Goal: Task Accomplishment & Management: Manage account settings

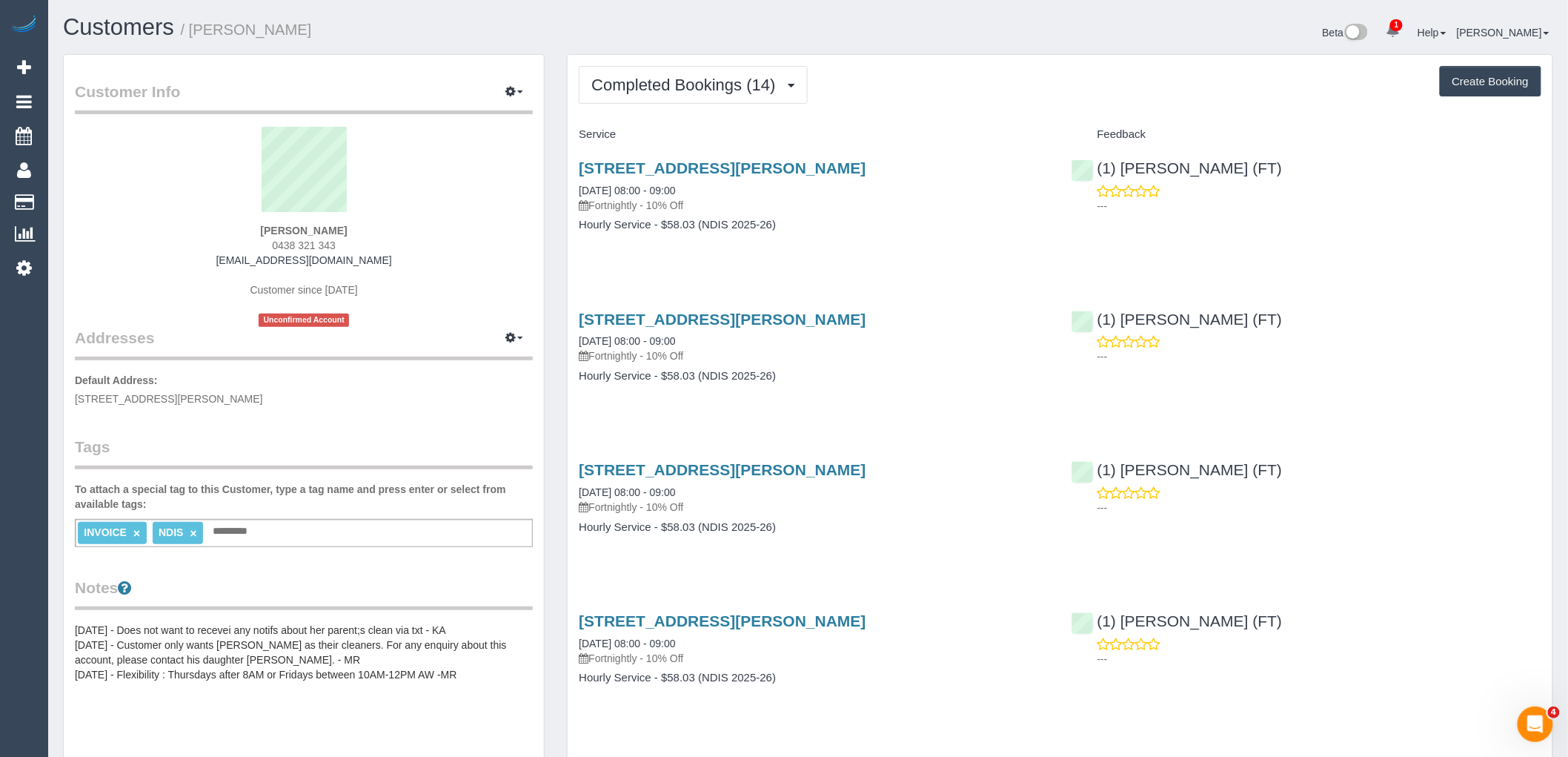
drag, startPoint x: 240, startPoint y: 226, endPoint x: 396, endPoint y: 219, distance: 156.2
click at [396, 219] on div "Ageliki Papafotiou 0438 321 343 ageliki.letsgetcare@fake.com Customer since 202…" at bounding box center [303, 227] width 458 height 200
drag, startPoint x: 378, startPoint y: 227, endPoint x: 232, endPoint y: 233, distance: 146.1
click at [232, 233] on div "Ageliki Papafotiou 0438 321 343 ageliki.letsgetcare@fake.com Customer since 202…" at bounding box center [303, 227] width 458 height 200
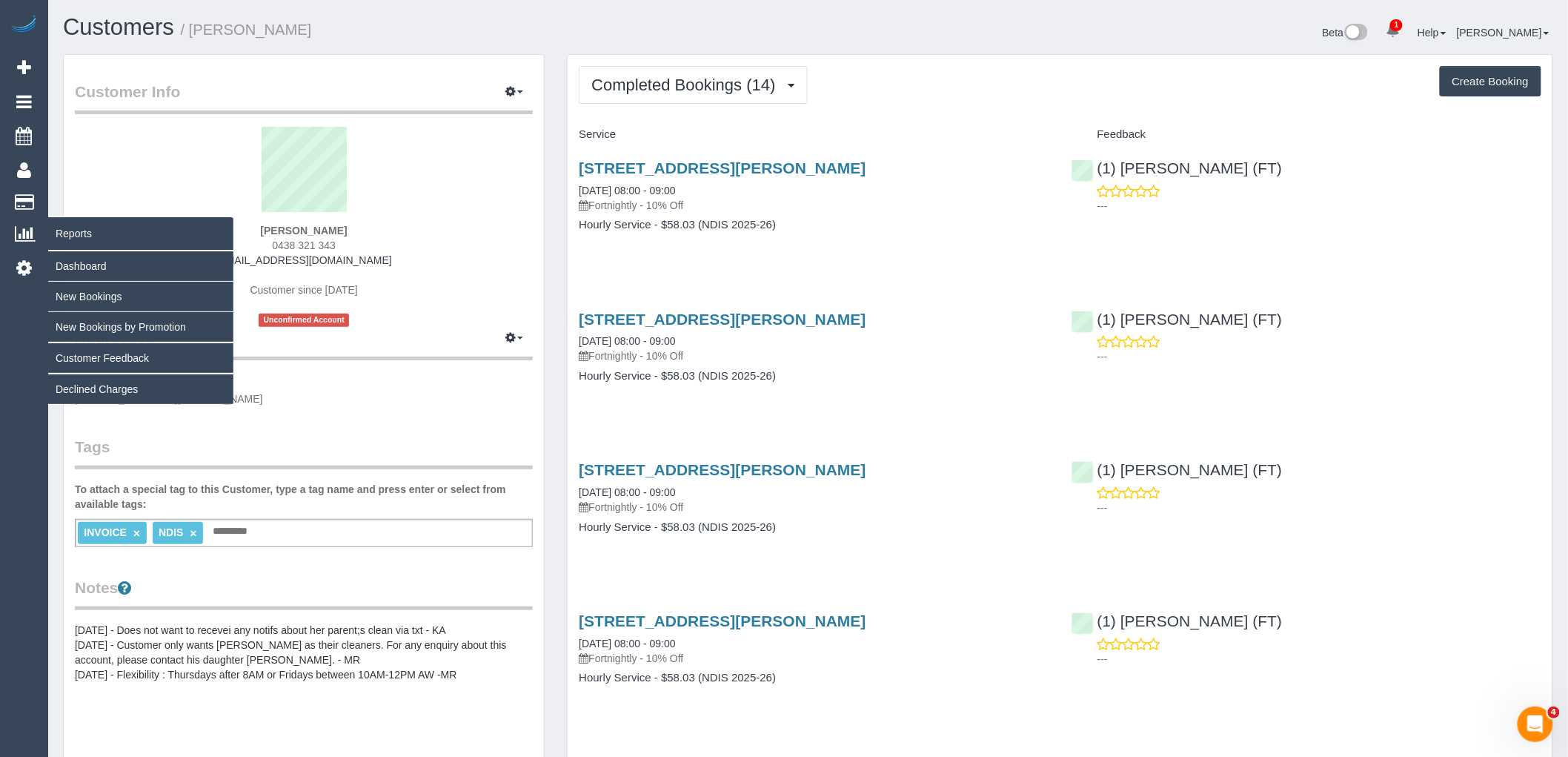
copy strong "Ageliki Papafotiou"
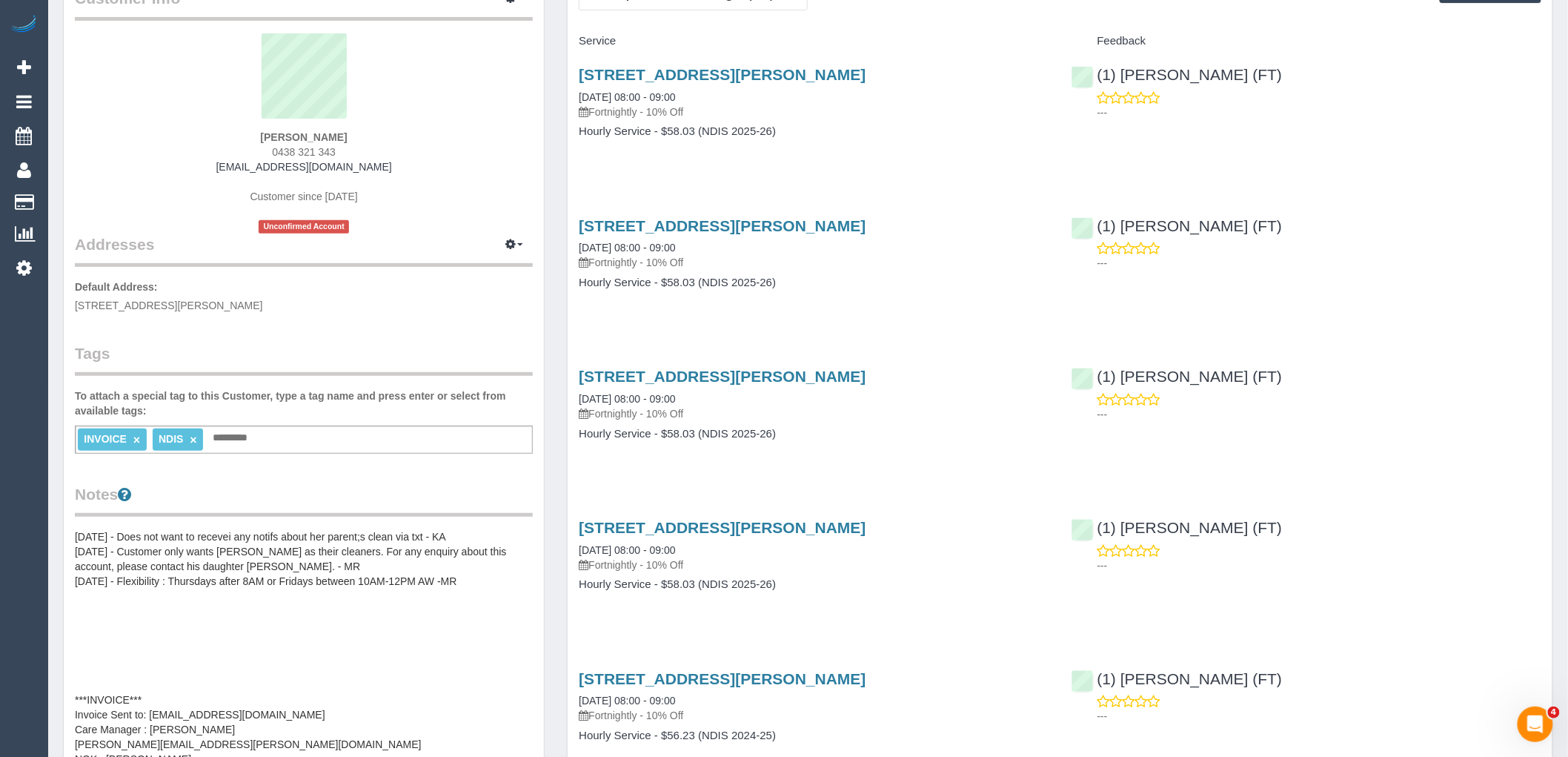
scroll to position [247, 0]
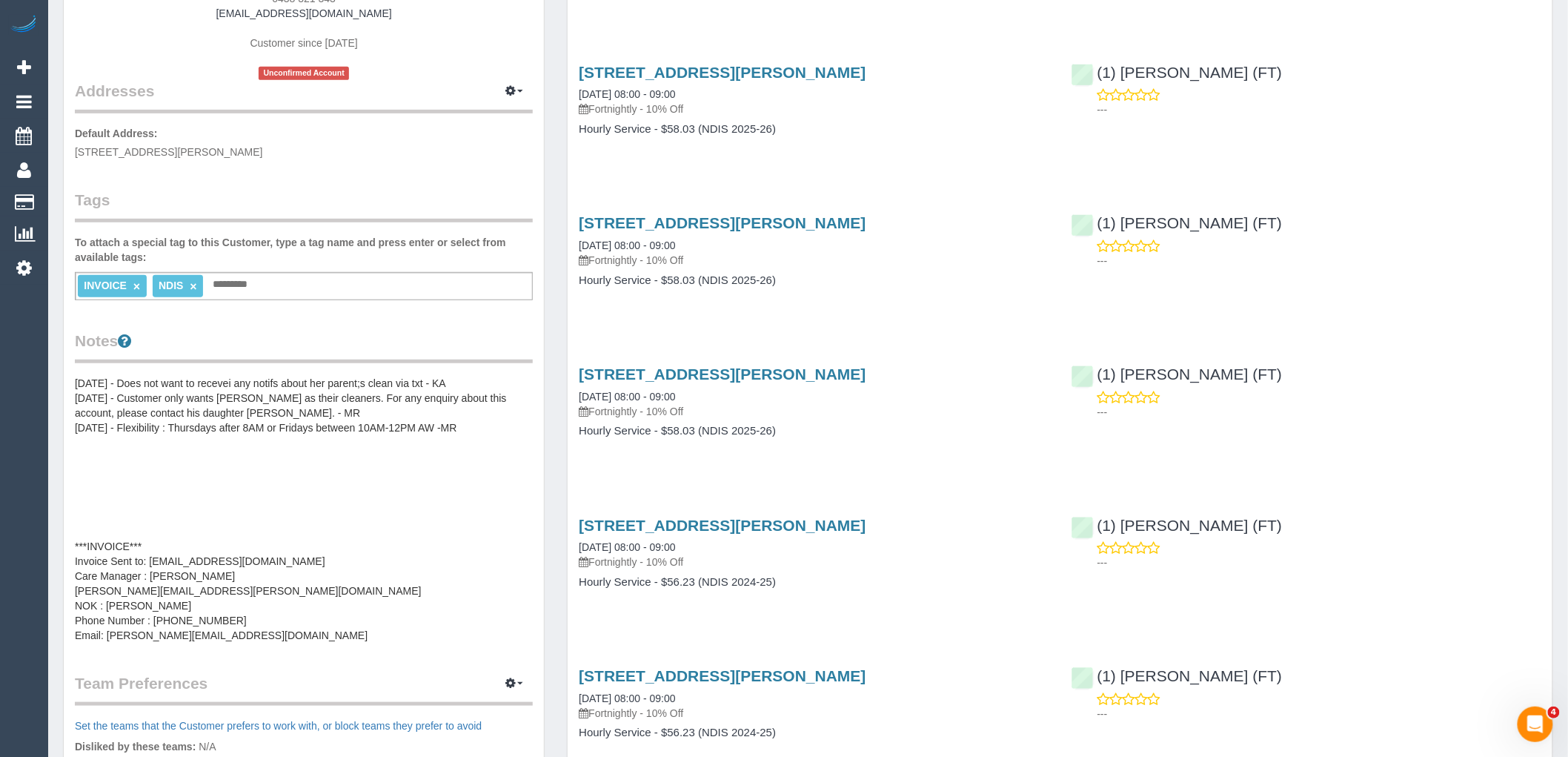
click at [295, 468] on pre "01/07/2025 - Does not want to recevei any notifs about her parent;s clean via t…" at bounding box center [303, 508] width 458 height 267
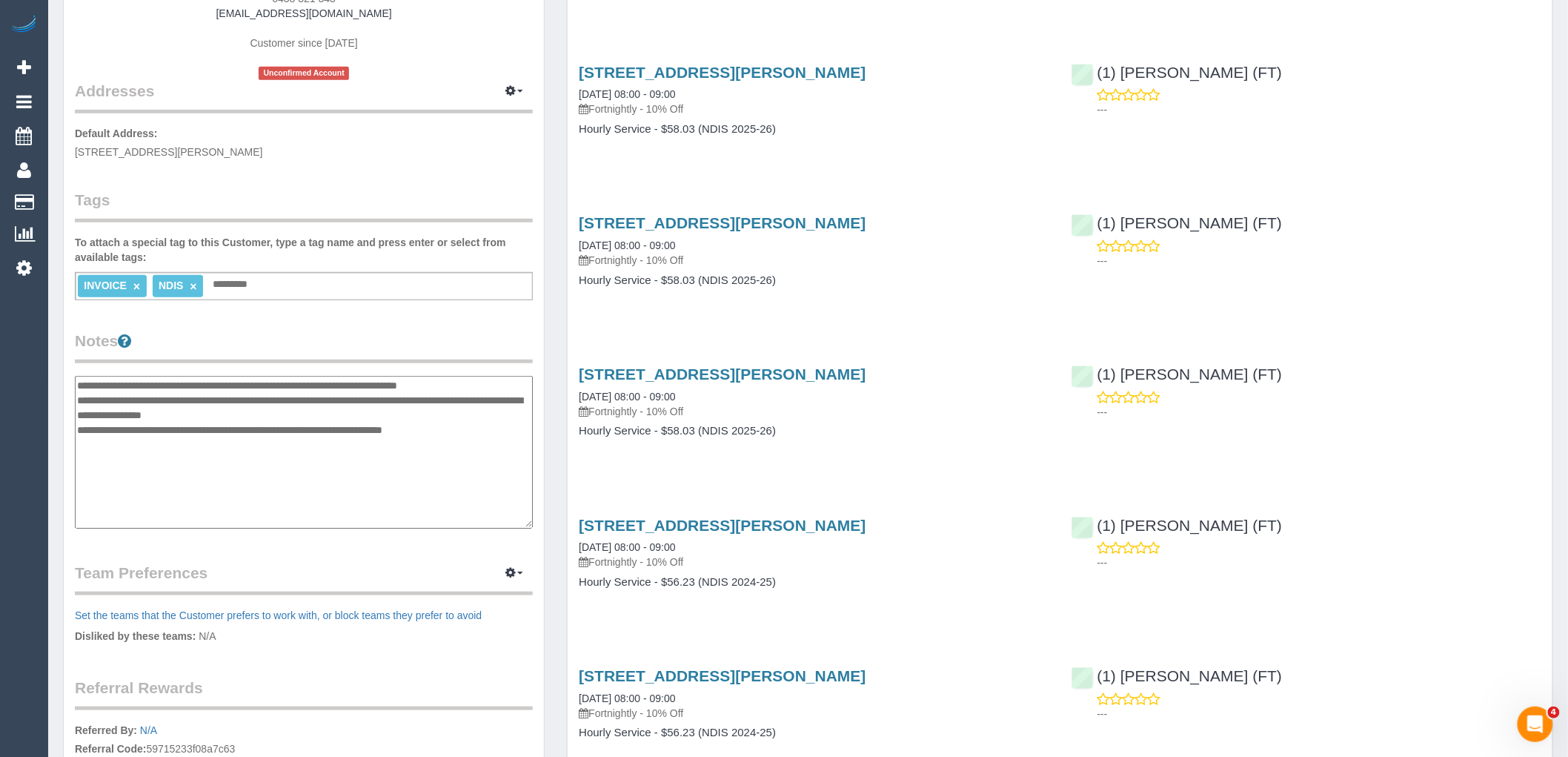
scroll to position [119, 0]
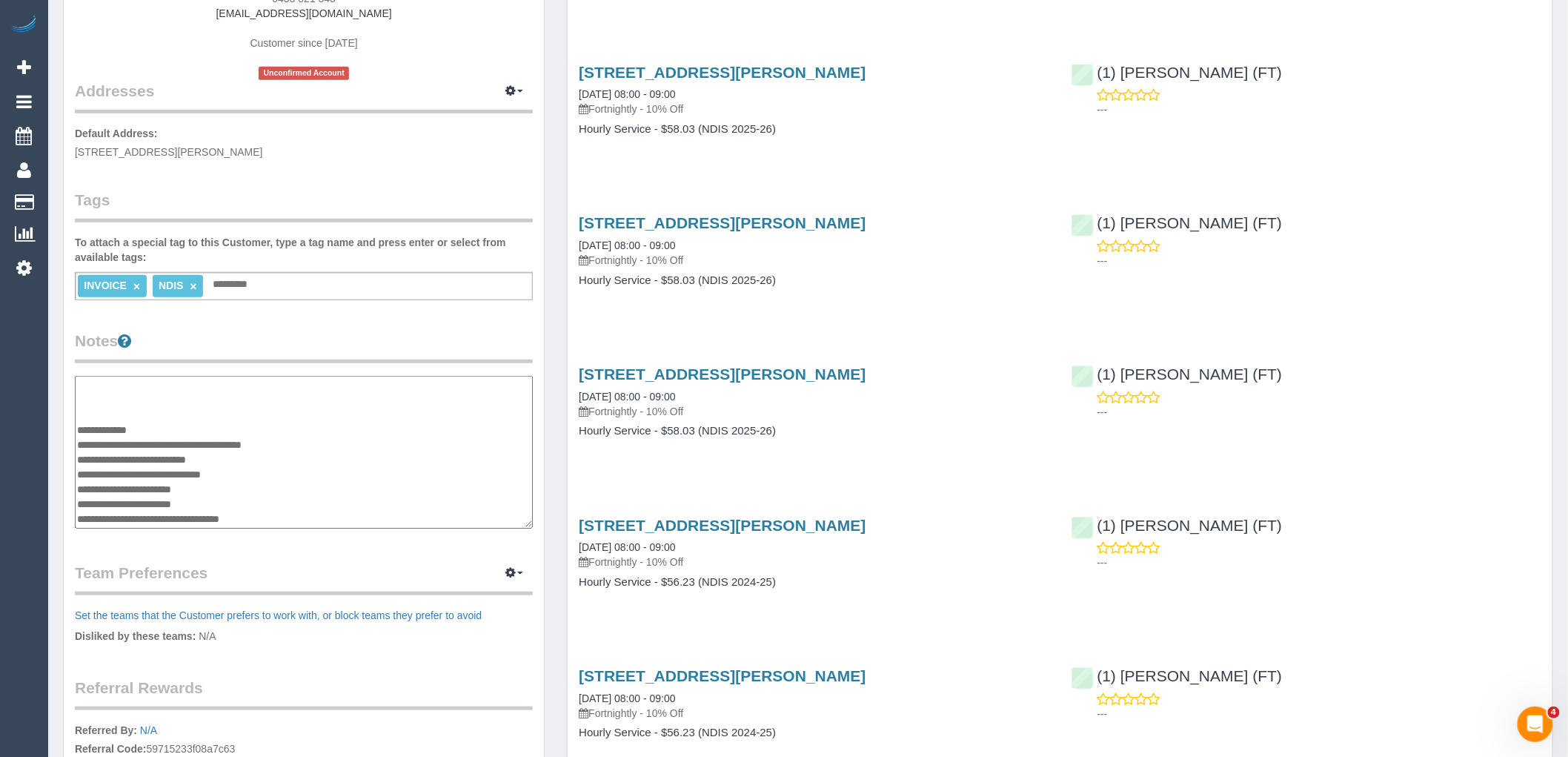
drag, startPoint x: 312, startPoint y: 517, endPoint x: 111, endPoint y: 516, distance: 201.0
click at [111, 516] on textarea "**********" at bounding box center [303, 452] width 458 height 153
drag, startPoint x: 283, startPoint y: 463, endPoint x: 65, endPoint y: 467, distance: 218.0
click at [65, 467] on div "Customer Info Edit Contact Info Send Message Email Preferences Special Sales Ta…" at bounding box center [304, 359] width 480 height 1102
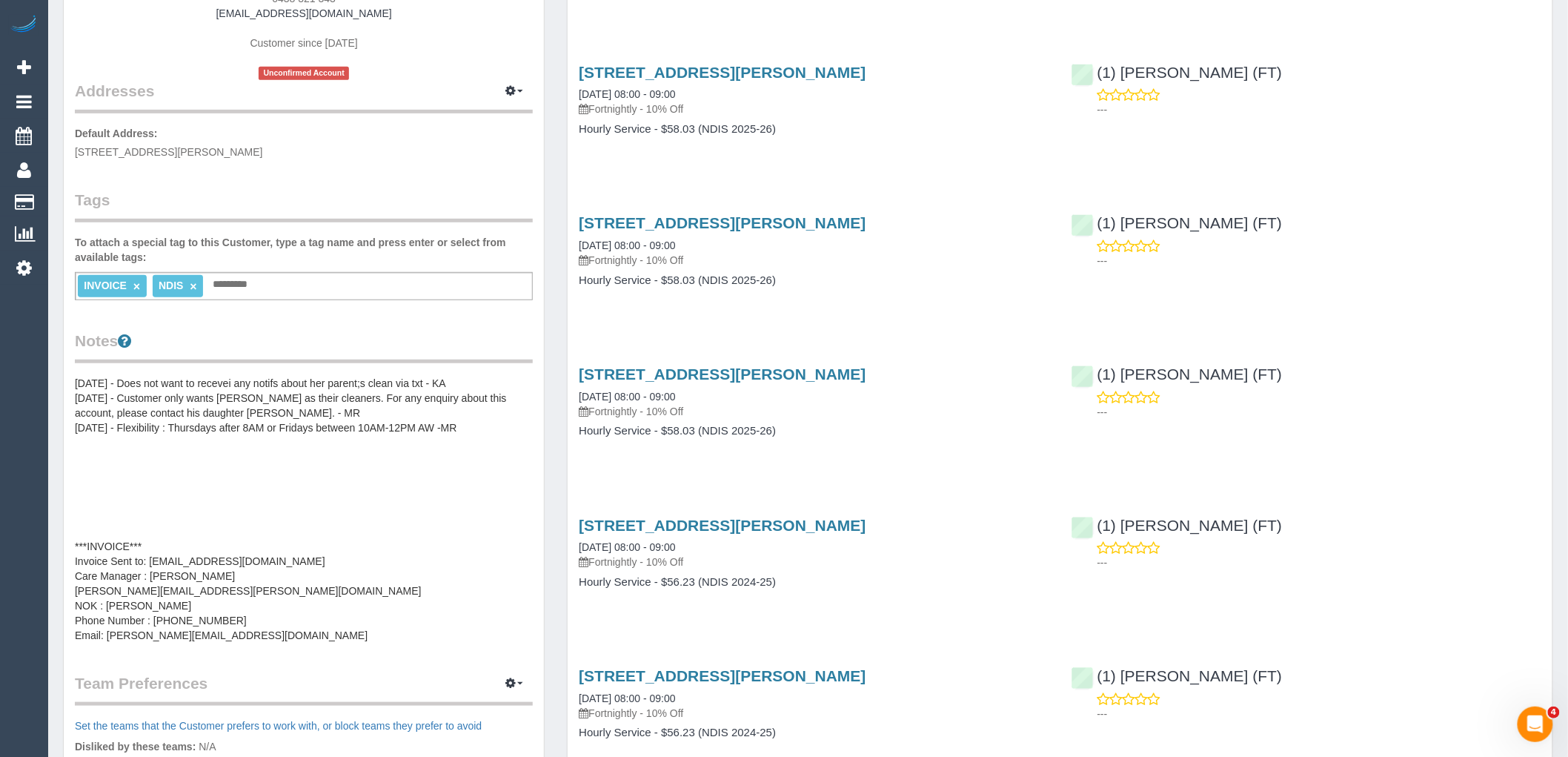
click at [235, 599] on pre "01/07/2025 - Does not want to recevei any notifs about her parent;s clean via t…" at bounding box center [303, 508] width 458 height 267
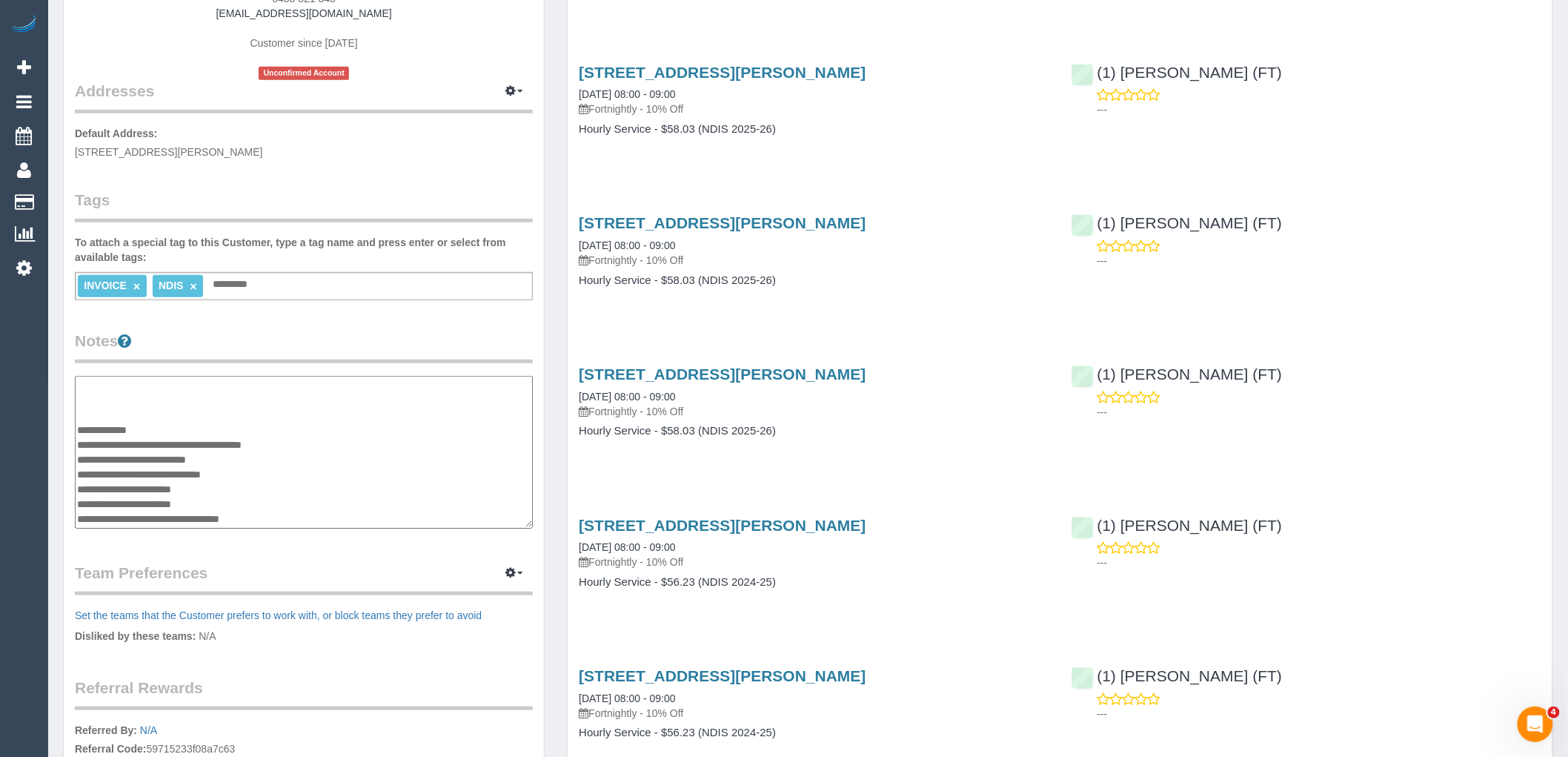
drag, startPoint x: 263, startPoint y: 473, endPoint x: 80, endPoint y: 473, distance: 183.0
click at [80, 473] on textarea "**********" at bounding box center [303, 452] width 458 height 153
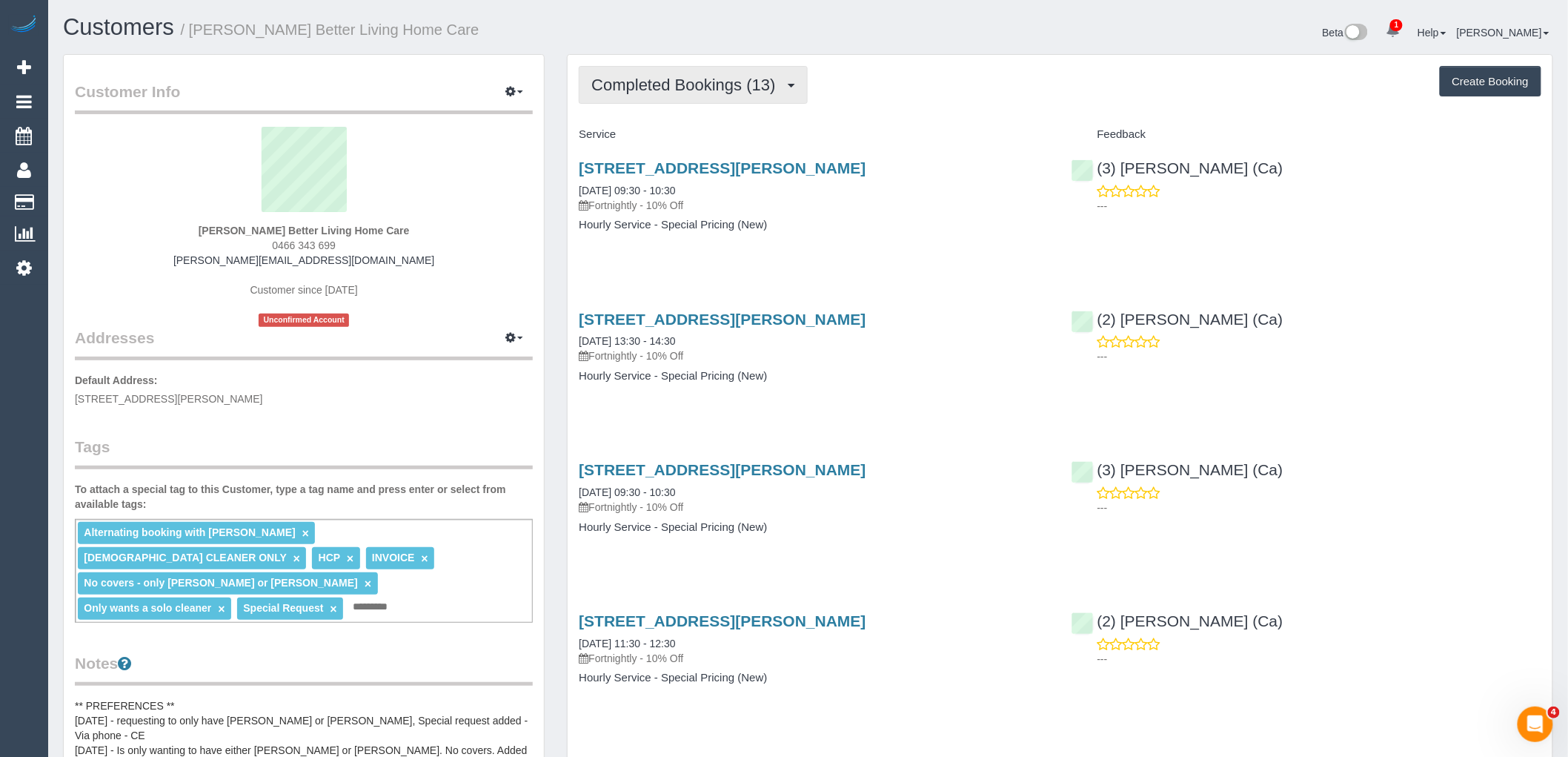
click at [687, 87] on span "Completed Bookings (13)" at bounding box center [687, 84] width 191 height 19
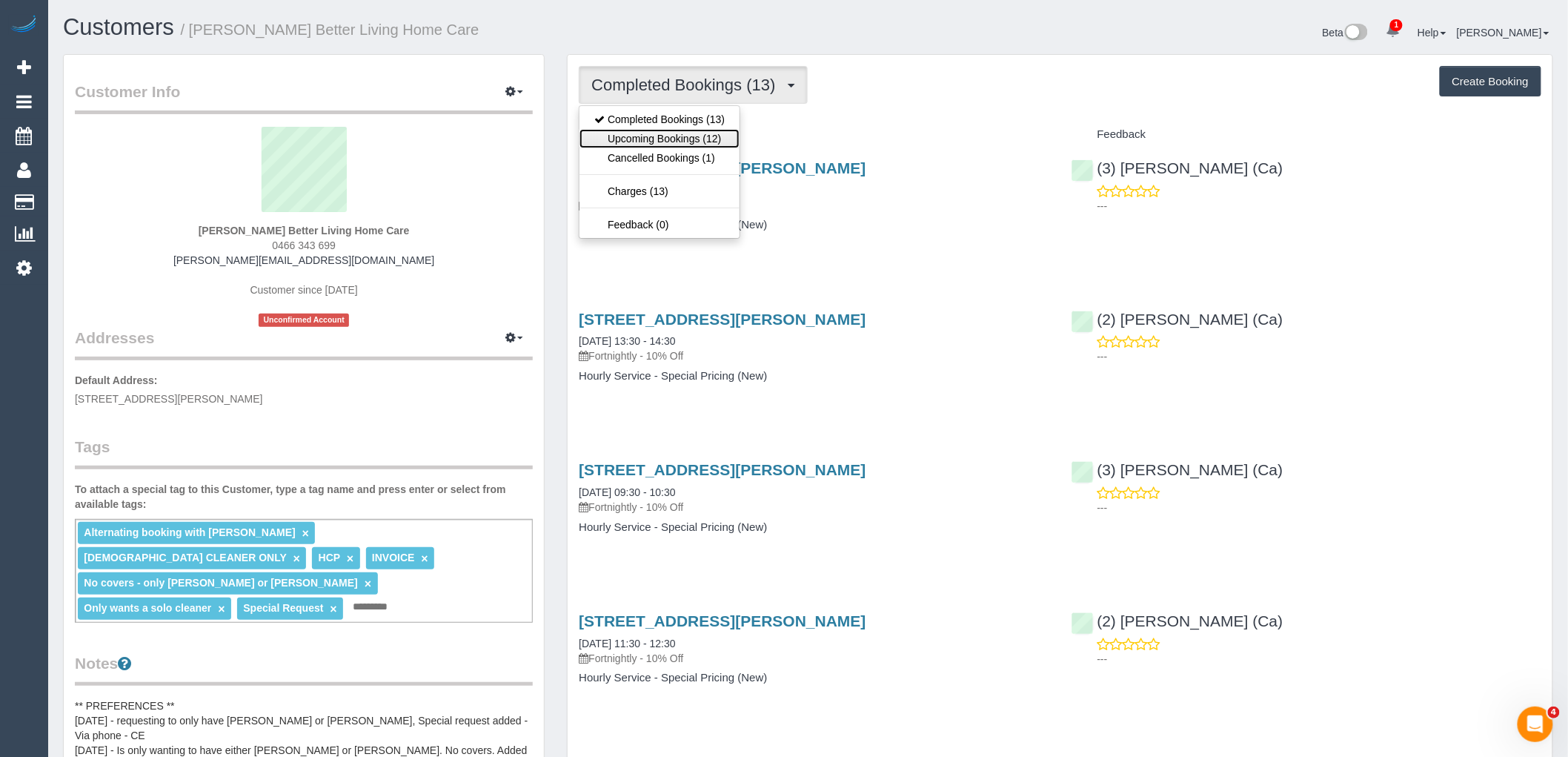
click at [693, 143] on link "Upcoming Bookings (12)" at bounding box center [659, 139] width 160 height 20
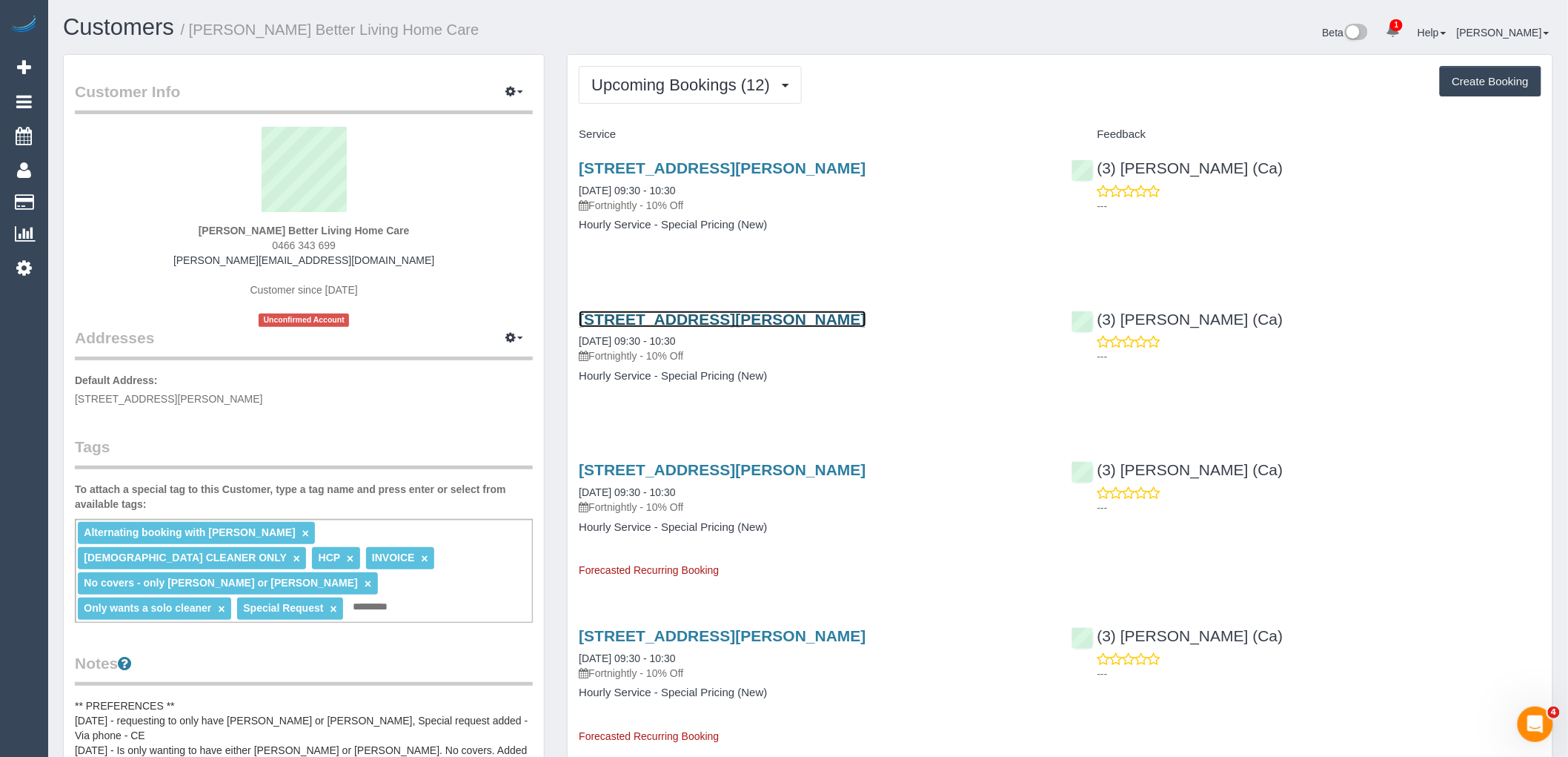
click at [671, 314] on link "6 Cantala Avenue, Rosanna, VIC 3084" at bounding box center [722, 319] width 287 height 17
drag, startPoint x: 682, startPoint y: 93, endPoint x: 687, endPoint y: 135, distance: 42.3
click at [682, 94] on button "Upcoming Bookings (12)" at bounding box center [690, 84] width 223 height 38
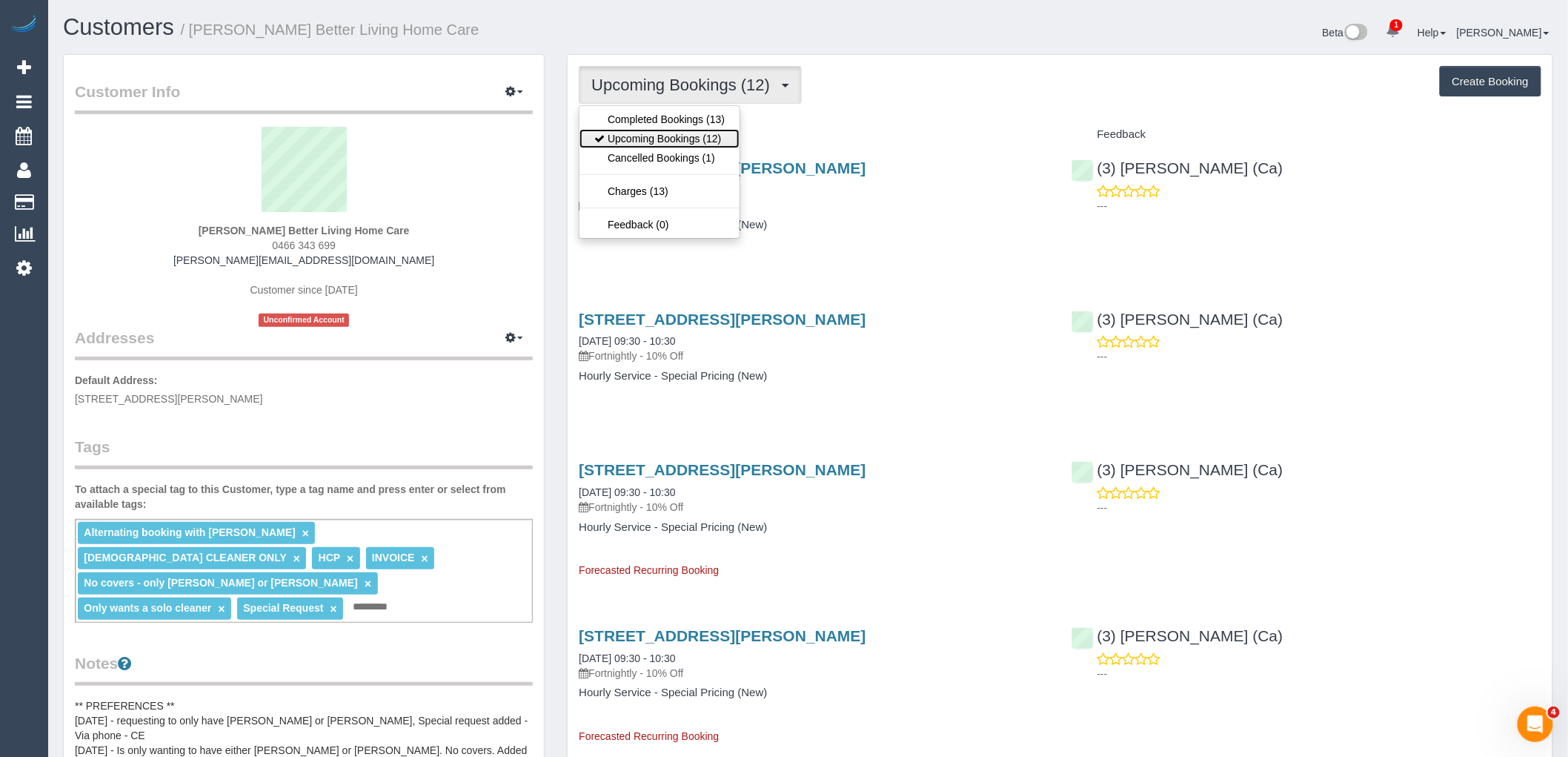
click at [687, 139] on link "Upcoming Bookings (12)" at bounding box center [659, 139] width 160 height 20
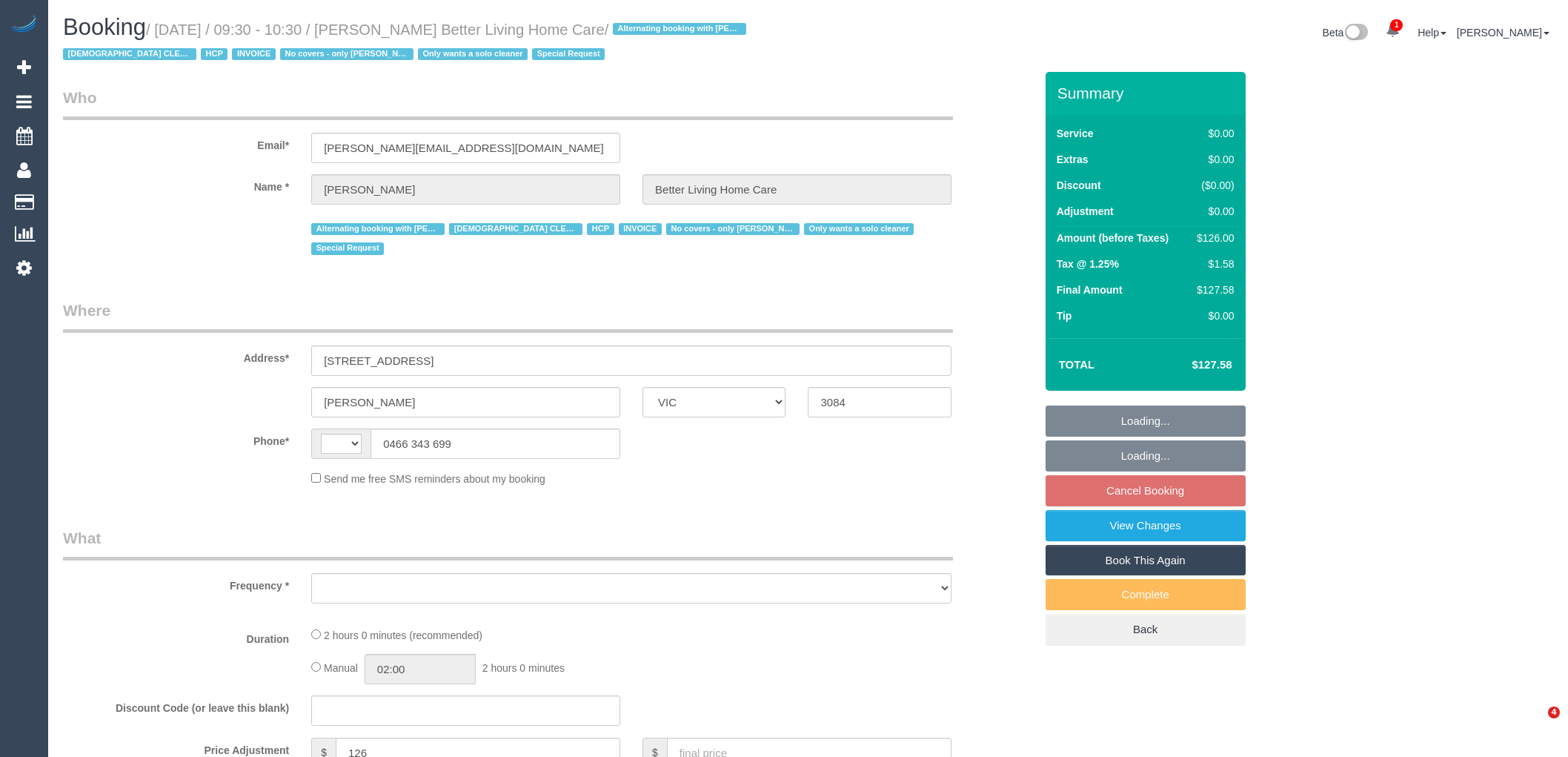
select select "VIC"
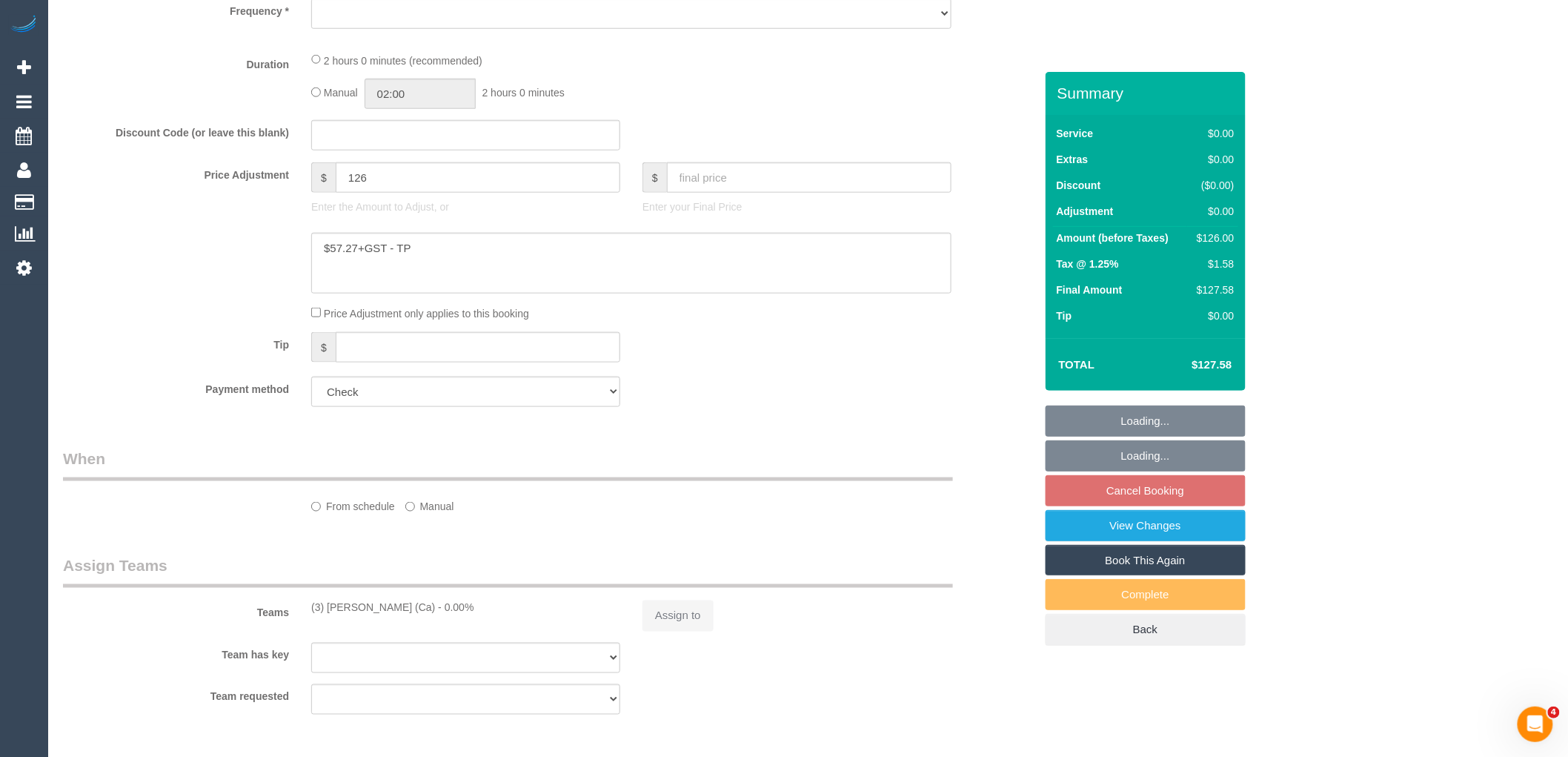
select select "number:28"
select select "number:14"
select select "number:19"
select select "number:25"
select select "number:35"
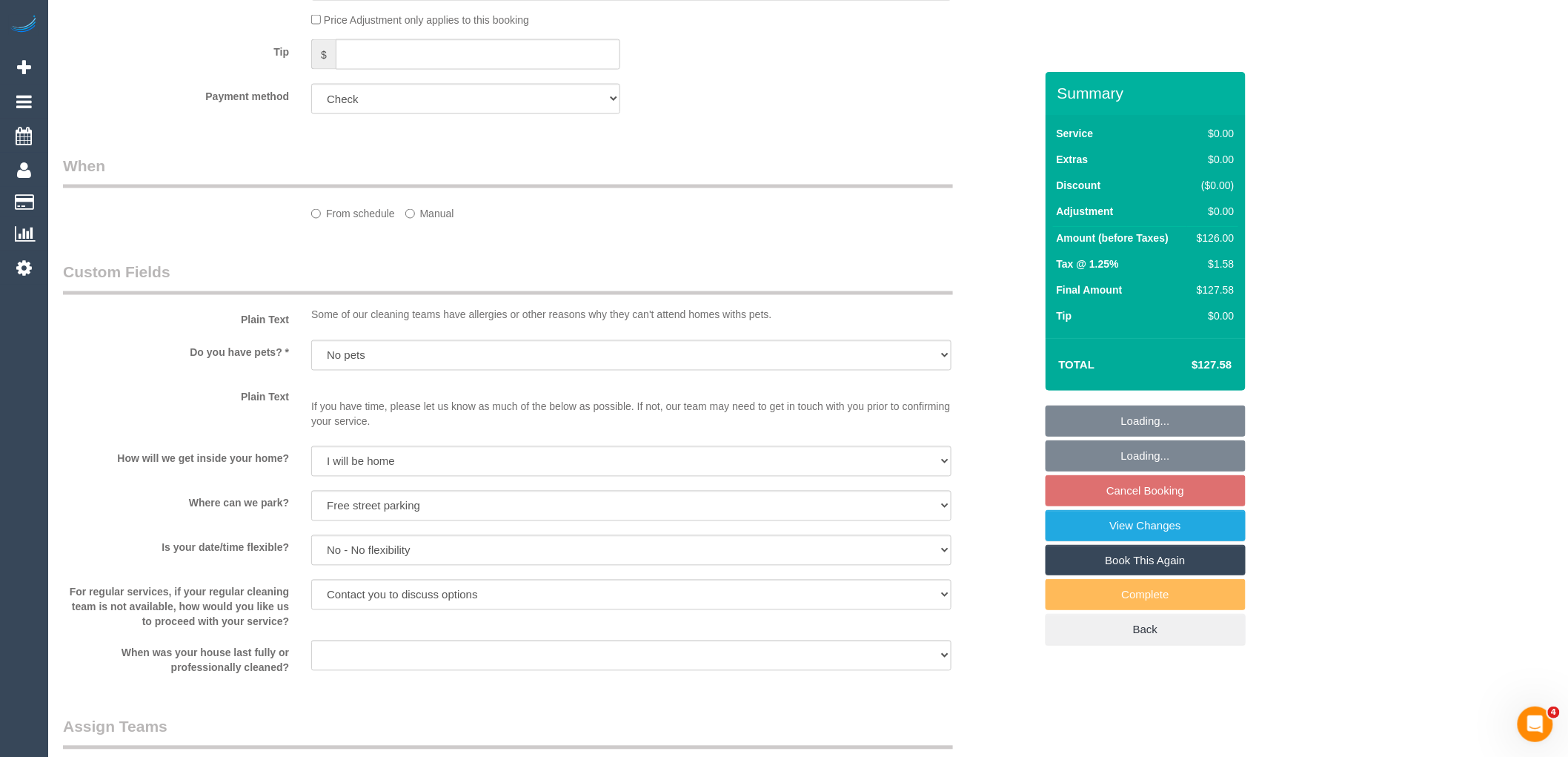
select select "string:AU"
select select "object:702"
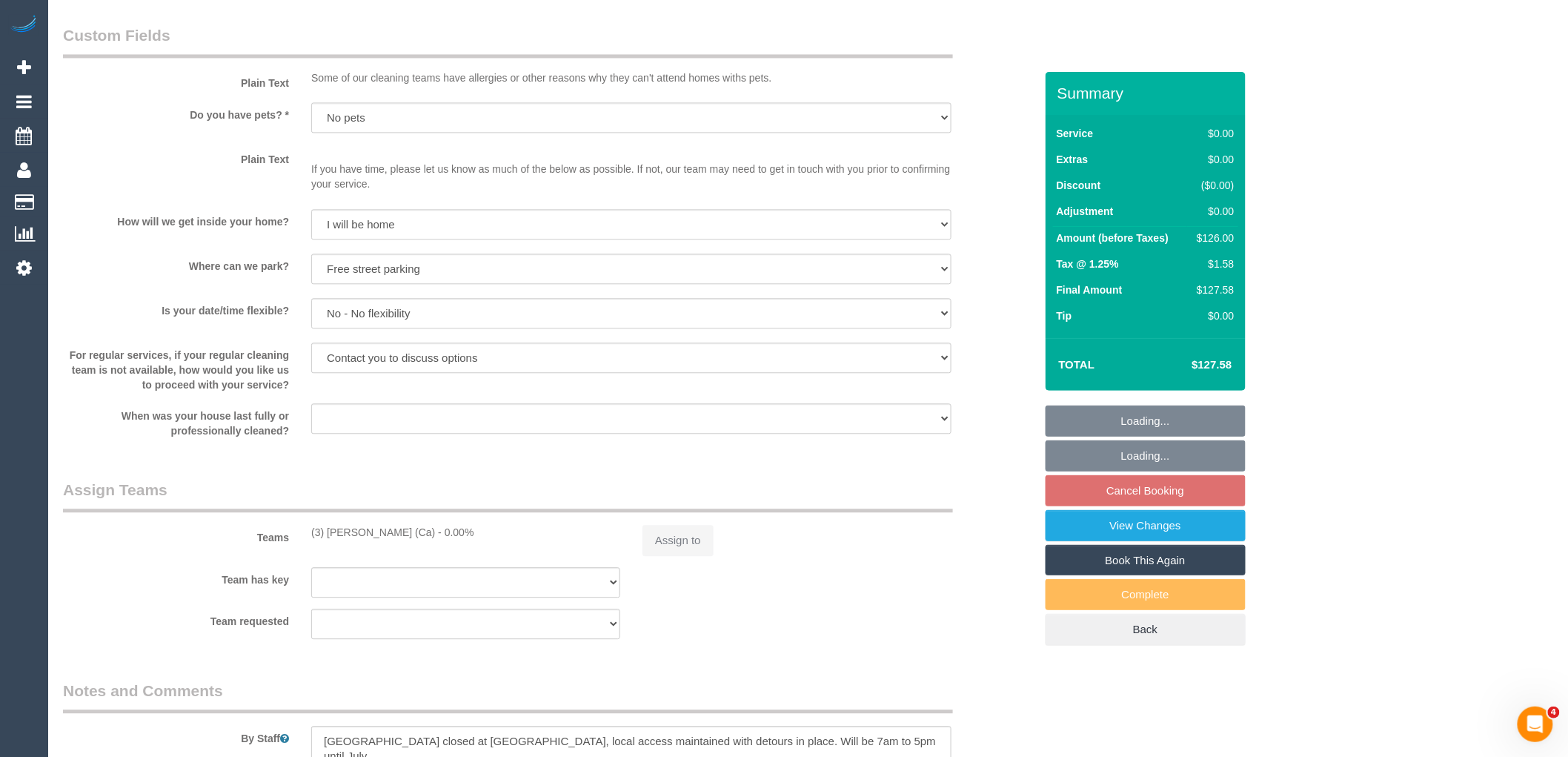
select select "120"
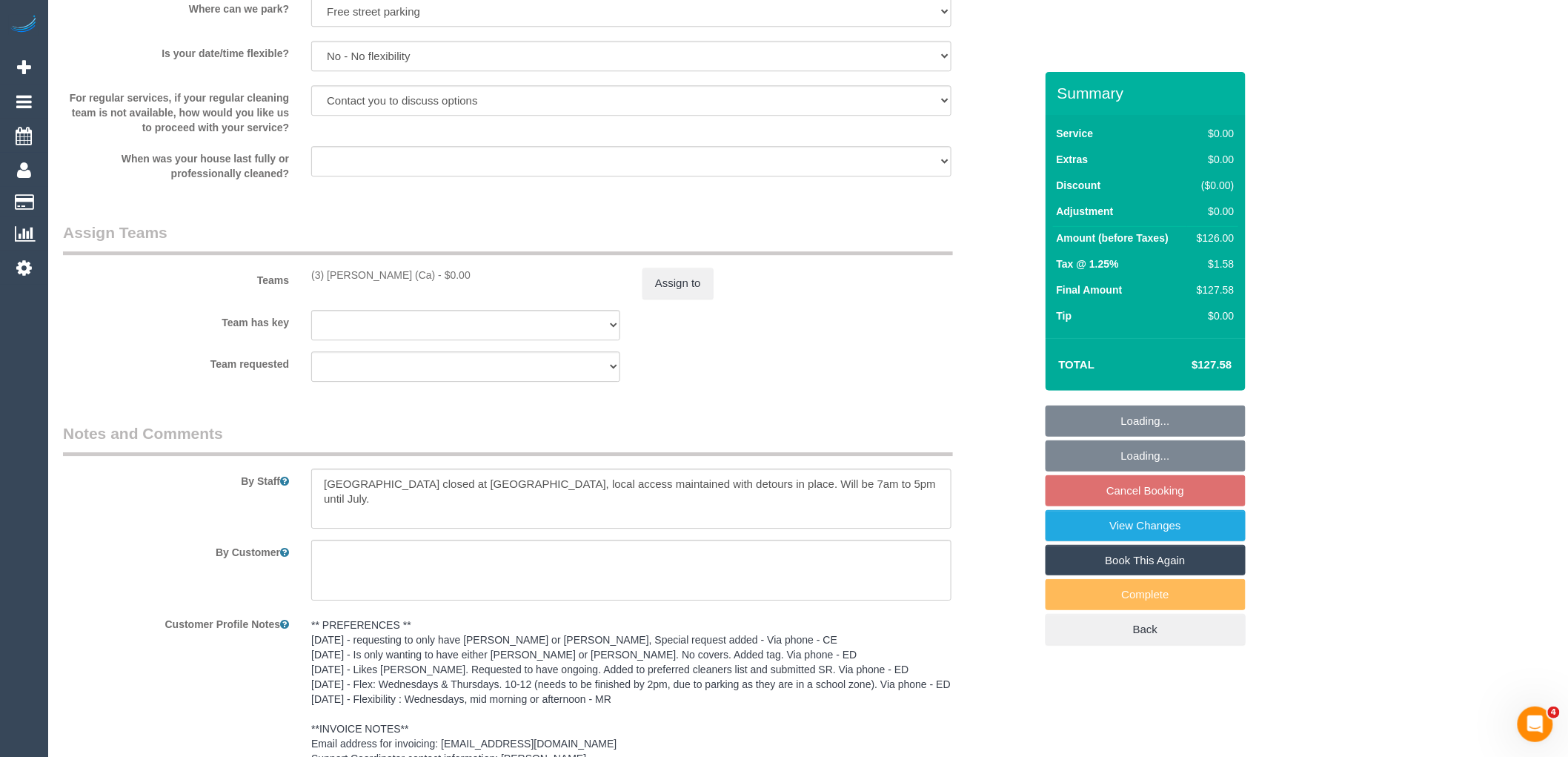
select select "object:1648"
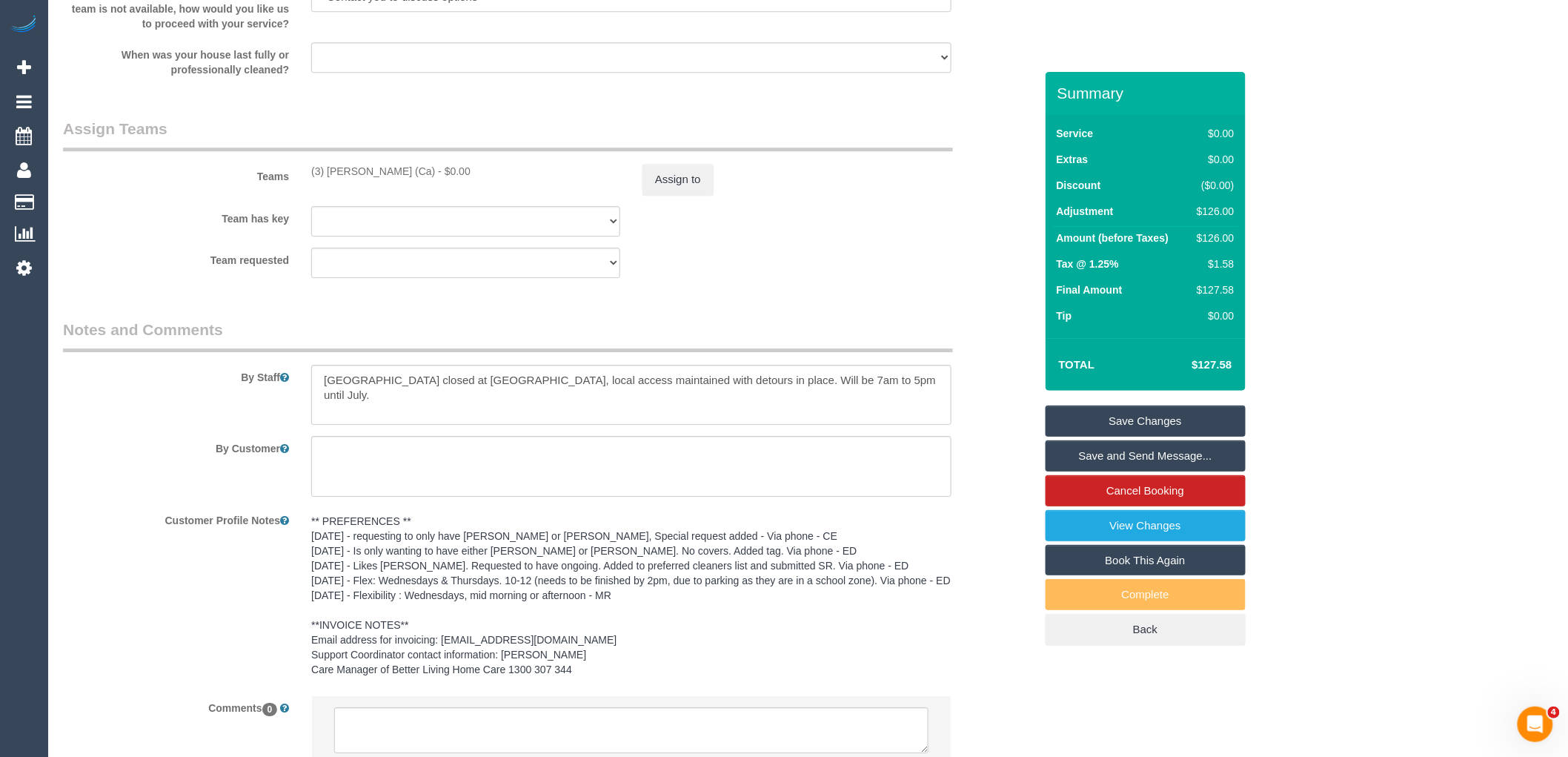
drag, startPoint x: 419, startPoint y: 169, endPoint x: 493, endPoint y: 717, distance: 553.0
click at [302, 175] on div "(3) Melissa Alampi (Ca) - $0.00" at bounding box center [466, 171] width 331 height 15
copy div "(3) Melissa Alampi (Ca)"
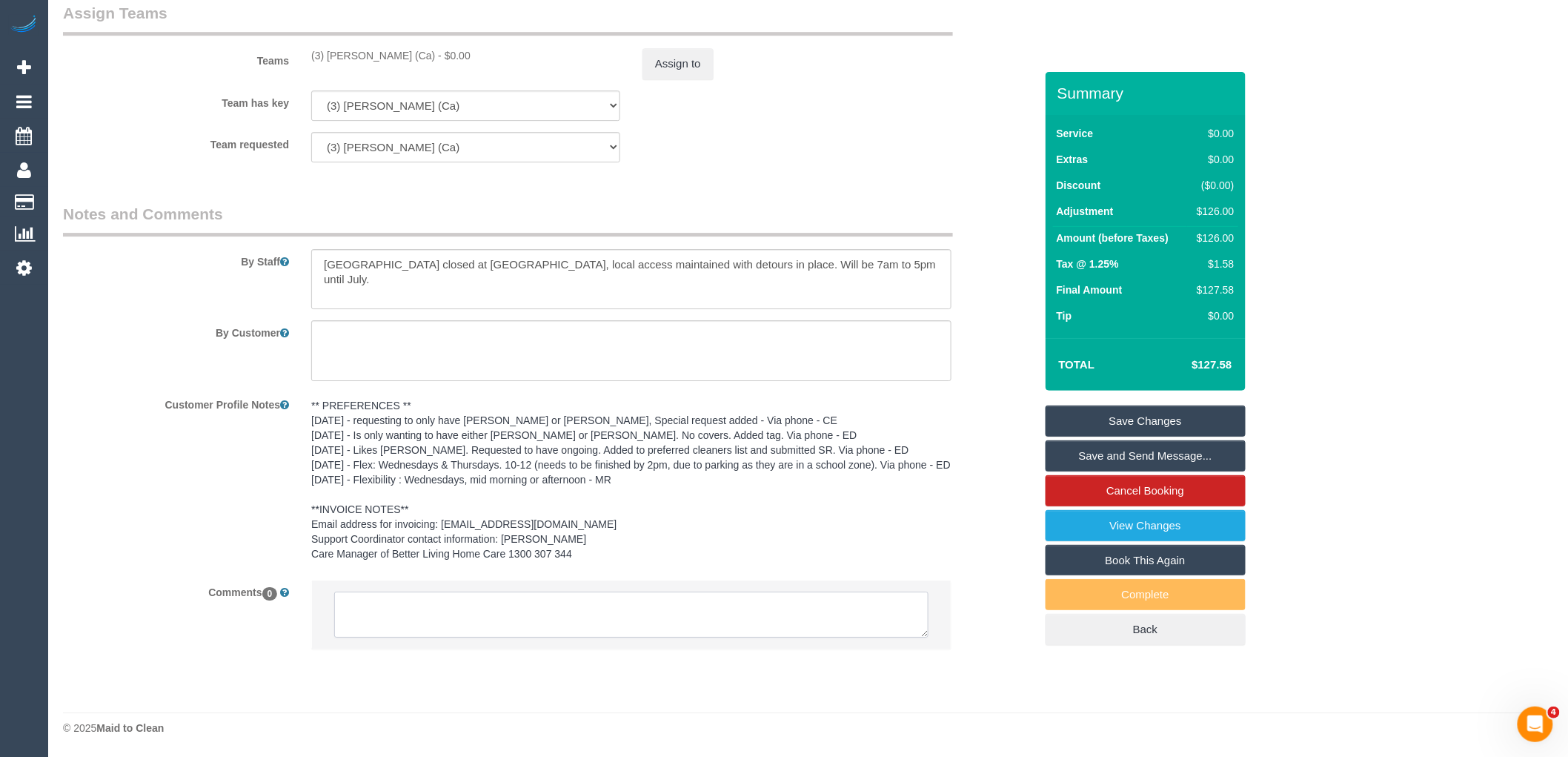
click at [554, 612] on textarea at bounding box center [631, 615] width 594 height 46
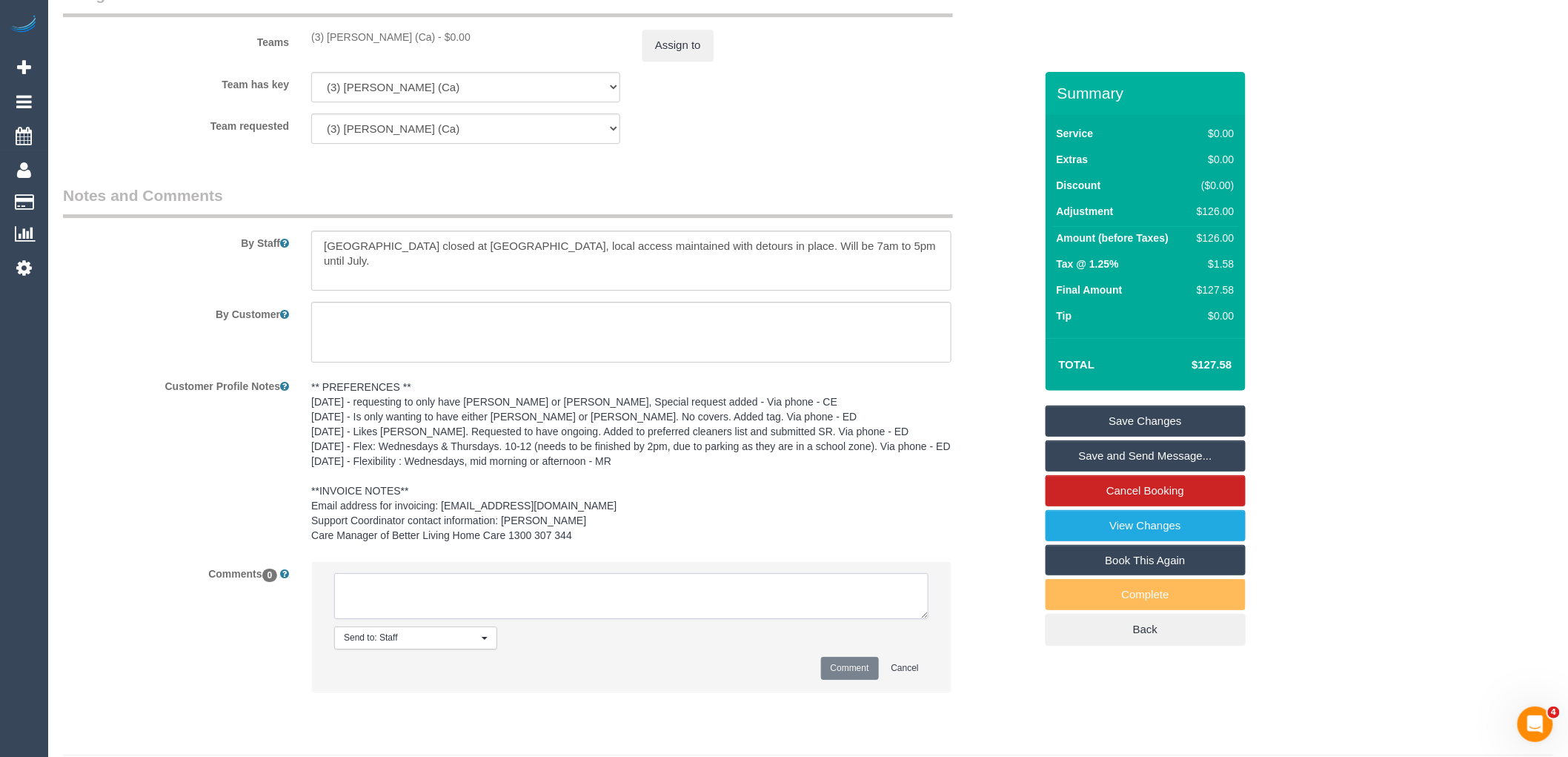
paste textarea "(3) Melissa Alampi (Ca)"
type textarea "(3) Melissa Alampi (Ca) UA due to PH Customer and SW not contacted"
click at [856, 680] on button "Comment" at bounding box center [850, 668] width 58 height 23
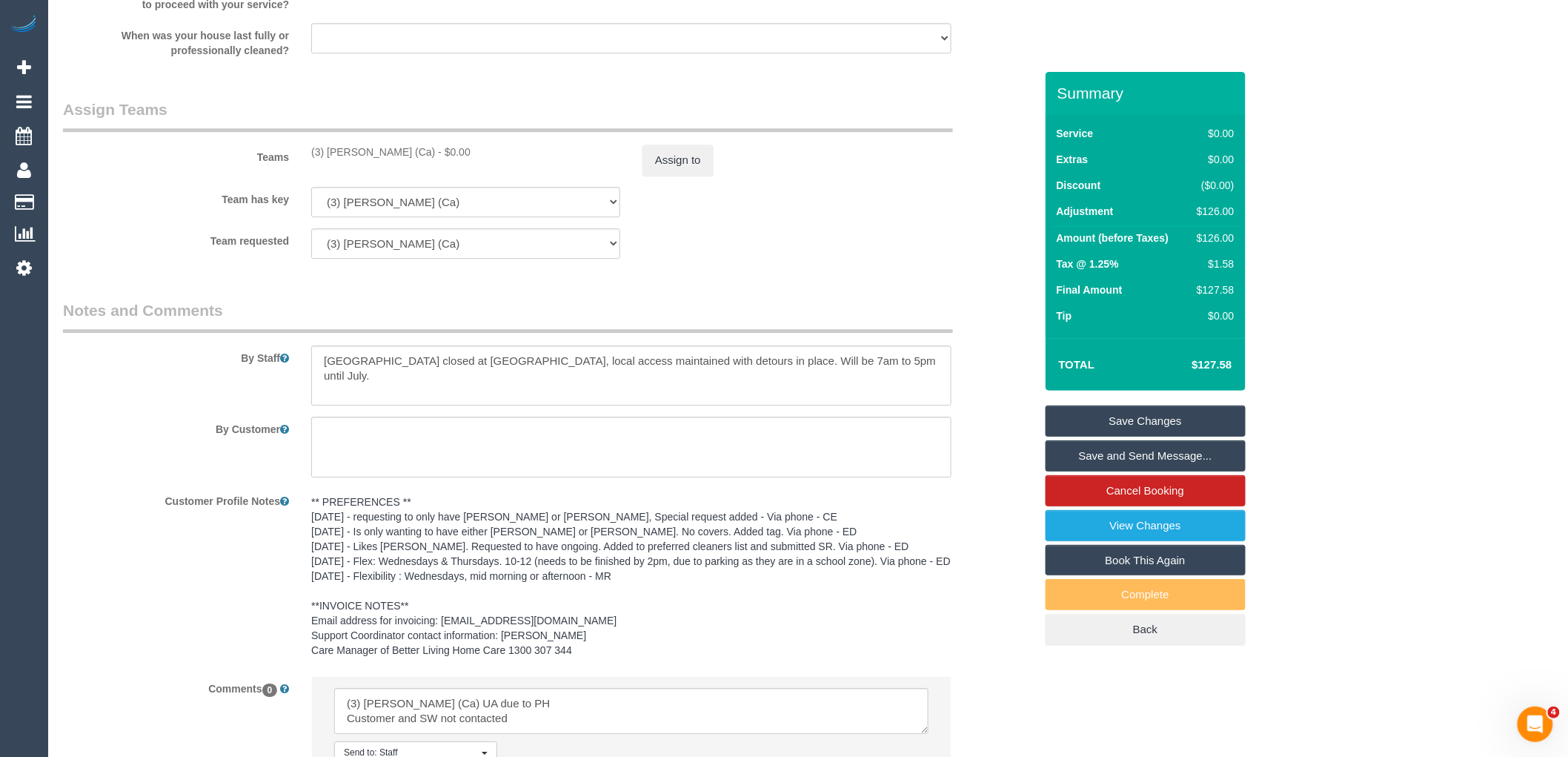
scroll to position [1649, 0]
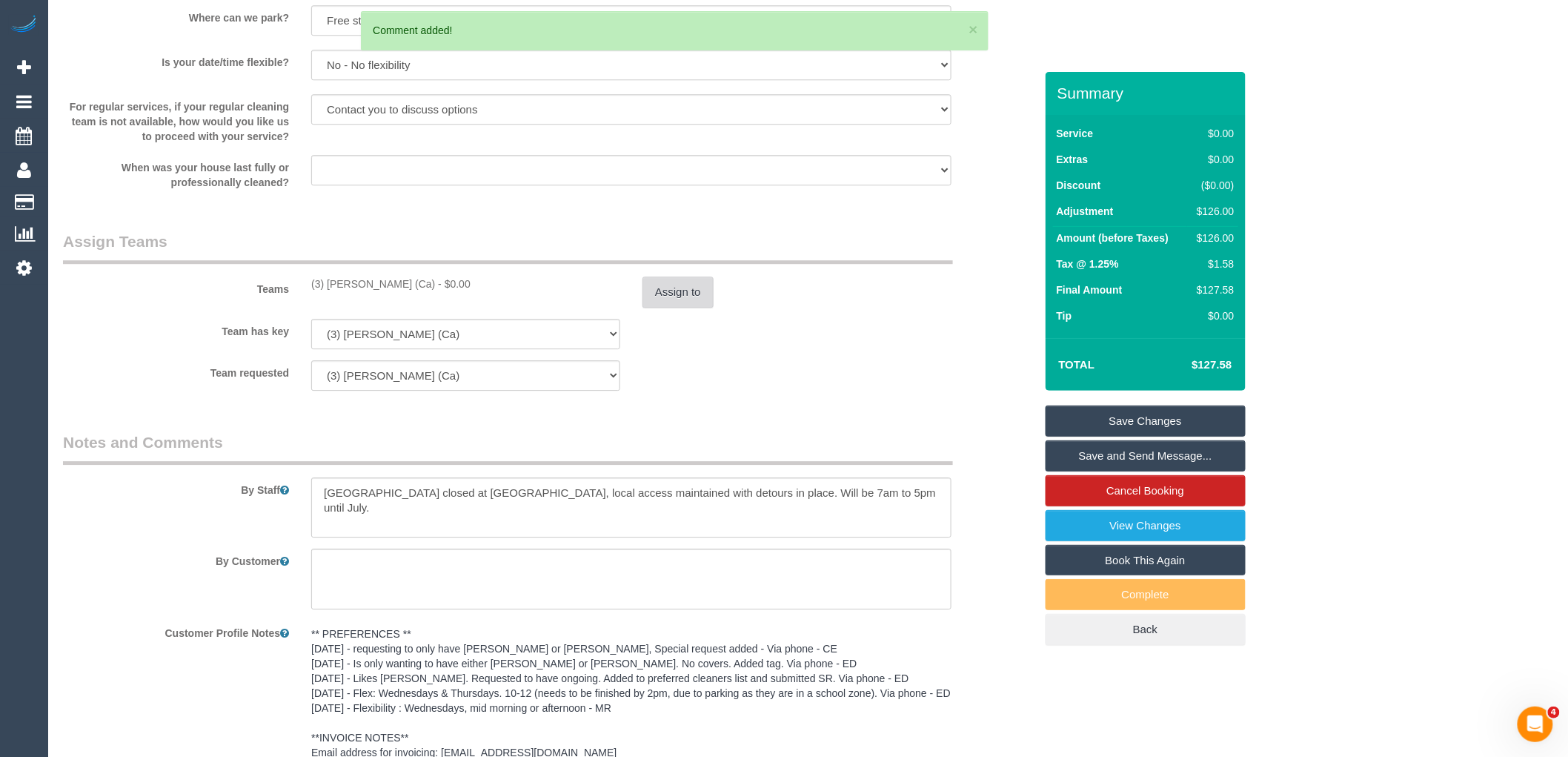
click at [689, 293] on button "Assign to" at bounding box center [678, 292] width 71 height 31
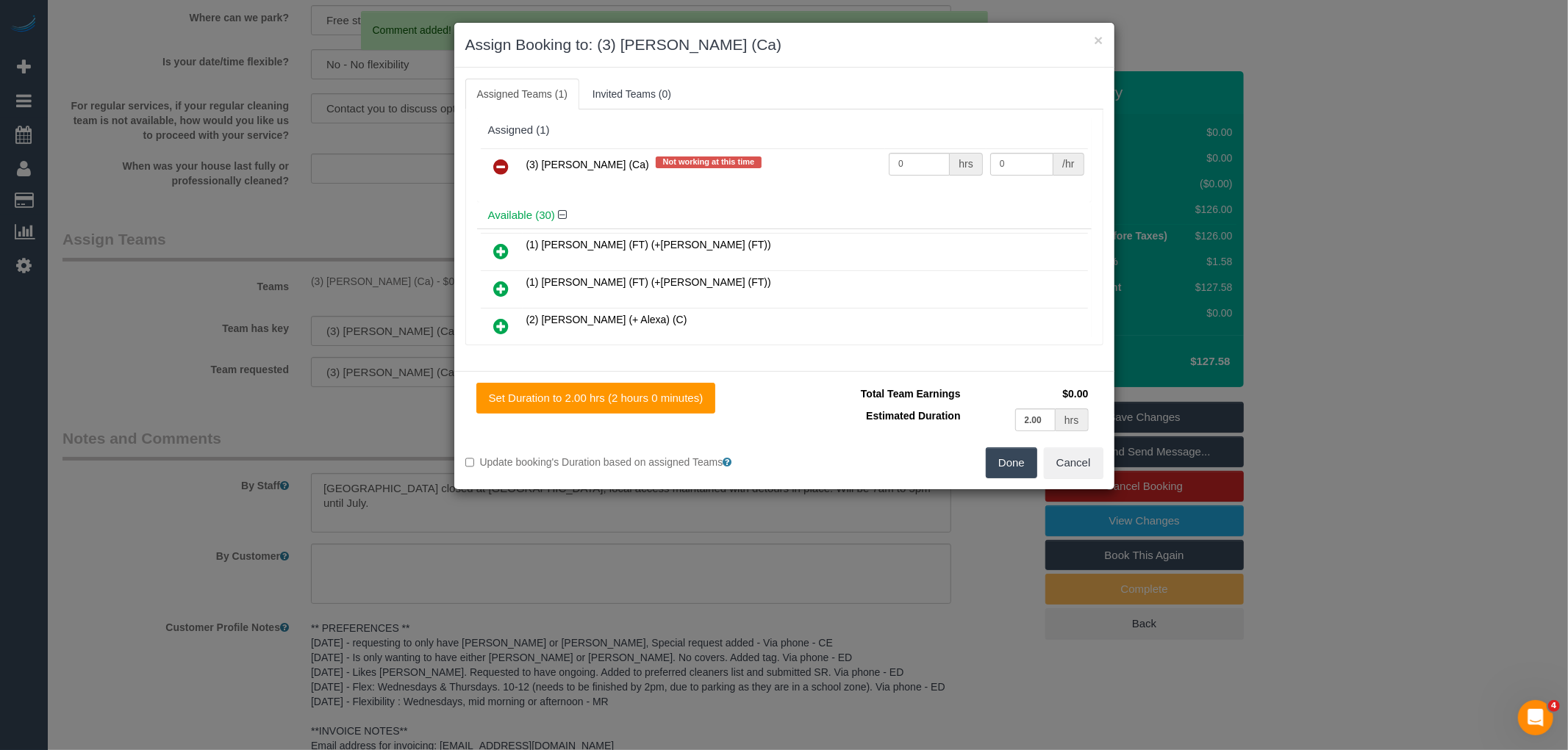
click at [505, 167] on icon at bounding box center [502, 167] width 15 height 18
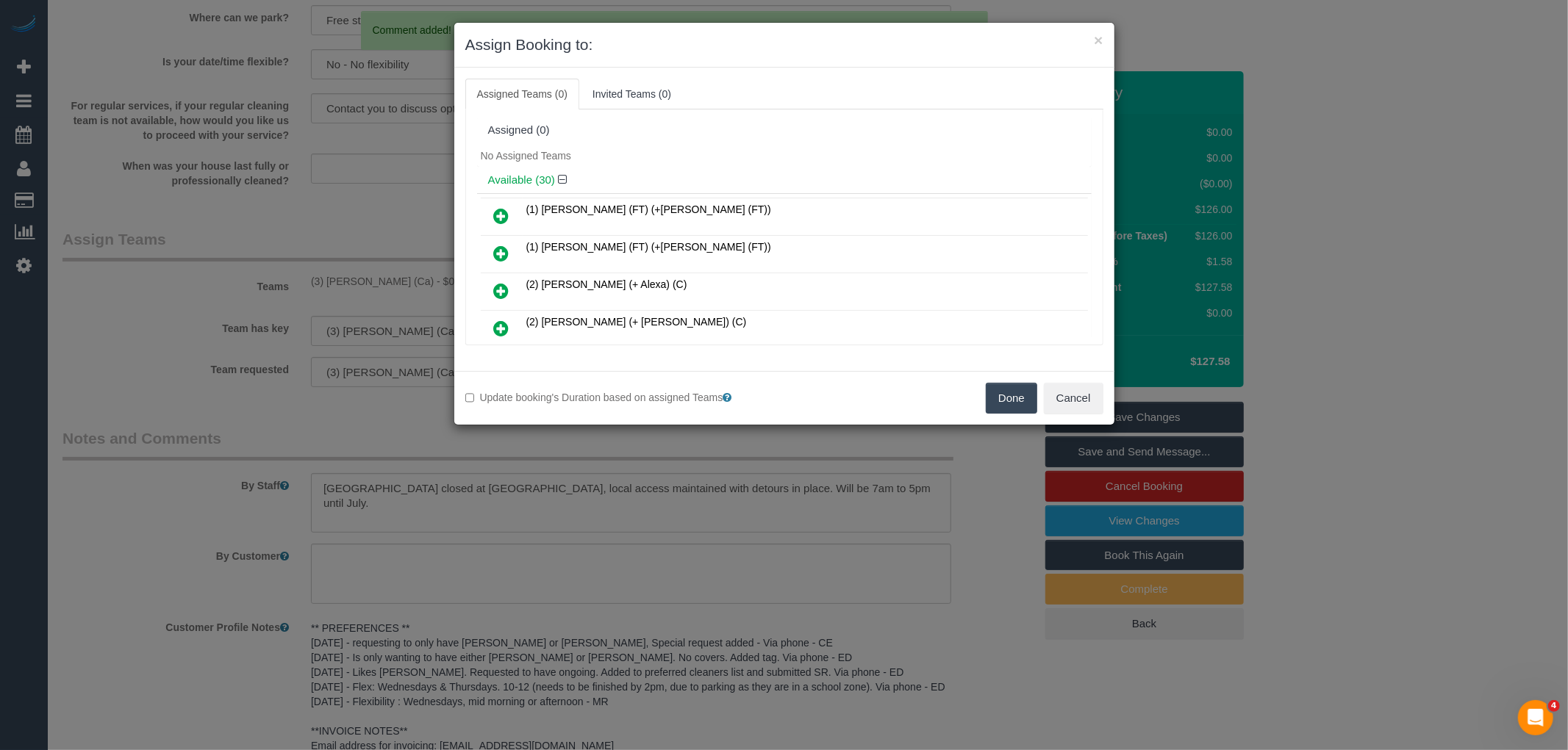
click at [1032, 401] on button "Done" at bounding box center [1010, 398] width 51 height 31
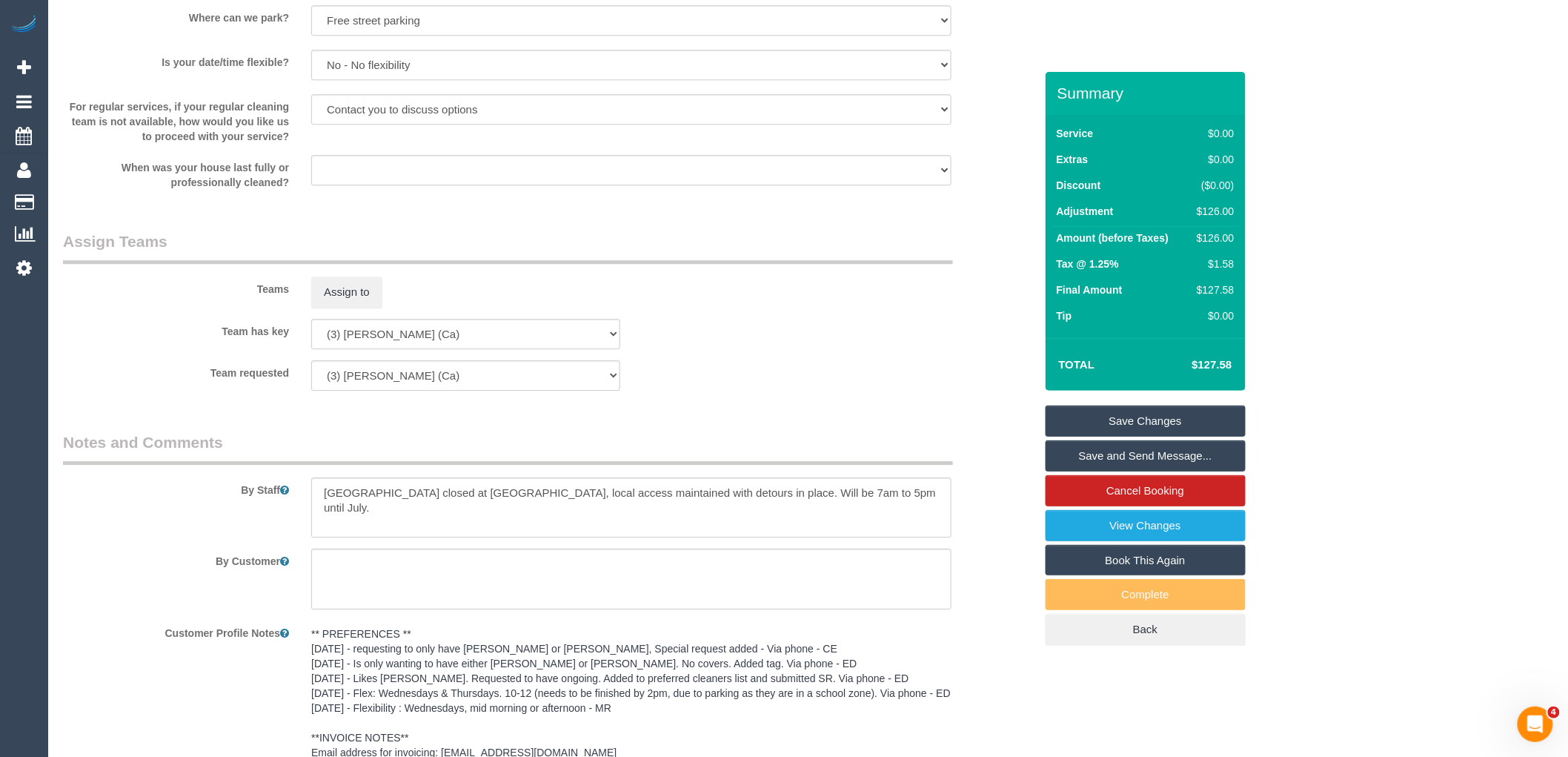
click at [1171, 409] on link "Save Changes" at bounding box center [1146, 422] width 200 height 31
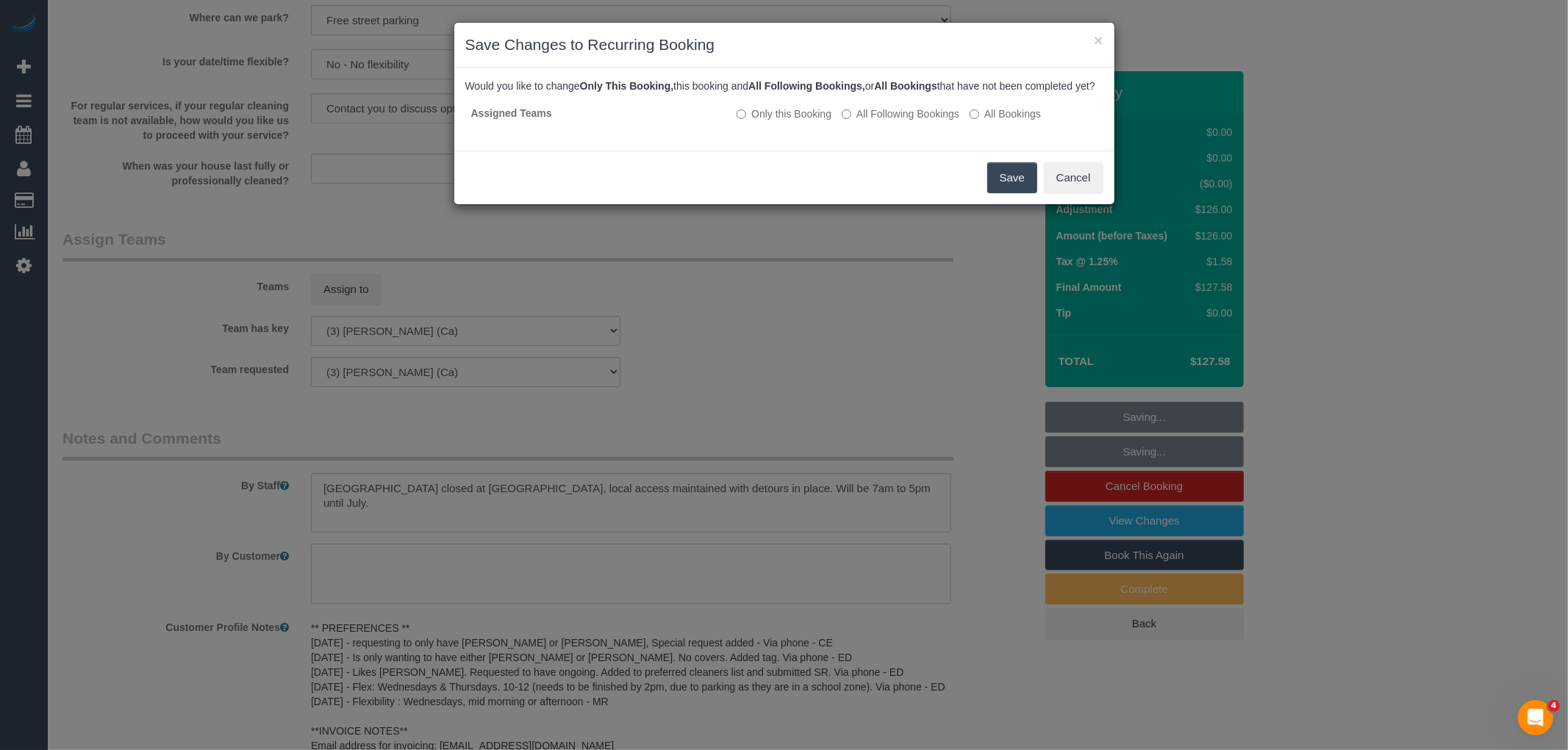
click at [1033, 193] on button "Save" at bounding box center [1011, 178] width 50 height 31
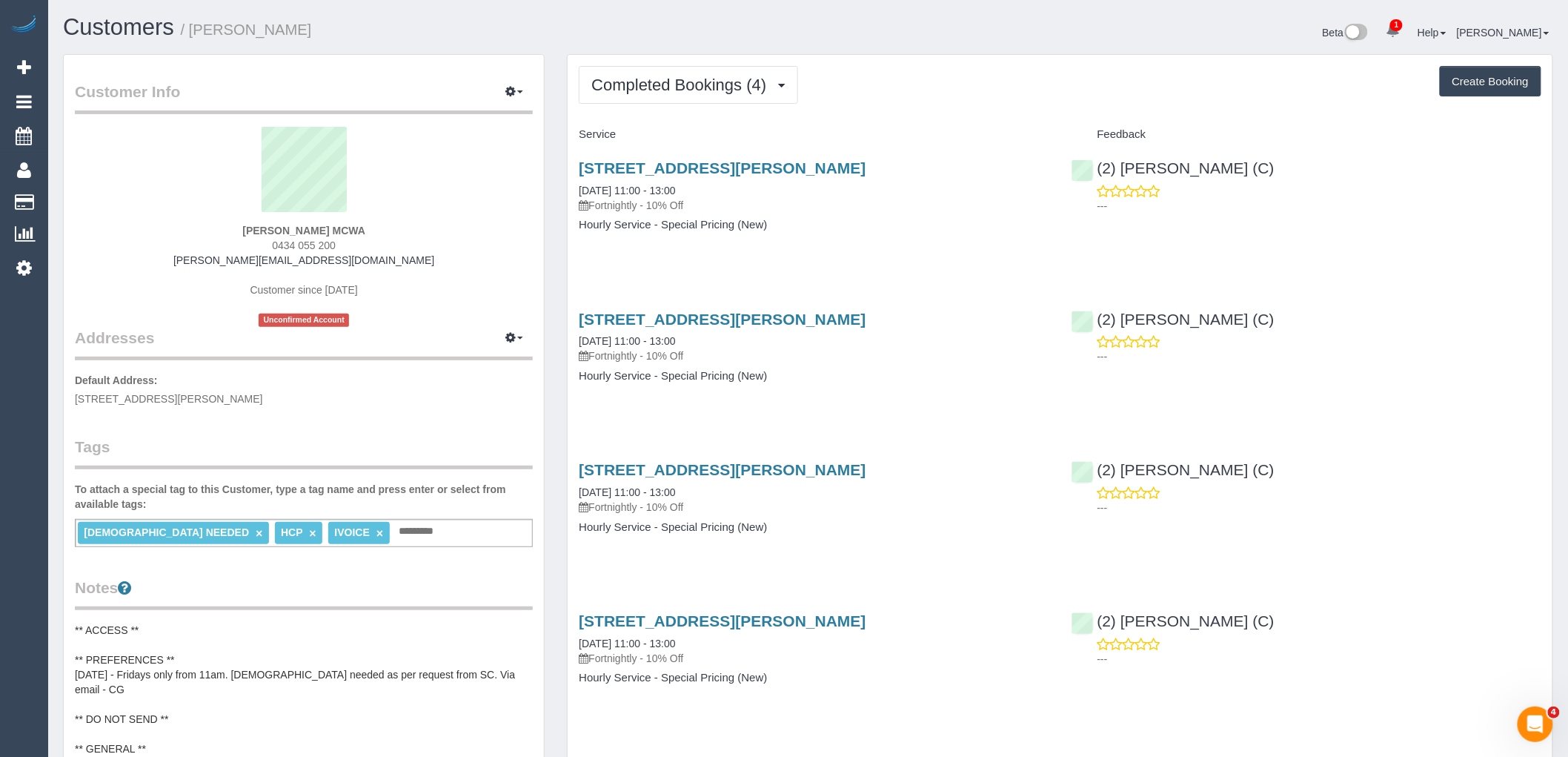
drag, startPoint x: 270, startPoint y: 237, endPoint x: 98, endPoint y: 233, distance: 172.0
click at [323, 227] on div "[PERSON_NAME] MCWA 0434 055 200 [PERSON_NAME][EMAIL_ADDRESS][DOMAIN_NAME] Custo…" at bounding box center [303, 227] width 458 height 200
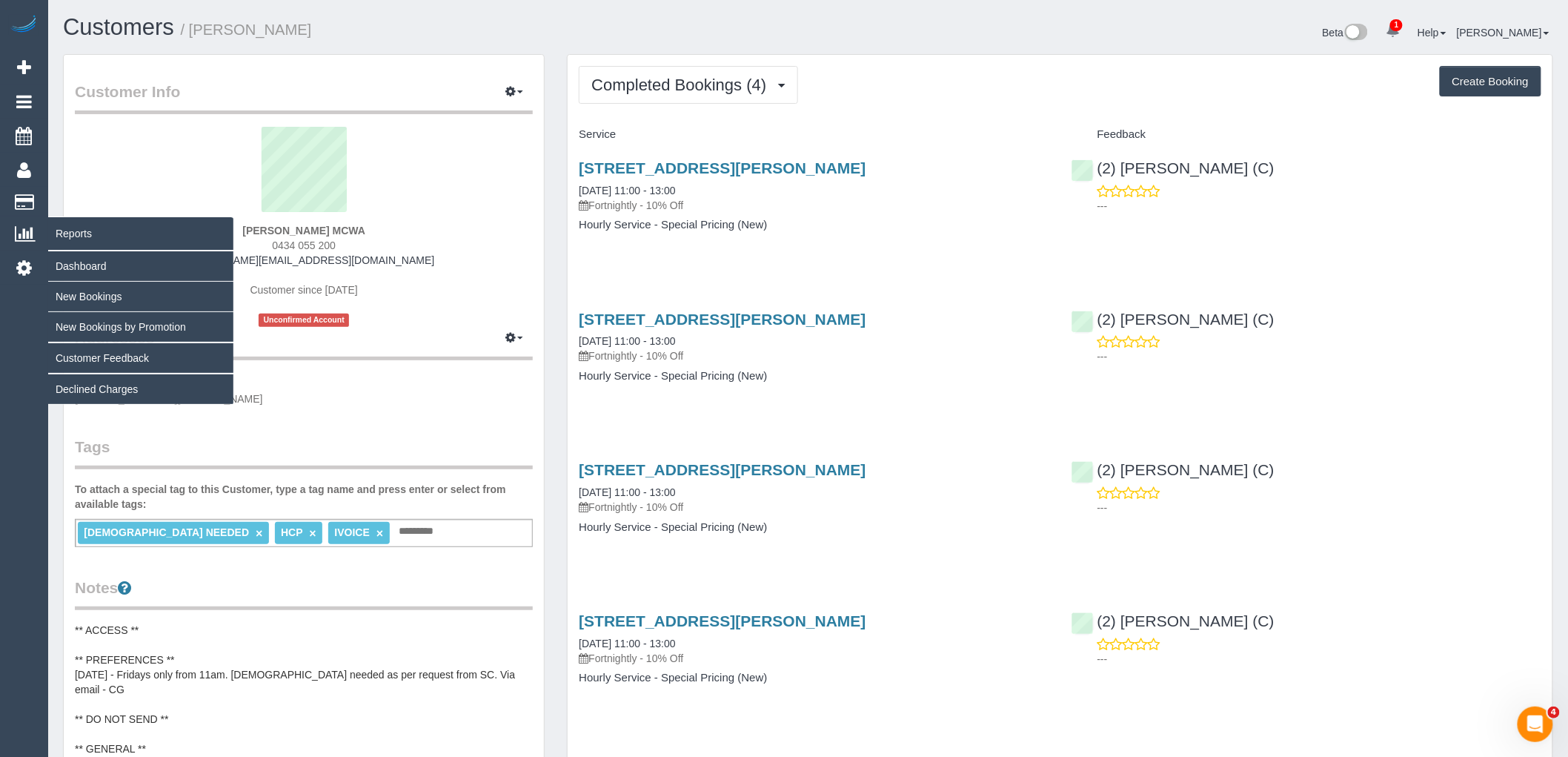
copy div "[PERSON_NAME]"
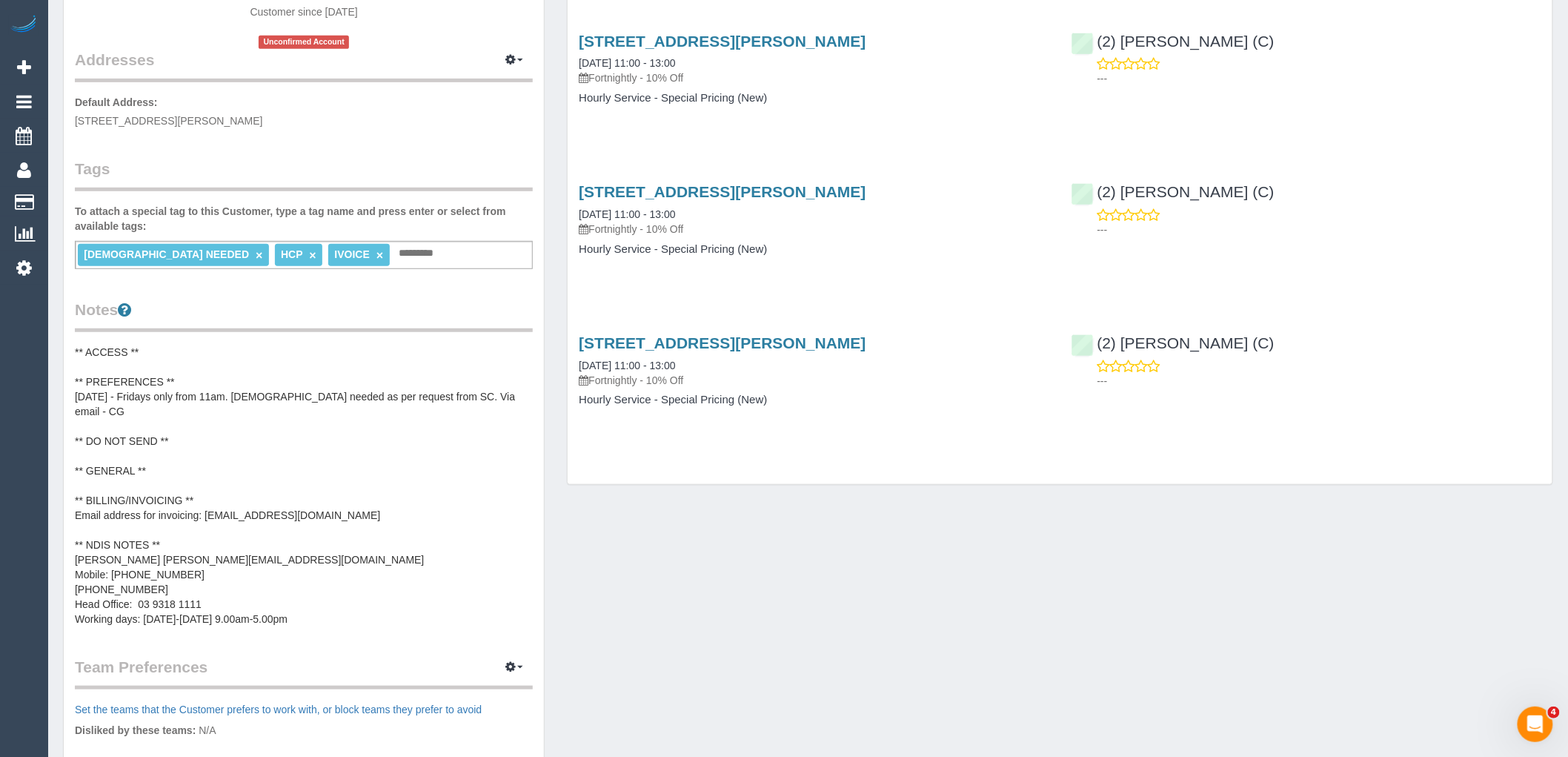
scroll to position [329, 0]
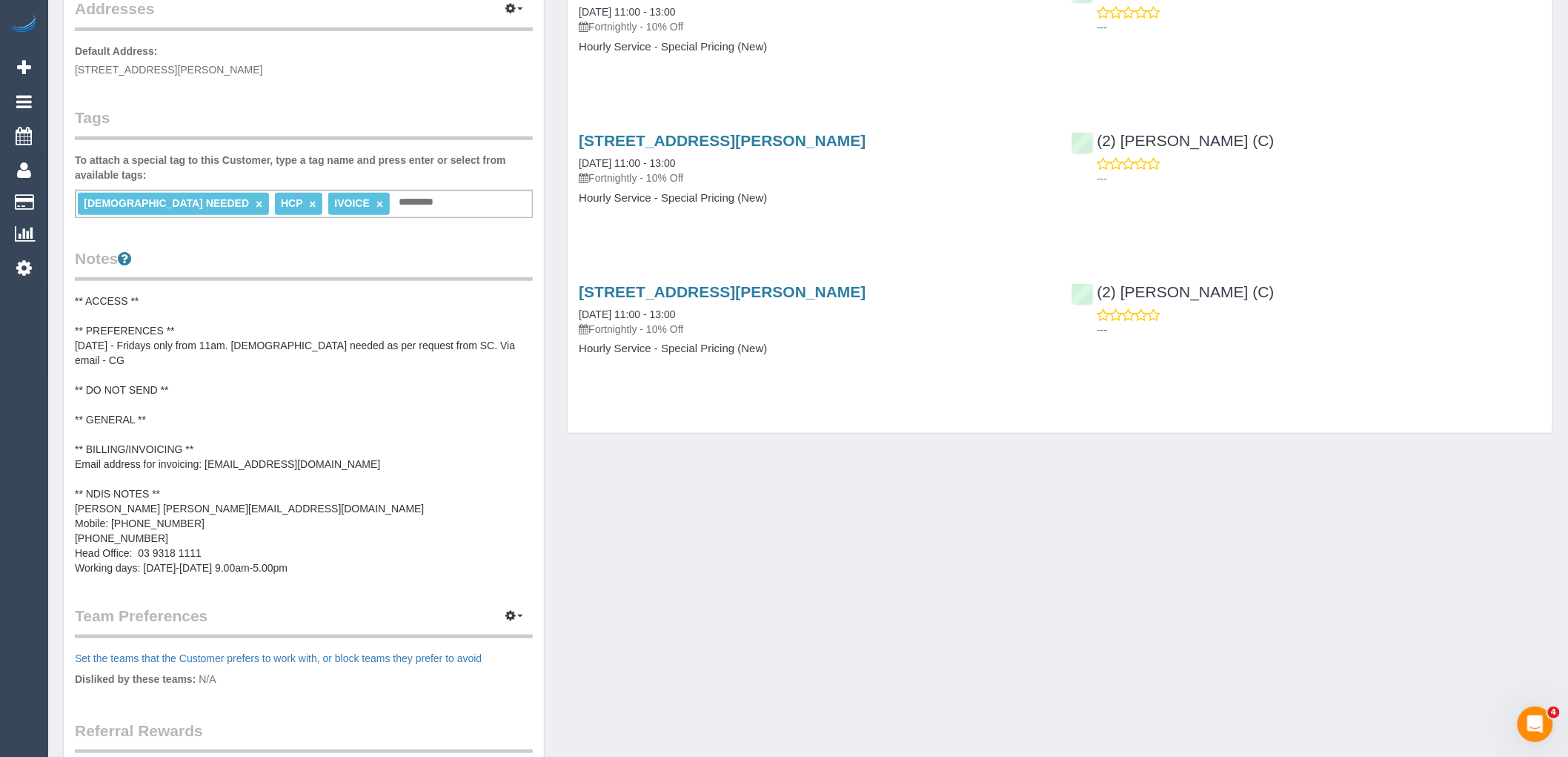
click at [306, 351] on pre "** ACCESS ** ** PREFERENCES ** [DATE] - Fridays only from 11am. [DEMOGRAPHIC_DA…" at bounding box center [303, 435] width 458 height 282
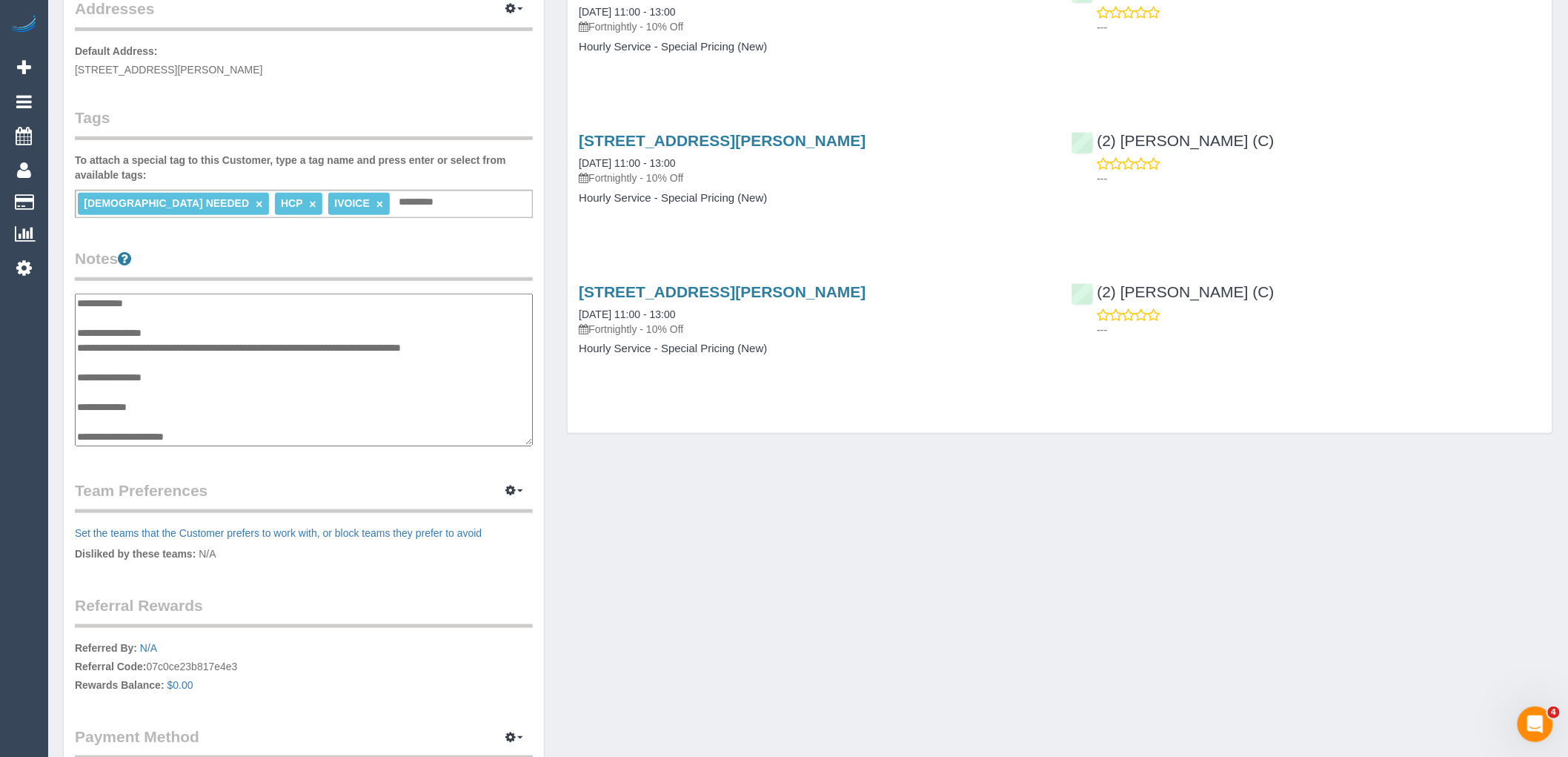
scroll to position [119, 0]
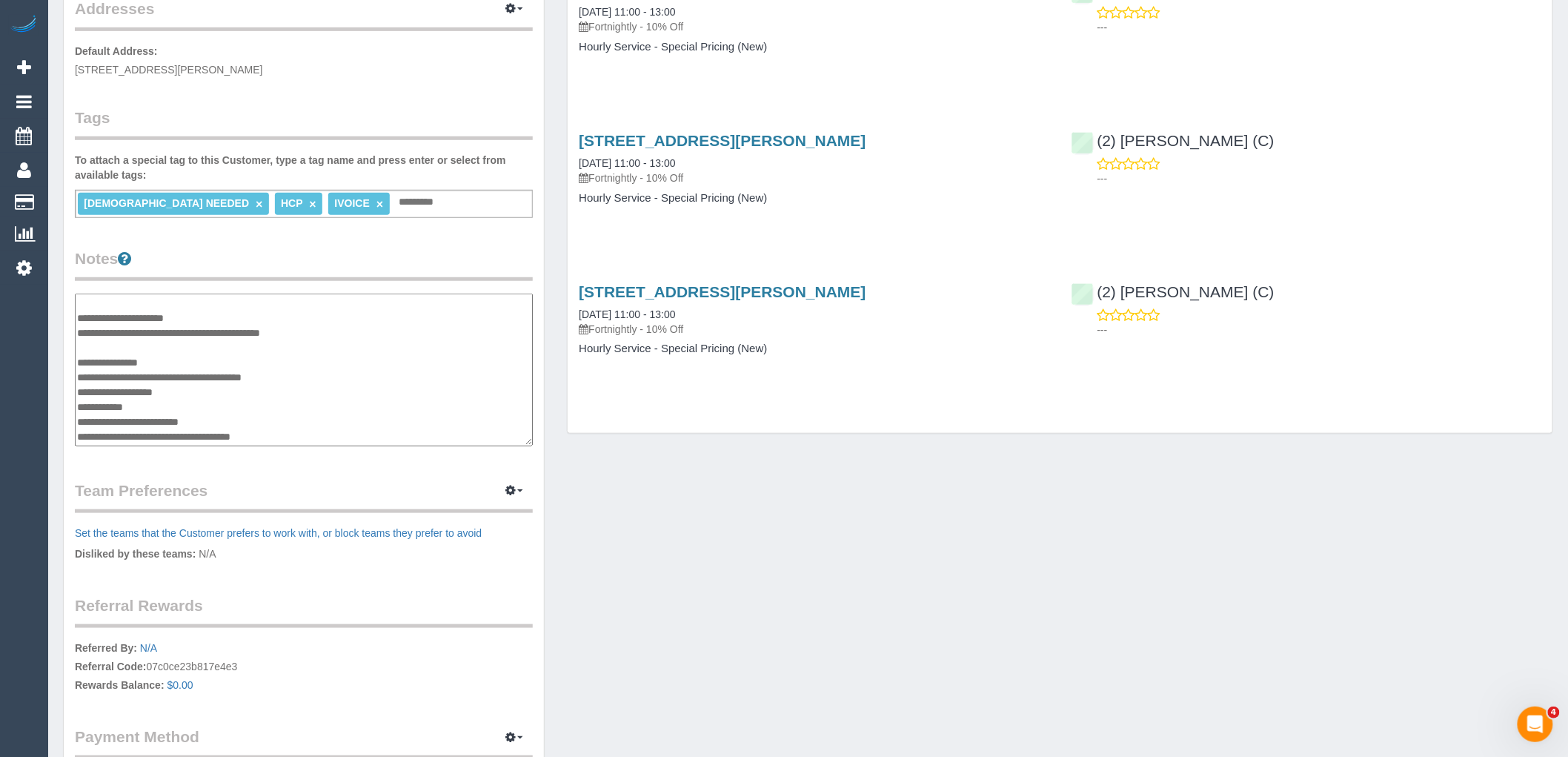
drag, startPoint x: 311, startPoint y: 378, endPoint x: 153, endPoint y: 373, distance: 158.1
click at [153, 373] on textarea "**********" at bounding box center [303, 370] width 458 height 153
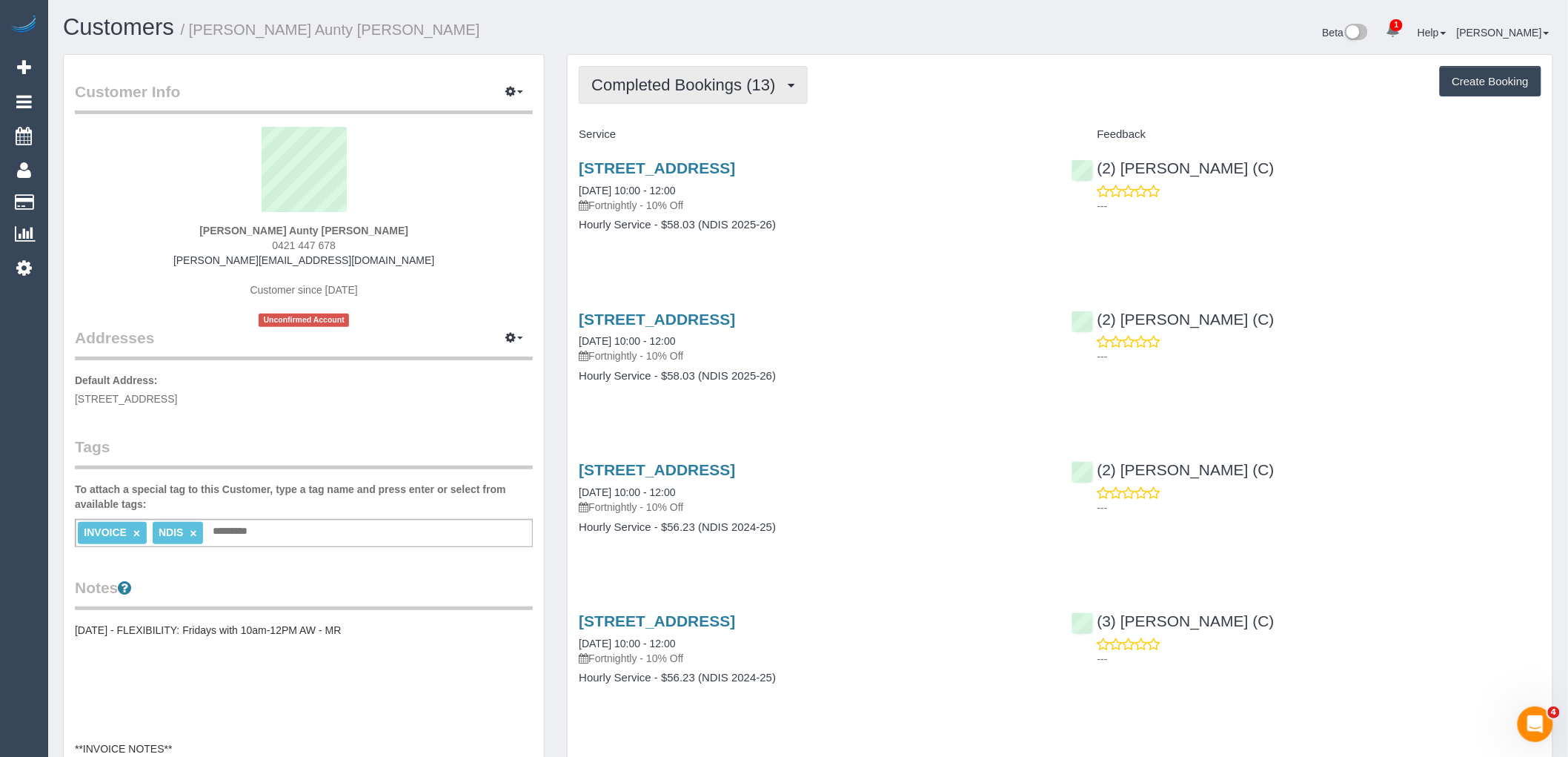
click at [699, 90] on span "Completed Bookings (13)" at bounding box center [687, 84] width 191 height 19
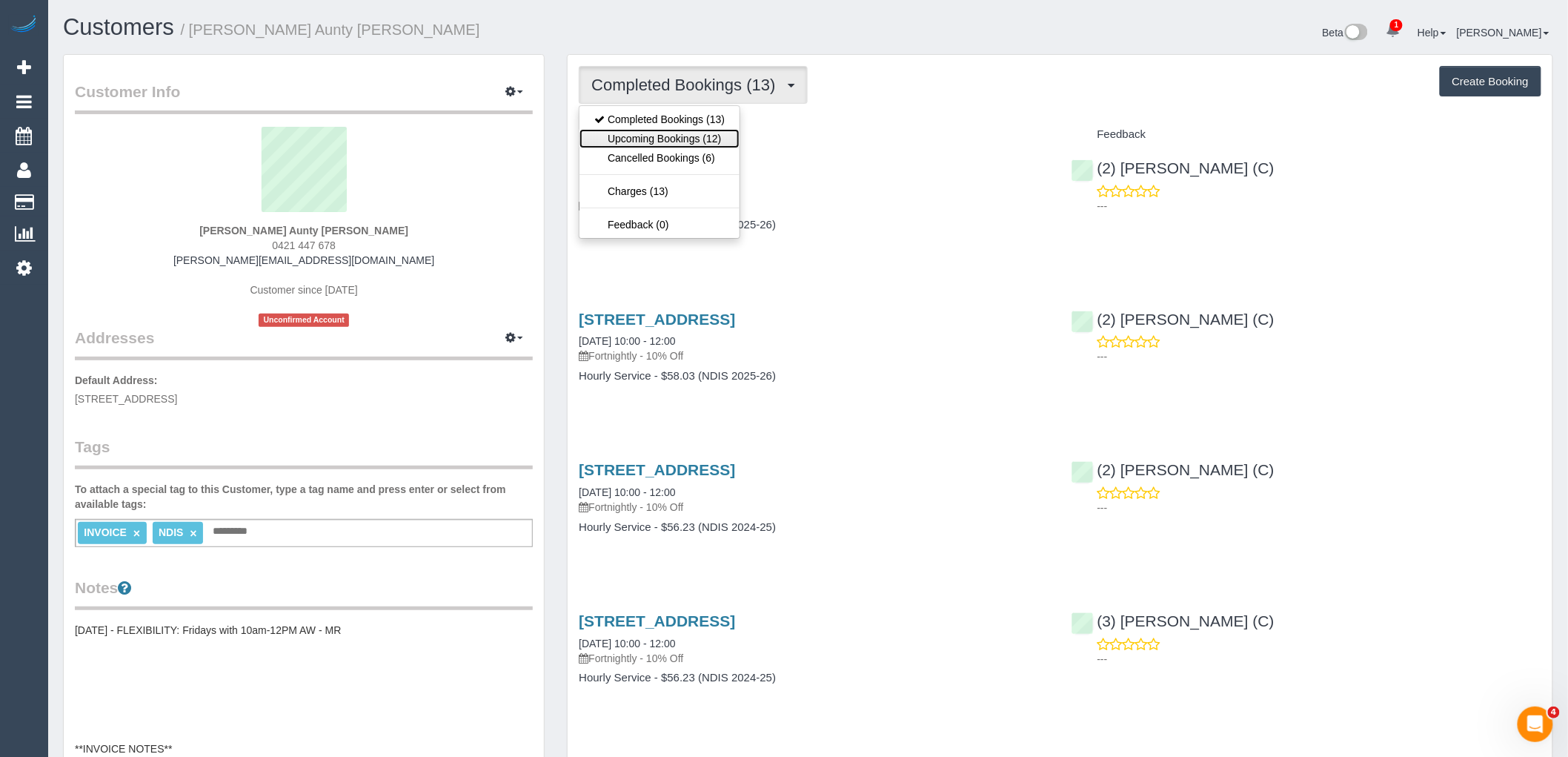
click at [723, 139] on link "Upcoming Bookings (12)" at bounding box center [659, 139] width 160 height 20
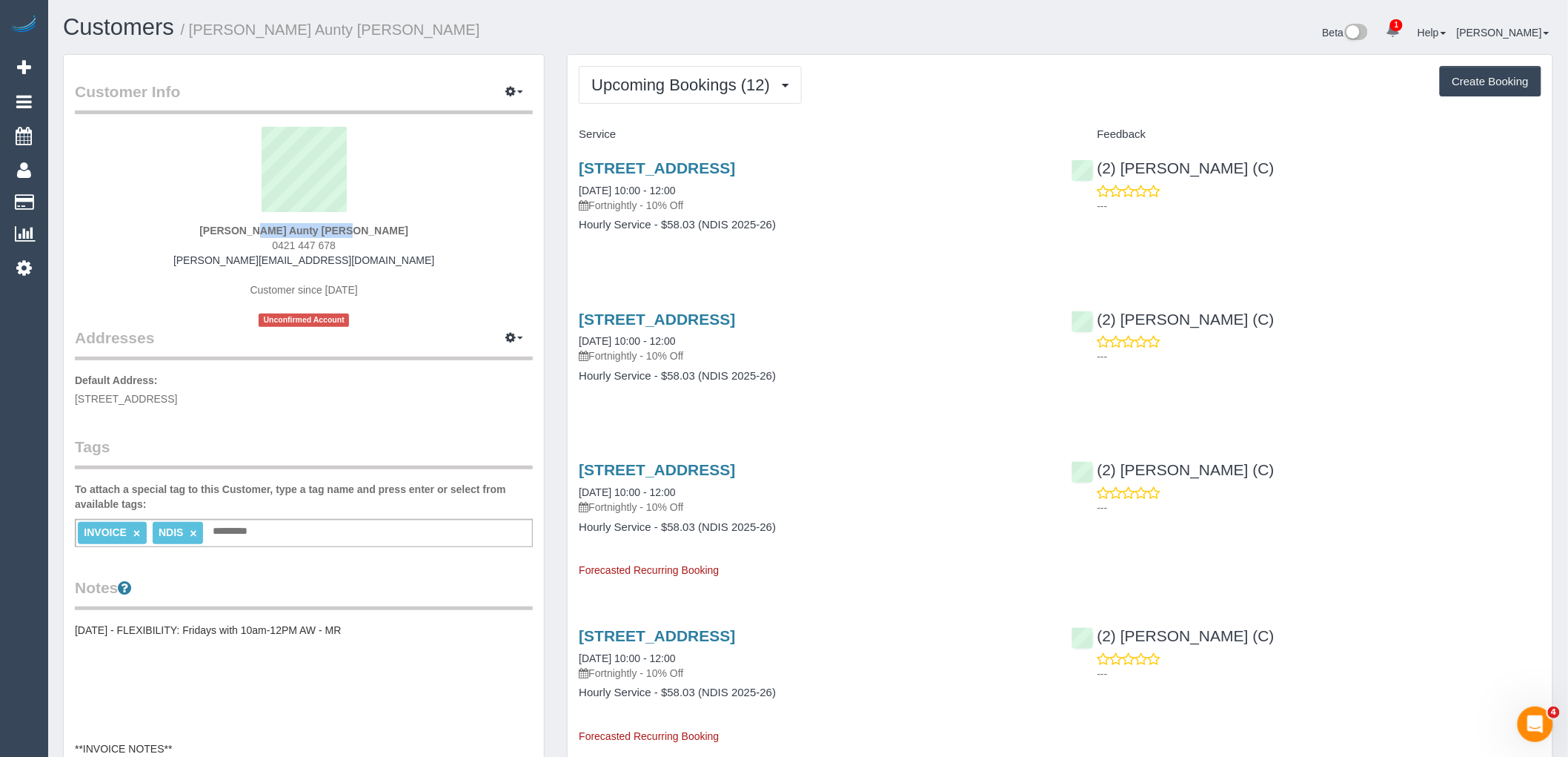
drag, startPoint x: 205, startPoint y: 224, endPoint x: 313, endPoint y: 226, distance: 108.0
click at [313, 226] on div "Michelle Fleming Aunty Grace 0421 447 678 michelle.auntygrace@fake.com Customer…" at bounding box center [303, 227] width 458 height 200
copy strong "Michelle Fleming"
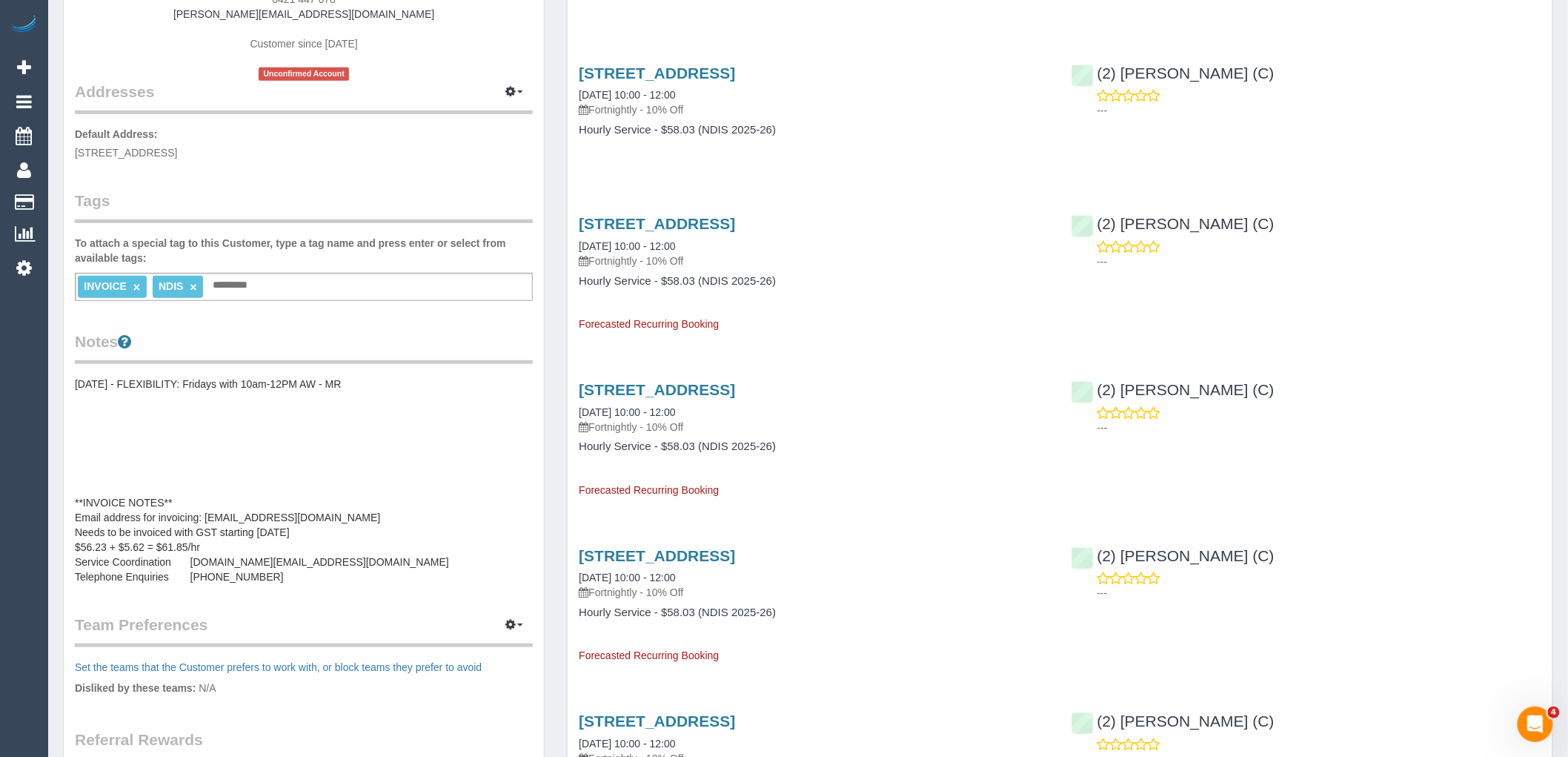
scroll to position [247, 0]
click at [337, 440] on pre "04/12/2024 - FLEXIBILITY: Fridays with 10am-12PM AW - MR **INVOICE NOTES** Emai…" at bounding box center [303, 479] width 458 height 207
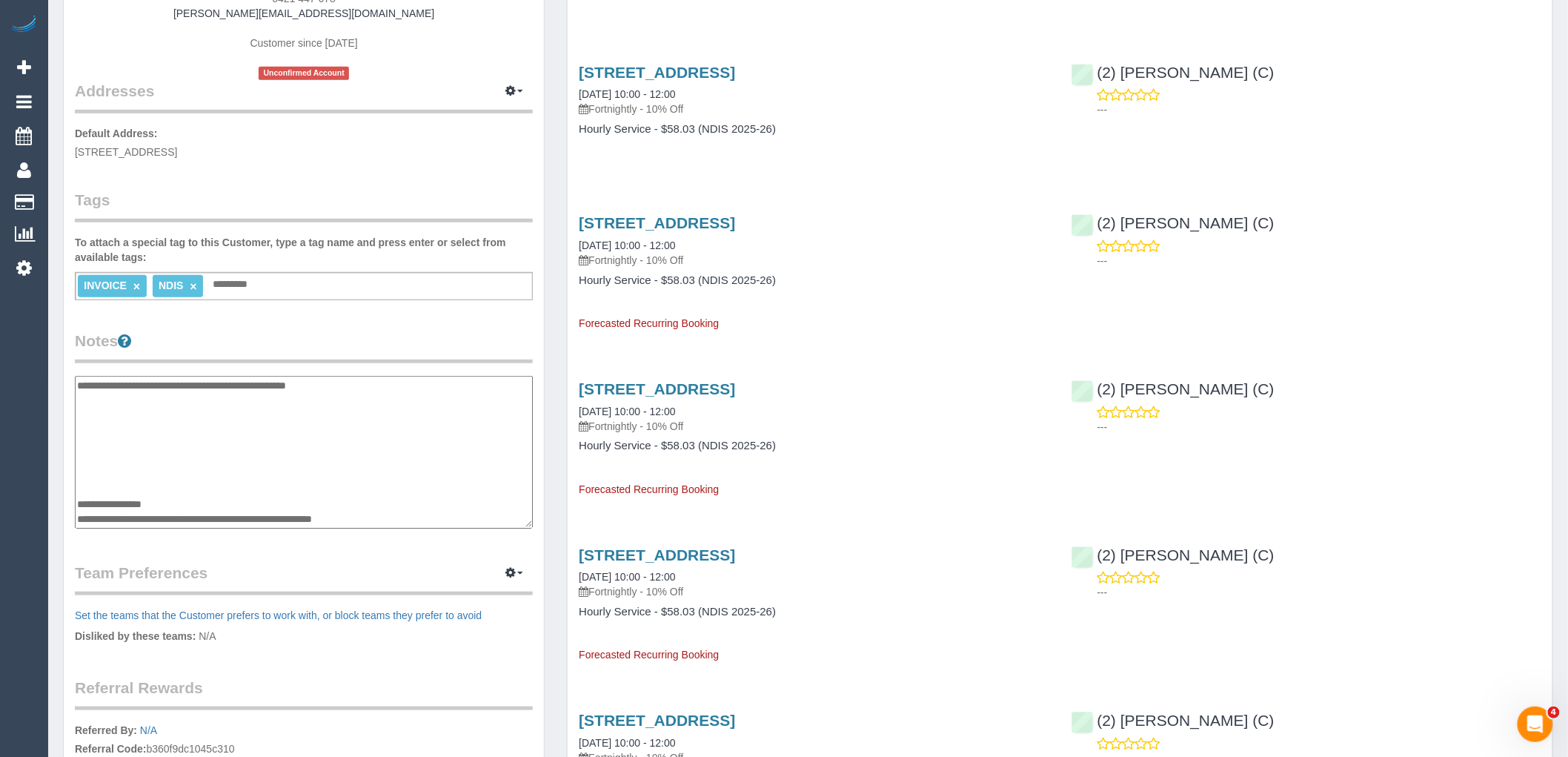
scroll to position [59, 0]
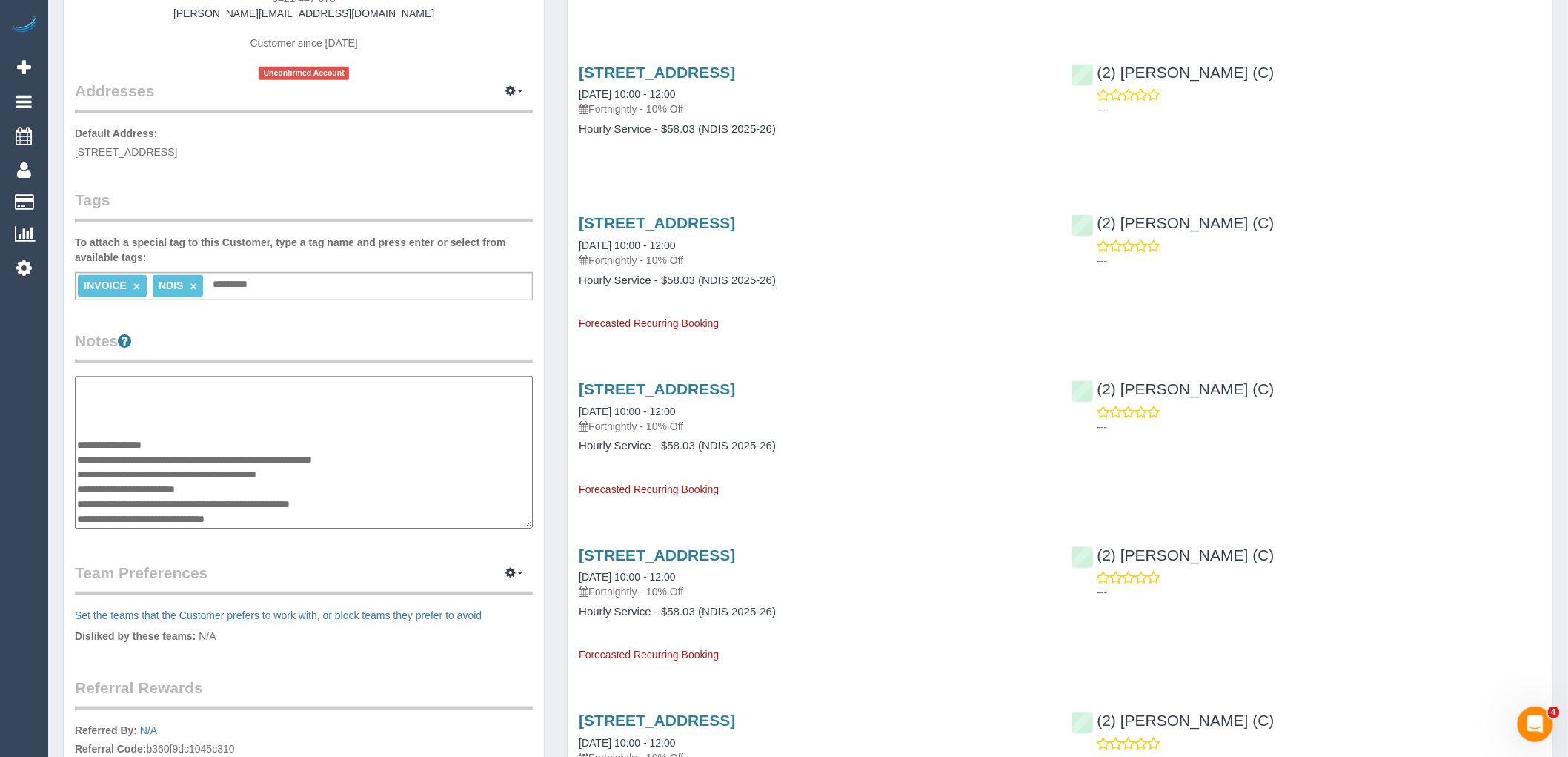
click at [271, 503] on textarea "**********" at bounding box center [303, 452] width 458 height 153
drag, startPoint x: 375, startPoint y: 504, endPoint x: 176, endPoint y: 505, distance: 199.0
click at [176, 505] on textarea "**********" at bounding box center [303, 452] width 458 height 153
click at [405, 466] on textarea "**********" at bounding box center [303, 452] width 458 height 153
drag, startPoint x: 332, startPoint y: 504, endPoint x: 190, endPoint y: 499, distance: 142.1
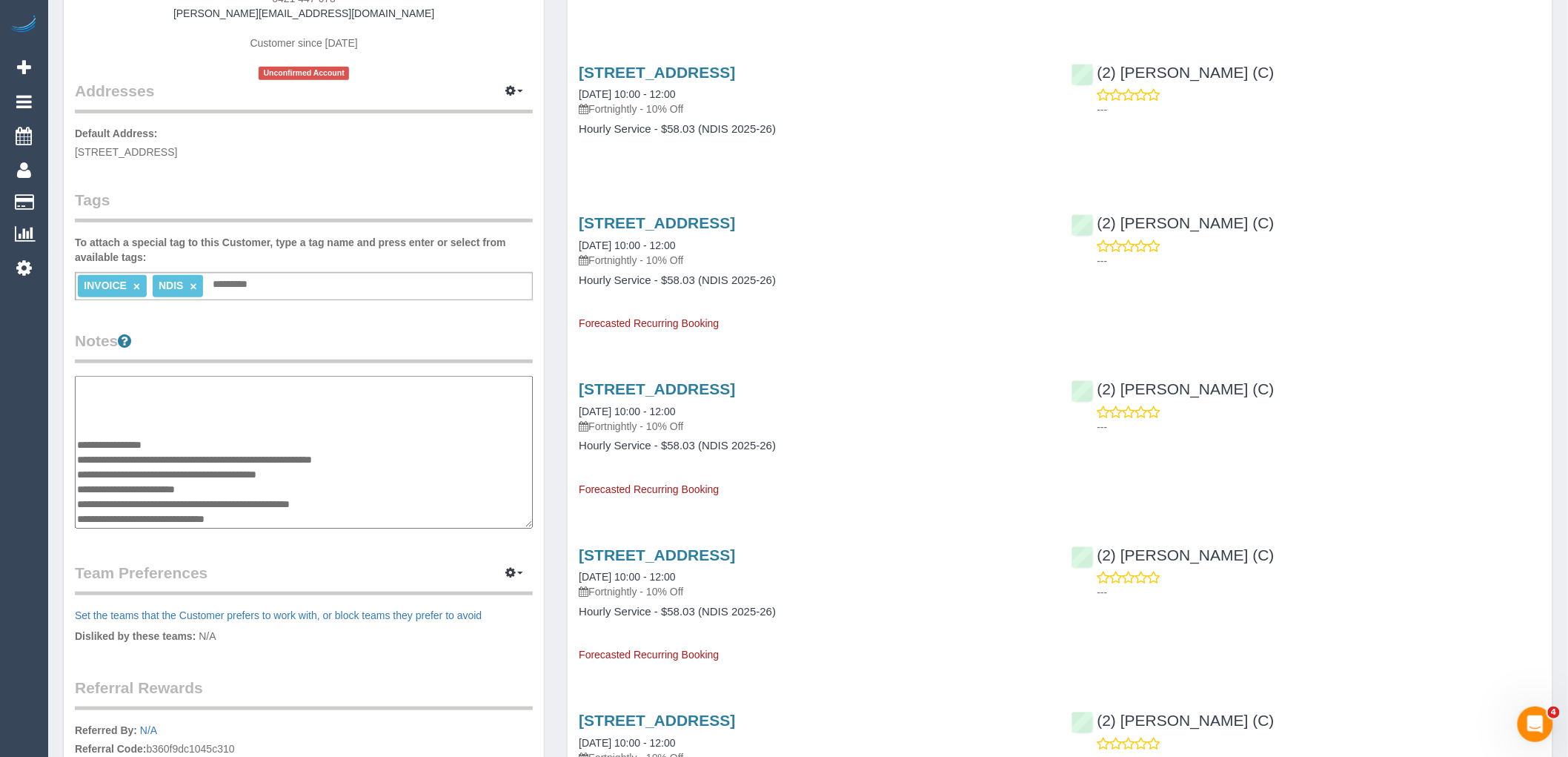
click at [190, 499] on textarea "**********" at bounding box center [303, 452] width 458 height 153
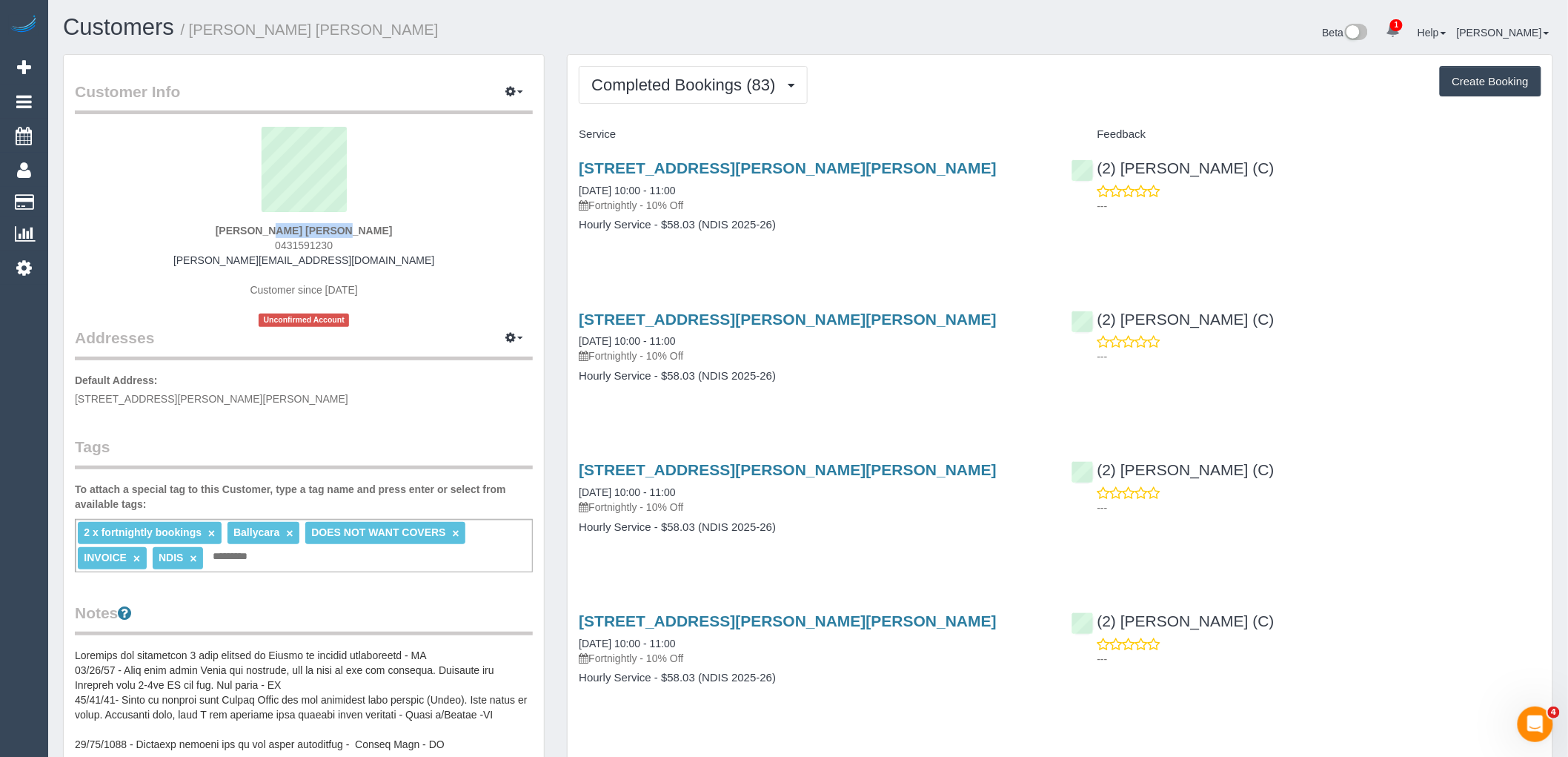
drag, startPoint x: 220, startPoint y: 225, endPoint x: 306, endPoint y: 226, distance: 86.0
click at [306, 226] on div "[PERSON_NAME] [PERSON_NAME] 0431591230 [PERSON_NAME][EMAIL_ADDRESS][DOMAIN_NAME…" at bounding box center [303, 227] width 458 height 200
copy strong "[PERSON_NAME]"
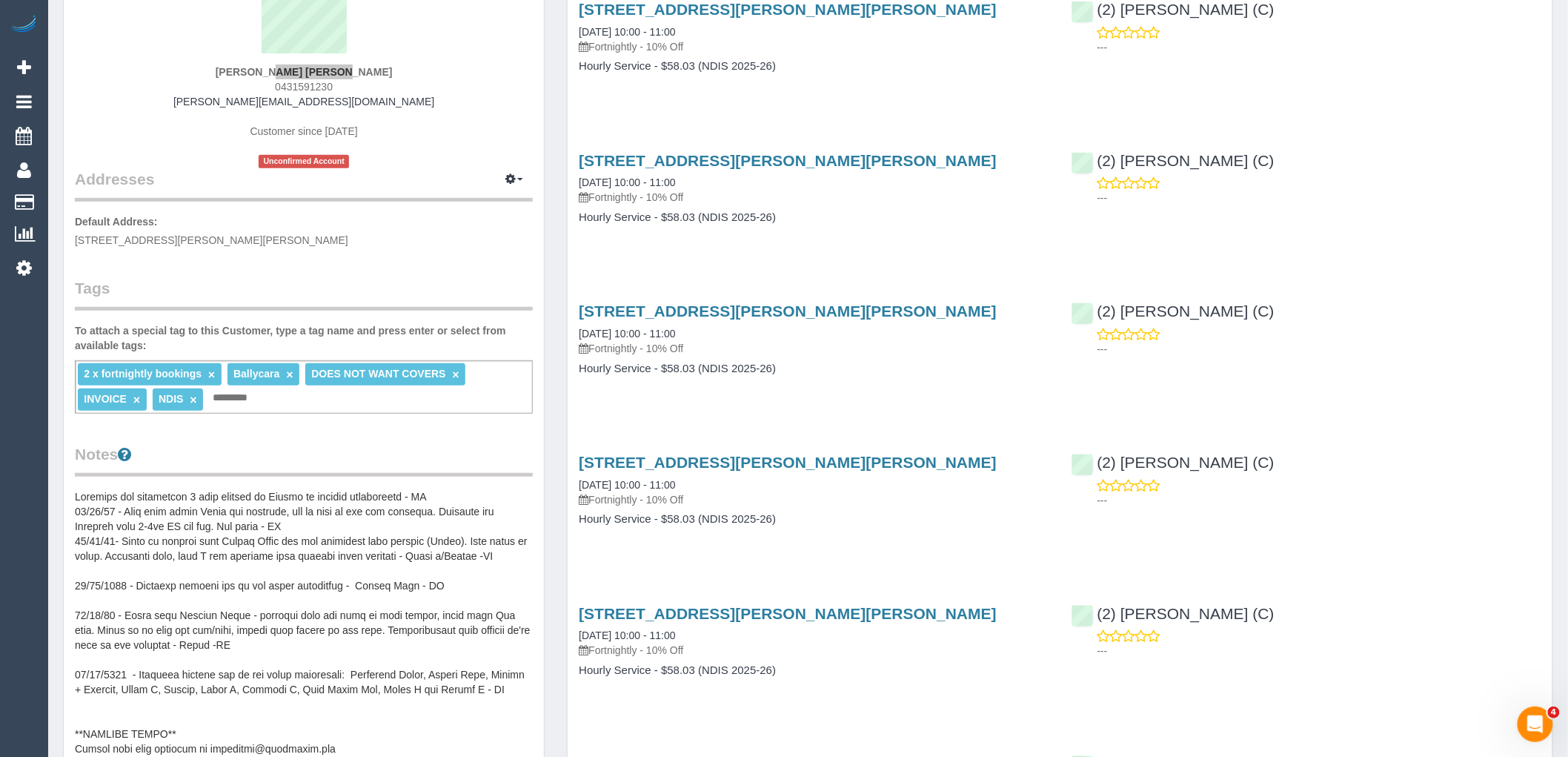
scroll to position [412, 0]
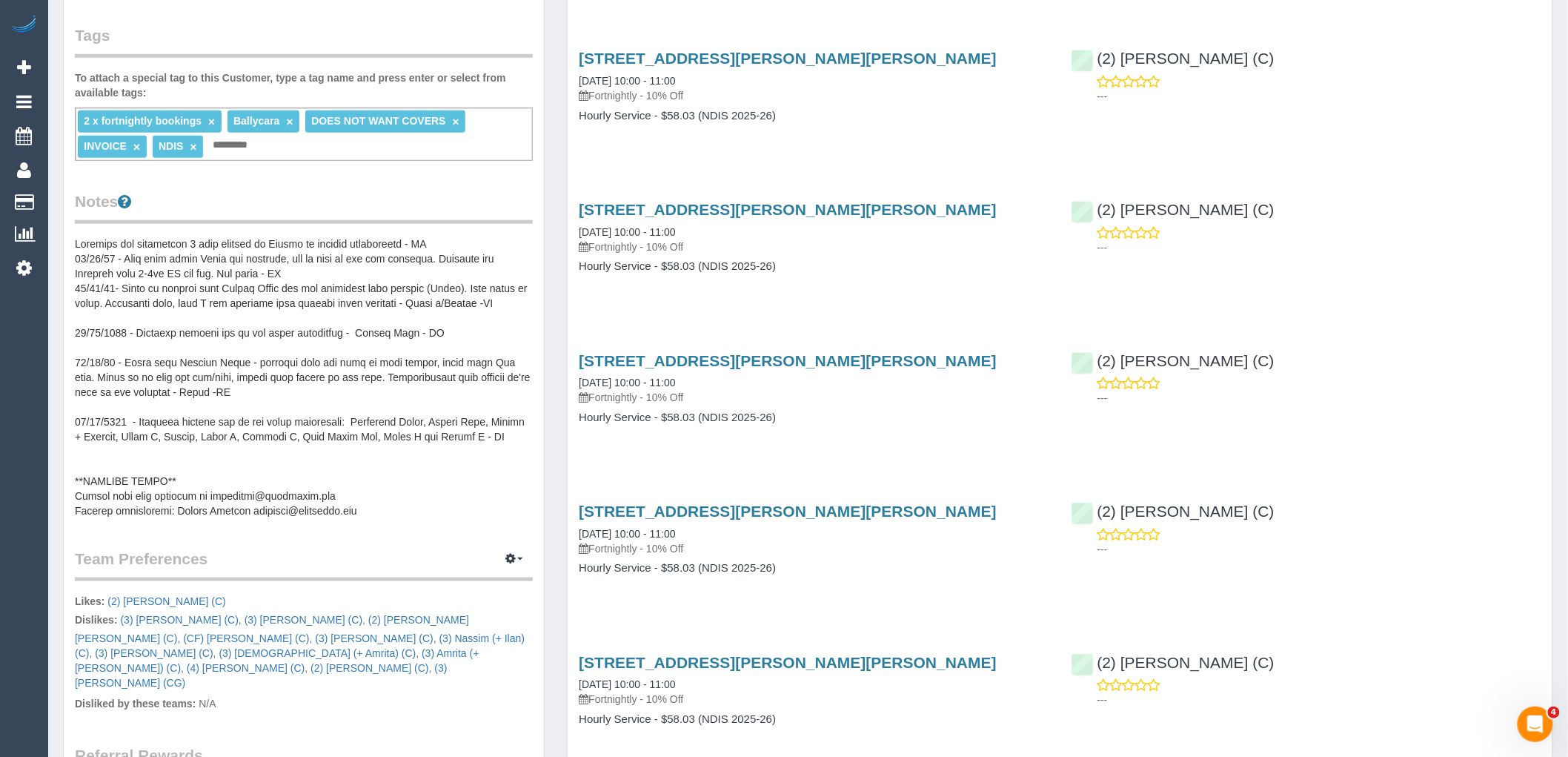
click at [352, 331] on pre at bounding box center [303, 377] width 458 height 282
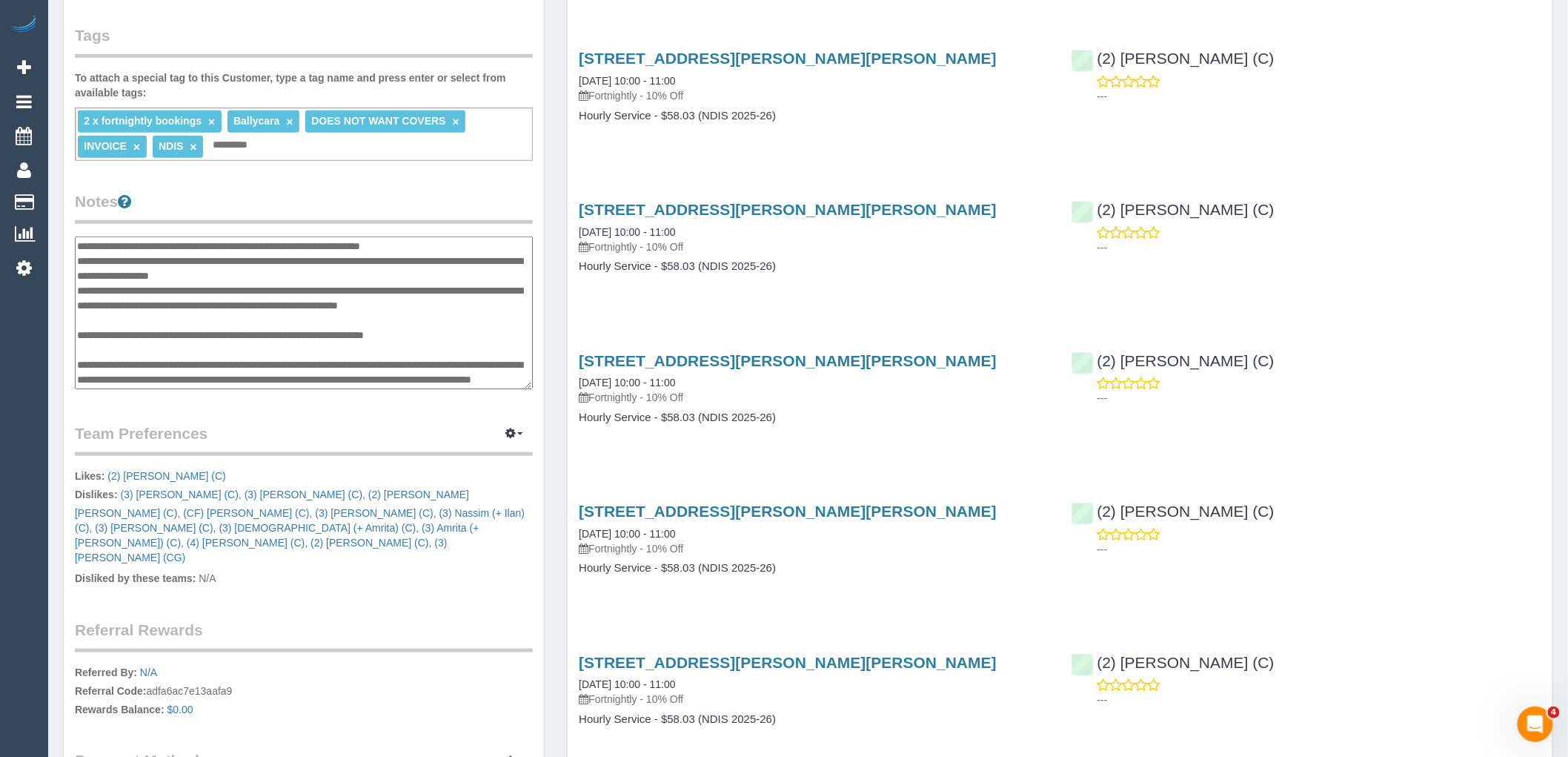
scroll to position [163, 0]
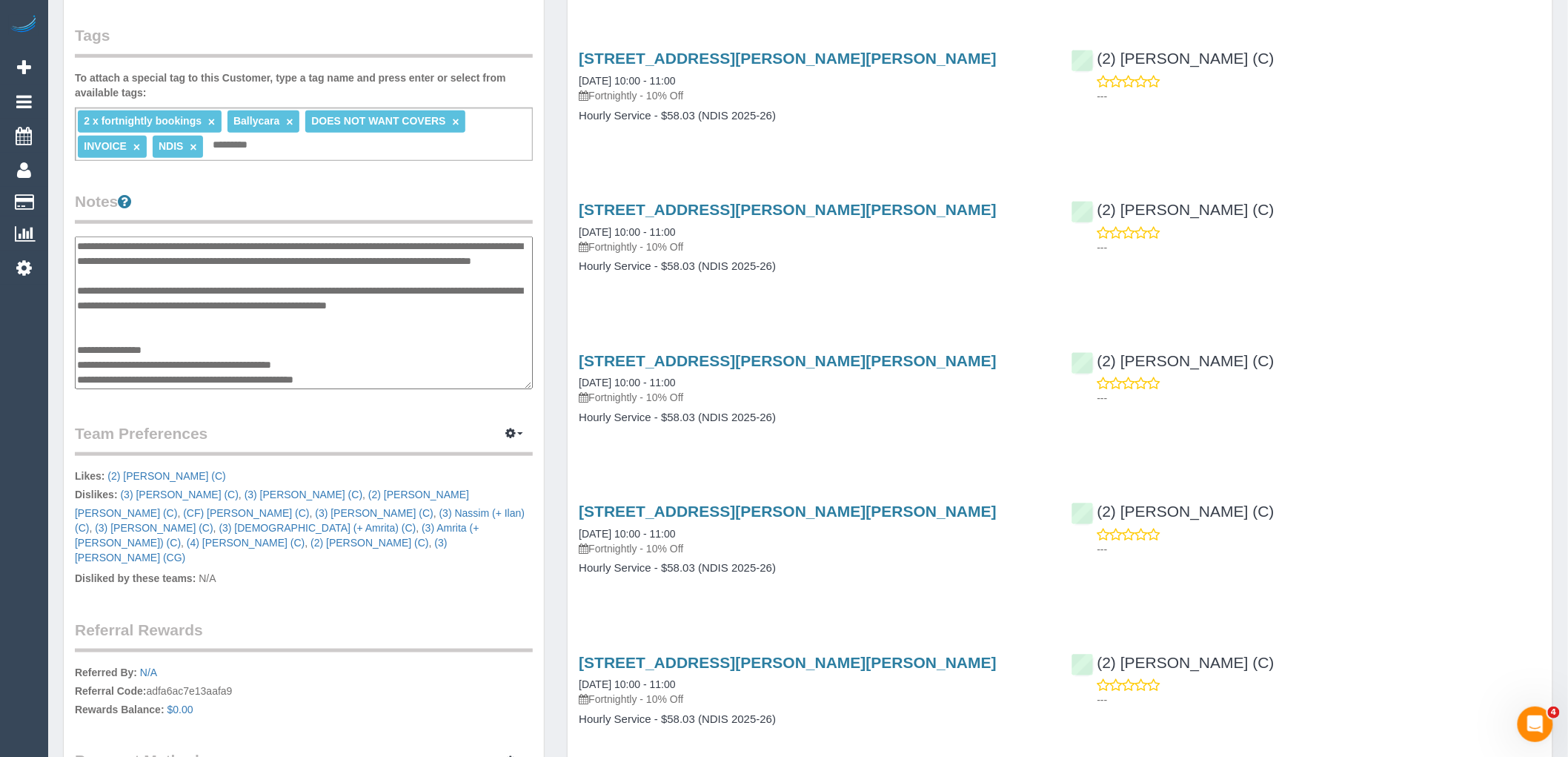
drag, startPoint x: 394, startPoint y: 376, endPoint x: 247, endPoint y: 376, distance: 147.0
click at [247, 376] on textarea at bounding box center [303, 312] width 458 height 153
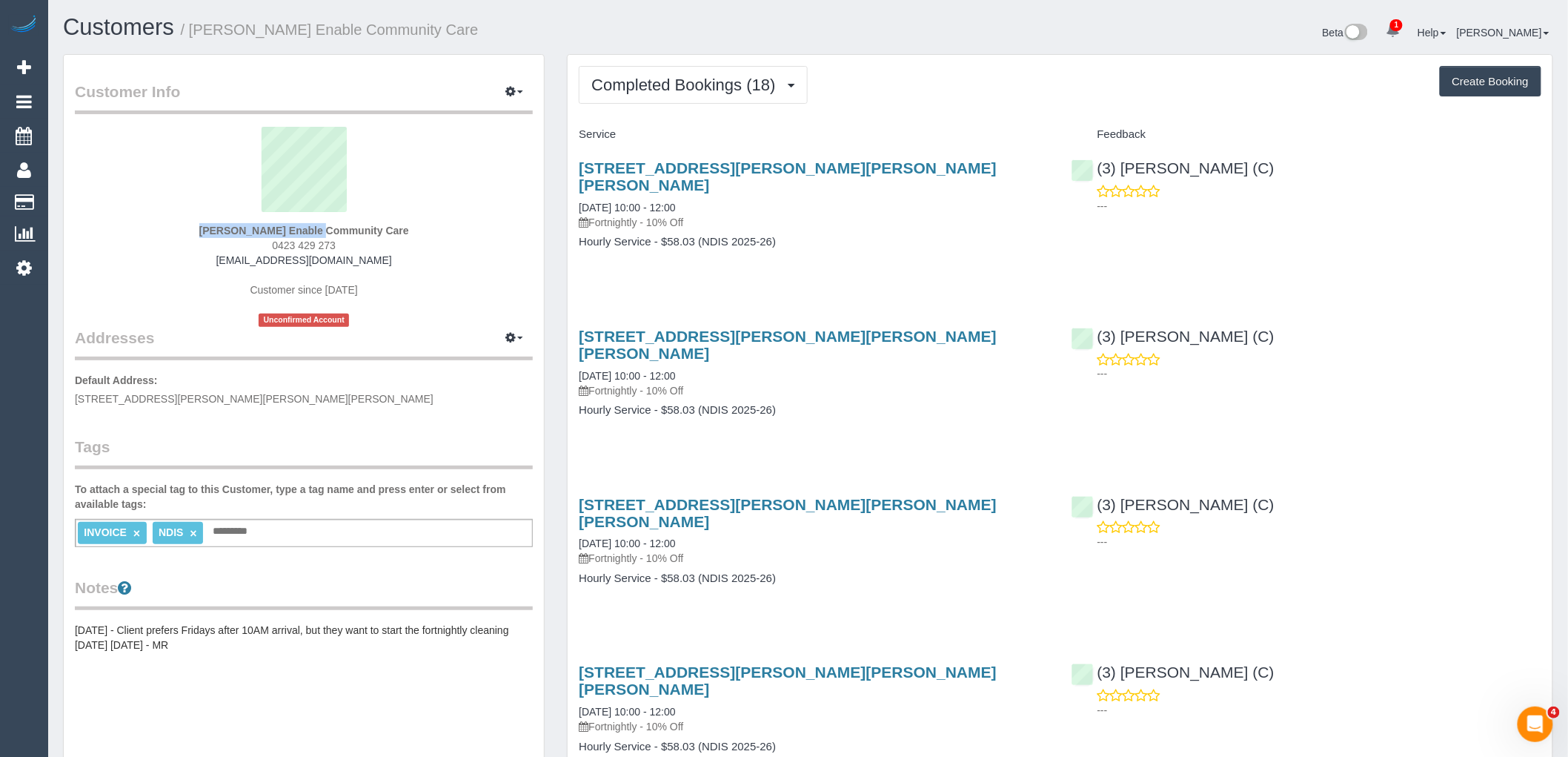
drag, startPoint x: 191, startPoint y: 217, endPoint x: 77, endPoint y: 231, distance: 114.9
click at [272, 228] on div "Mark Forcina Enable Community Care 0423 429 273 mark.enablecommunitycare@fake.c…" at bounding box center [303, 227] width 458 height 200
copy div "Mark Forcina"
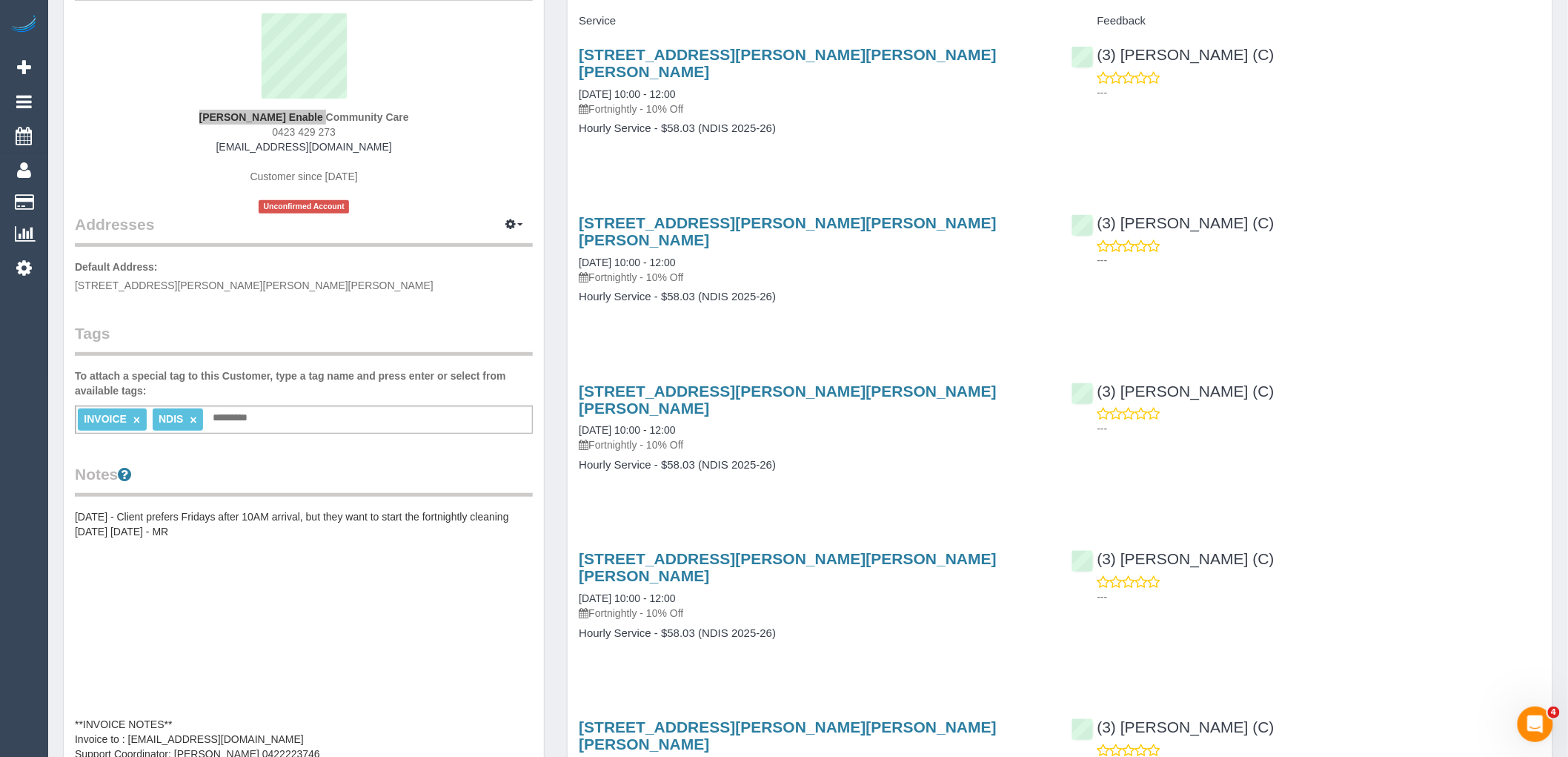
scroll to position [329, 0]
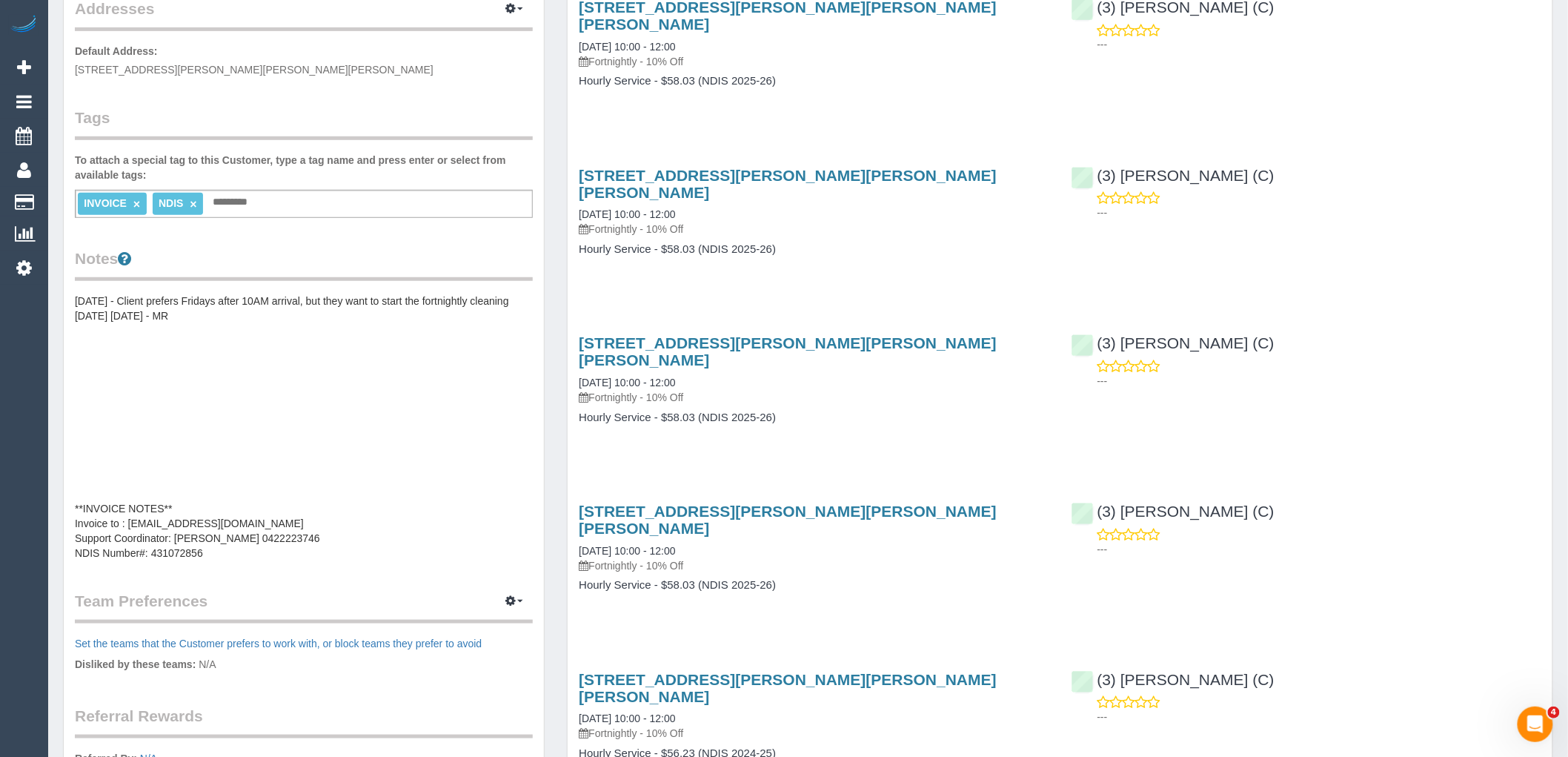
click at [286, 412] on pre "03/01/2025 - Client prefers Fridays after 10AM arrival, but they want to start …" at bounding box center [303, 426] width 458 height 267
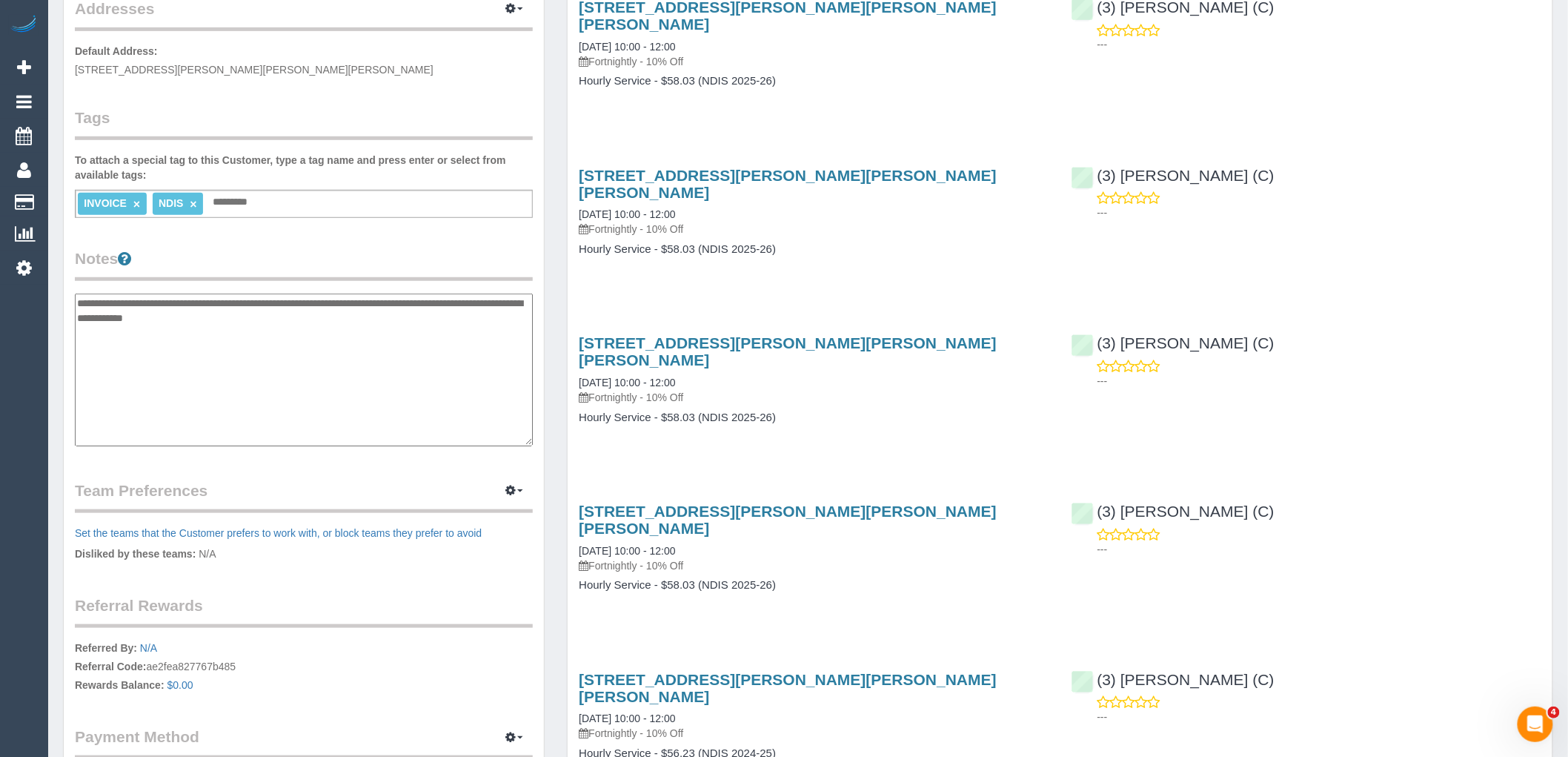
scroll to position [119, 0]
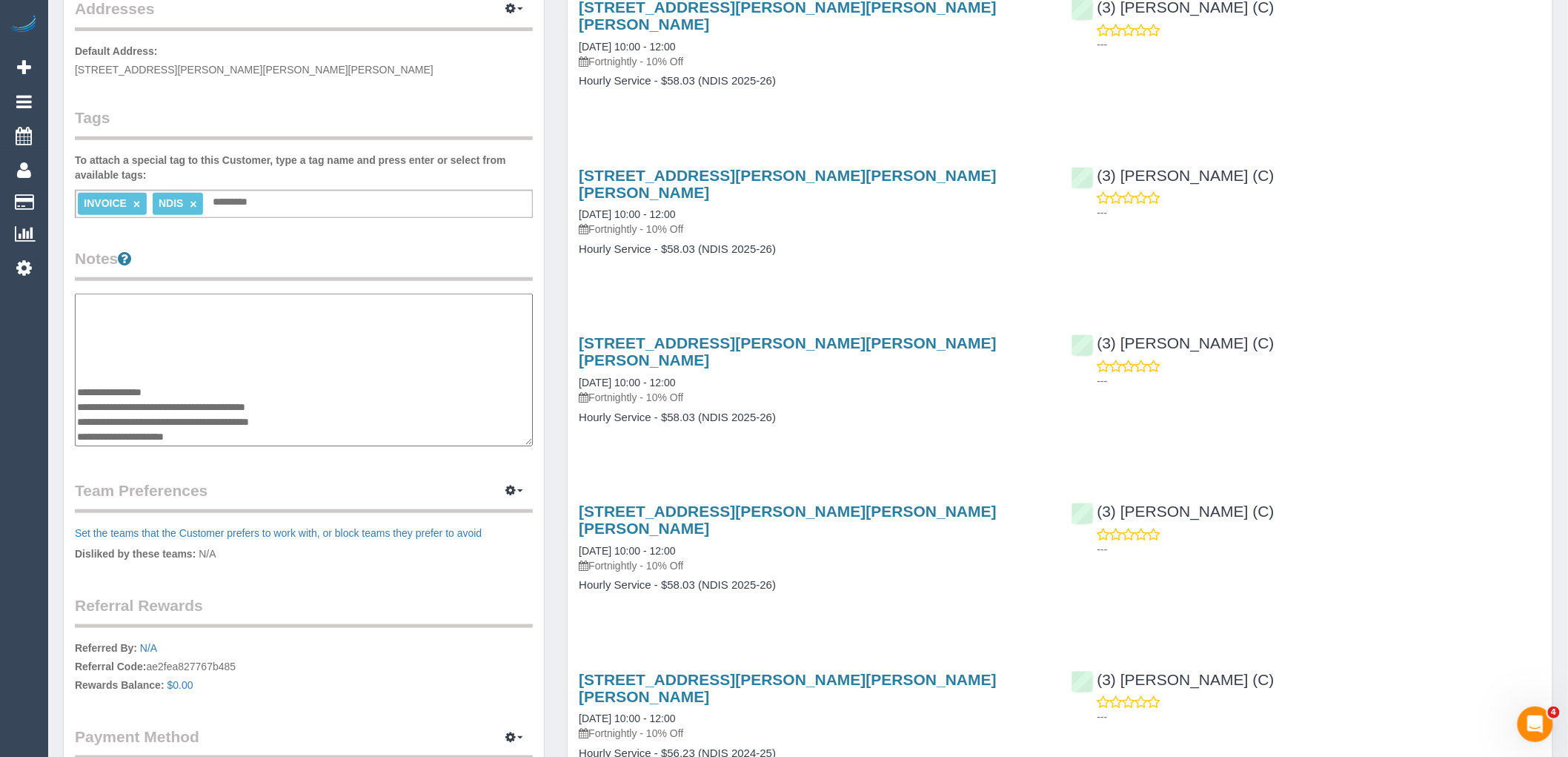
drag, startPoint x: 327, startPoint y: 403, endPoint x: 130, endPoint y: 400, distance: 197.0
click at [130, 400] on textarea "**********" at bounding box center [303, 370] width 458 height 153
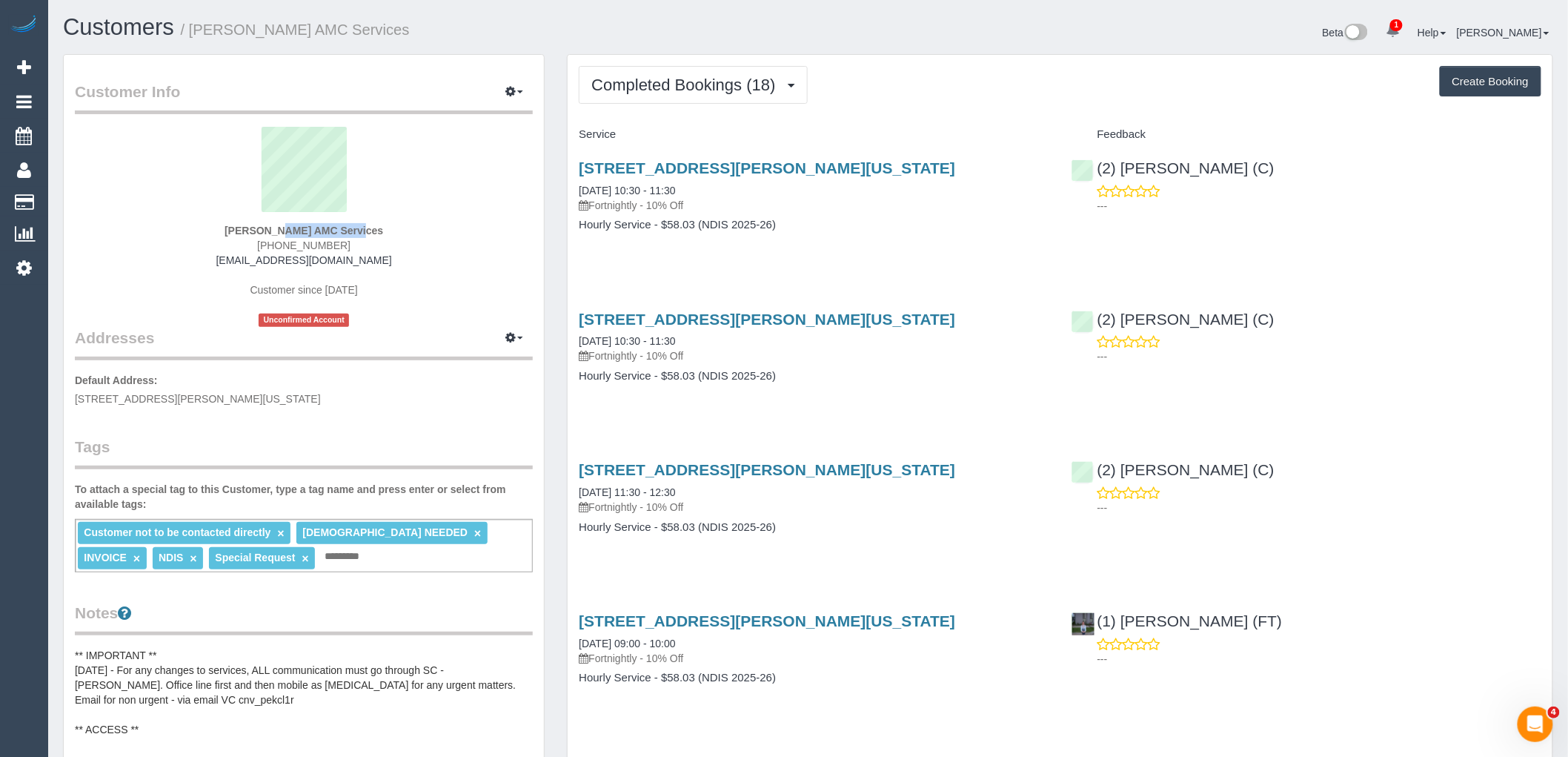
drag, startPoint x: 220, startPoint y: 231, endPoint x: 307, endPoint y: 226, distance: 87.1
click at [307, 226] on div "[PERSON_NAME] AMC Services [PHONE_NUMBER] [EMAIL_ADDRESS][DOMAIN_NAME] Customer…" at bounding box center [303, 227] width 458 height 200
copy strong "[PERSON_NAME]"
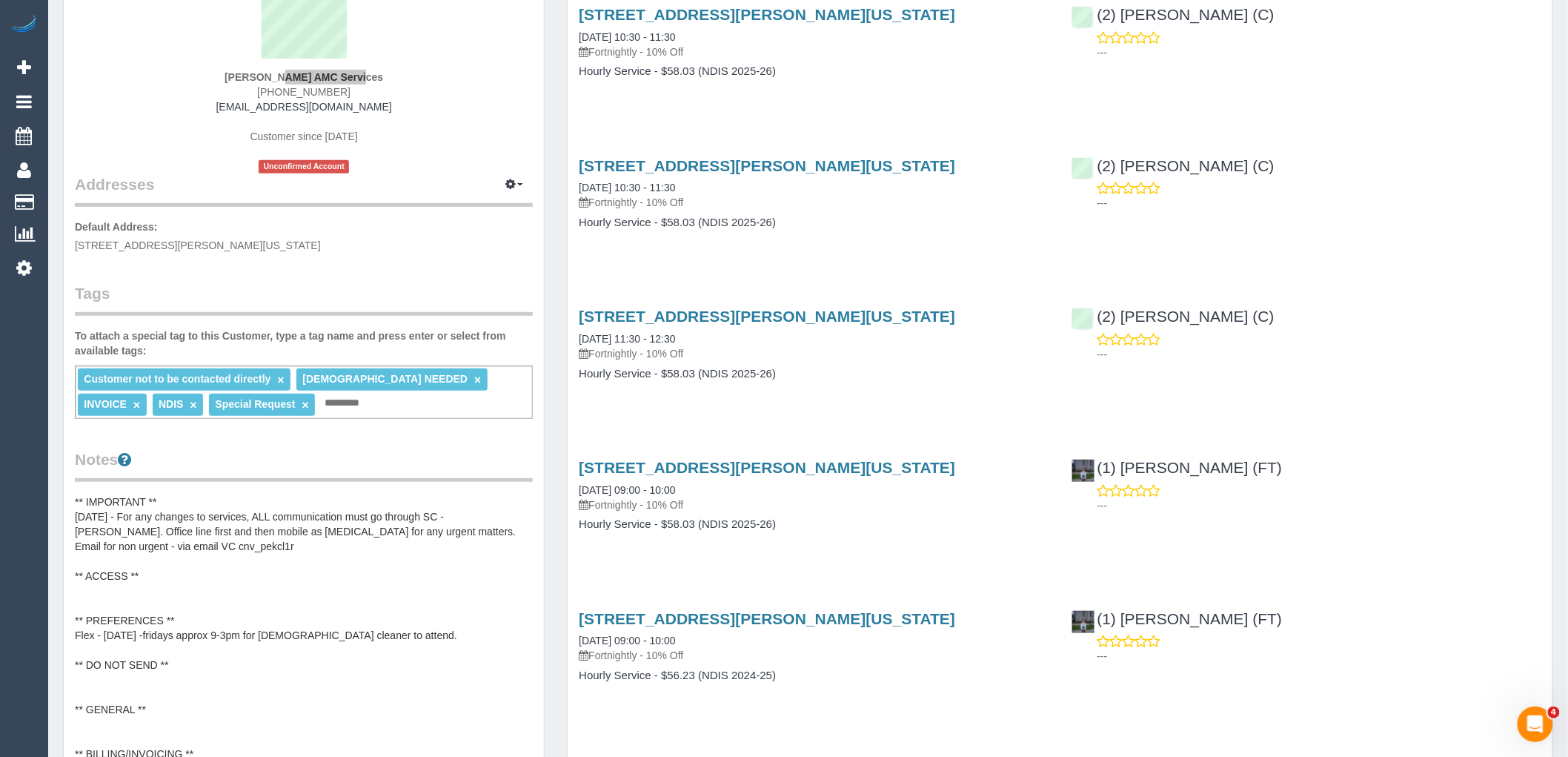
scroll to position [329, 0]
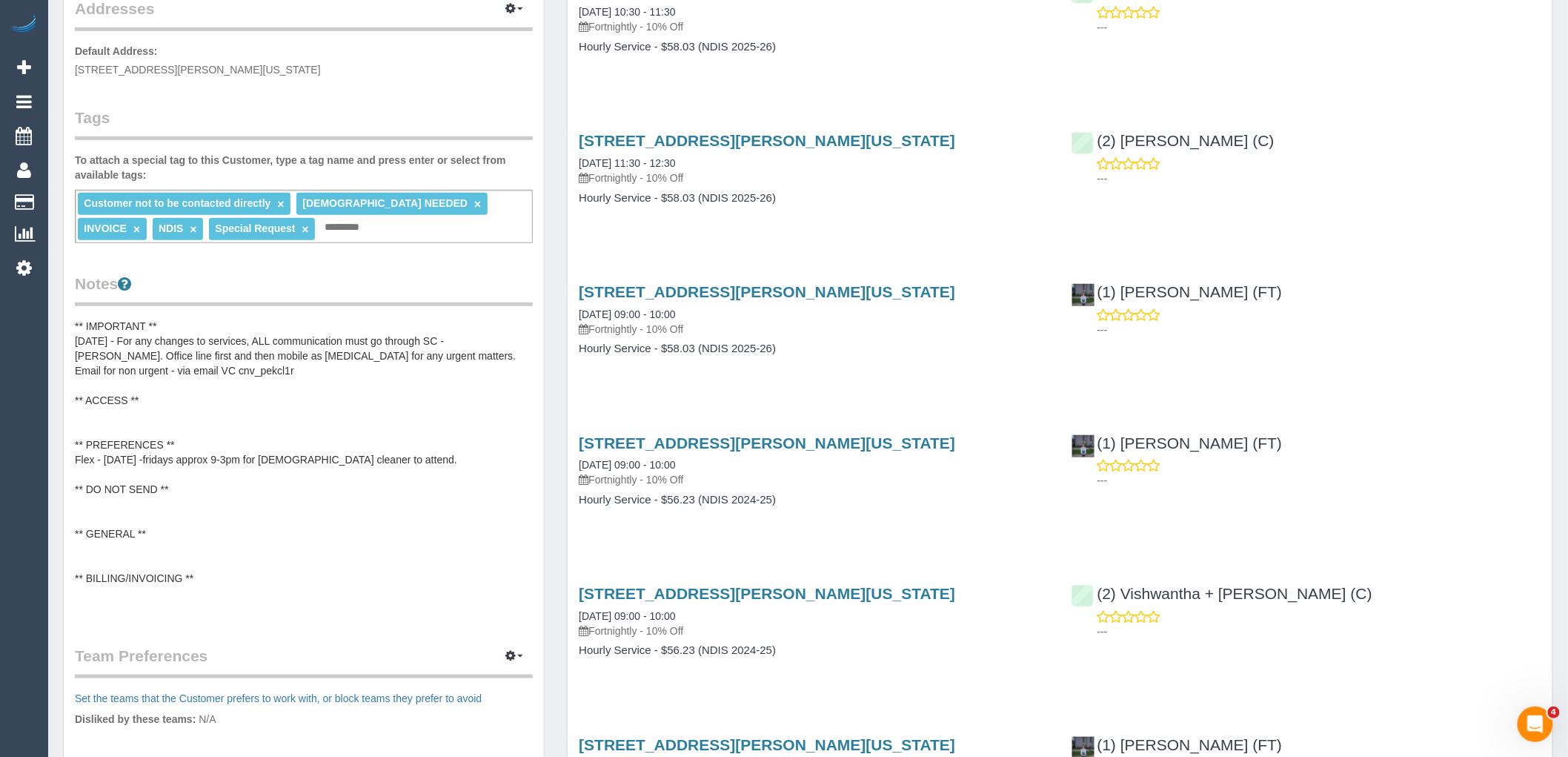
click at [349, 417] on pre "** IMPORTANT ** [DATE] - For any changes to services, ALL communication must go…" at bounding box center [303, 467] width 458 height 297
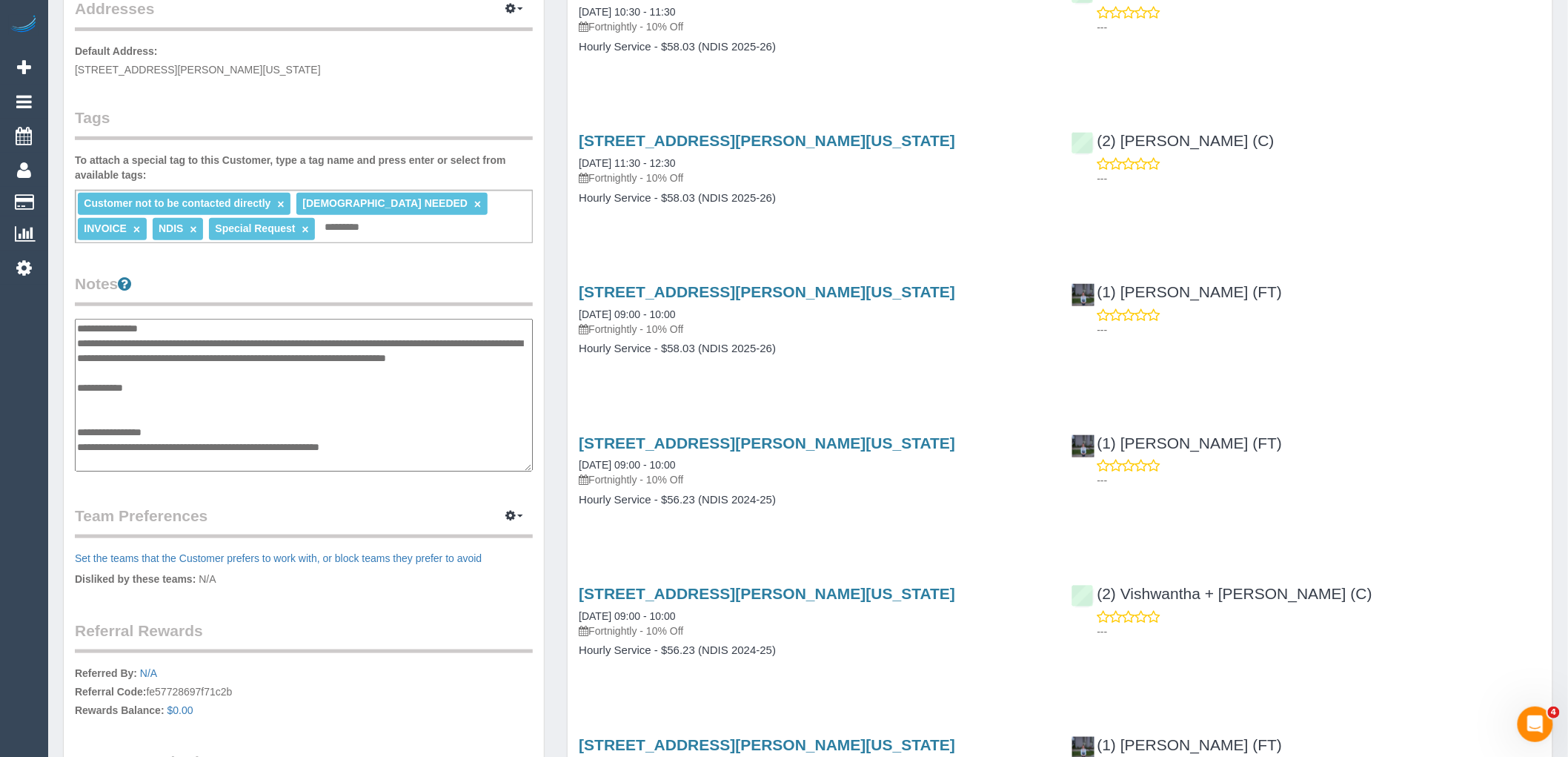
scroll to position [326, 0]
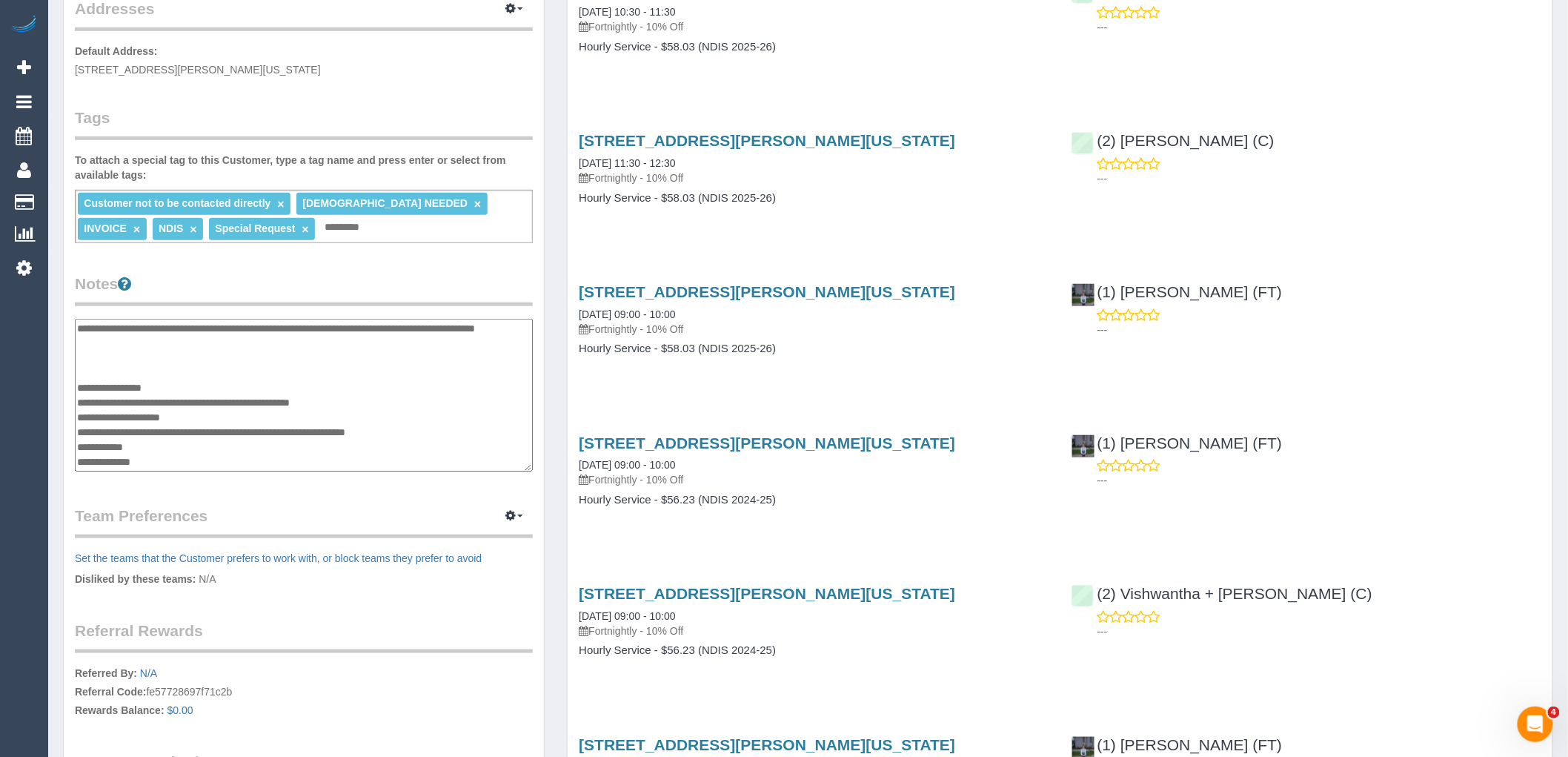
drag, startPoint x: 380, startPoint y: 431, endPoint x: 256, endPoint y: 427, distance: 124.1
click at [256, 427] on textarea "**********" at bounding box center [303, 395] width 458 height 153
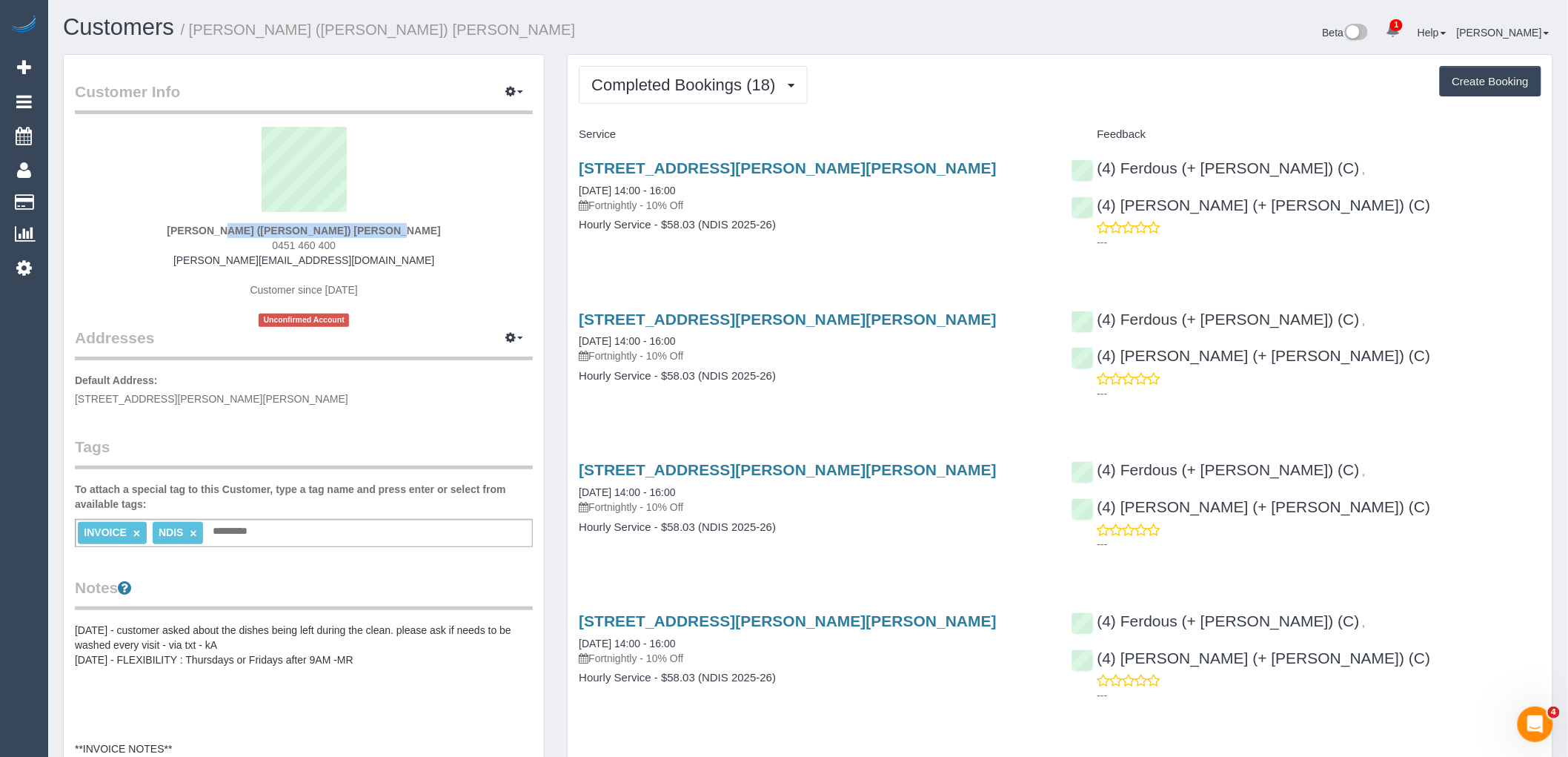
drag, startPoint x: 182, startPoint y: 227, endPoint x: 389, endPoint y: 226, distance: 207.0
click at [389, 226] on div "Gabriel (Alexia) Ellul-Romero 0451 460 400 gabriel.communitysolutions@fake.com …" at bounding box center [303, 227] width 458 height 200
copy strong "Gabriel (Alexia) Ellul-Romero"
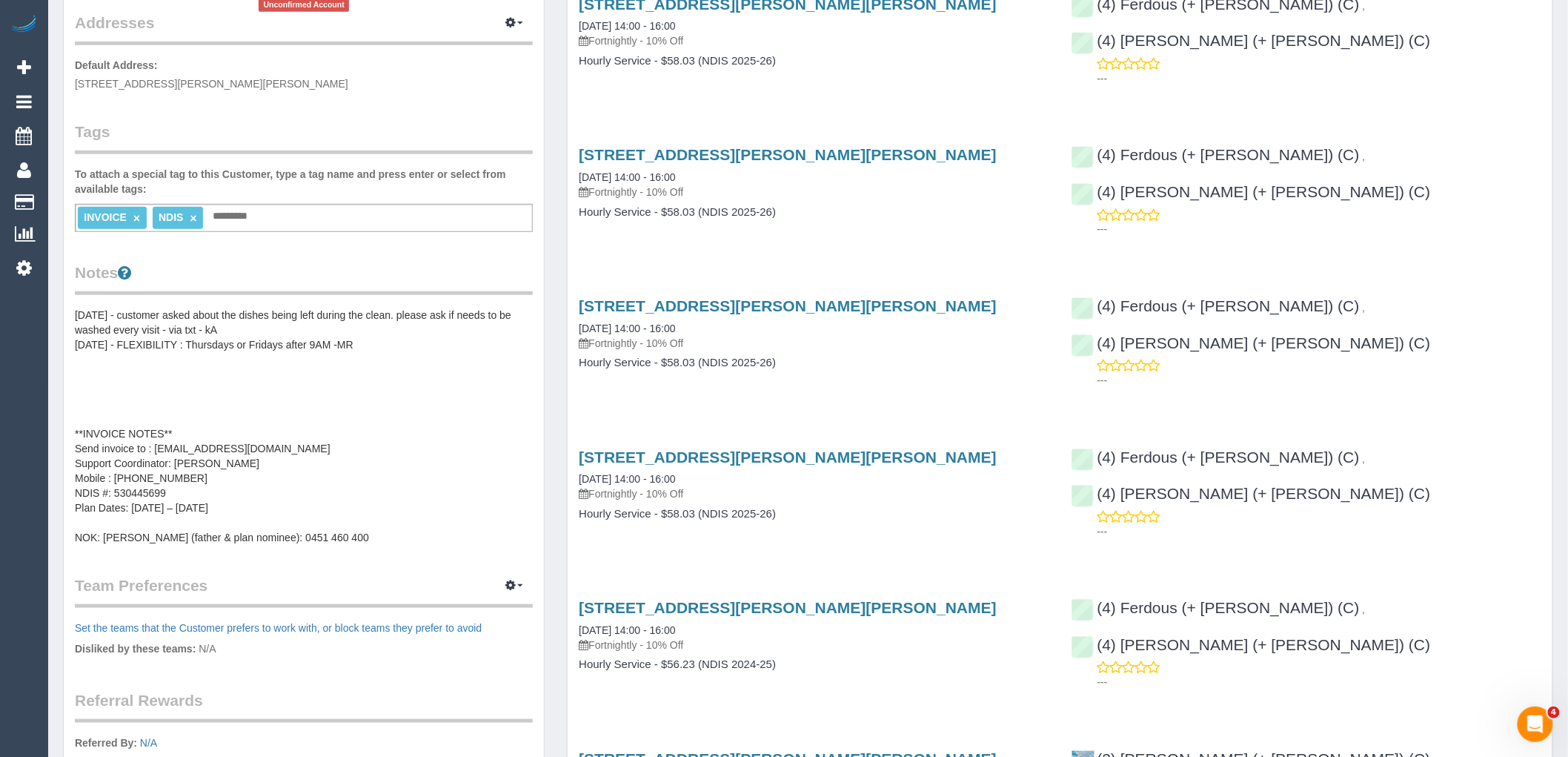
scroll to position [329, 0]
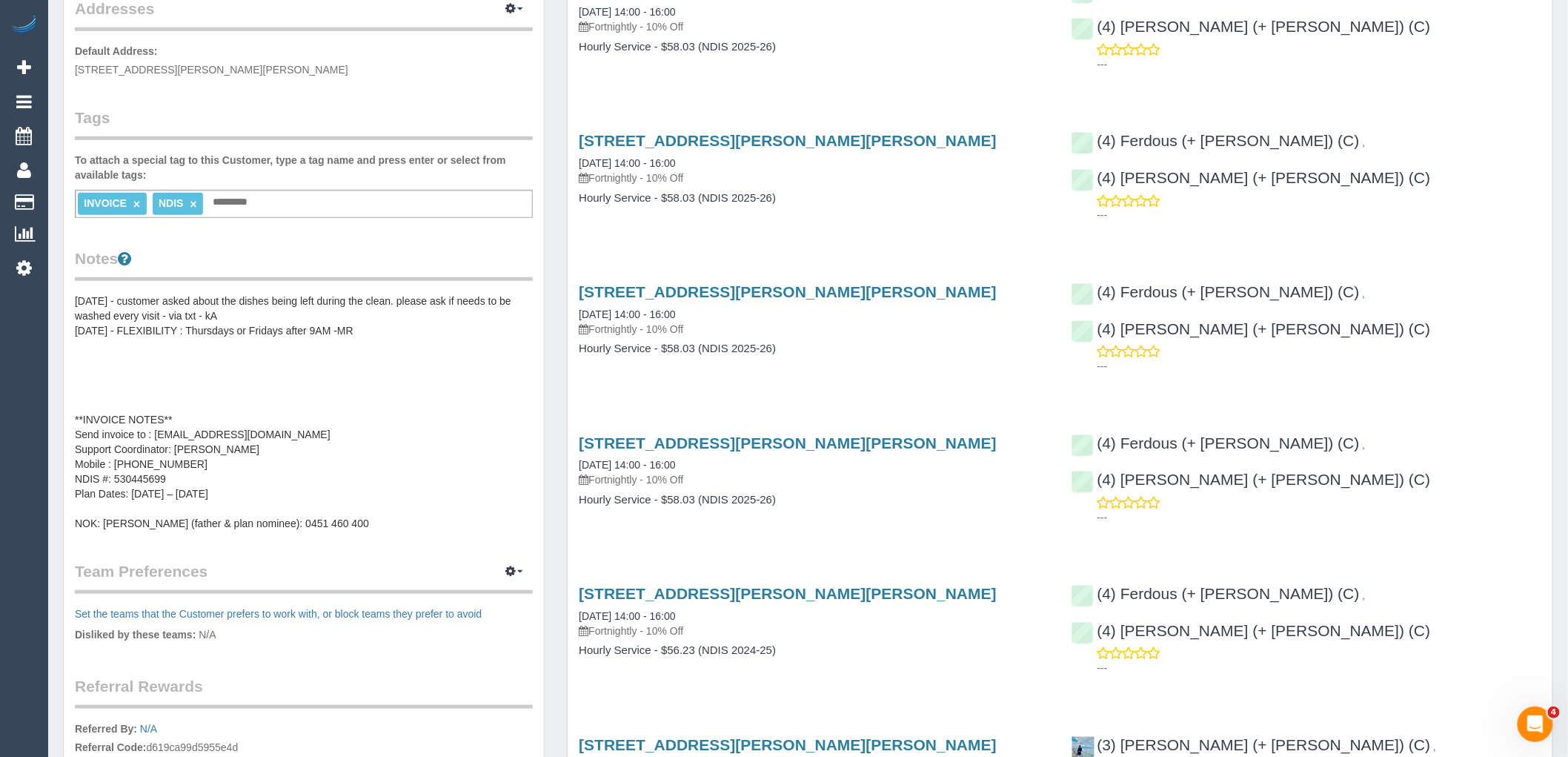
click at [334, 367] on pre "24/05/2025 - customer asked about the dishes being left during the clean. pleas…" at bounding box center [303, 412] width 458 height 237
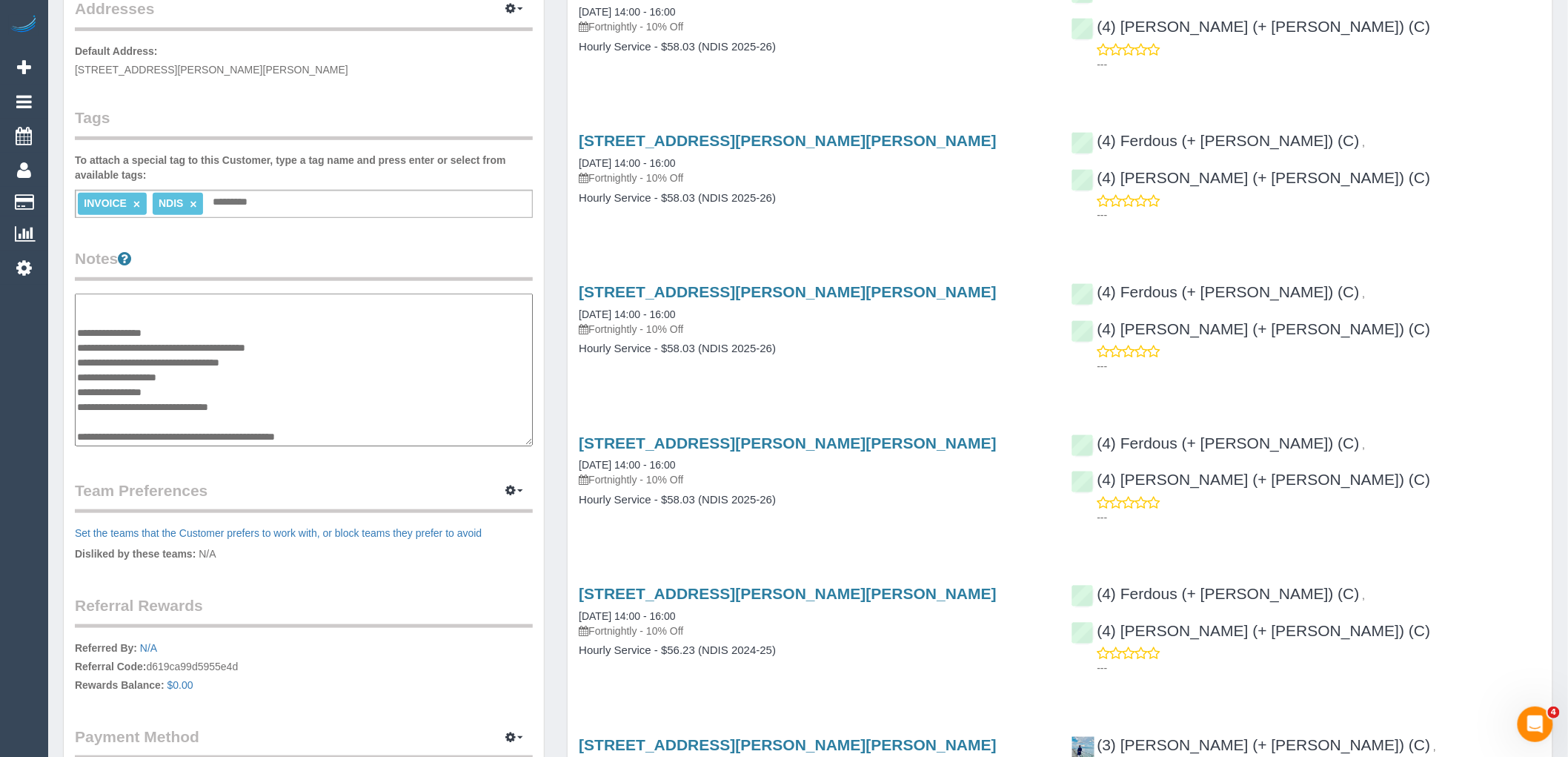
click at [353, 373] on textarea "**********" at bounding box center [303, 370] width 458 height 153
drag, startPoint x: 349, startPoint y: 434, endPoint x: 266, endPoint y: 430, distance: 83.1
click at [266, 430] on textarea "**********" at bounding box center [303, 370] width 458 height 153
drag, startPoint x: 194, startPoint y: 372, endPoint x: 116, endPoint y: 372, distance: 78.0
click at [116, 372] on textarea "**********" at bounding box center [303, 370] width 458 height 153
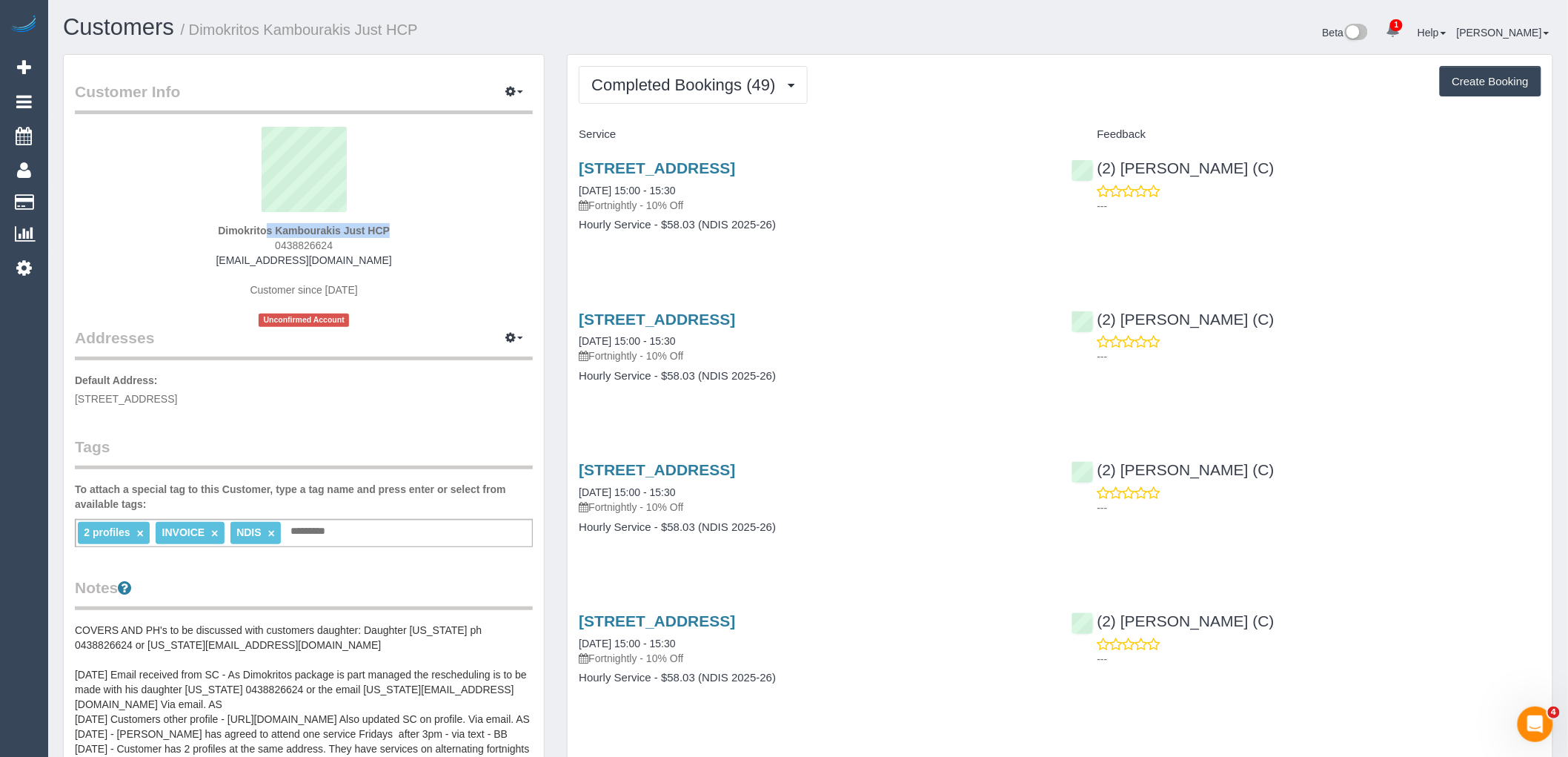
drag, startPoint x: 285, startPoint y: 230, endPoint x: 341, endPoint y: 227, distance: 56.1
click at [341, 227] on div "Dimokritos Kambourakis Just HCP 0438826624 [EMAIL_ADDRESS][DOMAIN_NAME] Custome…" at bounding box center [303, 227] width 458 height 200
copy strong "Dimokritos Kambourakis"
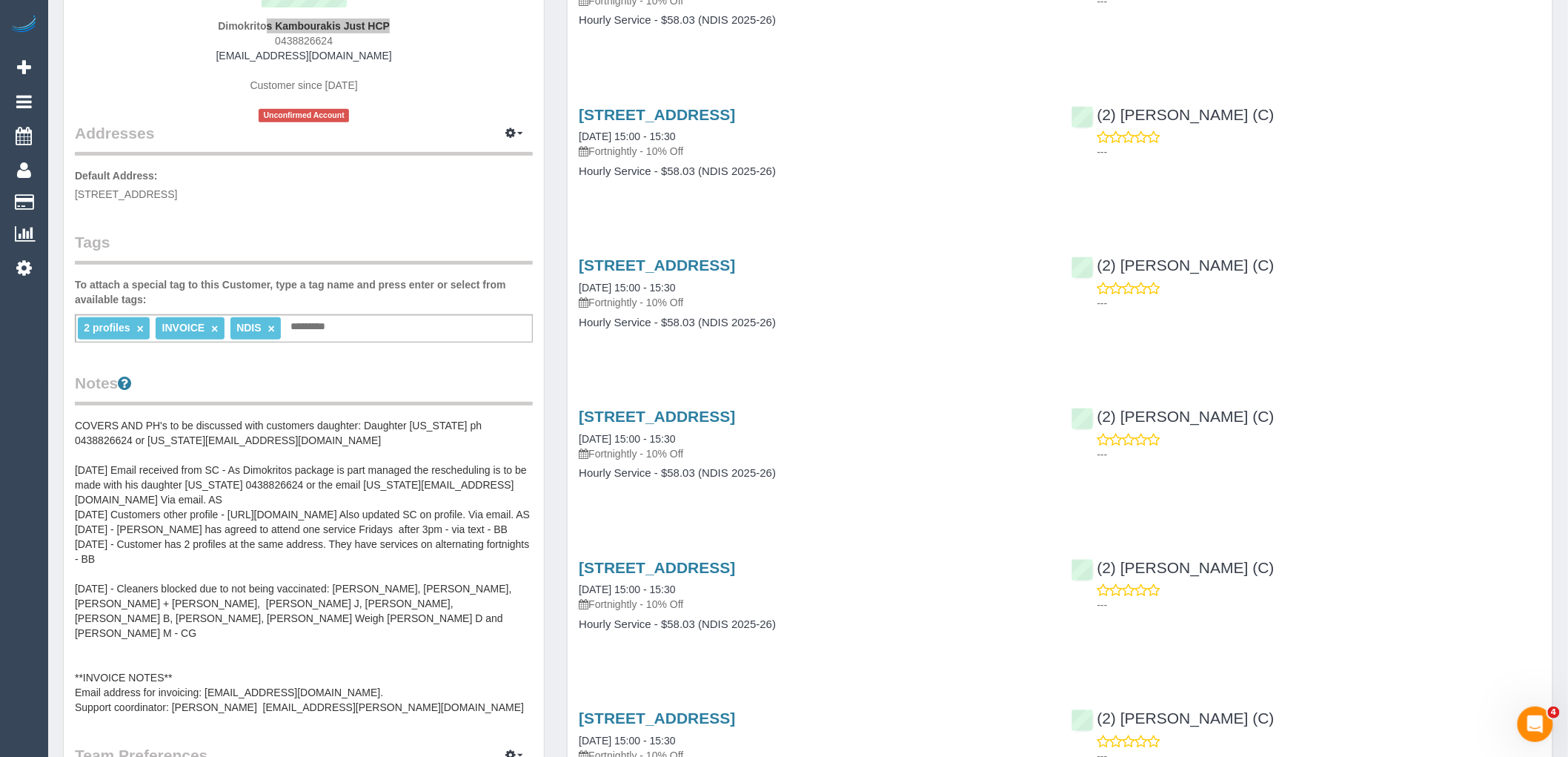
scroll to position [329, 0]
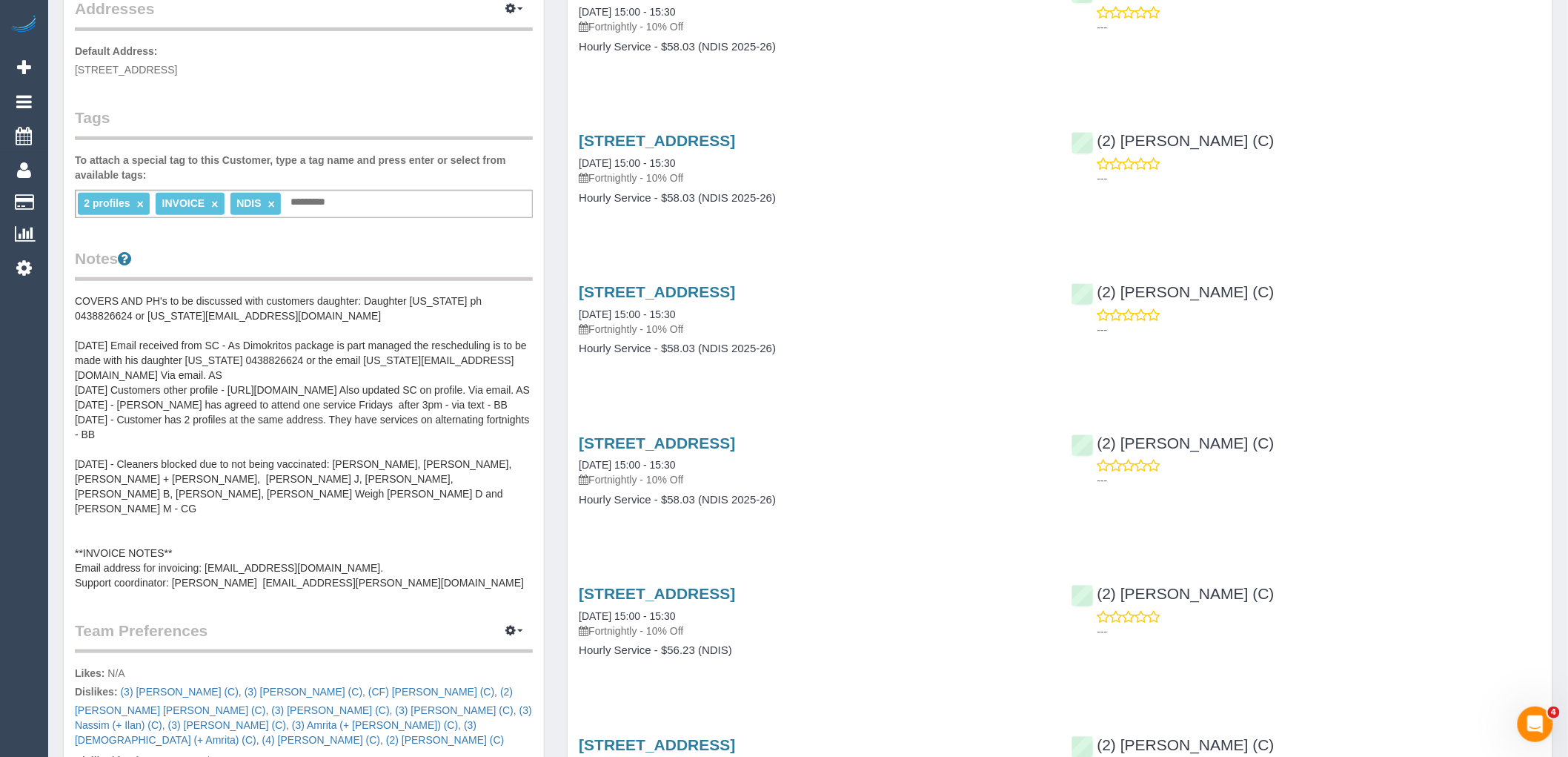
click at [332, 374] on pre "COVERS AND PH's to be discussed with customers daughter: Daughter Georgia ph 04…" at bounding box center [303, 442] width 458 height 297
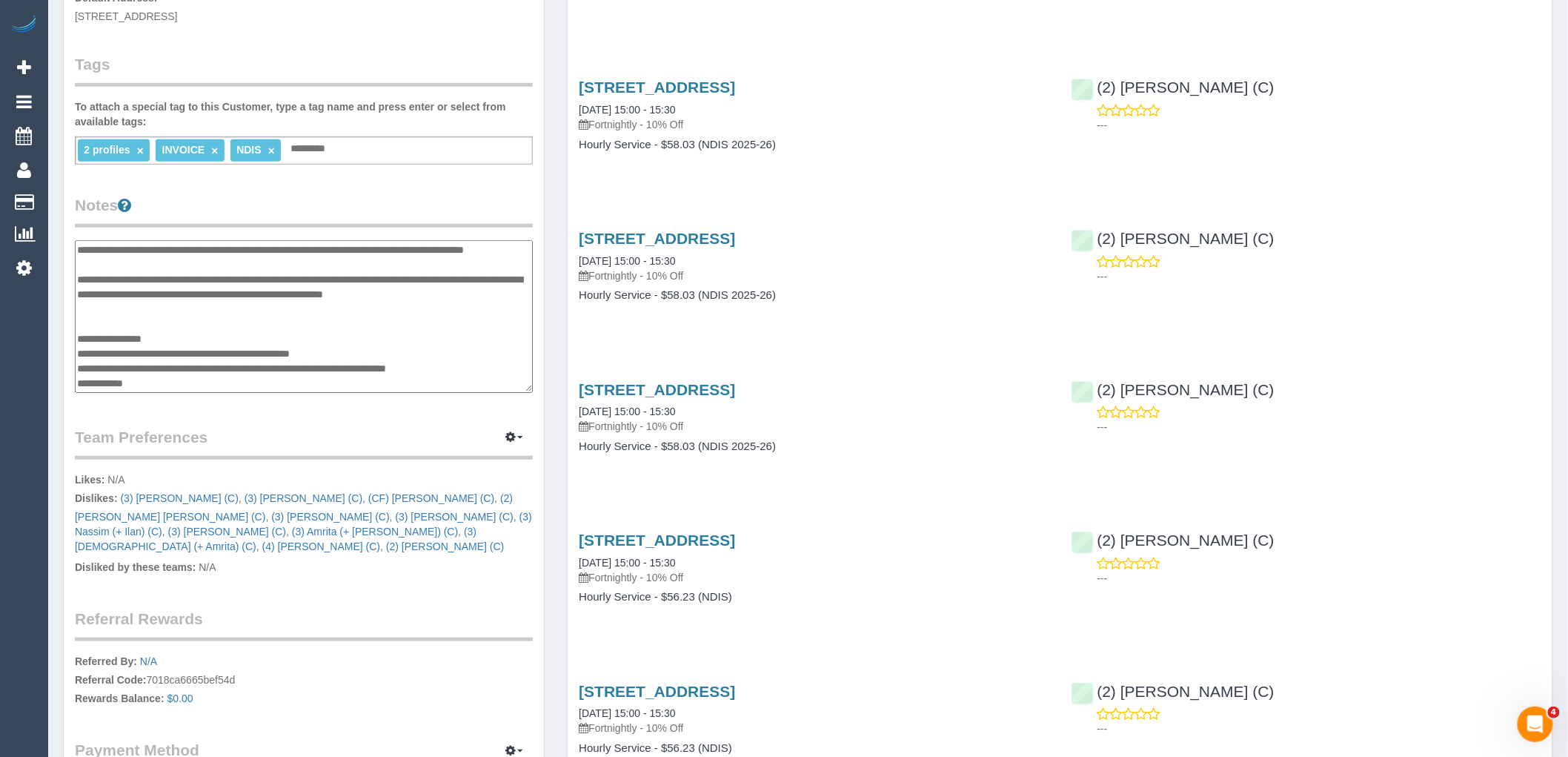
scroll to position [412, 0]
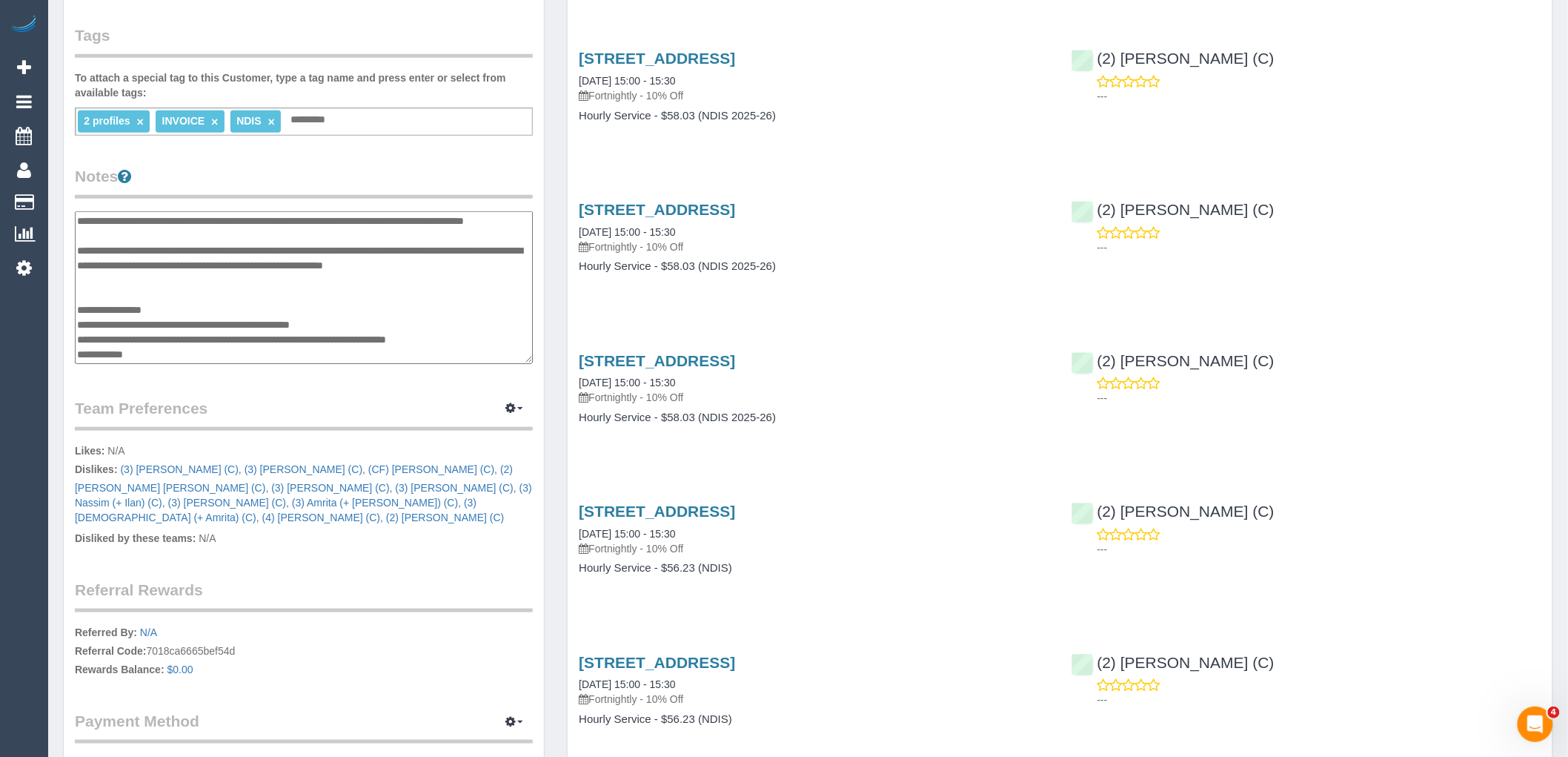
drag, startPoint x: 401, startPoint y: 336, endPoint x: 251, endPoint y: 337, distance: 150.0
click at [251, 337] on textarea "**********" at bounding box center [303, 288] width 458 height 153
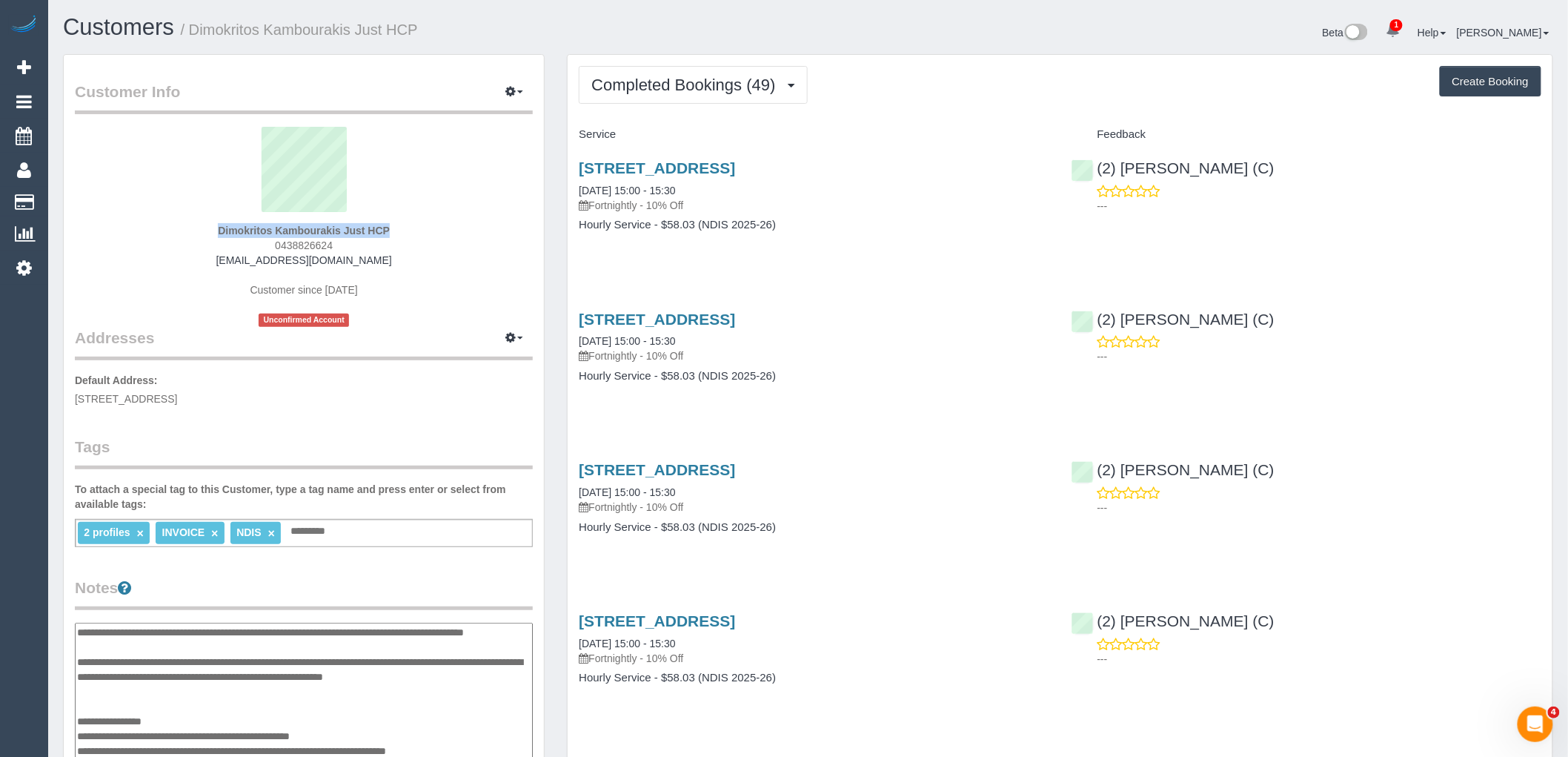
drag, startPoint x: 166, startPoint y: 216, endPoint x: 342, endPoint y: 228, distance: 176.4
click at [342, 228] on div "Dimokritos Kambourakis Just HCP 0438826624 dimokritos.justhcp@fake.com Customer…" at bounding box center [303, 227] width 458 height 200
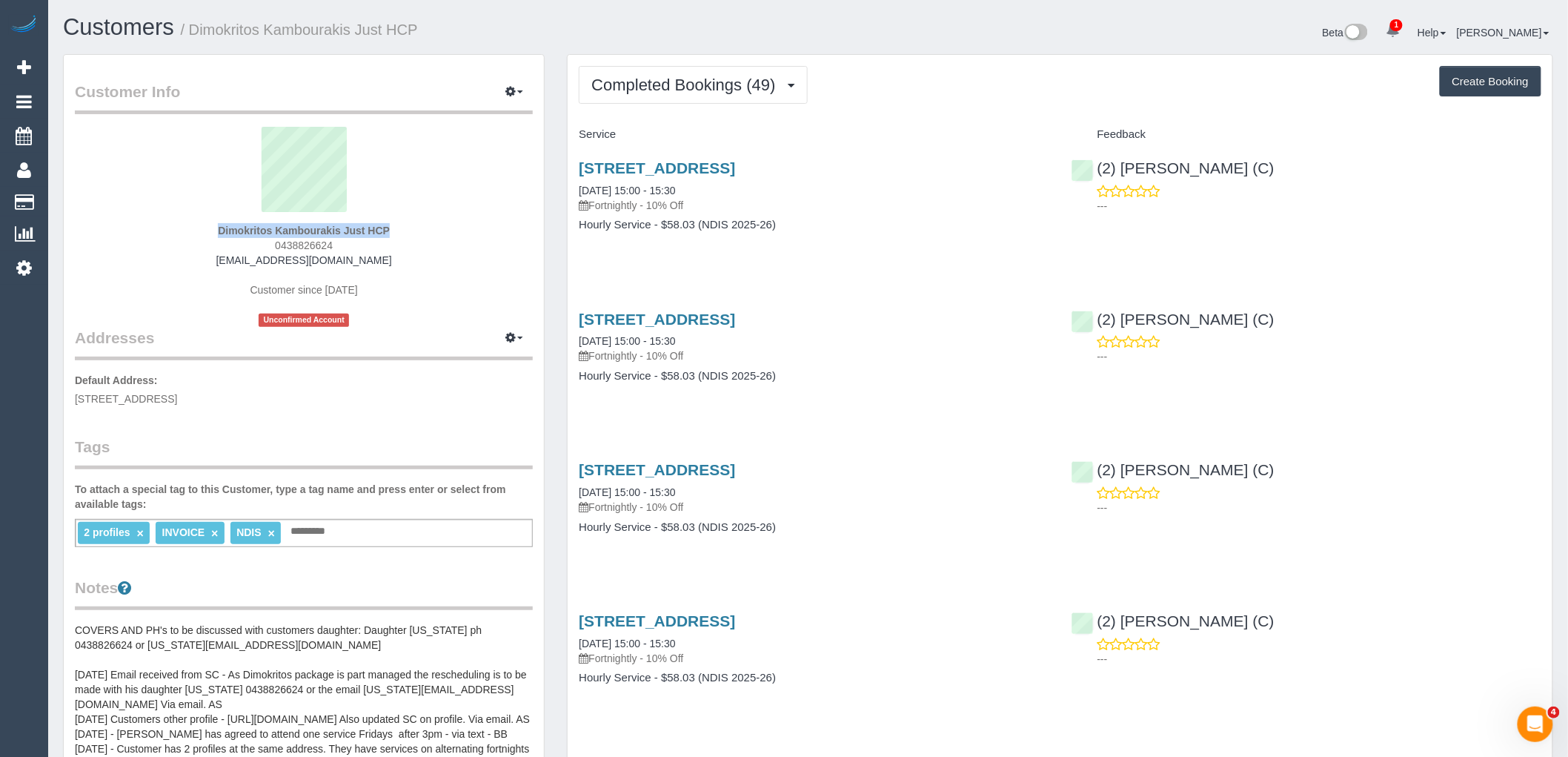
copy div "Dimokritos Kambourakis"
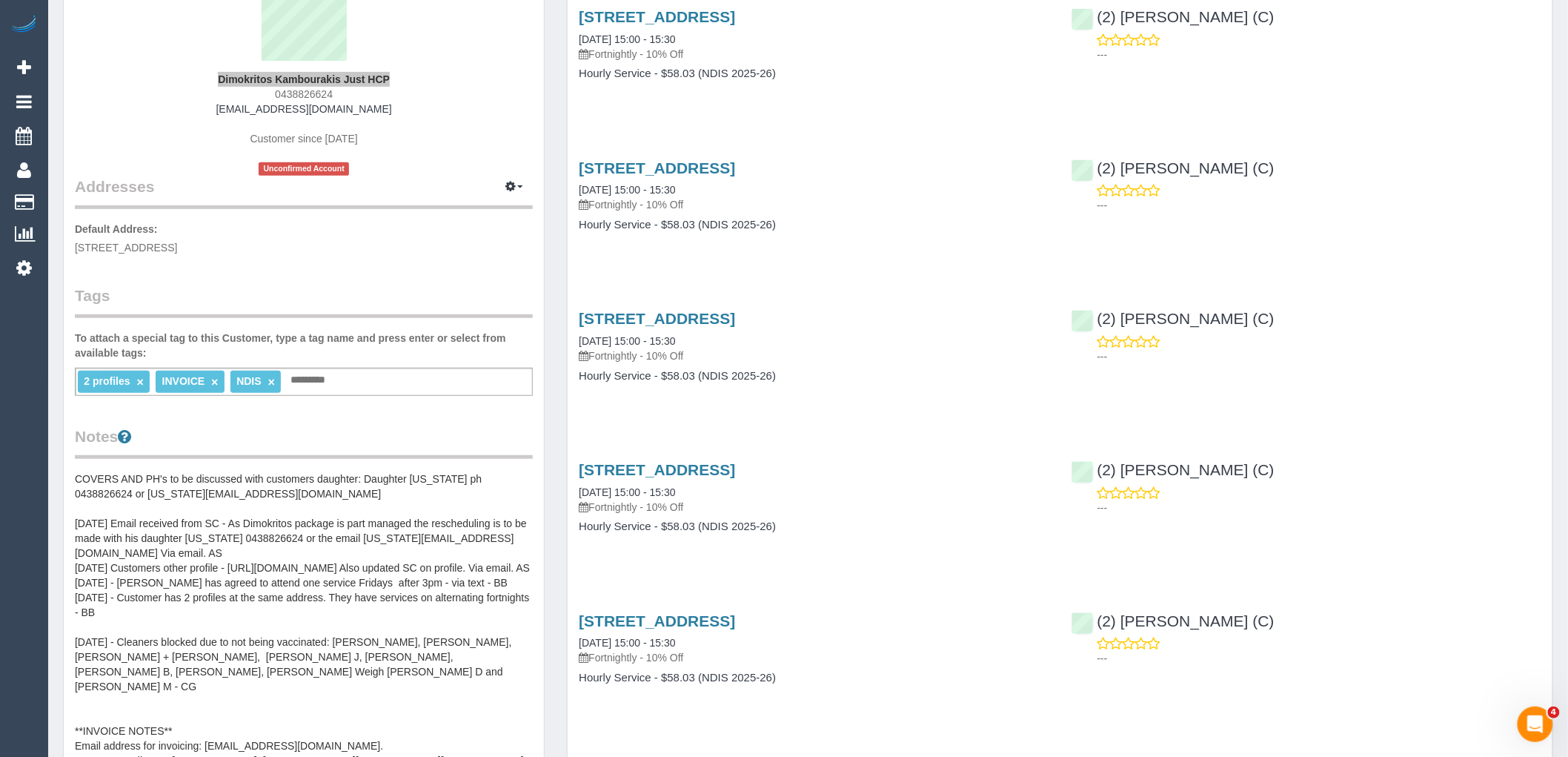
scroll to position [329, 0]
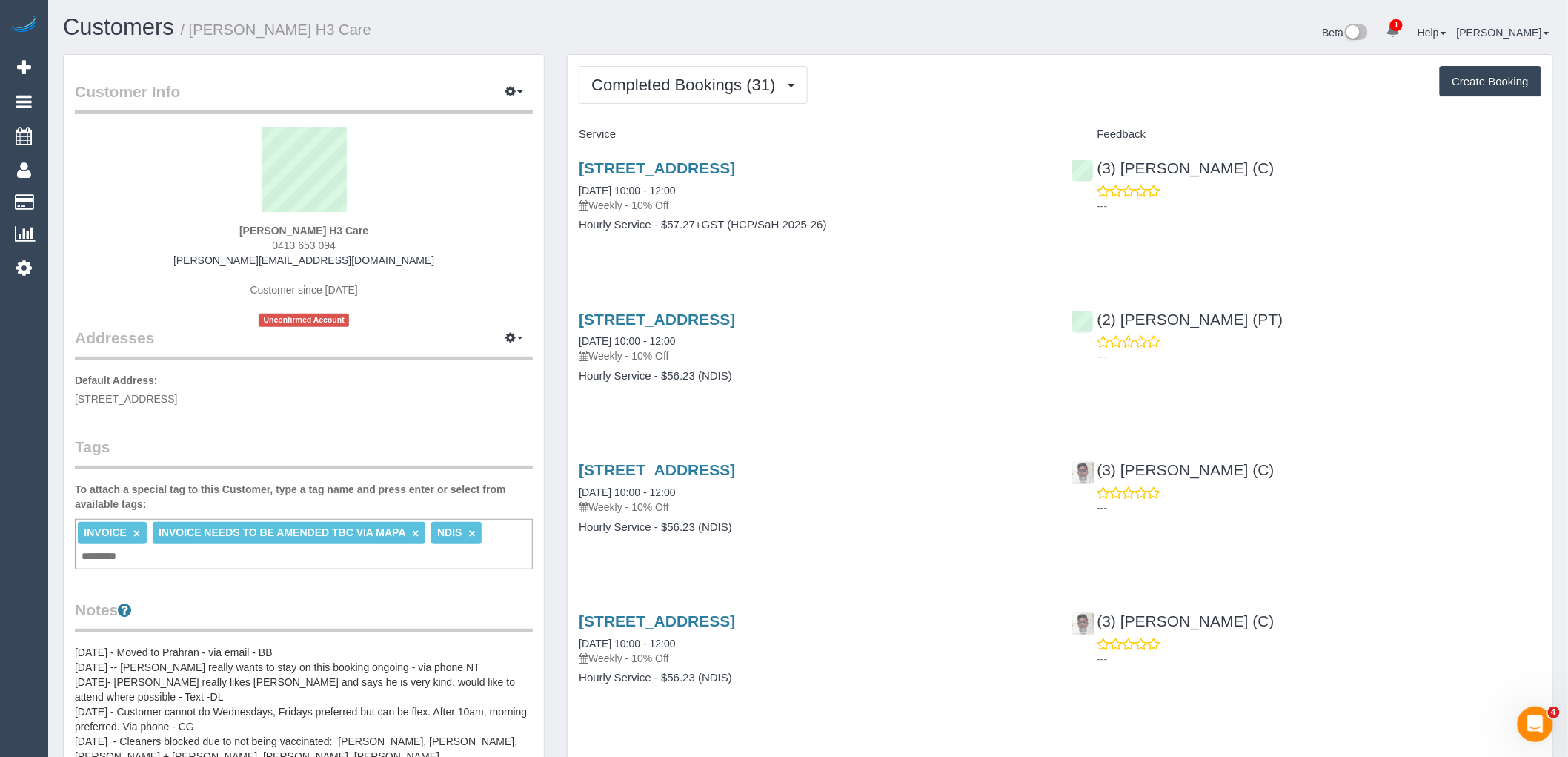
drag, startPoint x: 230, startPoint y: 232, endPoint x: 321, endPoint y: 228, distance: 91.1
click at [321, 228] on div "Kenneth Wilson H3 Care 0413 653 094 kenneth.h3care@fake.com Customer since 2024…" at bounding box center [303, 227] width 458 height 200
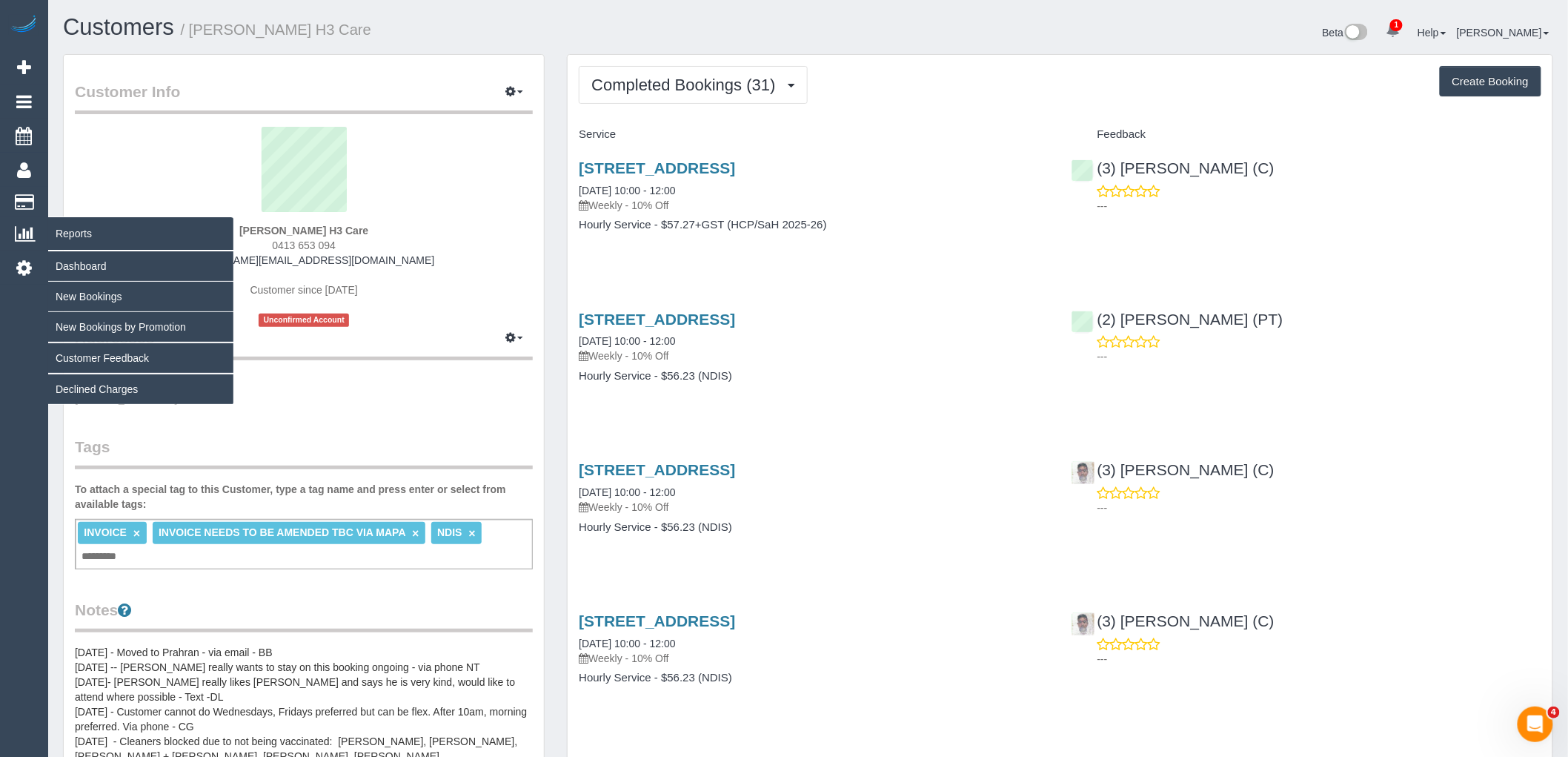
copy strong "Kenneth Wilson"
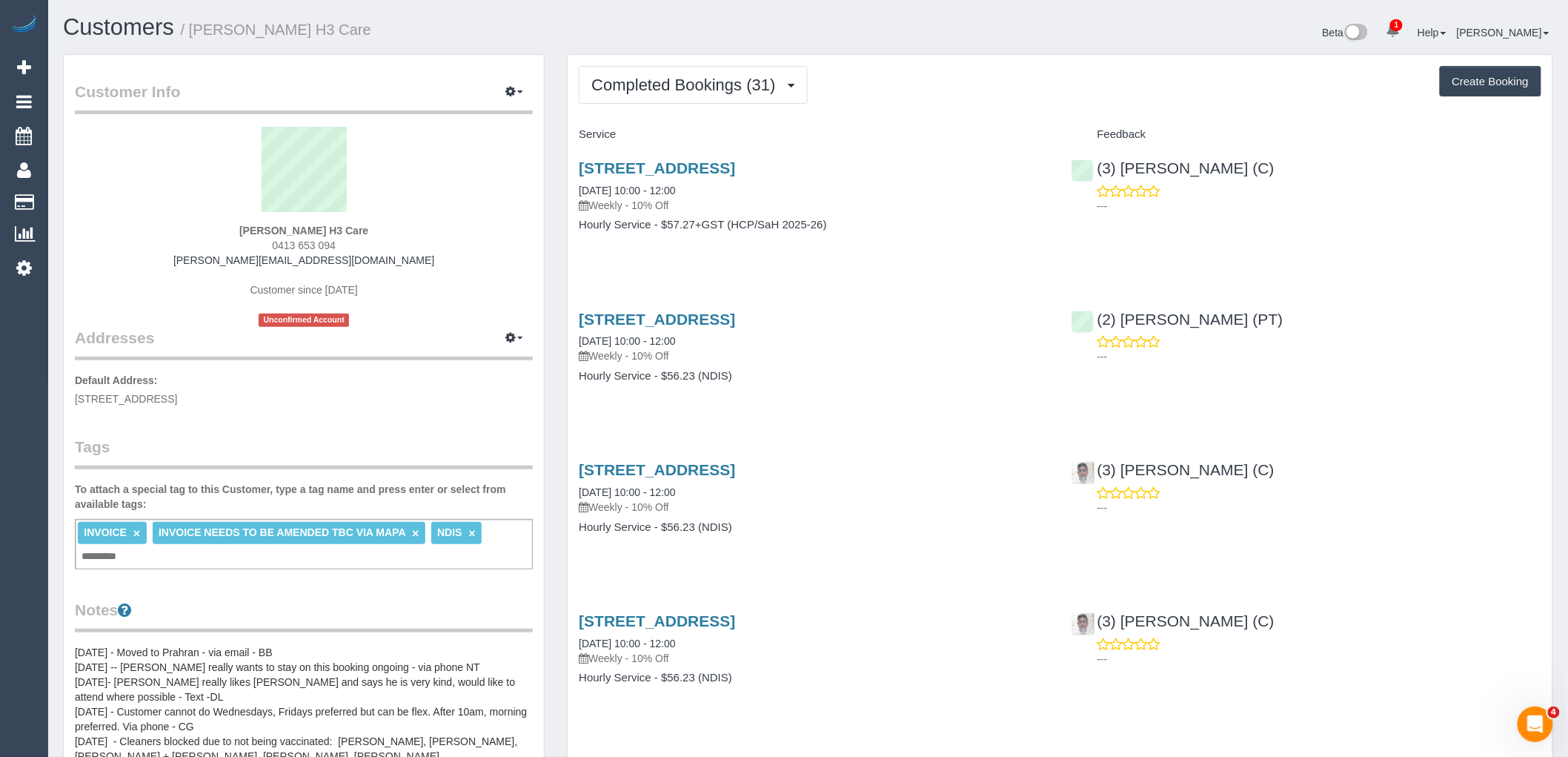
scroll to position [329, 0]
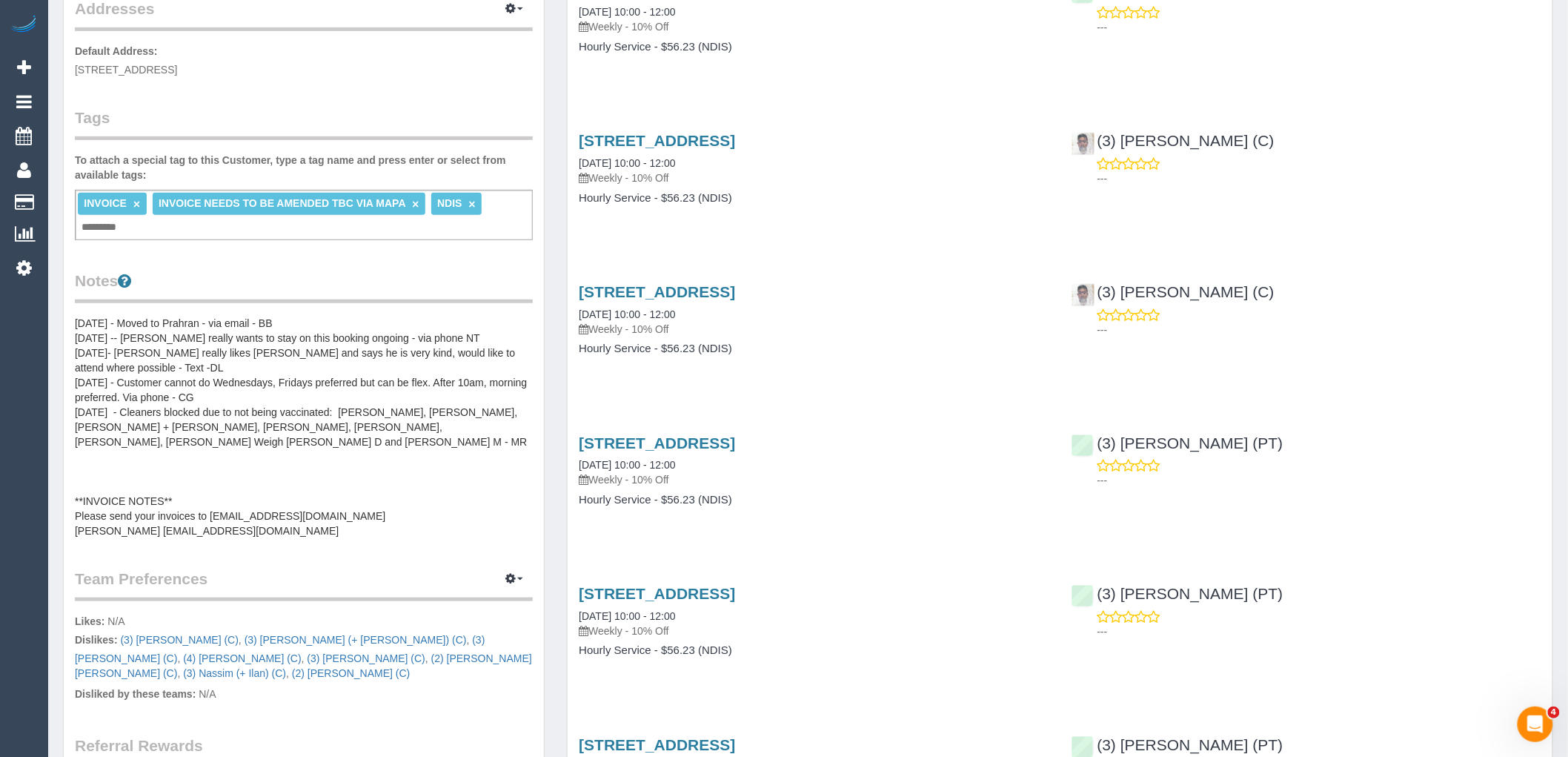
click at [344, 352] on pre "17/12/24 - Moved to Prahran - via email - BB 11/07/24 -- Binoy really wants to …" at bounding box center [303, 426] width 458 height 222
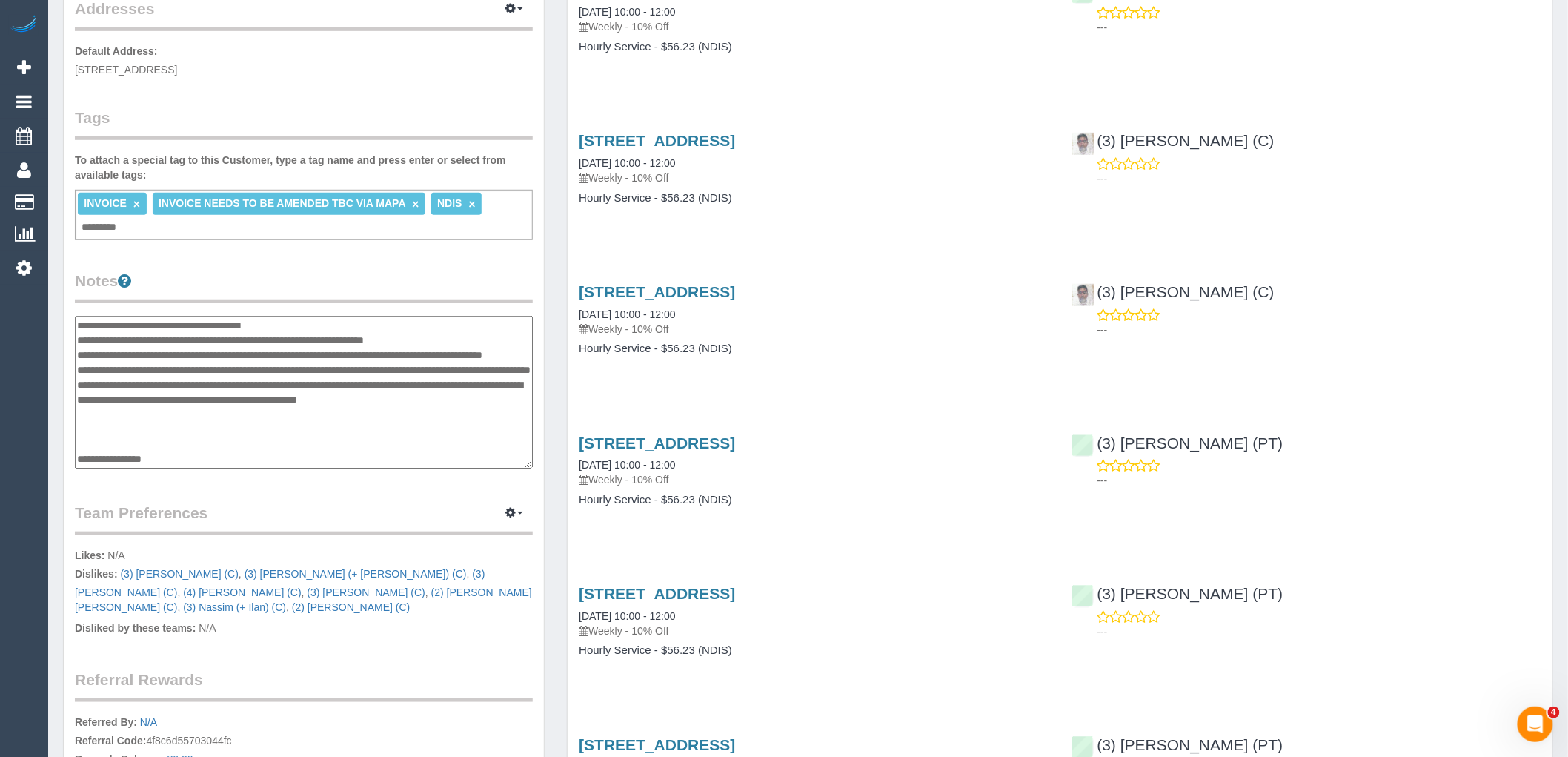
scroll to position [59, 0]
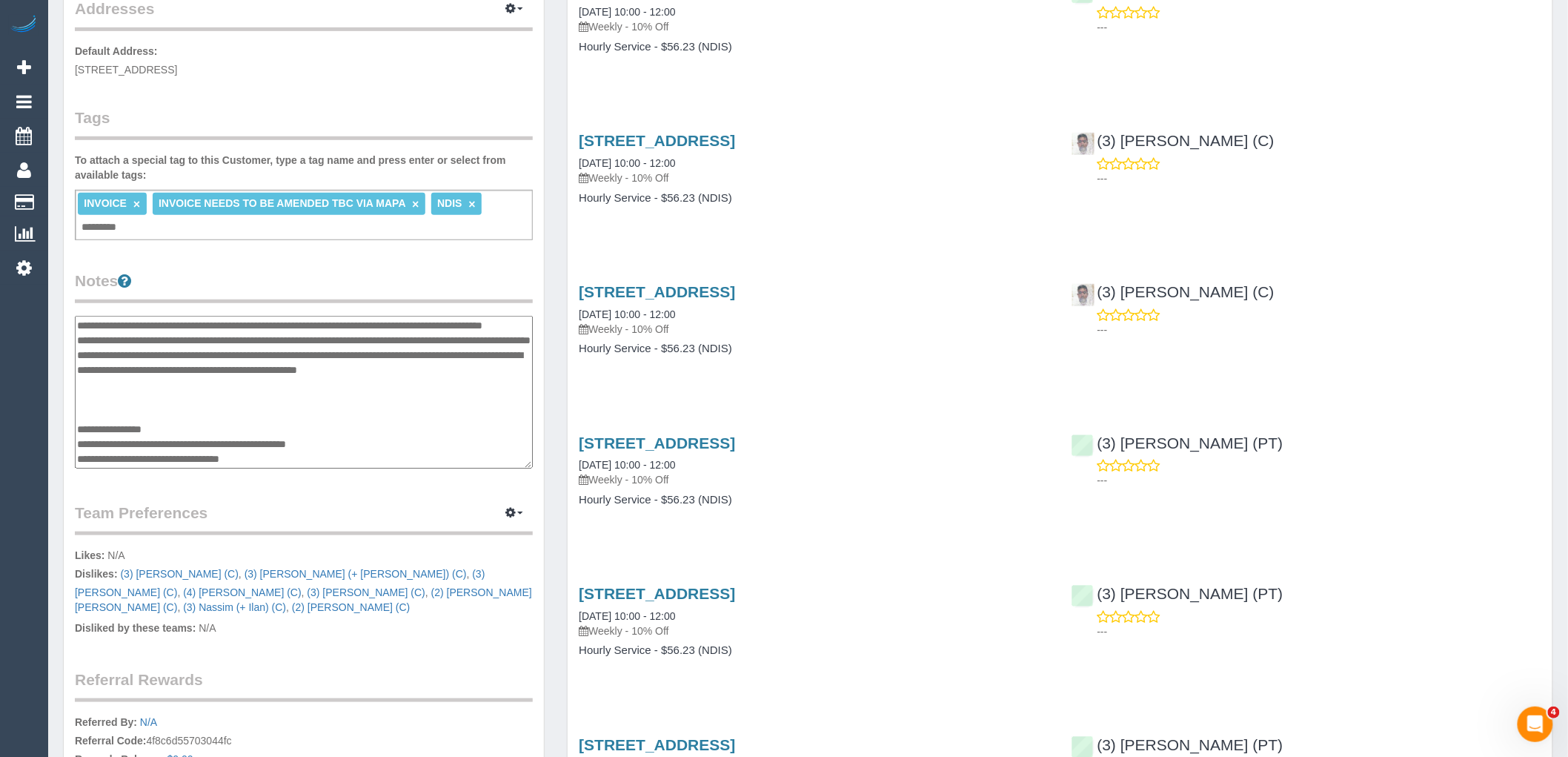
drag, startPoint x: 276, startPoint y: 456, endPoint x: 152, endPoint y: 454, distance: 124.0
click at [152, 454] on textarea "**********" at bounding box center [303, 392] width 458 height 153
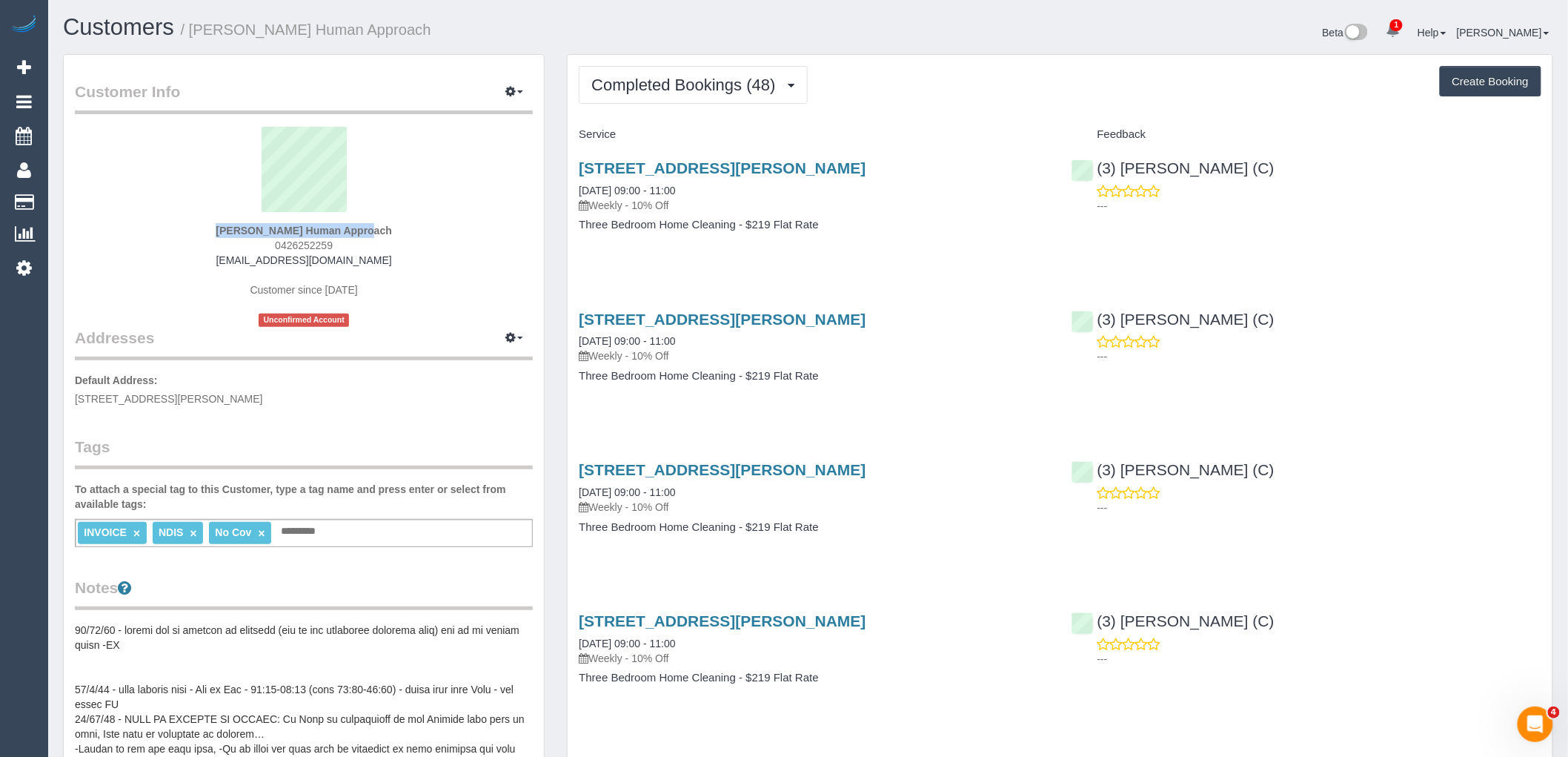
drag, startPoint x: 196, startPoint y: 223, endPoint x: 299, endPoint y: 227, distance: 103.1
click at [299, 227] on div "[PERSON_NAME] Human Approach 0426252259 [EMAIL_ADDRESS][DOMAIN_NAME] Customer s…" at bounding box center [303, 227] width 458 height 200
copy div "[PERSON_NAME]"
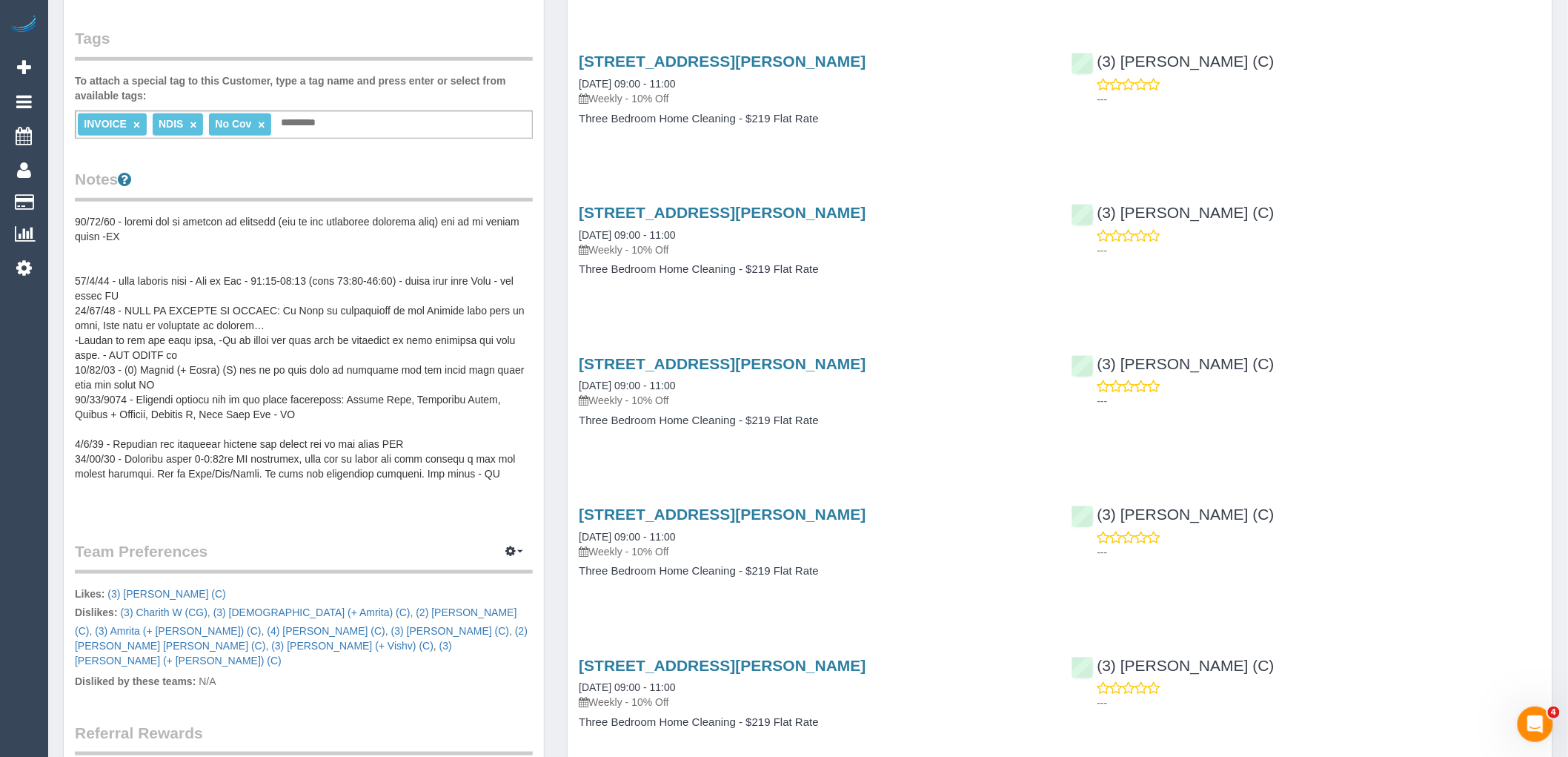
scroll to position [412, 0]
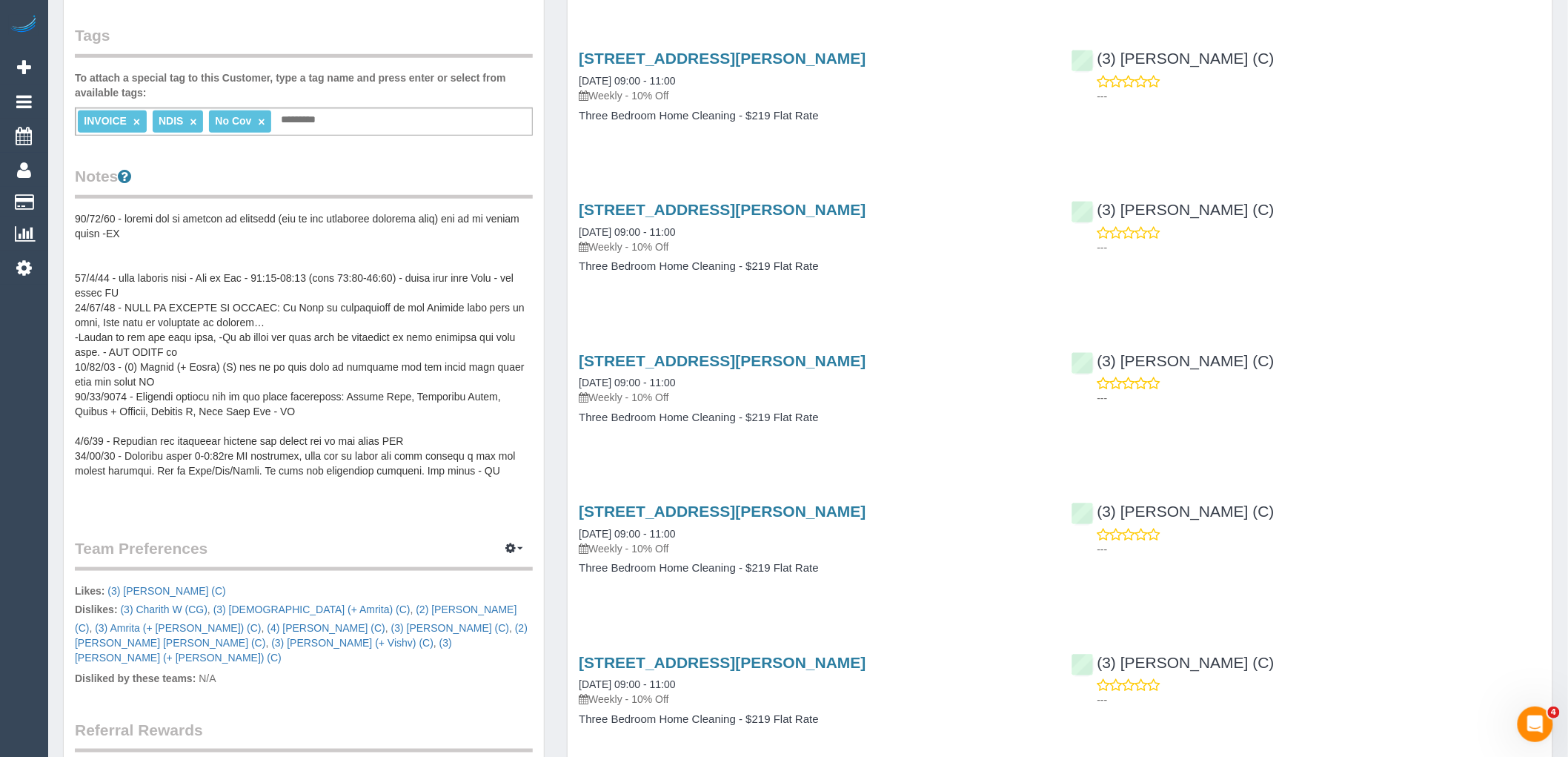
click at [248, 402] on pre at bounding box center [303, 360] width 458 height 297
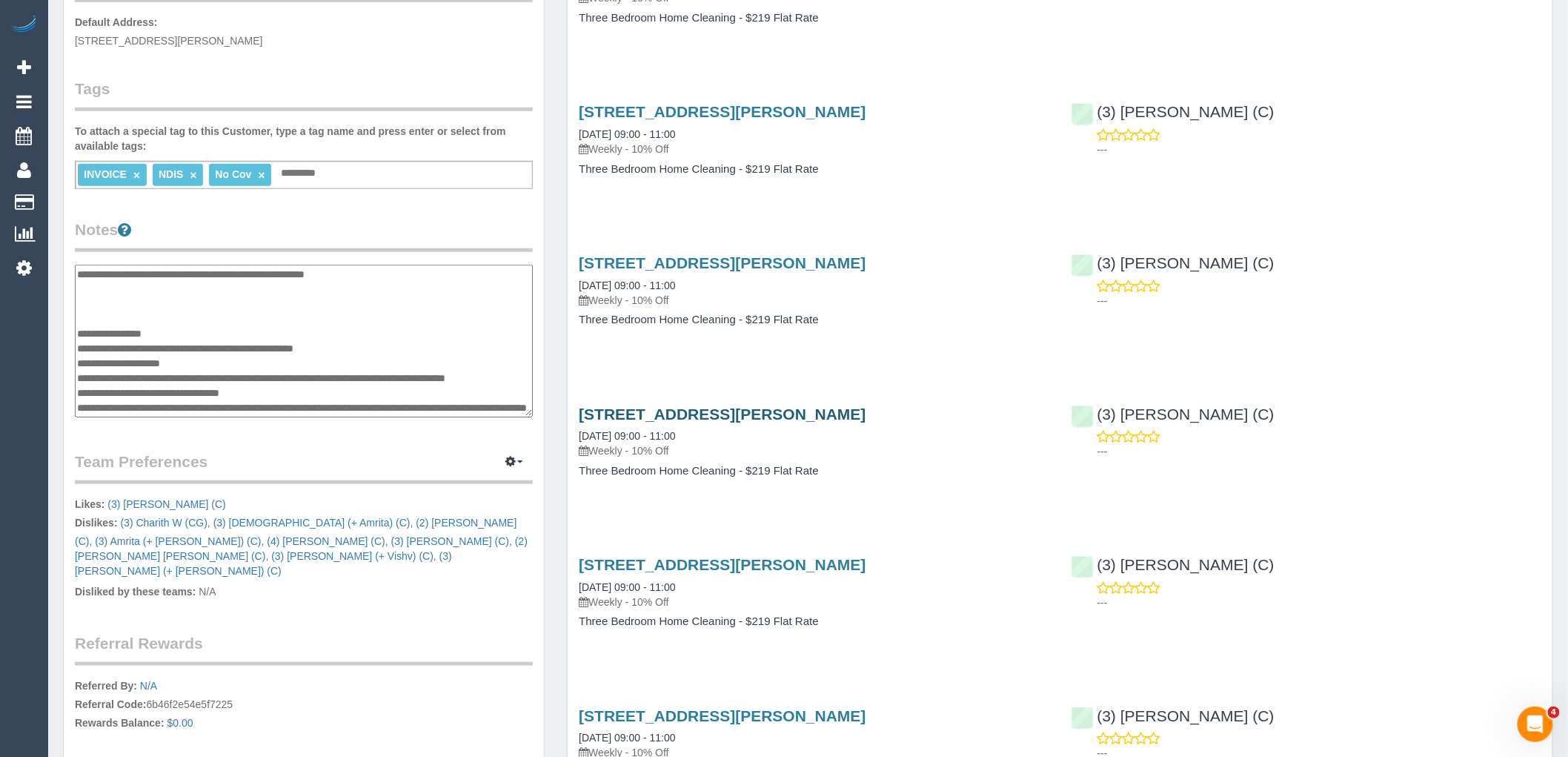
scroll to position [329, 0]
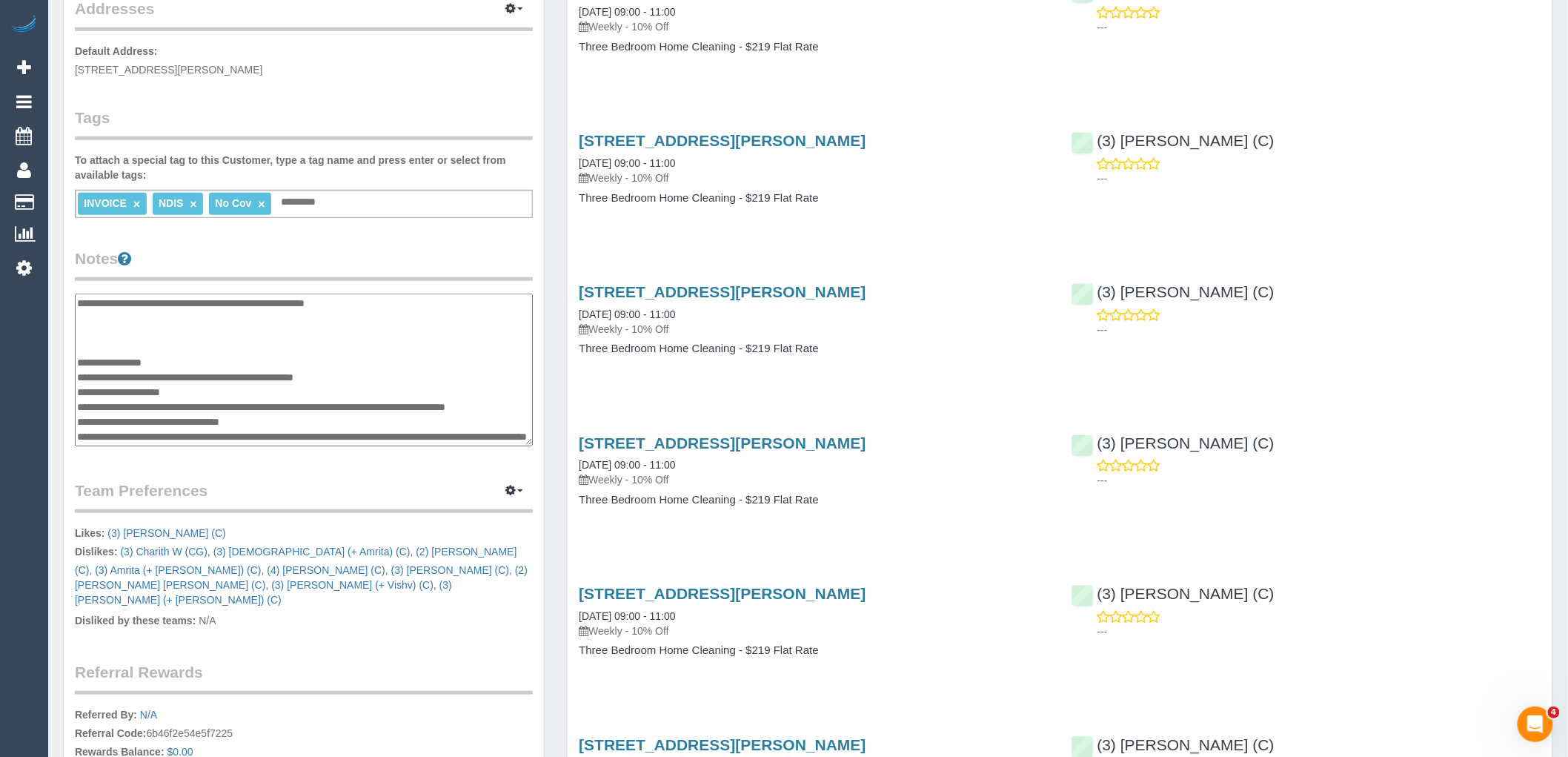
drag, startPoint x: 261, startPoint y: 388, endPoint x: 76, endPoint y: 388, distance: 185.0
click at [76, 388] on textarea at bounding box center [303, 370] width 458 height 153
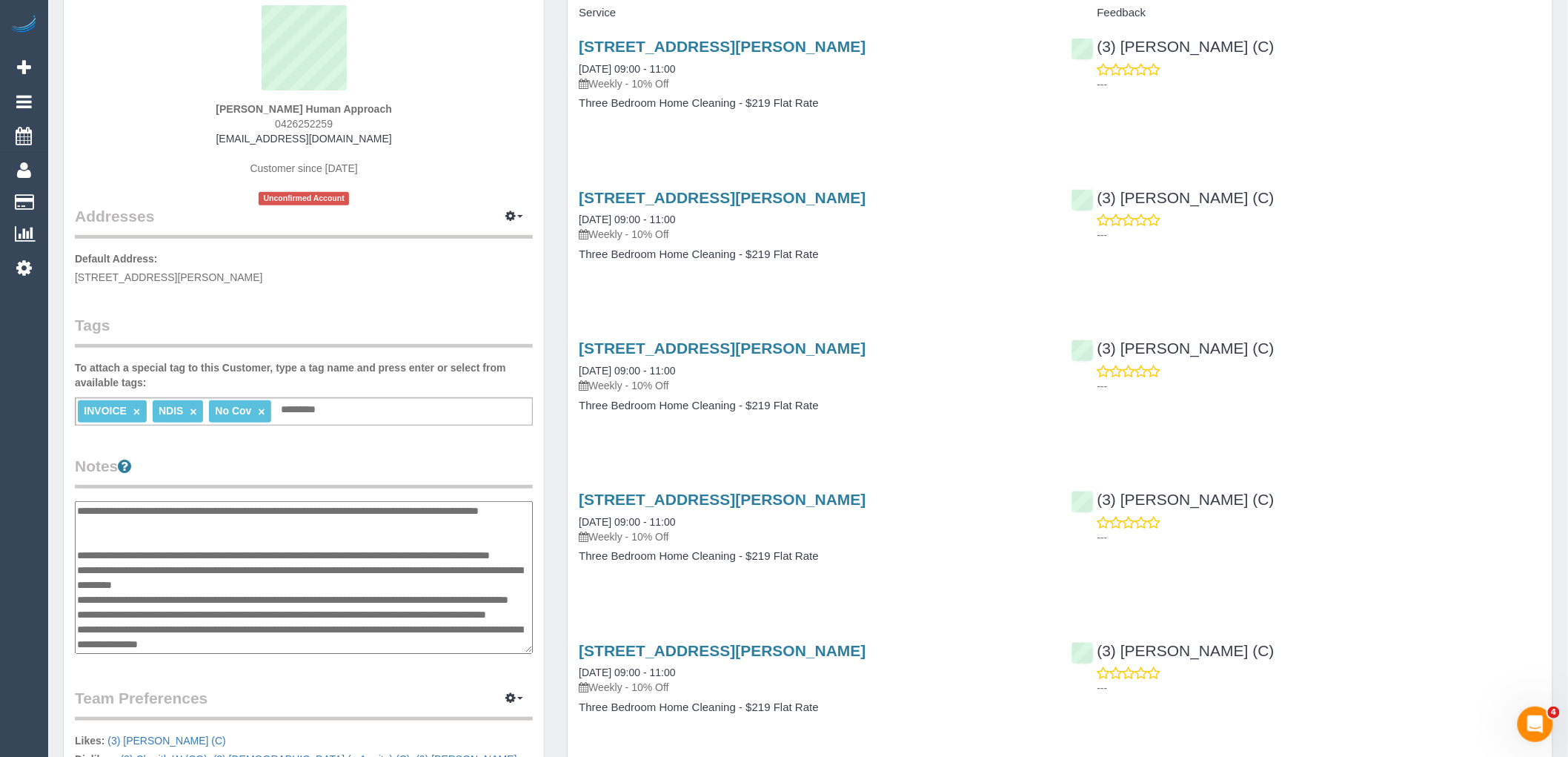
scroll to position [0, 0]
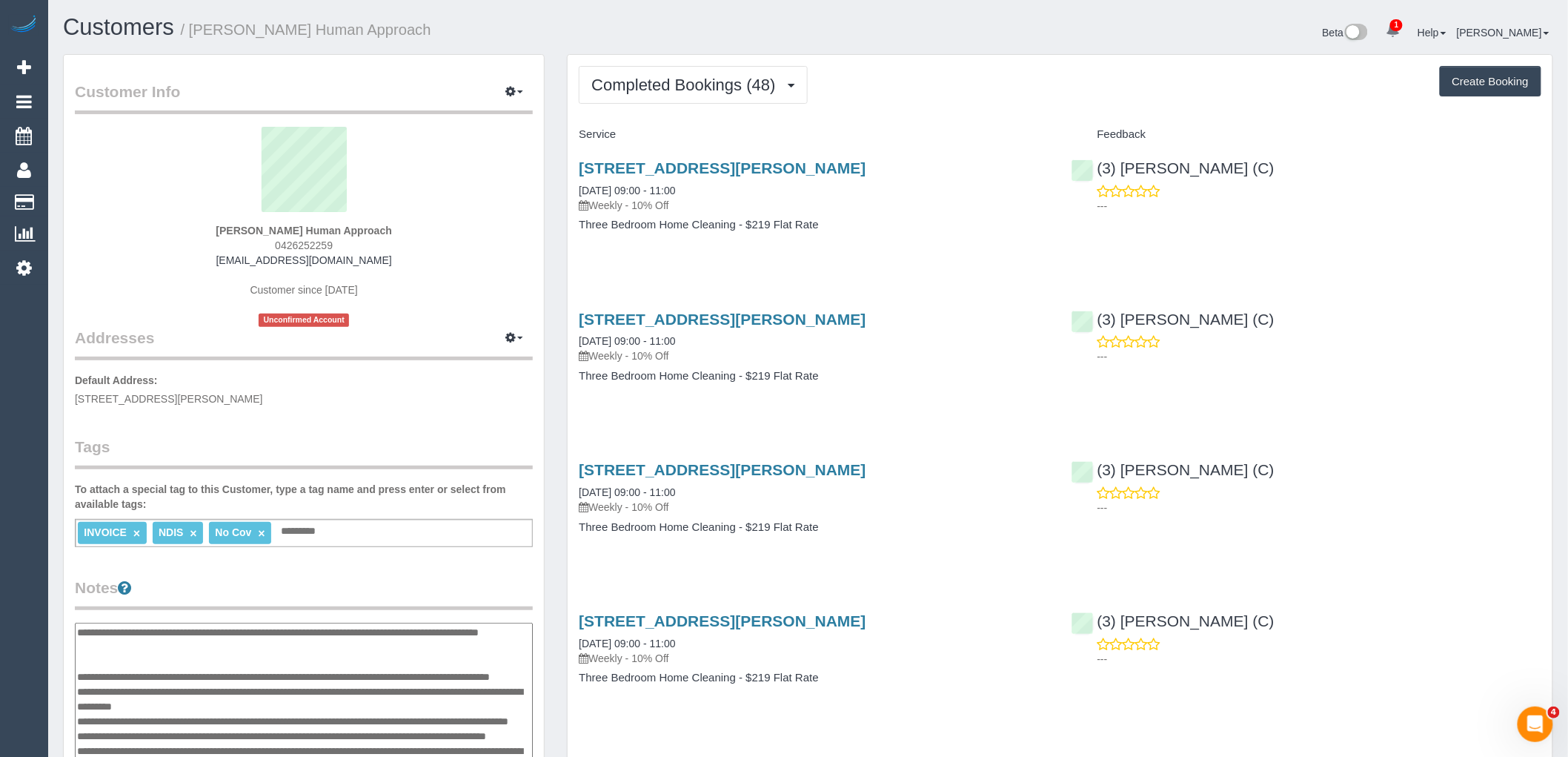
click at [450, 403] on p "Default Address: 12/15A Wattle Grove, Mc Kinnon, VIC 3204" at bounding box center [303, 390] width 458 height 34
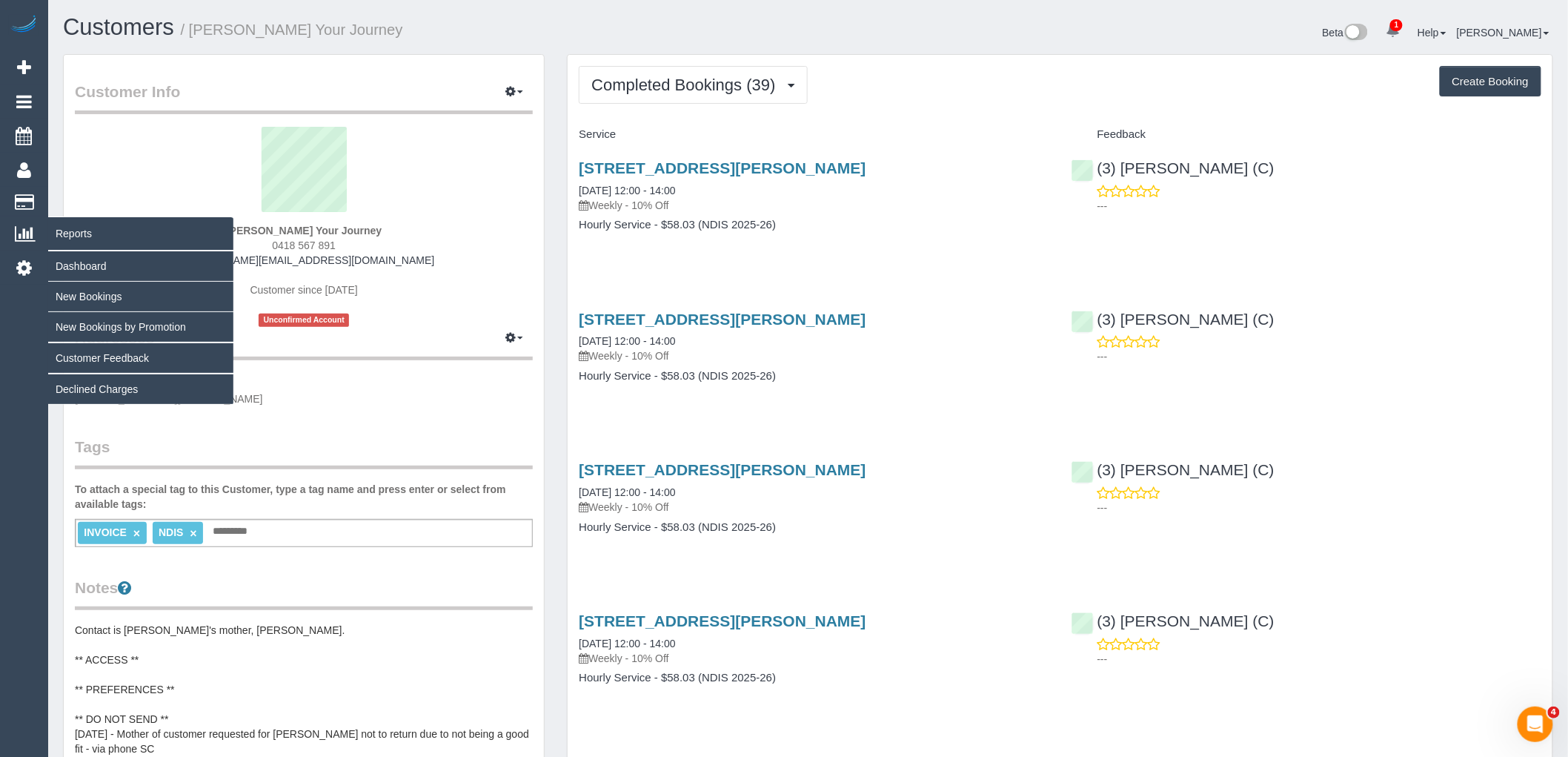
drag, startPoint x: 321, startPoint y: 227, endPoint x: 9, endPoint y: 234, distance: 312.1
click at [182, 219] on div "[PERSON_NAME] Your Journey 0418 567 891 [PERSON_NAME][EMAIL_ADDRESS][DOMAIN_NAM…" at bounding box center [303, 227] width 458 height 200
copy div "[PERSON_NAME]"
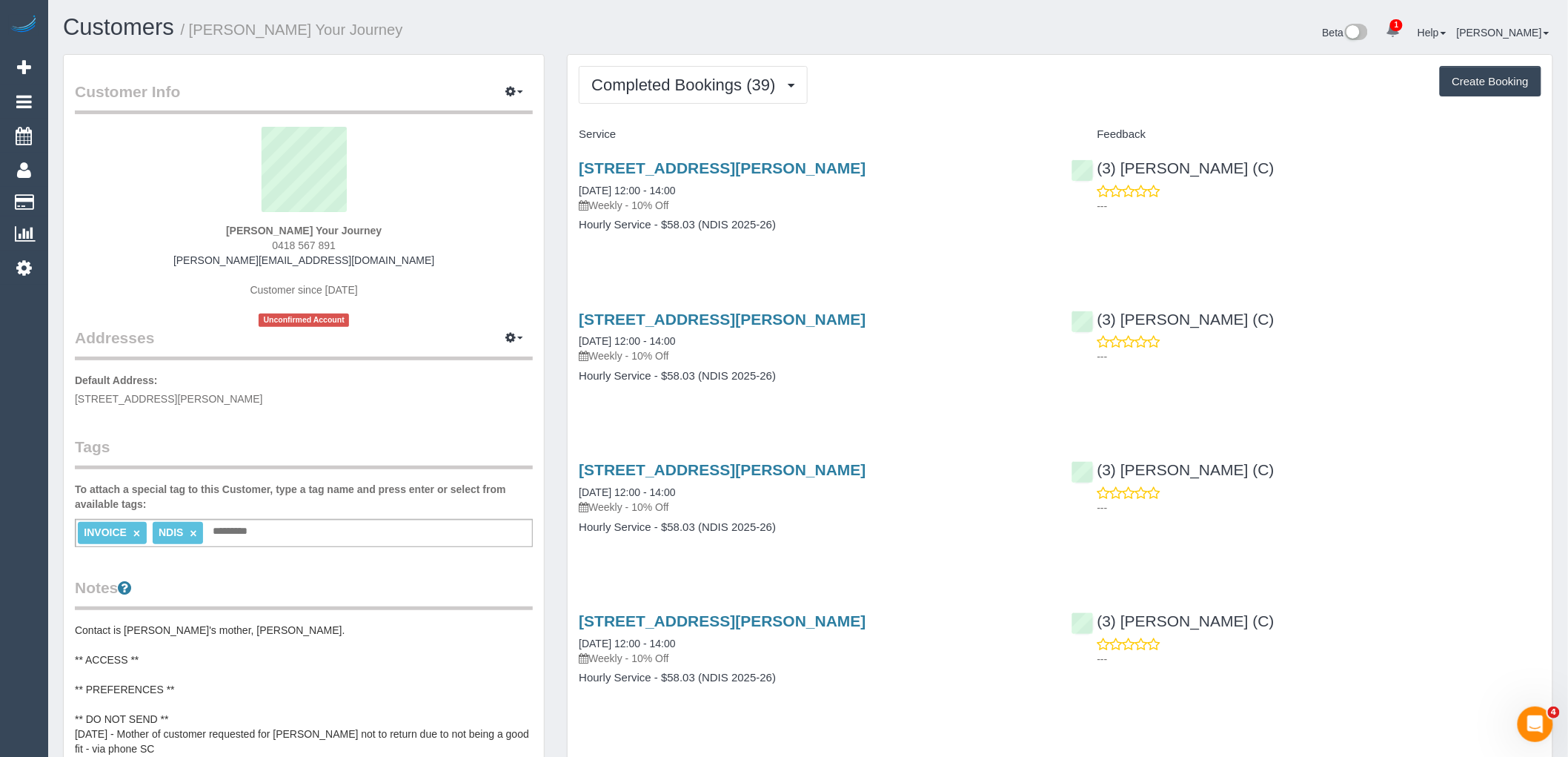
scroll to position [412, 0]
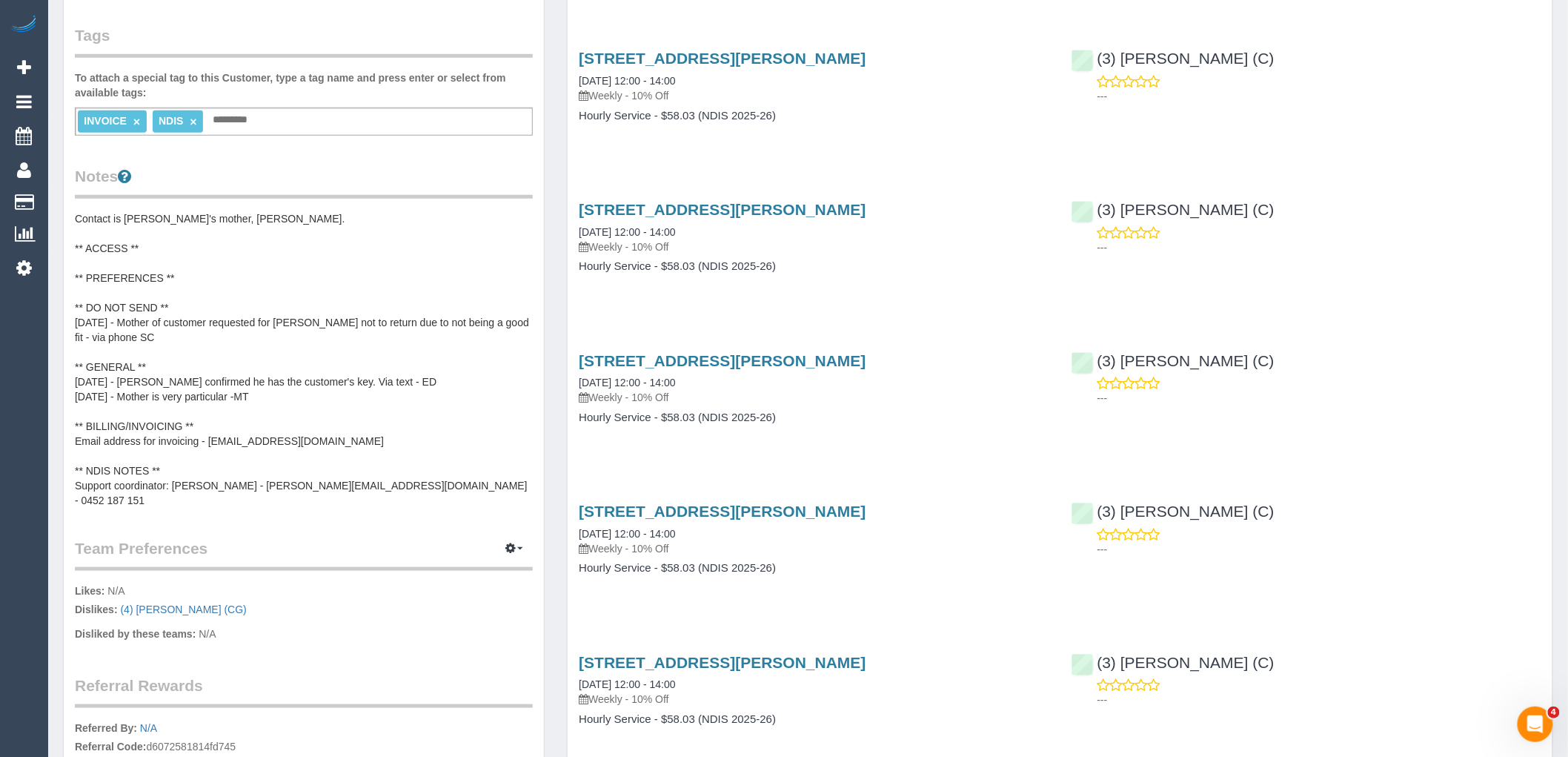
click at [284, 366] on pre "Contact is [PERSON_NAME]'s mother, [PERSON_NAME]. ** ACCESS ** ** PREFERENCES *…" at bounding box center [303, 360] width 458 height 297
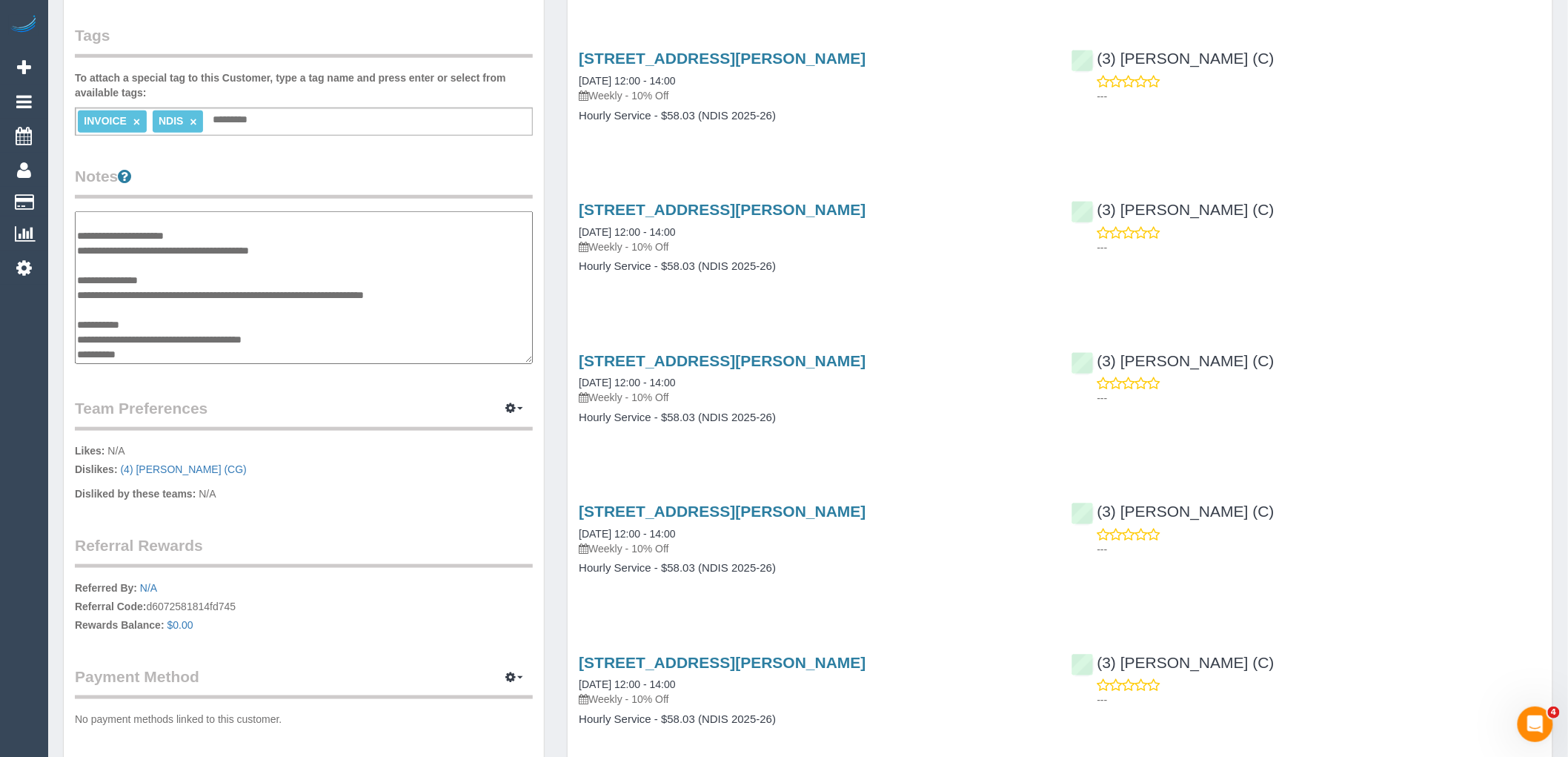
drag, startPoint x: 375, startPoint y: 290, endPoint x: 243, endPoint y: 292, distance: 132.0
click at [243, 292] on textarea "**********" at bounding box center [303, 288] width 458 height 153
drag, startPoint x: 321, startPoint y: 339, endPoint x: 165, endPoint y: 337, distance: 156.0
click at [165, 337] on textarea "**********" at bounding box center [303, 288] width 458 height 153
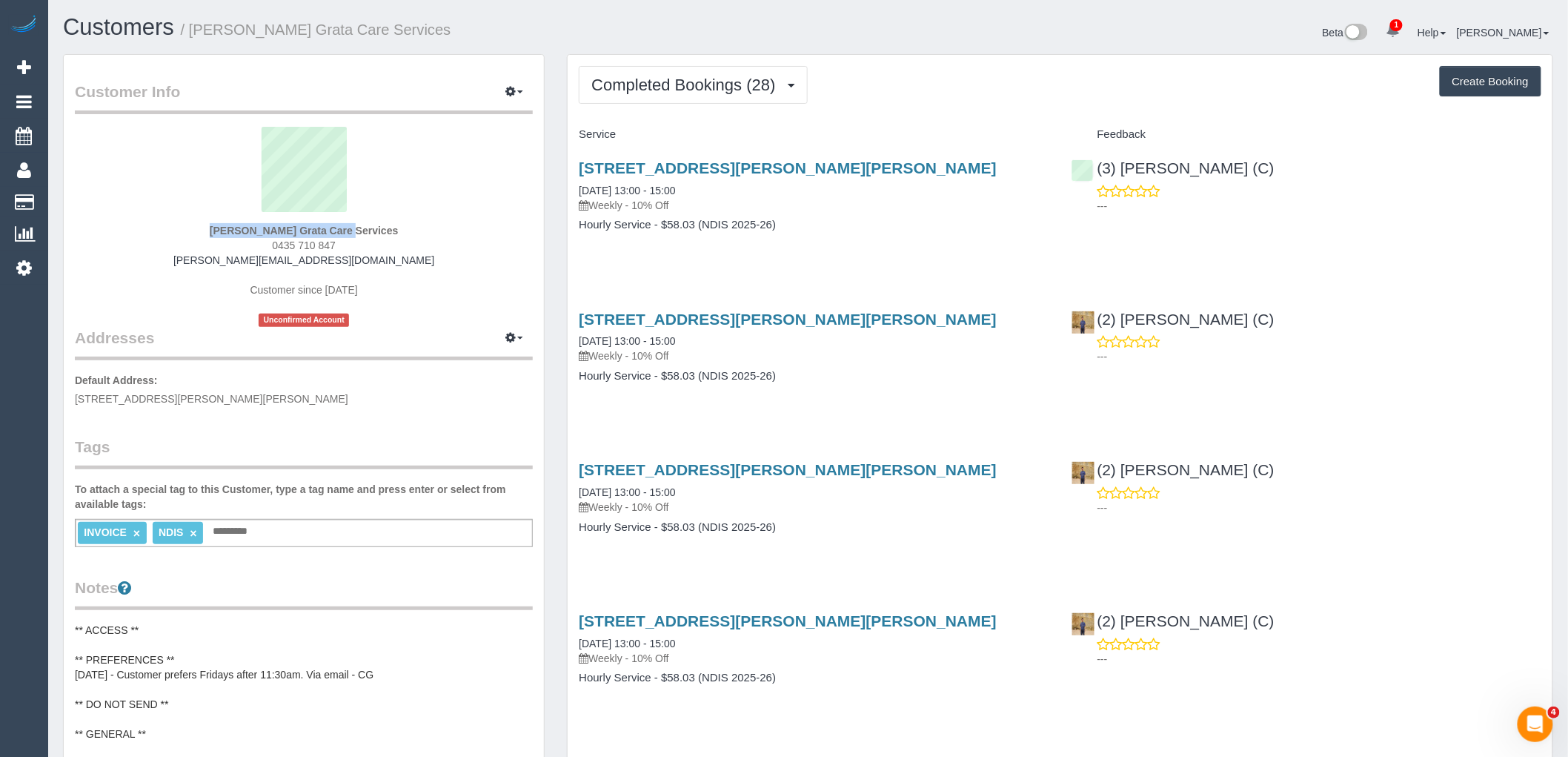
drag, startPoint x: 189, startPoint y: 221, endPoint x: 292, endPoint y: 226, distance: 103.1
click at [292, 226] on div "Vasiliki Gavalas Grata Care Services 0435 710 847 vasiliki.claro@fake.com Custo…" at bounding box center [303, 227] width 458 height 200
copy div "Vasiliki Gavalas"
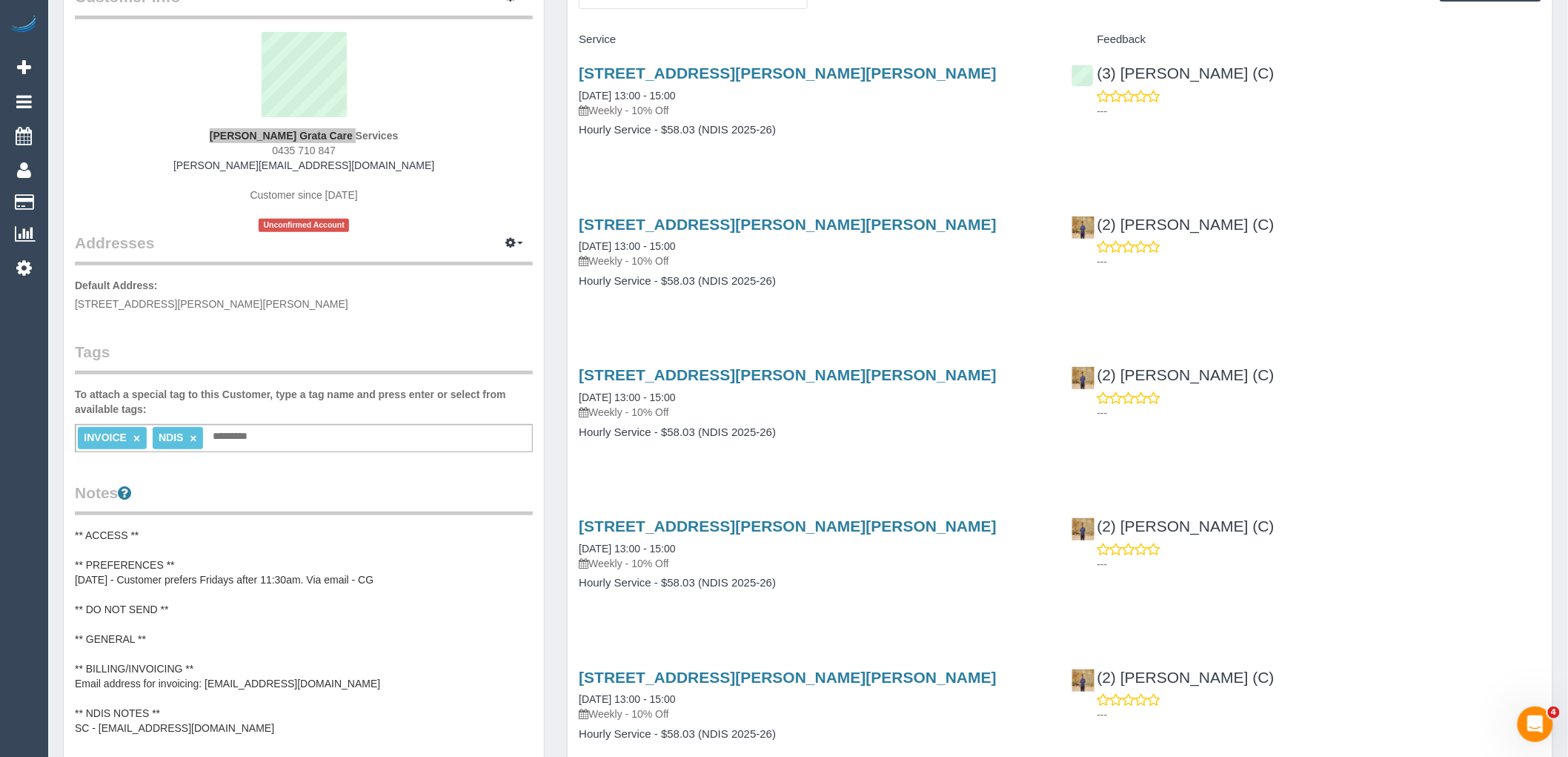
scroll to position [247, 0]
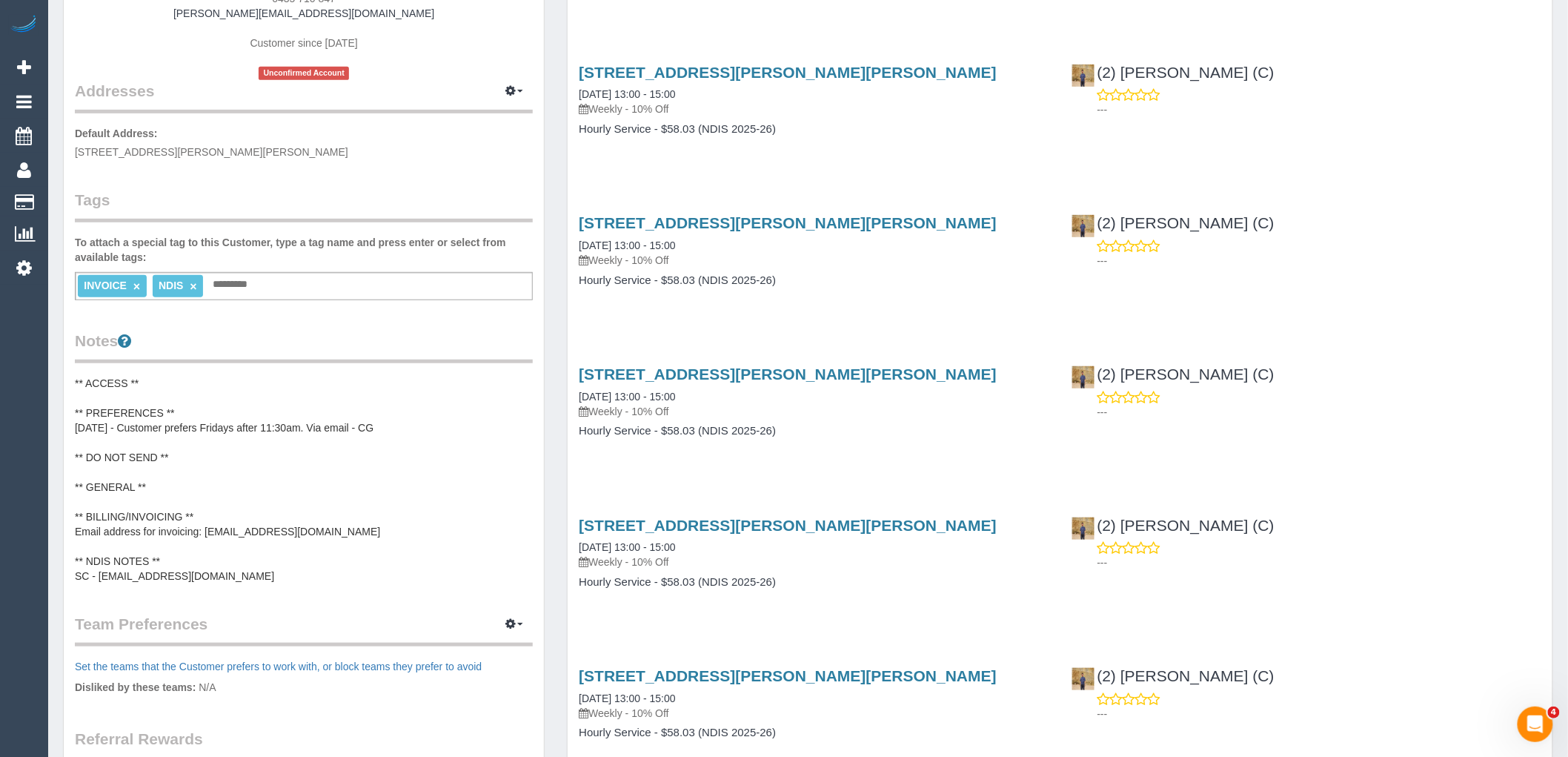
click at [313, 439] on pre "** ACCESS ** ** PREFERENCES ** 04/02/25 - Customer prefers Fridays after 11:30a…" at bounding box center [303, 479] width 458 height 207
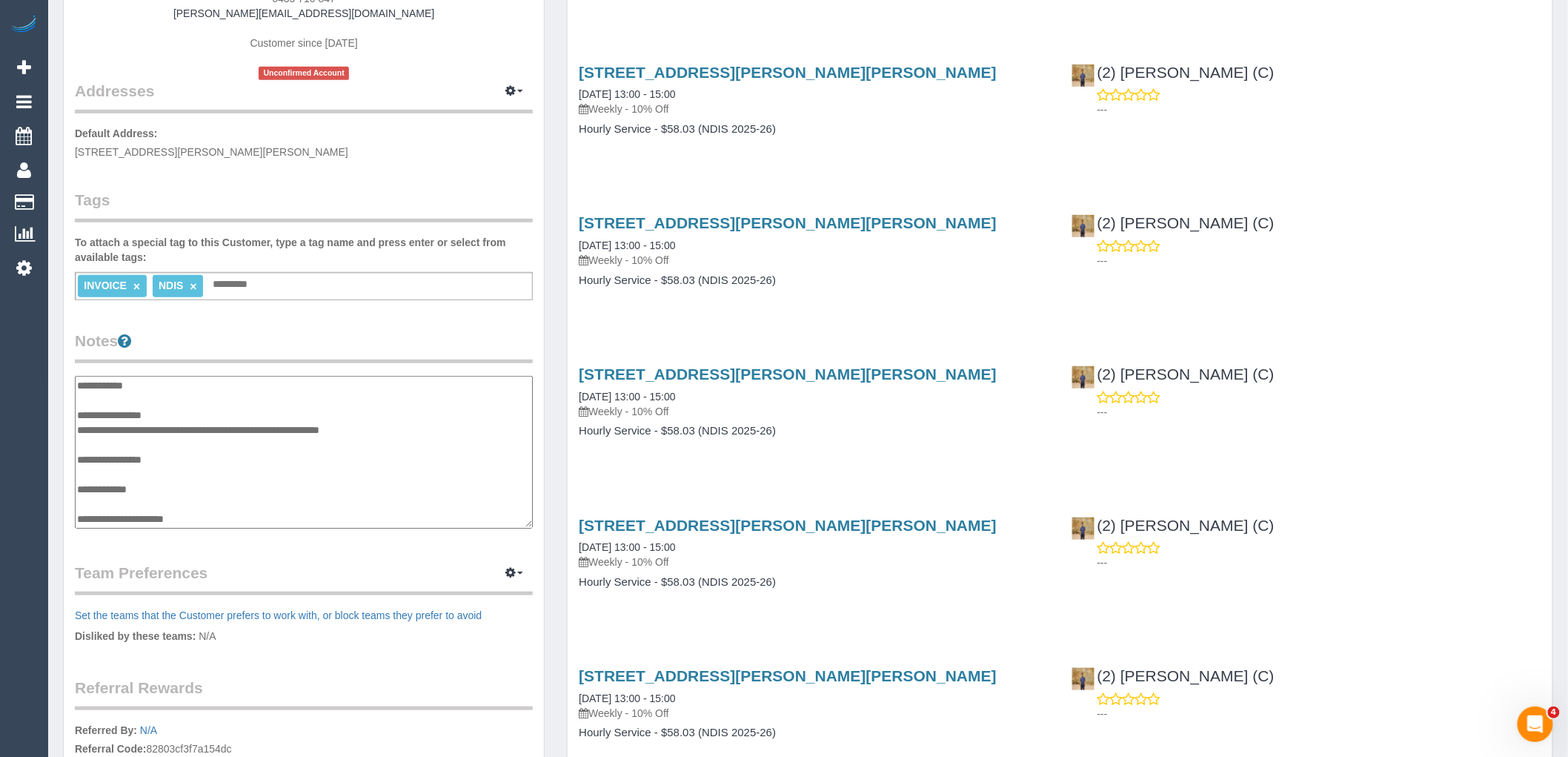
scroll to position [59, 0]
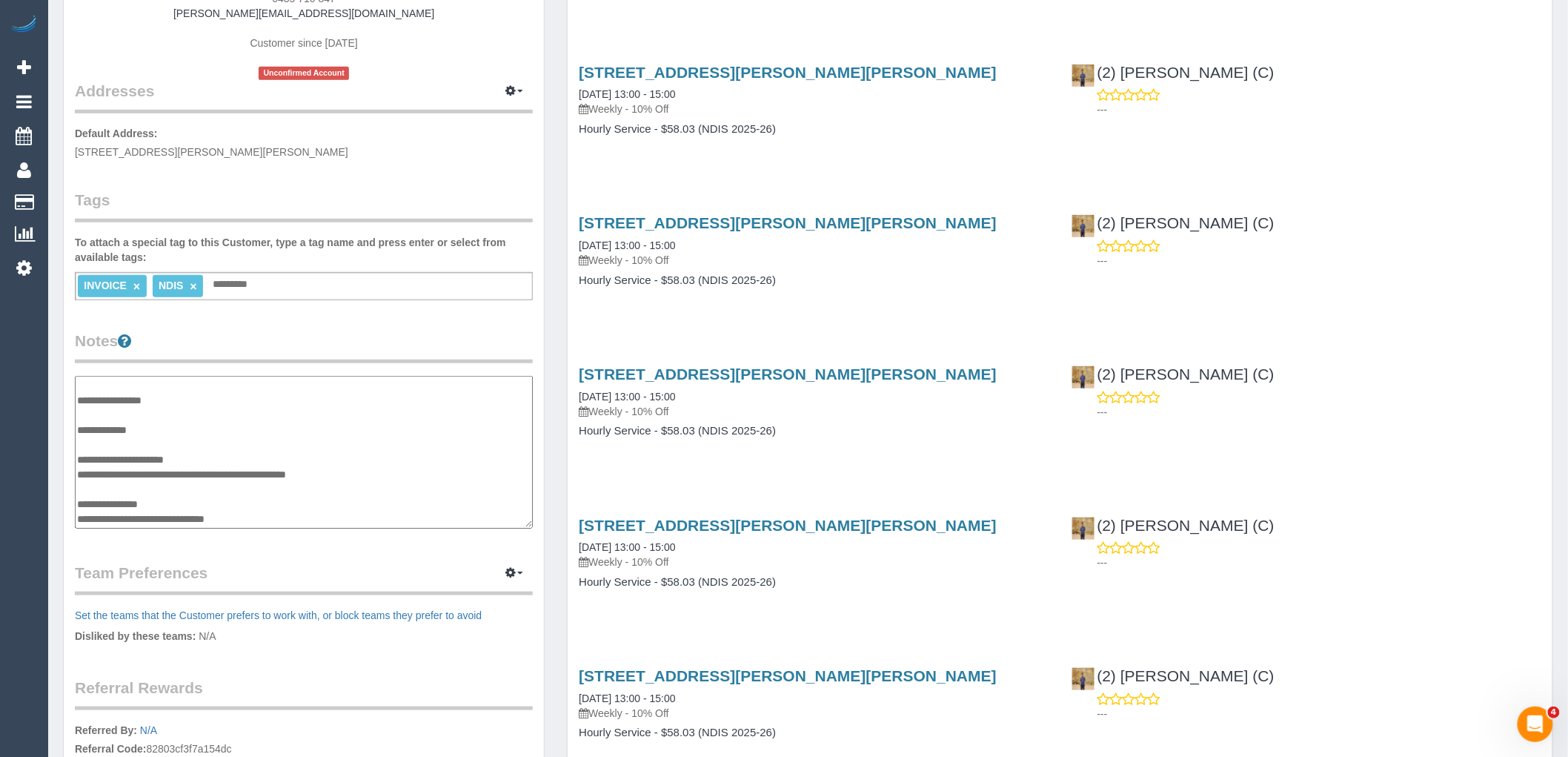
drag, startPoint x: 277, startPoint y: 516, endPoint x: 101, endPoint y: 514, distance: 176.0
click at [101, 514] on textarea "**********" at bounding box center [303, 452] width 458 height 153
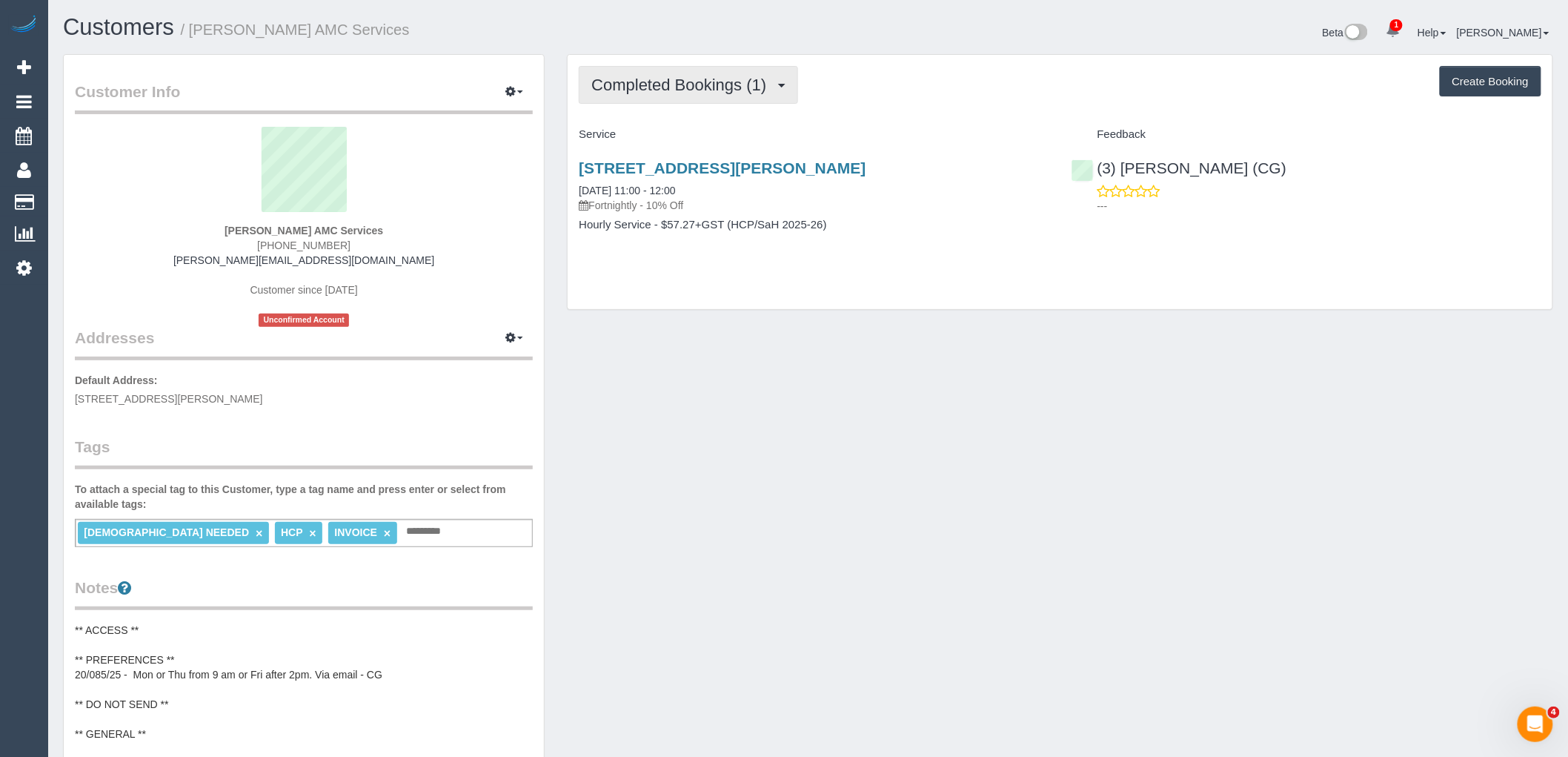
click at [701, 84] on span "Completed Bookings (1)" at bounding box center [683, 84] width 182 height 19
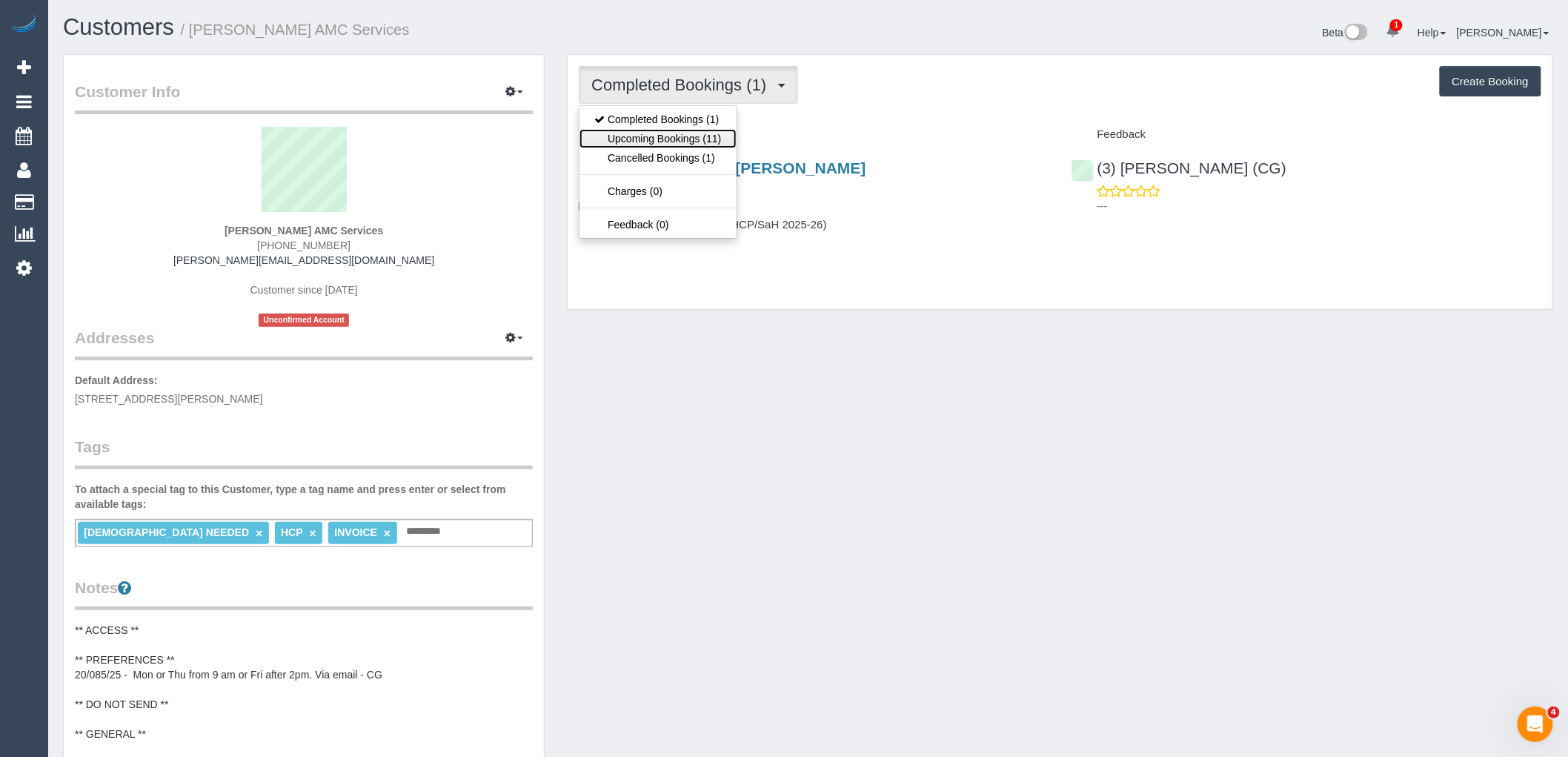
click at [705, 138] on link "Upcoming Bookings (11)" at bounding box center [657, 139] width 157 height 20
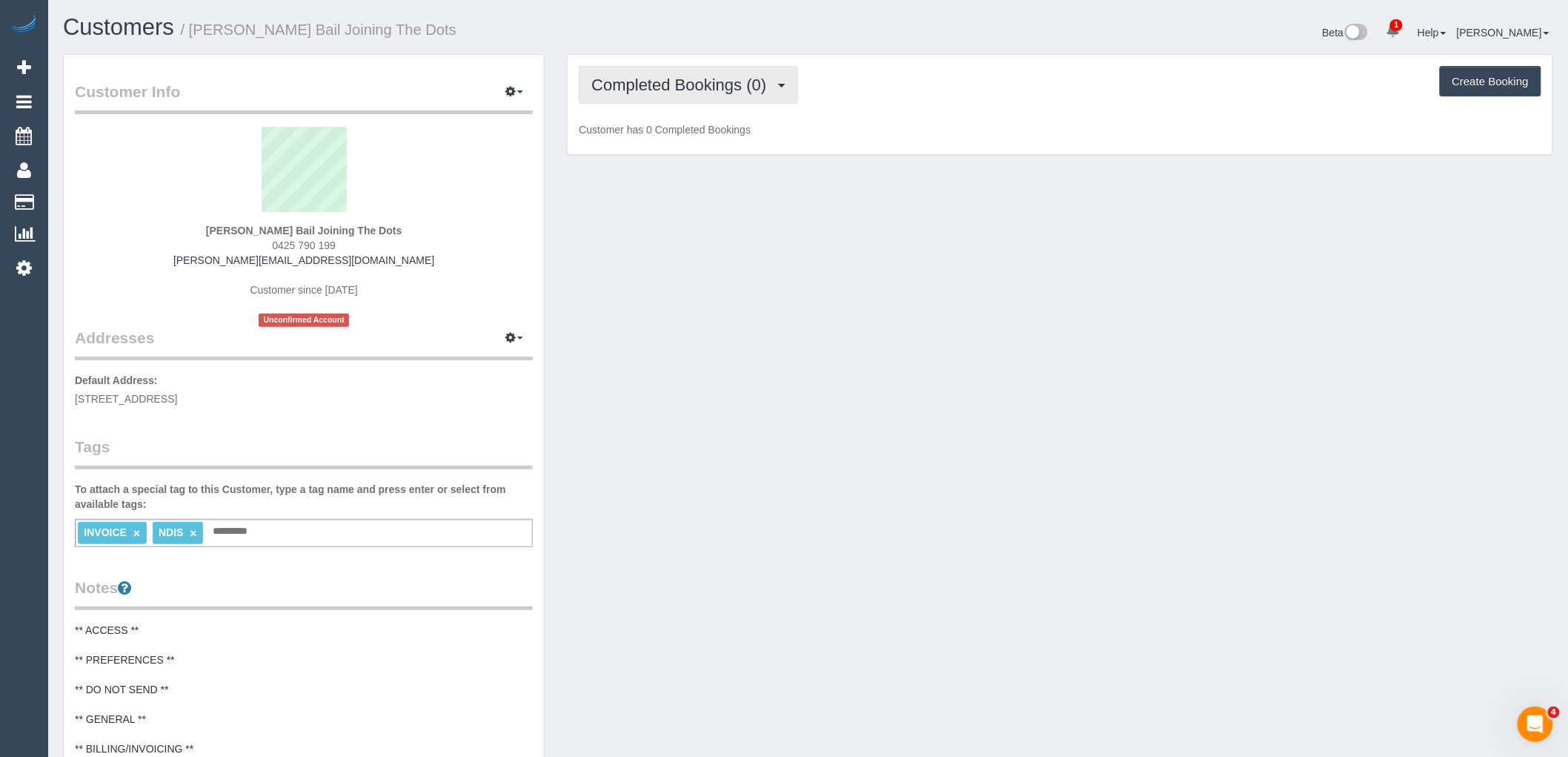
click at [711, 88] on span "Completed Bookings (0)" at bounding box center [683, 84] width 182 height 19
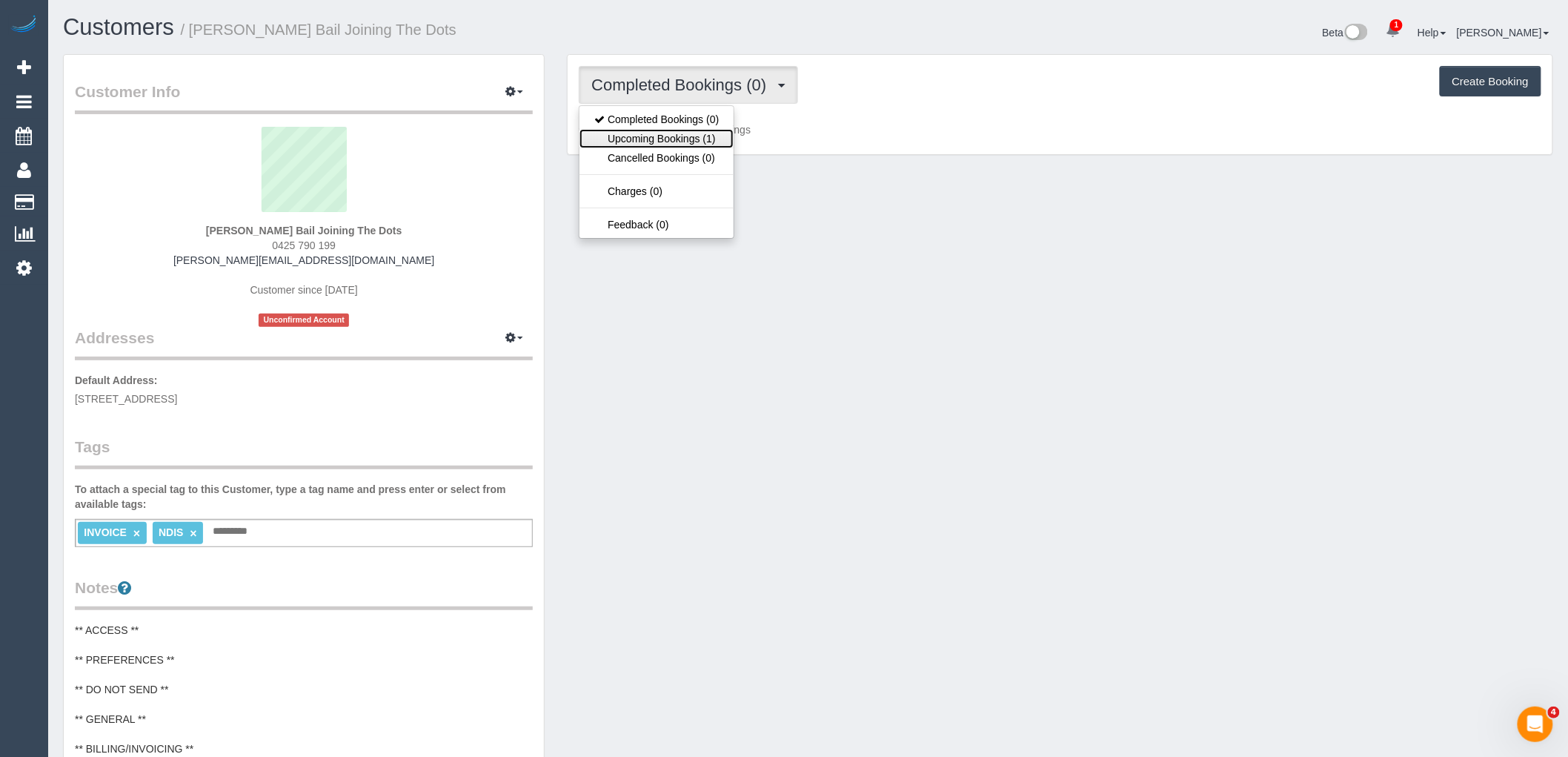
click at [714, 144] on link "Upcoming Bookings (1)" at bounding box center [657, 139] width 154 height 20
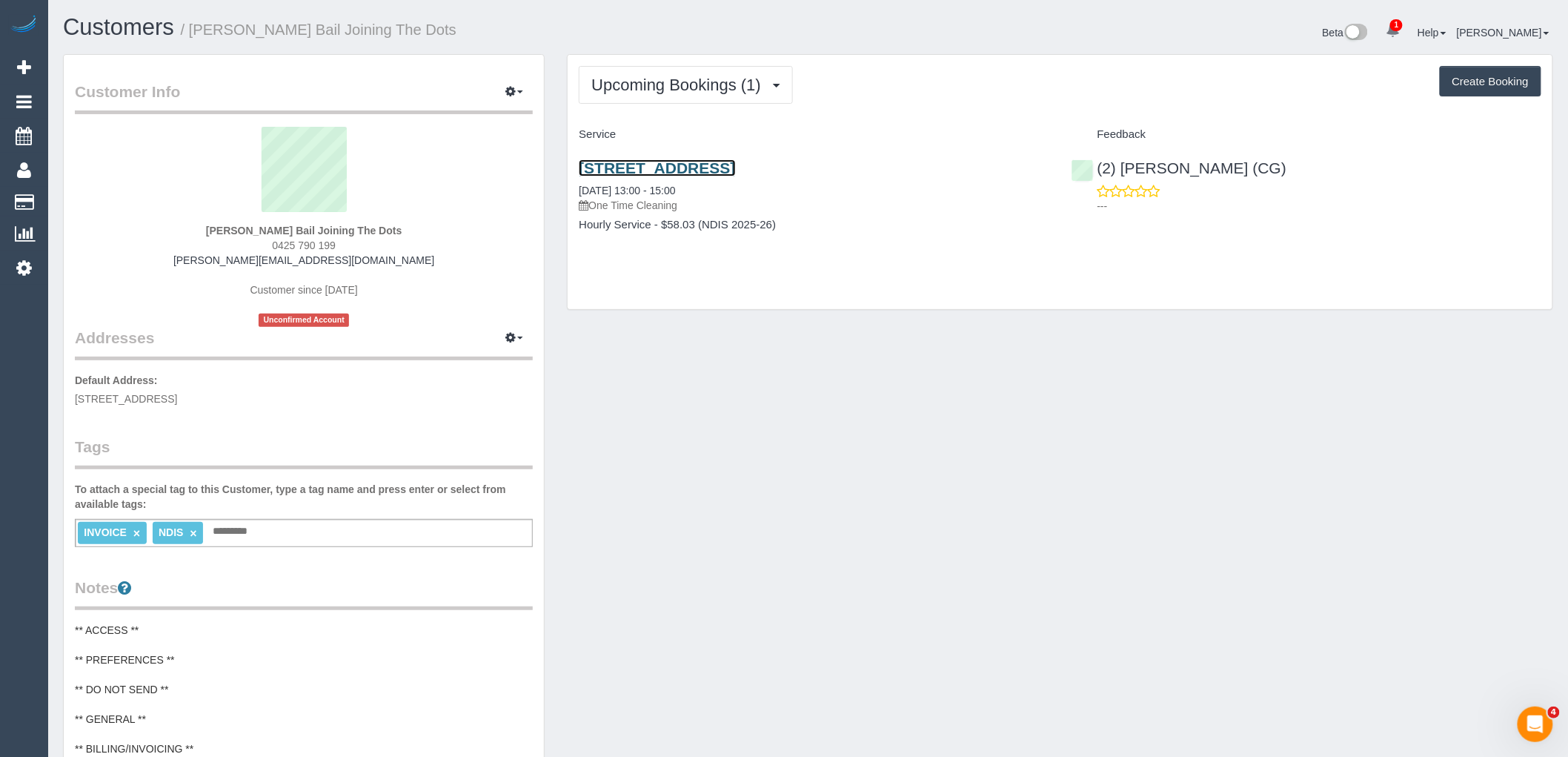
click at [735, 165] on link "105/351 Barkly Street, Brunswick, VIC 3056" at bounding box center [657, 167] width 157 height 17
click at [735, 166] on link "105/351 Barkly Street, Brunswick, VIC 3056" at bounding box center [657, 167] width 157 height 17
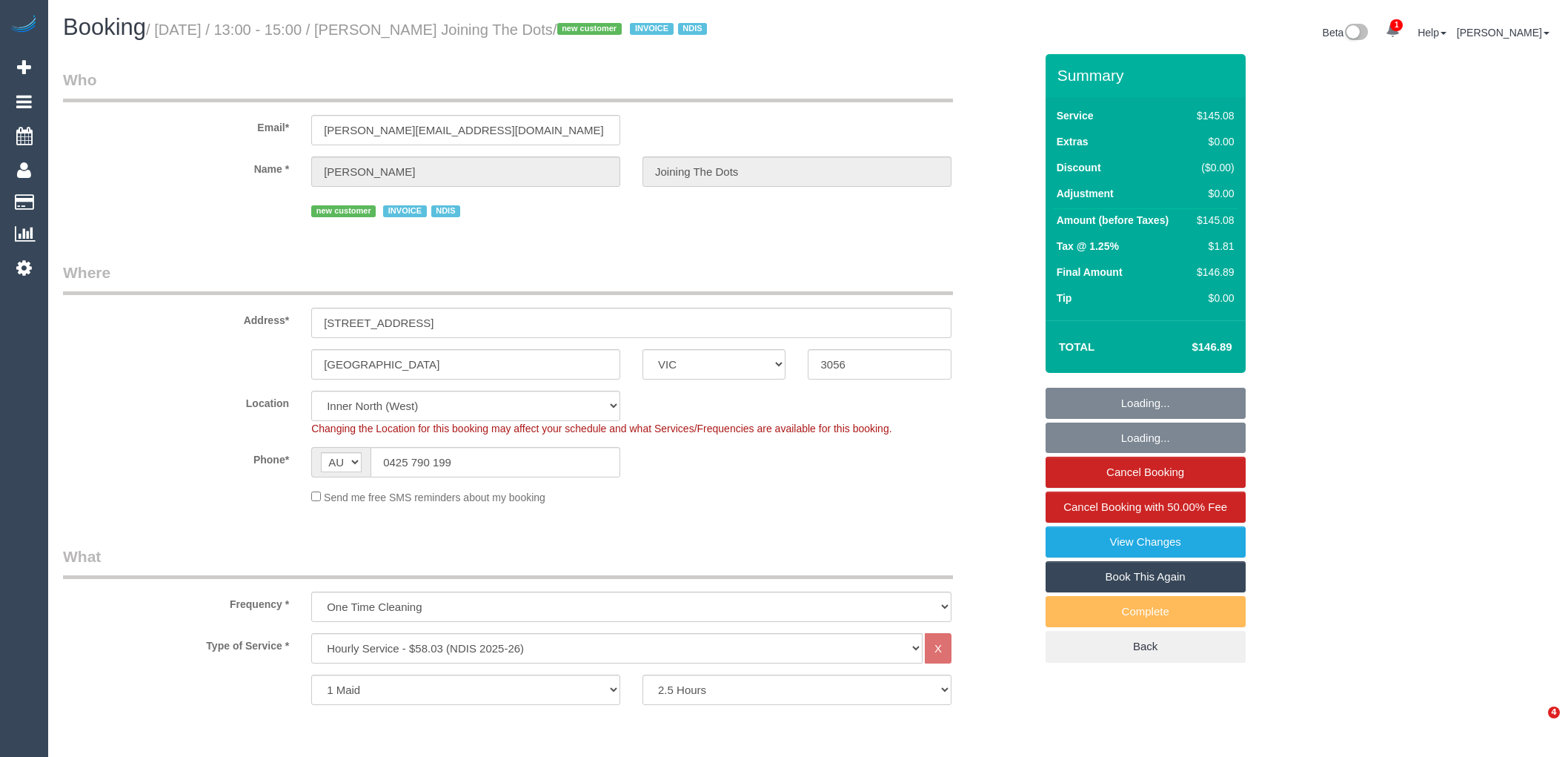
select select "VIC"
select select "150"
select select "object:775"
select select "number:28"
select select "number:14"
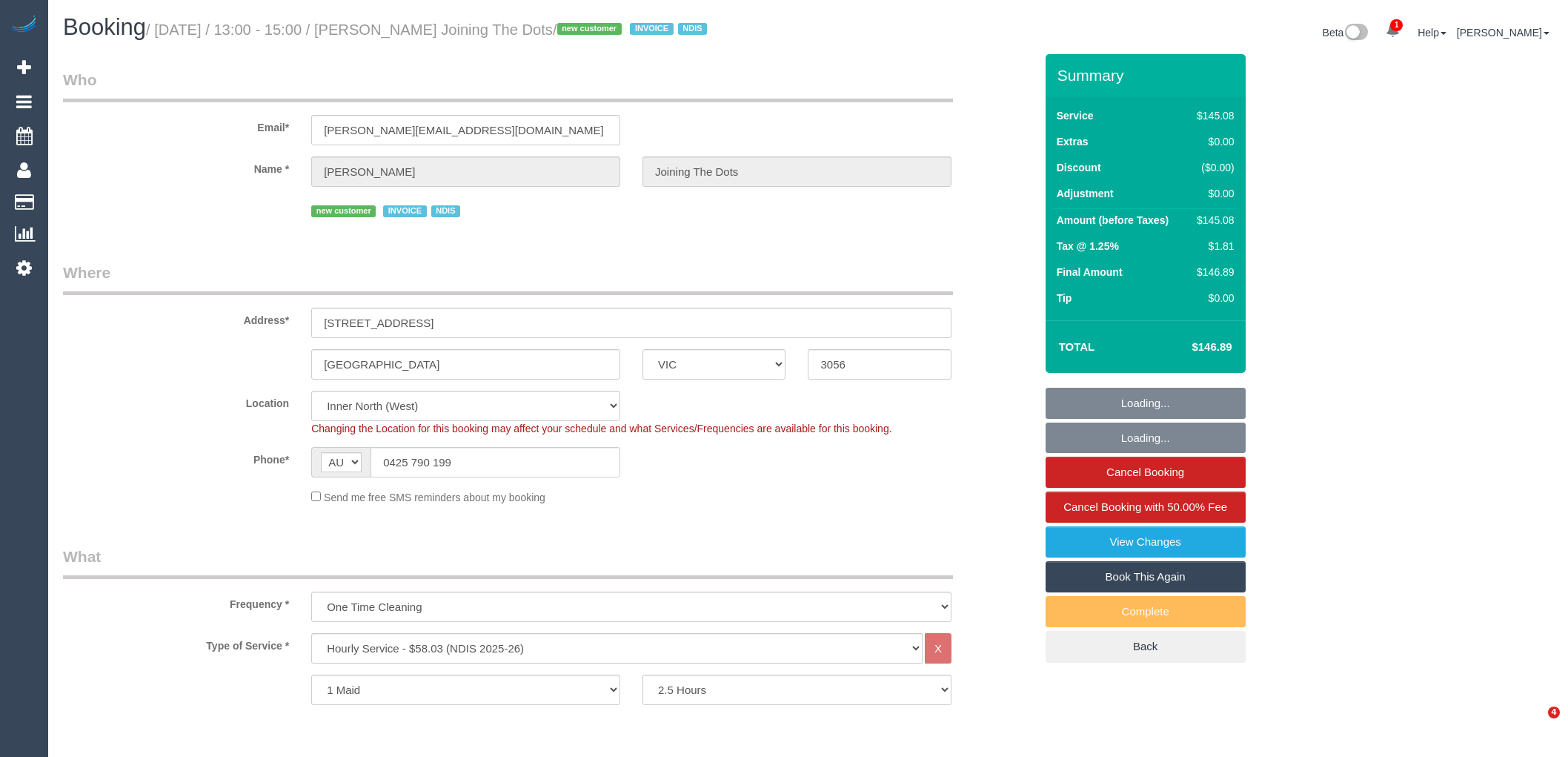
select select "number:19"
select select "number:22"
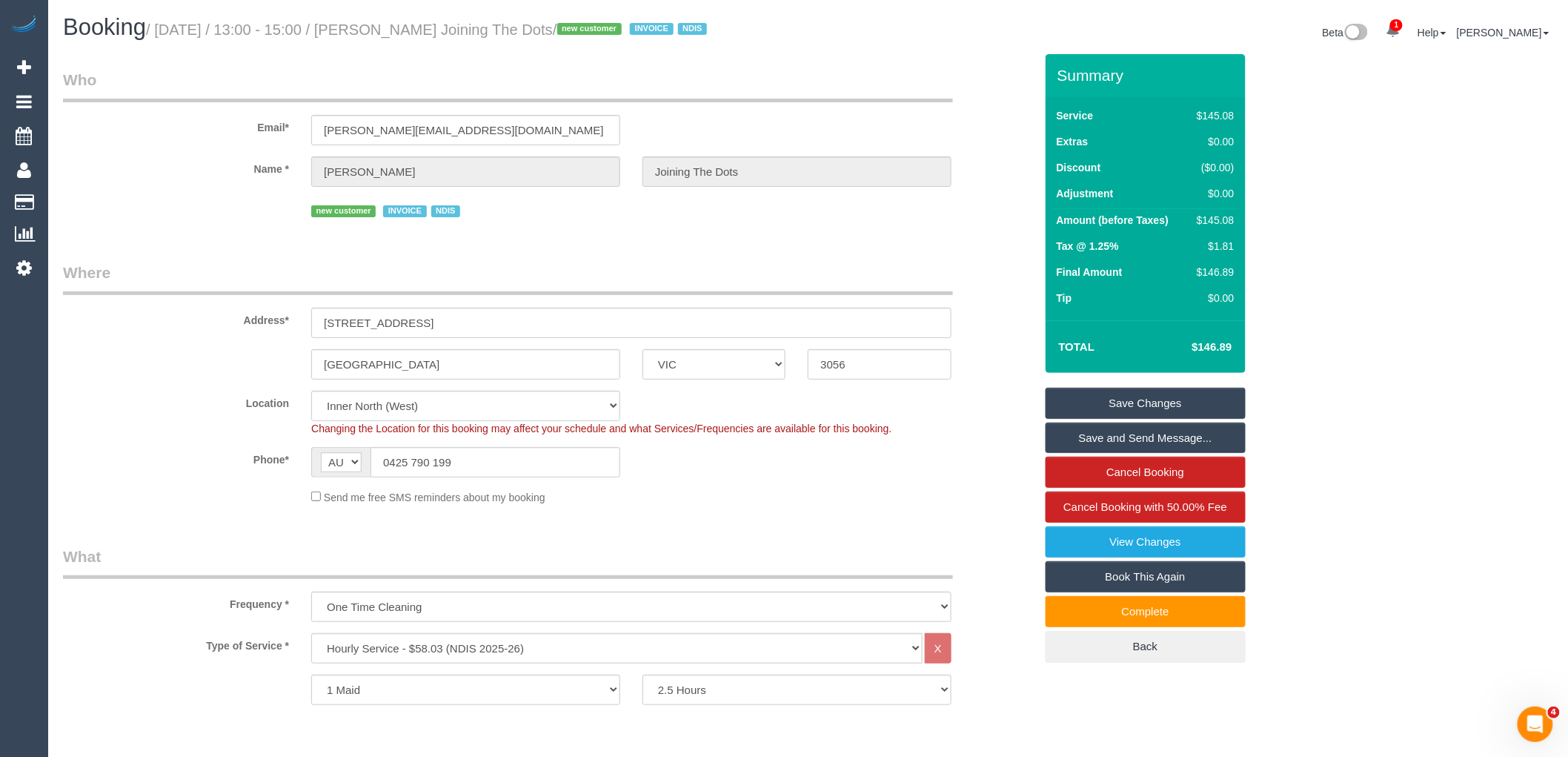
drag, startPoint x: 408, startPoint y: 31, endPoint x: 531, endPoint y: 33, distance: 123.0
click at [531, 33] on small "/ September 08, 2025 / 13:00 - 15:00 / Ernest Garnet Bail Joining The Dots / ne…" at bounding box center [429, 30] width 566 height 16
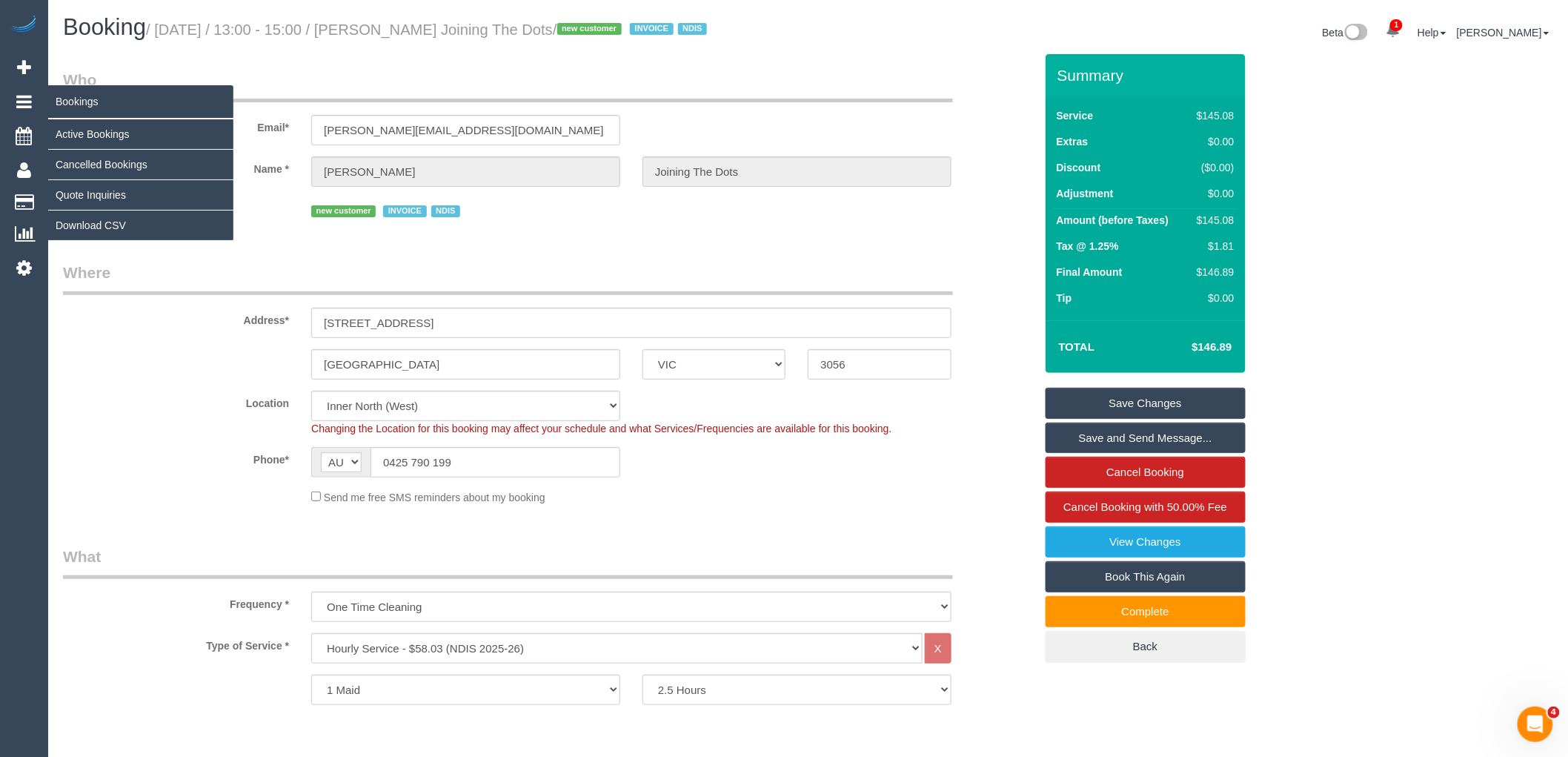
copy small "Ernest Garnet Bail"
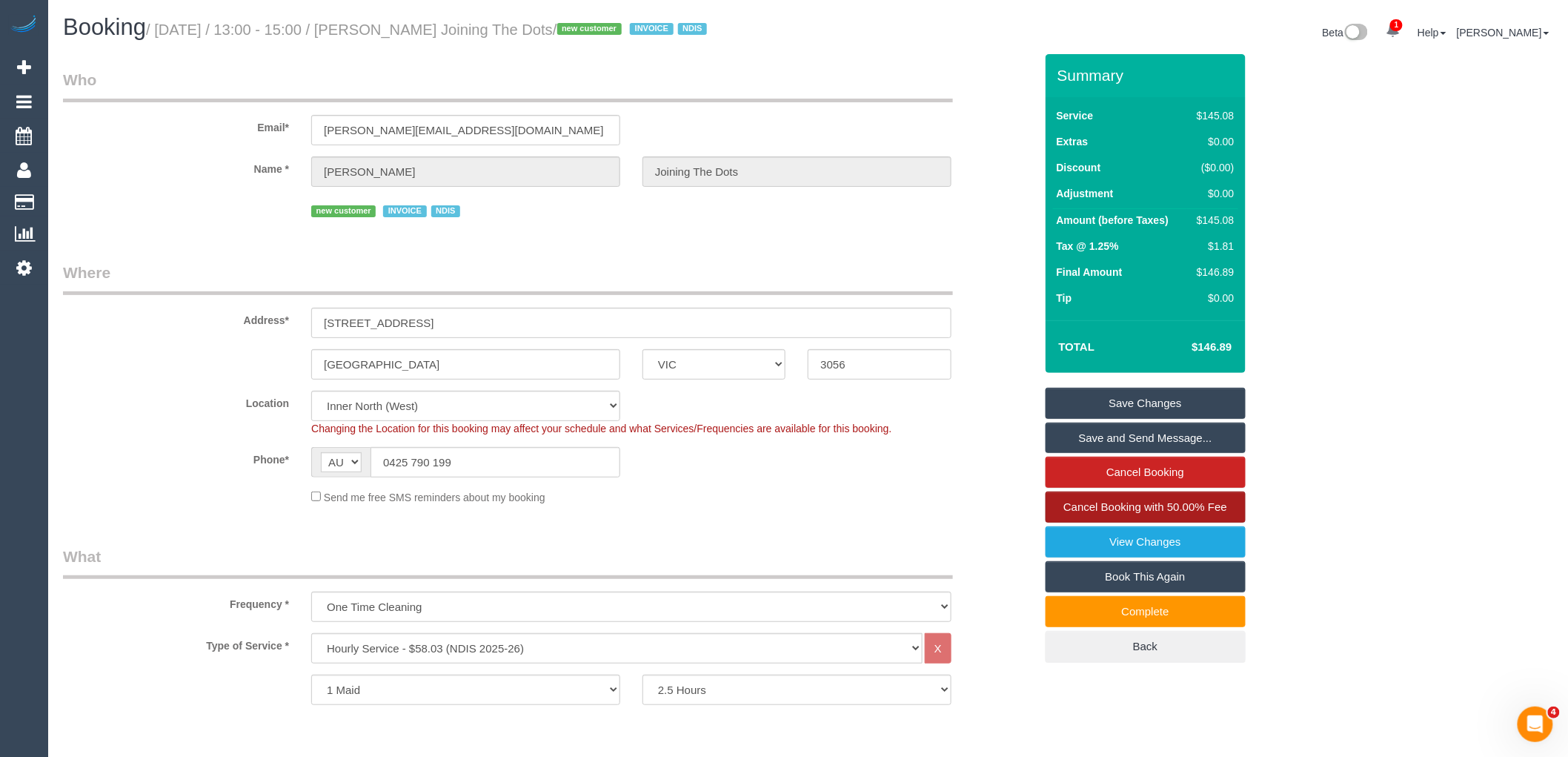
click at [1158, 518] on link "Cancel Booking with 50.00% Fee" at bounding box center [1146, 507] width 200 height 31
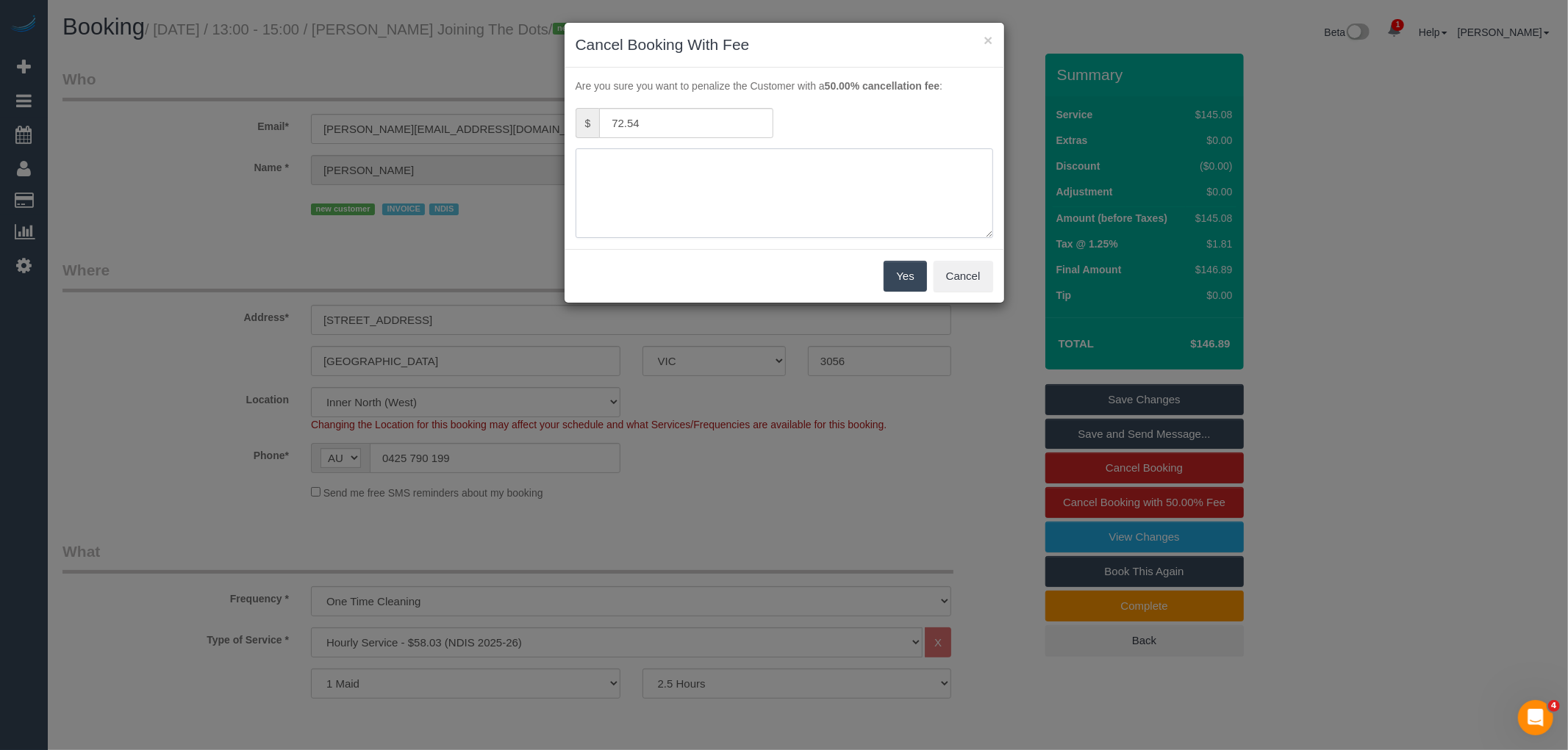
click at [693, 204] on textarea at bounding box center [784, 193] width 418 height 89
type textarea "Service unable to go ahead via email from SC VC"
click at [920, 275] on button "Yes" at bounding box center [905, 276] width 42 height 31
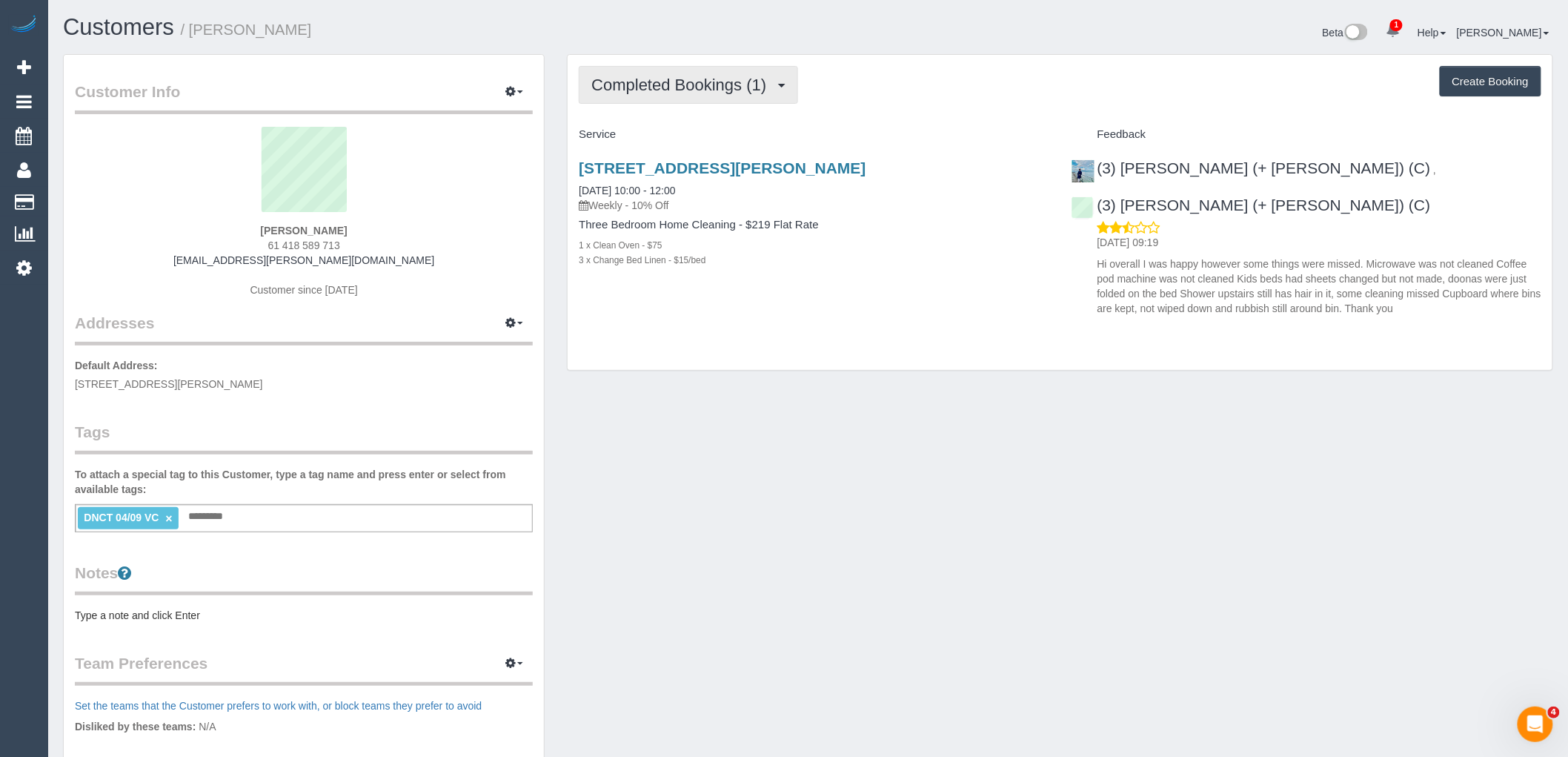
click at [658, 101] on button "Completed Bookings (1)" at bounding box center [689, 84] width 220 height 38
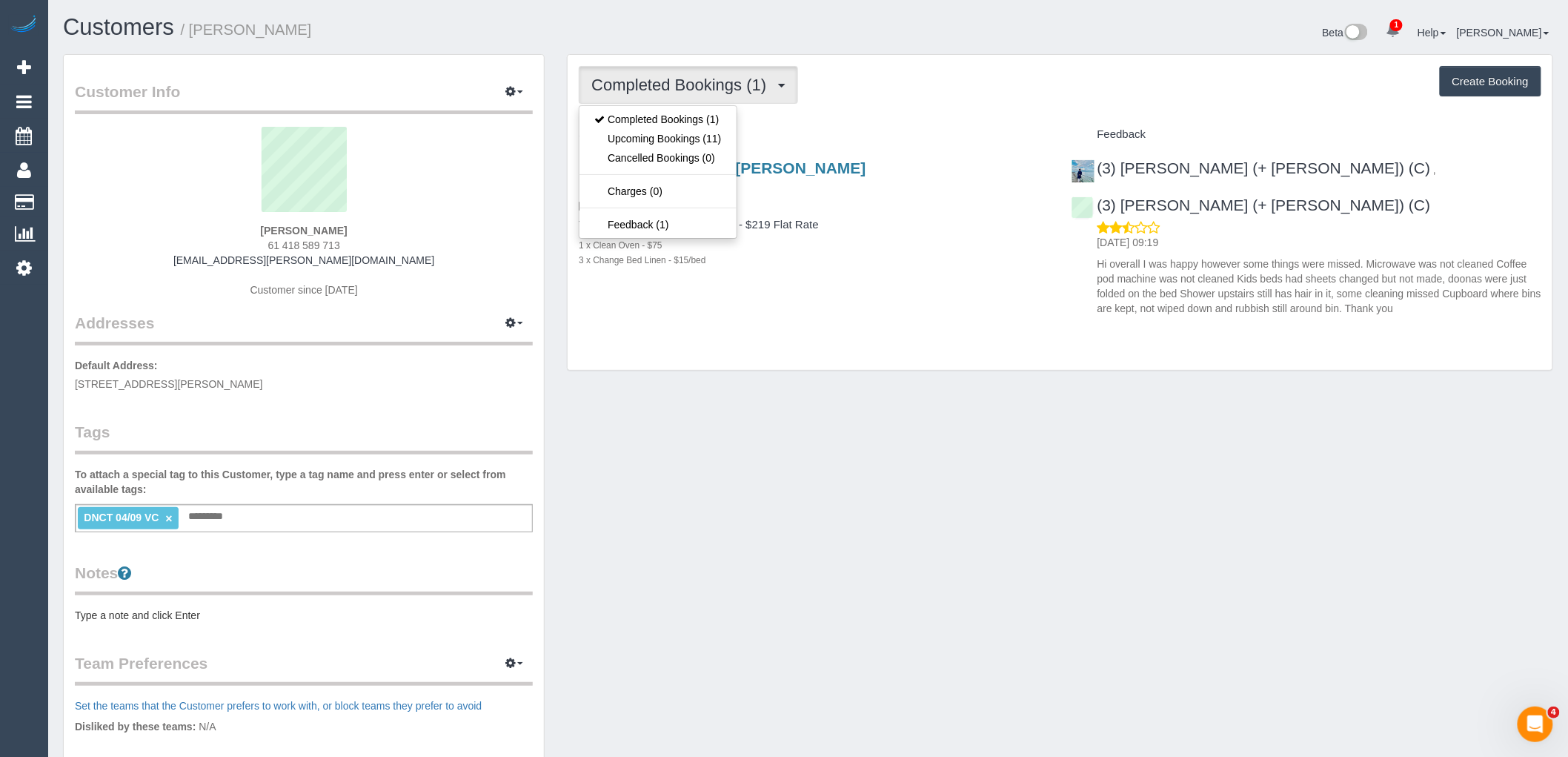
click at [885, 109] on div "Completed Bookings (1) Completed Bookings (1) Upcoming Bookings (11) Cancelled …" at bounding box center [1061, 212] width 985 height 316
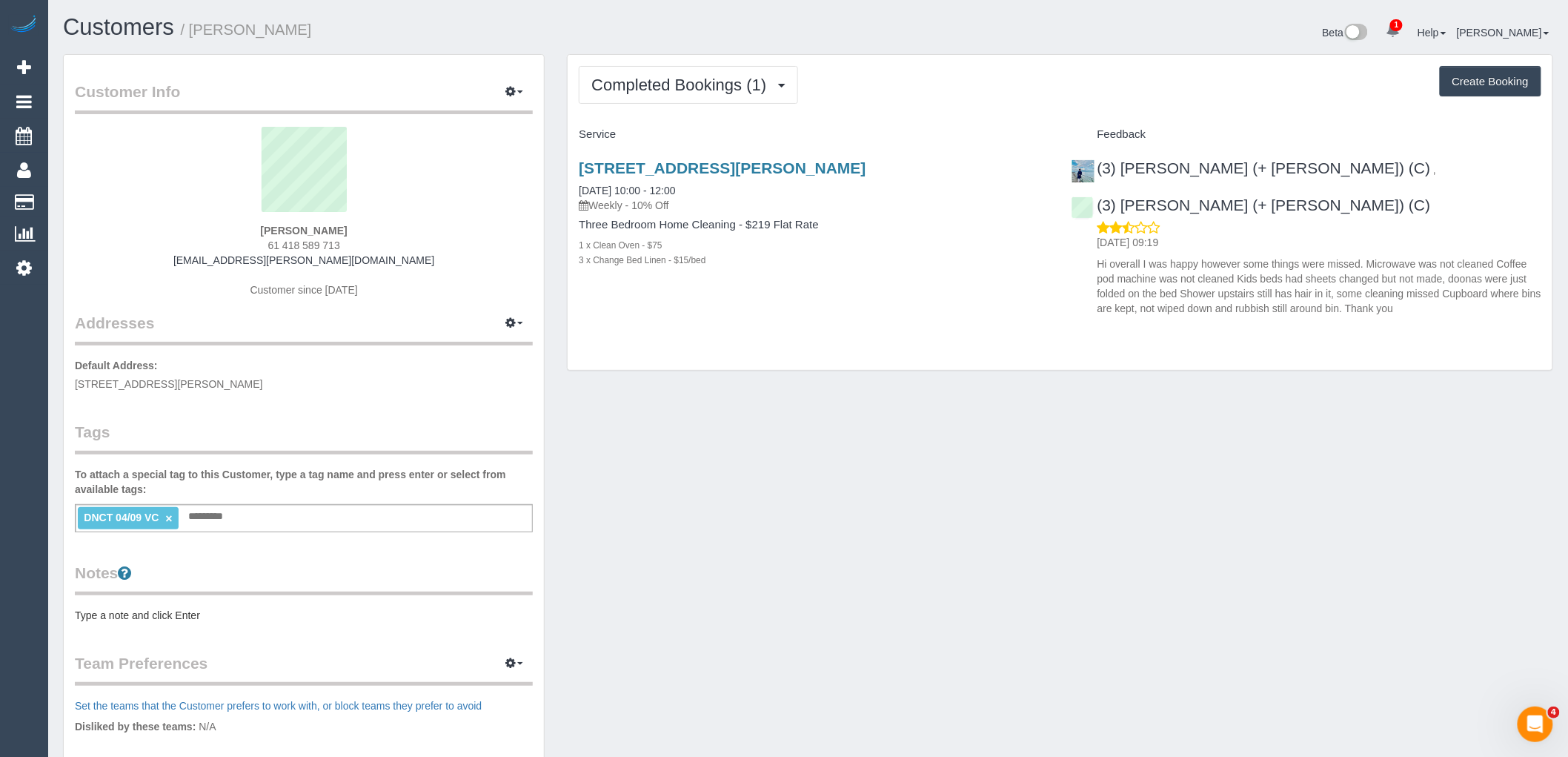
drag, startPoint x: 365, startPoint y: 239, endPoint x: 226, endPoint y: 241, distance: 139.0
click at [226, 240] on div "[PERSON_NAME] 61 418 589 713 [EMAIL_ADDRESS][PERSON_NAME][DOMAIN_NAME] Customer…" at bounding box center [303, 220] width 458 height 185
copy span "61 418 589 713"
click at [729, 91] on span "Completed Bookings (1)" at bounding box center [683, 84] width 182 height 19
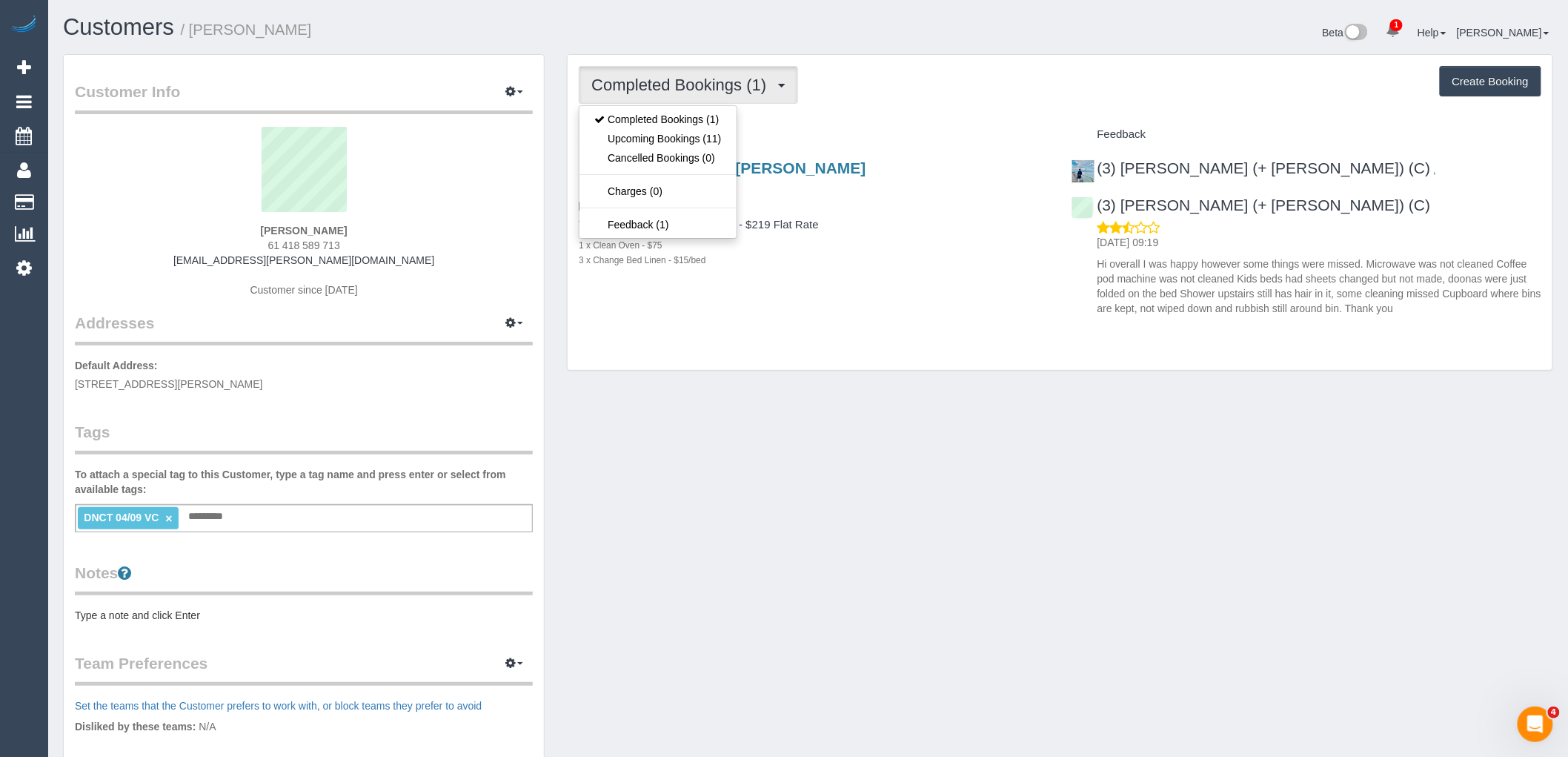
click at [885, 101] on div "Completed Bookings (1) Completed Bookings (1) Upcoming Bookings (11) Cancelled …" at bounding box center [1060, 84] width 963 height 38
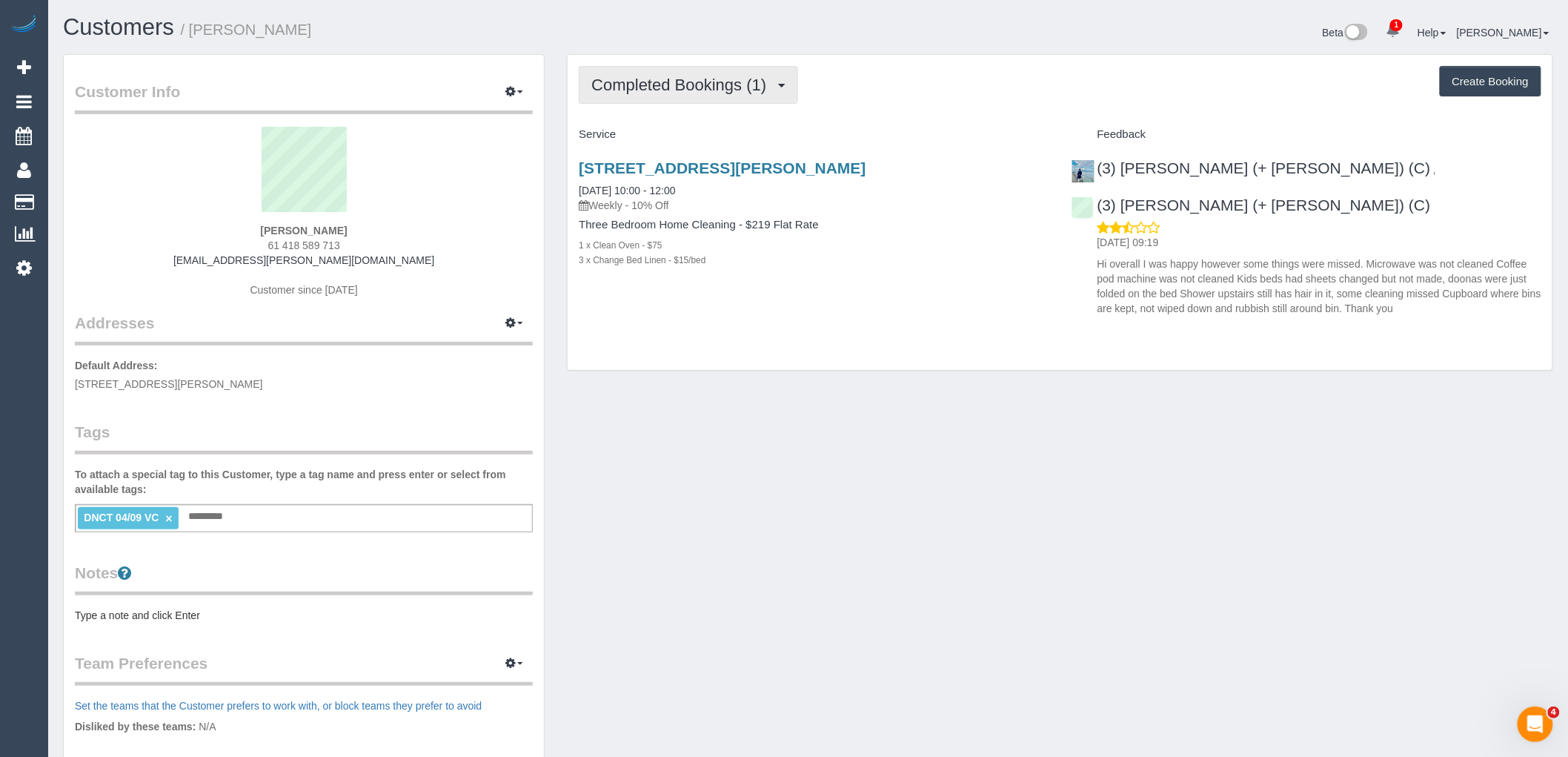
click at [688, 89] on span "Completed Bookings (1)" at bounding box center [683, 84] width 182 height 19
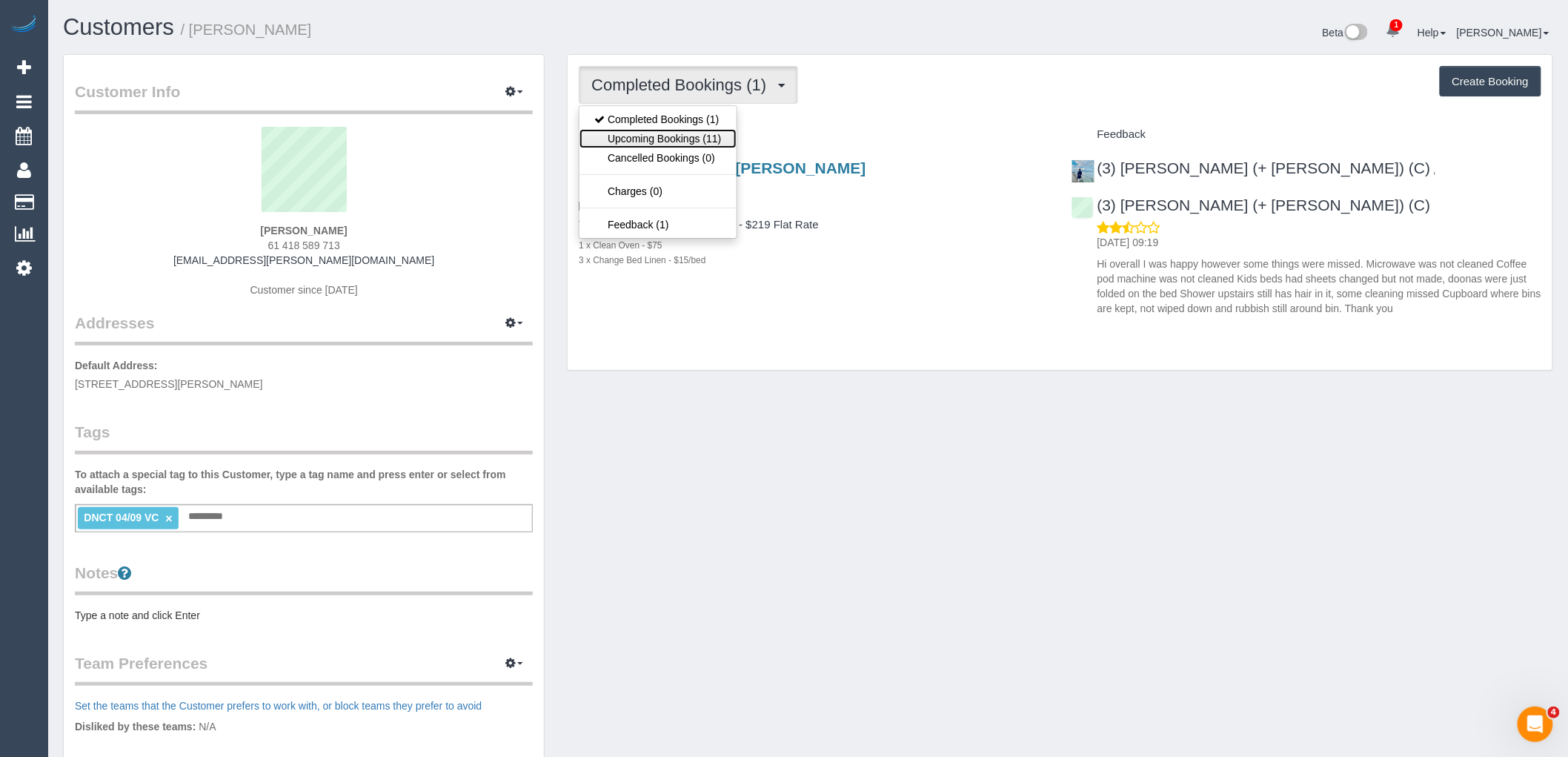
click at [699, 142] on link "Upcoming Bookings (11)" at bounding box center [657, 139] width 157 height 20
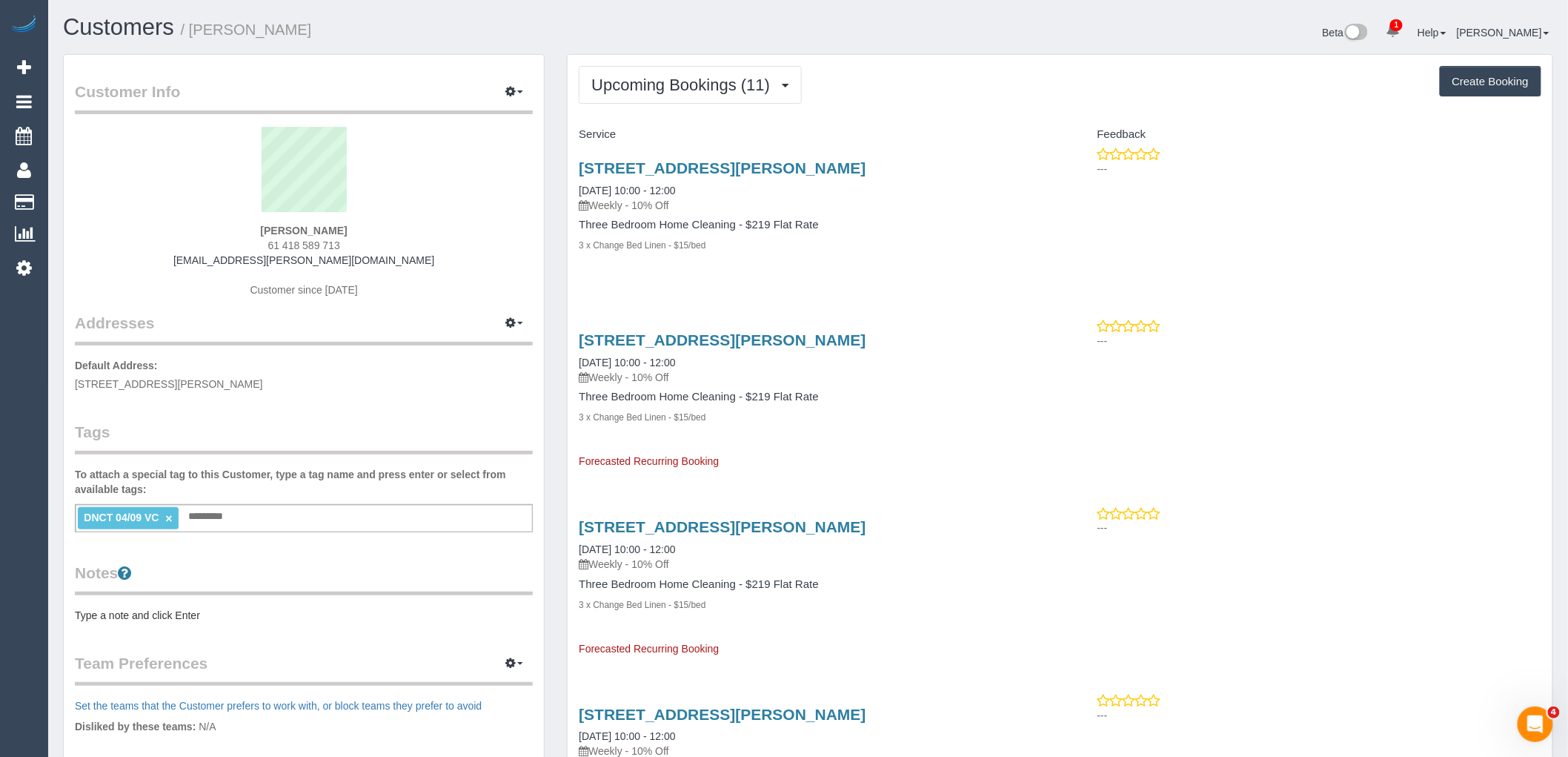
drag, startPoint x: 375, startPoint y: 226, endPoint x: 186, endPoint y: 230, distance: 189.0
click at [186, 230] on div "Charlotte Davidson 61 418 589 713 charlotte.c.davidson@gmail.com Customer since…" at bounding box center [303, 220] width 458 height 185
copy strong "Charlotte Davidson"
click at [168, 517] on link "×" at bounding box center [169, 518] width 7 height 12
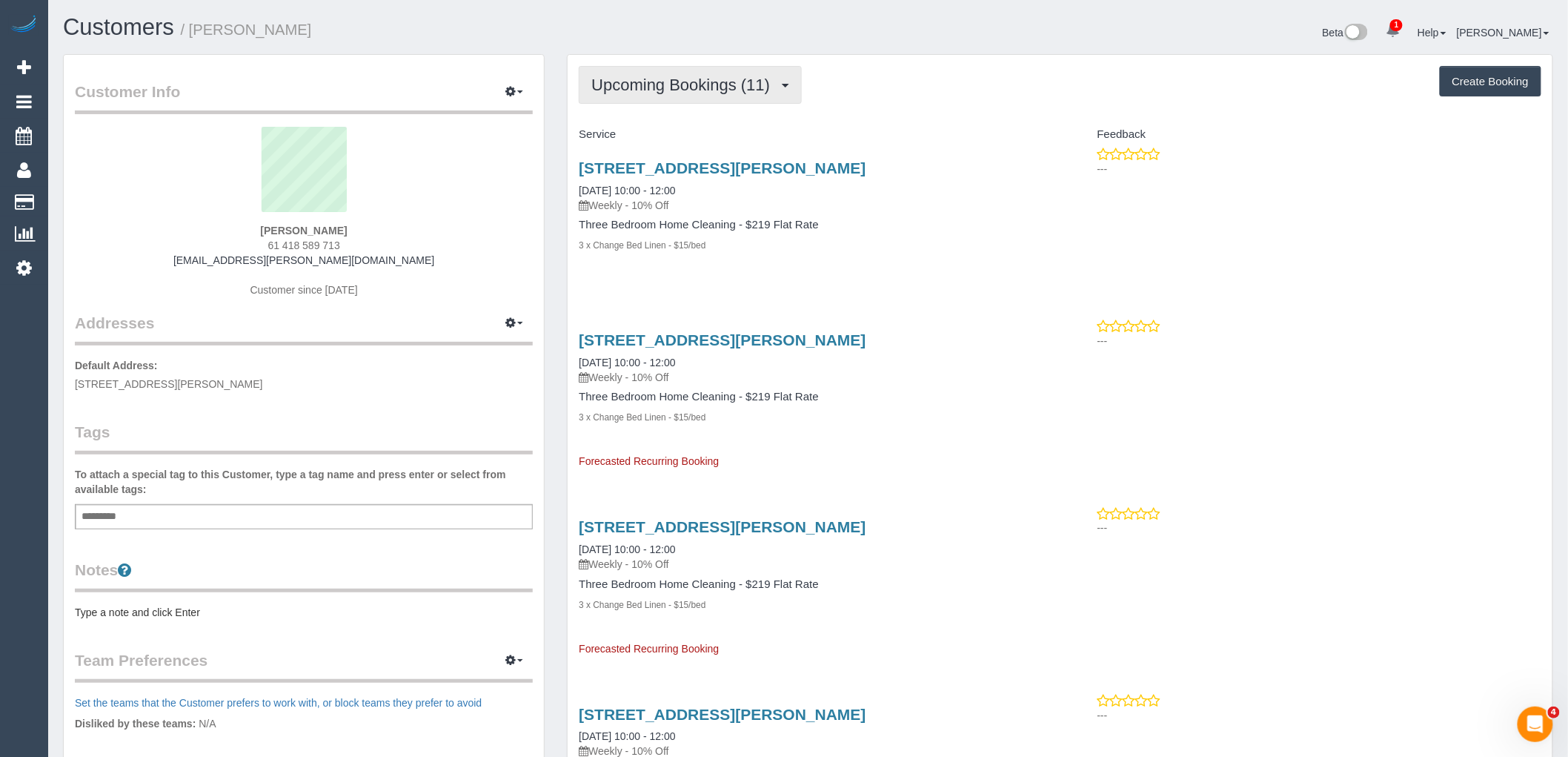
click at [723, 97] on button "Upcoming Bookings (11)" at bounding box center [690, 84] width 223 height 38
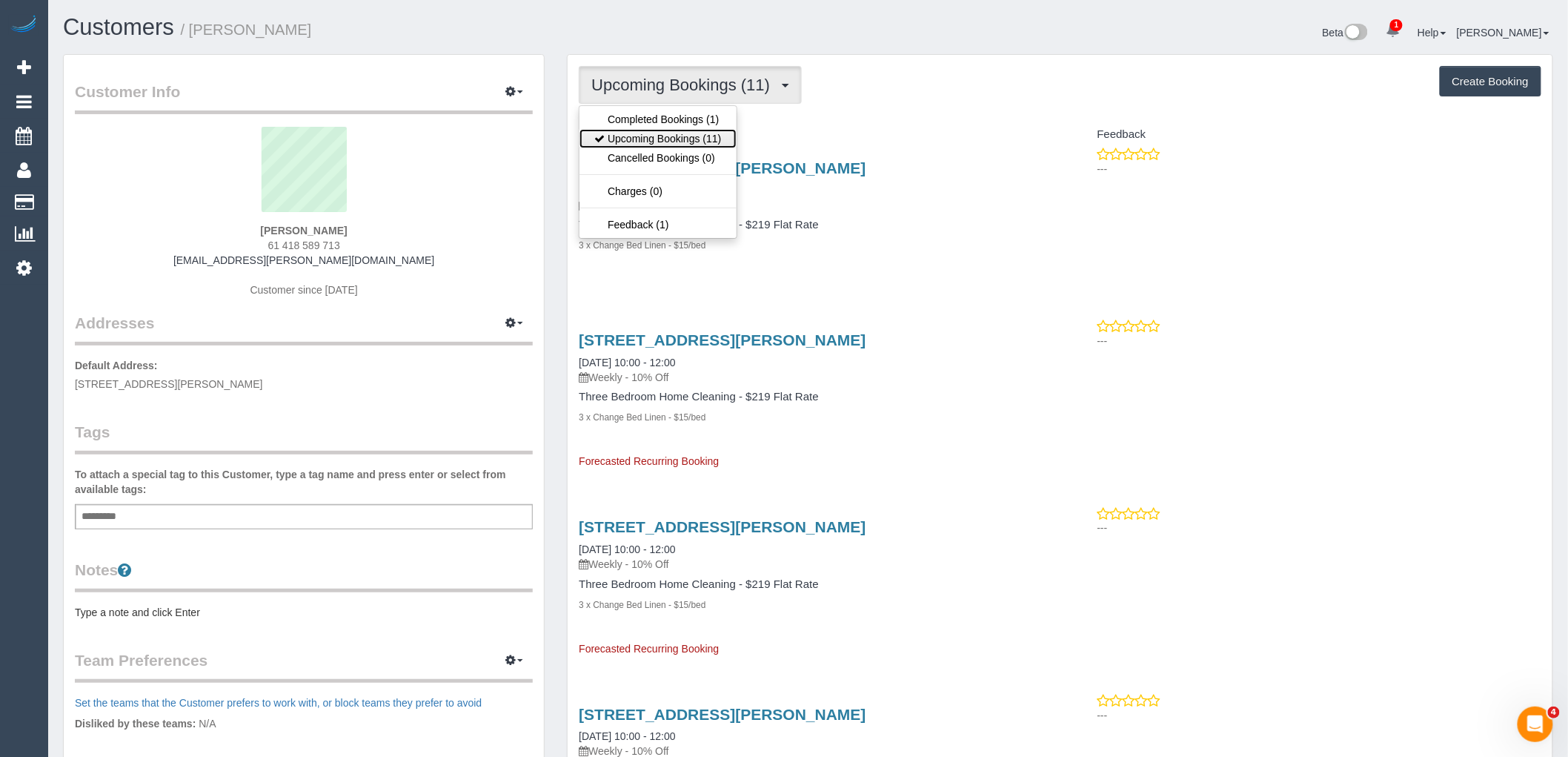
click at [717, 143] on link "Upcoming Bookings (11)" at bounding box center [657, 139] width 157 height 20
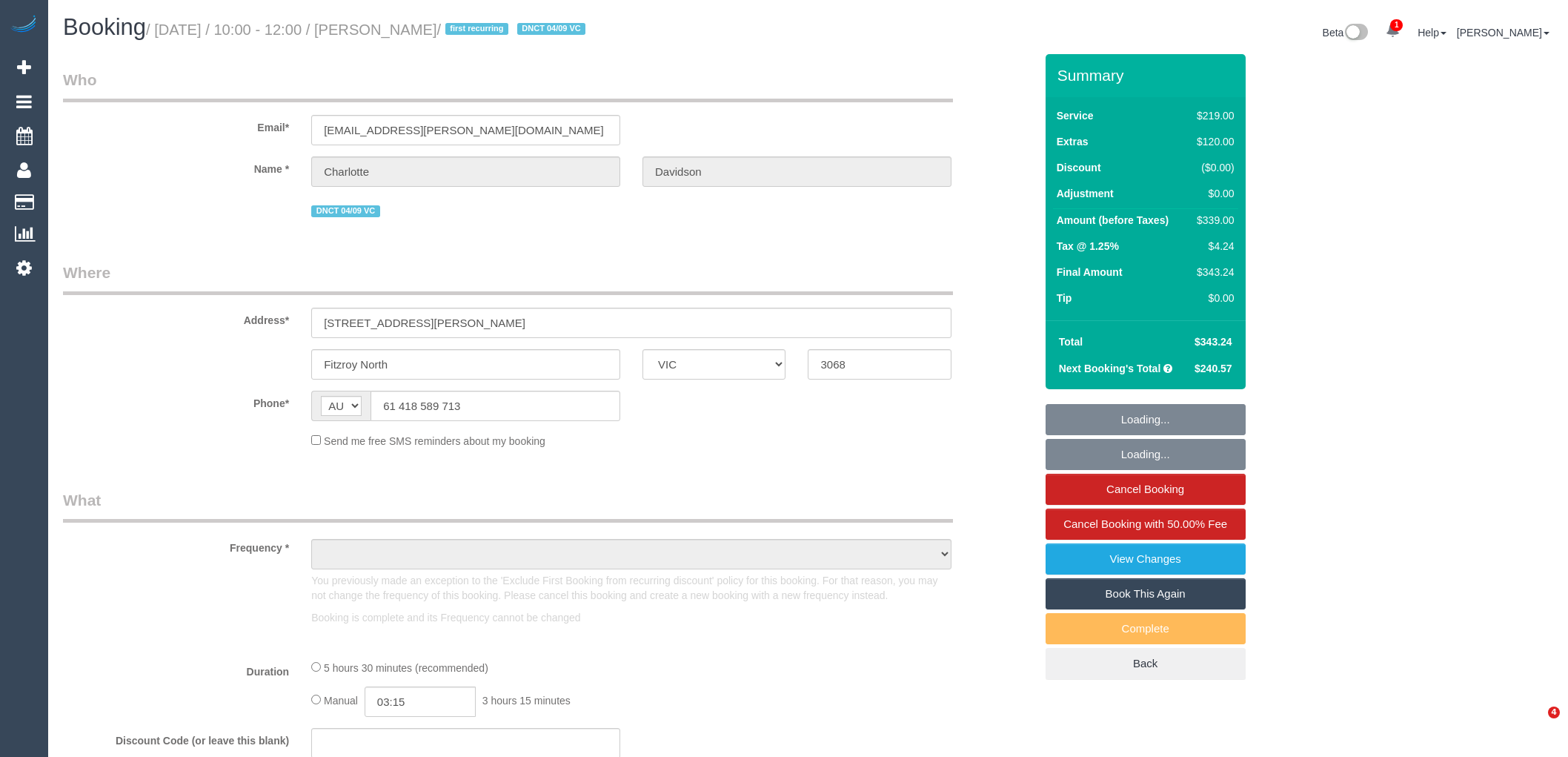
select select "VIC"
select select "object:1675"
select select "string:stripe-pm_1Rznla2GScqysDRVQVXEtdTd"
select select "number:27"
select select "number:15"
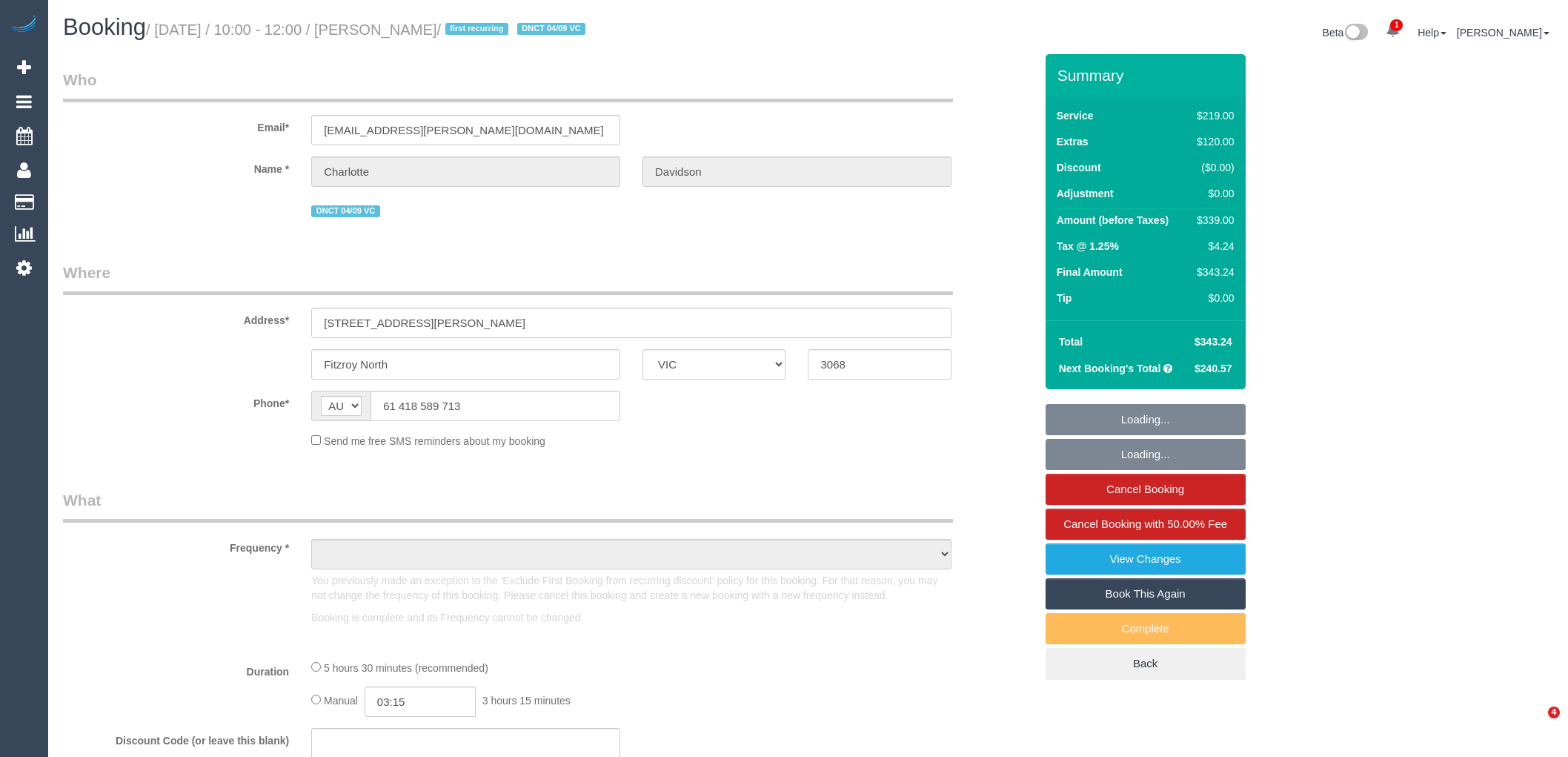
select select "number:19"
select select "number:36"
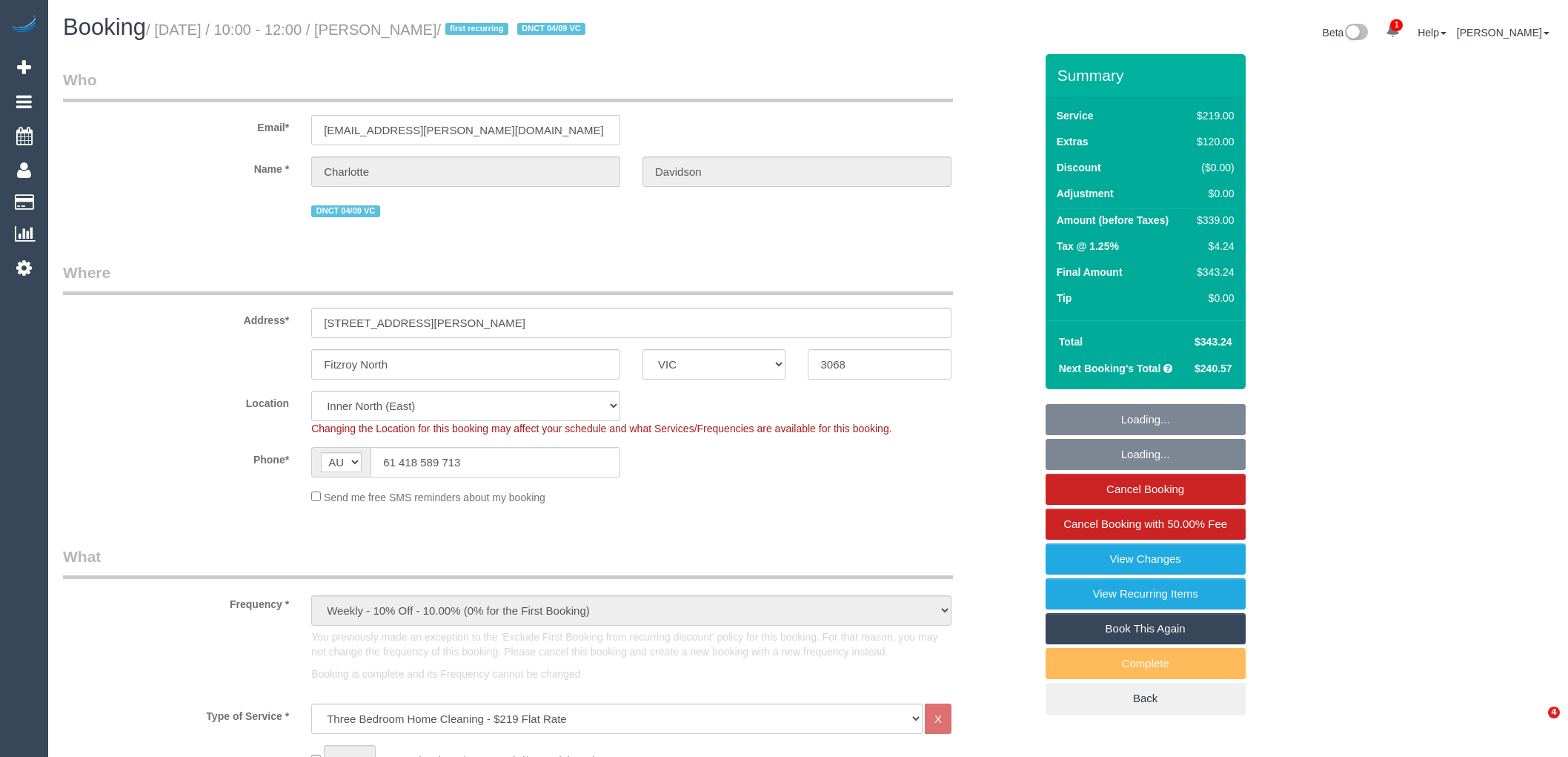
select select "spot1"
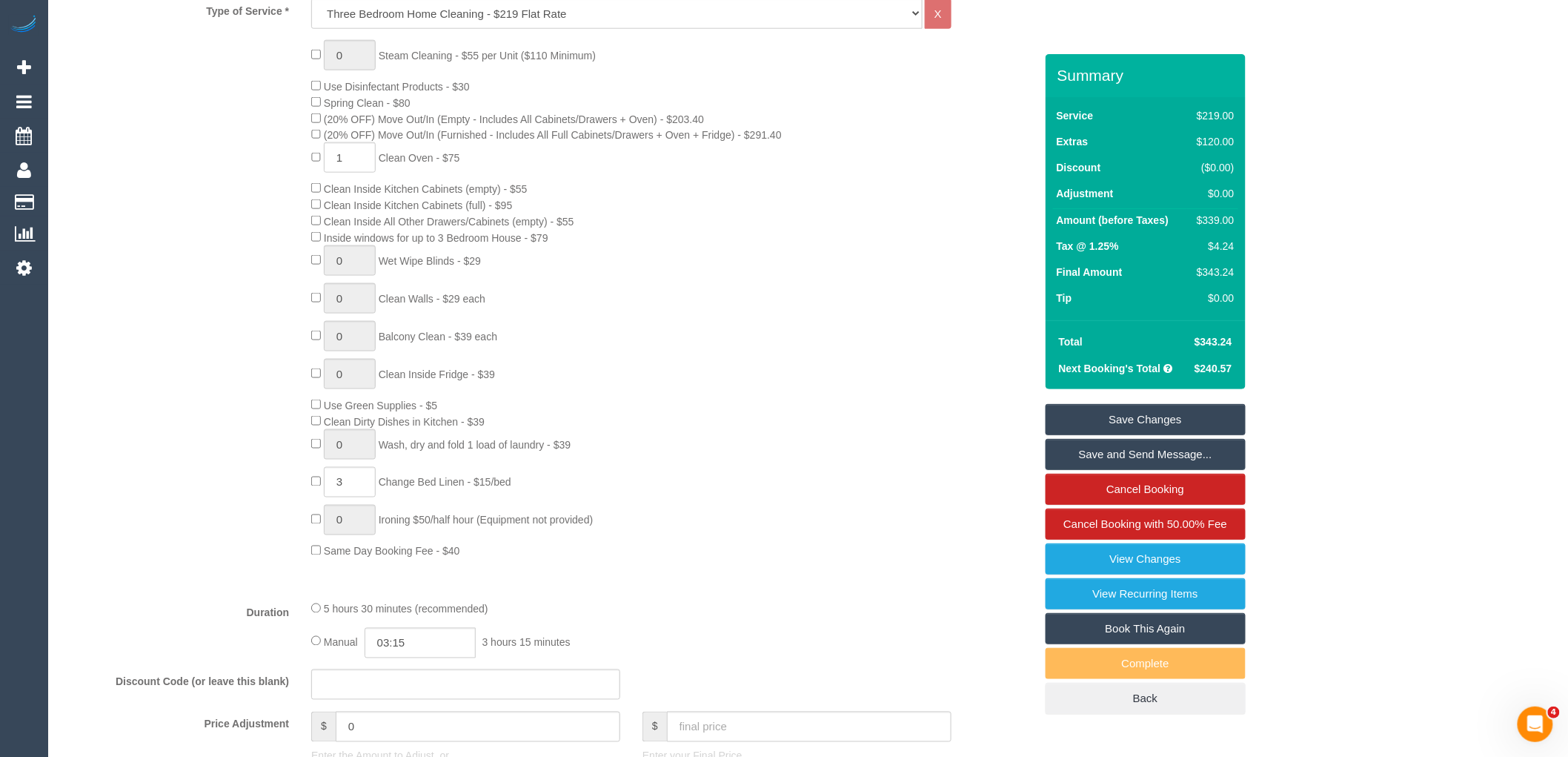
scroll to position [988, 0]
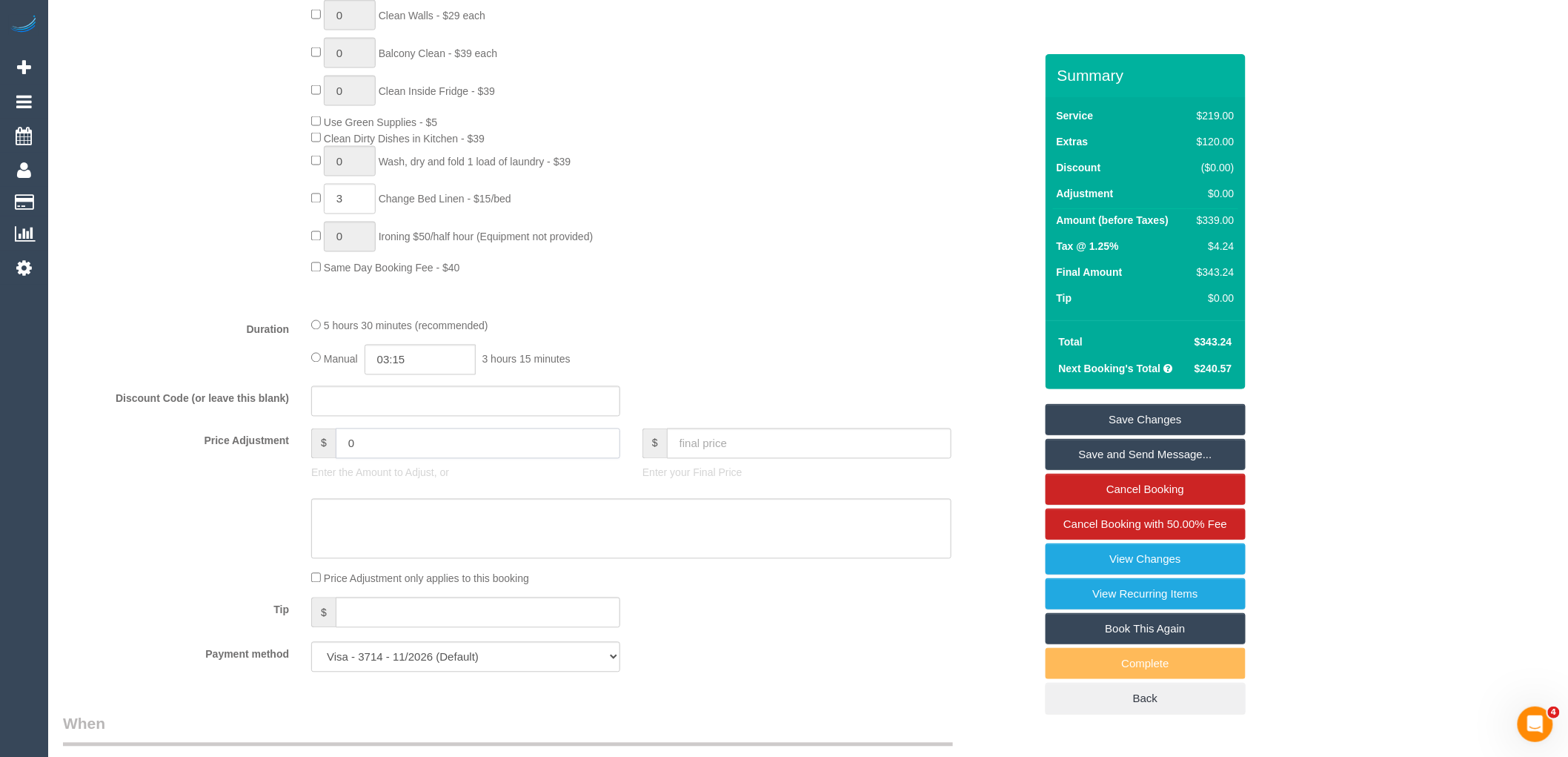
click at [387, 459] on input "0" at bounding box center [478, 444] width 284 height 30
type input "-50"
click at [390, 545] on textarea at bounding box center [631, 529] width 640 height 61
click at [394, 549] on textarea at bounding box center [631, 529] width 640 height 61
click at [683, 545] on textarea at bounding box center [631, 529] width 640 height 61
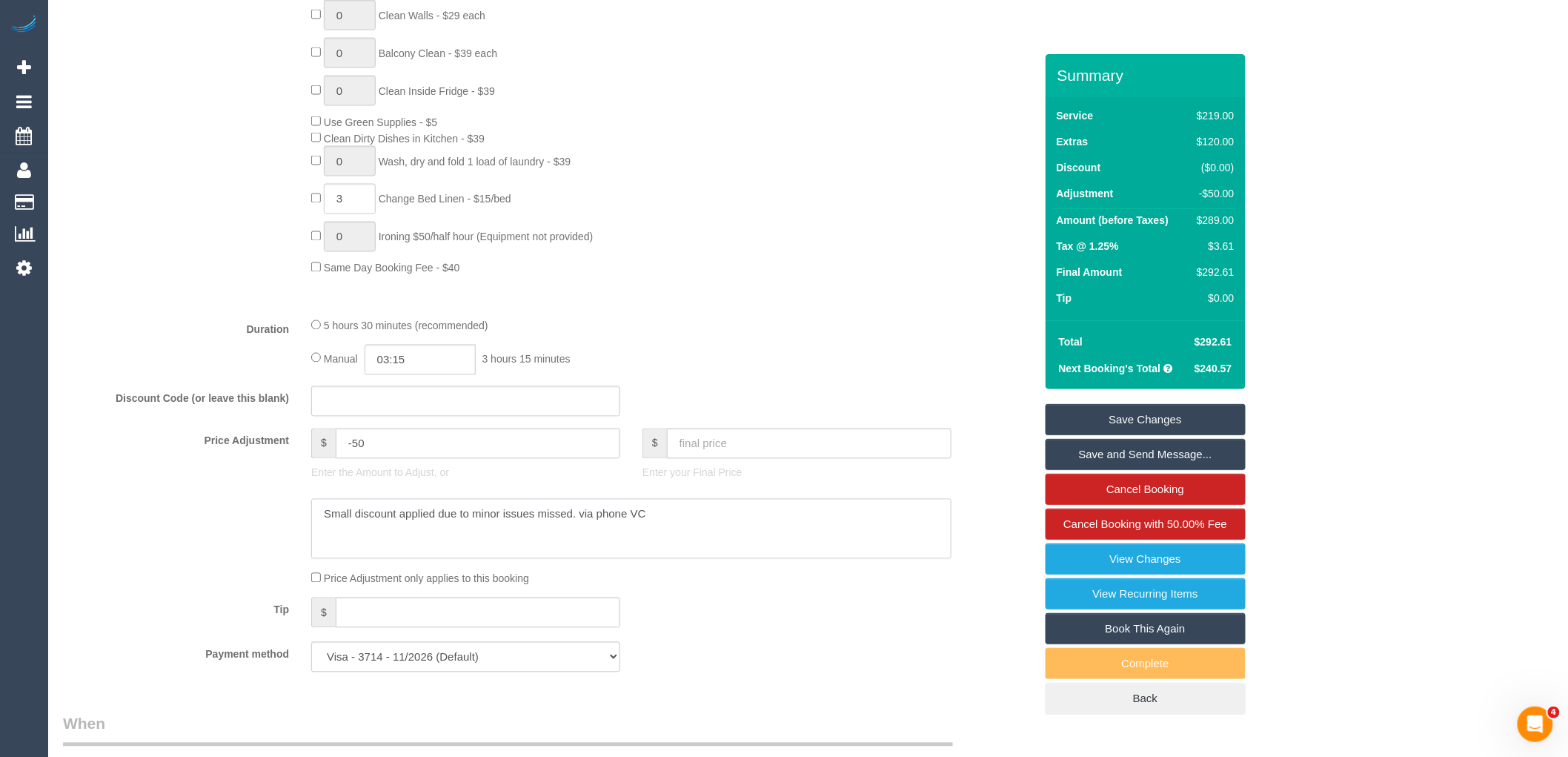
type textarea "Small discount applied due to minor issues missed. via phone VC"
click at [1187, 427] on link "Save Changes" at bounding box center [1146, 420] width 200 height 31
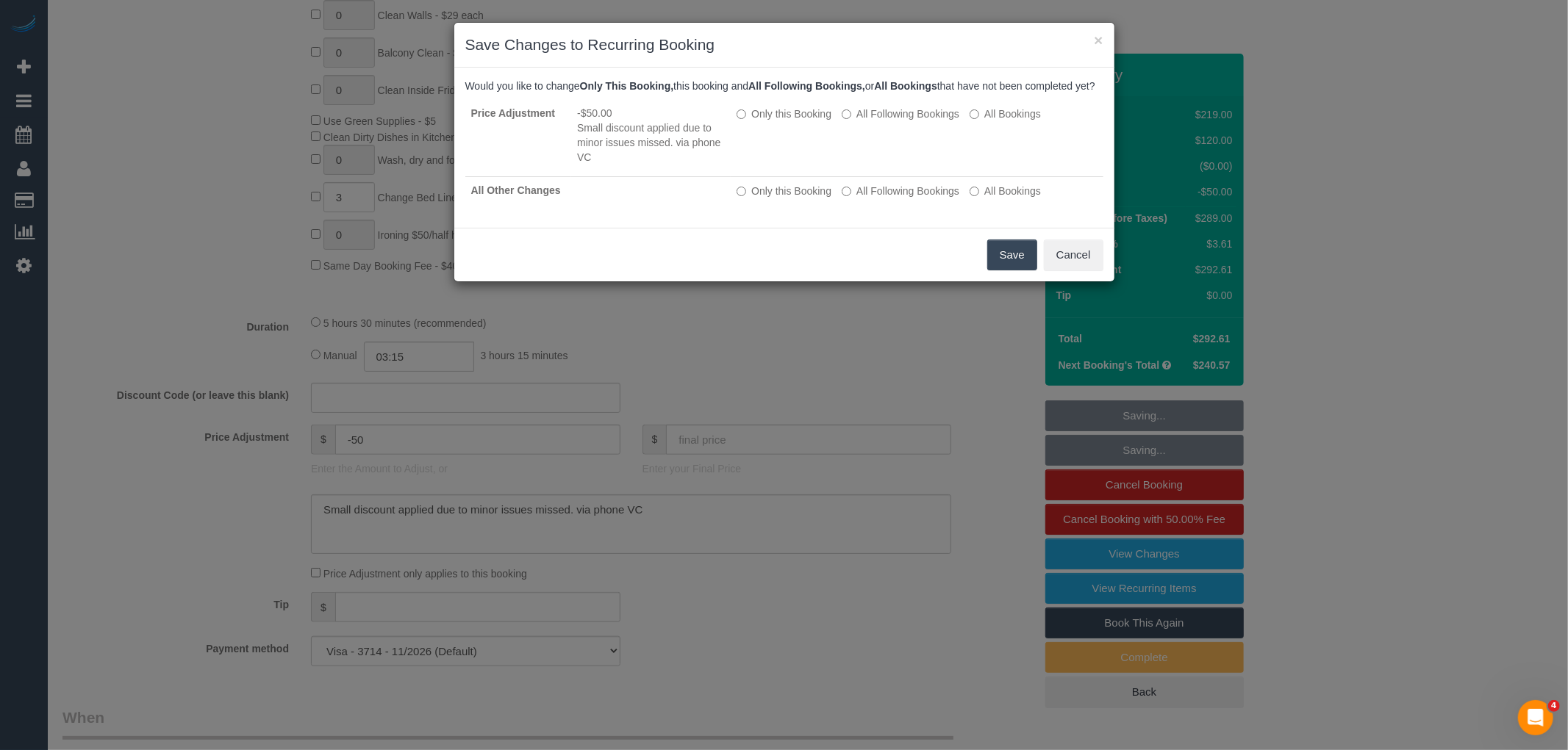
click at [1005, 271] on button "Save" at bounding box center [1011, 255] width 50 height 31
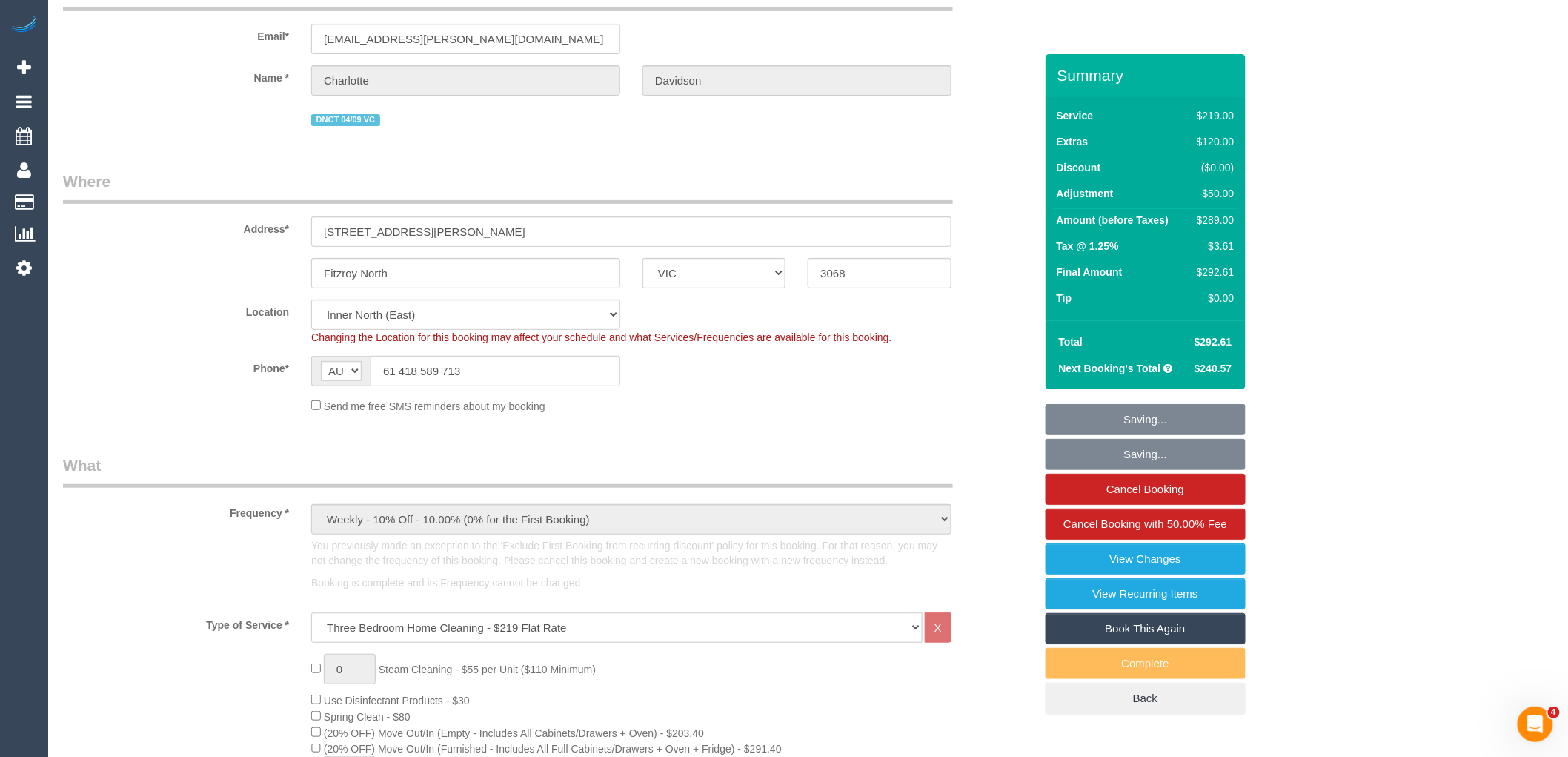
scroll to position [0, 0]
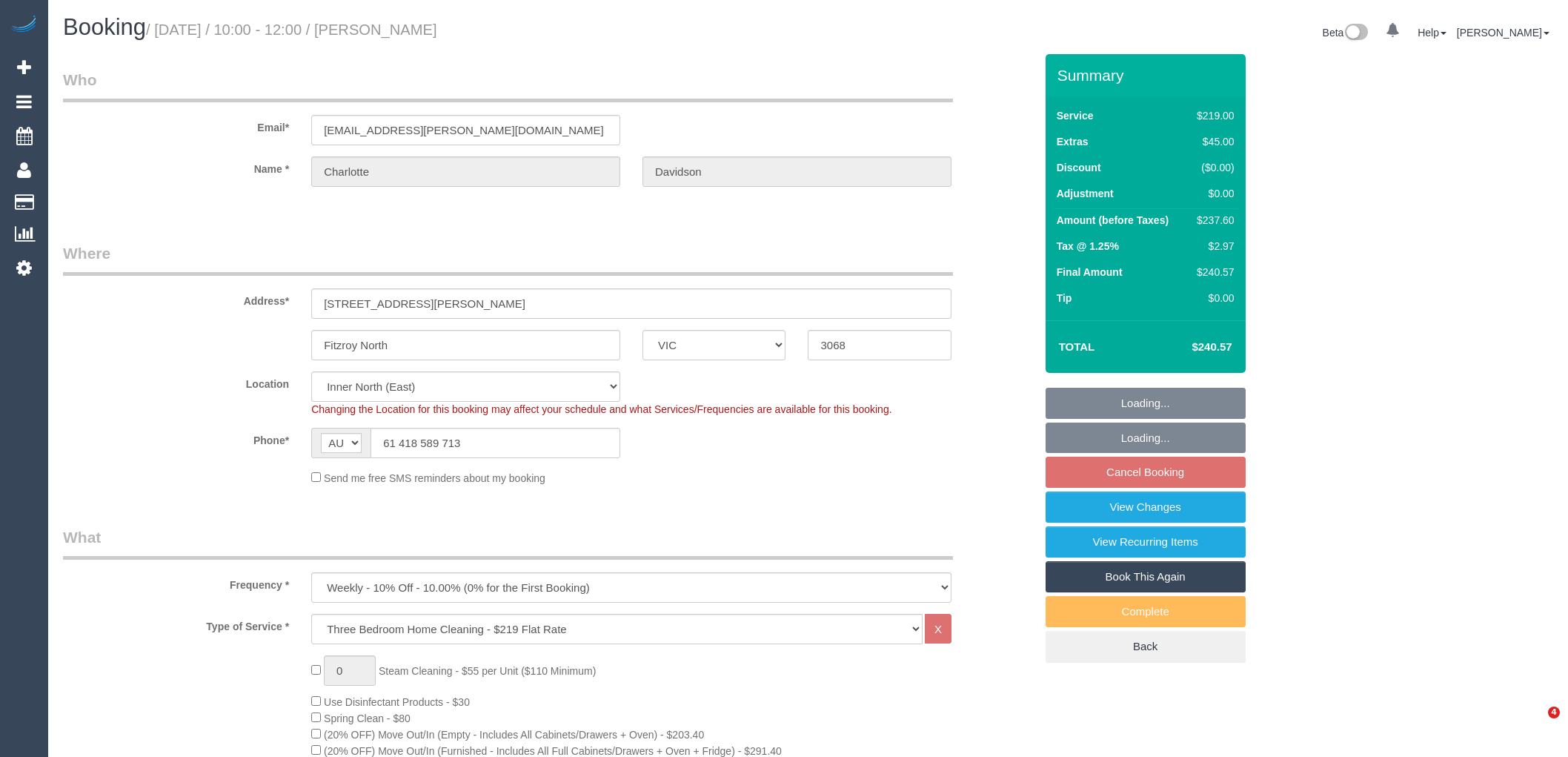
select select "VIC"
select select "string:stripe-pm_1Rznla2GScqysDRVQVXEtdTd"
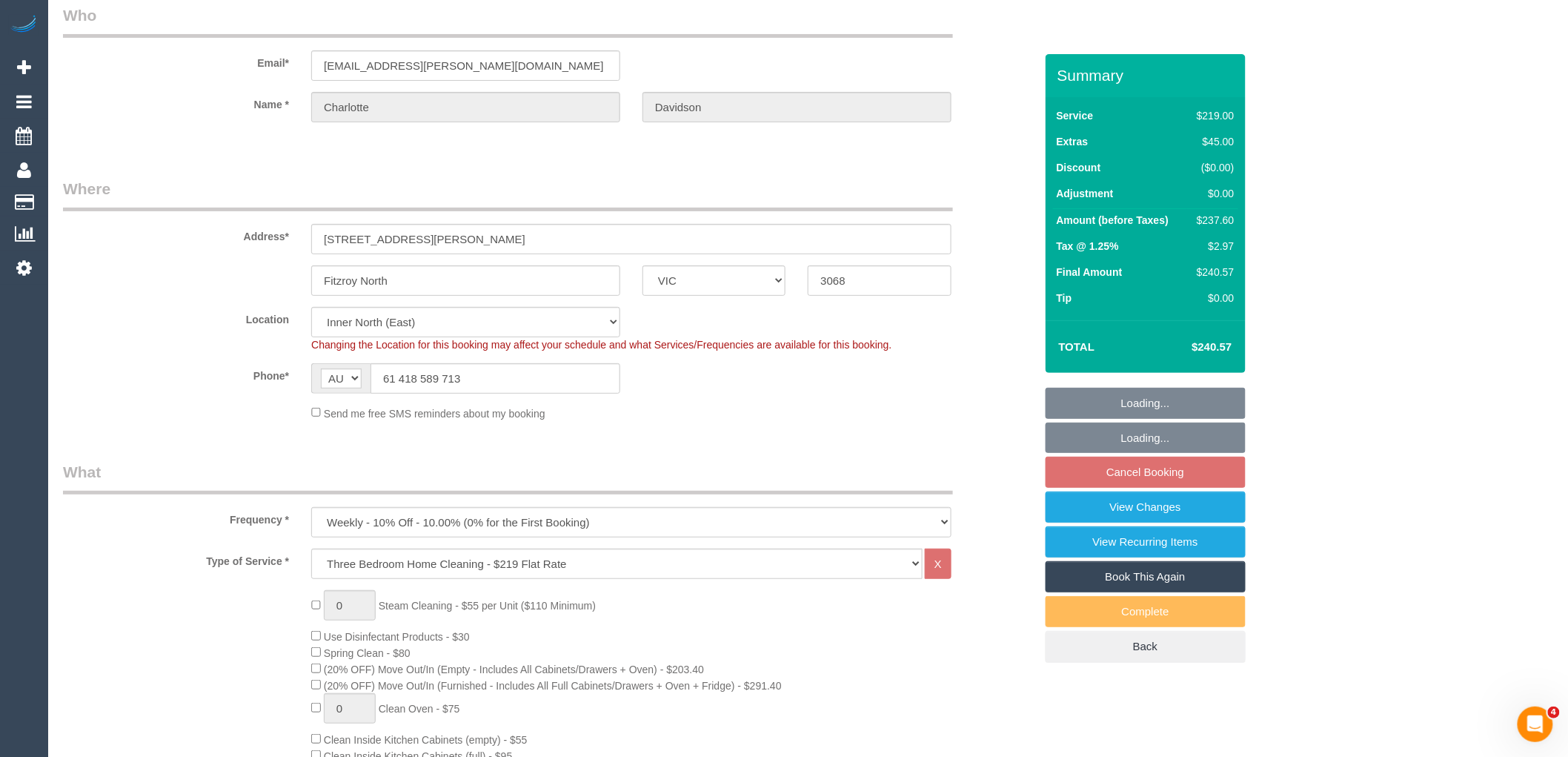
select select "object:636"
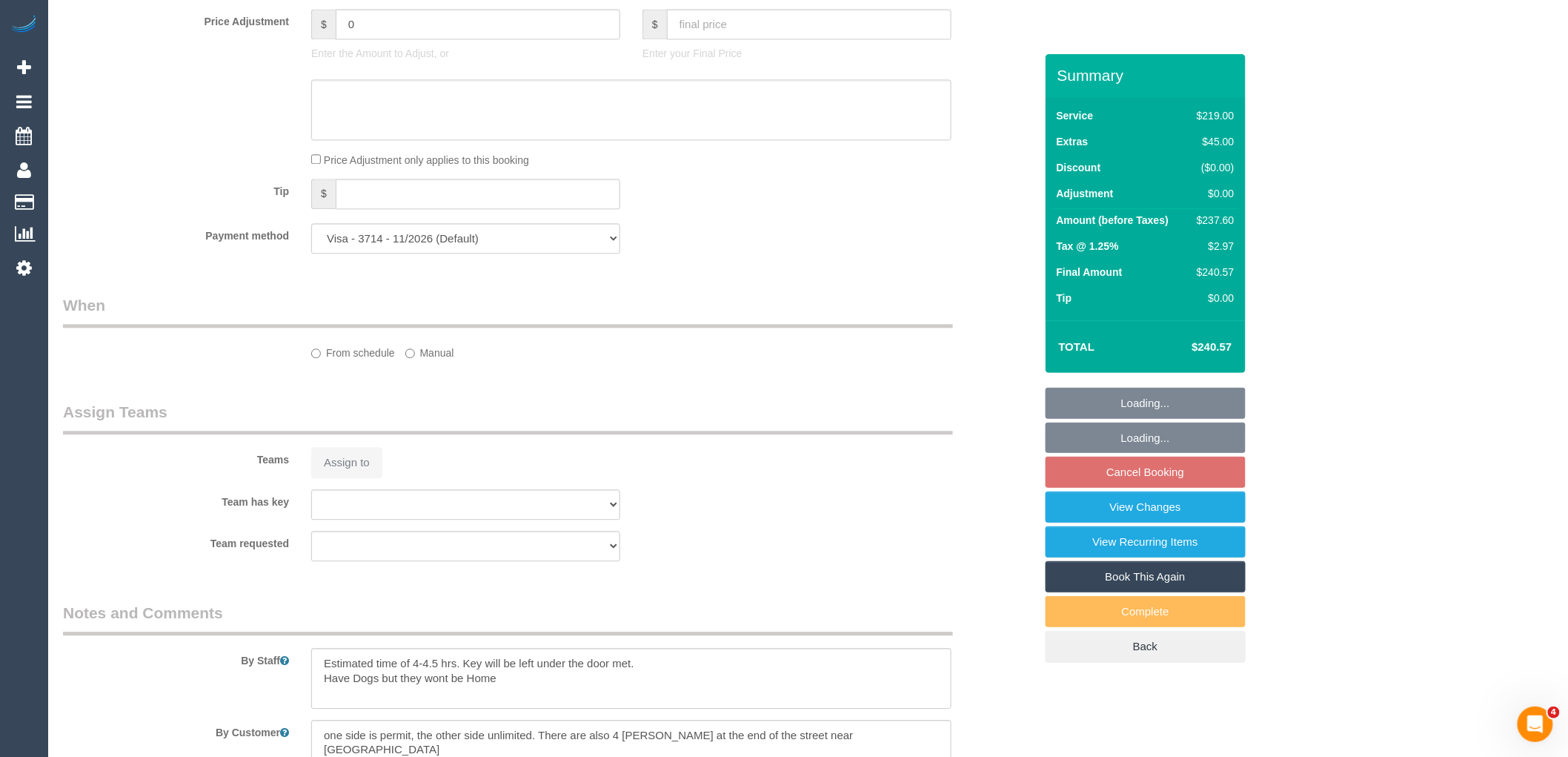
select select "number:27"
select select "number:15"
select select "number:19"
select select "number:36"
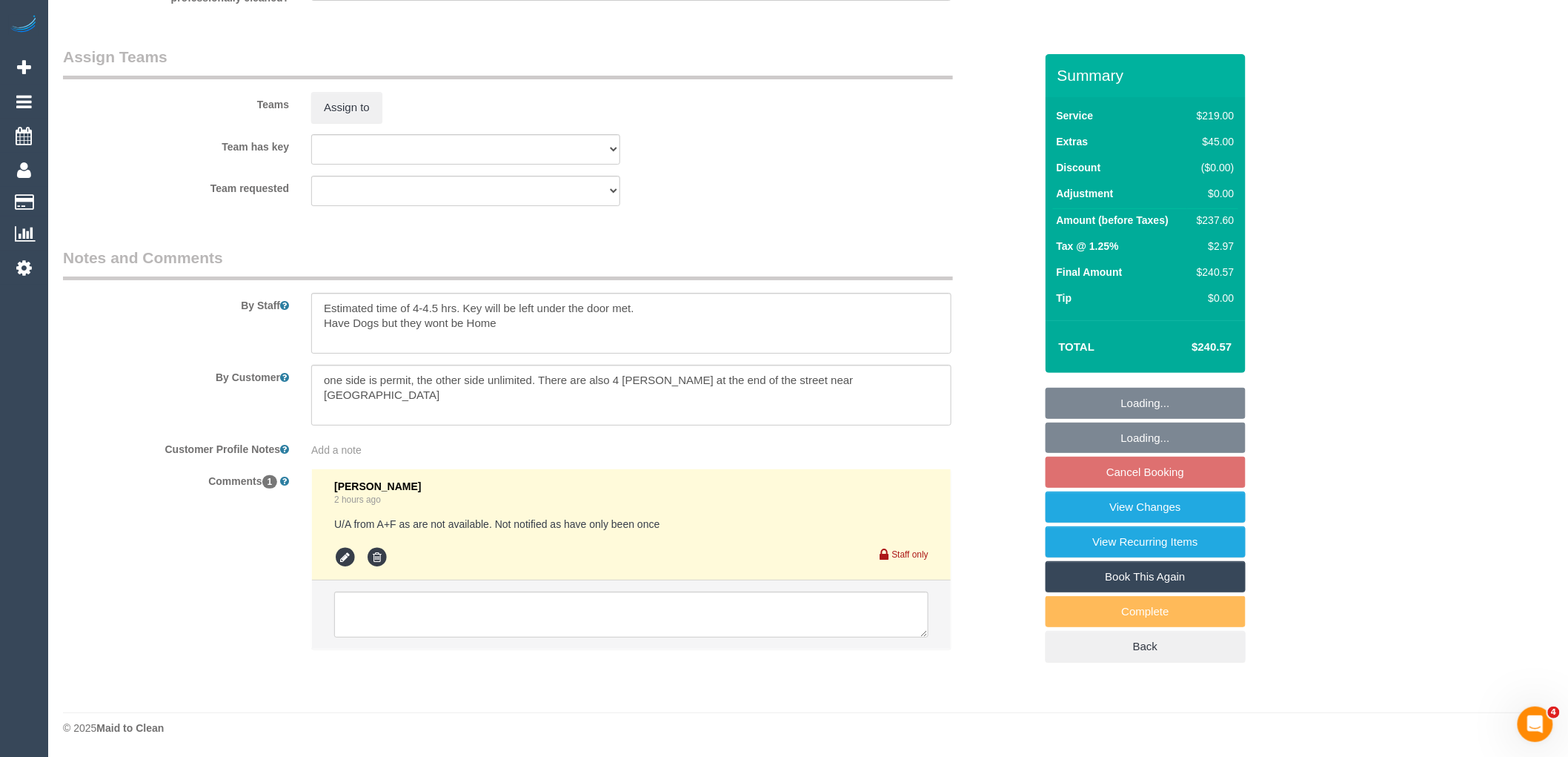
scroll to position [2269, 0]
click at [571, 326] on textarea at bounding box center [631, 323] width 640 height 61
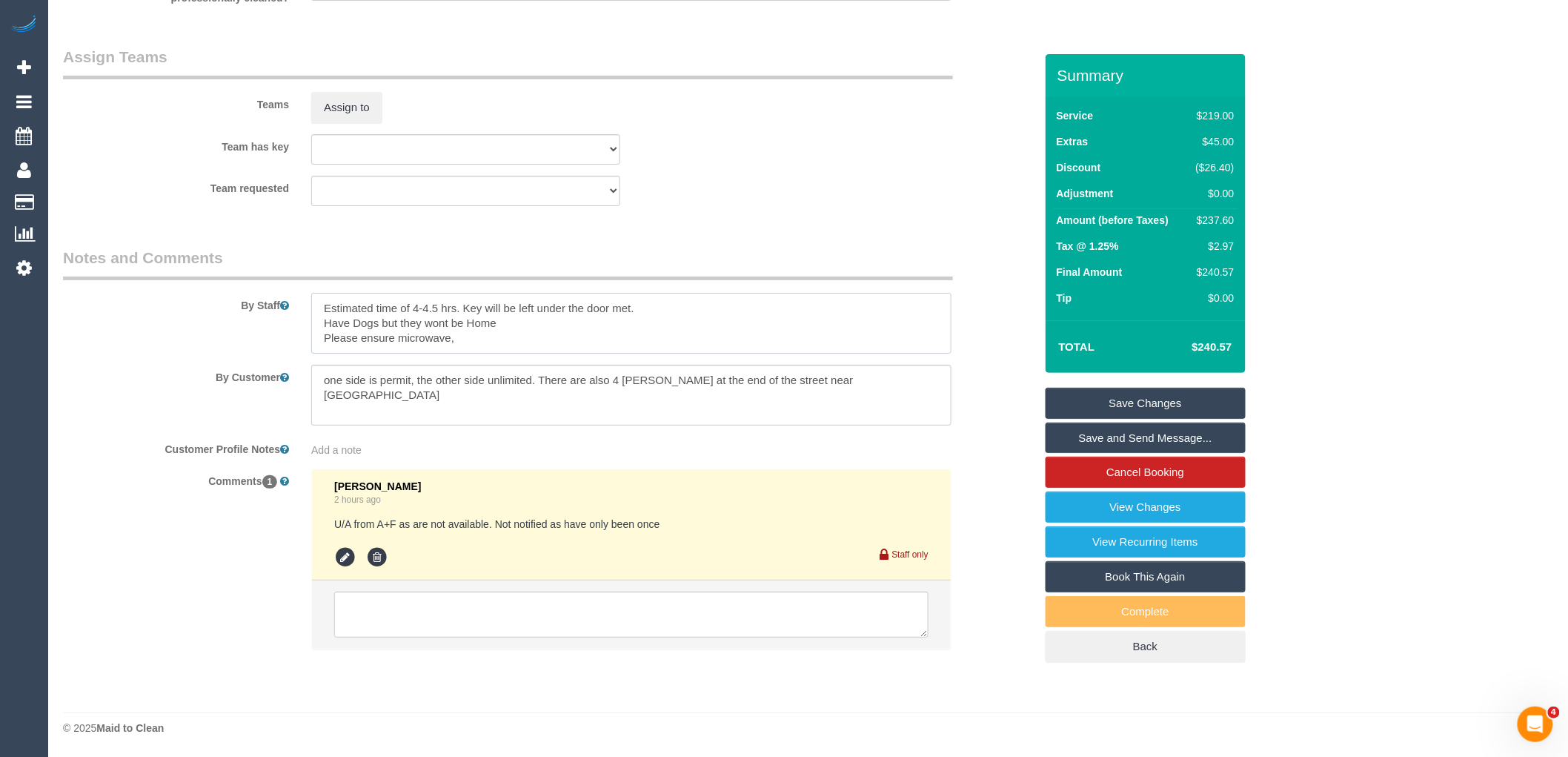
click at [515, 331] on textarea at bounding box center [631, 323] width 640 height 61
paste textarea "Coffee pod machine"
type textarea "Estimated time of 4-4.5 hrs. Key will be left under the door met. Have Dogs but…"
click at [1167, 408] on link "Save Changes" at bounding box center [1146, 404] width 200 height 31
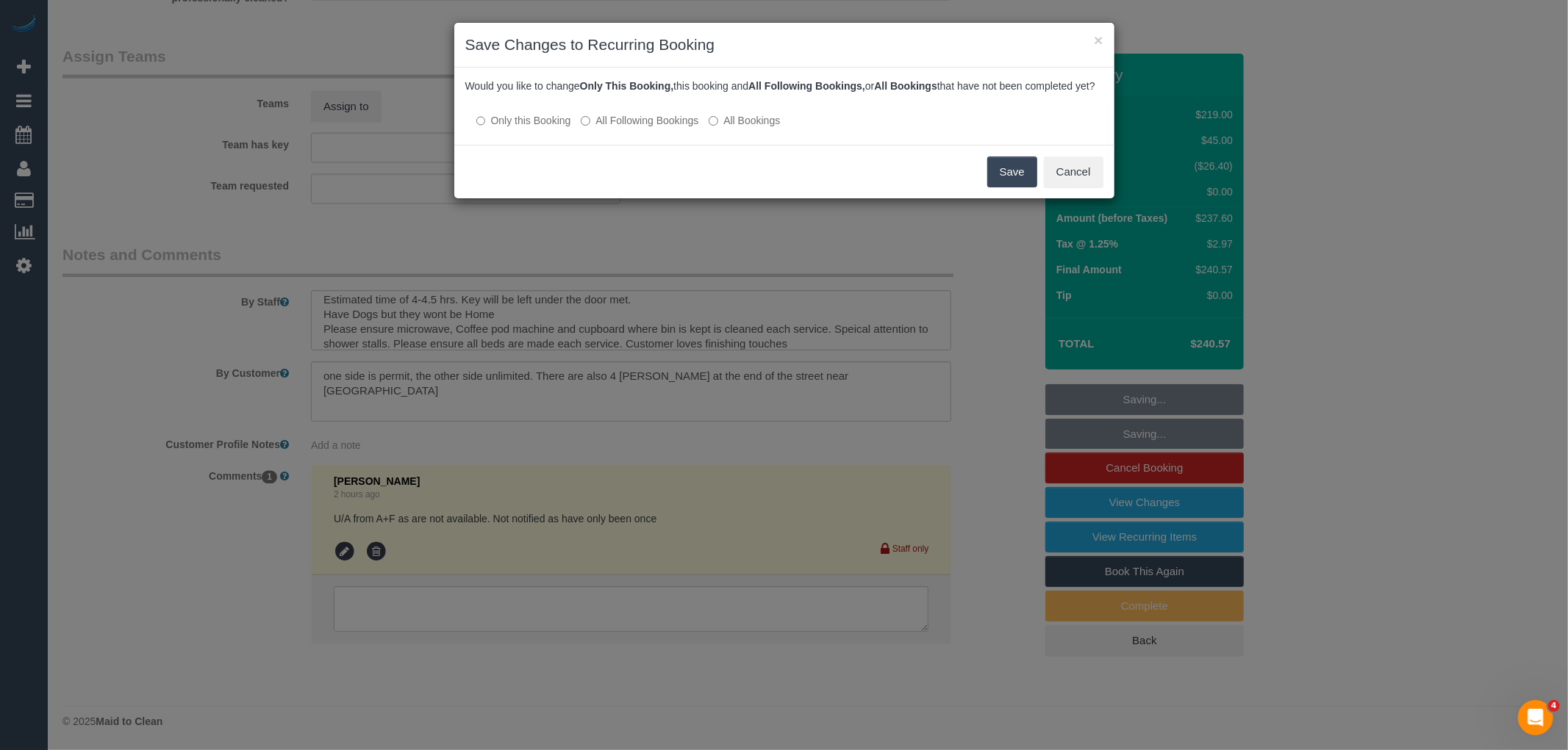
click at [664, 128] on label "All Following Bookings" at bounding box center [639, 120] width 118 height 15
click at [1007, 186] on button "Save" at bounding box center [1011, 172] width 50 height 31
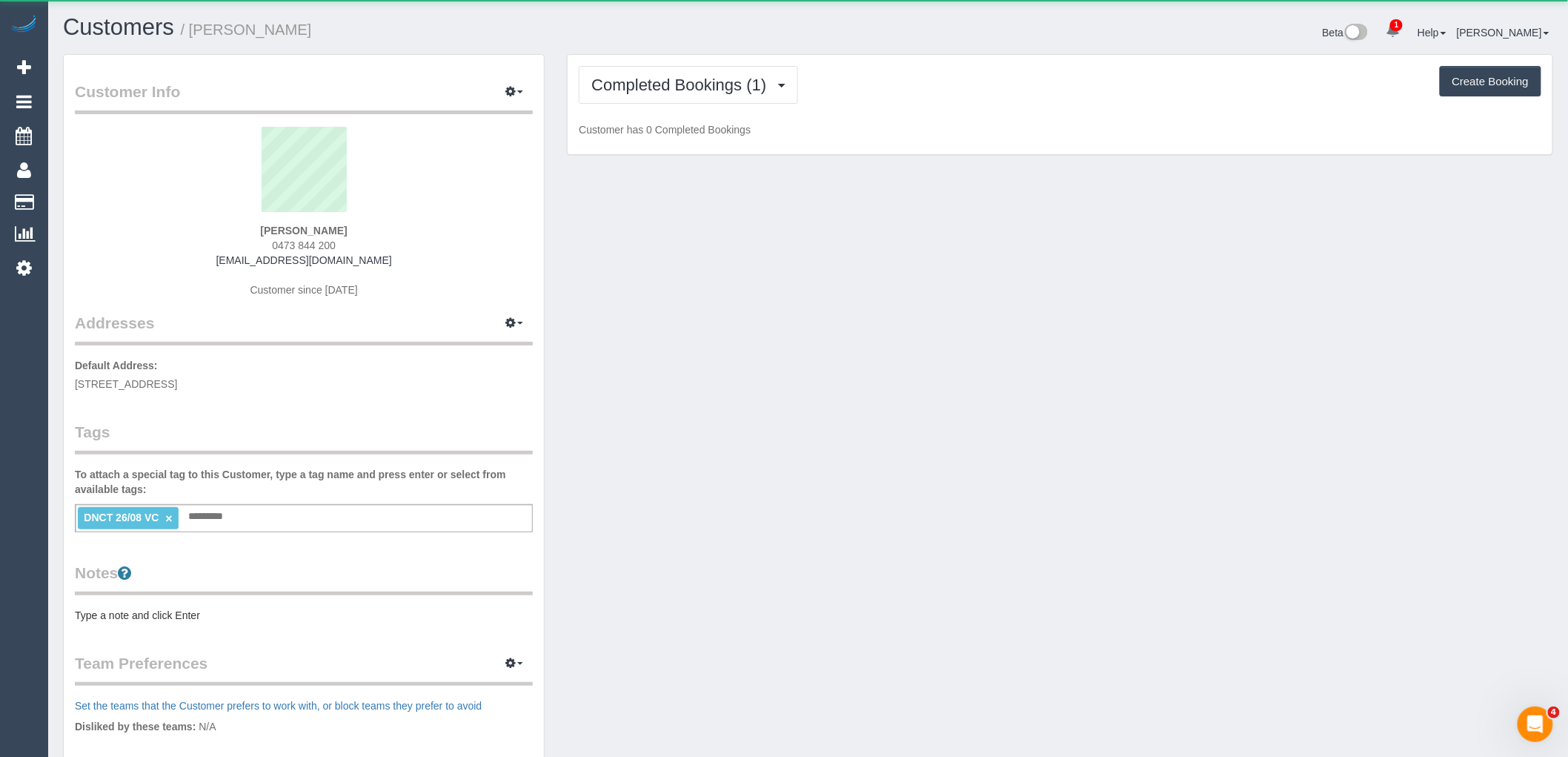
click at [168, 520] on link "×" at bounding box center [169, 518] width 7 height 12
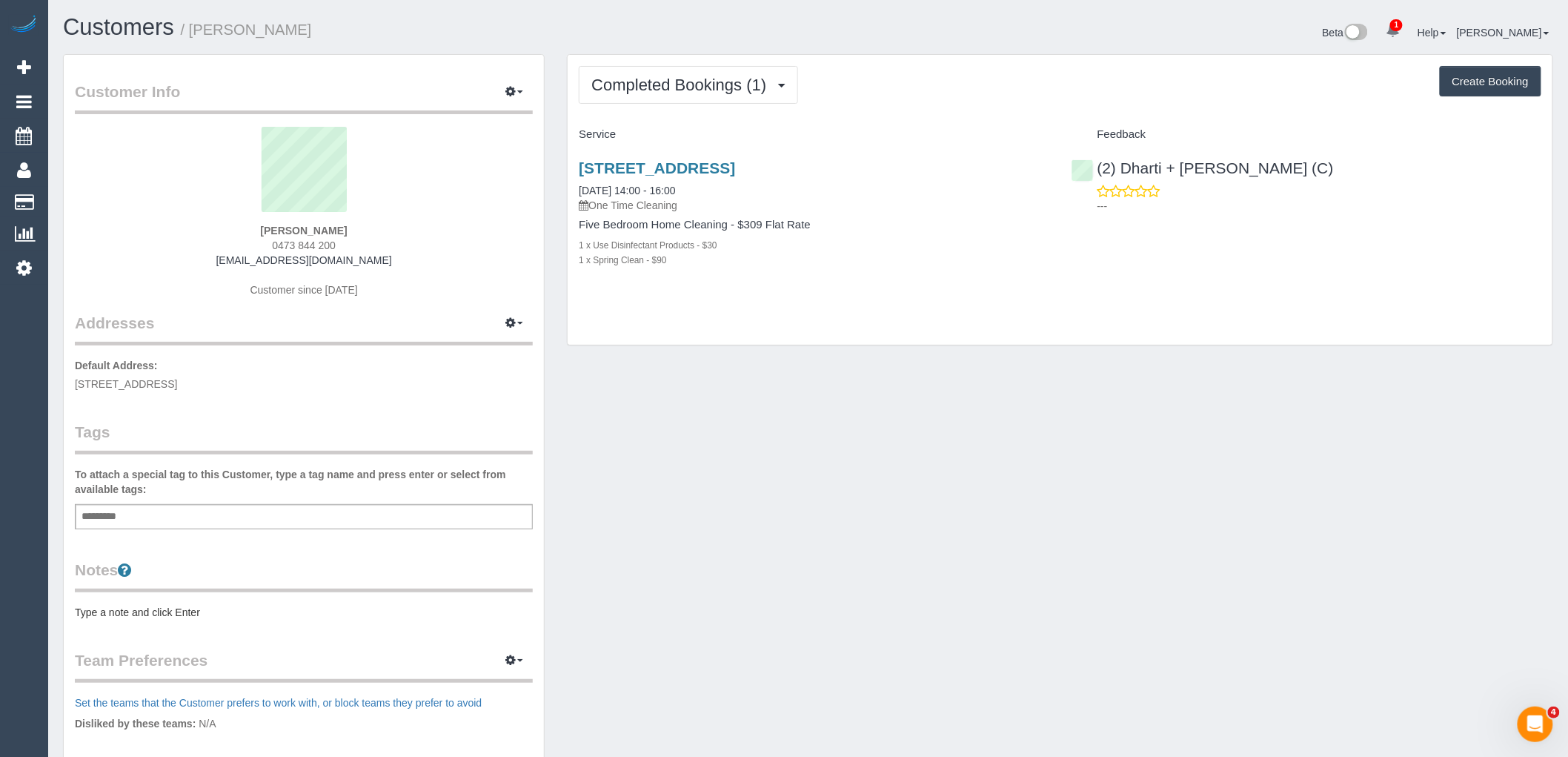
drag, startPoint x: 324, startPoint y: 231, endPoint x: 233, endPoint y: 226, distance: 91.1
click at [233, 226] on div "[PERSON_NAME] 0473 844 200 [EMAIL_ADDRESS][DOMAIN_NAME] Customer since [DATE]" at bounding box center [303, 220] width 458 height 185
copy strong "[PERSON_NAME]"
click at [677, 71] on button "Completed Bookings (1)" at bounding box center [689, 84] width 220 height 38
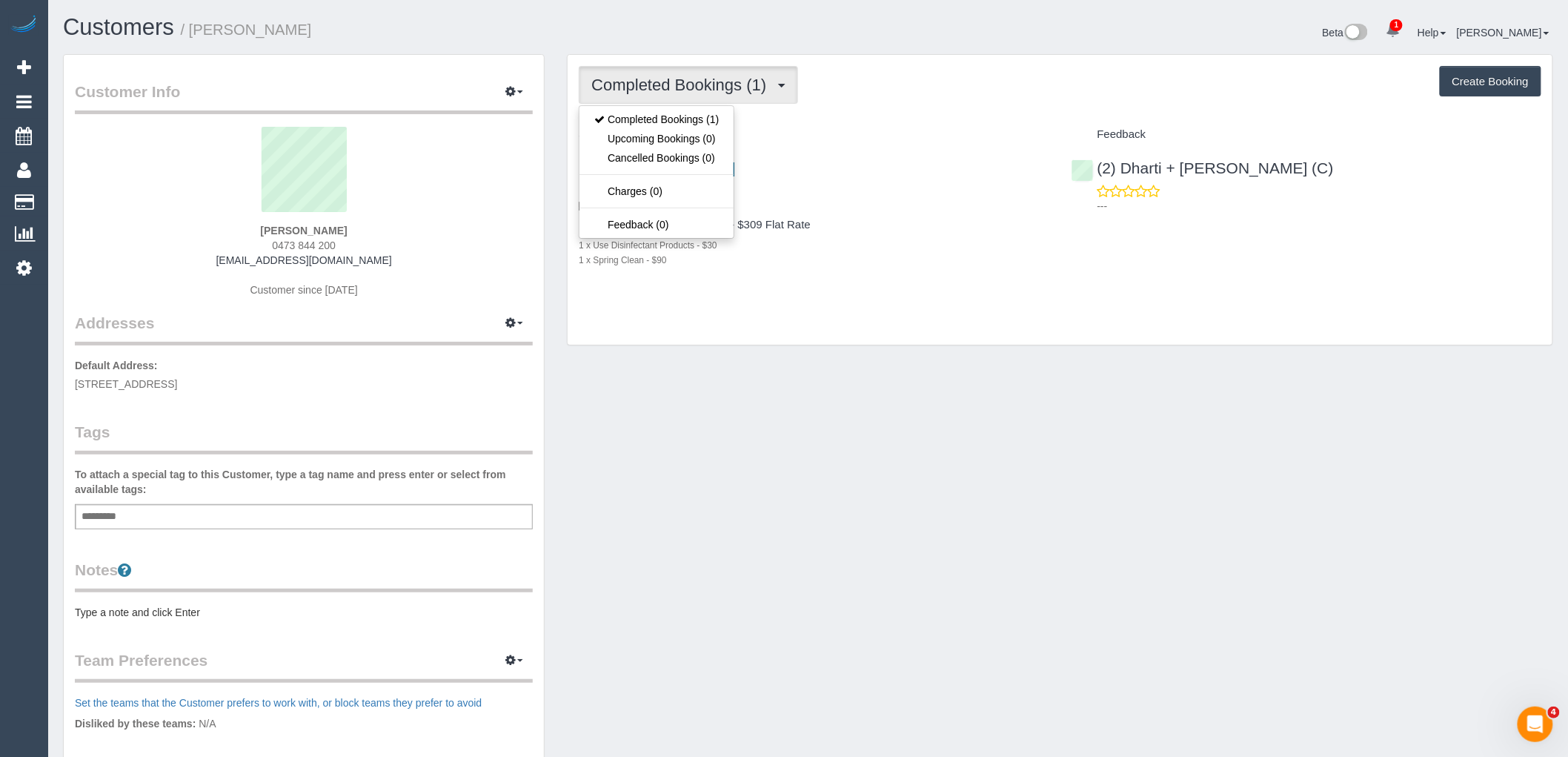
click at [861, 106] on div "Completed Bookings (1) Completed Bookings (1) Upcoming Bookings (0) Cancelled B…" at bounding box center [1061, 200] width 985 height 290
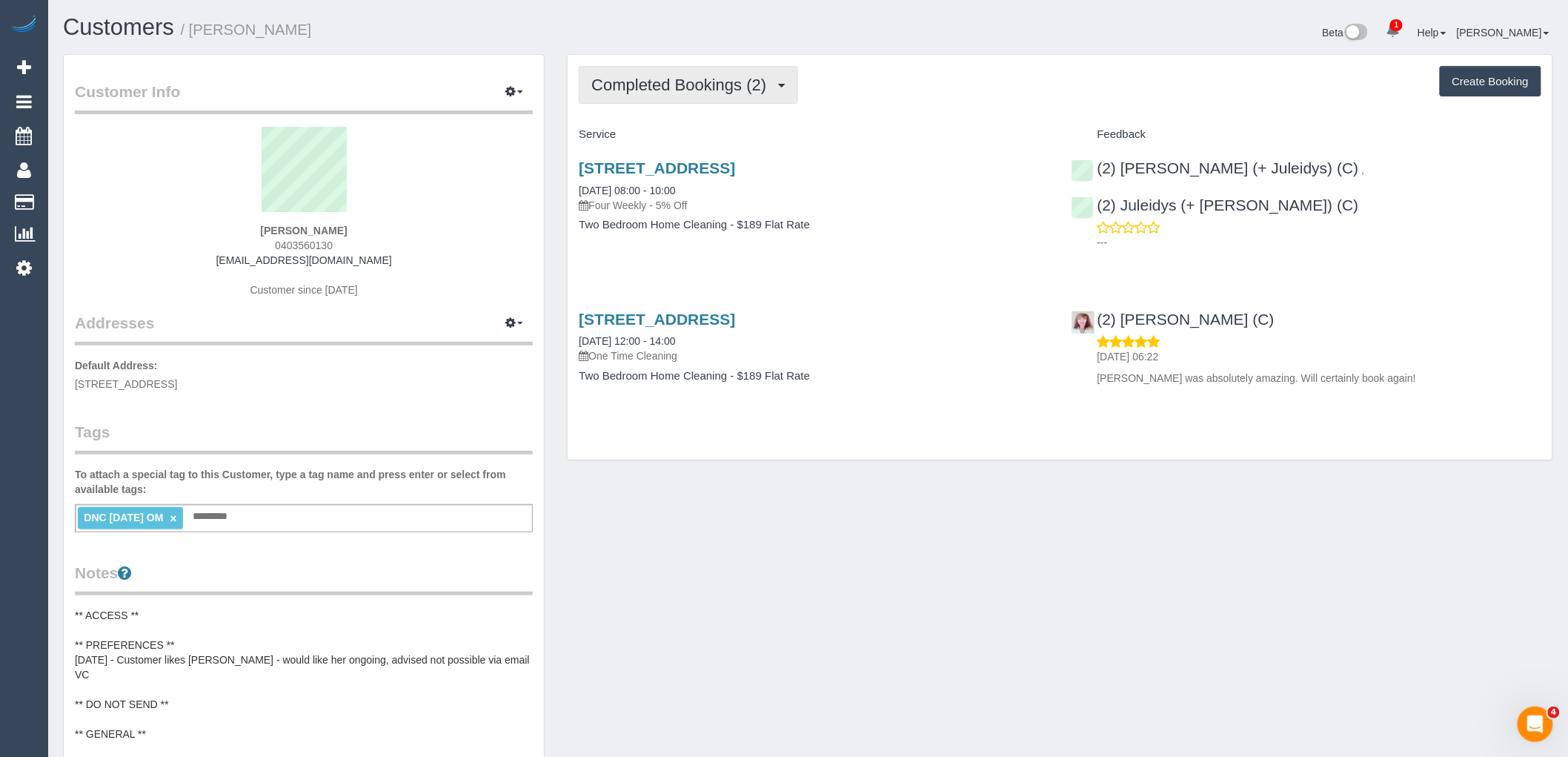
click at [683, 80] on span "Completed Bookings (2)" at bounding box center [683, 84] width 182 height 19
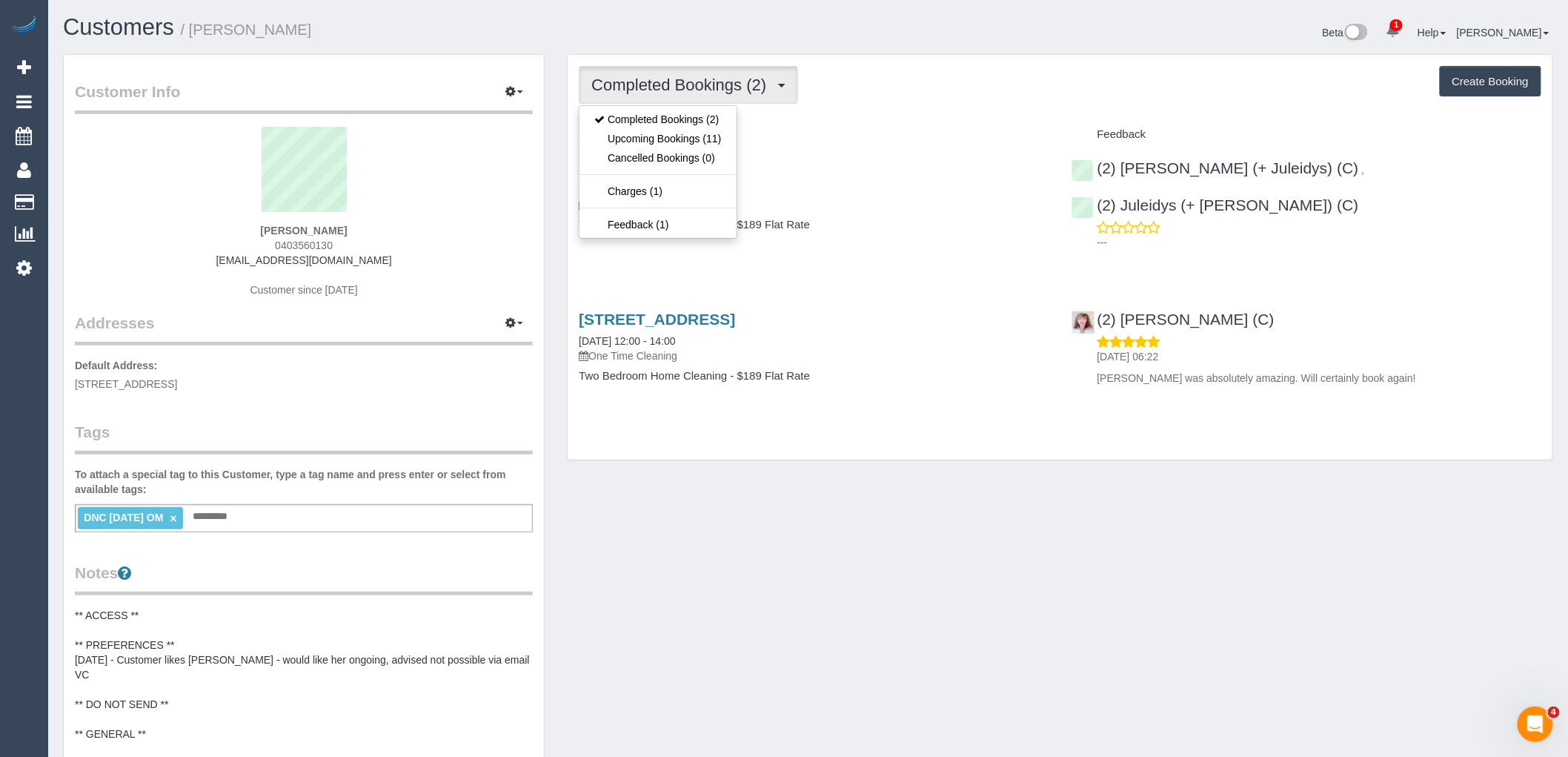
click at [893, 109] on div "Completed Bookings (2) Completed Bookings (2) Upcoming Bookings (11) Cancelled …" at bounding box center [1061, 258] width 985 height 406
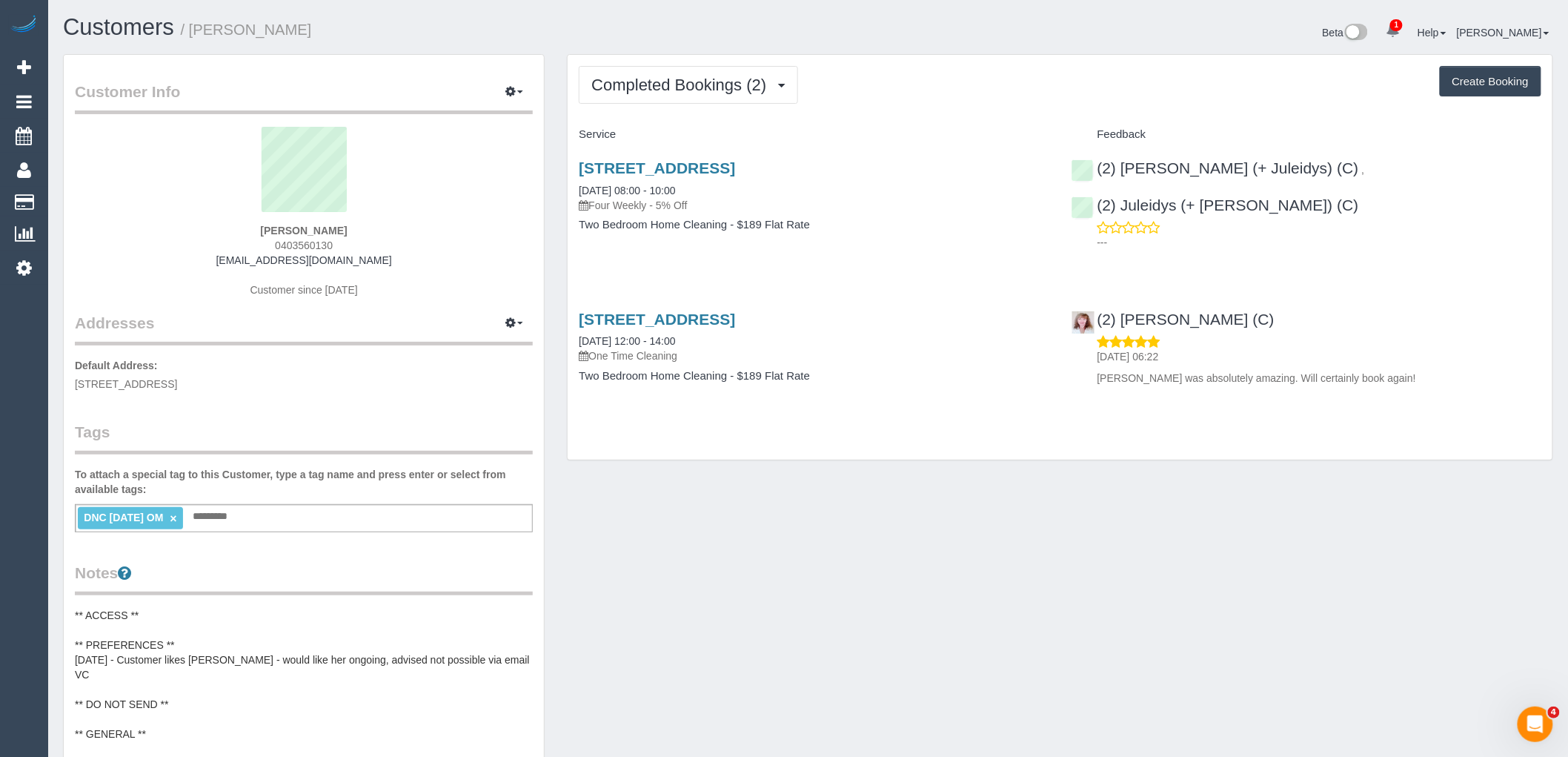
drag, startPoint x: 259, startPoint y: 230, endPoint x: 203, endPoint y: 241, distance: 57.1
click at [216, 230] on div "[PERSON_NAME] 0403560130 [EMAIL_ADDRESS][DOMAIN_NAME] Customer since [DATE]" at bounding box center [303, 220] width 458 height 185
copy strong "[PERSON_NAME]"
click at [176, 522] on link "×" at bounding box center [173, 518] width 7 height 12
drag, startPoint x: 369, startPoint y: 239, endPoint x: 234, endPoint y: 243, distance: 135.1
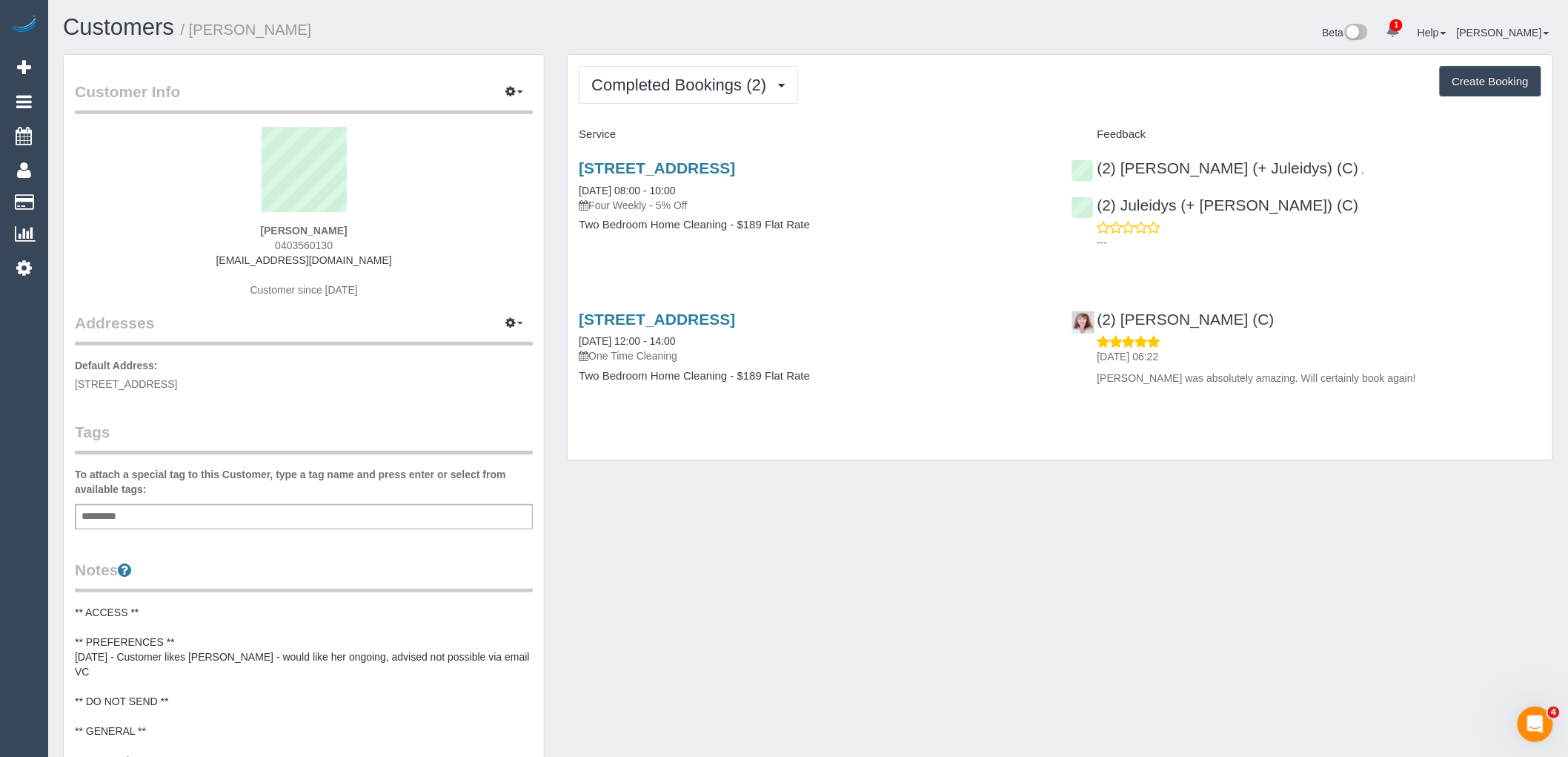
click at [234, 243] on div "[PERSON_NAME] 0403560130 [EMAIL_ADDRESS][DOMAIN_NAME] Customer since [DATE]" at bounding box center [303, 220] width 458 height 185
copy span "0403560130"
click at [277, 515] on div "Add a tag" at bounding box center [303, 517] width 458 height 25
type input "**********"
click at [308, 435] on legend "Tags" at bounding box center [303, 438] width 458 height 34
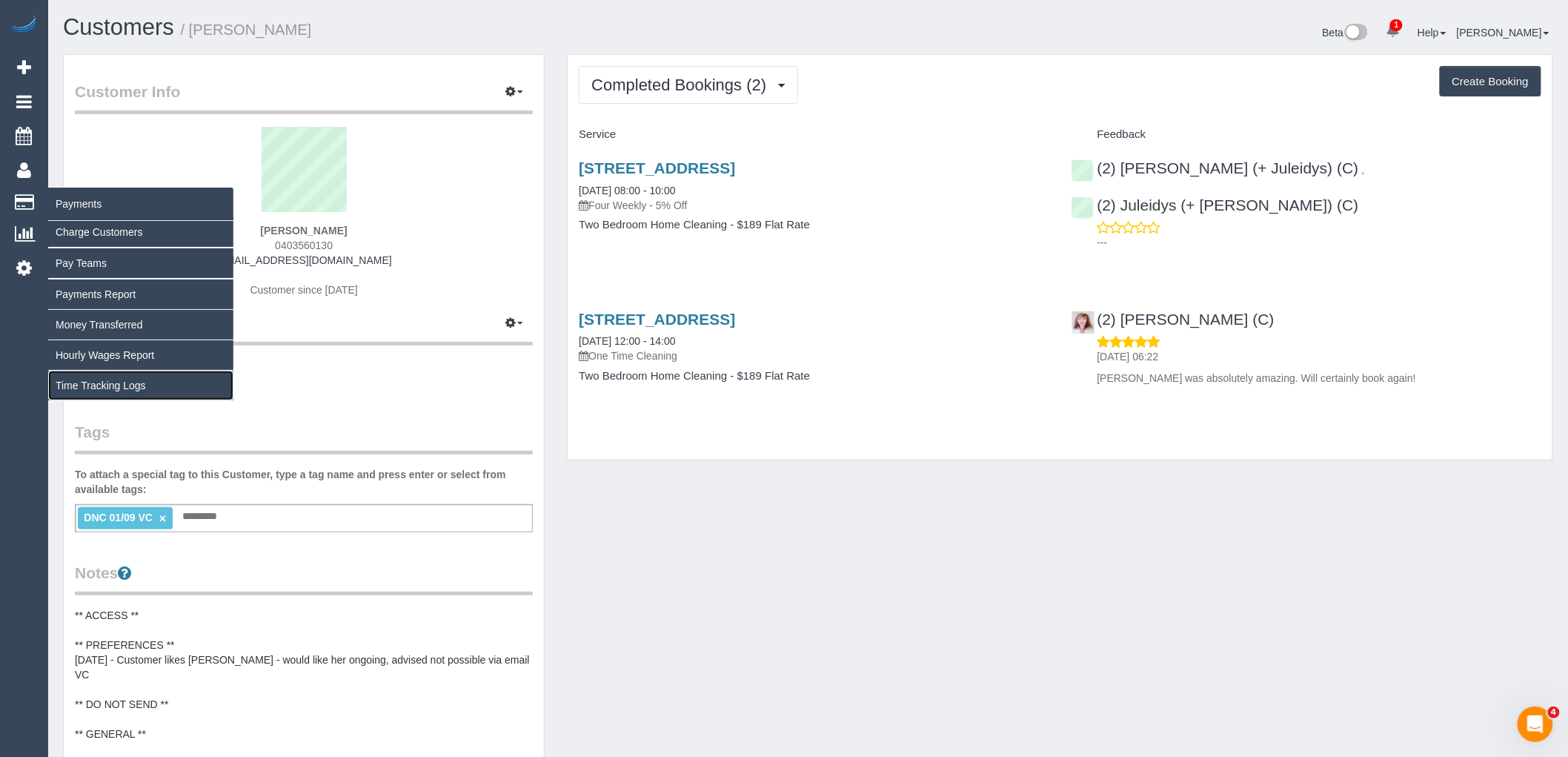
click at [98, 385] on link "Time Tracking Logs" at bounding box center [141, 385] width 185 height 30
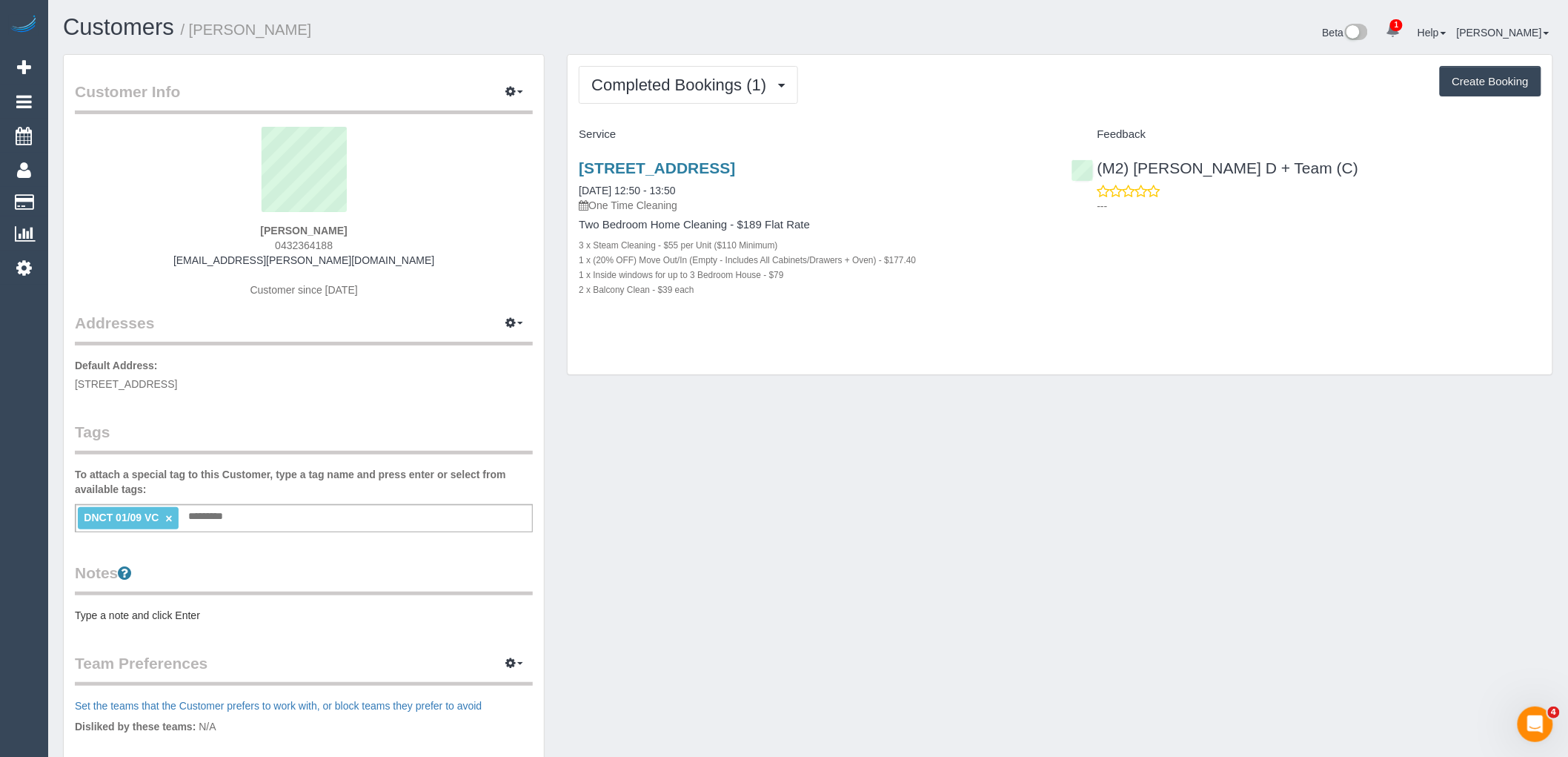
click at [1060, 234] on div "[STREET_ADDRESS] [DATE] 12:50 - 13:50 One Time Cleaning Two Bedroom Home Cleani…" at bounding box center [814, 236] width 492 height 180
click at [1479, 81] on button "Create Booking" at bounding box center [1491, 81] width 102 height 31
select select "VIC"
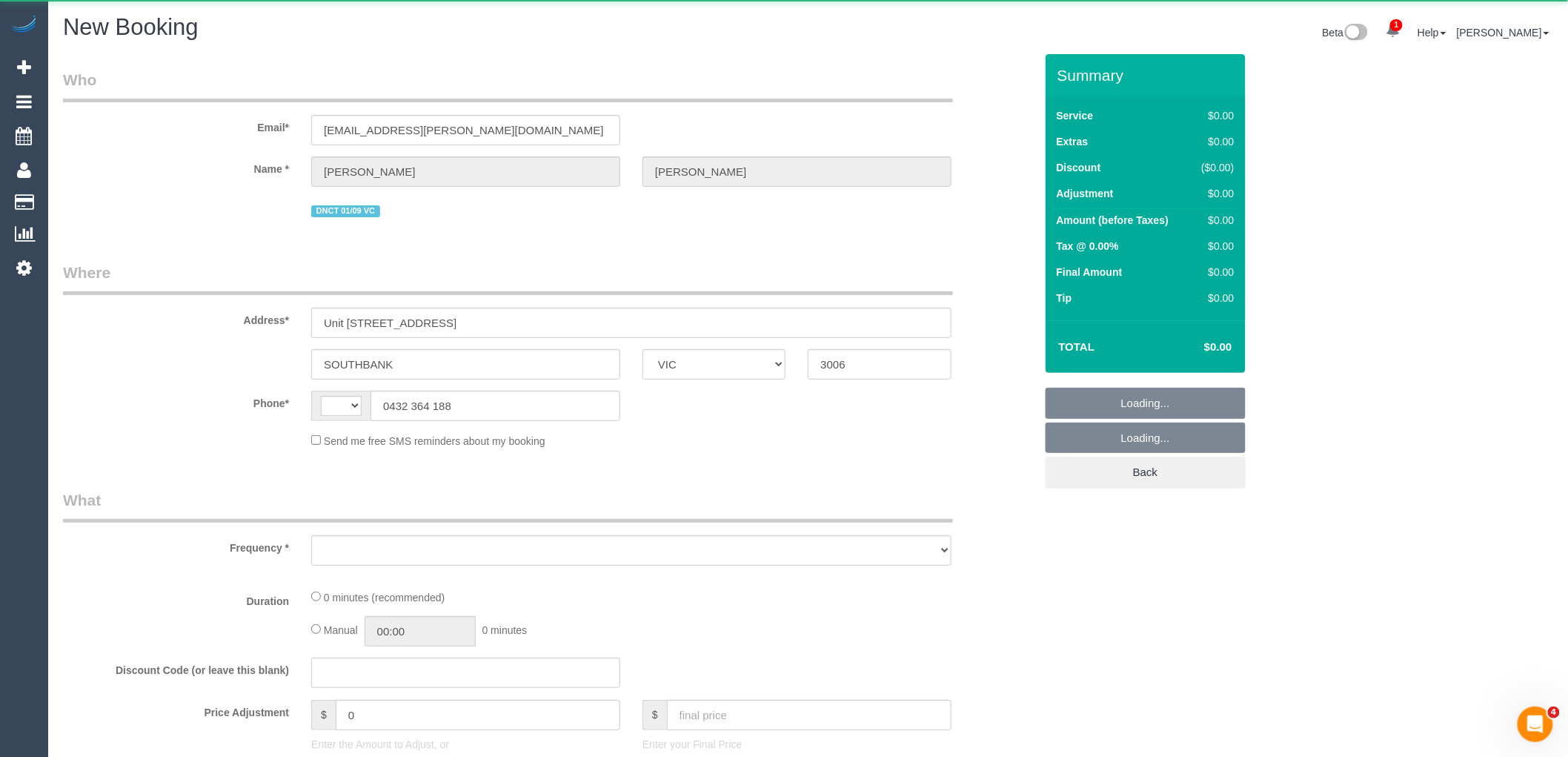
select select "string:AU"
select select "object:1321"
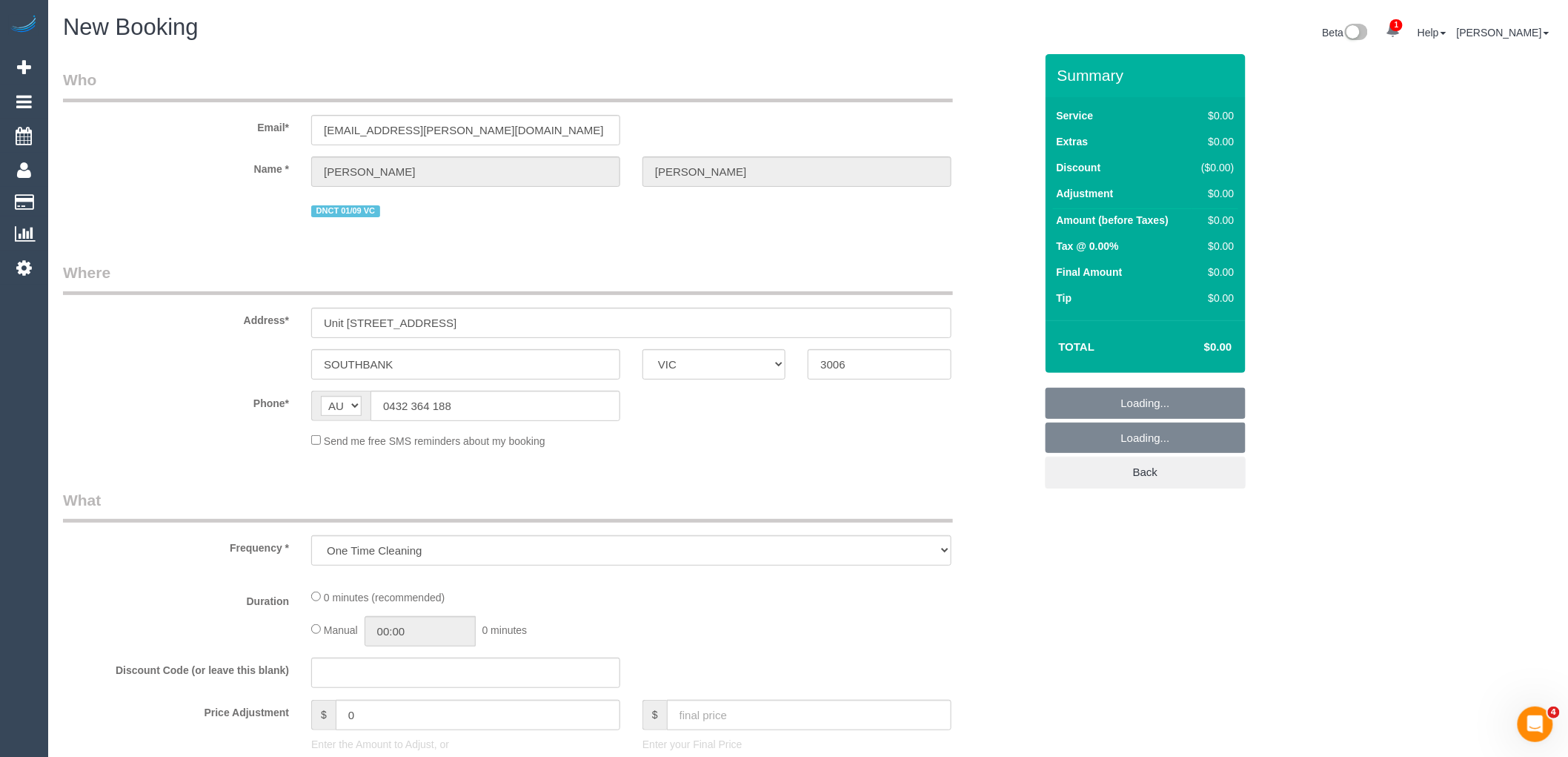
select select "string:stripe-pm_1RtS0d2GScqysDRVnZFQk5O5"
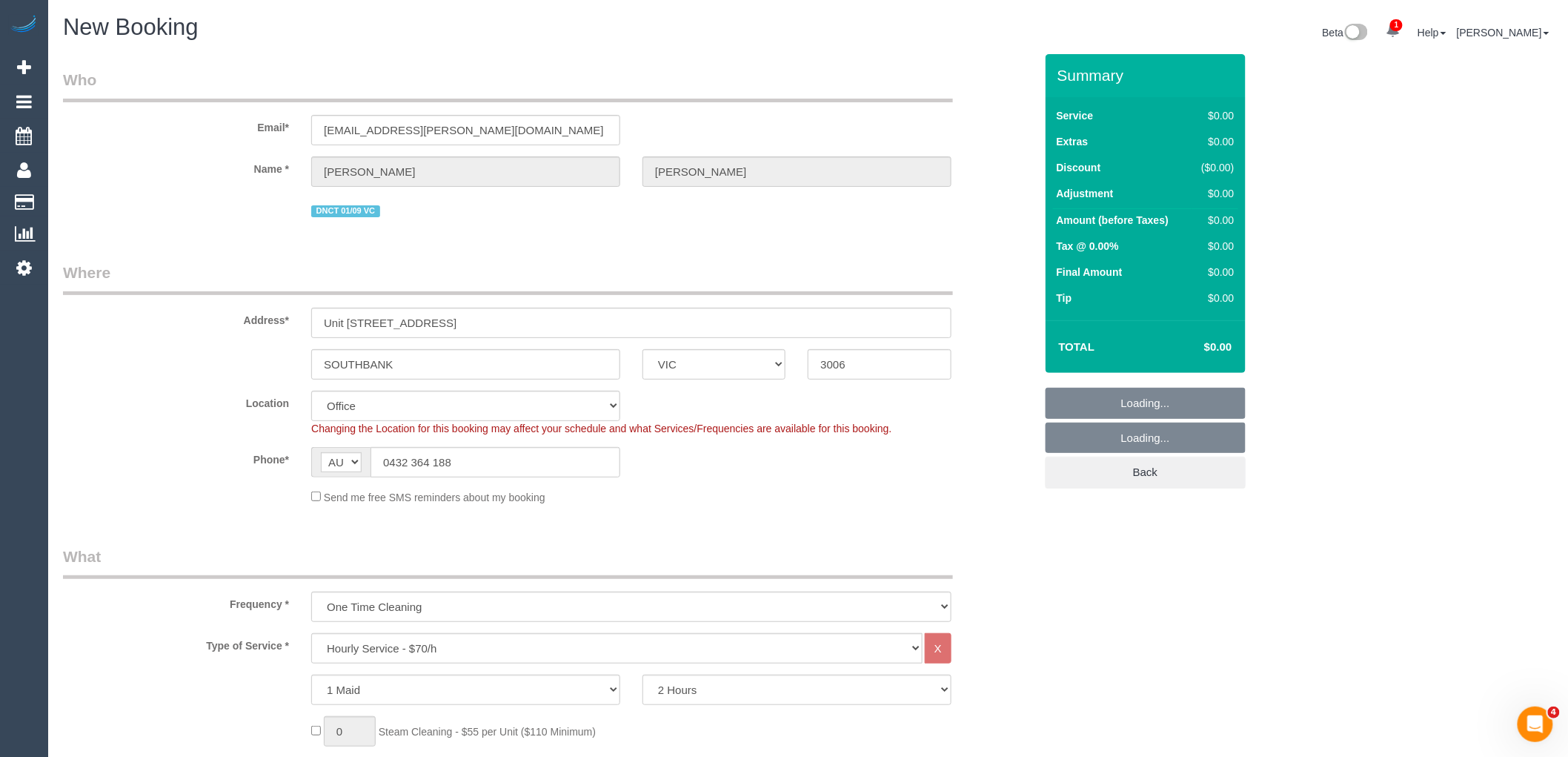
select select "object:1638"
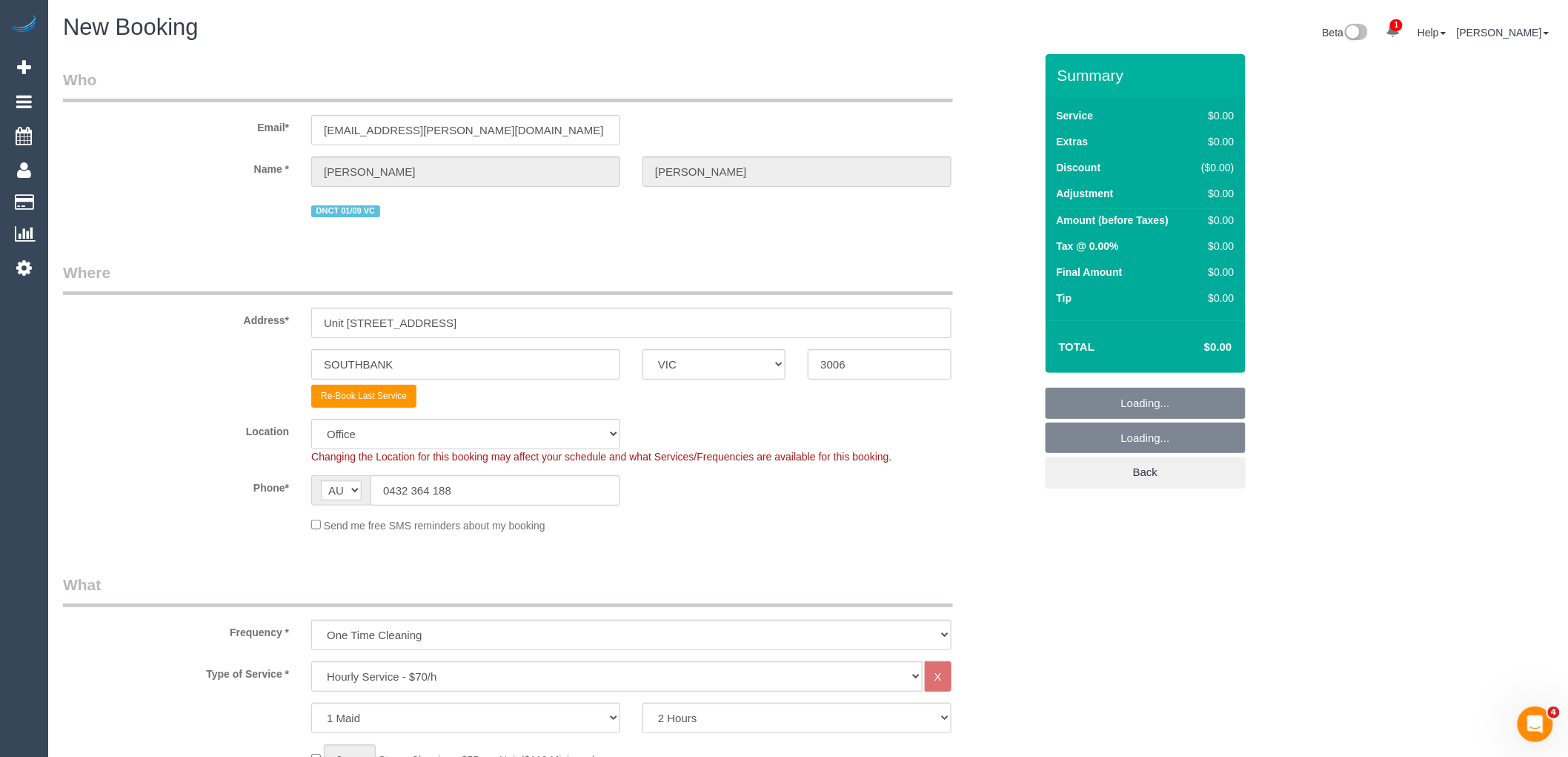
select select "54"
select select "object:2924"
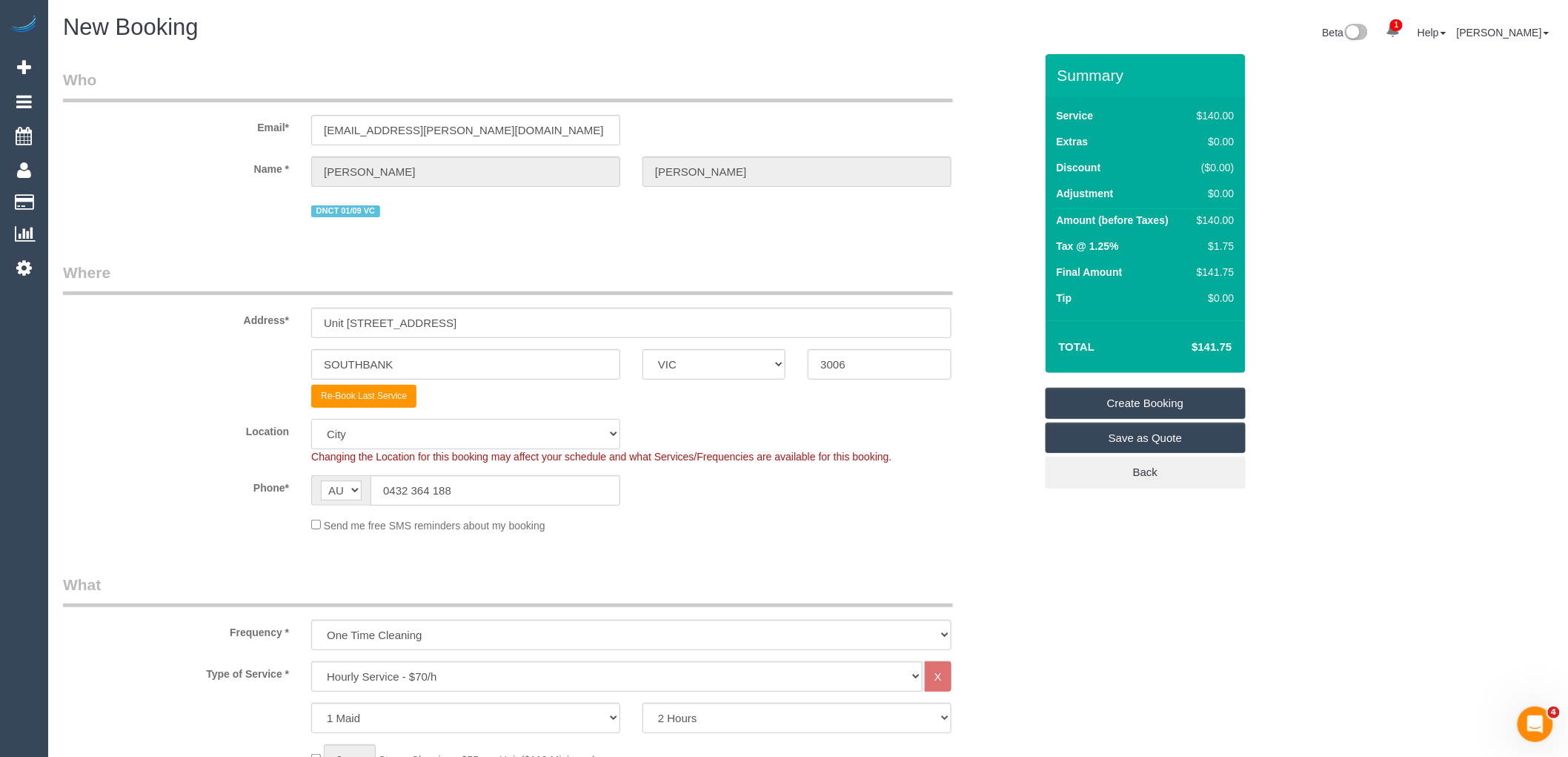
click at [460, 445] on select "Office [GEOGRAPHIC_DATA] (North) East (South) [GEOGRAPHIC_DATA] (East) [GEOGRAP…" at bounding box center [466, 434] width 309 height 30
click at [453, 349] on sui-booking-address "Address* [STREET_ADDRESS] [GEOGRAPHIC_DATA] ACT [GEOGRAPHIC_DATA] NT [GEOGRAPHI…" at bounding box center [548, 335] width 971 height 146
click at [445, 374] on input "SOUTHBANK" at bounding box center [466, 364] width 309 height 30
click at [431, 429] on select "Office [GEOGRAPHIC_DATA] (North) East (South) [GEOGRAPHIC_DATA] (East) [GEOGRAP…" at bounding box center [466, 434] width 309 height 30
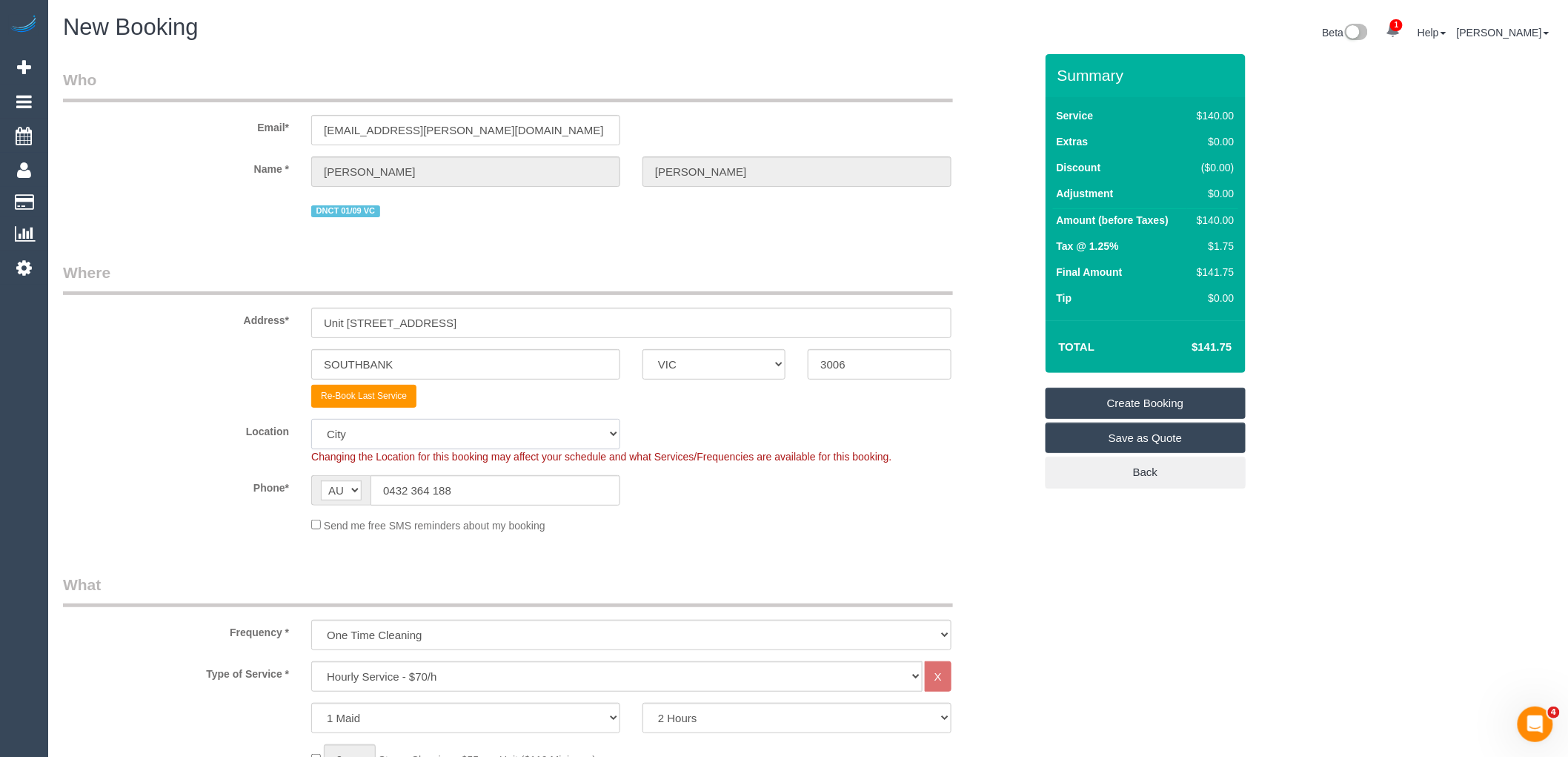
select select "50"
click at [311, 421] on select "Office [GEOGRAPHIC_DATA] (North) East (South) [GEOGRAPHIC_DATA] (East) [GEOGRAP…" at bounding box center [466, 434] width 309 height 30
select select "object:3331"
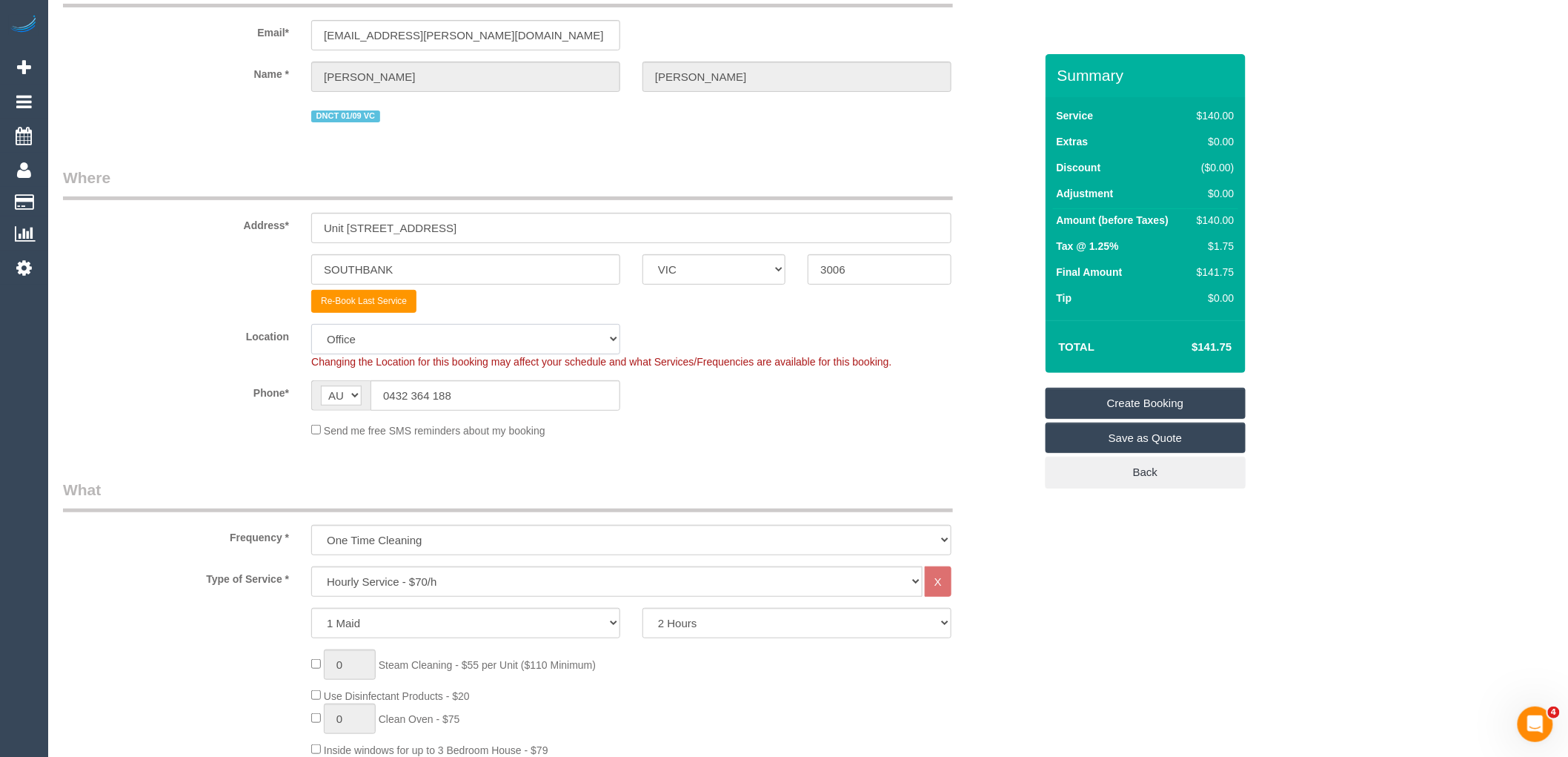
scroll to position [247, 0]
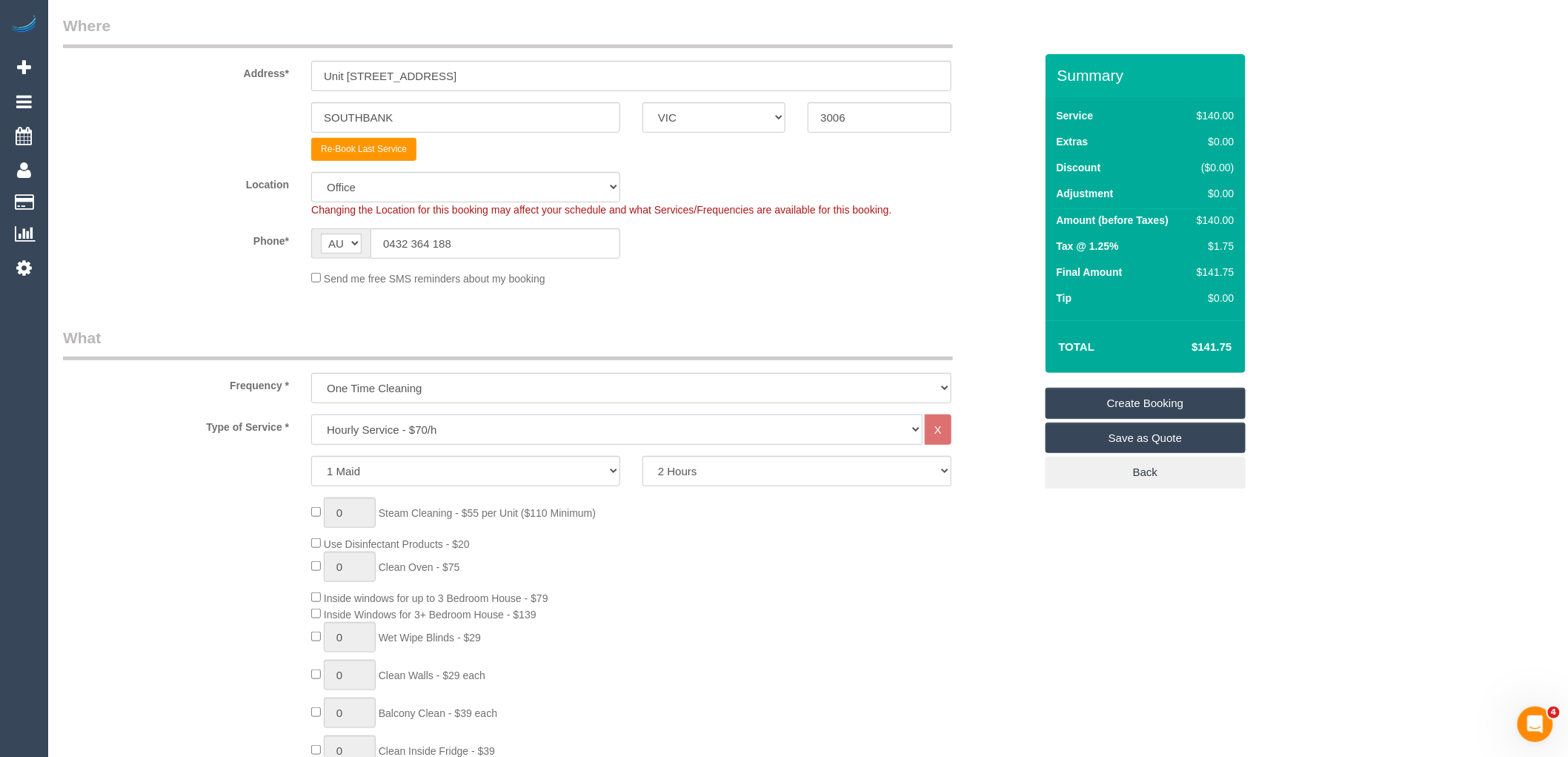
click at [469, 426] on select "Hourly Service - $70/h Hourly Service - $65/h Hourly Service - $60/h Hourly Ser…" at bounding box center [617, 429] width 611 height 30
select select "28"
click at [311, 417] on select "Hourly Service - $70/h Hourly Service - $65/h Hourly Service - $60/h Hourly Ser…" at bounding box center [617, 429] width 611 height 30
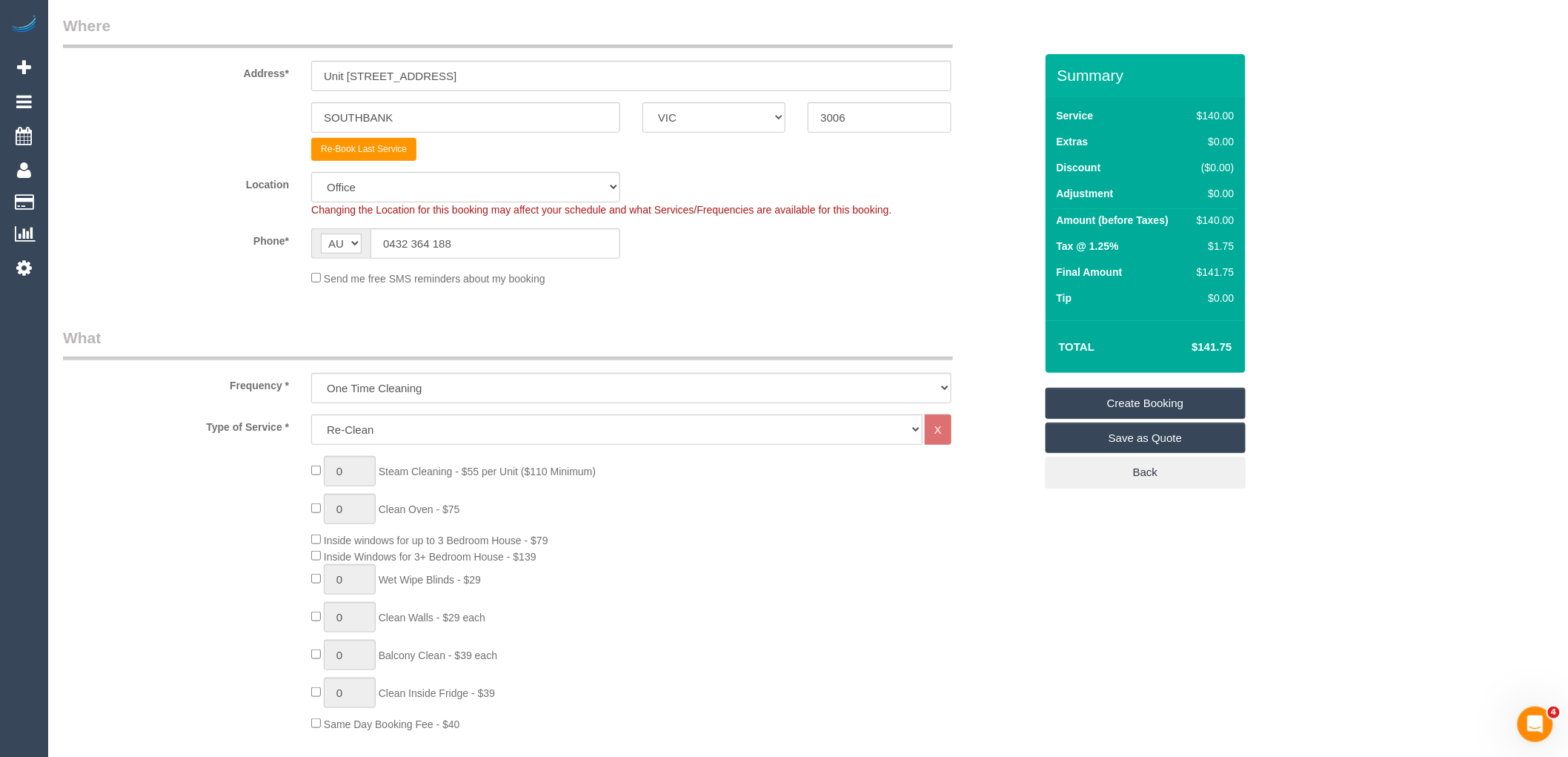
click at [652, 551] on div "0 Steam Cleaning - $55 per Unit ($110 Minimum) 0 Clean Oven - $75 Inside window…" at bounding box center [672, 594] width 745 height 276
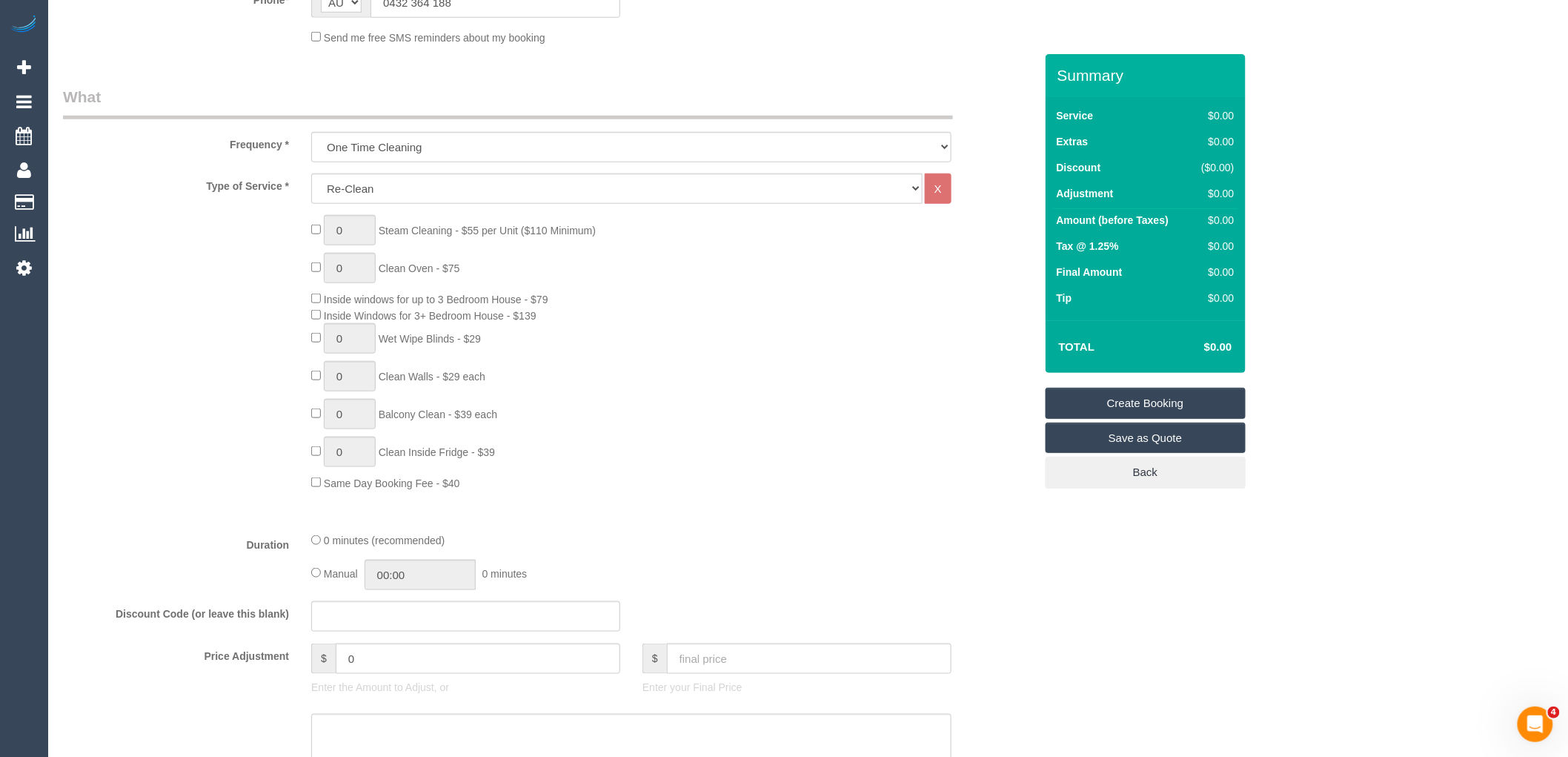
scroll to position [494, 0]
click at [716, 660] on input "text" at bounding box center [809, 653] width 284 height 30
type input "29"
click at [739, 508] on div "Type of Service * Hourly Service - $70/h Hourly Service - $65/h Hourly Service …" at bounding box center [548, 340] width 971 height 347
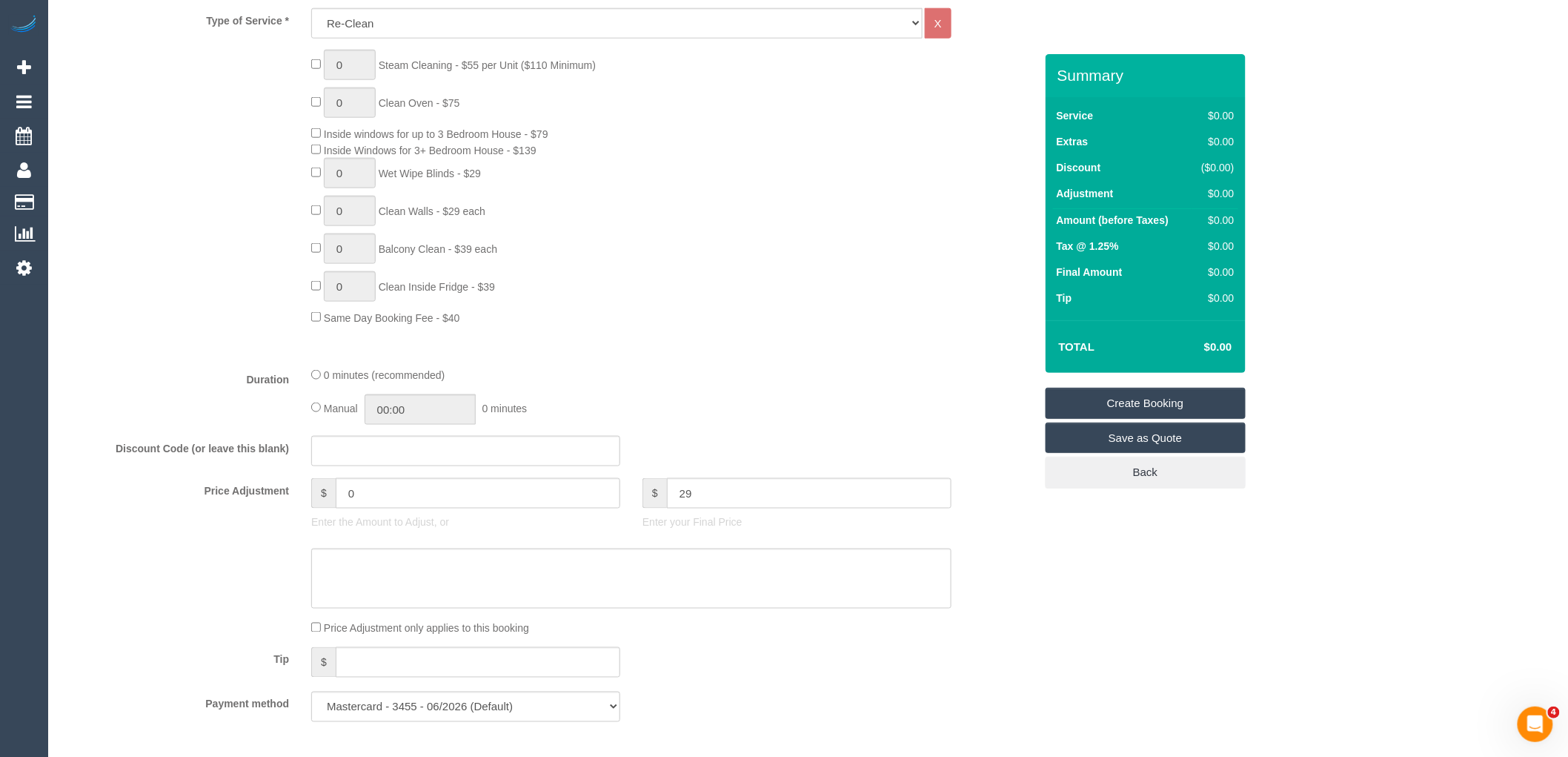
scroll to position [824, 0]
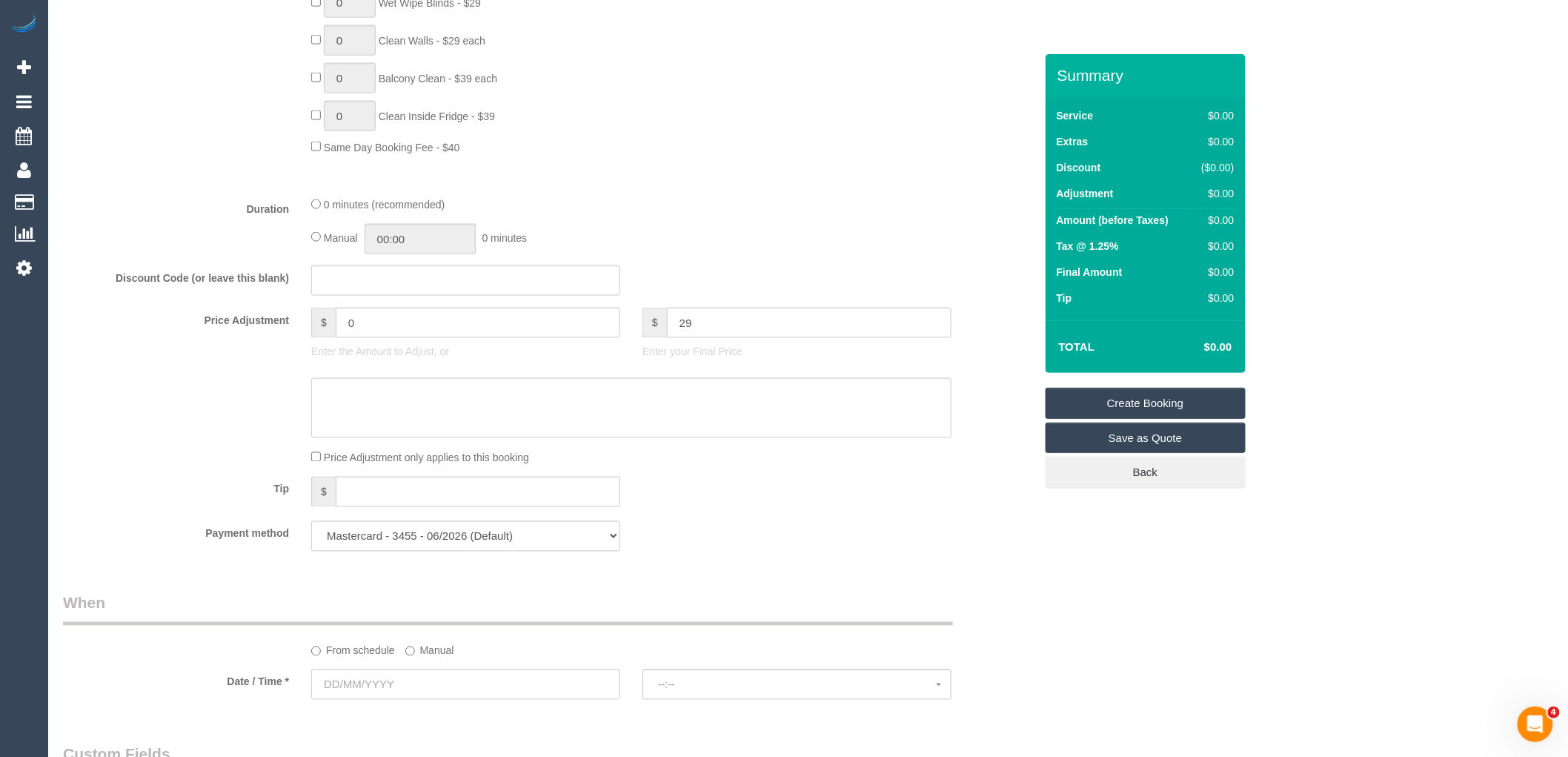
type input "28.64"
click at [398, 417] on textarea at bounding box center [631, 408] width 640 height 61
click at [353, 402] on textarea at bounding box center [631, 408] width 640 height 61
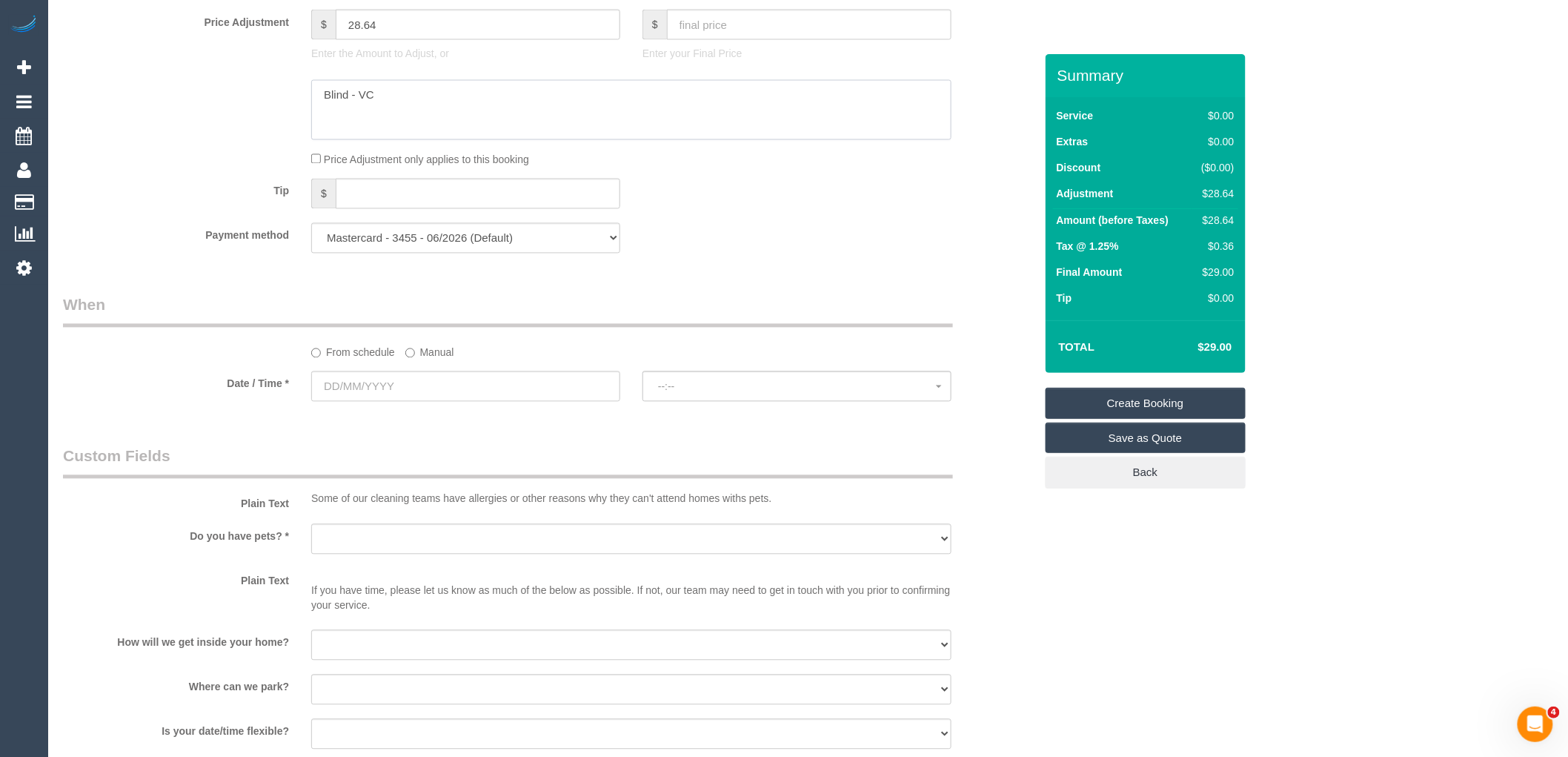
scroll to position [1153, 0]
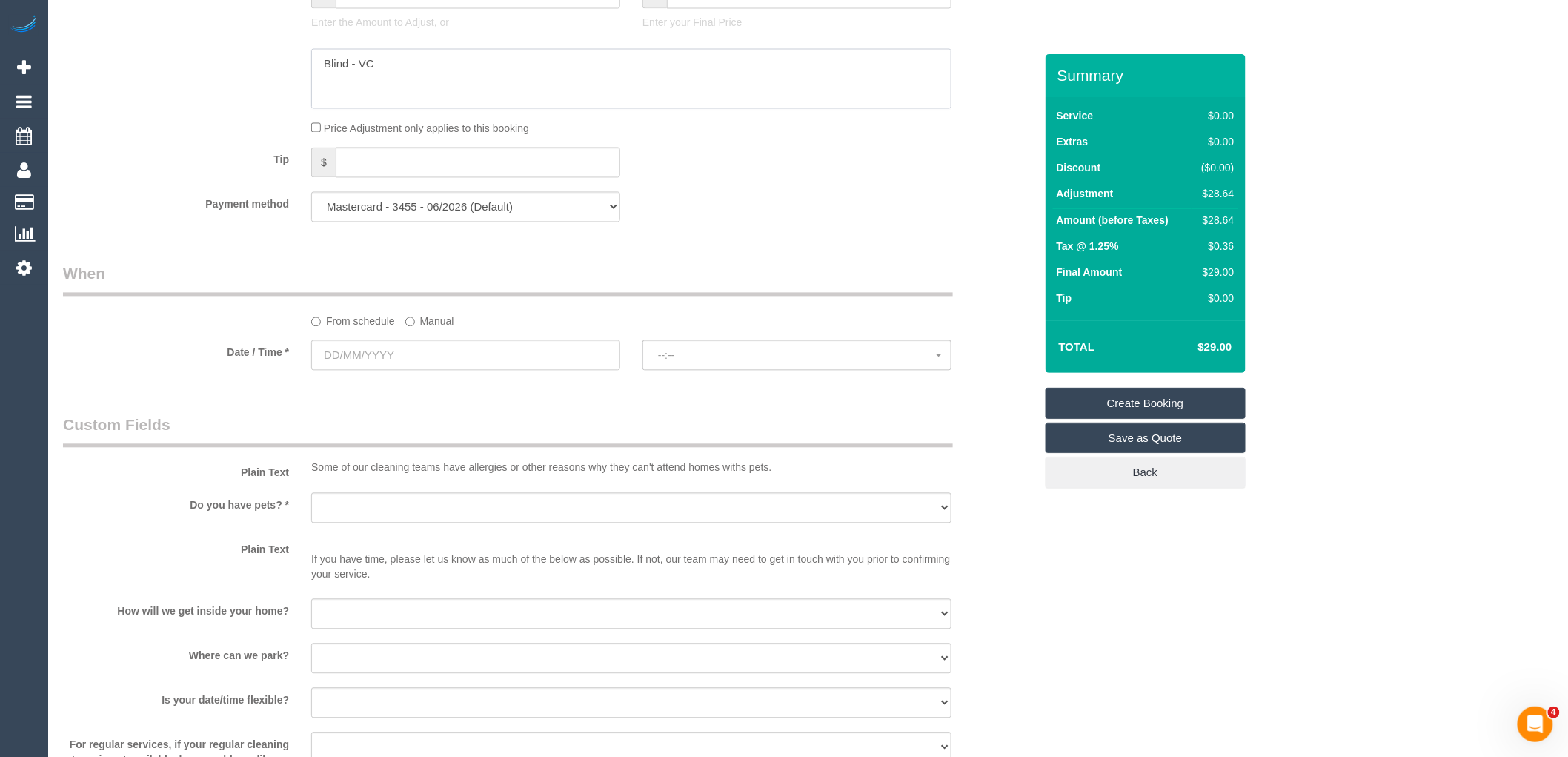
type textarea "Blind - VC"
click at [419, 329] on label "Manual" at bounding box center [430, 319] width 49 height 20
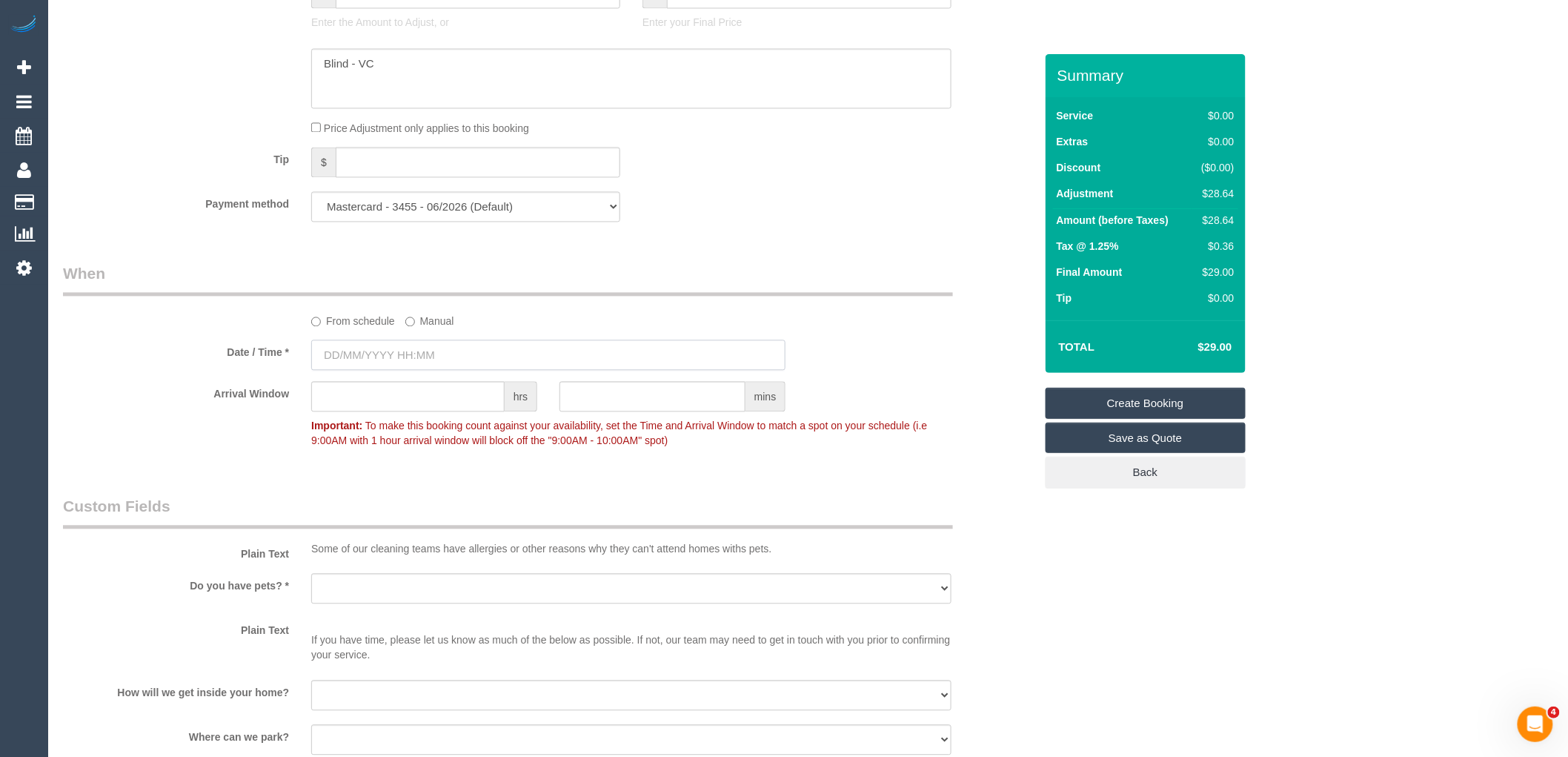
click at [425, 366] on input "text" at bounding box center [548, 355] width 475 height 30
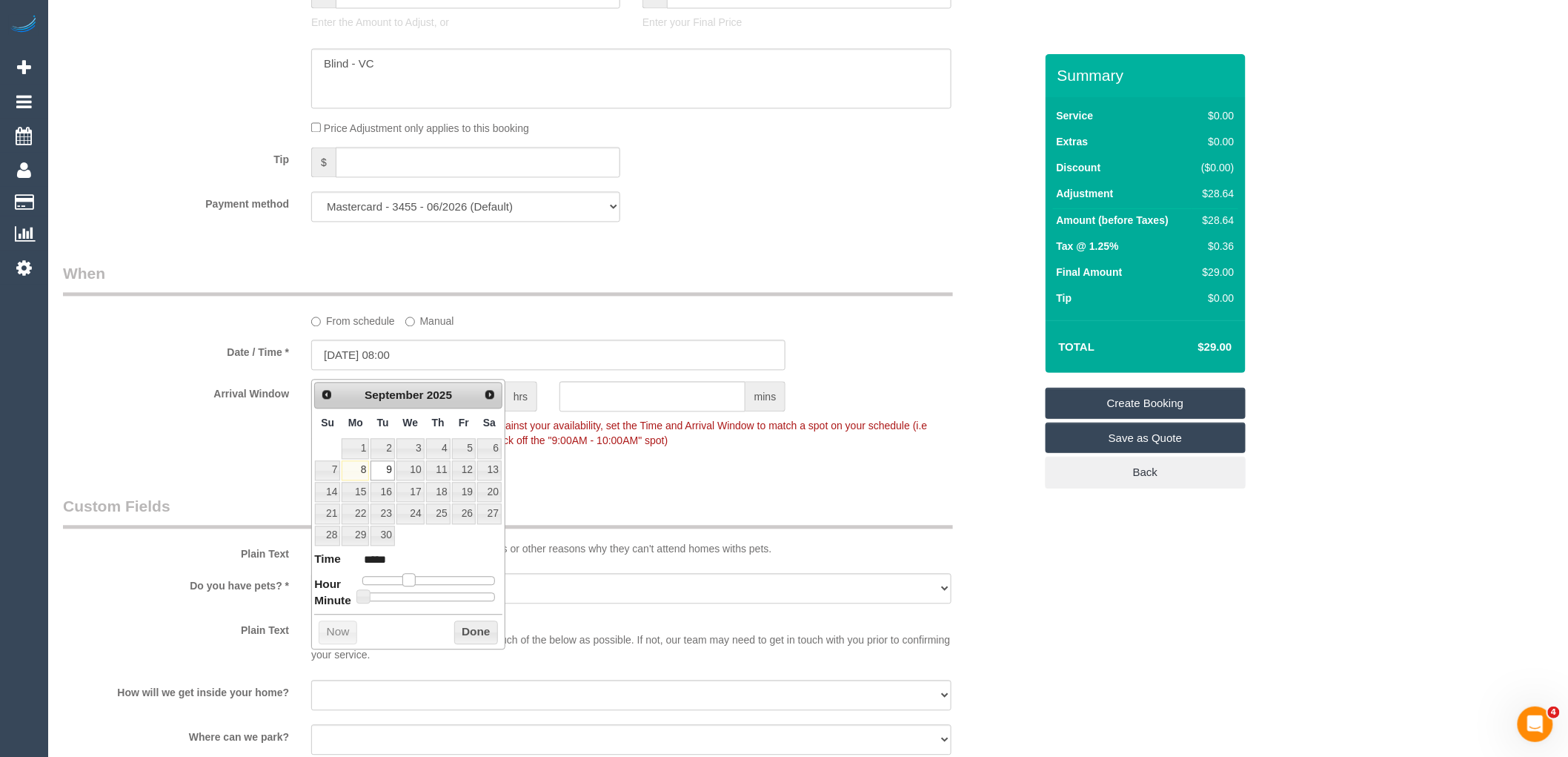
type input "[DATE] 09:00"
type input "*****"
type input "[DATE] 10:00"
type input "*****"
type input "[DATE] 11:00"
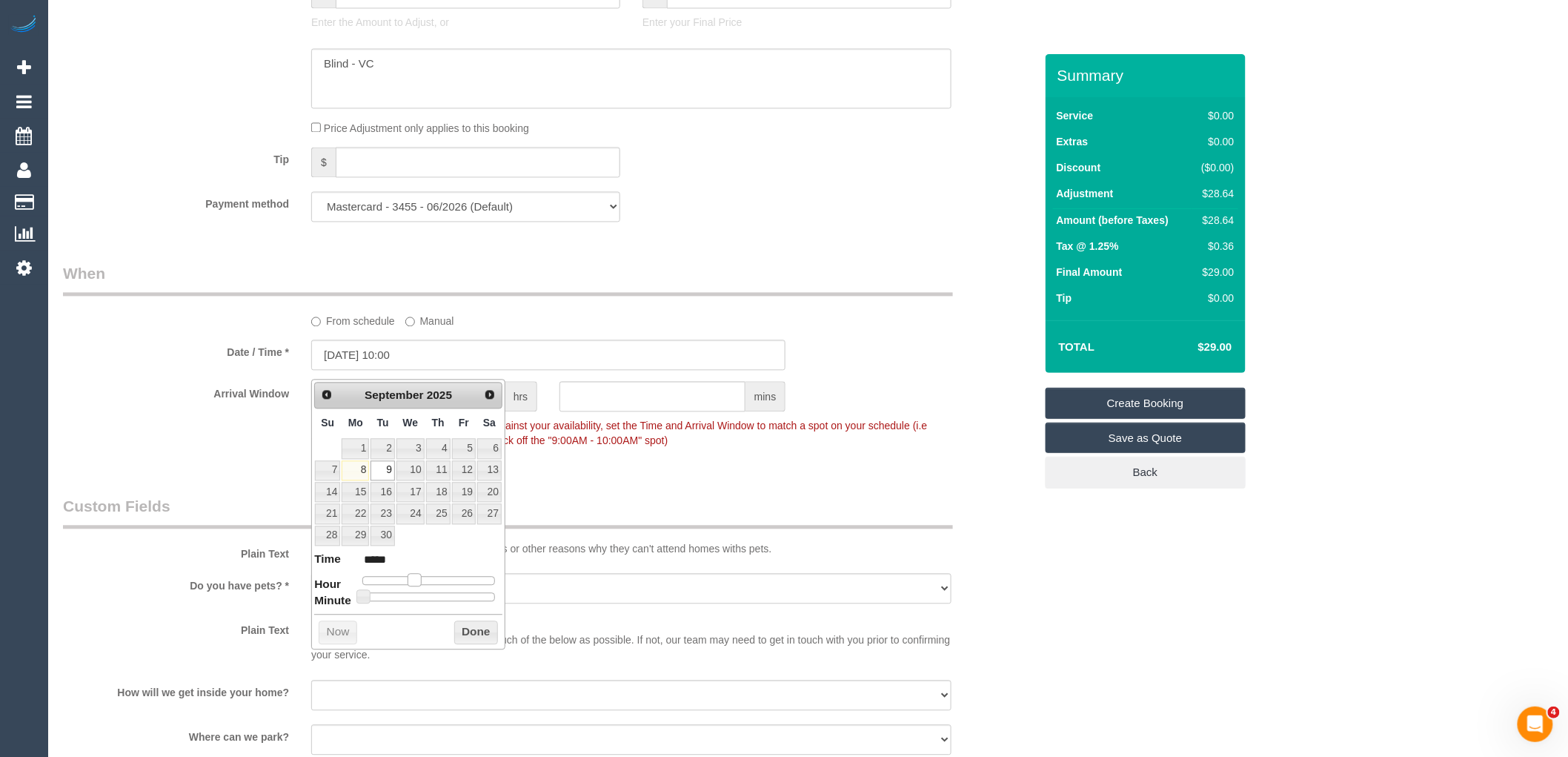
type input "*****"
type input "[DATE] 12:00"
type input "*****"
click at [408, 582] on span at bounding box center [409, 581] width 13 height 13
type input "[DATE] 08:00"
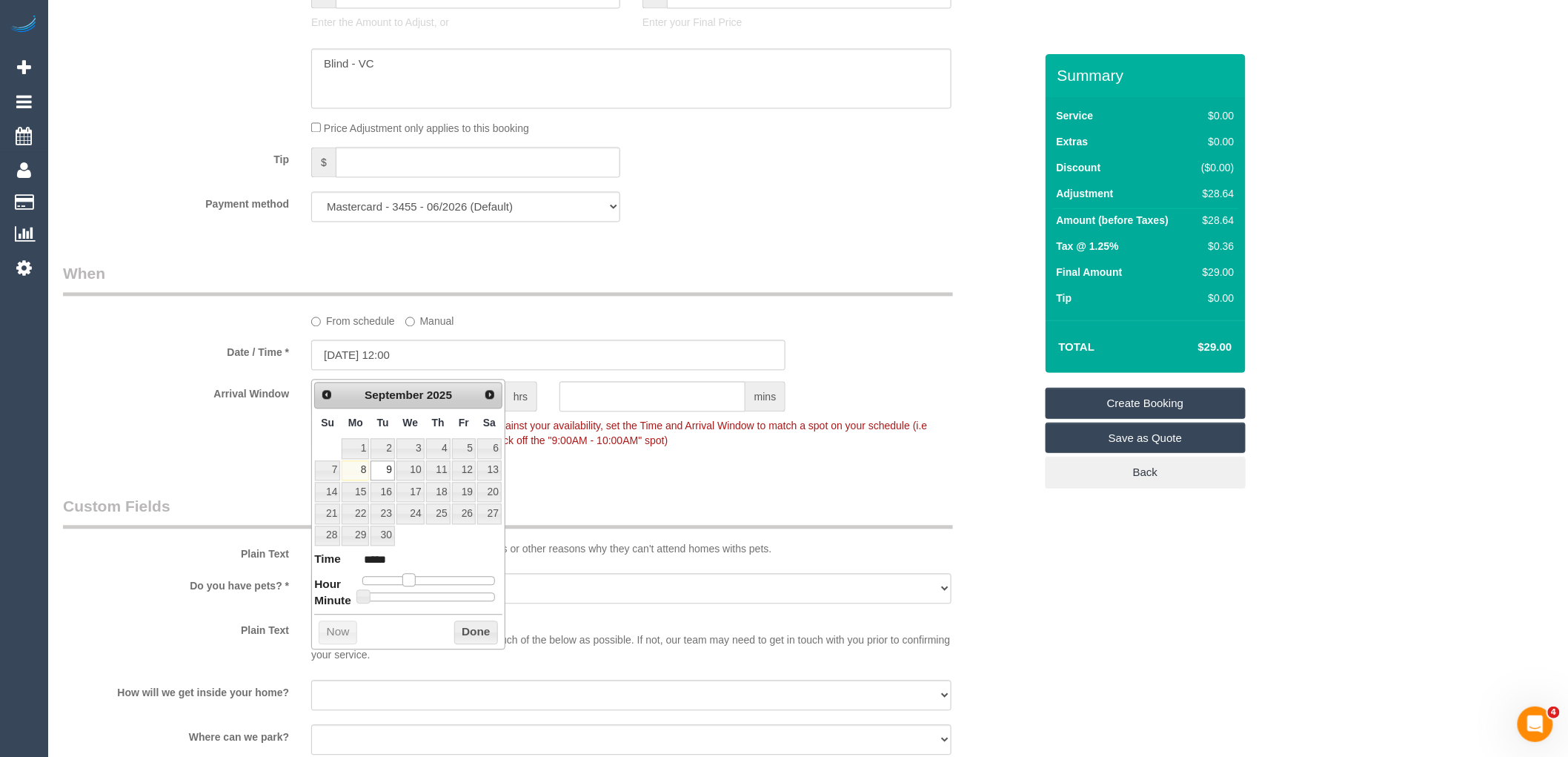
type input "*****"
type input "[DATE] 09:00"
type input "*****"
type input "[DATE] 10:00"
type input "*****"
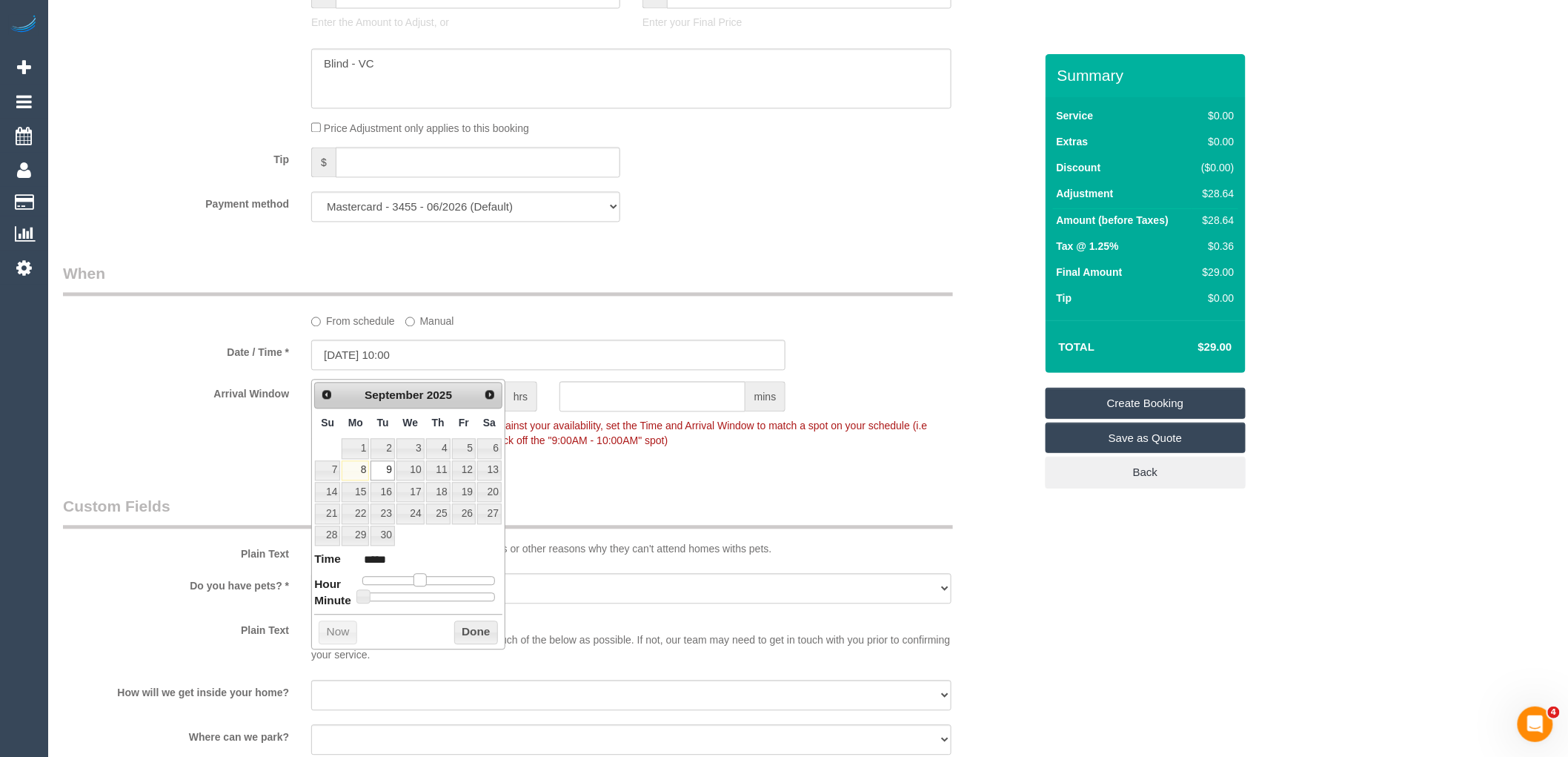
drag, startPoint x: 407, startPoint y: 580, endPoint x: 418, endPoint y: 580, distance: 11.0
click at [418, 580] on span at bounding box center [420, 581] width 13 height 13
click at [477, 639] on button "Done" at bounding box center [475, 633] width 43 height 24
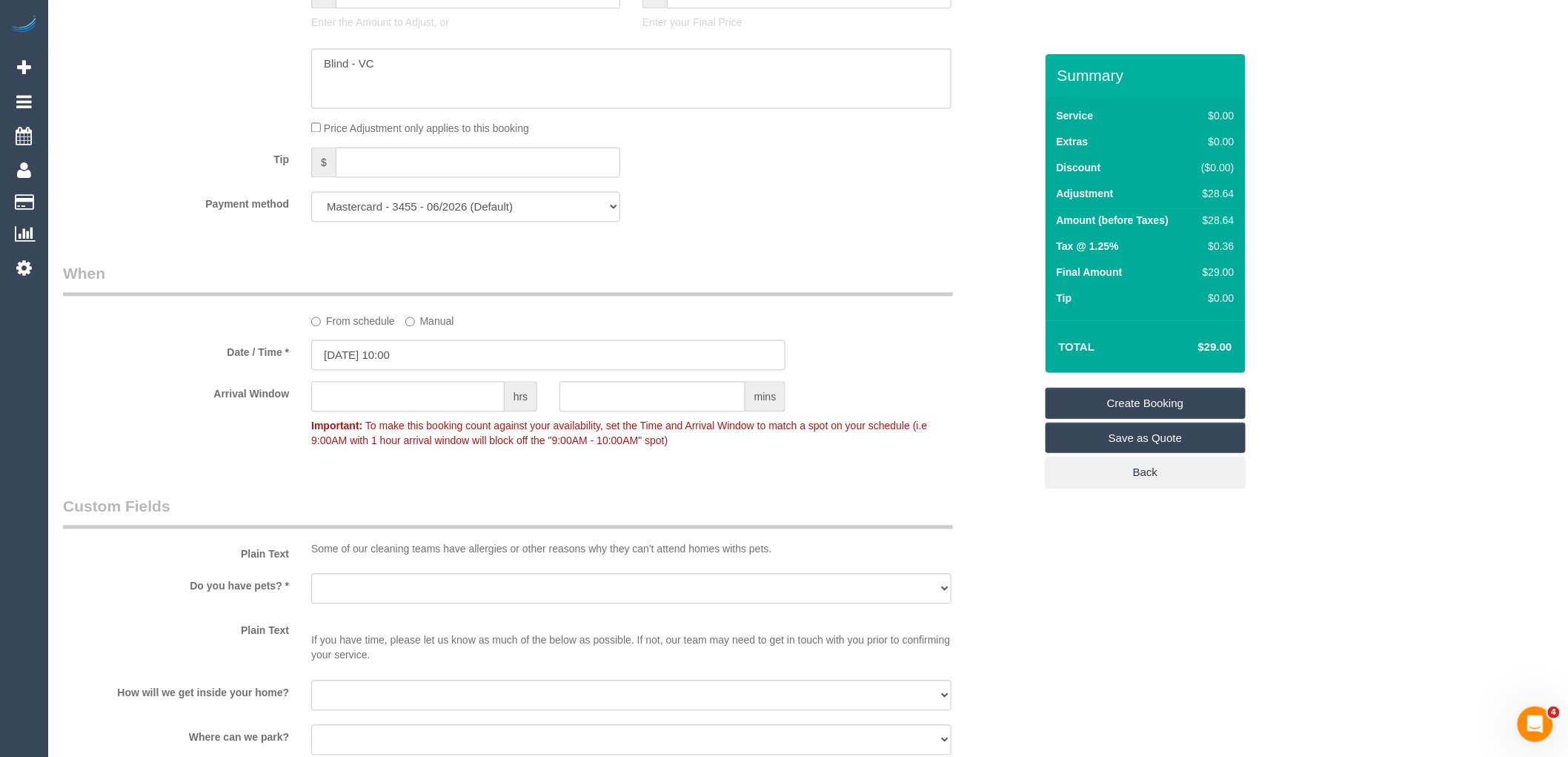
click at [461, 405] on input "text" at bounding box center [408, 397] width 193 height 30
type input "2"
click at [444, 503] on div "Who Email* [EMAIL_ADDRESS][PERSON_NAME][DOMAIN_NAME] Name * [PERSON_NAME] DNCT …" at bounding box center [548, 152] width 993 height 2502
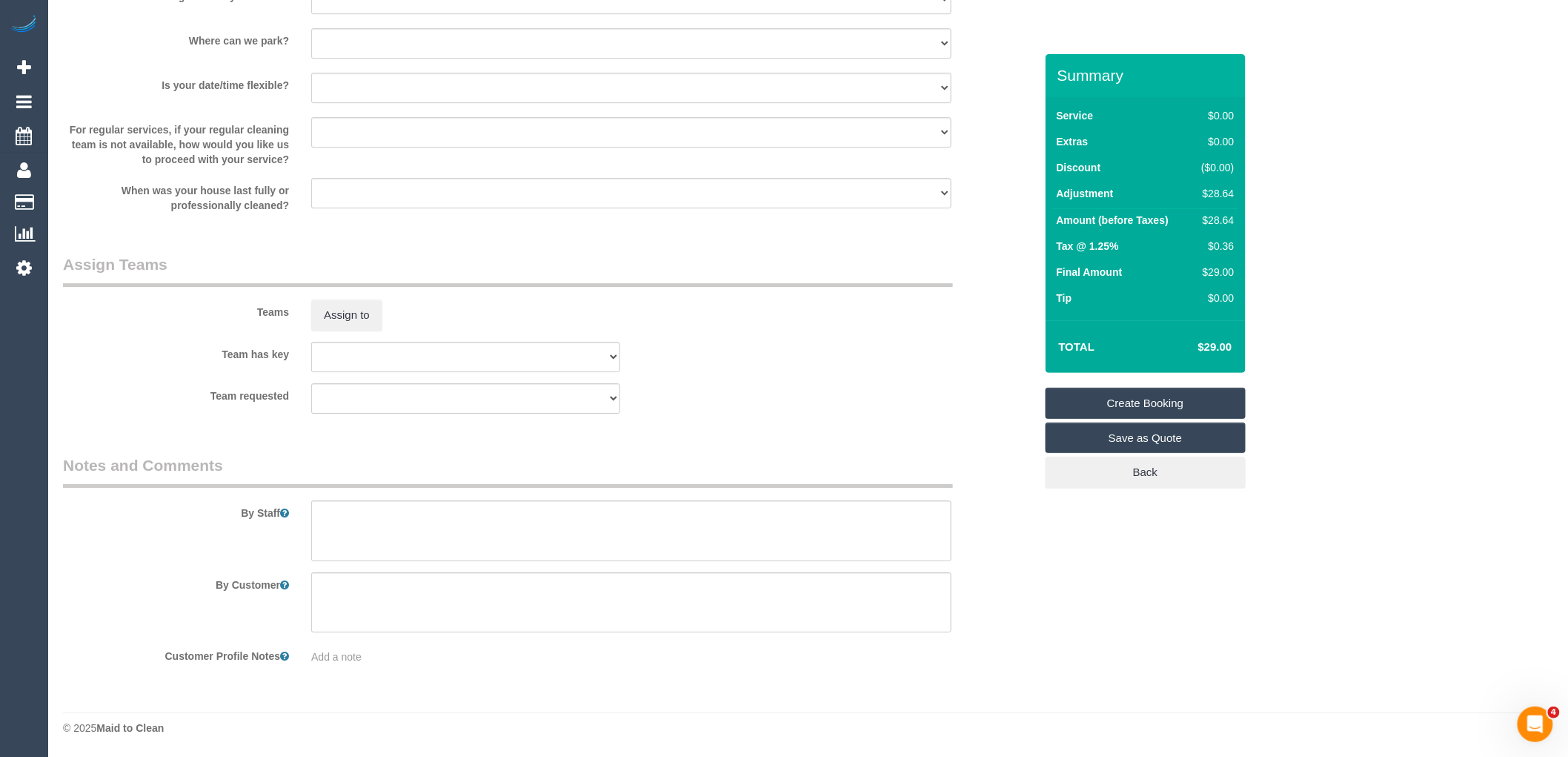
scroll to position [1693, 0]
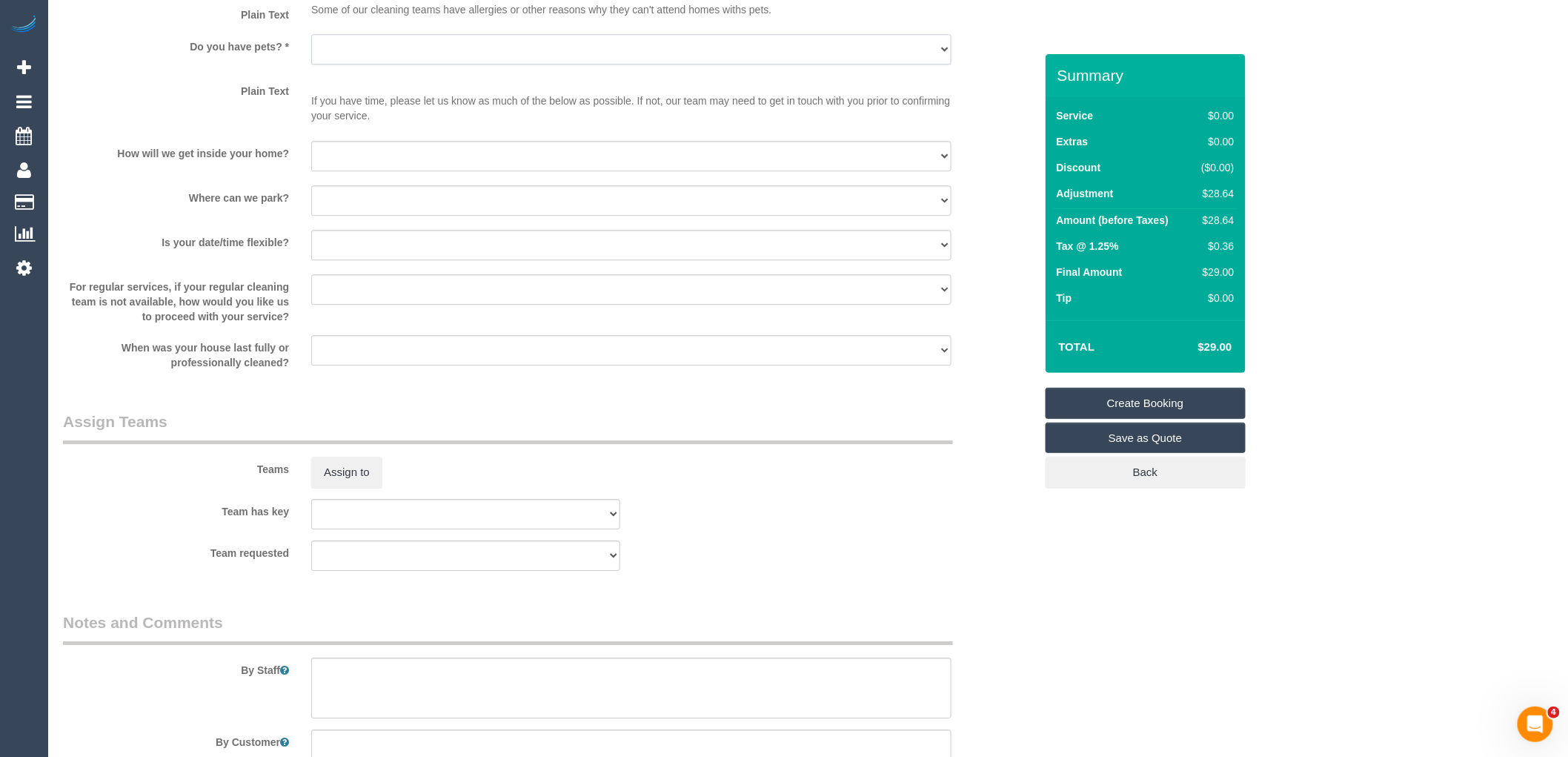
drag, startPoint x: 432, startPoint y: 54, endPoint x: 418, endPoint y: 70, distance: 21.3
click at [432, 54] on select "Yes - Cats Yes - Dogs No pets Yes - Dogs and Cats Yes - Other" at bounding box center [631, 49] width 640 height 30
select select "number:28"
click at [311, 43] on select "Yes - Cats Yes - Dogs No pets Yes - Dogs and Cats Yes - Other" at bounding box center [631, 49] width 640 height 30
click at [379, 151] on select "I will be home Key will be left (please provide details below) Lock box/Access …" at bounding box center [631, 156] width 640 height 30
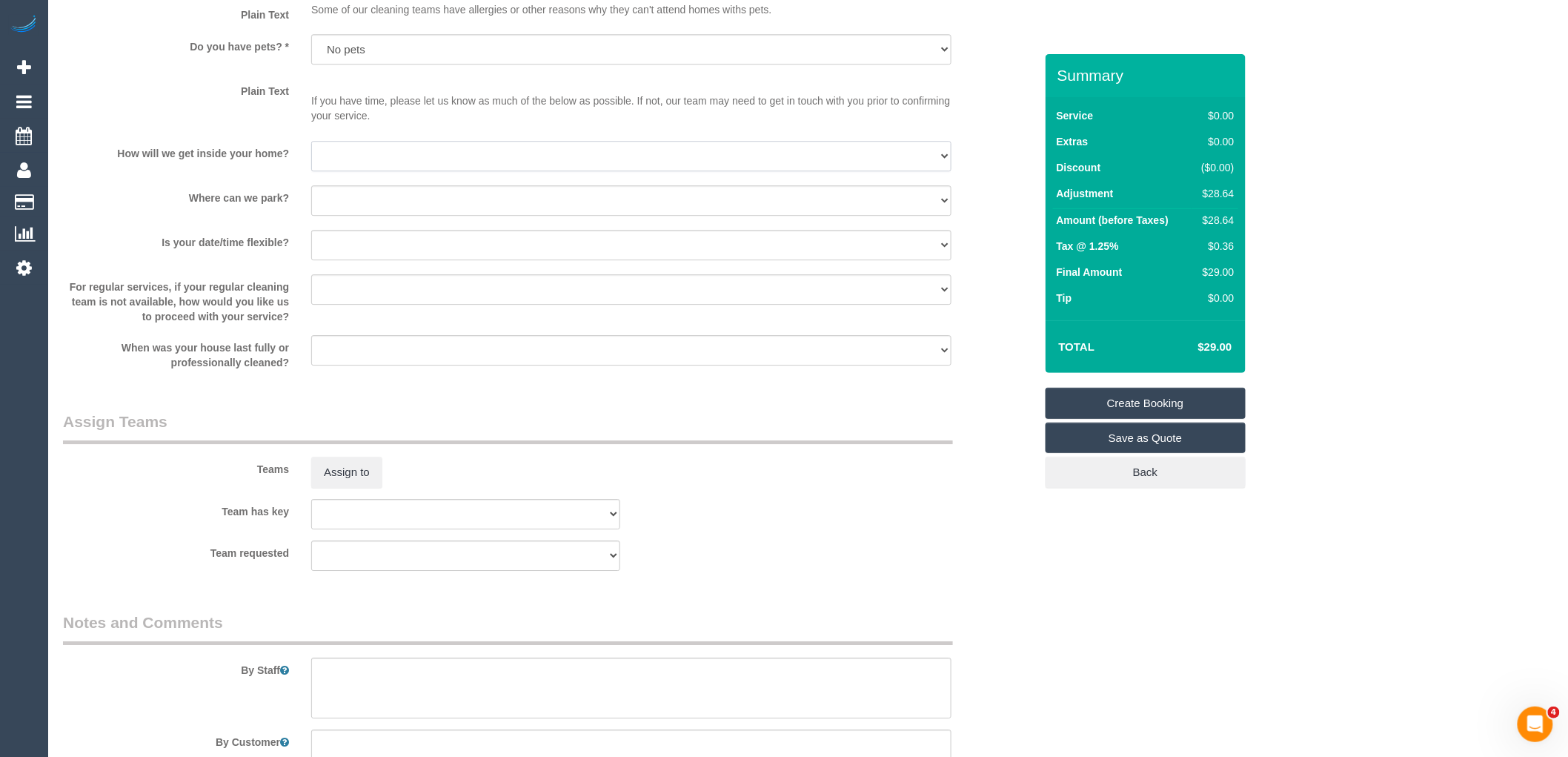
select select "number:14"
click at [311, 148] on select "I will be home Key will be left (please provide details below) Lock box/Access …" at bounding box center [631, 156] width 640 height 30
click at [388, 205] on select "I will provide parking on-site Free street parking Paid street parking (cost wi…" at bounding box center [631, 200] width 640 height 30
select select "number:18"
click at [311, 193] on select "I will provide parking on-site Free street parking Paid street parking (cost wi…" at bounding box center [631, 200] width 640 height 30
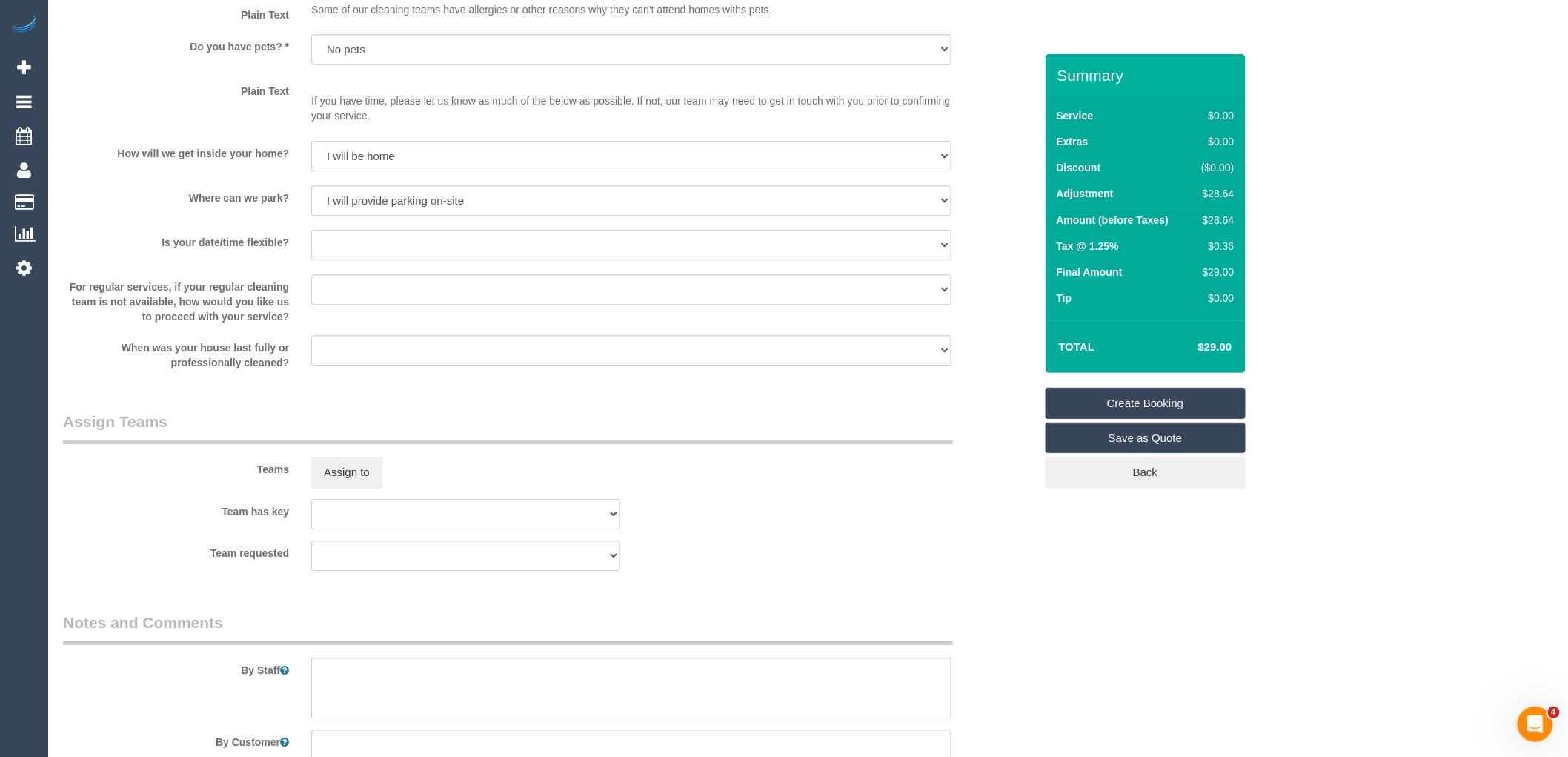
click at [398, 258] on select "Yes - date and time Yes - date but not time Yes - time but not date No - No fle…" at bounding box center [631, 244] width 640 height 30
select select "number:25"
click at [311, 237] on select "Yes - date and time Yes - date but not time Yes - time but not date No - No fle…" at bounding box center [631, 244] width 640 height 30
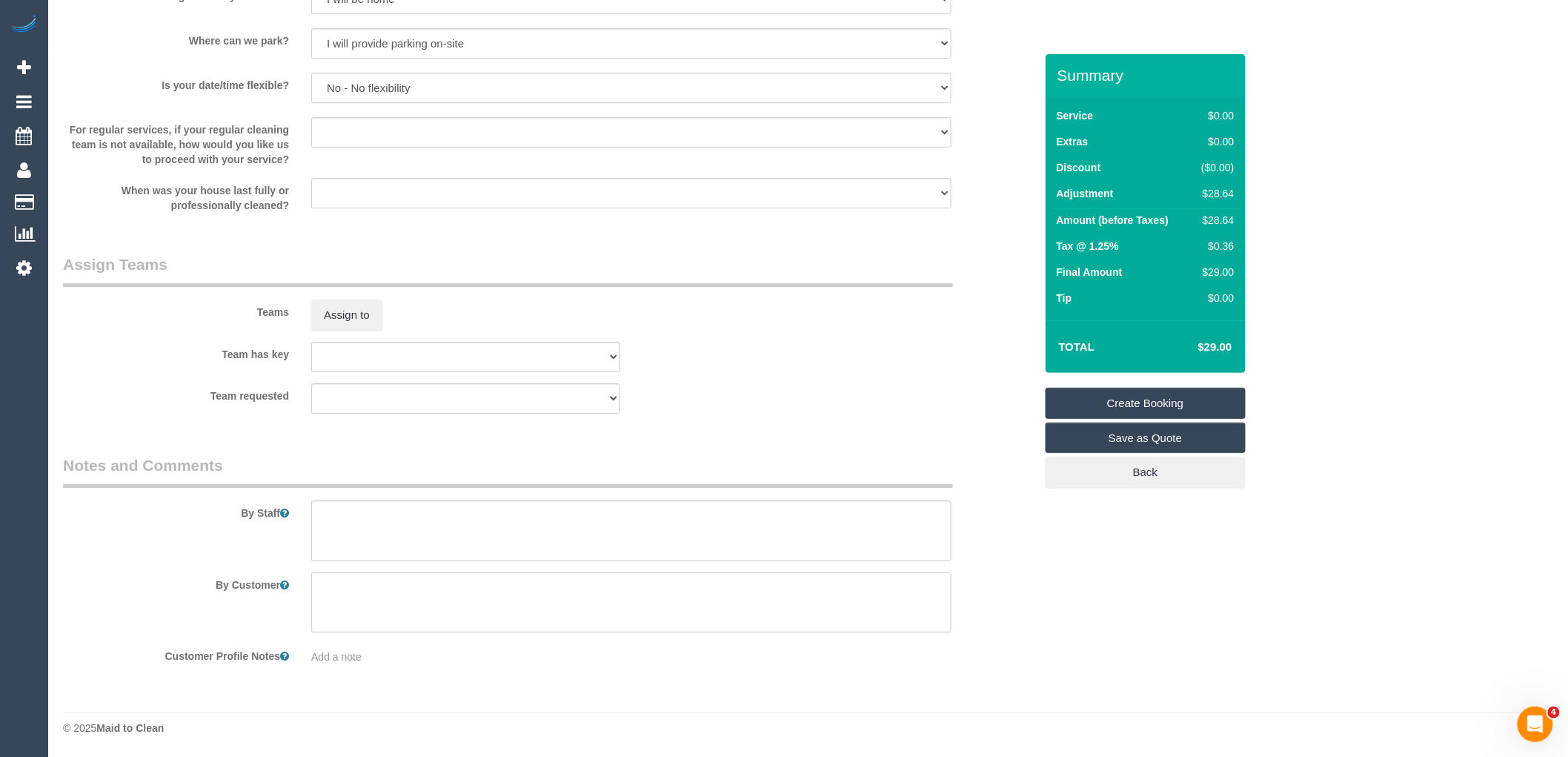
click at [431, 607] on textarea at bounding box center [631, 603] width 640 height 61
paste textarea "Estimated time of 8-10 hrs + SC. Steam cleaning of living area + bedroom. Regar…"
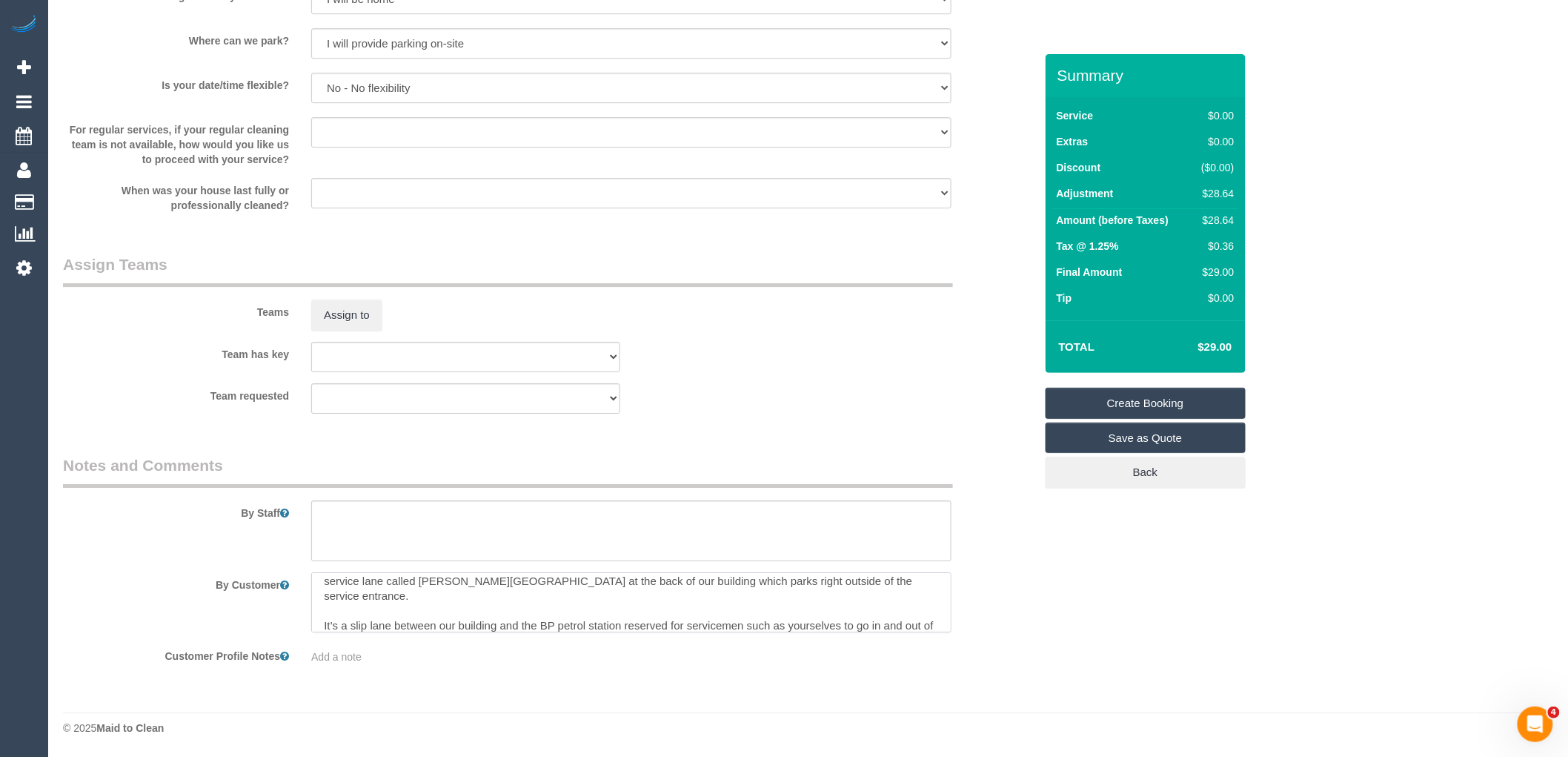
scroll to position [0, 0]
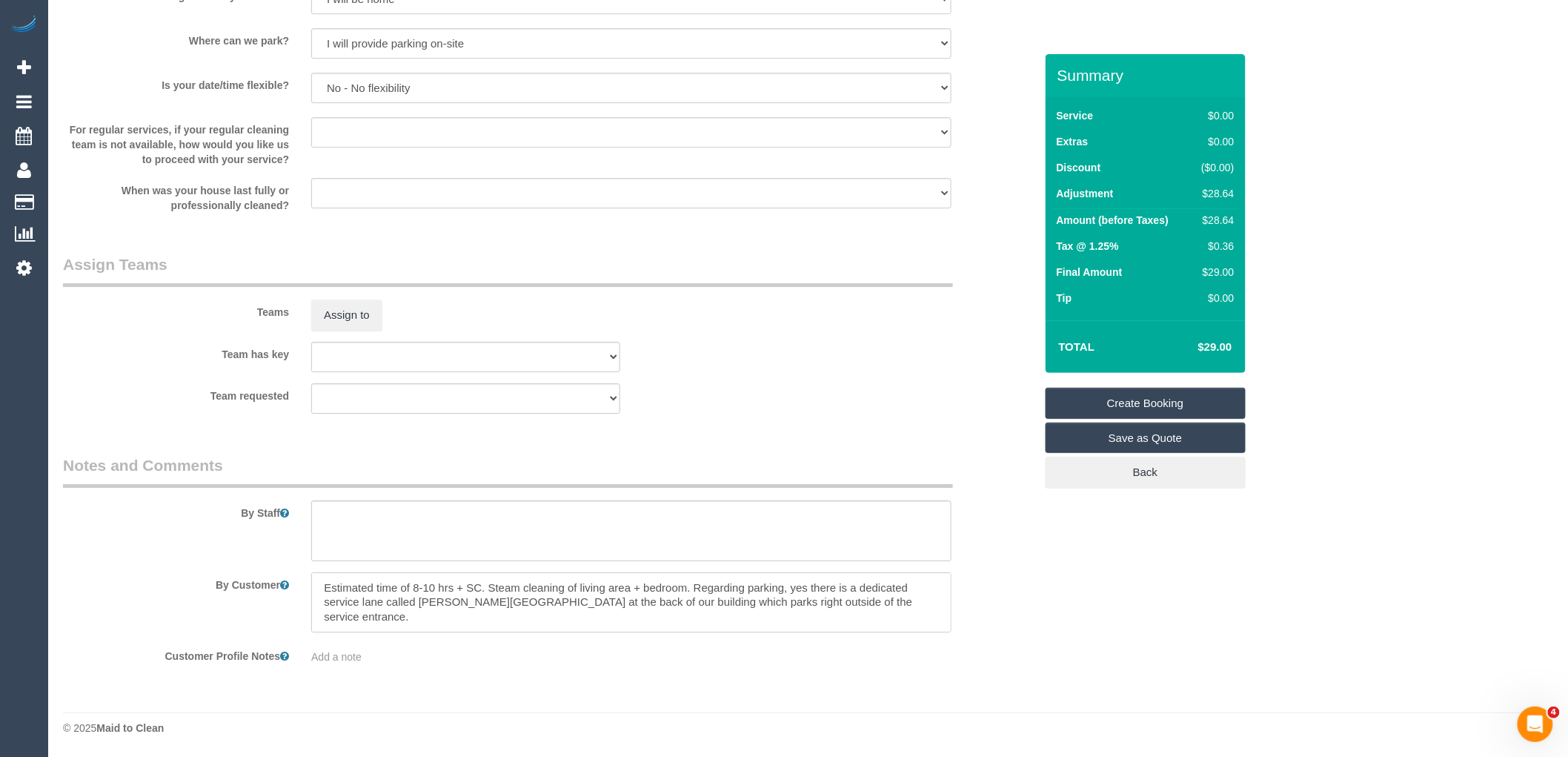
drag, startPoint x: 692, startPoint y: 586, endPoint x: 291, endPoint y: 587, distance: 401.0
click at [291, 586] on div "By Customer" at bounding box center [548, 603] width 993 height 61
click at [321, 627] on textarea at bounding box center [631, 603] width 640 height 61
type textarea "Regarding parking, yes there is a dedicated service lane called [PERSON_NAME][G…"
click at [1017, 654] on div "Customer Profile Notes Add a note" at bounding box center [548, 654] width 993 height 21
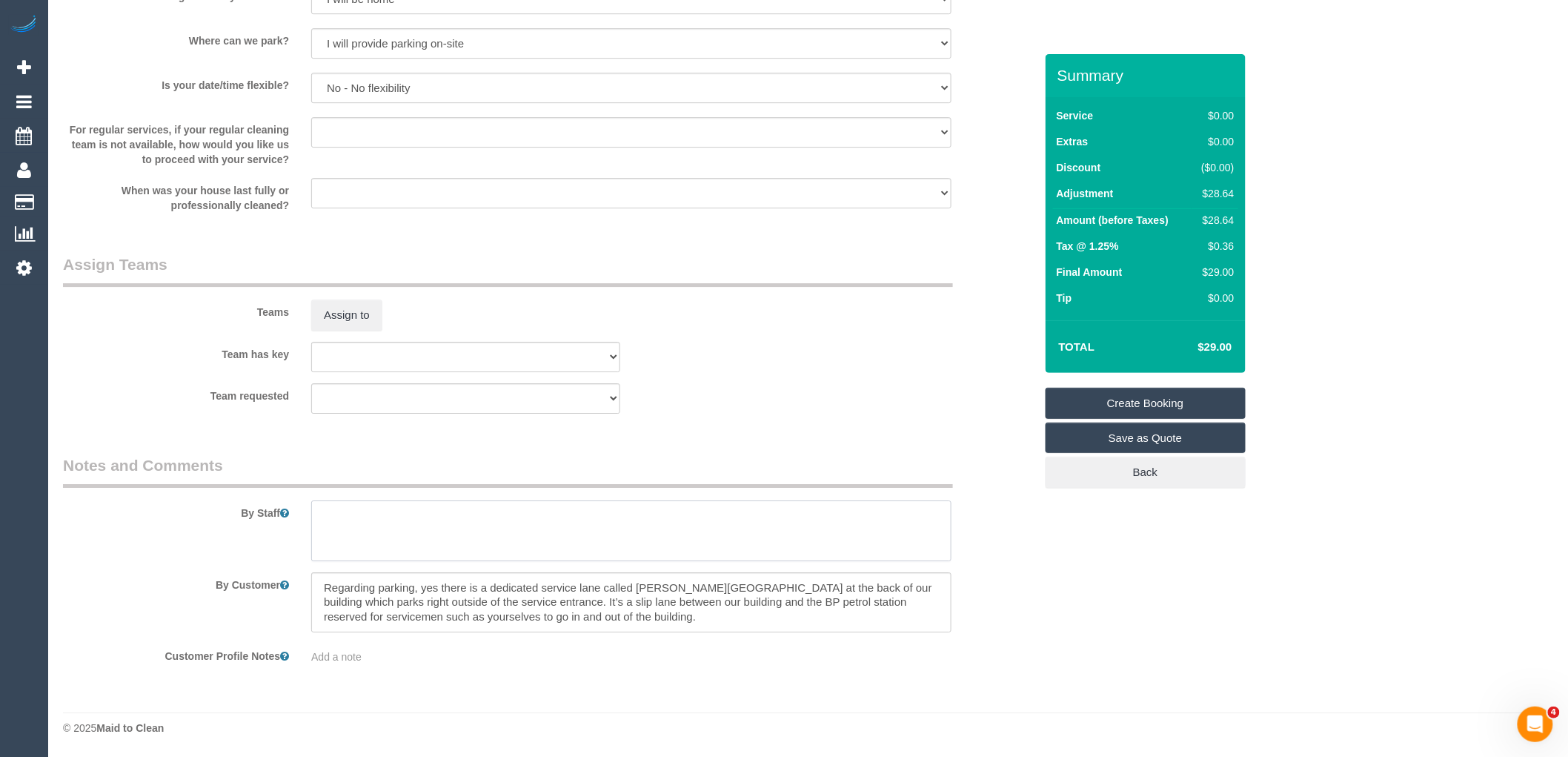
click at [402, 510] on textarea at bounding box center [631, 531] width 640 height 61
click at [433, 514] on textarea at bounding box center [631, 531] width 640 height 61
click at [329, 510] on textarea at bounding box center [631, 531] width 640 height 61
click at [439, 517] on textarea at bounding box center [631, 531] width 640 height 61
paste textarea "Windows in bedrooms internally and mainly externally - Externally will depend o…"
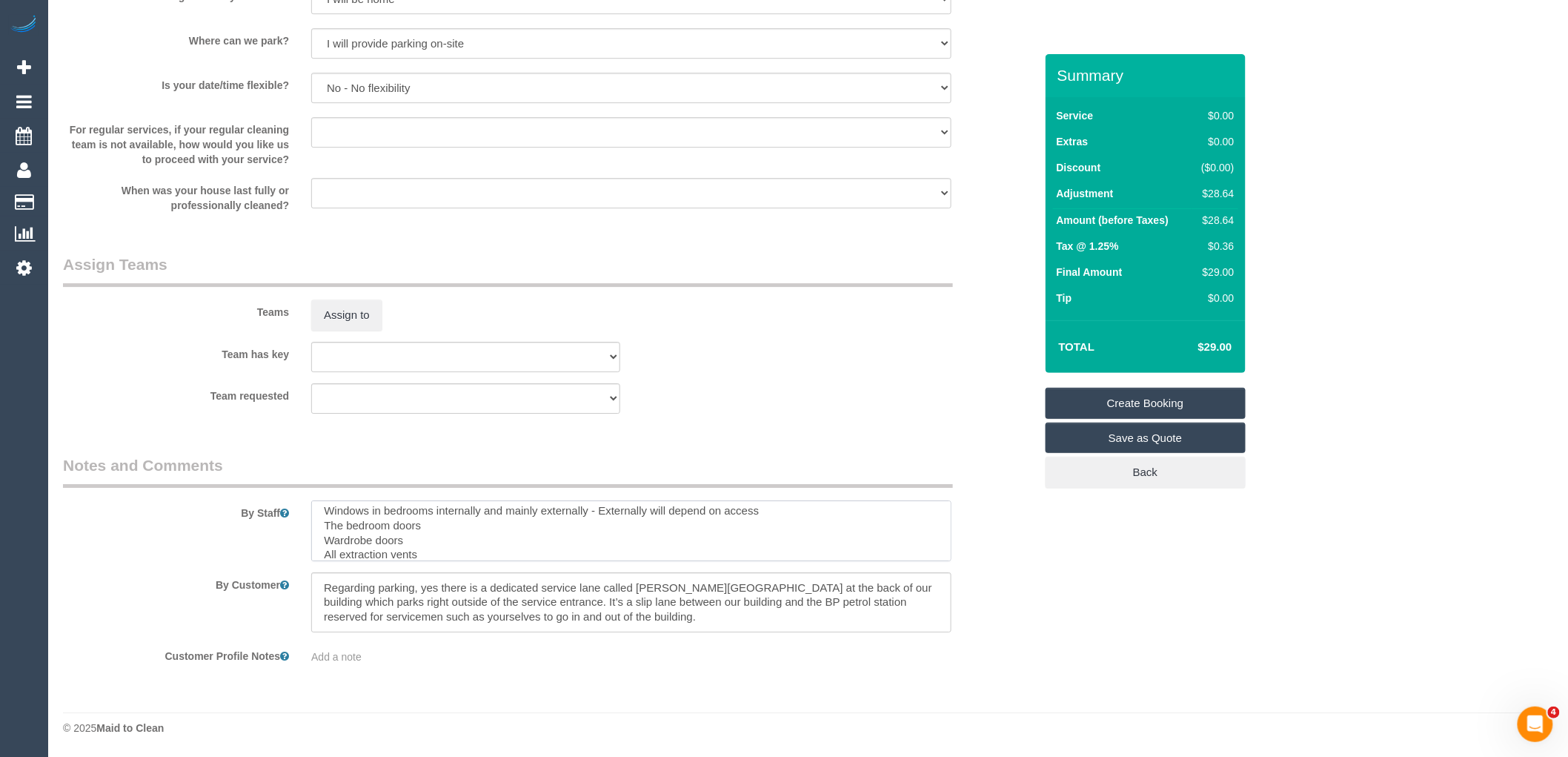
scroll to position [34, 0]
click at [356, 550] on textarea at bounding box center [631, 531] width 640 height 61
paste textarea "2nd bedroom wall opposite the windows"
click at [479, 550] on textarea at bounding box center [631, 531] width 640 height 61
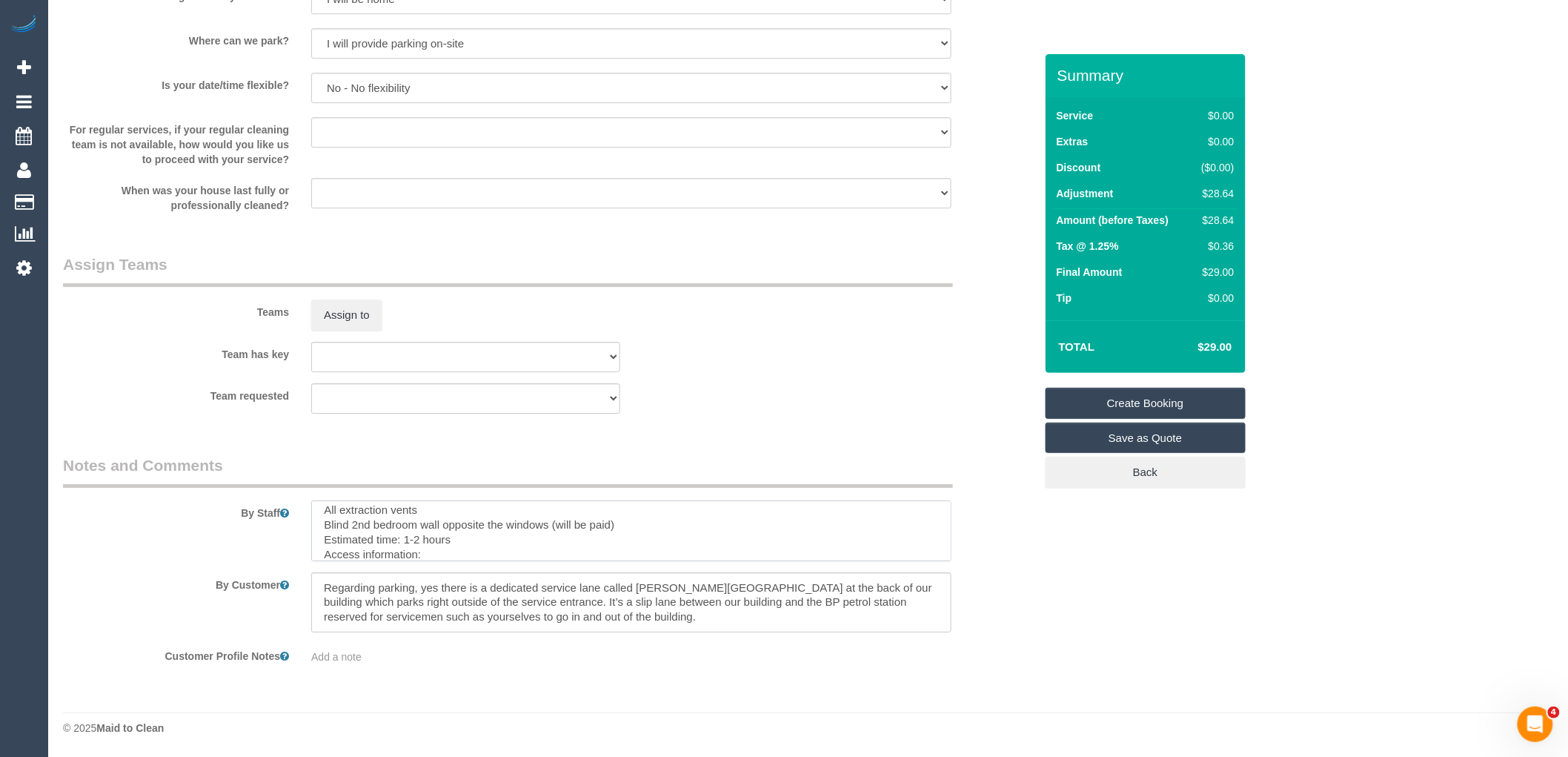
paste textarea "There will be a key at the property and the building managers will grant you ac…"
click at [483, 532] on textarea at bounding box center [631, 531] width 640 height 61
click at [520, 554] on textarea at bounding box center [631, 531] width 640 height 61
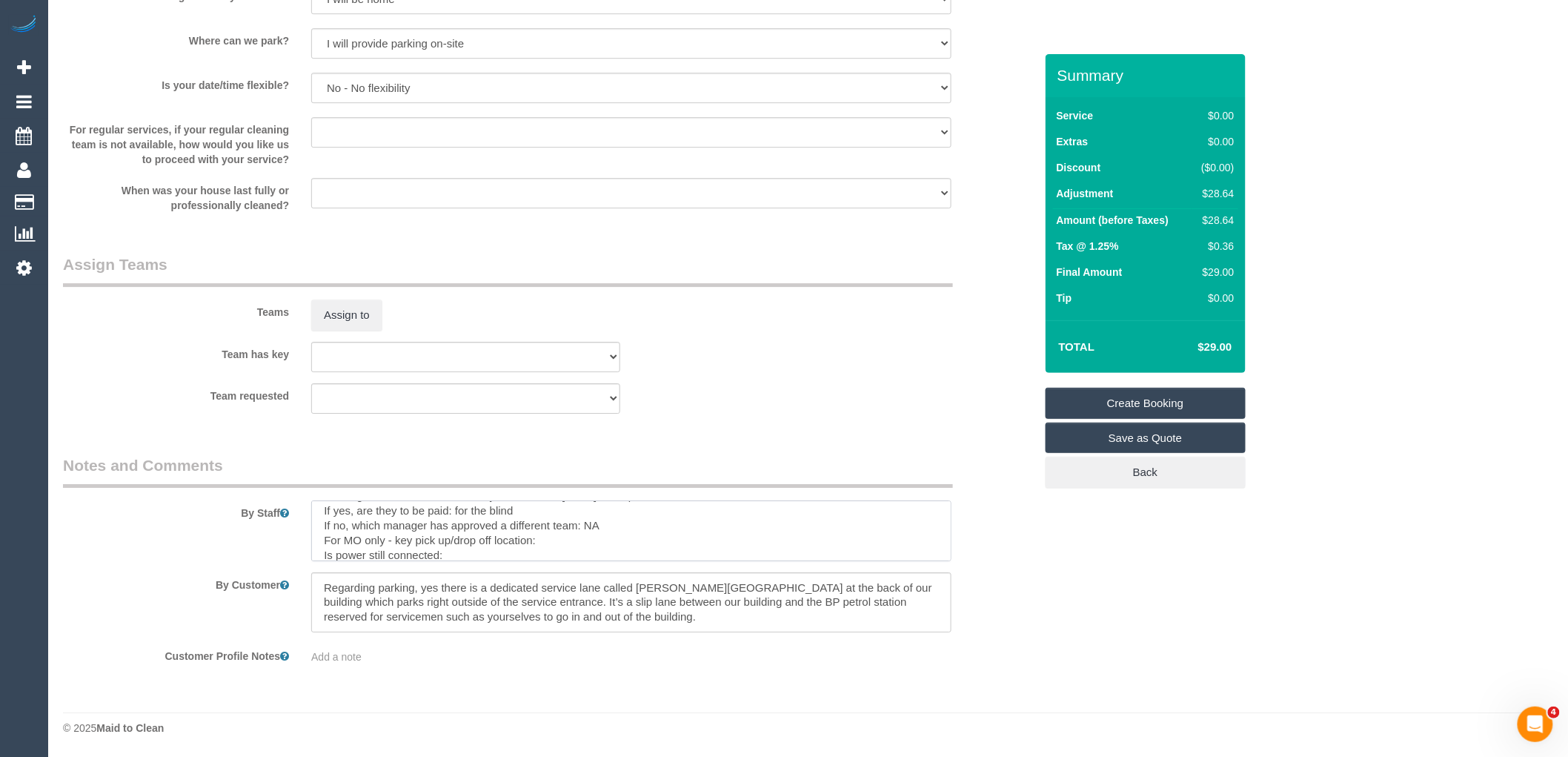
click at [569, 535] on textarea at bounding box center [631, 531] width 640 height 61
click at [491, 545] on textarea at bounding box center [631, 531] width 640 height 61
click at [484, 554] on textarea at bounding box center [631, 531] width 640 height 61
click at [421, 554] on textarea at bounding box center [631, 531] width 640 height 61
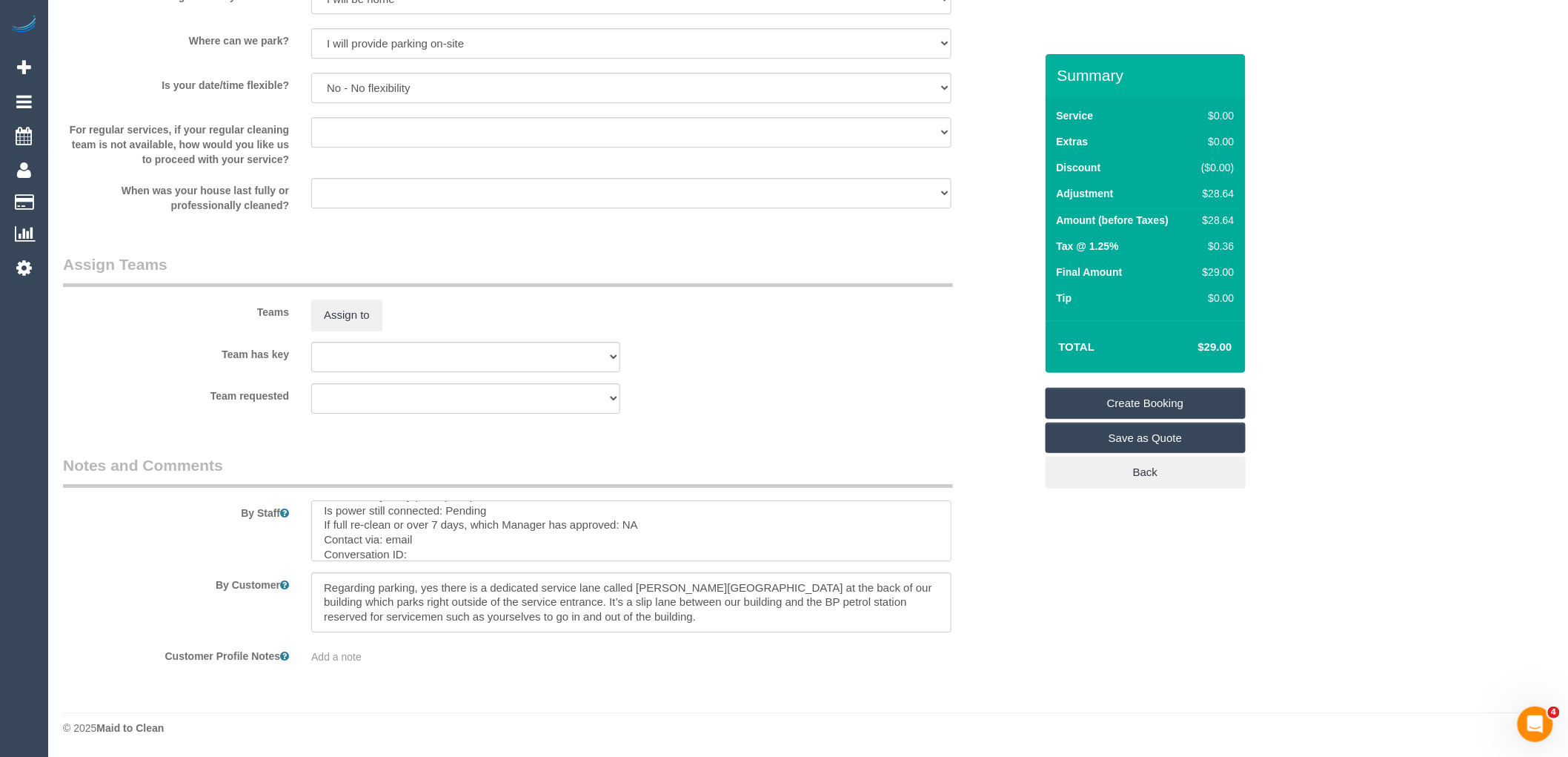
paste textarea "cnv_qc7nmdr"
type textarea "Re-clean tasks: Windows in bedrooms internally and mainly externally - External…"
click at [1171, 397] on link "Create Booking" at bounding box center [1146, 404] width 200 height 31
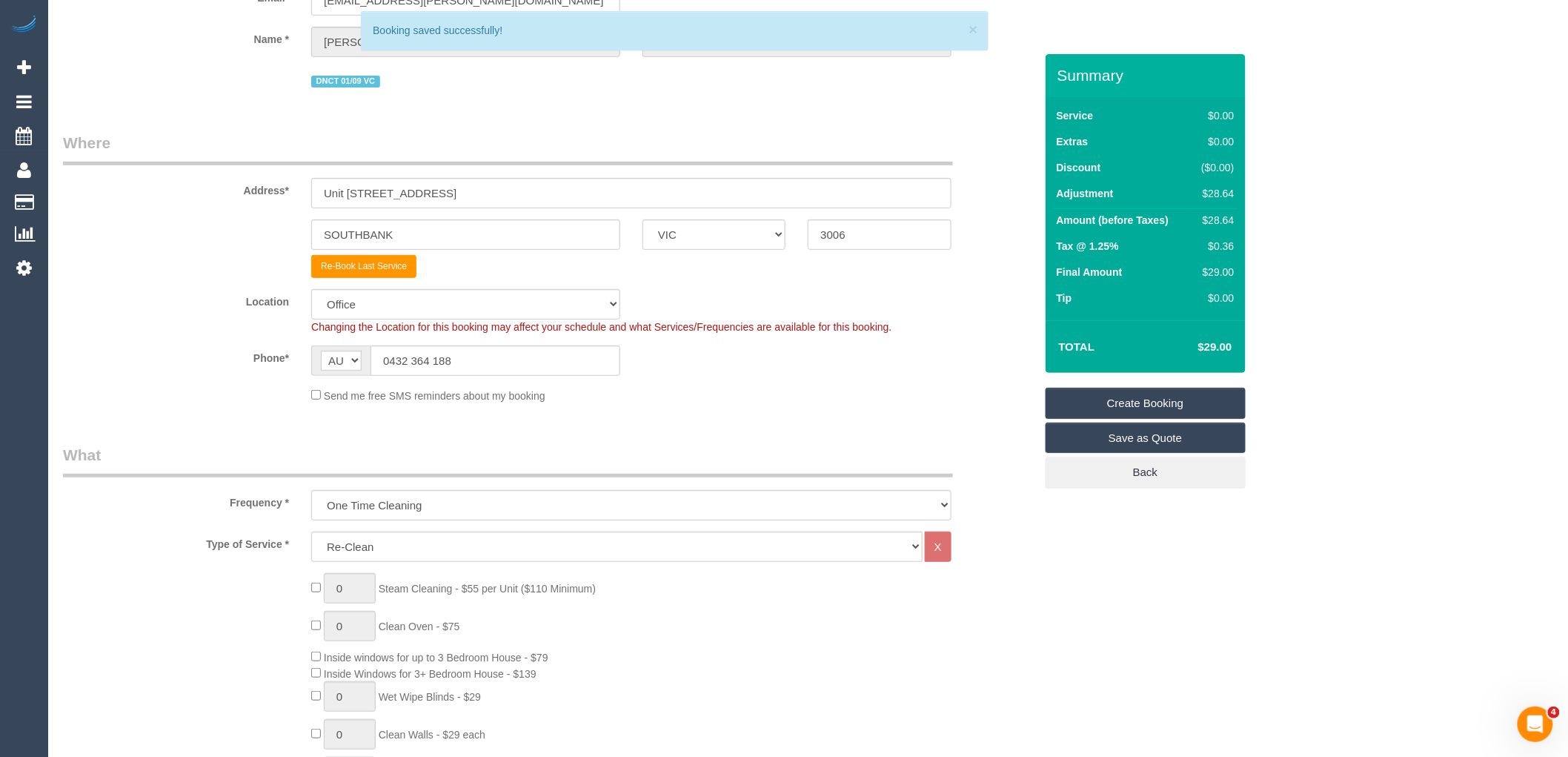
scroll to position [0, 0]
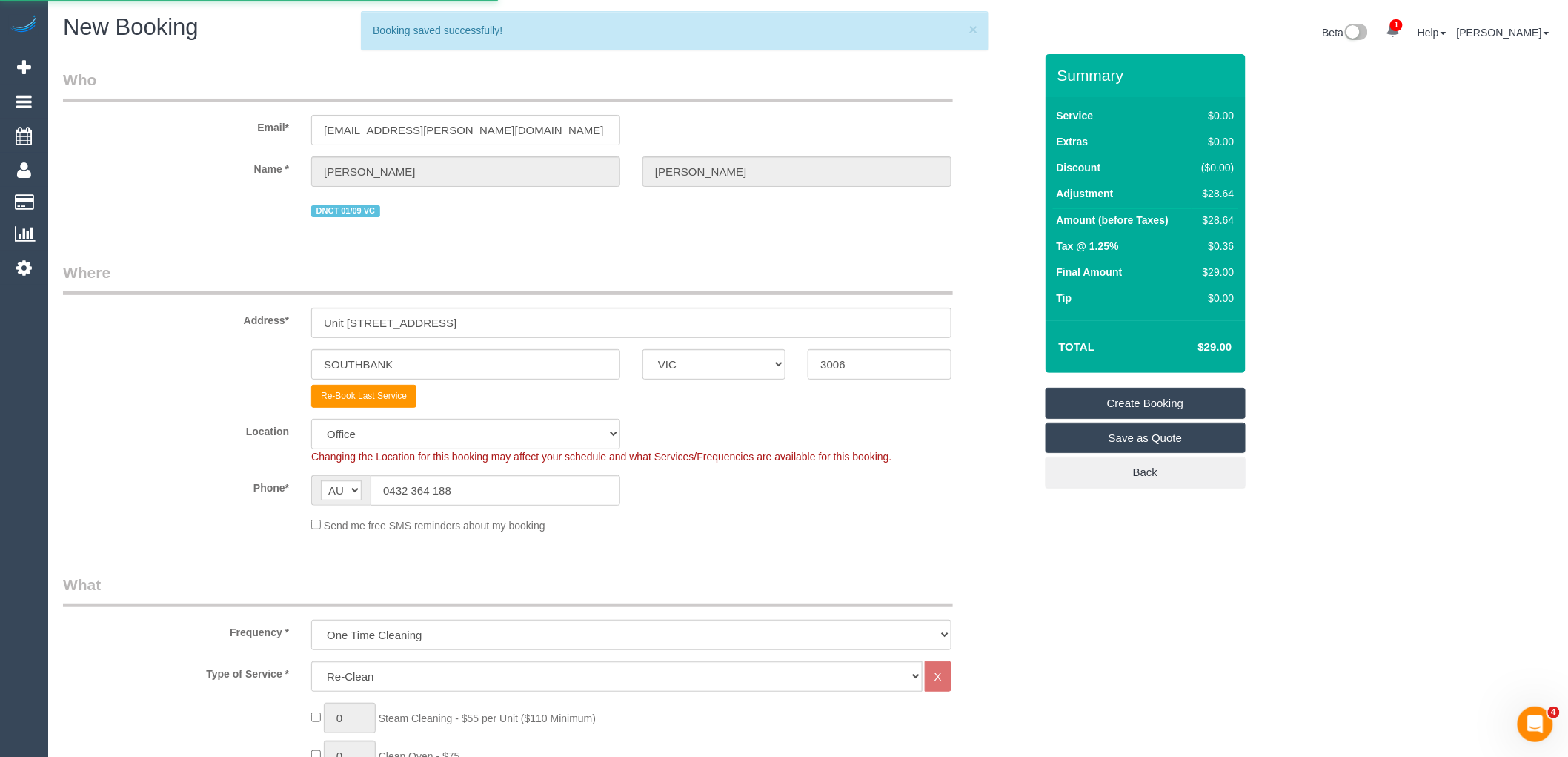
click at [189, 121] on body "1 Beta Your Notifications You have 0 alerts × You have 5 to charge for [DATE] A…" at bounding box center [784, 378] width 1568 height 757
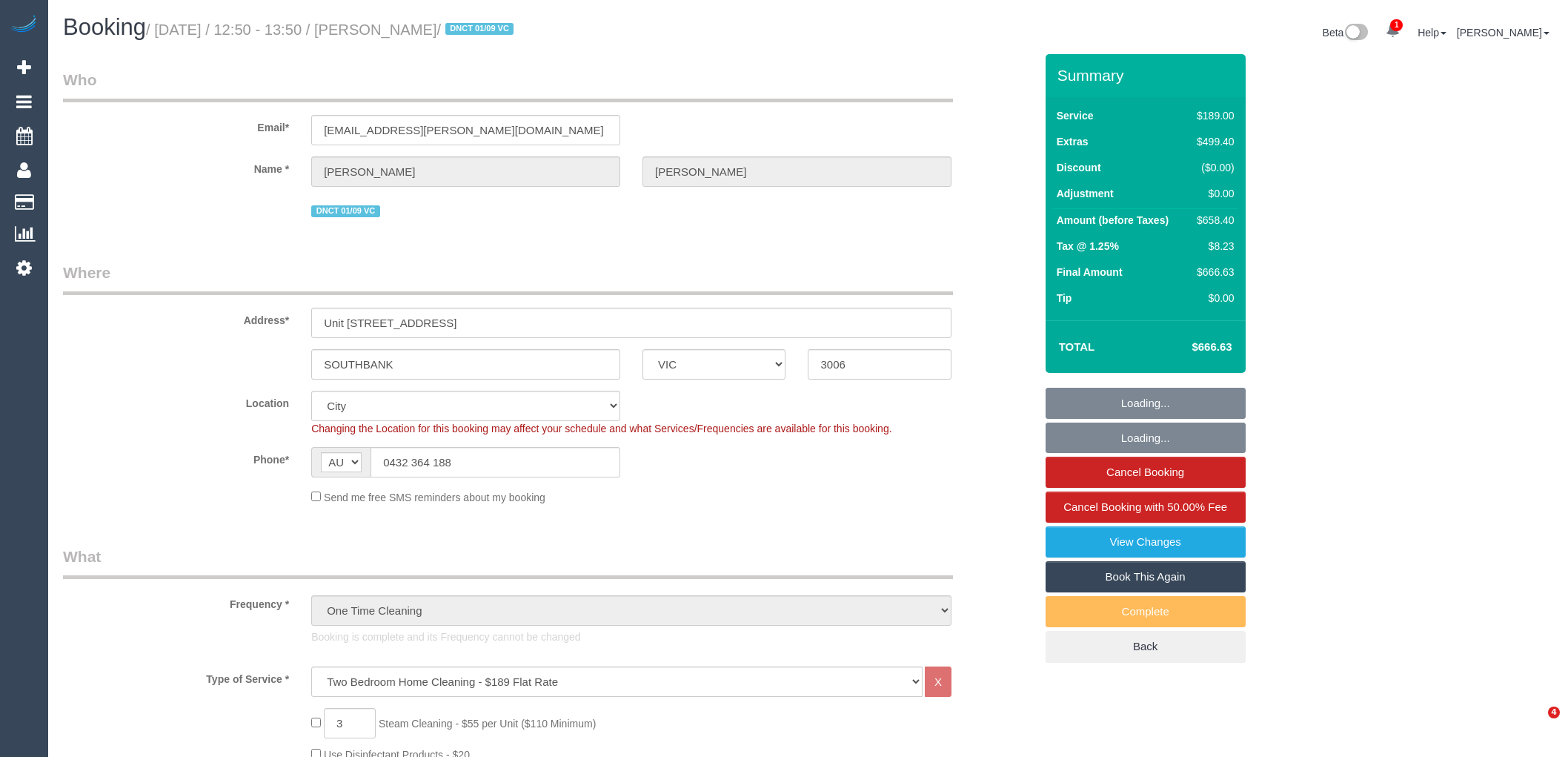
select select "VIC"
select select "number:28"
select select "number:14"
select select "number:18"
select select "number:24"
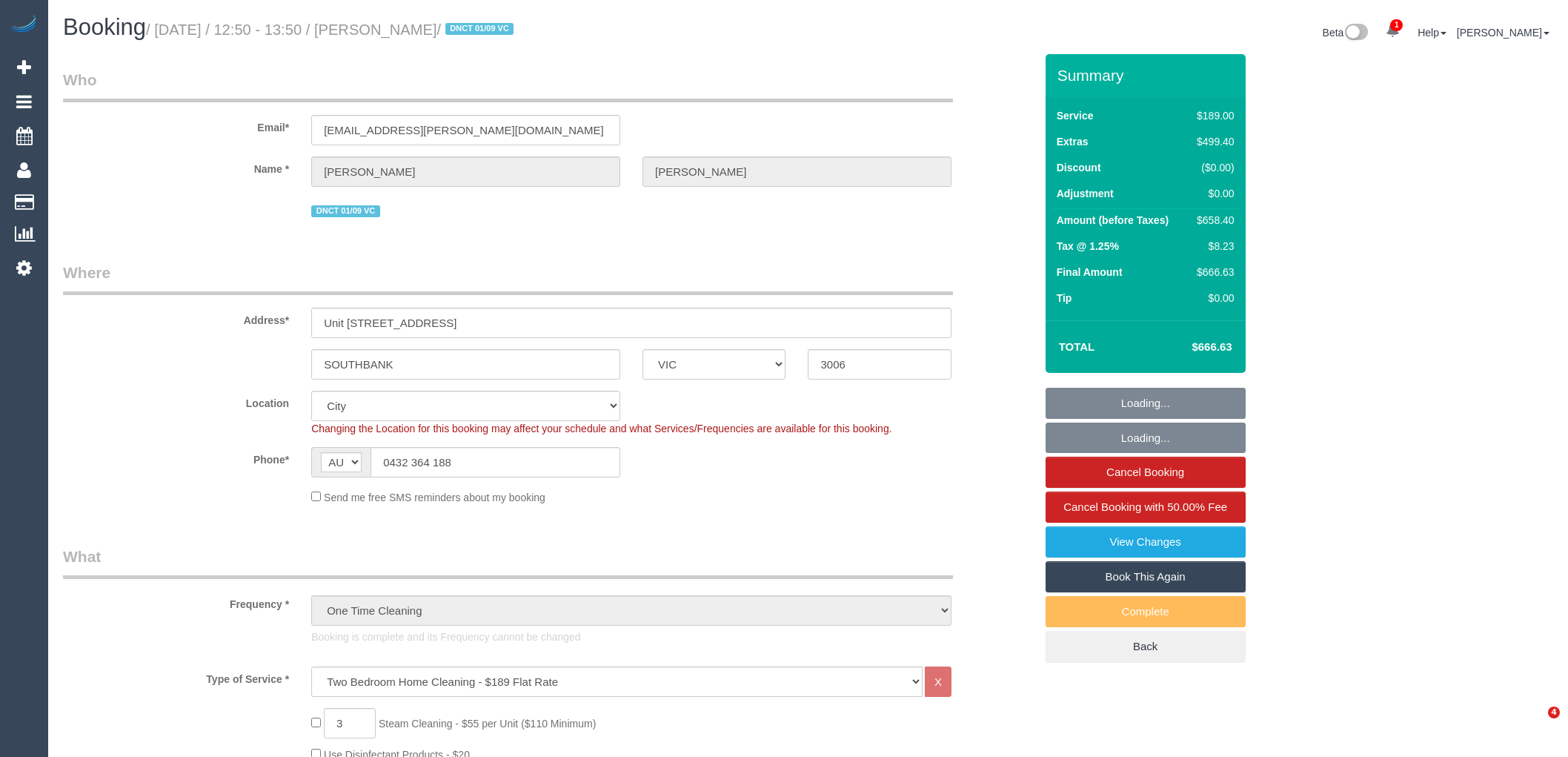
select select "number:26"
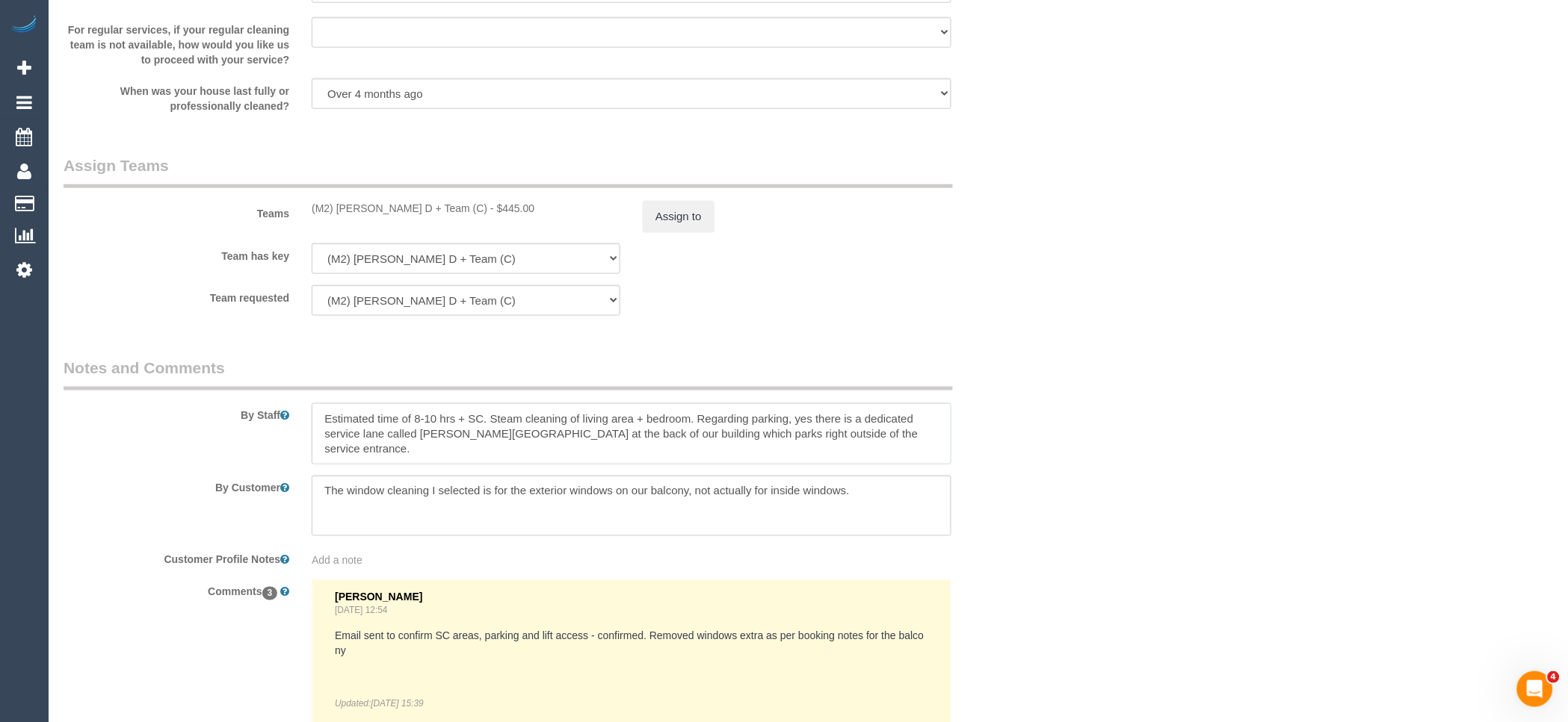
drag, startPoint x: 444, startPoint y: 468, endPoint x: 314, endPoint y: 413, distance: 141.2
click at [314, 413] on div "By Staff" at bounding box center [549, 411] width 994 height 107
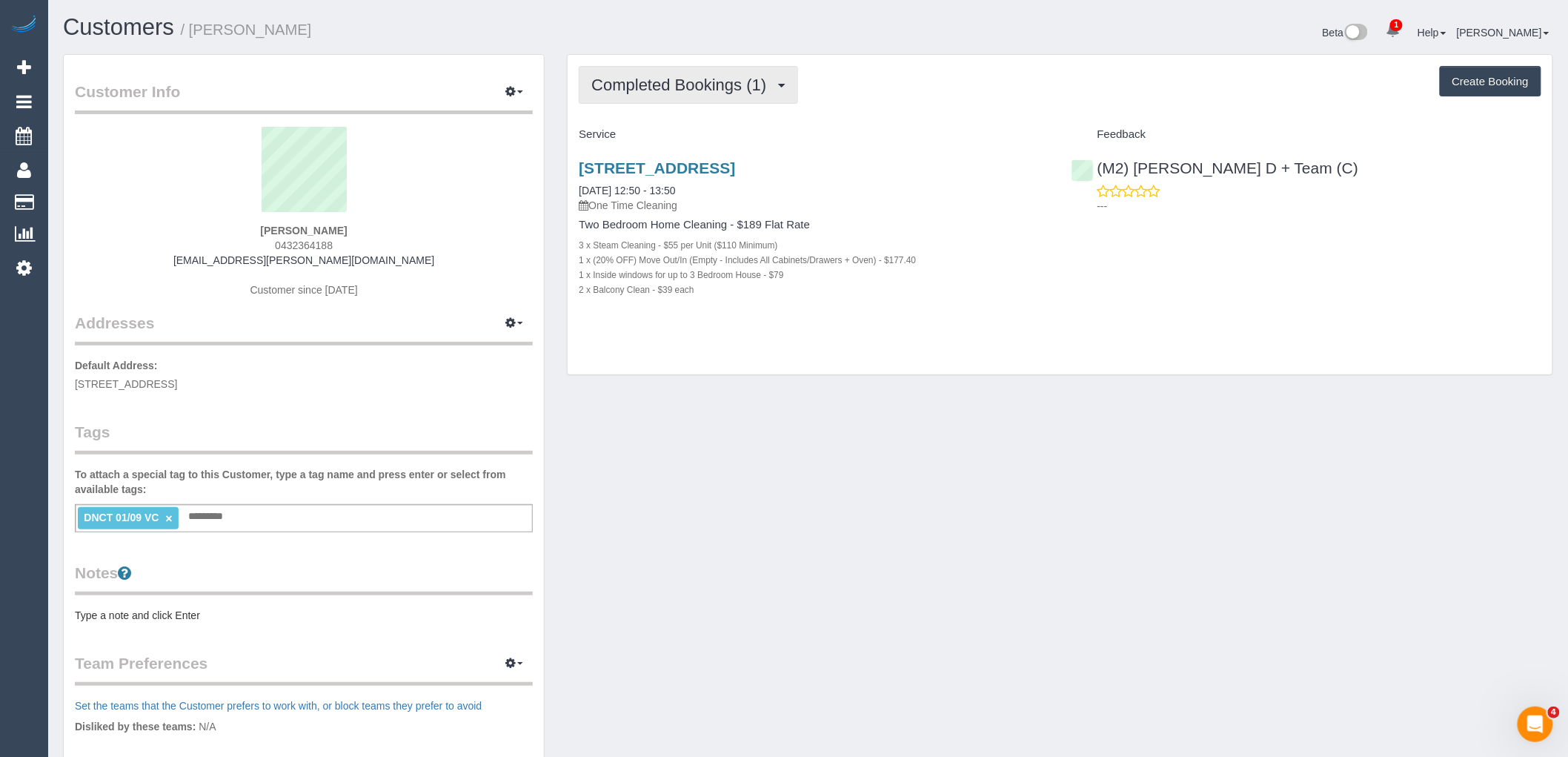
click at [746, 81] on span "Completed Bookings (1)" at bounding box center [683, 84] width 182 height 19
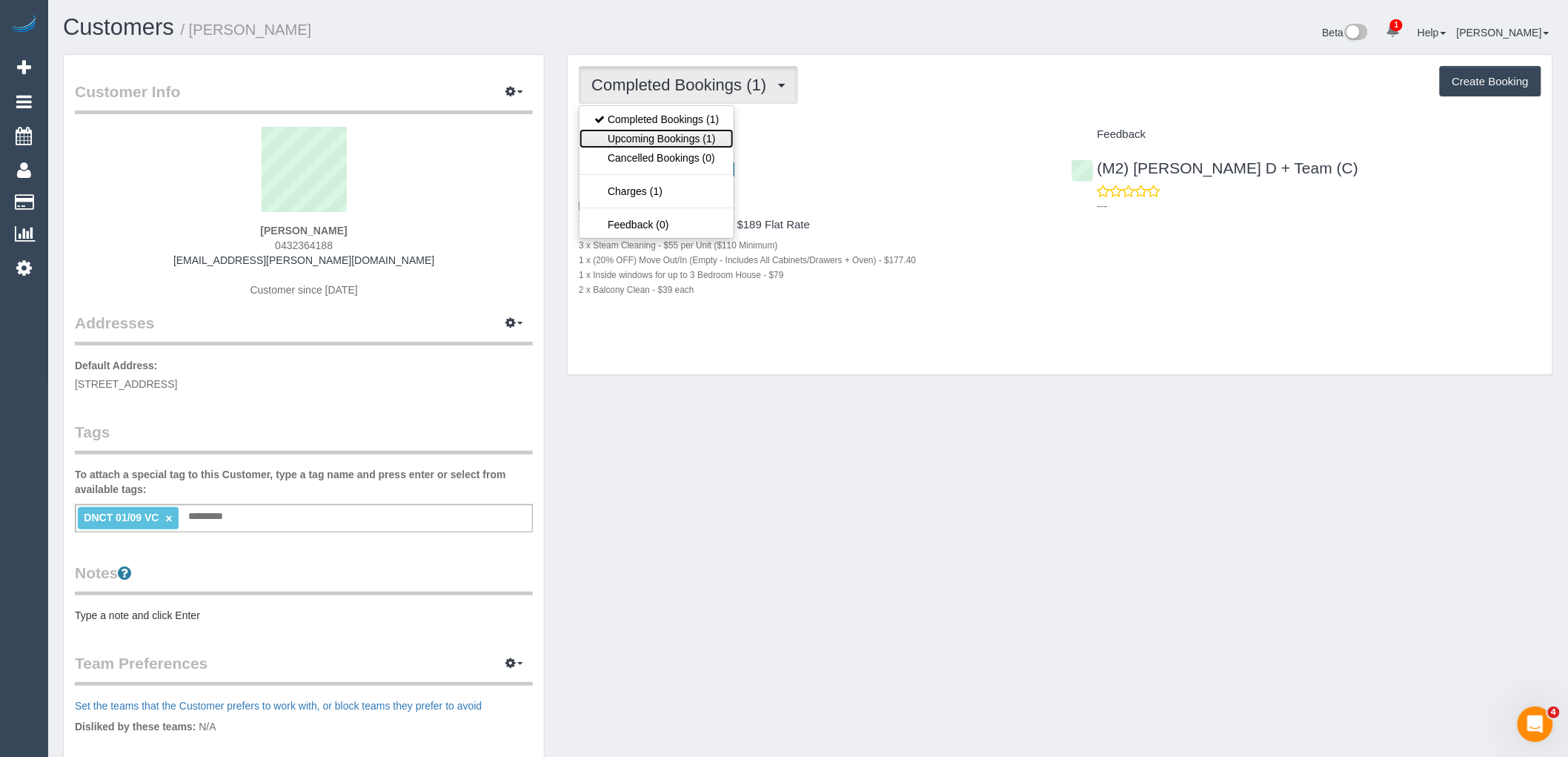
click at [714, 138] on link "Upcoming Bookings (1)" at bounding box center [657, 139] width 154 height 20
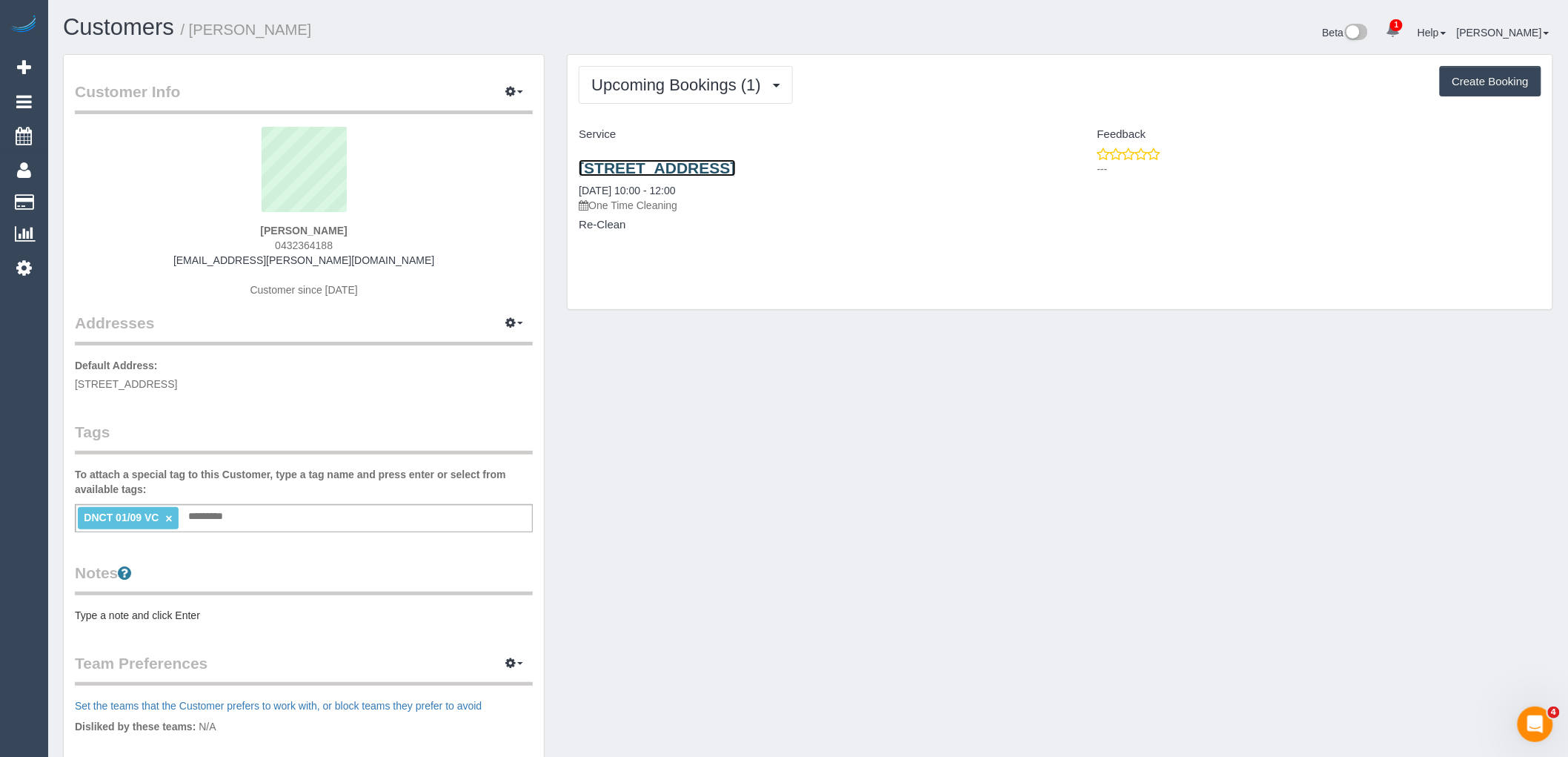
click at [724, 166] on link "Unit 713/80 Clarendon St, Southbank, VIC 3006" at bounding box center [657, 167] width 157 height 17
click at [735, 166] on link "Unit 713/80 Clarendon St, Southbank, VIC 3006" at bounding box center [657, 167] width 157 height 17
drag, startPoint x: 345, startPoint y: 243, endPoint x: 223, endPoint y: 244, distance: 122.0
click at [224, 244] on div "Nicole Damaso 0432364188 np.damaso@gmail.com Customer since 2025" at bounding box center [303, 220] width 458 height 185
copy span "0432364188"
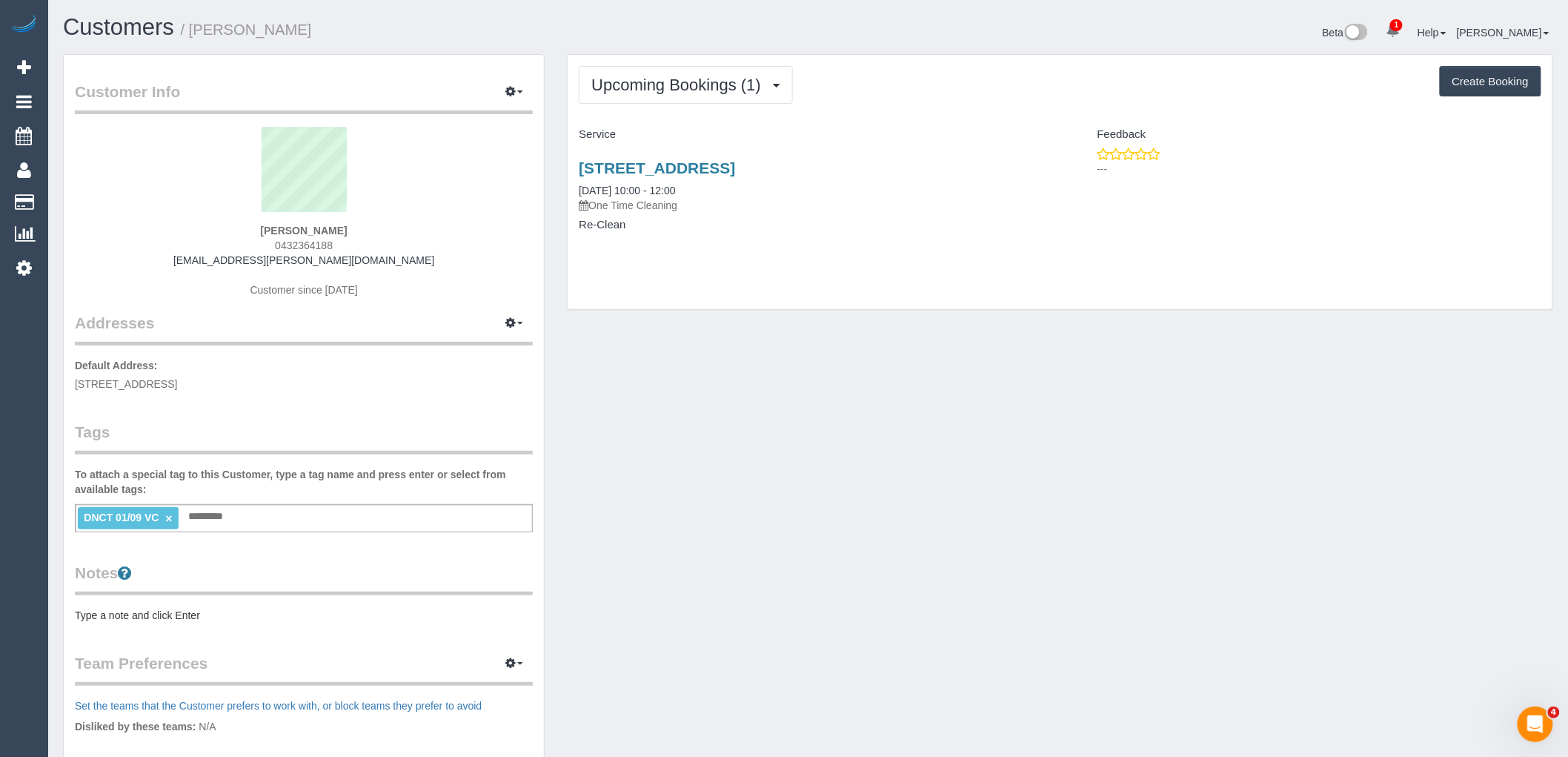
click at [407, 294] on div "Nicole Damaso 0432364188 np.damaso@gmail.com Customer since 2025" at bounding box center [303, 220] width 458 height 185
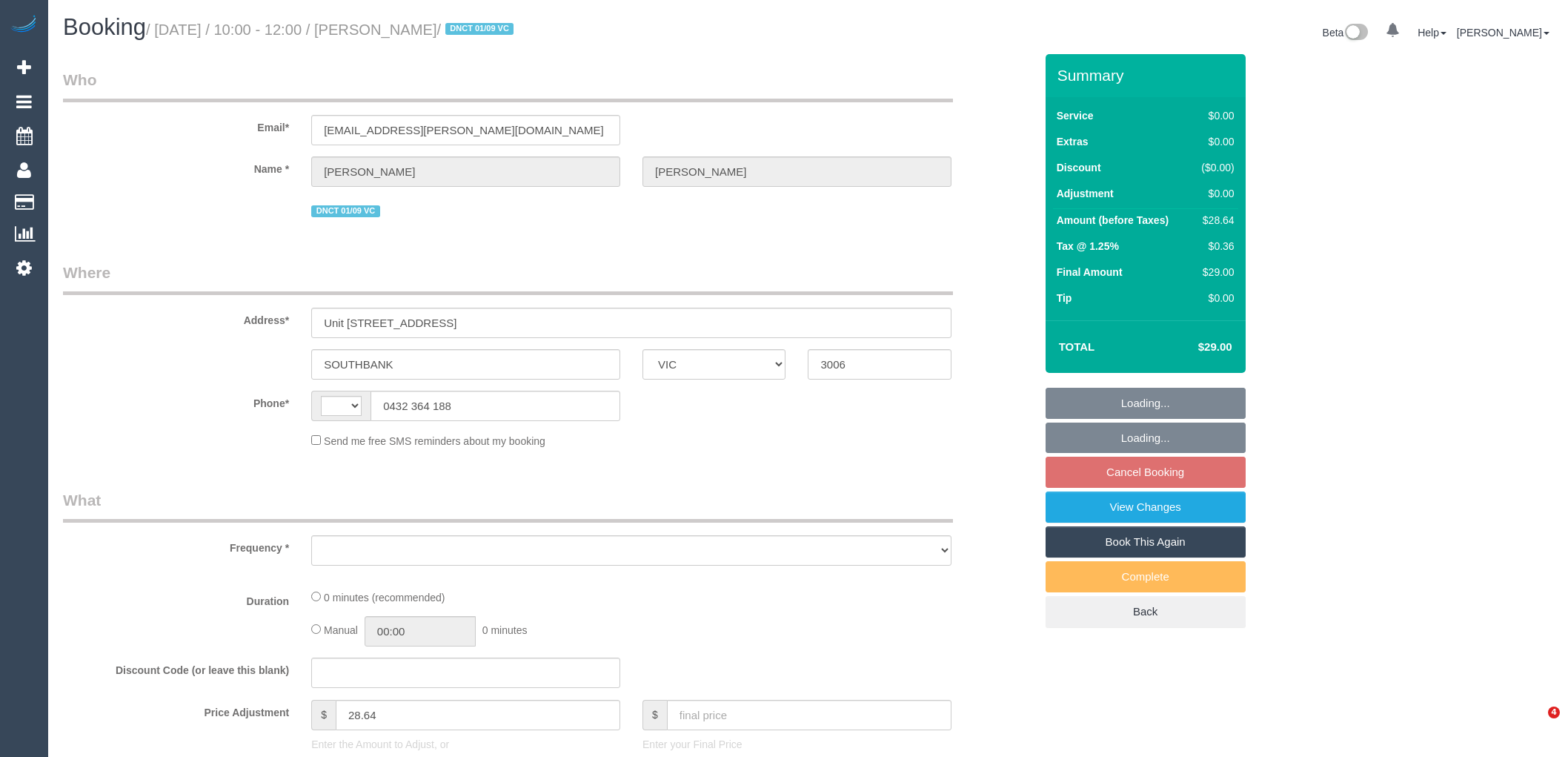
select select "VIC"
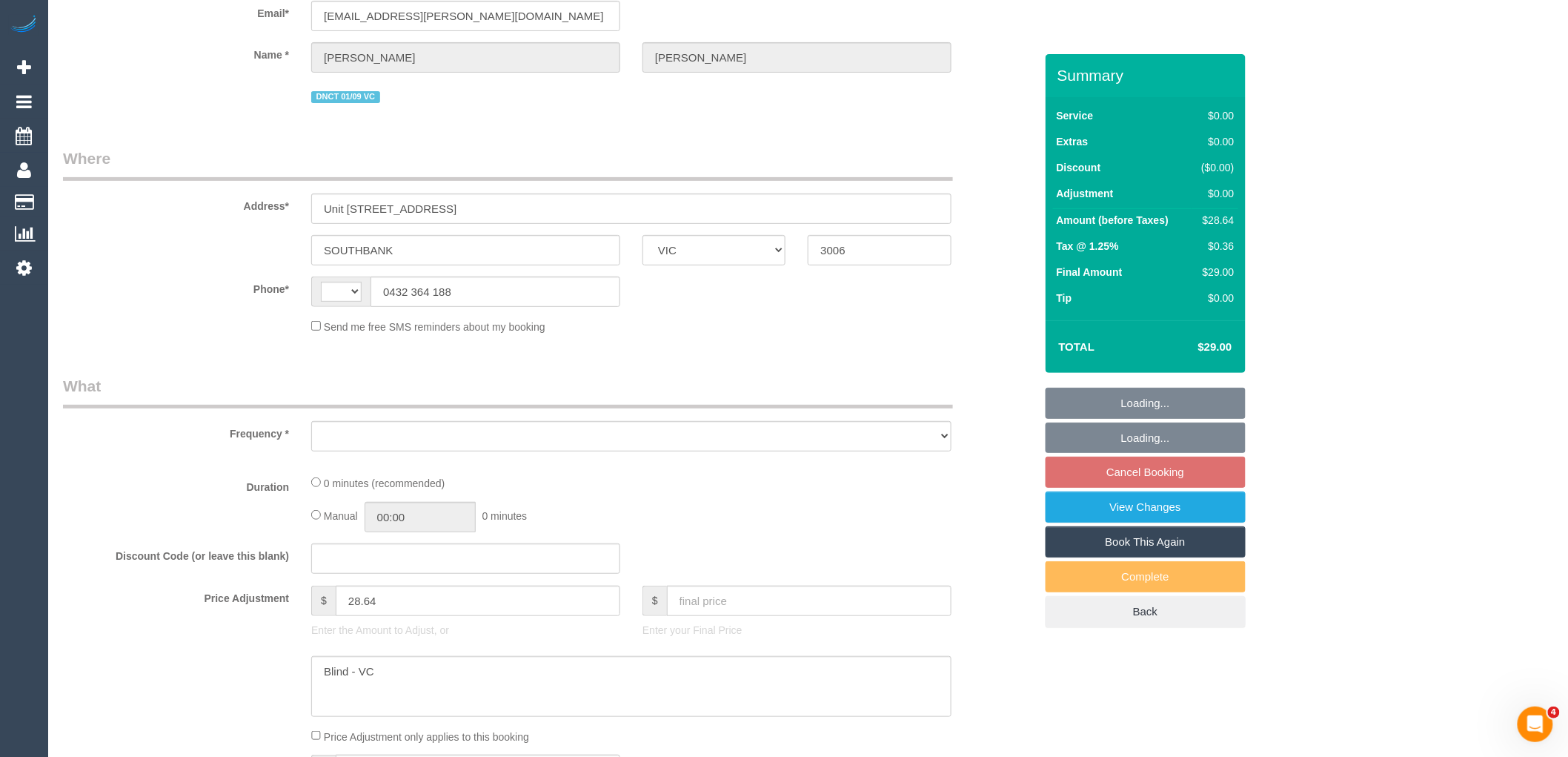
select select "string:AU"
select select "object:540"
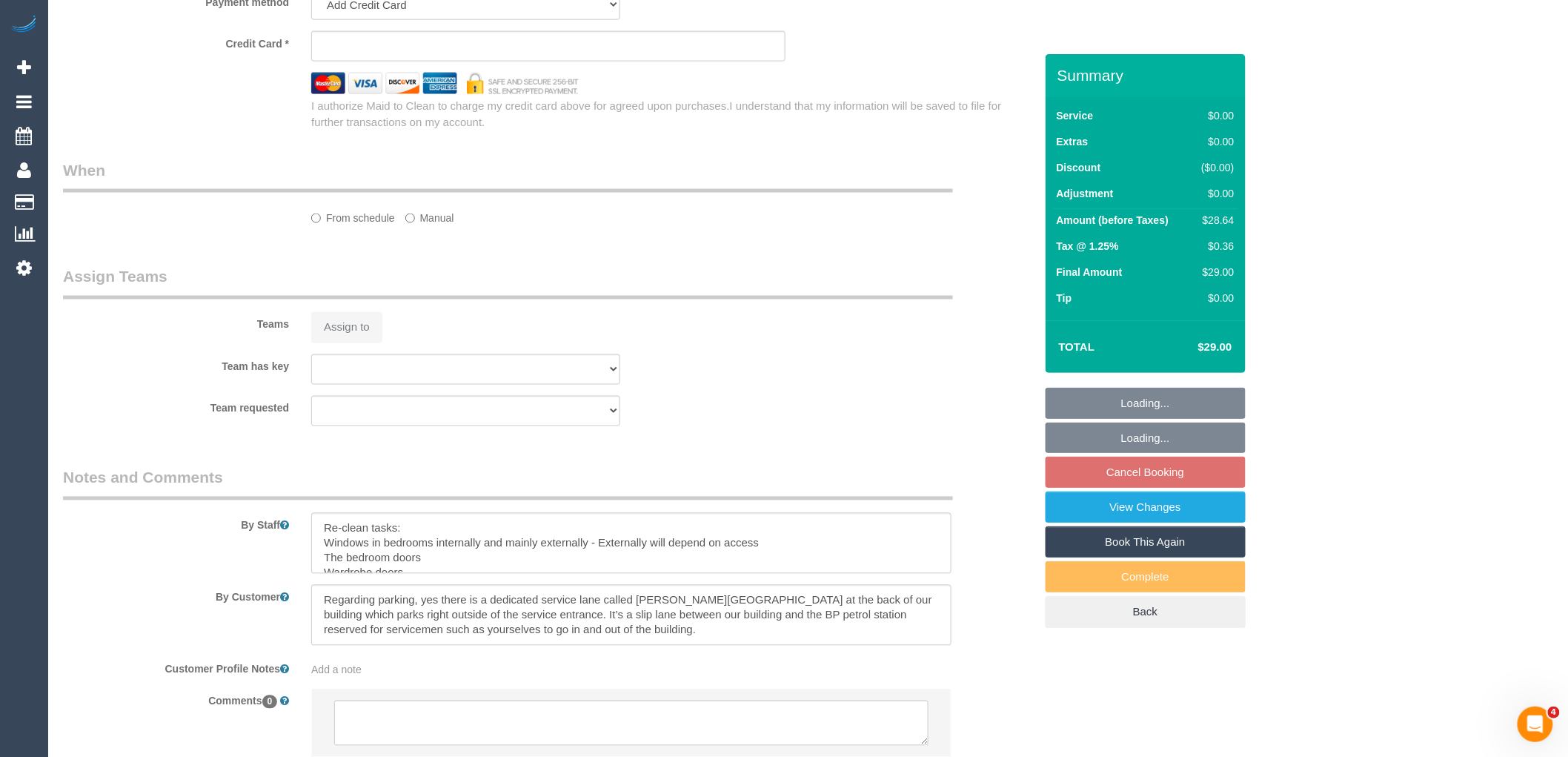
select select "string:stripe-pm_1RtS0d2GScqysDRVnZFQk5O5"
select select "number:28"
select select "number:14"
select select "number:18"
select select "number:25"
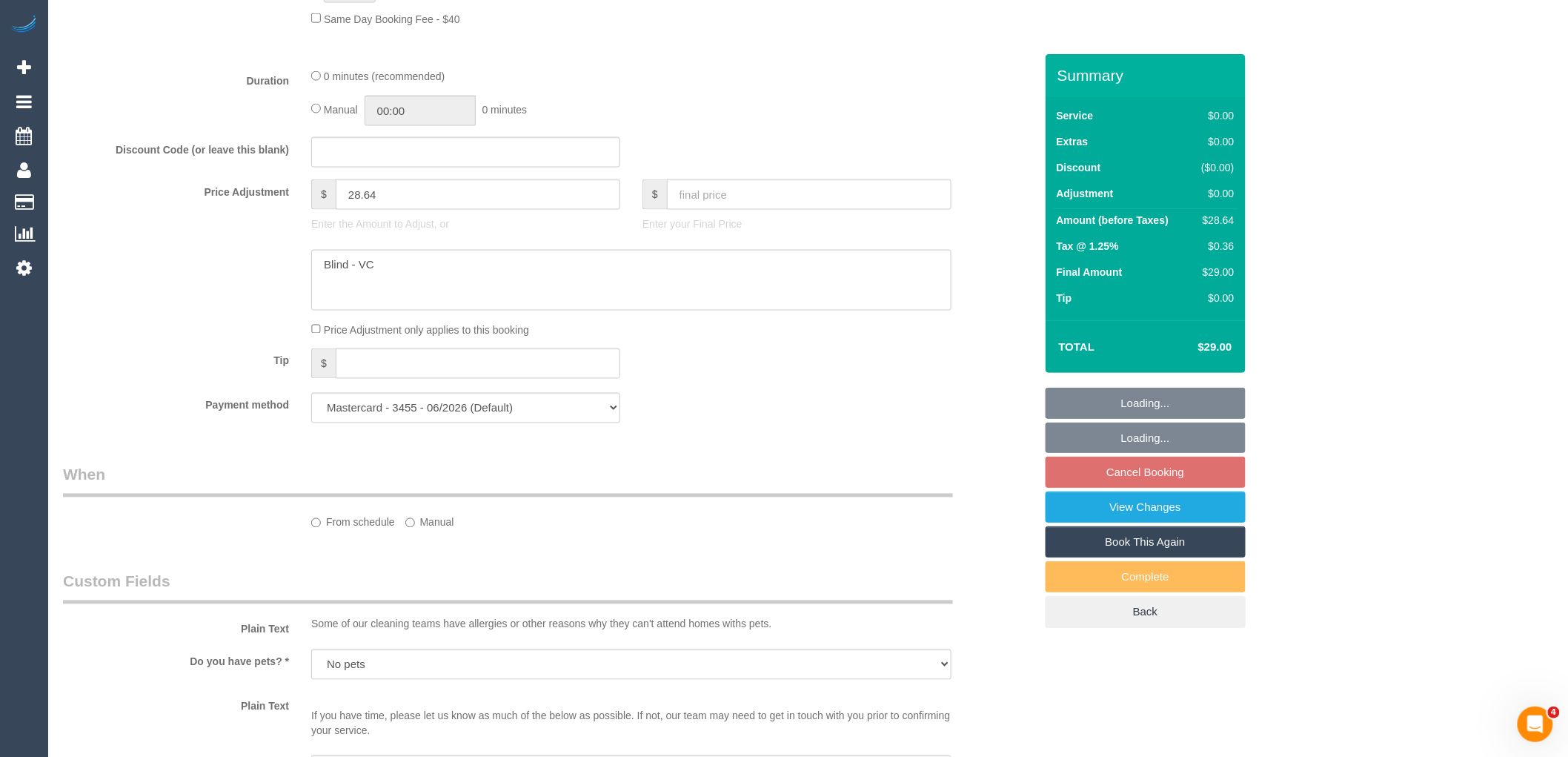
scroll to position [1347, 0]
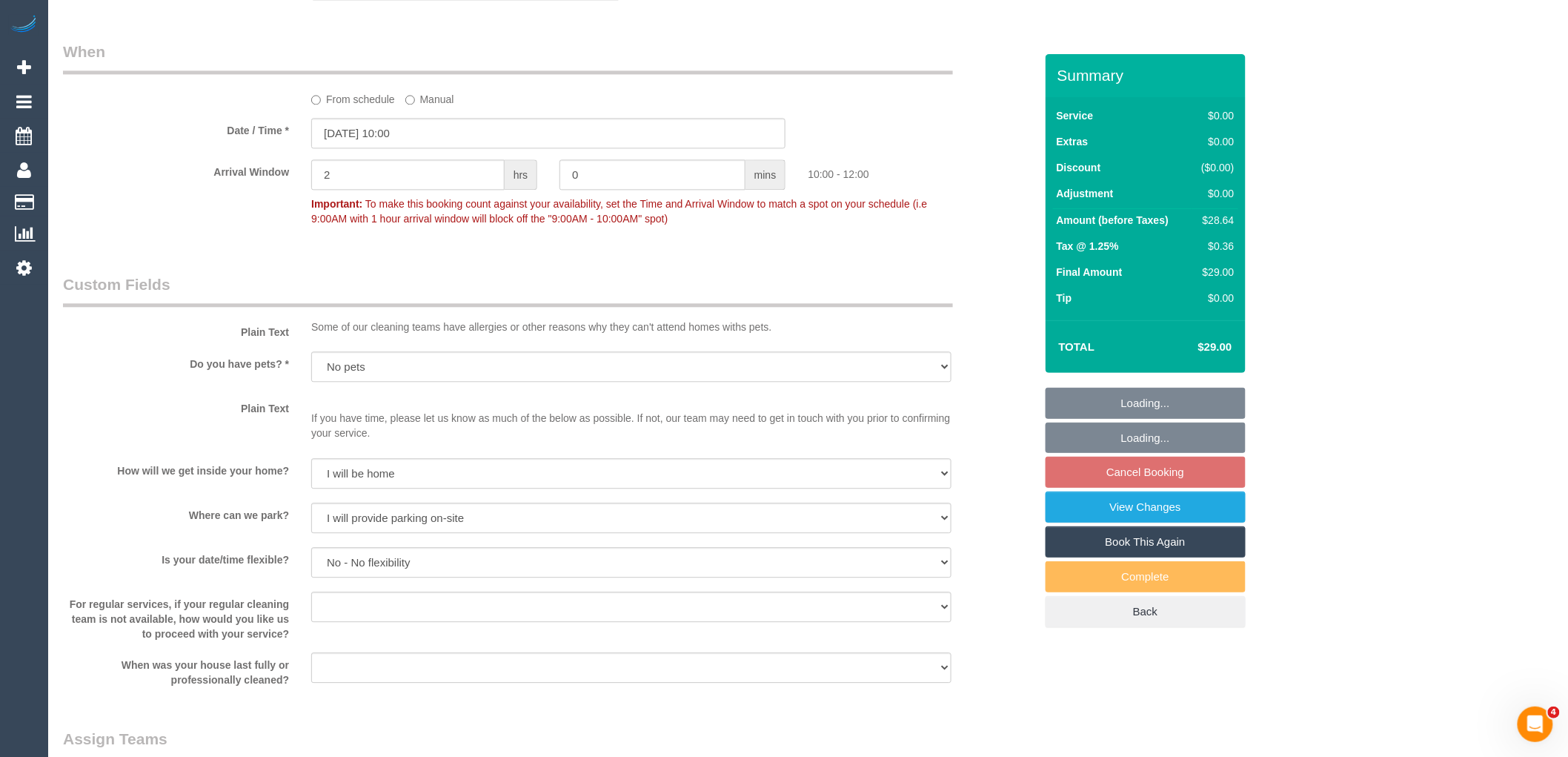
select select "object:2026"
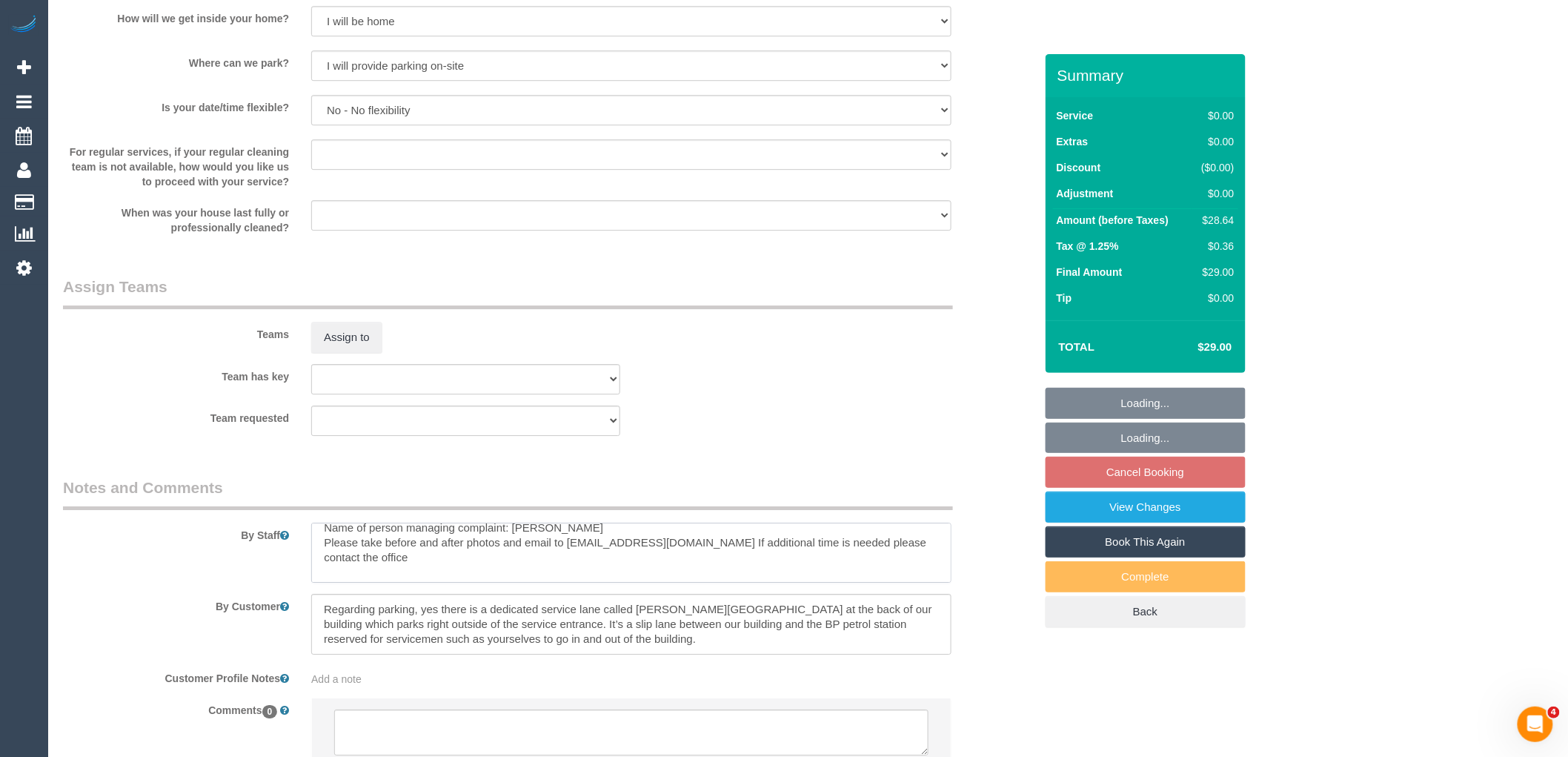
scroll to position [163, 0]
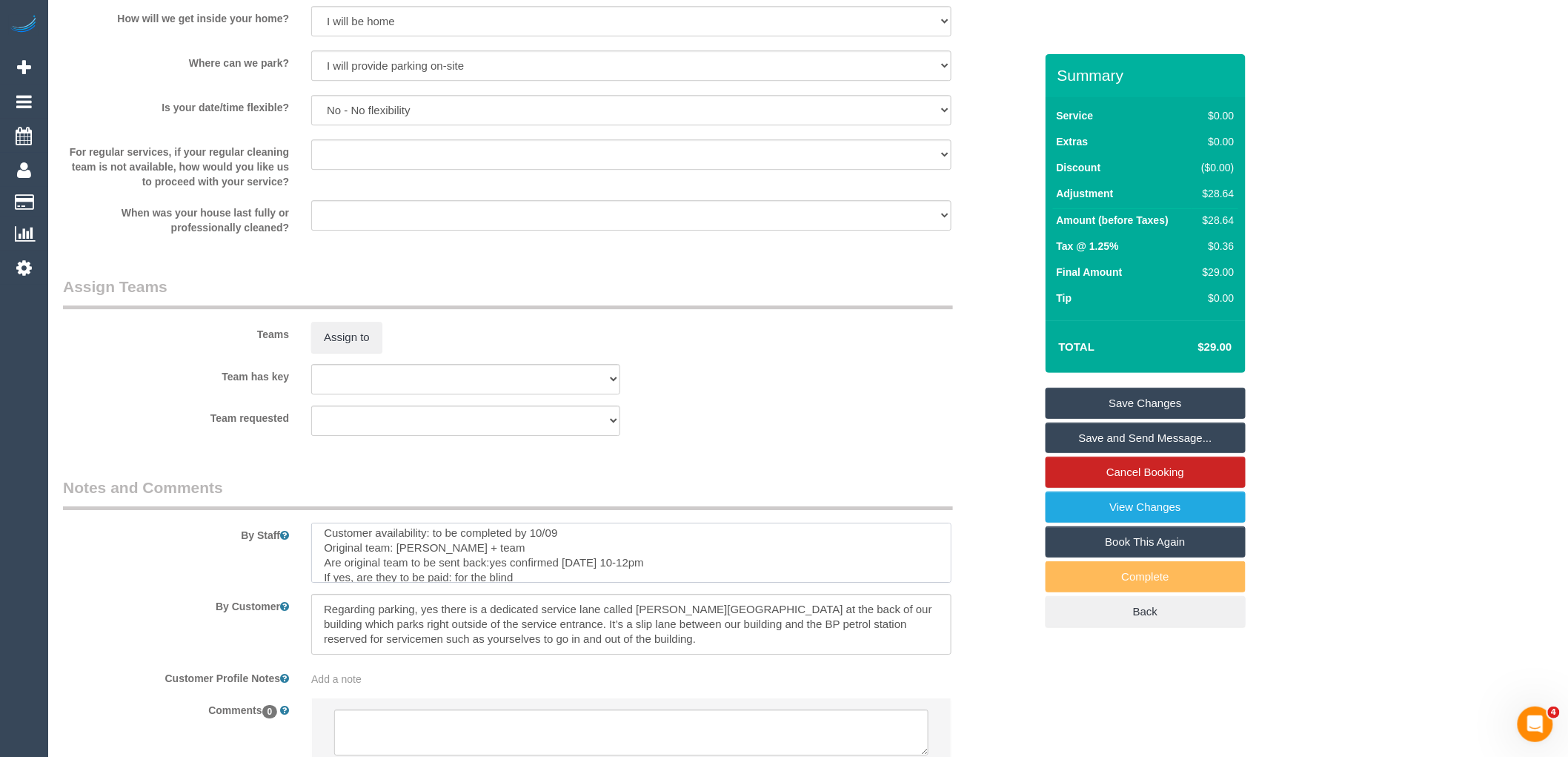
click at [321, 536] on textarea at bounding box center [631, 553] width 640 height 61
drag, startPoint x: 321, startPoint y: 536, endPoint x: 610, endPoint y: 672, distance: 319.4
click at [610, 672] on sui-booking-comments "By Staff By Customer Customer Profile Notes Add a note Comments 0" at bounding box center [548, 629] width 971 height 306
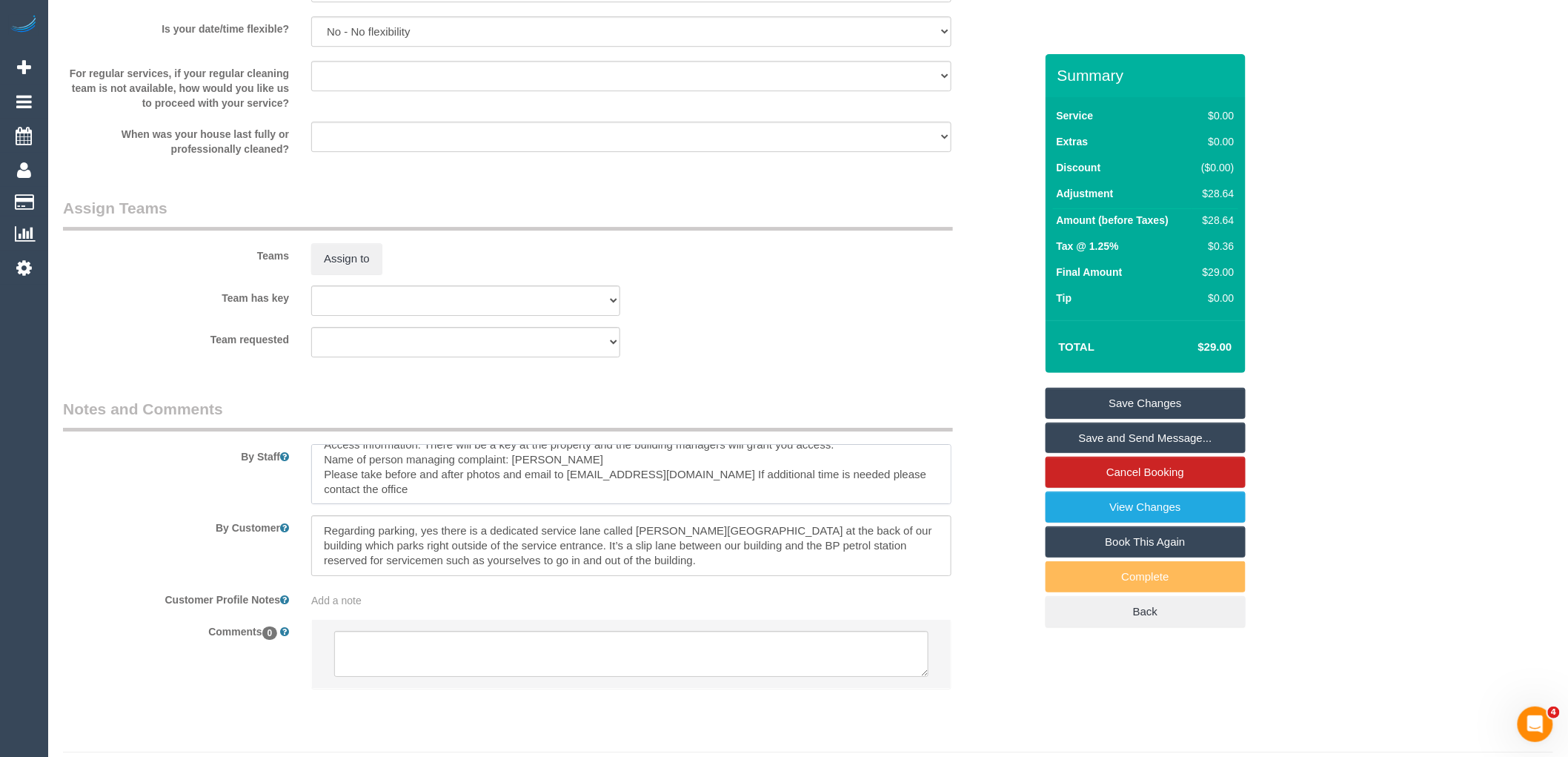
scroll to position [1882, 0]
type textarea "Re-clean tasks: Windows in bedrooms internally and mainly externally - External…"
click at [517, 668] on textarea at bounding box center [631, 650] width 594 height 46
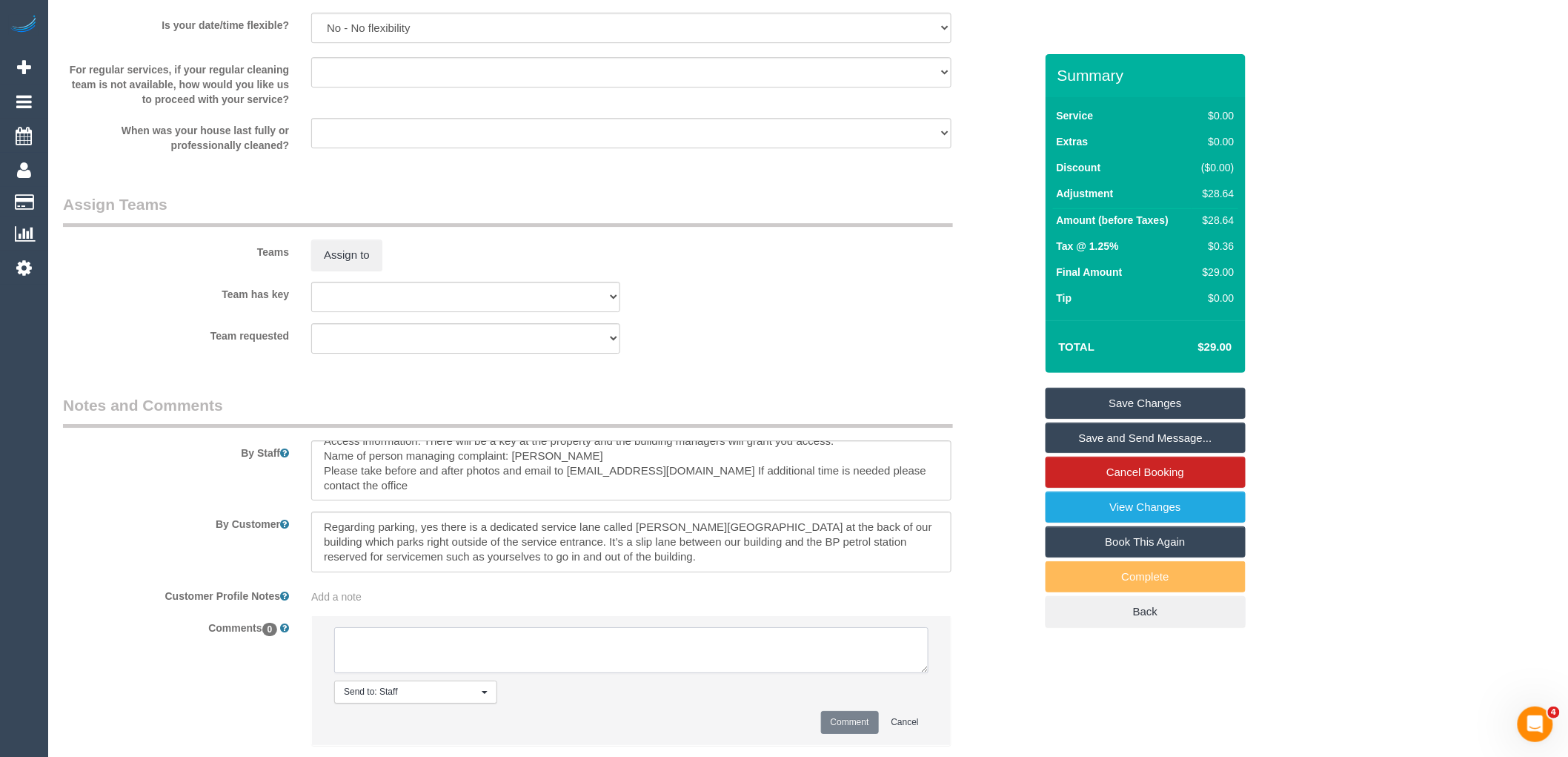
paste textarea "Customer availability: to be completed by 10/09 Original team: Angelica + team …"
type textarea "Customer availability: to be completed by 10/09 Original team: Angelica + team …"
click at [849, 734] on button "Comment" at bounding box center [850, 723] width 58 height 23
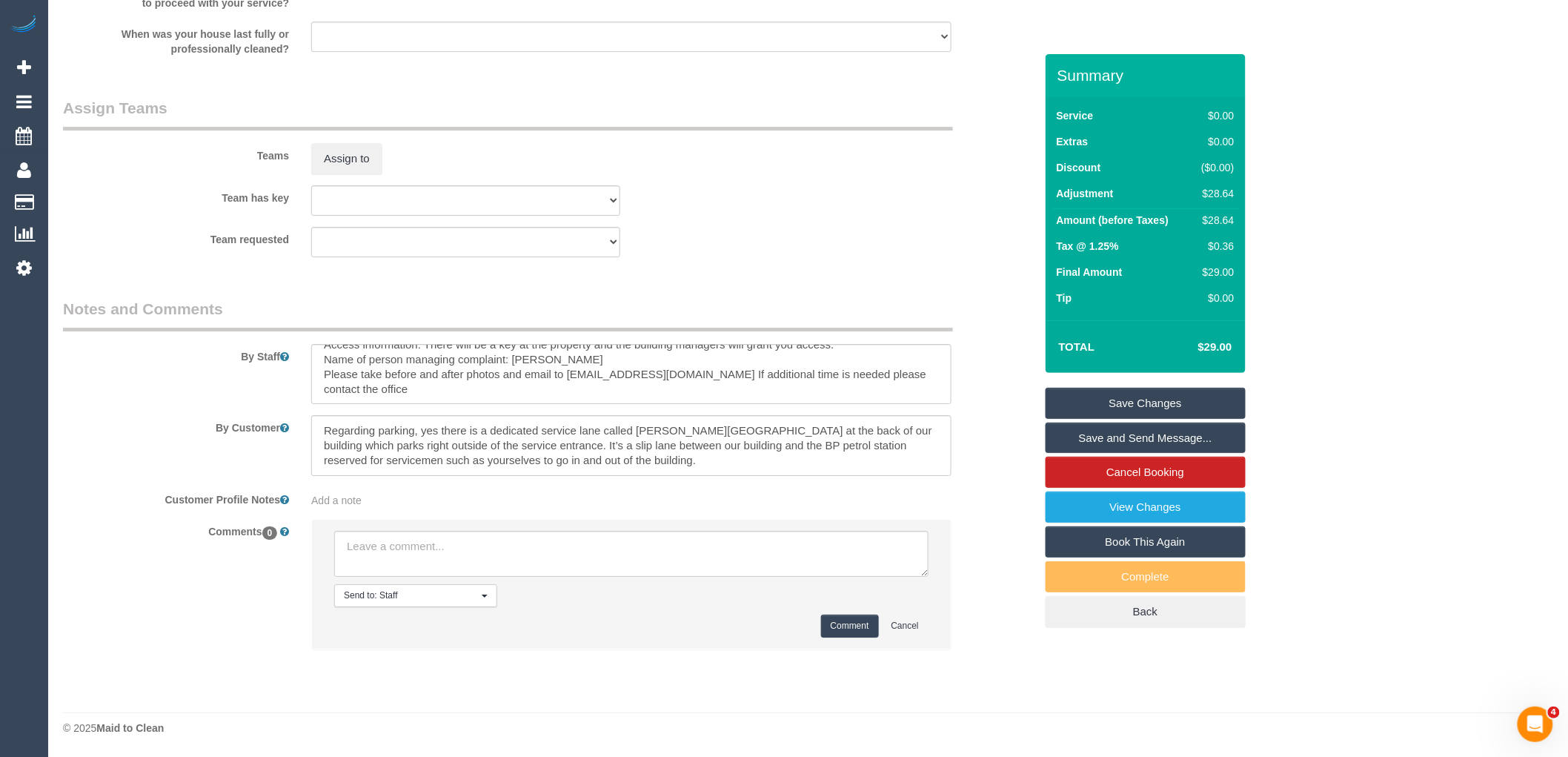
scroll to position [0, 0]
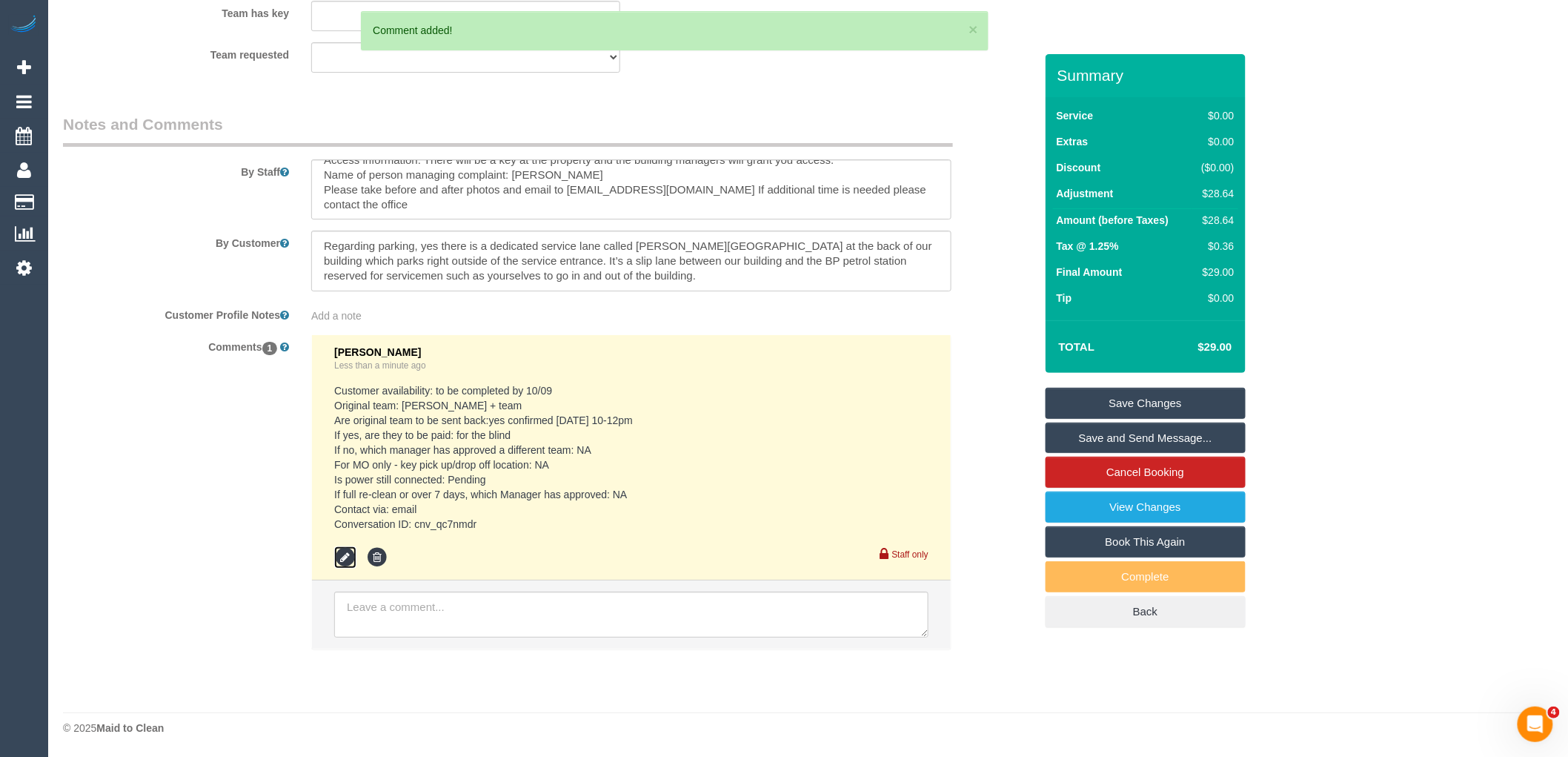
click at [344, 546] on icon at bounding box center [345, 557] width 22 height 22
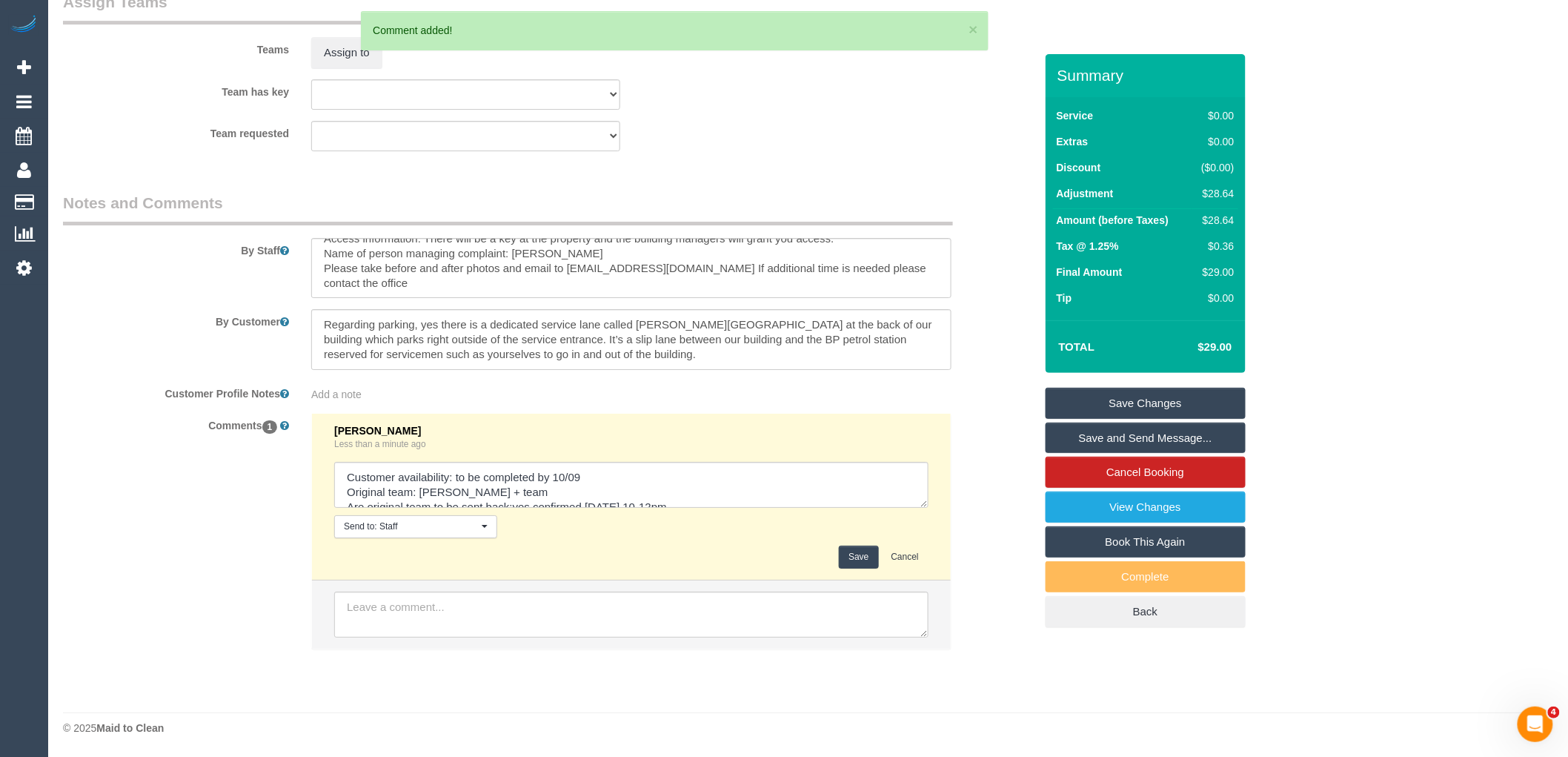
scroll to position [2170, 0]
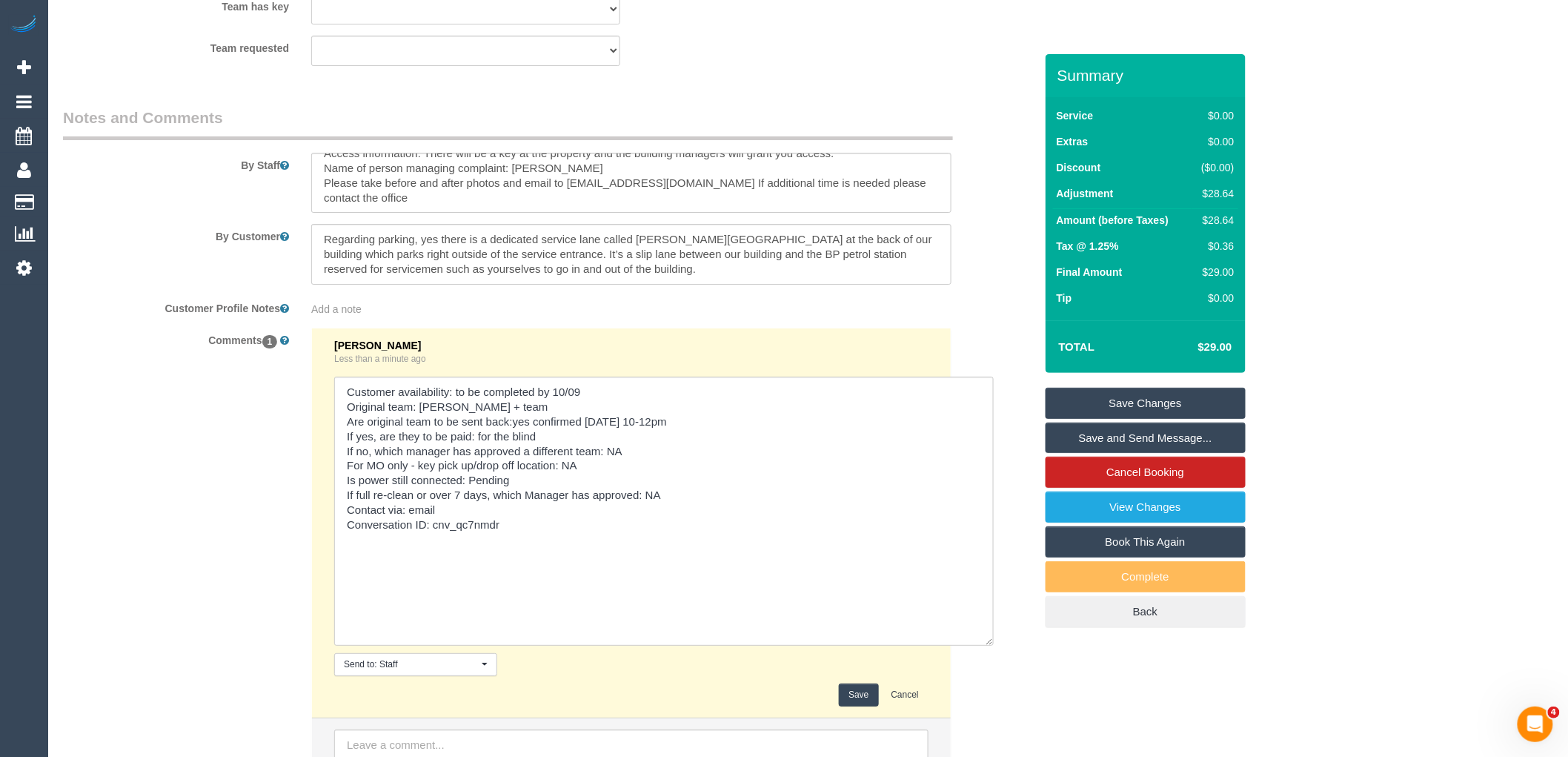
drag, startPoint x: 952, startPoint y: 590, endPoint x: 986, endPoint y: 732, distance: 146.0
click at [986, 732] on div "Comments 1 Vanessa Christou Less than a minute ago Send to: Staff Nothing selec…" at bounding box center [548, 565] width 993 height 475
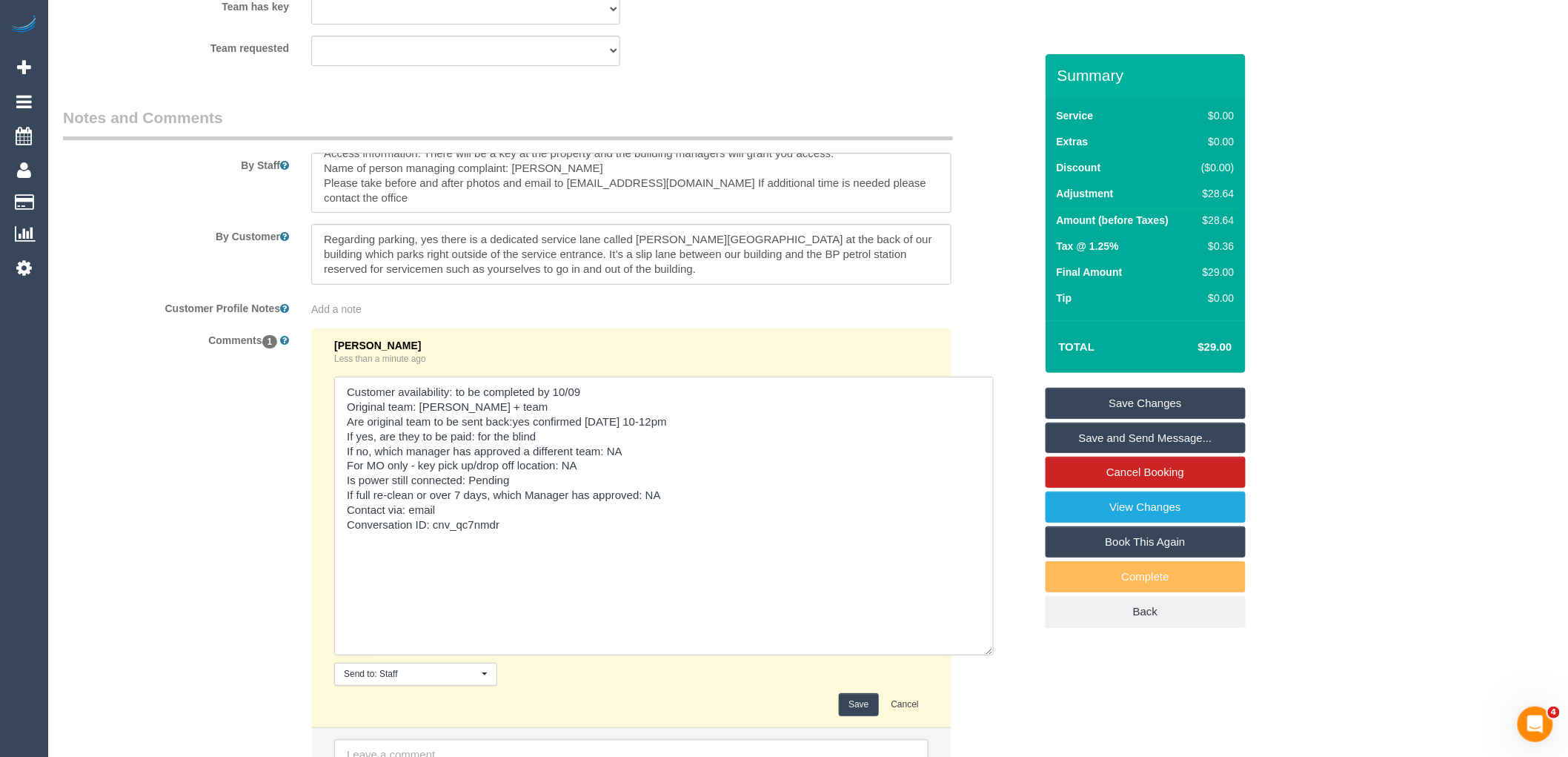
click at [702, 425] on textarea at bounding box center [664, 516] width 660 height 279
click at [528, 556] on textarea at bounding box center [664, 516] width 660 height 279
type textarea "Customer availability: to be completed by 10/09 Original team: [PERSON_NAME] + …"
click at [857, 701] on button "Save" at bounding box center [859, 705] width 39 height 23
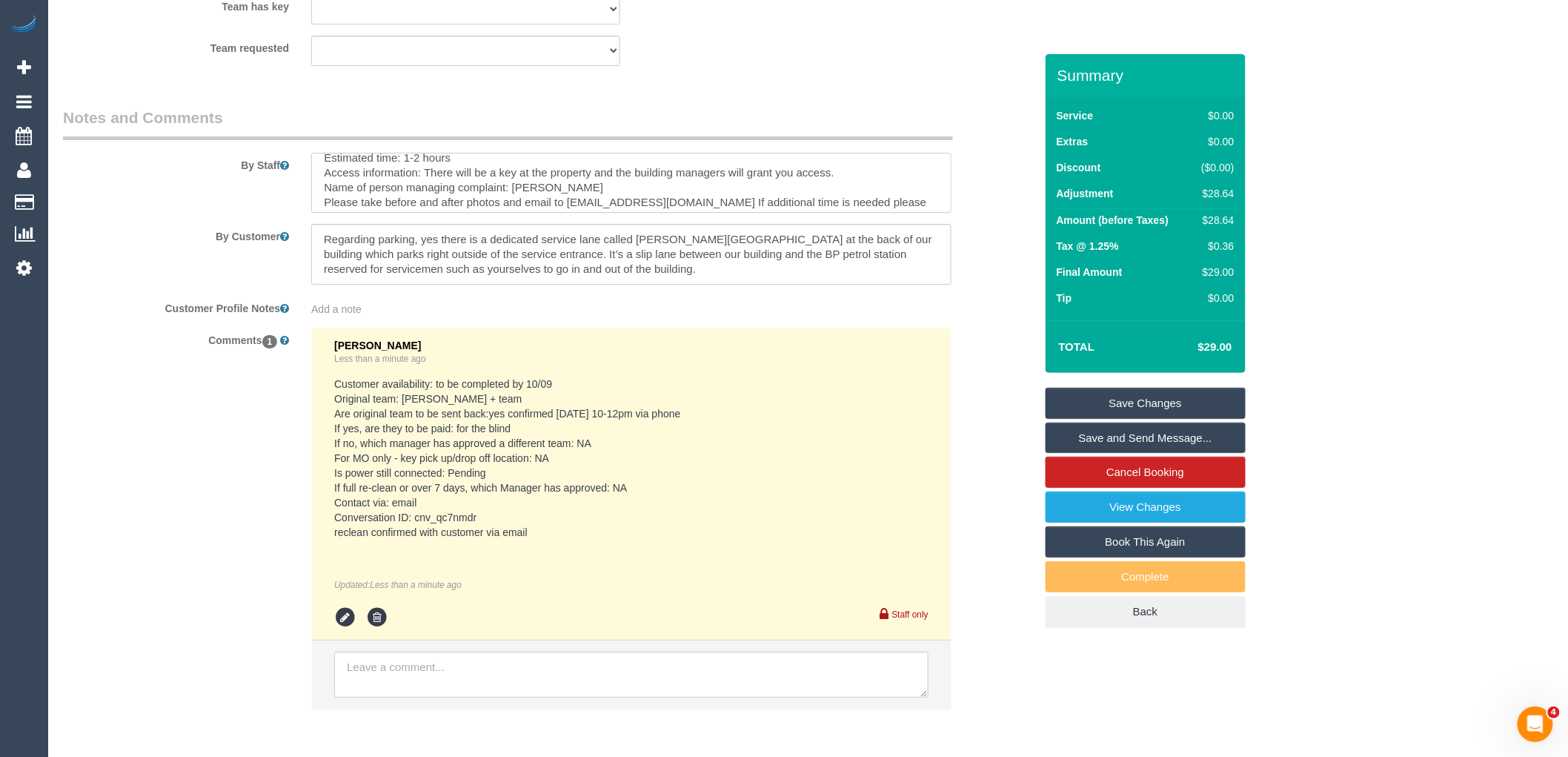
scroll to position [131, 0]
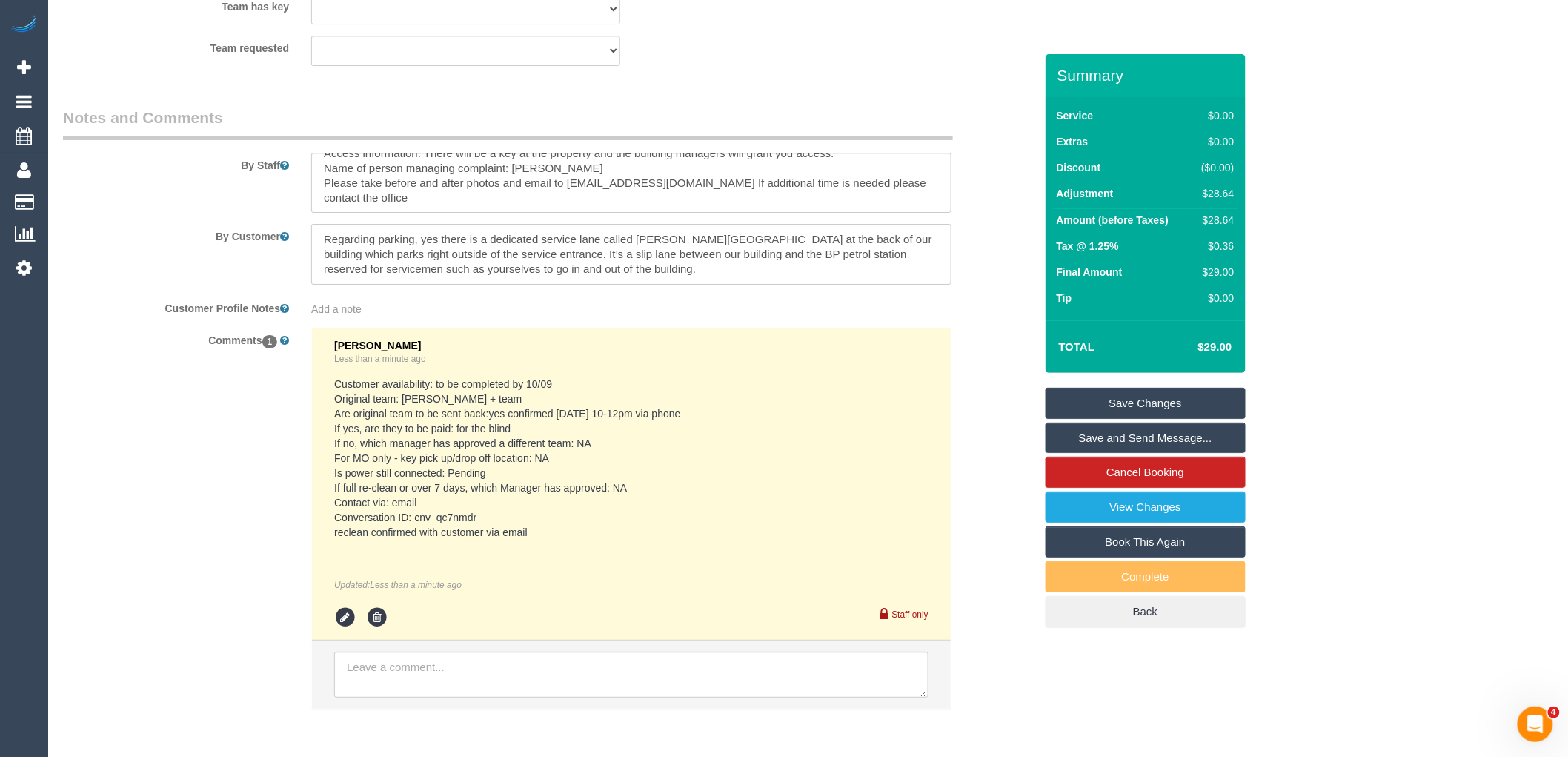
click at [1225, 399] on link "Save Changes" at bounding box center [1146, 404] width 200 height 31
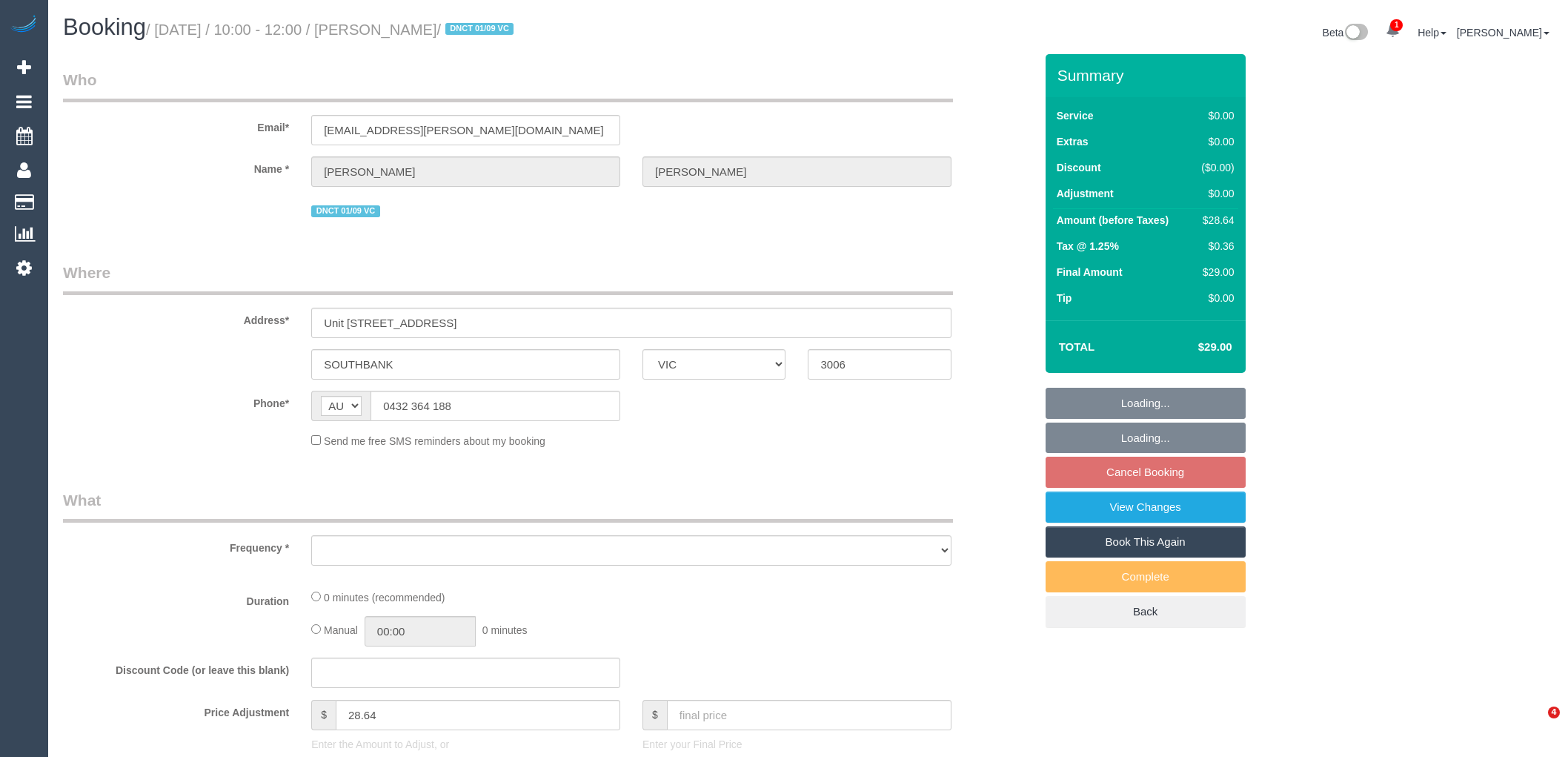
select select "VIC"
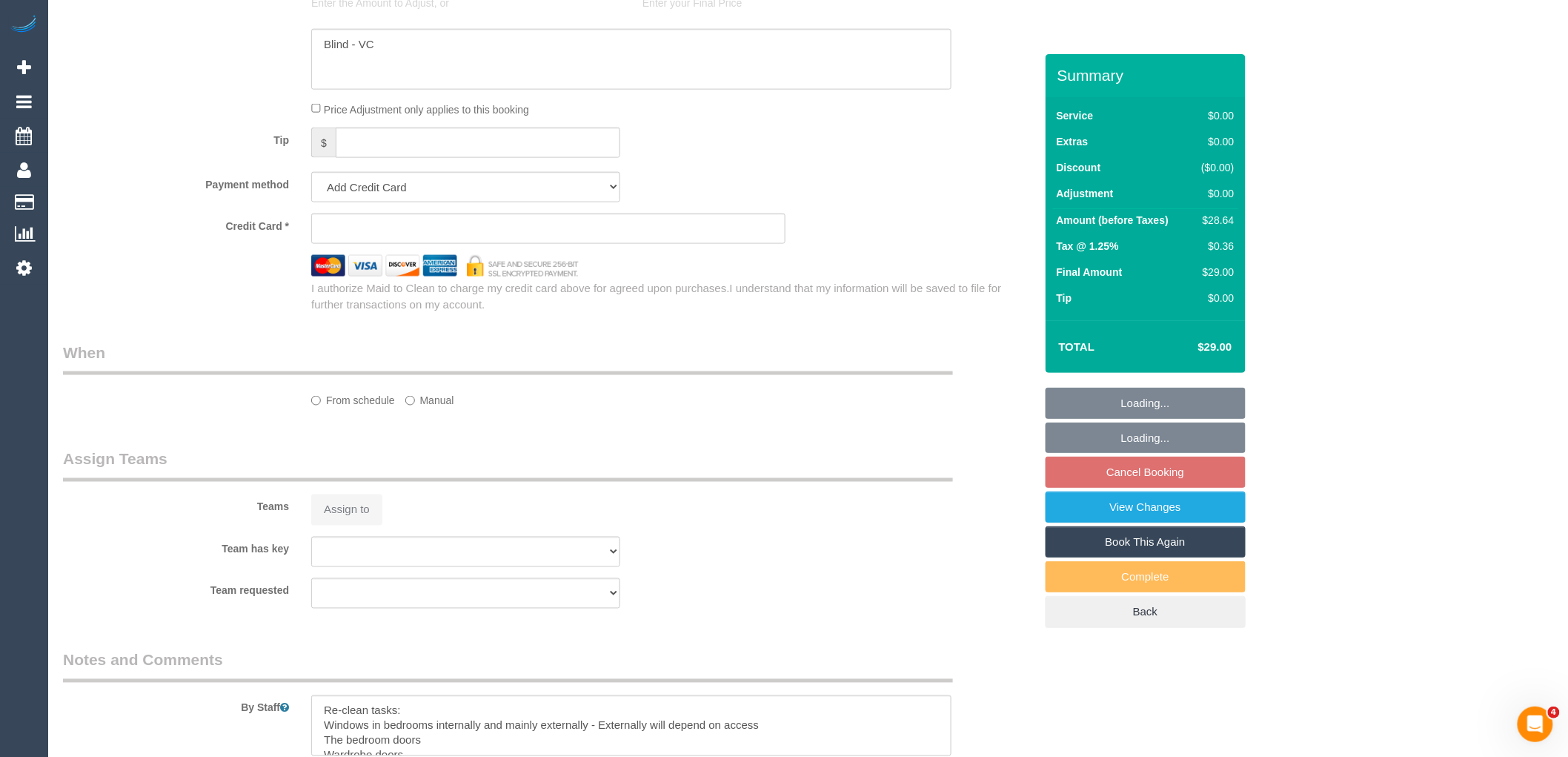
select select "object:564"
select select "string:stripe-pm_1RtS0d2GScqysDRVnZFQk5O5"
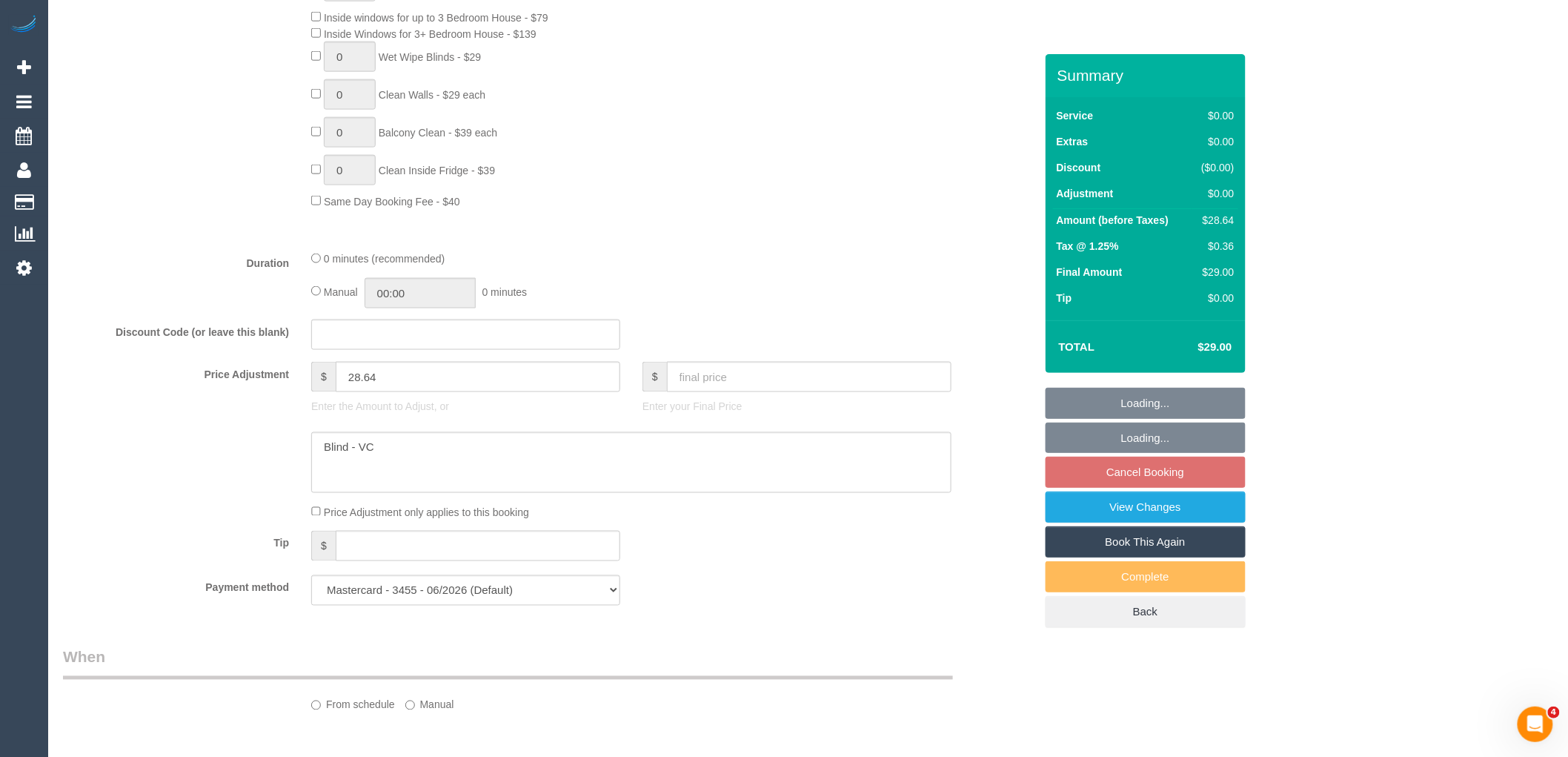
scroll to position [2110, 0]
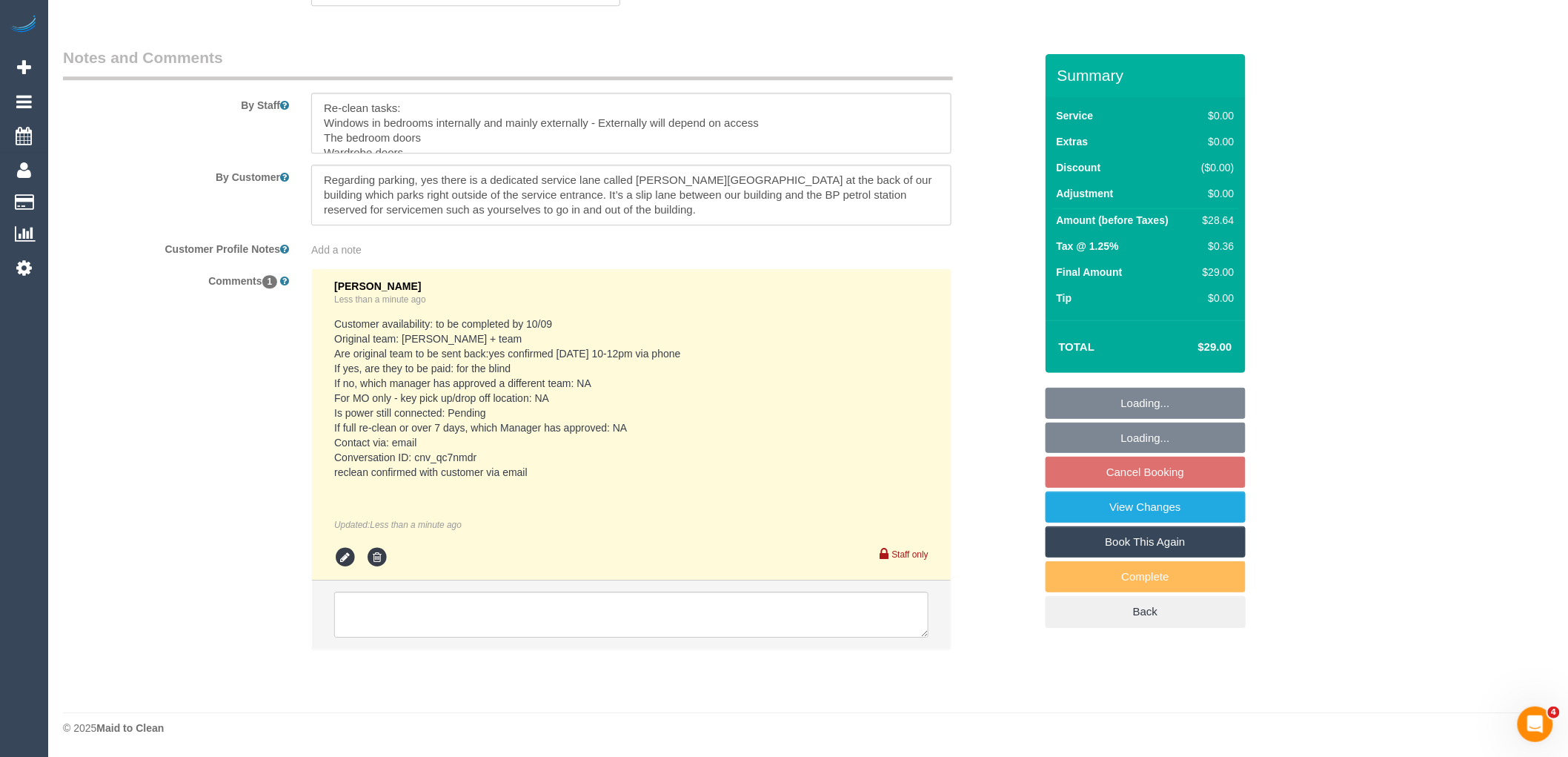
select select "number:28"
select select "number:14"
select select "number:18"
select select "number:25"
select select "object:774"
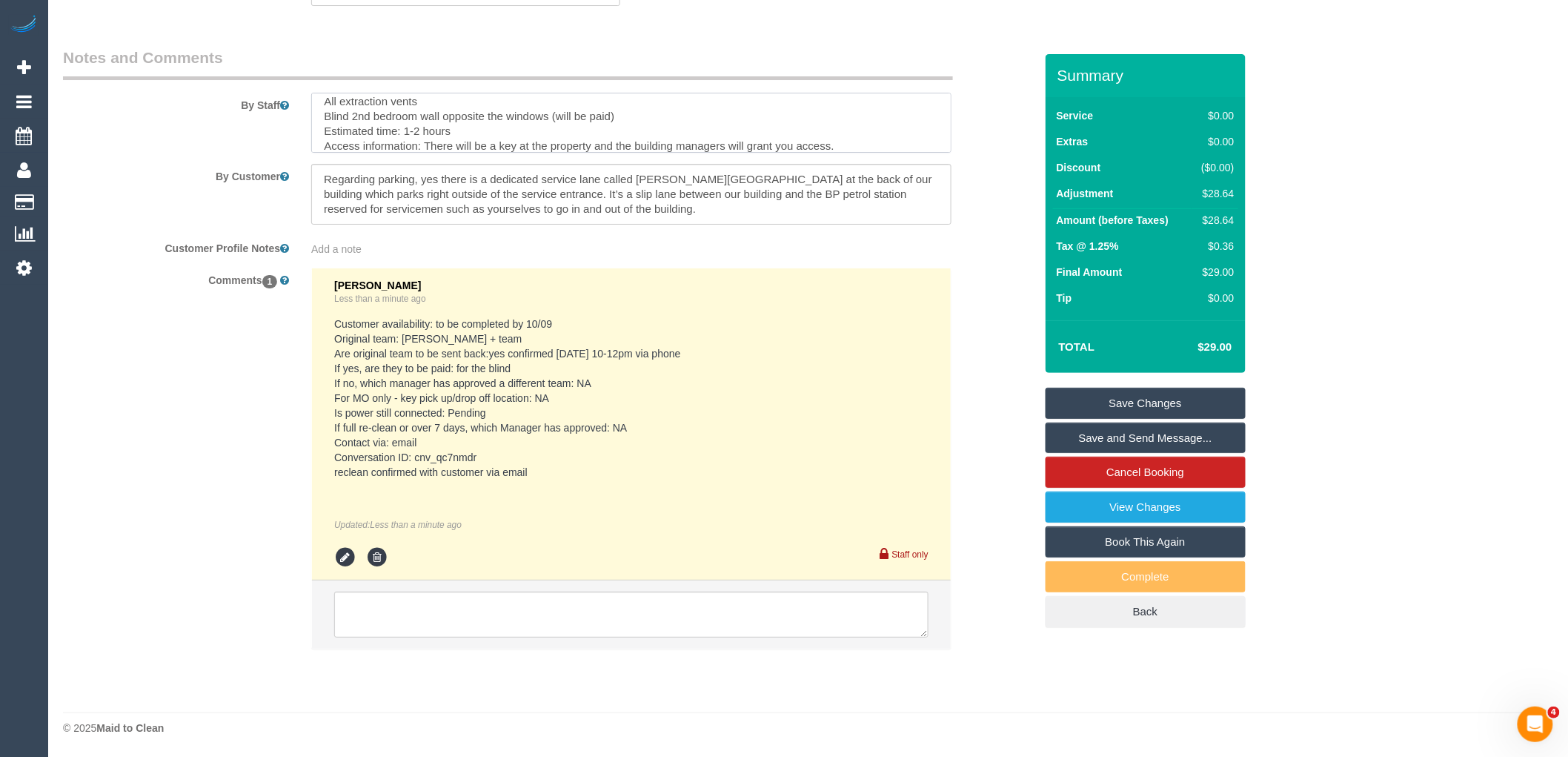
scroll to position [0, 0]
drag, startPoint x: 420, startPoint y: 102, endPoint x: 313, endPoint y: 128, distance: 110.1
click at [313, 128] on textarea at bounding box center [631, 123] width 640 height 61
paste textarea ". You can access these windows on the balcony, which you will have access to. T…"
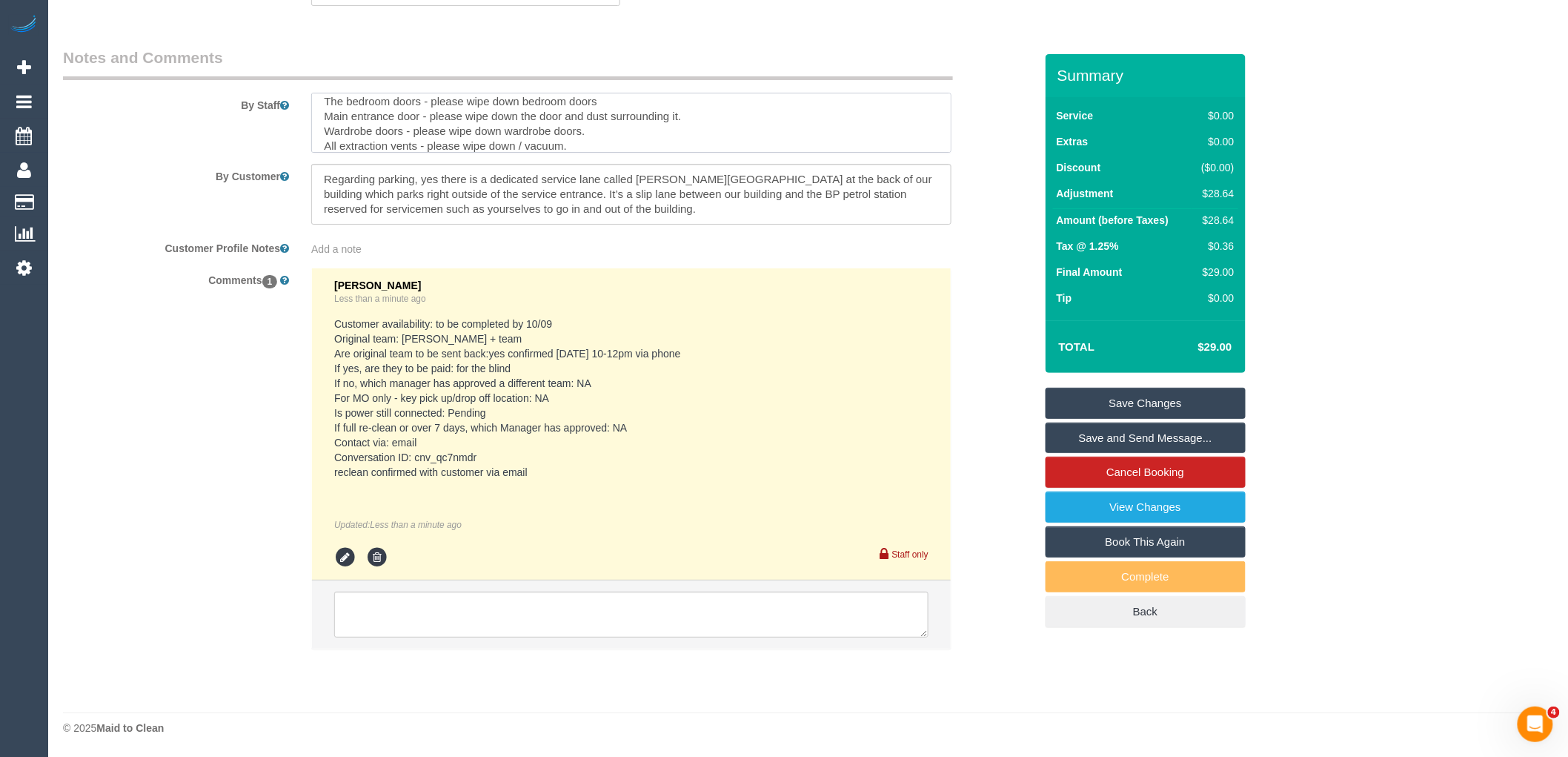
type textarea "Re-clean tasks: Windows in bedrooms internally and mainly externally - External…"
click at [1173, 410] on link "Save Changes" at bounding box center [1146, 404] width 200 height 31
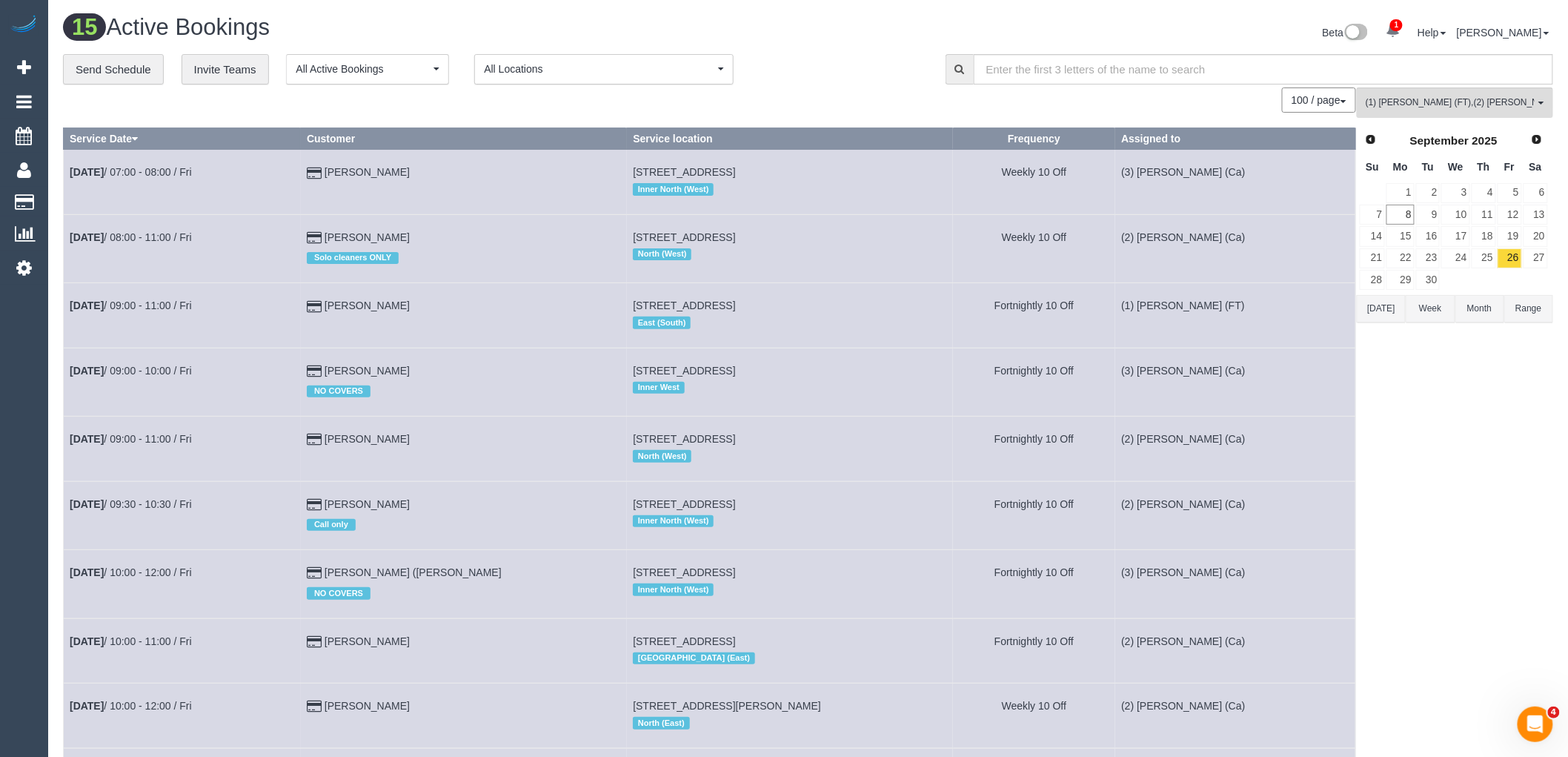
drag, startPoint x: 1461, startPoint y: 437, endPoint x: 1379, endPoint y: 406, distance: 87.7
click at [1461, 437] on div "(1) [PERSON_NAME] (FT) , (2) [PERSON_NAME] (Ca) , (2) [PERSON_NAME] (Ca) , (2) …" at bounding box center [1456, 644] width 197 height 1112
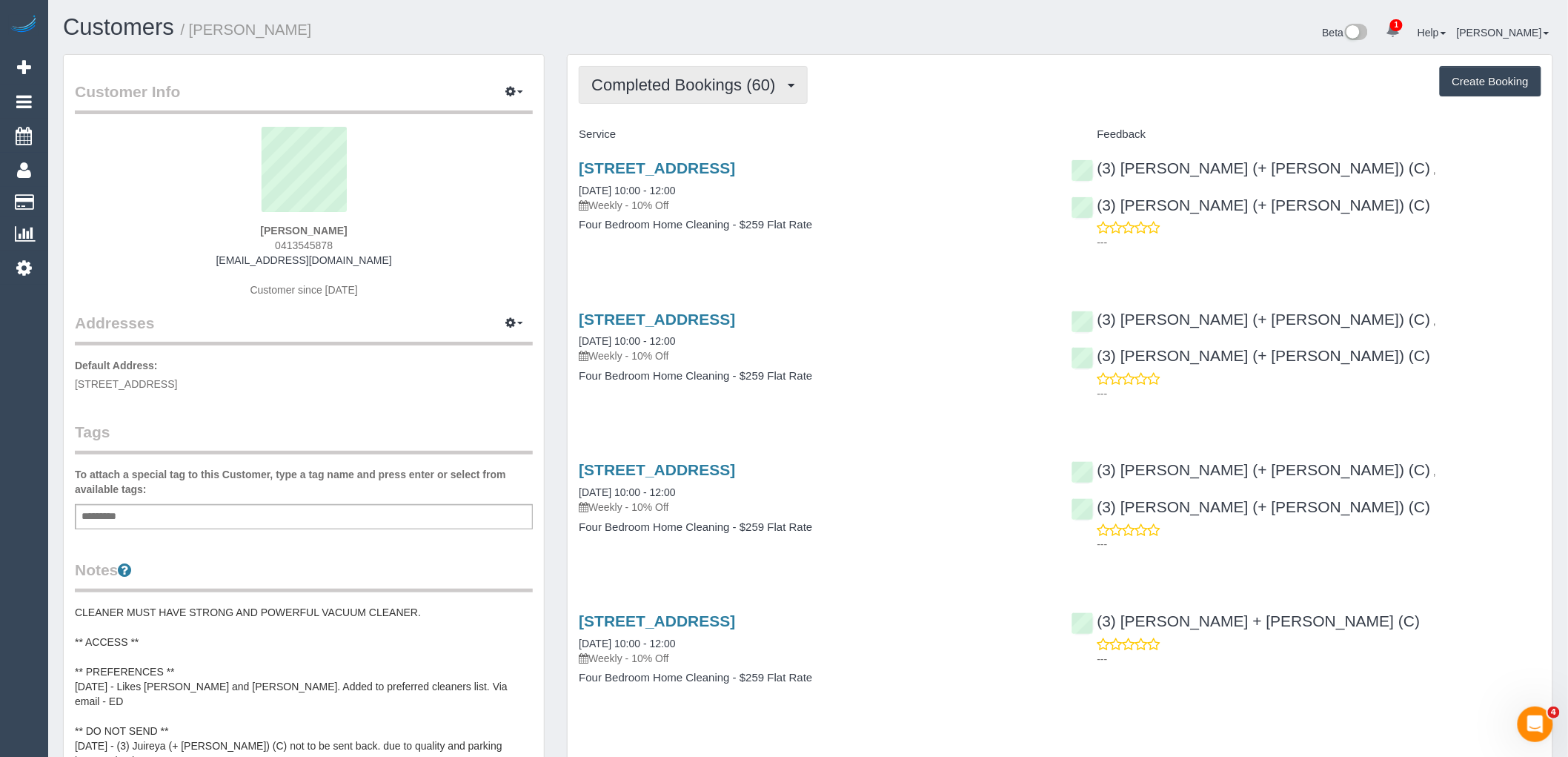
click at [752, 100] on button "Completed Bookings (60)" at bounding box center [693, 84] width 228 height 38
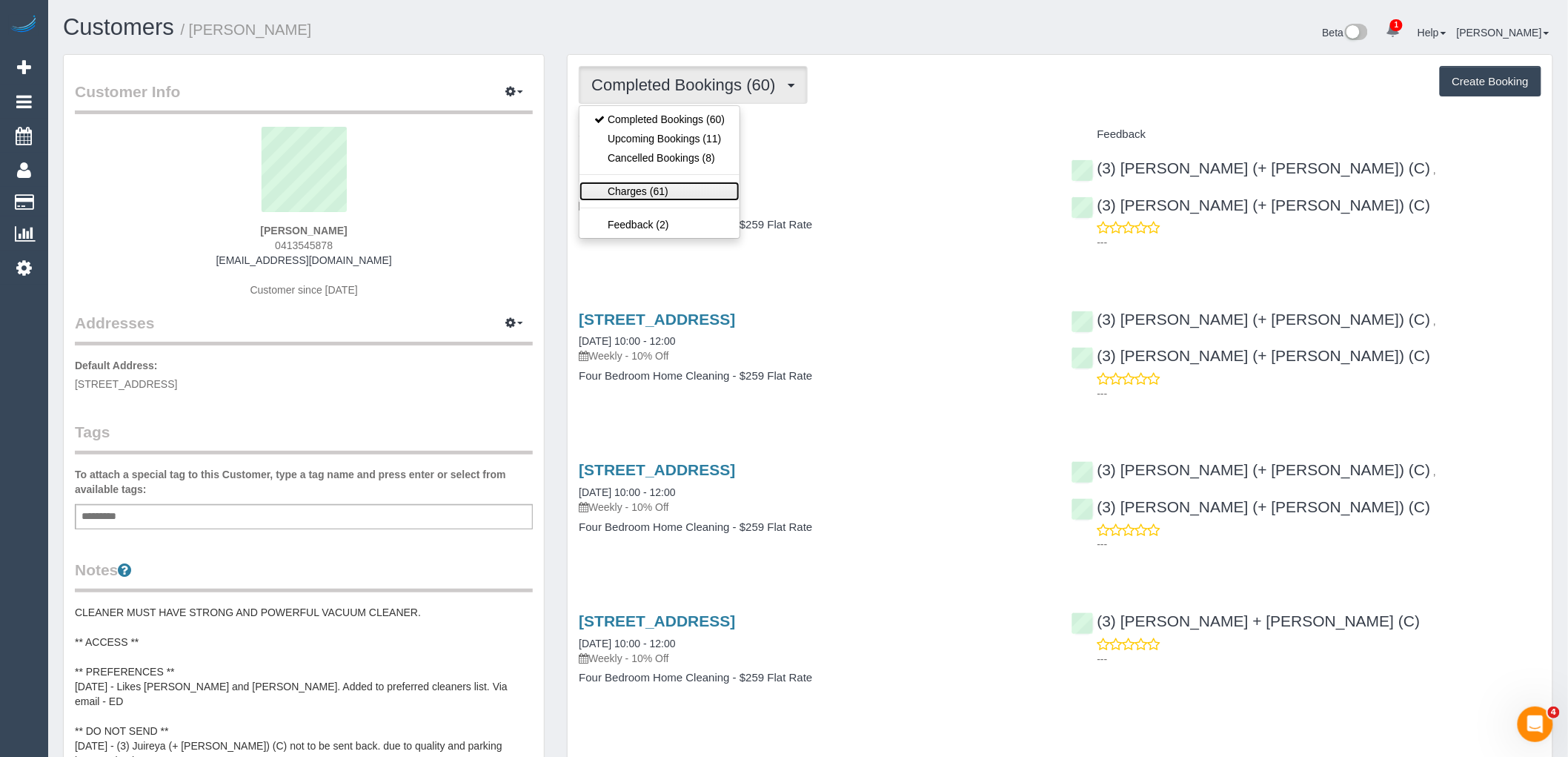
click at [694, 185] on link "Charges (61)" at bounding box center [659, 192] width 160 height 20
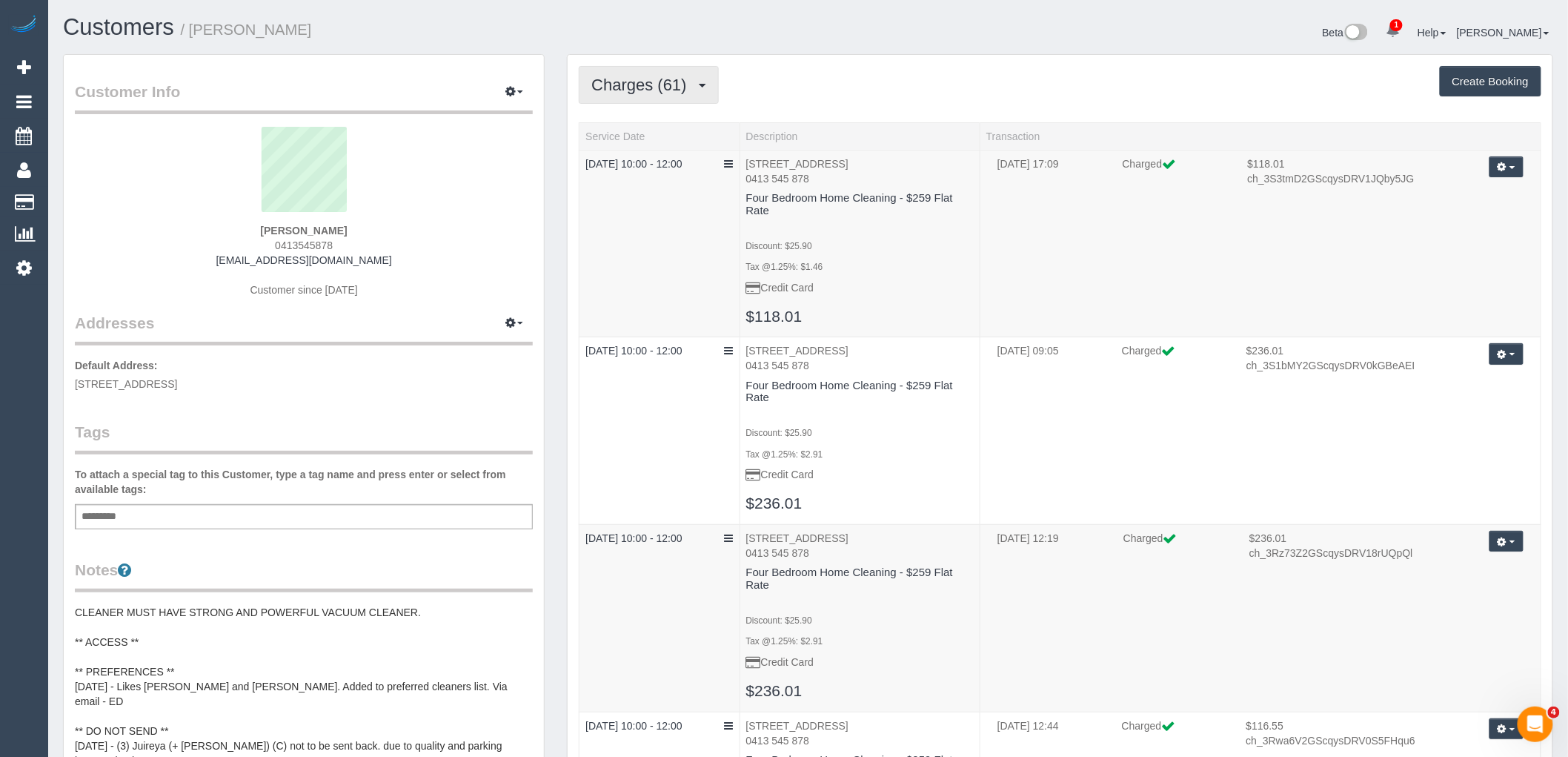
click at [708, 88] on button "Charges (61)" at bounding box center [648, 84] width 140 height 38
click at [654, 138] on link "Upcoming Bookings (11)" at bounding box center [659, 139] width 160 height 20
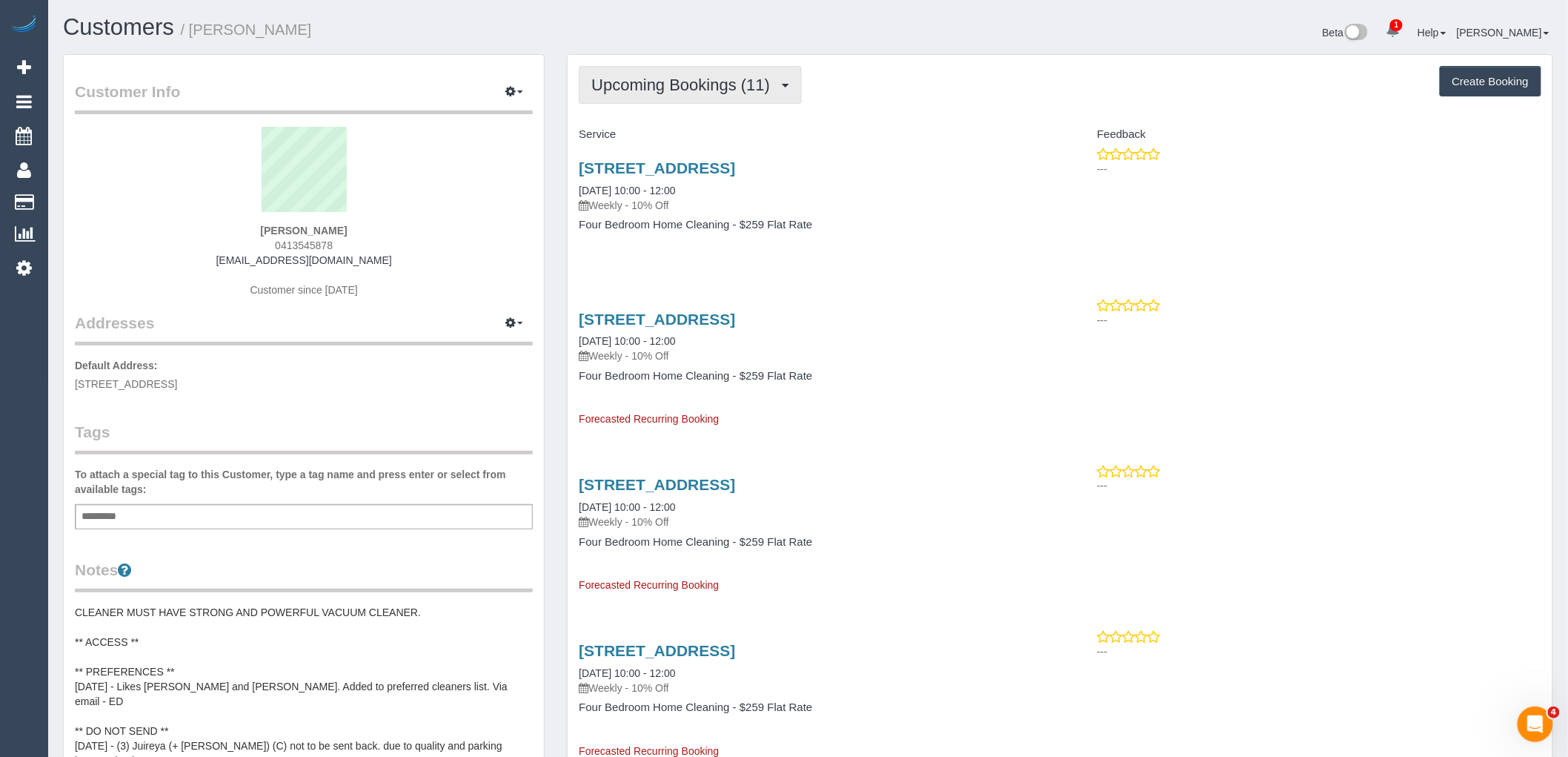
click at [768, 84] on span "Upcoming Bookings (11)" at bounding box center [684, 84] width 186 height 19
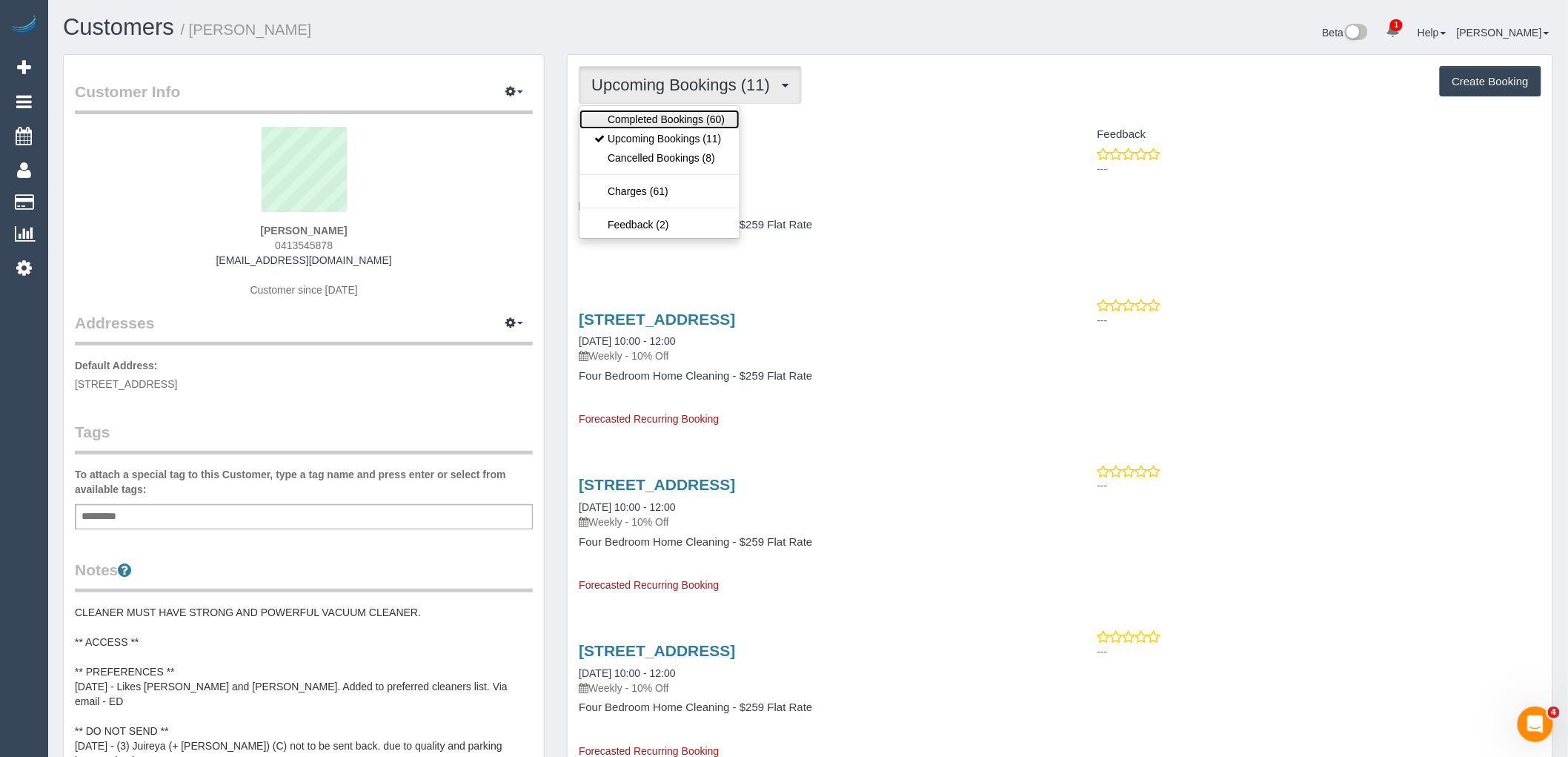
click at [687, 115] on link "Completed Bookings (60)" at bounding box center [659, 120] width 160 height 20
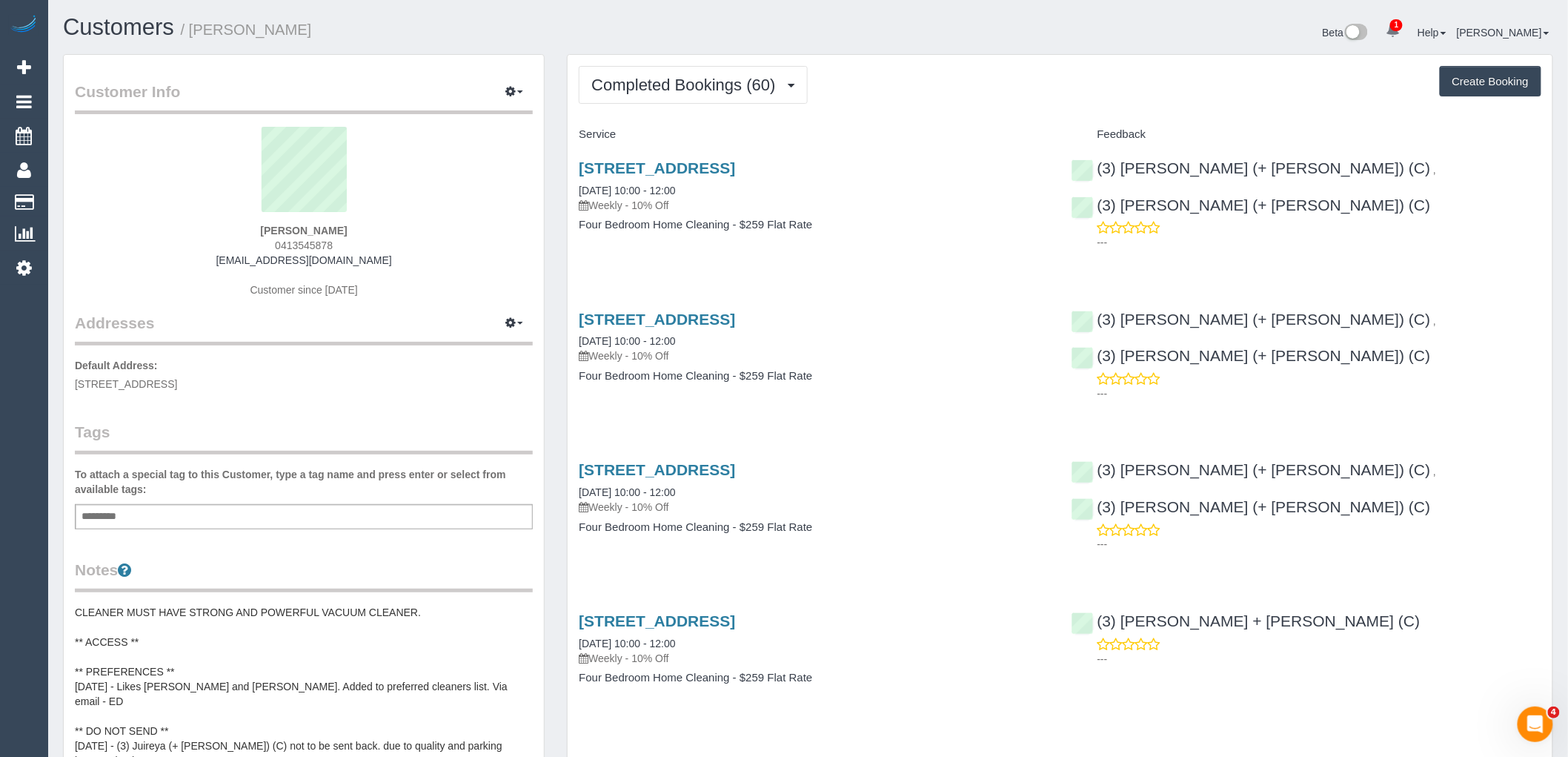
scroll to position [82, 0]
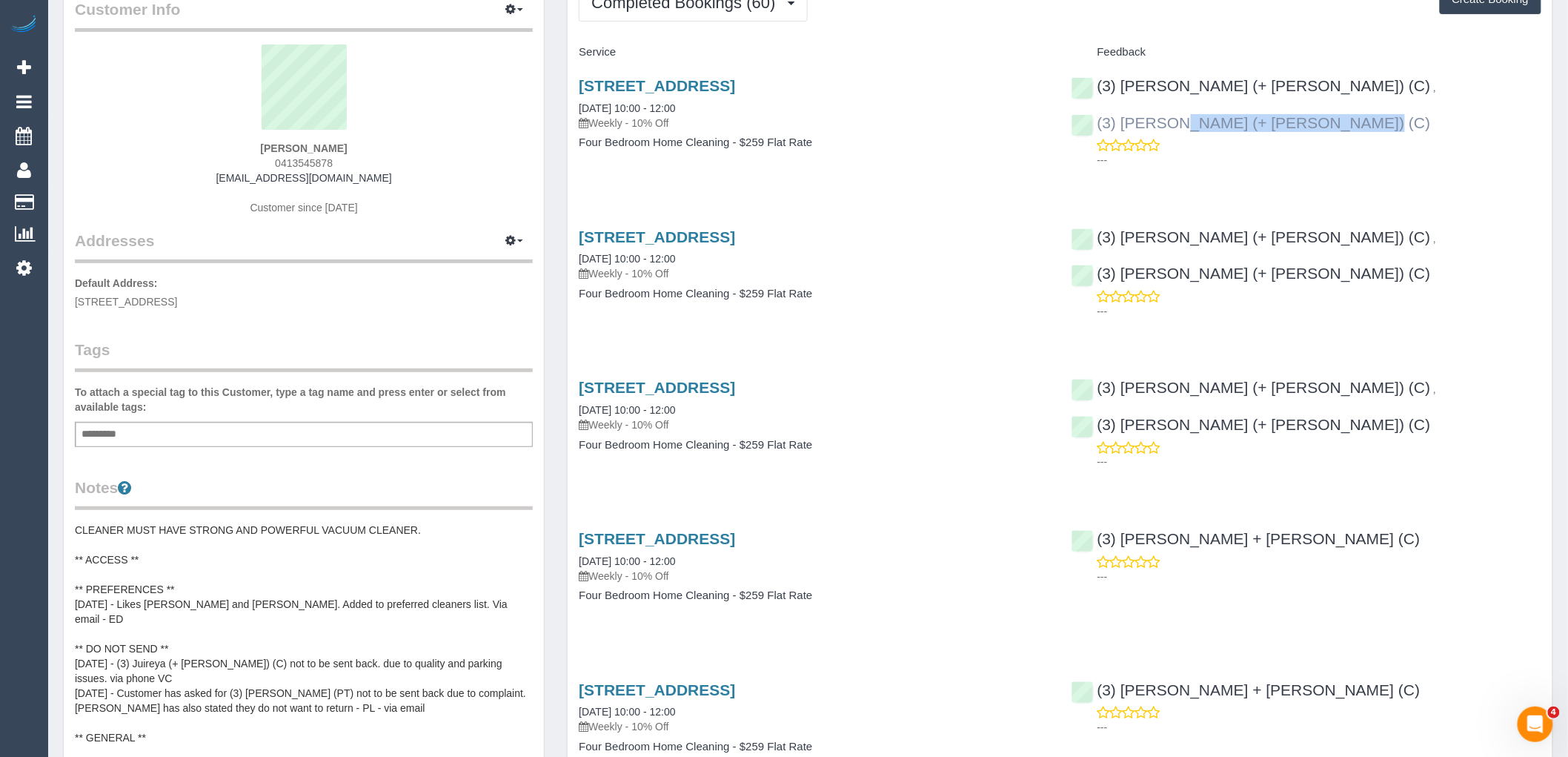
click at [1289, 93] on div "(3) Gazi (+ Juireya) (C) , (3) Juireya (+ Gazi) (C) ---" at bounding box center [1307, 120] width 492 height 110
copy link "(3) Juireya (+ Gazi) (C)"
drag, startPoint x: 321, startPoint y: 143, endPoint x: 230, endPoint y: 143, distance: 91.0
click at [230, 143] on div "Alice Bluer 0413545878 abluer@yahoo.com Customer since 2024" at bounding box center [303, 137] width 458 height 185
copy strong "Alice Bluer"
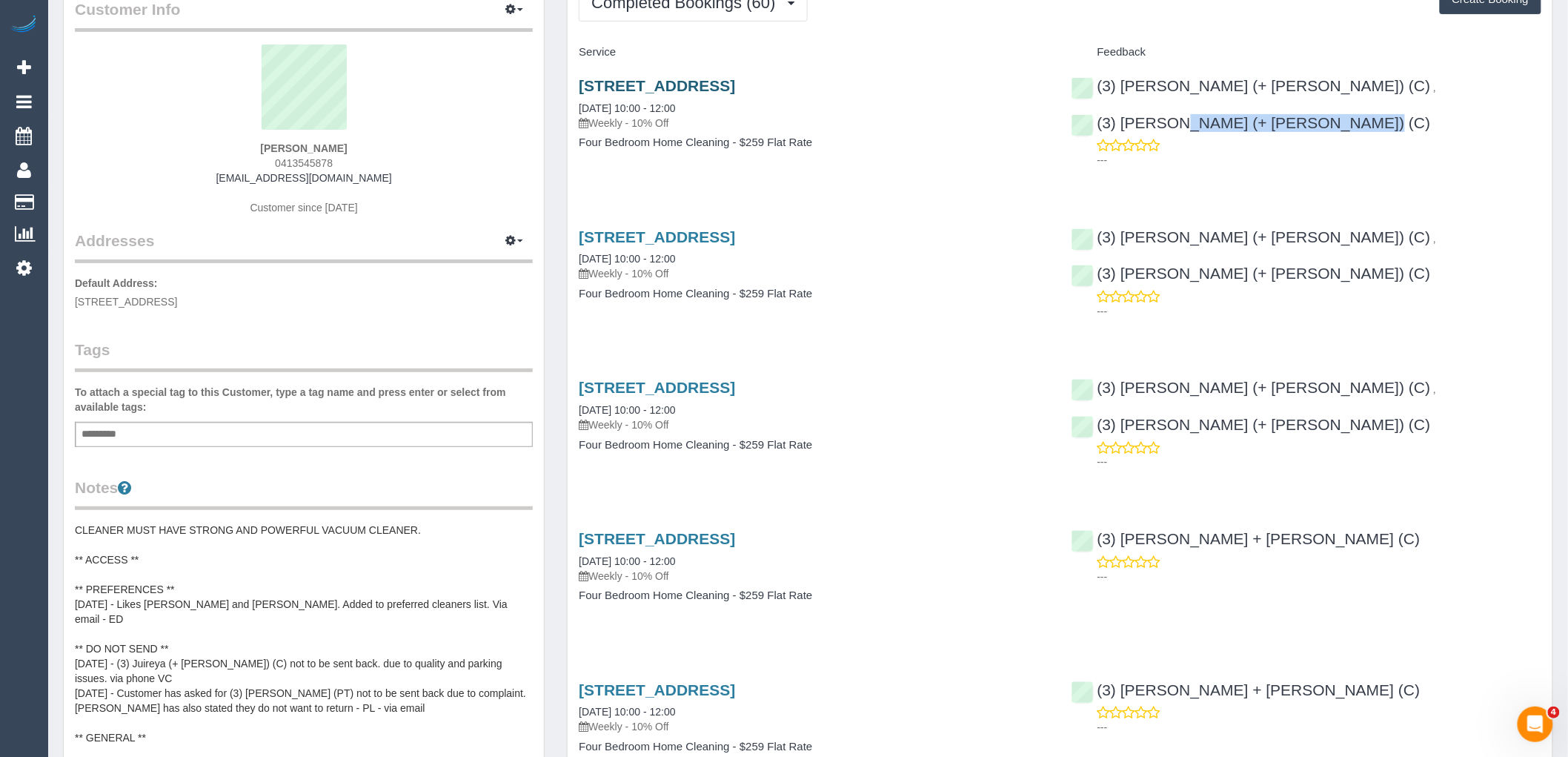
drag, startPoint x: 885, startPoint y: 81, endPoint x: 584, endPoint y: 84, distance: 301.0
click at [584, 84] on h3 "131 Hawke St, West Melbourne, VIC 3003" at bounding box center [813, 85] width 470 height 17
click at [979, 71] on div "131 Hawke St, West Melbourne, VIC 3003 05/09/2025 10:00 - 12:00 Weekly - 10% Of…" at bounding box center [814, 121] width 492 height 114
drag, startPoint x: 885, startPoint y: 92, endPoint x: 559, endPoint y: 89, distance: 326.0
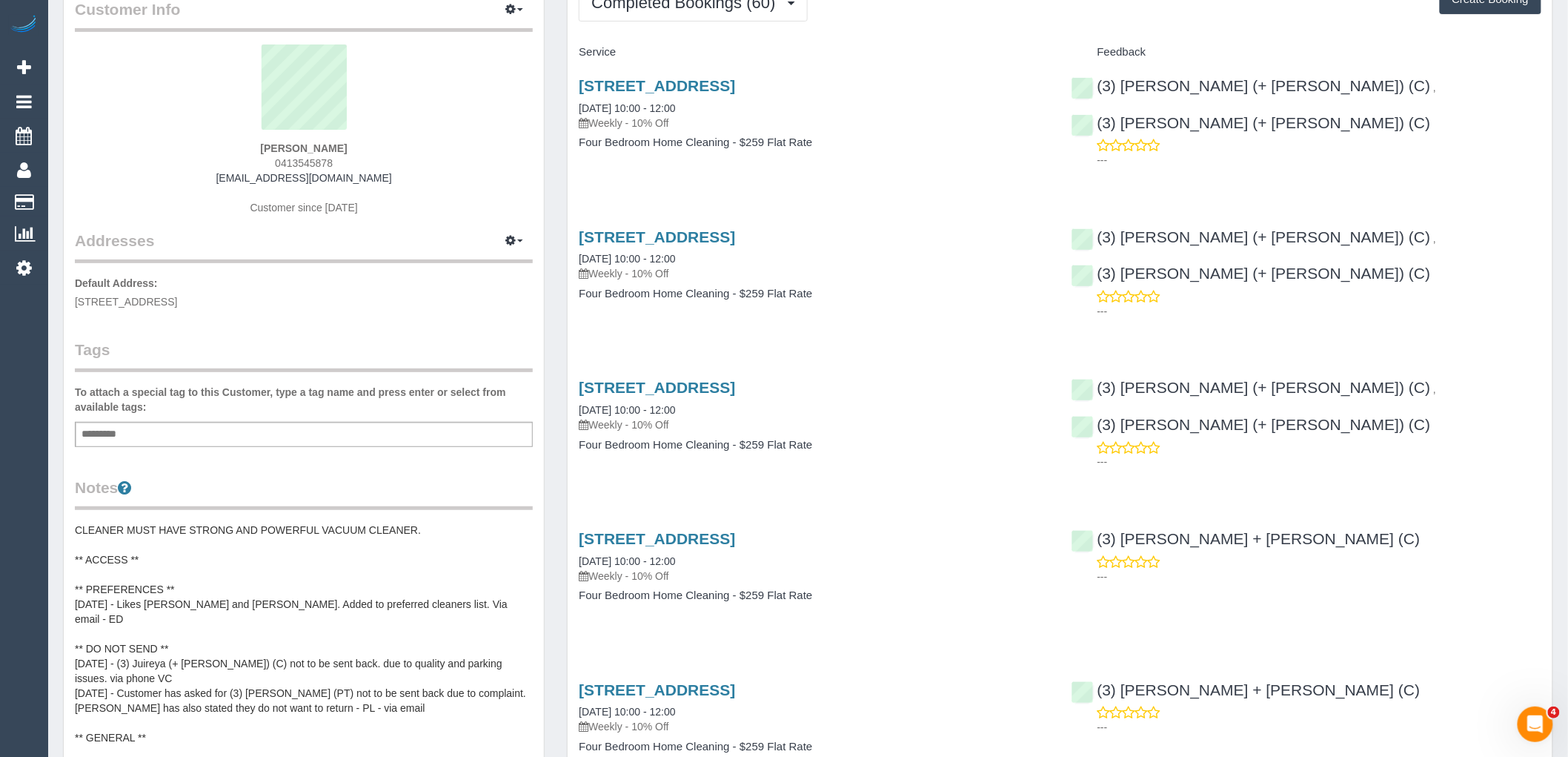
copy link "131 Hawke St, West Melbourne, VIC 3003"
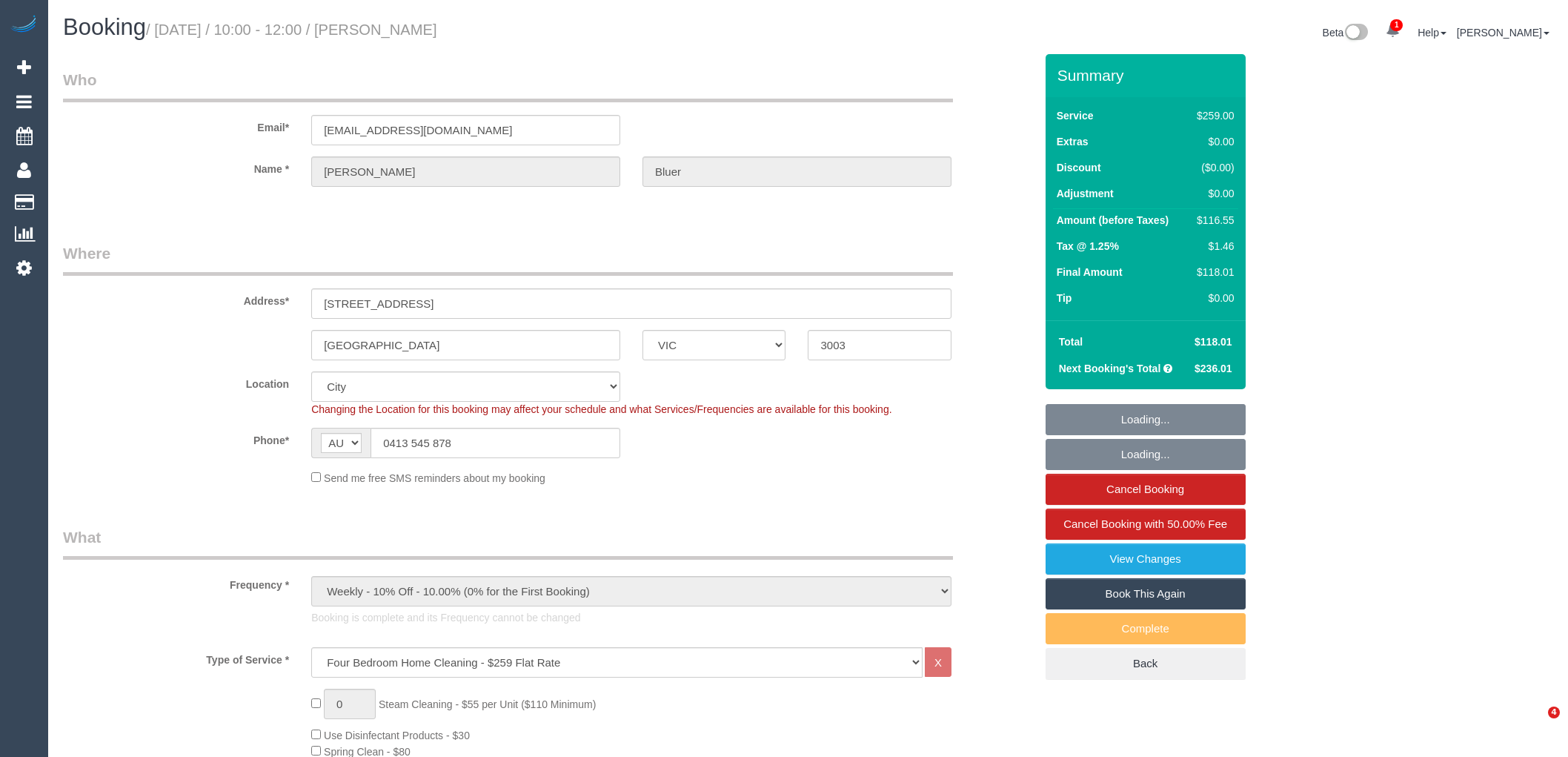
select select "VIC"
select select "number:30"
select select "number:14"
select select "number:19"
select select "number:24"
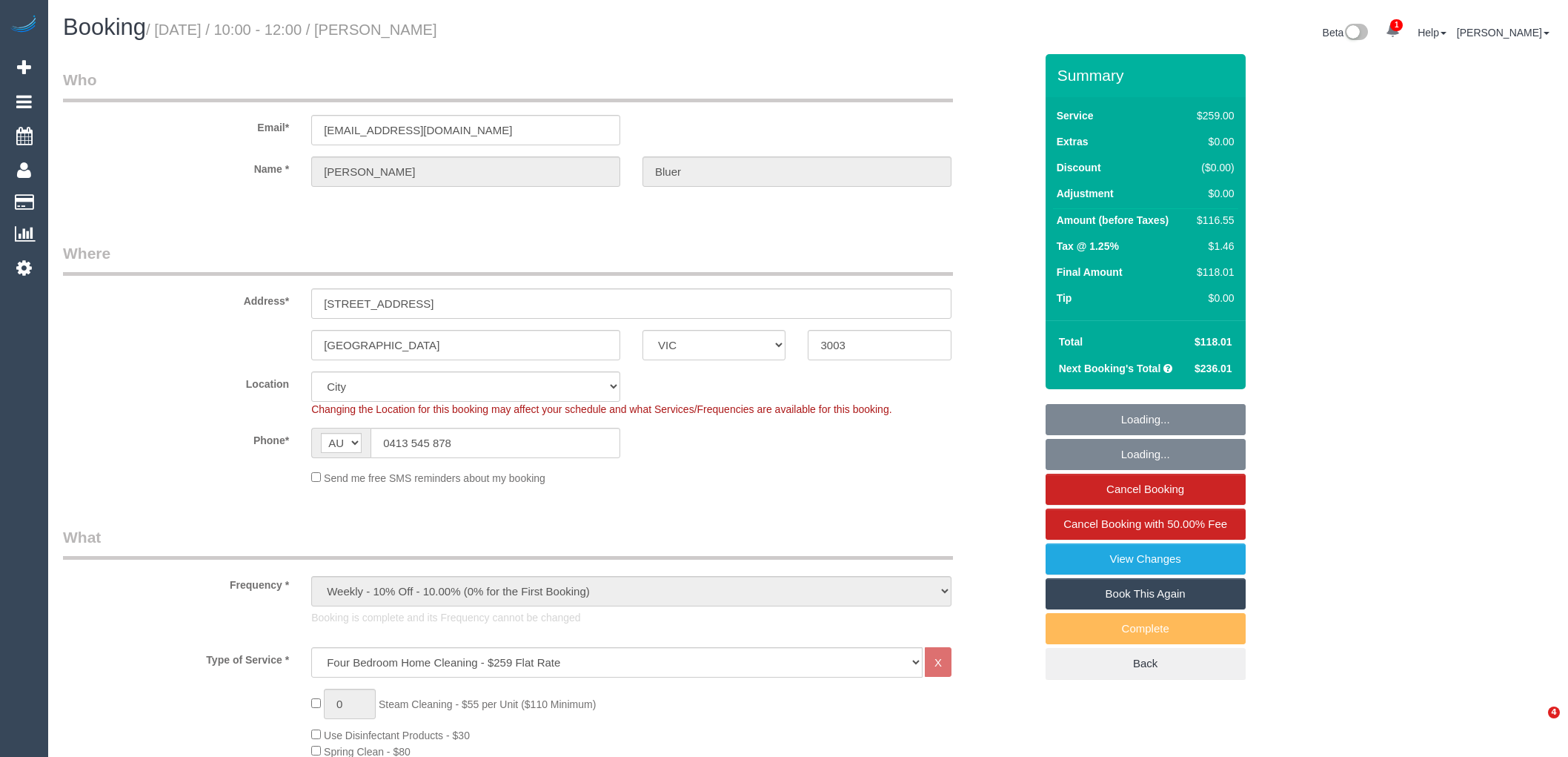
select select "number:33"
select select "number:11"
select select "object:1231"
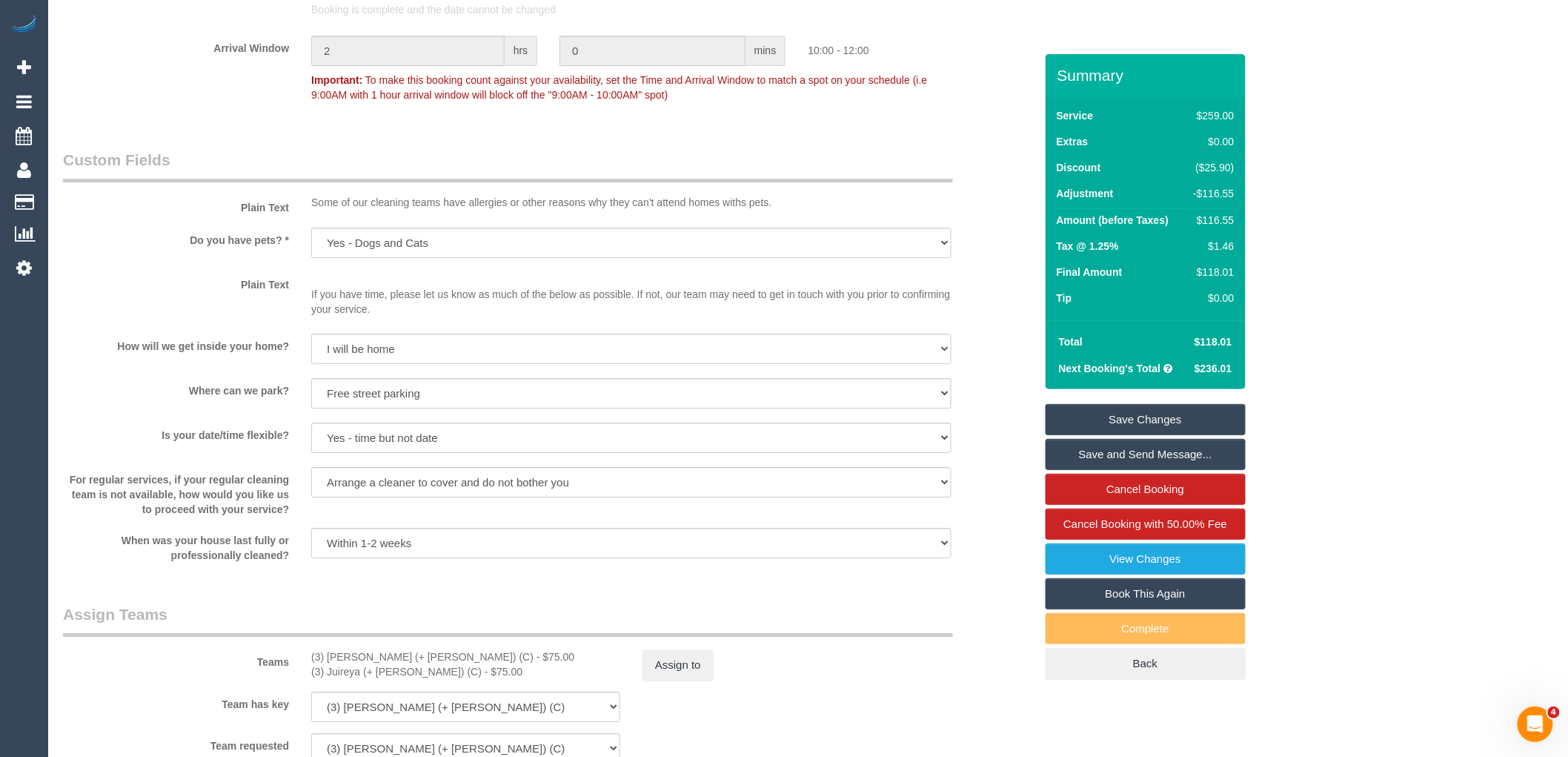
scroll to position [2059, 0]
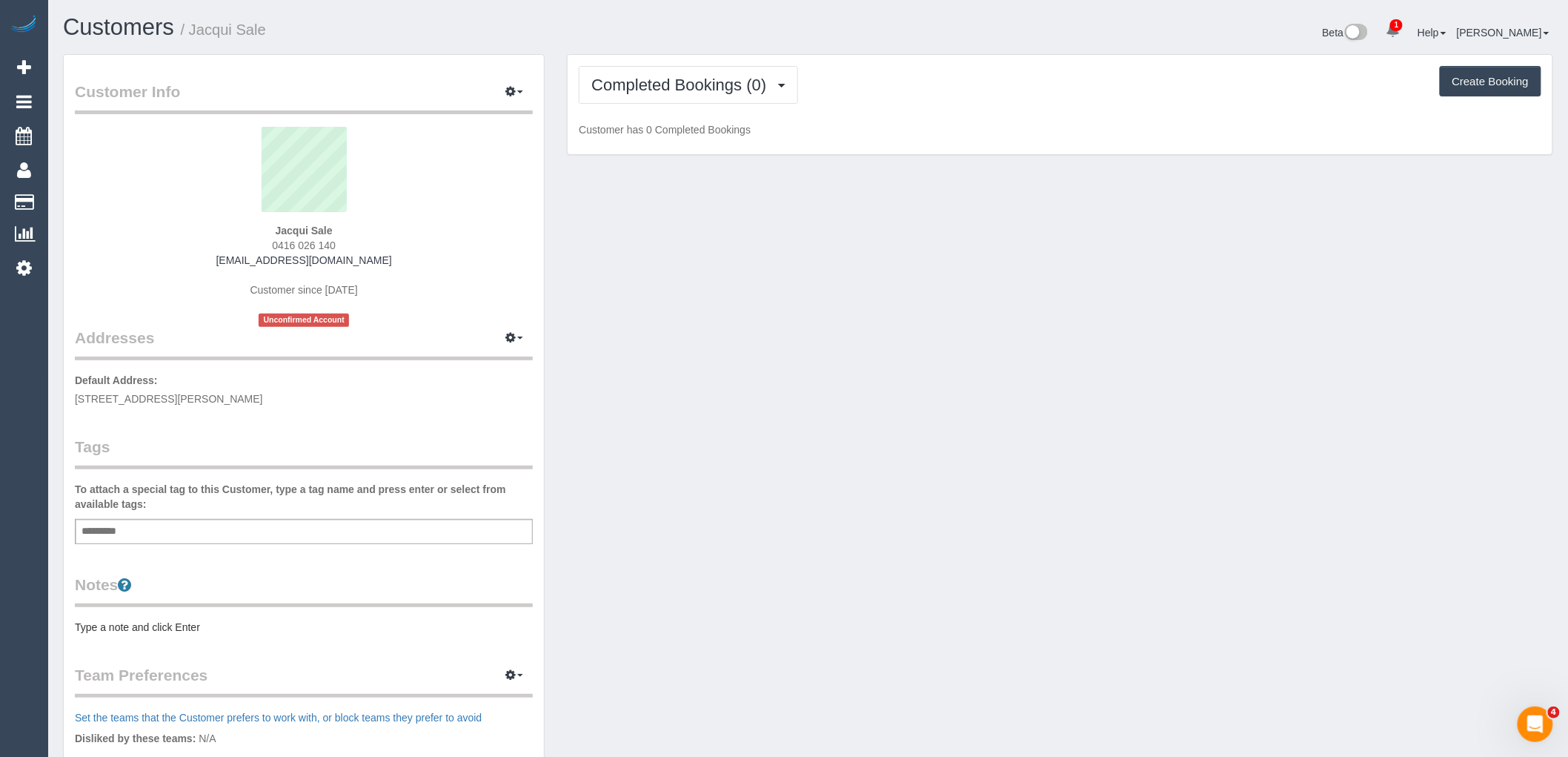
click at [702, 107] on div "Completed Bookings (0) Completed Bookings (0) Cancelled Bookings (0) Feedback (…" at bounding box center [1061, 105] width 985 height 100
click at [707, 91] on span "Completed Bookings (0)" at bounding box center [683, 84] width 182 height 19
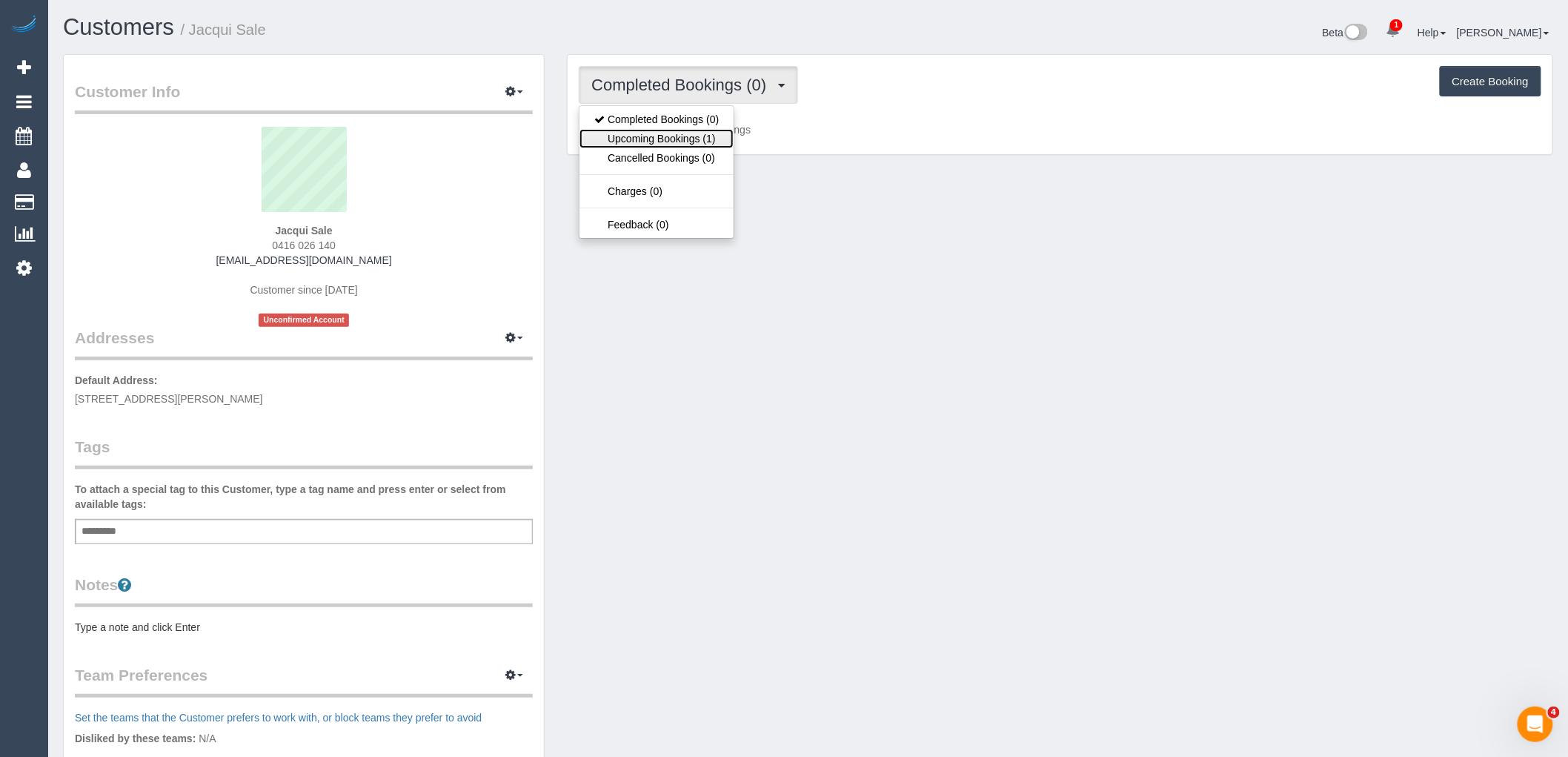
click at [702, 135] on link "Upcoming Bookings (1)" at bounding box center [657, 139] width 154 height 20
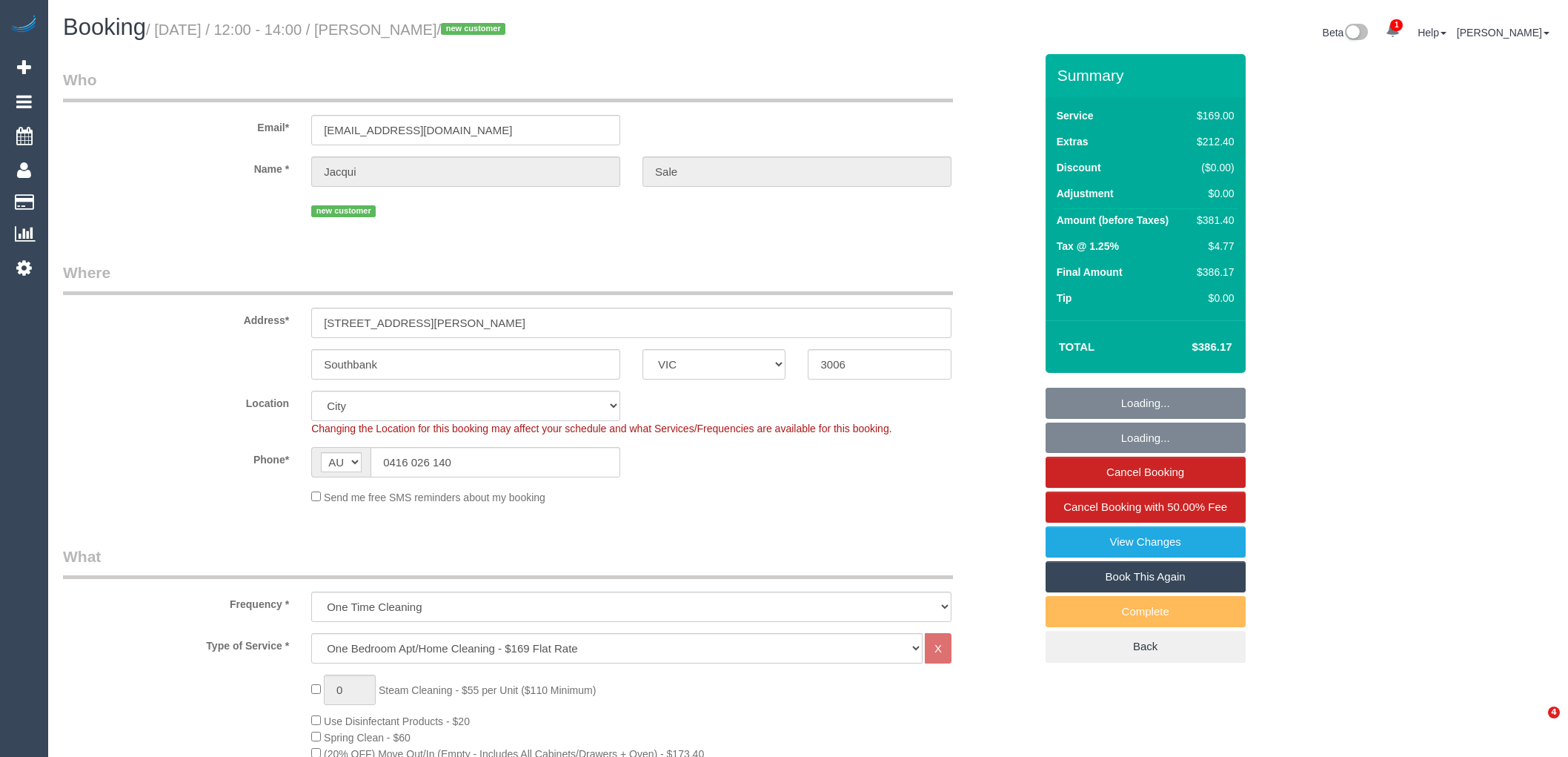
select select "VIC"
select select "number:27"
select select "number:14"
select select "number:19"
select select "number:24"
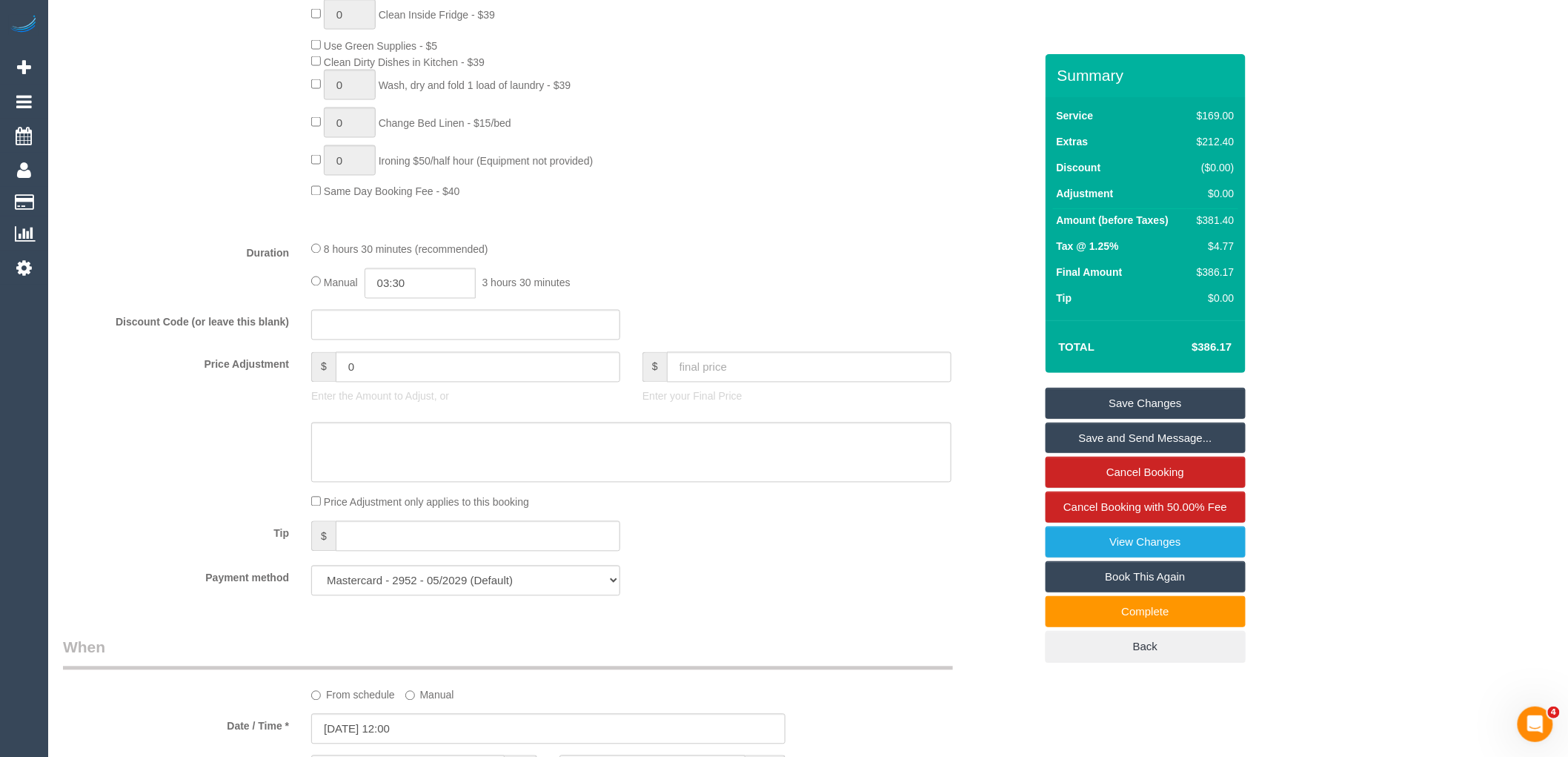
scroll to position [988, 0]
click at [361, 346] on input "text" at bounding box center [466, 331] width 309 height 30
type input "30off"
click at [691, 305] on div "Manual 03:30 3 hours 30 minutes" at bounding box center [631, 290] width 640 height 30
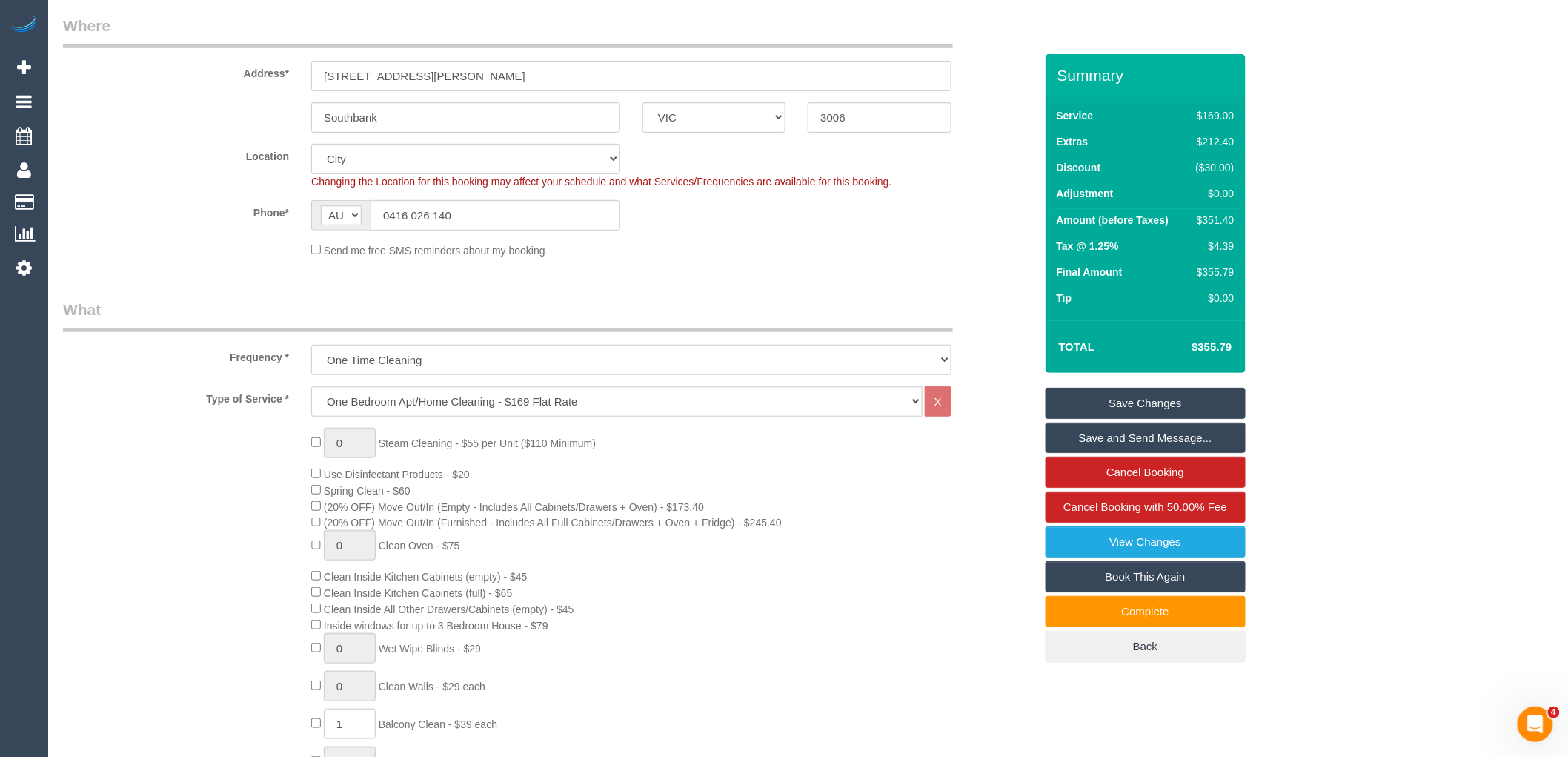
scroll to position [0, 0]
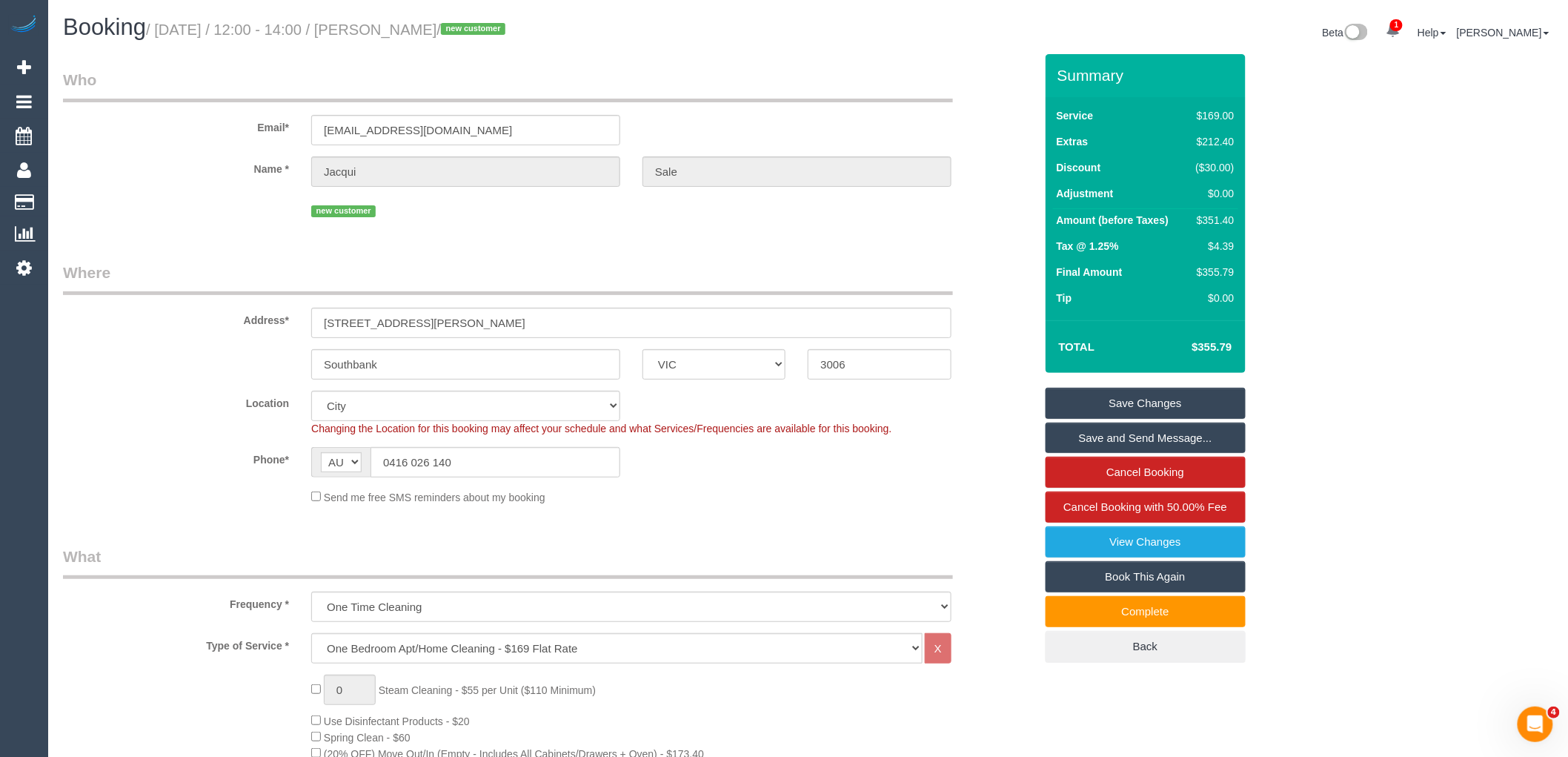
click at [1198, 404] on link "Save Changes" at bounding box center [1146, 404] width 200 height 31
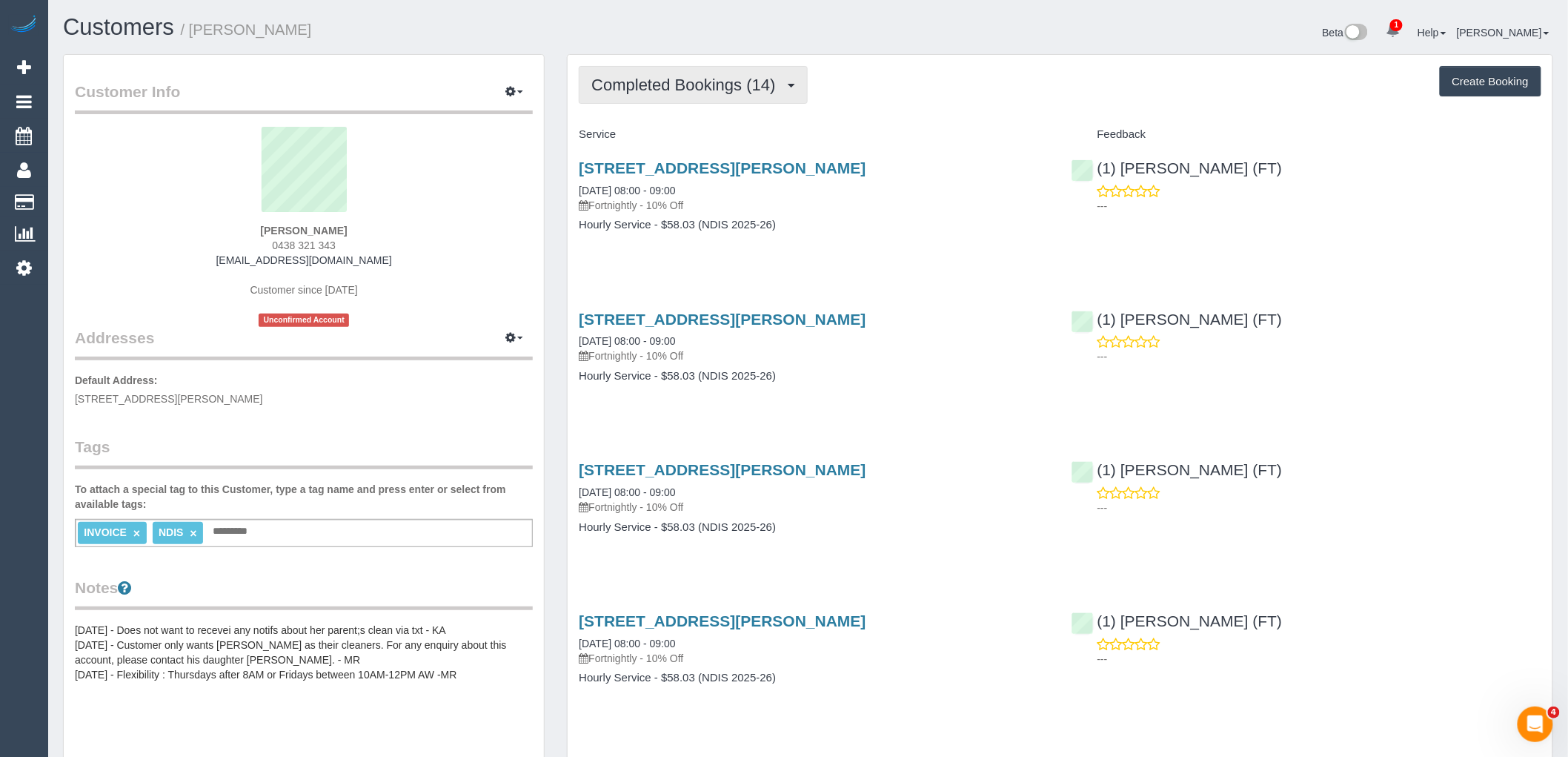
click at [720, 75] on button "Completed Bookings (14)" at bounding box center [693, 84] width 228 height 38
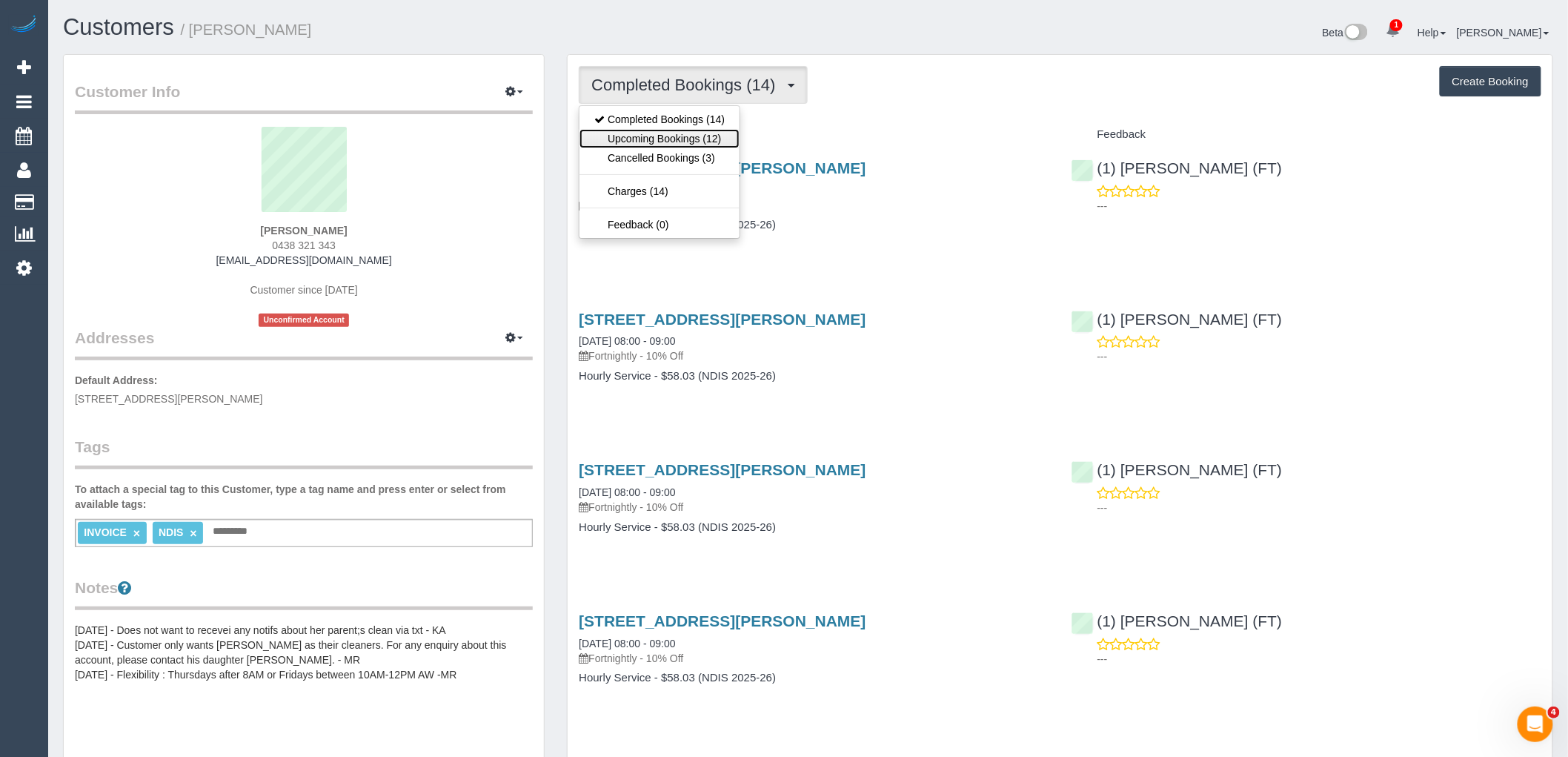
click at [723, 144] on link "Upcoming Bookings (12)" at bounding box center [659, 139] width 160 height 20
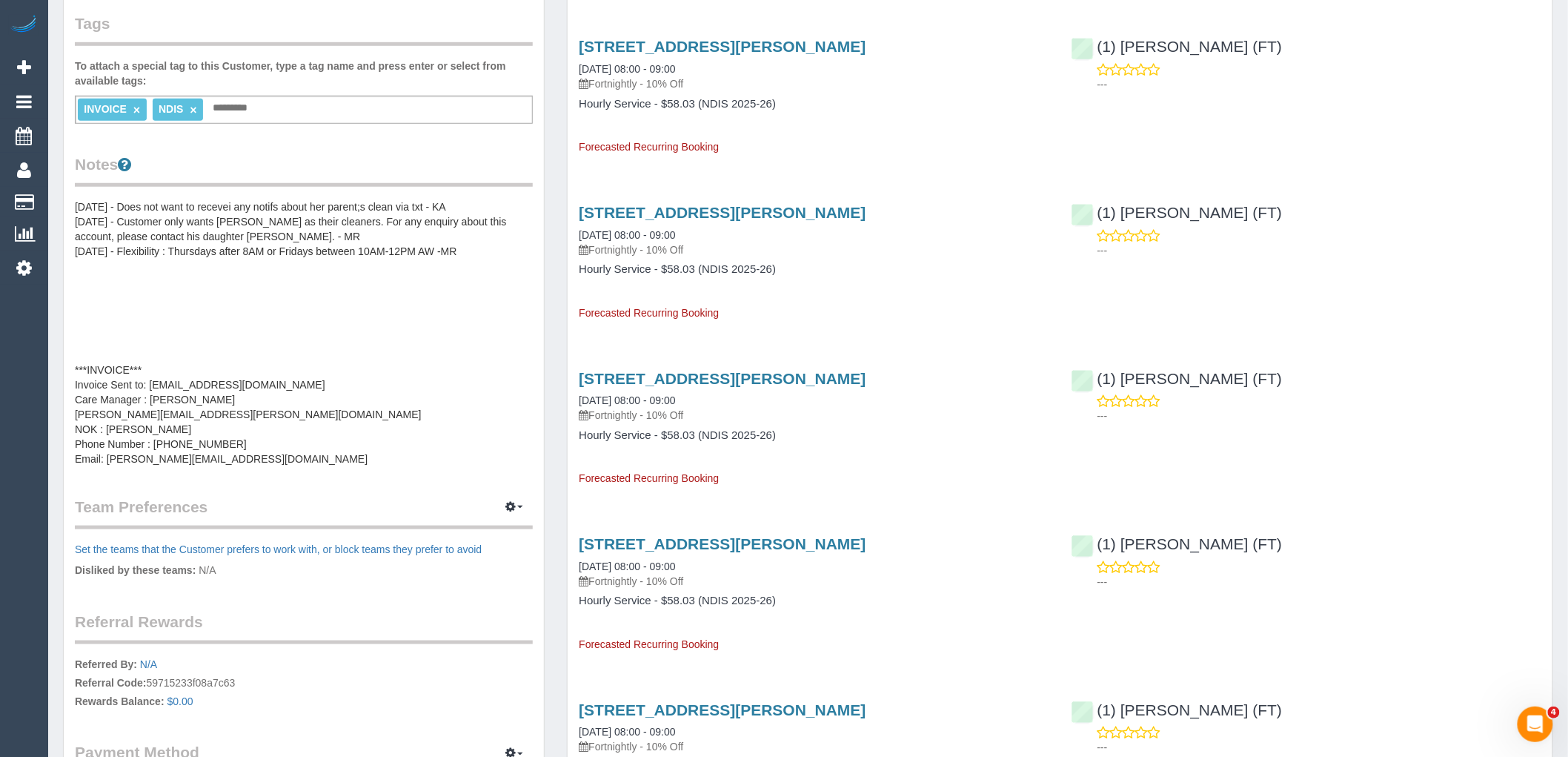
scroll to position [412, 0]
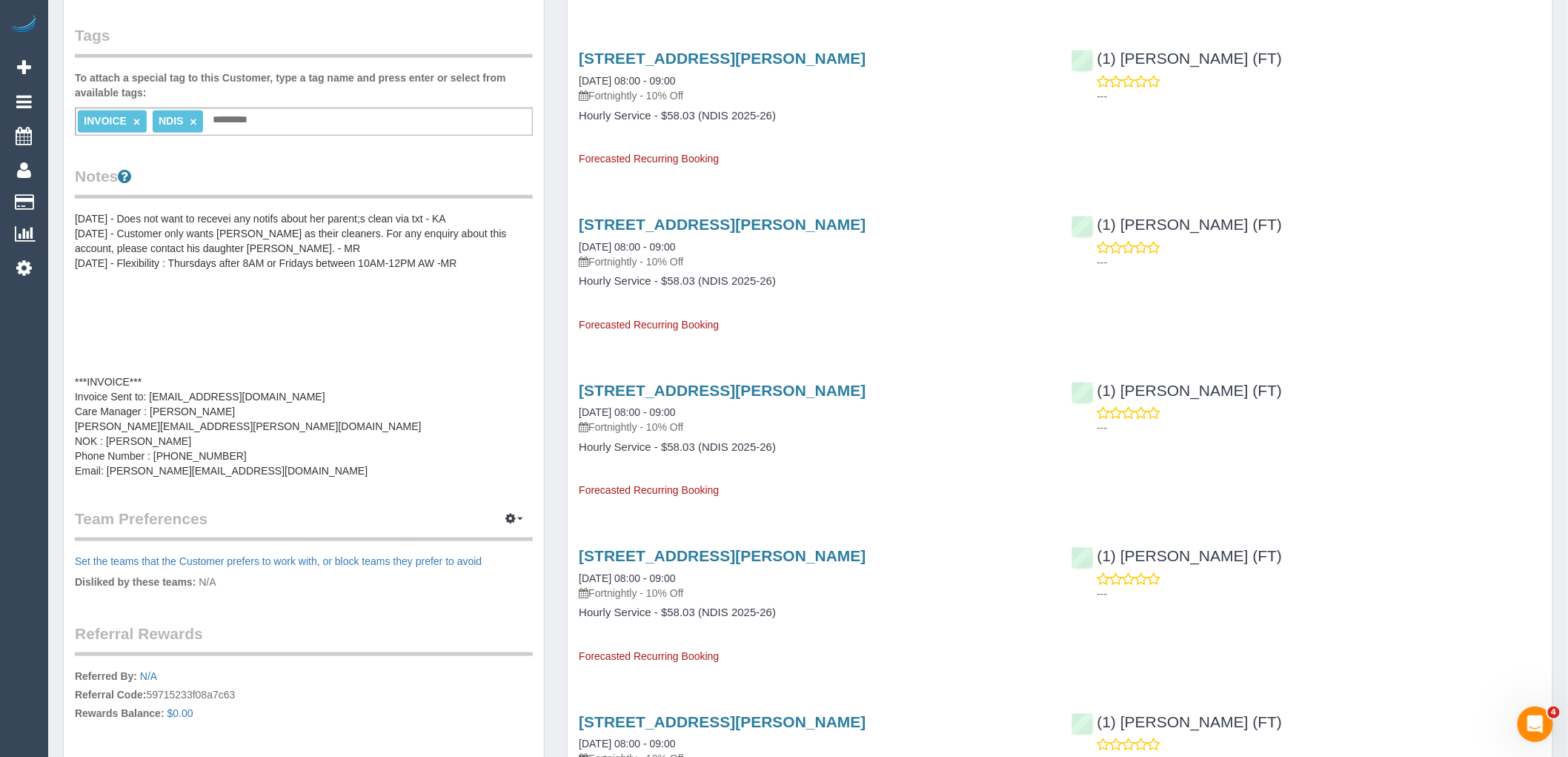
click at [327, 362] on pre "[DATE] - Does not want to recevei any notifs about her parent;s clean via txt -…" at bounding box center [303, 344] width 458 height 267
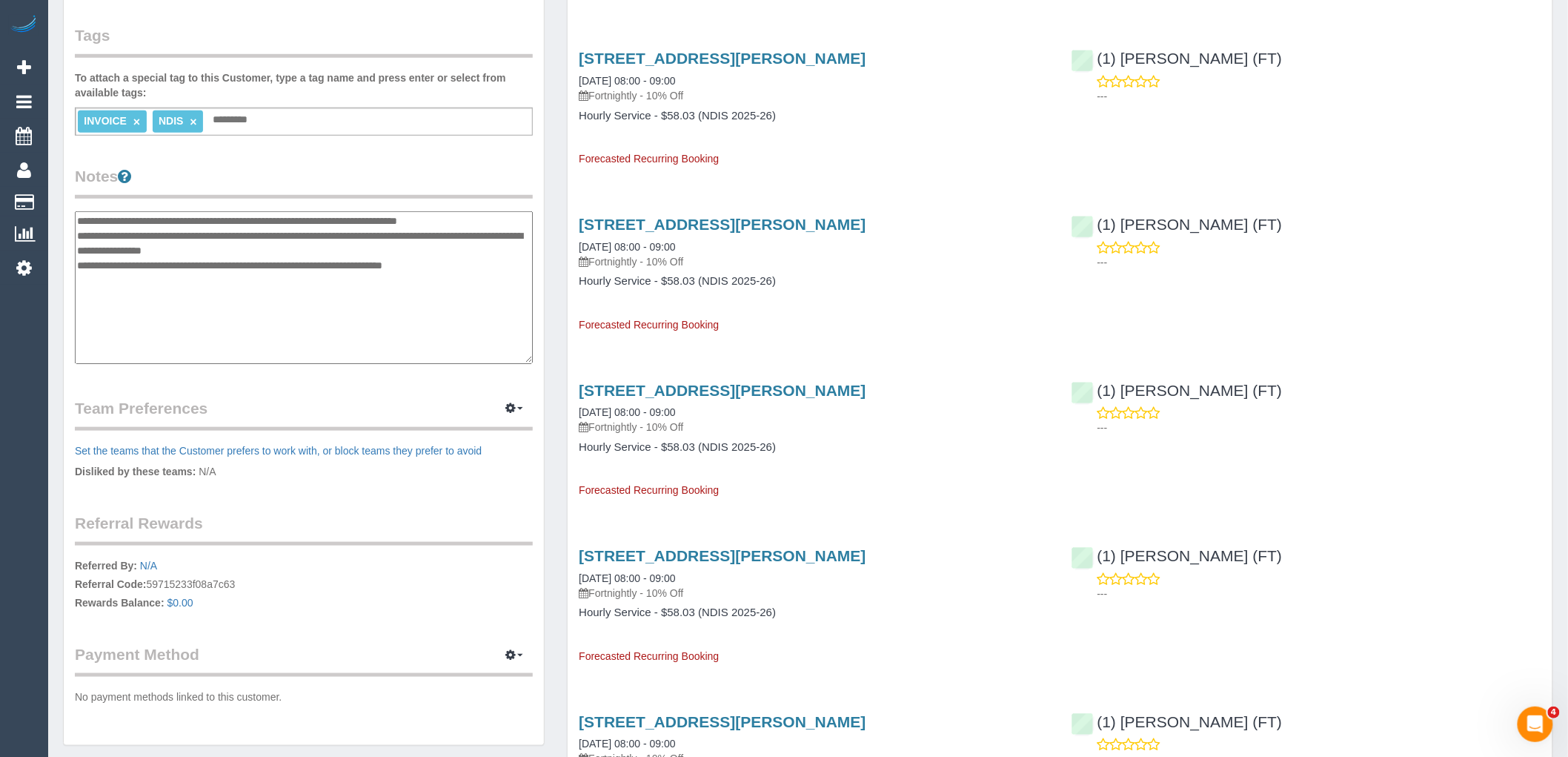
scroll to position [119, 0]
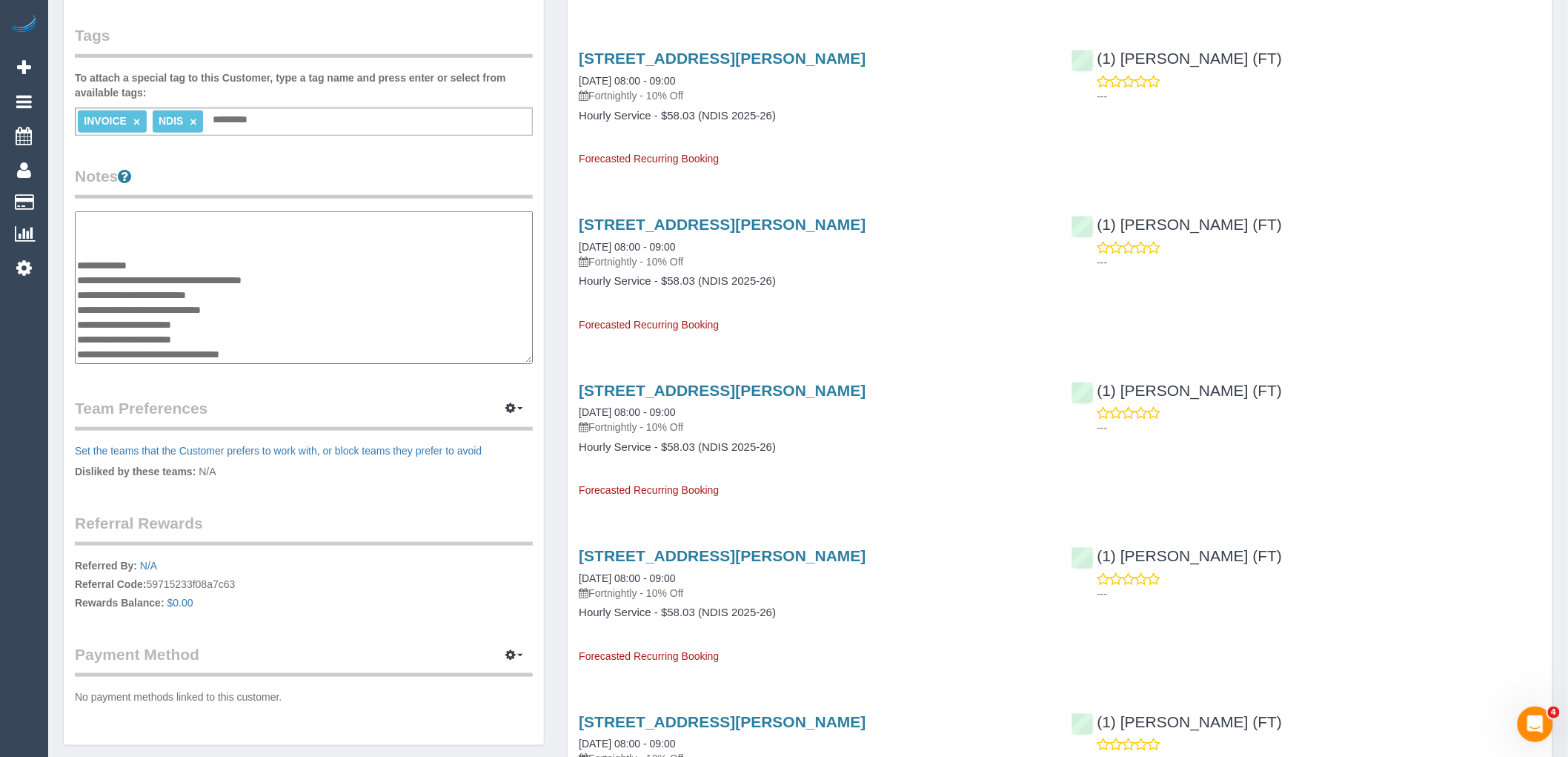
drag, startPoint x: 243, startPoint y: 294, endPoint x: 152, endPoint y: 290, distance: 91.1
click at [152, 290] on textarea "**********" at bounding box center [303, 288] width 458 height 153
drag, startPoint x: 261, startPoint y: 304, endPoint x: 78, endPoint y: 305, distance: 183.0
click at [78, 305] on textarea "**********" at bounding box center [303, 288] width 458 height 153
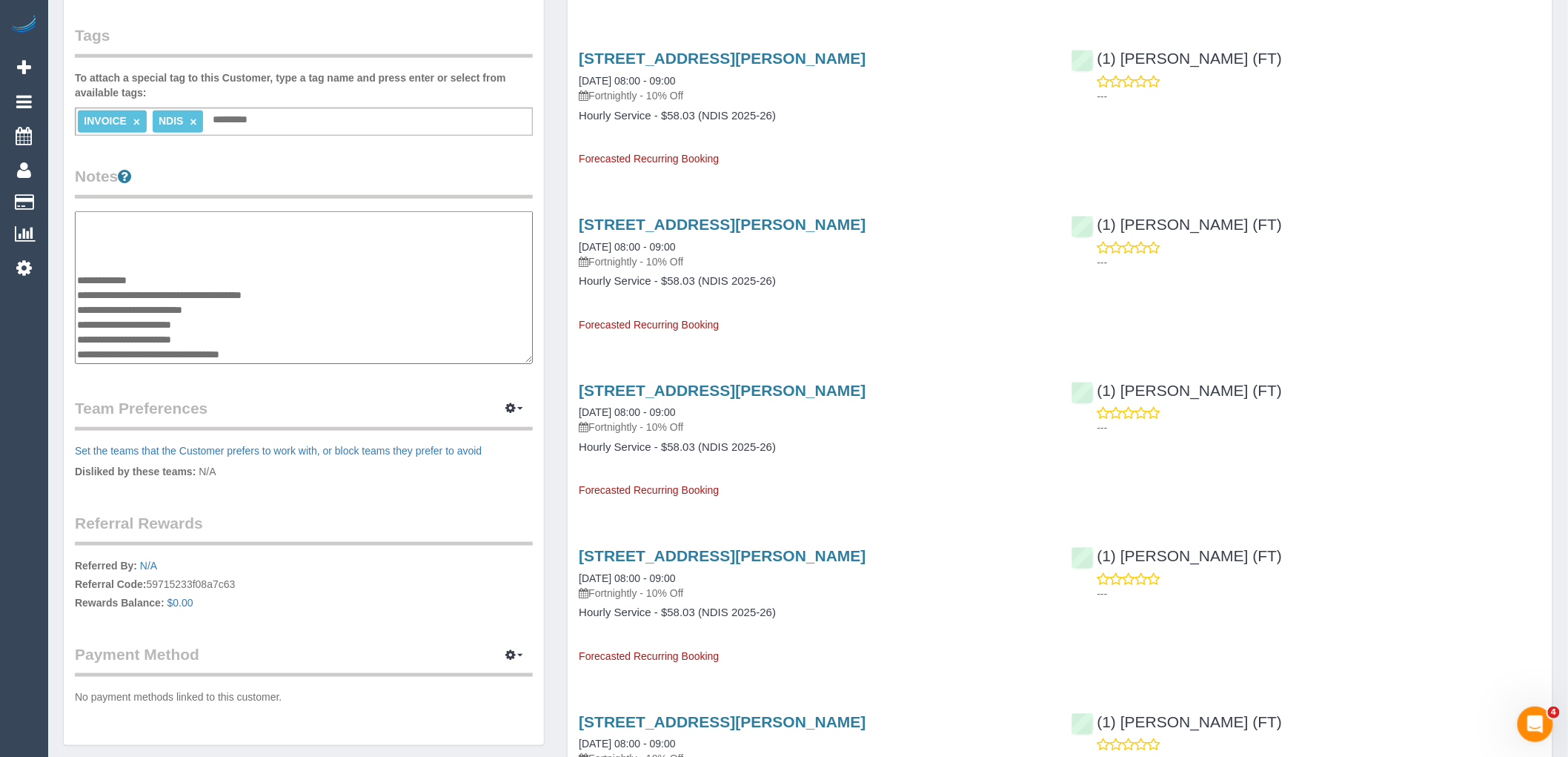
paste textarea "**********"
type textarea "**********"
click at [278, 186] on legend "Notes" at bounding box center [303, 182] width 458 height 34
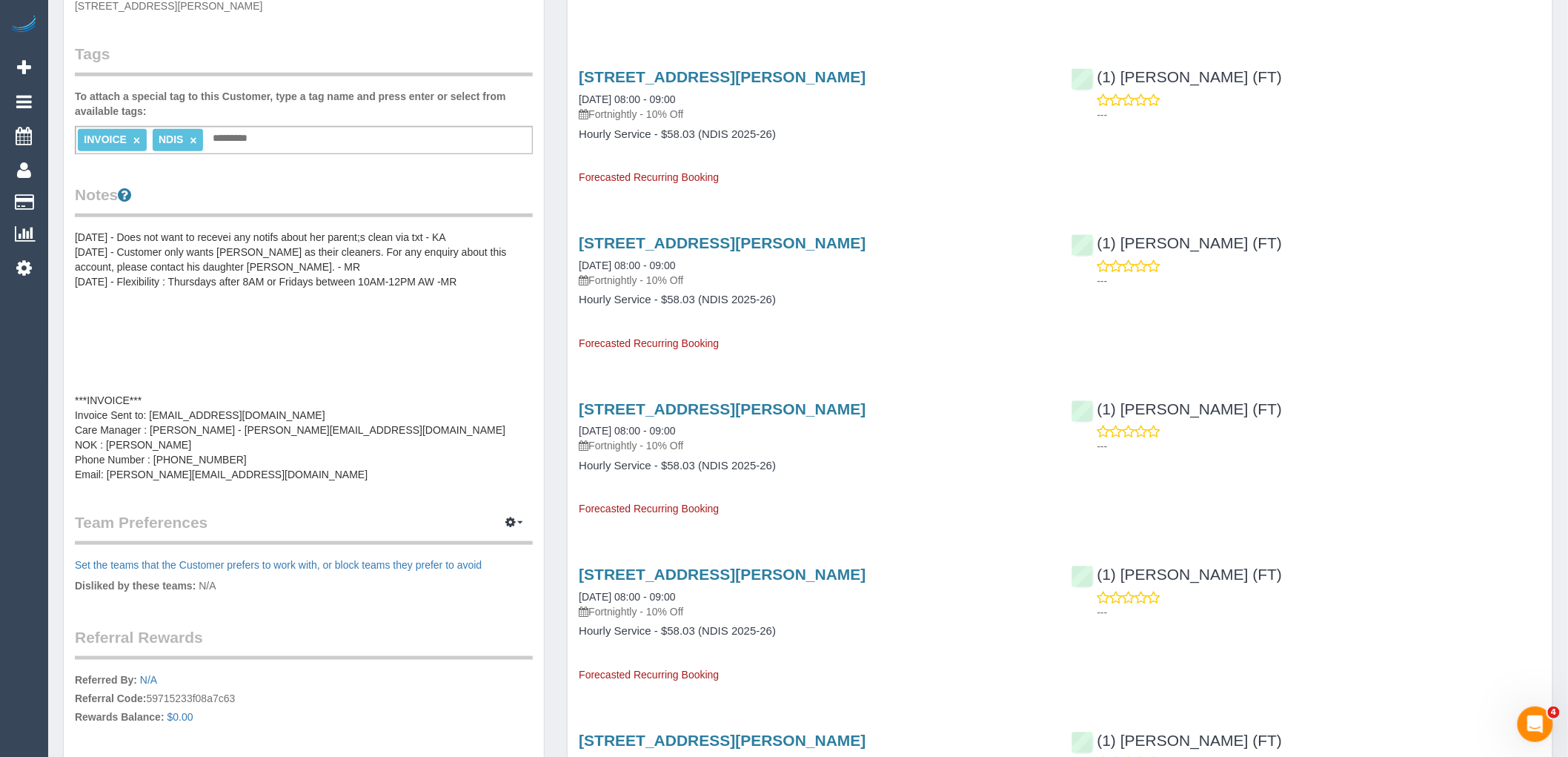
scroll to position [0, 0]
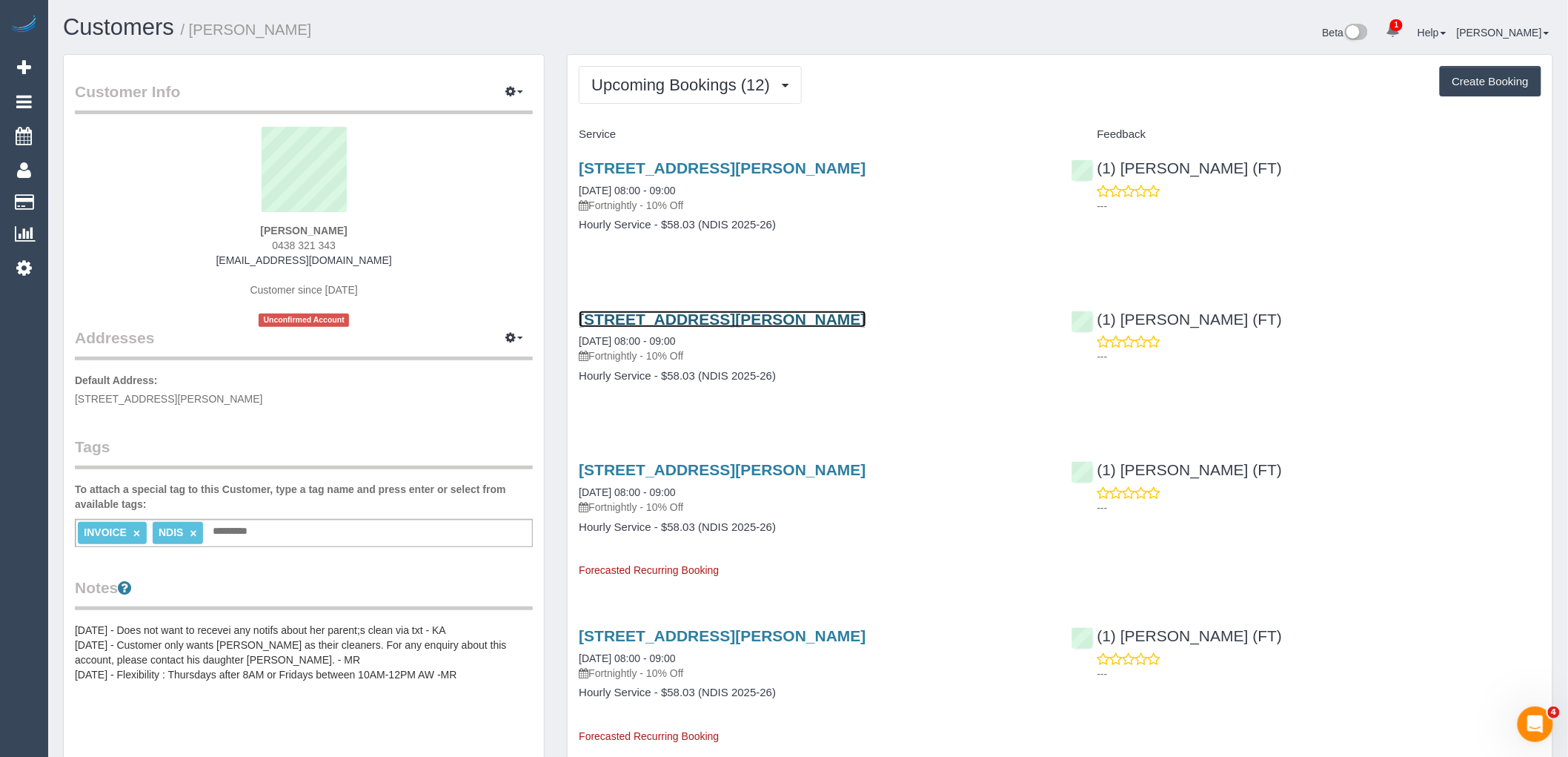
click at [707, 325] on link "[STREET_ADDRESS][PERSON_NAME]" at bounding box center [722, 319] width 287 height 17
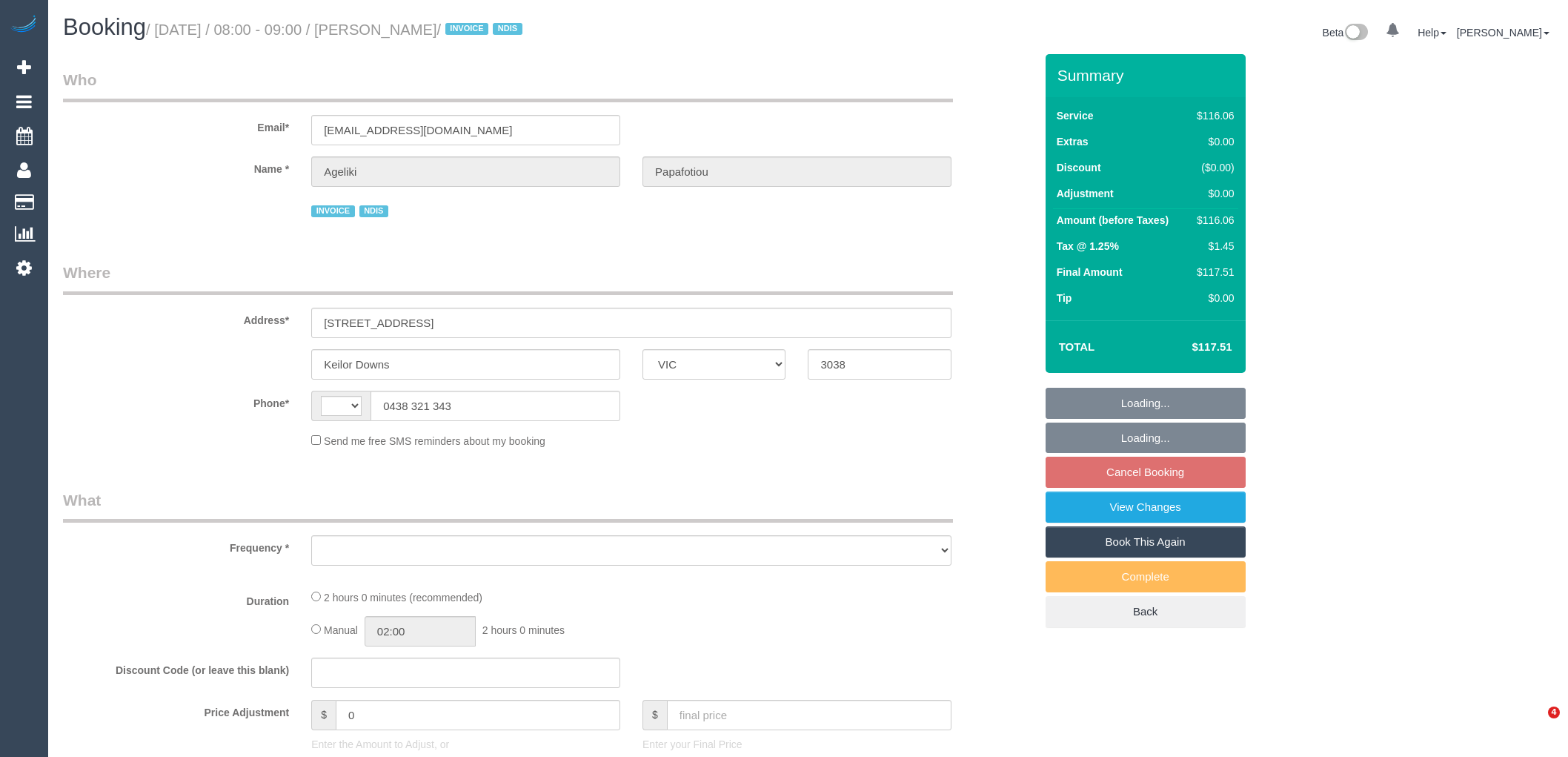
select select "VIC"
select select "string:AU"
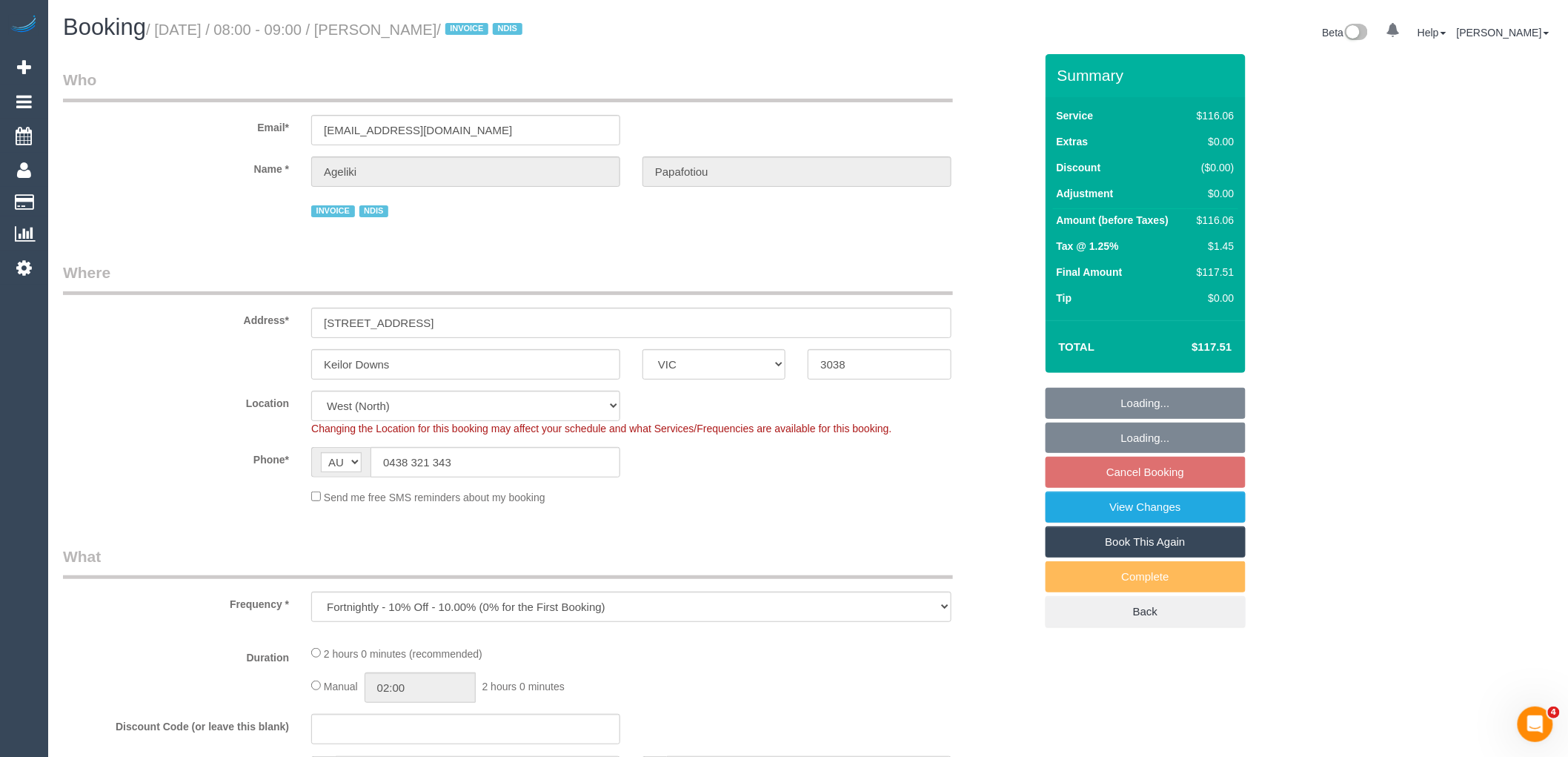
select select "object:687"
select select "number:29"
select select "number:14"
select select "number:19"
select select "number:25"
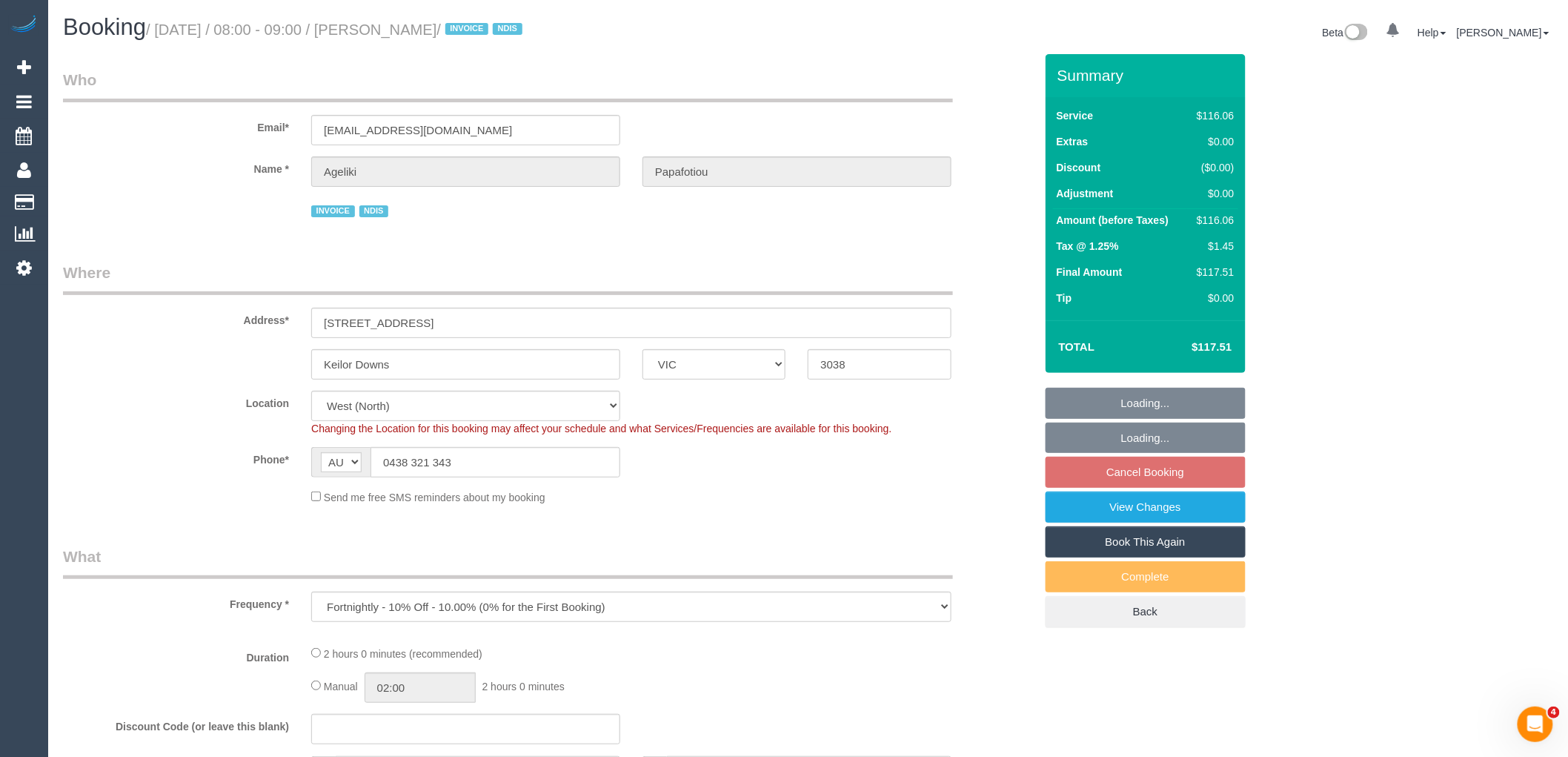
select select "number:35"
select select "number:11"
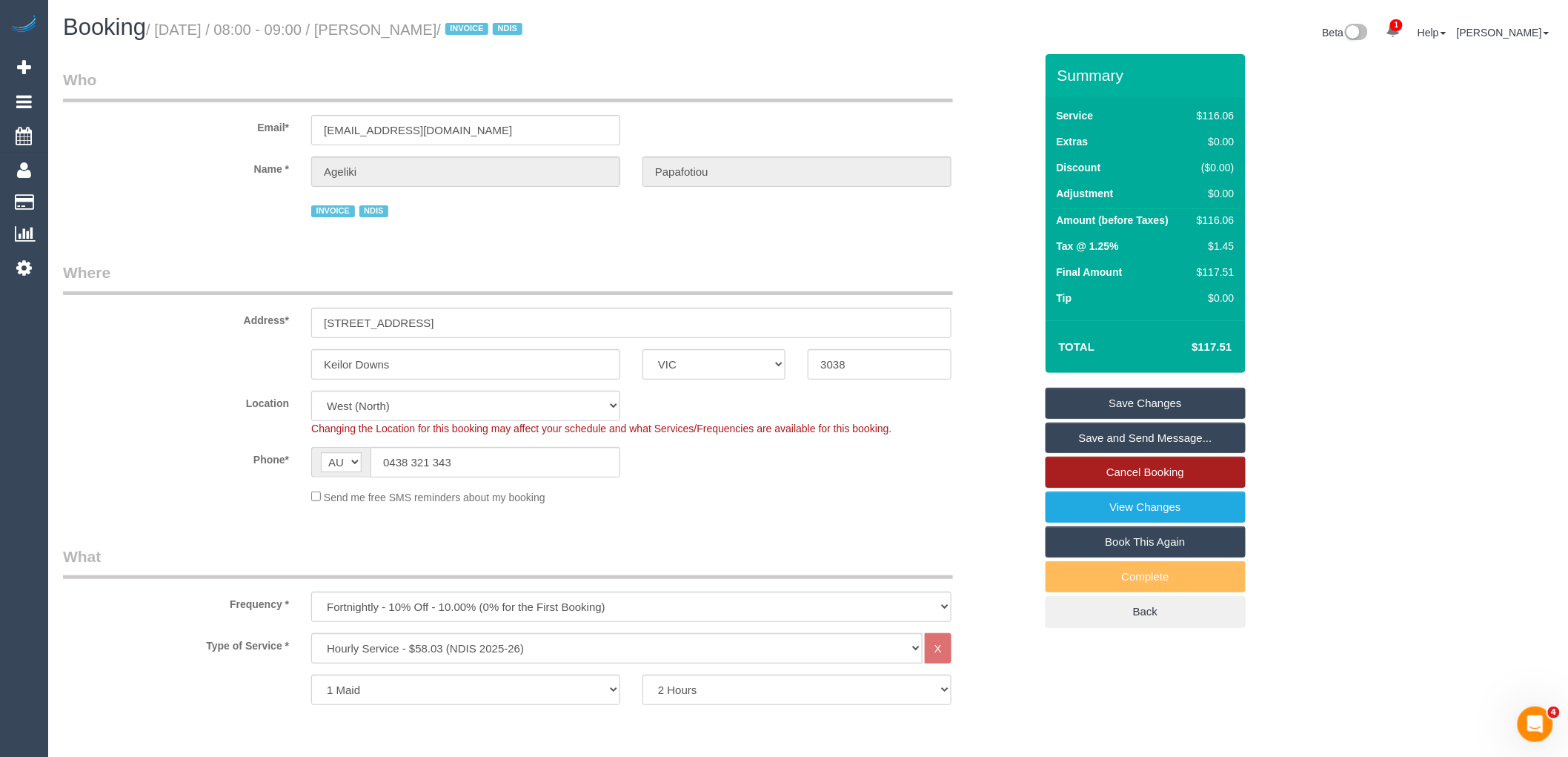
click at [1173, 472] on link "Cancel Booking" at bounding box center [1146, 472] width 200 height 31
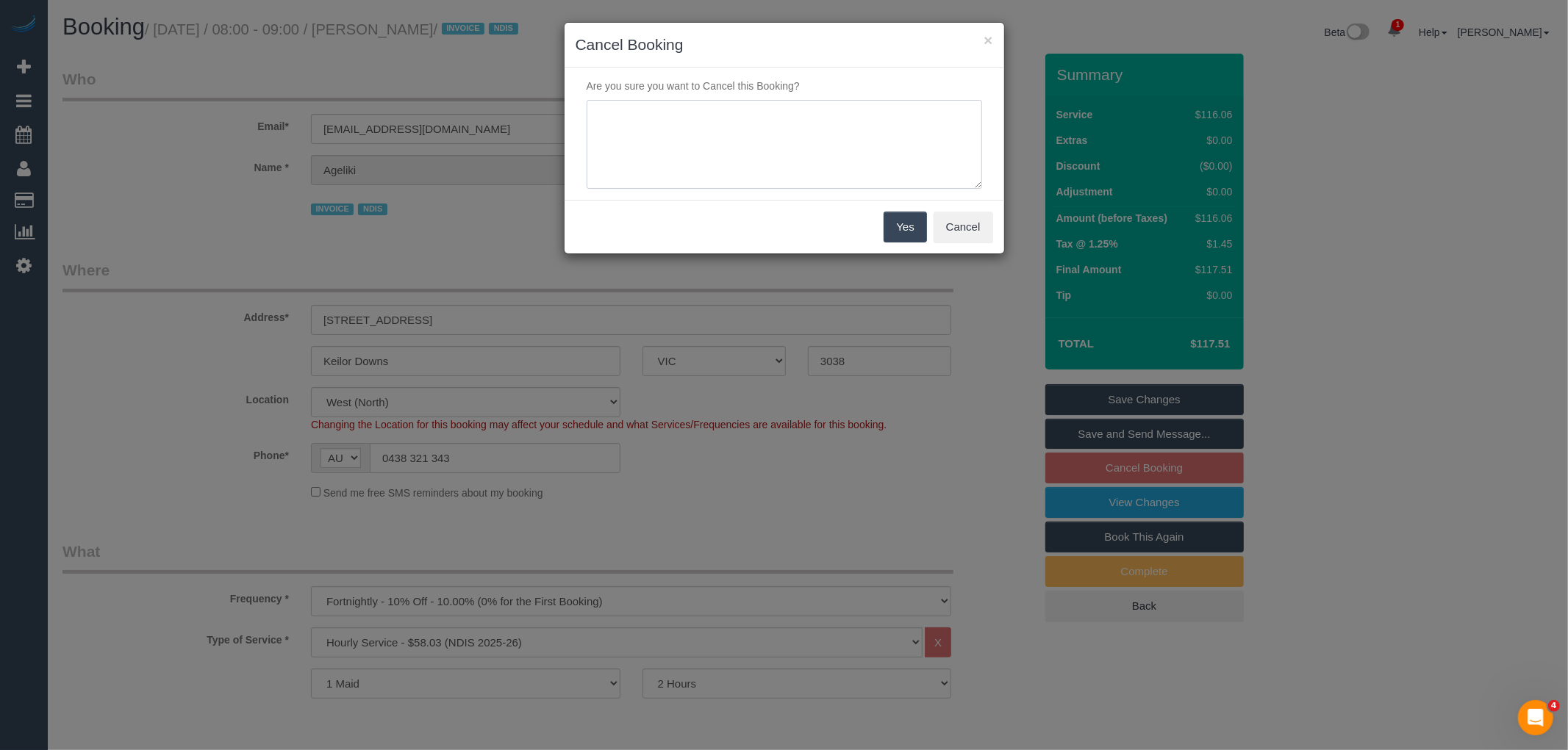
click at [669, 163] on textarea at bounding box center [784, 145] width 395 height 89
type textarea "PH service not needed via email VC"
click at [897, 213] on button "Yes" at bounding box center [905, 227] width 42 height 31
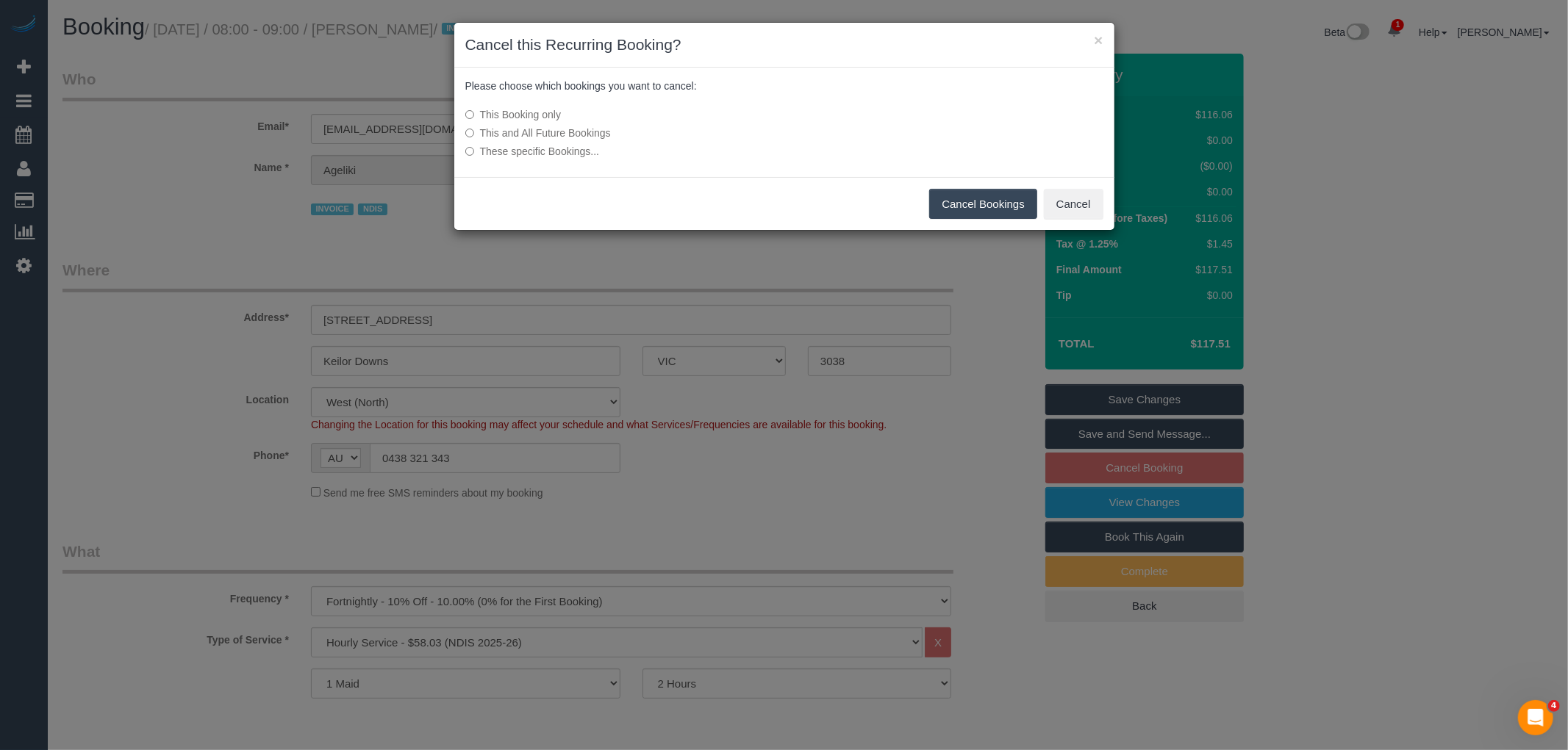
click at [966, 219] on button "Cancel Bookings" at bounding box center [983, 204] width 108 height 31
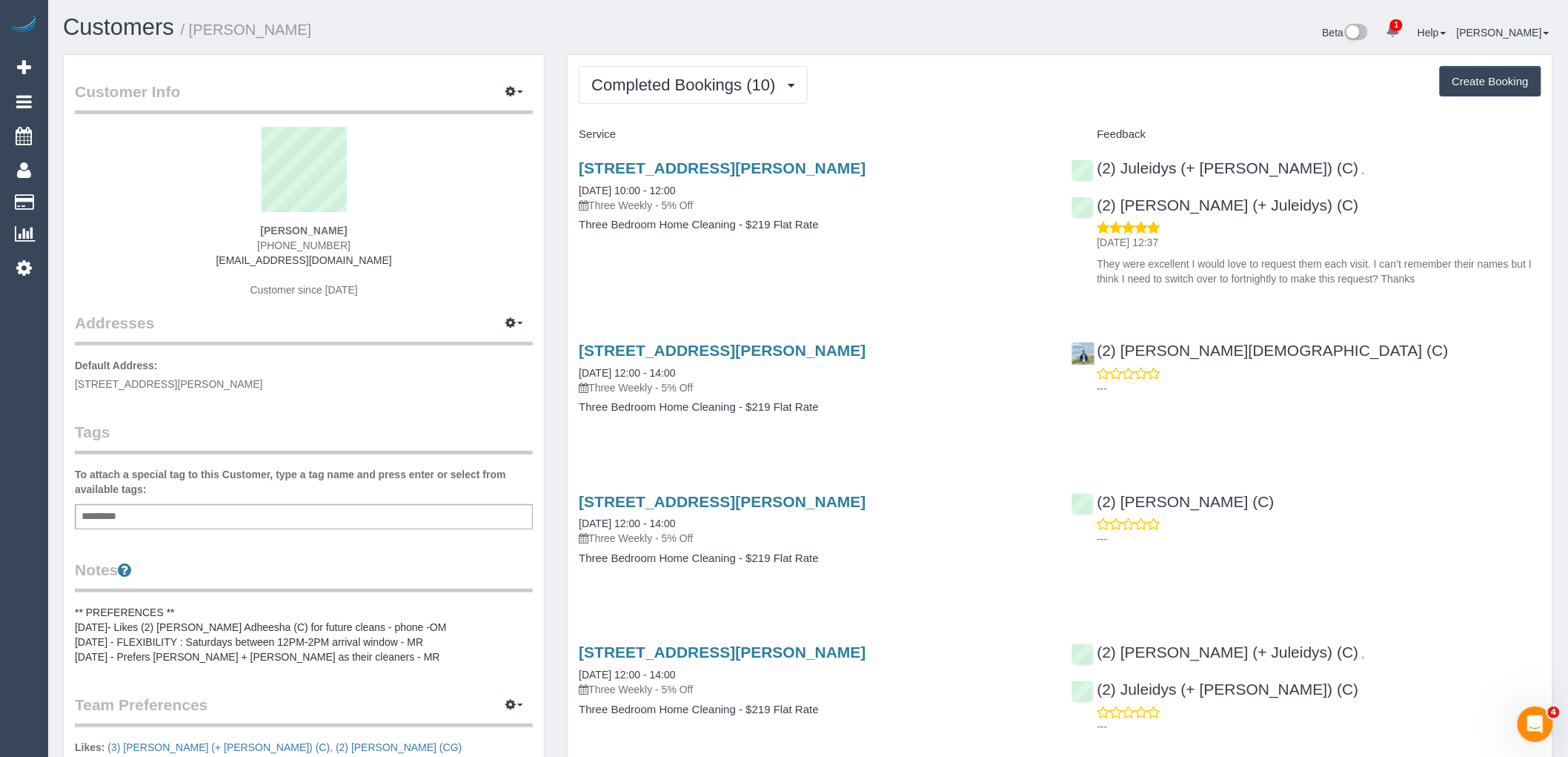
click at [1225, 372] on div "(2) [PERSON_NAME][DEMOGRAPHIC_DATA] (C) ---" at bounding box center [1307, 365] width 492 height 73
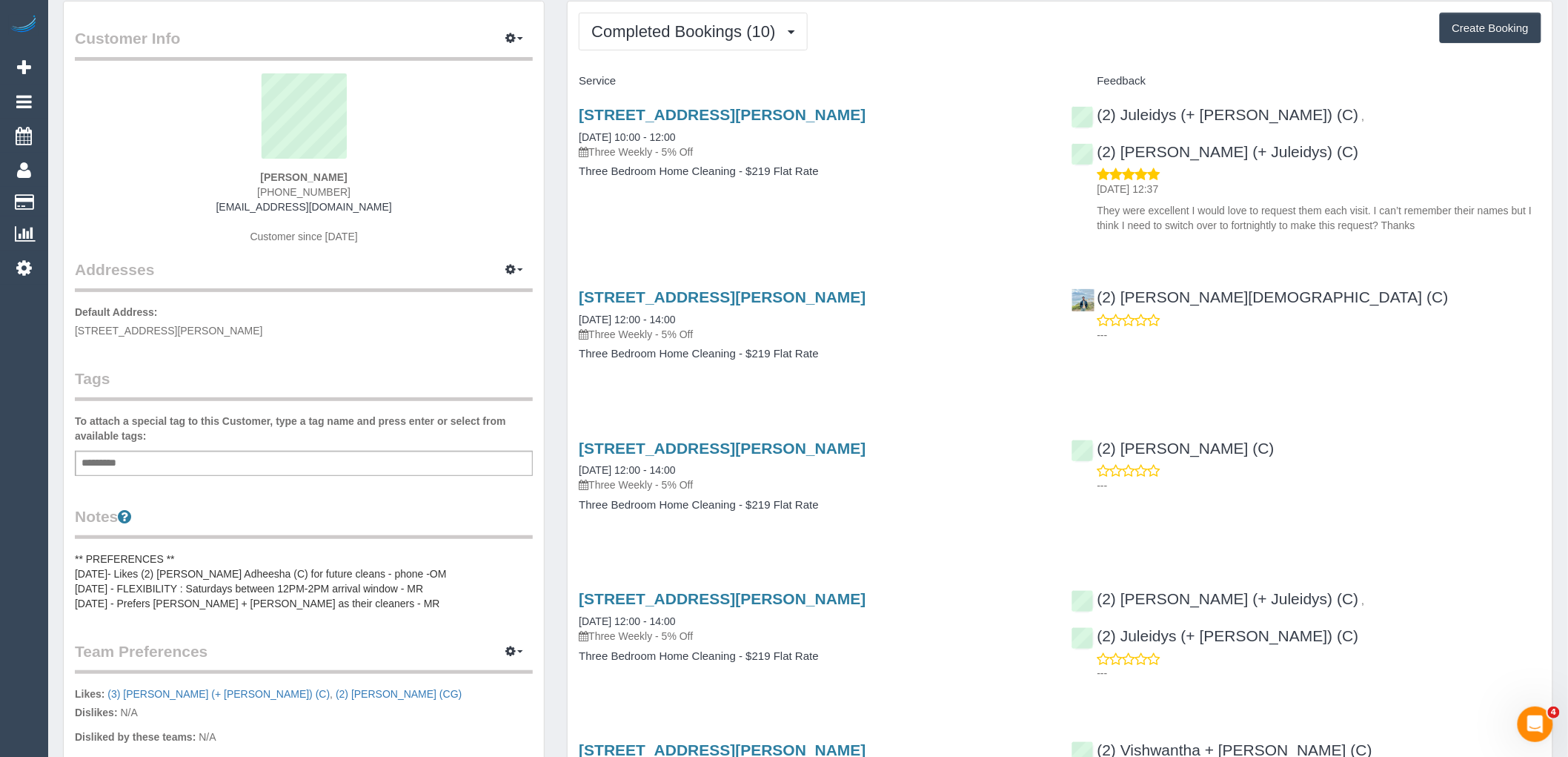
scroll to position [82, 0]
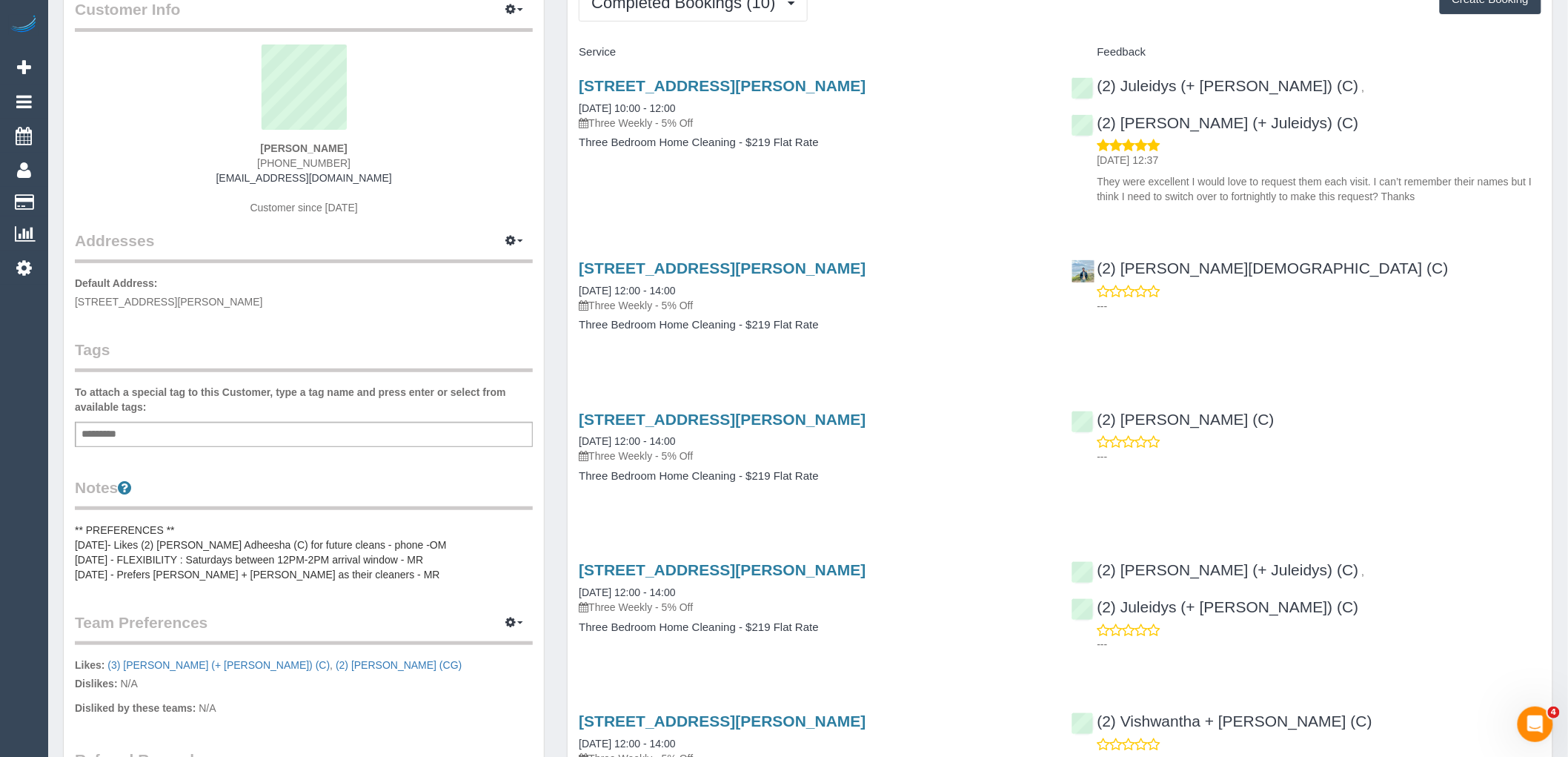
click at [212, 523] on pre "** PREFERENCES ** [DATE]- Likes (2) [PERSON_NAME] Adheesha (C) for future clean…" at bounding box center [303, 552] width 458 height 59
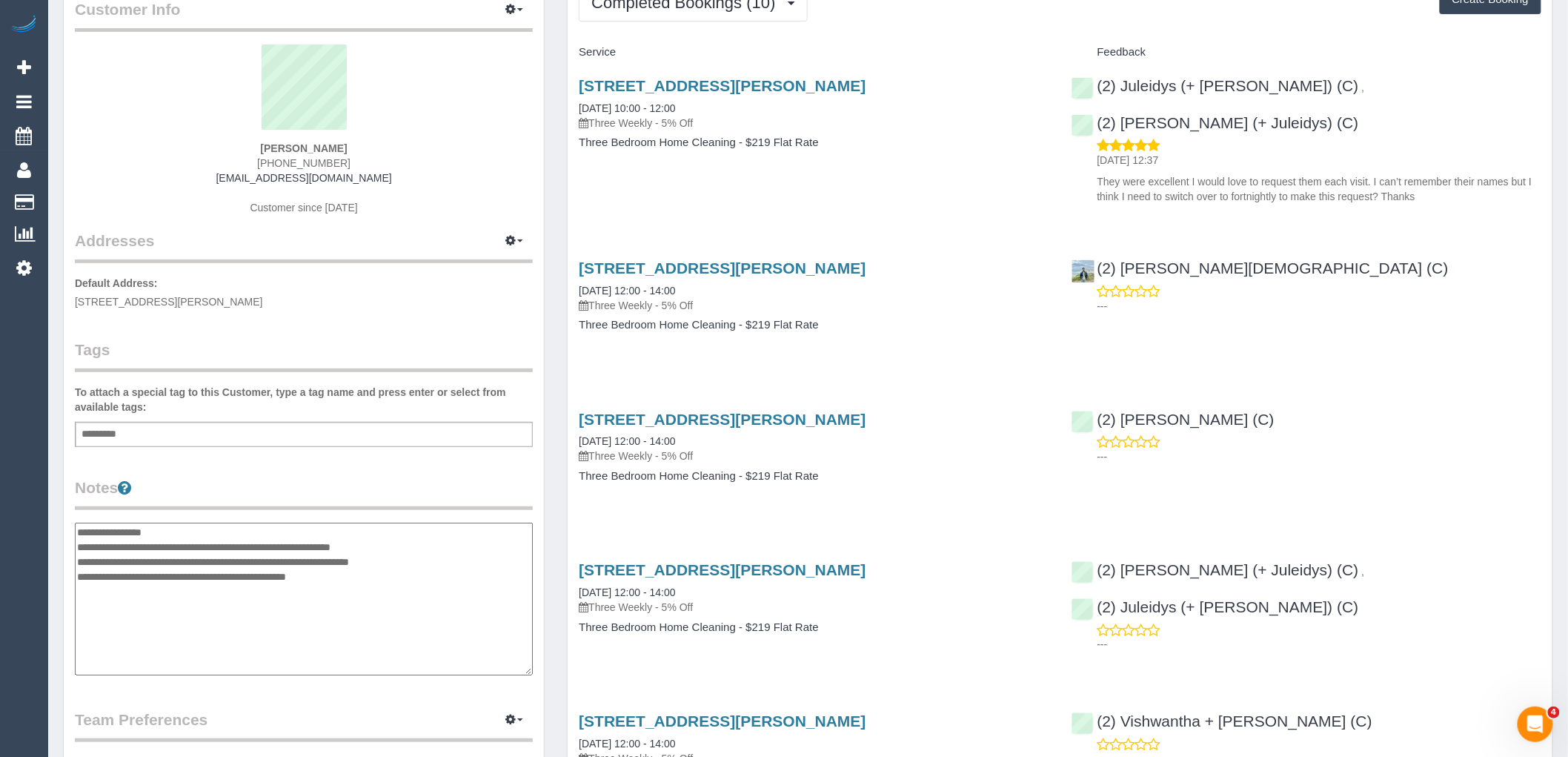
click at [77, 531] on textarea "**********" at bounding box center [303, 599] width 458 height 153
click at [421, 577] on textarea "**********" at bounding box center [303, 599] width 458 height 153
drag, startPoint x: 282, startPoint y: 572, endPoint x: 78, endPoint y: 544, distance: 205.9
click at [78, 544] on textarea "**********" at bounding box center [303, 599] width 458 height 153
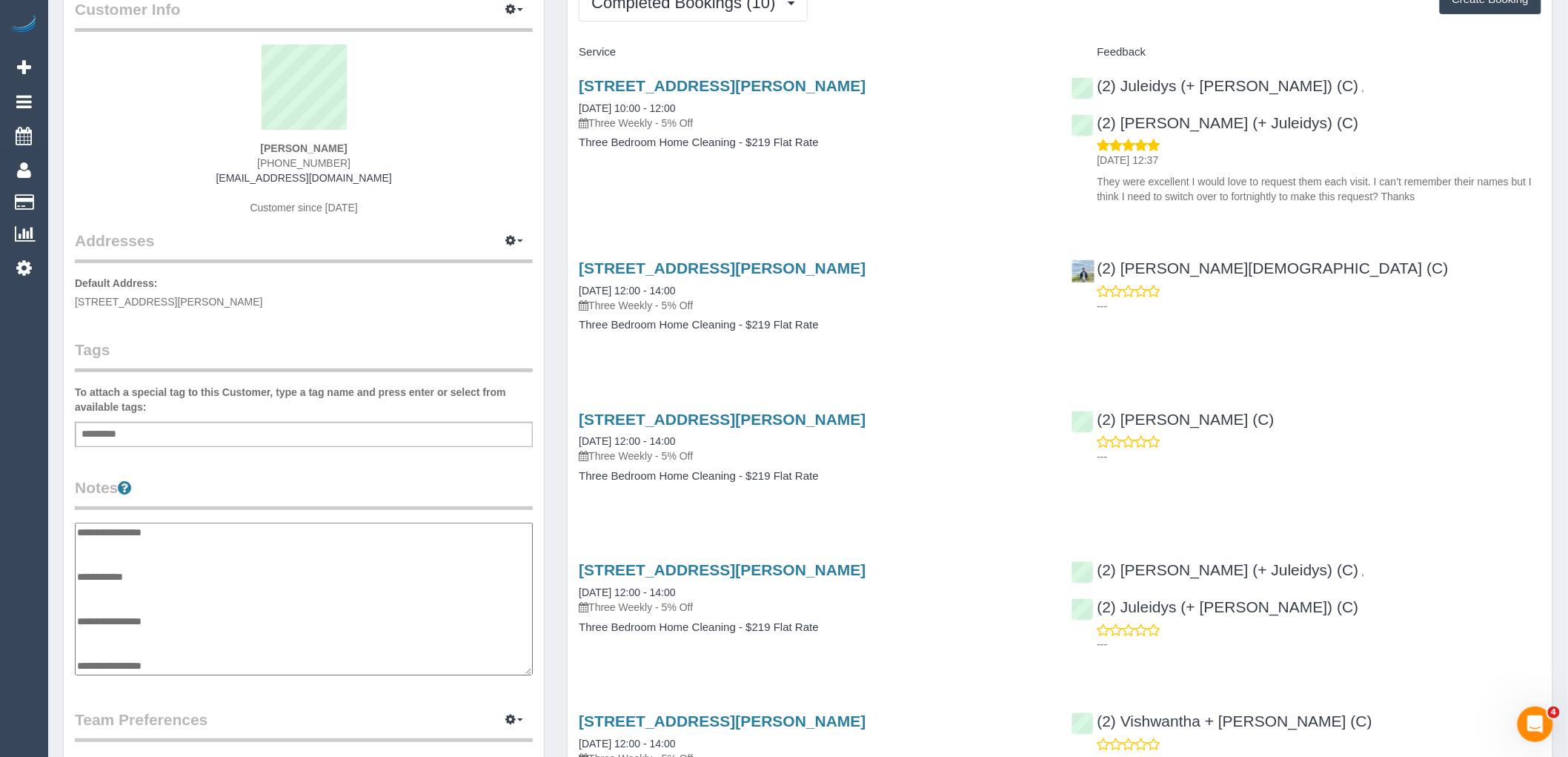
click at [151, 633] on textarea "**********" at bounding box center [303, 599] width 458 height 153
type textarea "**********"
drag, startPoint x: 79, startPoint y: 565, endPoint x: 77, endPoint y: 472, distance: 93.0
click at [77, 472] on div "Customer Info Edit Contact Info Send Message Email Preferences Special Sales Ta…" at bounding box center [304, 528] width 480 height 1111
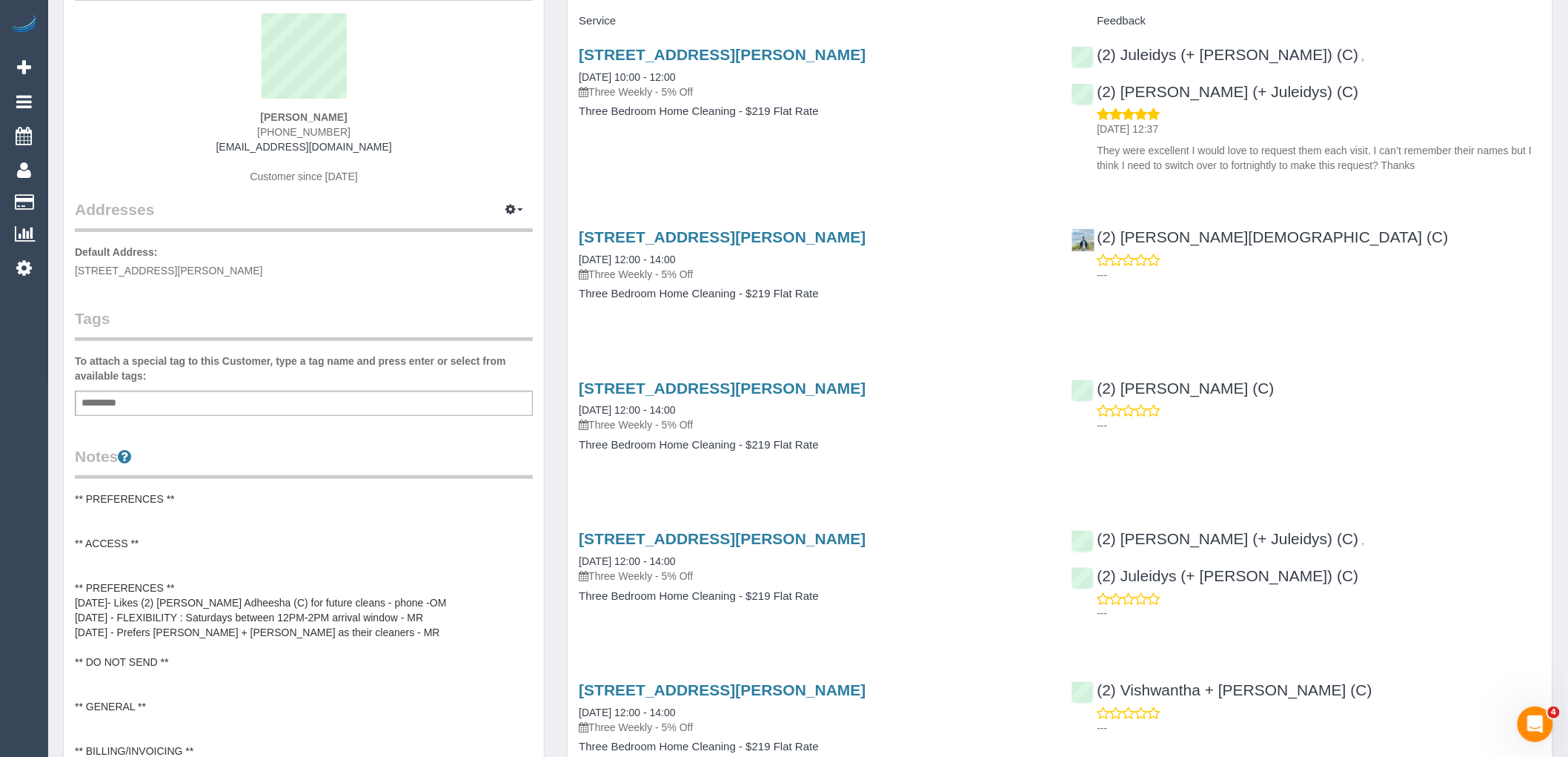
scroll to position [115, 0]
click at [113, 536] on pre "** PREFERENCES ** ** ACCESS ** ** PREFERENCES ** 25/03/25- Likes (2) Binoy Adhe…" at bounding box center [303, 639] width 458 height 297
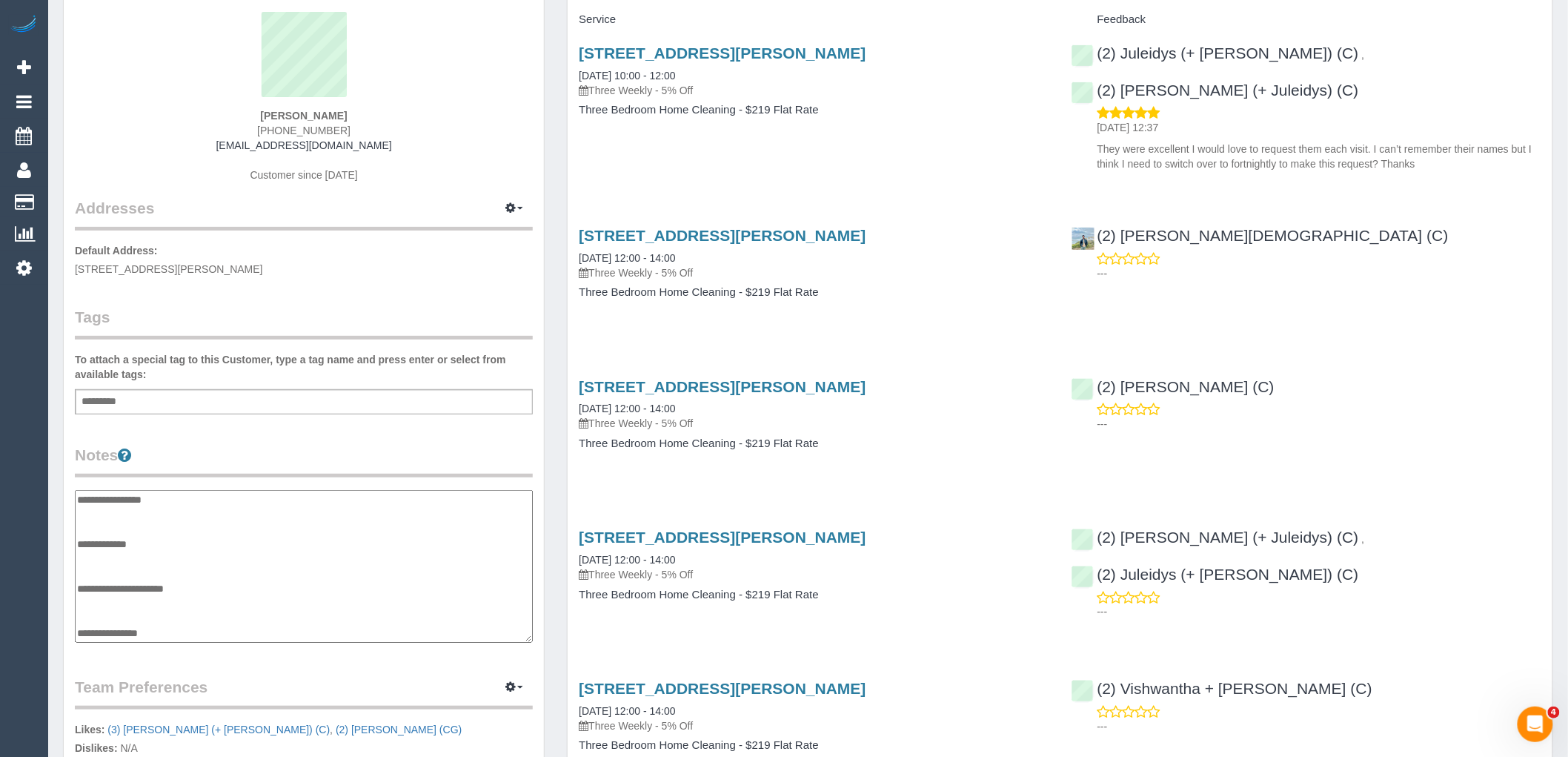
scroll to position [0, 0]
click at [76, 539] on textarea "**********" at bounding box center [303, 567] width 458 height 153
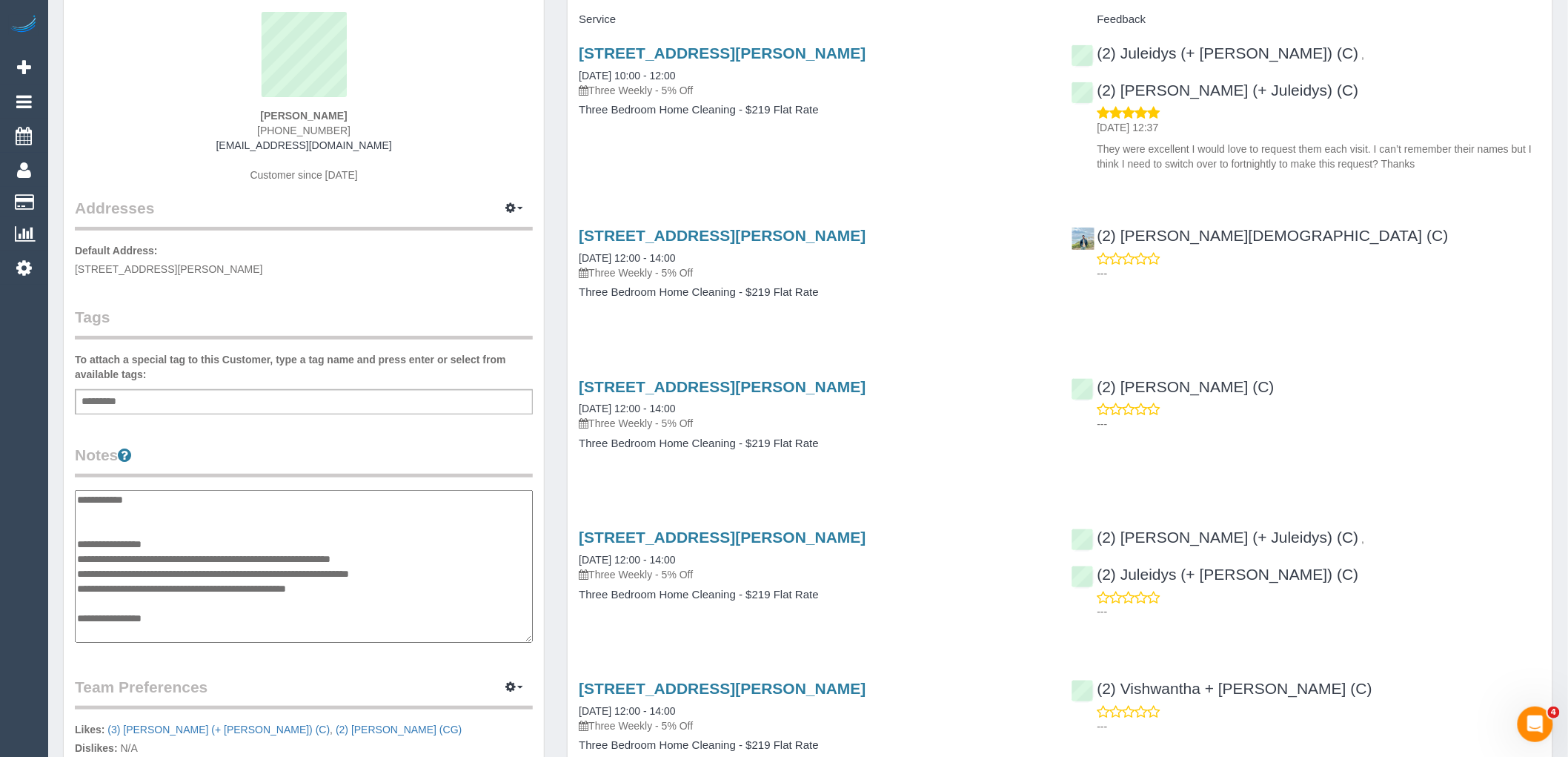
type textarea "**********"
click at [219, 422] on div "Customer Info Edit Contact Info Send Message Email Preferences Special Sales Ta…" at bounding box center [304, 495] width 480 height 1111
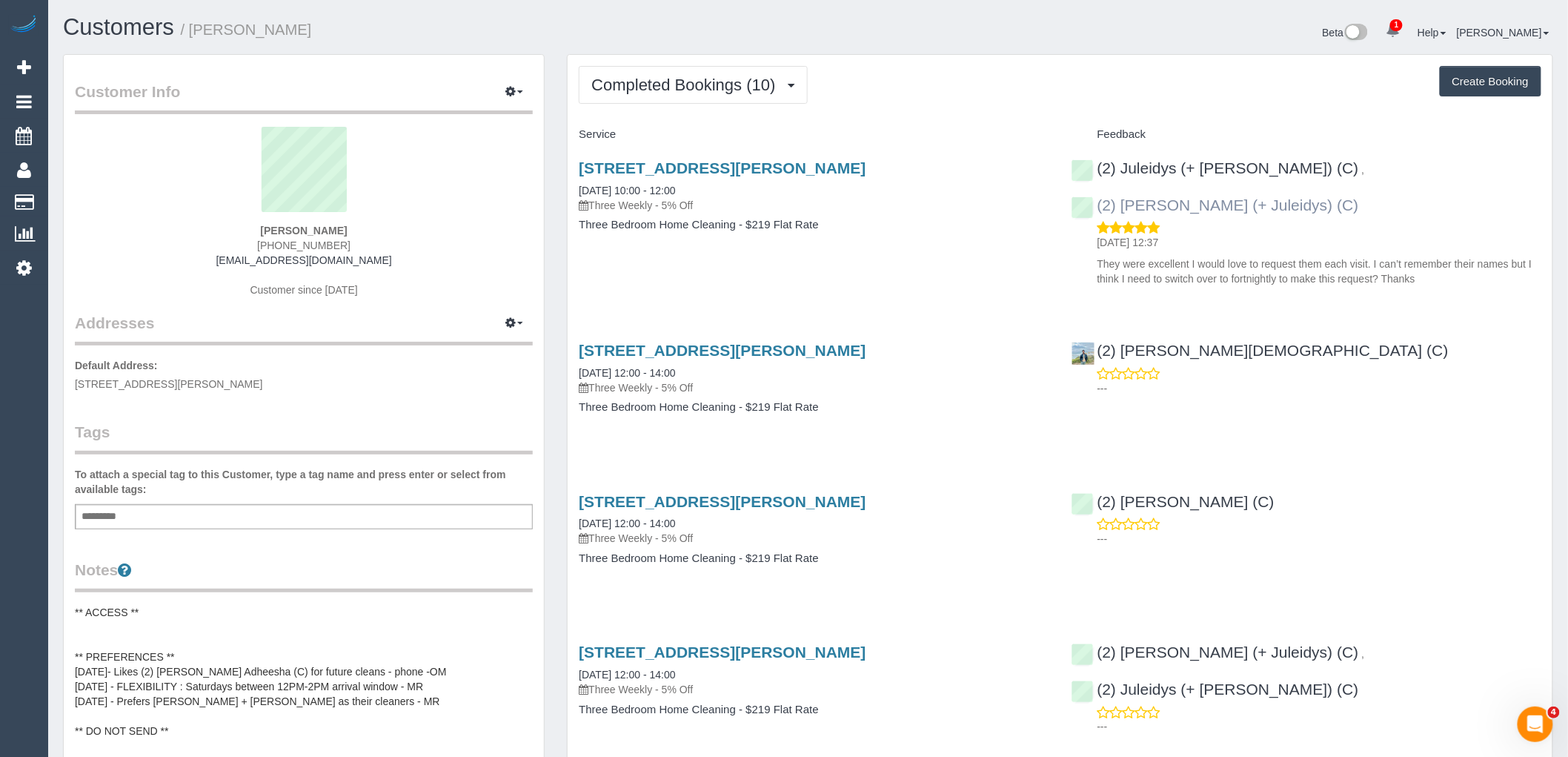
drag, startPoint x: 1488, startPoint y: 173, endPoint x: 1298, endPoint y: 168, distance: 190.1
click at [1298, 168] on div "(2) Juleidys (+ Cris) (C) , (2) Cris (+ Juleidys) (C) 08/09/2025 12:37 They wer…" at bounding box center [1307, 219] width 492 height 145
copy link "(2) Cris (+ Juleidys) (C)"
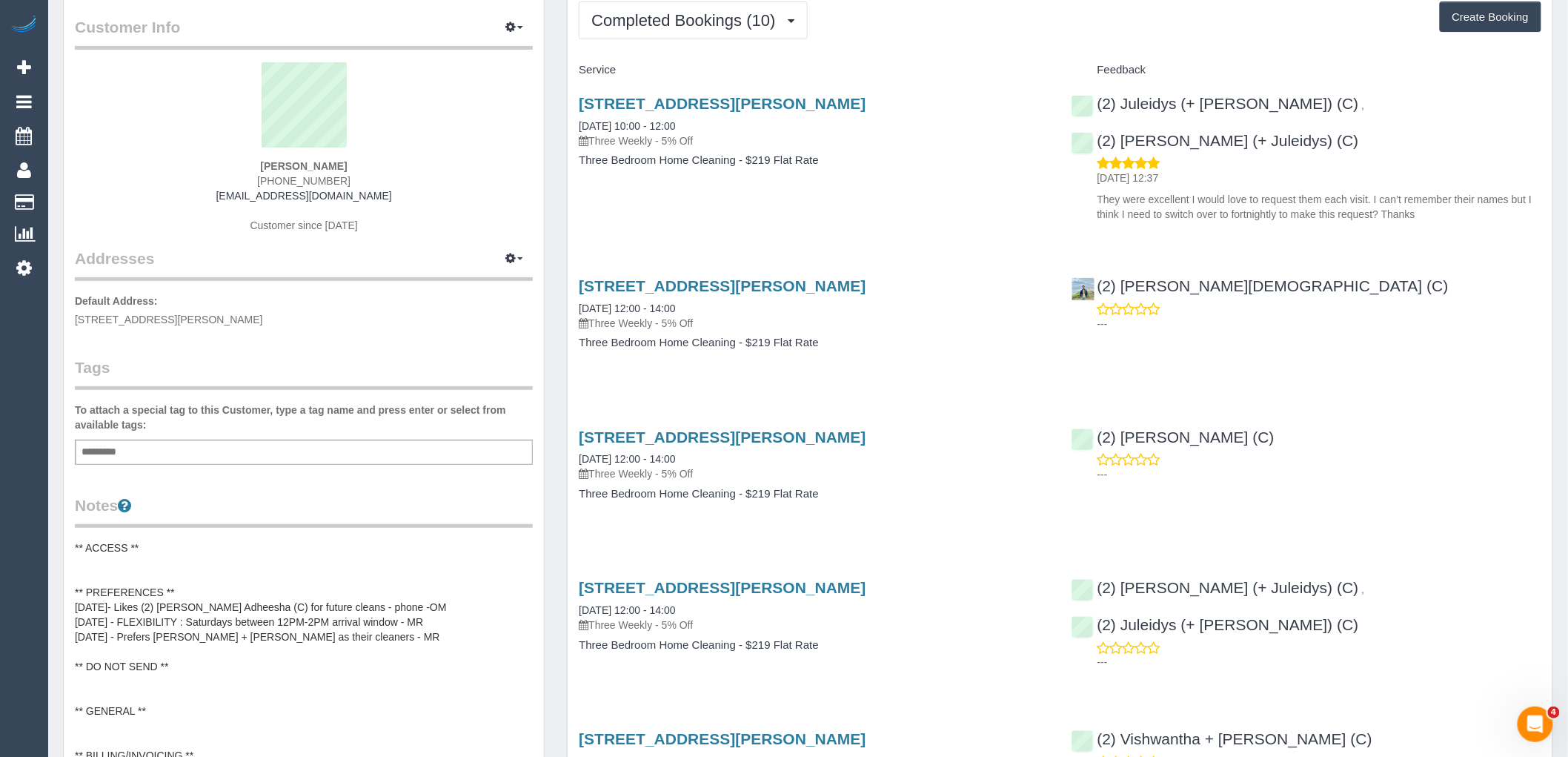
scroll to position [247, 0]
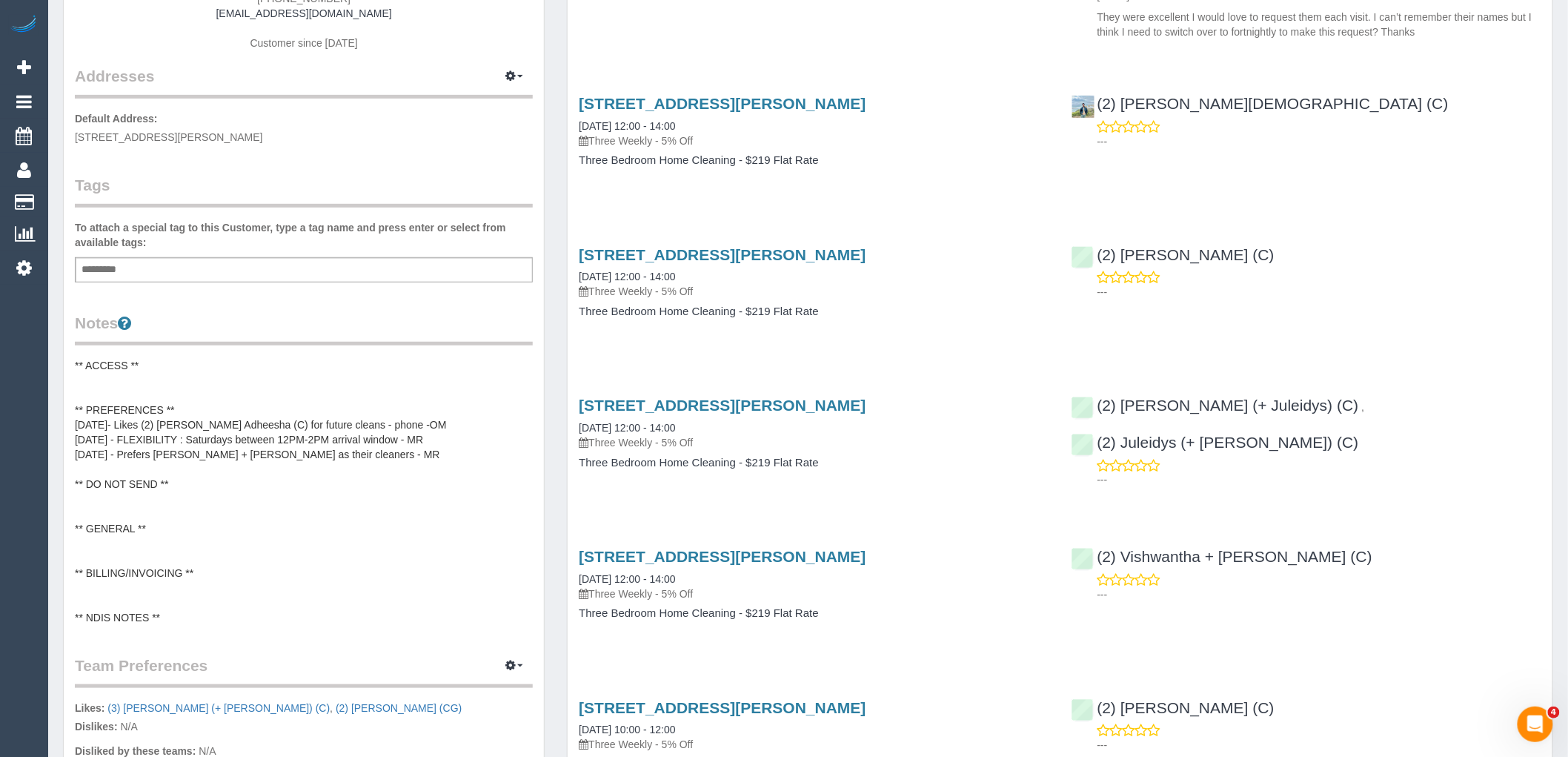
click at [234, 415] on pre "** ACCESS ** ** PREFERENCES ** 25/03/25- Likes (2) Binoy Adheesha (C) for futur…" at bounding box center [303, 491] width 458 height 267
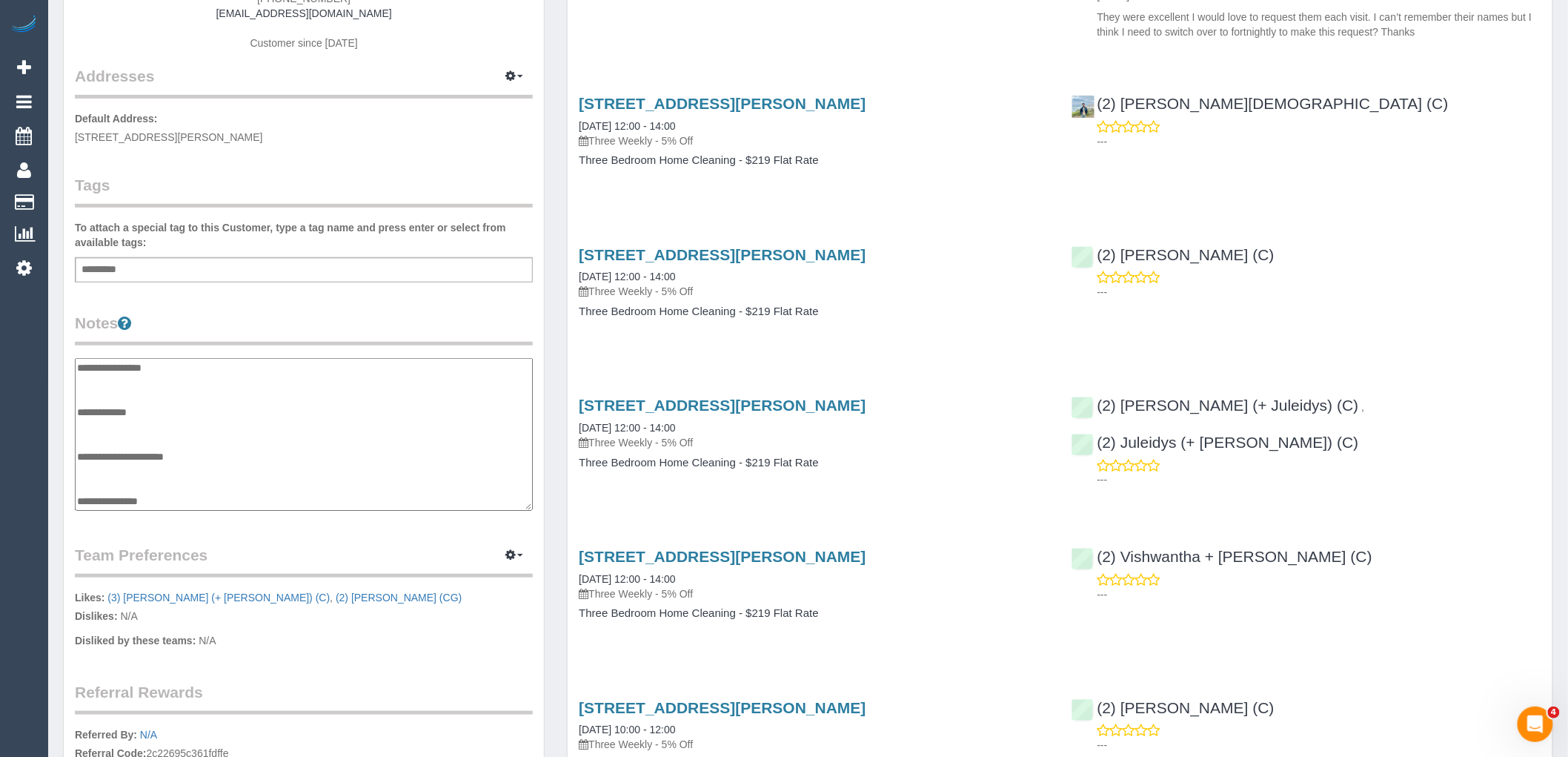
scroll to position [0, 0]
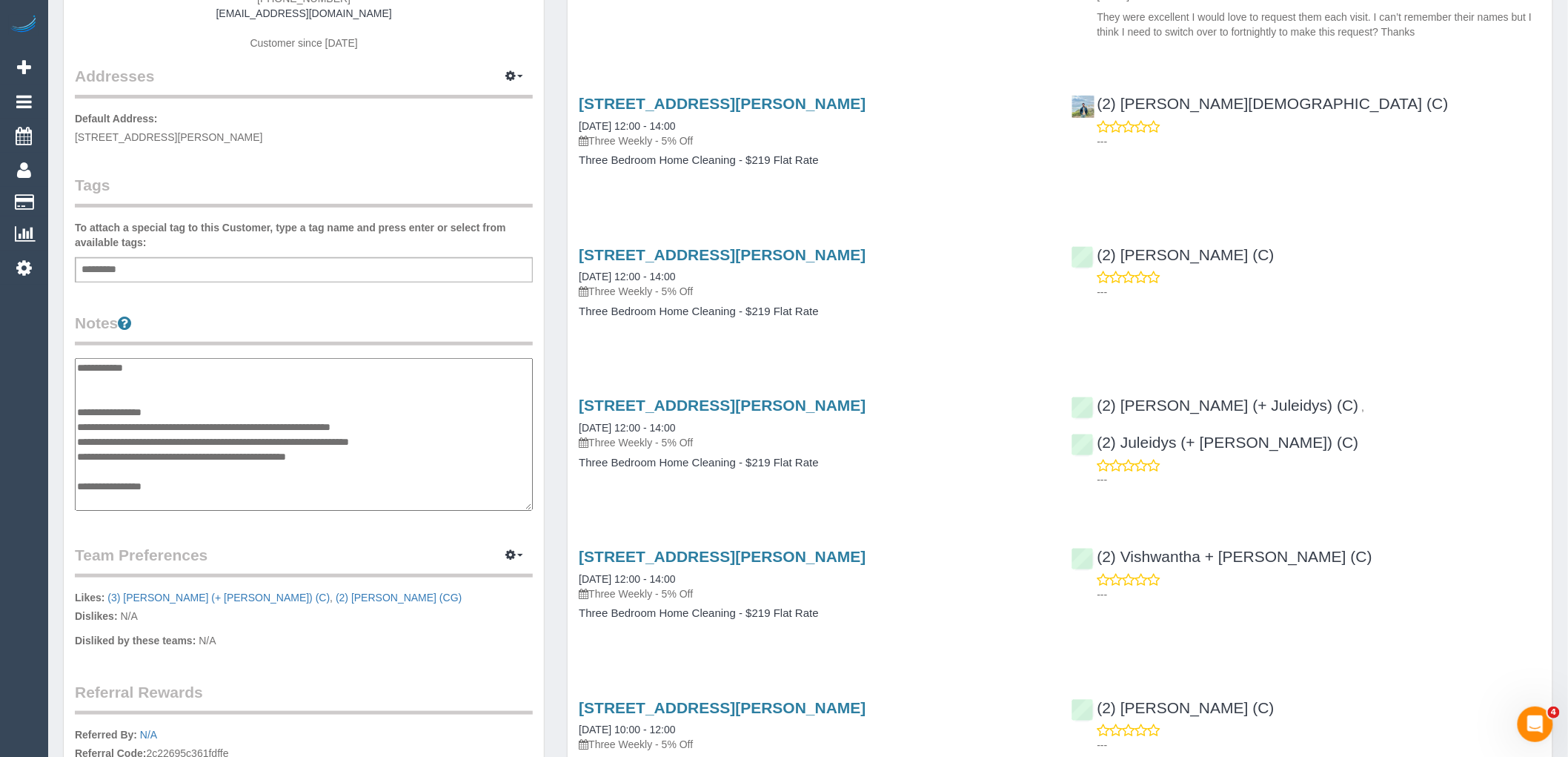
click at [224, 404] on textarea "**********" at bounding box center [303, 435] width 458 height 153
drag, startPoint x: 225, startPoint y: 404, endPoint x: 235, endPoint y: 408, distance: 10.8
click at [225, 404] on textarea "**********" at bounding box center [303, 435] width 458 height 153
click at [238, 409] on textarea "**********" at bounding box center [303, 435] width 458 height 153
click at [77, 426] on textarea "**********" at bounding box center [303, 435] width 458 height 153
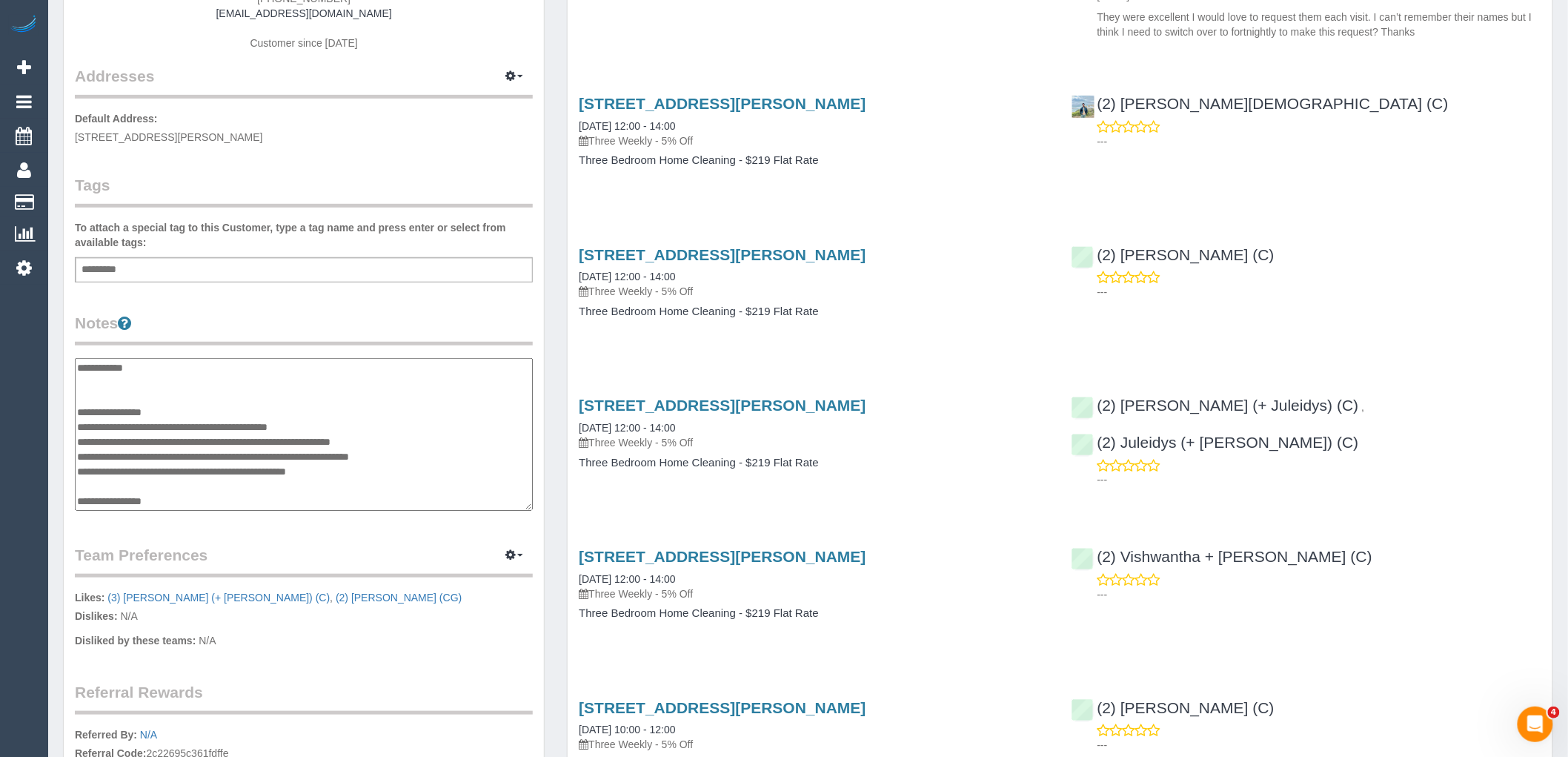
click at [326, 420] on textarea "**********" at bounding box center [303, 435] width 458 height 153
type textarea "**********"
click at [354, 308] on div "Customer Info Edit Contact Info Send Message Email Preferences Special Sales Ta…" at bounding box center [304, 363] width 480 height 1111
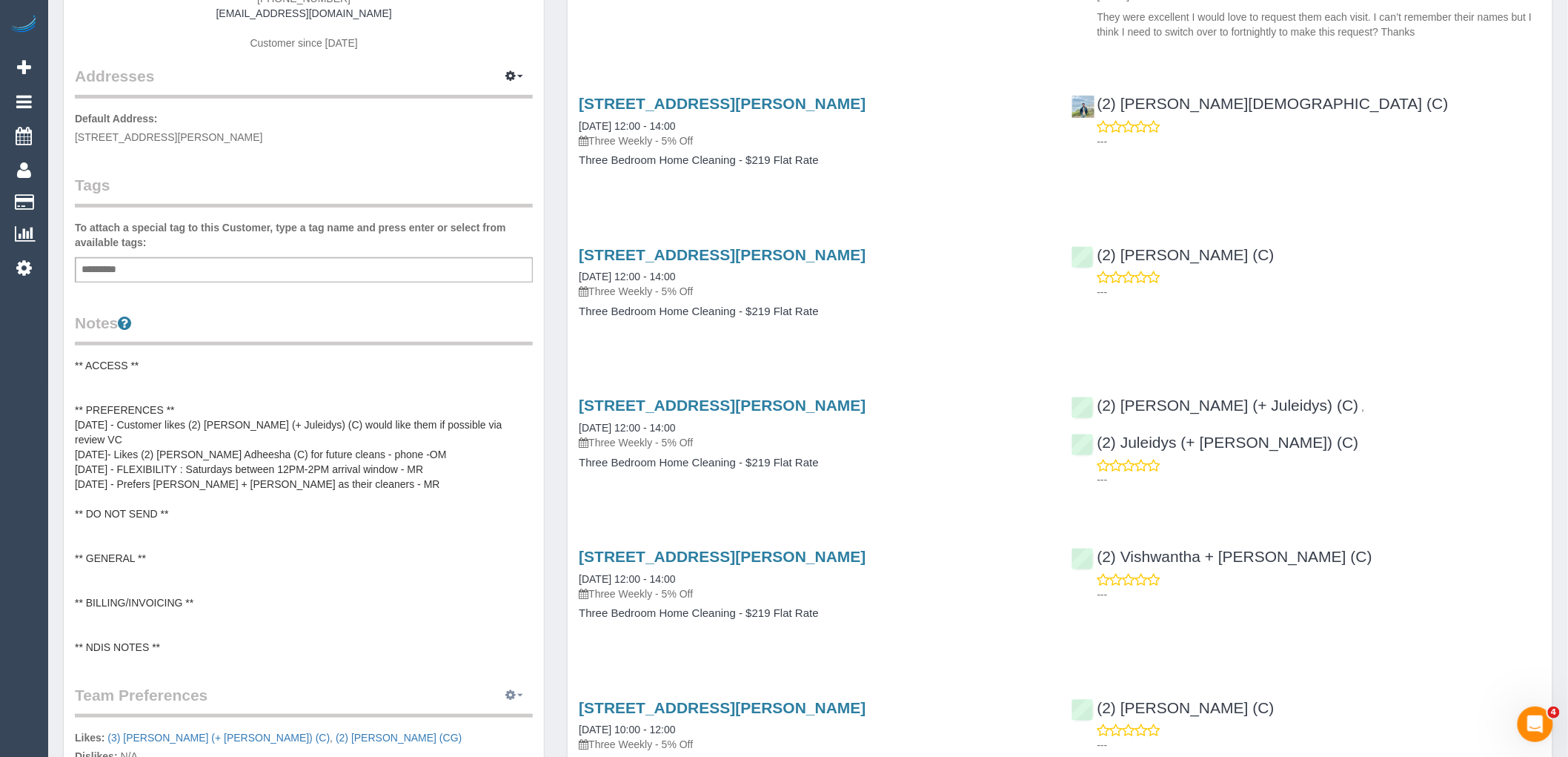
click at [523, 685] on button "button" at bounding box center [514, 696] width 37 height 23
click at [471, 714] on link "Manage Preferences" at bounding box center [469, 723] width 126 height 20
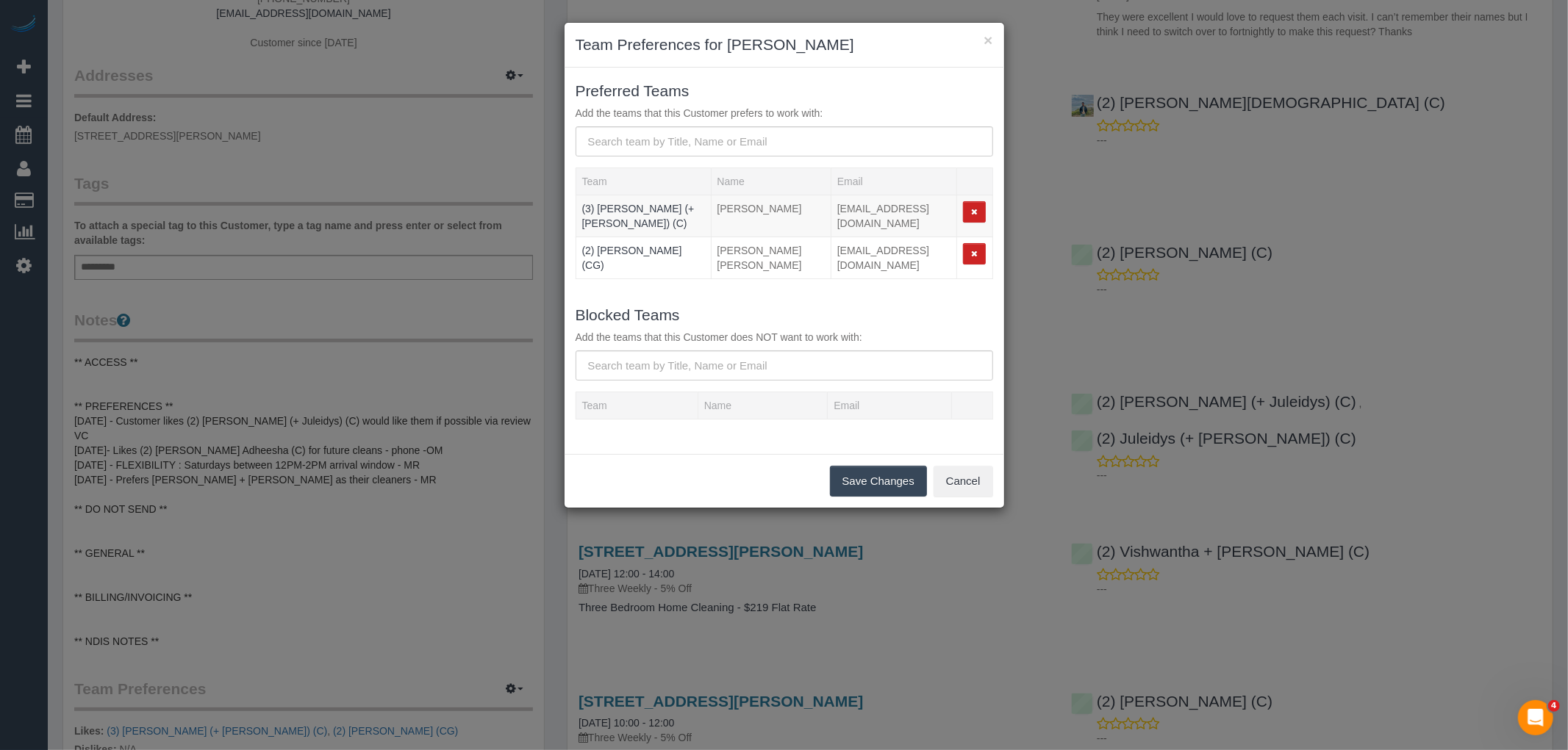
click at [663, 120] on div "Preferred Teams Add the teams that this Customer prefers to work with:" at bounding box center [784, 118] width 440 height 78
click at [663, 134] on input "text" at bounding box center [784, 141] width 418 height 30
paste input "(2) [PERSON_NAME] (+ Juleidys) (C)"
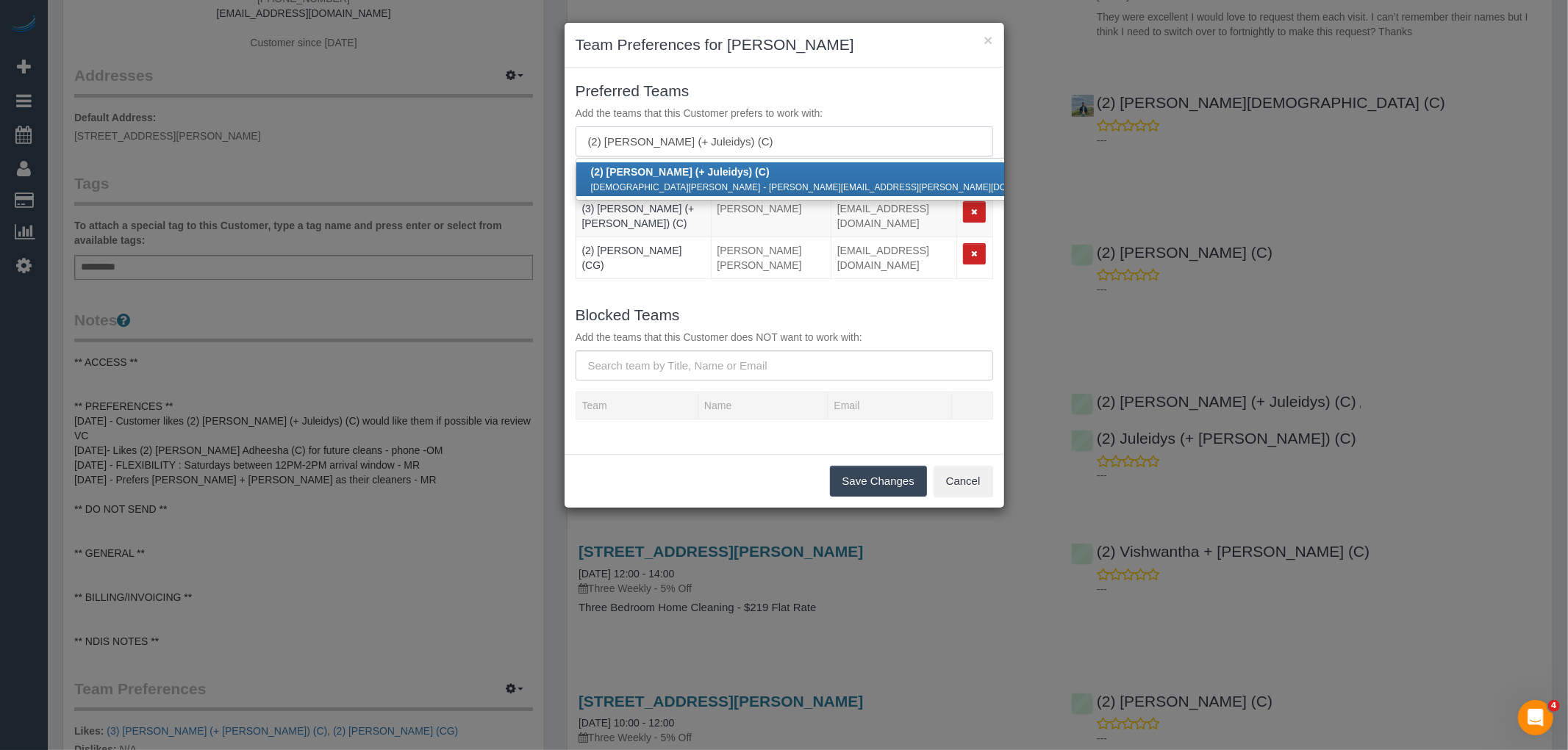
type input "(2) [PERSON_NAME] (+ Juleidys) (C)"
click at [769, 182] on small "cris.fortich@gmail.com" at bounding box center [914, 187] width 292 height 11
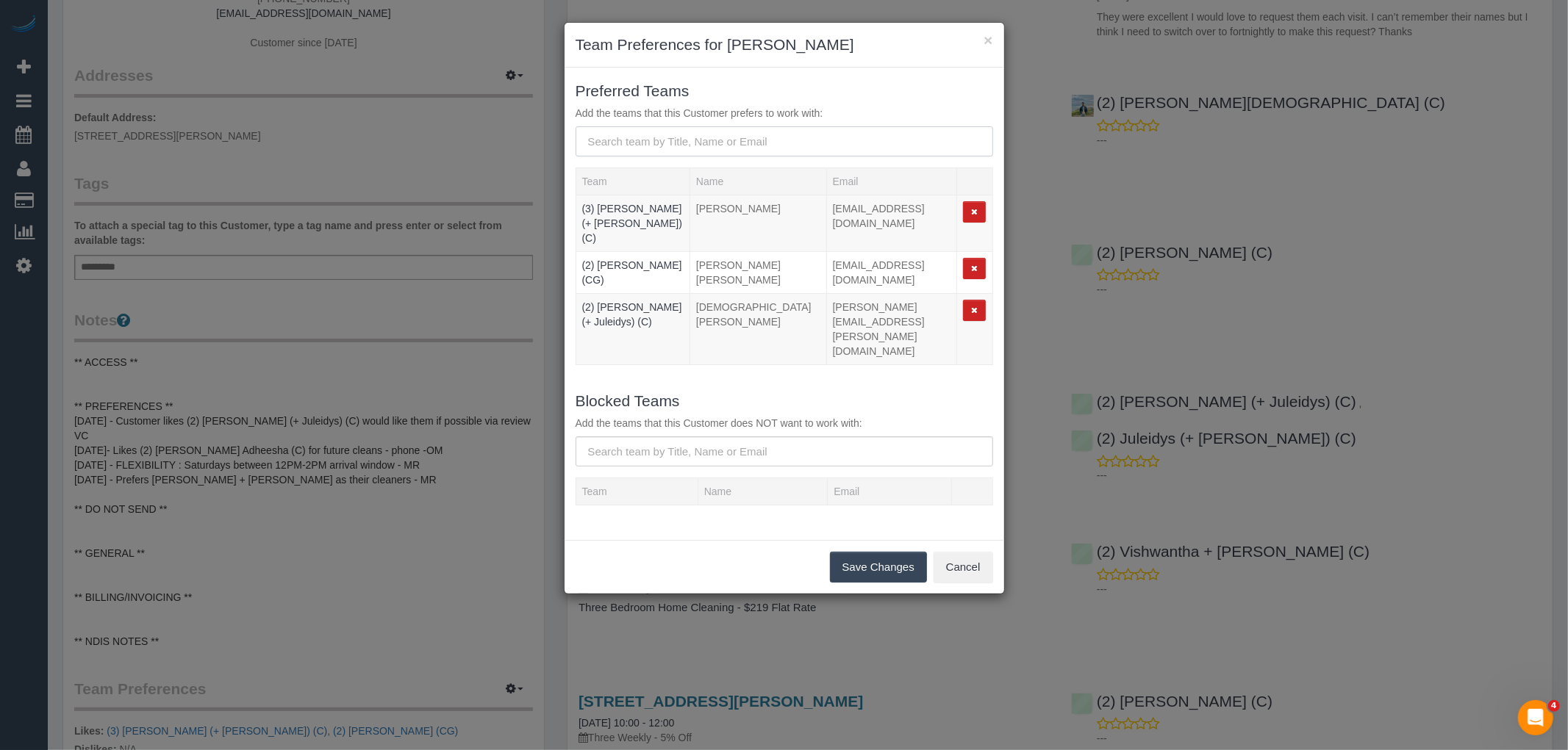
click at [688, 141] on input "text" at bounding box center [784, 141] width 418 height 30
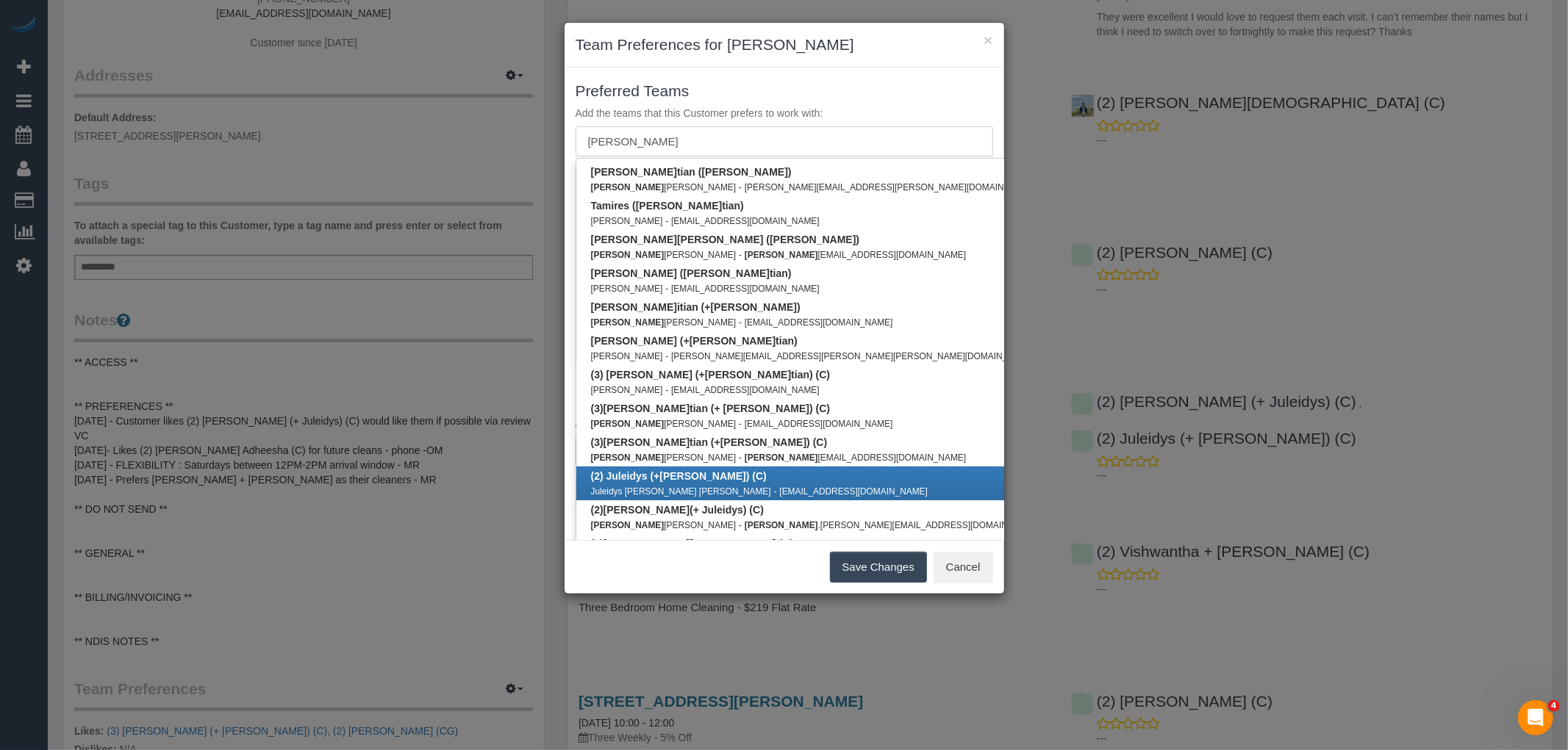
type input "cris"
click at [731, 471] on link "(2) Juleidys (+ Cris ) (C) Juleidys Cabarcas Bello - jcb230989@gmail.com" at bounding box center [816, 483] width 480 height 34
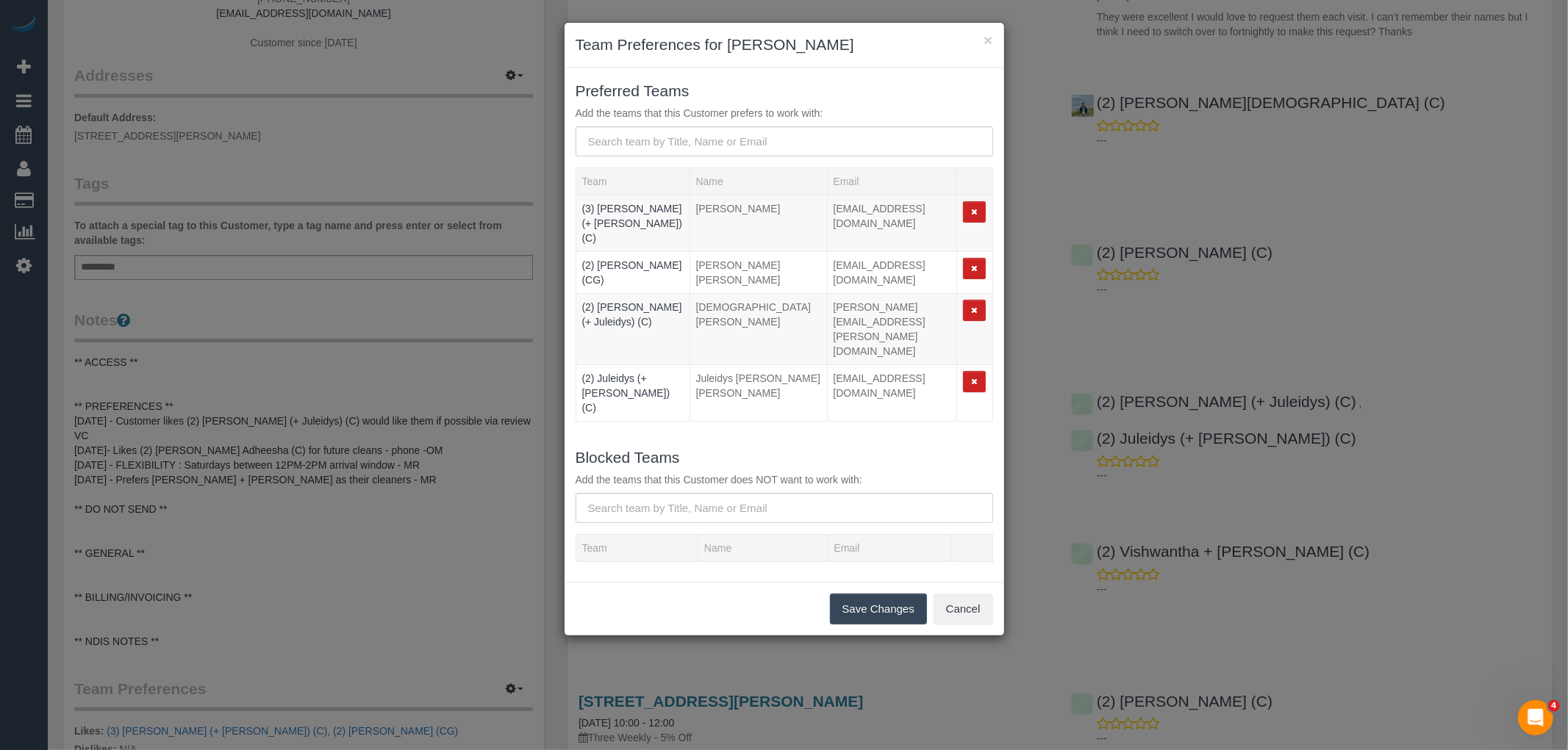
click at [873, 594] on button "Save Changes" at bounding box center [878, 609] width 97 height 31
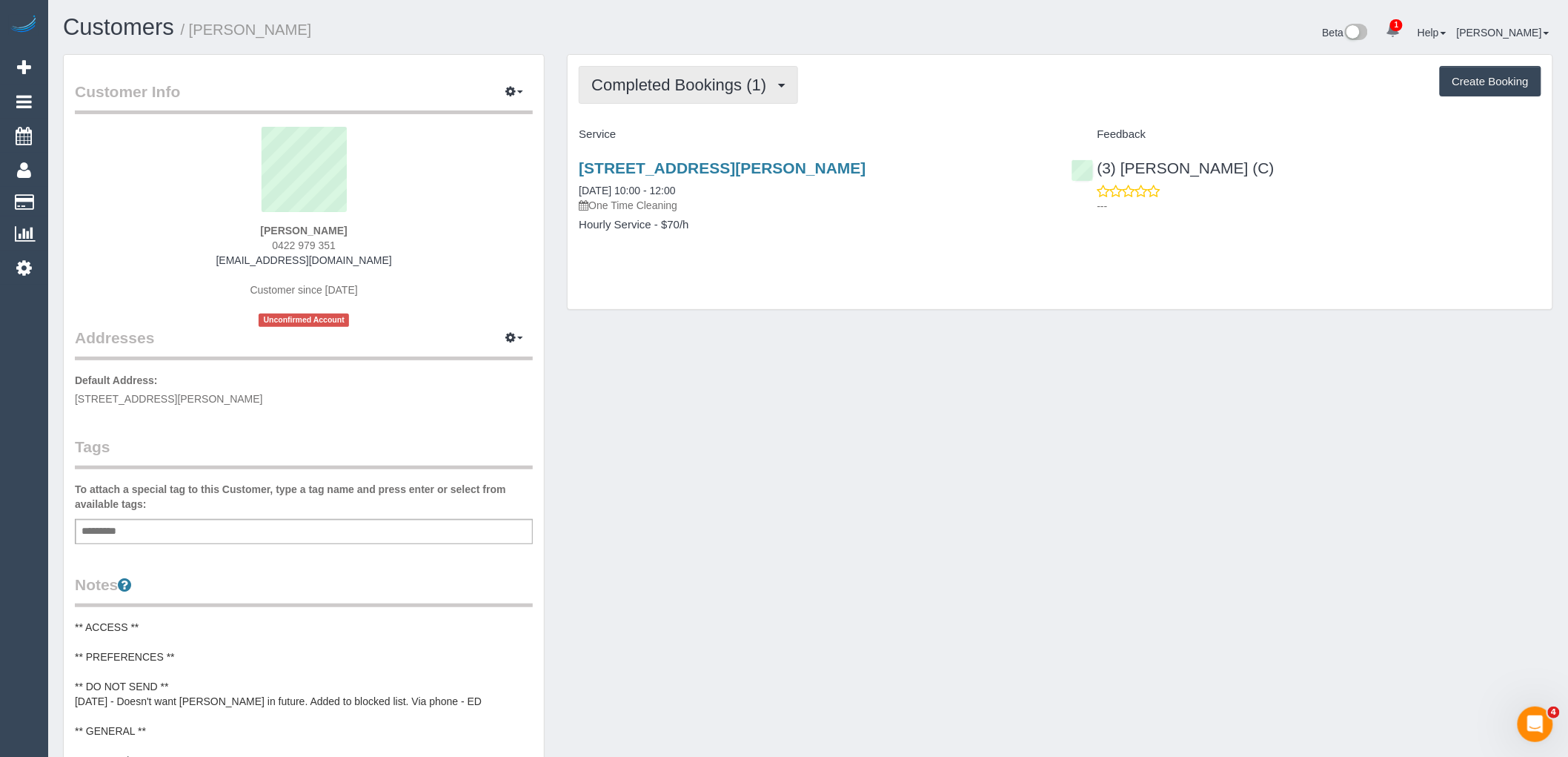
click at [704, 74] on button "Completed Bookings (1)" at bounding box center [689, 84] width 220 height 38
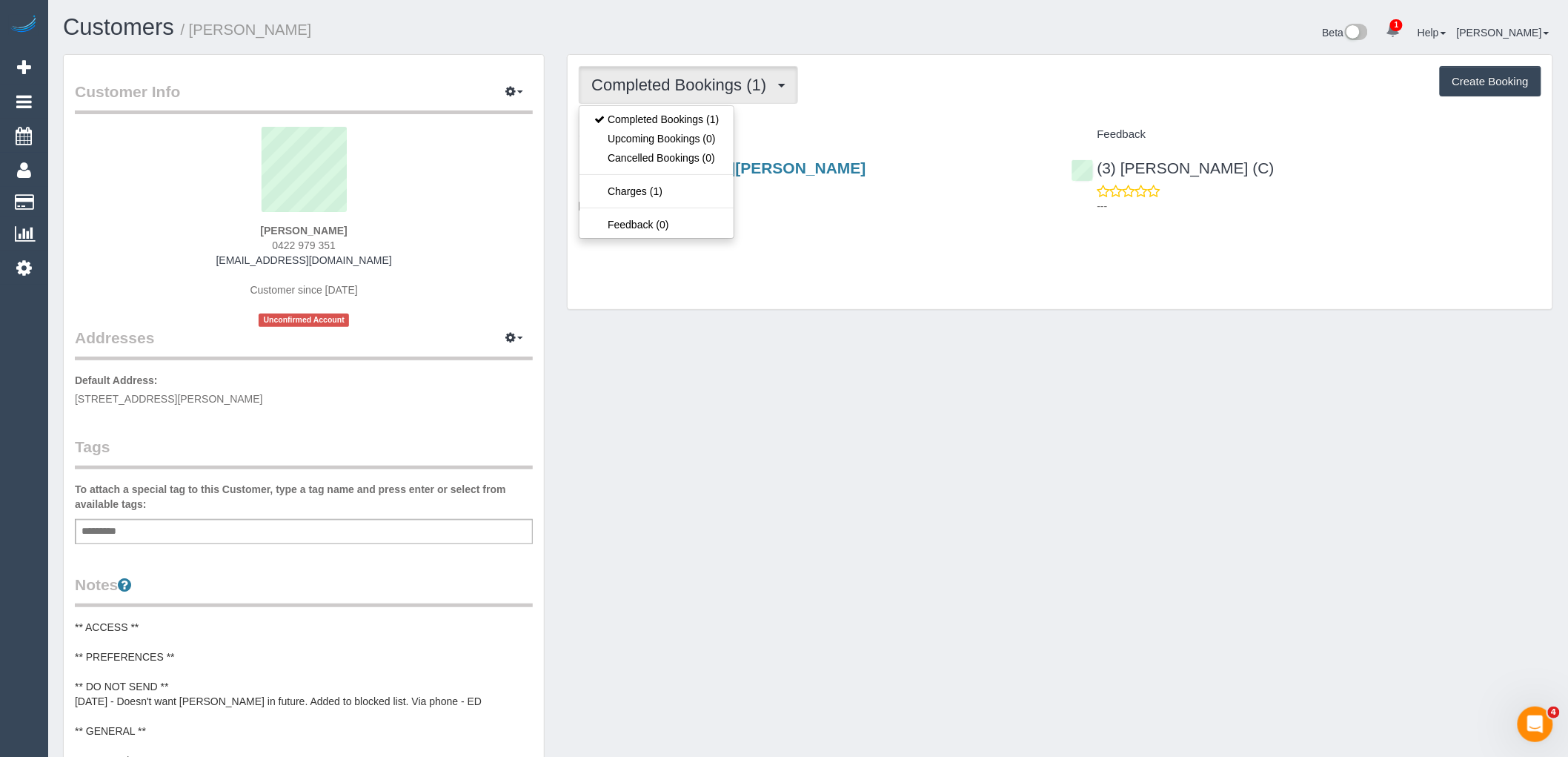
click at [831, 130] on h4 "Service" at bounding box center [813, 134] width 470 height 12
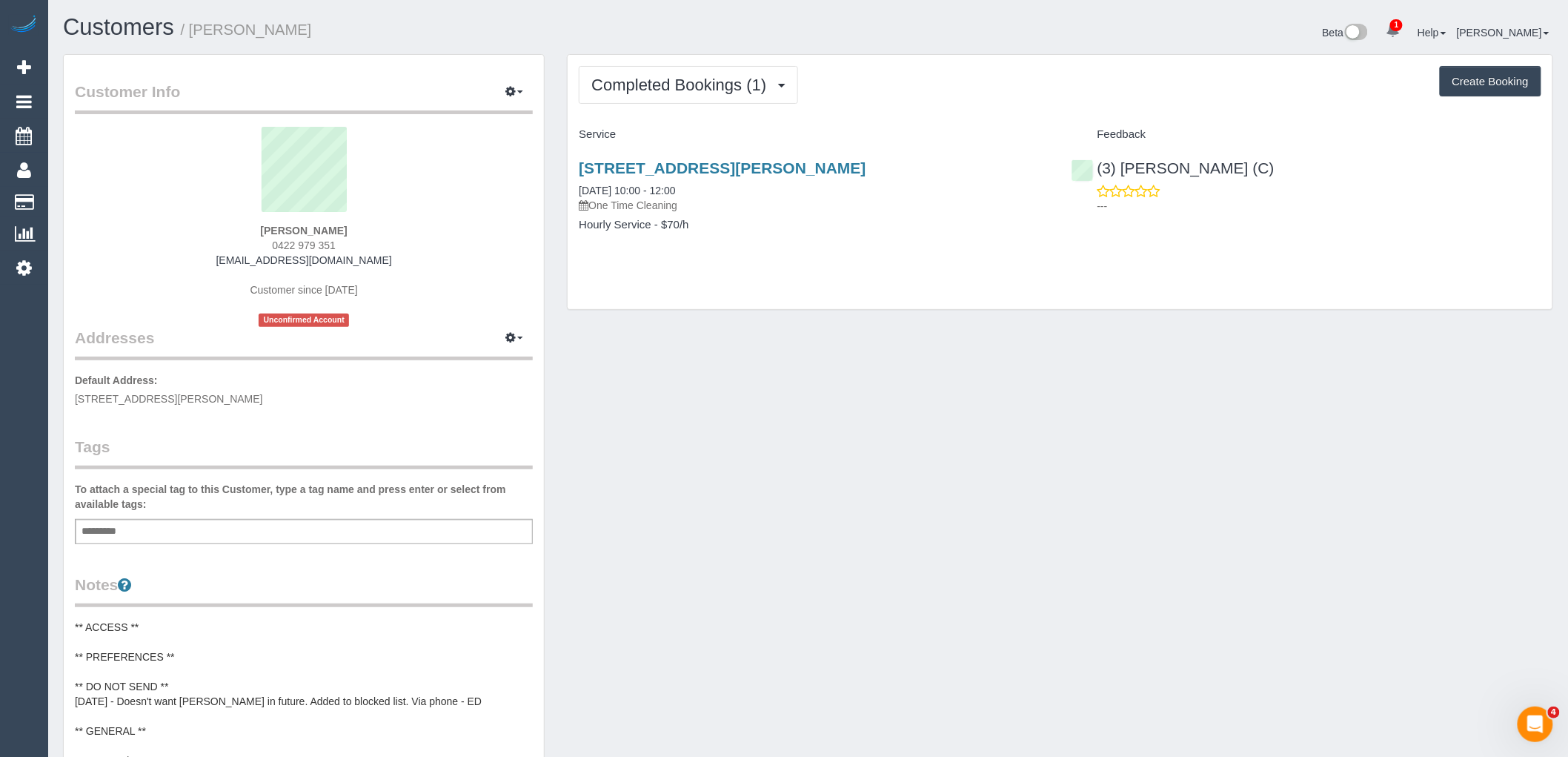
drag, startPoint x: 375, startPoint y: 228, endPoint x: 156, endPoint y: 227, distance: 219.0
click at [156, 227] on div "[PERSON_NAME] 0422 979 351 [EMAIL_ADDRESS][DOMAIN_NAME] Customer since [DATE] U…" at bounding box center [303, 227] width 458 height 200
copy strong "[PERSON_NAME]"
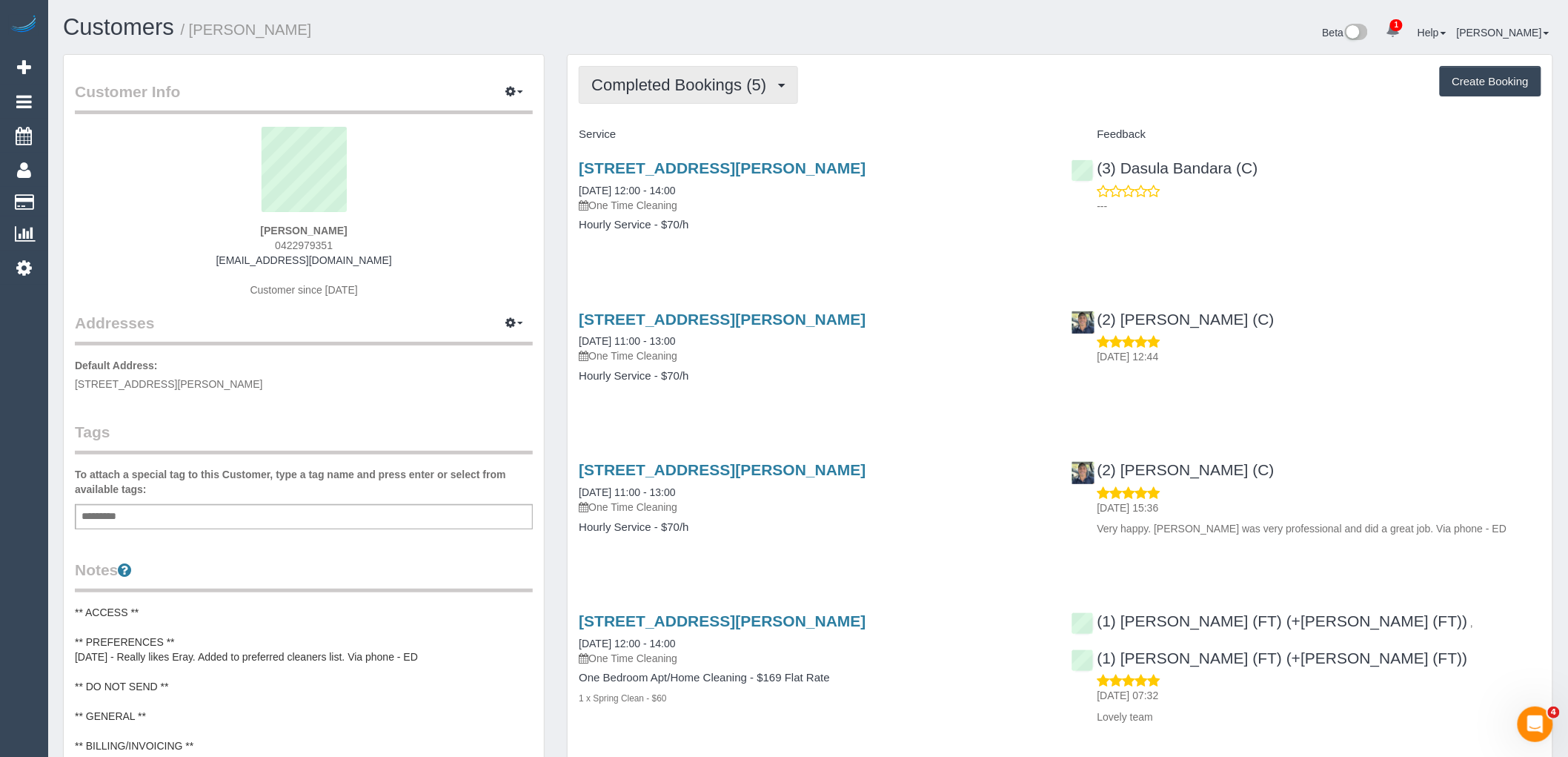
click at [715, 89] on span "Completed Bookings (5)" at bounding box center [683, 84] width 182 height 19
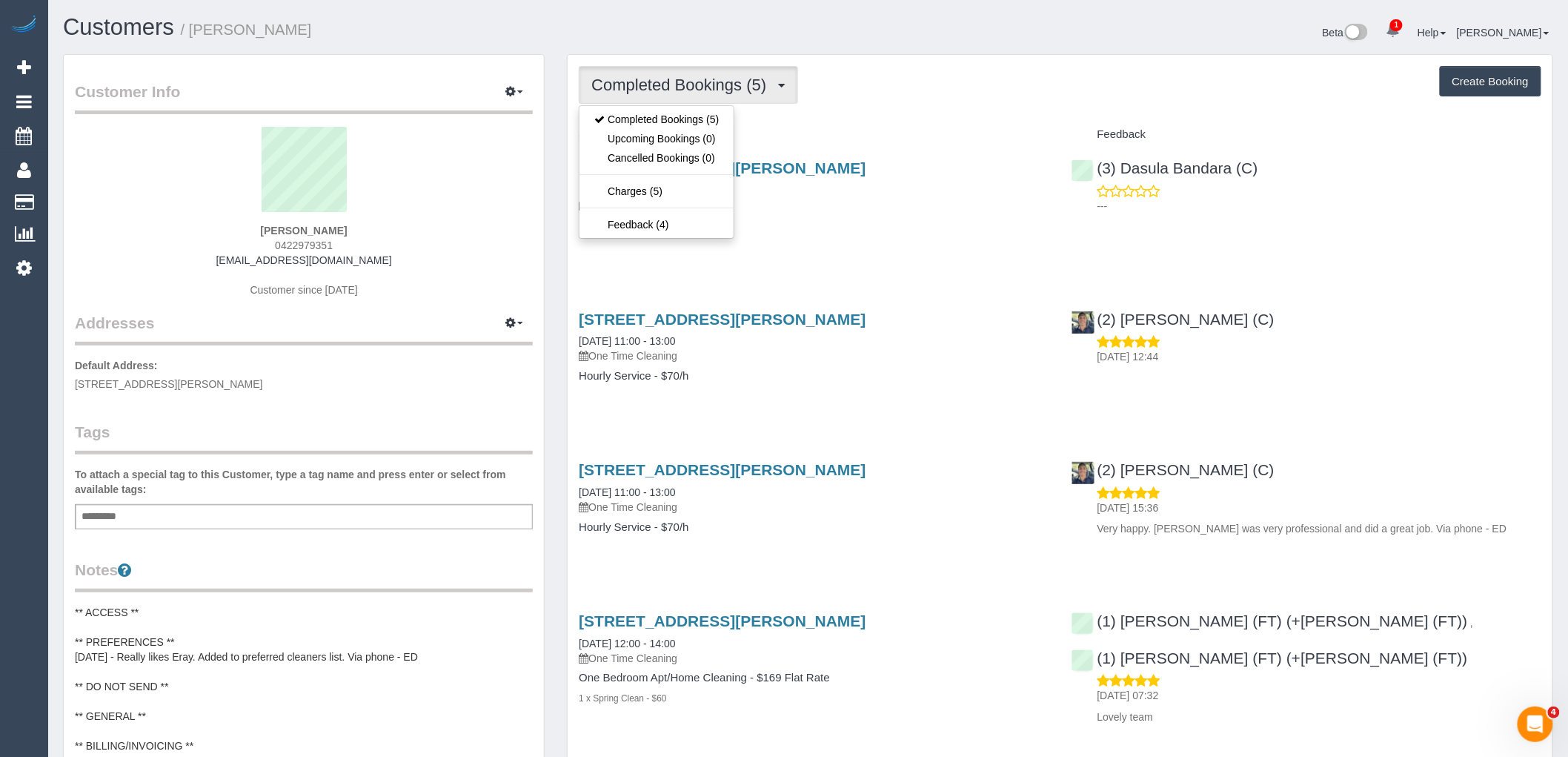
click at [938, 126] on div "Service" at bounding box center [814, 135] width 492 height 25
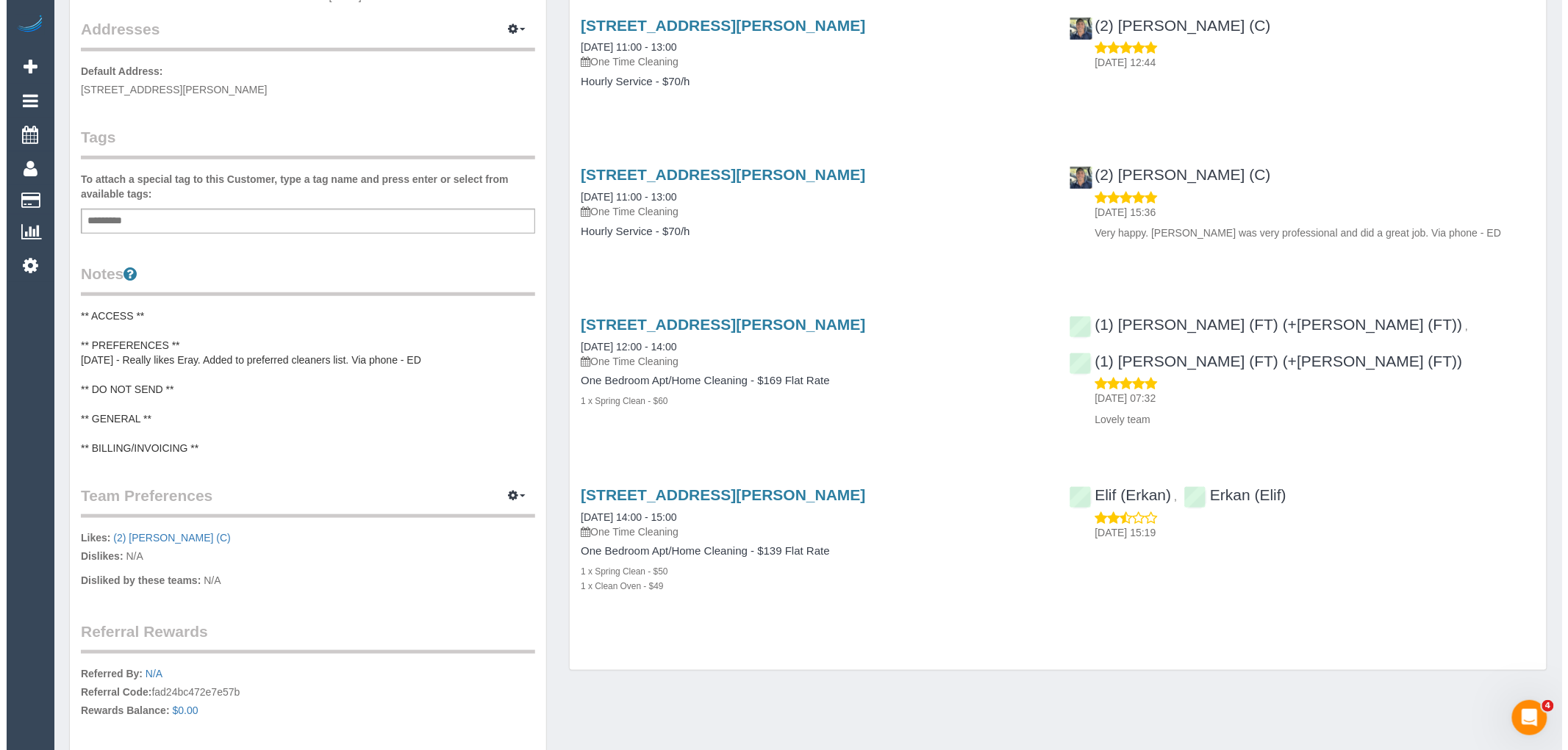
scroll to position [326, 0]
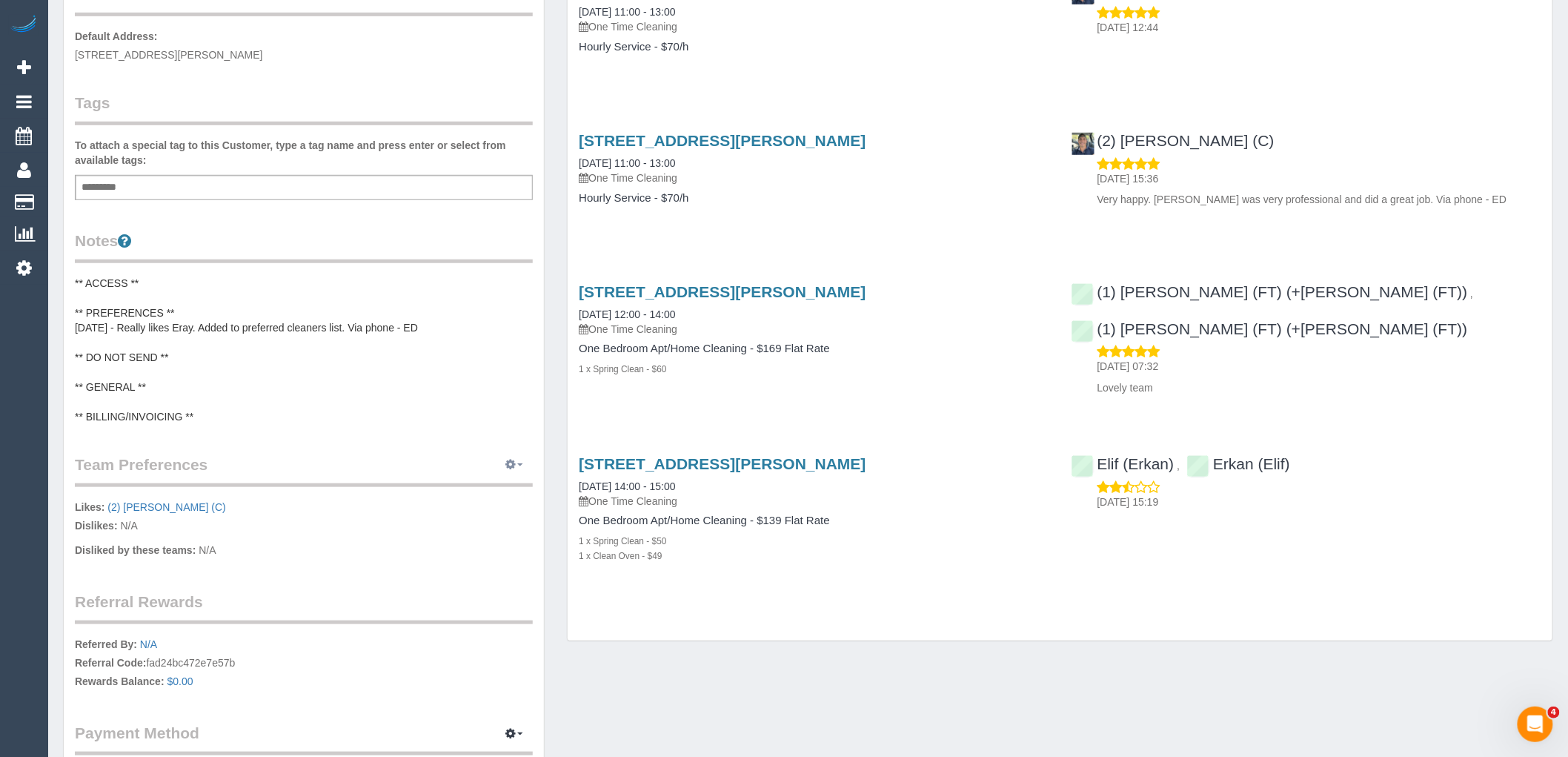
click at [513, 461] on icon "button" at bounding box center [511, 464] width 11 height 9
click at [490, 491] on link "Manage Preferences" at bounding box center [469, 493] width 126 height 20
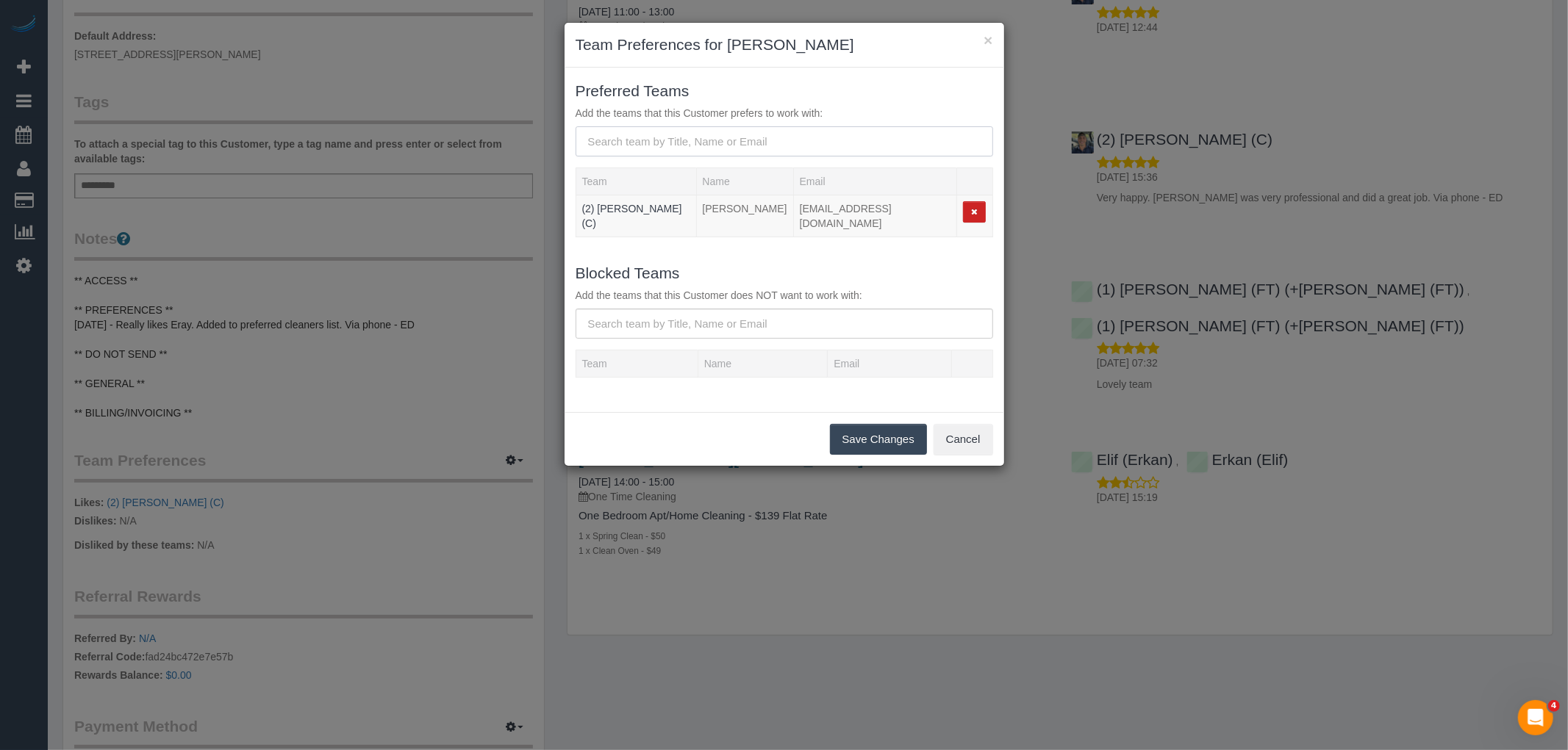
click at [649, 137] on input "text" at bounding box center [784, 141] width 418 height 30
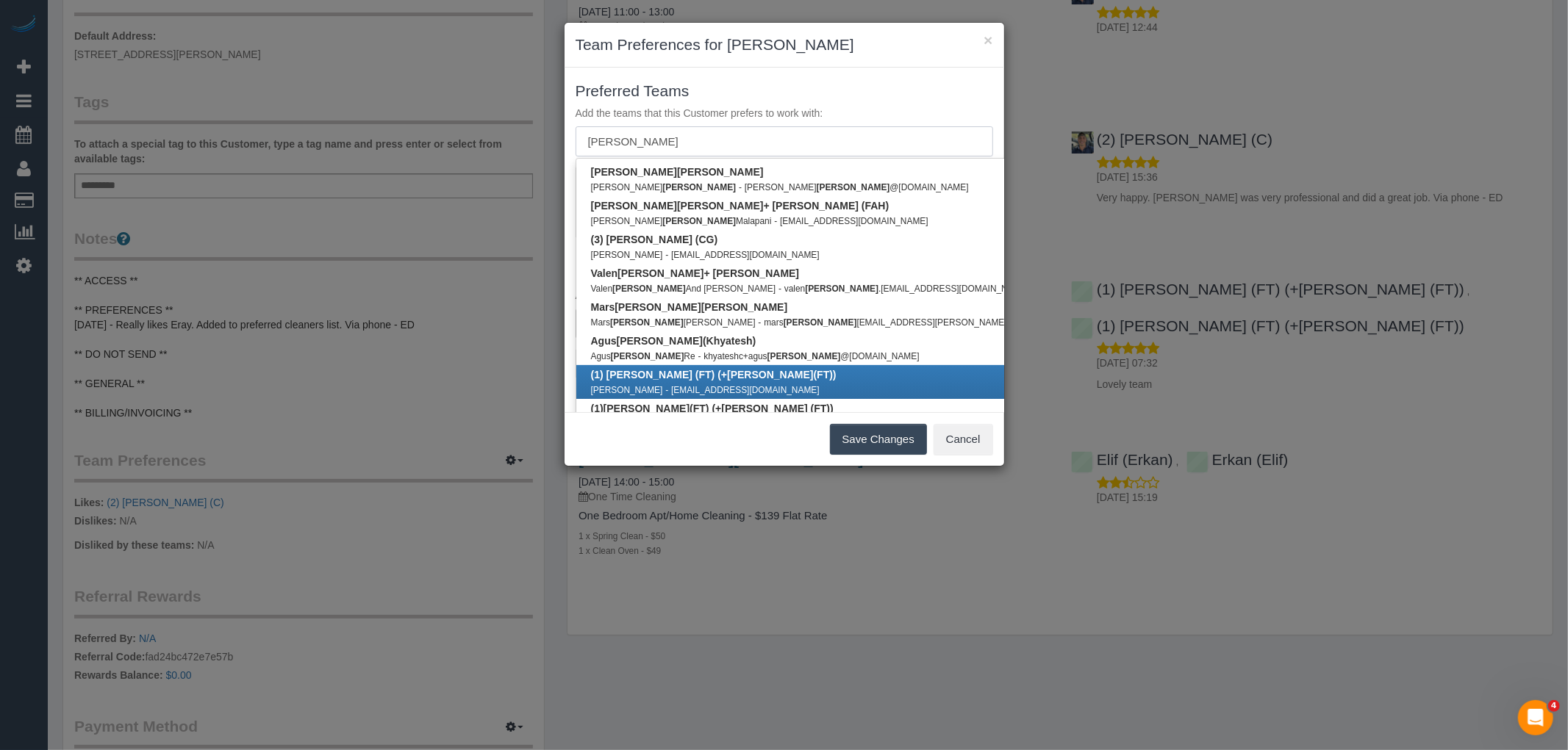
type input "[PERSON_NAME]"
click at [724, 376] on link "(1) [PERSON_NAME] (FT) (+ [PERSON_NAME] (FT)) [PERSON_NAME] - [EMAIL_ADDRESS][D…" at bounding box center [840, 382] width 527 height 34
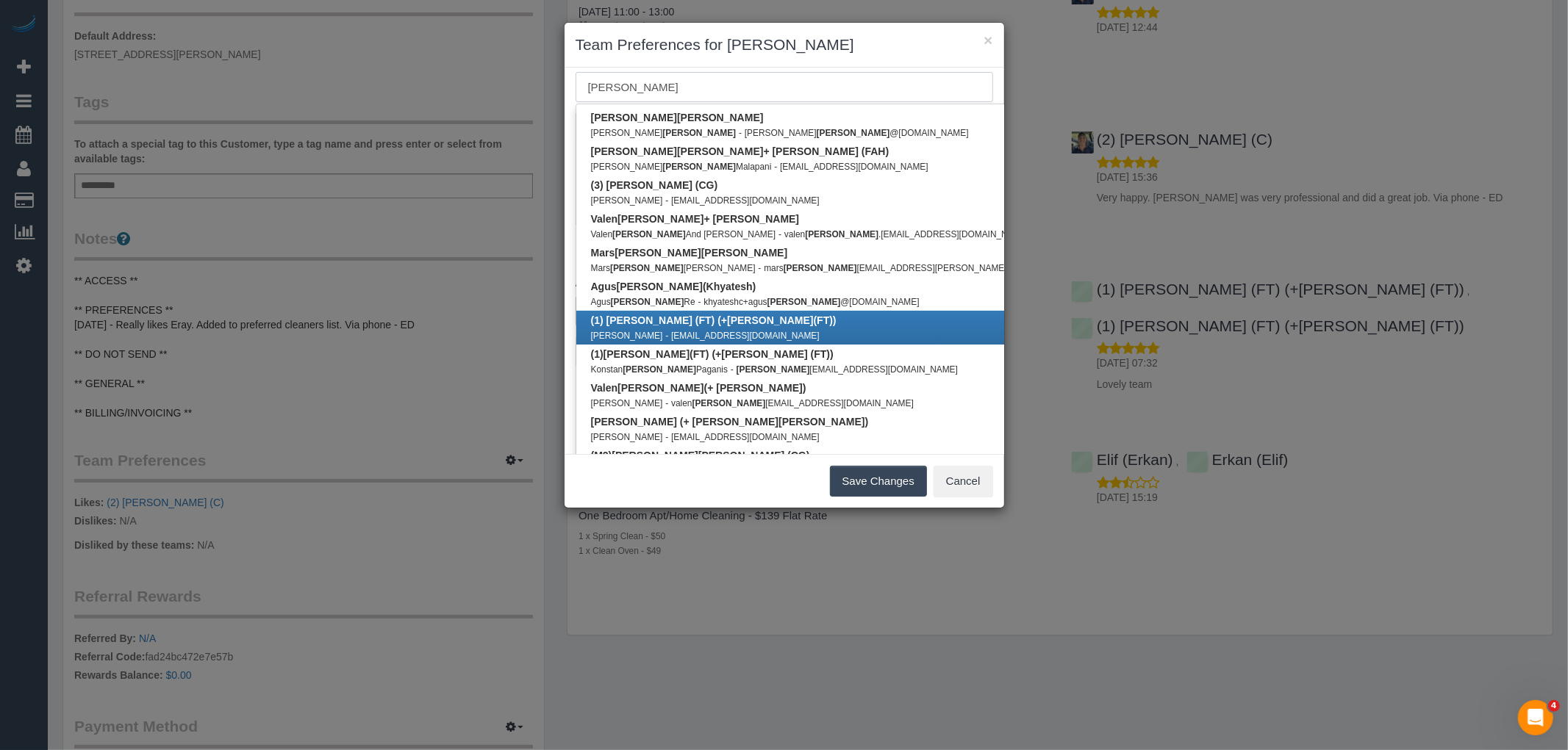
scroll to position [81, 0]
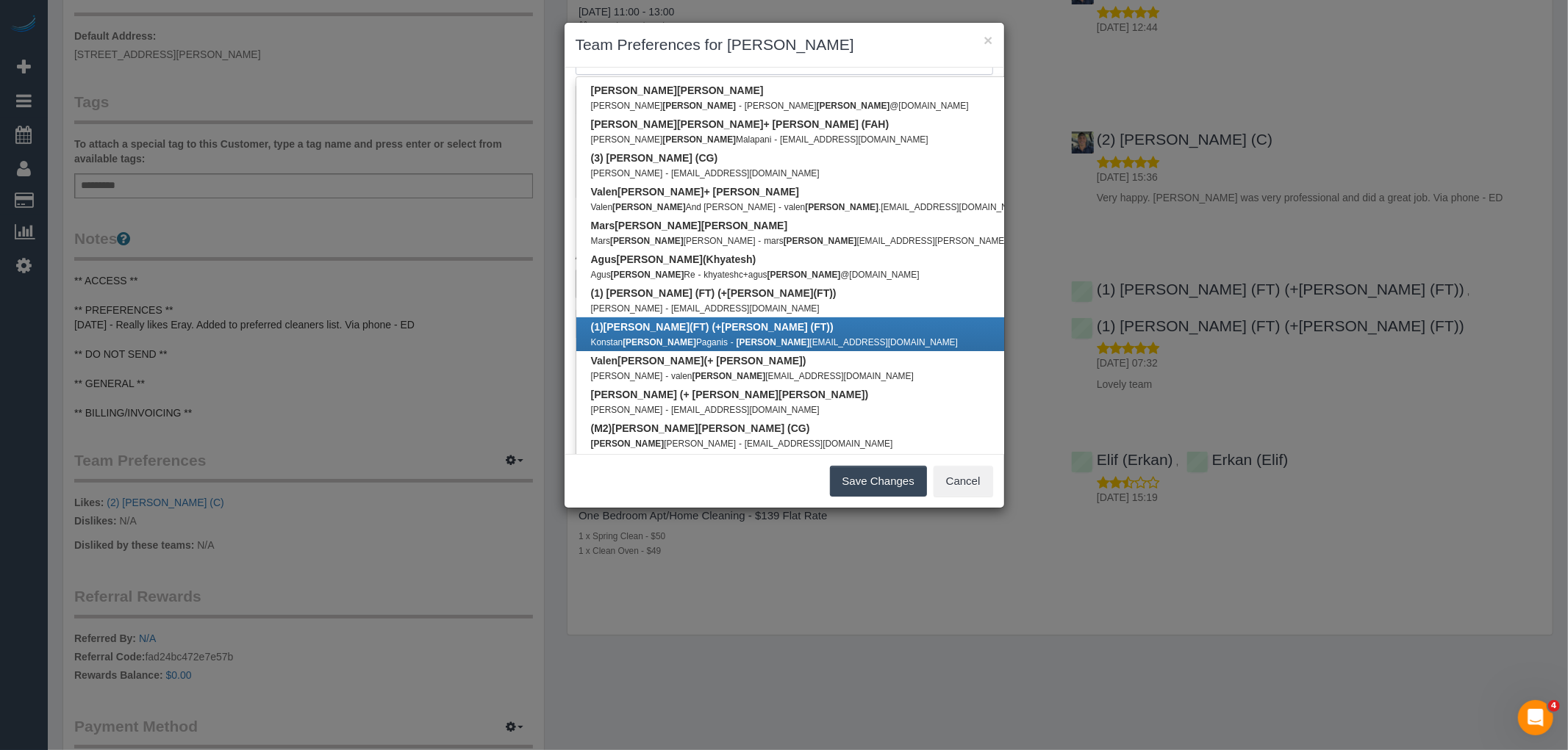
type input "[PERSON_NAME]"
click at [658, 337] on small "Konstan [PERSON_NAME]" at bounding box center [659, 342] width 137 height 11
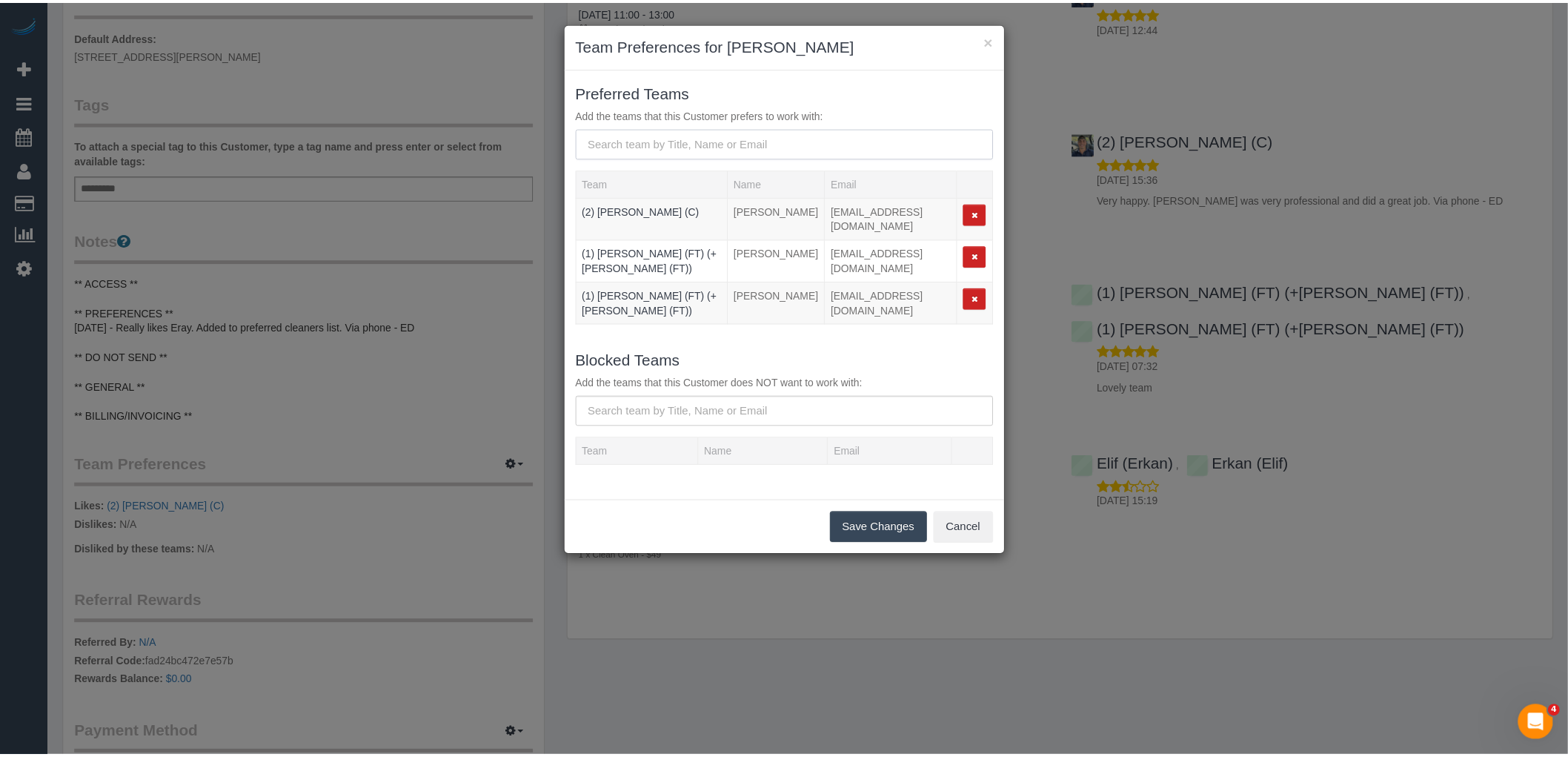
scroll to position [0, 0]
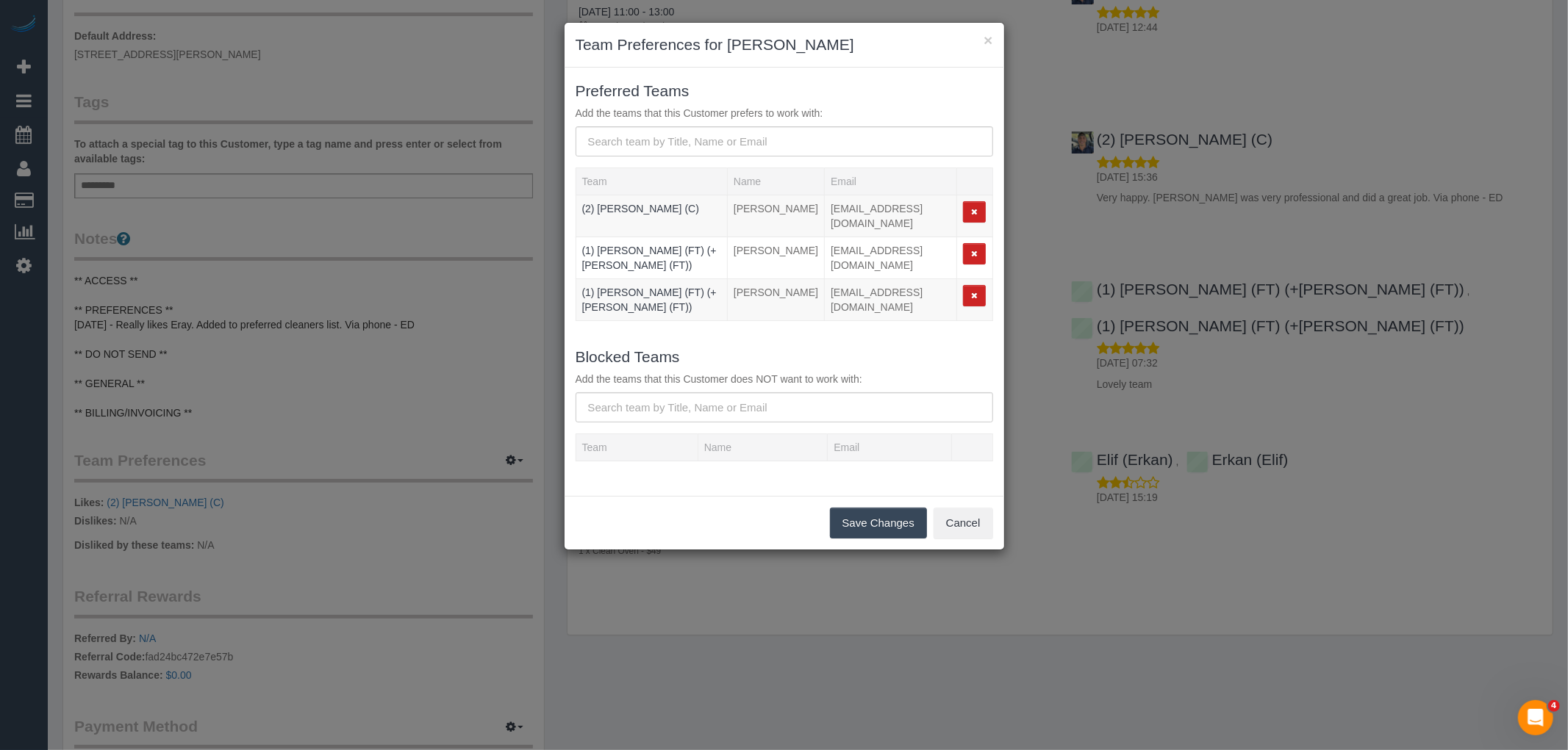
click at [899, 508] on button "Save Changes" at bounding box center [878, 523] width 97 height 31
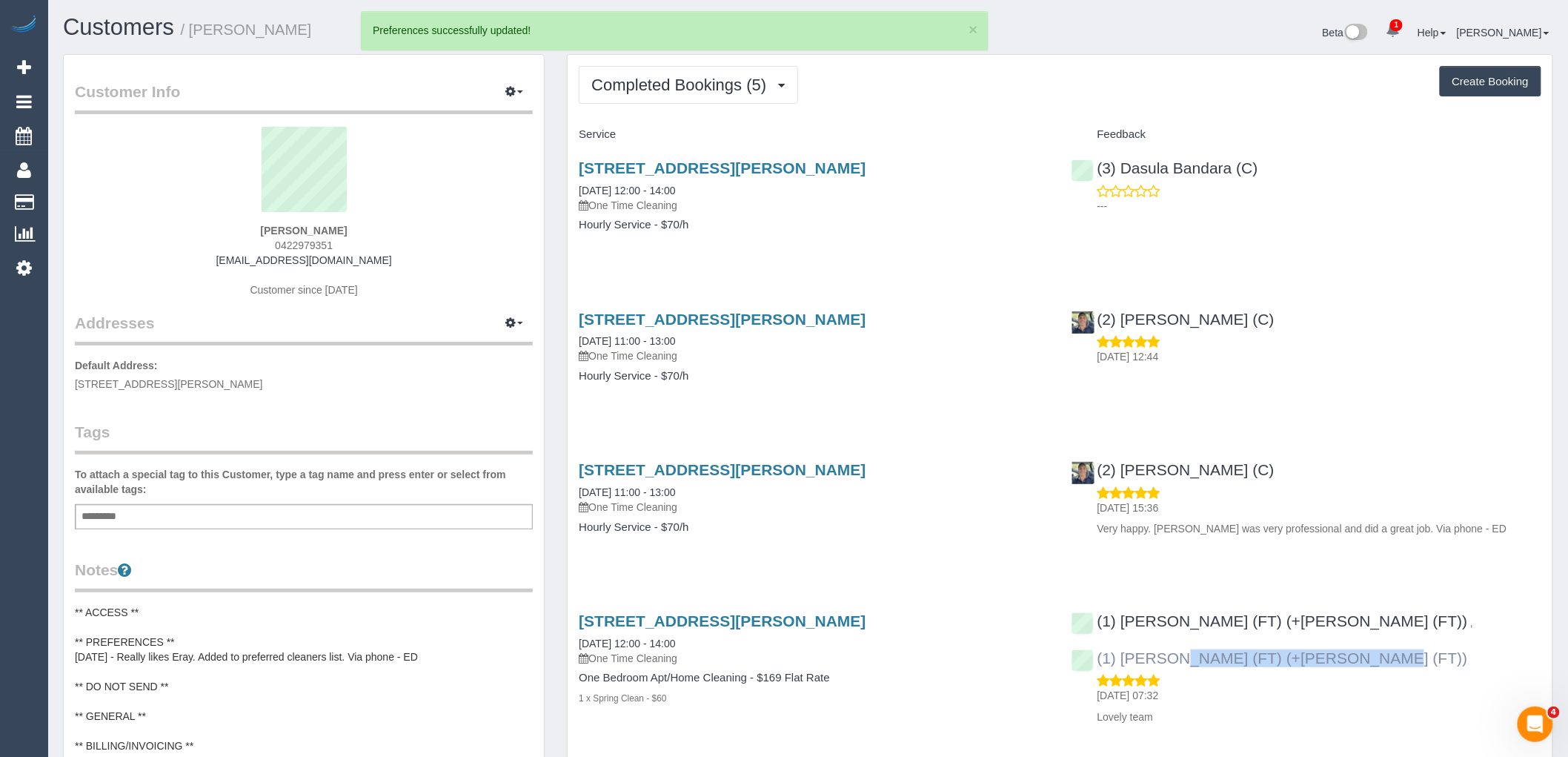
click at [1306, 621] on div "(1) [PERSON_NAME] (FT) (+[PERSON_NAME] (FT)) , (1) [PERSON_NAME] (FT) (+[PERSON…" at bounding box center [1307, 664] width 492 height 130
copy link "(1) [PERSON_NAME] (FT) (+[PERSON_NAME] (FT))"
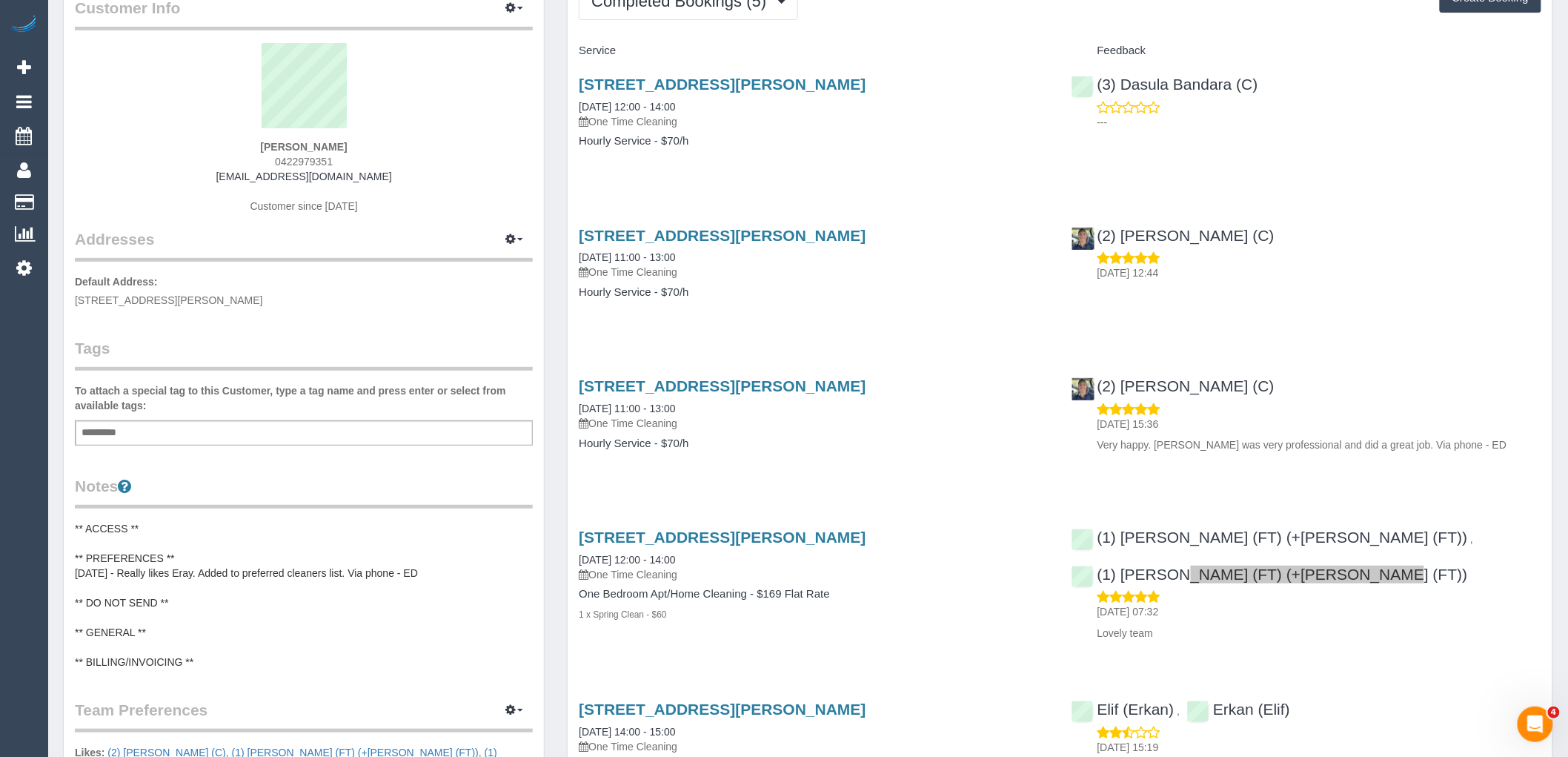
scroll to position [165, 0]
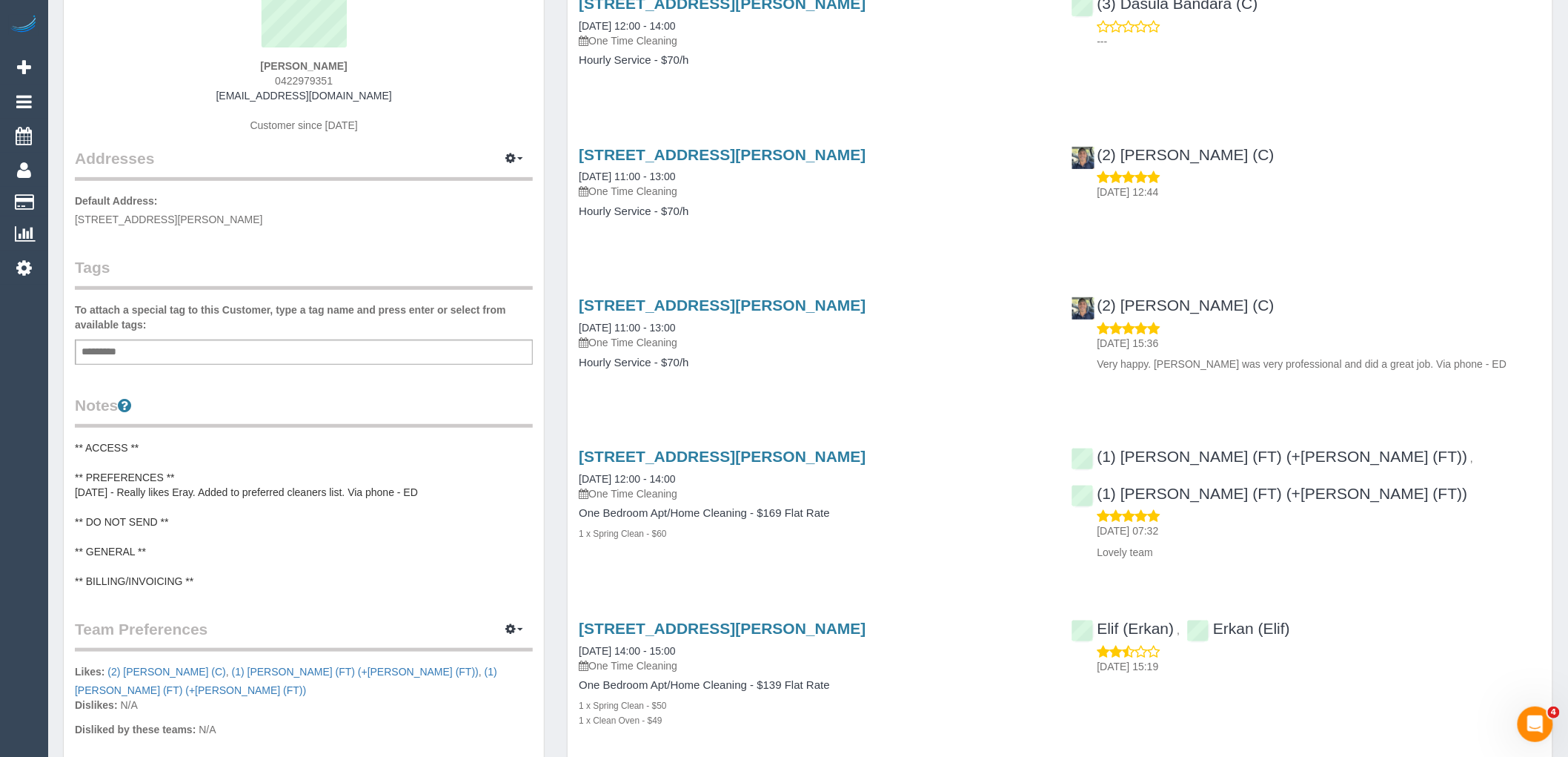
click at [212, 472] on pre "** ACCESS ** ** PREFERENCES ** [DATE] - Really likes Eray. Added to preferred c…" at bounding box center [303, 514] width 458 height 148
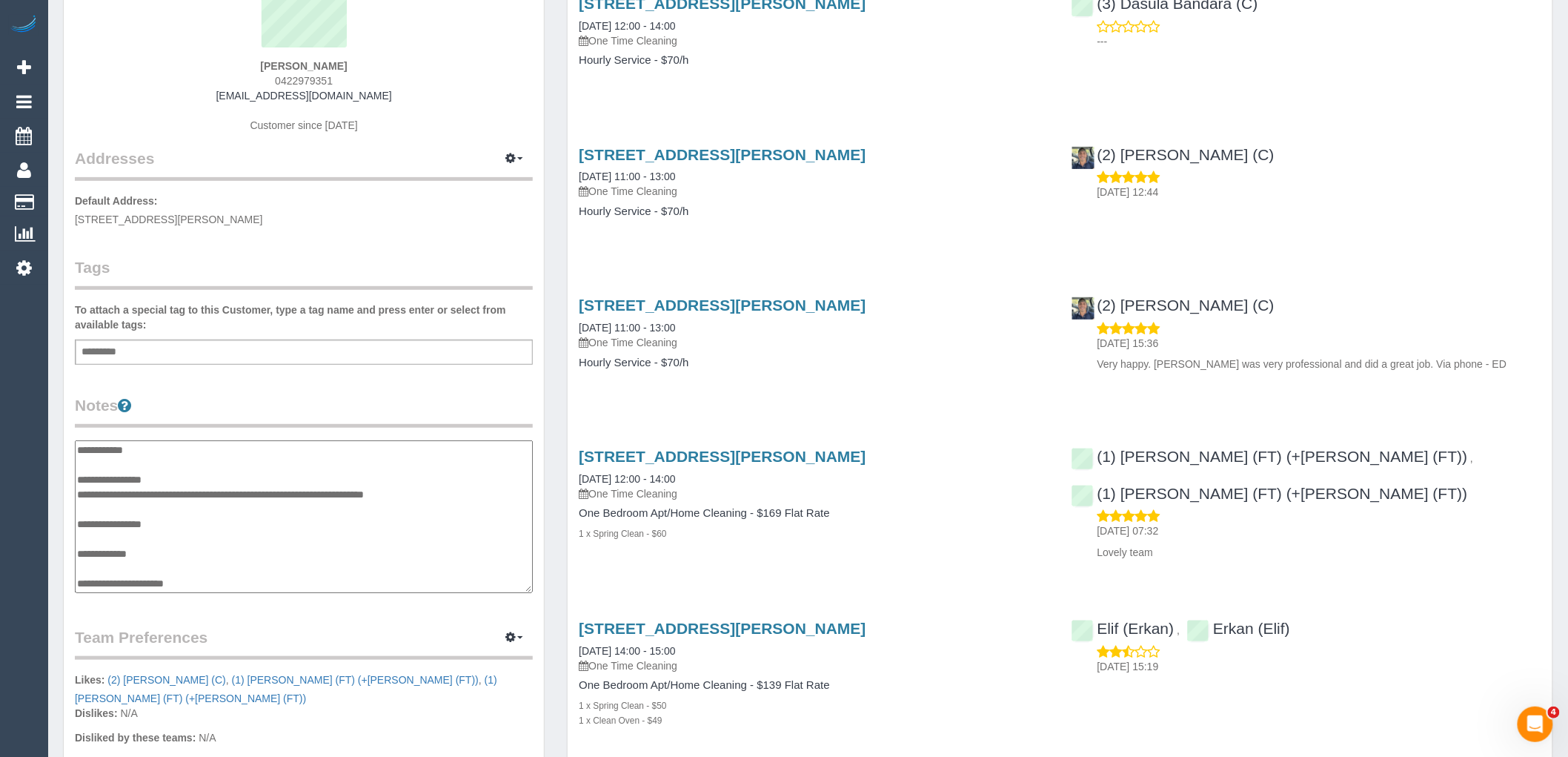
click at [212, 472] on textarea "**********" at bounding box center [303, 517] width 458 height 153
type textarea "**********"
click at [222, 376] on div "Customer Info Edit Contact Info Send Message Email Preferences Special Sales Ta…" at bounding box center [304, 483] width 480 height 1186
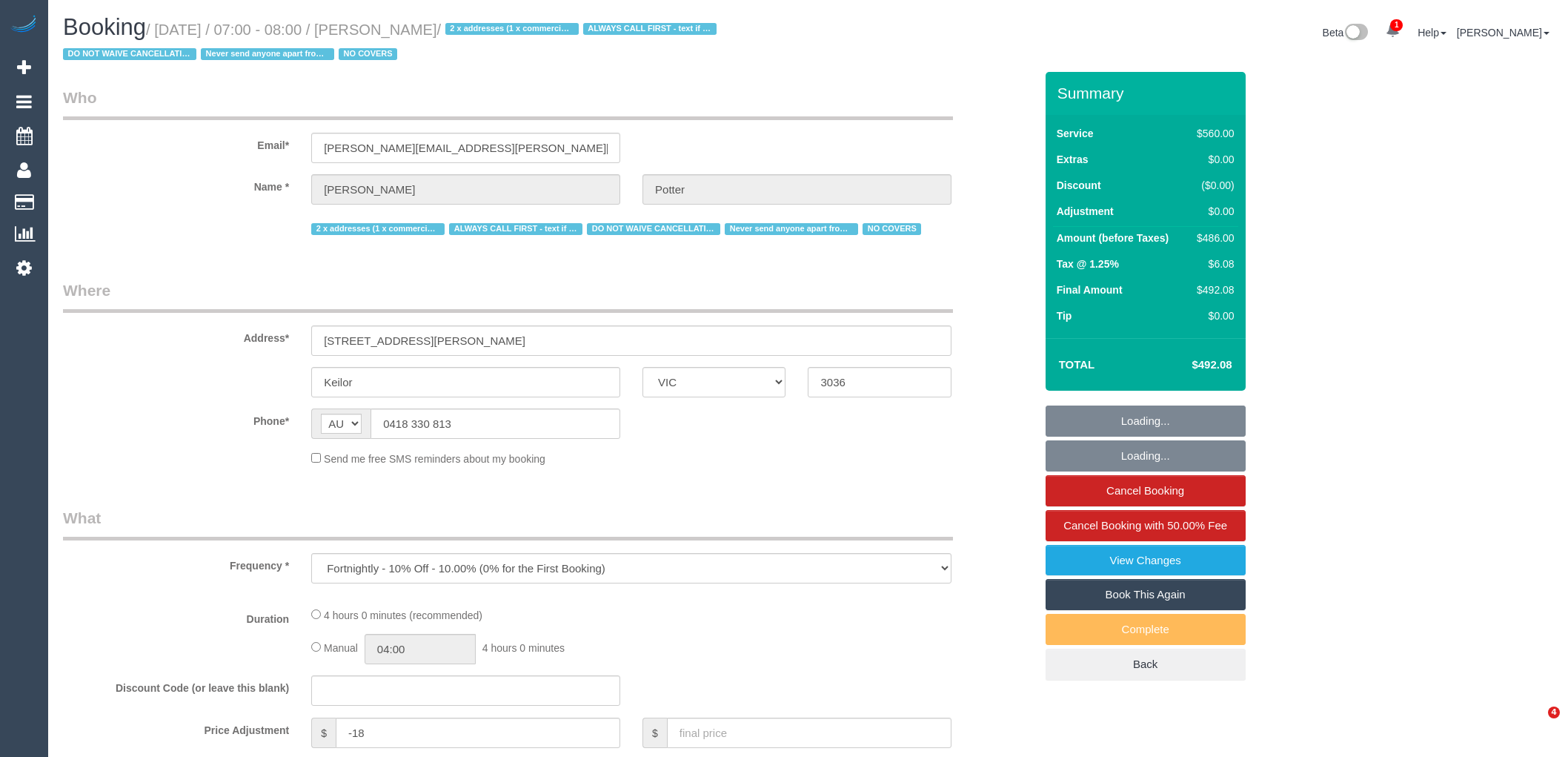
select select "VIC"
select select "2"
select select "240"
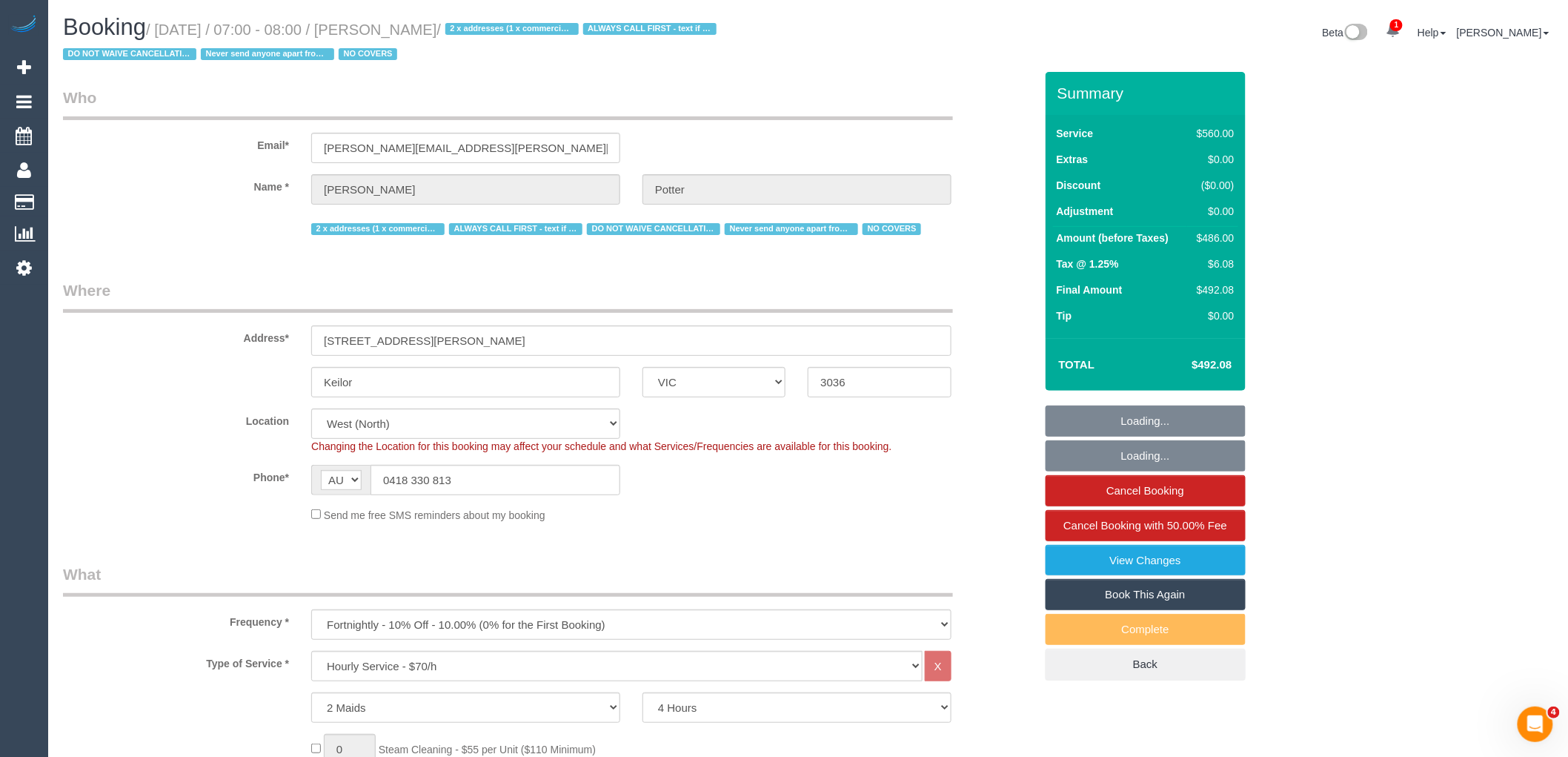
select select "object:725"
select select "number:28"
select select "number:14"
select select "number:19"
select select "number:22"
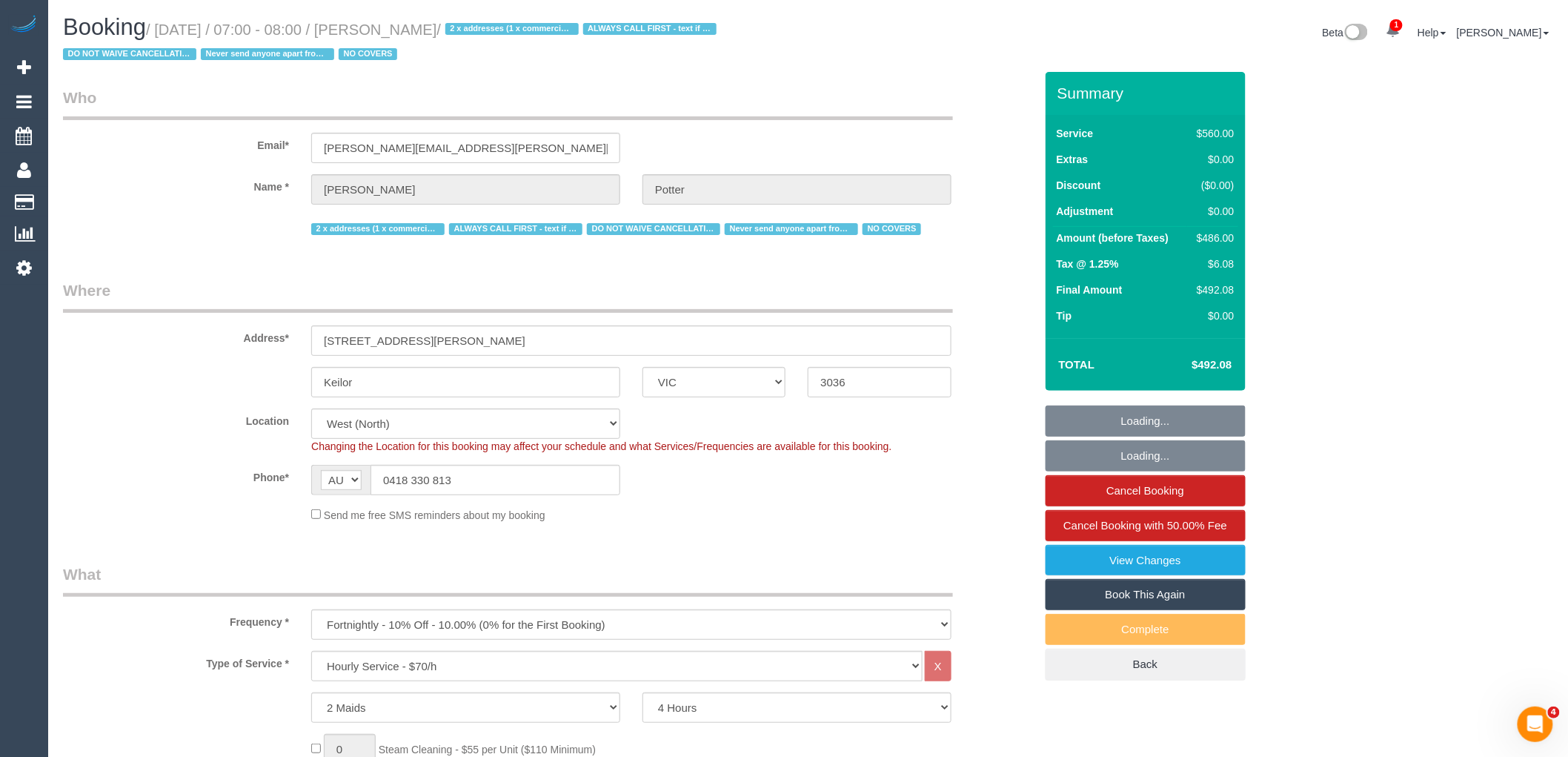
select select "number:35"
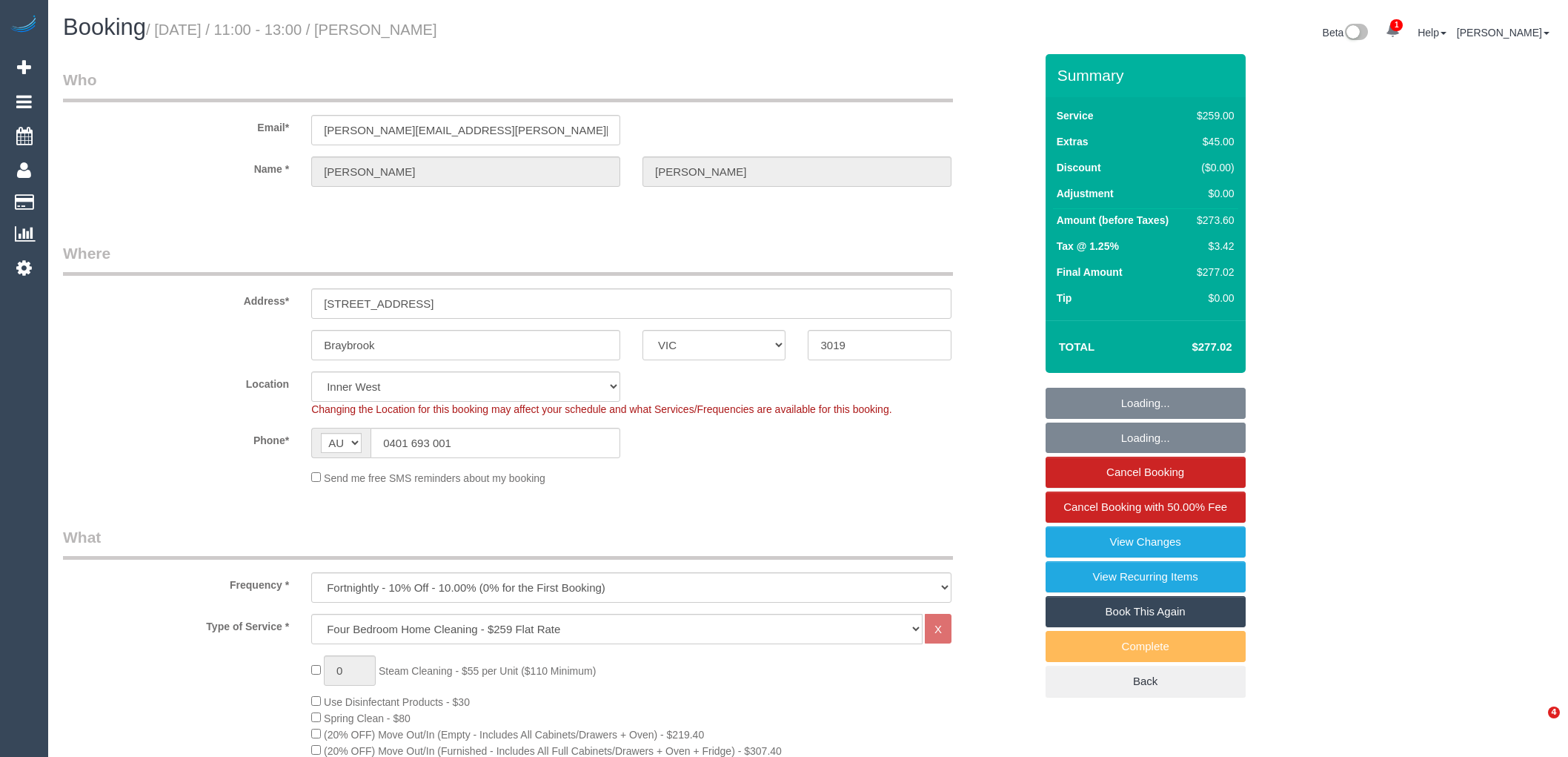
select select "VIC"
select select "number:32"
select select "number:35"
select select "23080"
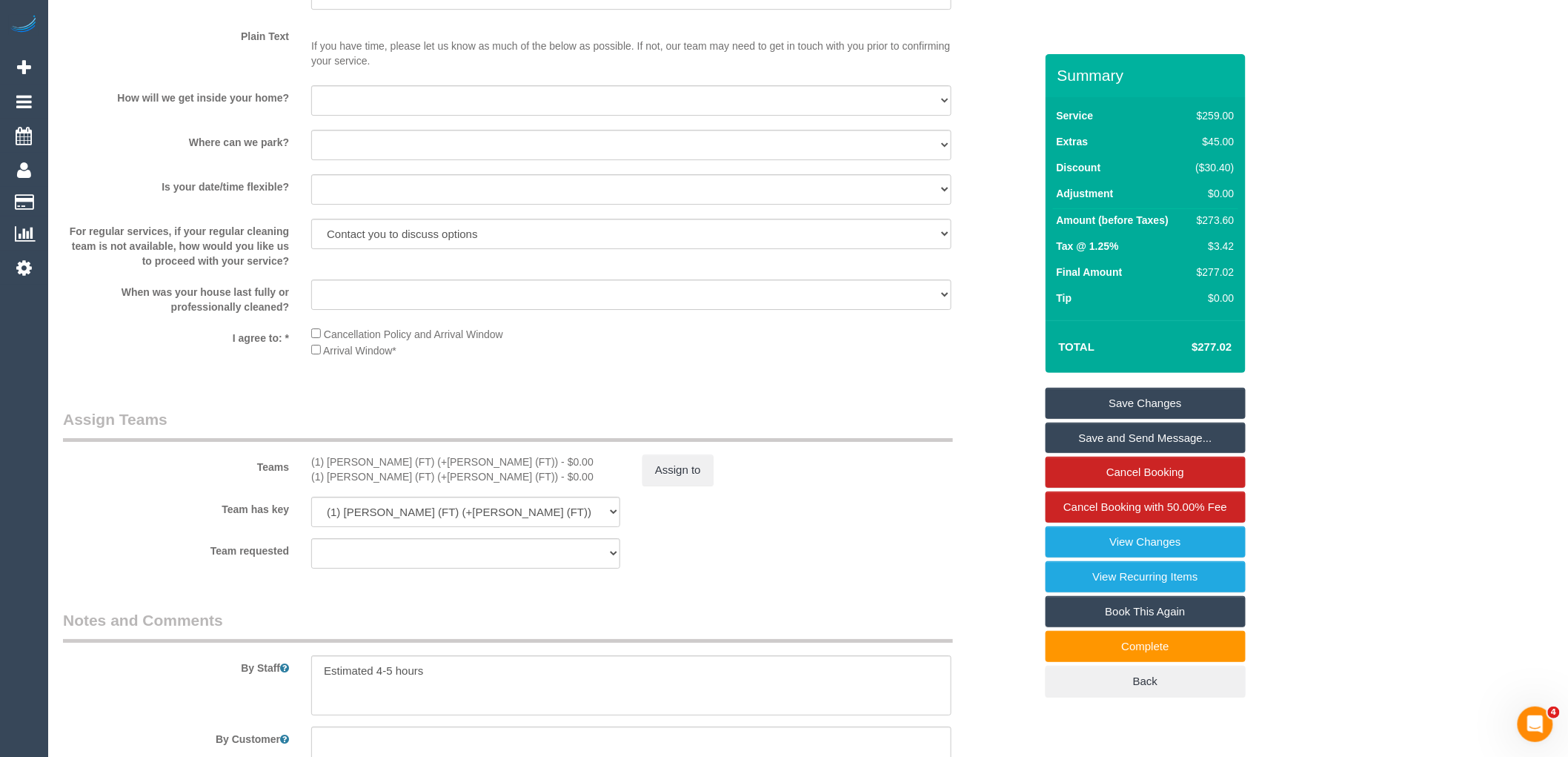
scroll to position [2141, 0]
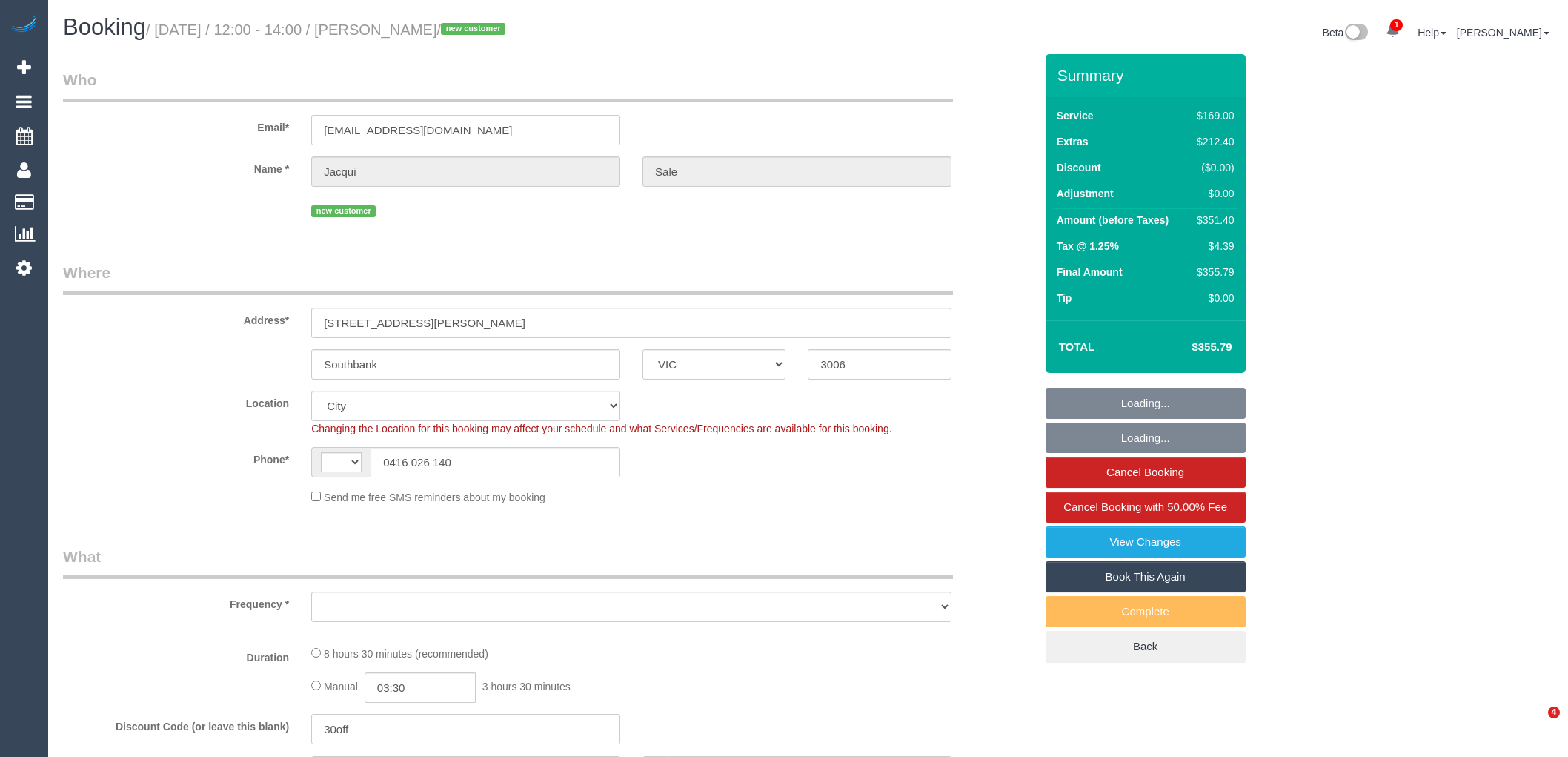
select select "VIC"
select select "string:AU"
select select "object:6009"
select select "number:27"
select select "number:14"
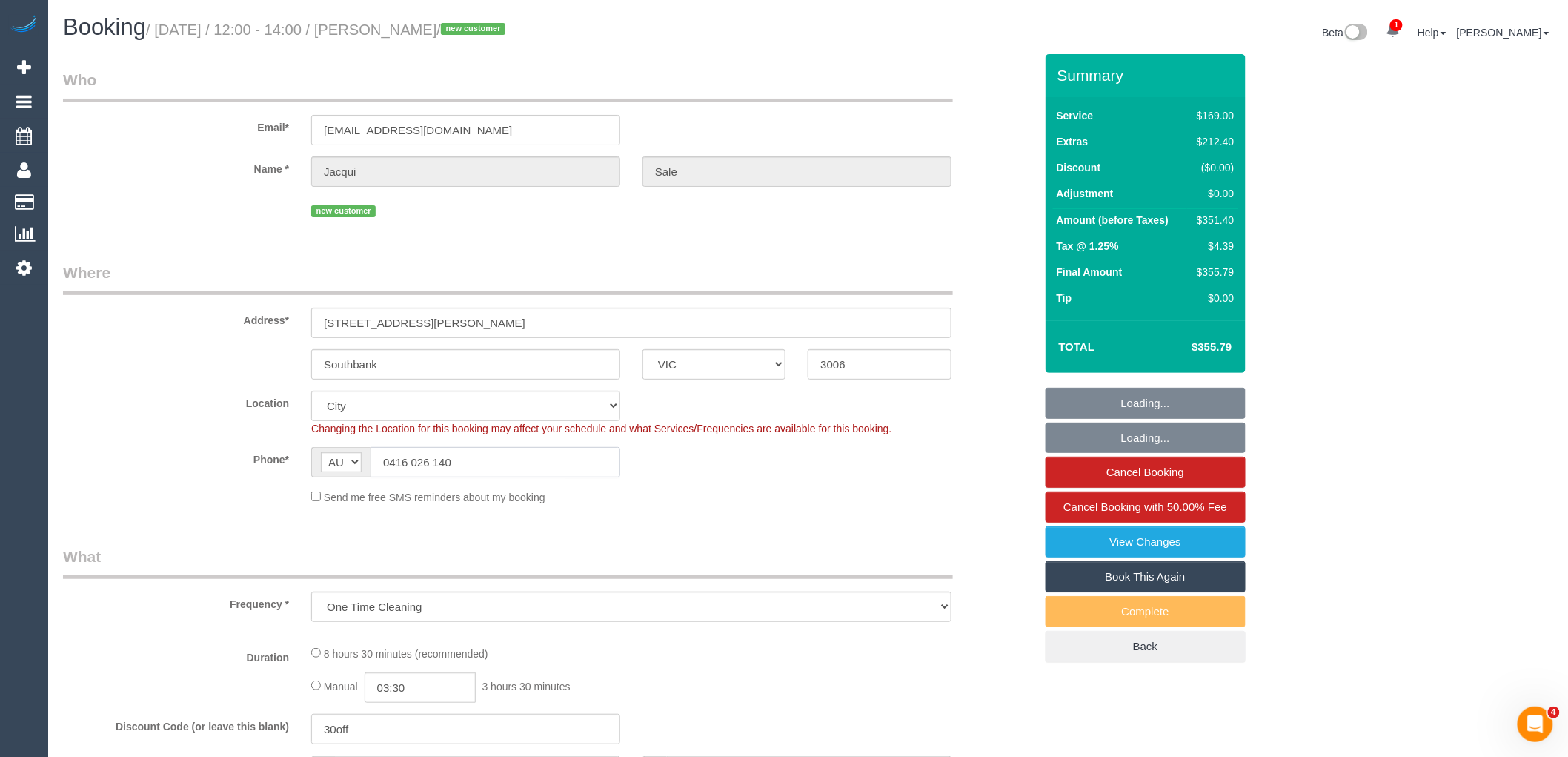
select select "number:19"
select select "number:24"
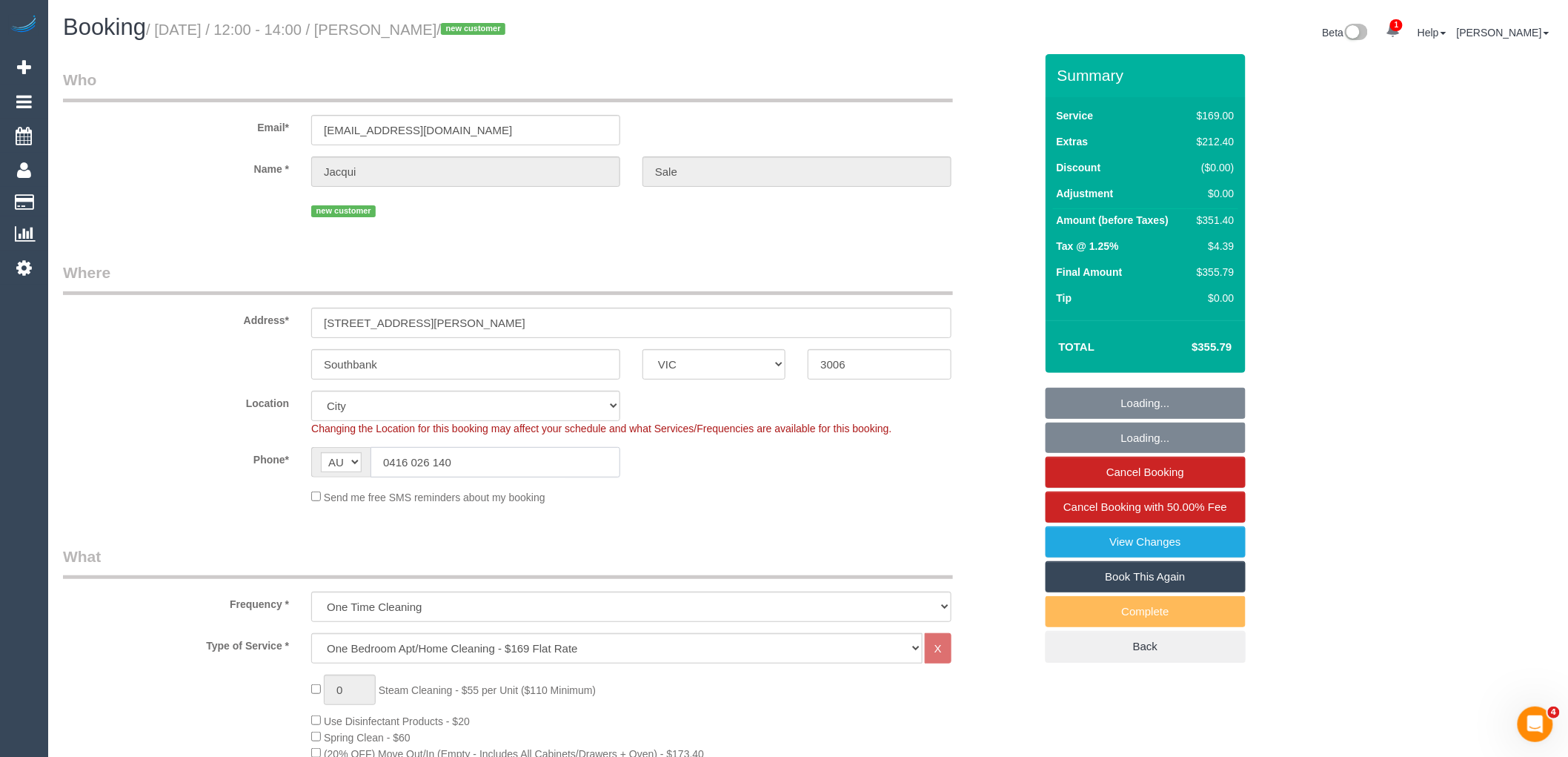
select select "object:6678"
drag, startPoint x: 379, startPoint y: 457, endPoint x: 314, endPoint y: 458, distance: 65.0
click at [336, 458] on div "AF AL DZ AD AO AI AQ AG AR AM AW AU AT AZ BS BH BD BB BY BE BZ BJ BM BT BO BA B…" at bounding box center [466, 462] width 309 height 30
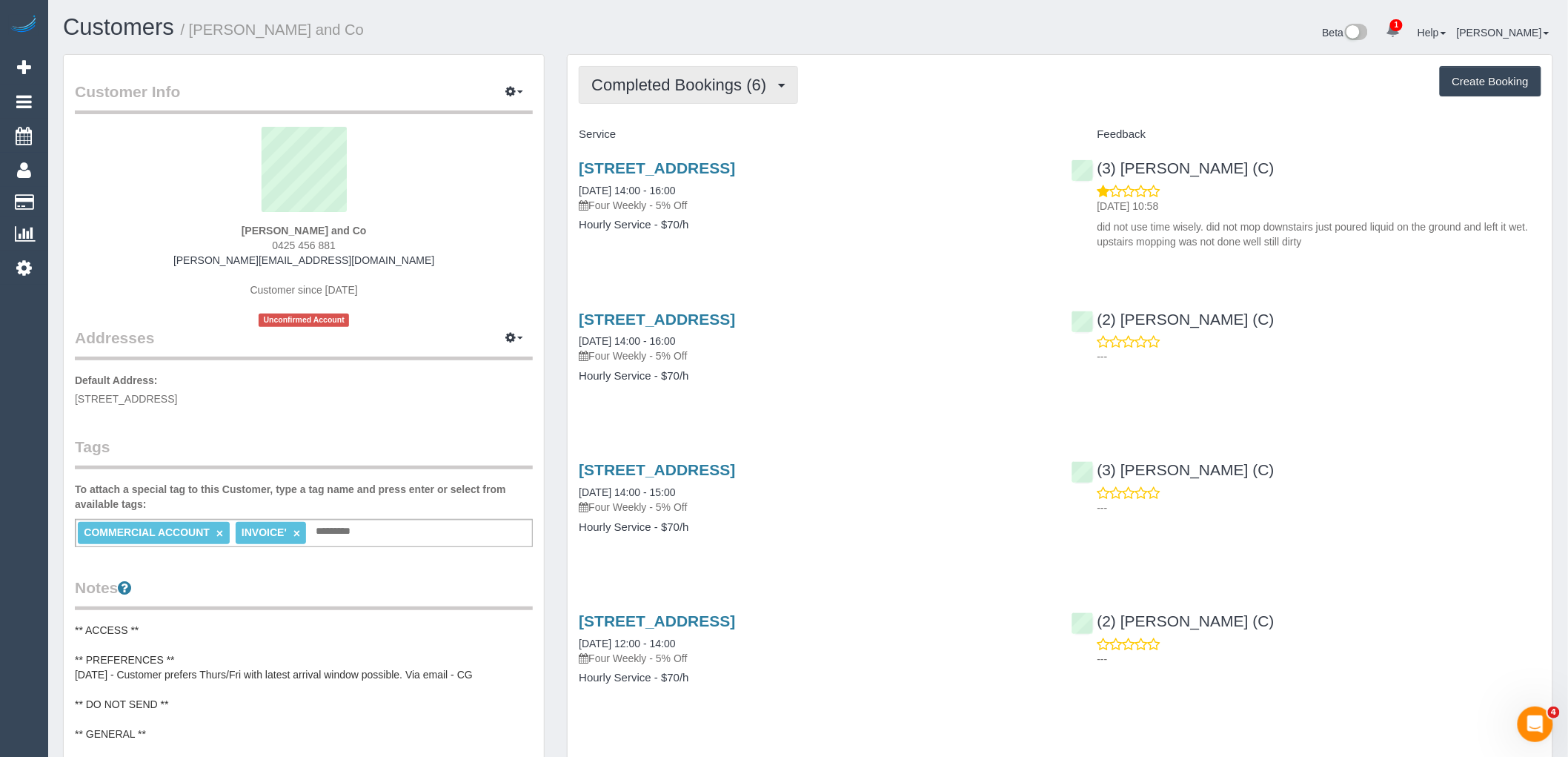
click at [693, 67] on button "Completed Bookings (6)" at bounding box center [689, 84] width 220 height 38
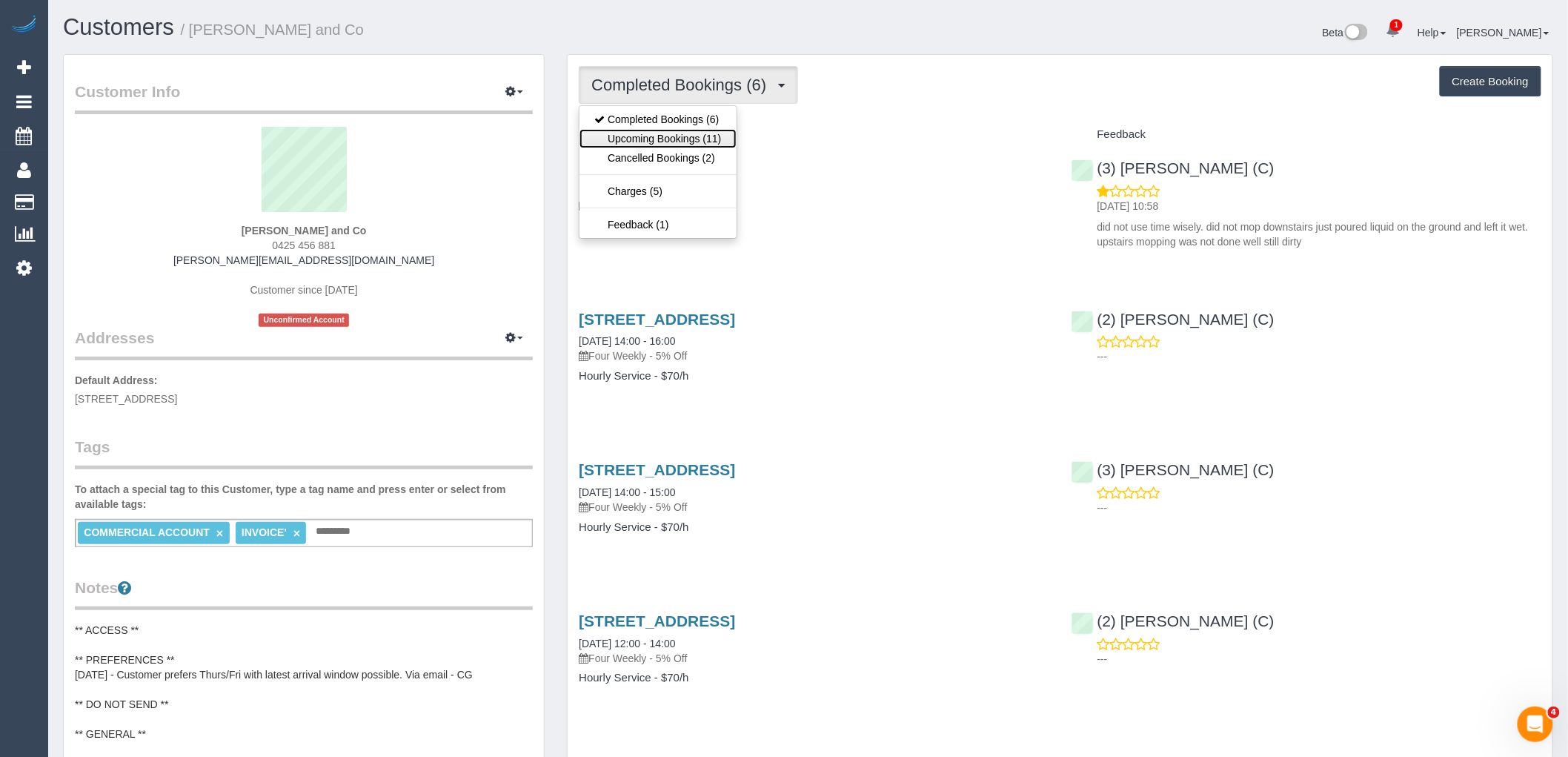
click at [683, 139] on link "Upcoming Bookings (11)" at bounding box center [657, 139] width 157 height 20
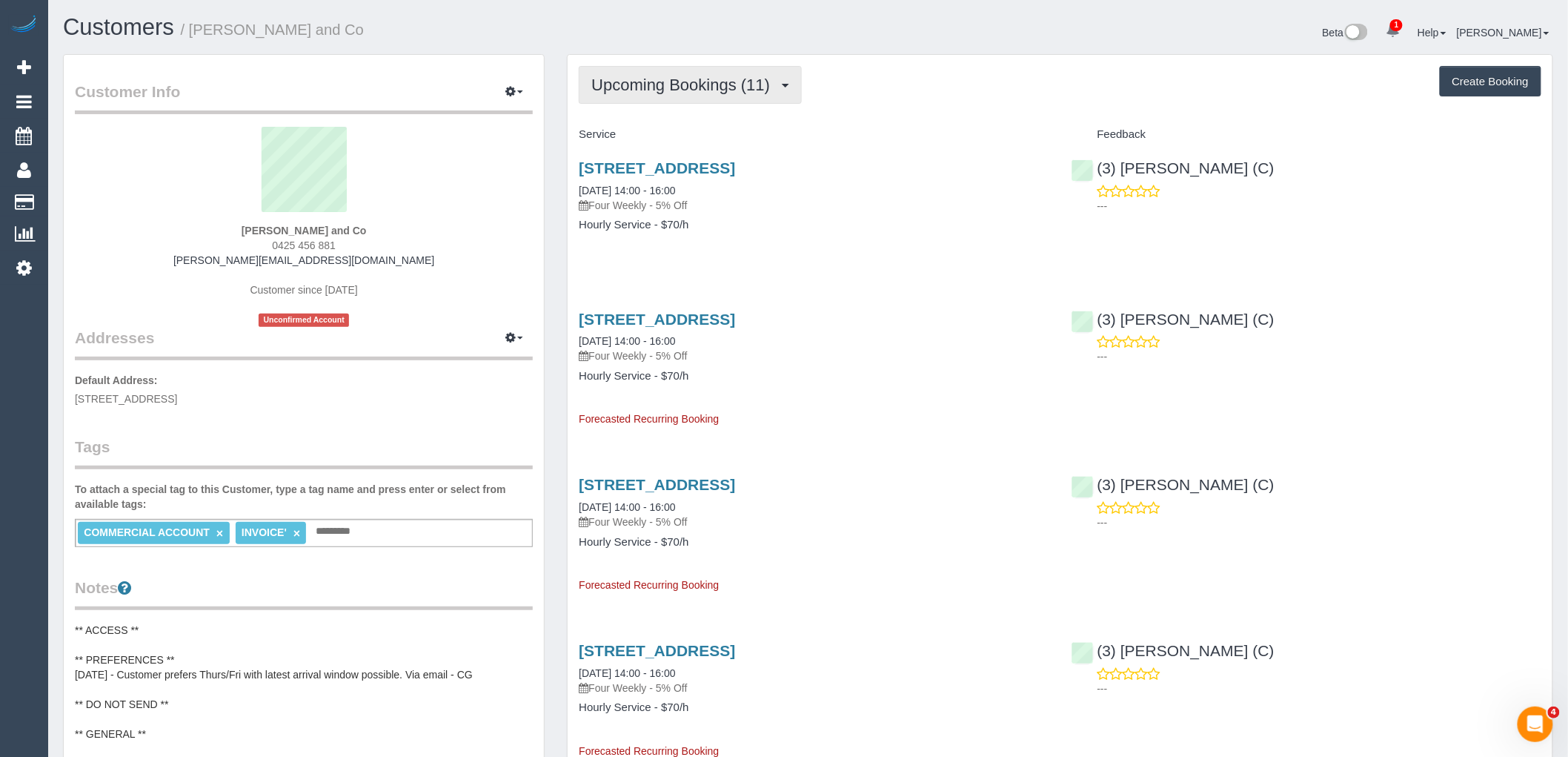
click at [702, 74] on button "Upcoming Bookings (11)" at bounding box center [690, 84] width 223 height 38
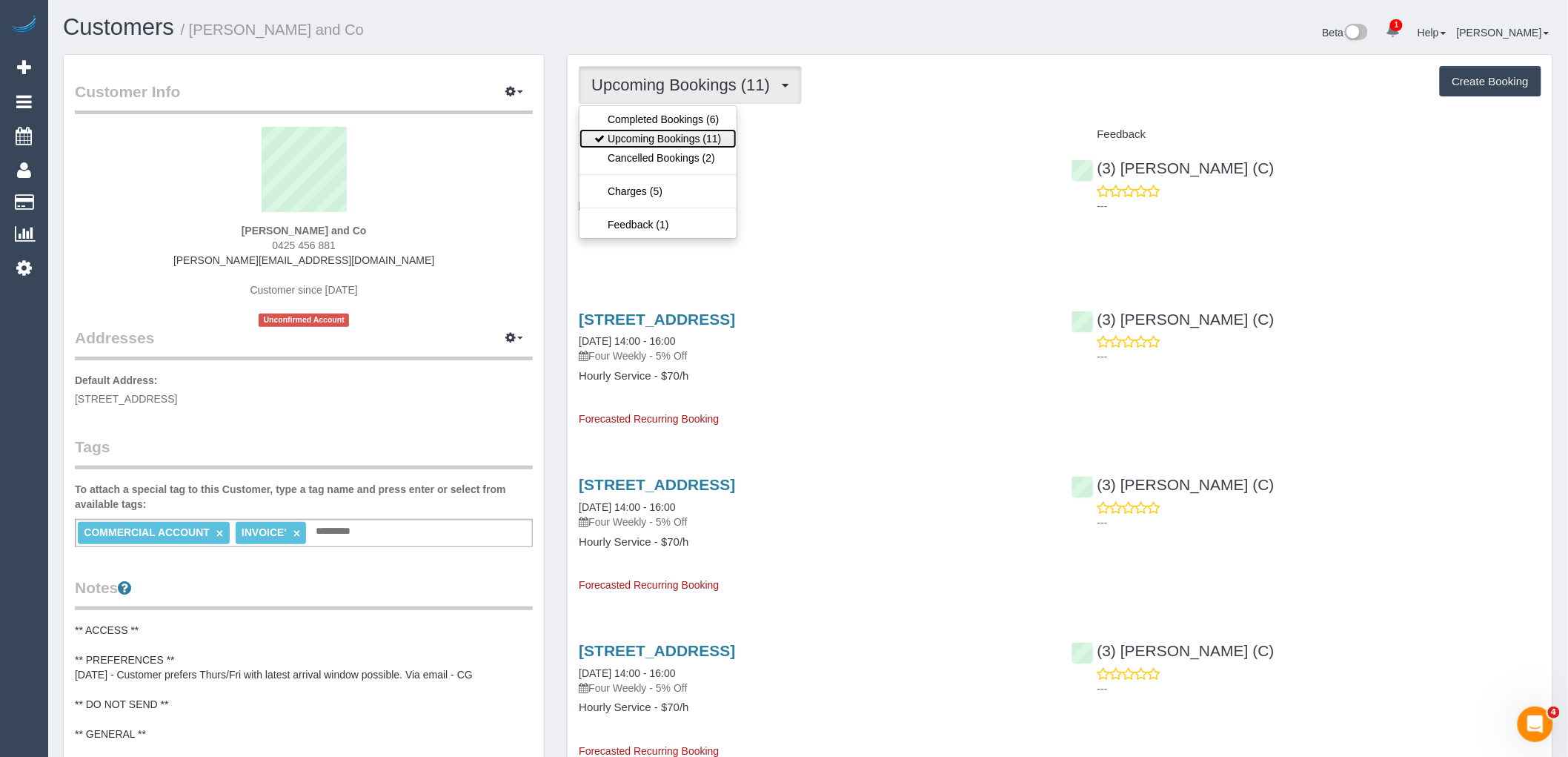
click at [686, 143] on link "Upcoming Bookings (11)" at bounding box center [657, 139] width 157 height 20
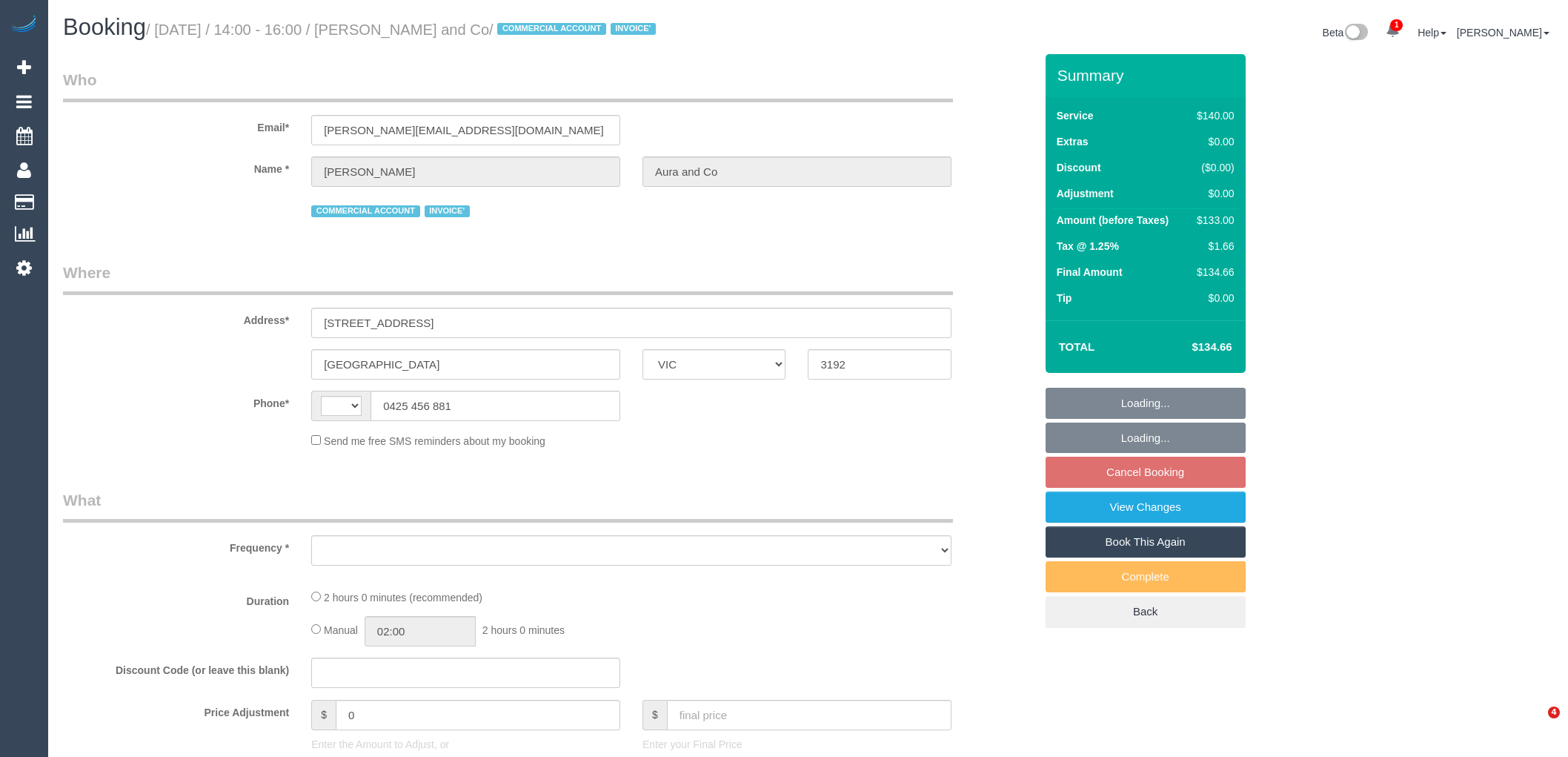
select select "VIC"
select select "string:AU"
select select "object:851"
select select "number:28"
select select "number:14"
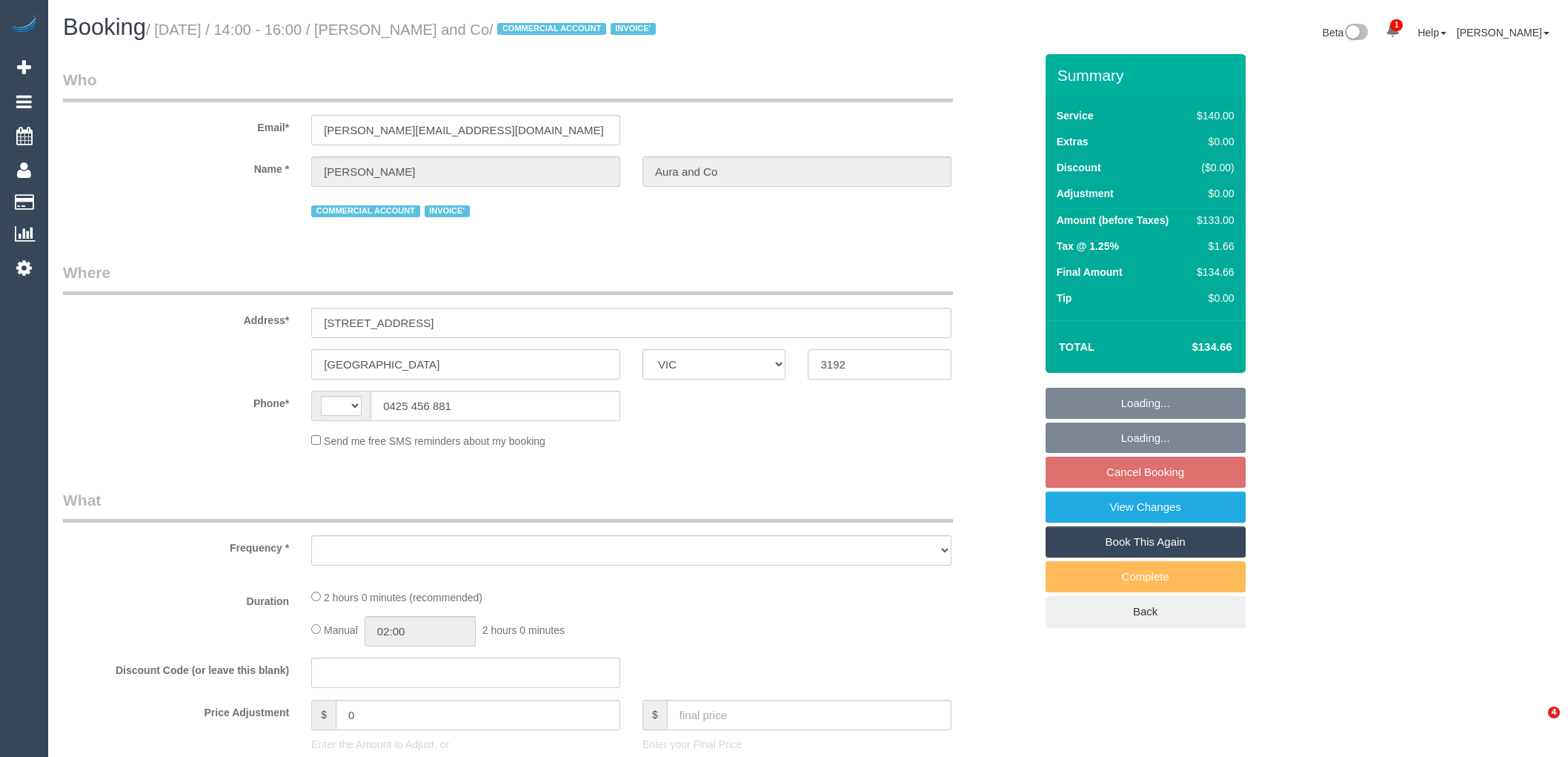
select select "number:18"
select select "number:36"
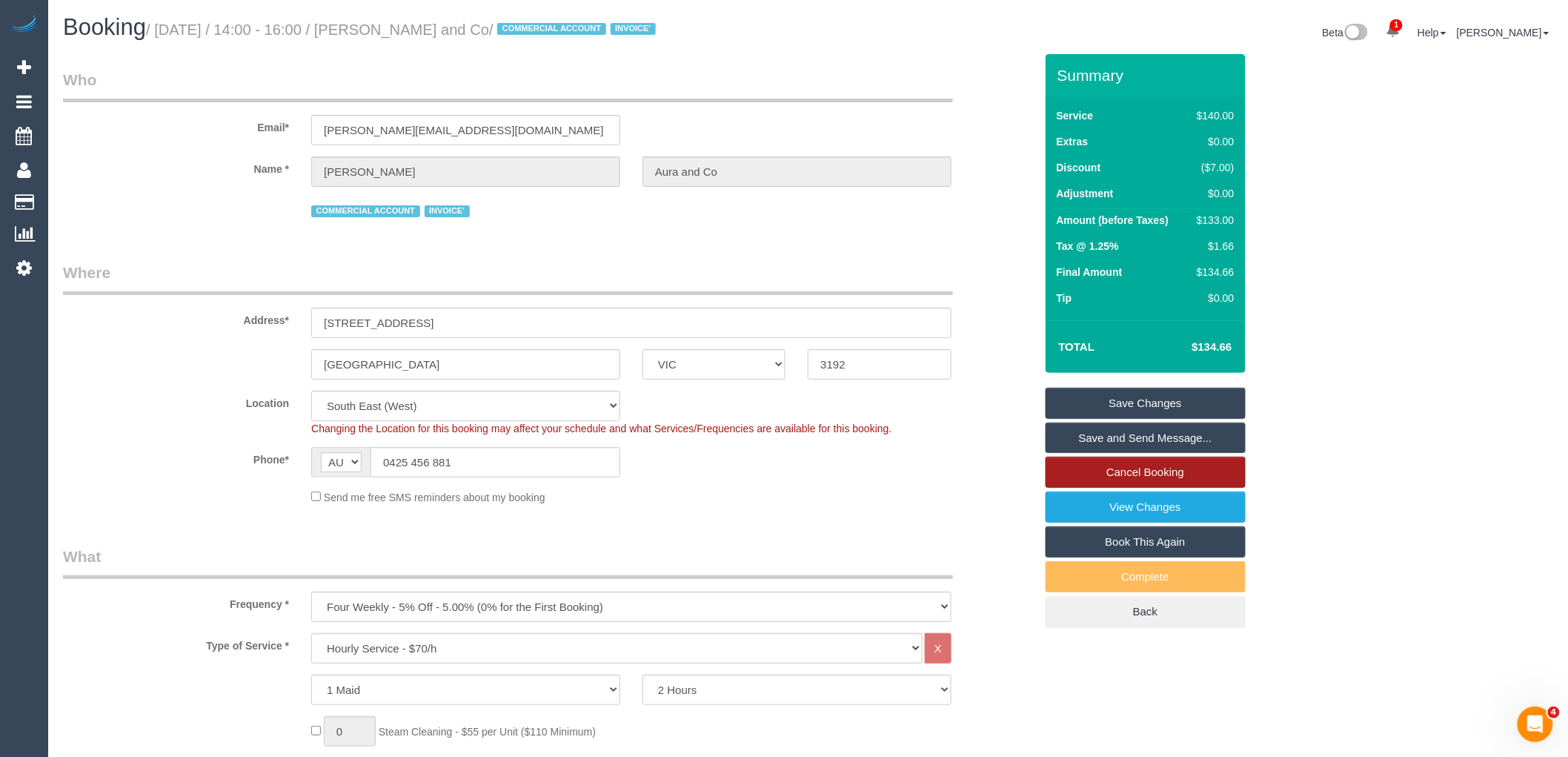
click at [1159, 477] on link "Cancel Booking" at bounding box center [1146, 472] width 200 height 31
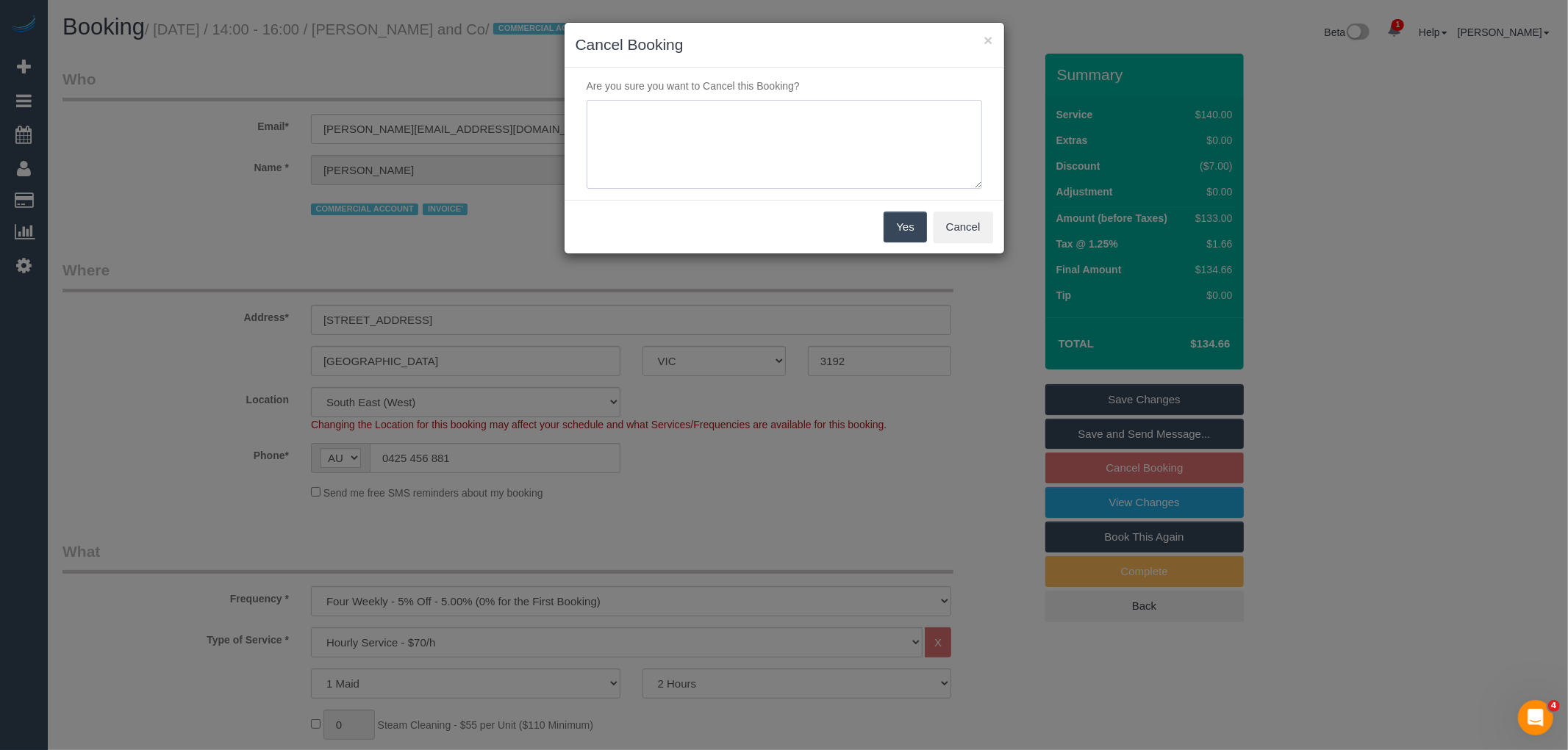
click at [703, 101] on textarea at bounding box center [784, 145] width 395 height 89
type textarea "Customer requested to cancel. Sent canned response - awaiting reply via email VC"
click at [923, 224] on button "Yes" at bounding box center [905, 227] width 42 height 31
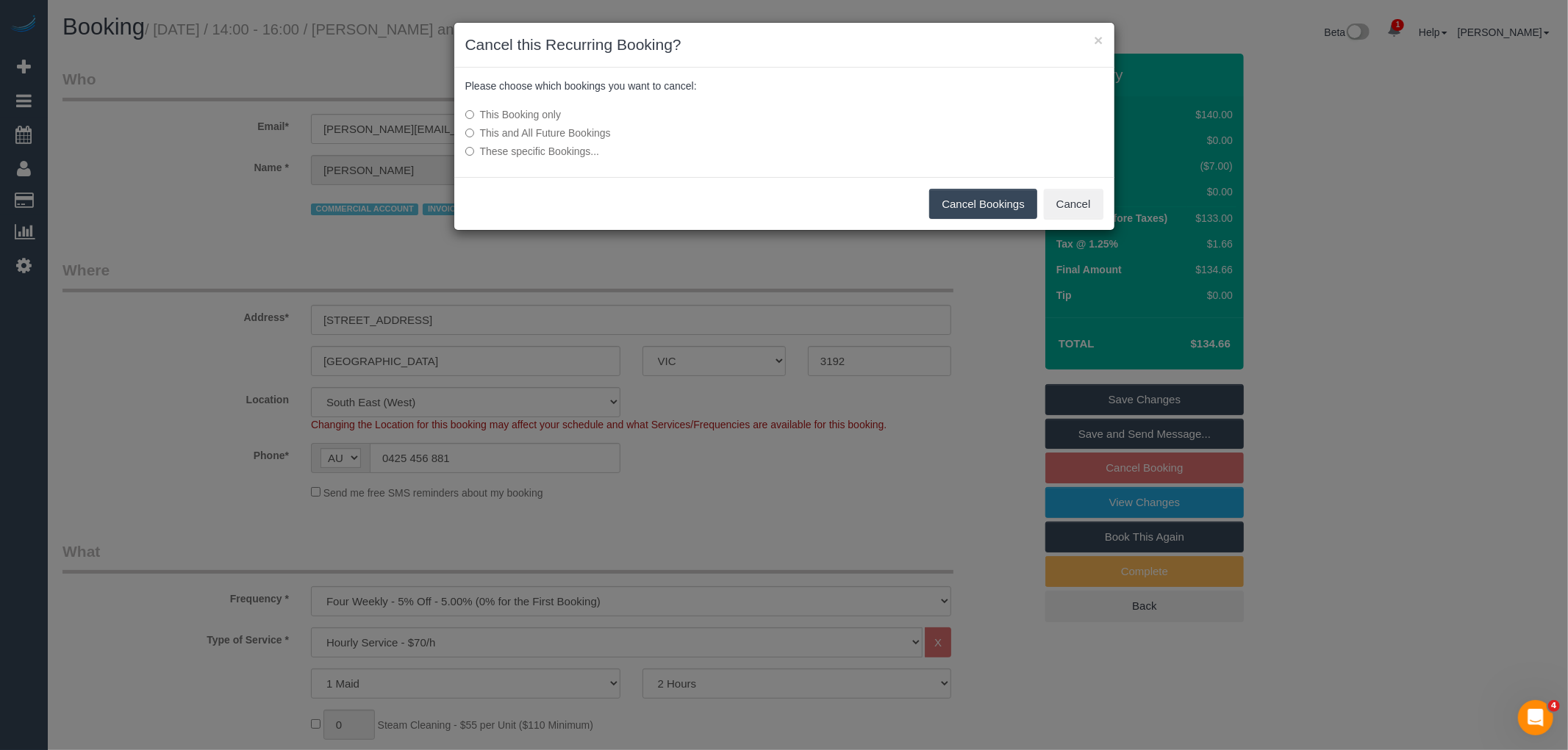
drag, startPoint x: 556, startPoint y: 129, endPoint x: 613, endPoint y: 134, distance: 57.2
click at [556, 129] on label "This and All Future Bookings" at bounding box center [674, 133] width 418 height 15
click at [985, 200] on button "Cancel Bookings" at bounding box center [983, 204] width 108 height 31
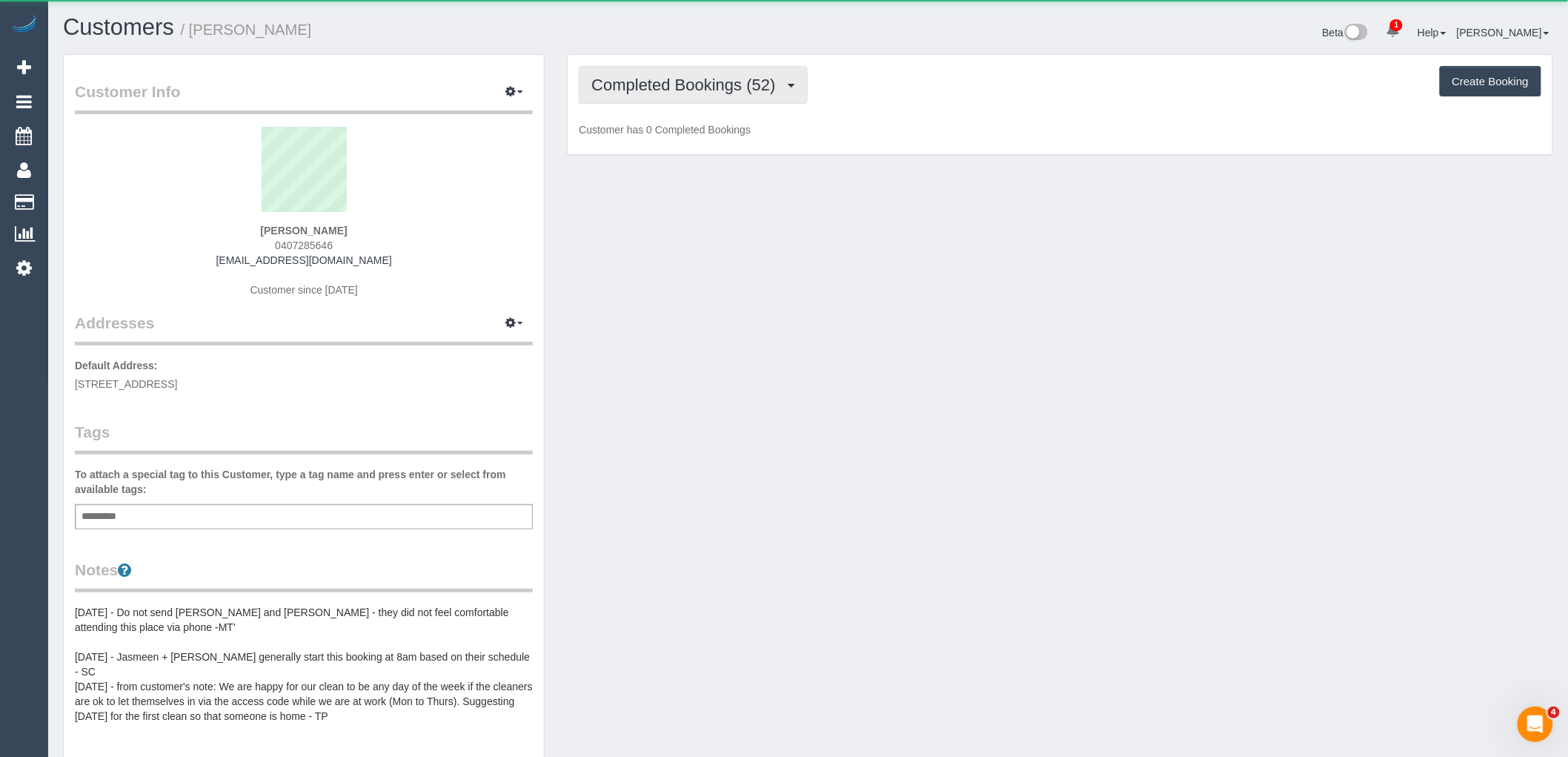
click at [679, 78] on span "Completed Bookings (52)" at bounding box center [687, 84] width 191 height 19
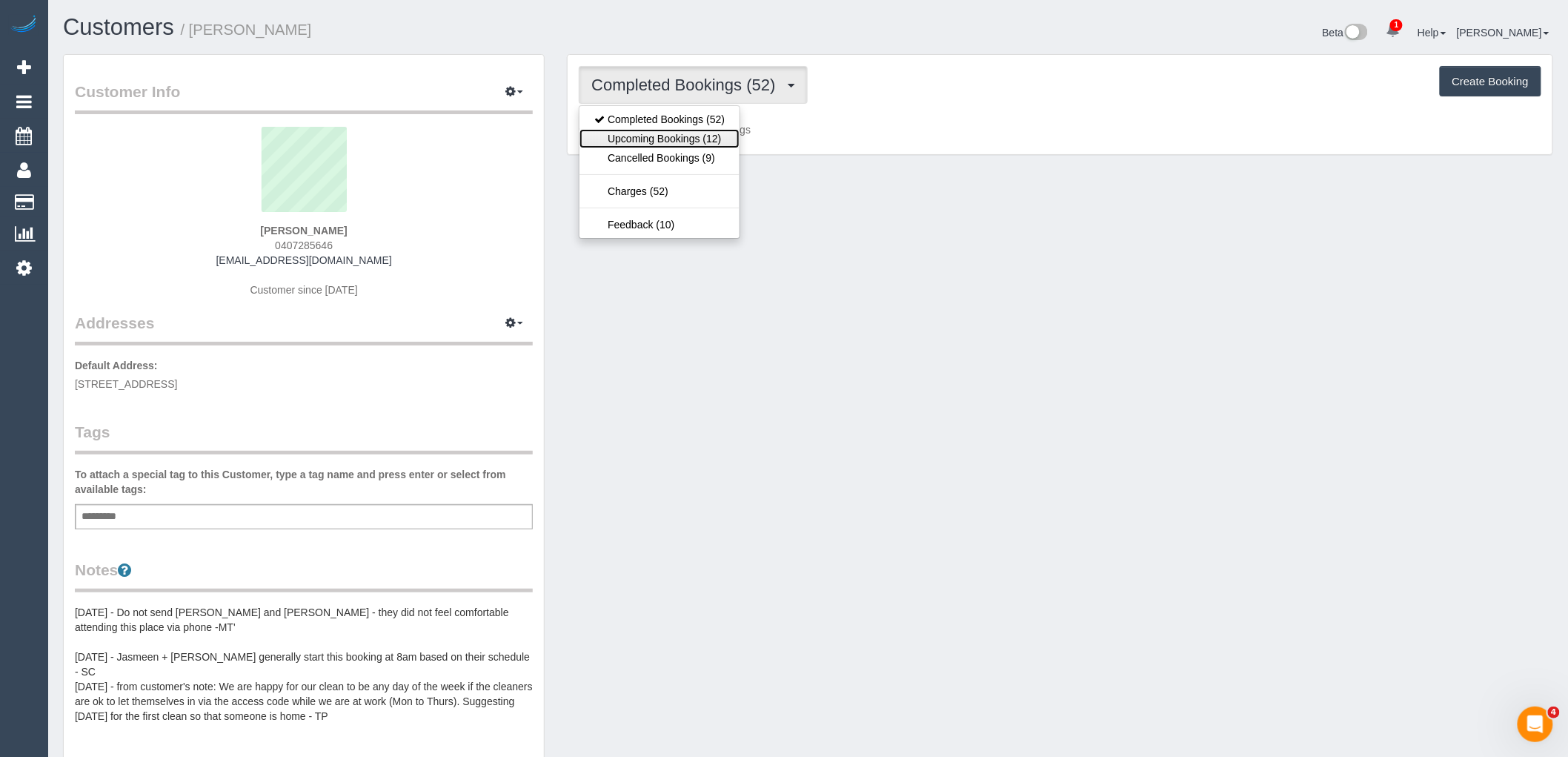
click at [689, 142] on link "Upcoming Bookings (12)" at bounding box center [659, 139] width 160 height 20
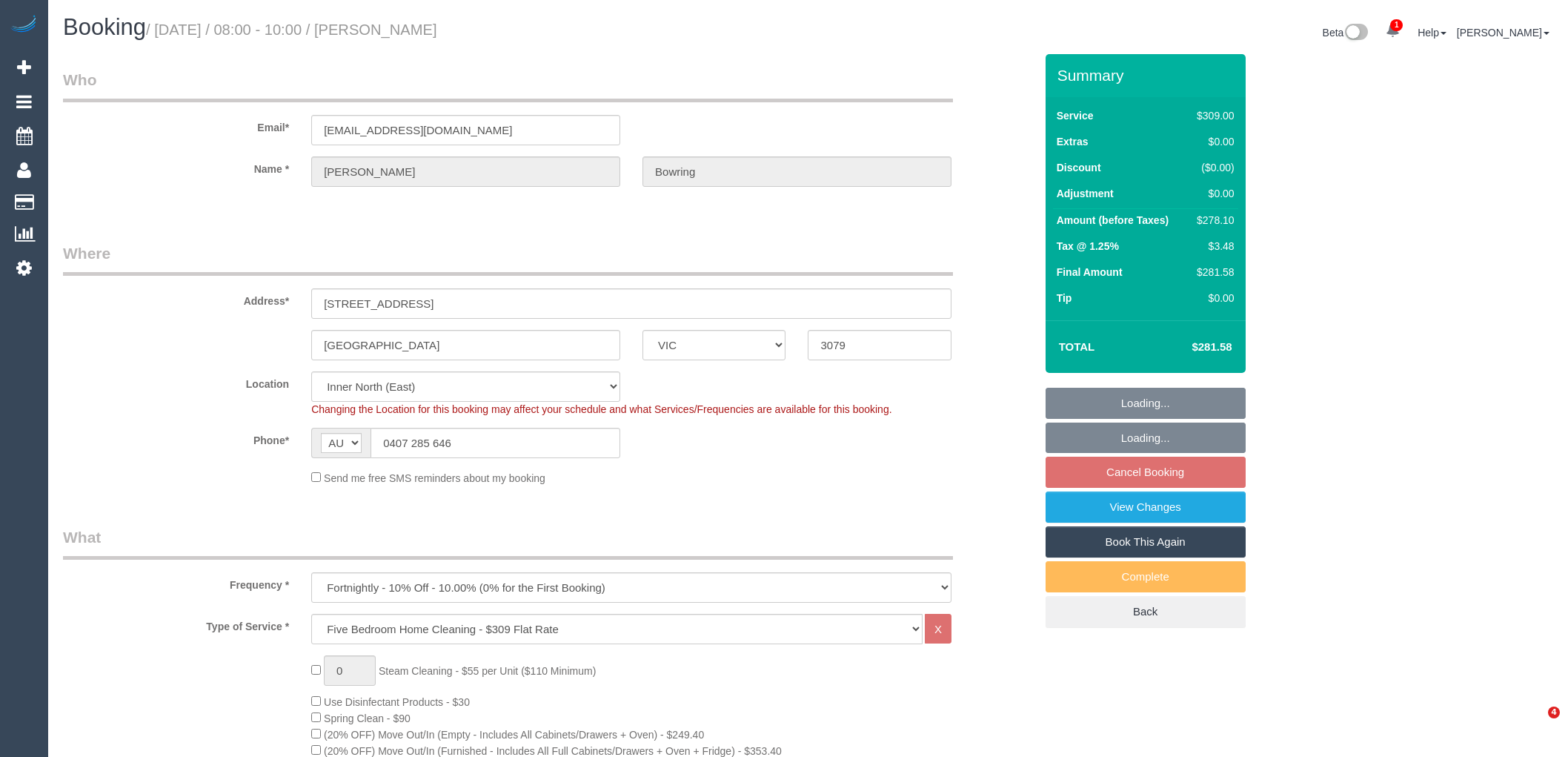
select select "VIC"
select select "object:644"
select select "string:stripe-pm_1PGBB22GScqysDRVk82rnP9J"
select select "number:27"
select select "number:16"
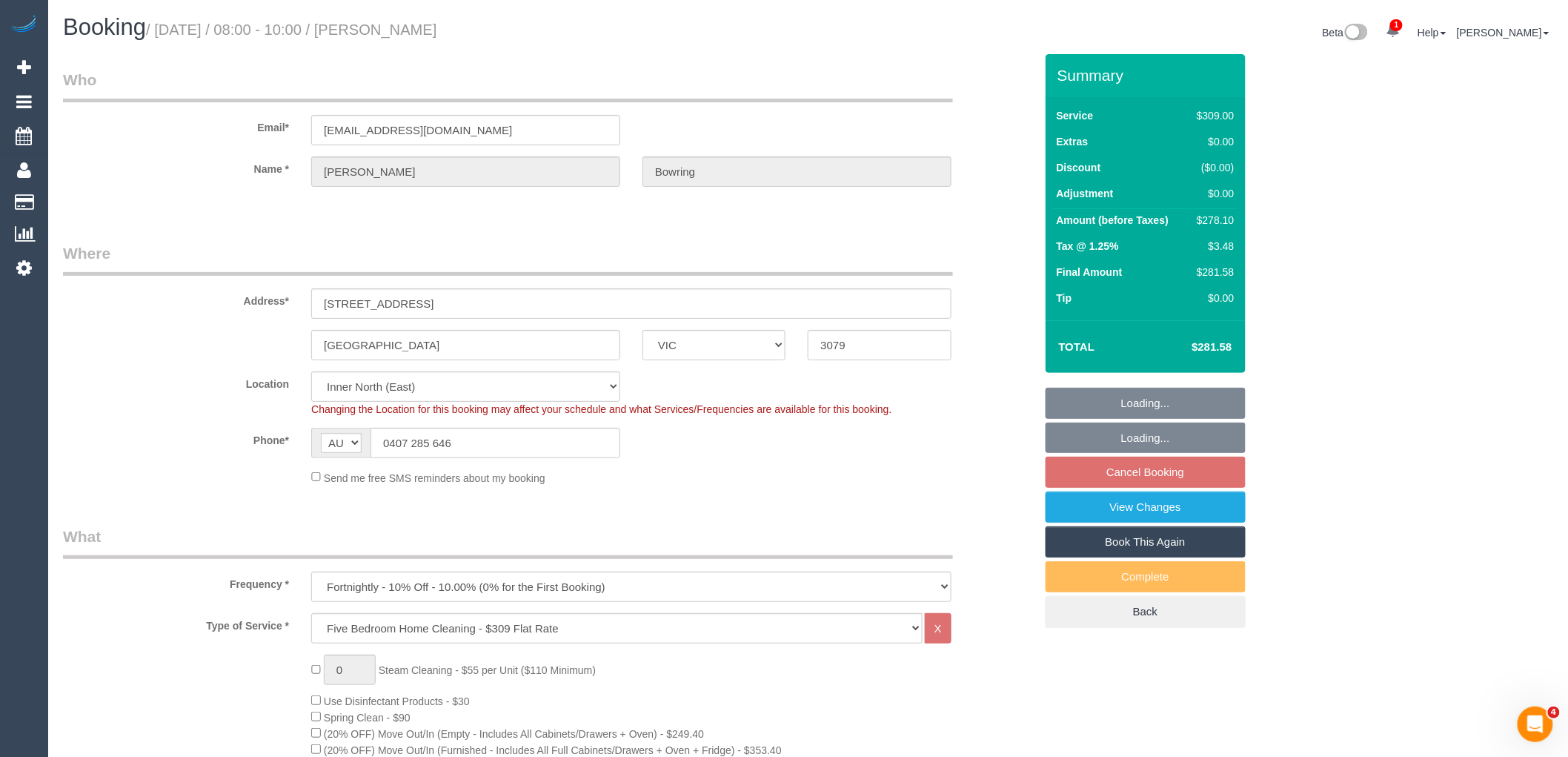
select select "number:19"
select select "number:36"
select select "number:34"
select select "number:12"
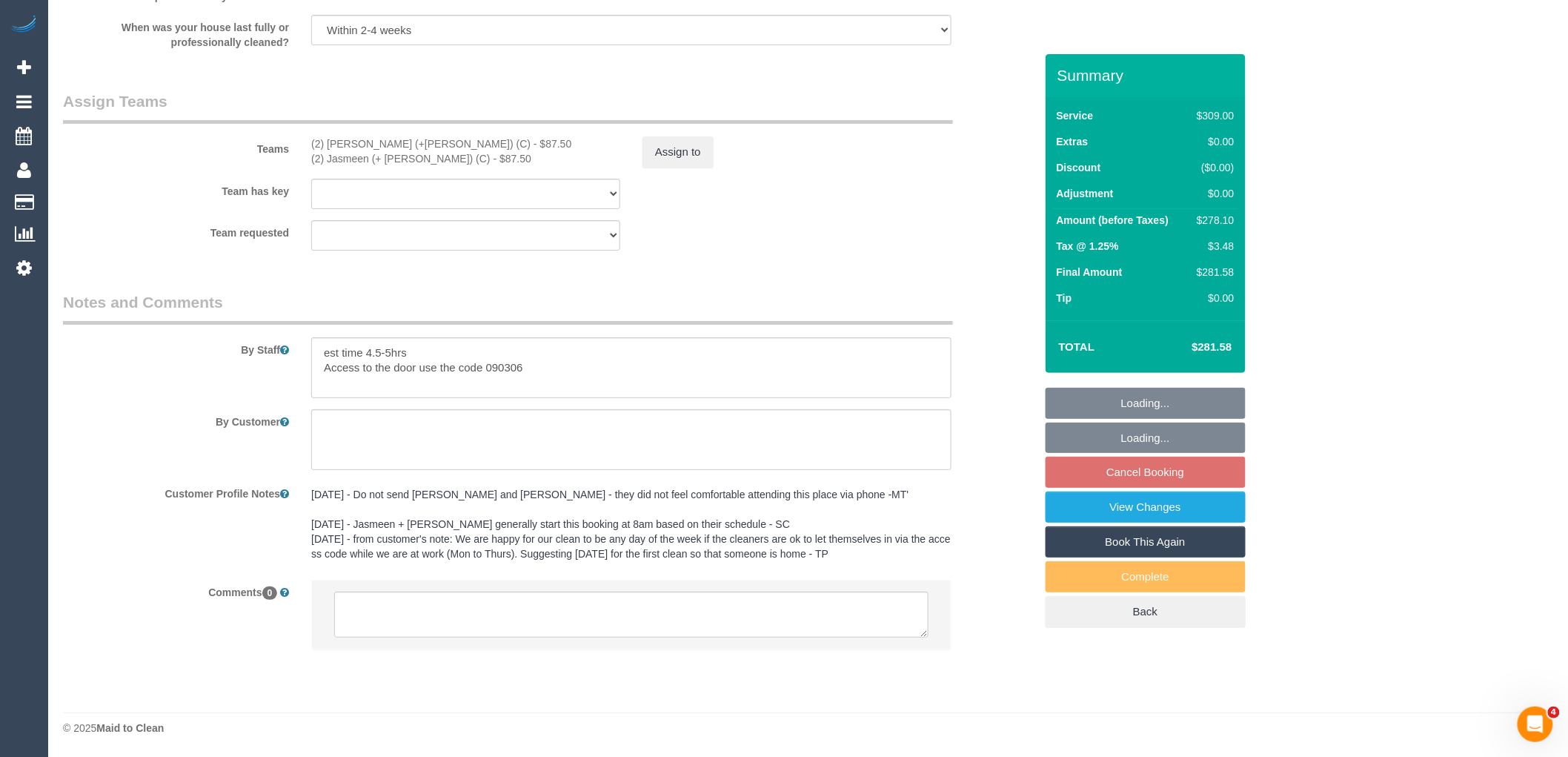
scroll to position [2225, 0]
click at [416, 613] on textarea at bounding box center [631, 615] width 594 height 46
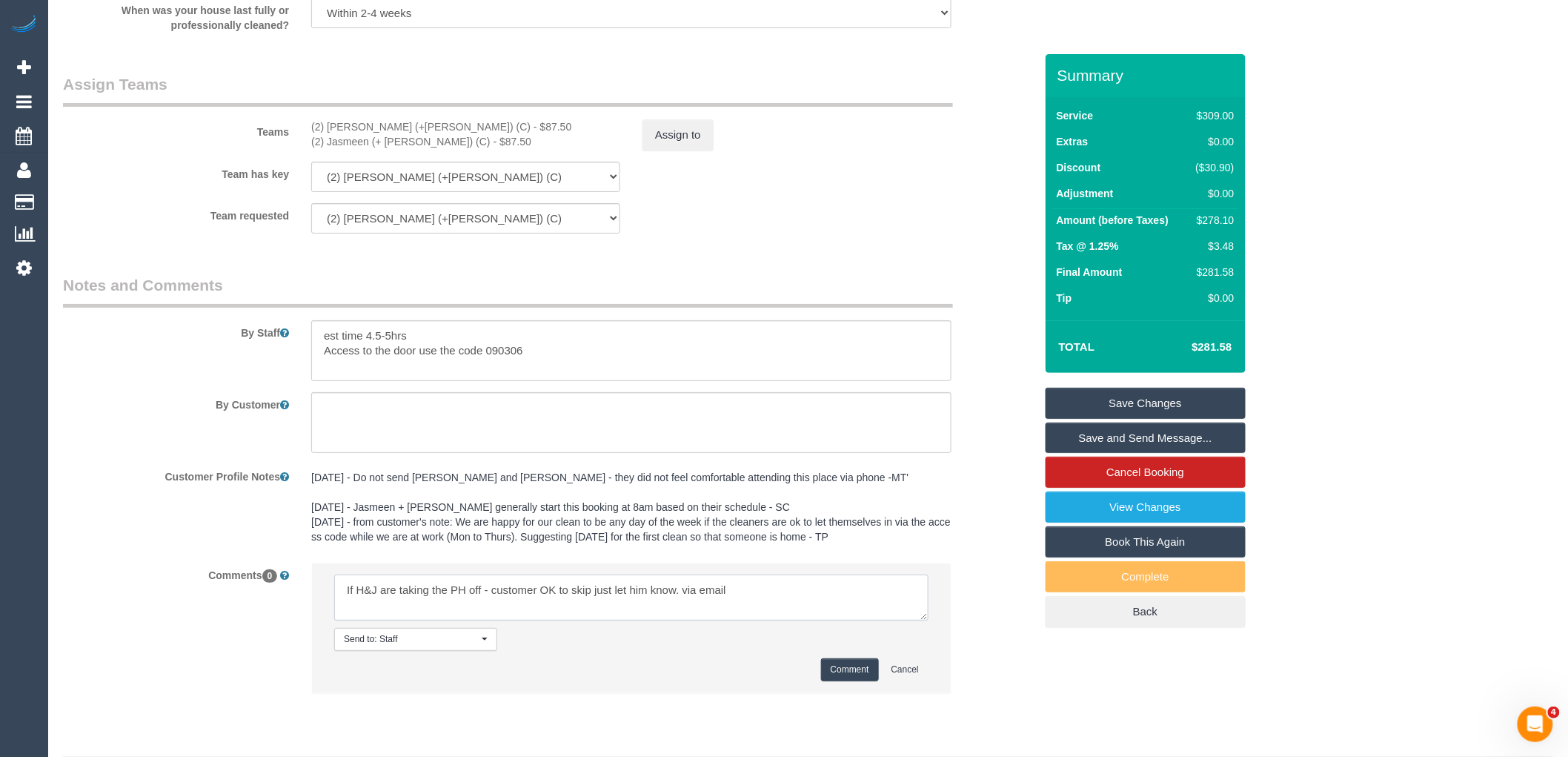
click at [811, 612] on textarea at bounding box center [631, 598] width 594 height 46
paste textarea "cnv_qcp6rv3"
type textarea "If H&J are taking the PH off - customer OK to skip just let him know. via email…"
click at [860, 682] on button "Comment" at bounding box center [850, 670] width 58 height 23
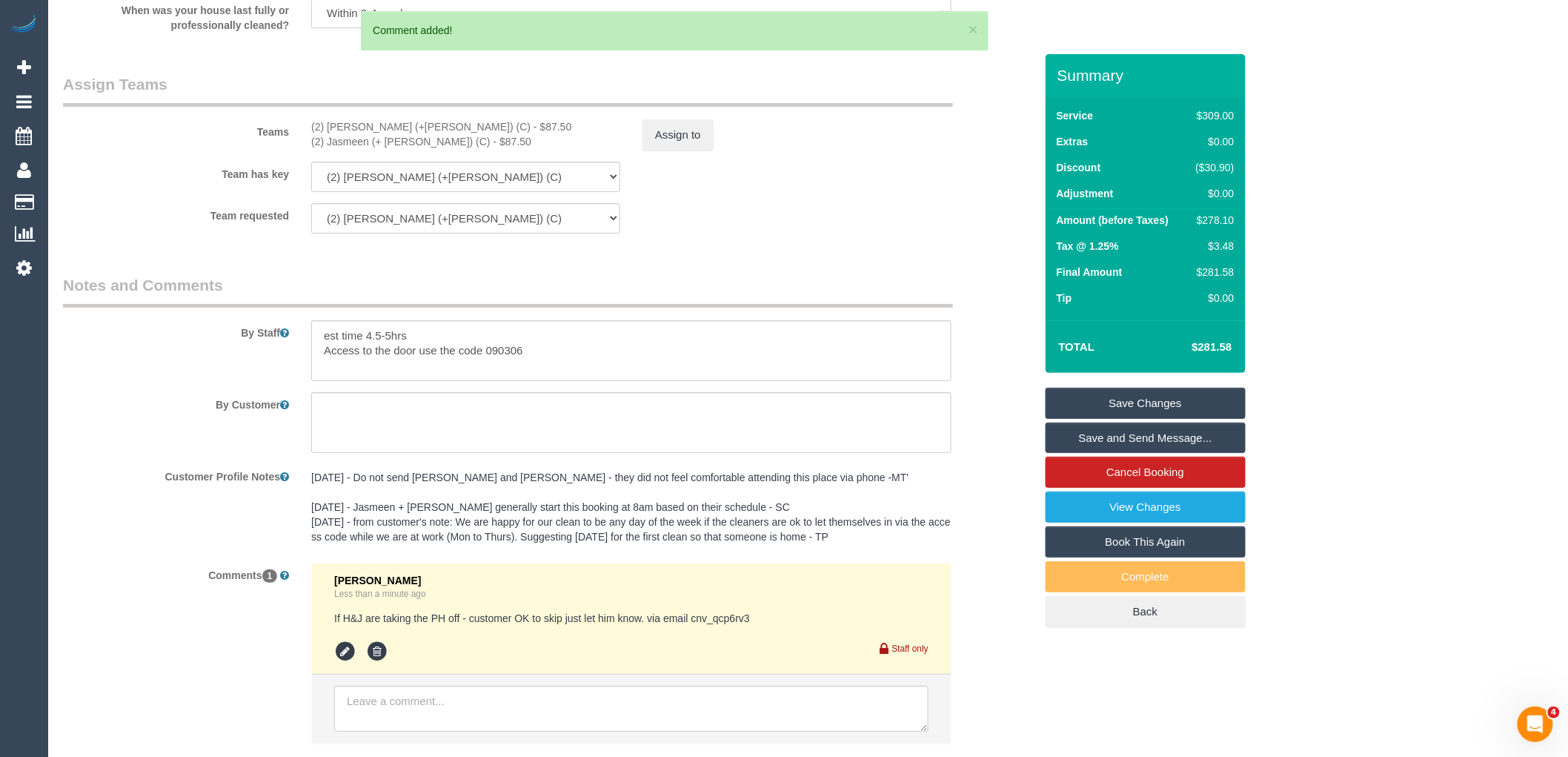
click at [1164, 404] on link "Save Changes" at bounding box center [1146, 404] width 200 height 31
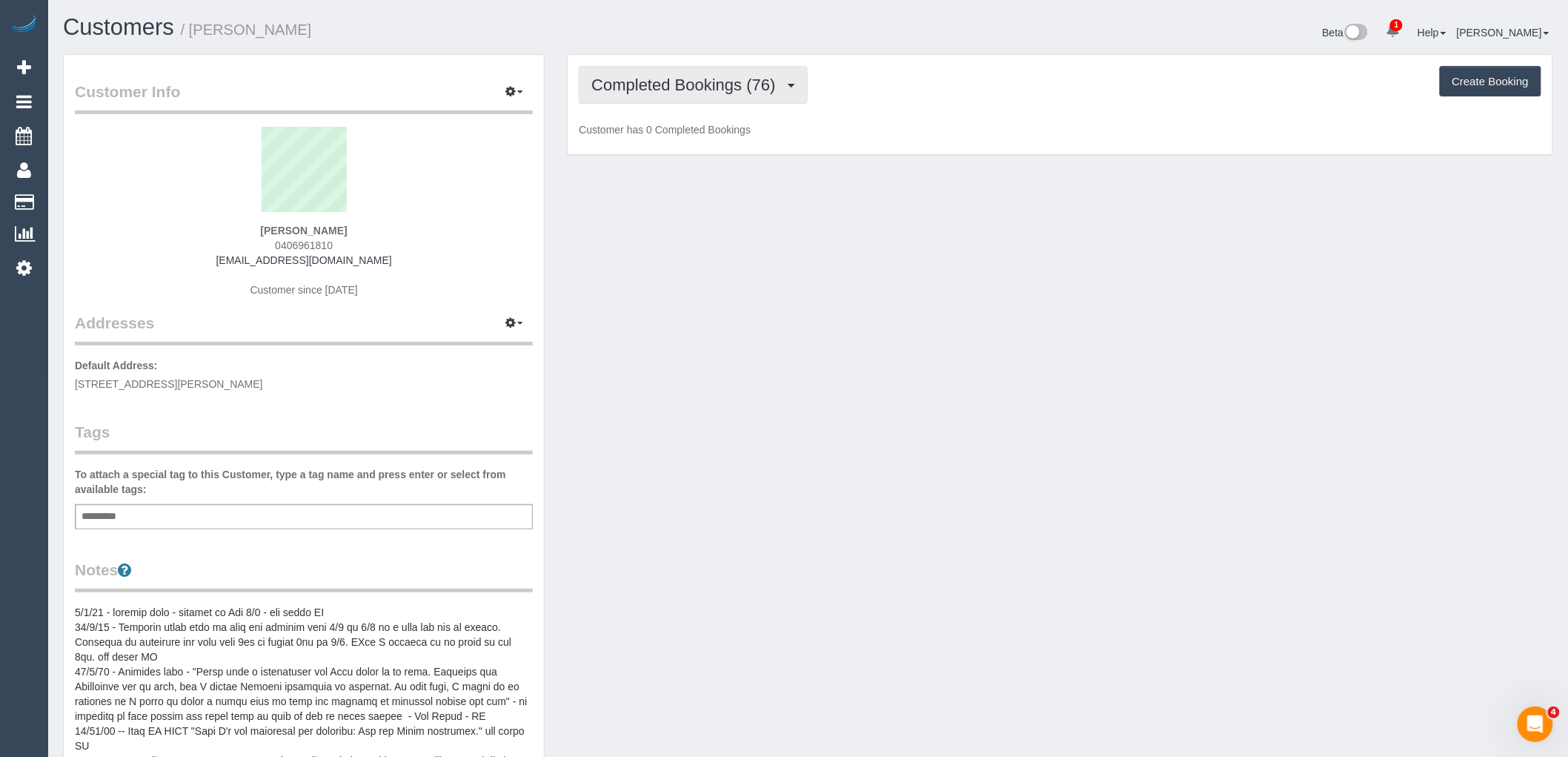
click at [738, 88] on span "Completed Bookings (76)" at bounding box center [687, 84] width 191 height 19
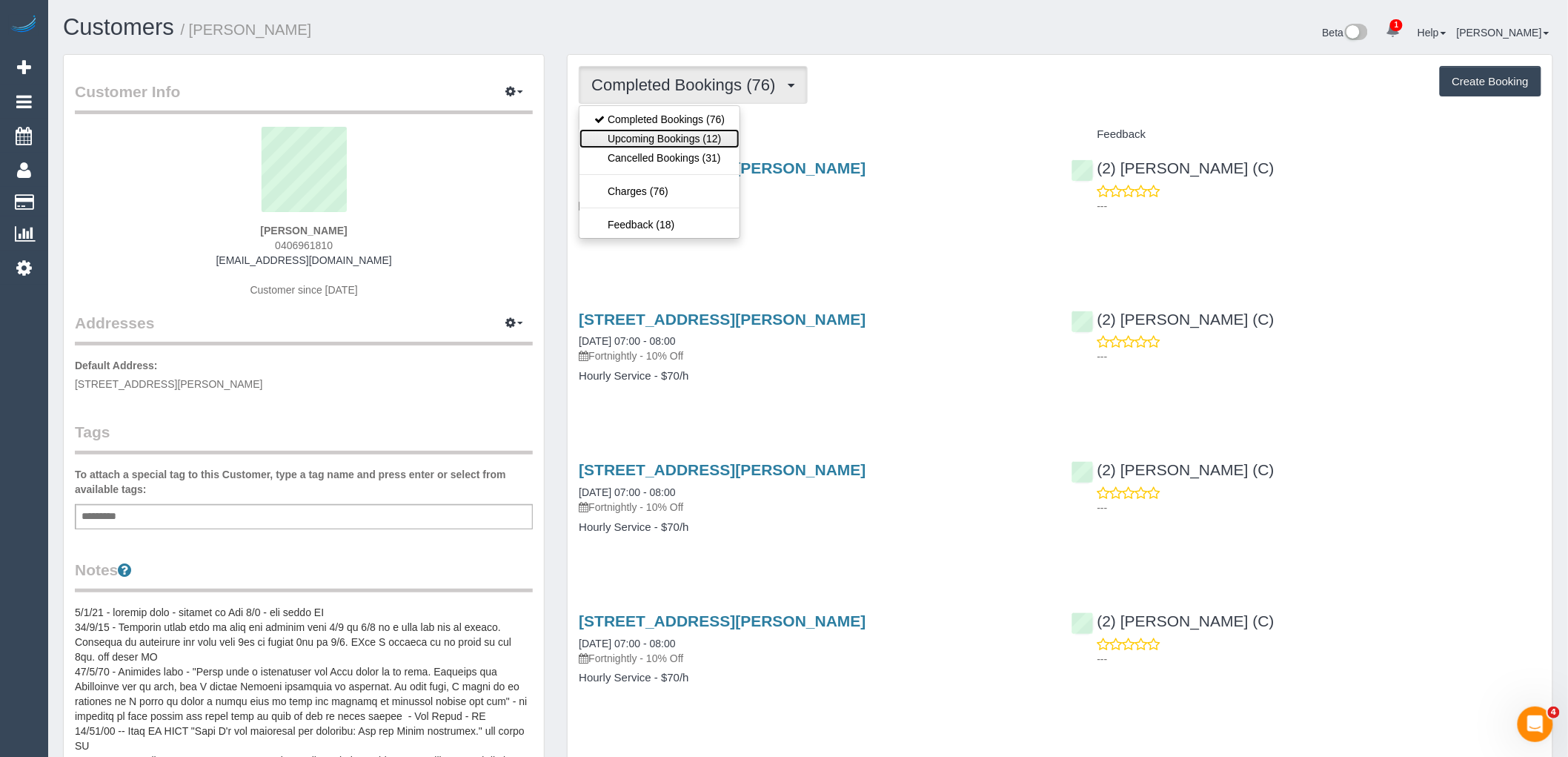
click at [717, 132] on link "Upcoming Bookings (12)" at bounding box center [659, 139] width 160 height 20
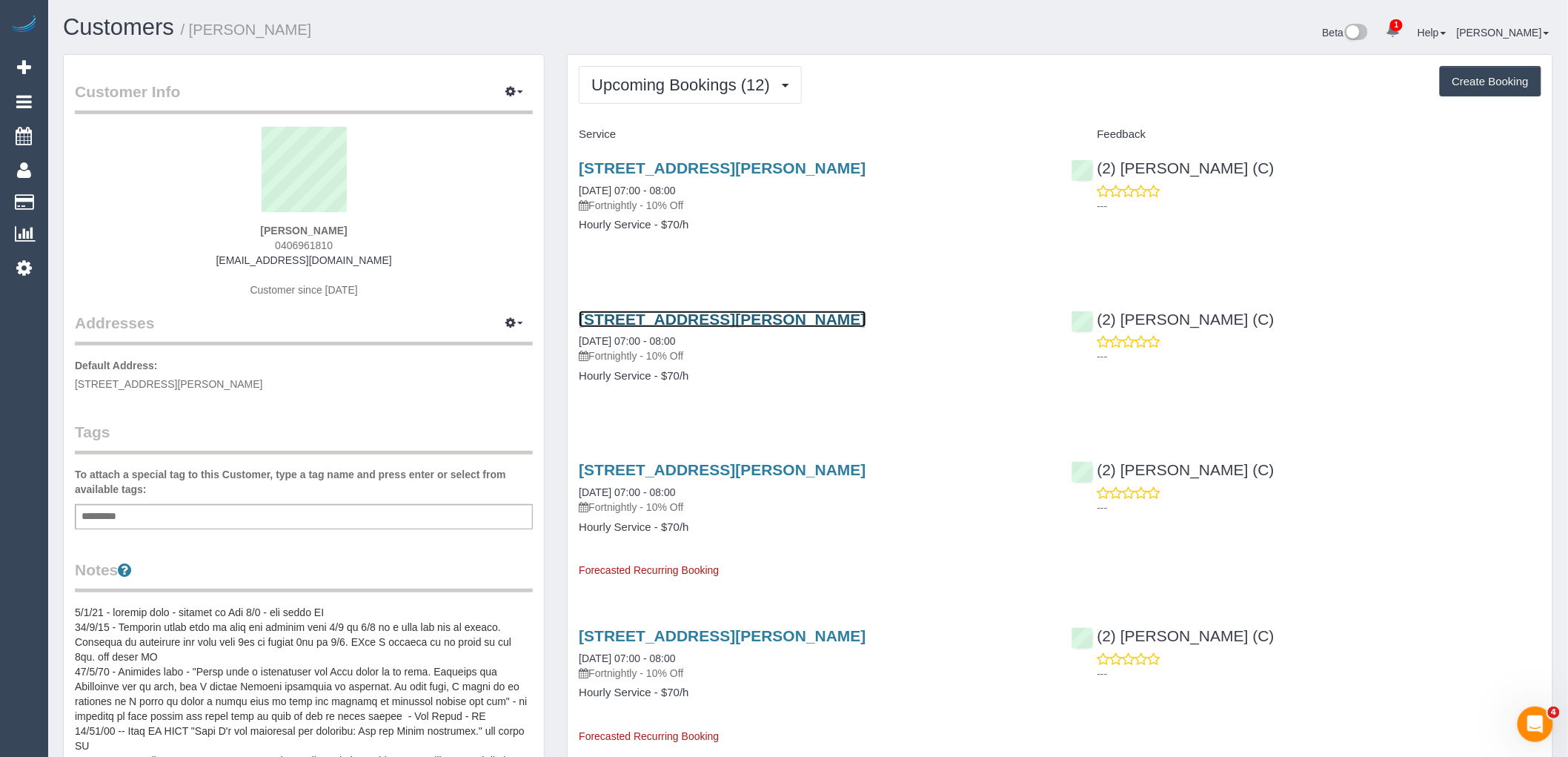
click at [702, 320] on link "[STREET_ADDRESS][PERSON_NAME]" at bounding box center [722, 319] width 287 height 17
click at [678, 94] on button "Upcoming Bookings (12)" at bounding box center [690, 84] width 223 height 38
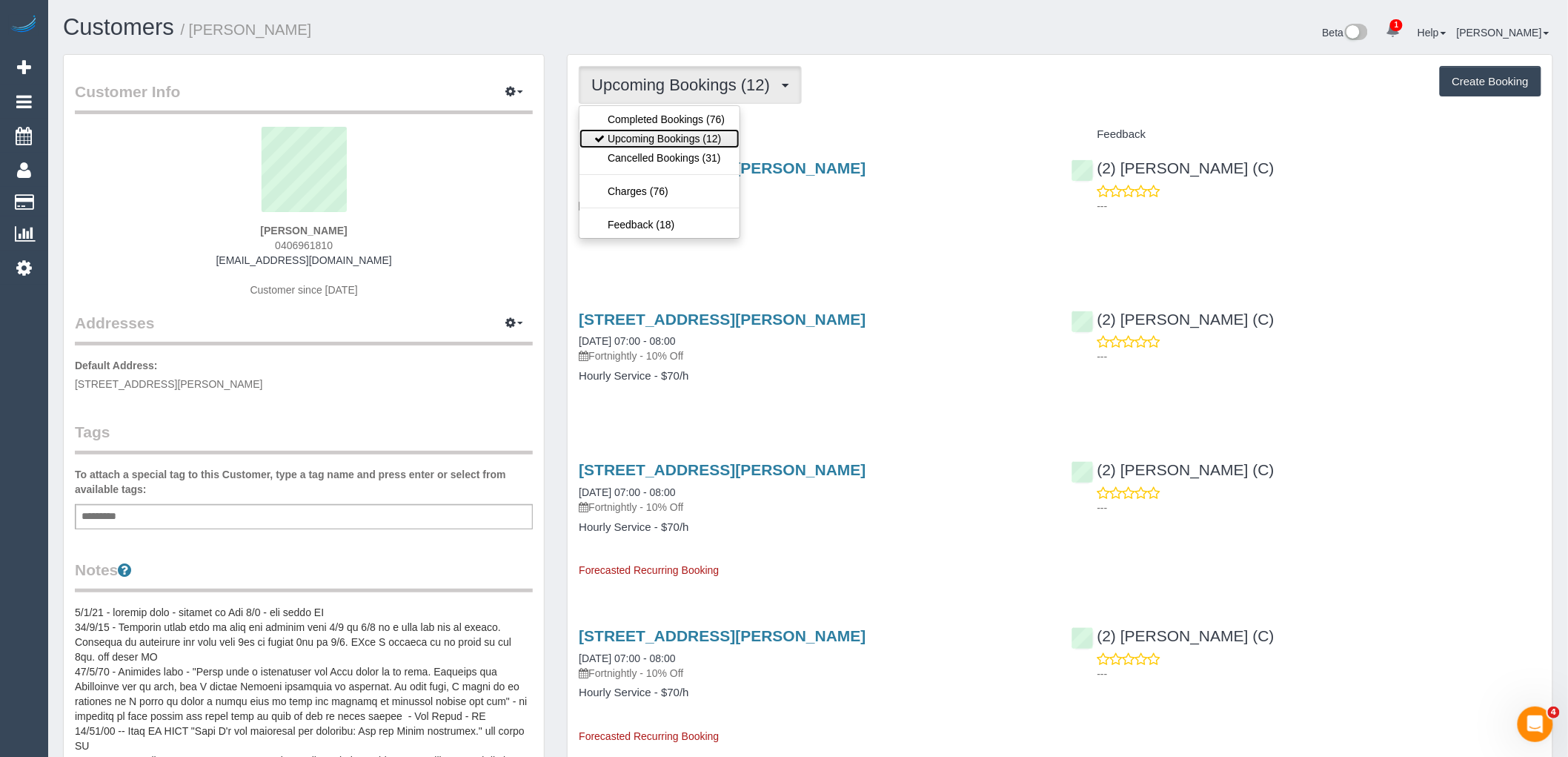
drag, startPoint x: 682, startPoint y: 135, endPoint x: 405, endPoint y: 135, distance: 277.0
click at [682, 135] on link "Upcoming Bookings (12)" at bounding box center [659, 139] width 160 height 20
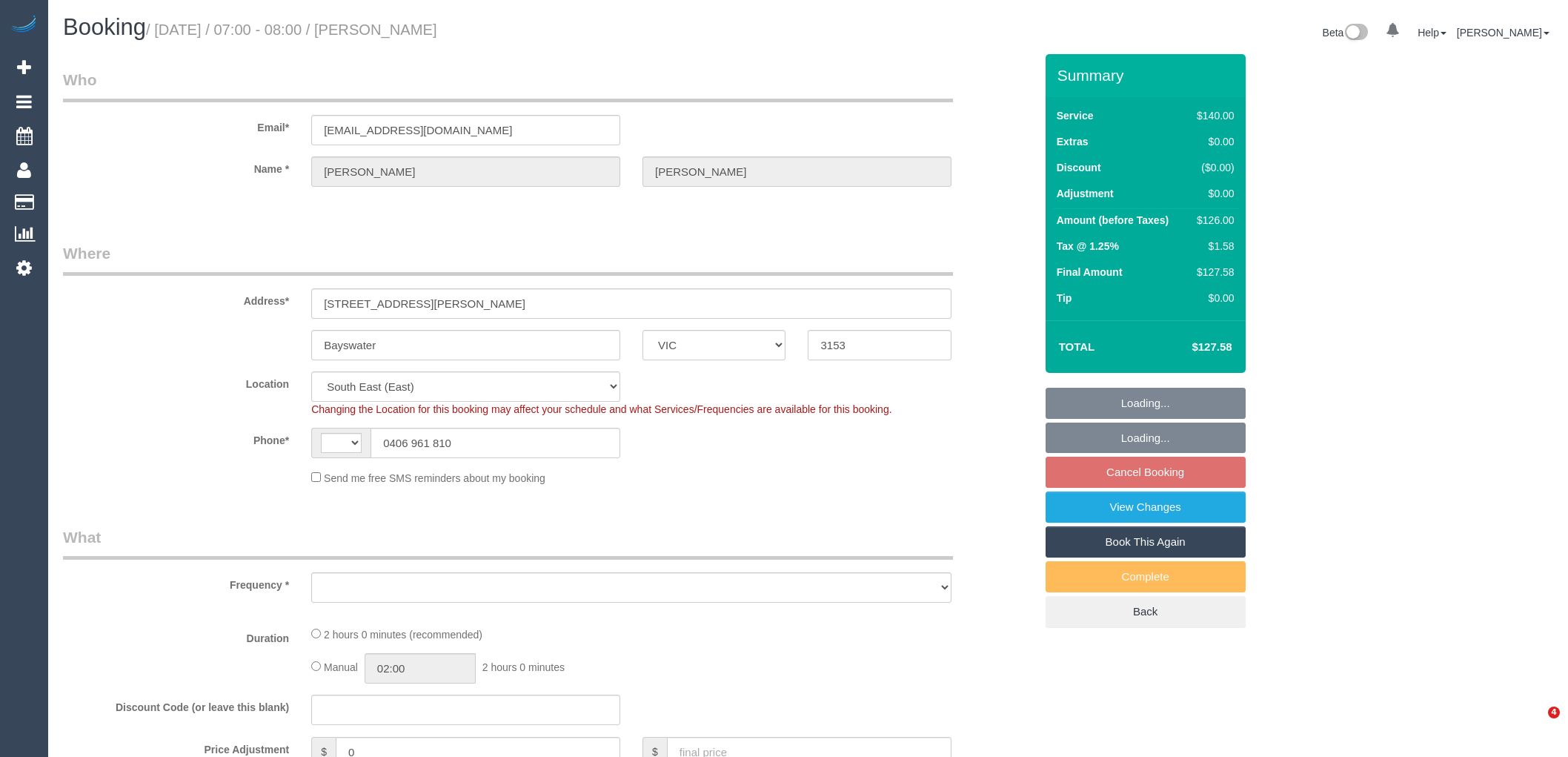
select select "VIC"
select select "string:AU"
select select "string:stripe-pm_1JARnW2GScqysDRVi1jTnCdQ"
select select "number:27"
select select "number:14"
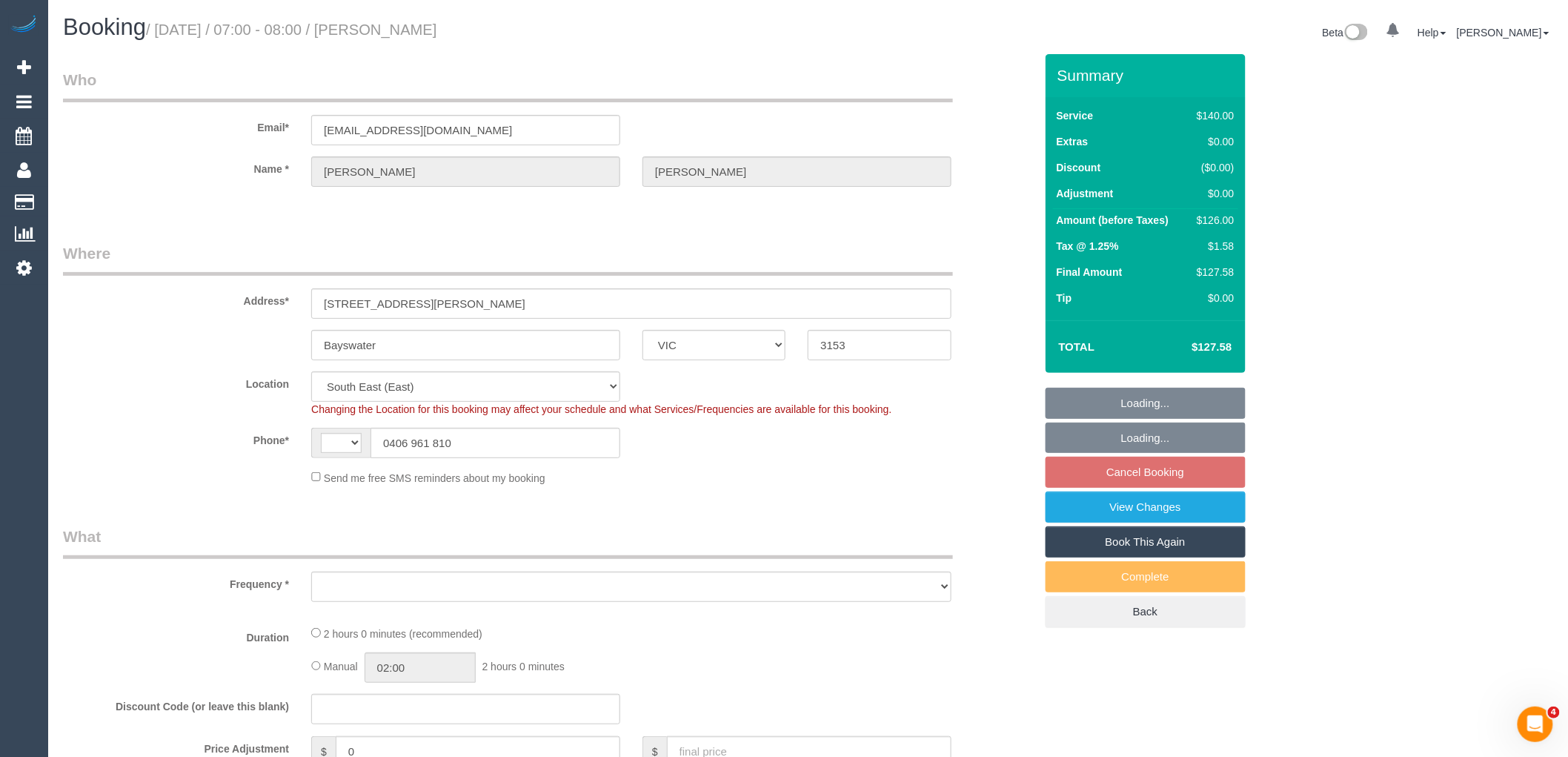
select select "number:19"
select select "number:22"
select select "number:26"
select select "object:1381"
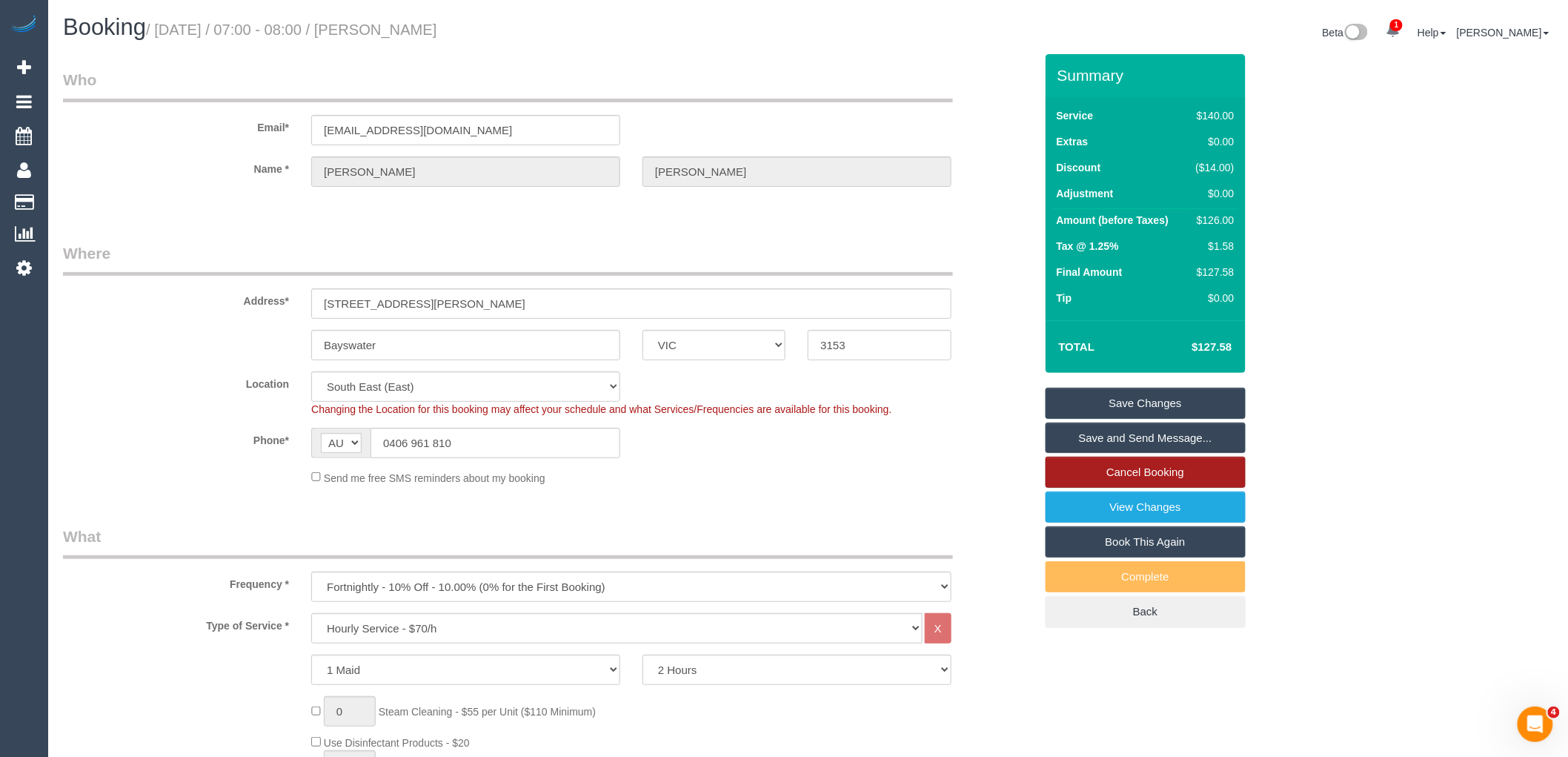
click at [1148, 473] on link "Cancel Booking" at bounding box center [1146, 472] width 200 height 31
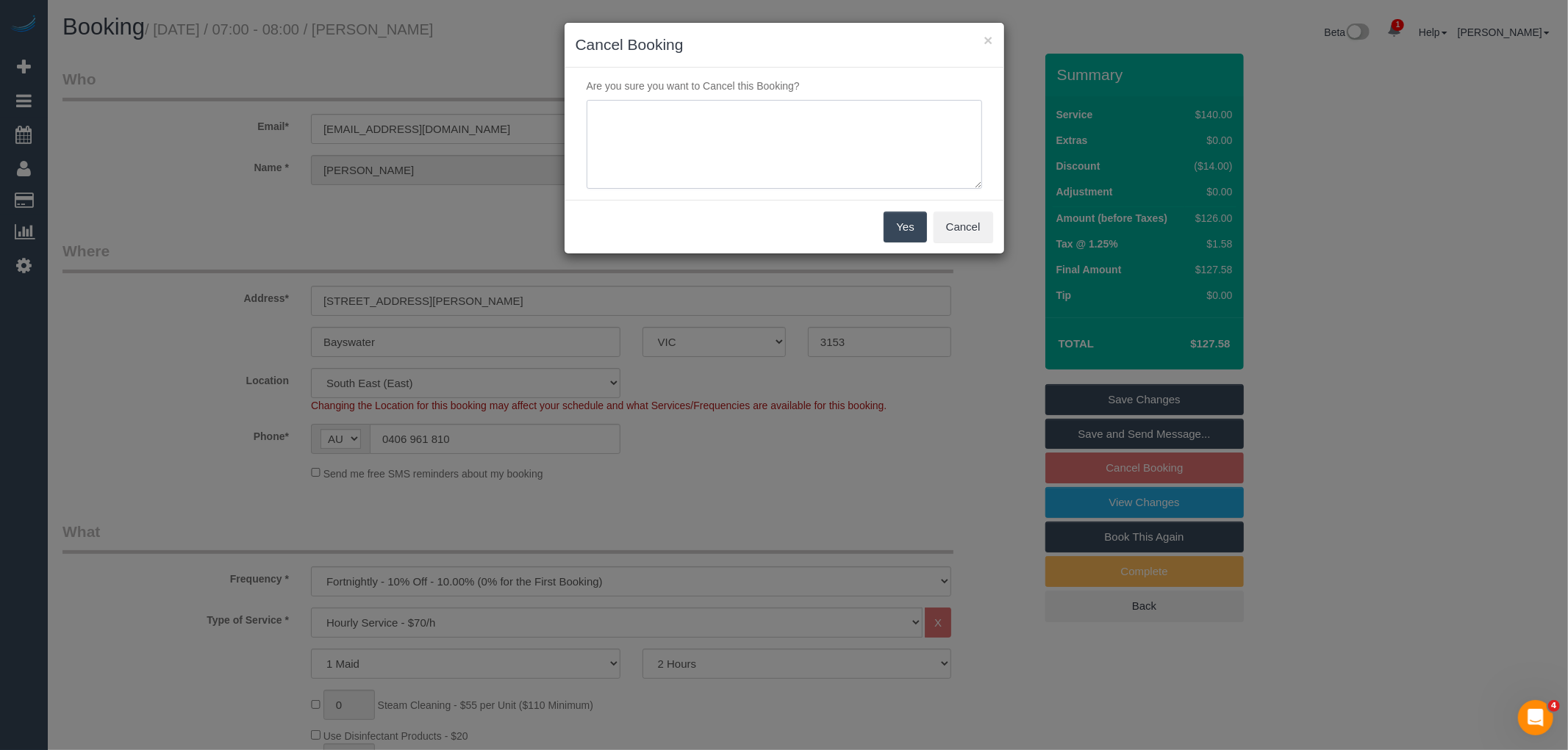
click at [785, 148] on textarea at bounding box center [784, 145] width 395 height 89
type textarea "PH service not needed via email VC"
click at [909, 224] on button "Yes" at bounding box center [905, 227] width 42 height 31
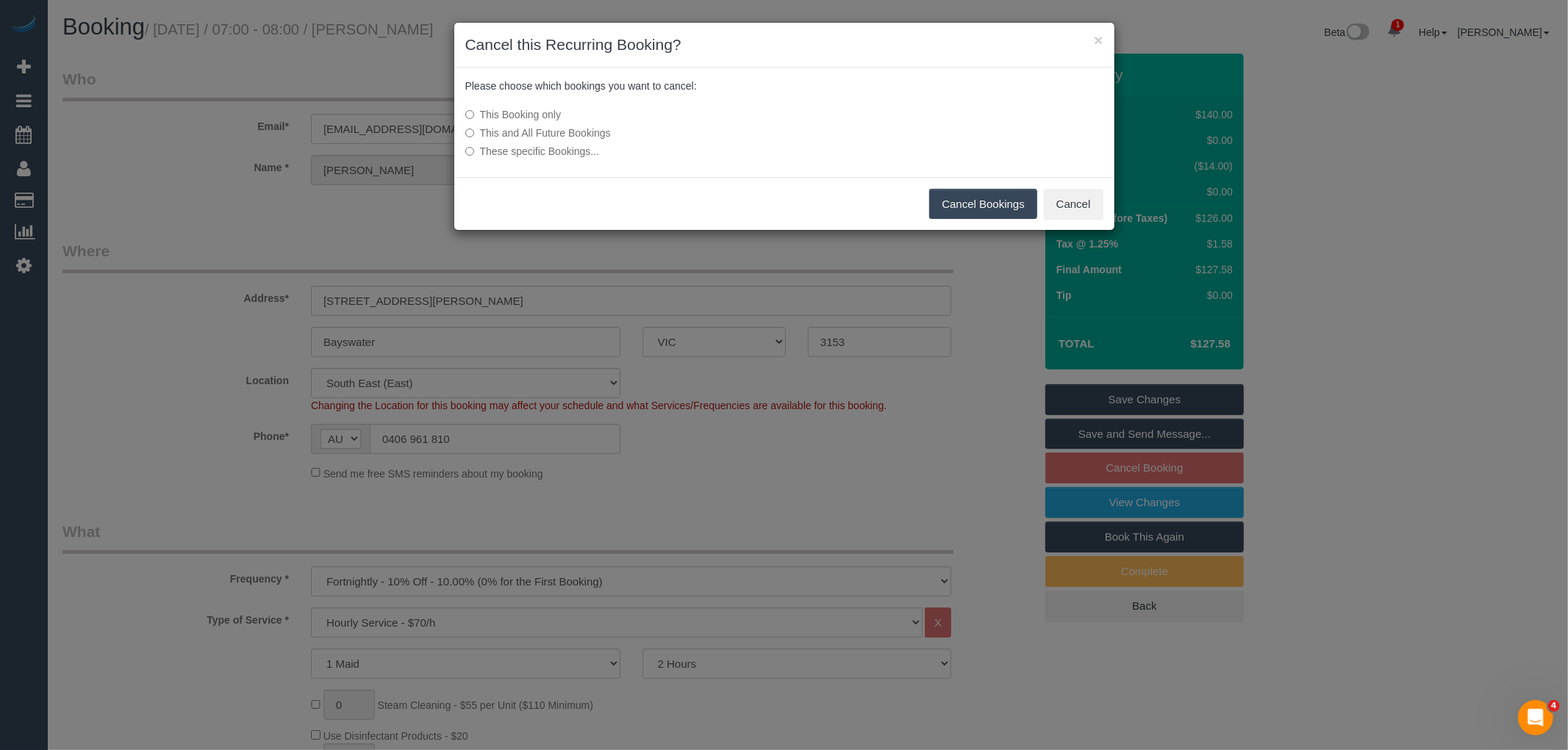
click at [1010, 198] on button "Cancel Bookings" at bounding box center [983, 204] width 108 height 31
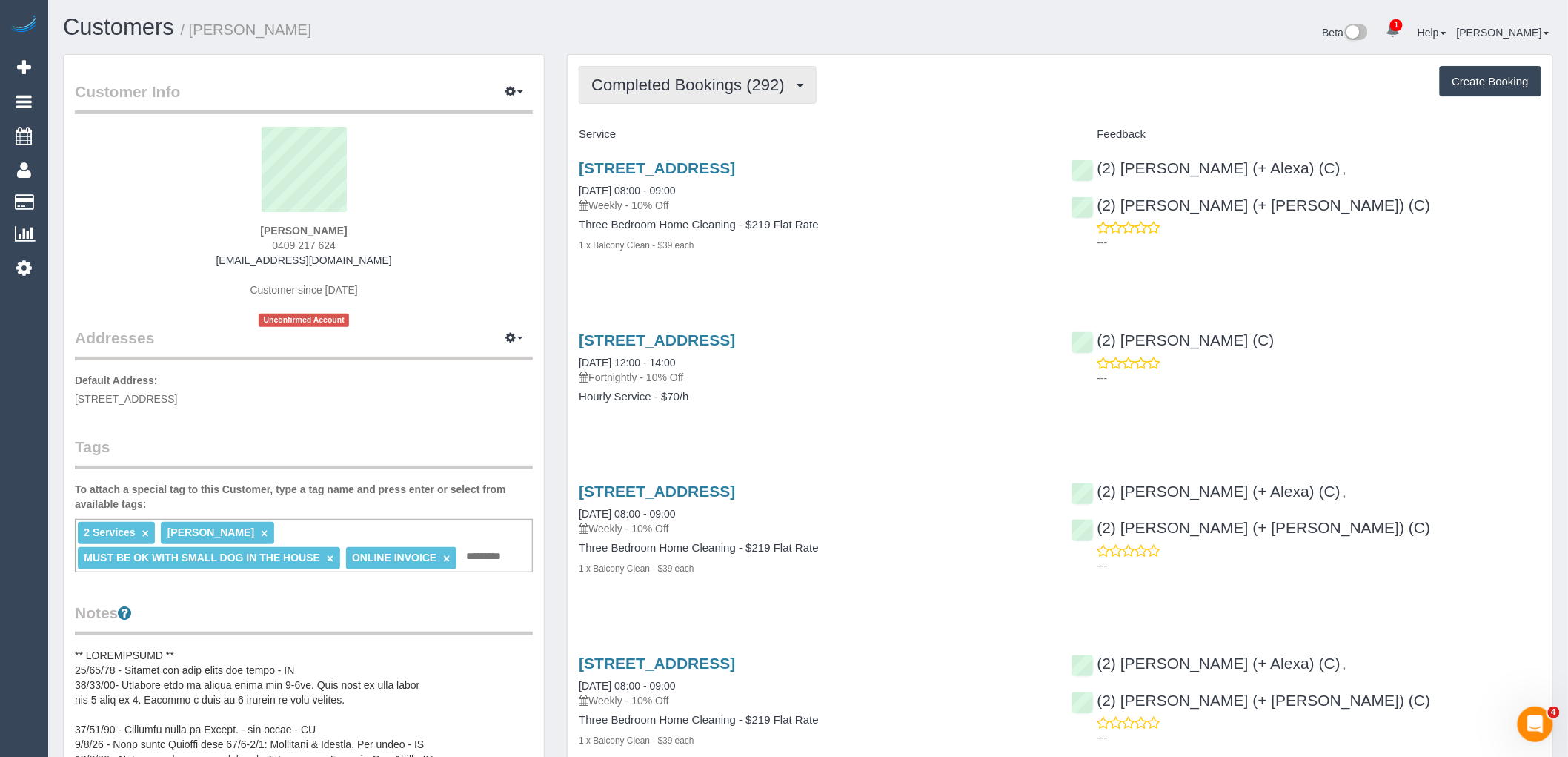
click at [636, 88] on span "Completed Bookings (292)" at bounding box center [692, 84] width 200 height 19
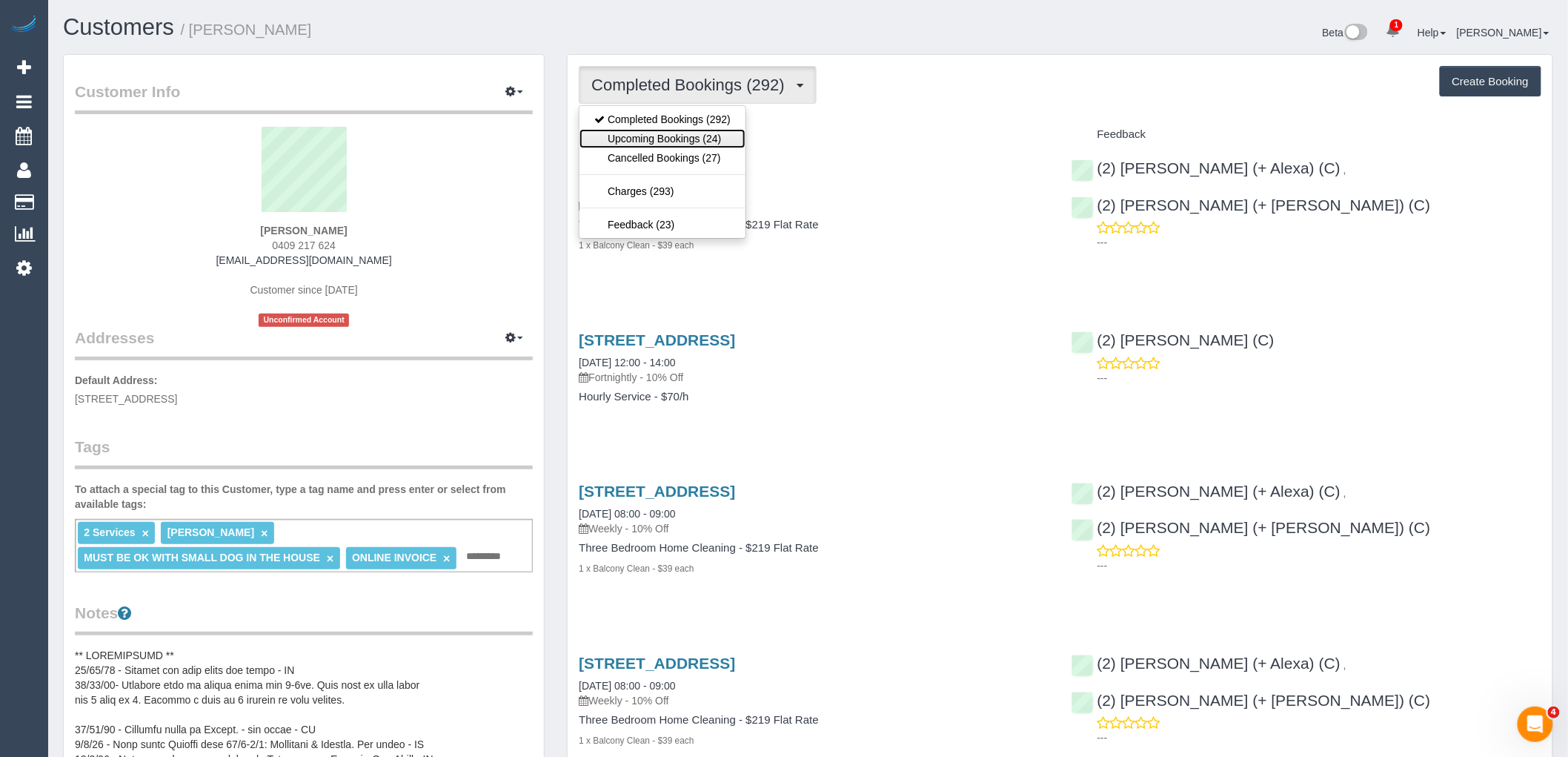
click at [648, 135] on link "Upcoming Bookings (24)" at bounding box center [662, 139] width 166 height 20
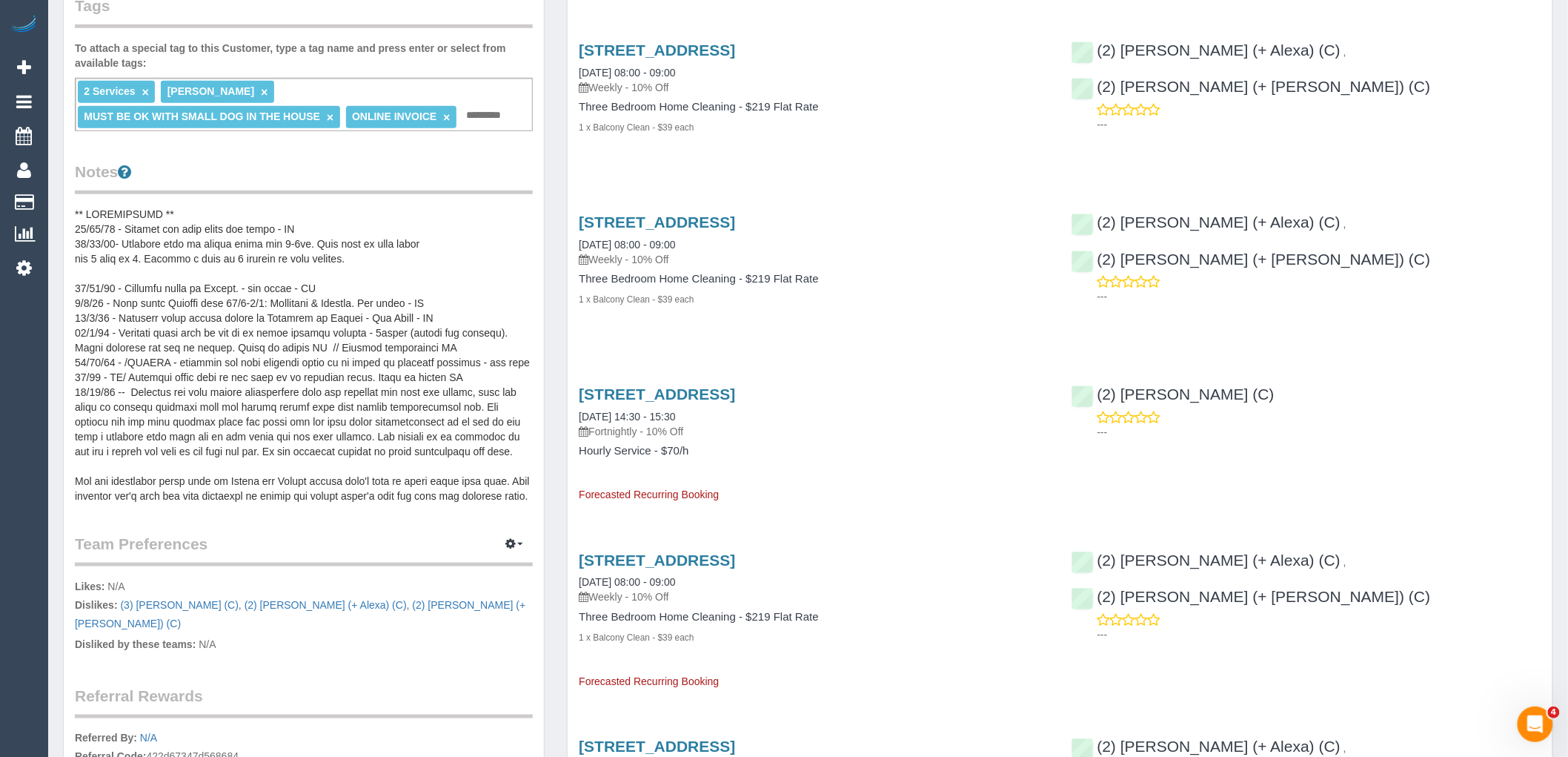
scroll to position [412, 0]
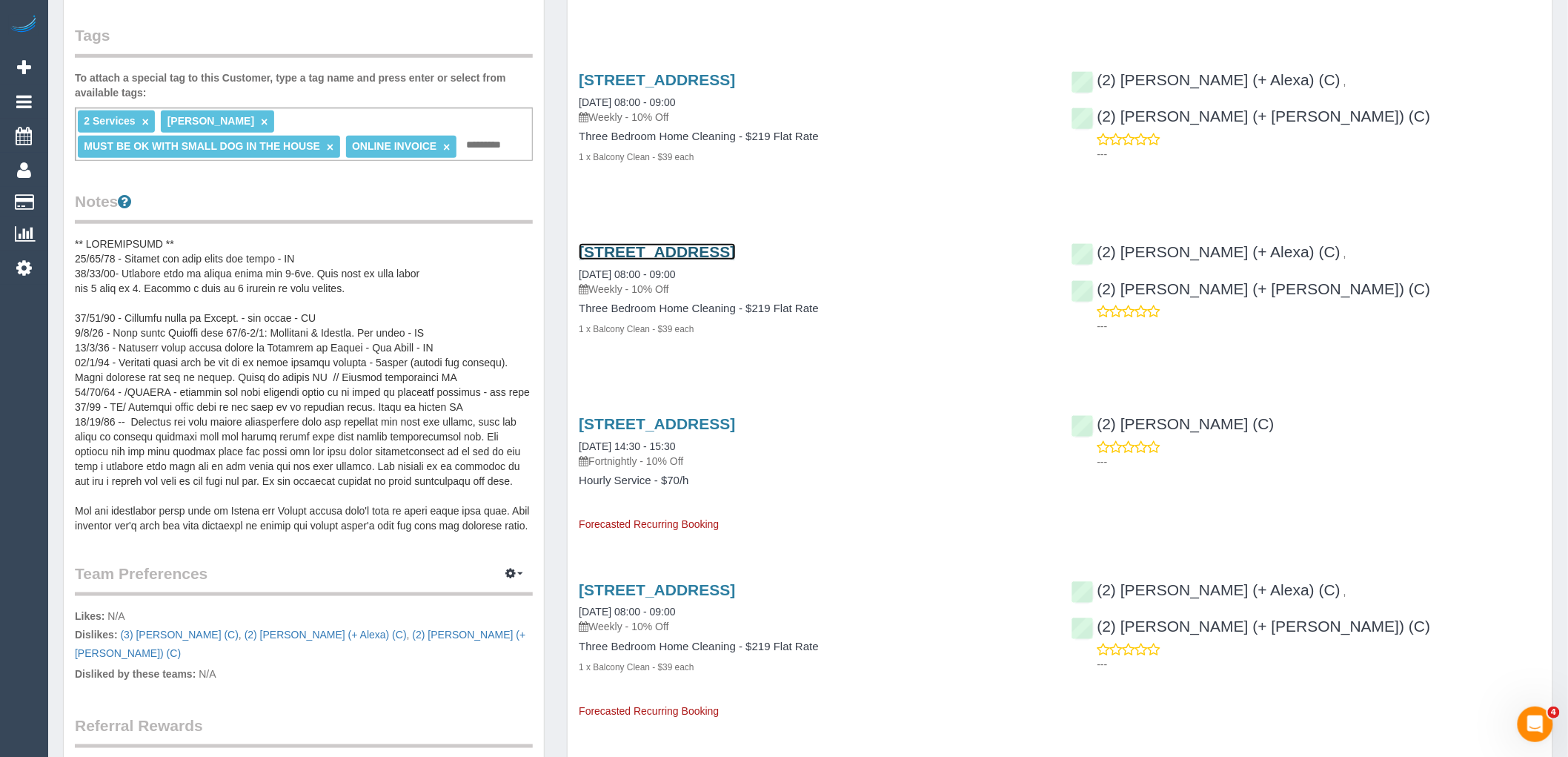
click at [734, 253] on link "2 Rathmines Street, Toorak, VIC 3142" at bounding box center [657, 252] width 157 height 17
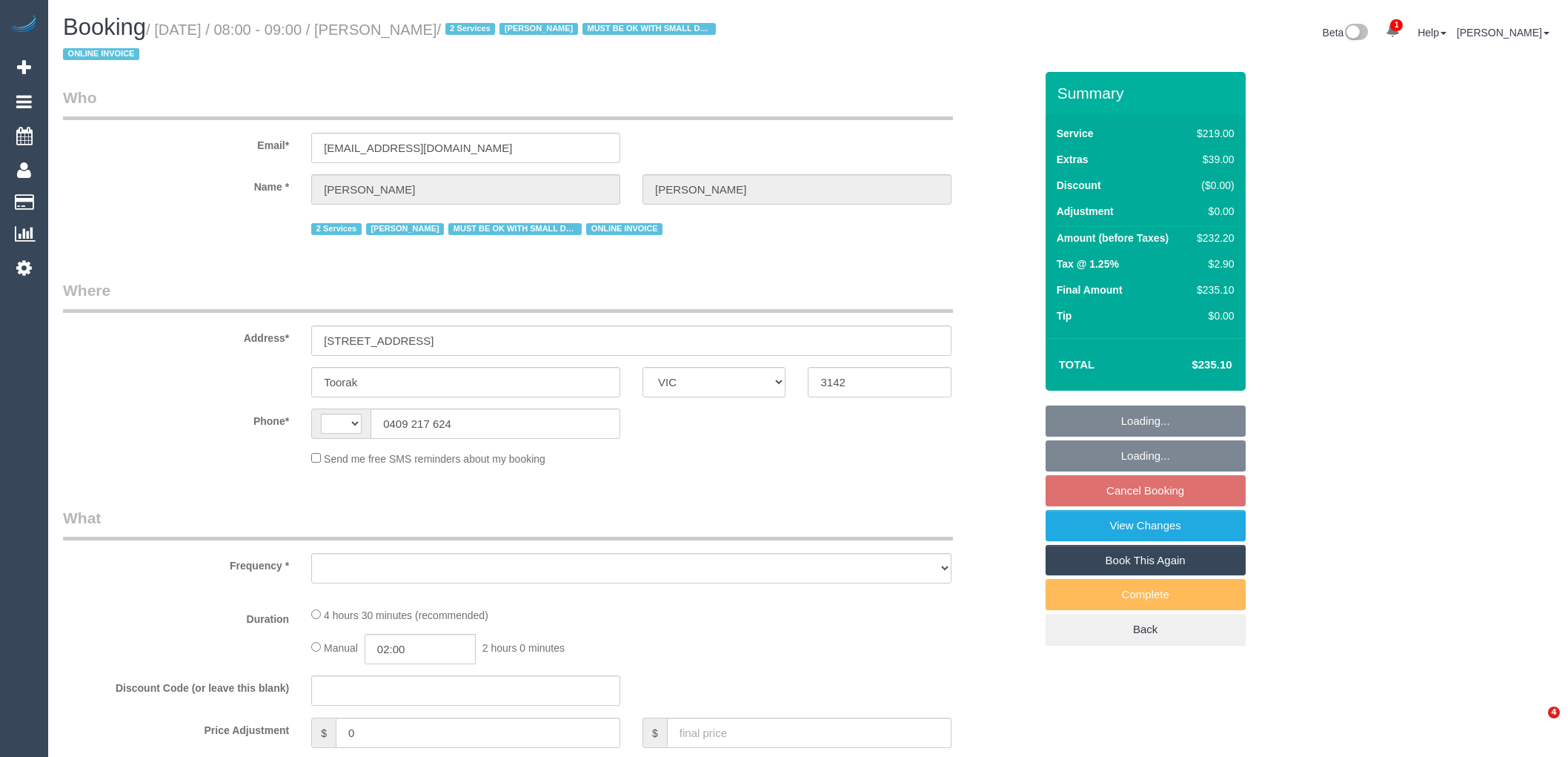
select select "VIC"
select select "string:AU"
select select "object:562"
select select "string:stripe-pm_1GlBW02GScqysDRVAEPax4fb"
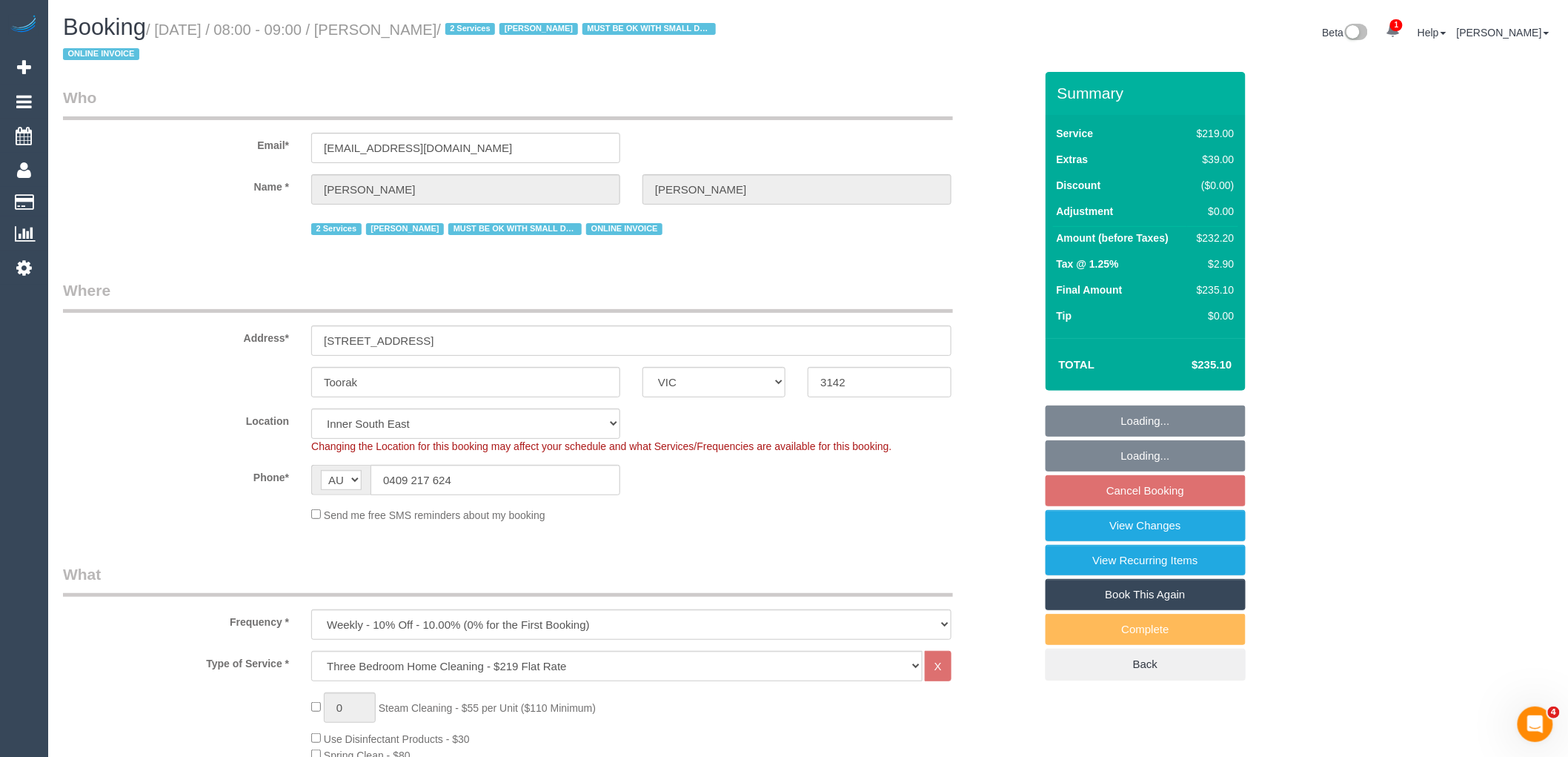
select select "object:827"
select select "number:32"
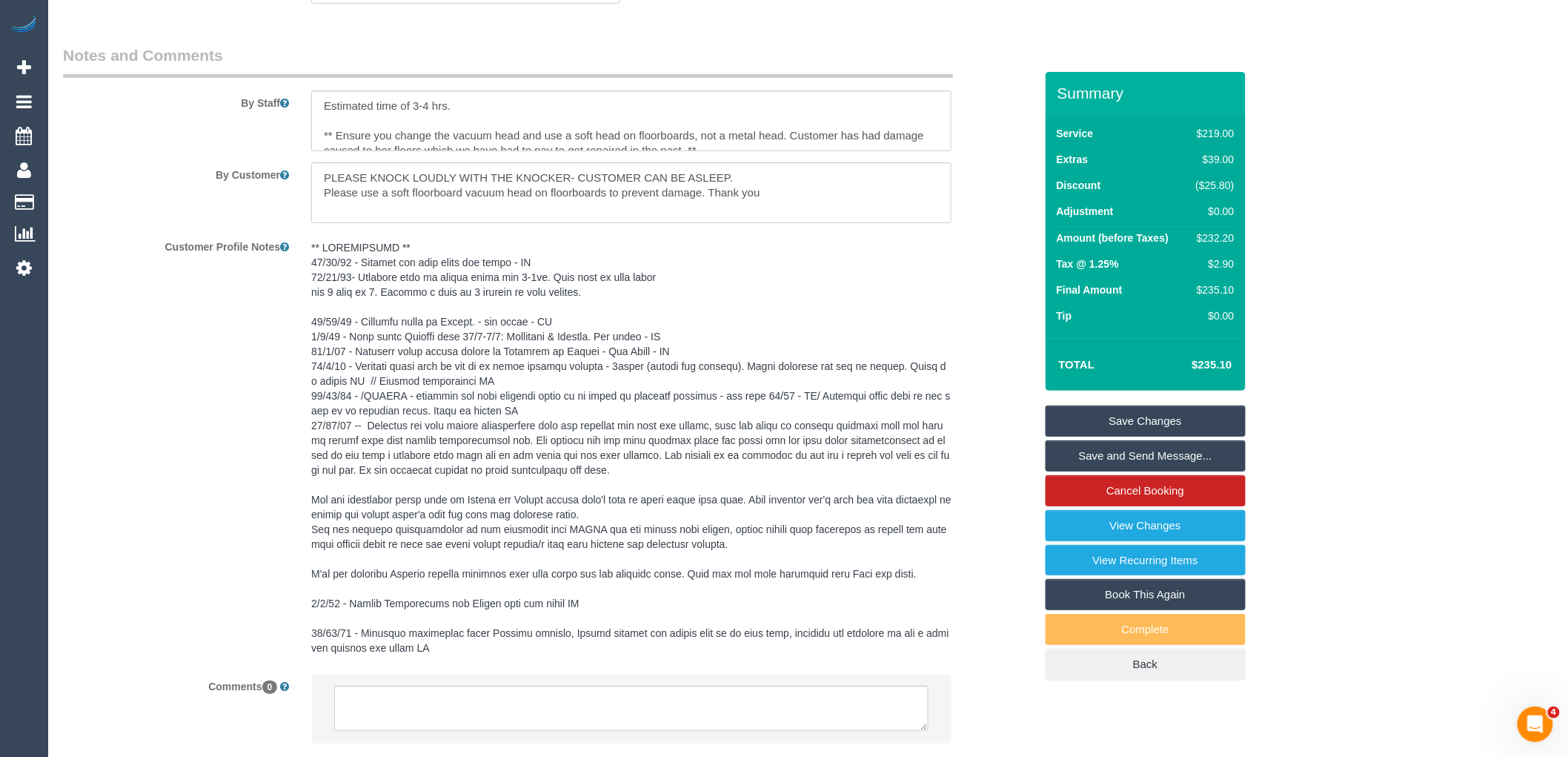
scroll to position [2648, 0]
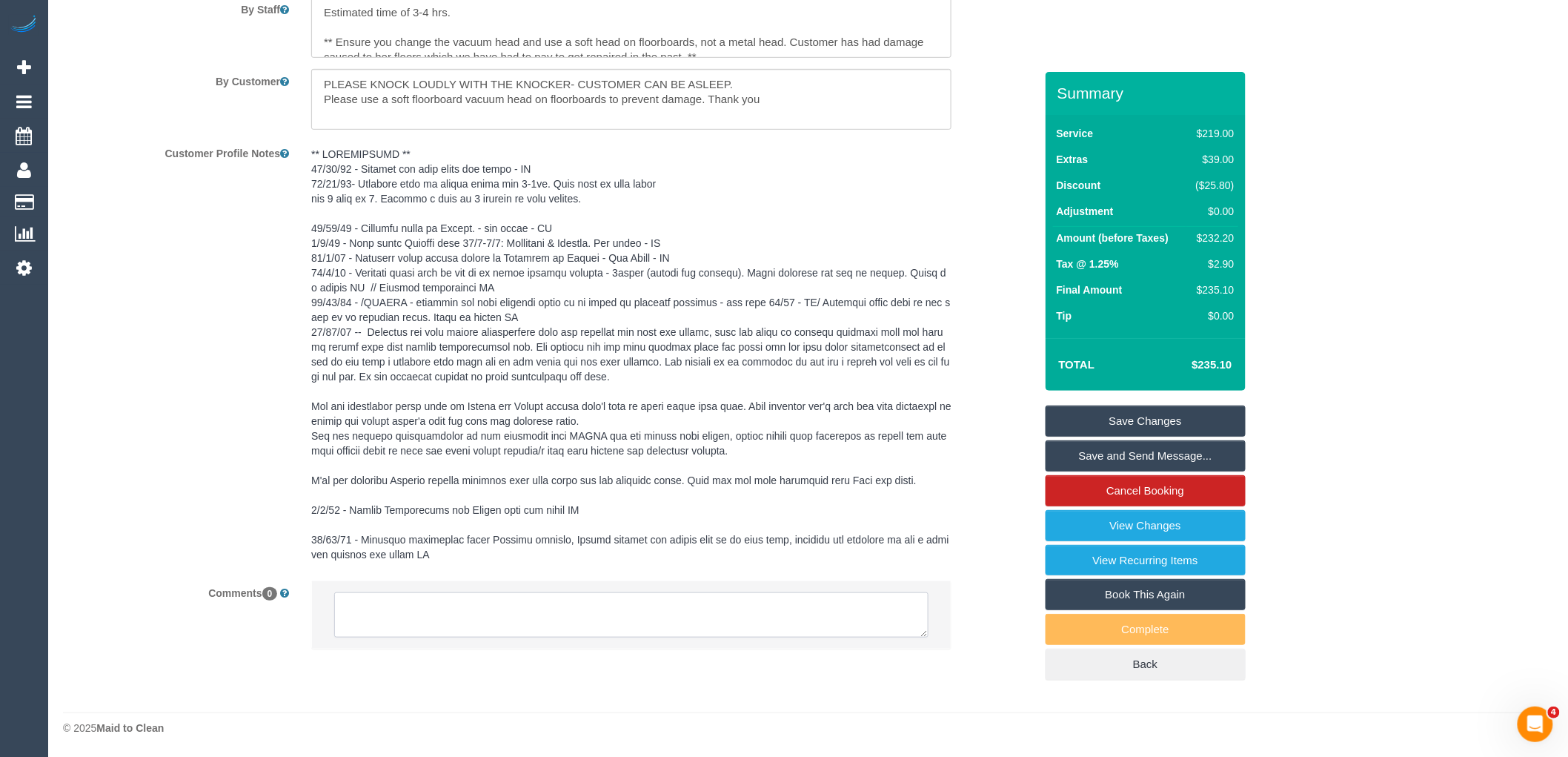
click at [421, 609] on textarea at bounding box center [631, 615] width 594 height 46
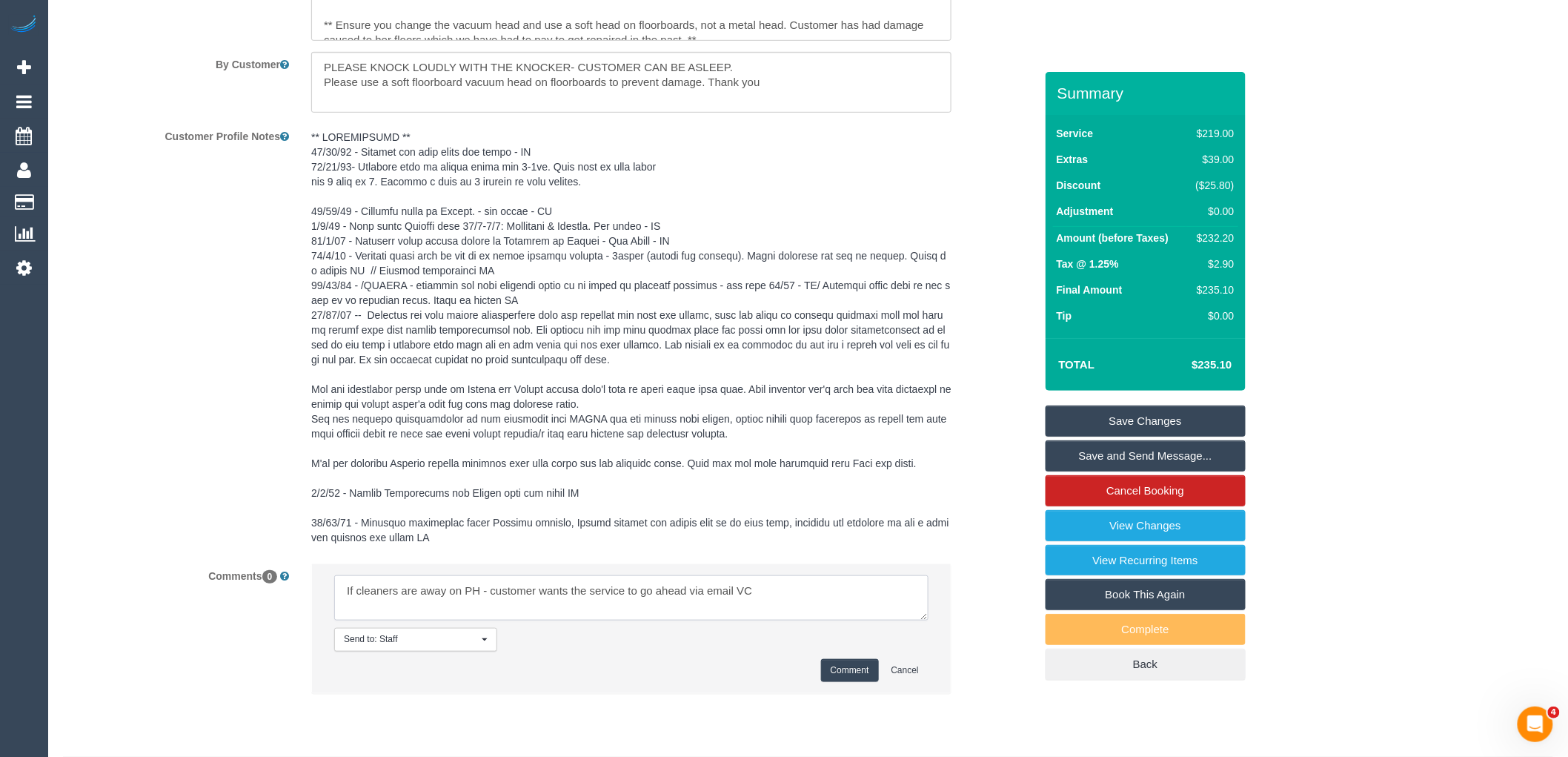
paste textarea "cnv_qcp5s7j"
type textarea "If cleaners are away on PH - customer wants the service to go ahead via email V…"
click at [861, 682] on button "Comment" at bounding box center [850, 671] width 58 height 23
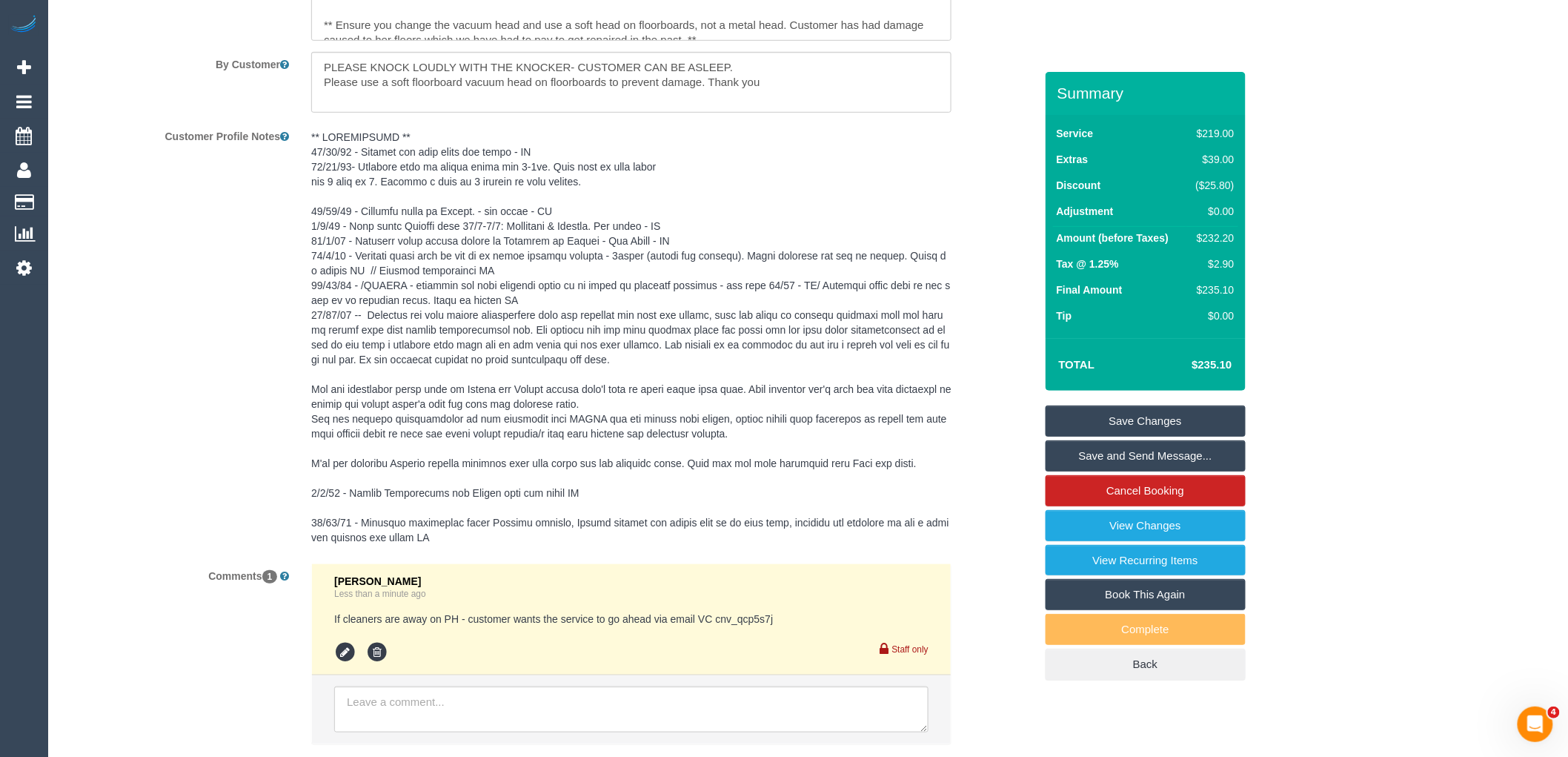
click at [1162, 423] on link "Save Changes" at bounding box center [1146, 422] width 200 height 31
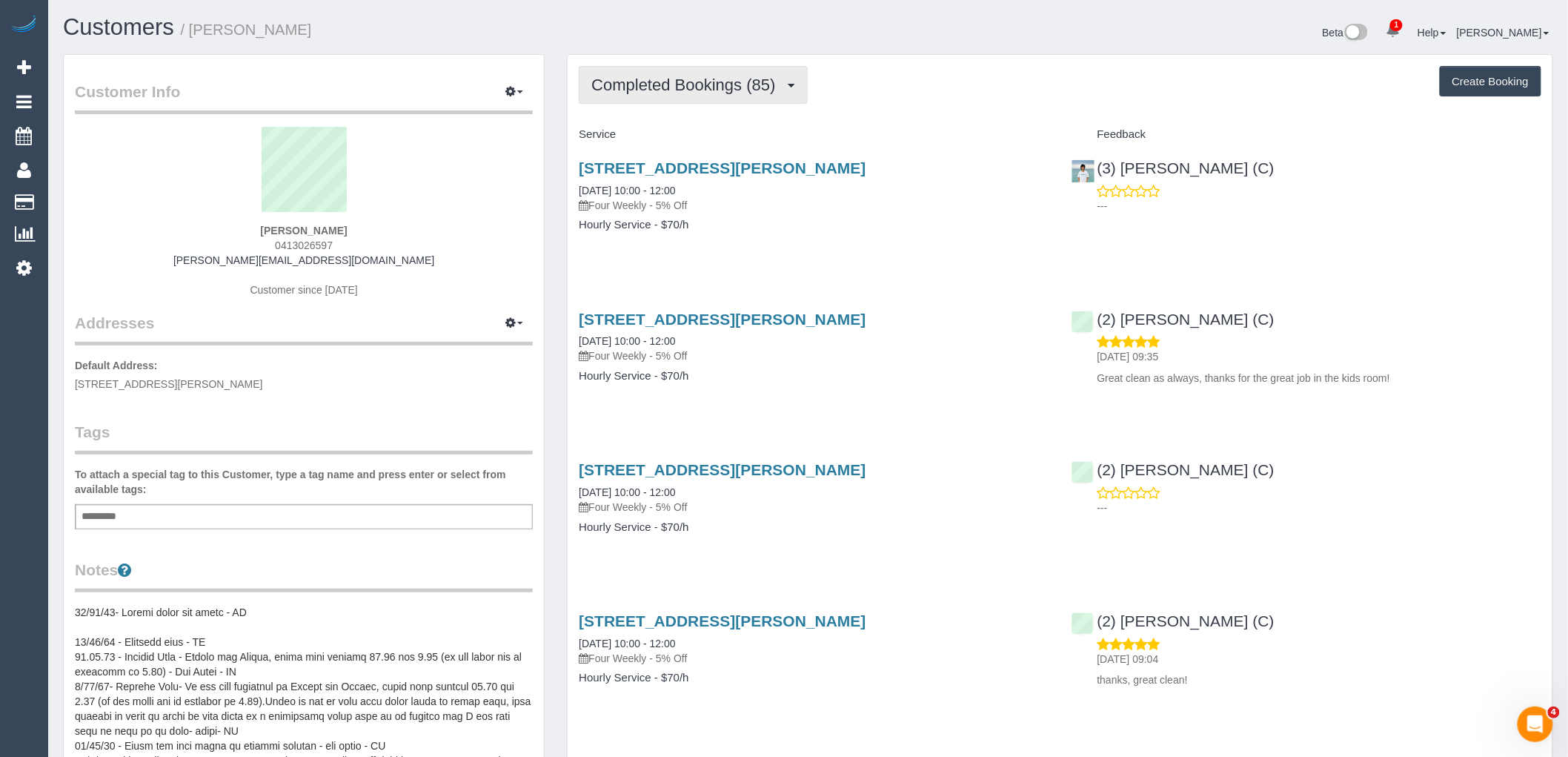
click at [636, 75] on button "Completed Bookings (85)" at bounding box center [693, 84] width 228 height 38
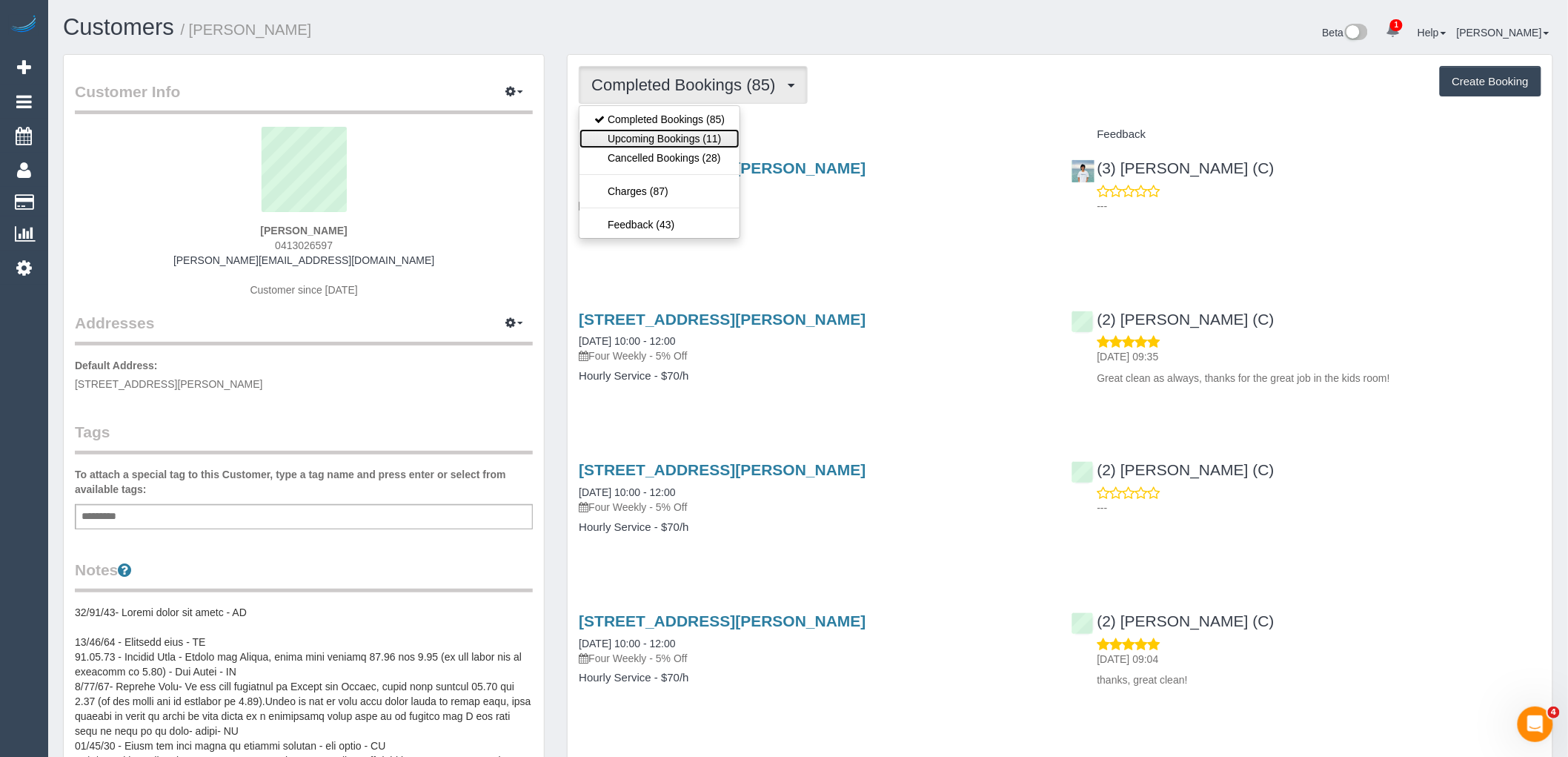
click at [720, 135] on link "Upcoming Bookings (11)" at bounding box center [659, 139] width 160 height 20
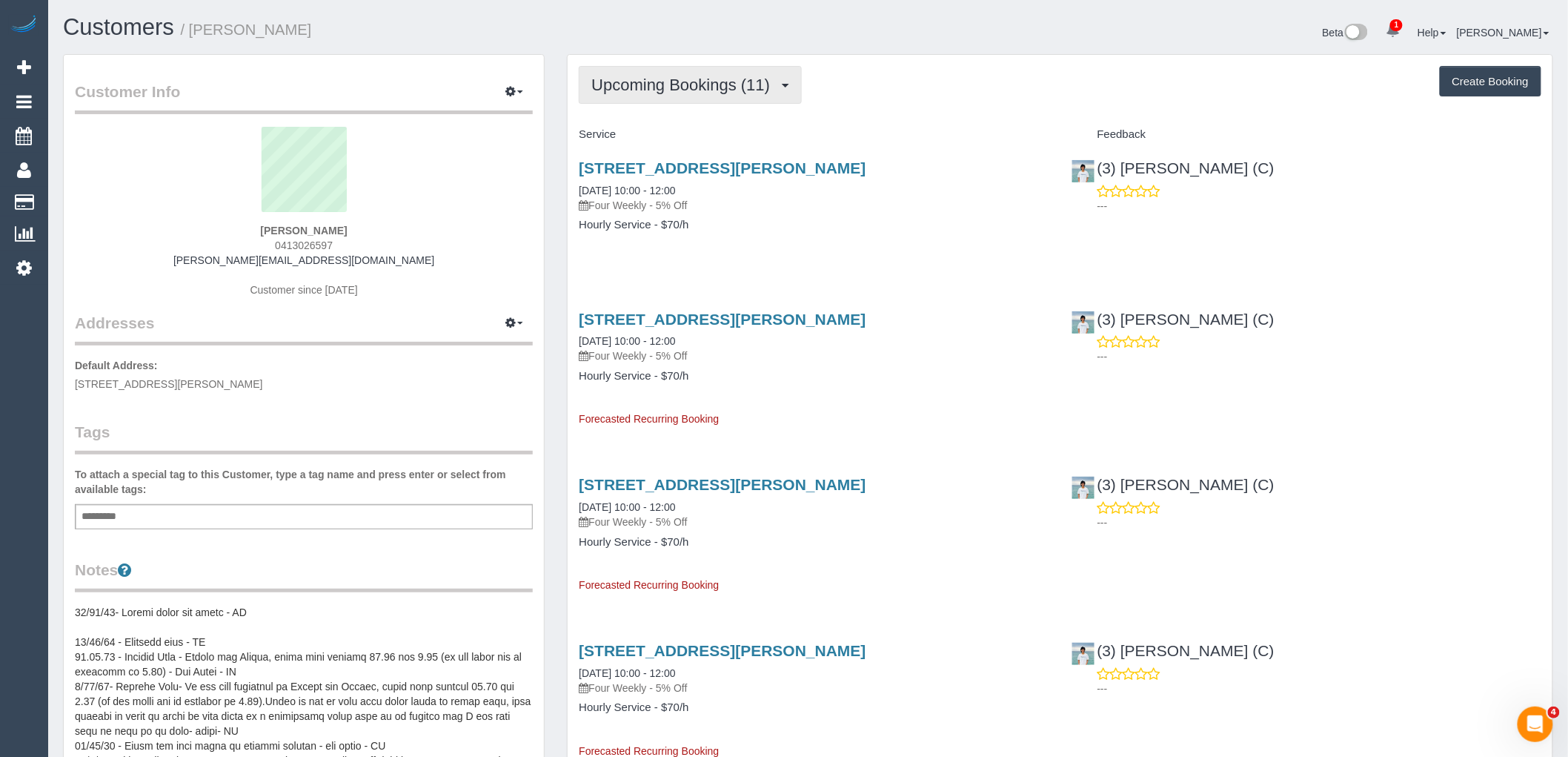
click at [739, 92] on span "Upcoming Bookings (11)" at bounding box center [684, 84] width 186 height 19
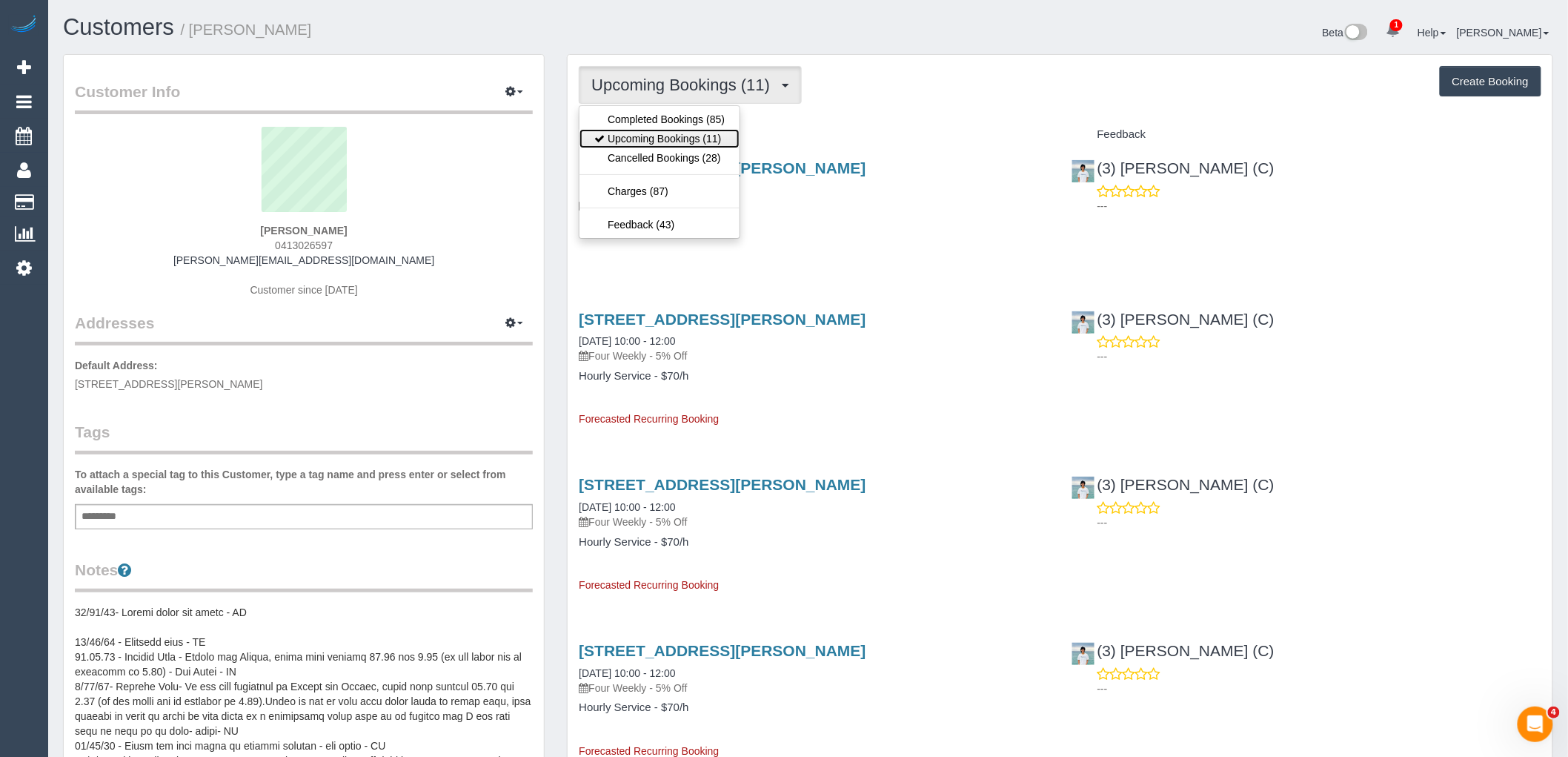
click at [713, 141] on link "Upcoming Bookings (11)" at bounding box center [659, 139] width 160 height 20
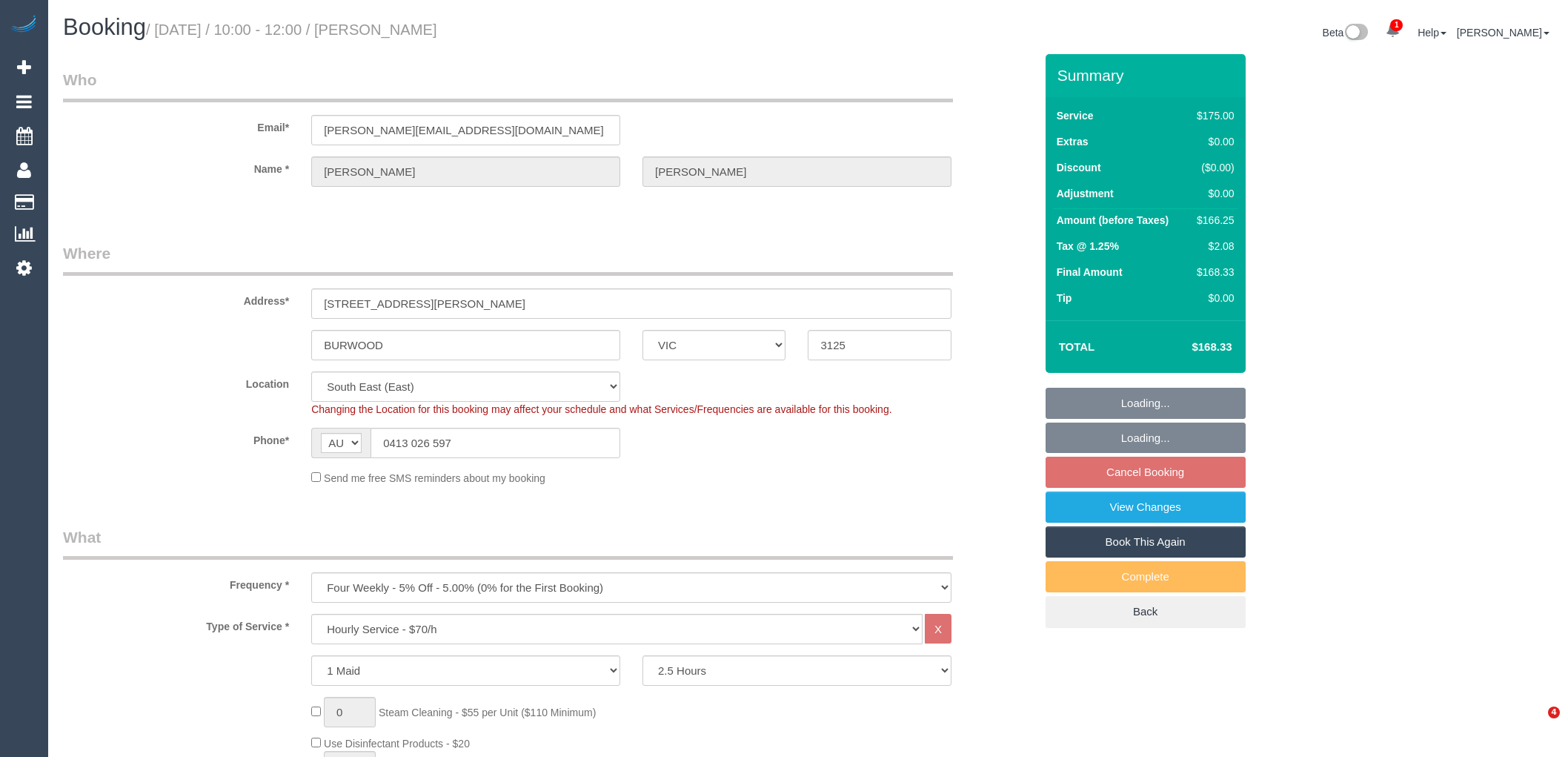
select select "VIC"
select select "150"
select select "string:stripe-pm_1Hlk782GScqysDRVHcVukyev"
select select "object:708"
select select "number:28"
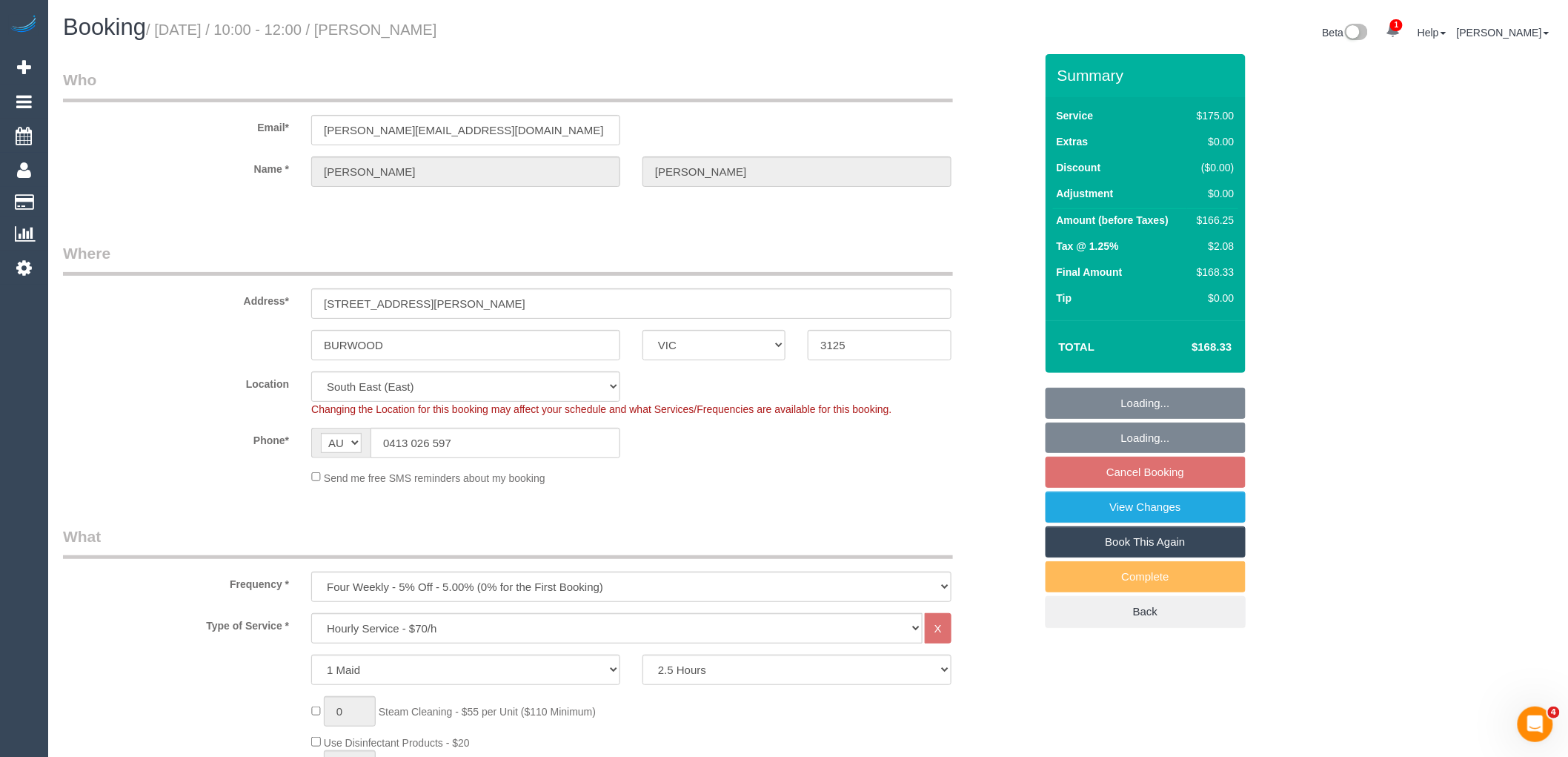
select select "number:14"
select select "number:19"
select select "number:22"
select select "number:11"
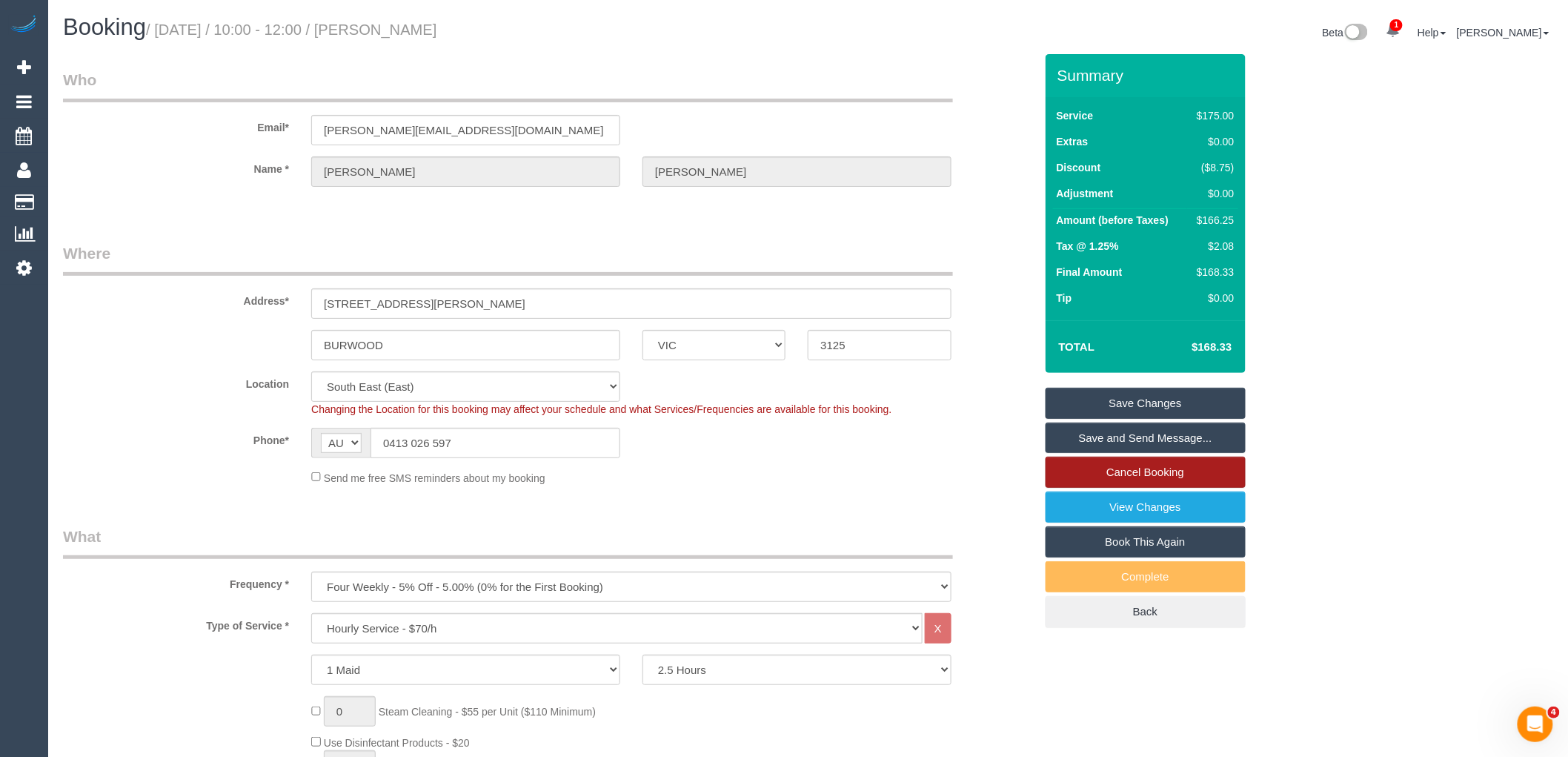
click at [1150, 476] on link "Cancel Booking" at bounding box center [1146, 472] width 200 height 31
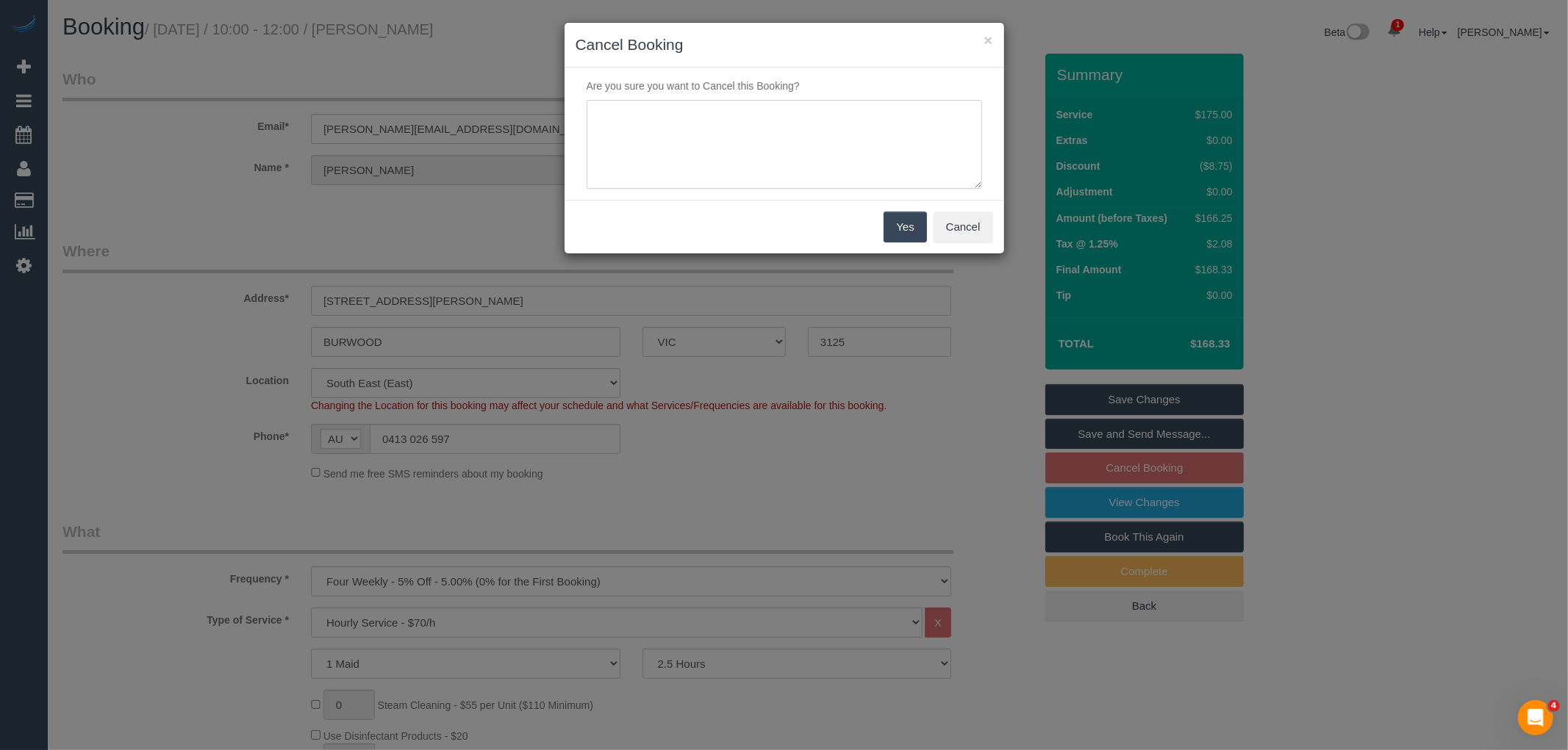
click at [765, 150] on textarea at bounding box center [784, 145] width 395 height 89
type textarea "PH, service not needed via email VC"
click at [889, 232] on button "Yes" at bounding box center [905, 227] width 42 height 31
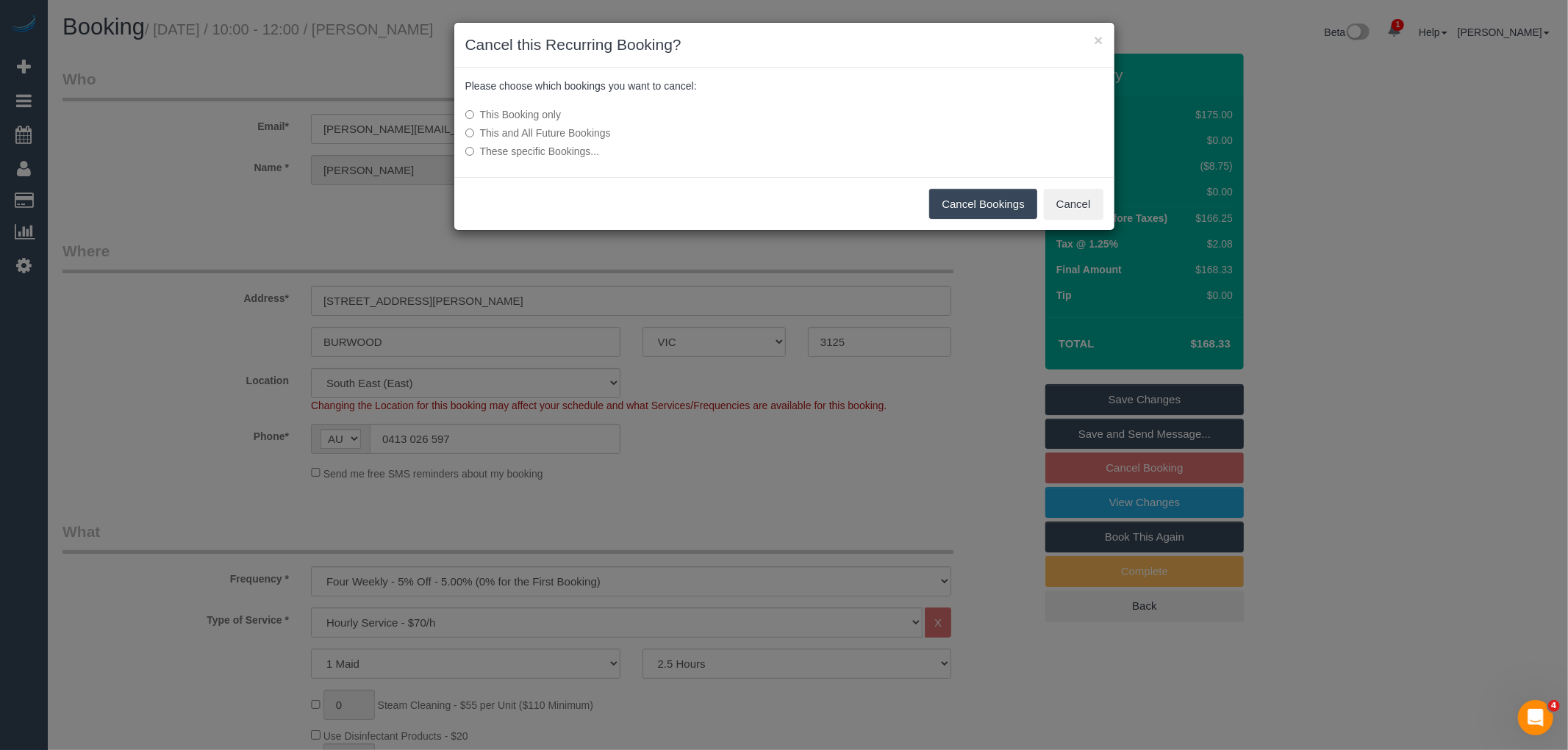
click at [997, 202] on button "Cancel Bookings" at bounding box center [983, 204] width 108 height 31
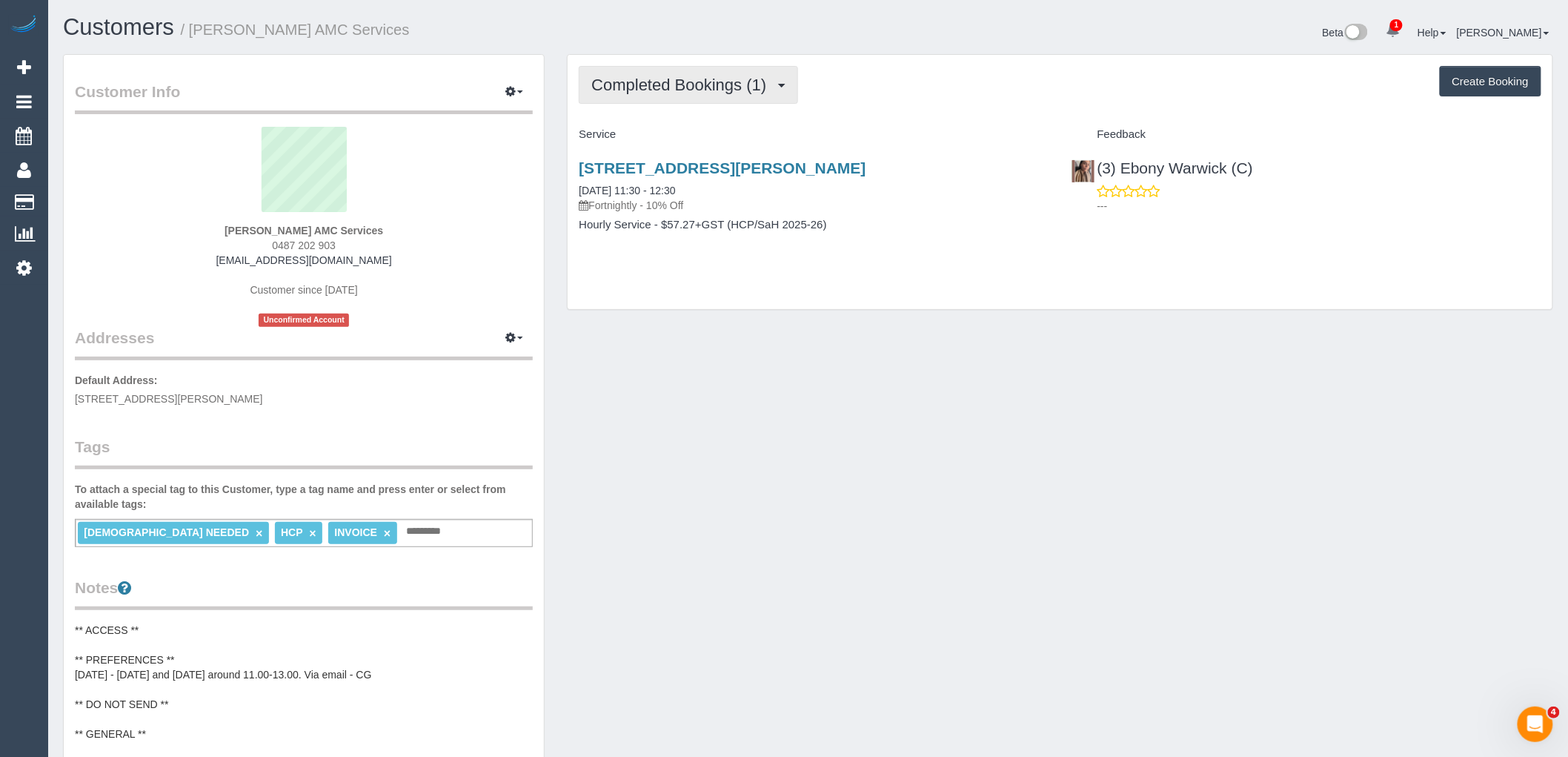
drag, startPoint x: 707, startPoint y: 71, endPoint x: 705, endPoint y: 83, distance: 12.2
click at [707, 71] on button "Completed Bookings (1)" at bounding box center [689, 84] width 220 height 38
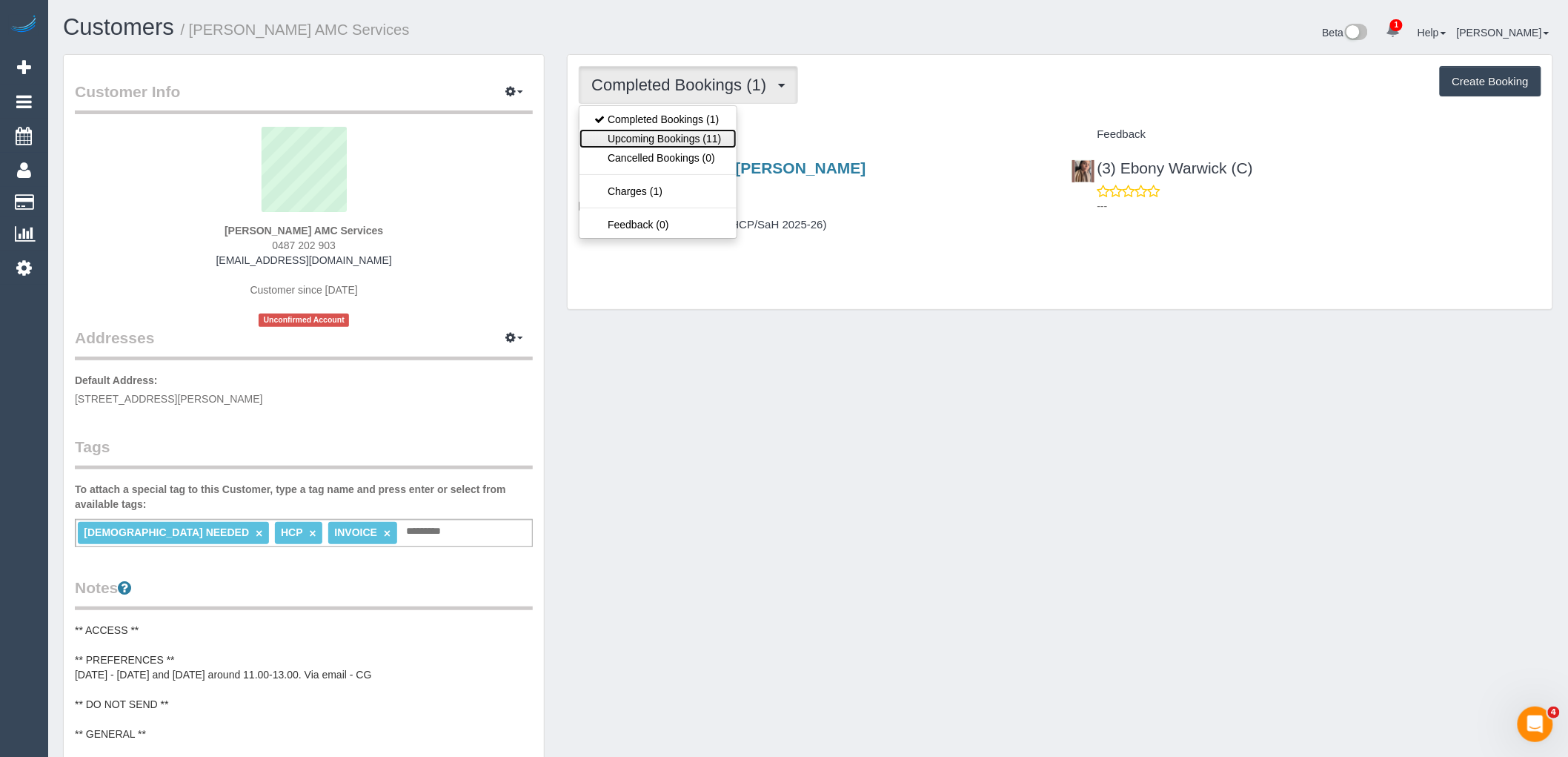
click at [705, 147] on link "Upcoming Bookings (11)" at bounding box center [657, 139] width 157 height 20
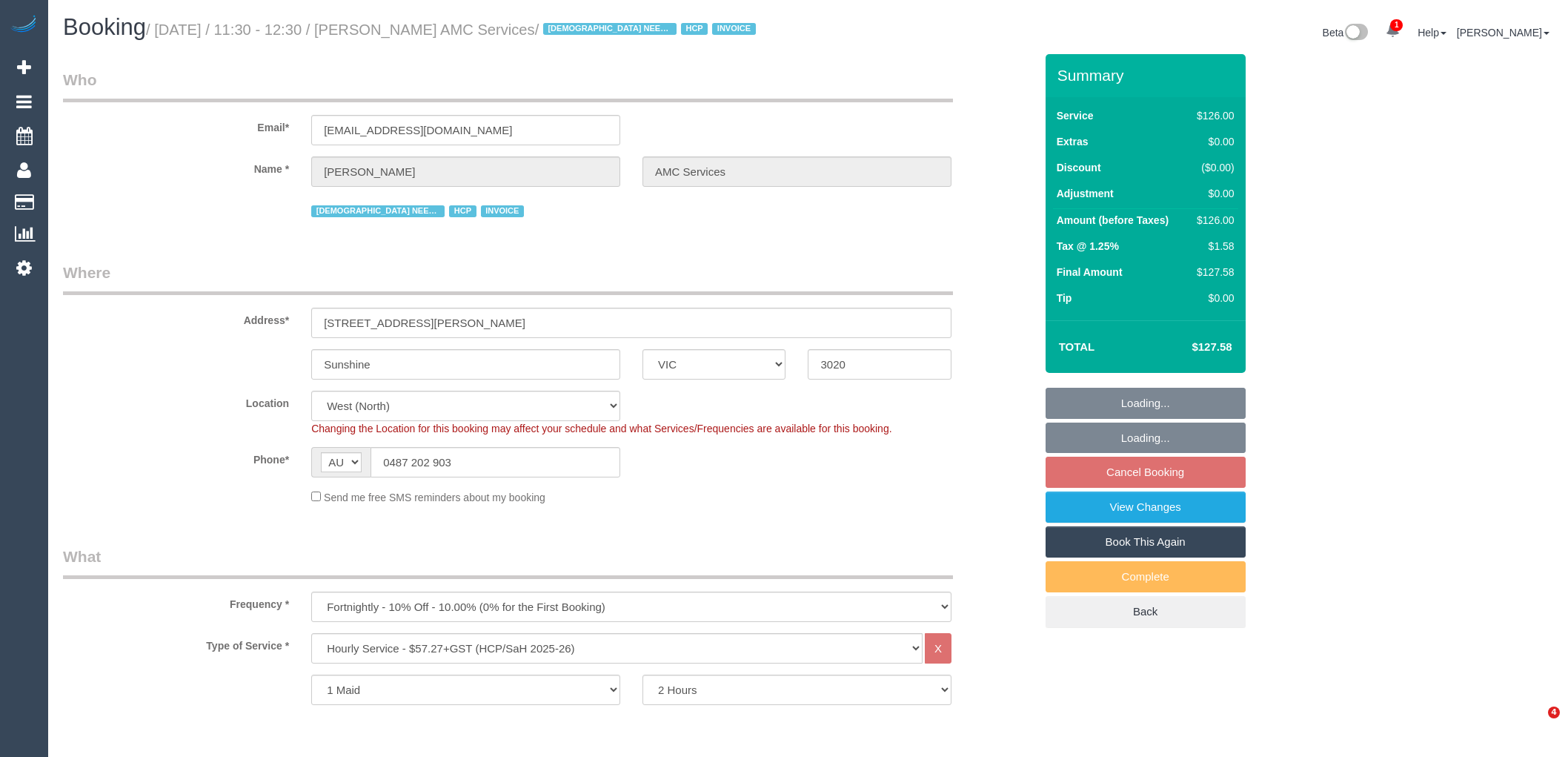
select select "VIC"
select select "120"
select select "number:28"
select select "number:14"
select select "number:19"
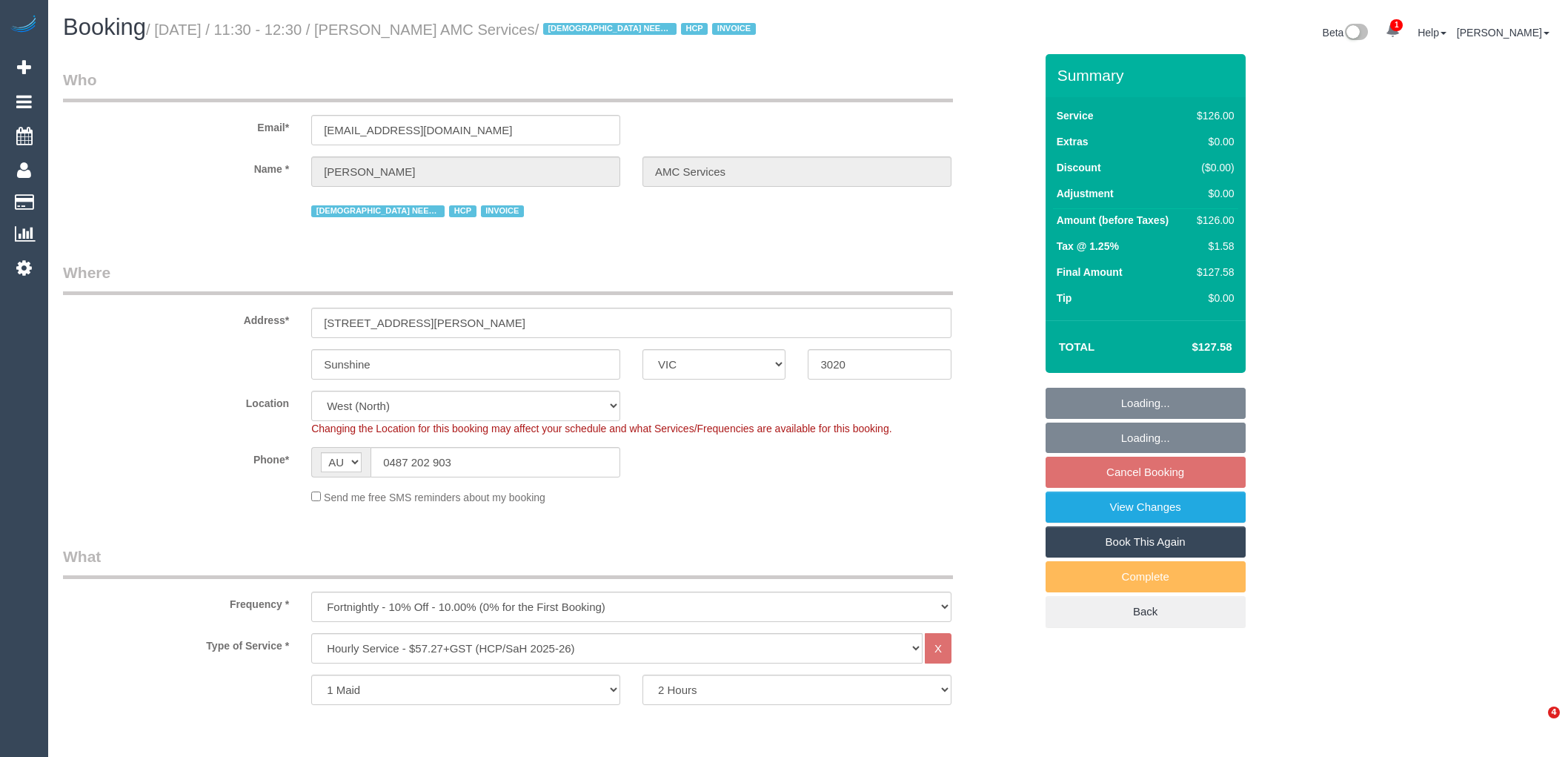
select select "number:36"
select select "number:35"
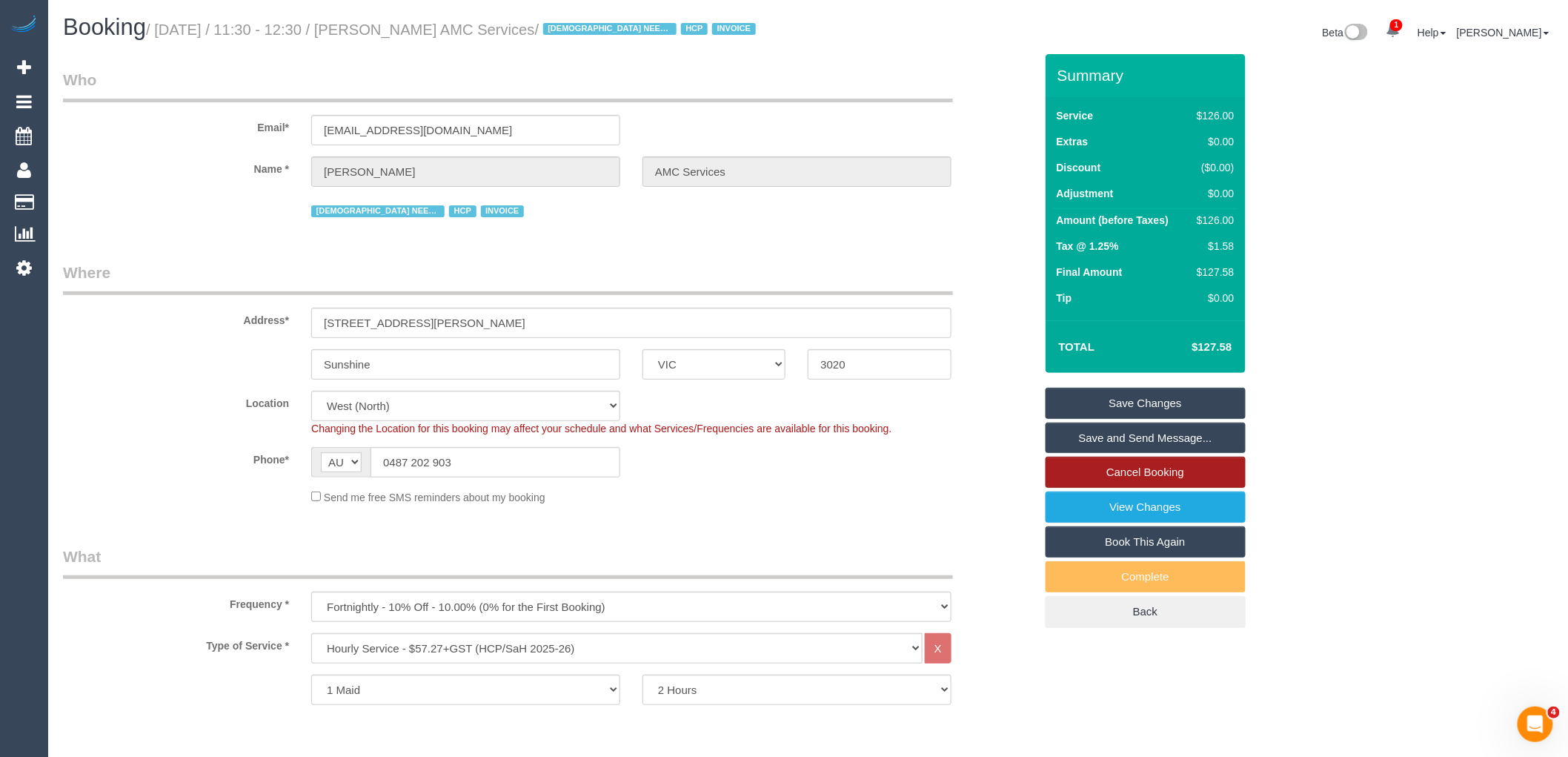
click at [1179, 488] on link "Cancel Booking" at bounding box center [1146, 472] width 200 height 31
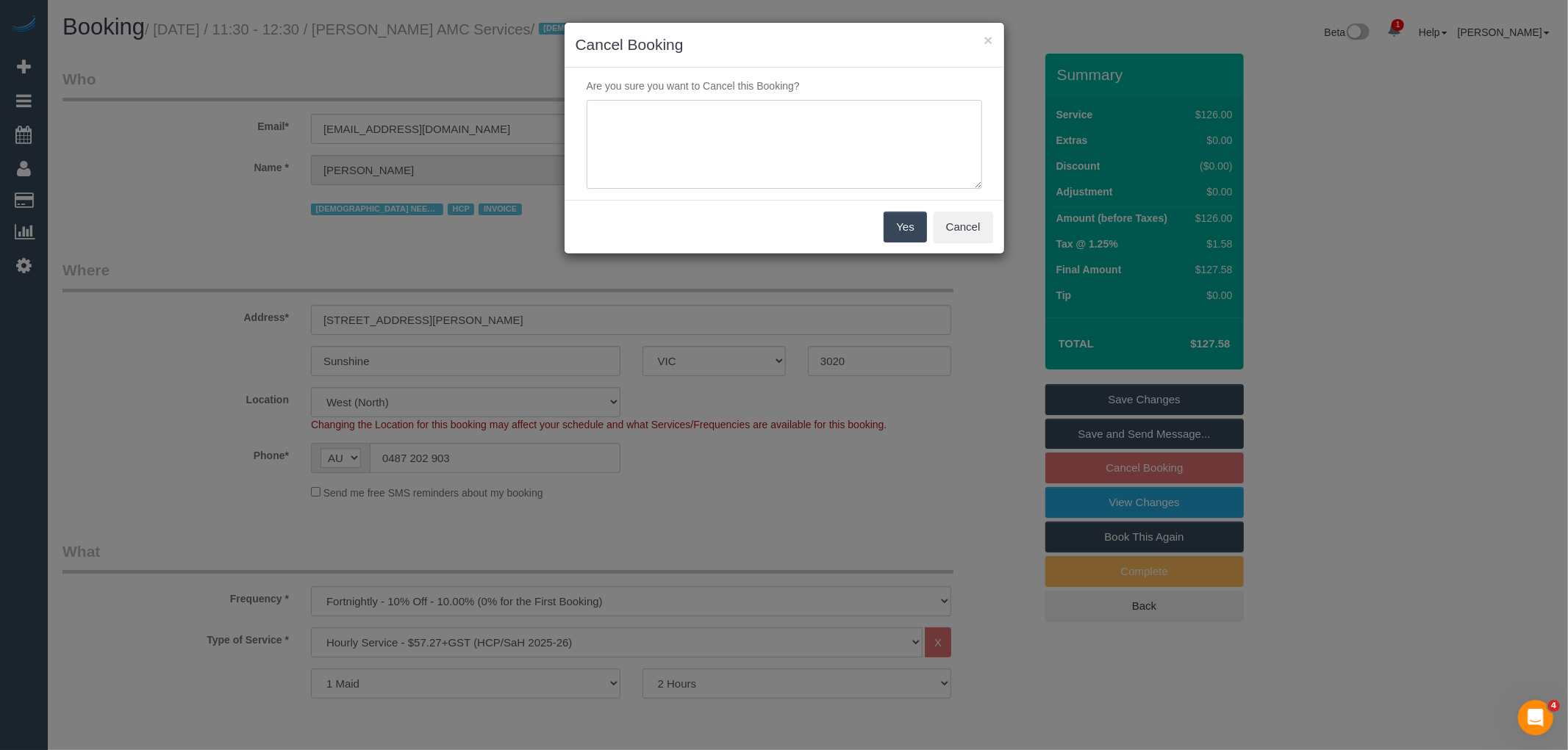
click at [754, 133] on textarea at bounding box center [784, 145] width 395 height 89
type textarea "Service not needed on this date via email VC"
click at [906, 228] on button "Yes" at bounding box center [905, 227] width 42 height 31
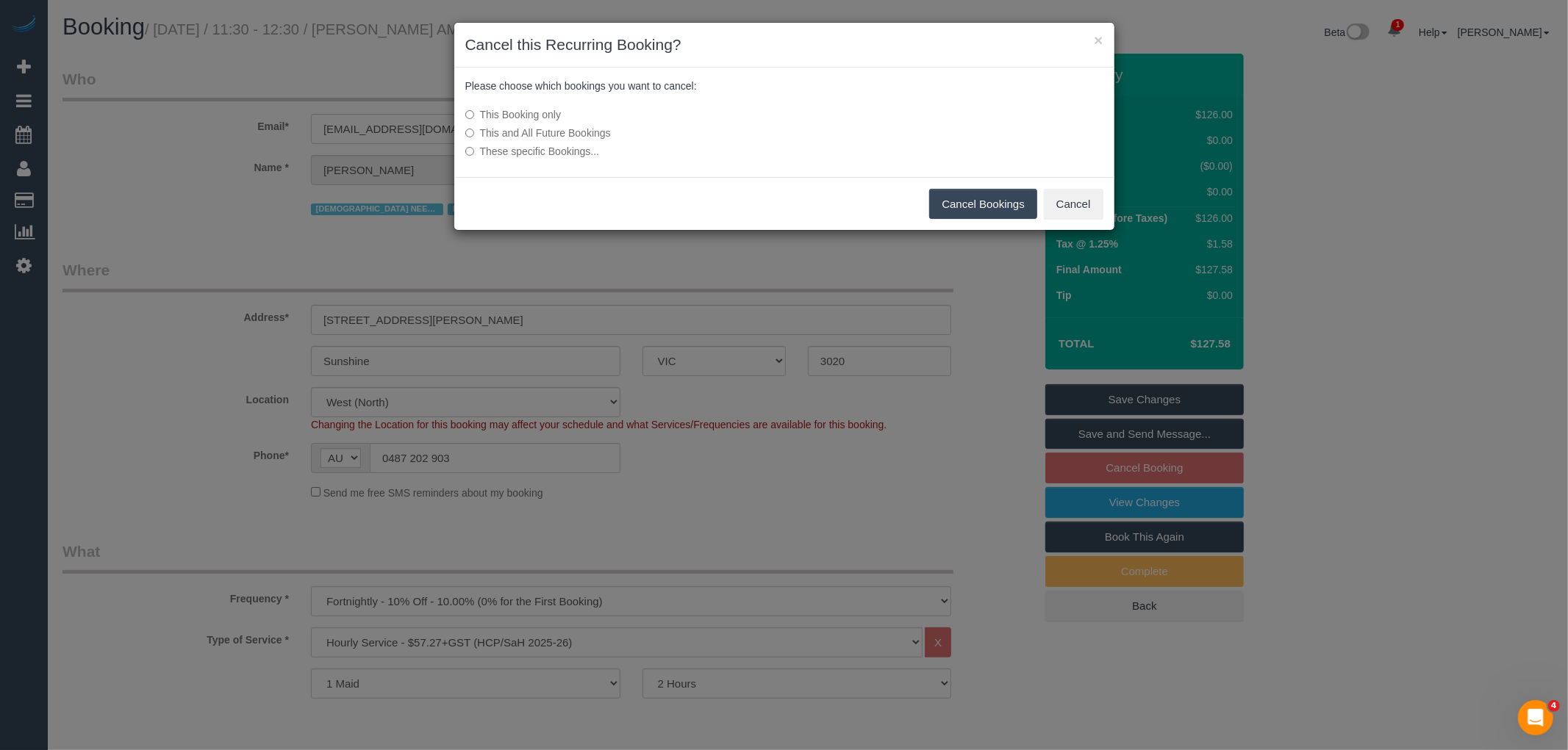
click at [972, 192] on button "Cancel Bookings" at bounding box center [983, 204] width 108 height 31
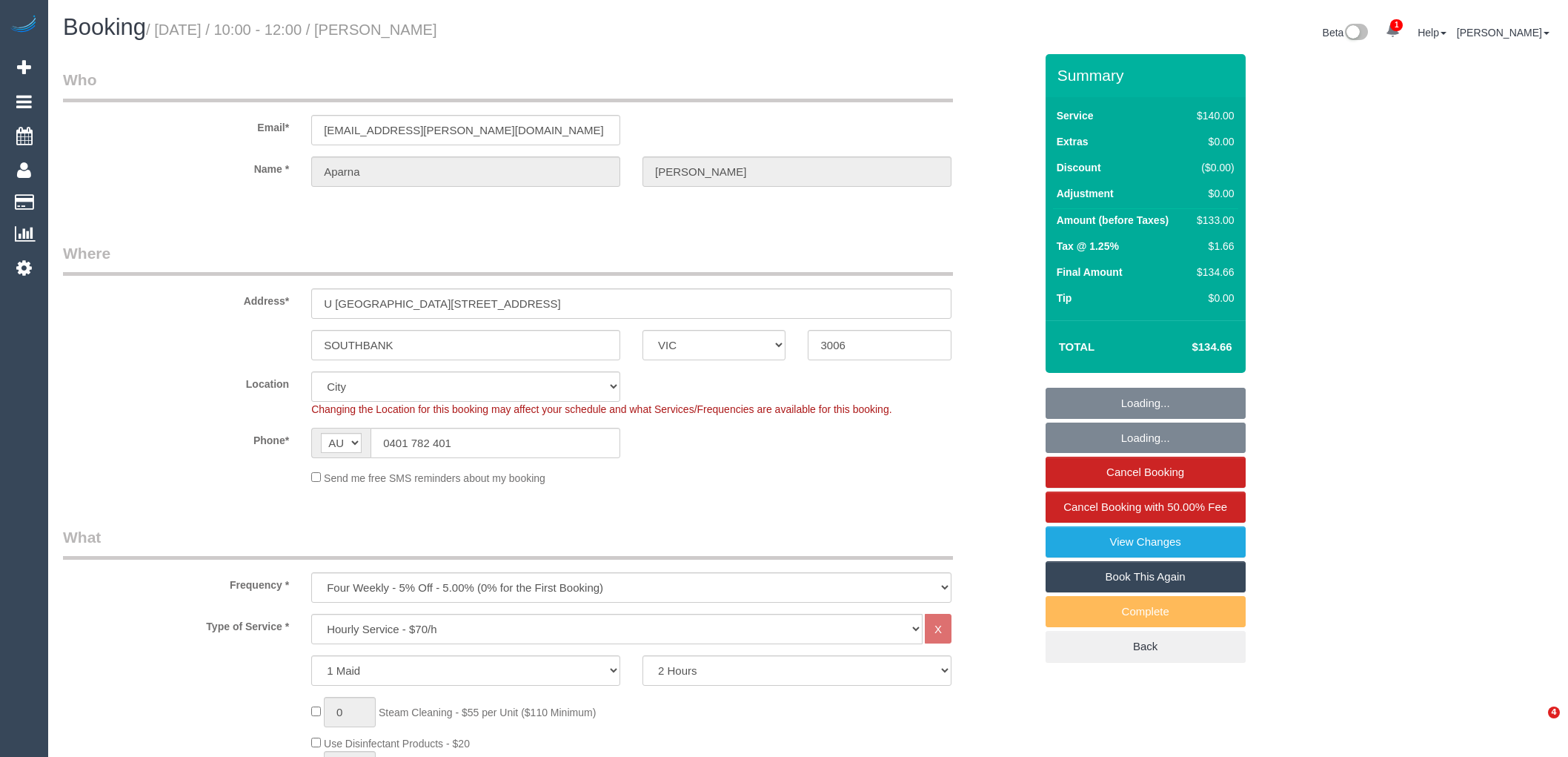
select select "VIC"
select select "string:stripe-pm_1QTg8z2GScqysDRVAjIMsjXD"
select select "number:28"
select select "number:14"
select select "number:20"
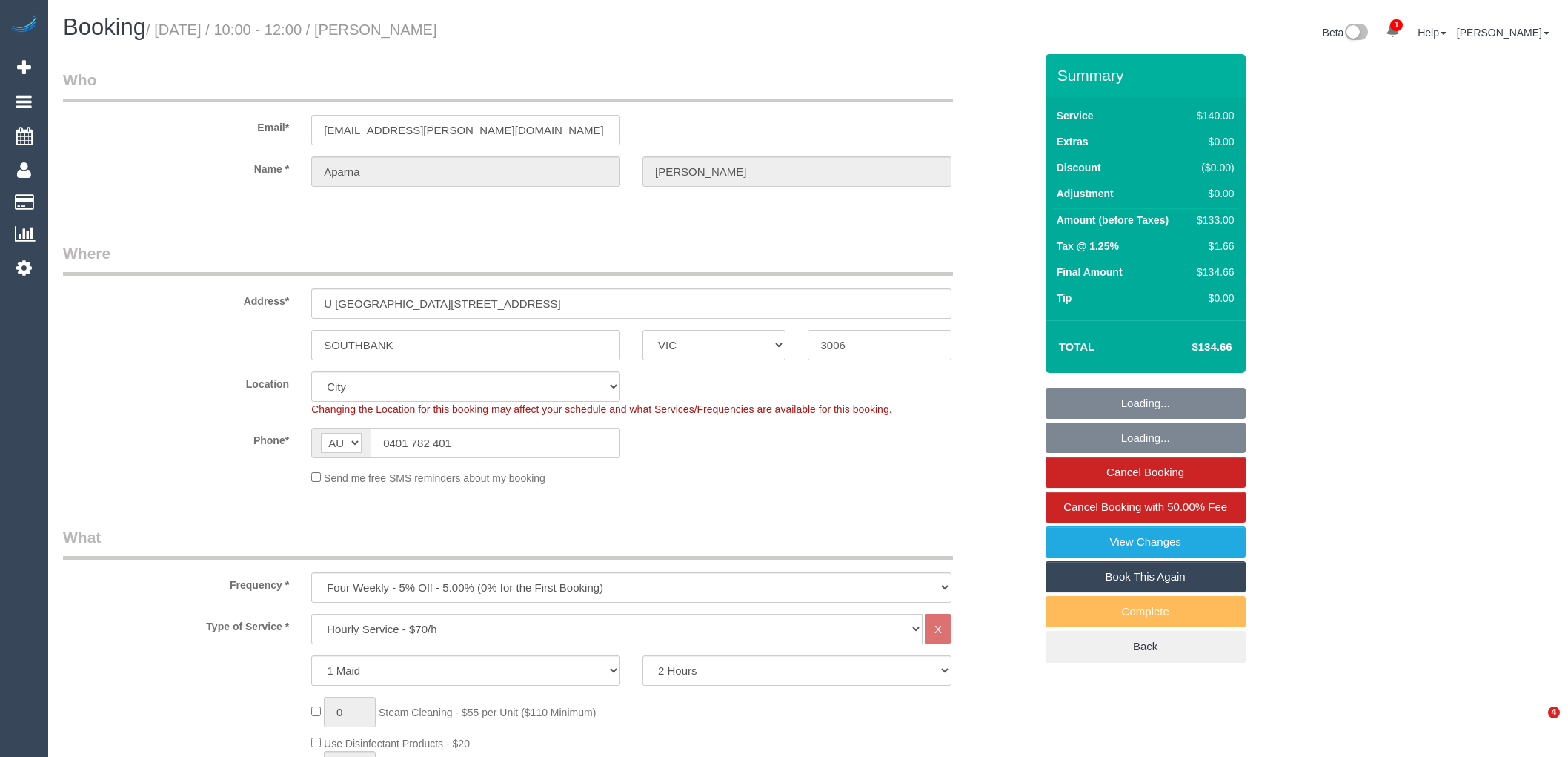
select select "number:24"
select select "number:35"
select select "number:12"
drag, startPoint x: 484, startPoint y: 431, endPoint x: 259, endPoint y: 467, distance: 227.9
click at [285, 428] on div "Phone* AF AL DZ AD AO AI AQ AG AR AM AW AU AT AZ BS BH BD BB BY BE BZ BJ BM BT …" at bounding box center [548, 443] width 993 height 30
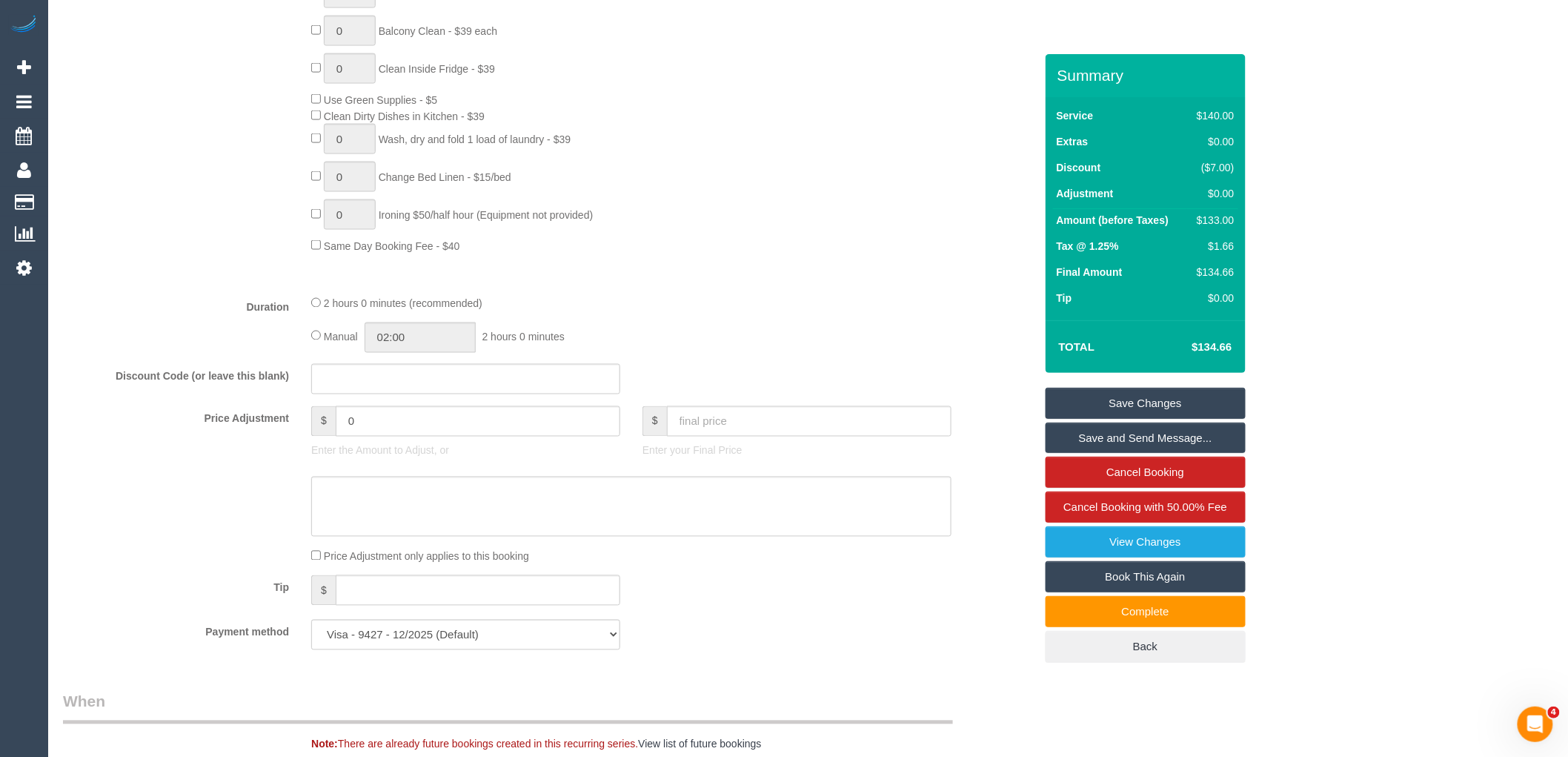
scroll to position [1071, 0]
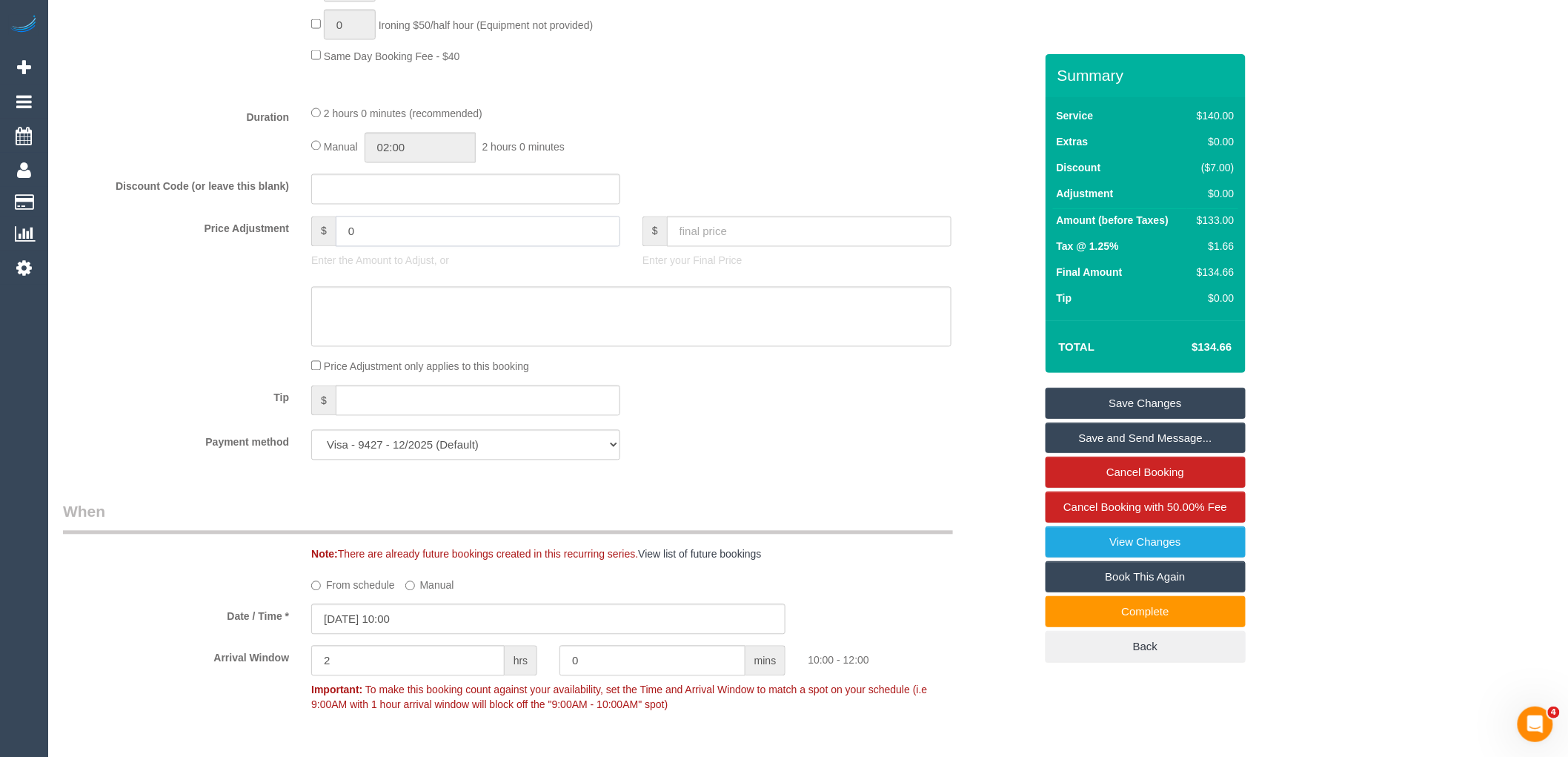
click at [406, 242] on input "0" at bounding box center [478, 231] width 284 height 30
click at [402, 321] on textarea at bounding box center [631, 317] width 640 height 61
type input "14"
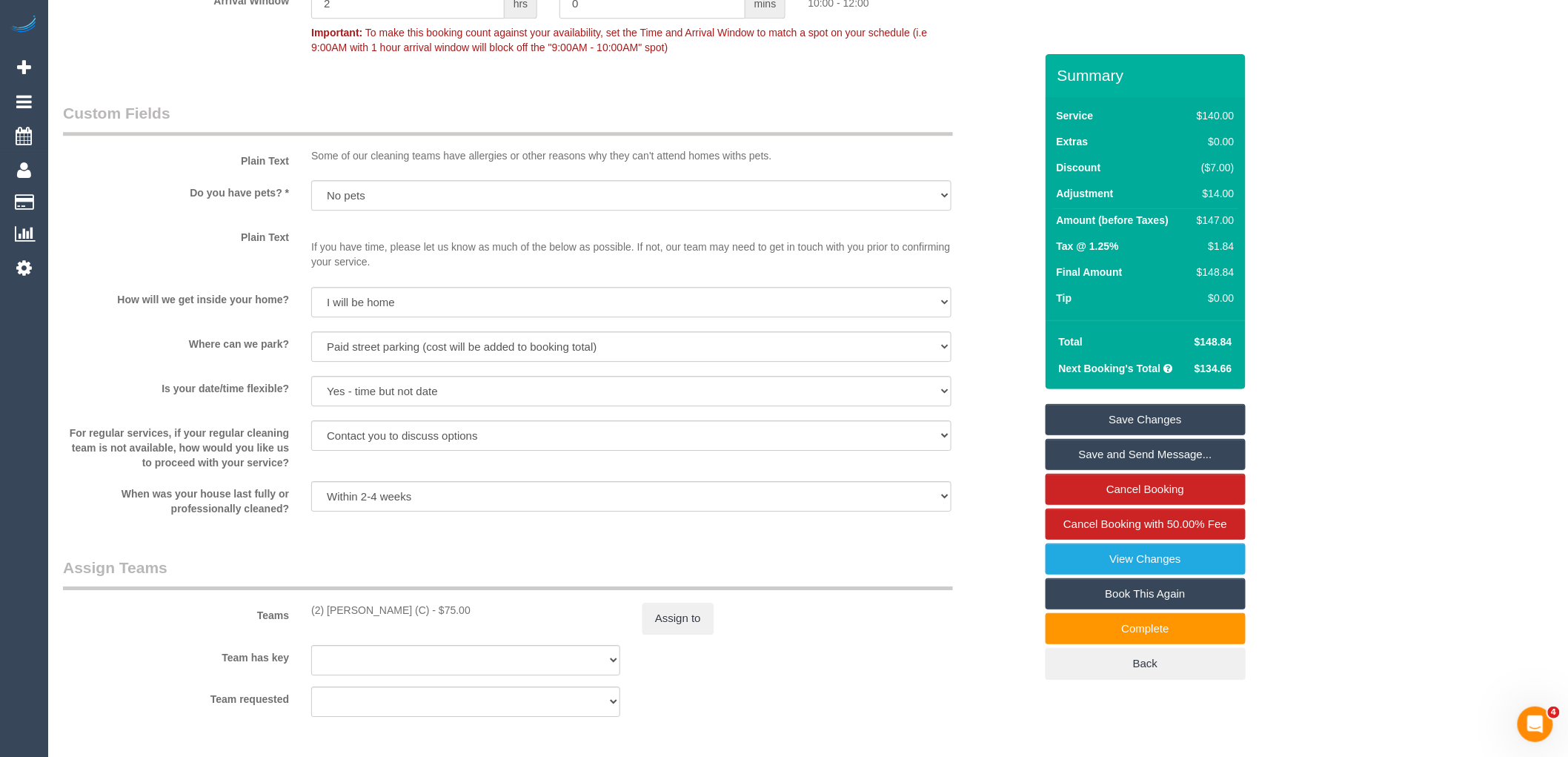
scroll to position [1895, 0]
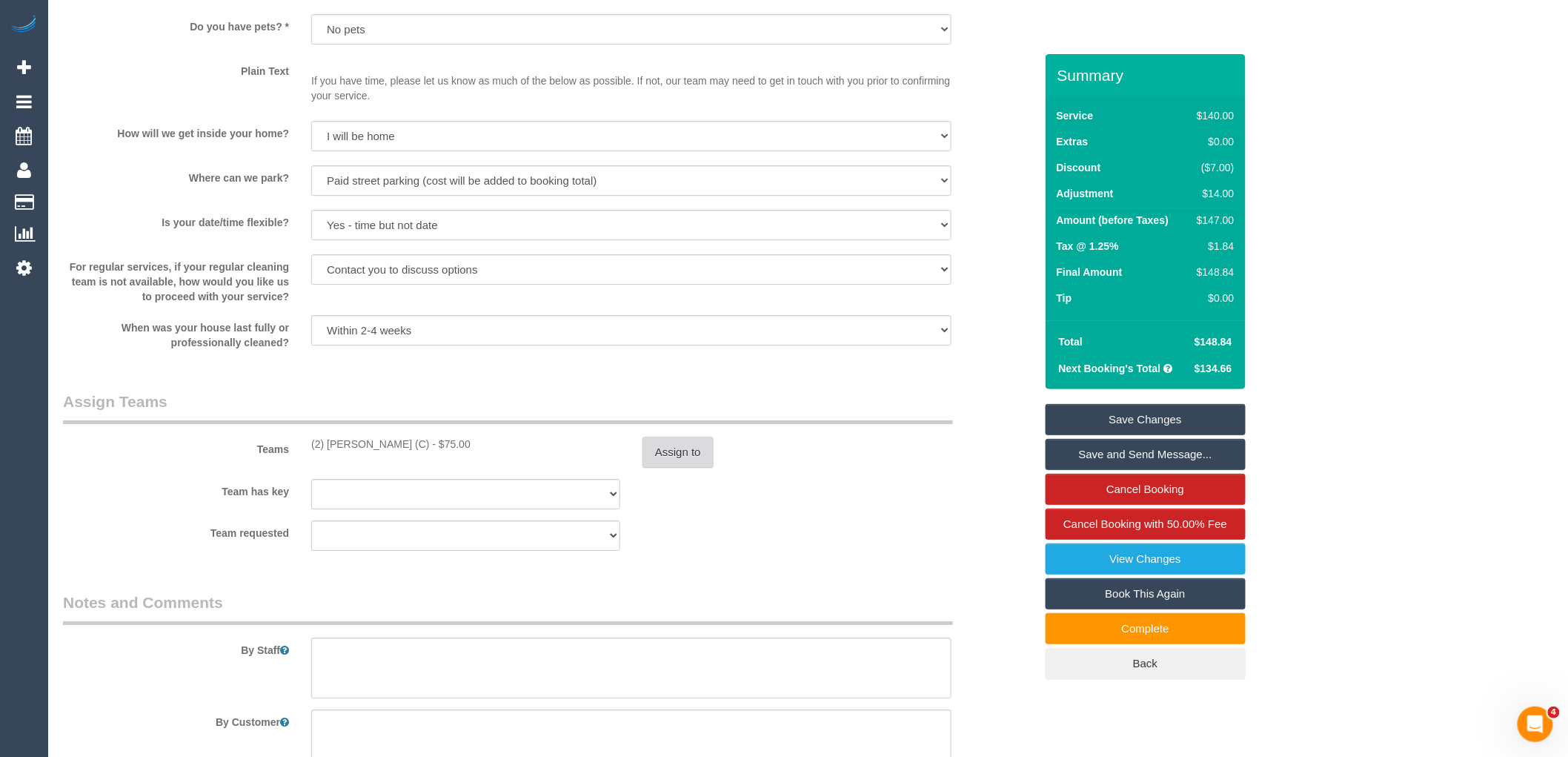
type textarea "$14 parking VC"
click at [685, 454] on button "Assign to" at bounding box center [678, 453] width 71 height 31
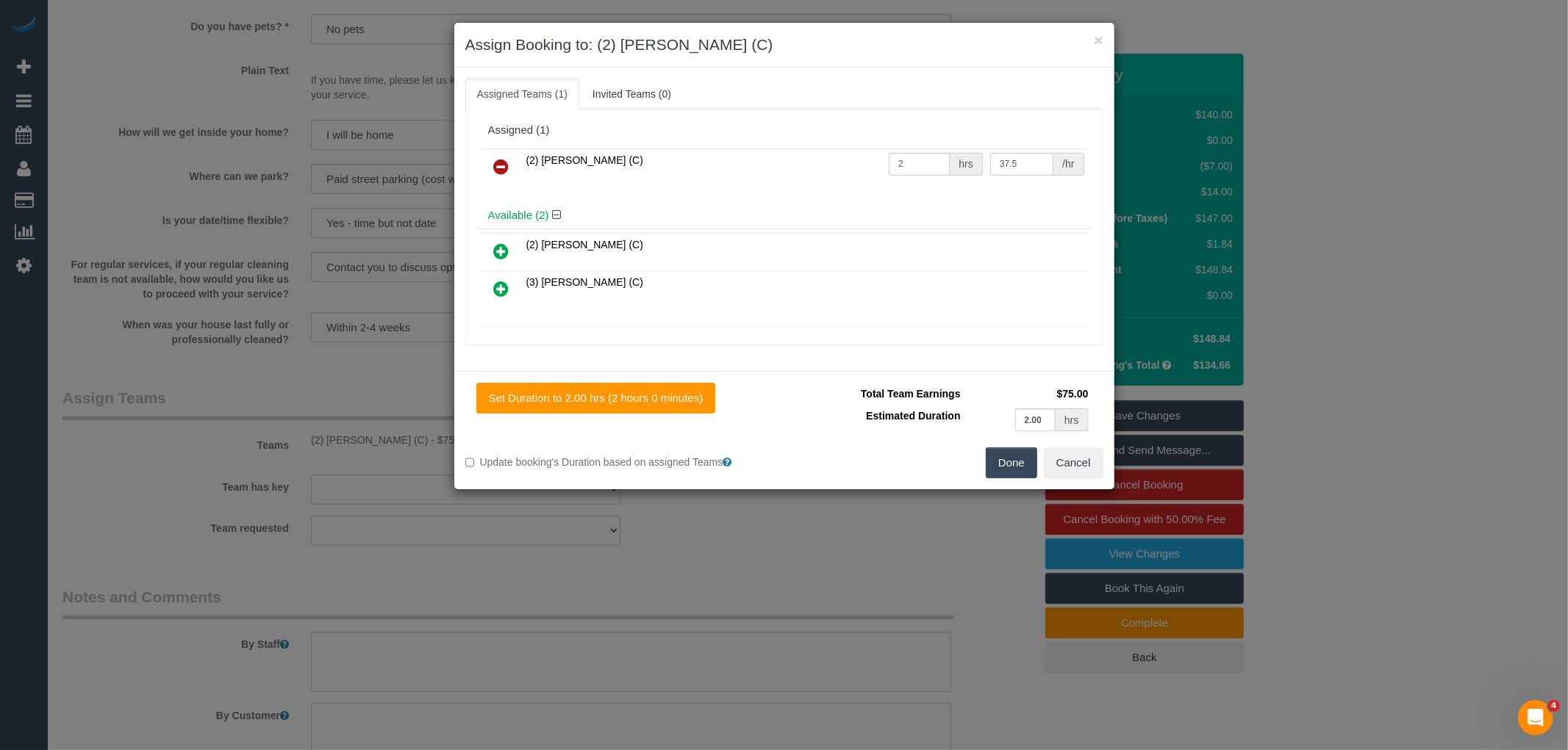
click at [694, 174] on td "(2) Megan Kaewpinich (C)" at bounding box center [704, 167] width 363 height 37
drag, startPoint x: 1015, startPoint y: 169, endPoint x: 914, endPoint y: 167, distance: 101.0
click at [914, 167] on tr "(2) Megan Kaewpinich (C) 2 hrs 37.5 /hr" at bounding box center [784, 167] width 607 height 37
type input "89"
click at [914, 166] on input "2" at bounding box center [919, 164] width 61 height 23
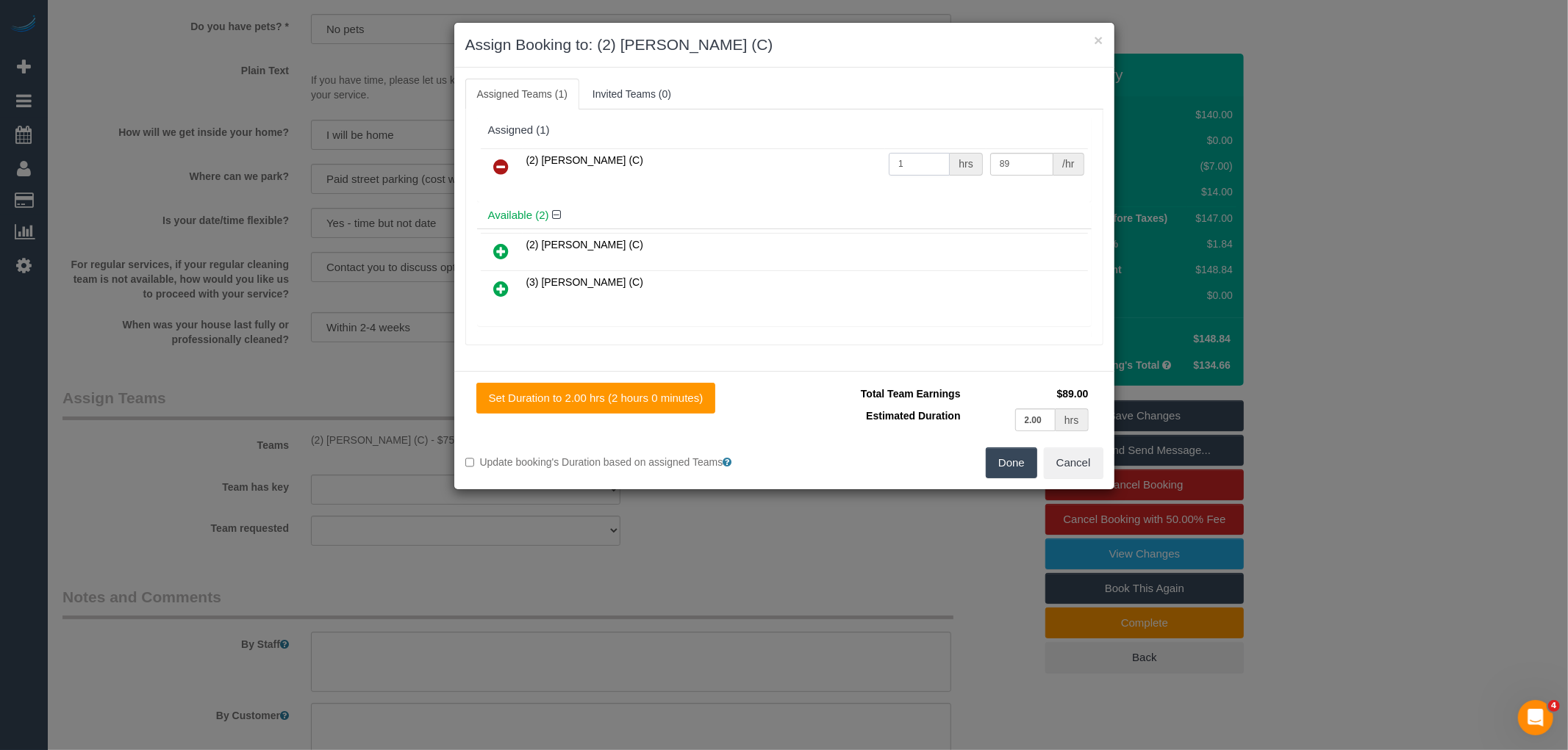
type input "1"
click at [1023, 464] on button "Done" at bounding box center [1010, 463] width 51 height 31
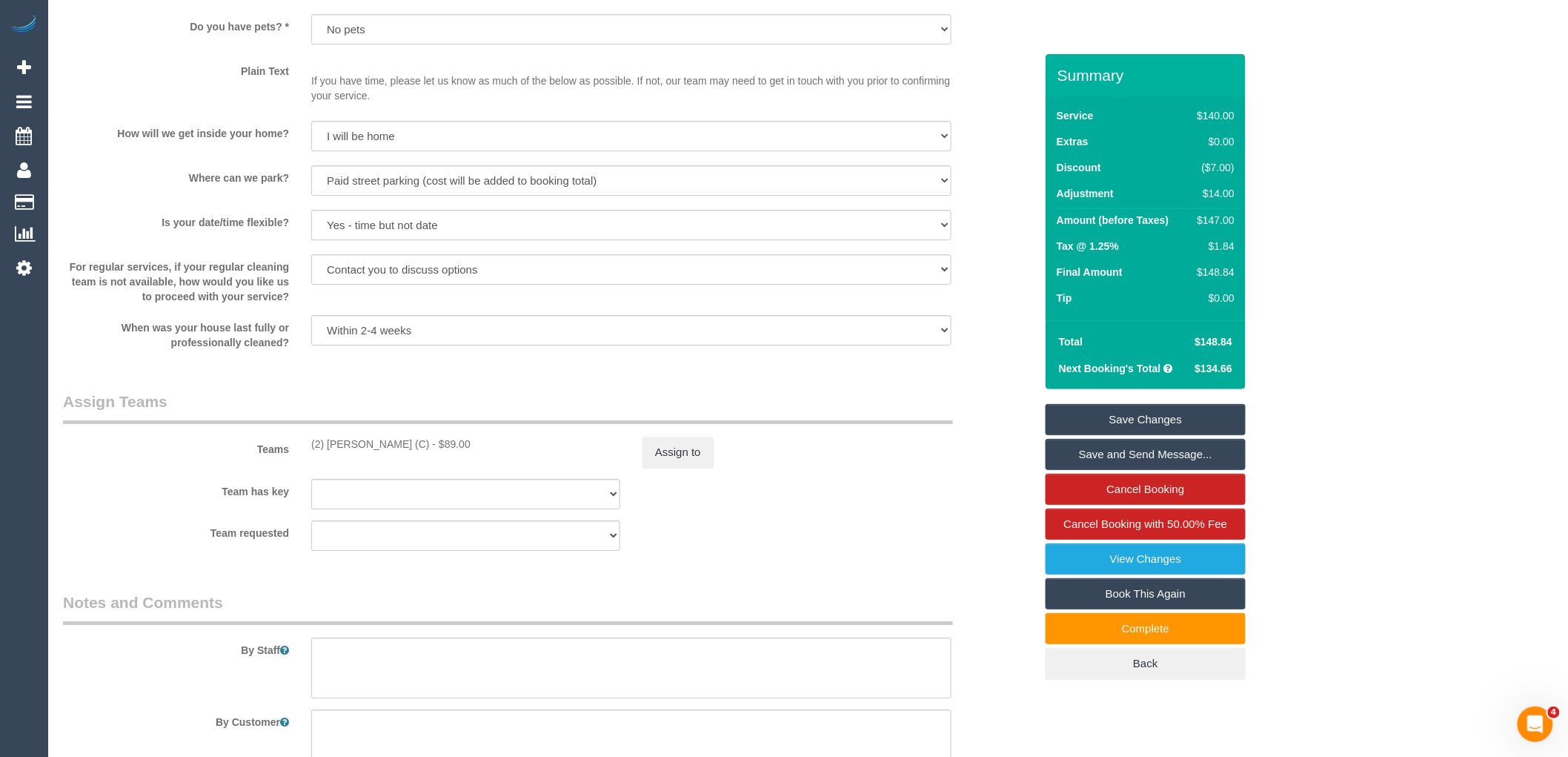
click at [1161, 412] on link "Save Changes" at bounding box center [1146, 420] width 200 height 31
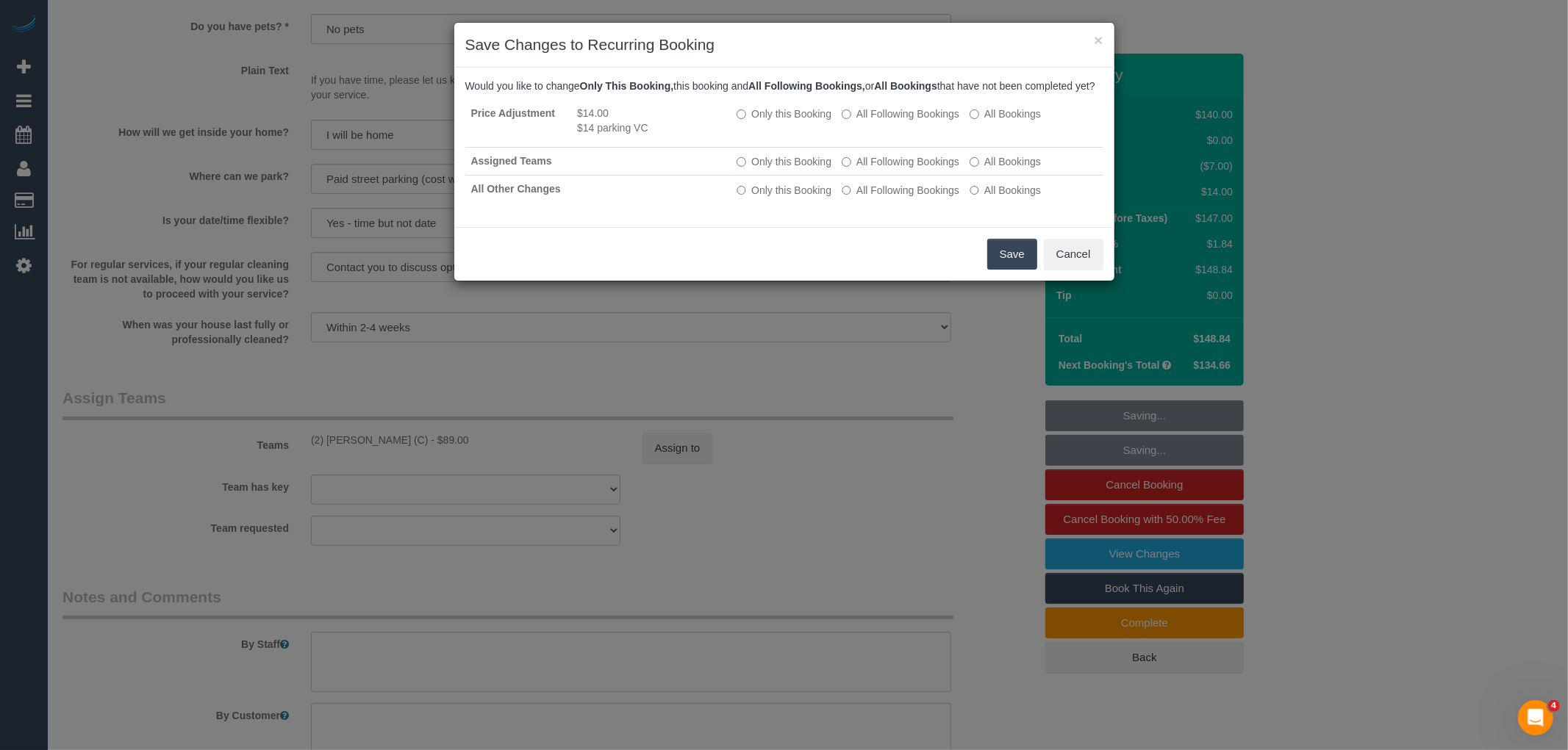
click at [1013, 267] on button "Save" at bounding box center [1011, 254] width 50 height 31
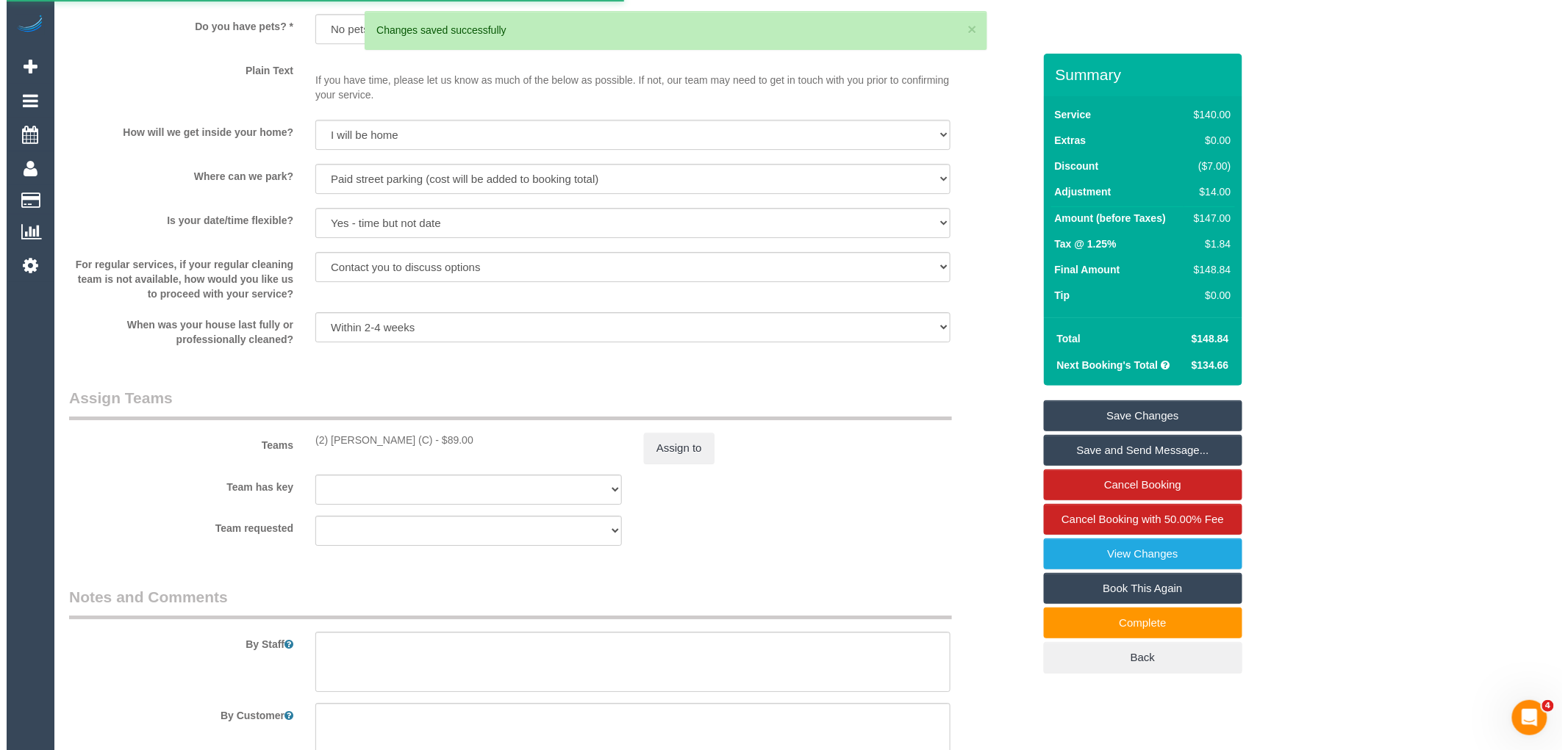
scroll to position [0, 0]
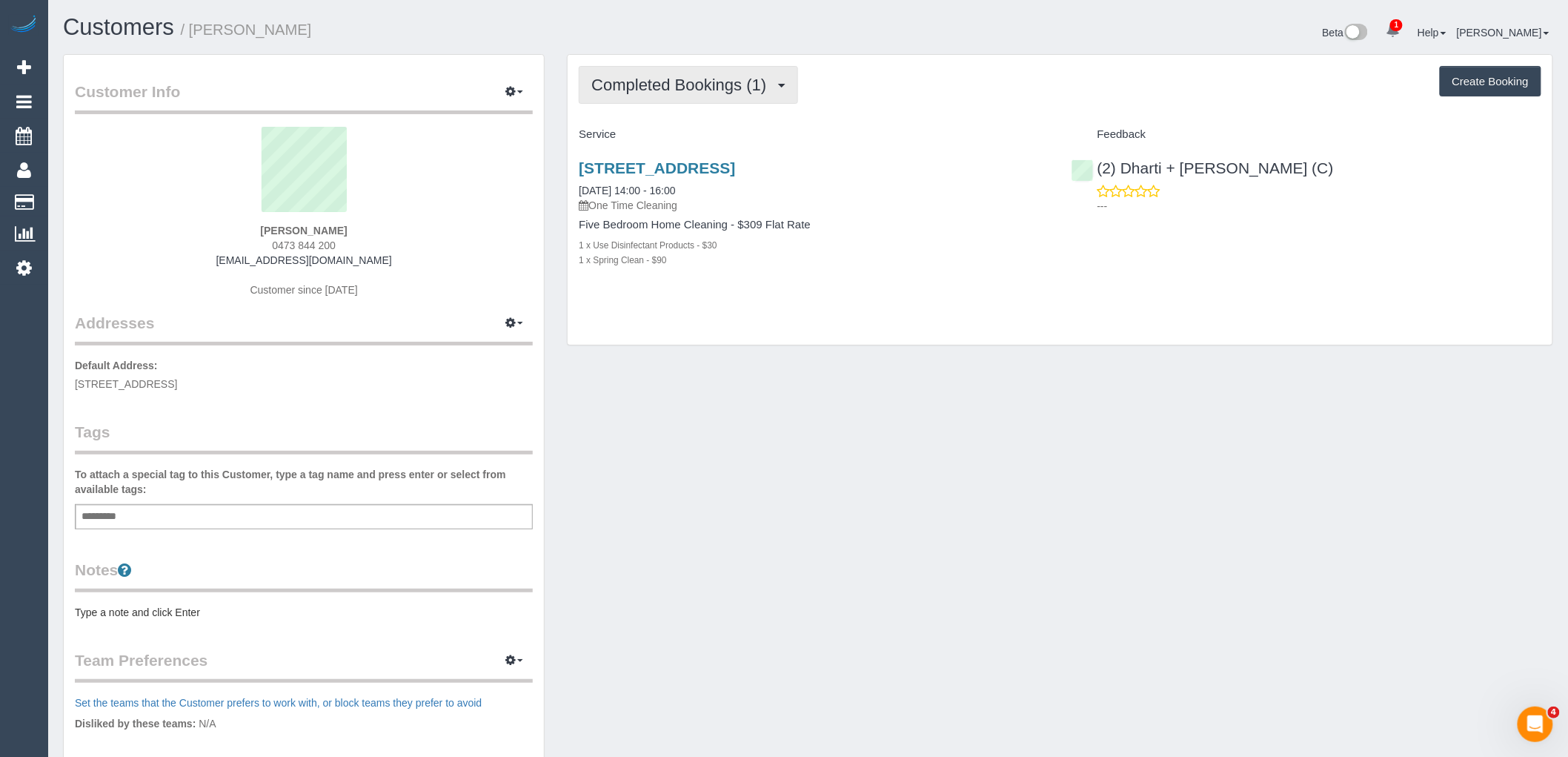
click at [657, 90] on span "Completed Bookings (1)" at bounding box center [683, 84] width 182 height 19
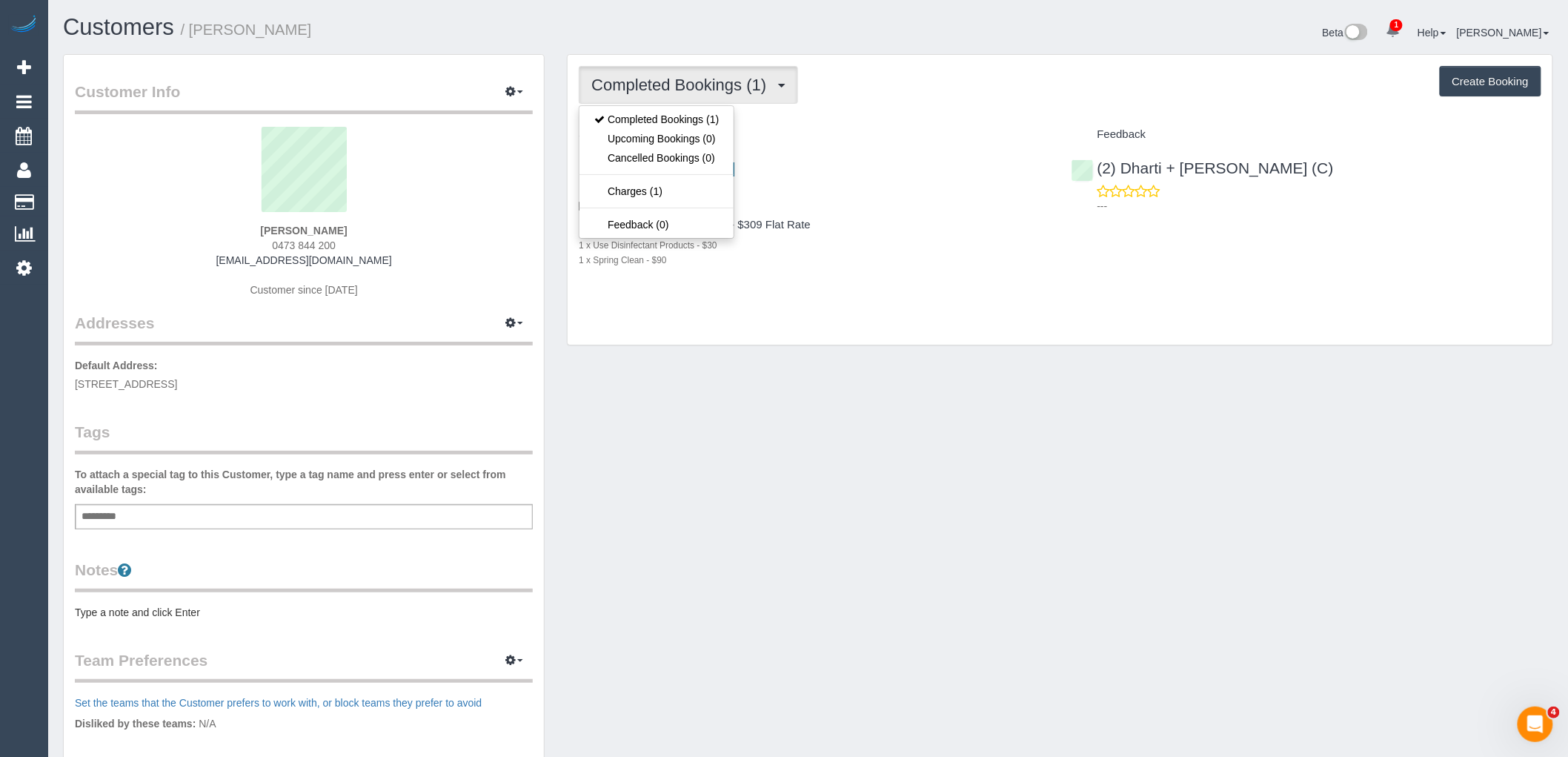
click at [852, 107] on div "Completed Bookings (1) Completed Bookings (1) Upcoming Bookings (0) Cancelled B…" at bounding box center [1061, 200] width 985 height 290
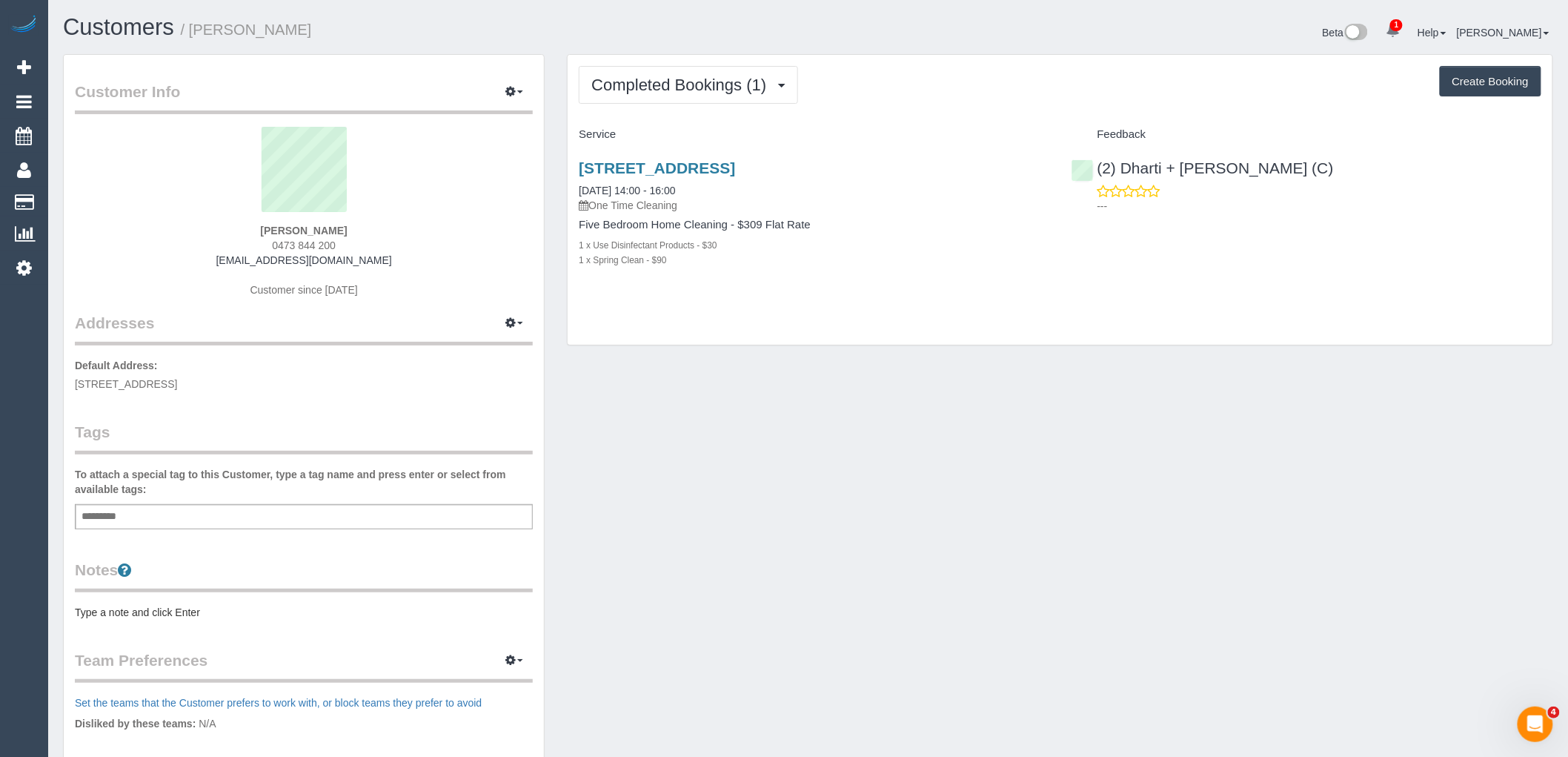
drag, startPoint x: 346, startPoint y: 227, endPoint x: 198, endPoint y: 226, distance: 148.0
click at [223, 224] on div "[PERSON_NAME] 0473 844 200 [EMAIL_ADDRESS][DOMAIN_NAME] Customer since [DATE]" at bounding box center [303, 220] width 458 height 185
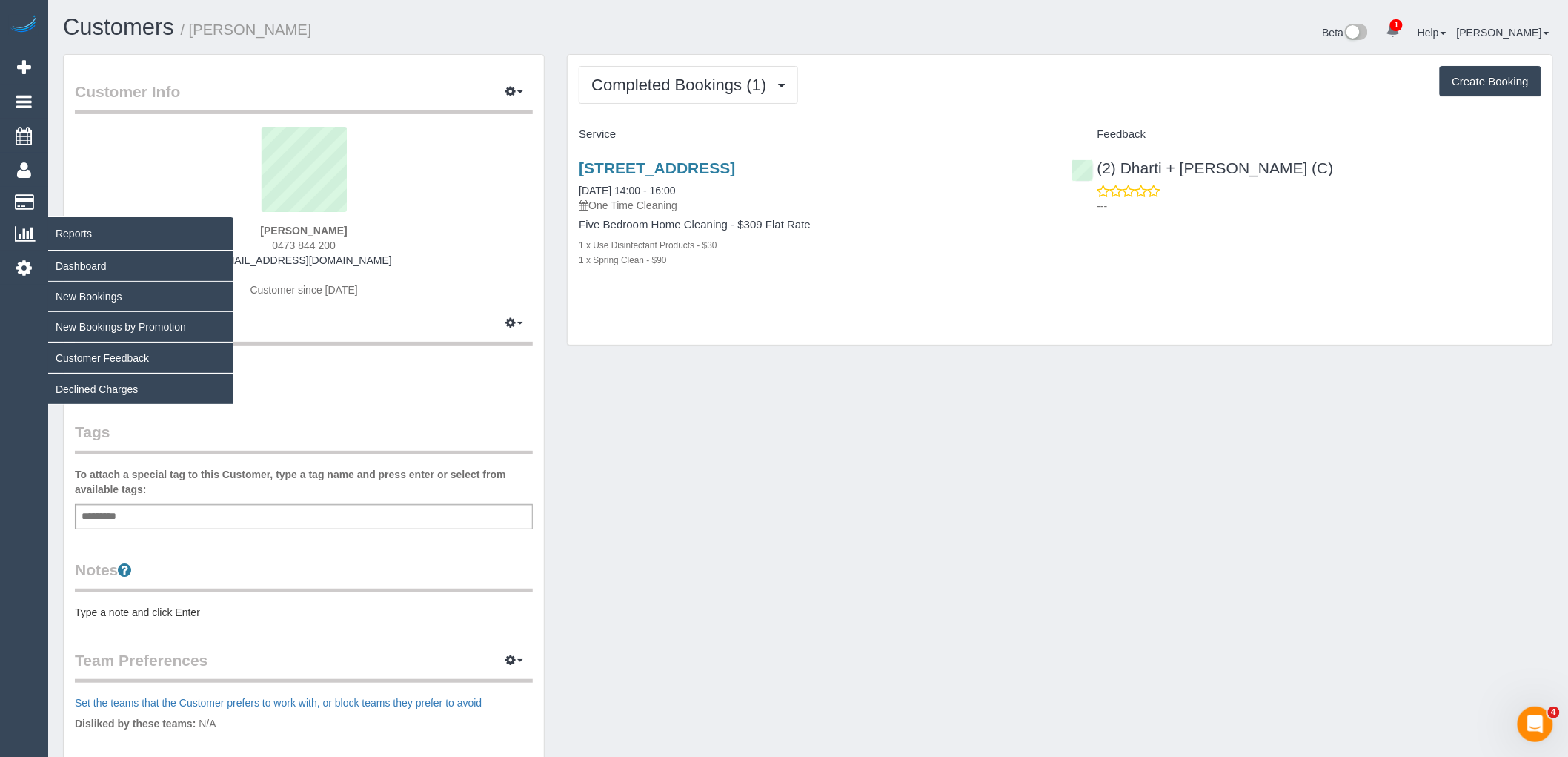
copy strong "[PERSON_NAME]"
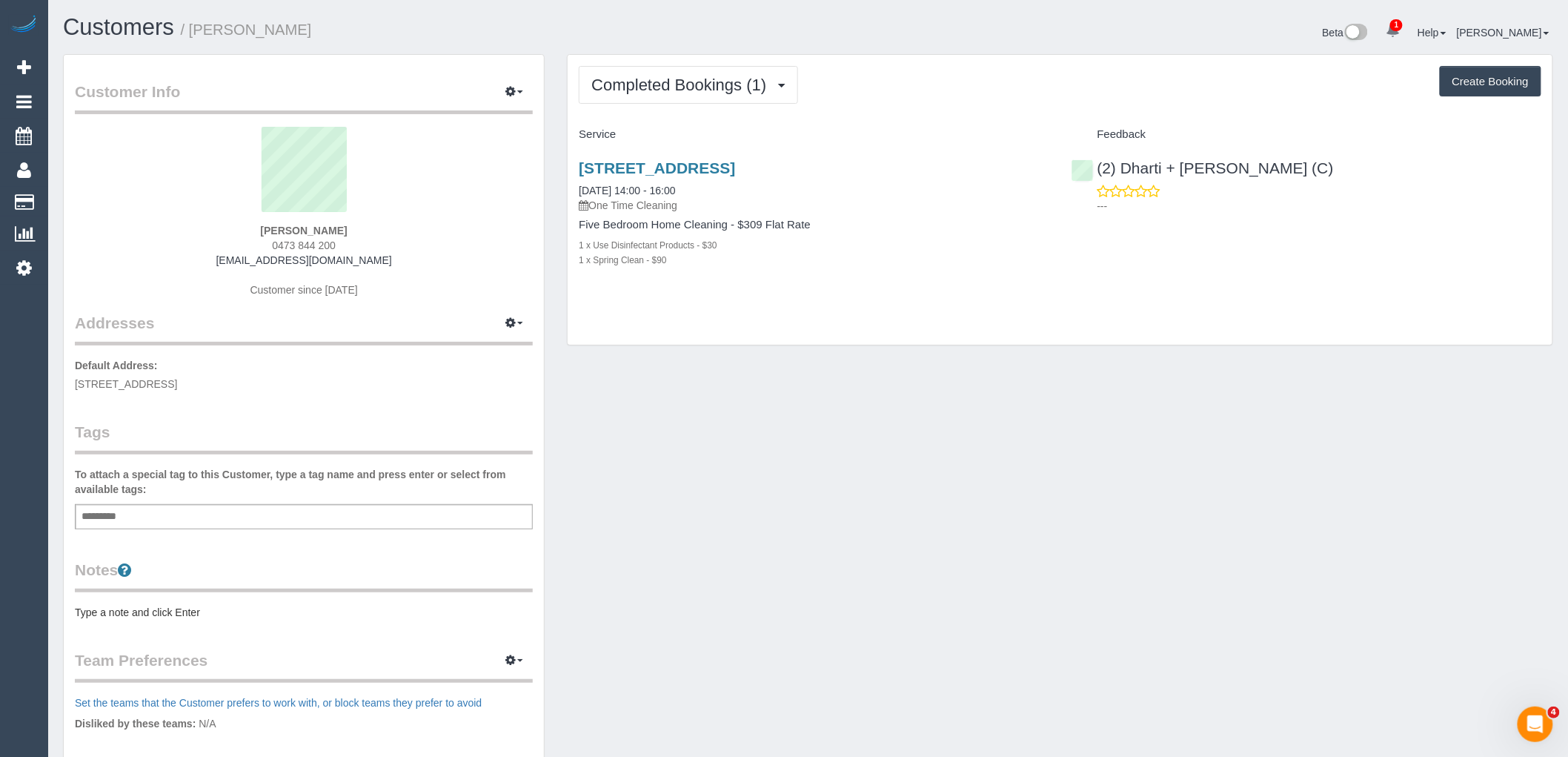
drag, startPoint x: 402, startPoint y: 265, endPoint x: 9, endPoint y: 280, distance: 393.3
click at [174, 266] on div "[PERSON_NAME] 0473 844 200 [EMAIL_ADDRESS][DOMAIN_NAME] Customer since [DATE]" at bounding box center [303, 220] width 458 height 185
copy link "[EMAIL_ADDRESS][DOMAIN_NAME]"
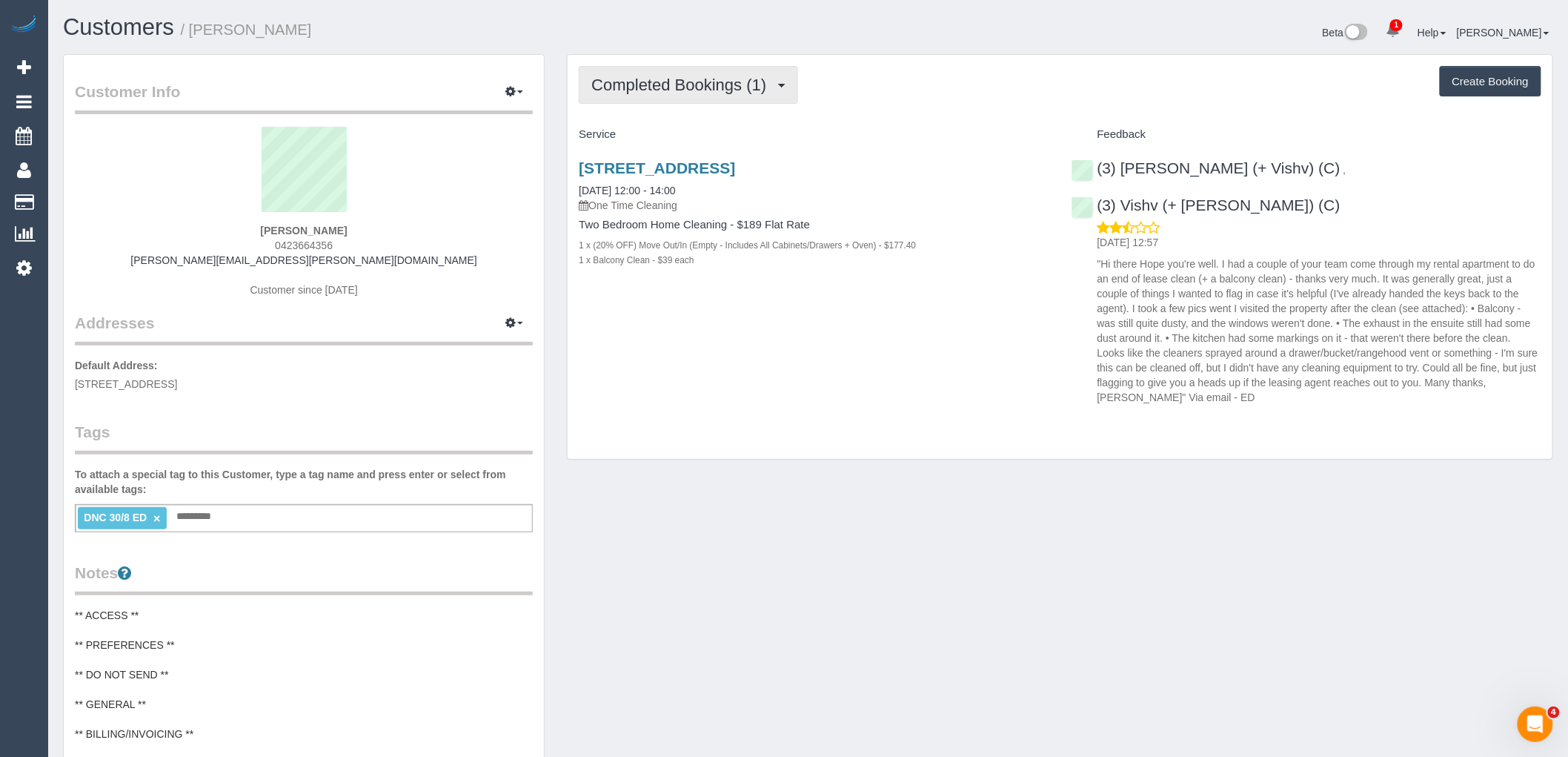
click at [697, 97] on button "Completed Bookings (1)" at bounding box center [689, 84] width 220 height 38
click at [988, 107] on div "Completed Bookings (1) Completed Bookings (1) Upcoming Bookings (1) Cancelled B…" at bounding box center [1061, 258] width 985 height 405
click at [722, 77] on span "Completed Bookings (1)" at bounding box center [683, 84] width 182 height 19
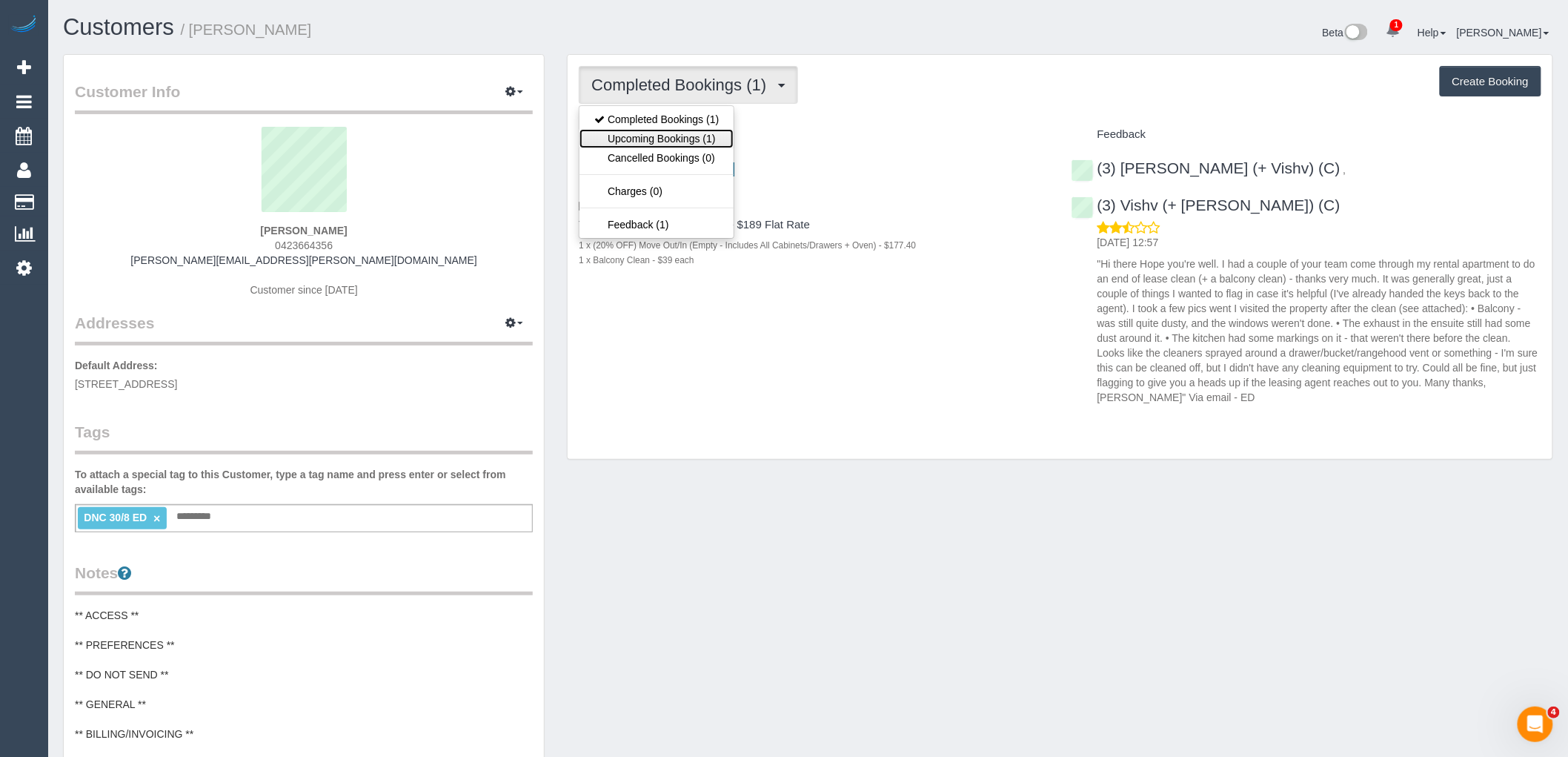
click at [702, 139] on link "Upcoming Bookings (1)" at bounding box center [657, 139] width 154 height 20
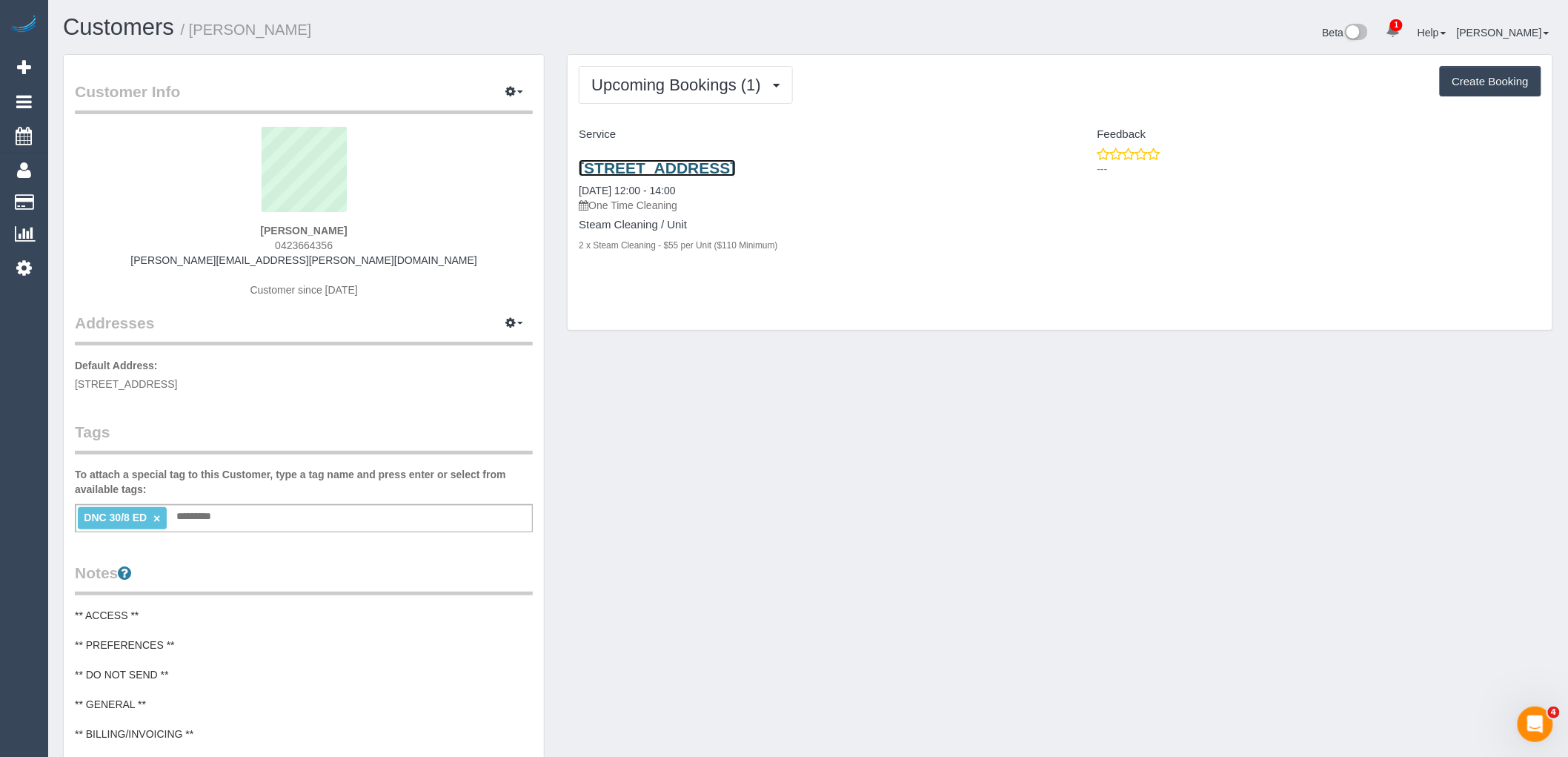
click at [716, 169] on link "68 Cambridge Street, 608, Collingwood, VIC 3066" at bounding box center [657, 167] width 157 height 17
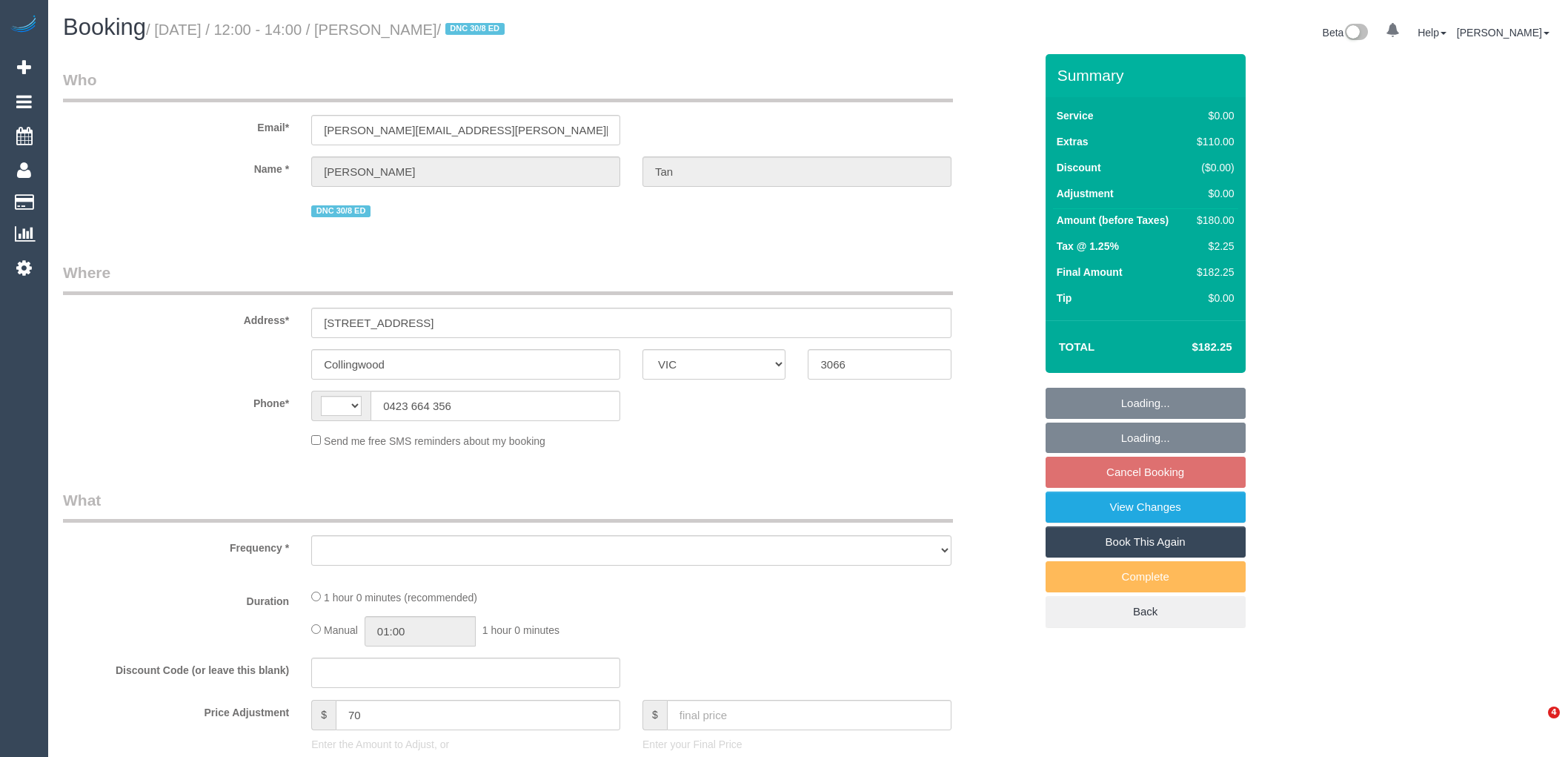
select select "VIC"
select select "string:AU"
select select "object:566"
select select "string:stripe-pm_1S0ia42GScqysDRVZ3nslzXQ"
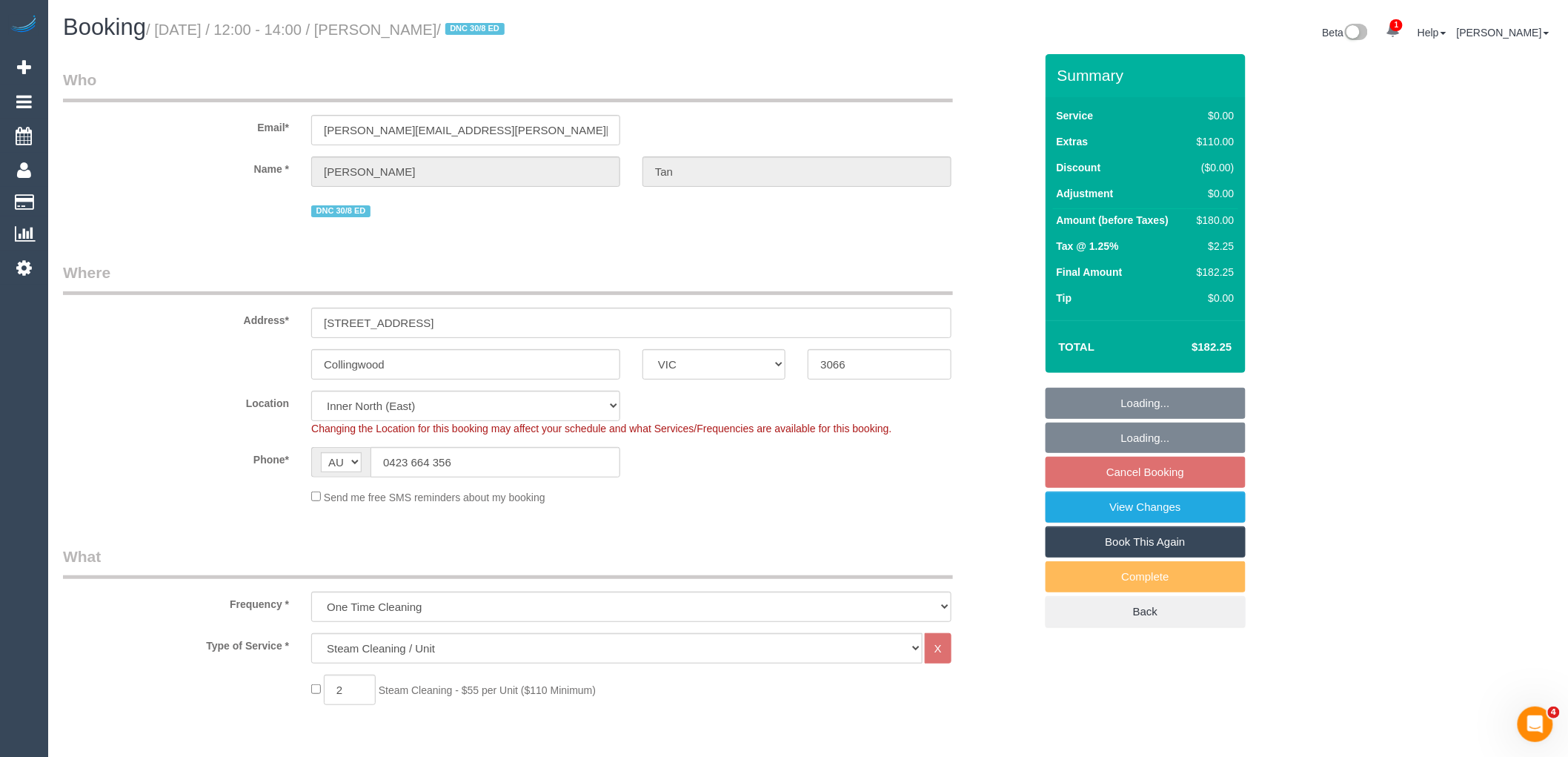
select select "number:28"
select select "number:14"
select select "number:20"
select select "number:24"
select select "number:26"
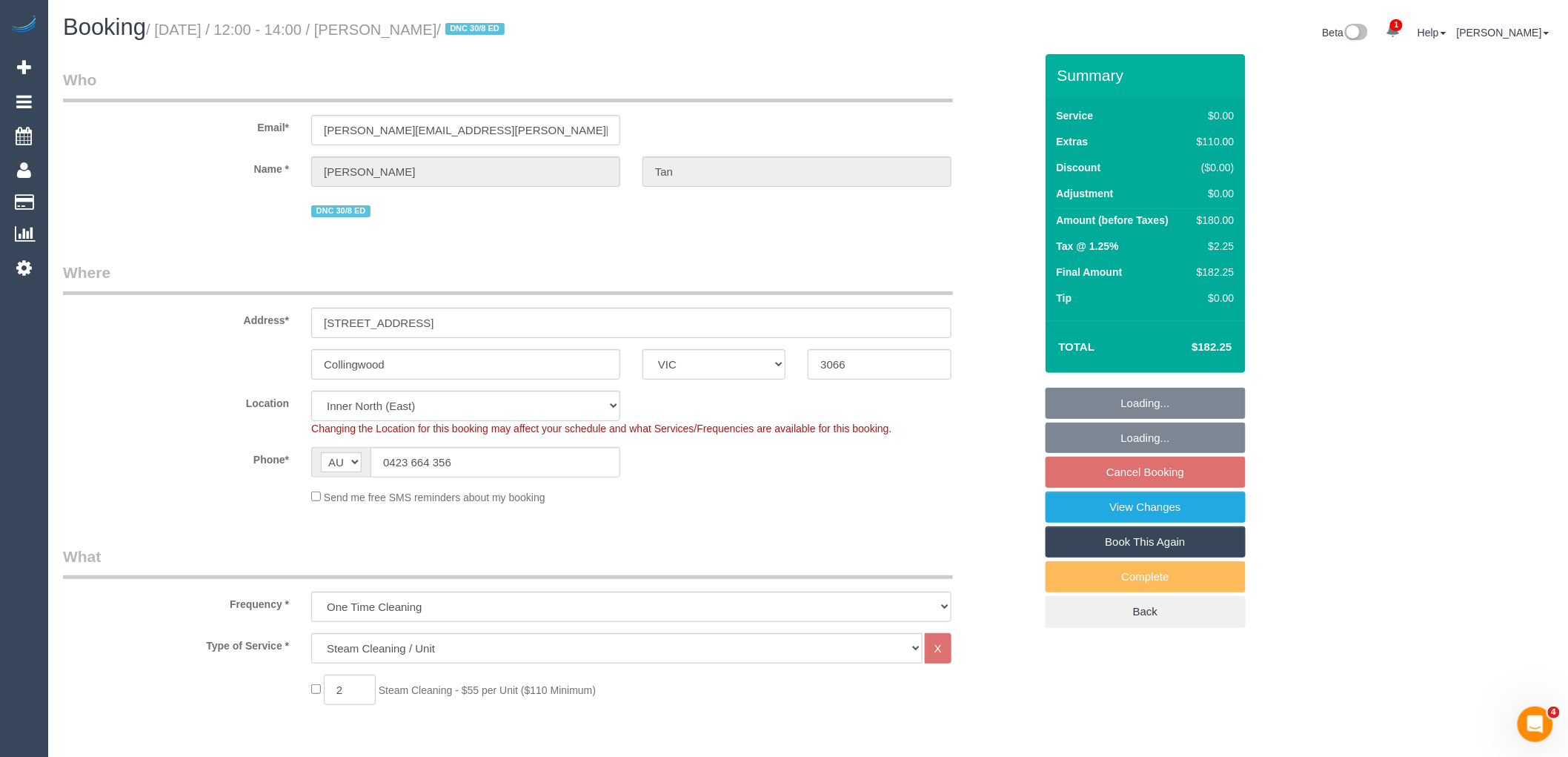
select select "object:740"
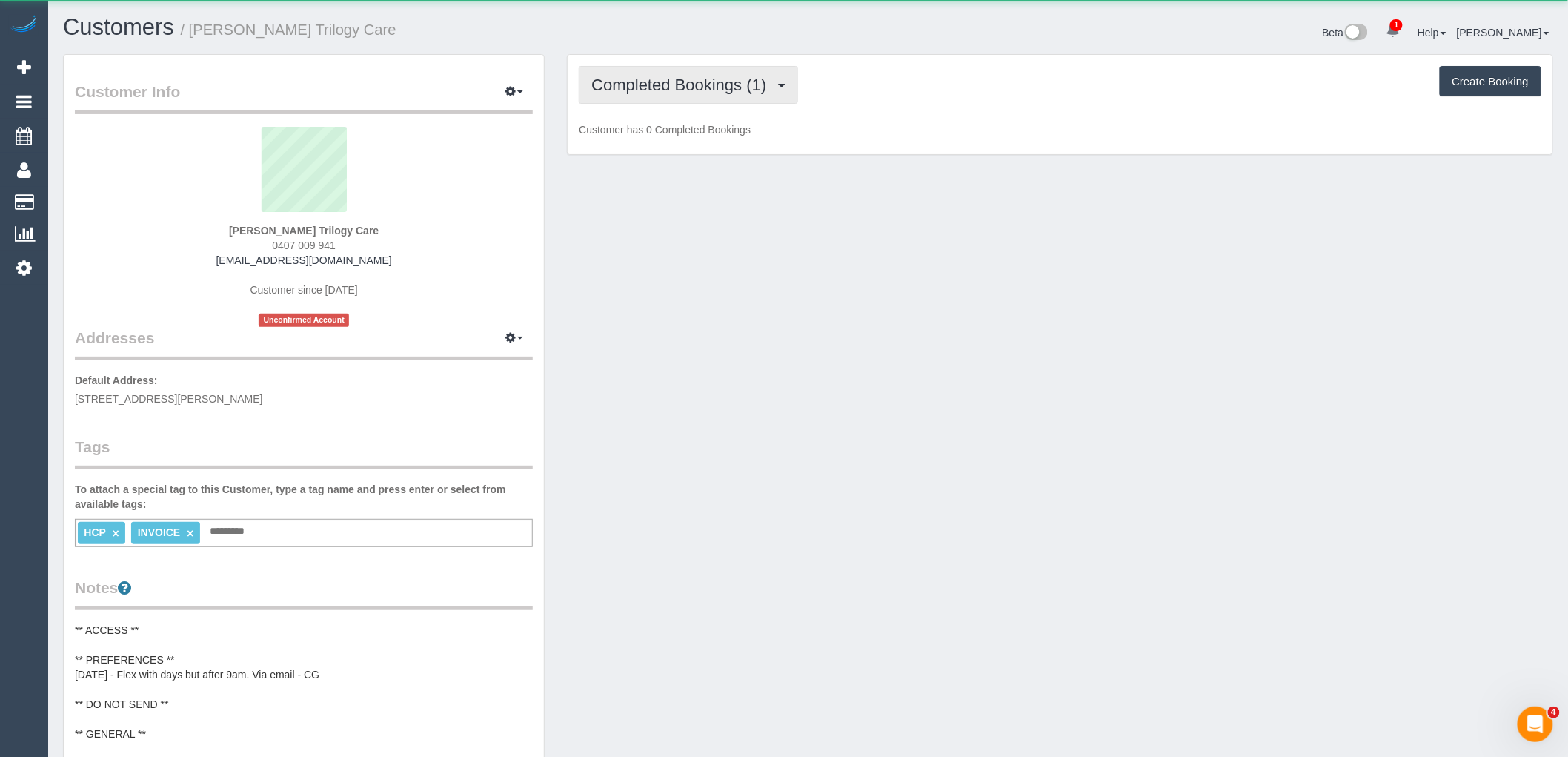
click at [643, 77] on span "Completed Bookings (1)" at bounding box center [683, 84] width 182 height 19
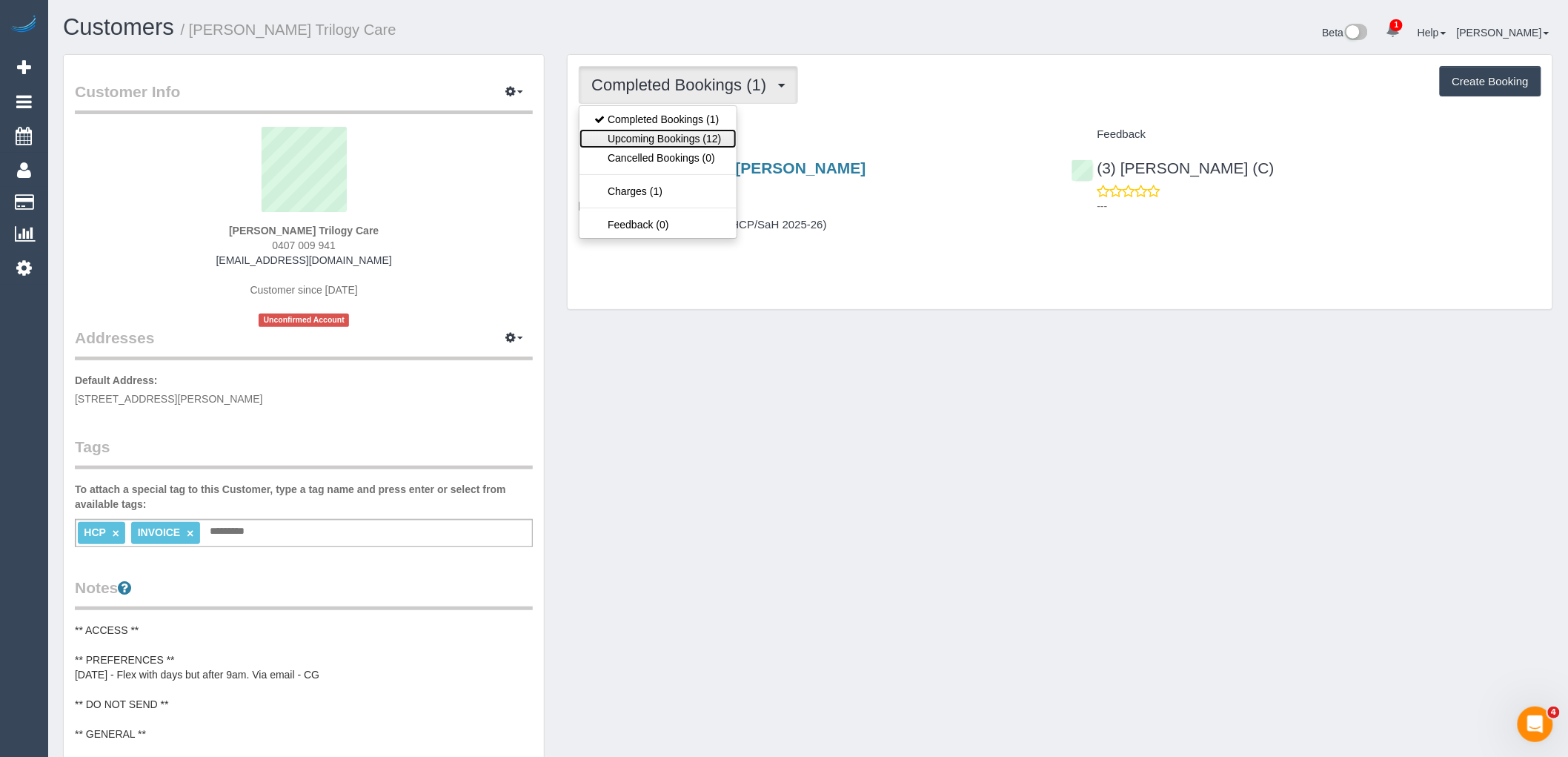
click at [650, 139] on link "Upcoming Bookings (12)" at bounding box center [657, 139] width 157 height 20
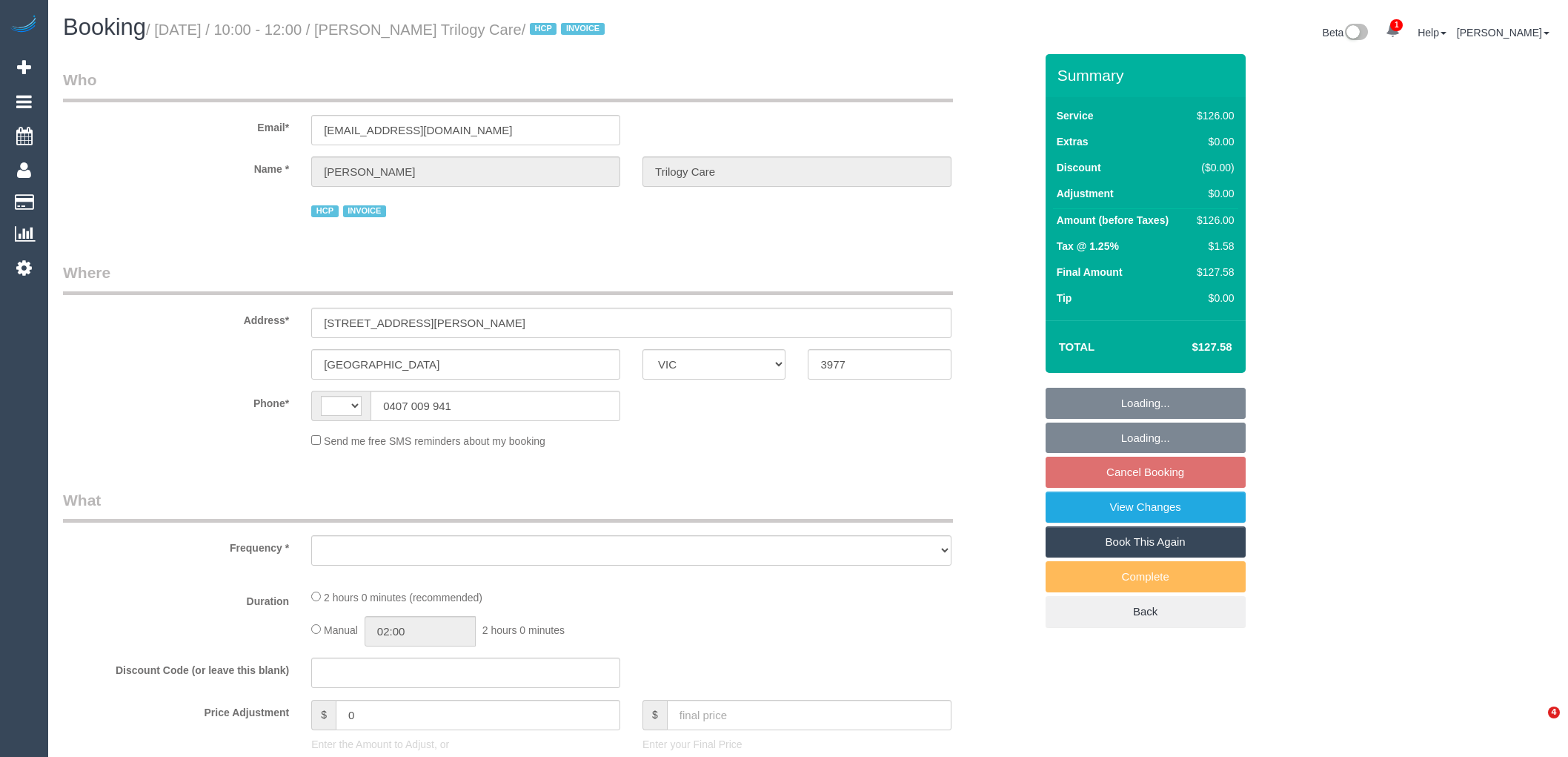
select select "VIC"
select select "120"
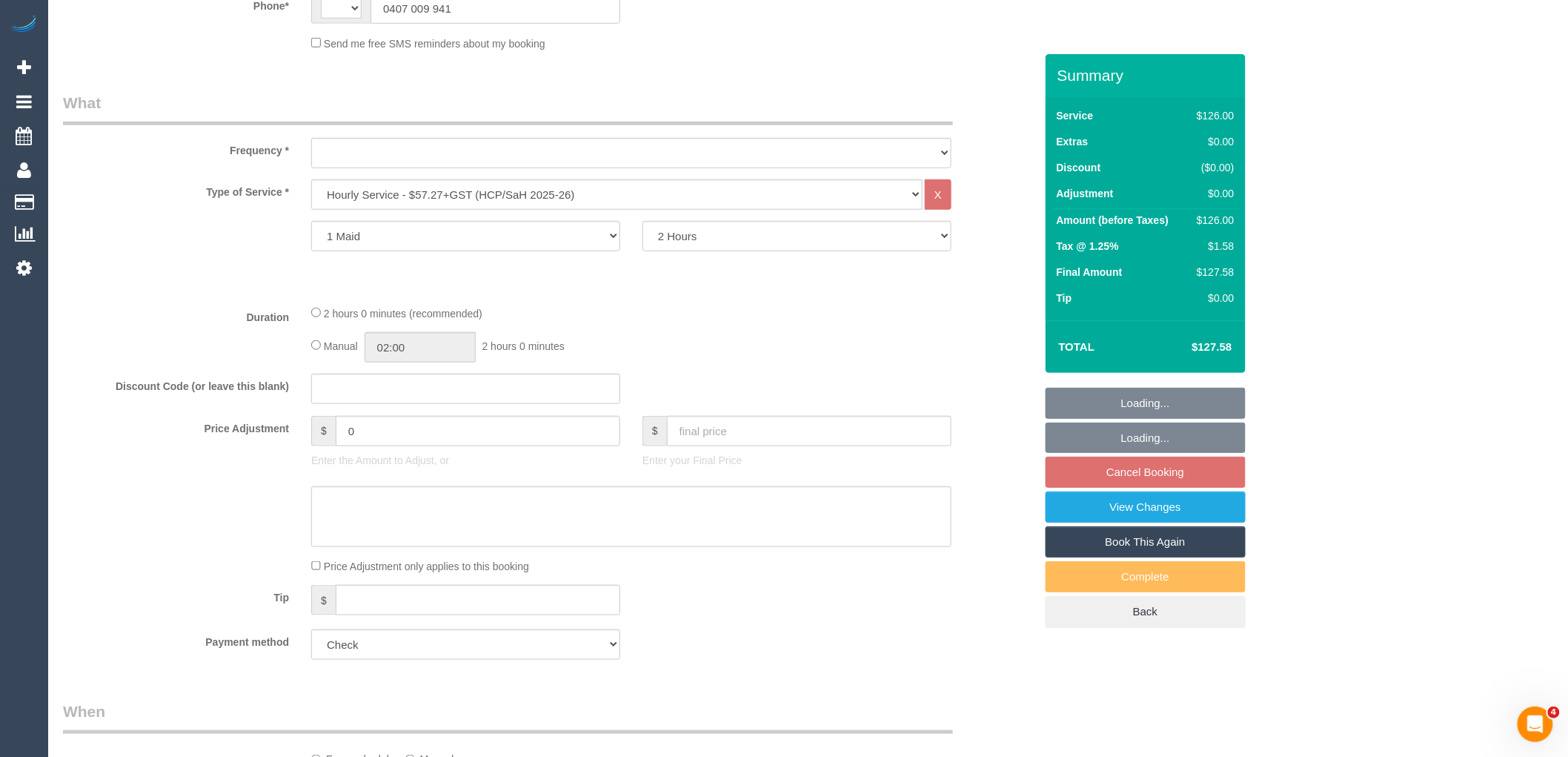
select select "string:AU"
select select "object:646"
select select "spot1"
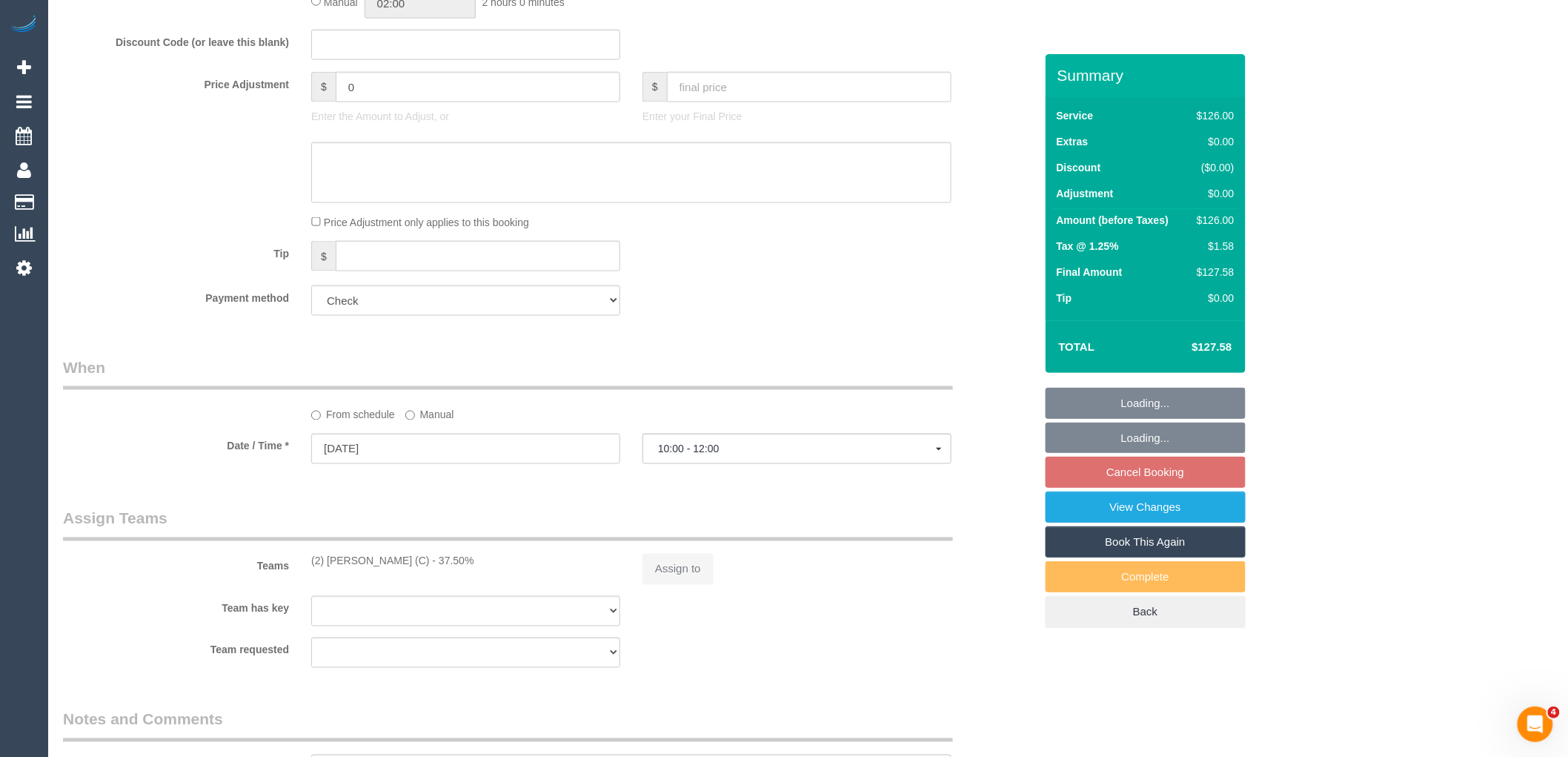
select select "object:797"
select select
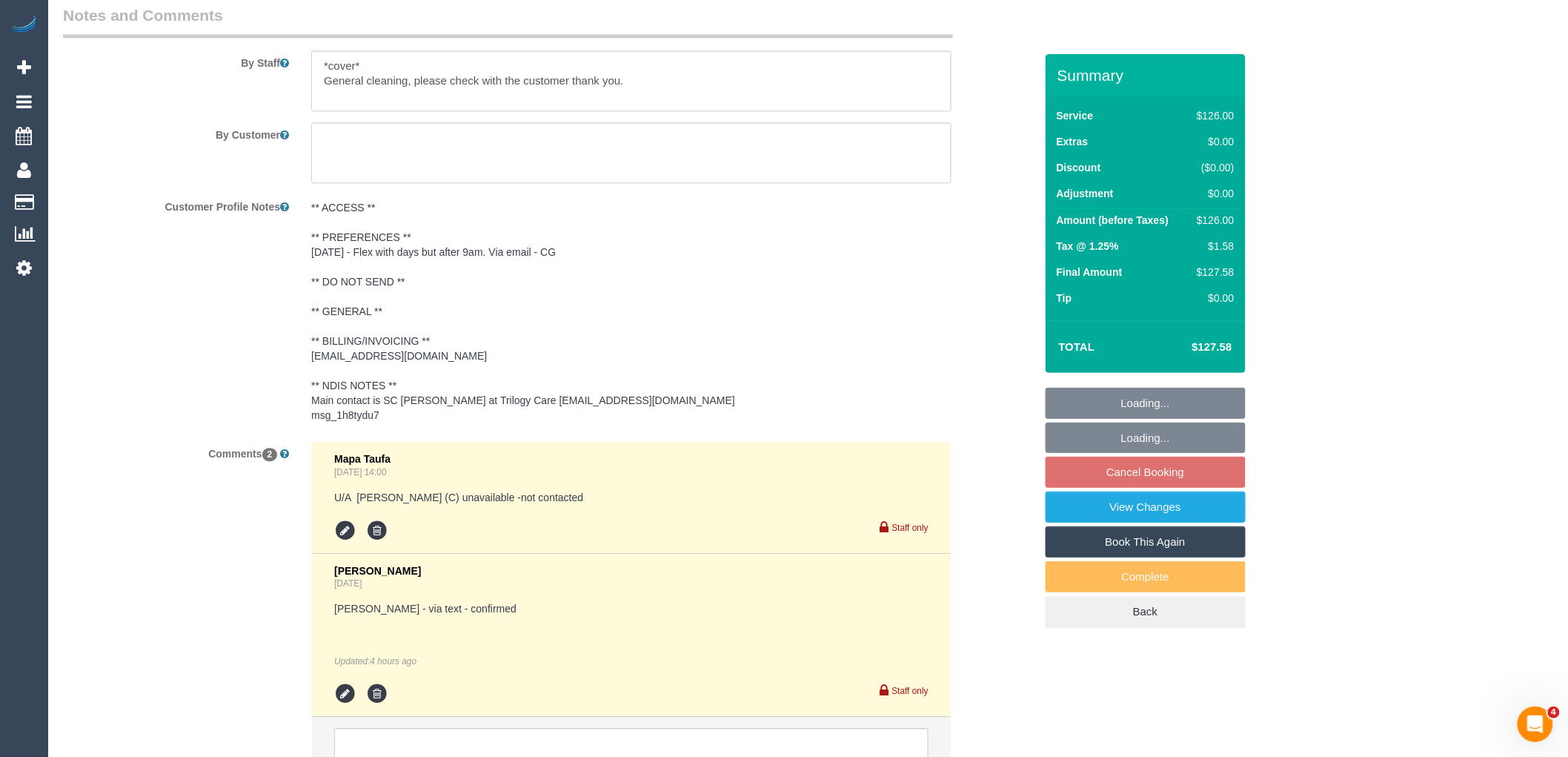
select select "number:27"
select select "number:14"
select select "number:19"
select select "number:23"
select select "number:35"
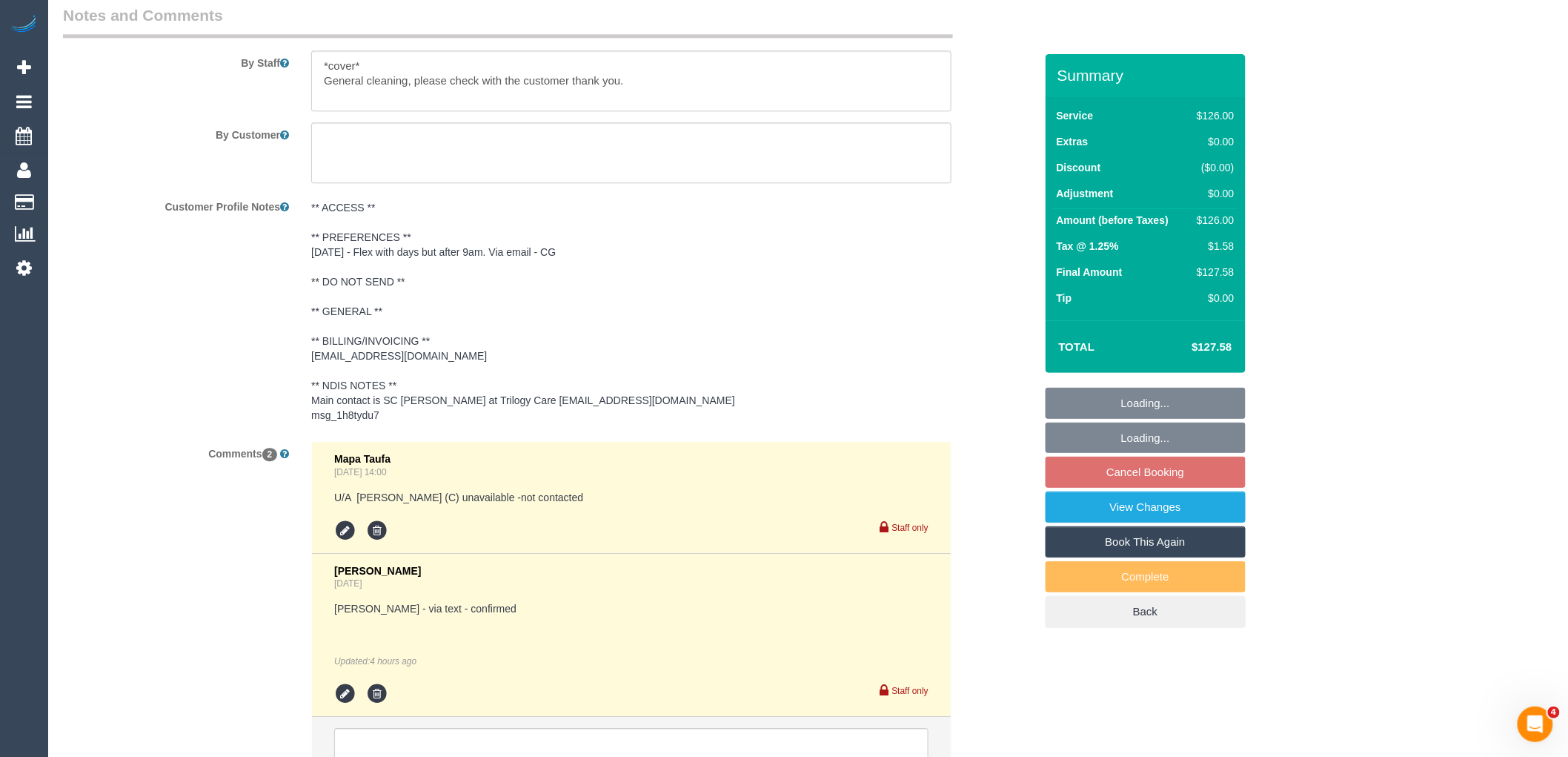
select select "number:12"
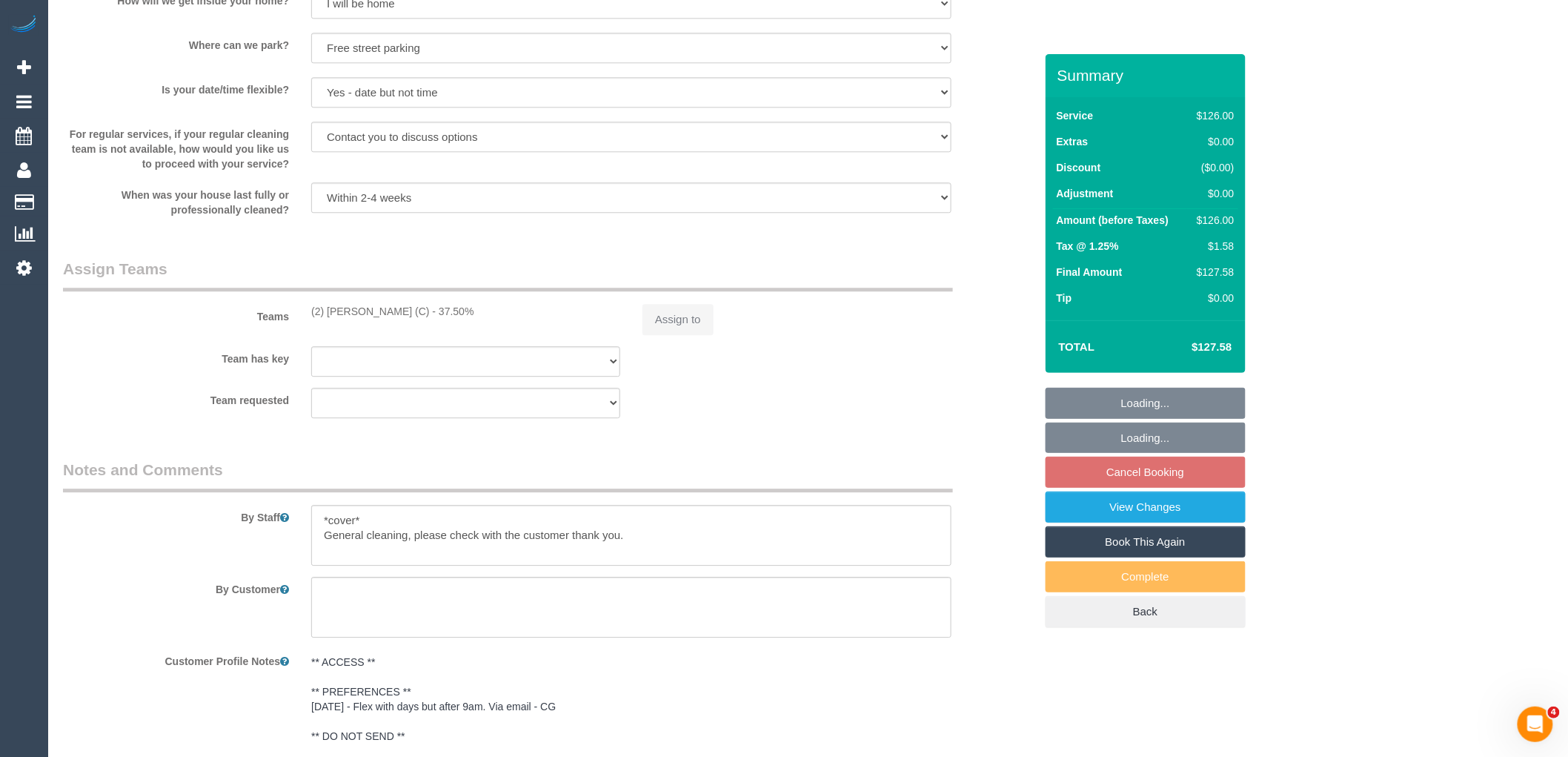
select select "spot13"
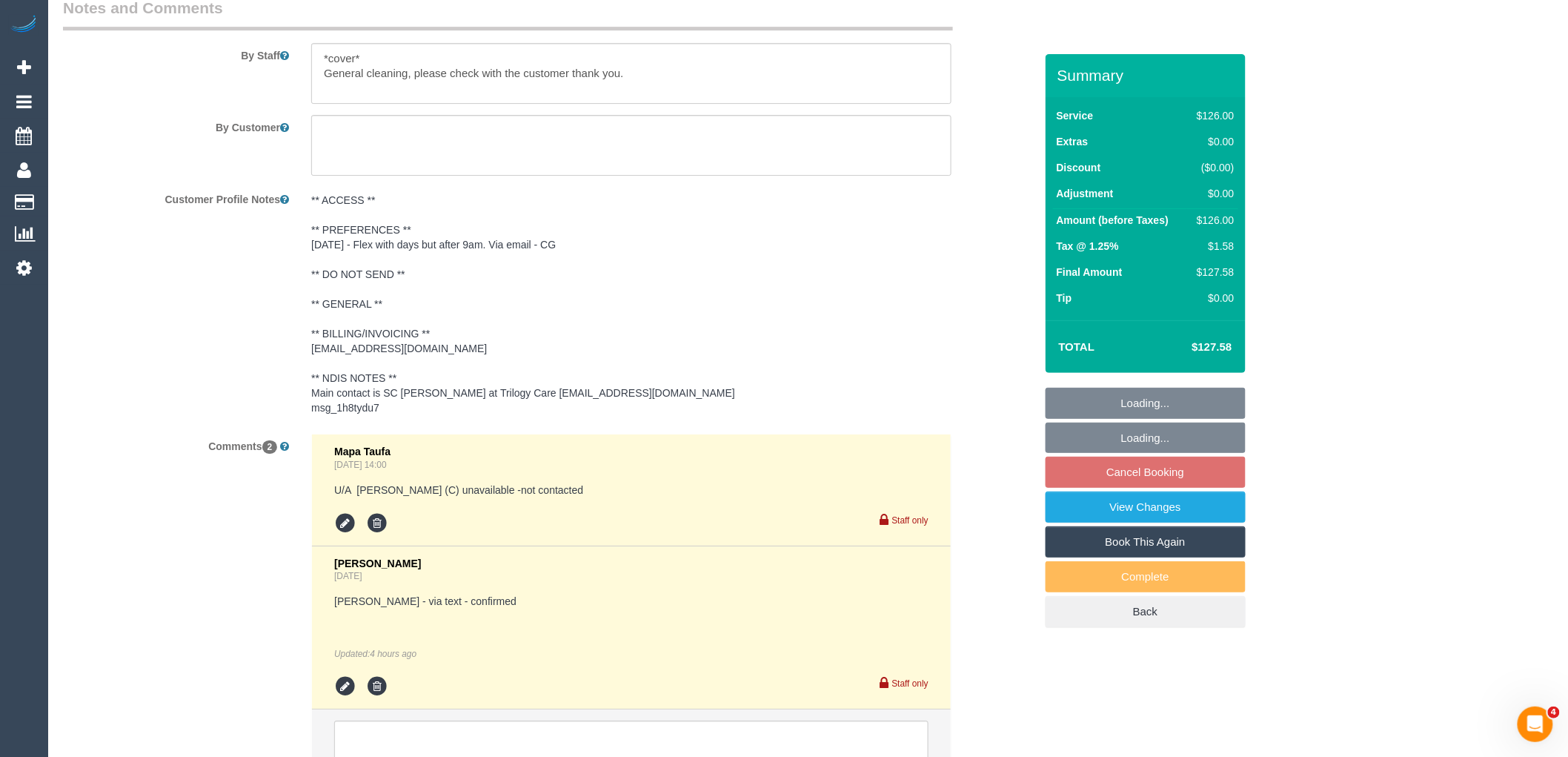
scroll to position [2122, 0]
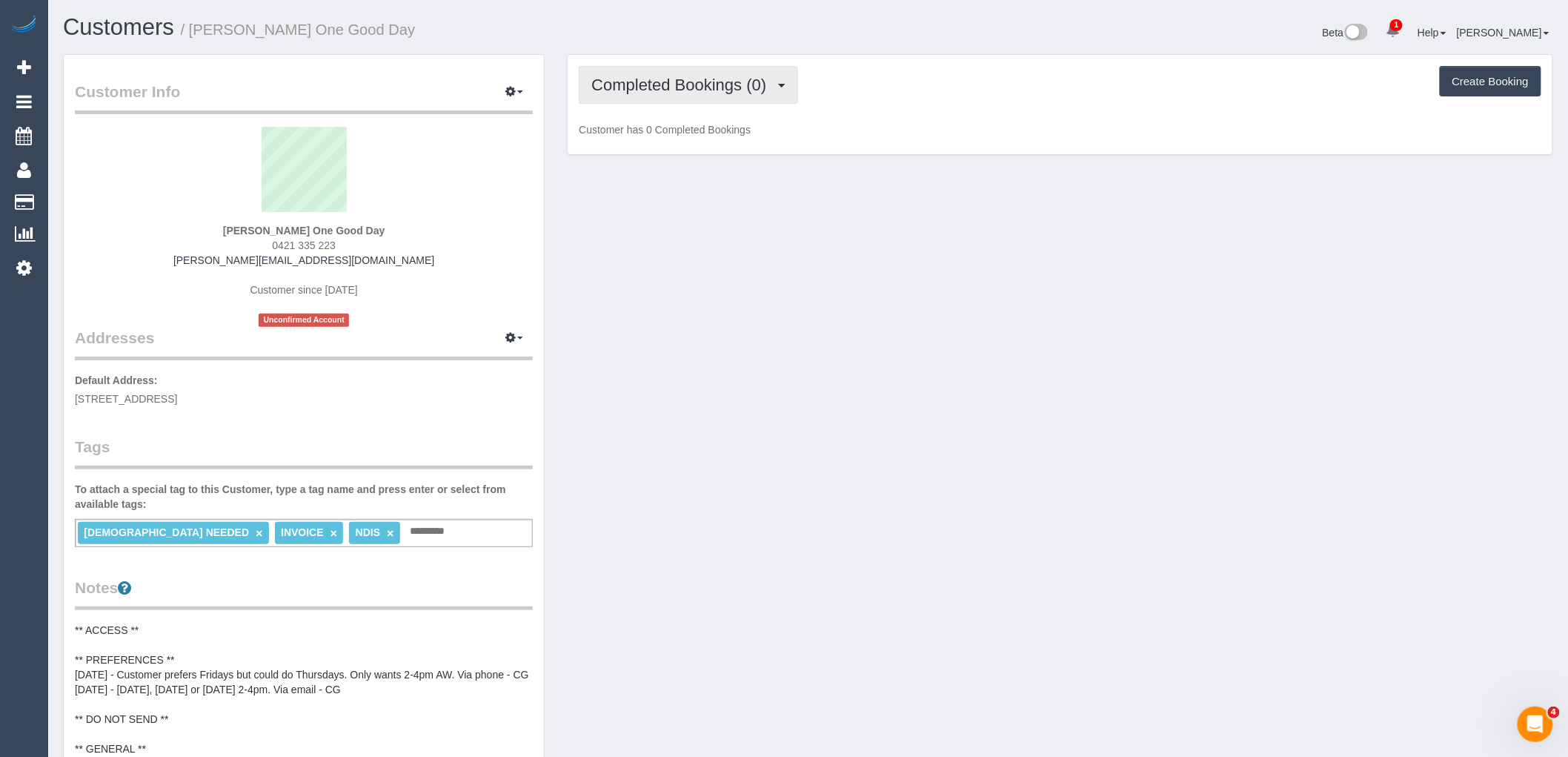
click at [698, 84] on span "Completed Bookings (0)" at bounding box center [683, 84] width 182 height 19
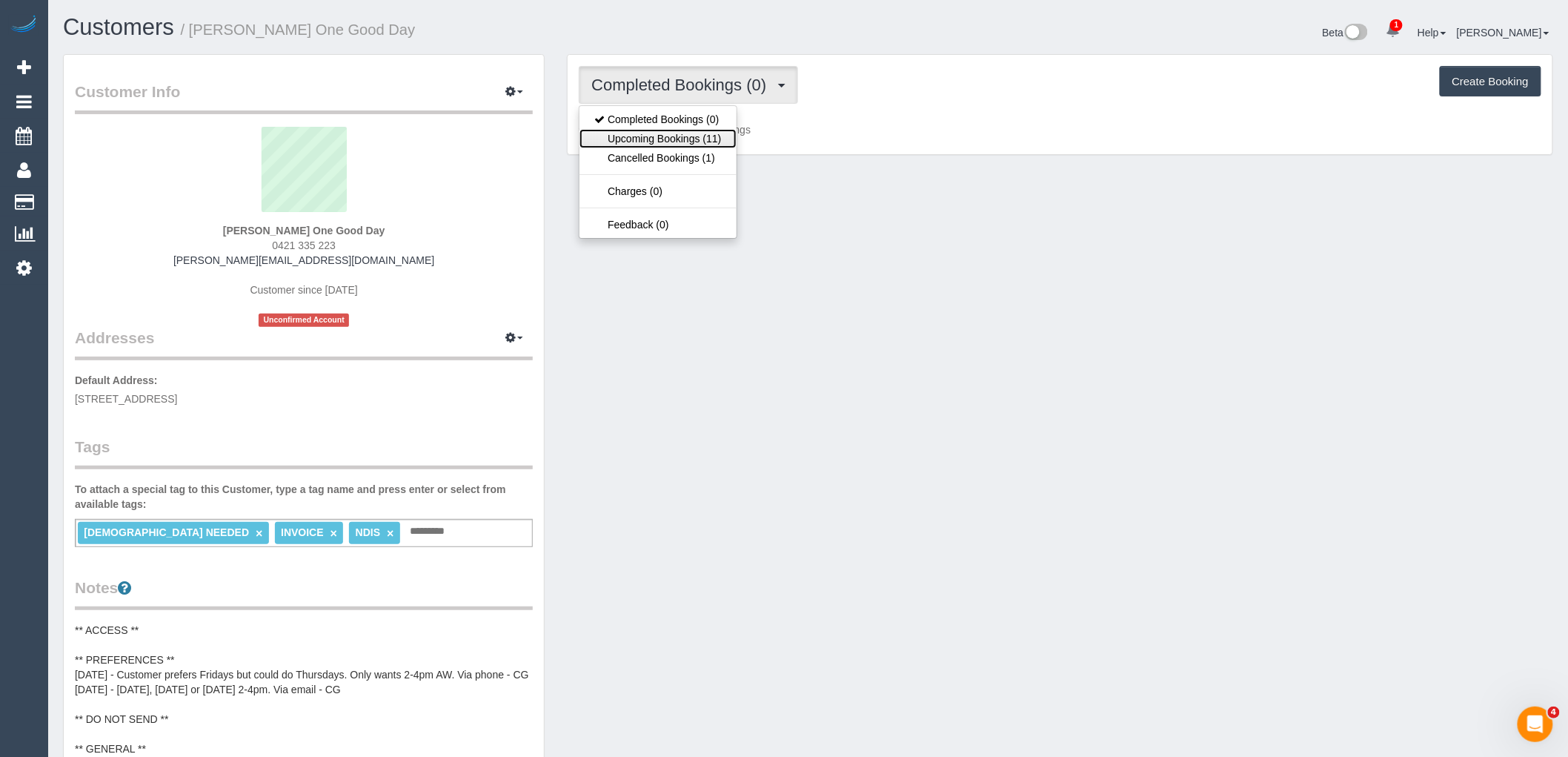
click at [702, 139] on link "Upcoming Bookings (11)" at bounding box center [657, 139] width 157 height 20
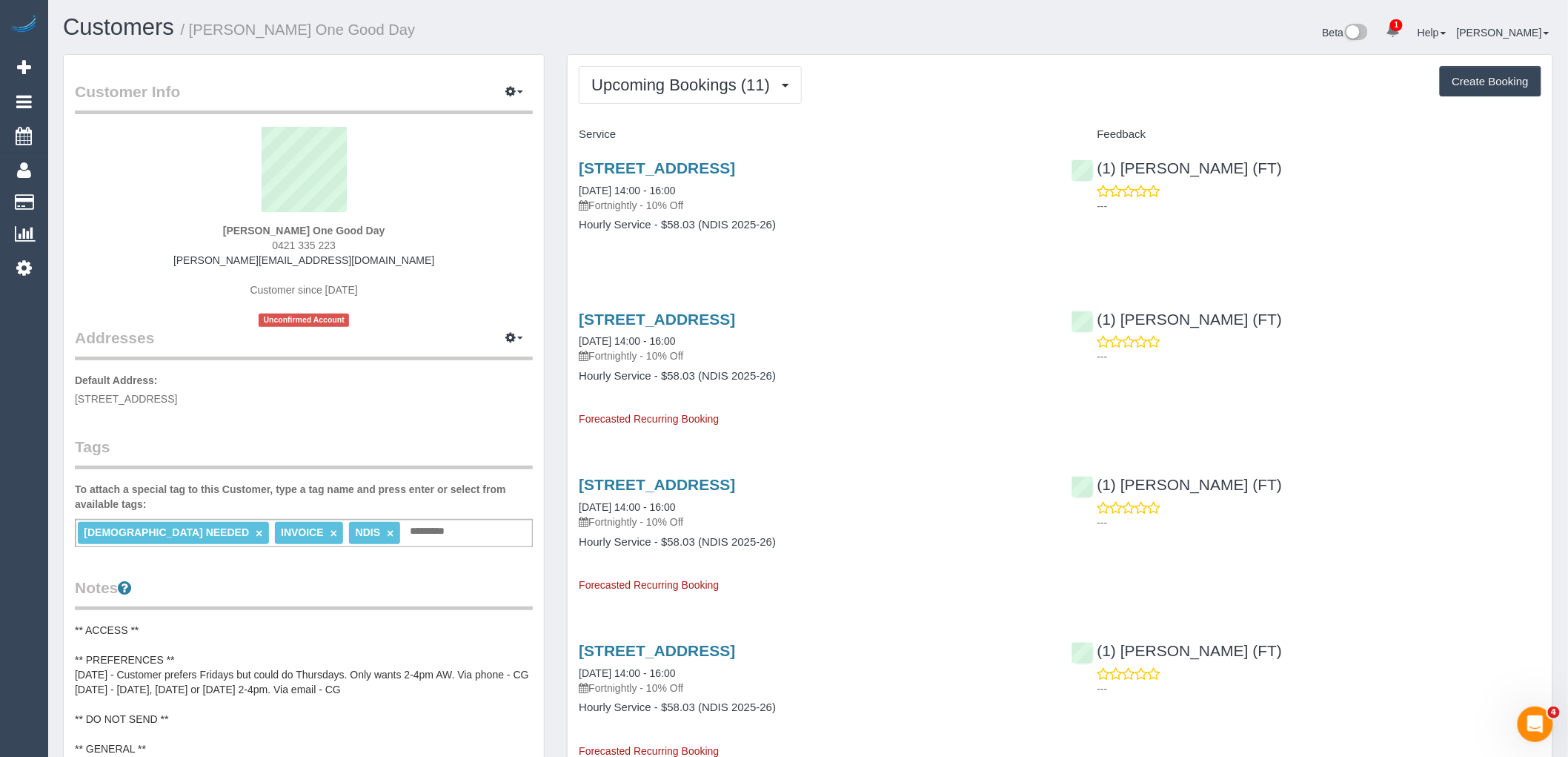
click at [381, 530] on div "FEMALE NEEDED × INVOICE × NDIS × Add a tag" at bounding box center [303, 533] width 458 height 28
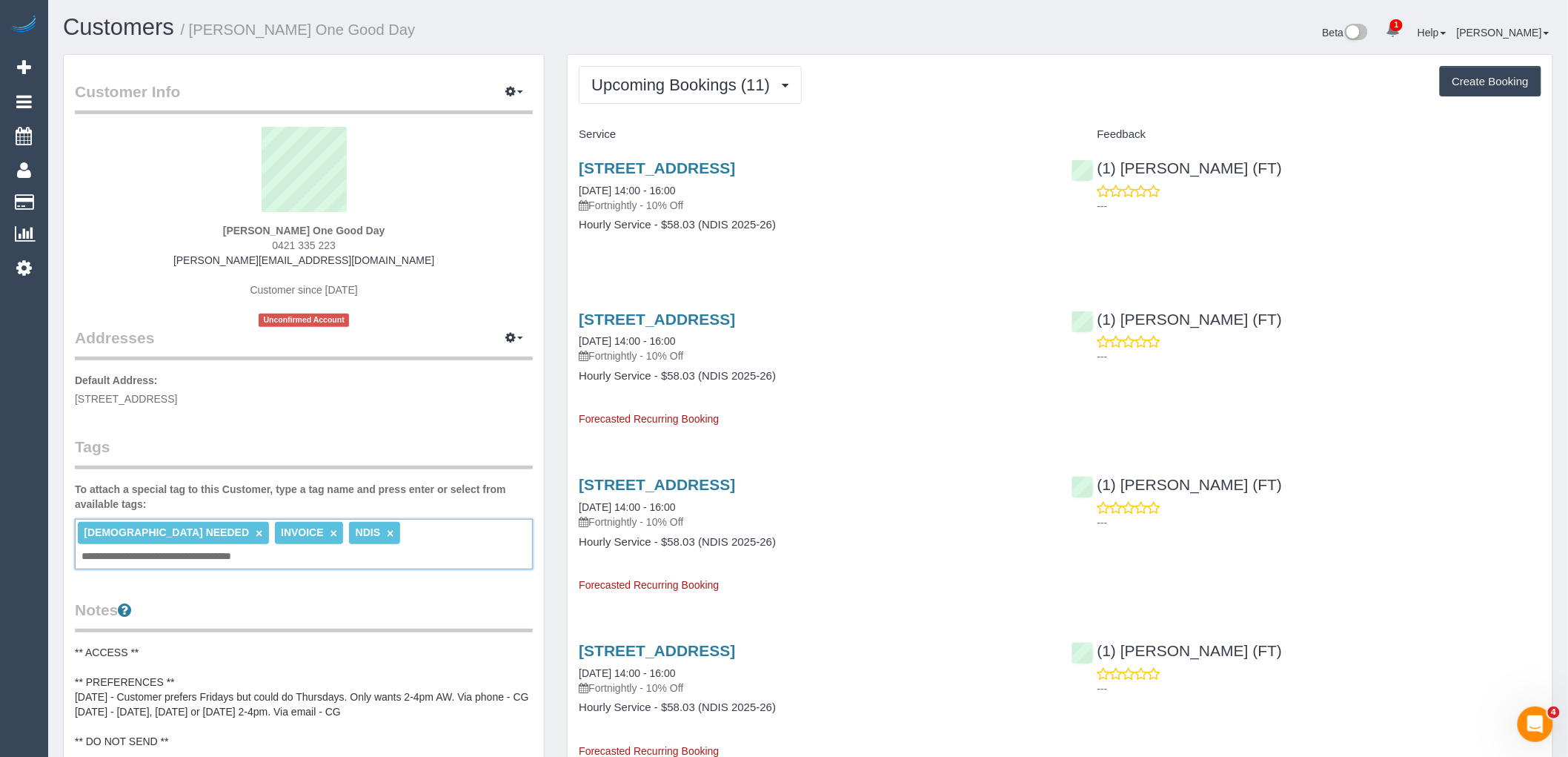
type input "**********"
click at [418, 395] on p "Default Address: 207/30-32 Therry Street, Melbourne, VIC 3000" at bounding box center [303, 390] width 458 height 34
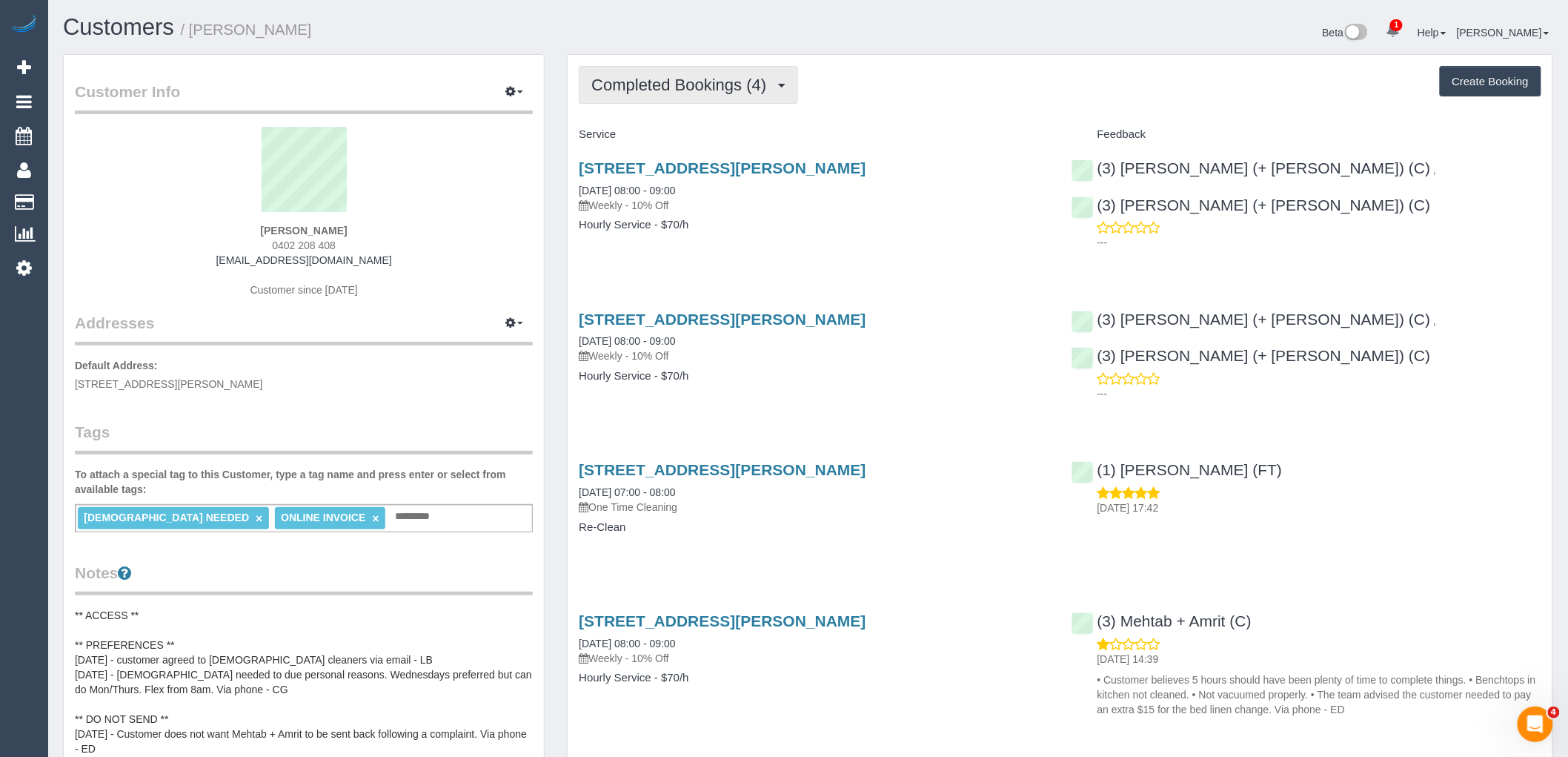
click at [728, 88] on span "Completed Bookings (4)" at bounding box center [683, 84] width 182 height 19
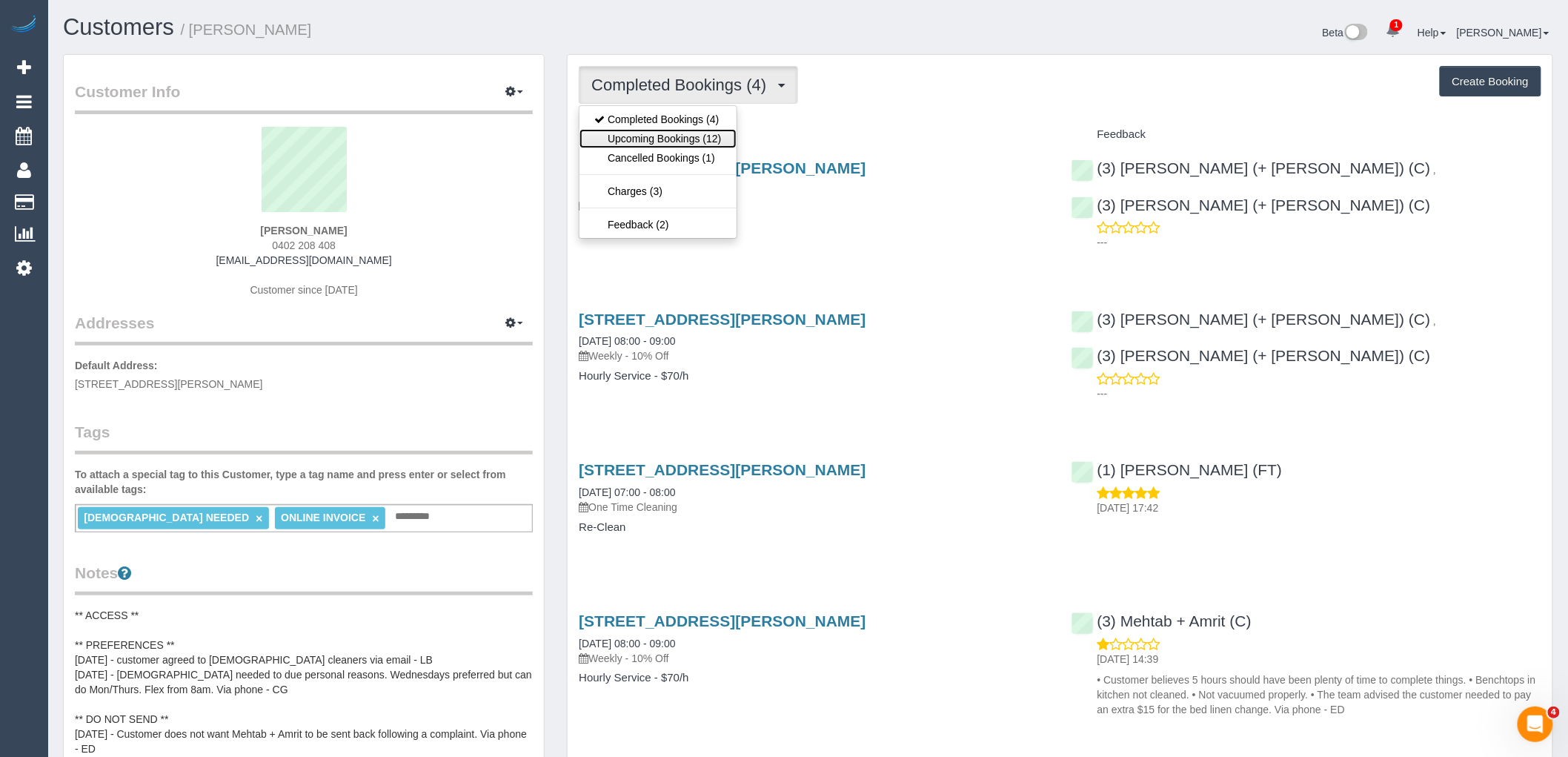
click at [702, 141] on link "Upcoming Bookings (12)" at bounding box center [657, 139] width 157 height 20
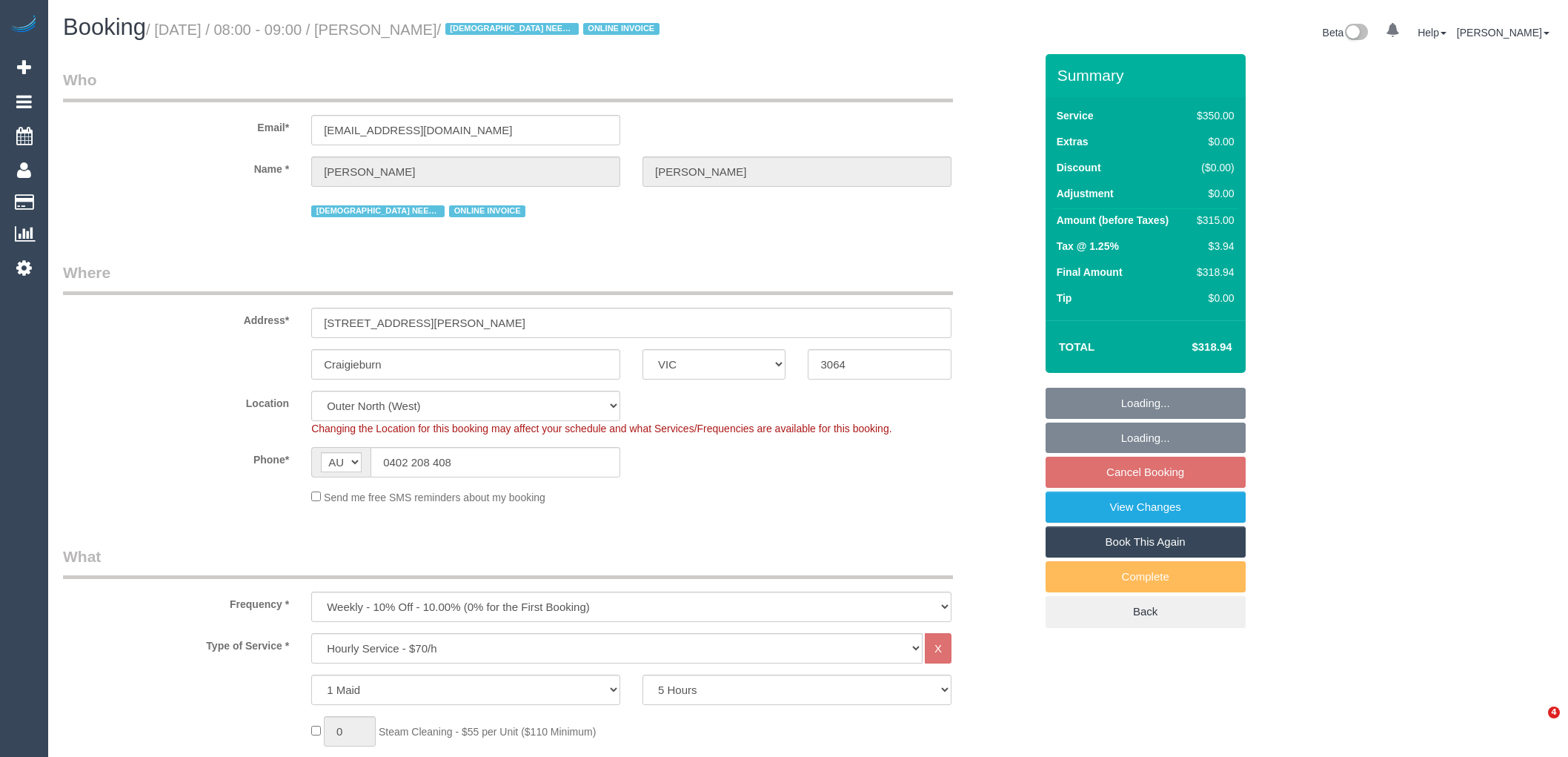
select select "VIC"
select select "300"
select select "object:882"
select select "number:28"
select select "number:14"
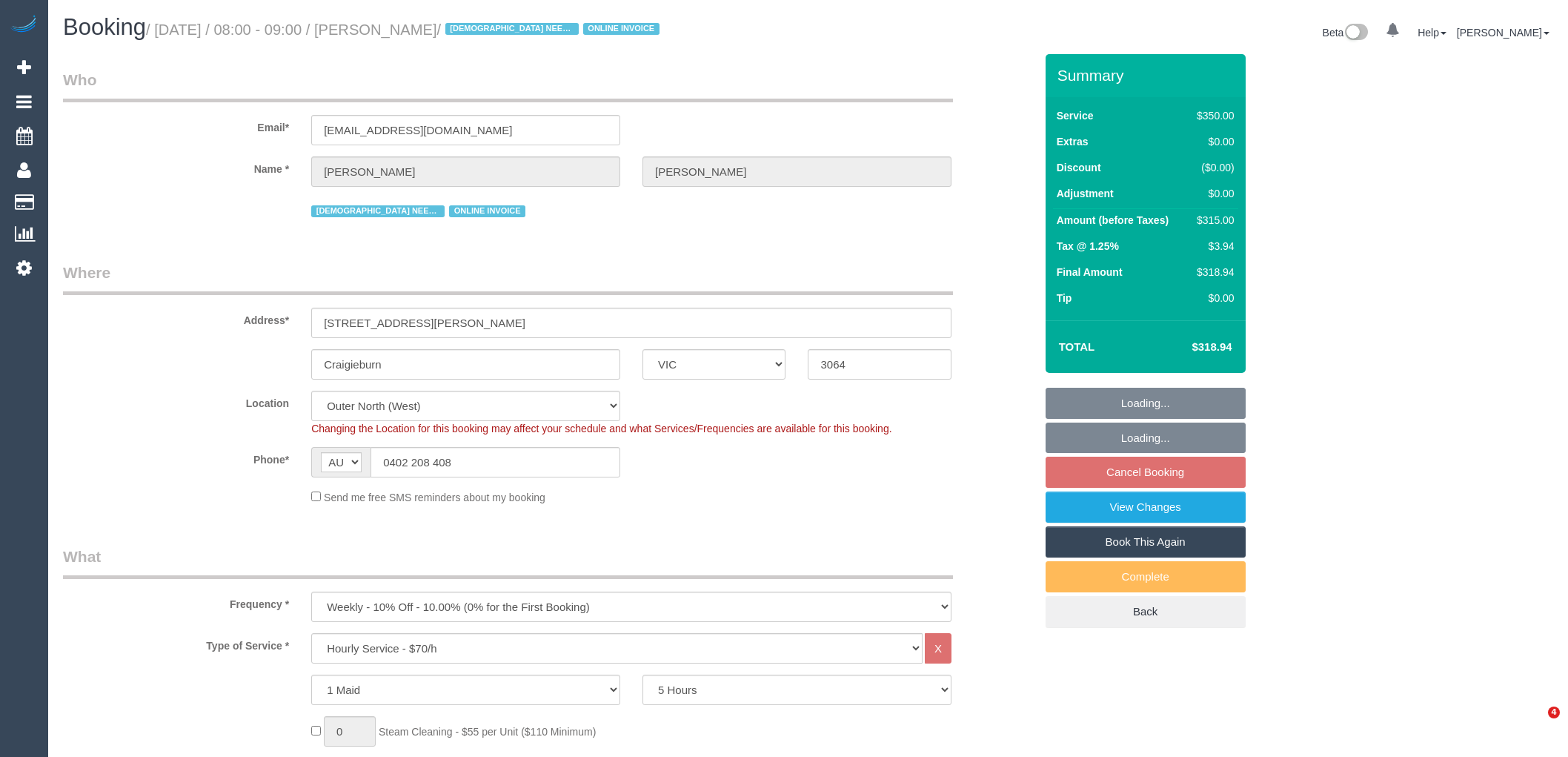
select select "number:18"
select select "number:36"
select select "number:35"
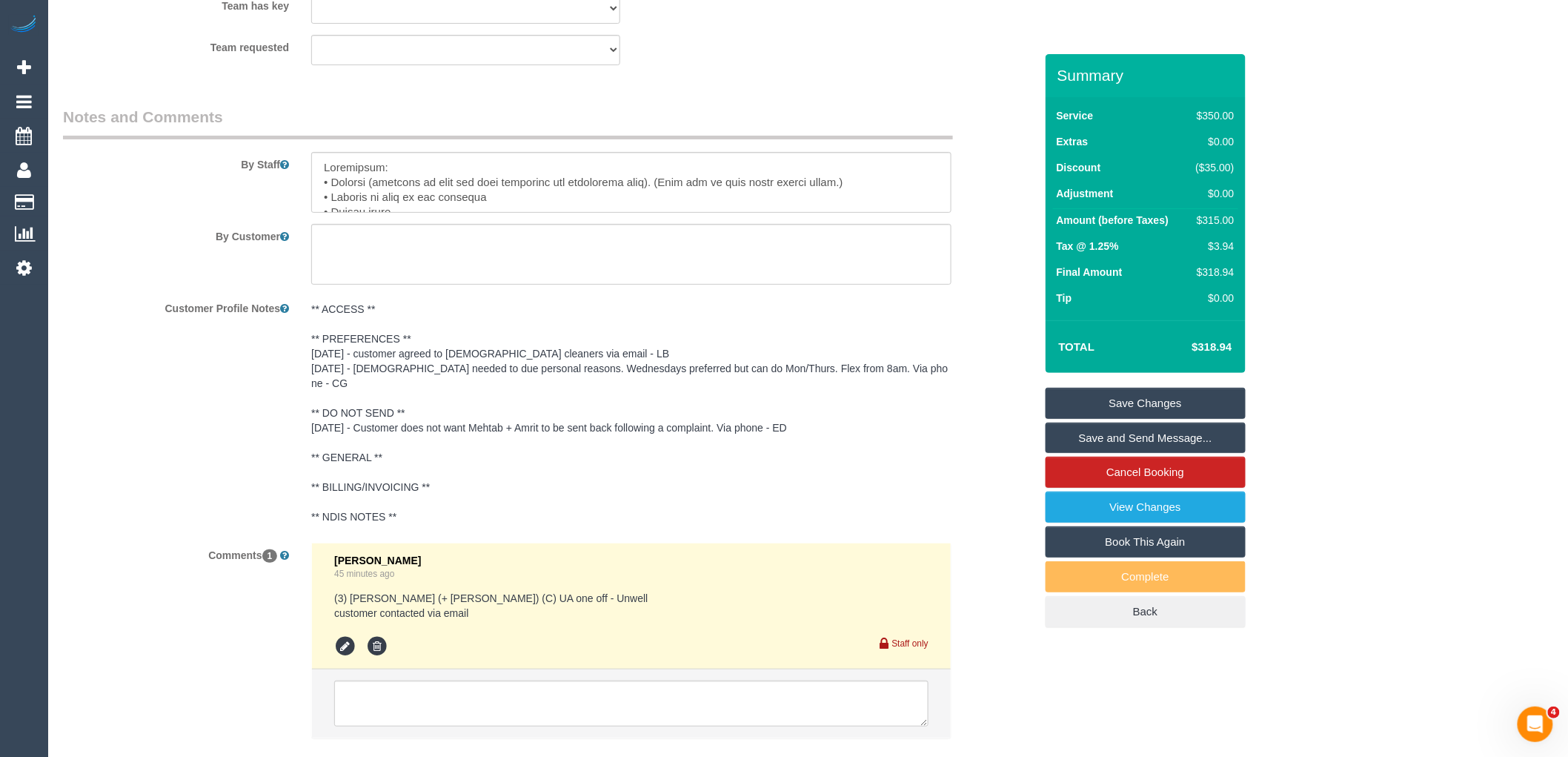
scroll to position [2485, 0]
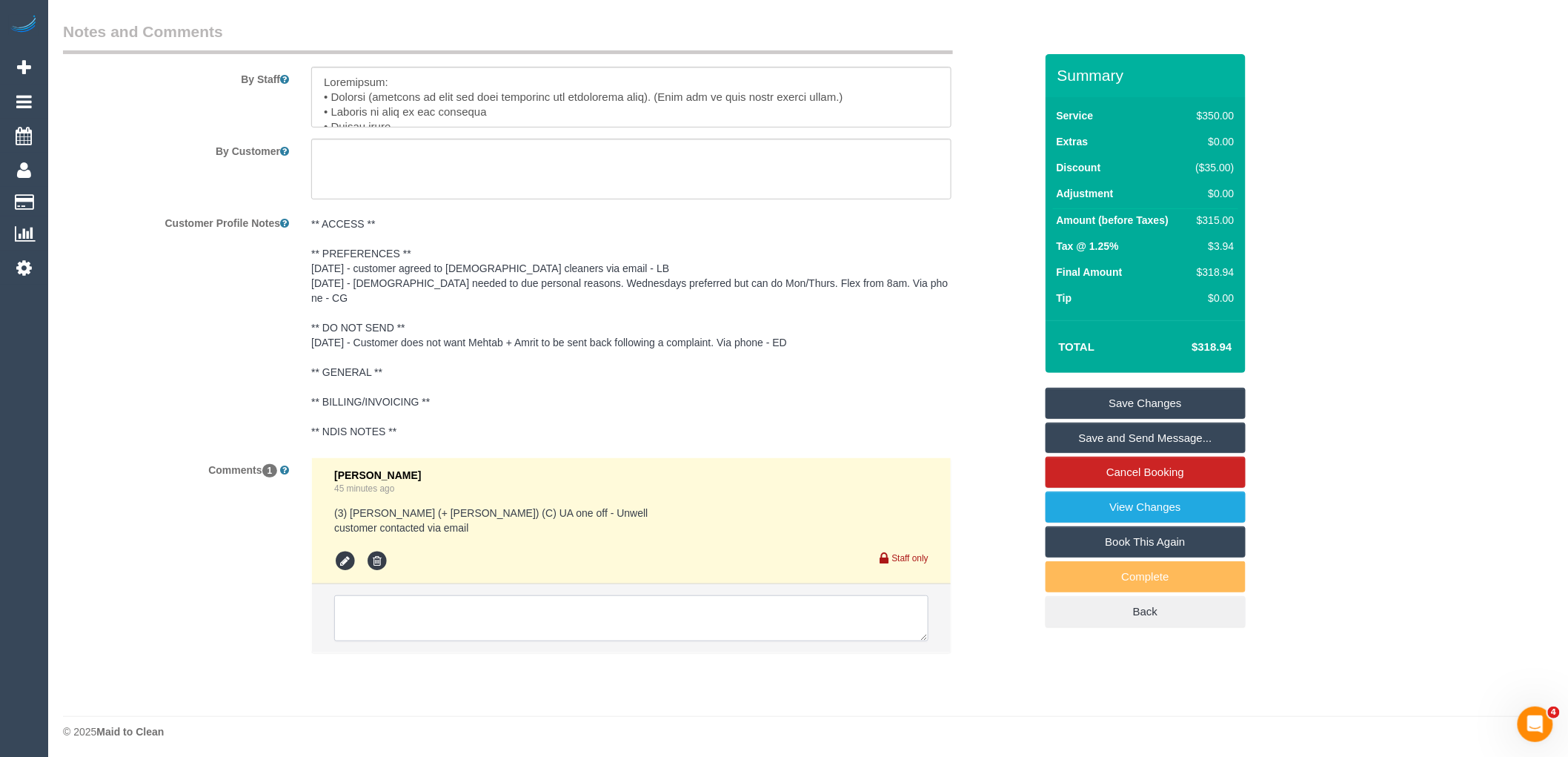
click at [437, 606] on textarea at bounding box center [631, 618] width 594 height 46
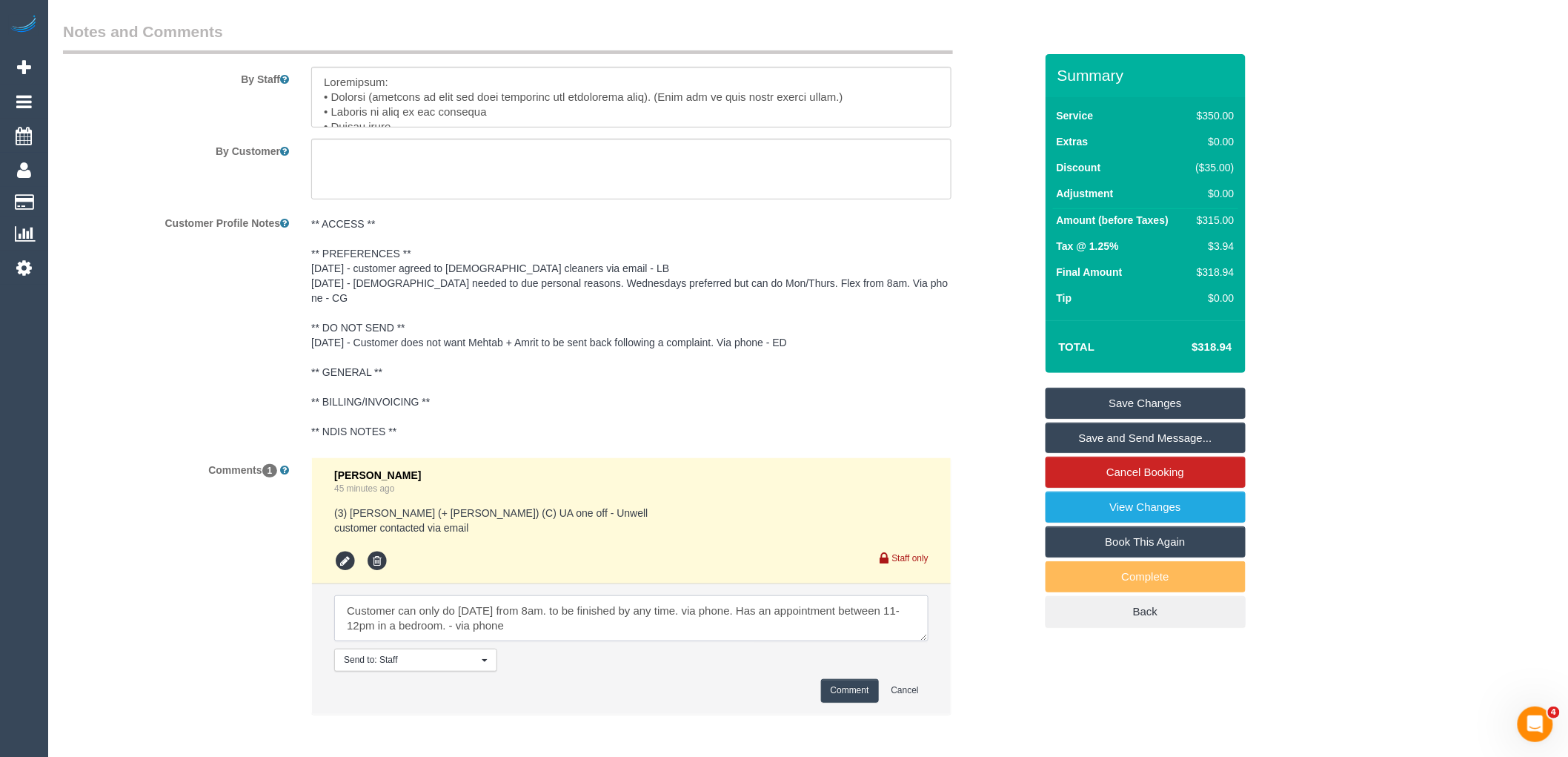
type textarea "Customer can only do Wednesday from 8am. to be finished by any time. via phone.…"
click at [865, 681] on button "Comment" at bounding box center [850, 691] width 58 height 23
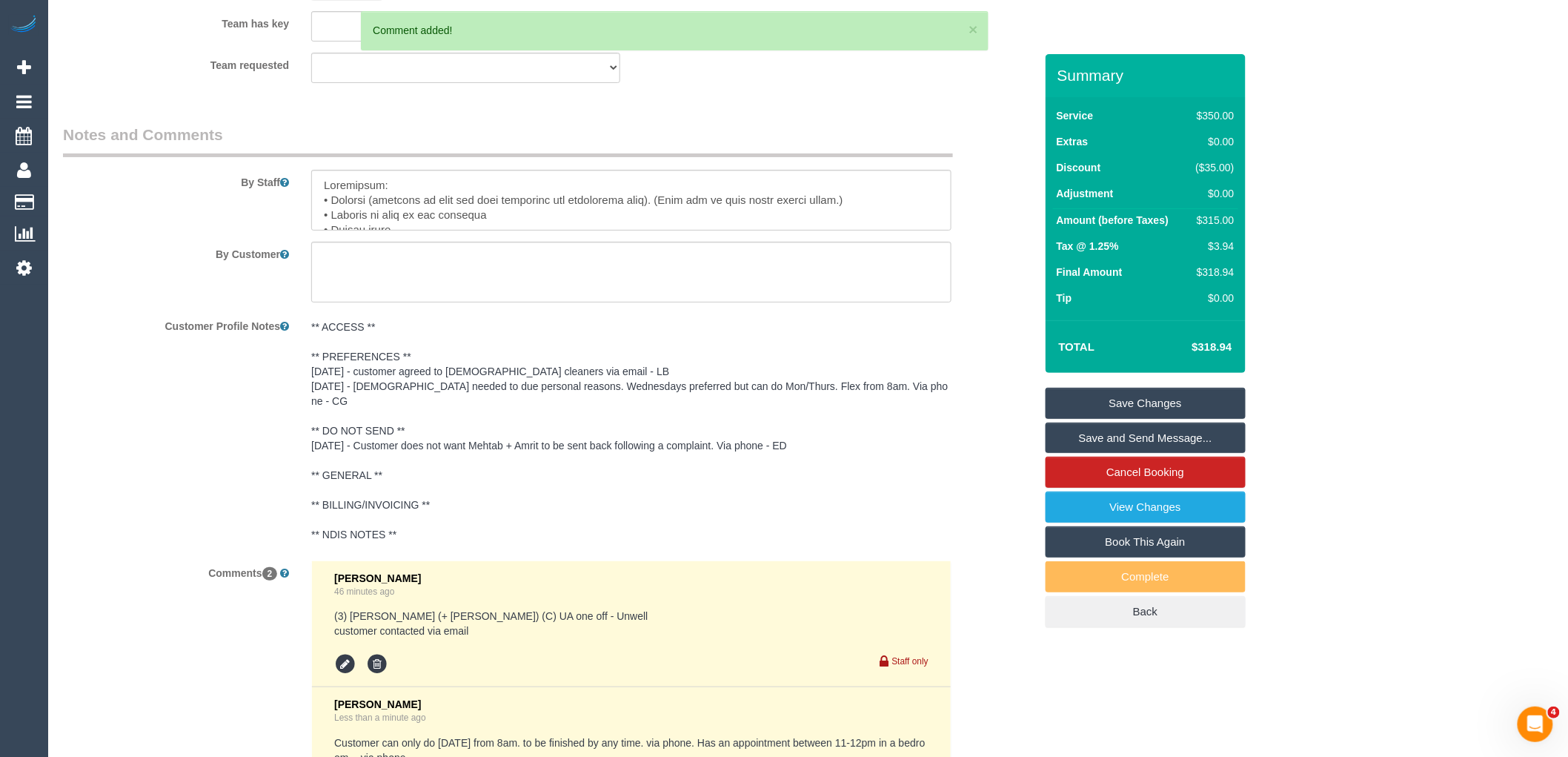
scroll to position [2155, 0]
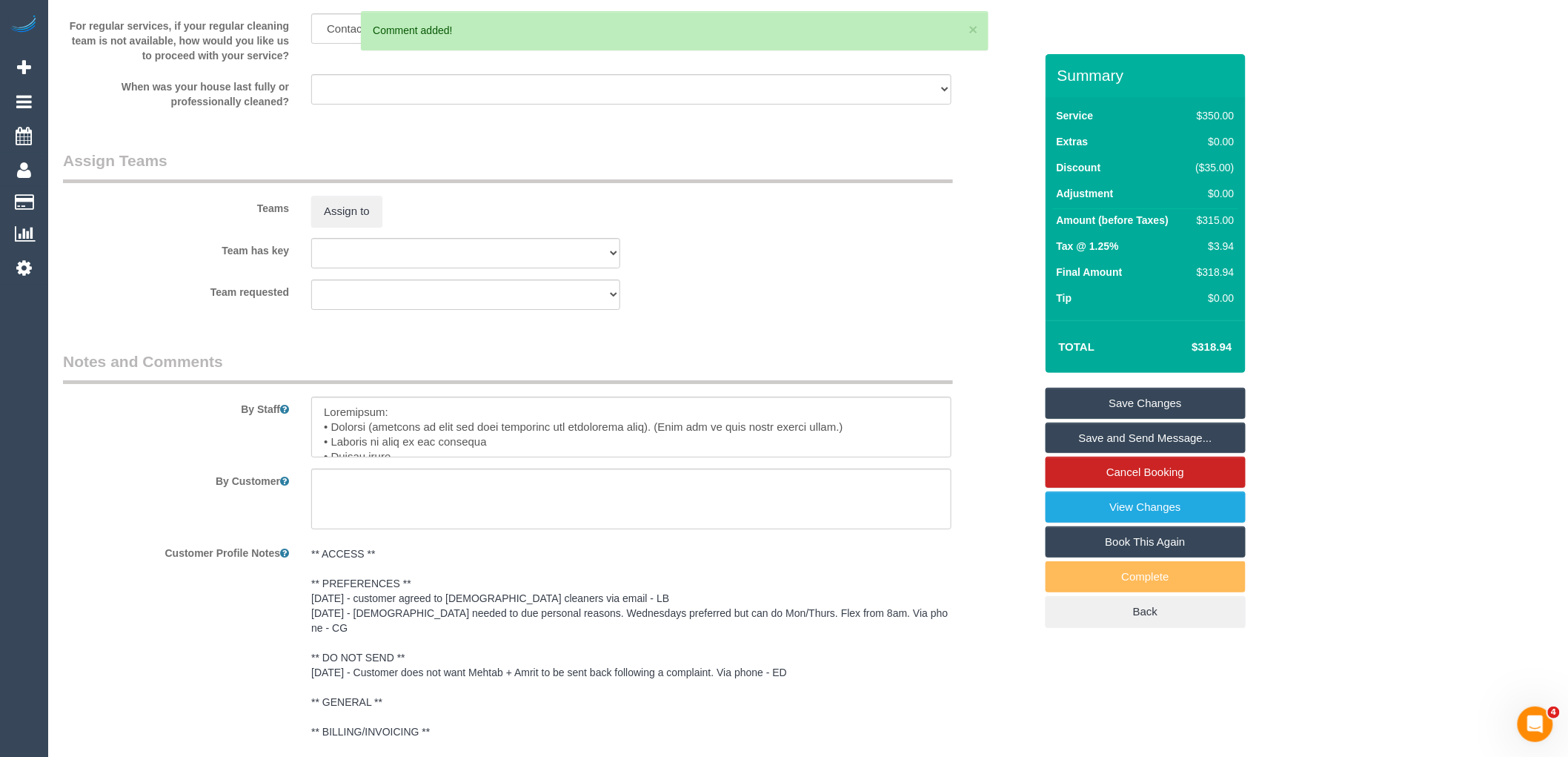
click at [1152, 394] on link "Save Changes" at bounding box center [1146, 404] width 200 height 31
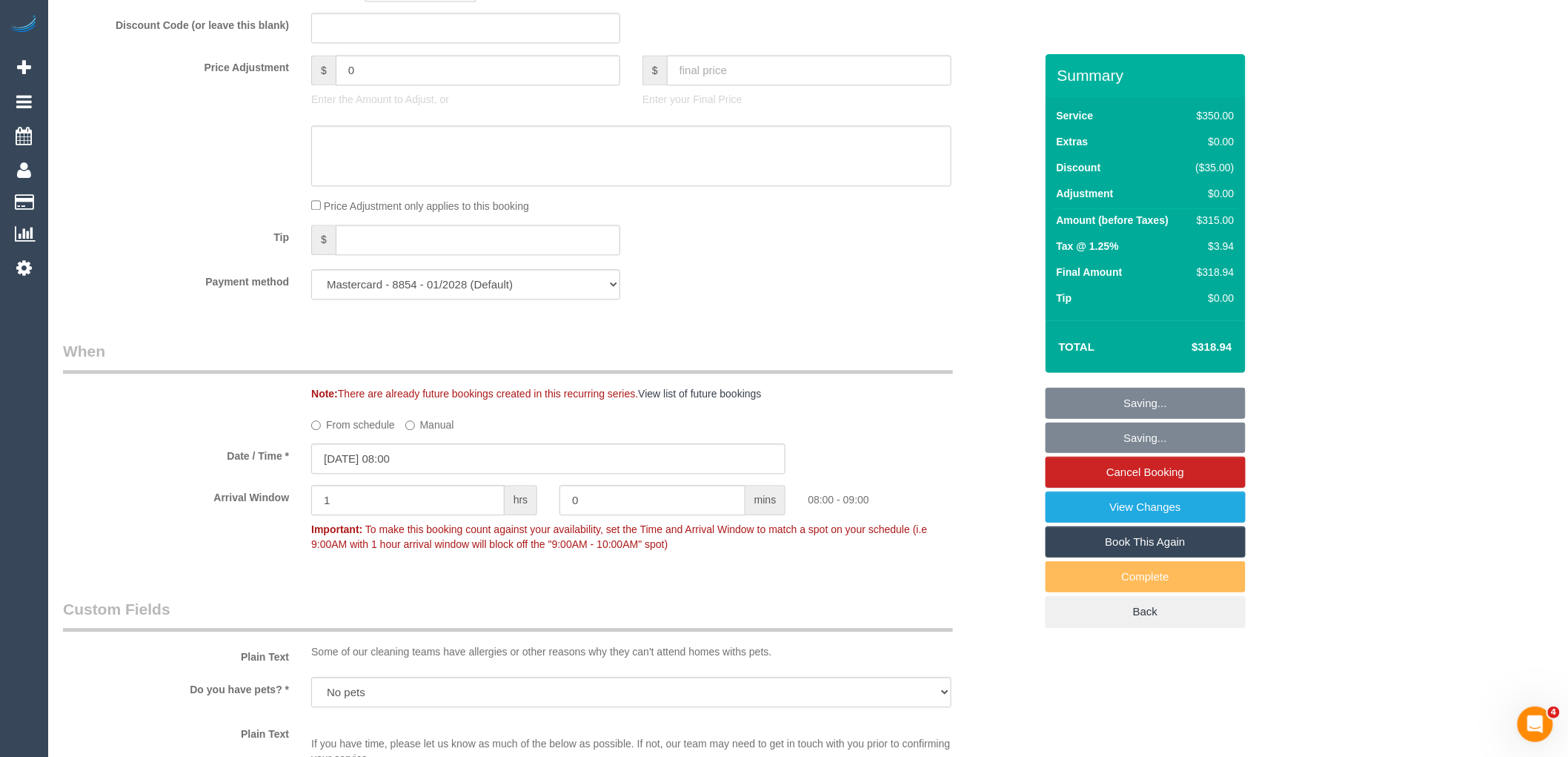
scroll to position [1249, 0]
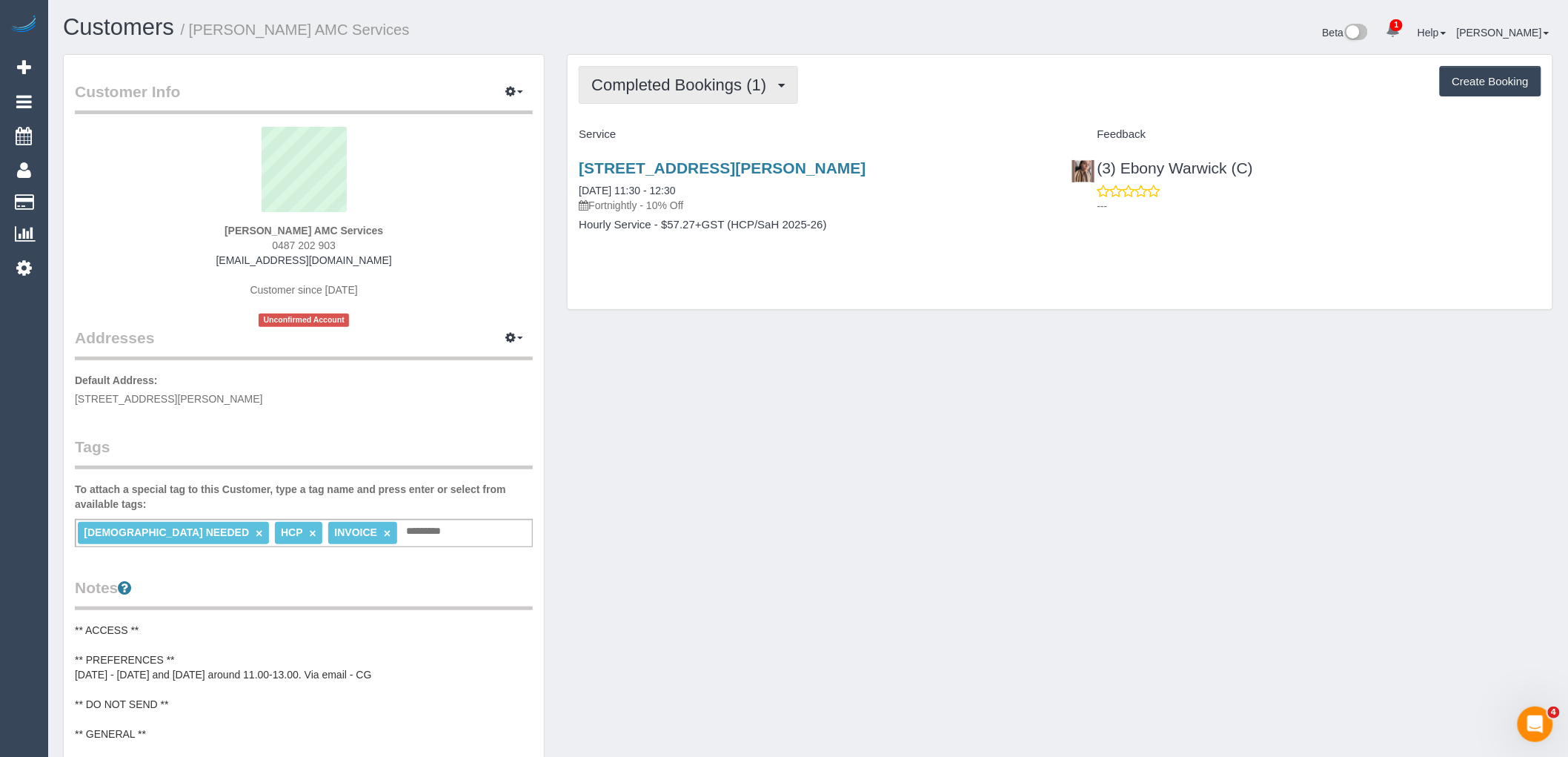
click at [716, 88] on span "Completed Bookings (1)" at bounding box center [683, 84] width 182 height 19
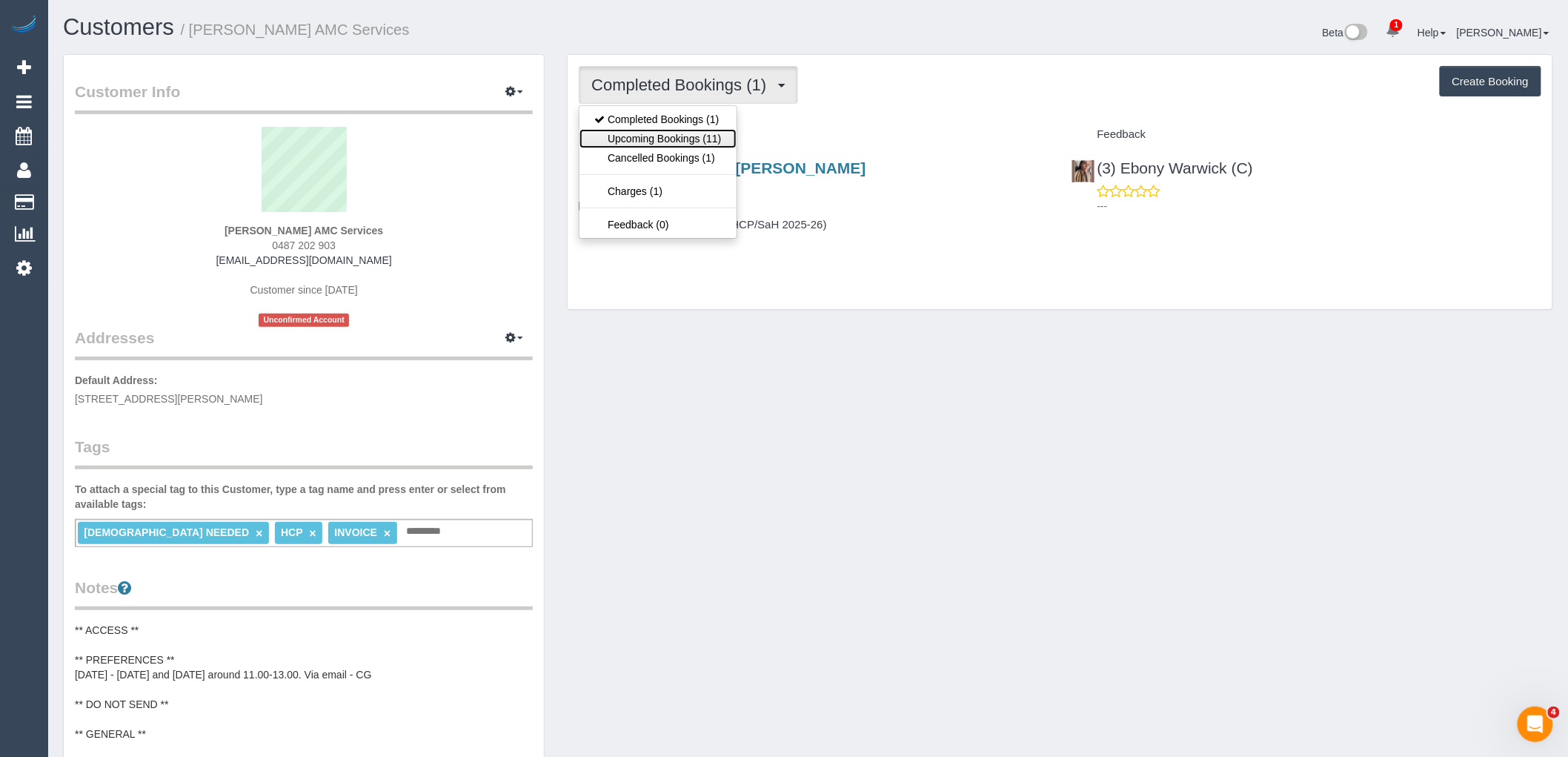
click at [719, 142] on link "Upcoming Bookings (11)" at bounding box center [657, 139] width 157 height 20
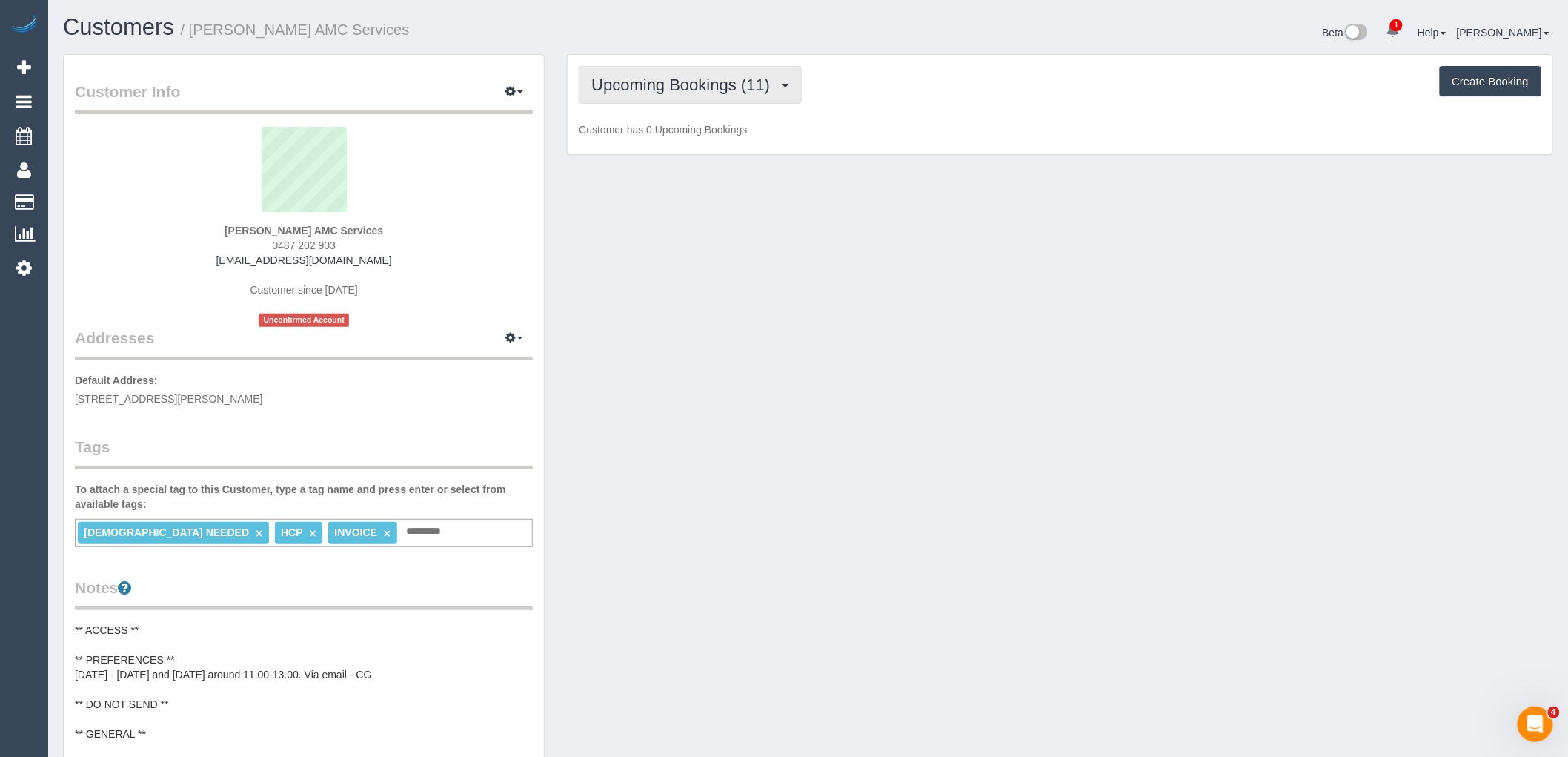
click at [709, 91] on span "Upcoming Bookings (11)" at bounding box center [684, 84] width 186 height 19
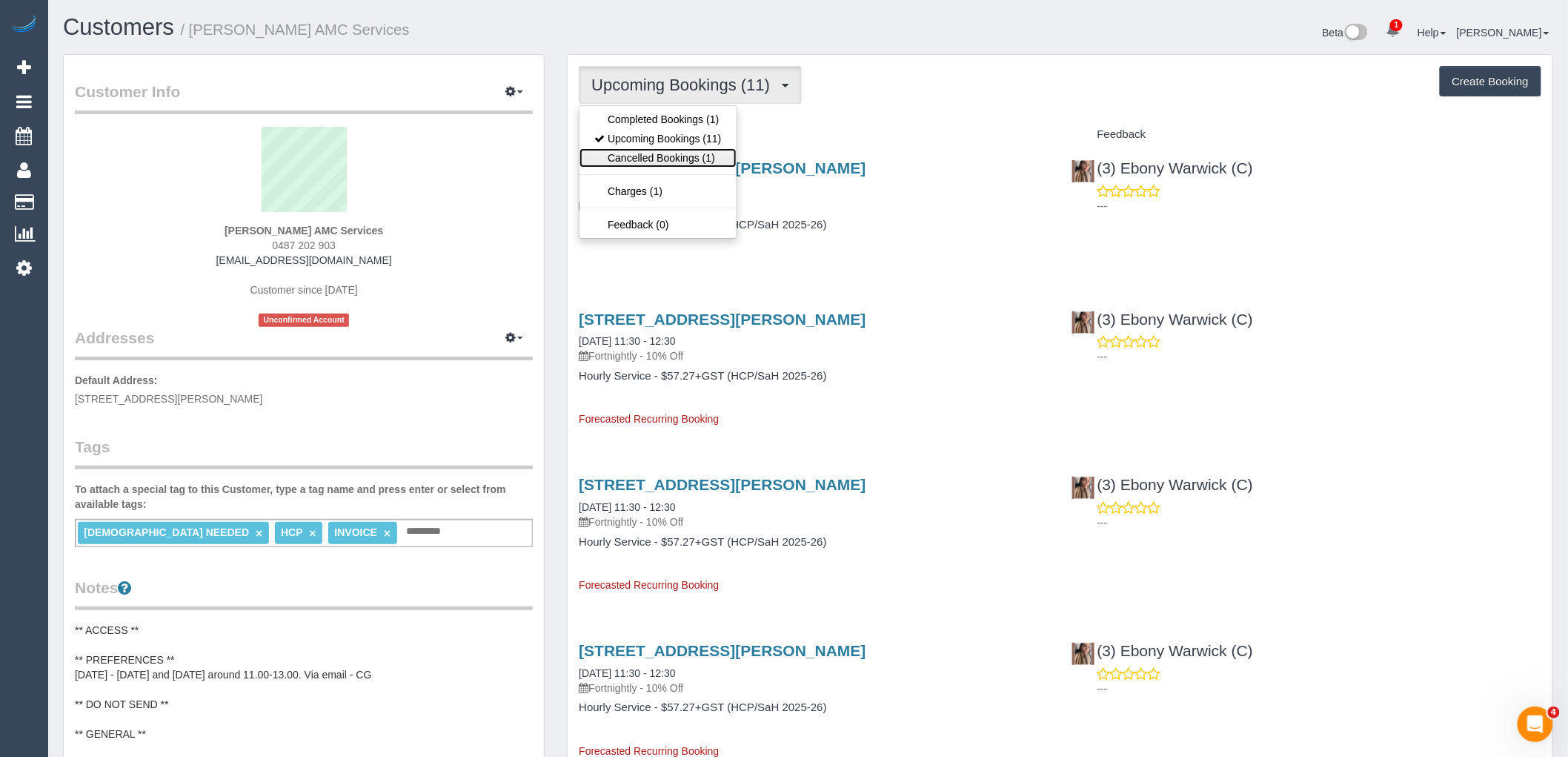
click at [708, 150] on link "Cancelled Bookings (1)" at bounding box center [657, 158] width 157 height 20
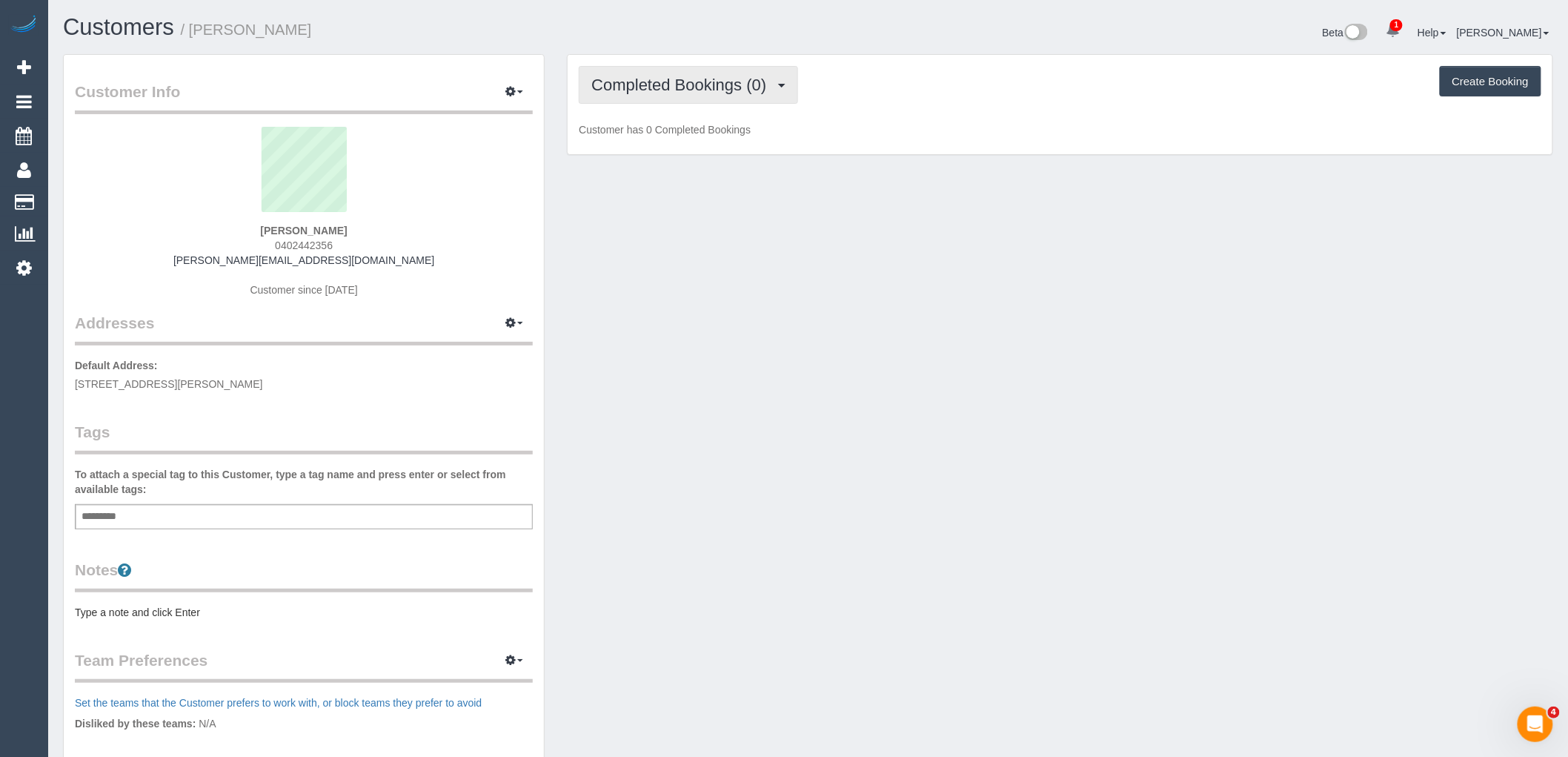
click at [611, 84] on span "Completed Bookings (0)" at bounding box center [683, 84] width 182 height 19
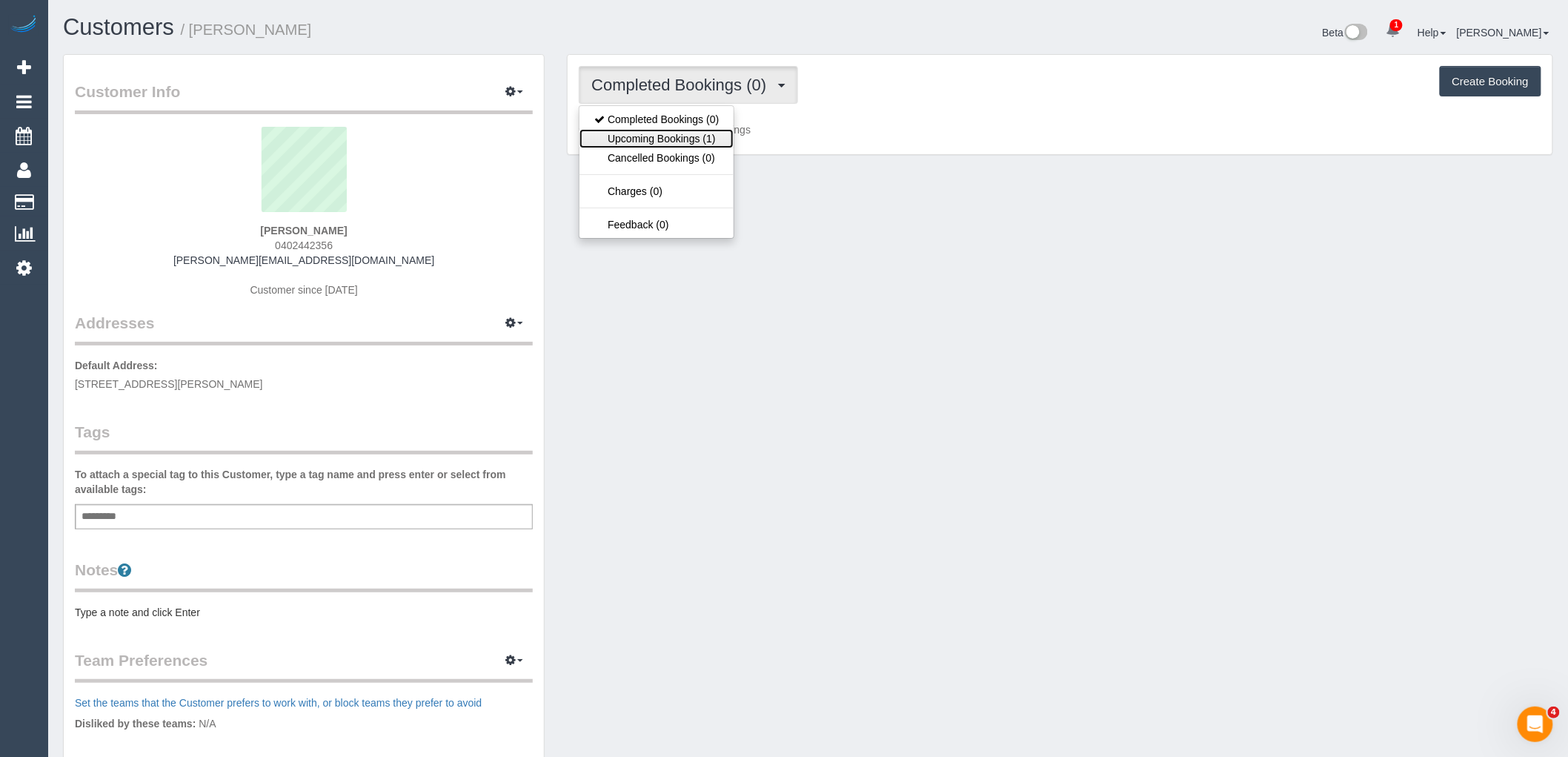
click at [632, 141] on link "Upcoming Bookings (1)" at bounding box center [657, 139] width 154 height 20
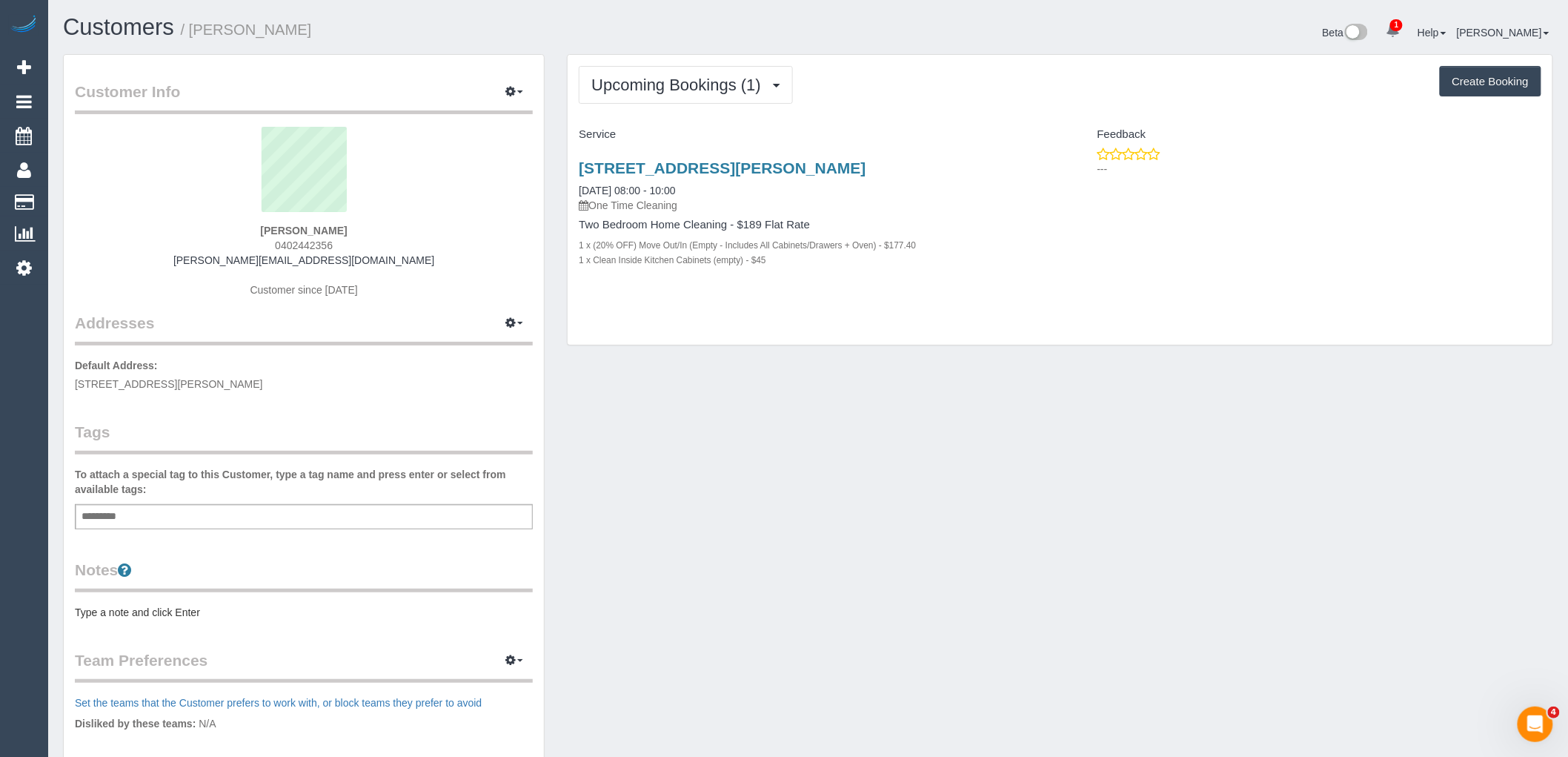
click at [770, 158] on div "[STREET_ADDRESS][PERSON_NAME] [DATE] 08:00 - 10:00 One Time Cleaning Two Bedroo…" at bounding box center [814, 221] width 492 height 150
click at [770, 166] on link "[STREET_ADDRESS][PERSON_NAME]" at bounding box center [722, 167] width 287 height 17
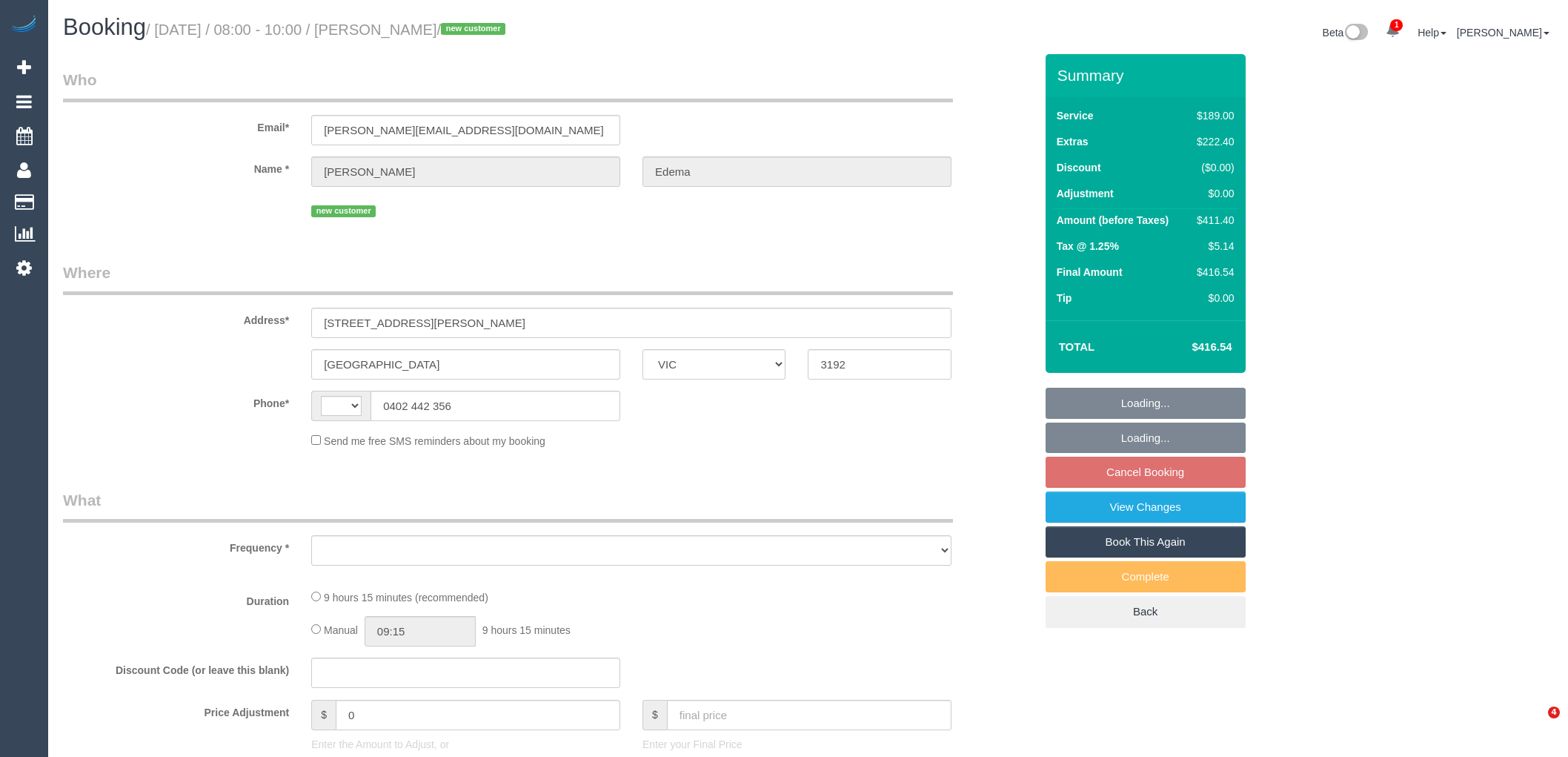
select select "VIC"
select select "string:AU"
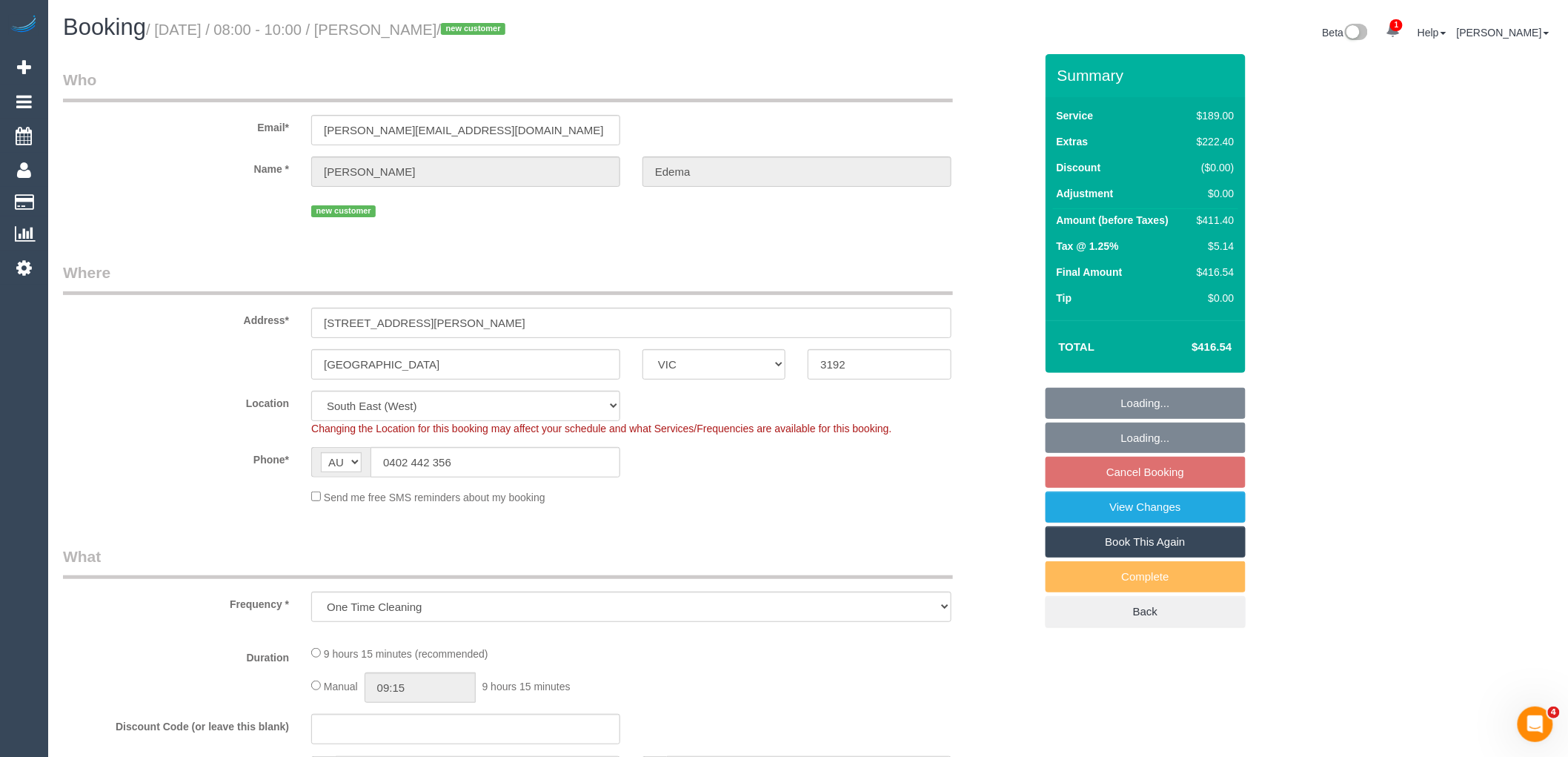
select select "object:789"
select select "string:stripe-pm_1Run5X2GScqysDRVfLTQ1E8X"
select select "number:27"
select select "number:14"
select select "number:18"
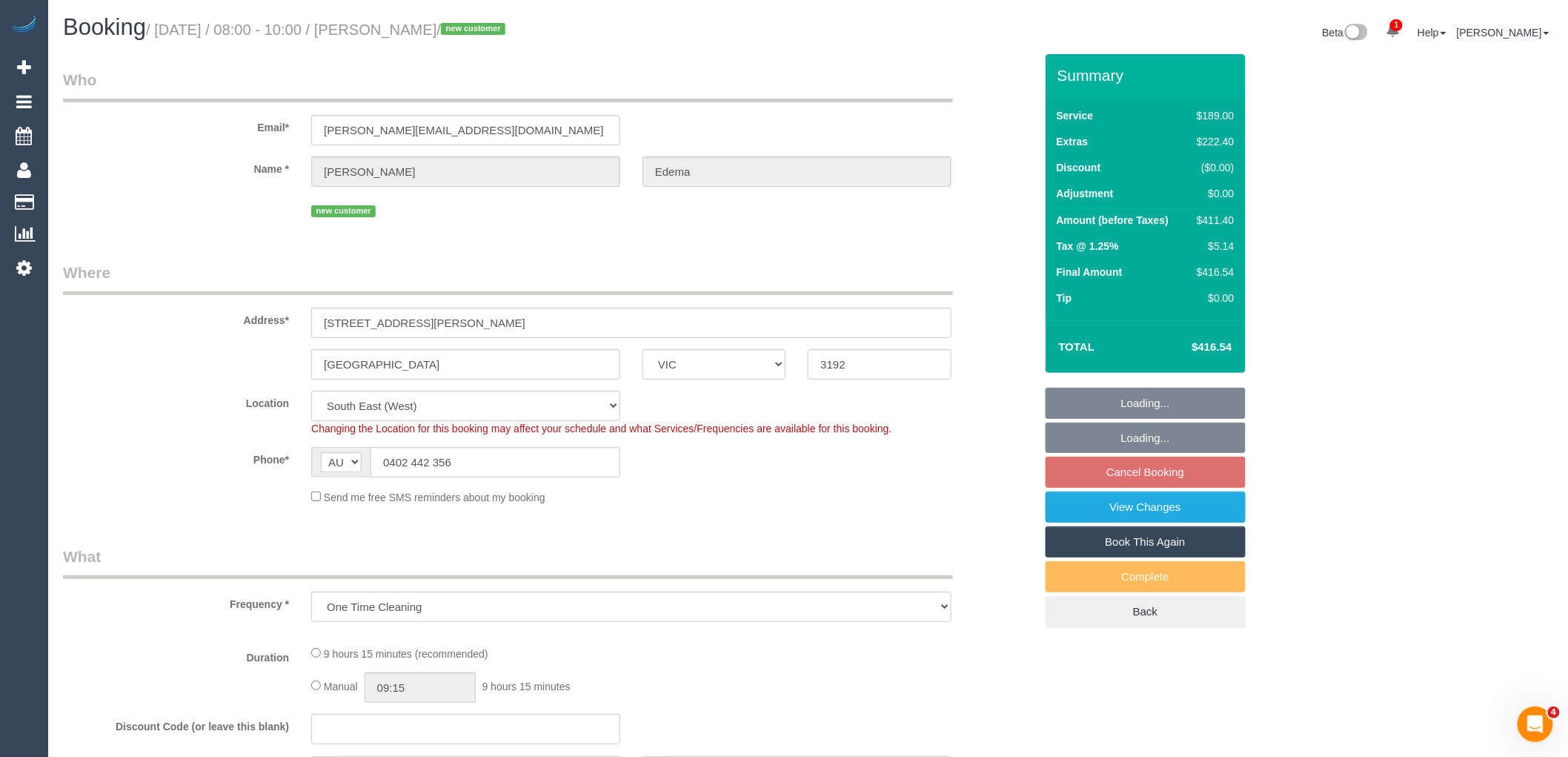
select select "number:25"
select select "number:26"
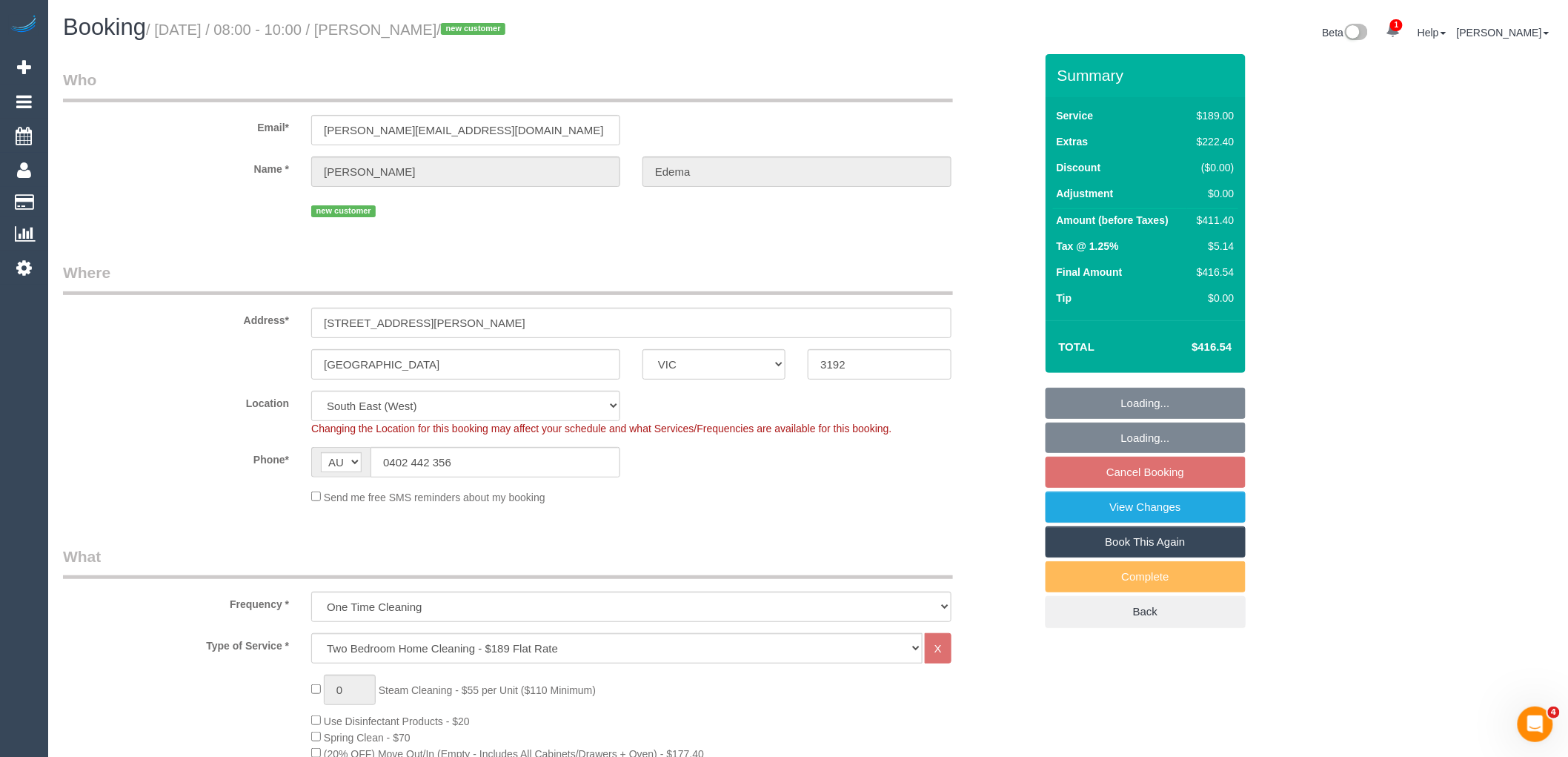
select select "spot2"
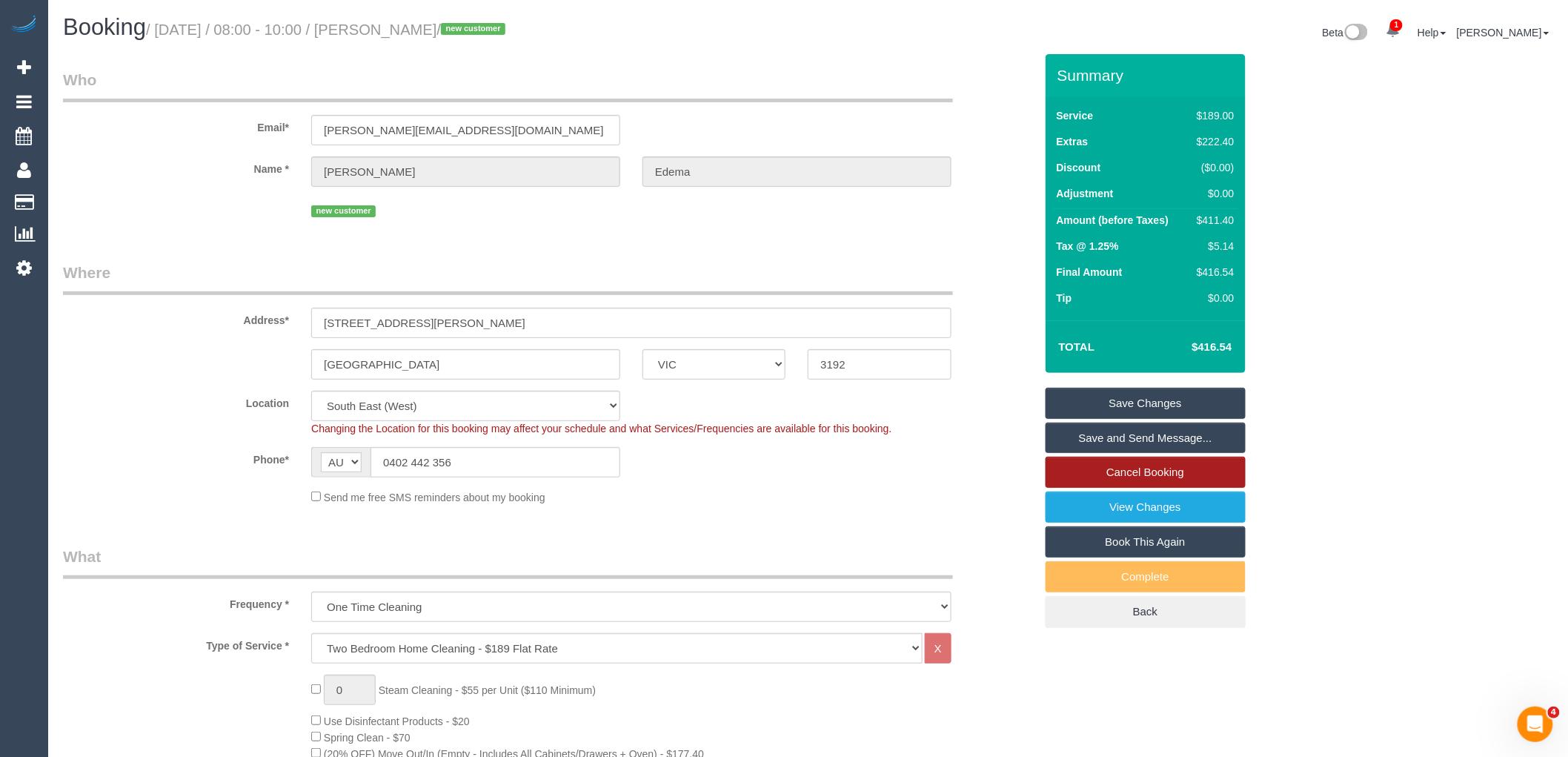
click at [1202, 464] on link "Cancel Booking" at bounding box center [1146, 472] width 200 height 31
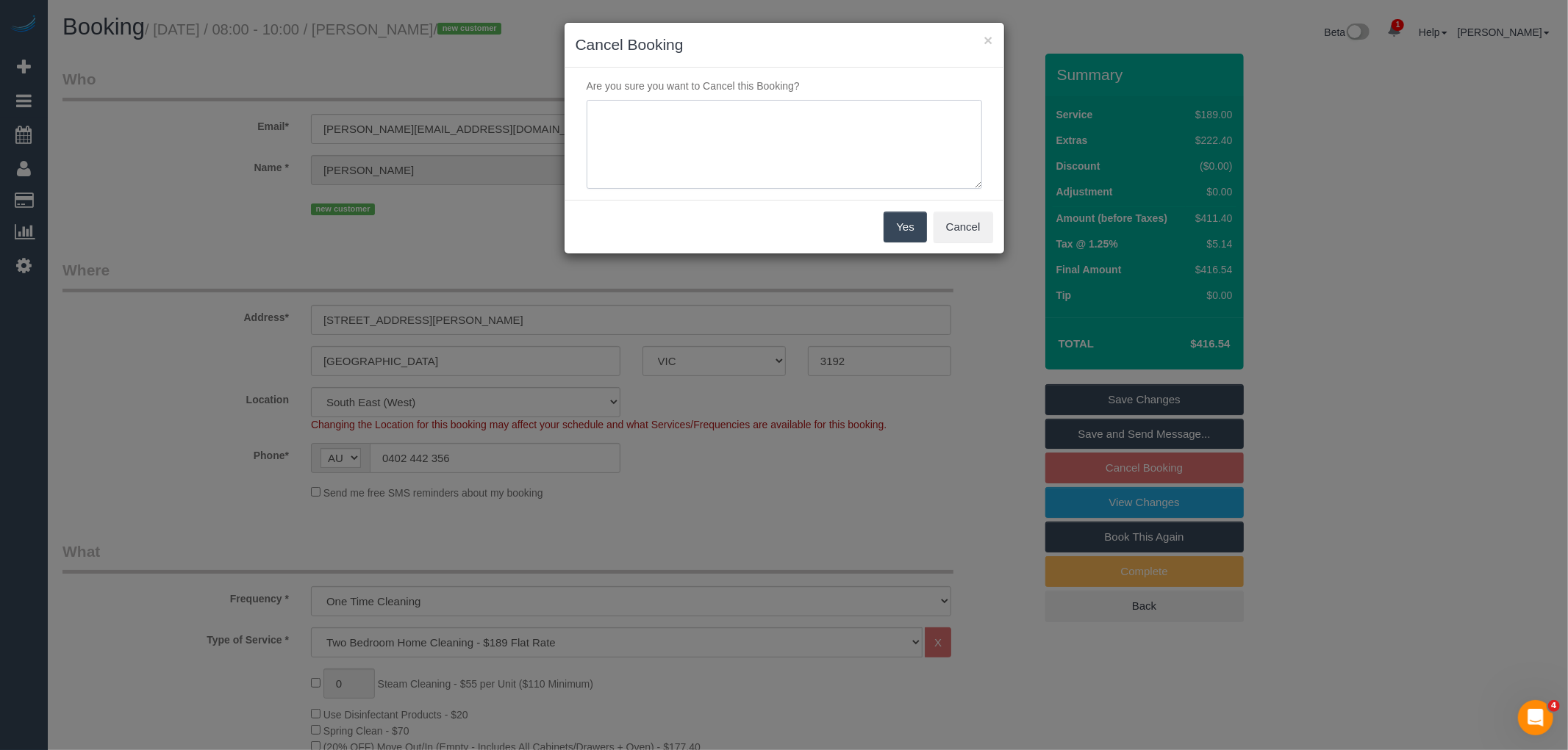
drag, startPoint x: 851, startPoint y: 180, endPoint x: 821, endPoint y: 128, distance: 60.0
click at [838, 154] on textarea at bounding box center [784, 145] width 395 height 89
type textarea "Service no longer needed via email VC"
click at [912, 231] on button "Yes" at bounding box center [905, 227] width 42 height 31
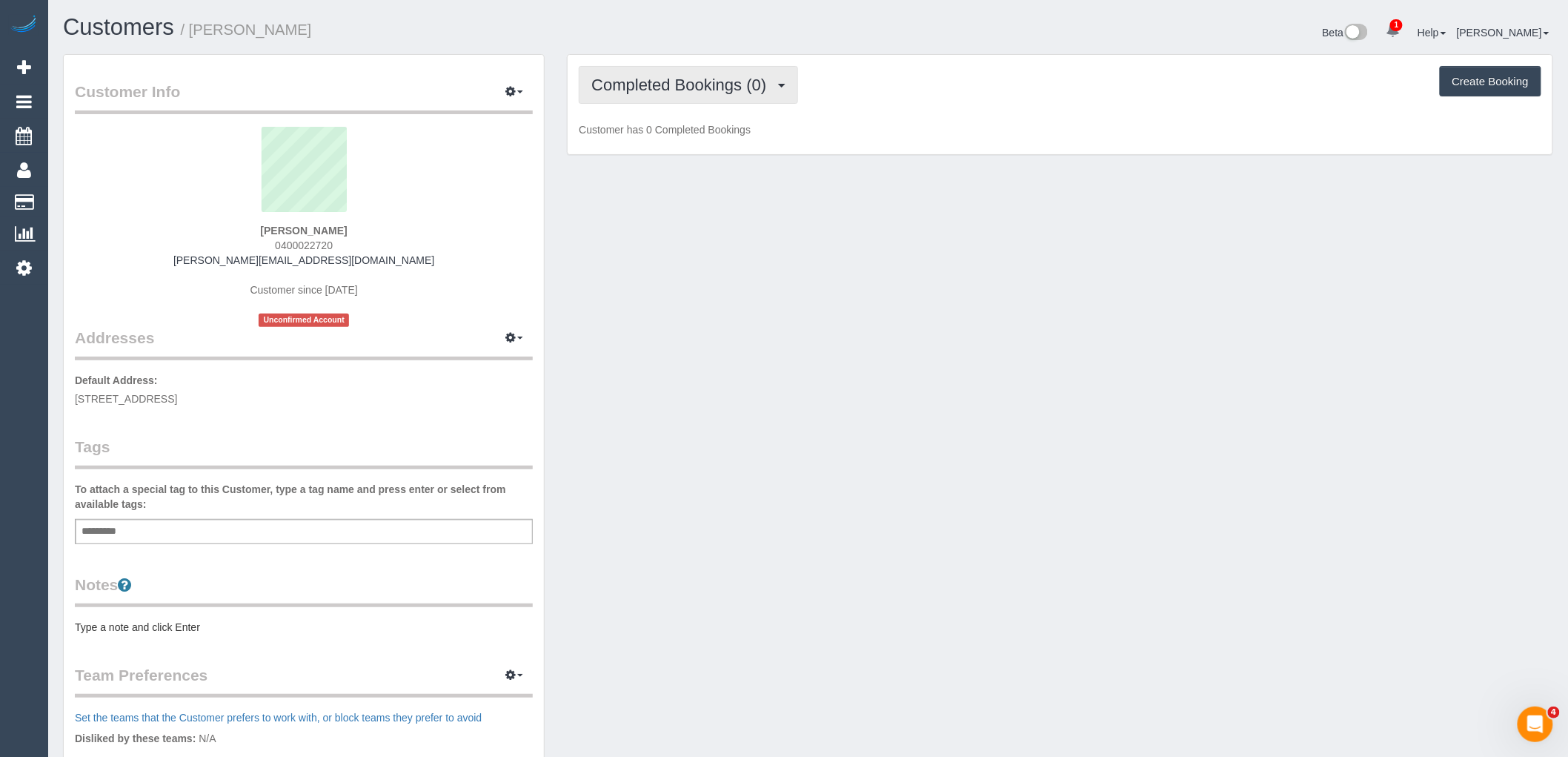
click at [707, 95] on button "Completed Bookings (0)" at bounding box center [689, 84] width 220 height 38
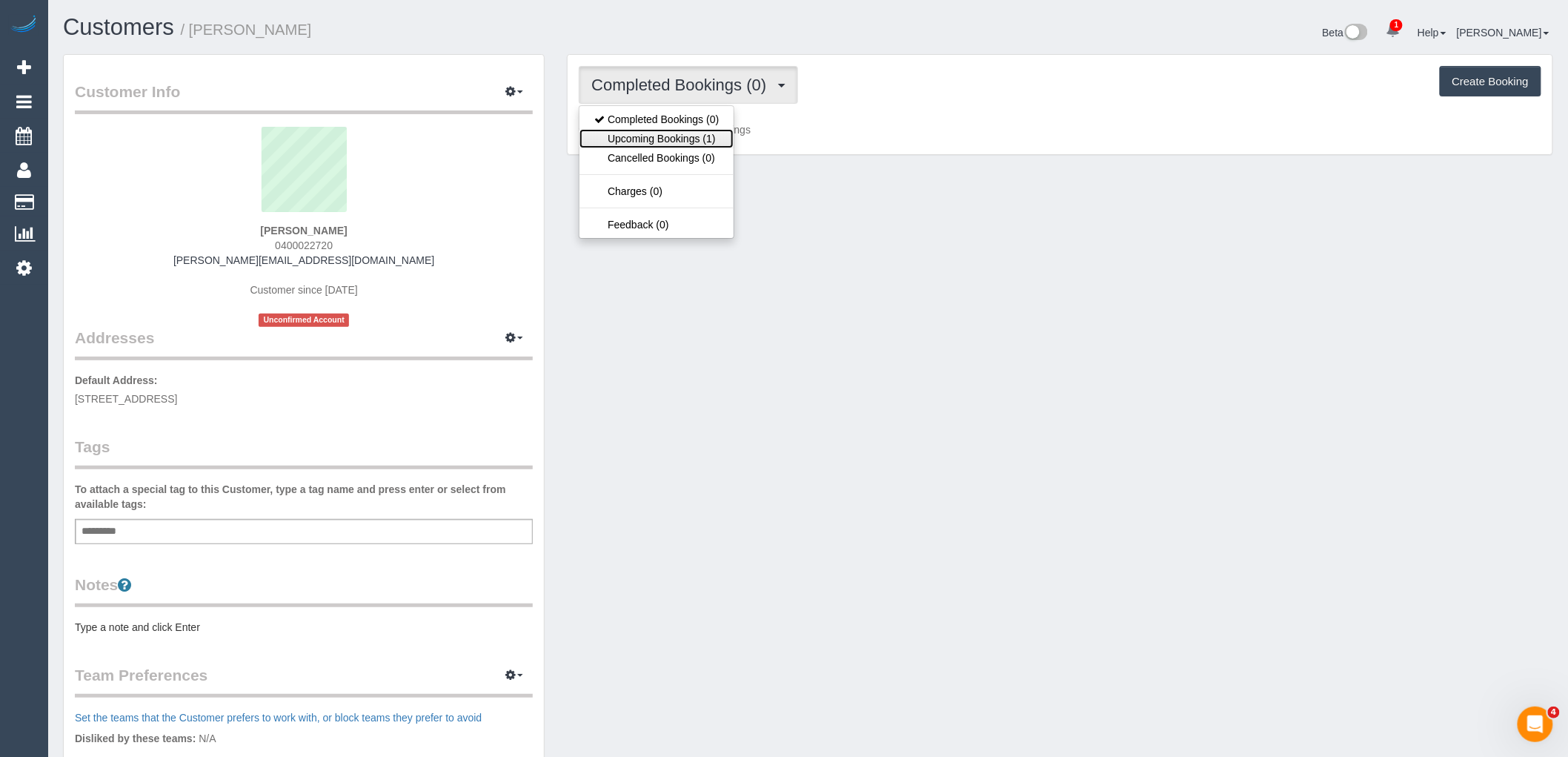
click at [716, 144] on link "Upcoming Bookings (1)" at bounding box center [657, 139] width 154 height 20
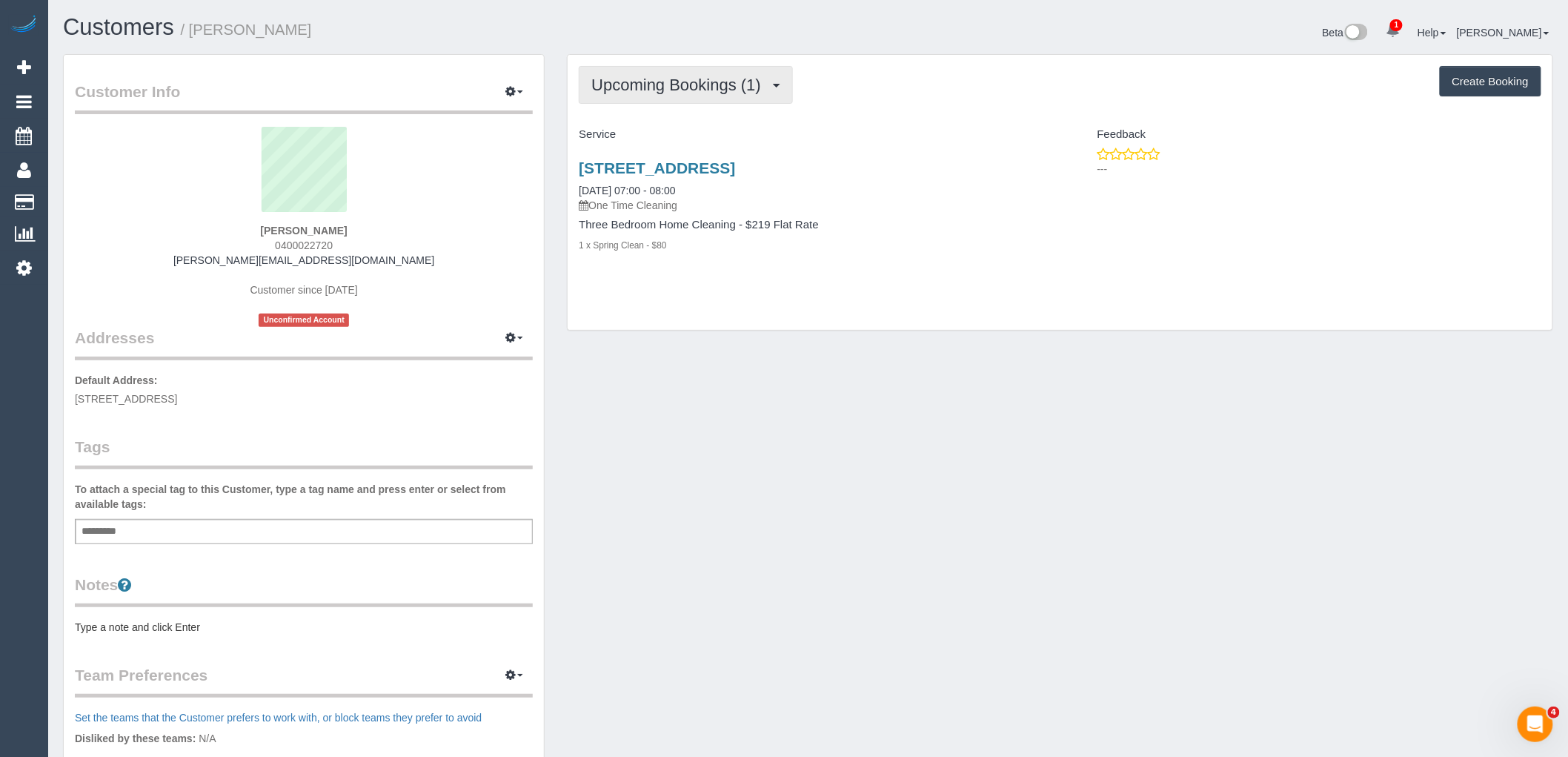
click at [643, 73] on button "Upcoming Bookings (1)" at bounding box center [685, 84] width 214 height 38
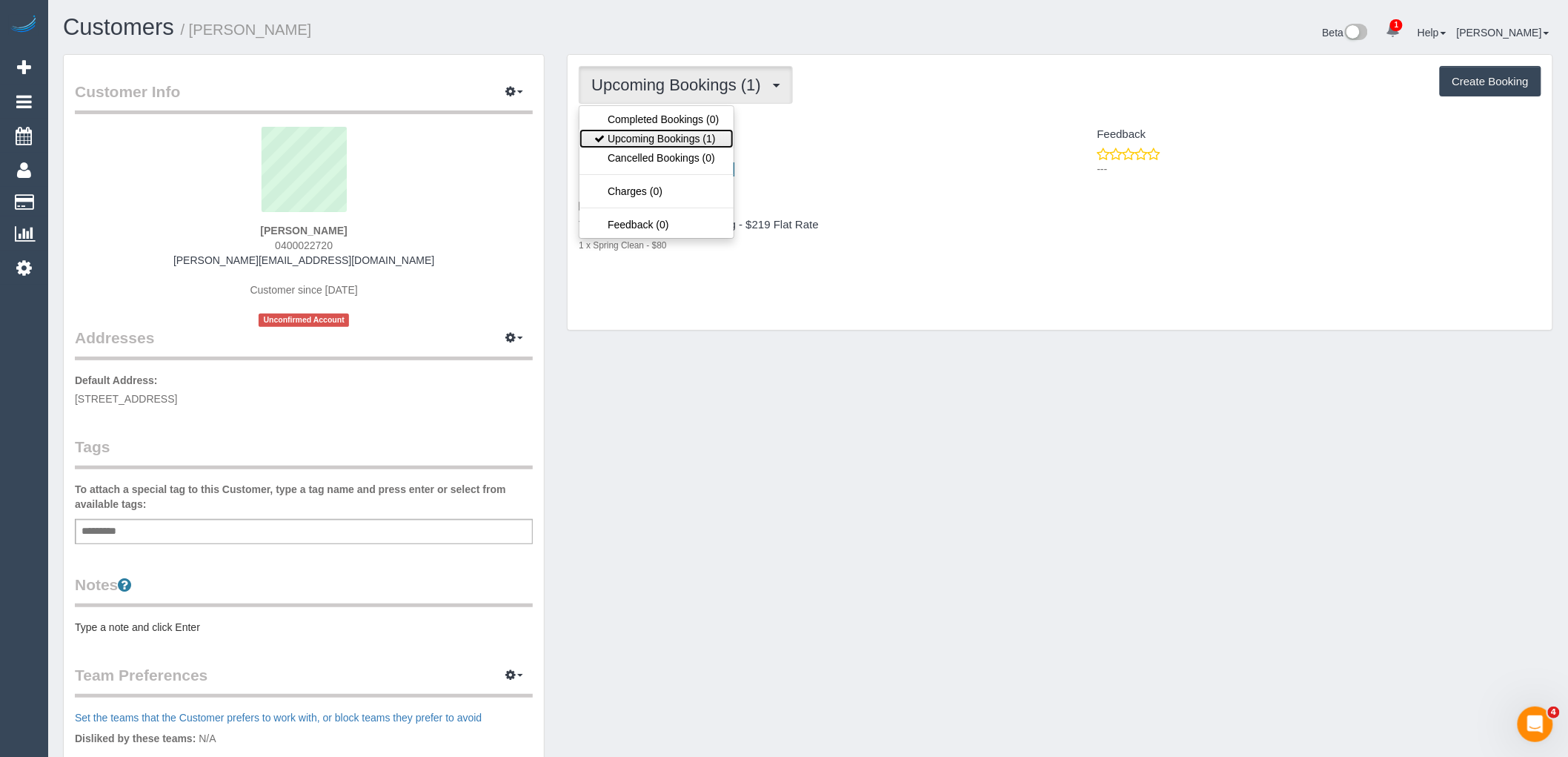
click at [680, 139] on link "Upcoming Bookings (1)" at bounding box center [657, 139] width 154 height 20
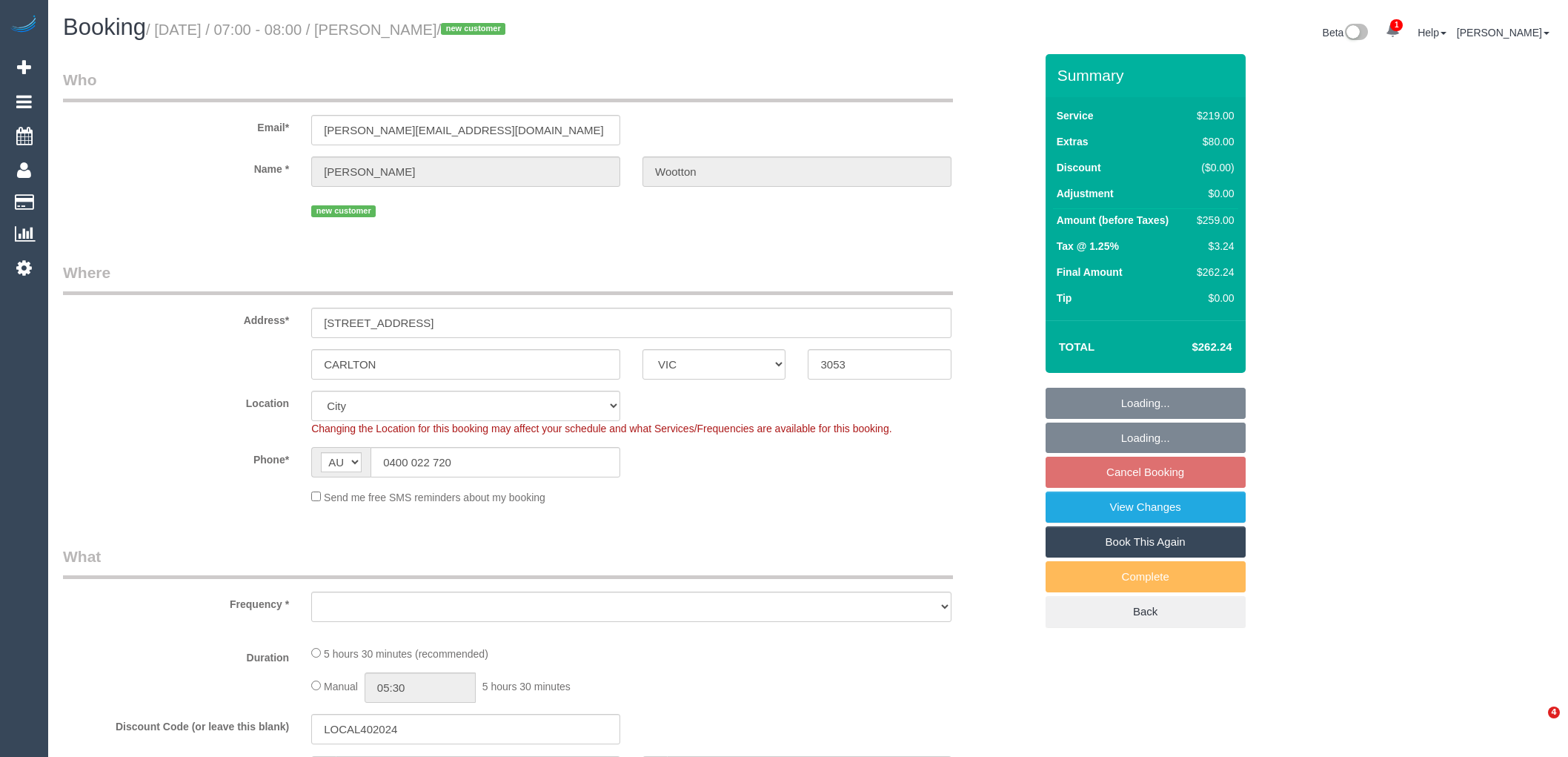
select select "VIC"
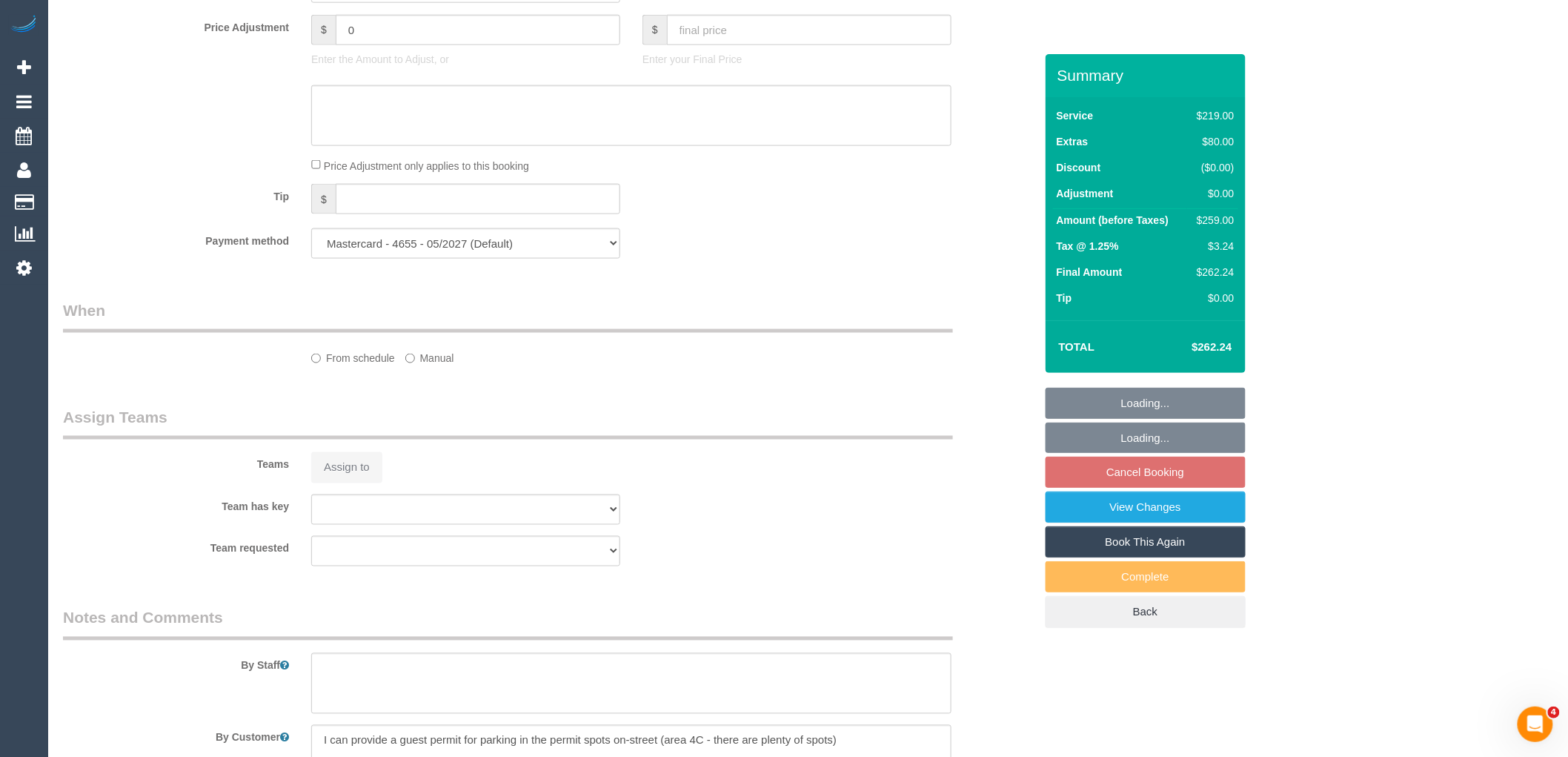
select select "object:1104"
select select "spot1"
select select "number:28"
select select "number:14"
select select "number:21"
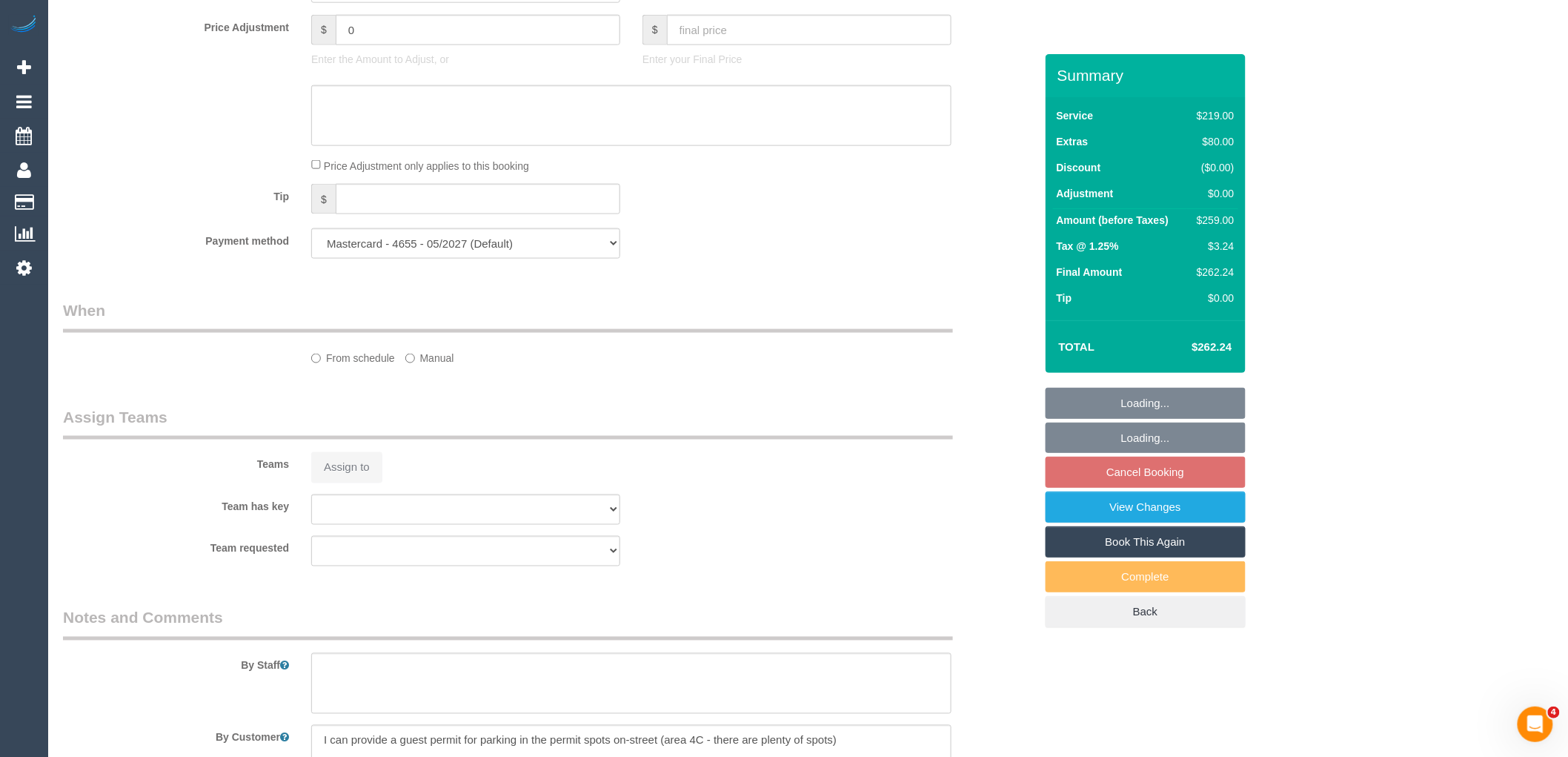
select select "number:22"
select select "number:13"
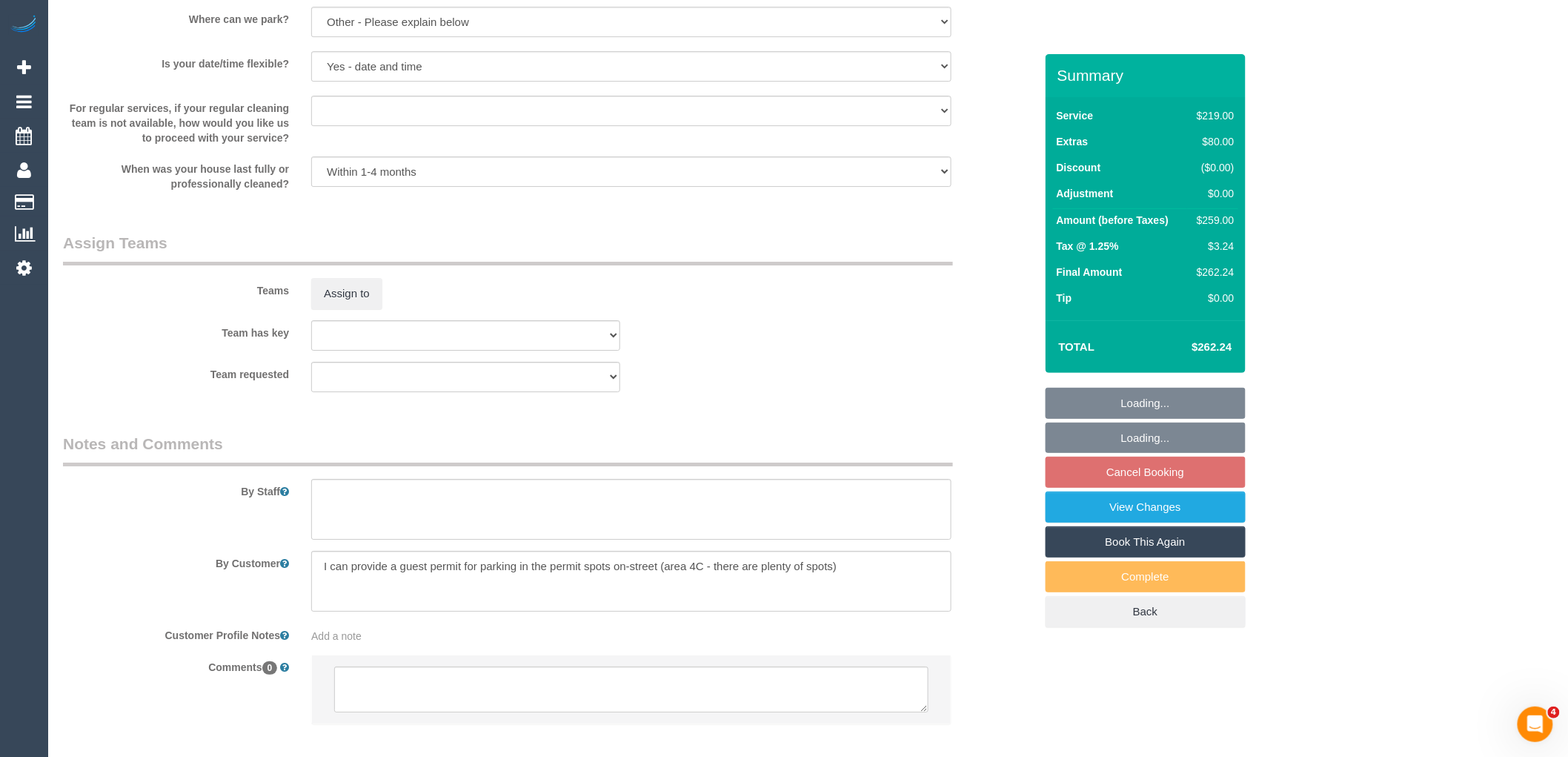
scroll to position [1428, 0]
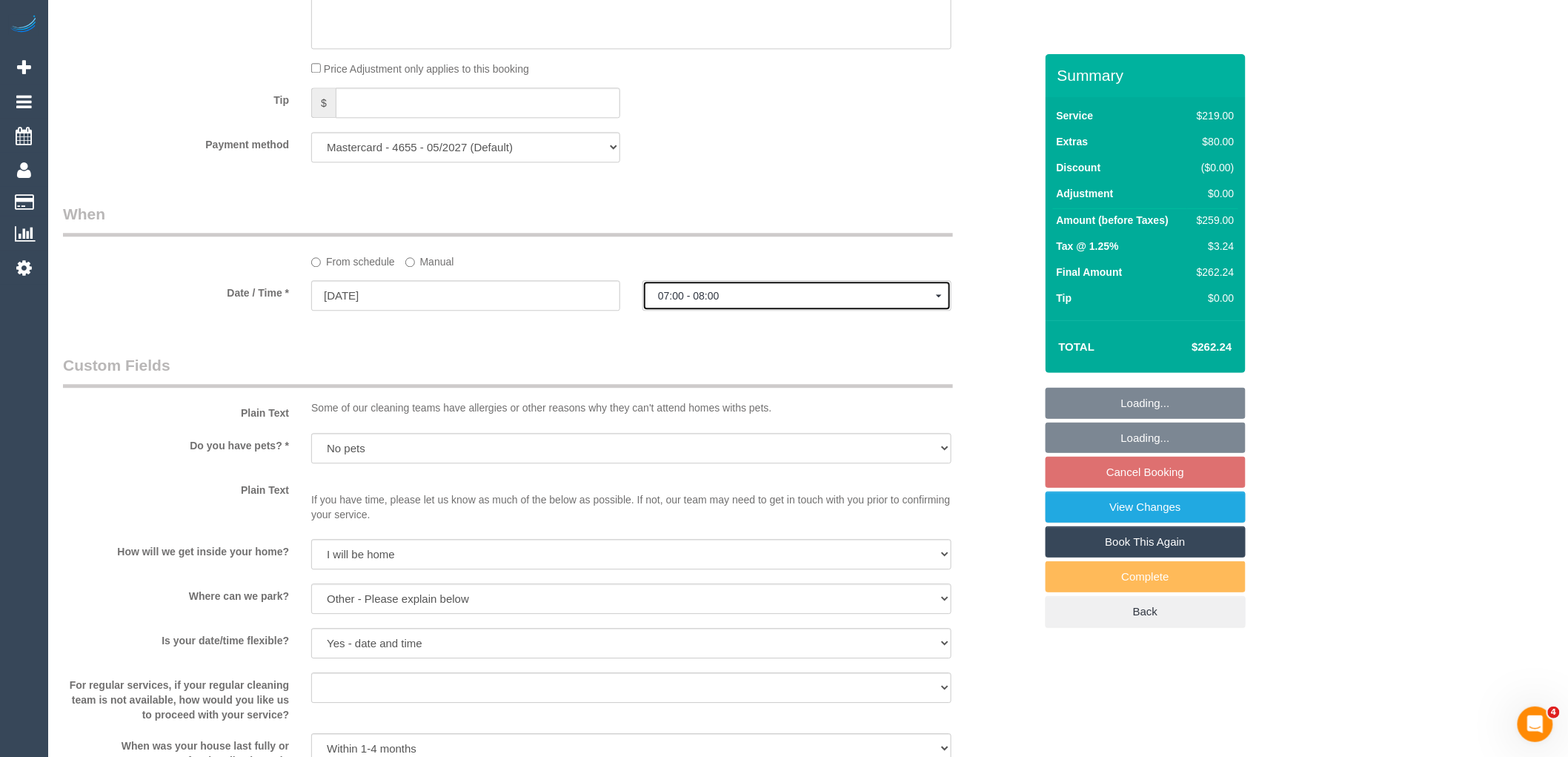
click at [747, 302] on span "07:00 - 08:00" at bounding box center [797, 296] width 278 height 11
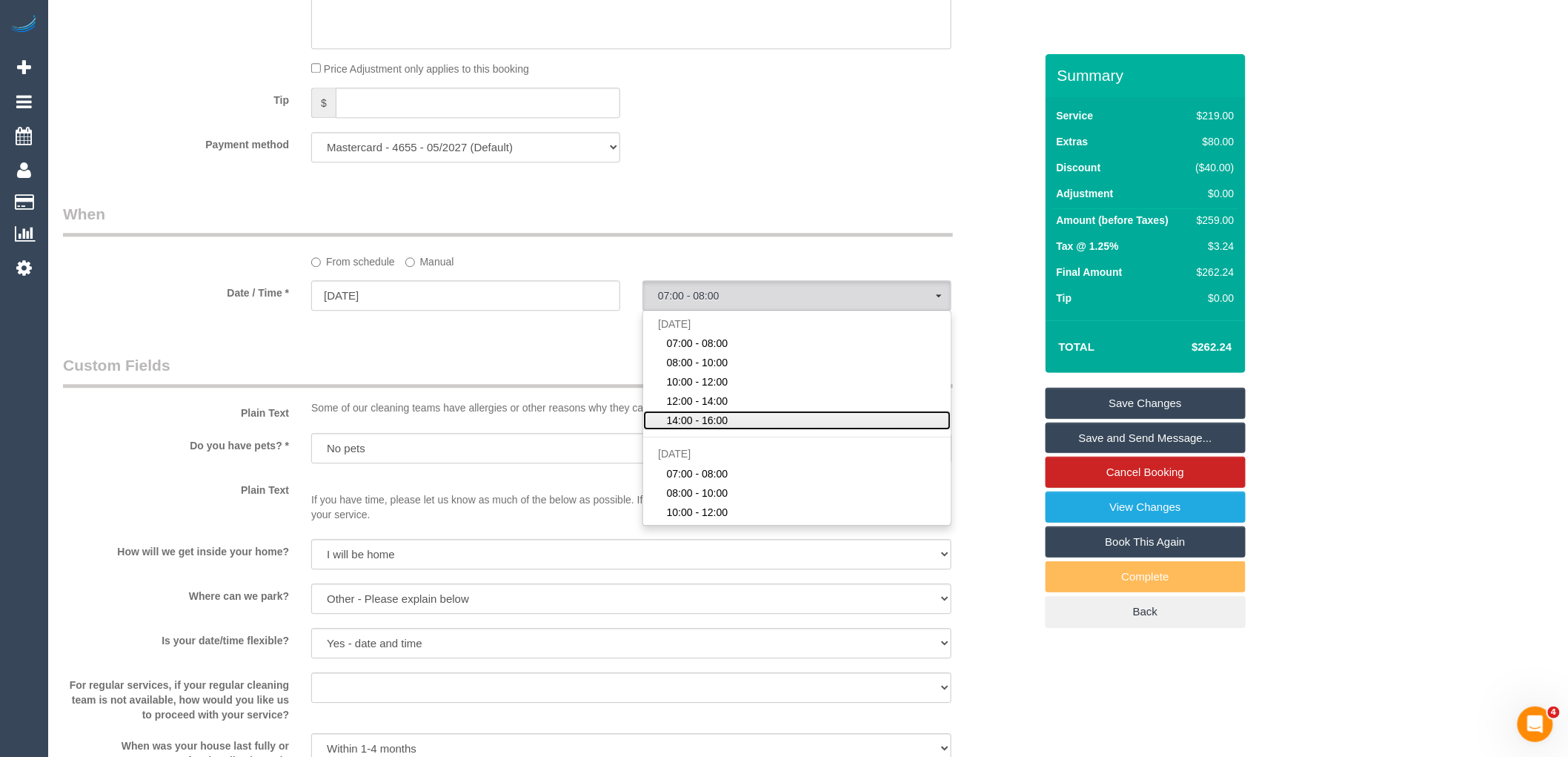
click at [747, 430] on link "14:00 - 16:00" at bounding box center [797, 421] width 307 height 20
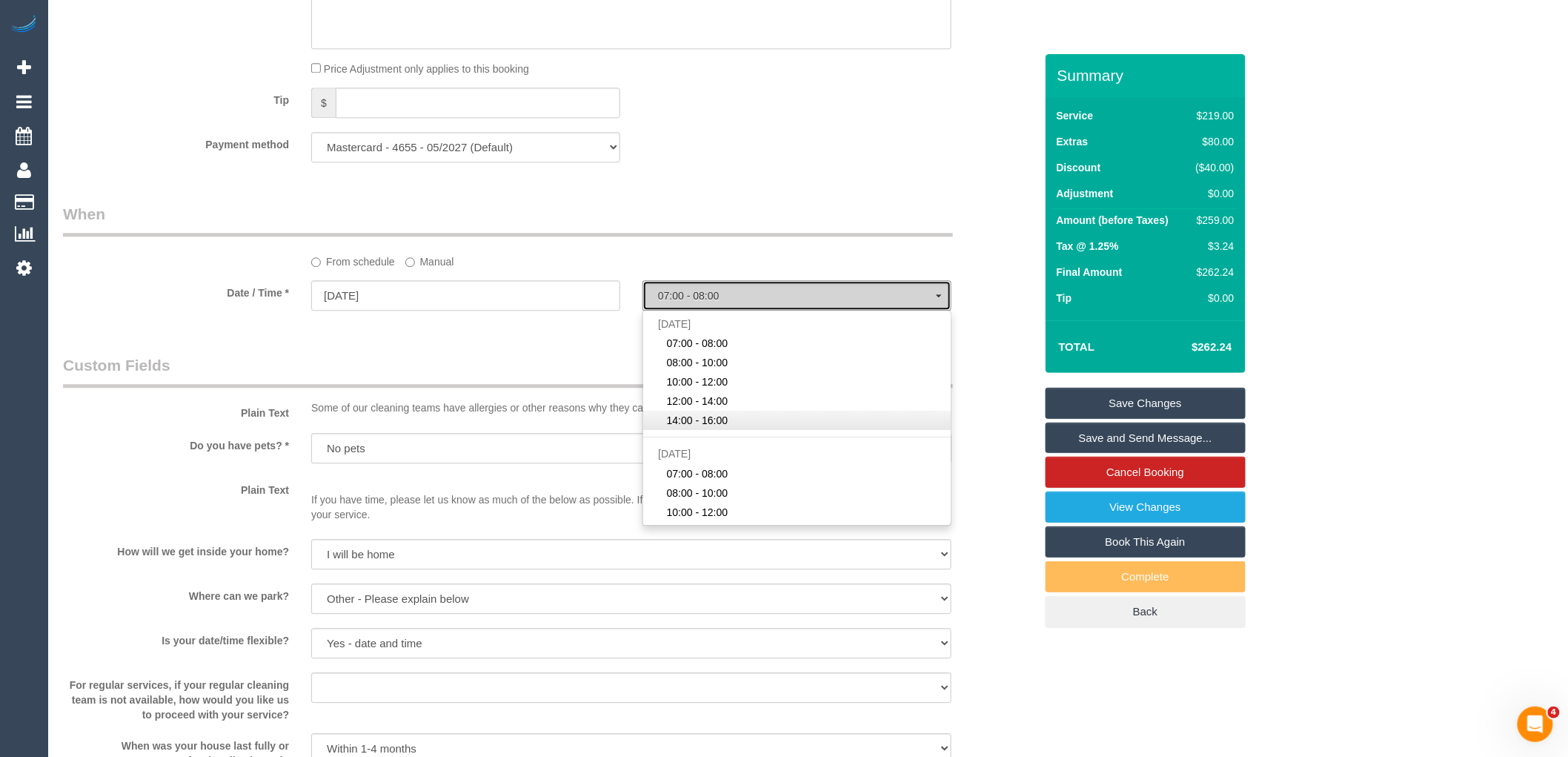
select select "spot5"
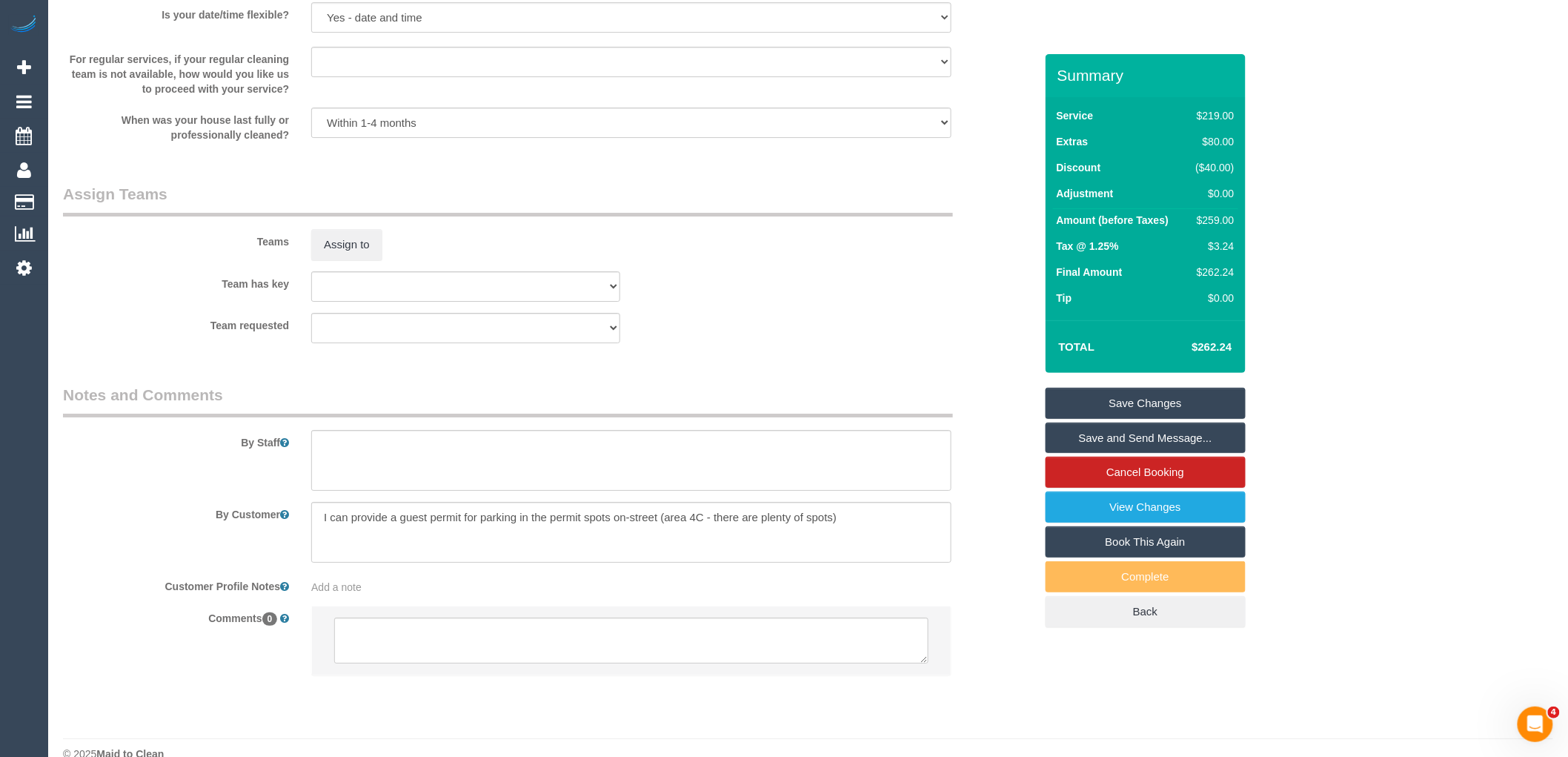
scroll to position [2097, 0]
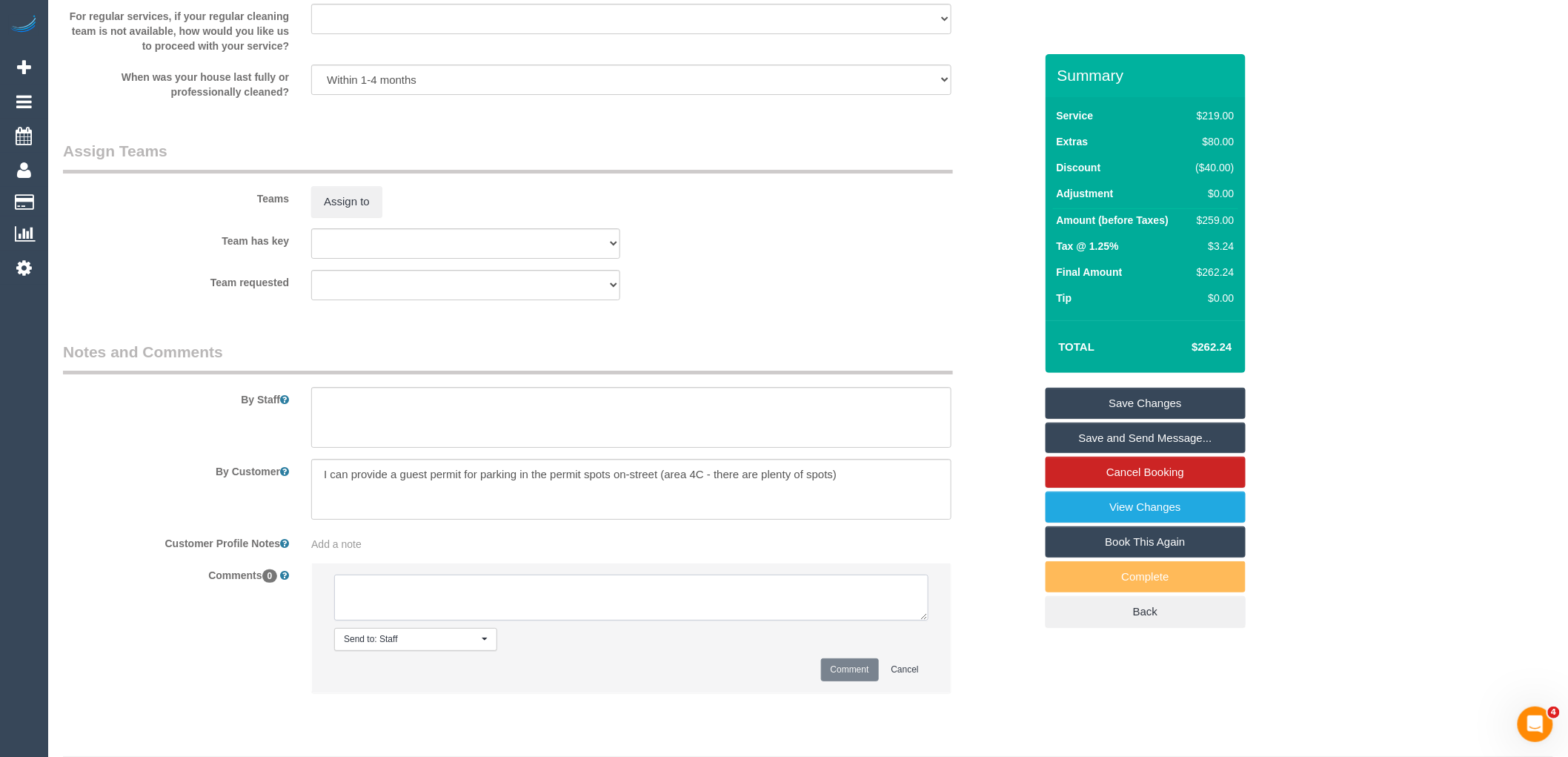
click at [462, 618] on textarea at bounding box center [631, 598] width 594 height 46
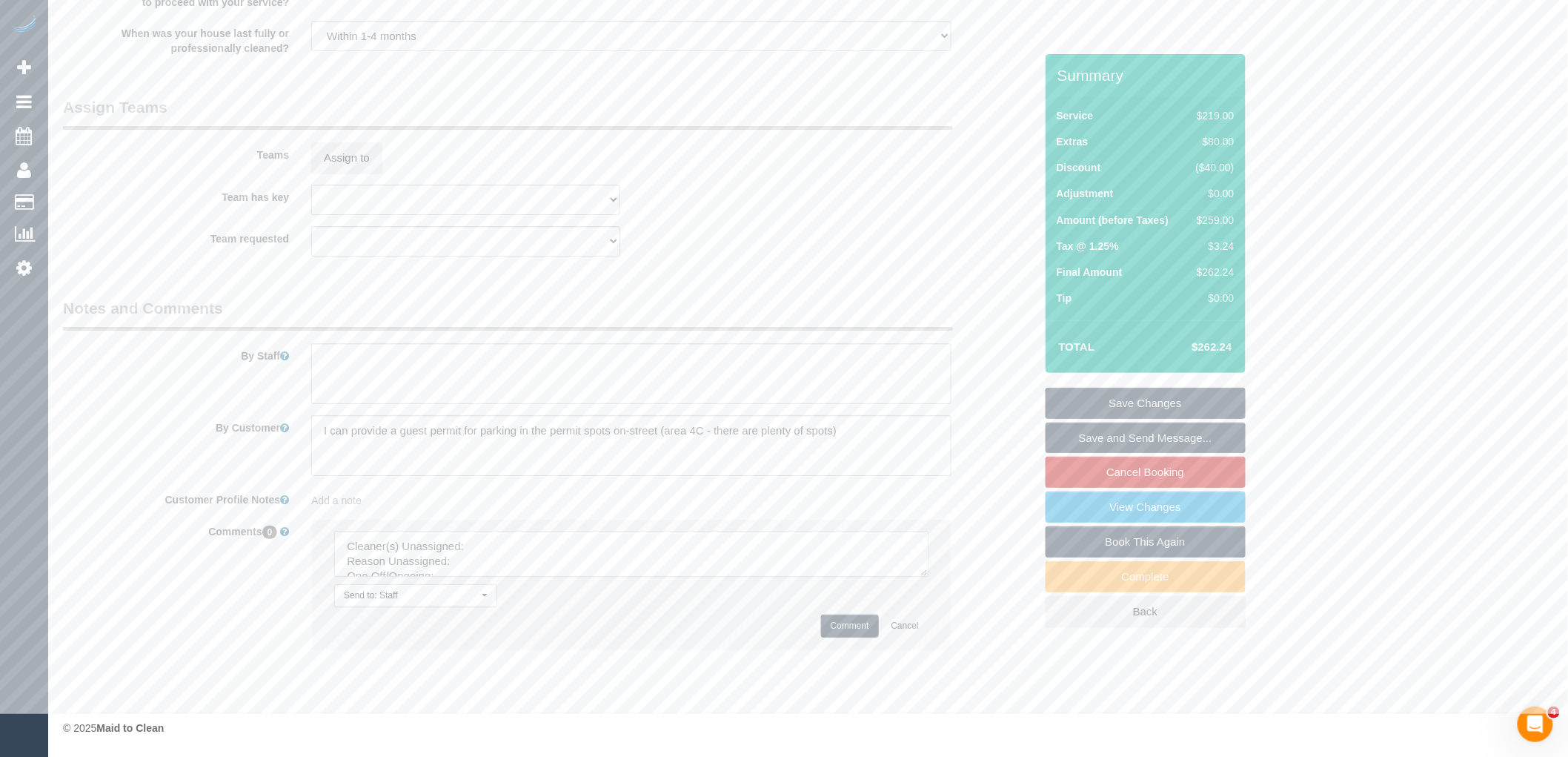
scroll to position [2159, 0]
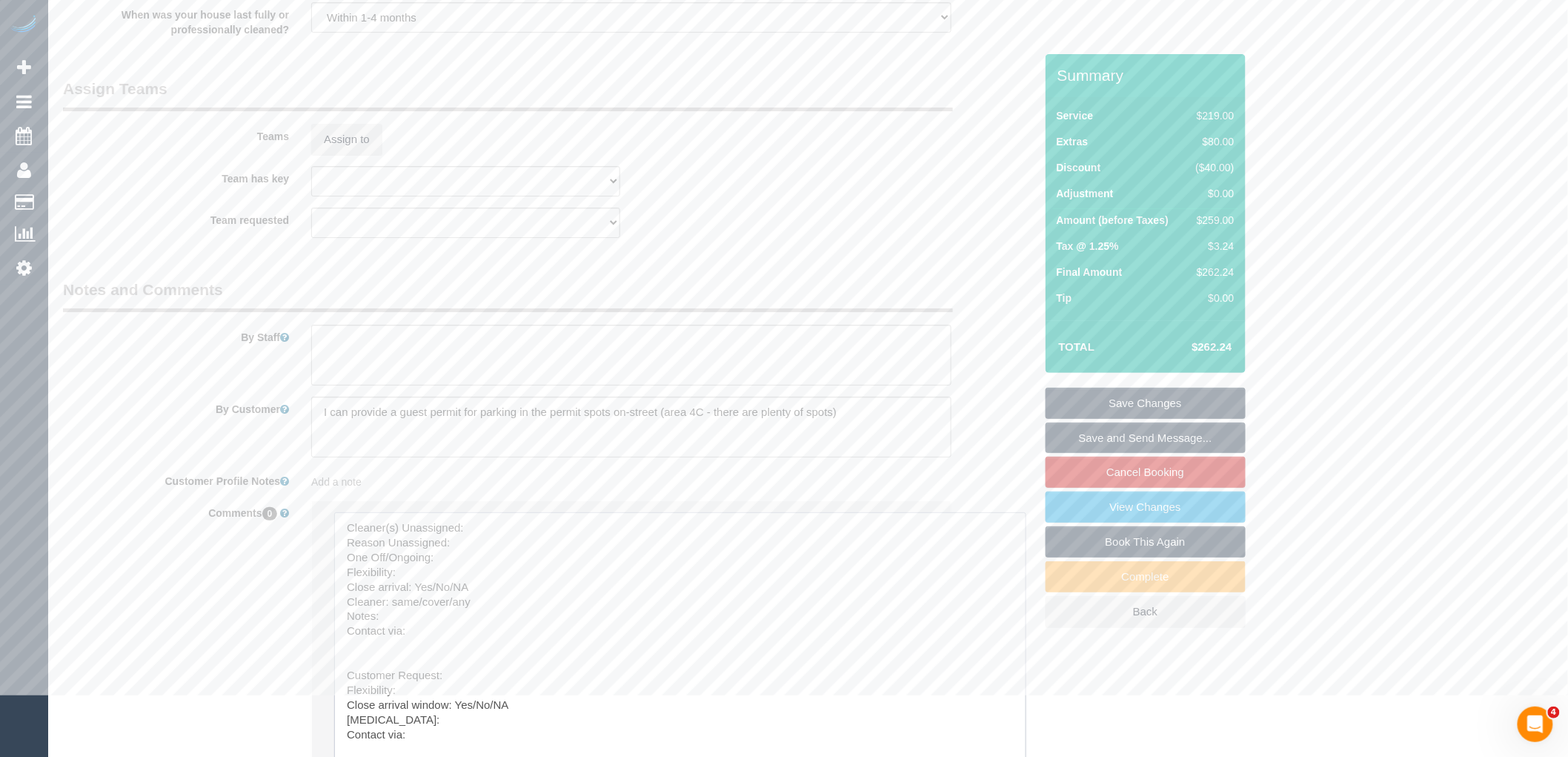
drag, startPoint x: 923, startPoint y: 573, endPoint x: 507, endPoint y: 647, distance: 422.5
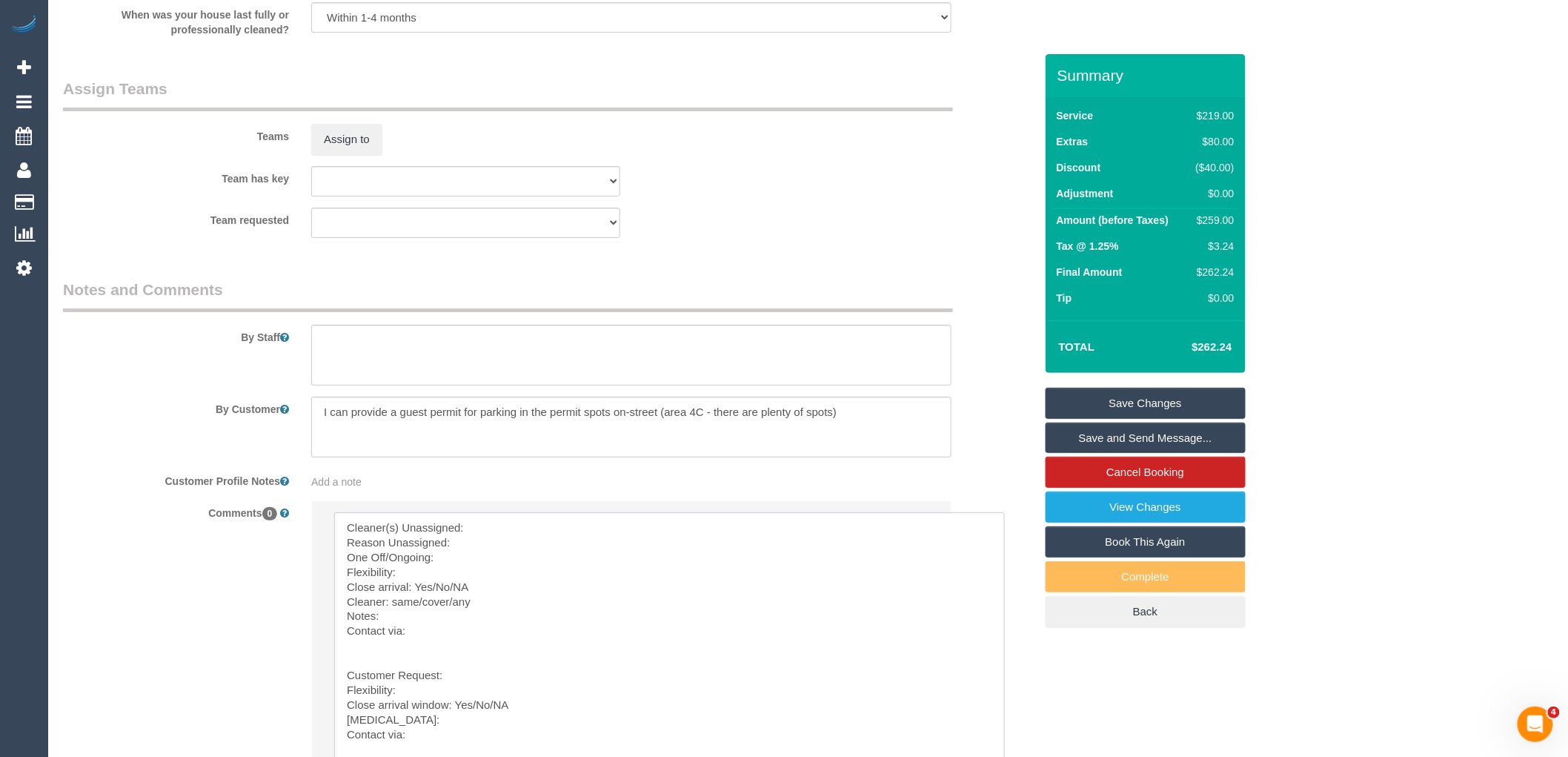
drag, startPoint x: 344, startPoint y: 690, endPoint x: 325, endPoint y: 468, distance: 222.8
click at [325, 468] on sui-booking-comments "By Staff By Customer Customer Profile Notes Add a note Comments 0 Send to: Staf…" at bounding box center [548, 570] width 971 height 583
click at [554, 547] on textarea at bounding box center [670, 643] width 670 height 262
drag, startPoint x: 519, startPoint y: 577, endPoint x: 472, endPoint y: 571, distance: 47.4
click at [472, 571] on textarea at bounding box center [670, 643] width 670 height 262
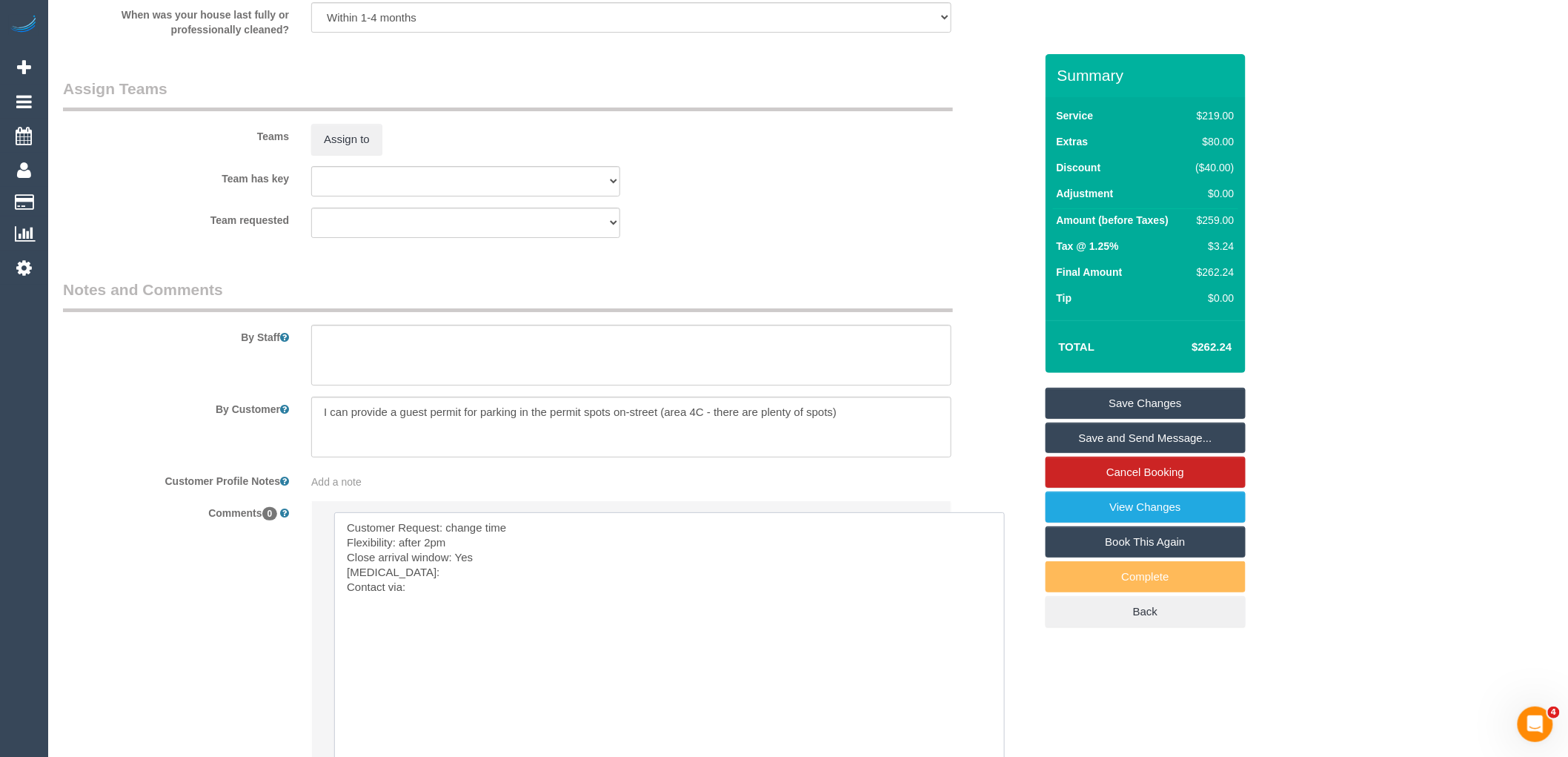
click at [402, 587] on textarea at bounding box center [670, 643] width 670 height 262
click at [445, 604] on textarea at bounding box center [670, 643] width 670 height 262
click at [497, 610] on textarea at bounding box center [670, 643] width 670 height 262
paste textarea "cnv_qcp093j"
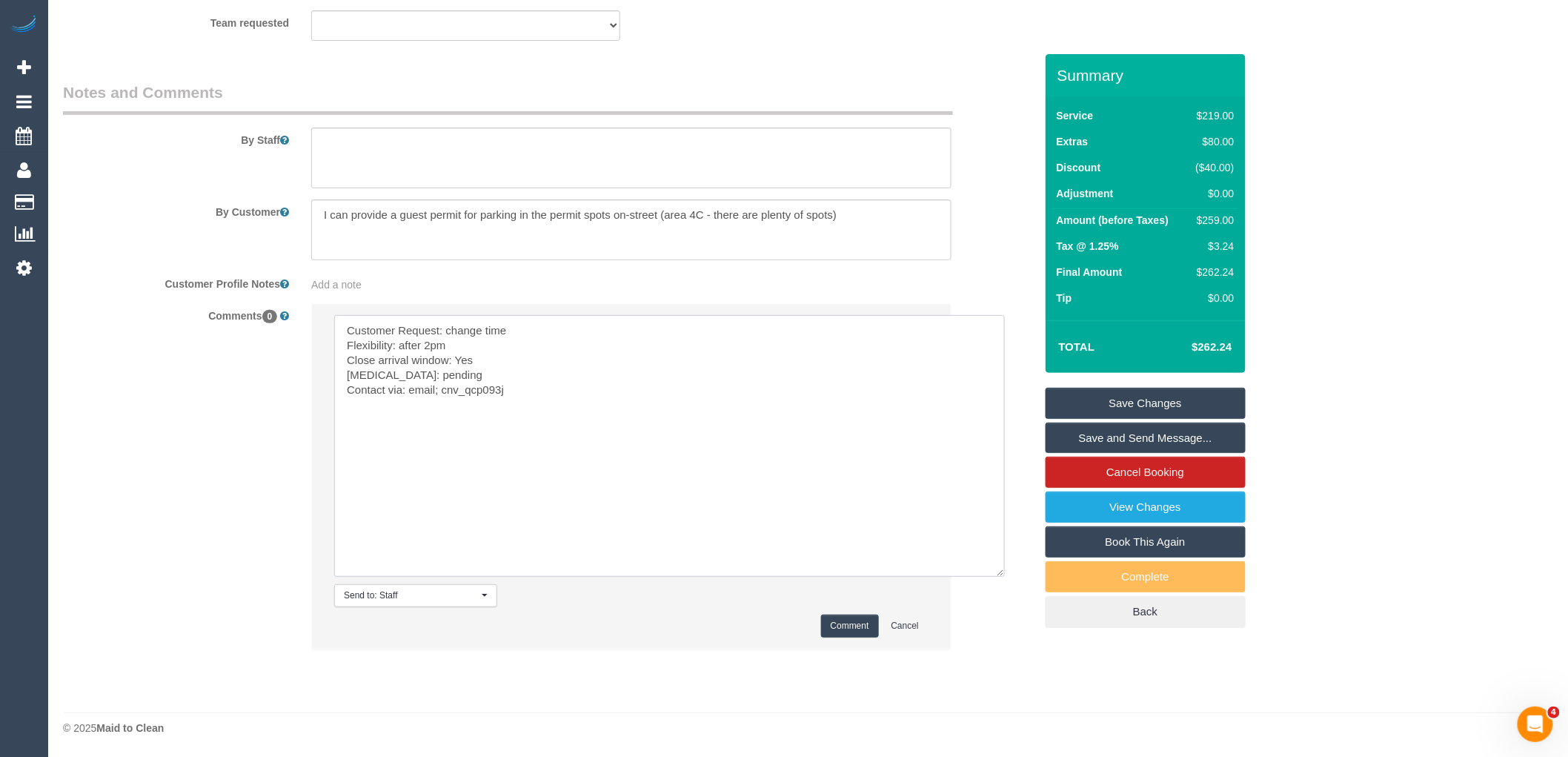
type textarea "Customer Request: change time Flexibility: after 2pm Close arrival window: Yes …"
click at [851, 631] on button "Comment" at bounding box center [850, 627] width 58 height 23
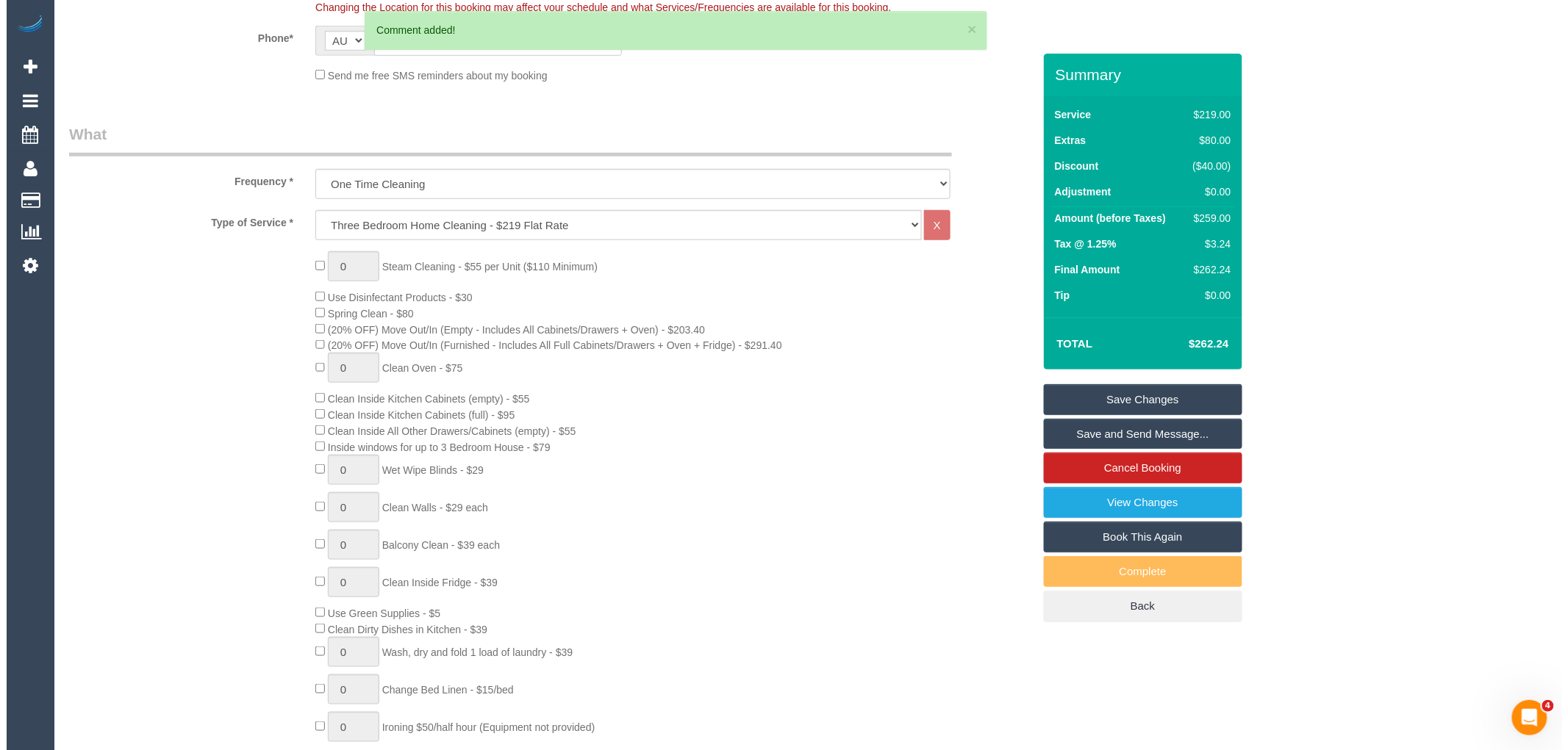
scroll to position [0, 0]
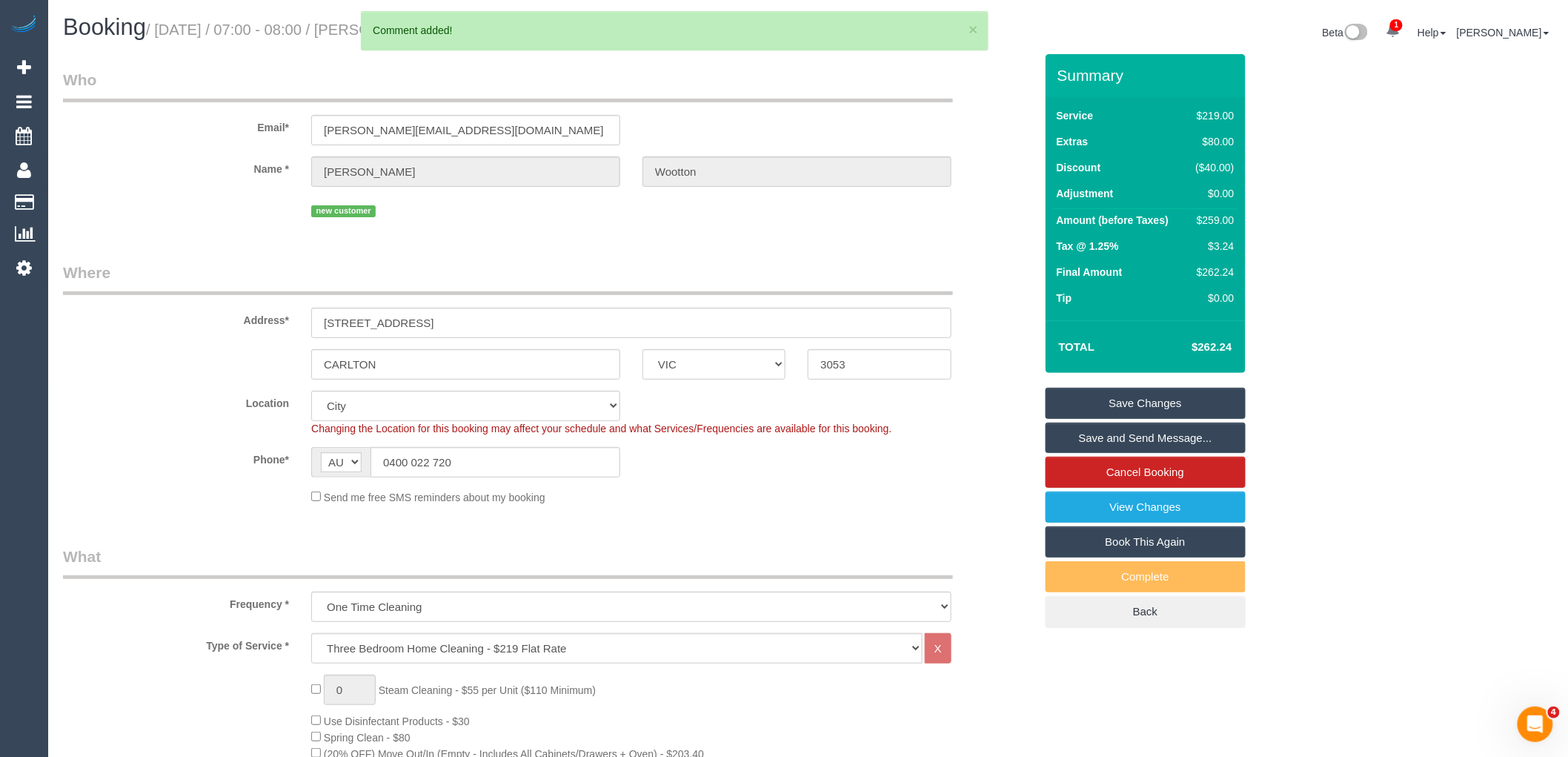
click at [1166, 409] on link "Save Changes" at bounding box center [1146, 404] width 200 height 31
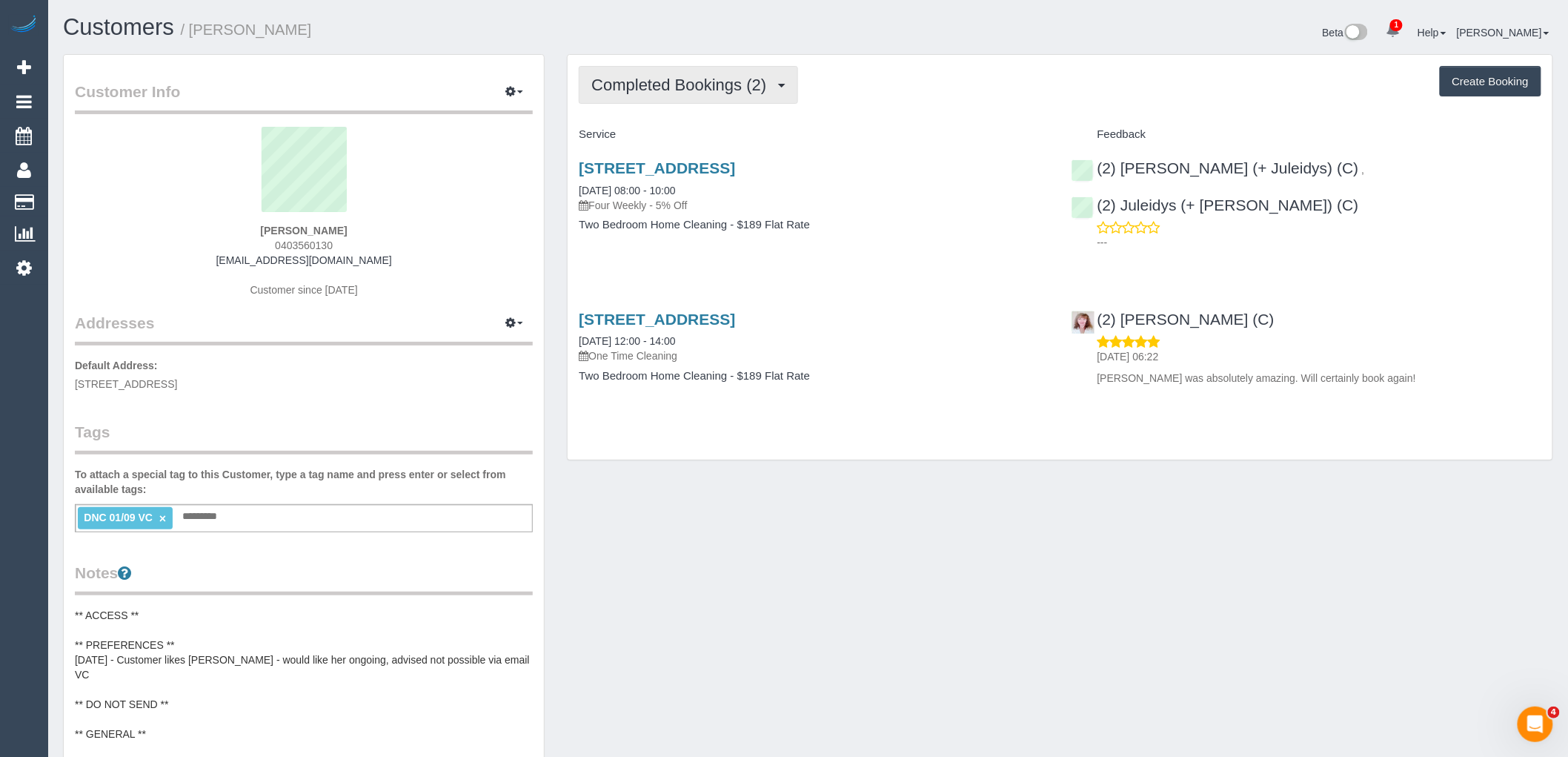
click at [757, 89] on span "Completed Bookings (2)" at bounding box center [683, 84] width 182 height 19
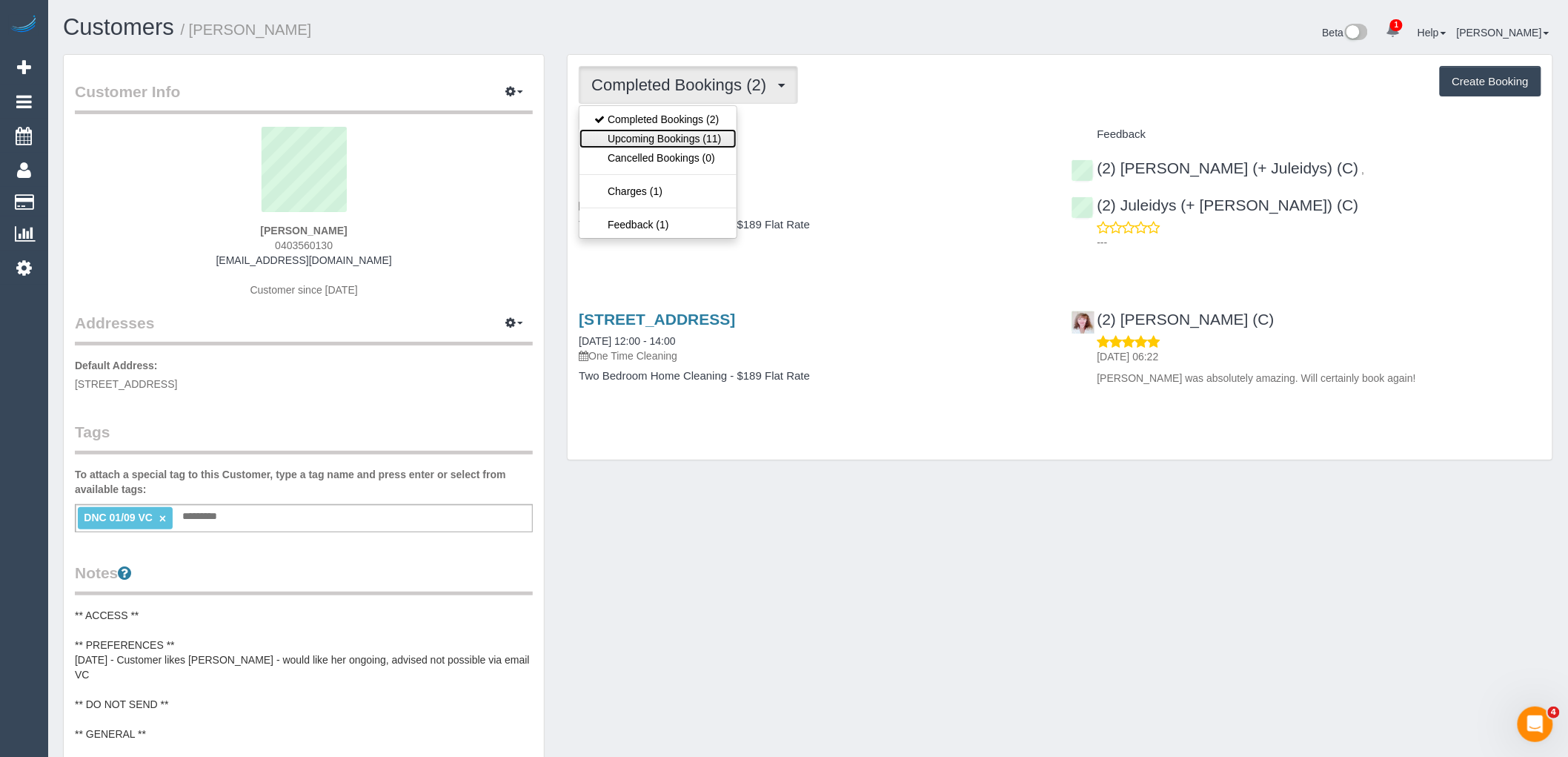
click at [709, 141] on link "Upcoming Bookings (11)" at bounding box center [657, 139] width 157 height 20
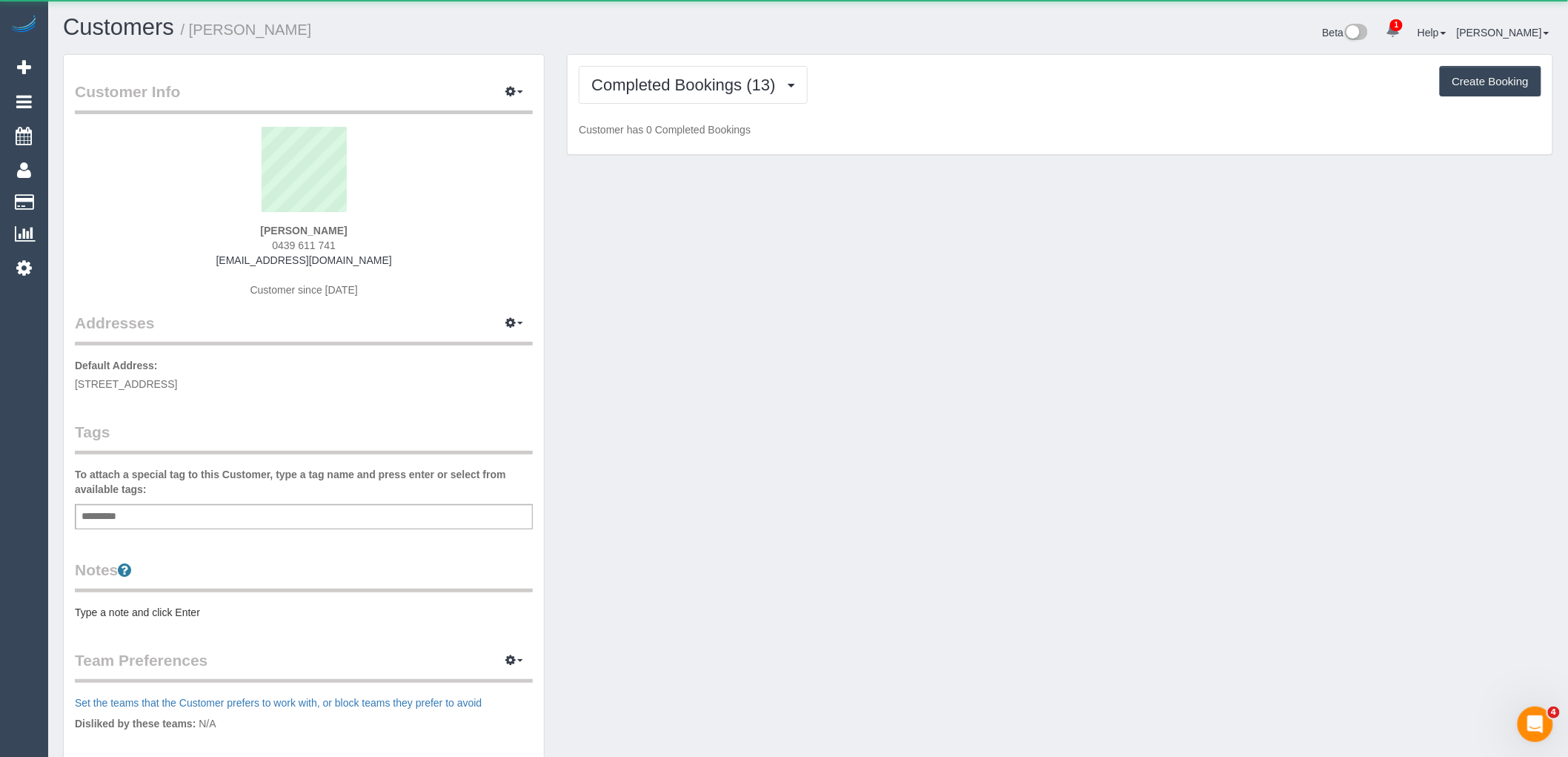
click at [724, 64] on div "Completed Bookings (13) Completed Bookings (13) Upcoming Bookings (12) Cancelle…" at bounding box center [1061, 105] width 985 height 100
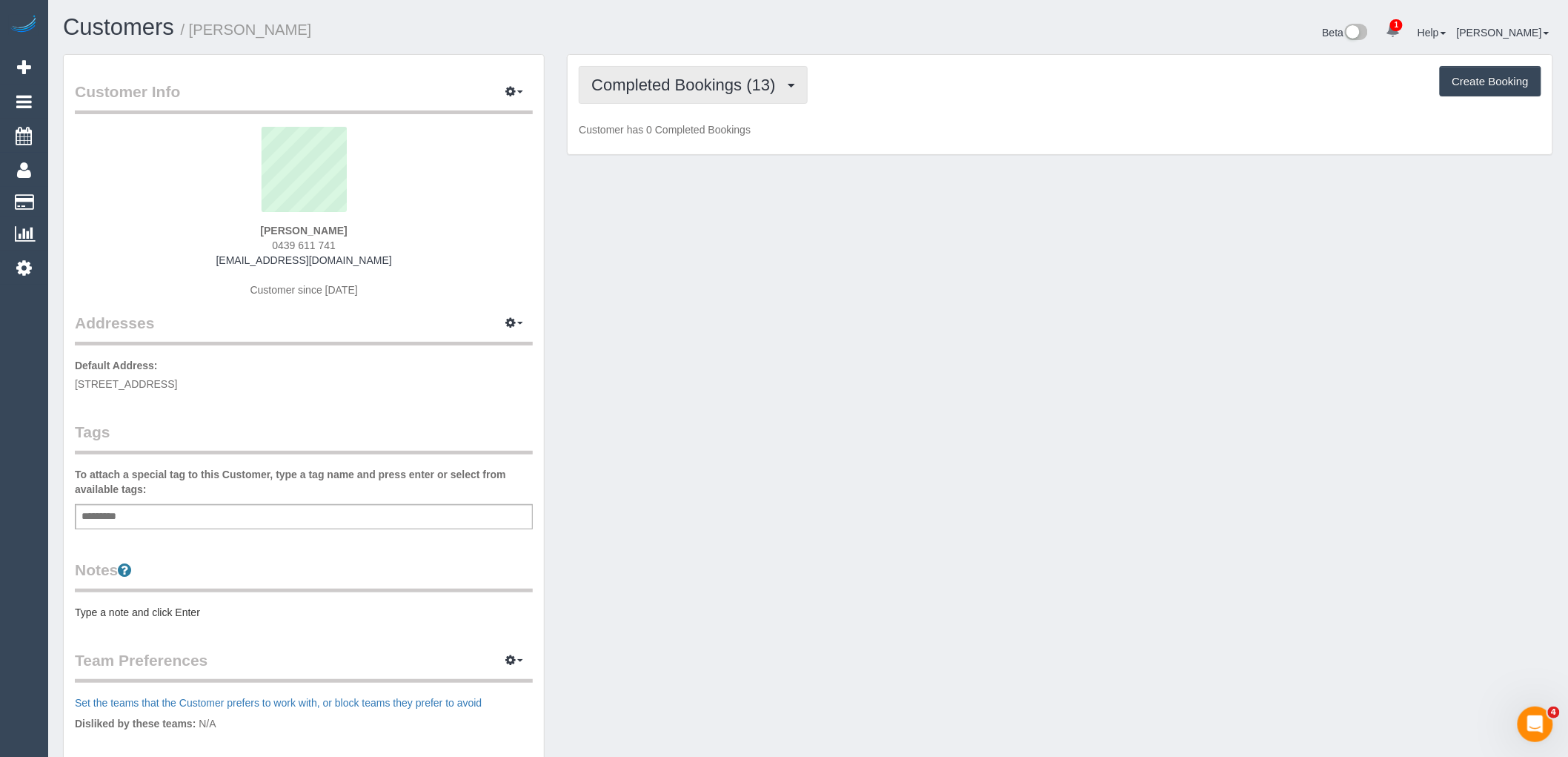
click at [729, 86] on span "Completed Bookings (13)" at bounding box center [687, 84] width 191 height 19
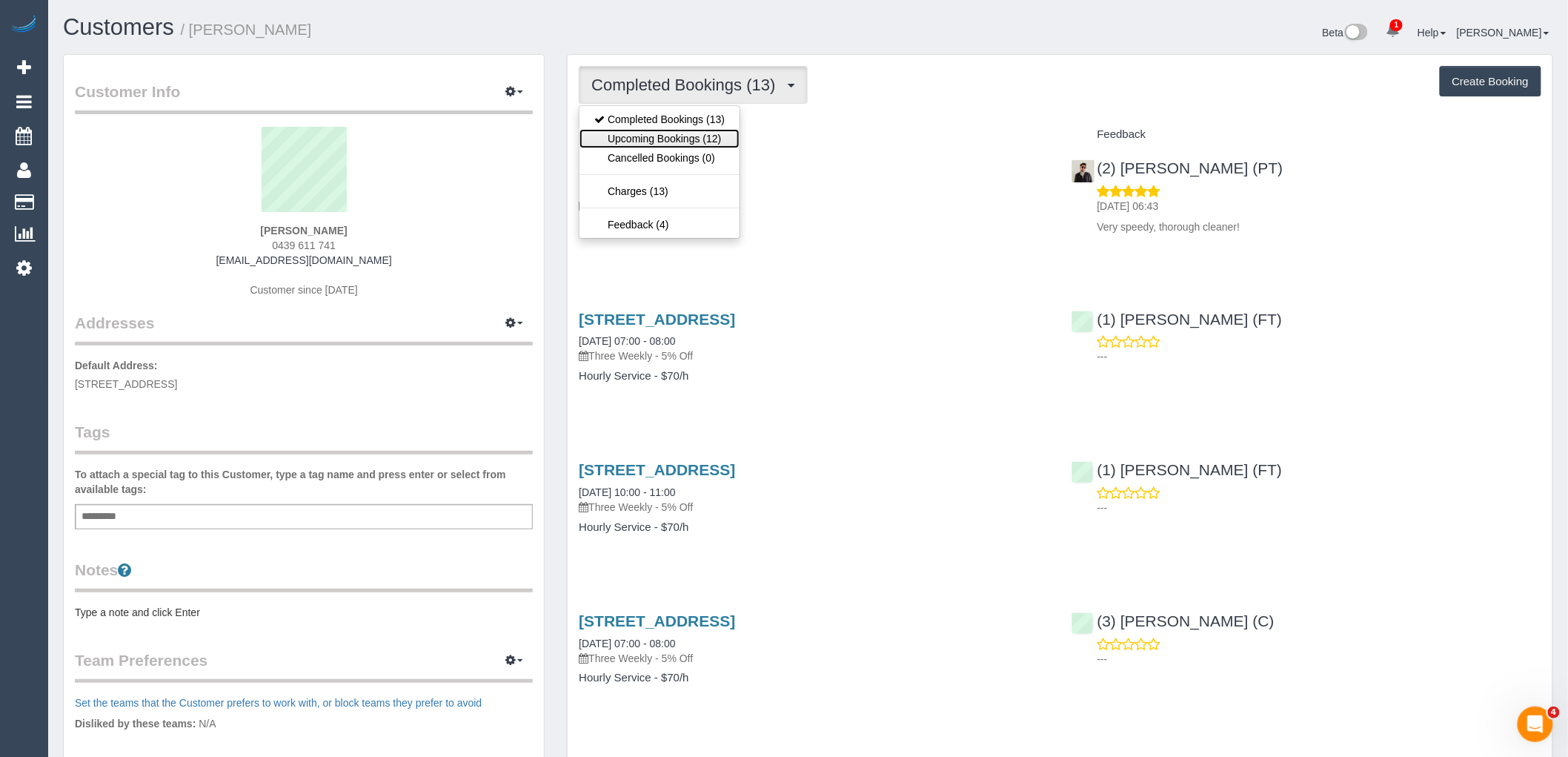
click at [731, 136] on link "Upcoming Bookings (12)" at bounding box center [659, 139] width 160 height 20
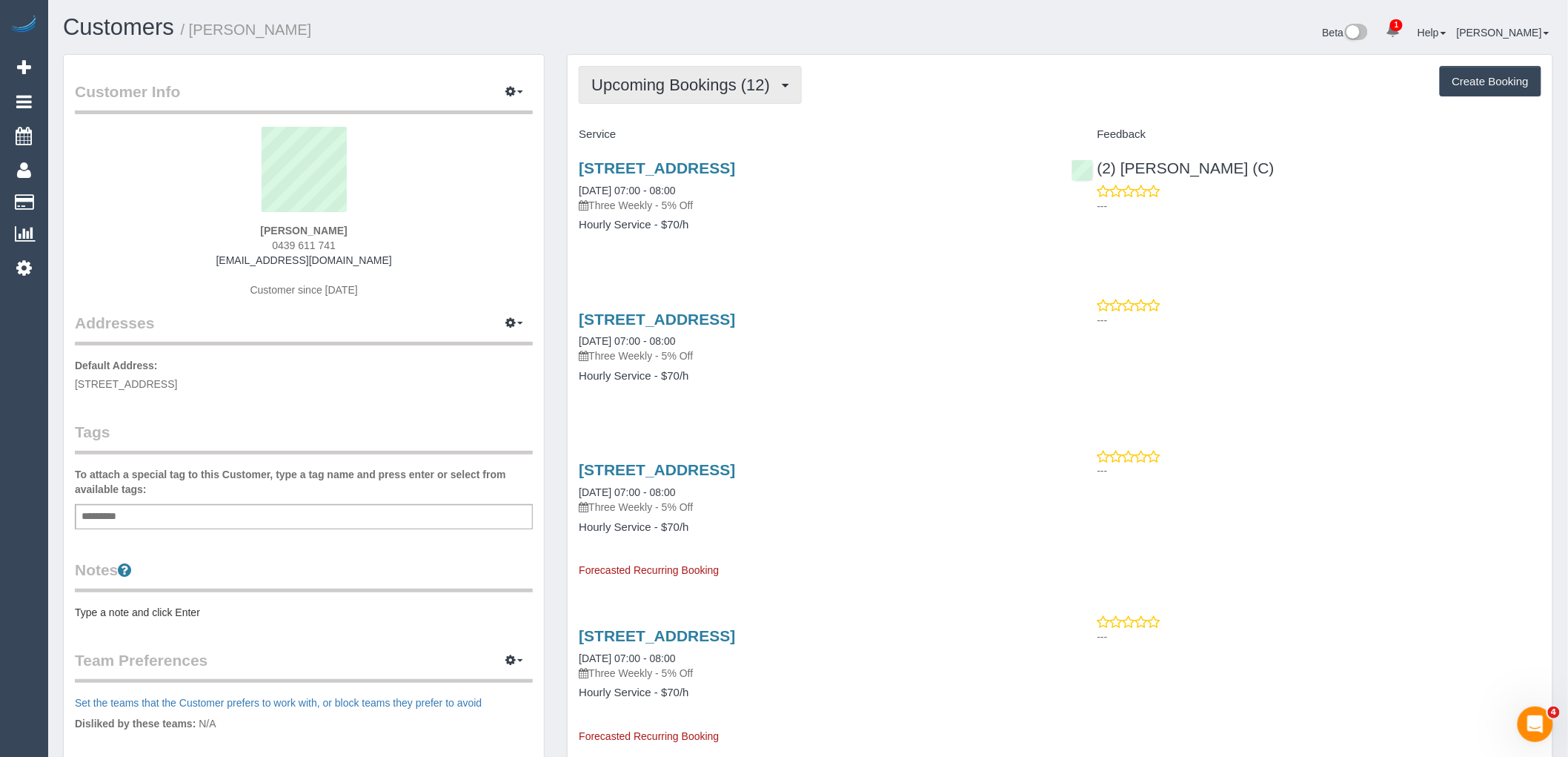
click at [679, 97] on button "Upcoming Bookings (12)" at bounding box center [690, 84] width 223 height 38
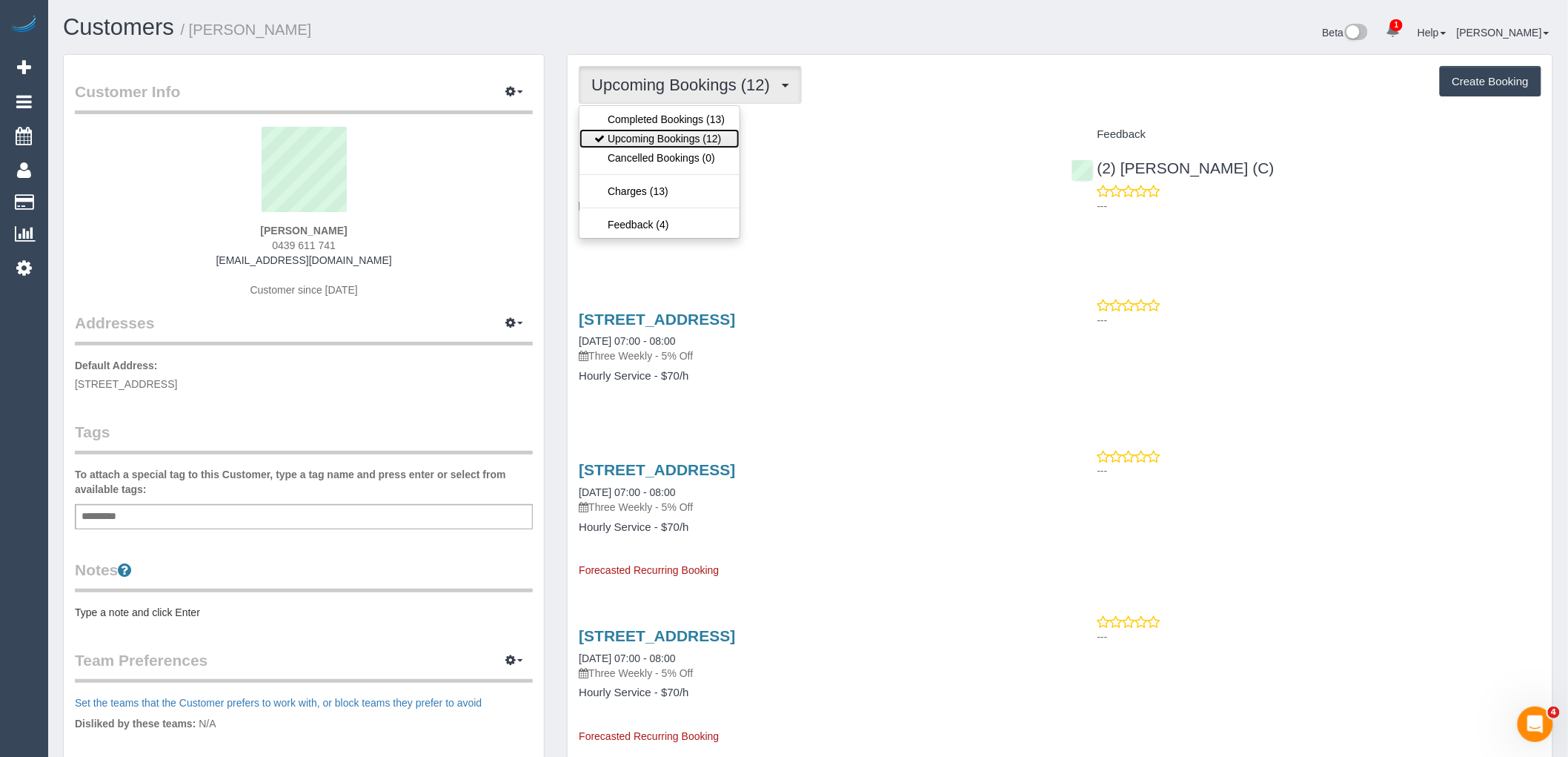
click at [680, 139] on link "Upcoming Bookings (12)" at bounding box center [659, 139] width 160 height 20
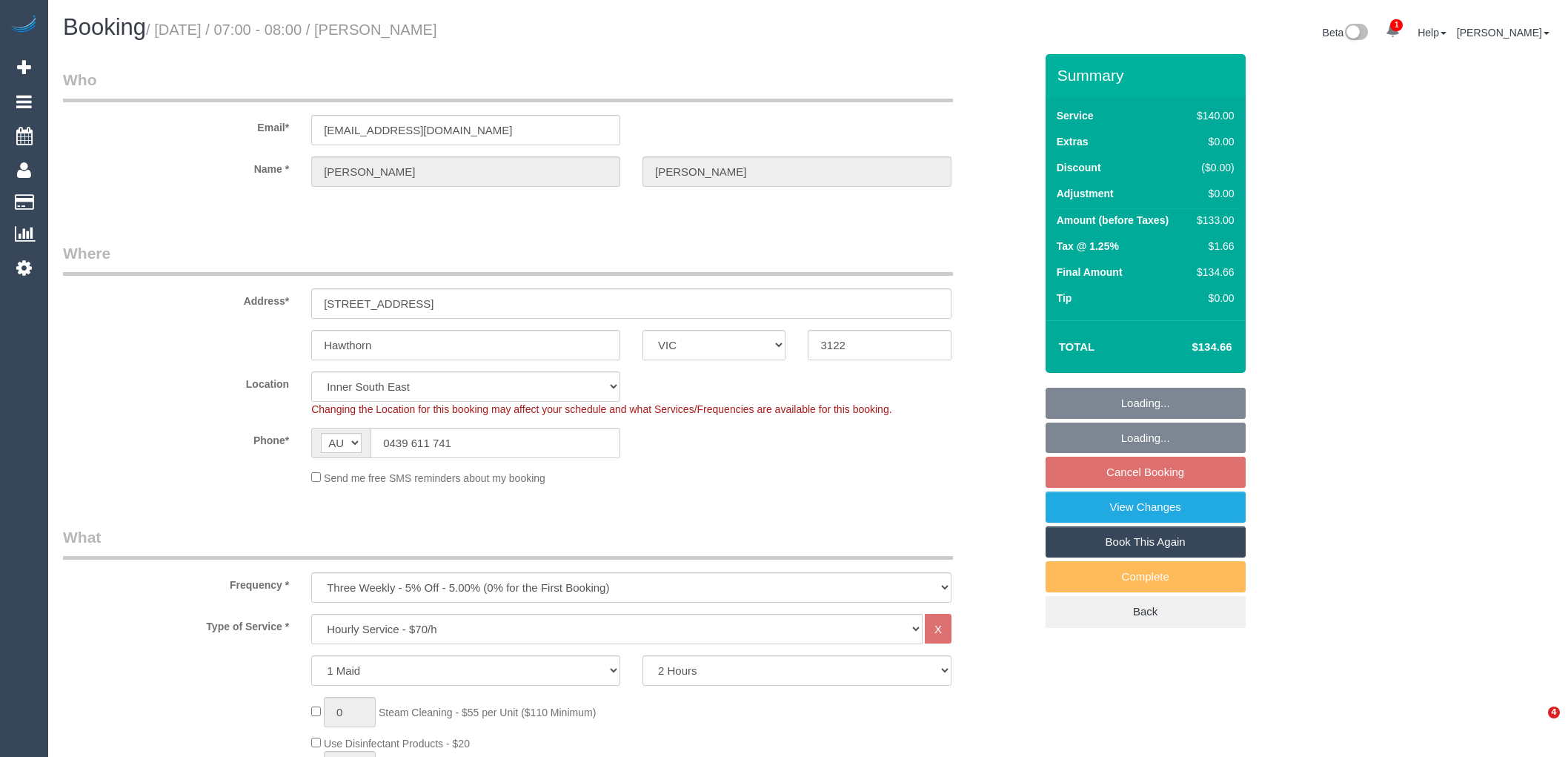
select select "VIC"
select select "number:27"
select select "number:14"
select select "number:18"
select select "number:22"
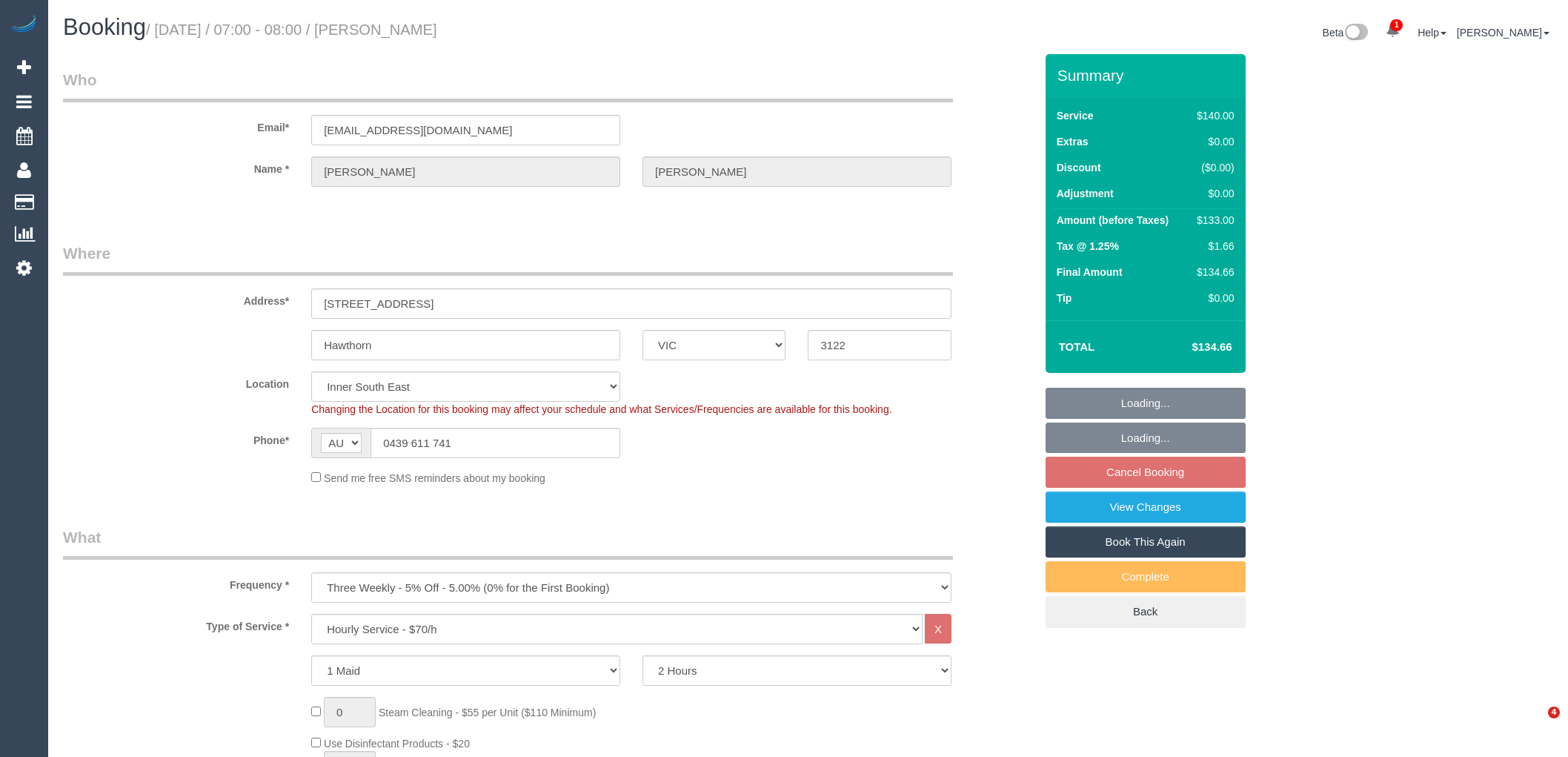
select select "number:34"
select select "number:26"
select select "spot1"
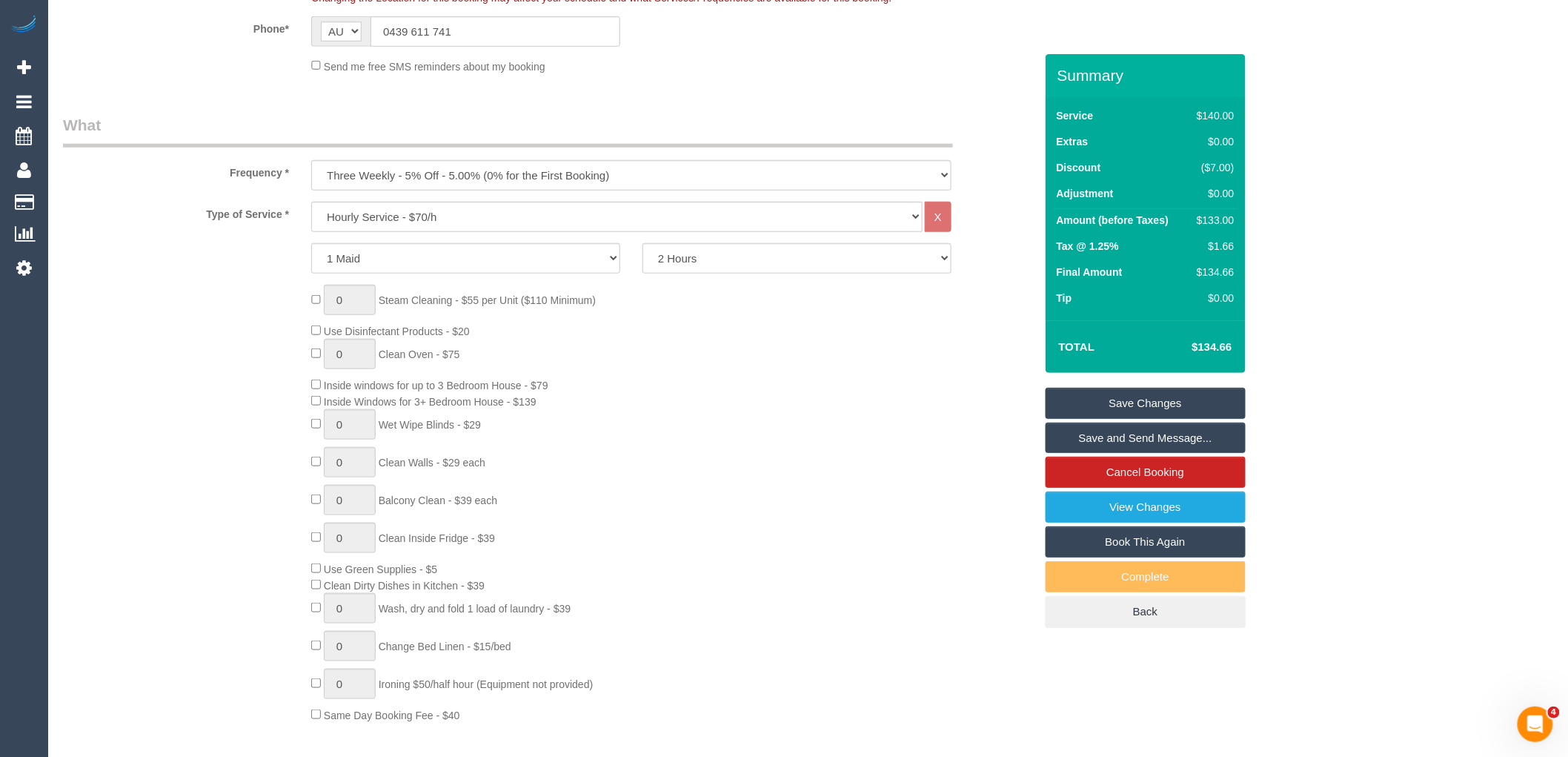
scroll to position [82, 0]
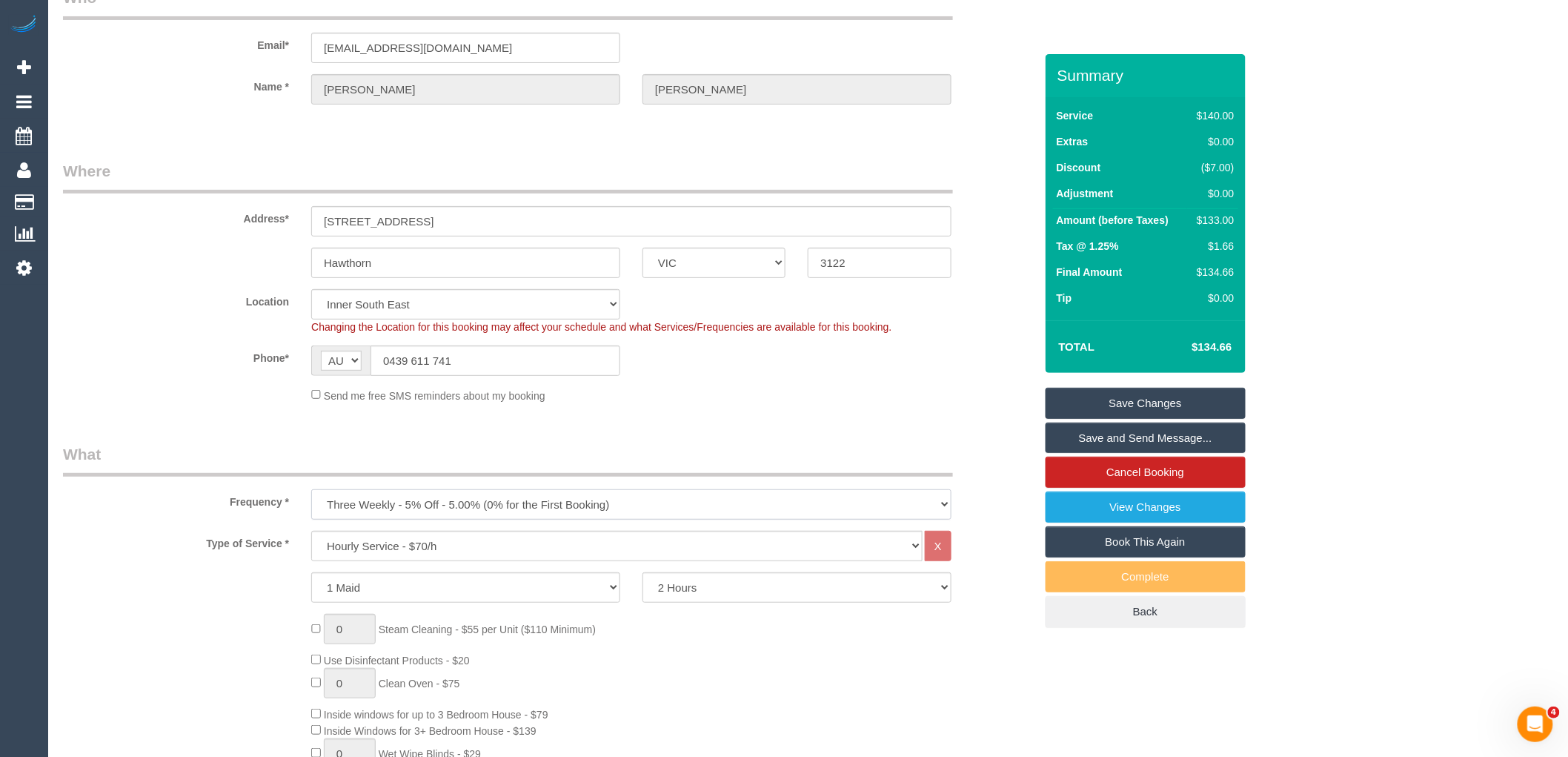
click at [634, 512] on select "One Time Cleaning Weekly - 10% Off - 10.00% (0% for the First Booking) Fortnigh…" at bounding box center [631, 504] width 640 height 30
select select "object:1443"
click at [311, 490] on select "One Time Cleaning Weekly - 10% Off - 10.00% (0% for the First Booking) Fortnigh…" at bounding box center [631, 504] width 640 height 30
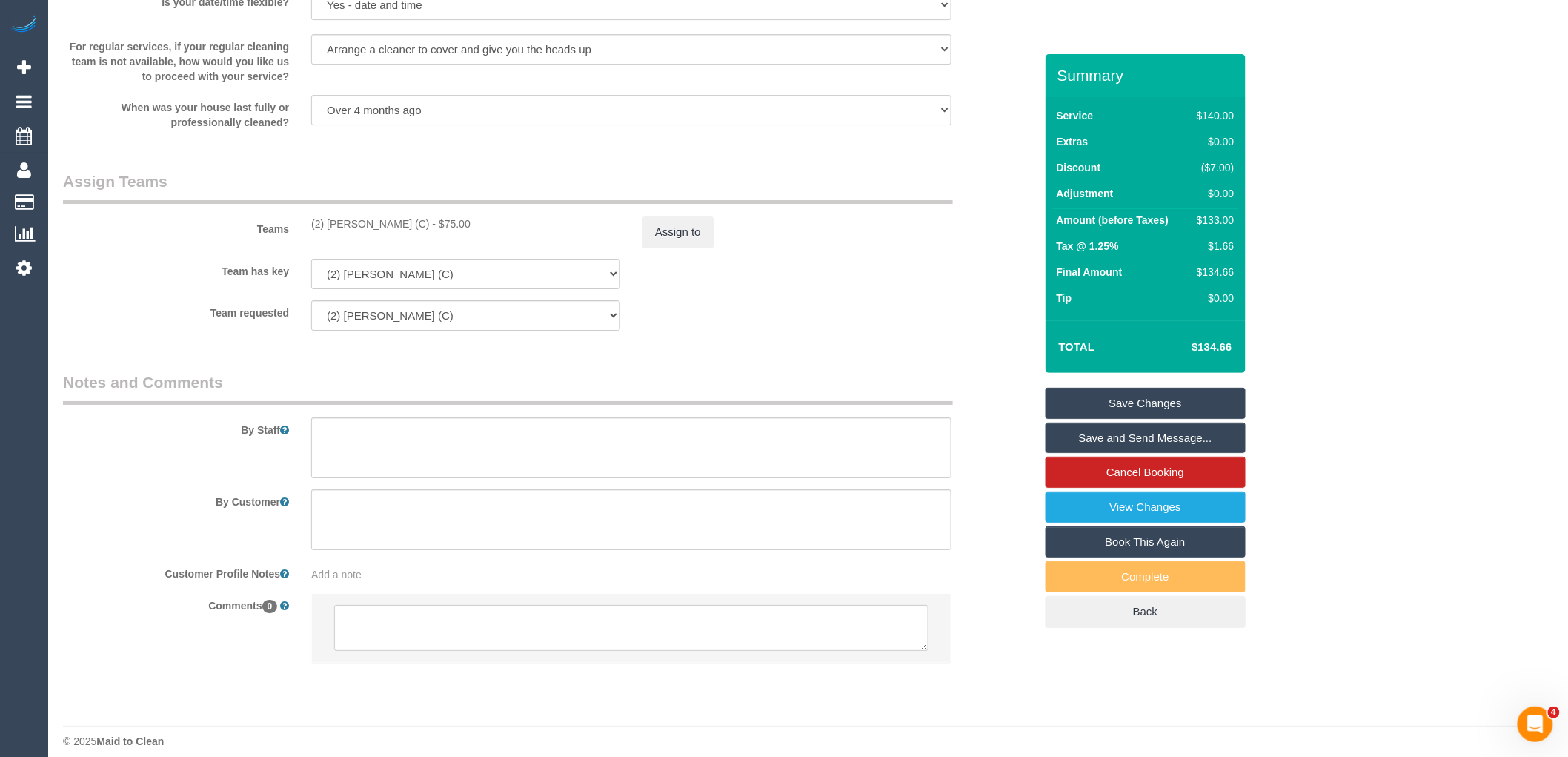
scroll to position [2057, 0]
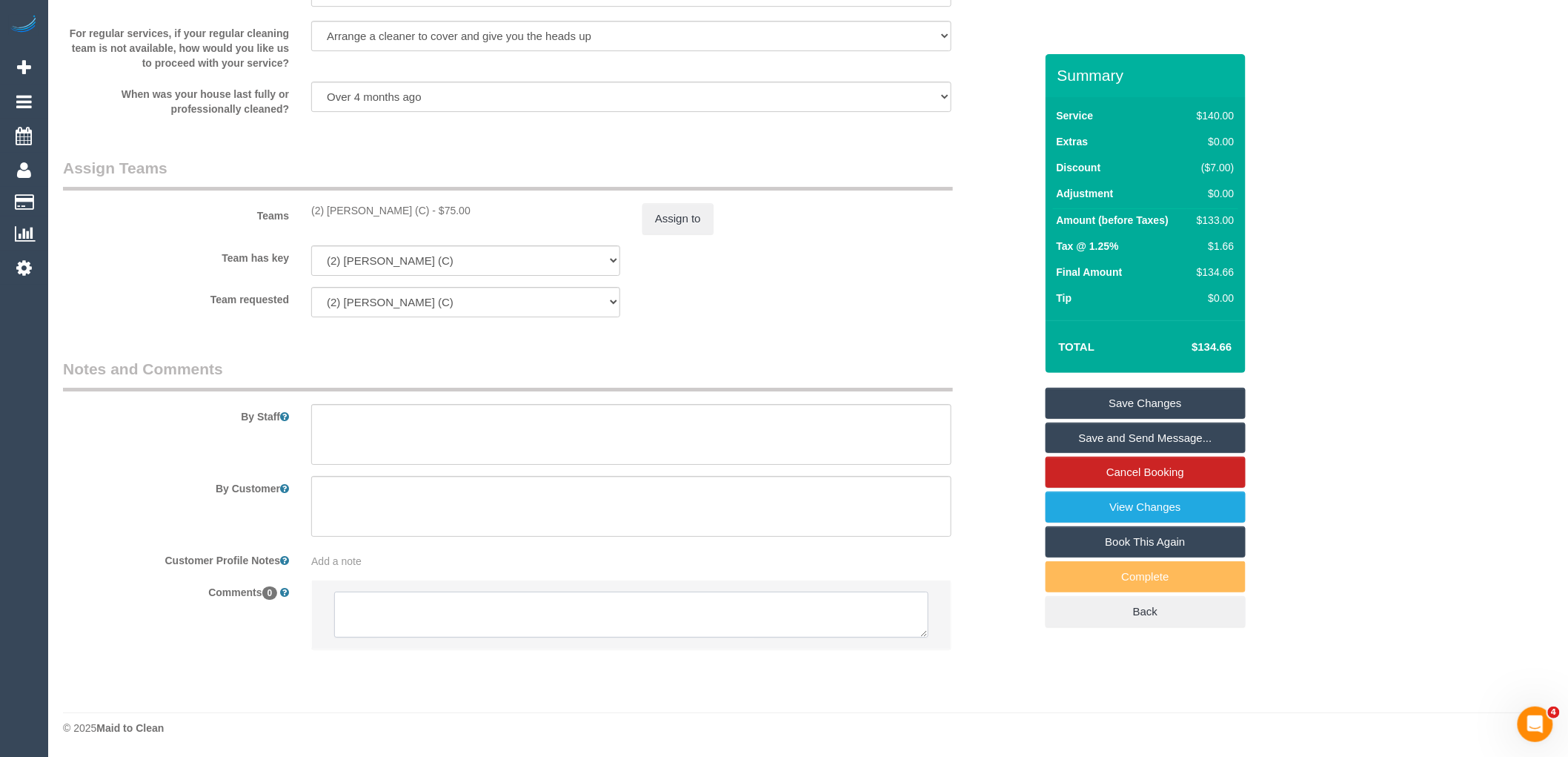
click at [522, 618] on textarea at bounding box center [631, 615] width 594 height 46
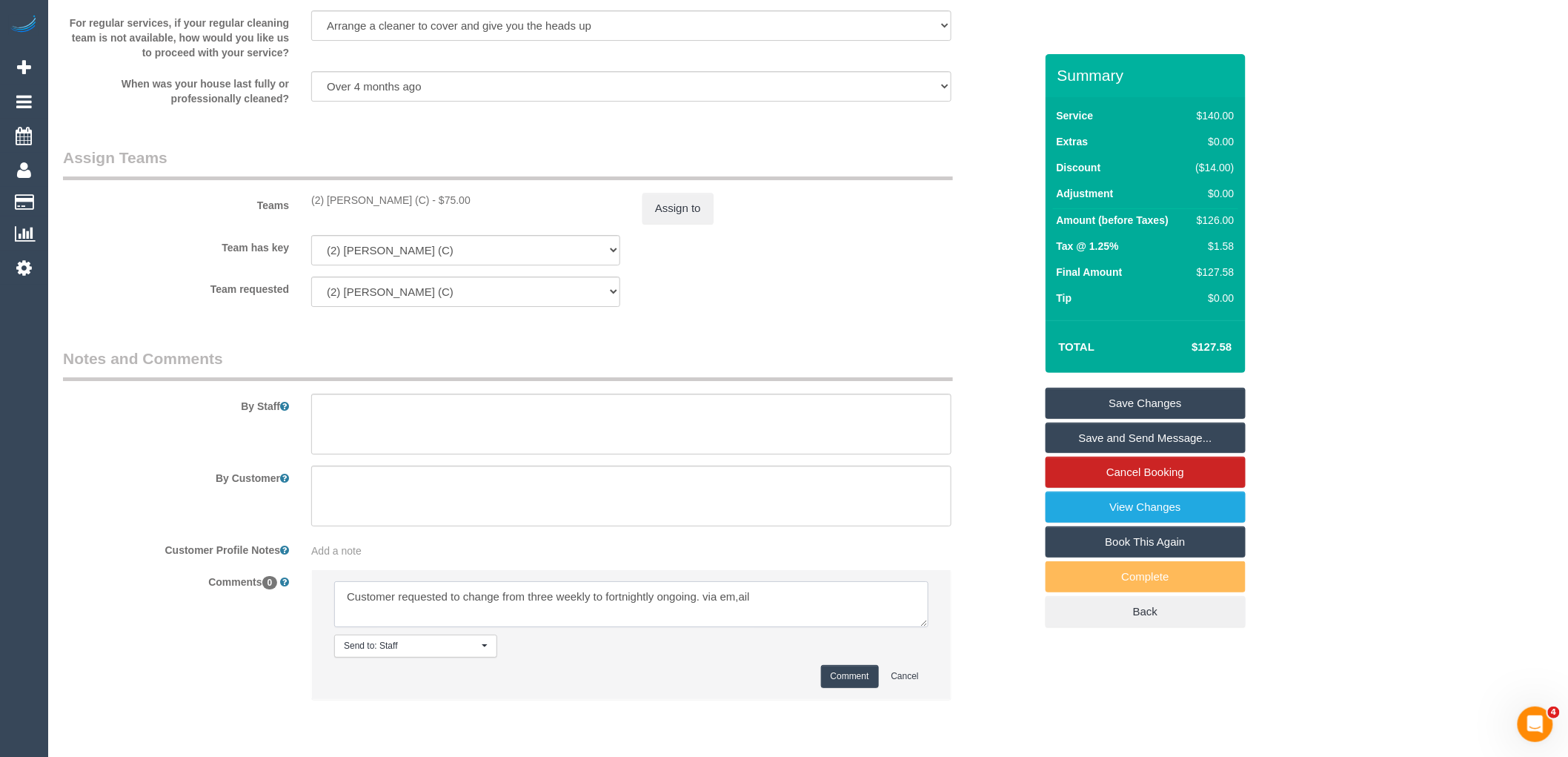
click at [807, 597] on textarea at bounding box center [631, 604] width 594 height 46
paste textarea "cnv_qcp5cr3"
type textarea "Customer requested to change from three weekly to fortnightly ongoing. via em,a…"
drag, startPoint x: 847, startPoint y: 669, endPoint x: 850, endPoint y: 684, distance: 15.3
click at [848, 673] on li "Send to: Staff Nothing selected Send to: Staff Send to: Customer Send to: Team …" at bounding box center [631, 634] width 639 height 129
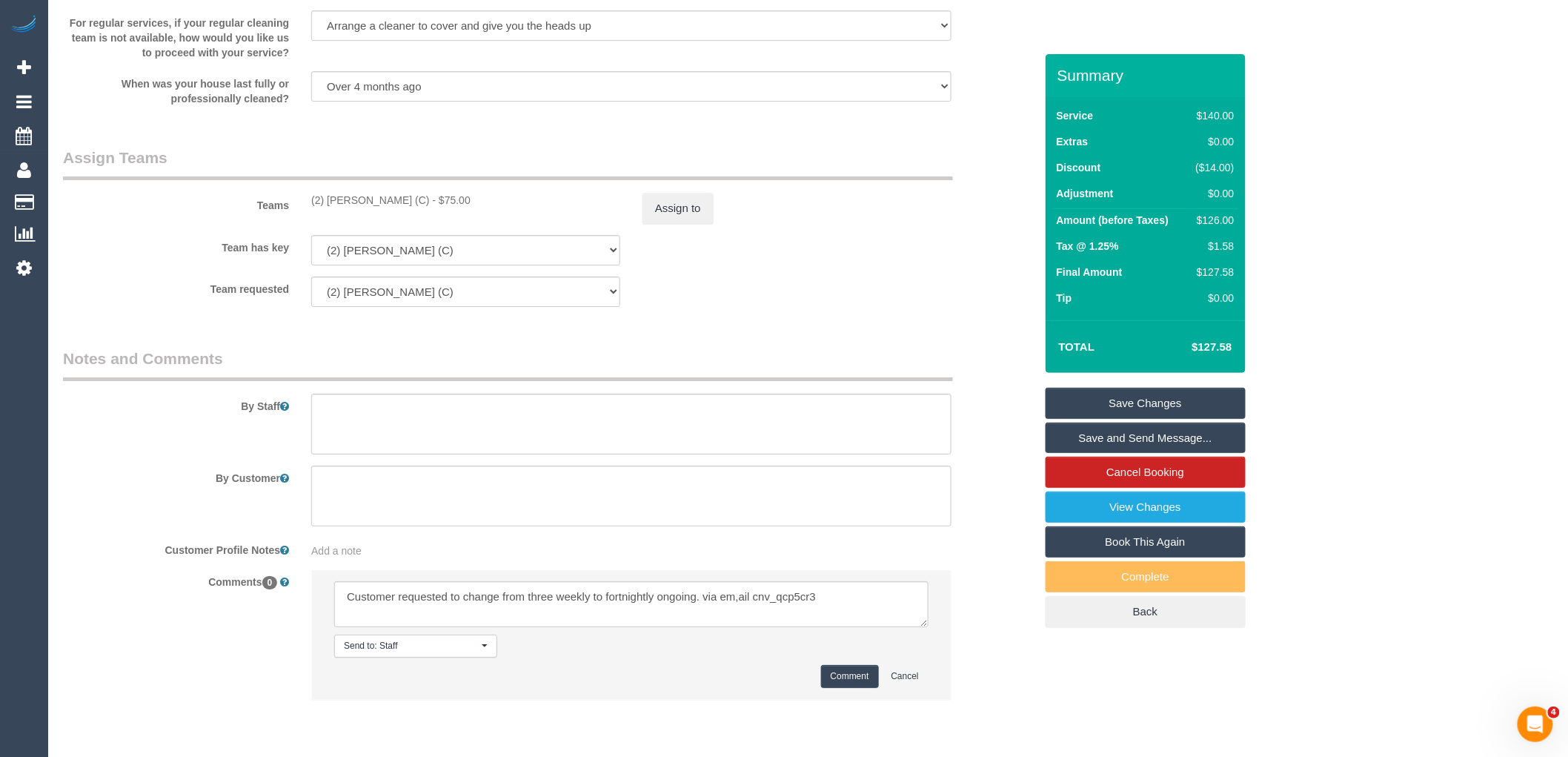
click at [850, 684] on button "Comment" at bounding box center [850, 677] width 58 height 23
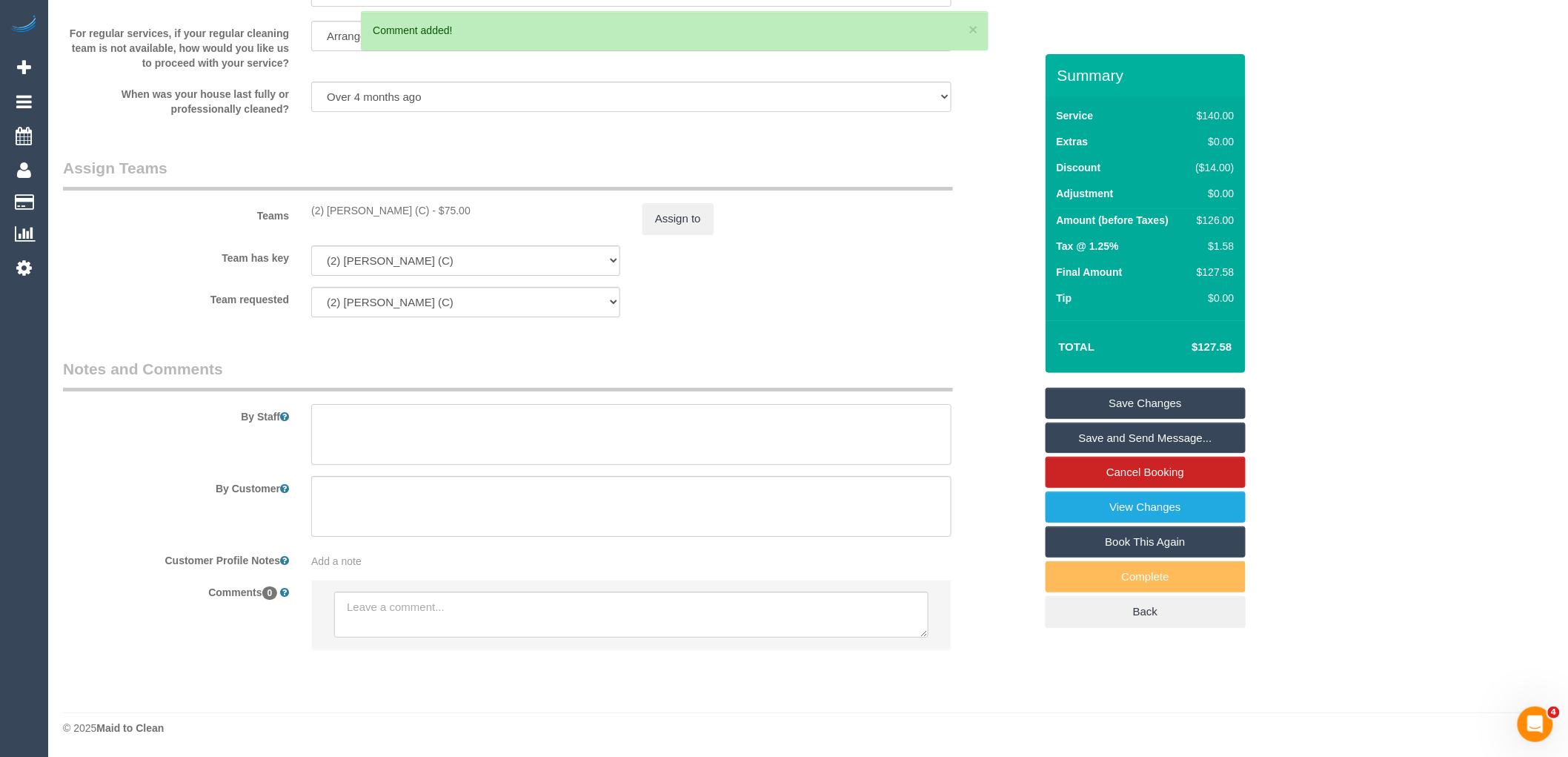
click at [428, 427] on textarea at bounding box center [631, 435] width 640 height 61
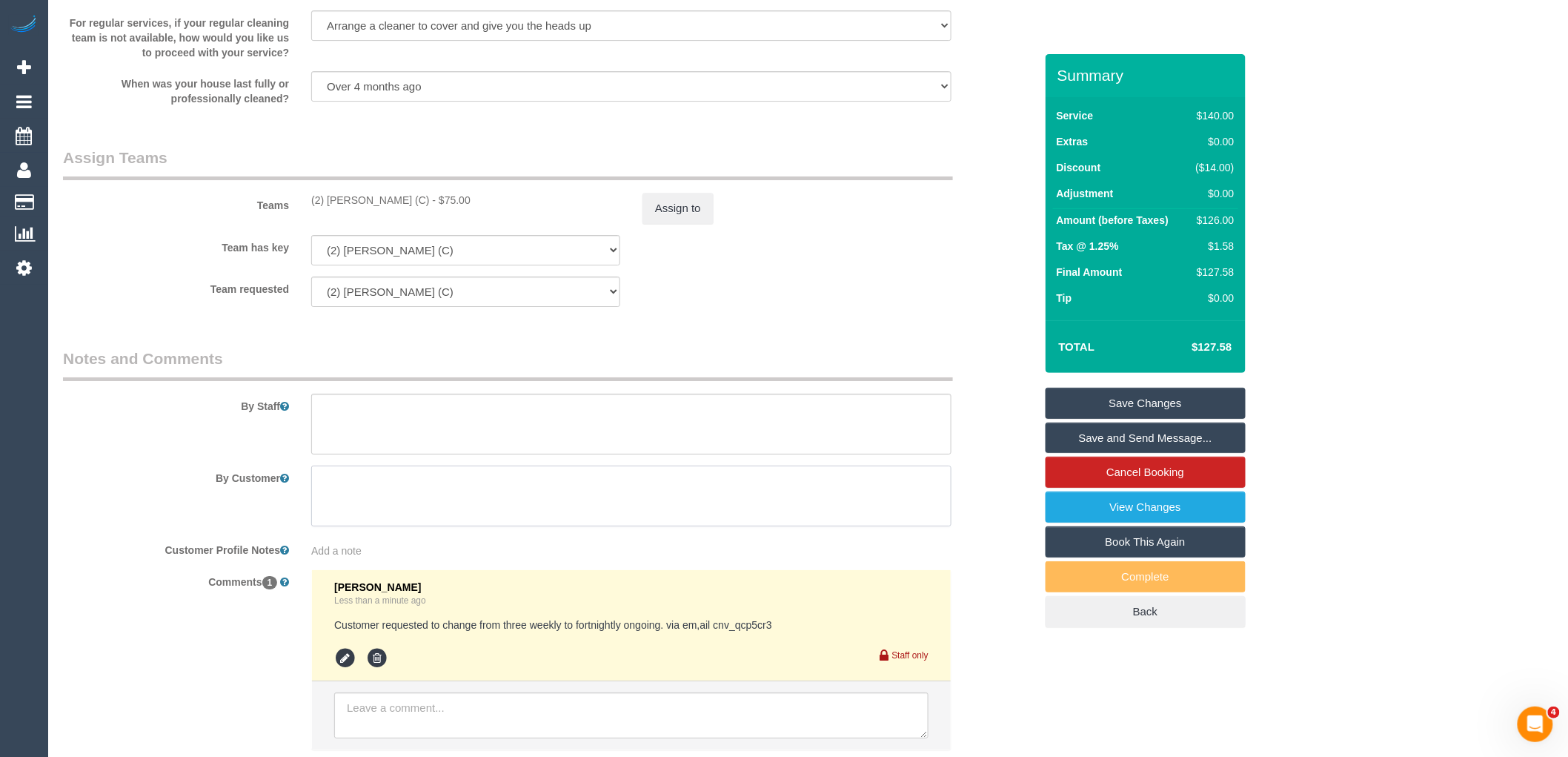
click at [448, 504] on textarea at bounding box center [631, 496] width 640 height 61
paste textarea "Also every second visit, I would like my bed sheets to be changed. Is that ok t…"
drag, startPoint x: 858, startPoint y: 487, endPoint x: 653, endPoint y: 493, distance: 205.1
click at [653, 493] on textarea at bounding box center [631, 496] width 640 height 61
type textarea "Also every second visit, I would like my bed sheets to be changed. The sheets w…"
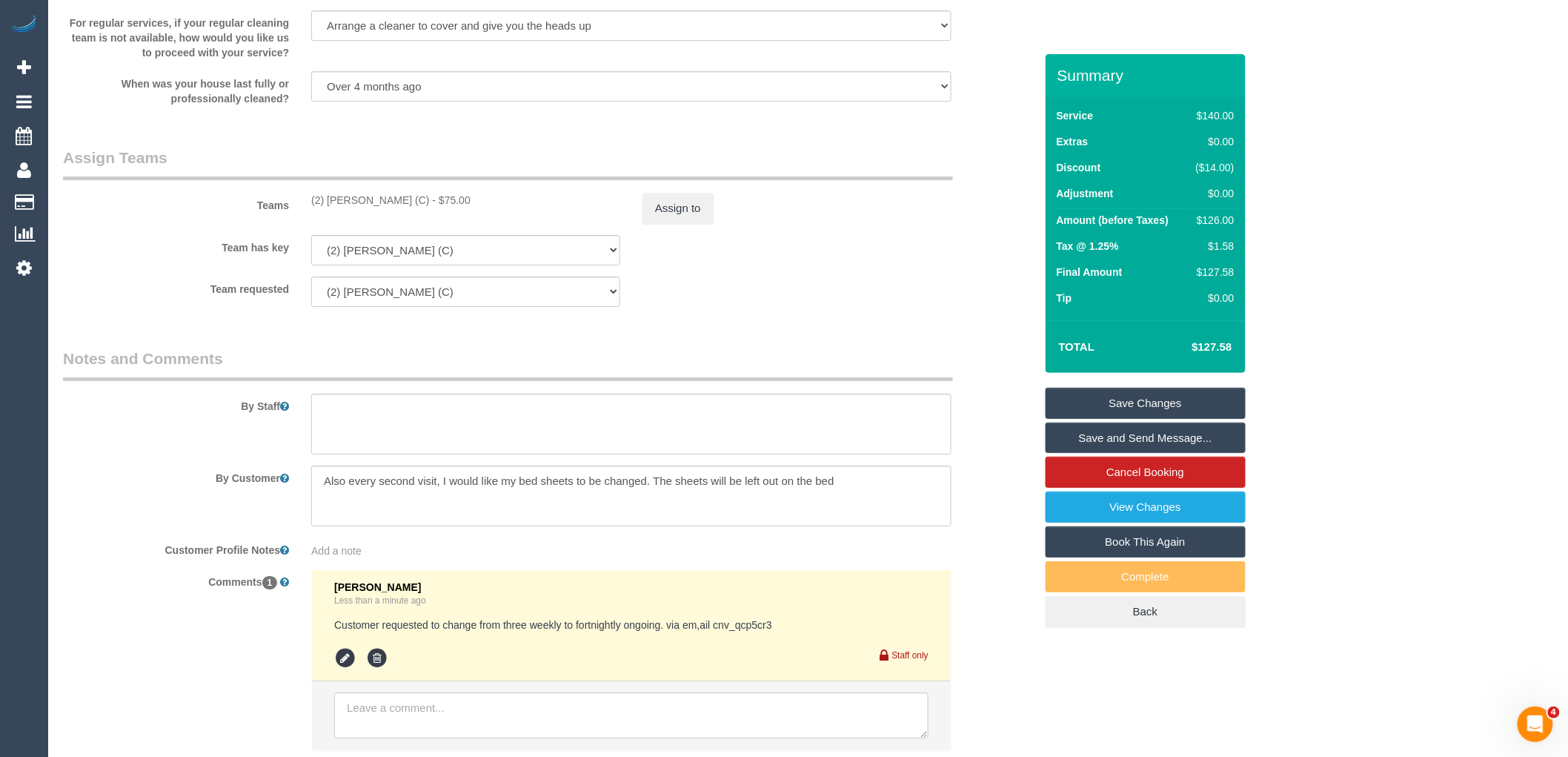
click at [1184, 396] on link "Save Changes" at bounding box center [1146, 404] width 200 height 31
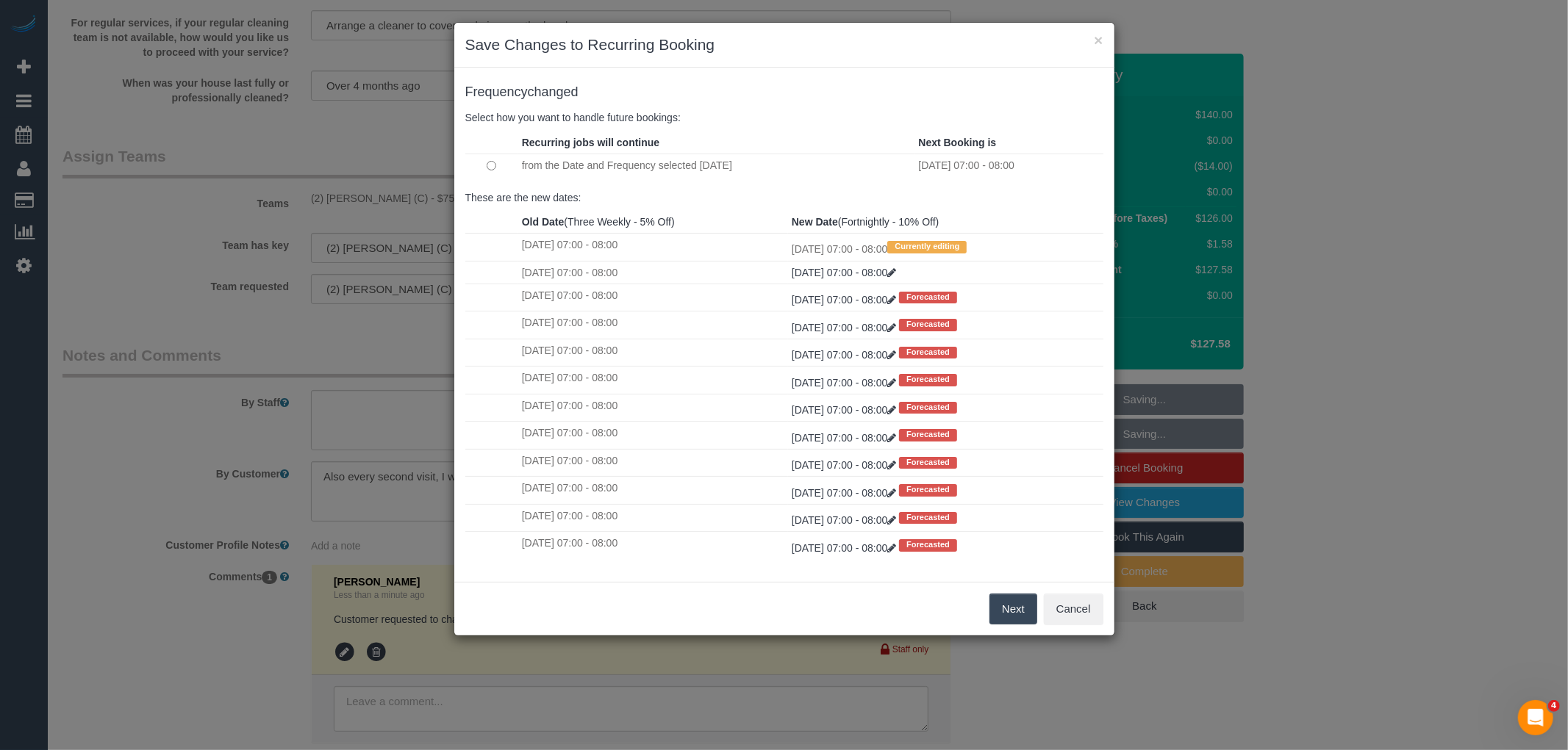
click at [1019, 605] on button "Next" at bounding box center [1013, 609] width 48 height 31
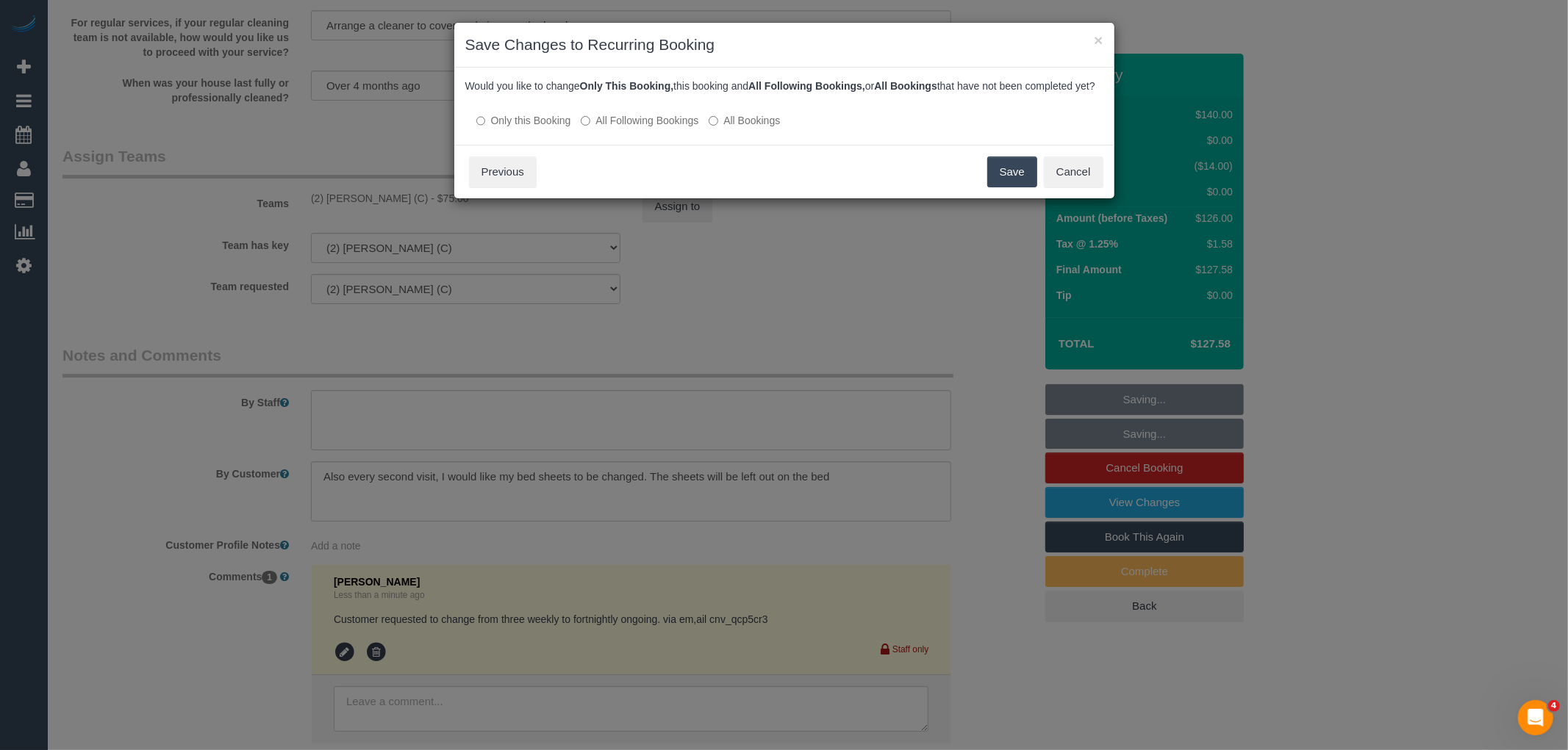
click at [654, 128] on label "All Following Bookings" at bounding box center [639, 120] width 118 height 15
click at [1017, 187] on button "Save" at bounding box center [1011, 172] width 50 height 31
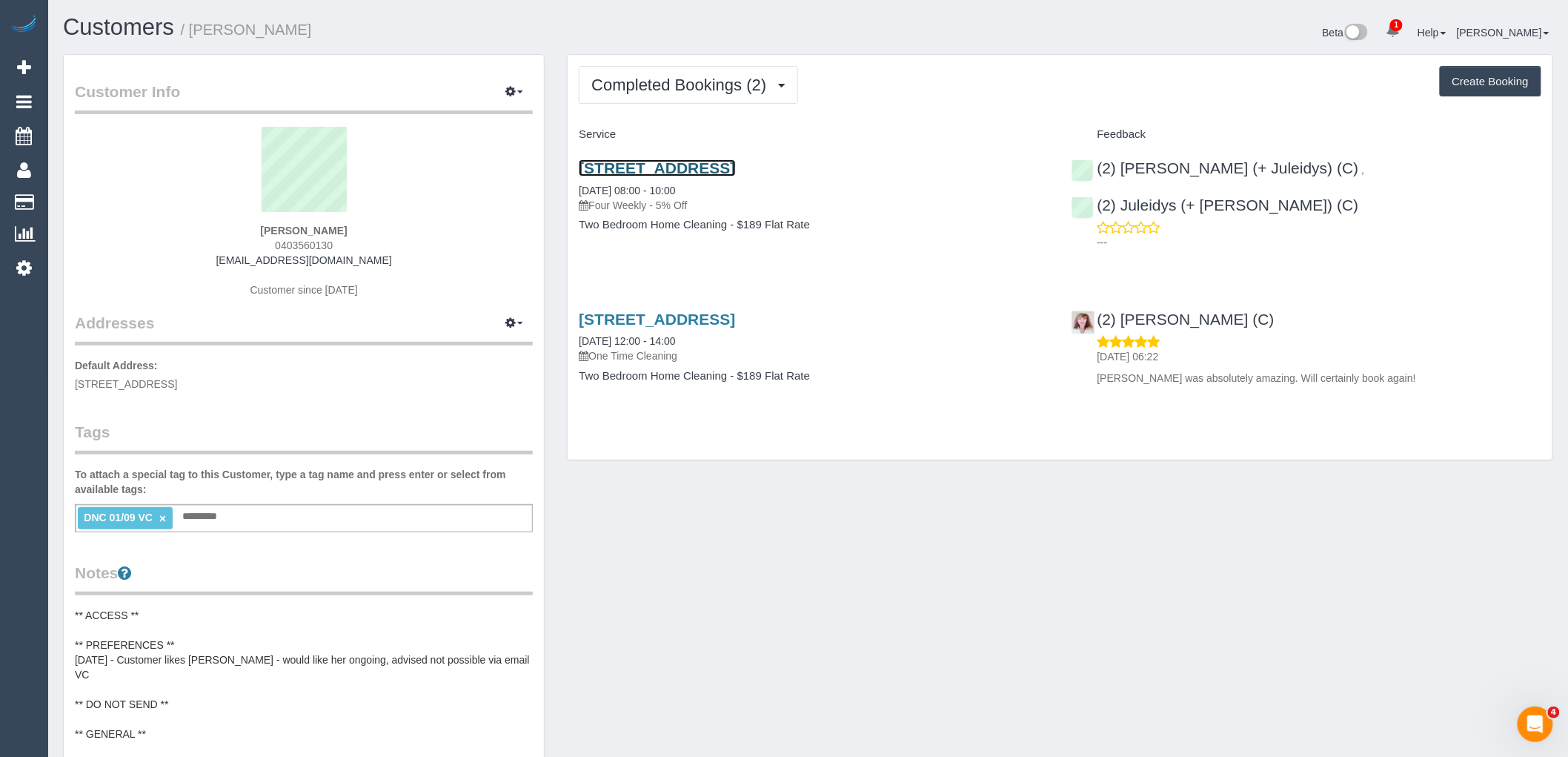
click at [735, 159] on link "[STREET_ADDRESS]" at bounding box center [657, 167] width 157 height 17
drag, startPoint x: 379, startPoint y: 232, endPoint x: 197, endPoint y: 230, distance: 182.0
click at [198, 230] on div "[PERSON_NAME] 0403560130 [EMAIL_ADDRESS][DOMAIN_NAME] Customer since [DATE]" at bounding box center [303, 220] width 458 height 185
copy strong "Monica Gonzalez"
click at [160, 519] on link "×" at bounding box center [162, 518] width 7 height 12
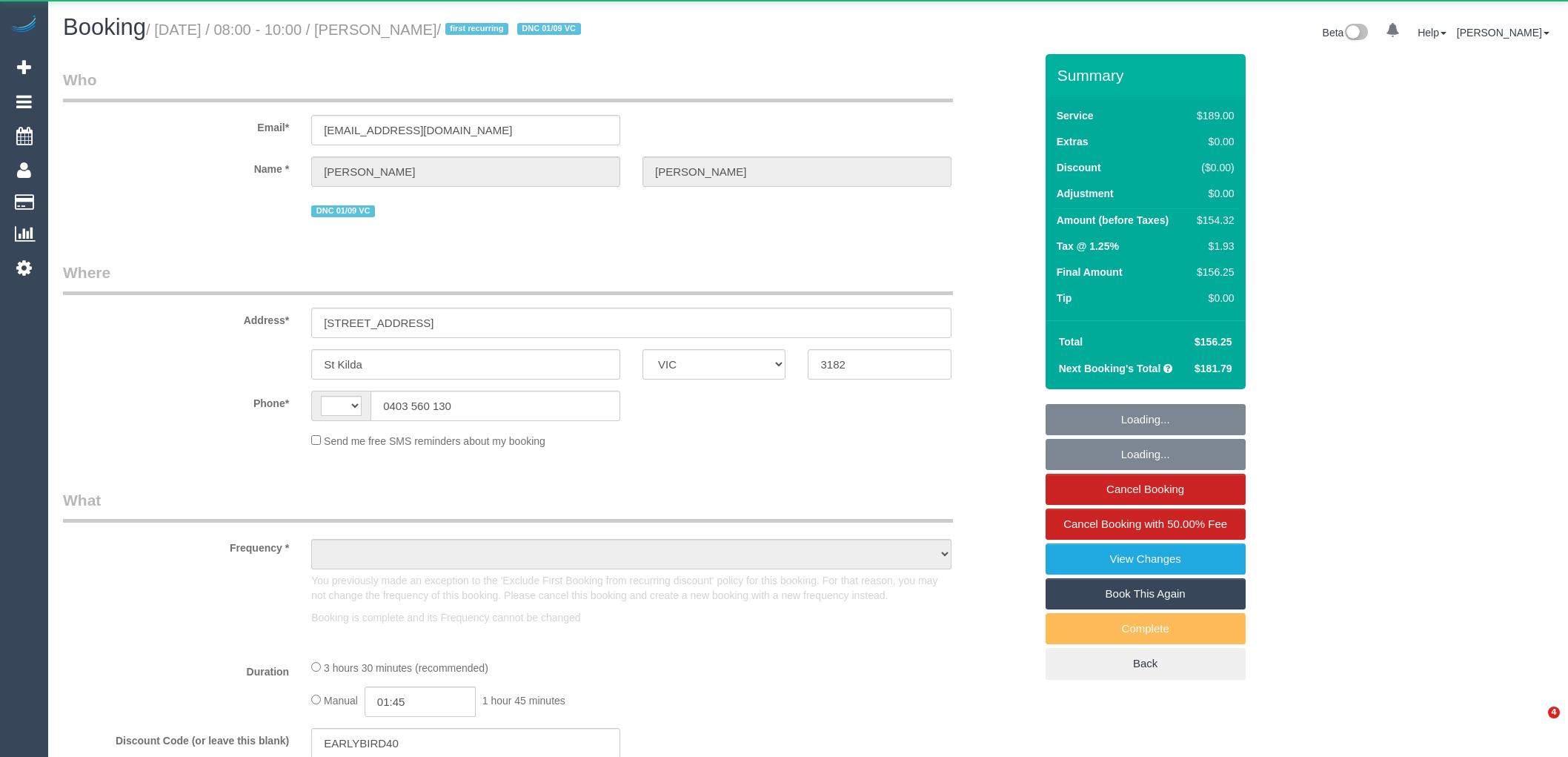
select select "VIC"
select select "number:27"
select select "number:14"
select select "number:20"
select select "number:24"
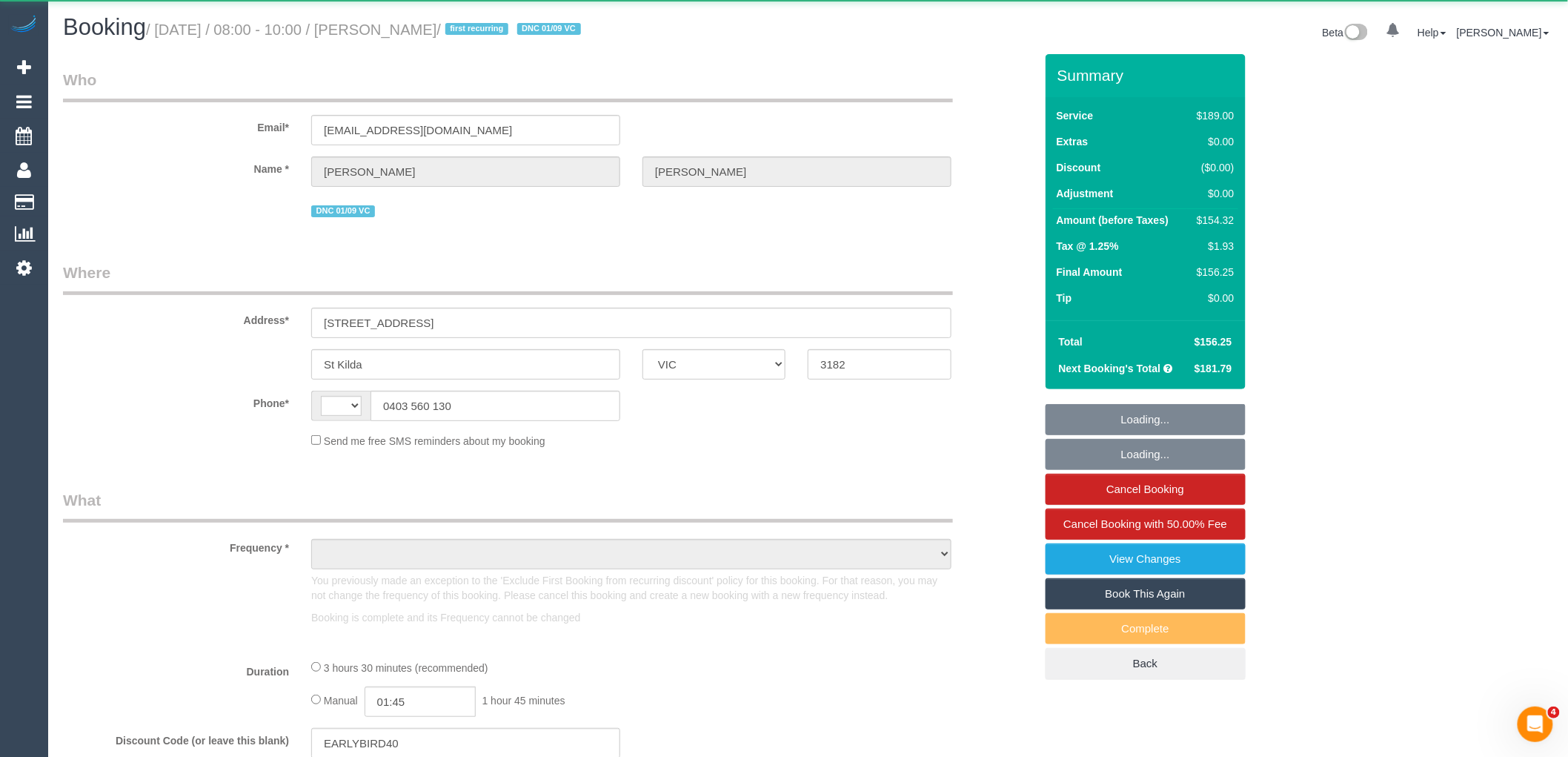
select select "number:34"
select select "number:12"
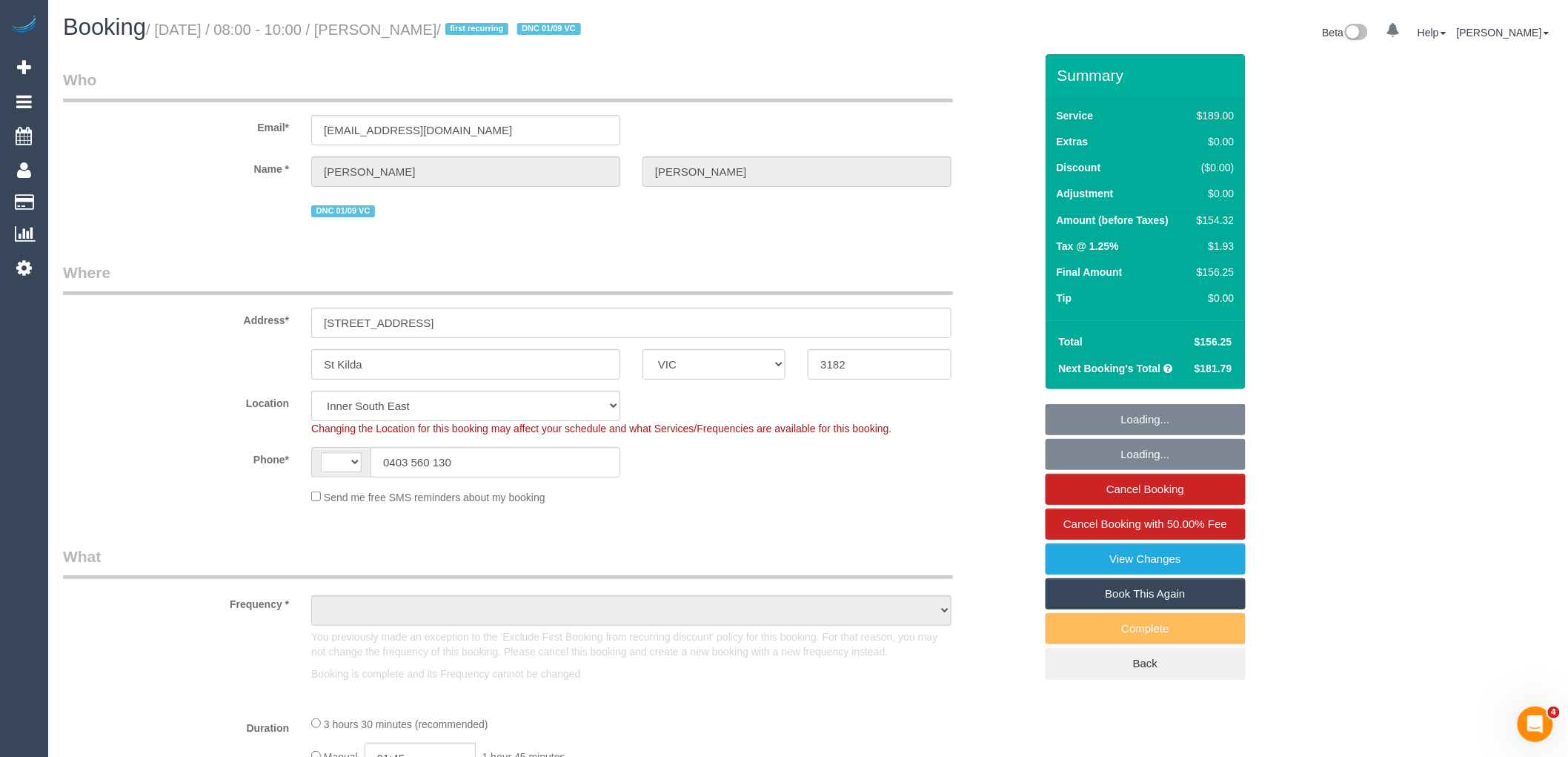
select select "string:AU"
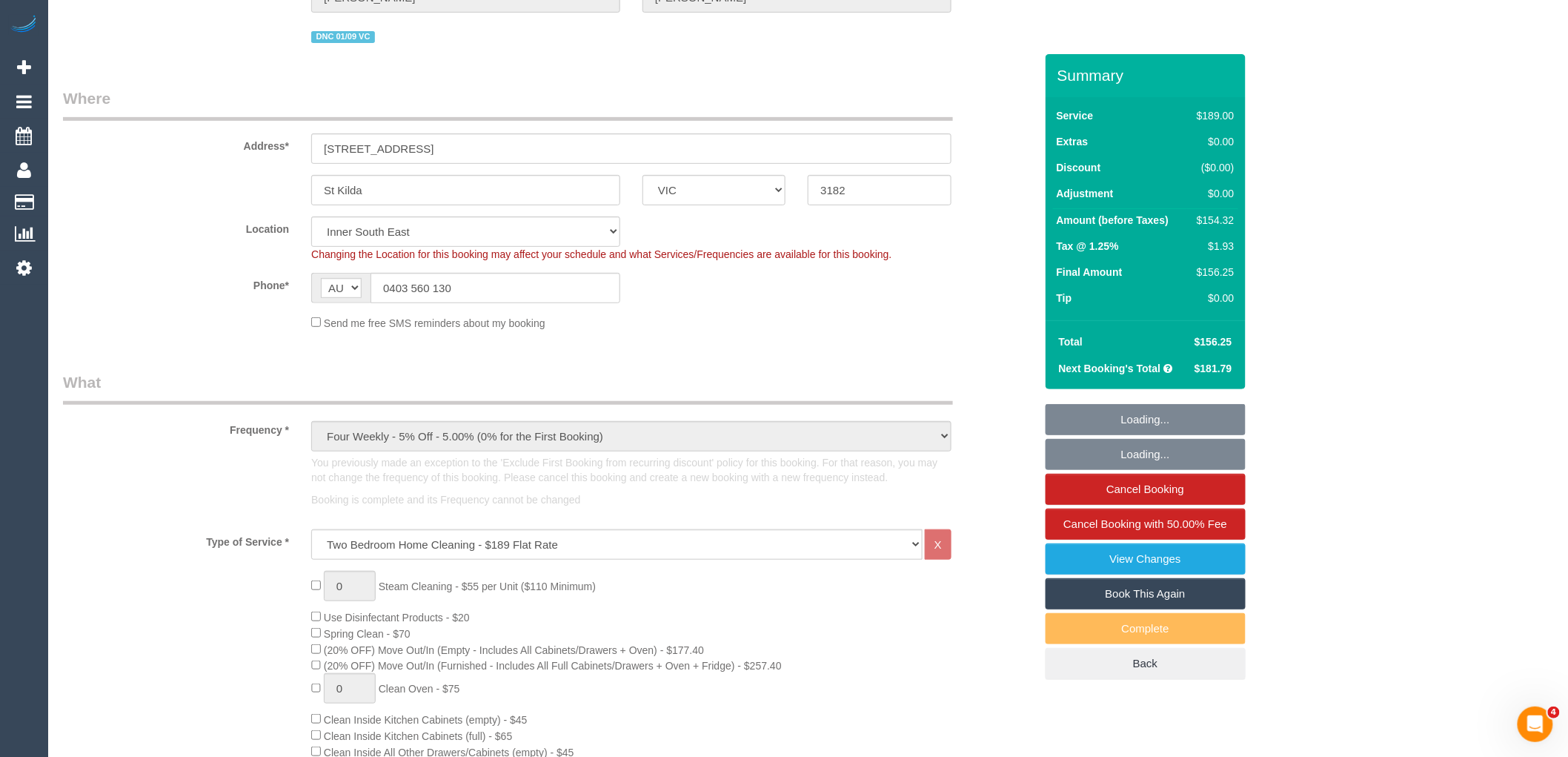
select select "object:1414"
select select "string:stripe-pm_1RnG672GScqysDRV0be2gRkd"
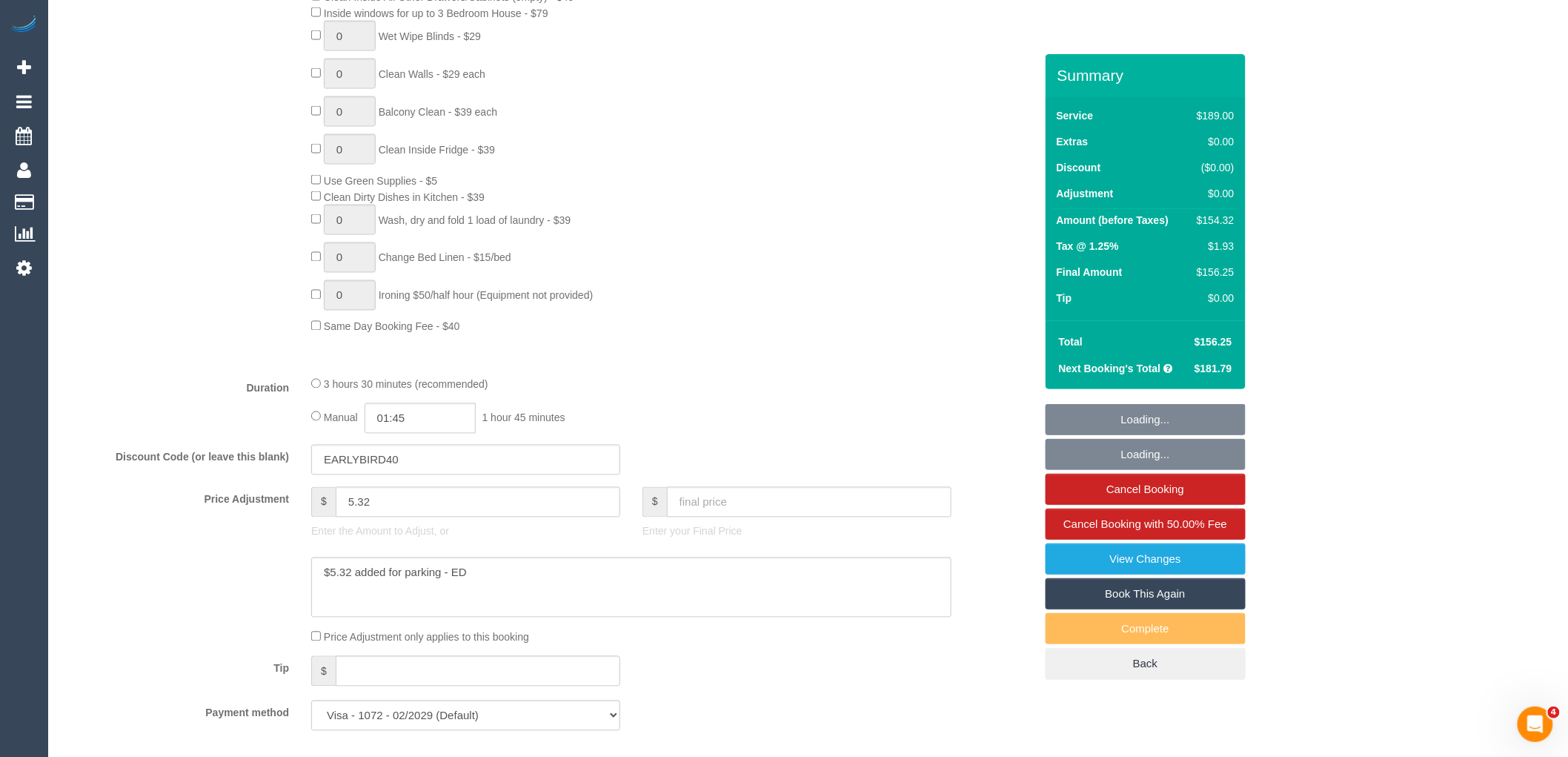
scroll to position [988, 0]
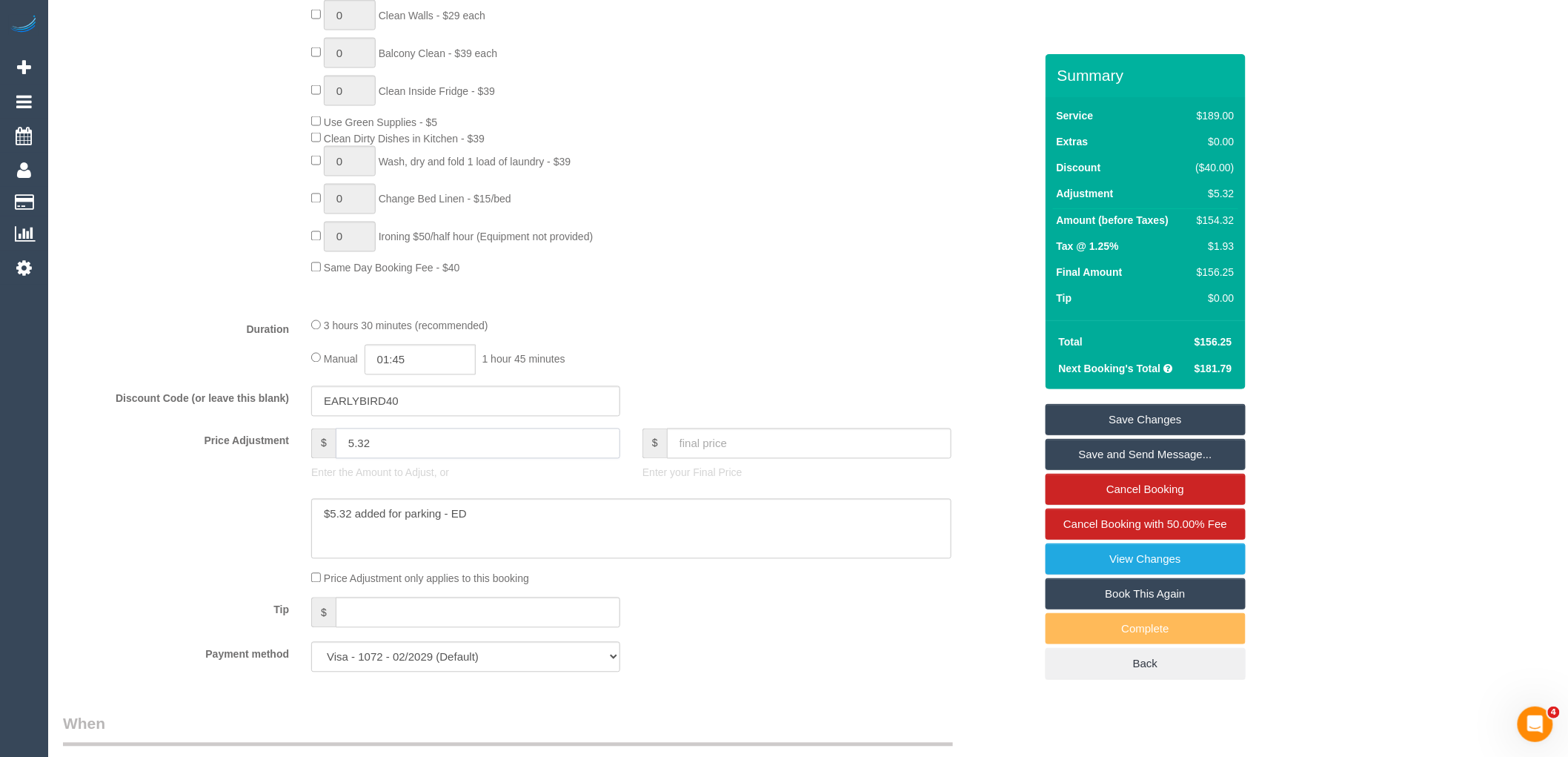
click at [395, 459] on input "5.32" at bounding box center [478, 444] width 284 height 30
drag, startPoint x: 398, startPoint y: 458, endPoint x: 269, endPoint y: 463, distance: 129.1
click at [269, 463] on div "Price Adjustment $ 5.32 Enter the Amount to Adjust, or $ Enter your Final Price" at bounding box center [548, 458] width 993 height 59
type input "1"
type input "-14.68"
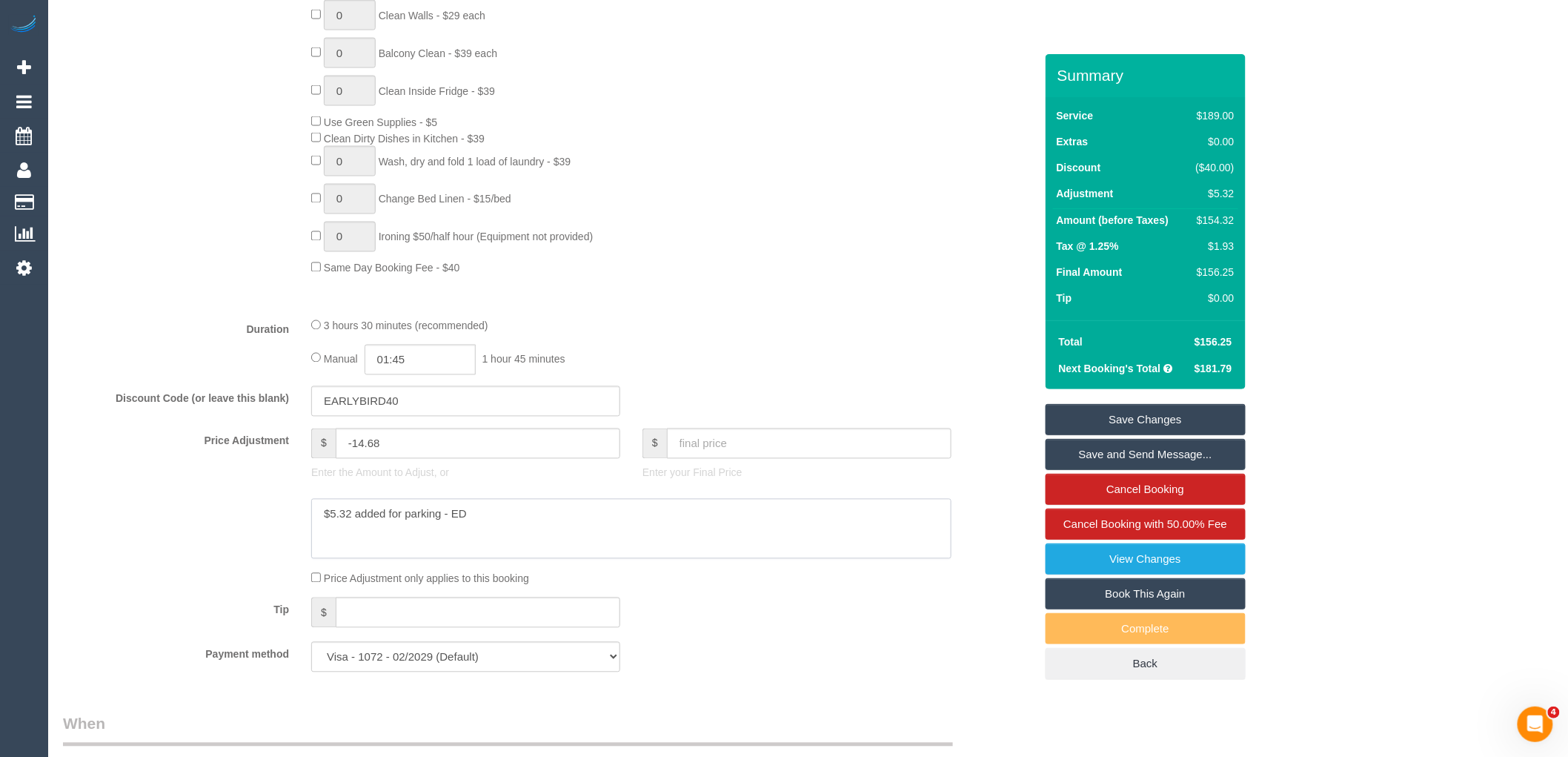
click at [535, 532] on textarea at bounding box center [631, 529] width 640 height 61
type textarea "$5.32 added for parking - ED $20 discount via email VC"
click at [1130, 420] on link "Save Changes" at bounding box center [1146, 420] width 200 height 31
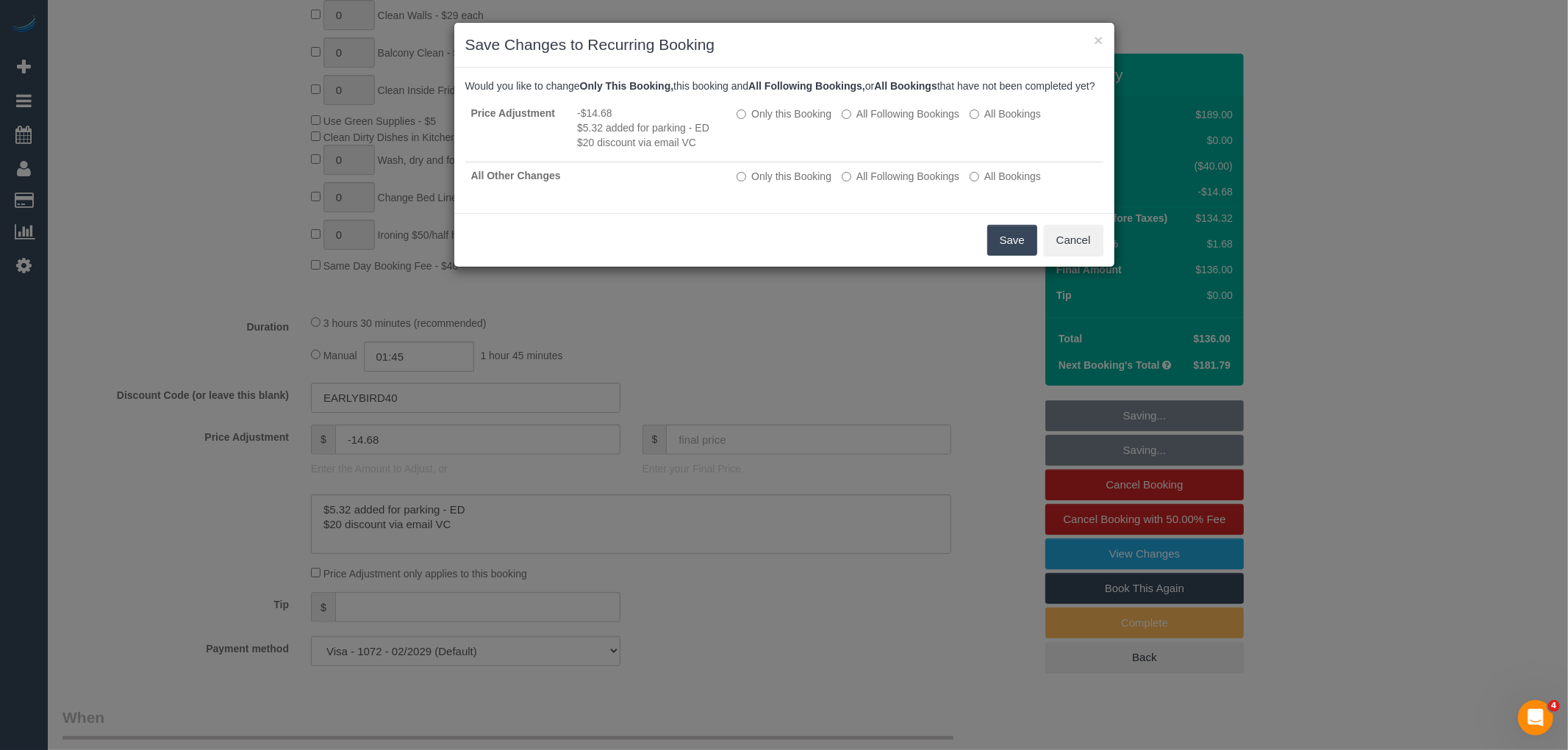
click at [1016, 248] on button "Save" at bounding box center [1011, 241] width 50 height 31
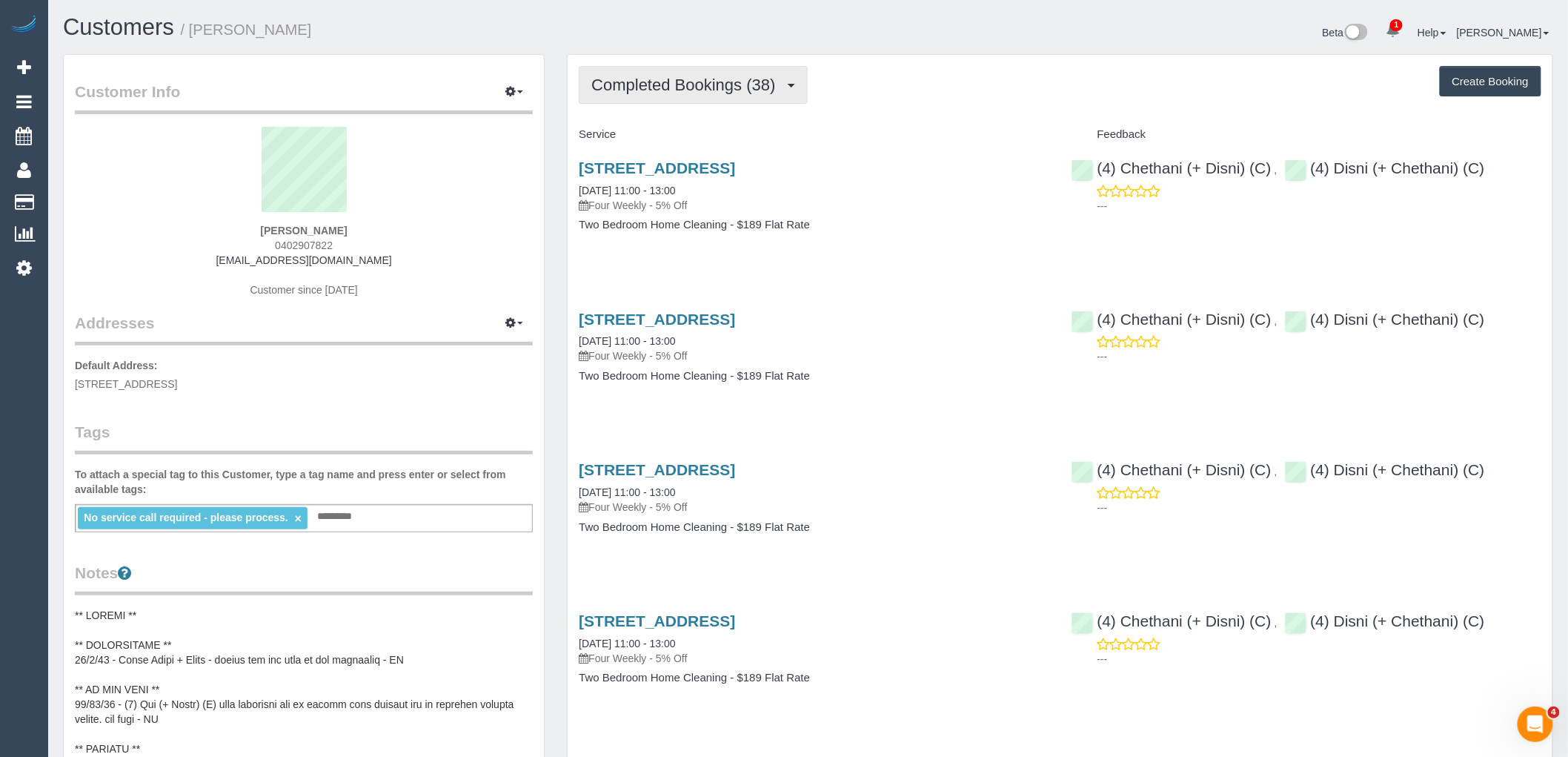
click at [725, 89] on span "Completed Bookings (38)" at bounding box center [687, 84] width 191 height 19
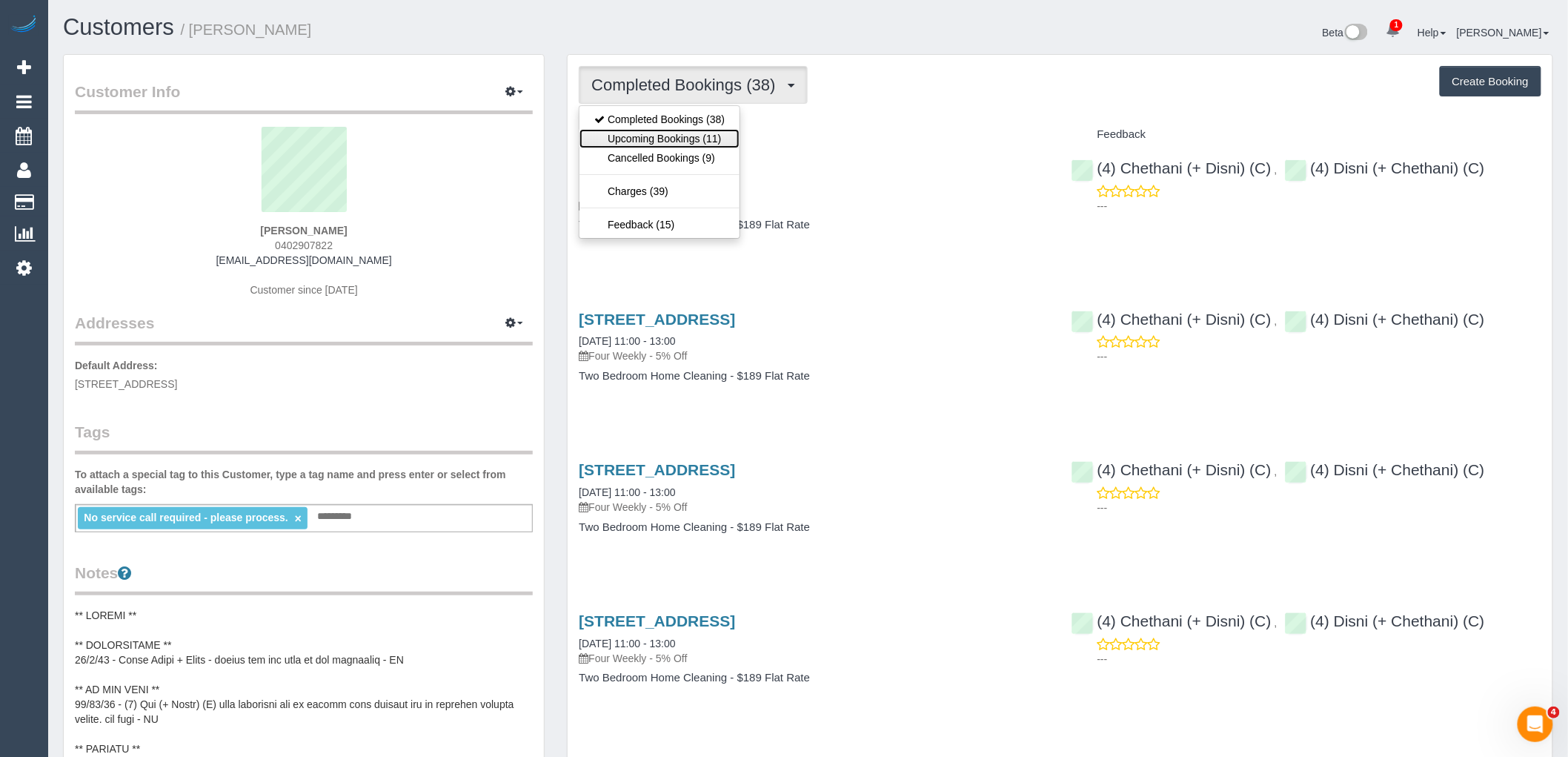
click at [723, 139] on link "Upcoming Bookings (11)" at bounding box center [659, 139] width 160 height 20
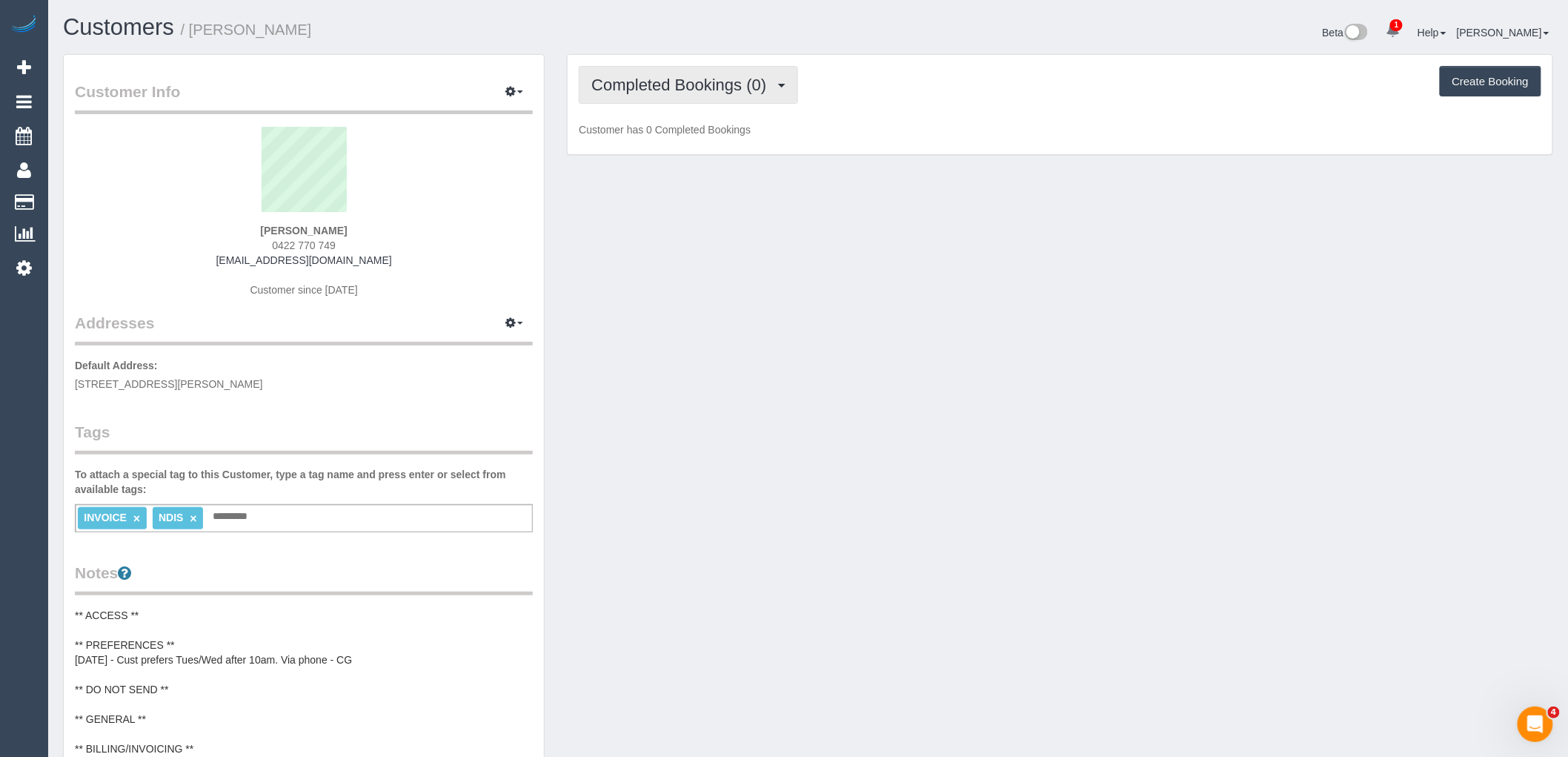
drag, startPoint x: 709, startPoint y: 89, endPoint x: 712, endPoint y: 104, distance: 15.3
click at [709, 88] on span "Completed Bookings (0)" at bounding box center [683, 84] width 182 height 19
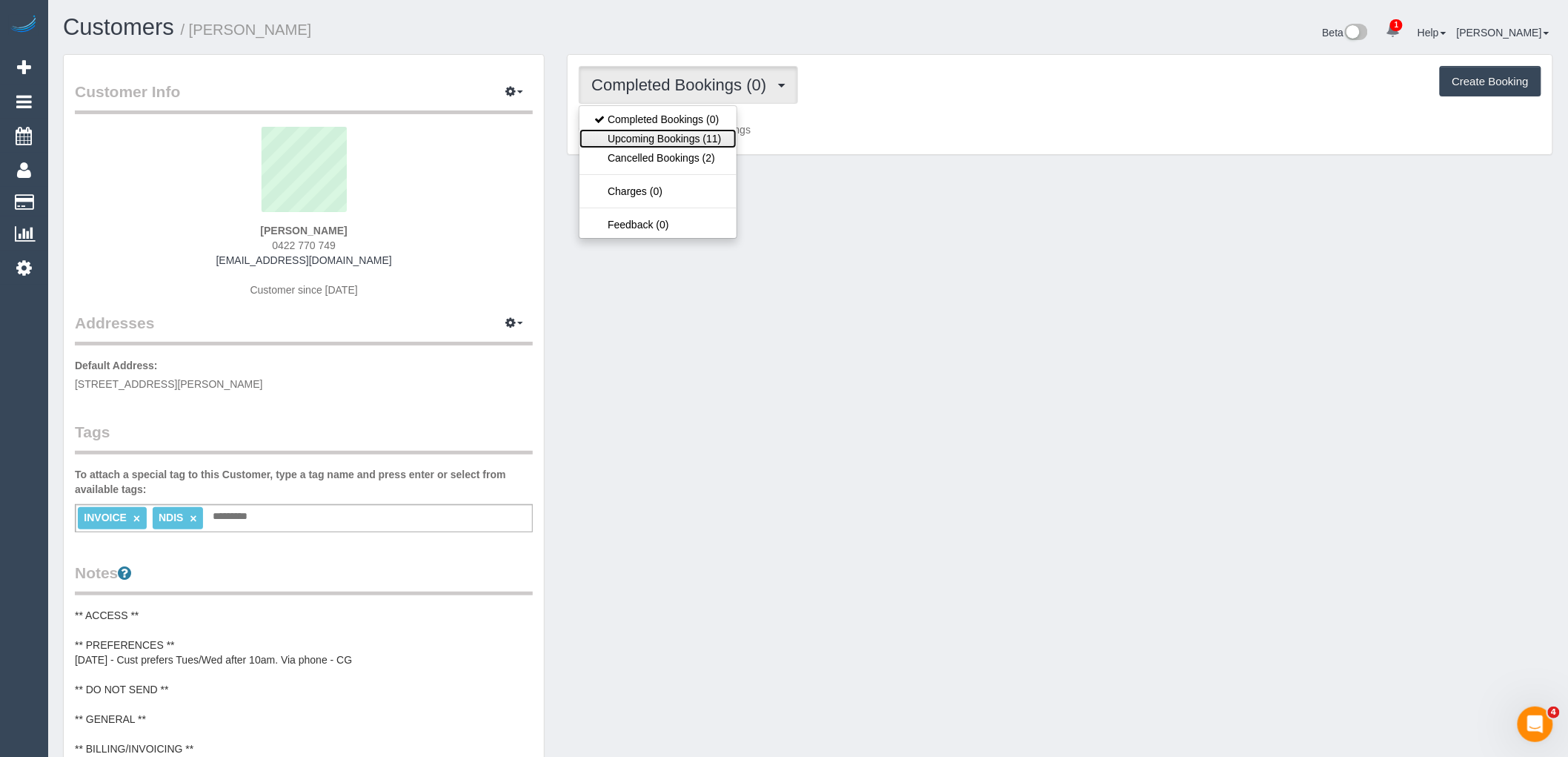
click at [713, 135] on link "Upcoming Bookings (11)" at bounding box center [657, 139] width 157 height 20
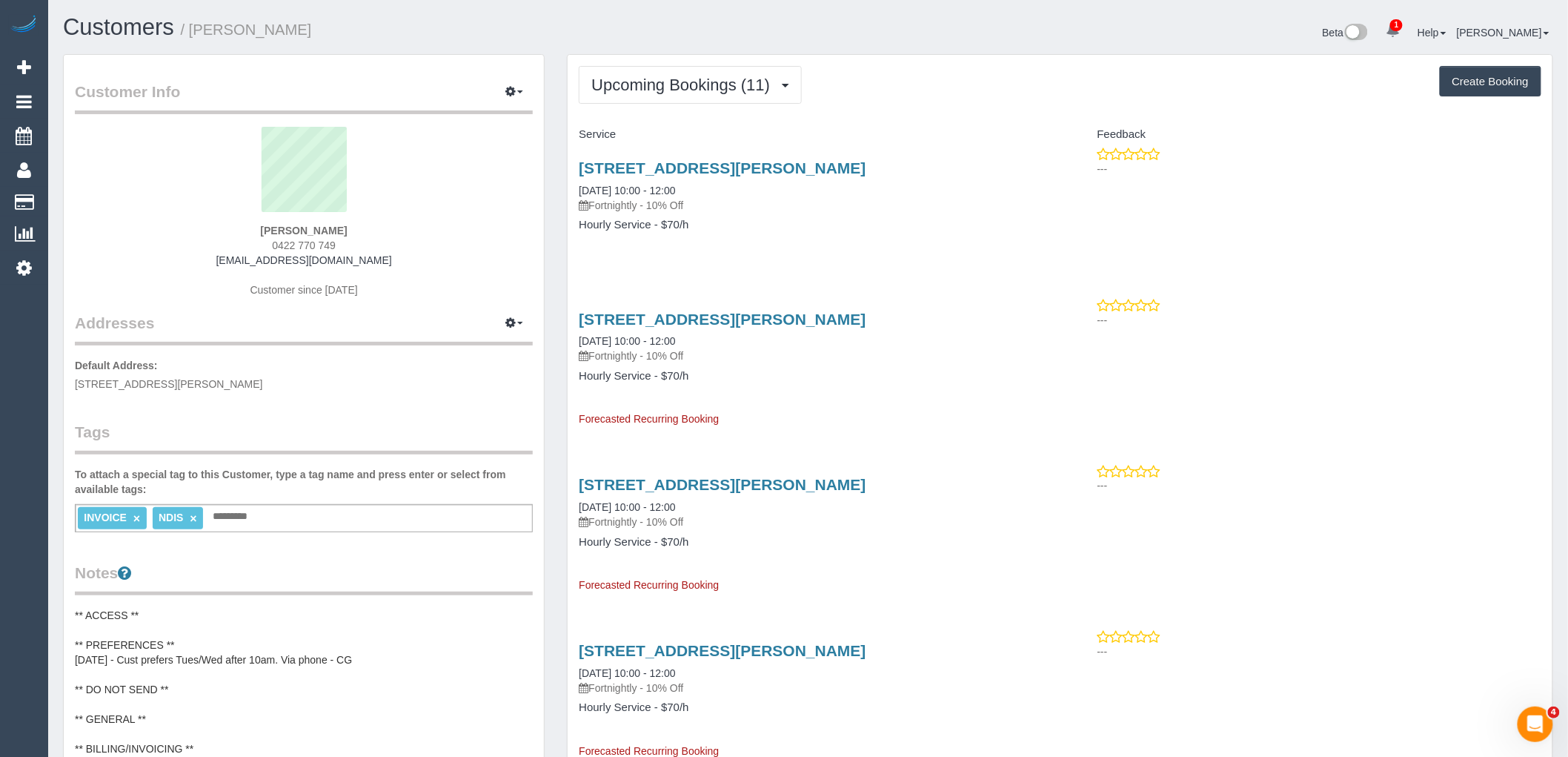
click at [778, 208] on p "Fortnightly - 10% Off" at bounding box center [813, 205] width 470 height 15
click at [312, 507] on div "INVOICE × NDIS × Add a tag" at bounding box center [303, 518] width 458 height 28
type input "**********"
click at [329, 456] on div "Tags To attach a special tag to this Customer, type a tag name and press enter …" at bounding box center [303, 477] width 458 height 112
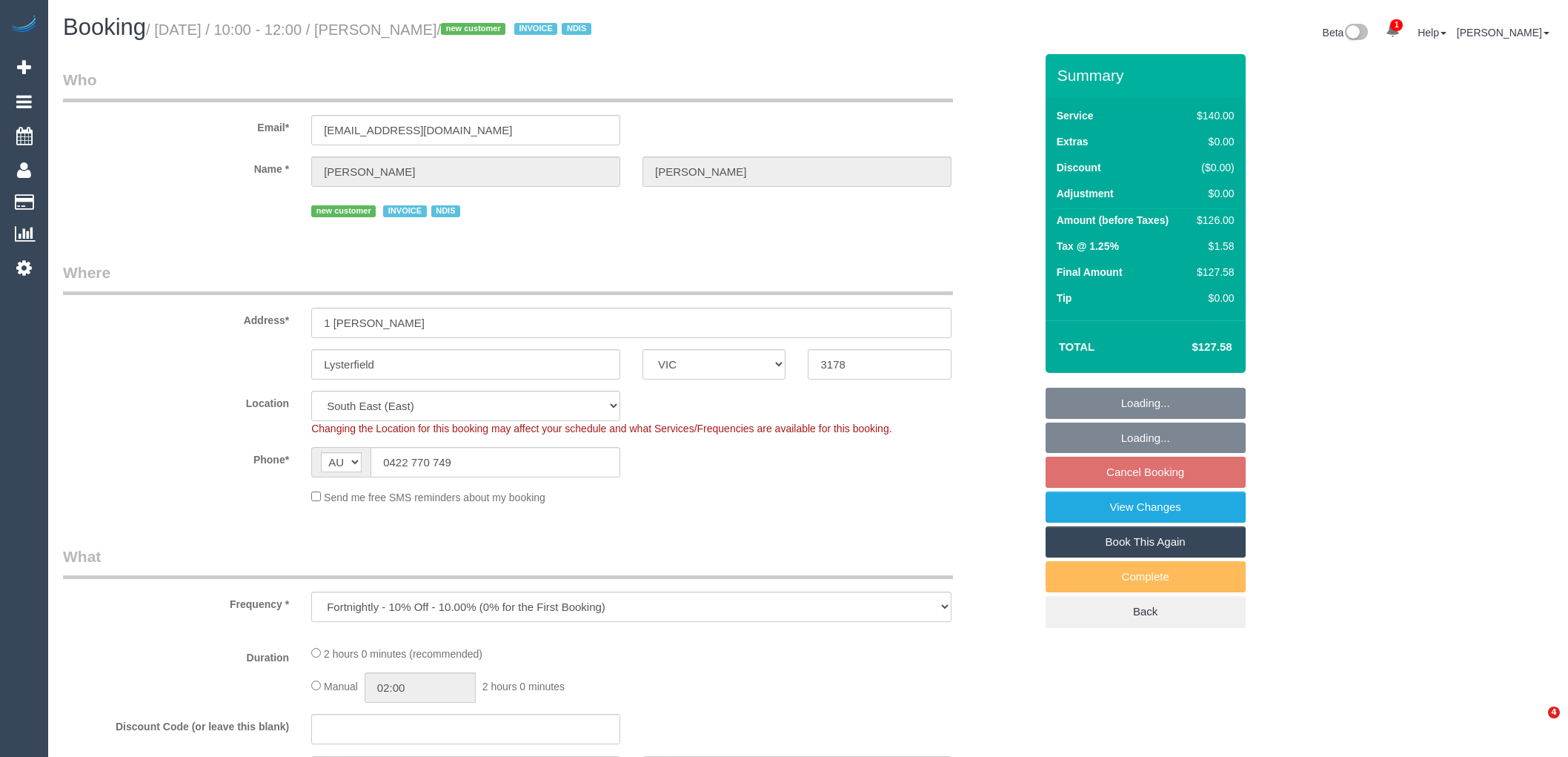
select select "VIC"
select select "object:745"
select select "number:29"
select select "number:14"
select select "number:19"
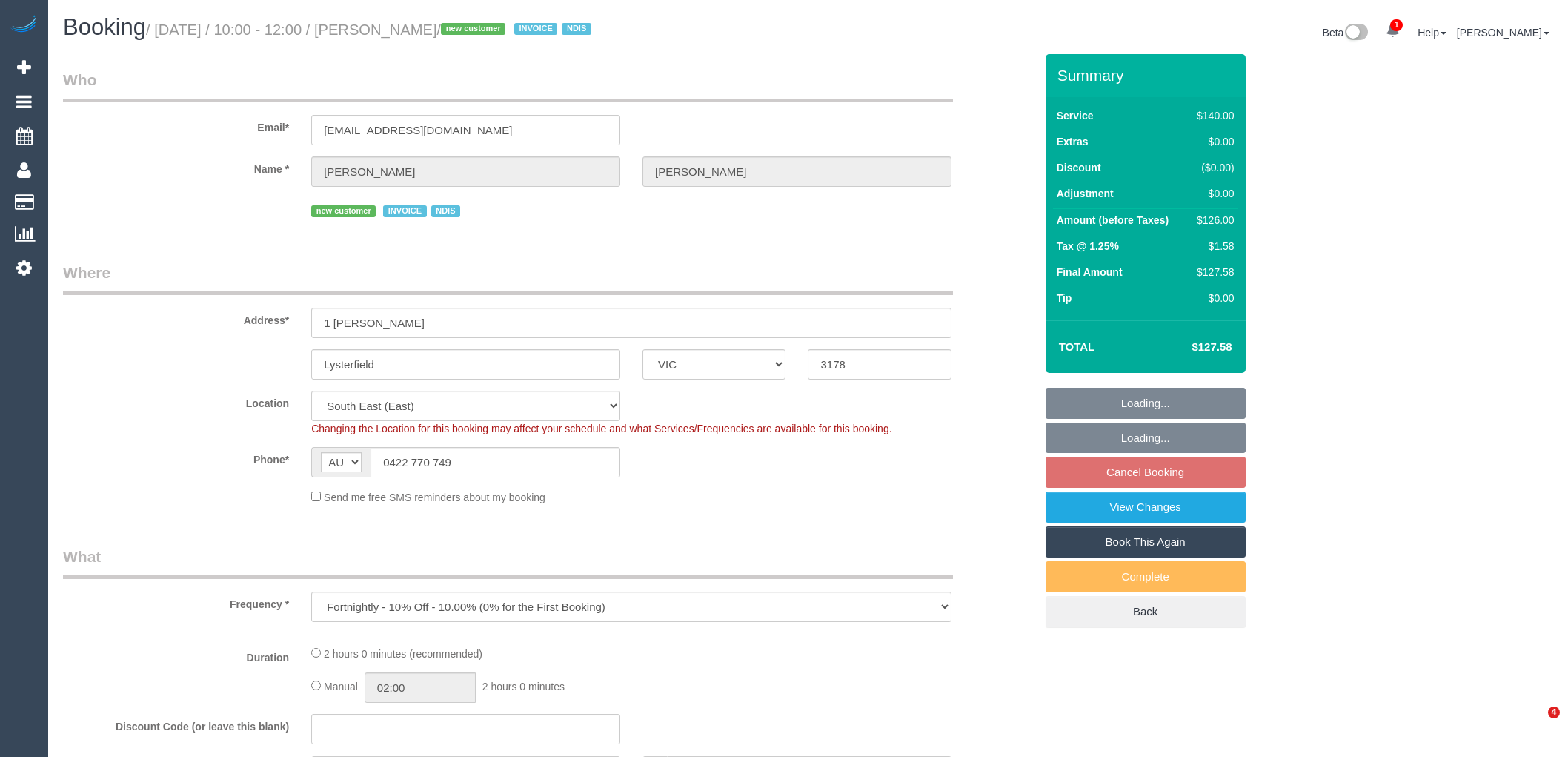
select select "number:25"
select select "number:34"
select select "spot3"
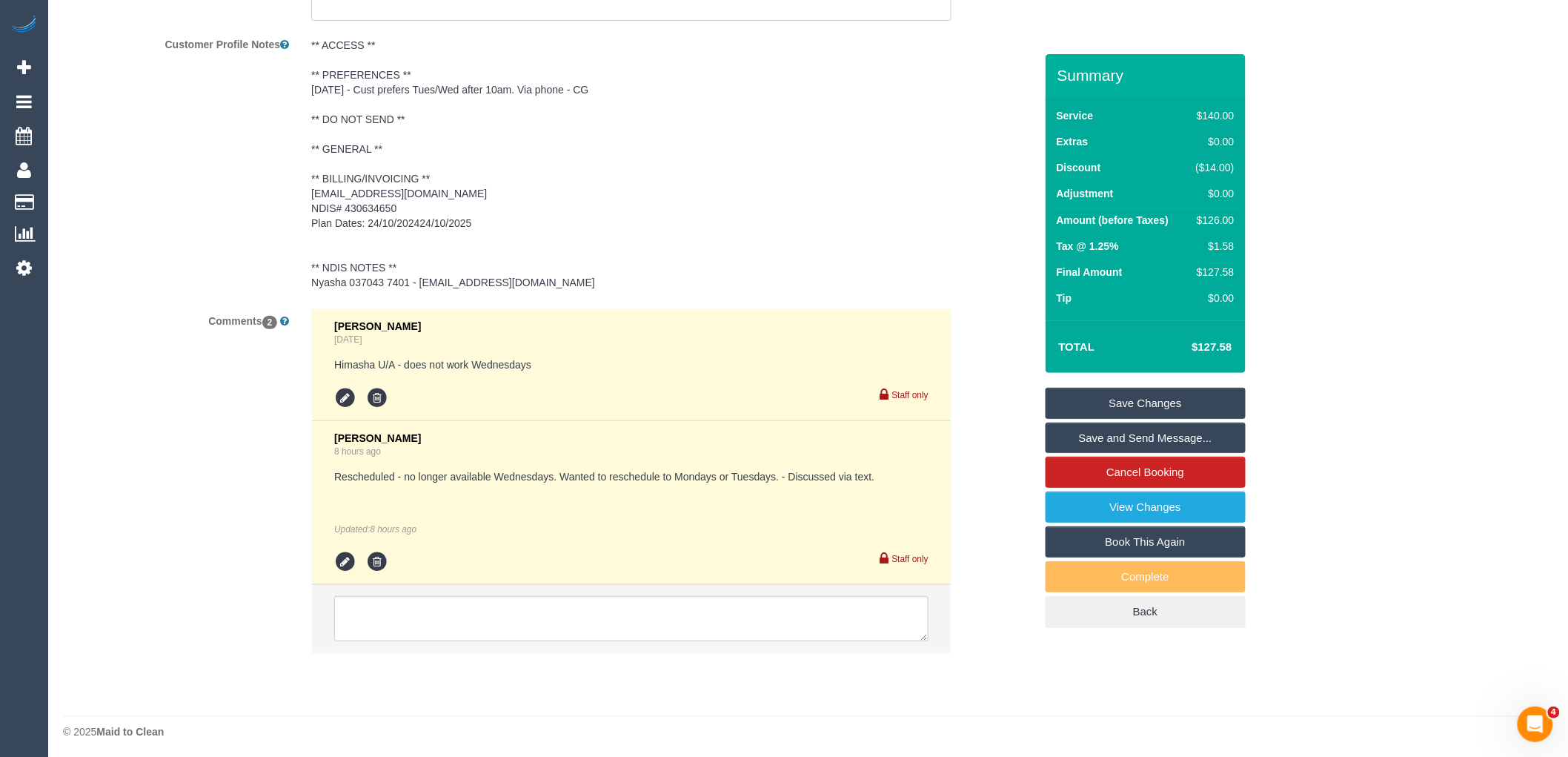
scroll to position [2570, 0]
click at [472, 621] on textarea at bounding box center [631, 615] width 594 height 46
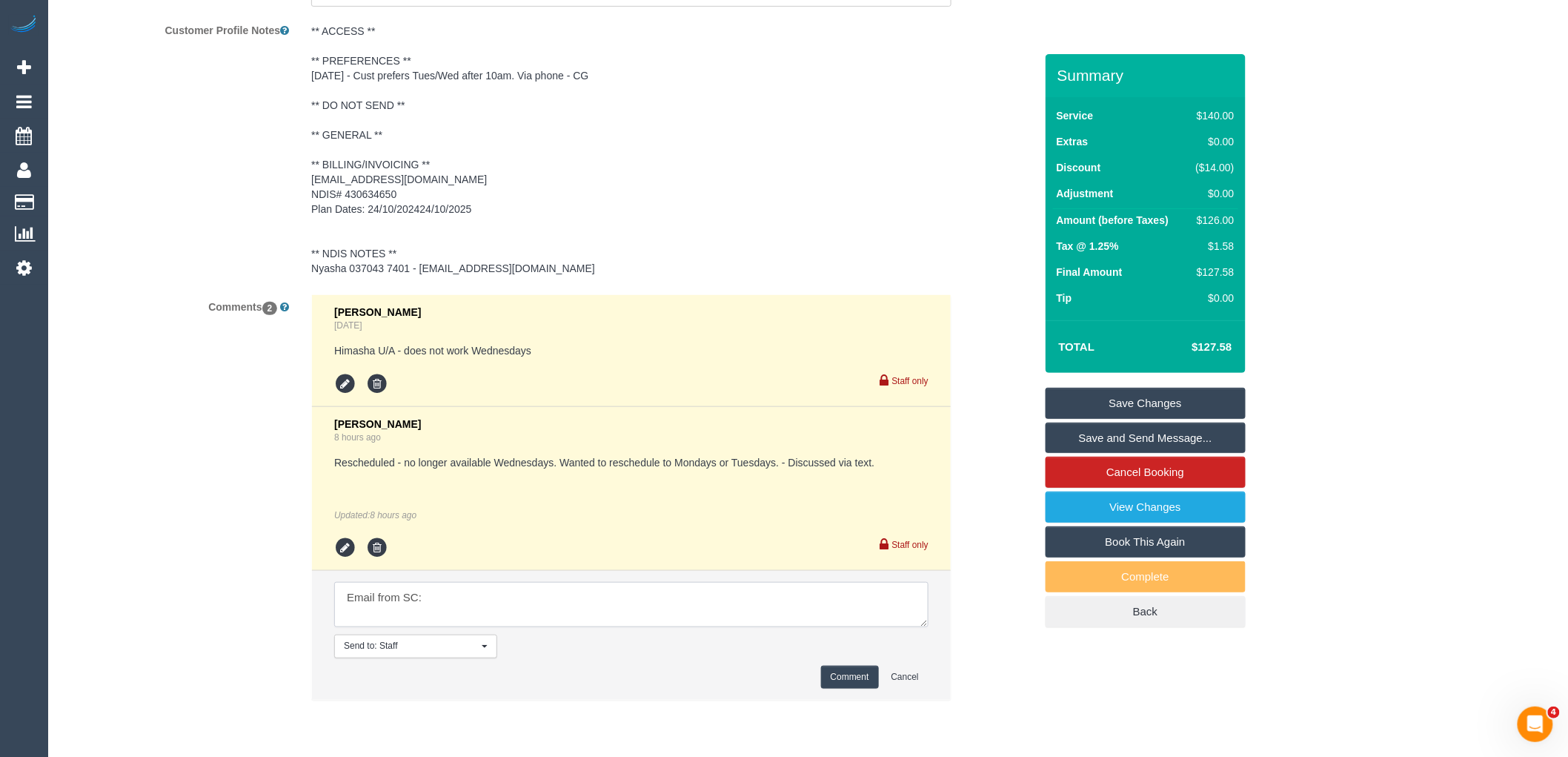
paste textarea "I am reaching out on behalf of [PERSON_NAME] who has requested to reschedule he…"
click at [685, 628] on textarea at bounding box center [631, 605] width 594 height 46
paste textarea "cnv_qcpk9lb"
type textarea "Email from SC: I am reaching out on behalf of Amanda Brock who has requested to…"
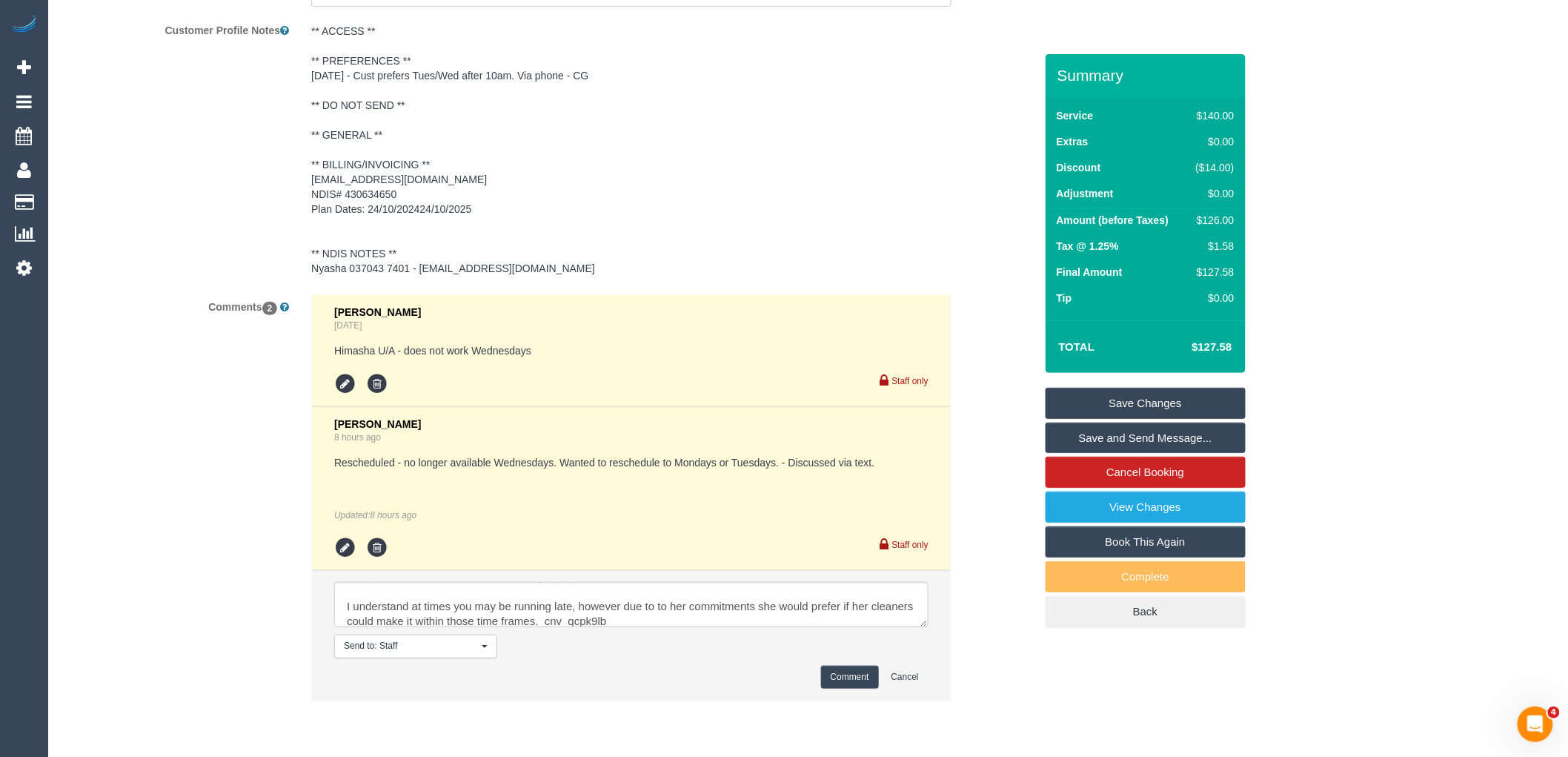
click at [850, 686] on button "Comment" at bounding box center [850, 677] width 58 height 23
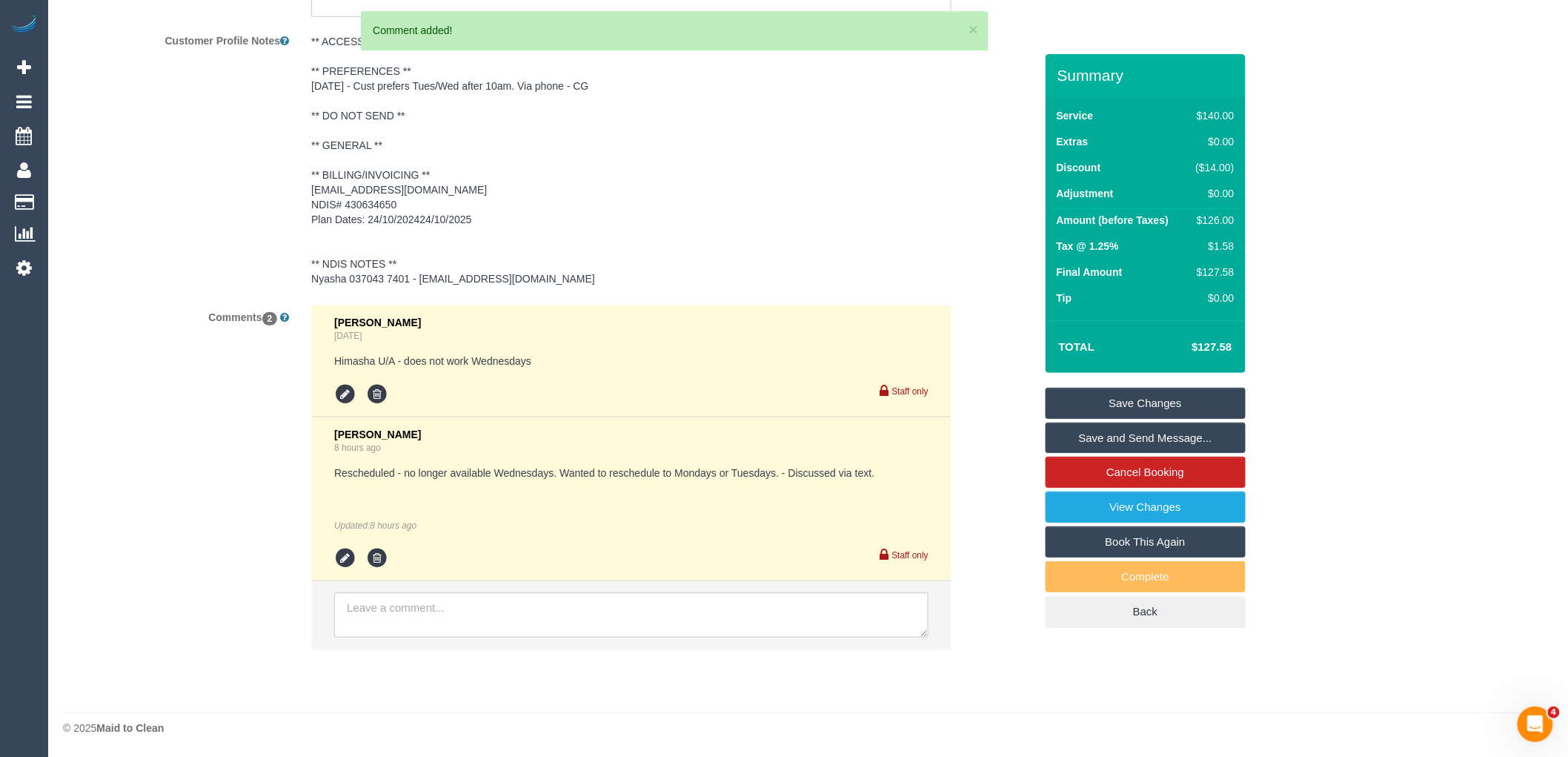
scroll to position [0, 0]
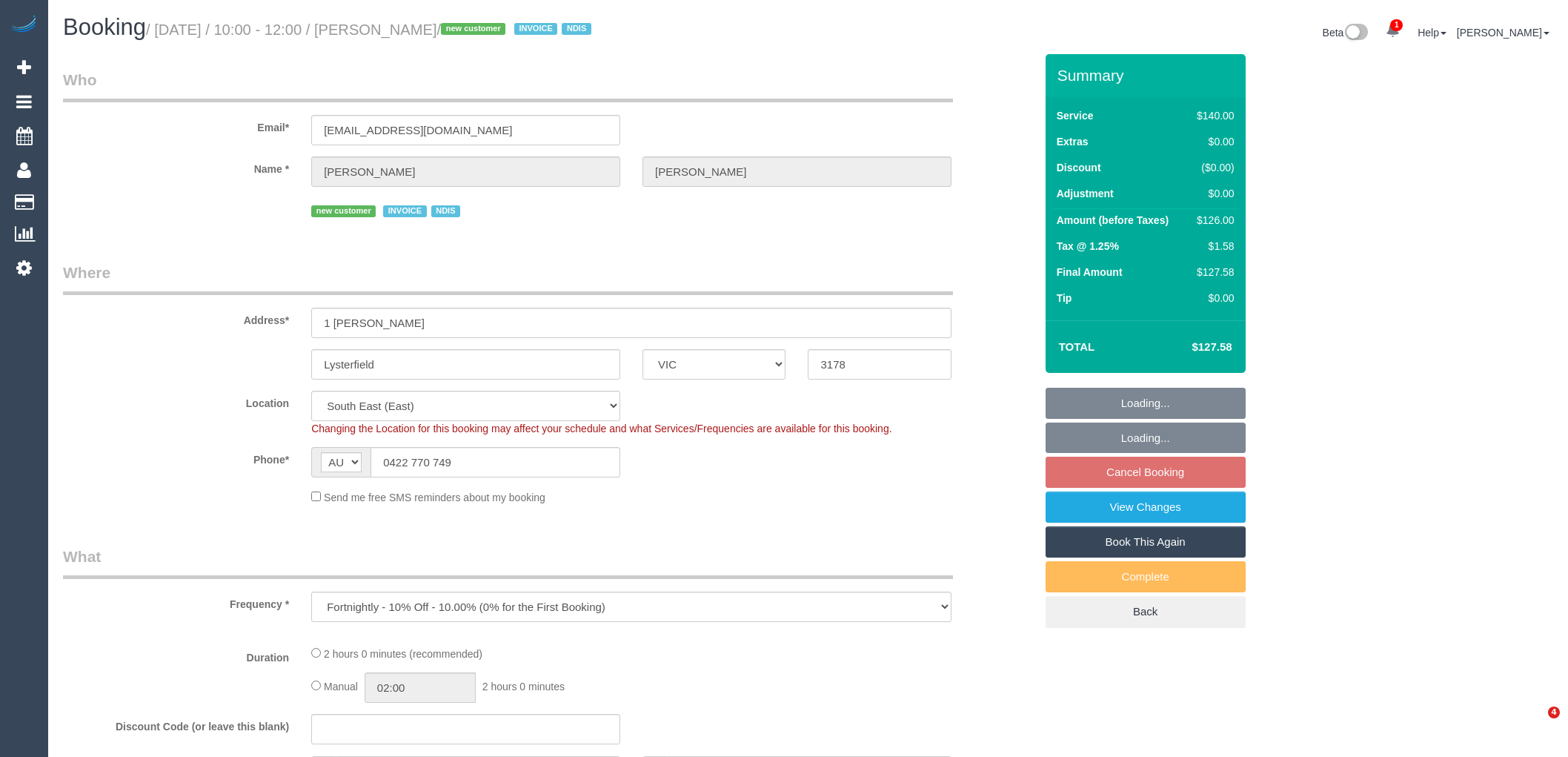
select select "VIC"
select select "number:29"
select select "number:14"
select select "number:19"
select select "number:25"
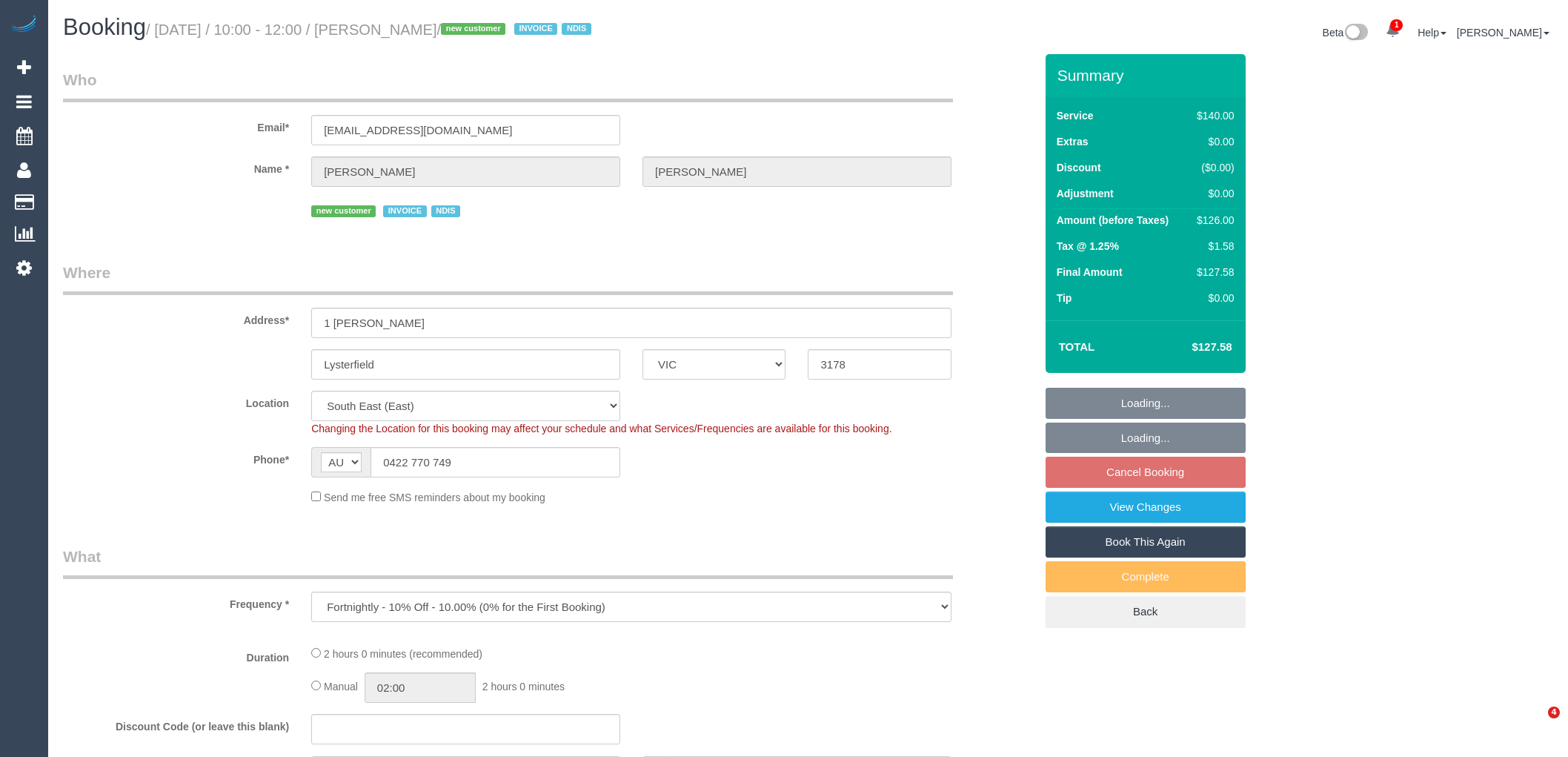
select select "number:34"
select select "spot3"
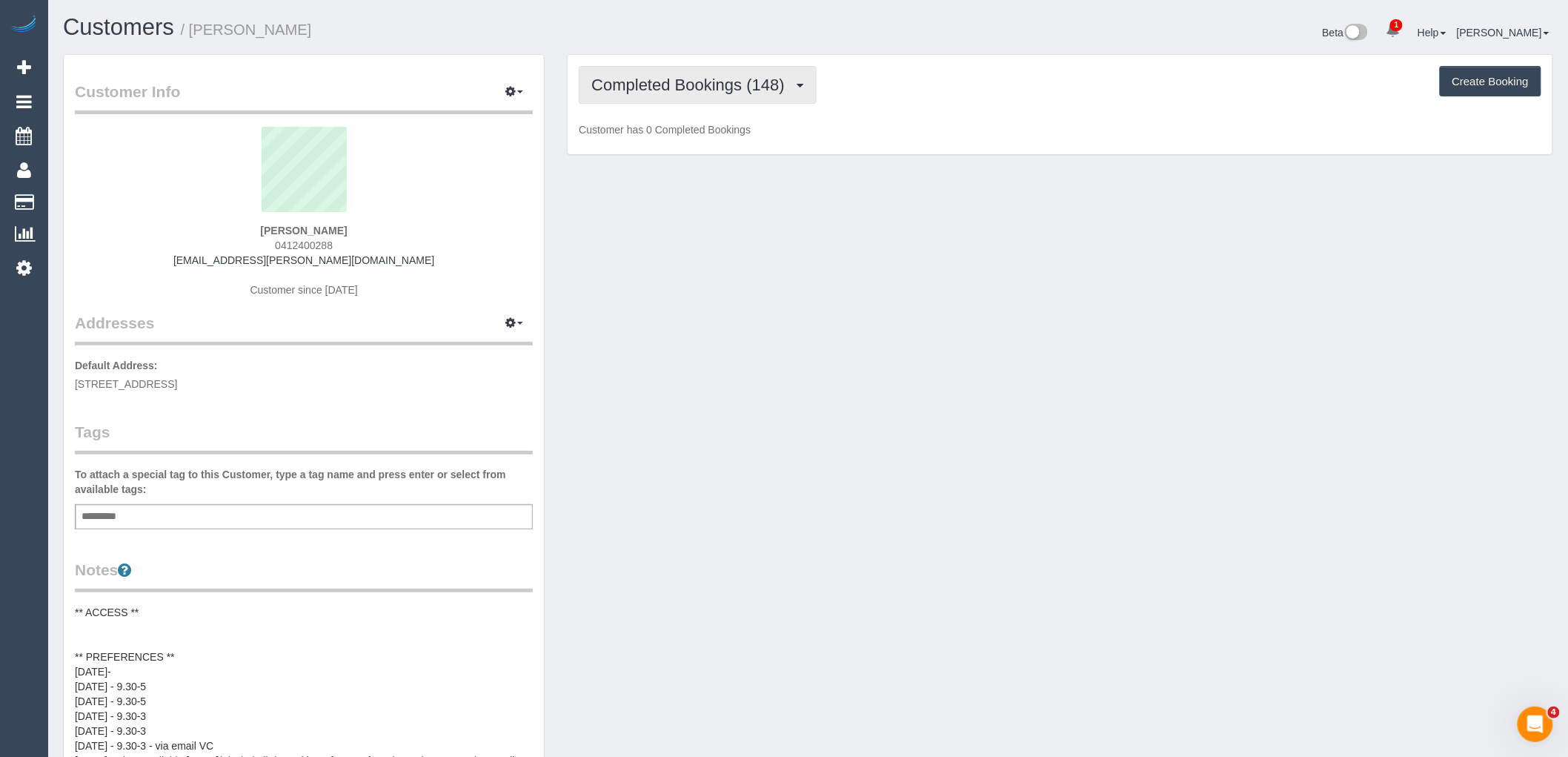
click at [721, 82] on span "Completed Bookings (148)" at bounding box center [692, 84] width 200 height 19
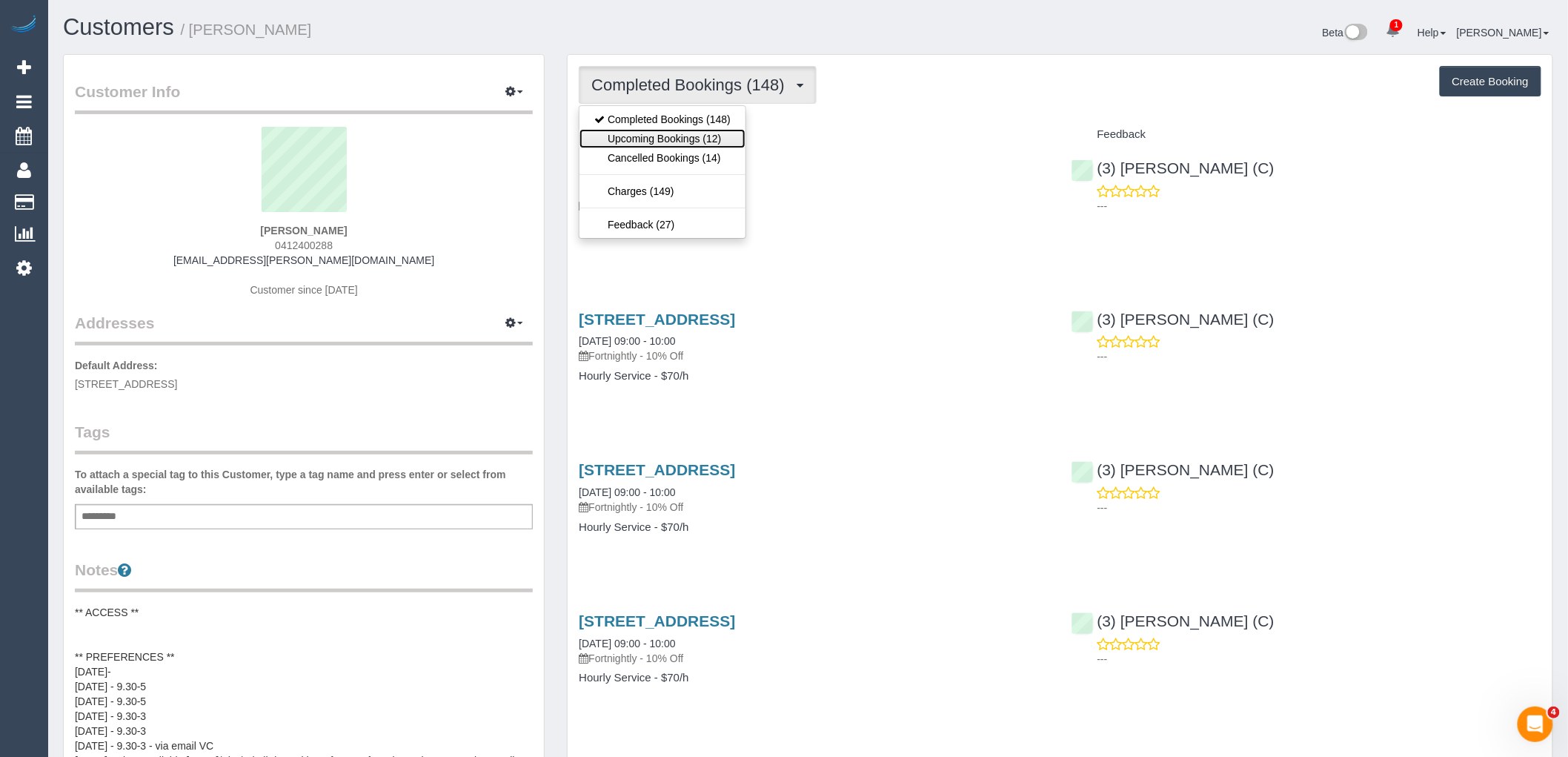
click at [715, 136] on link "Upcoming Bookings (12)" at bounding box center [662, 139] width 166 height 20
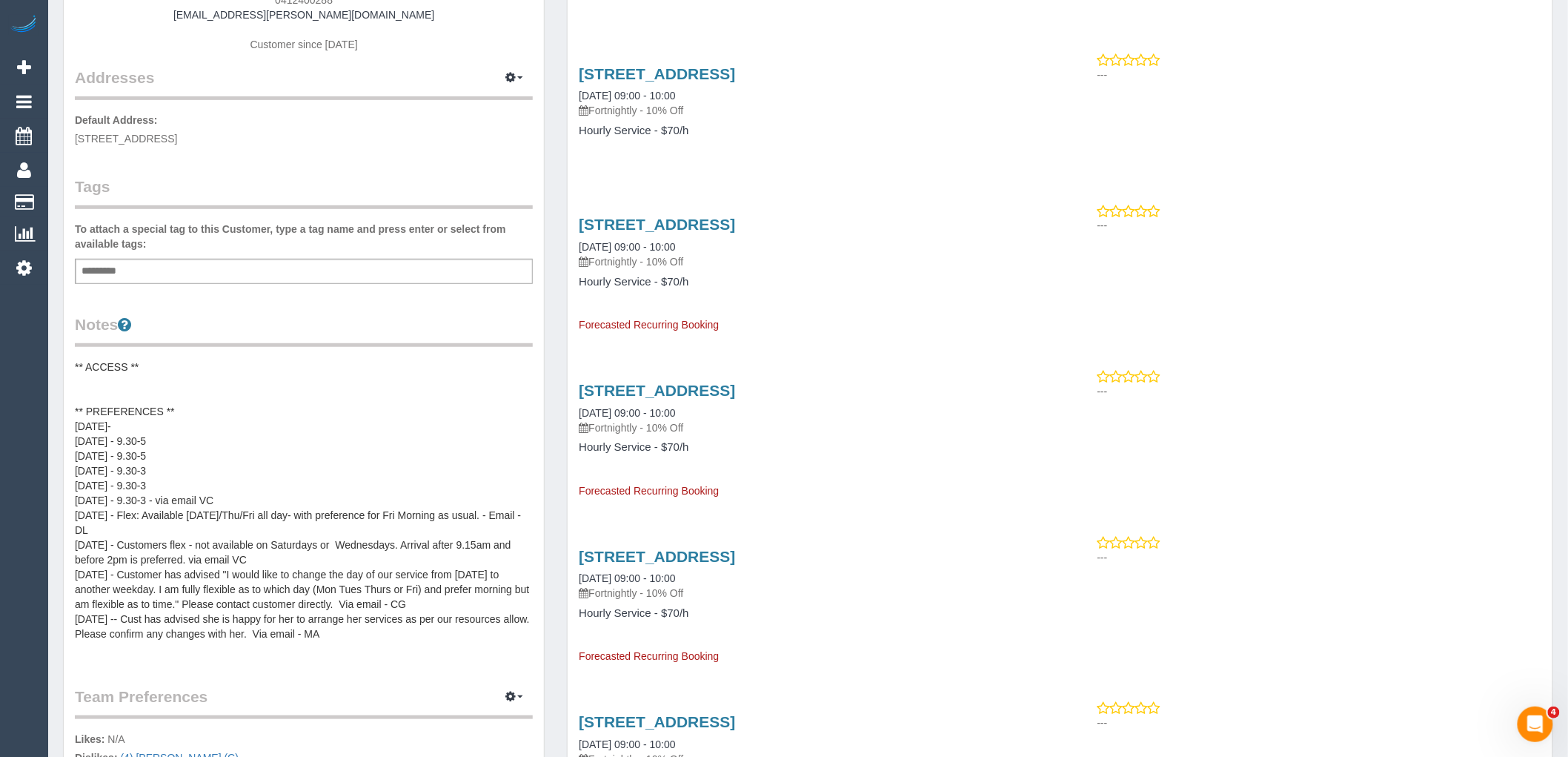
scroll to position [247, 0]
click at [206, 409] on pre "** ACCESS ** ** PREFERENCES ** [DATE]- [DATE] - 9.30-5 [DATE] - 9.30-5 [DATE] -…" at bounding box center [303, 507] width 458 height 297
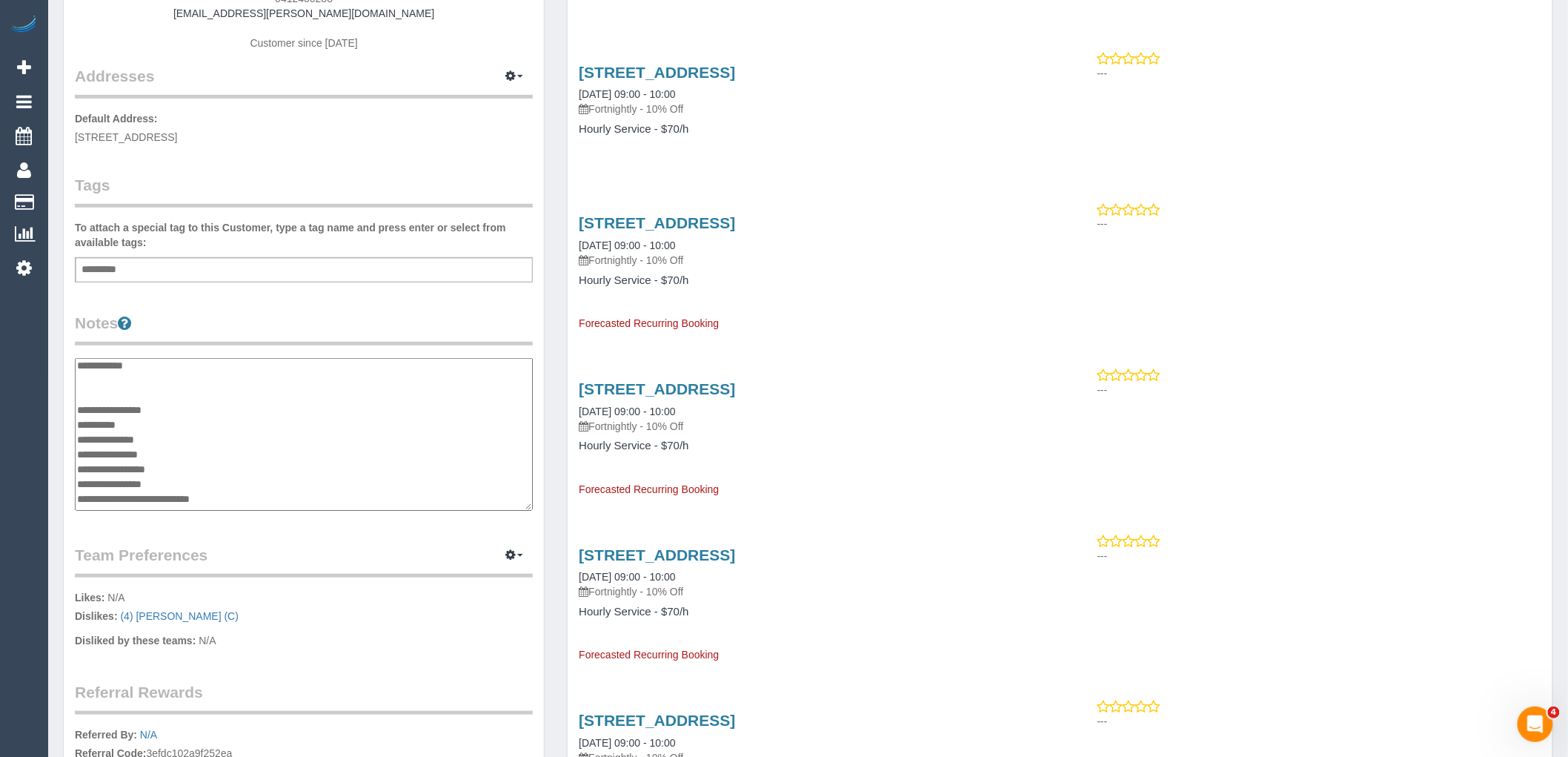
scroll to position [0, 0]
click at [217, 410] on textarea "**********" at bounding box center [303, 435] width 458 height 153
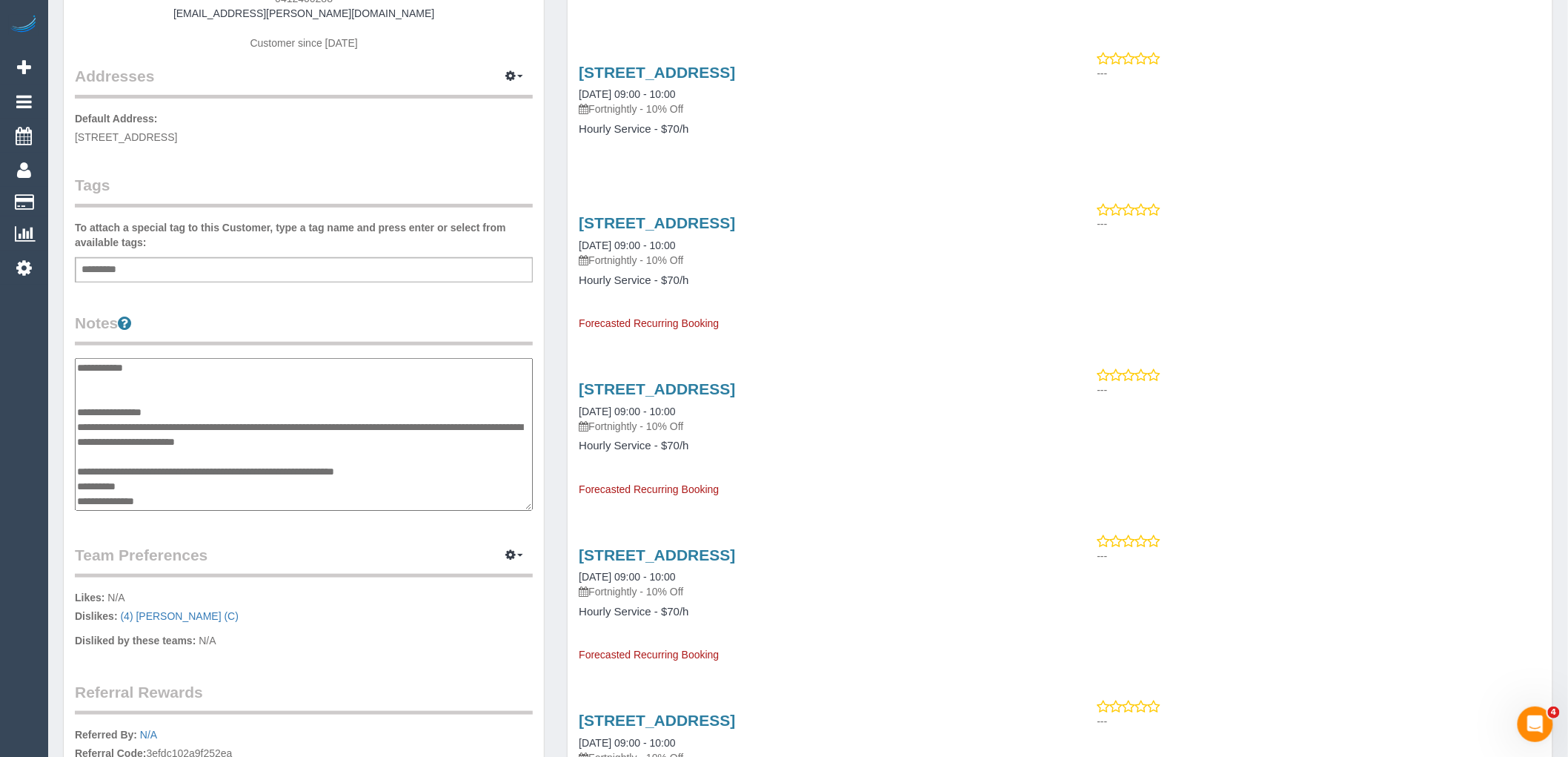
click at [79, 468] on textarea at bounding box center [303, 435] width 458 height 153
click at [290, 460] on textarea at bounding box center [303, 435] width 458 height 153
type textarea "**********"
click at [313, 331] on legend "Notes" at bounding box center [303, 329] width 458 height 34
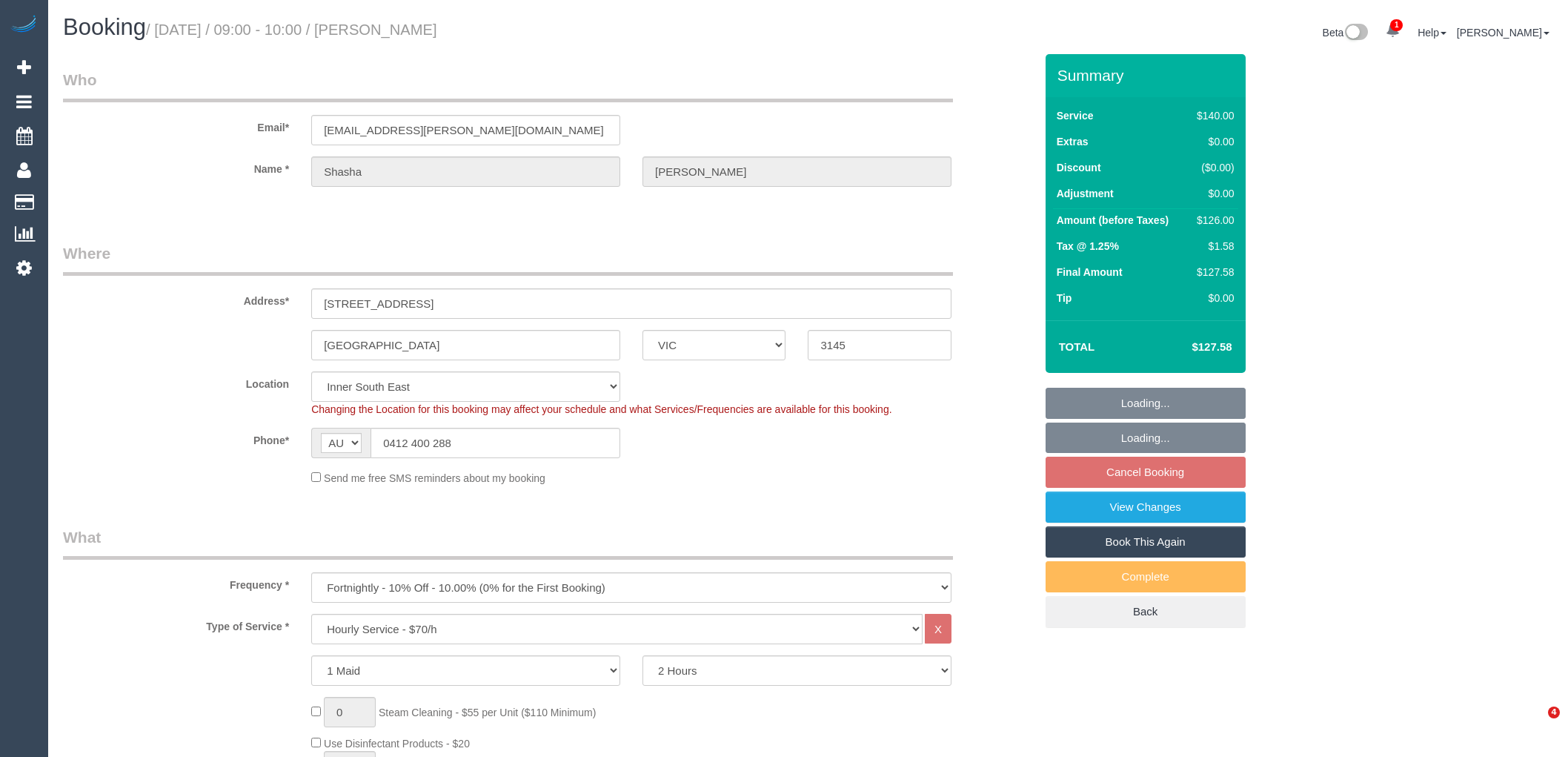
select select "VIC"
select select "number:28"
select select "number:14"
select select "number:19"
select select "number:24"
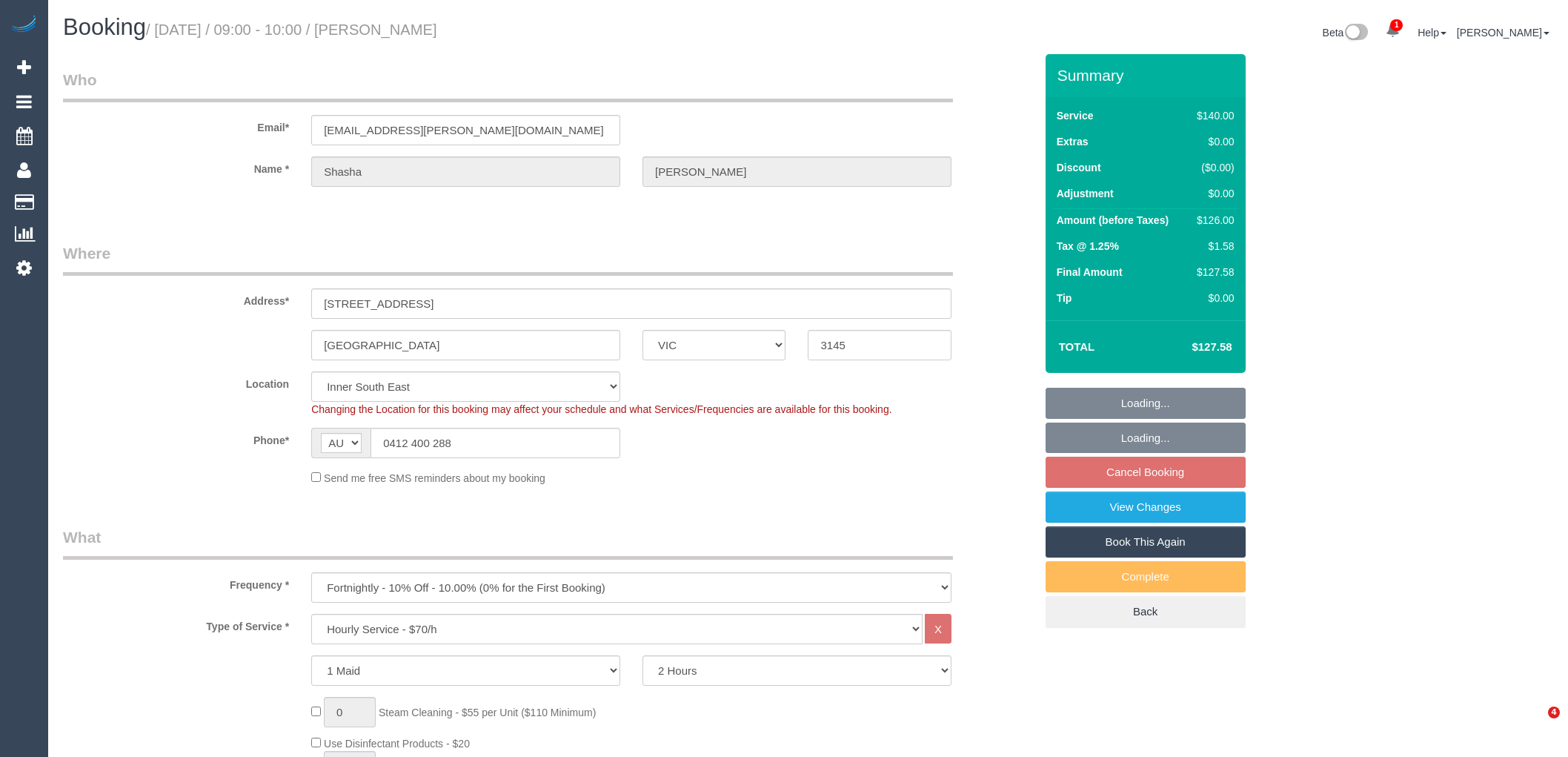
select select "number:34"
select select "number:12"
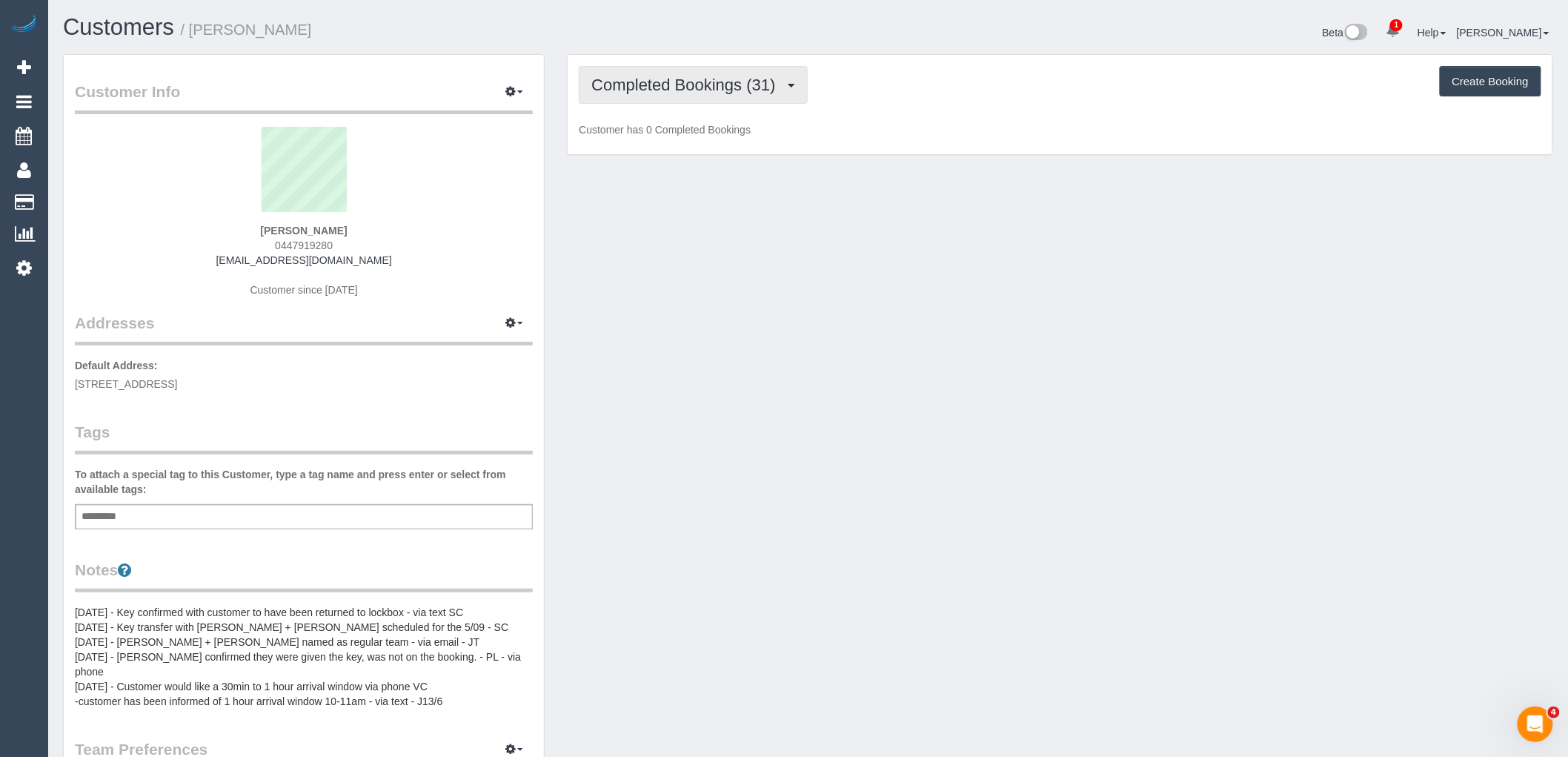
click at [662, 80] on span "Completed Bookings (31)" at bounding box center [687, 84] width 191 height 19
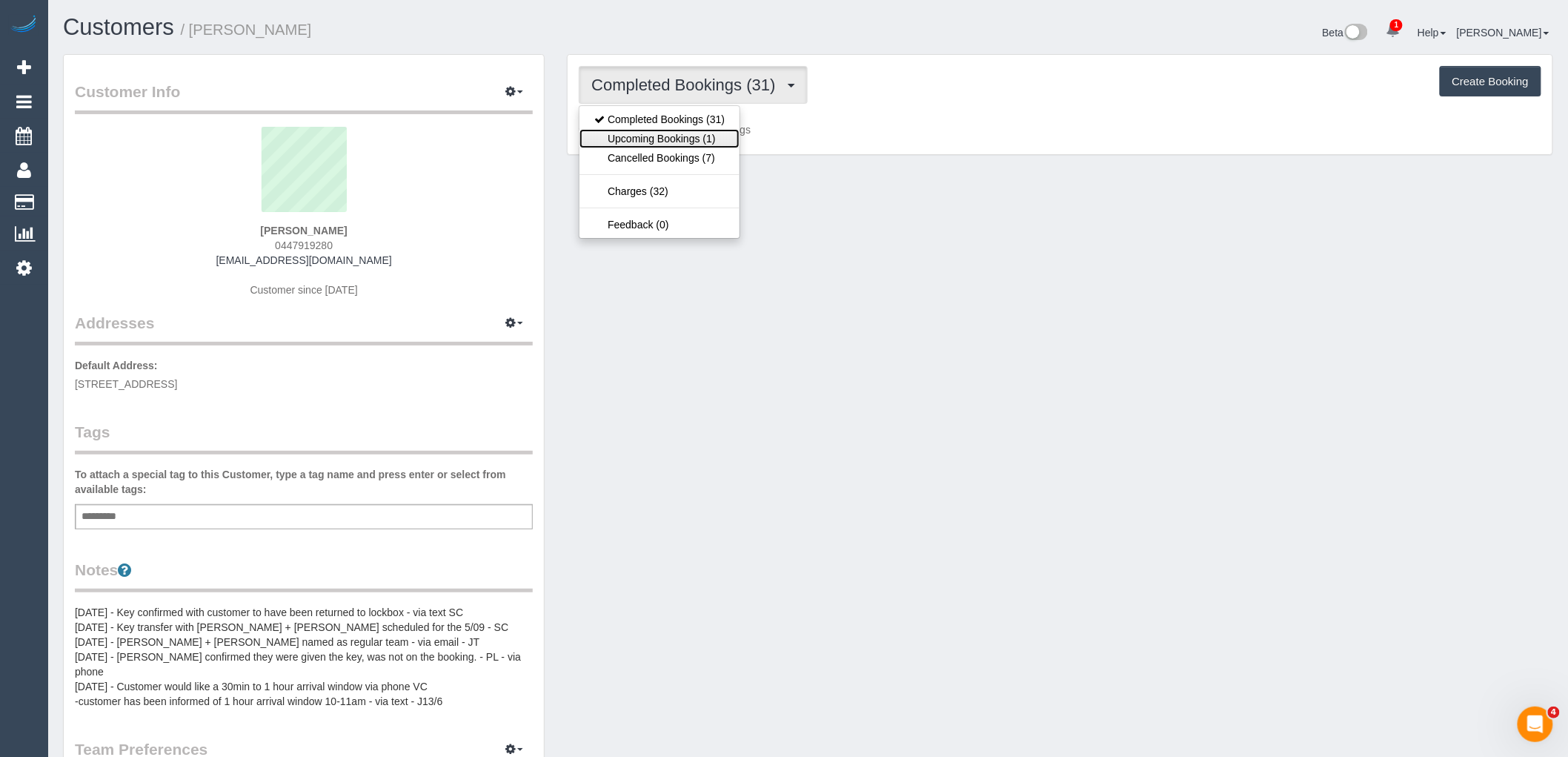
click at [678, 136] on link "Upcoming Bookings (1)" at bounding box center [659, 139] width 160 height 20
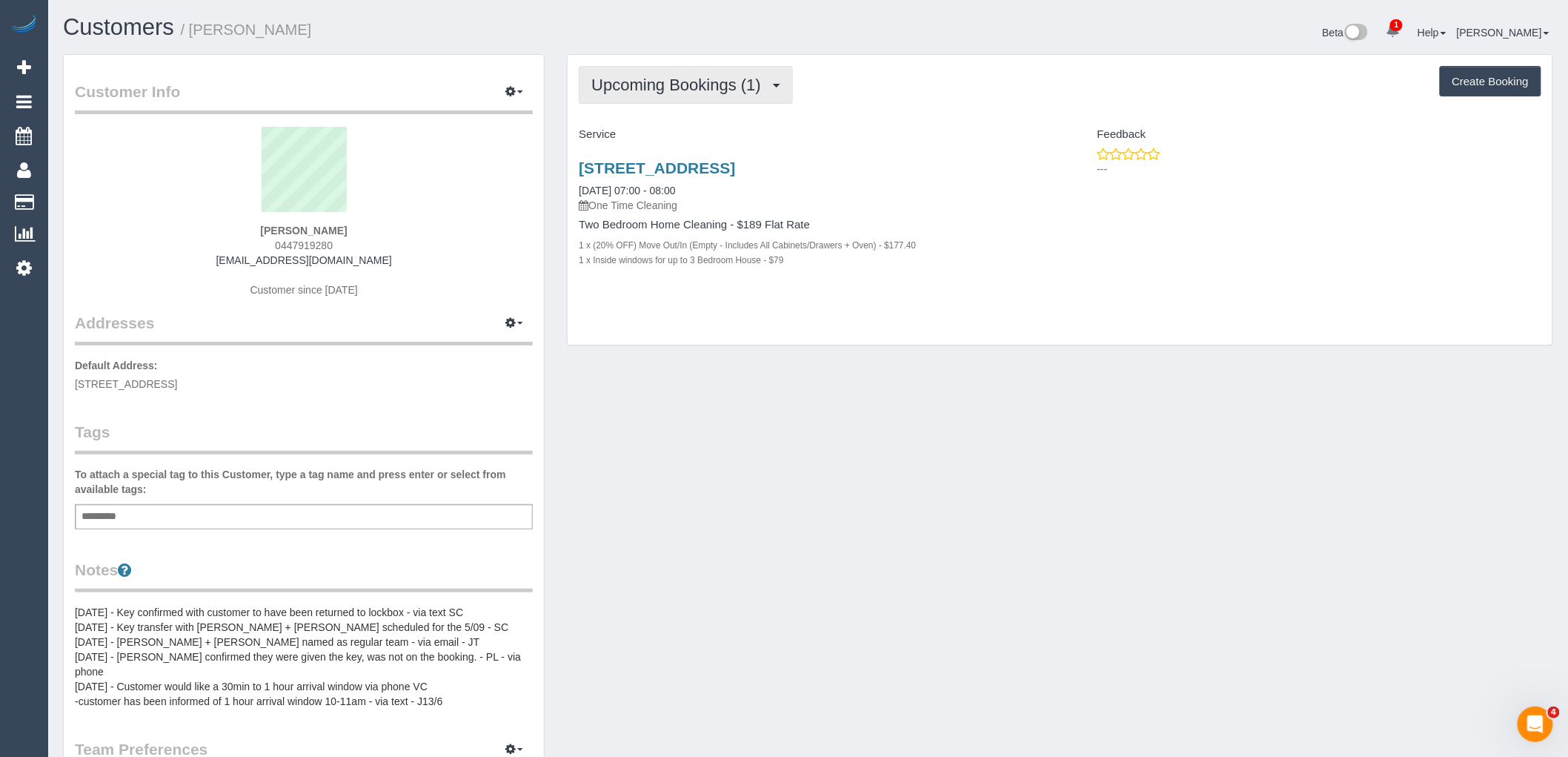
click at [722, 97] on button "Upcoming Bookings (1)" at bounding box center [685, 84] width 214 height 38
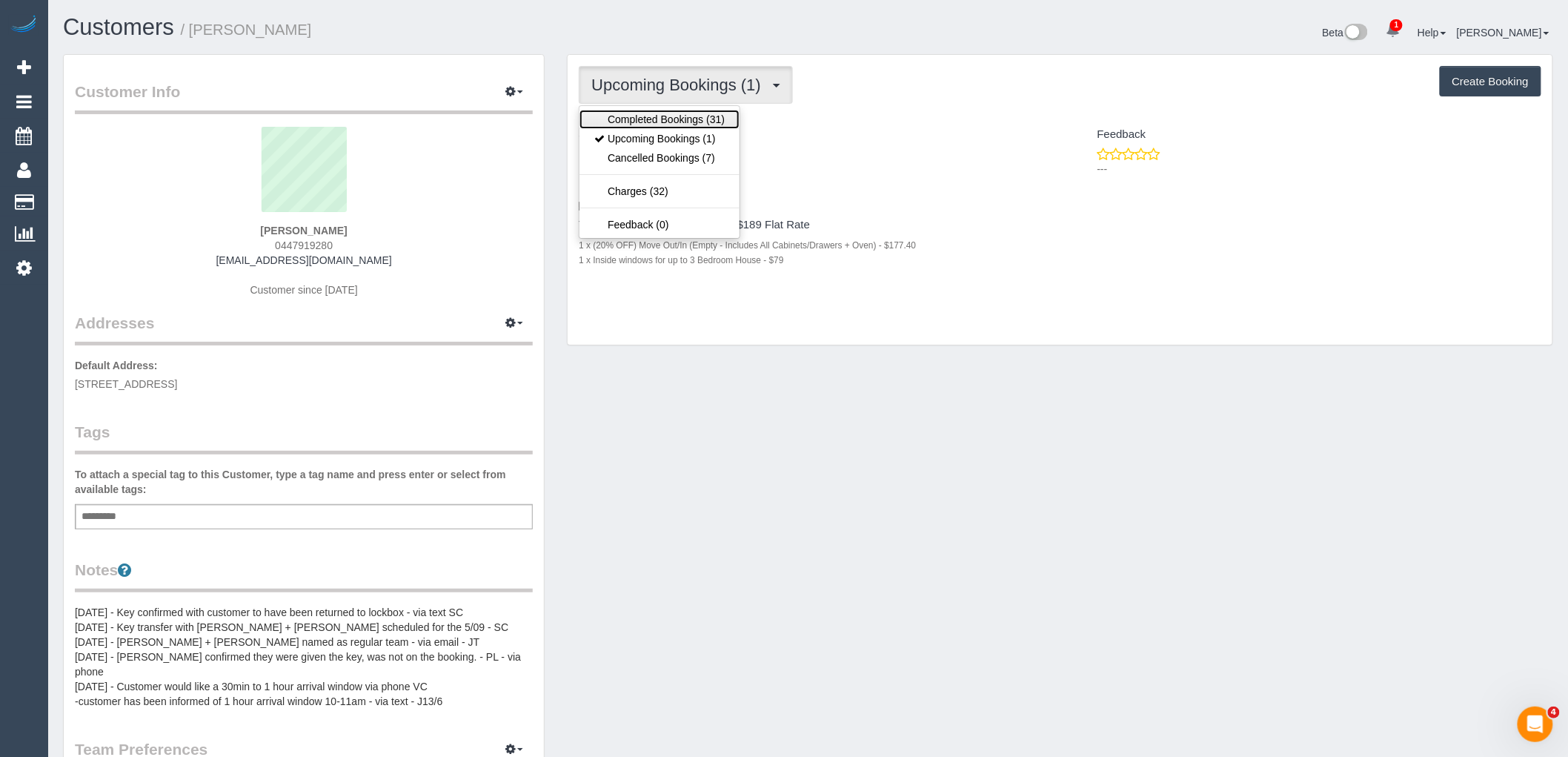
click at [725, 112] on link "Completed Bookings (31)" at bounding box center [659, 120] width 160 height 20
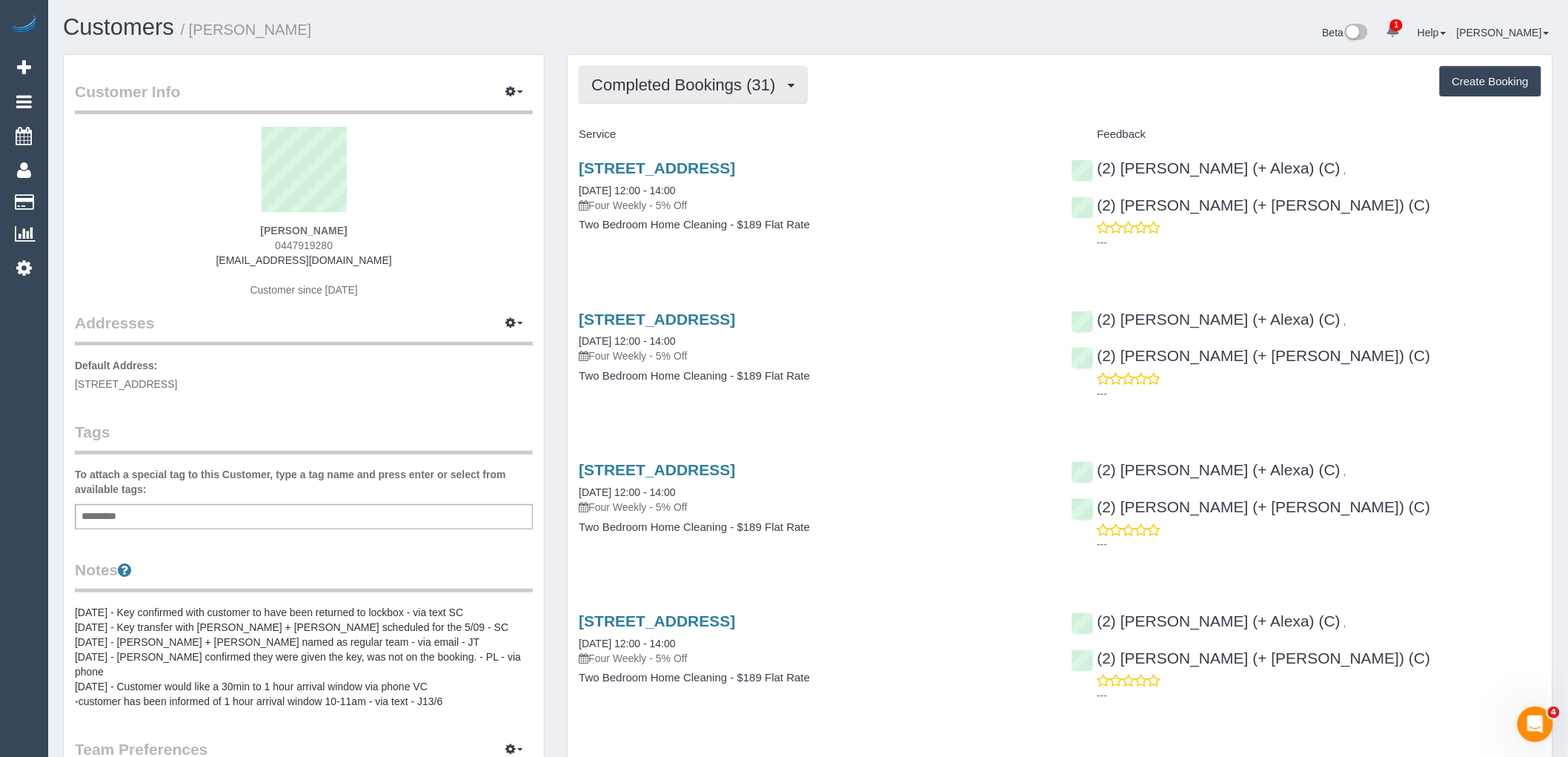
click at [742, 82] on span "Completed Bookings (31)" at bounding box center [687, 84] width 191 height 19
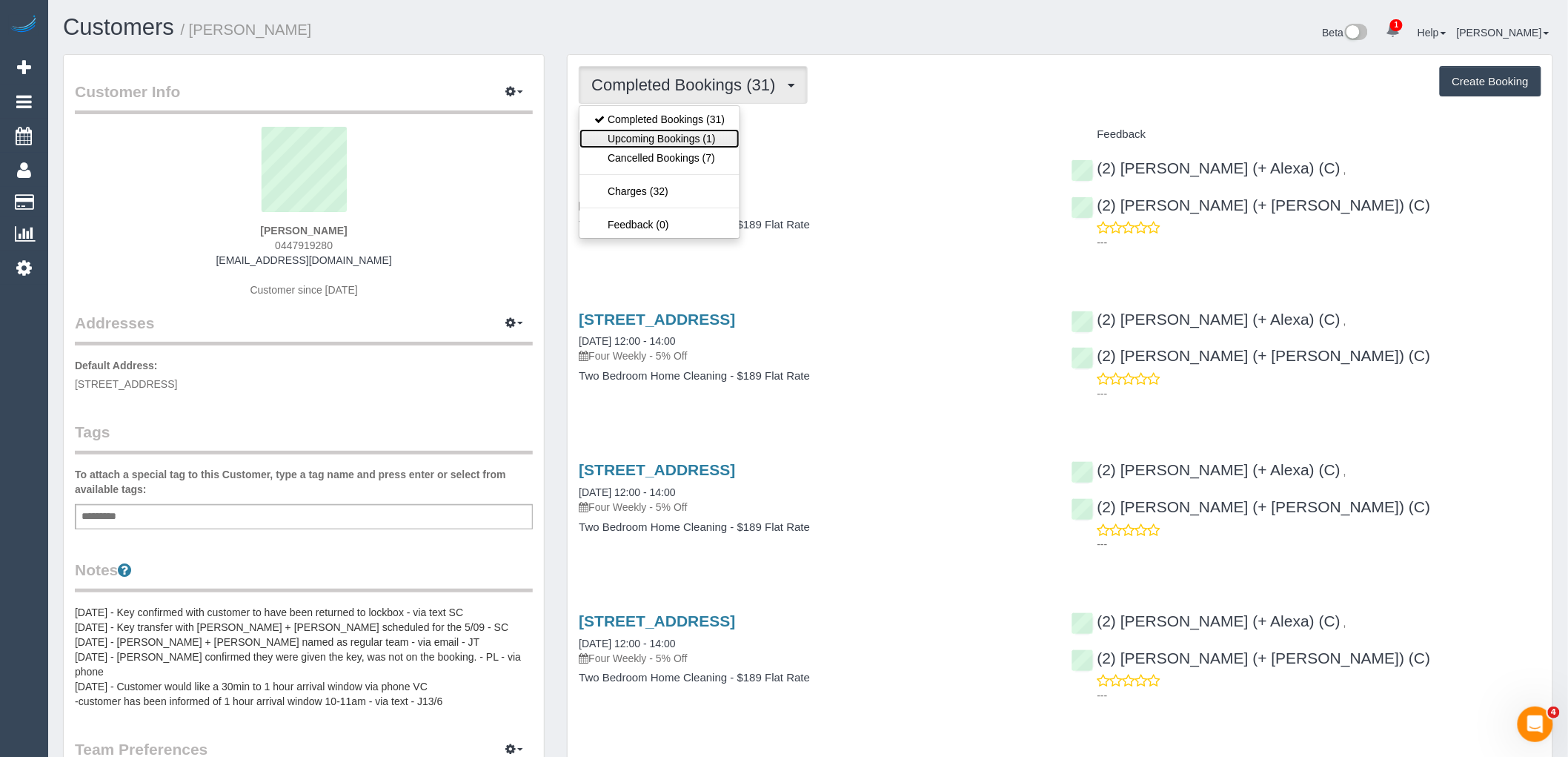
click at [730, 136] on link "Upcoming Bookings (1)" at bounding box center [659, 139] width 160 height 20
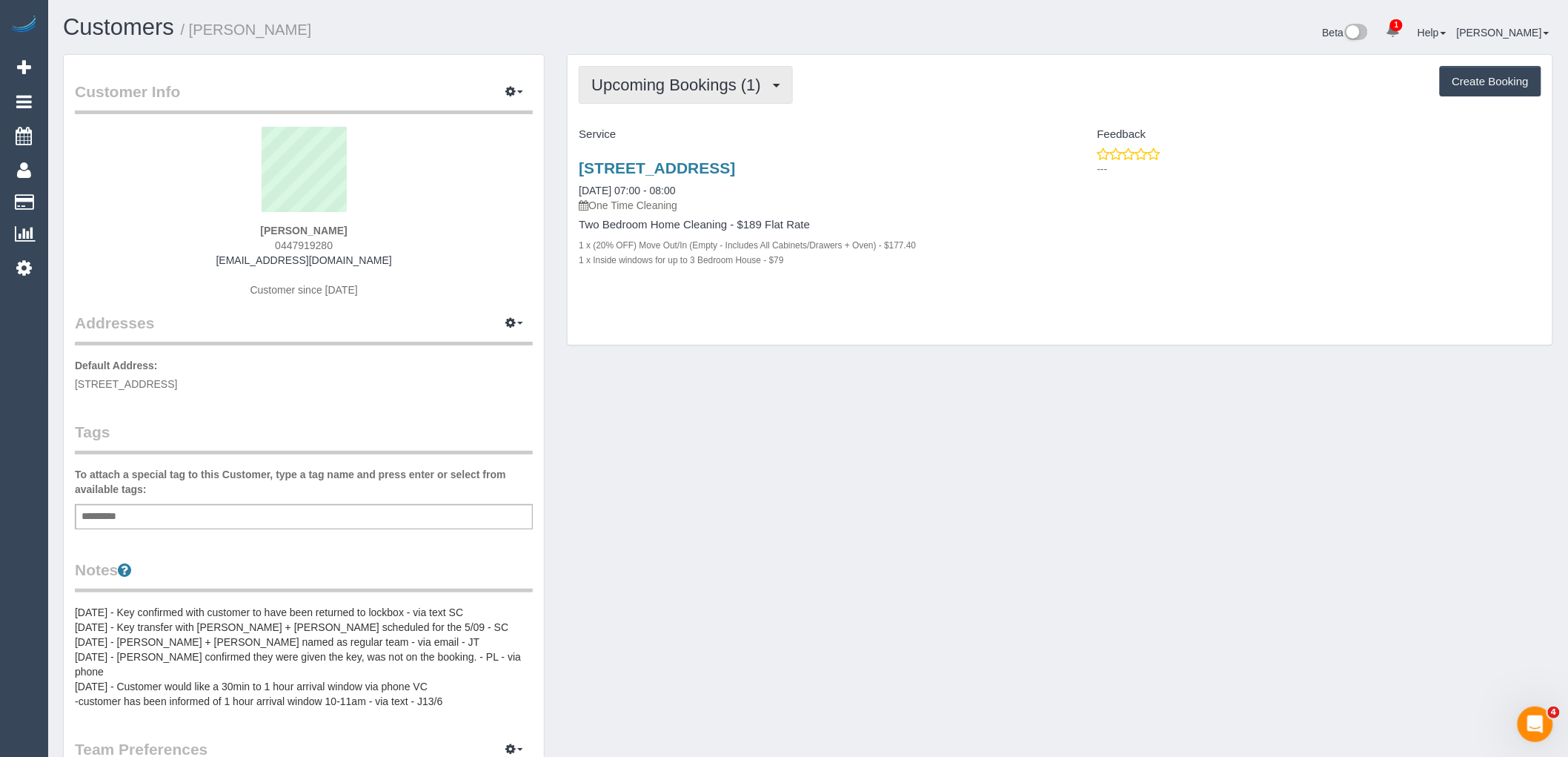
click at [667, 84] on span "Upcoming Bookings (1)" at bounding box center [680, 84] width 177 height 19
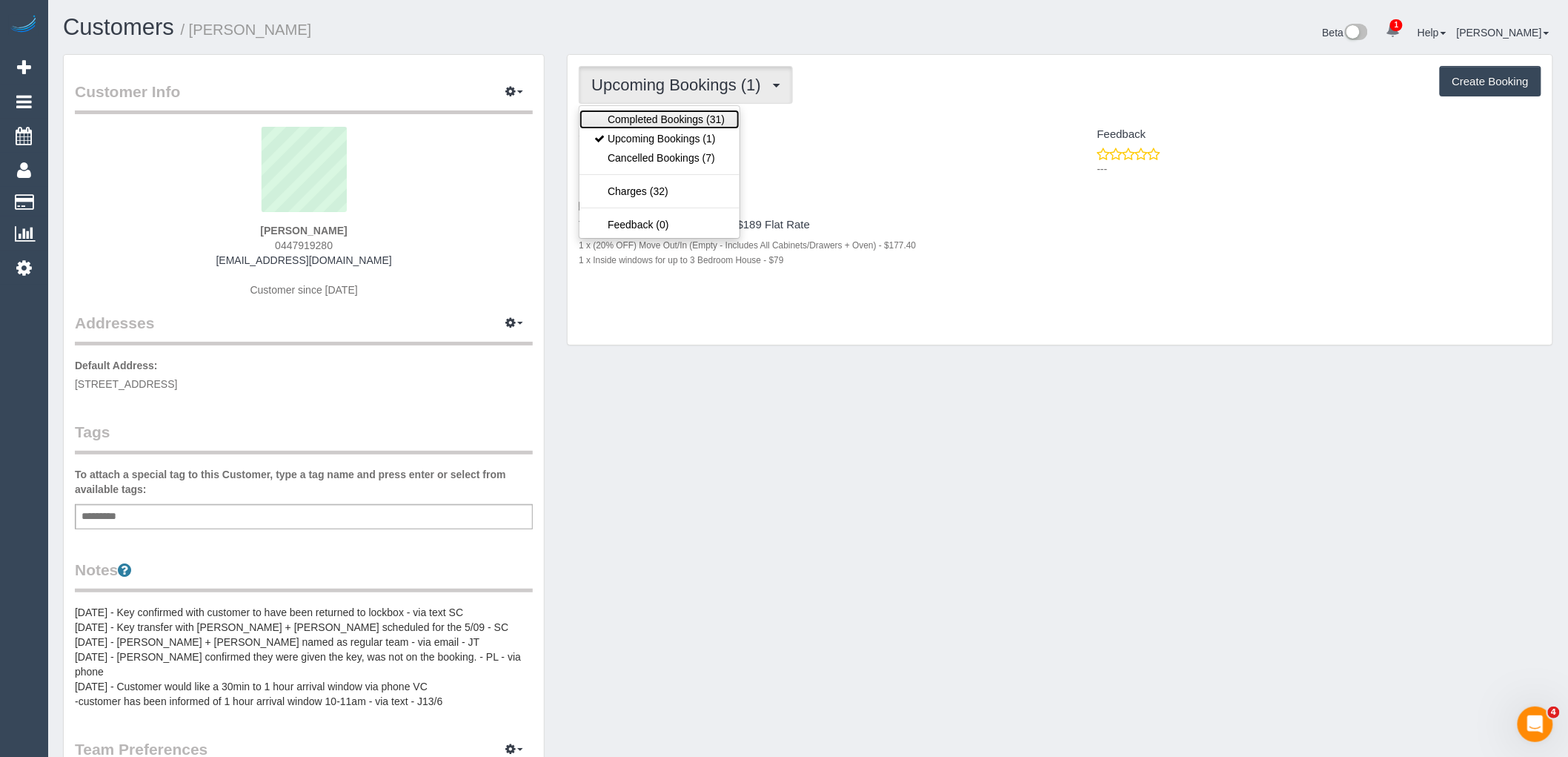
click at [691, 115] on link "Completed Bookings (31)" at bounding box center [659, 120] width 160 height 20
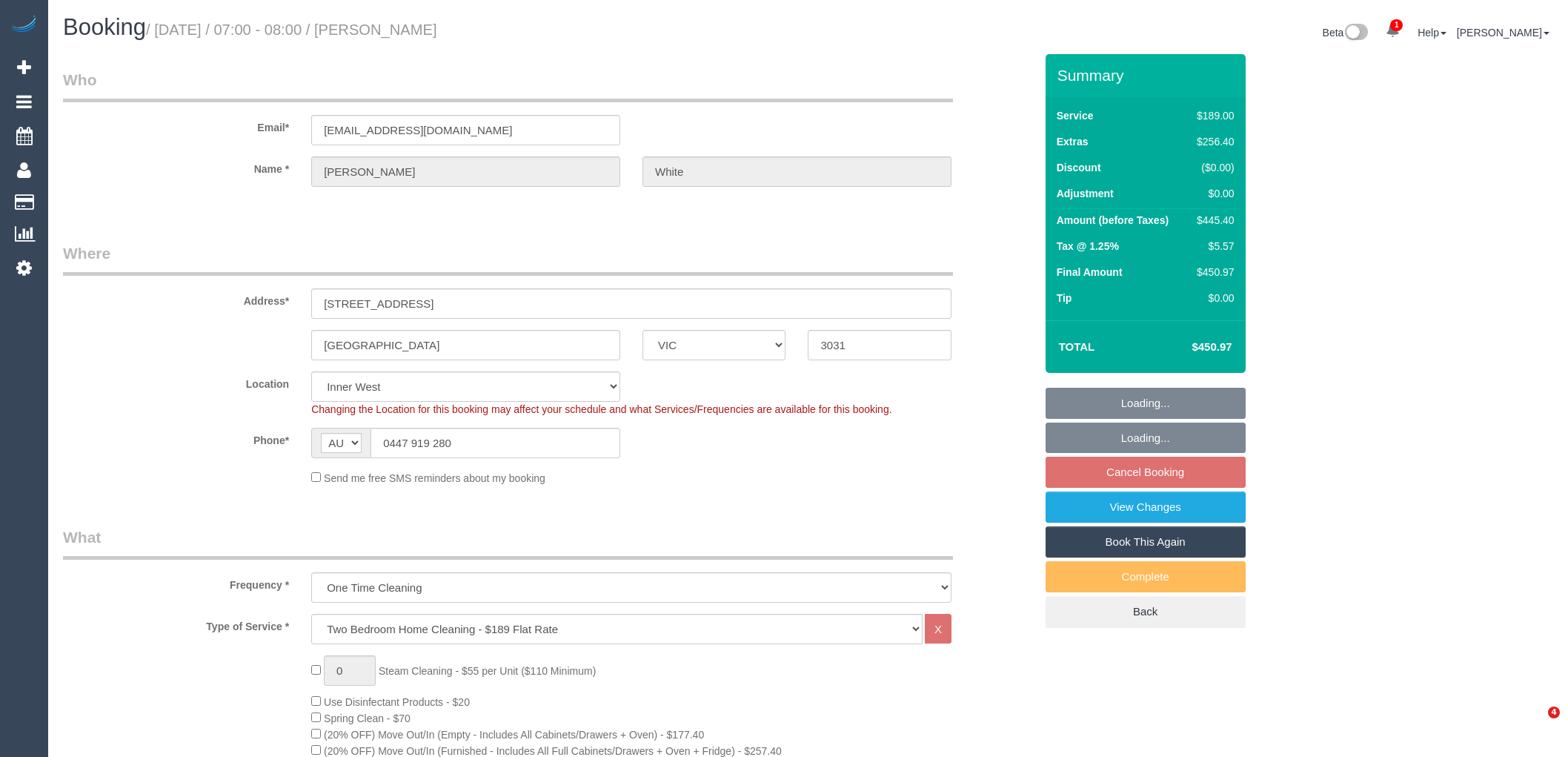
select select "VIC"
select select "string:stripe-pm_1NY0g42GScqysDRVFQgUVHiw"
select select "spot1"
select select "number:28"
select select "number:17"
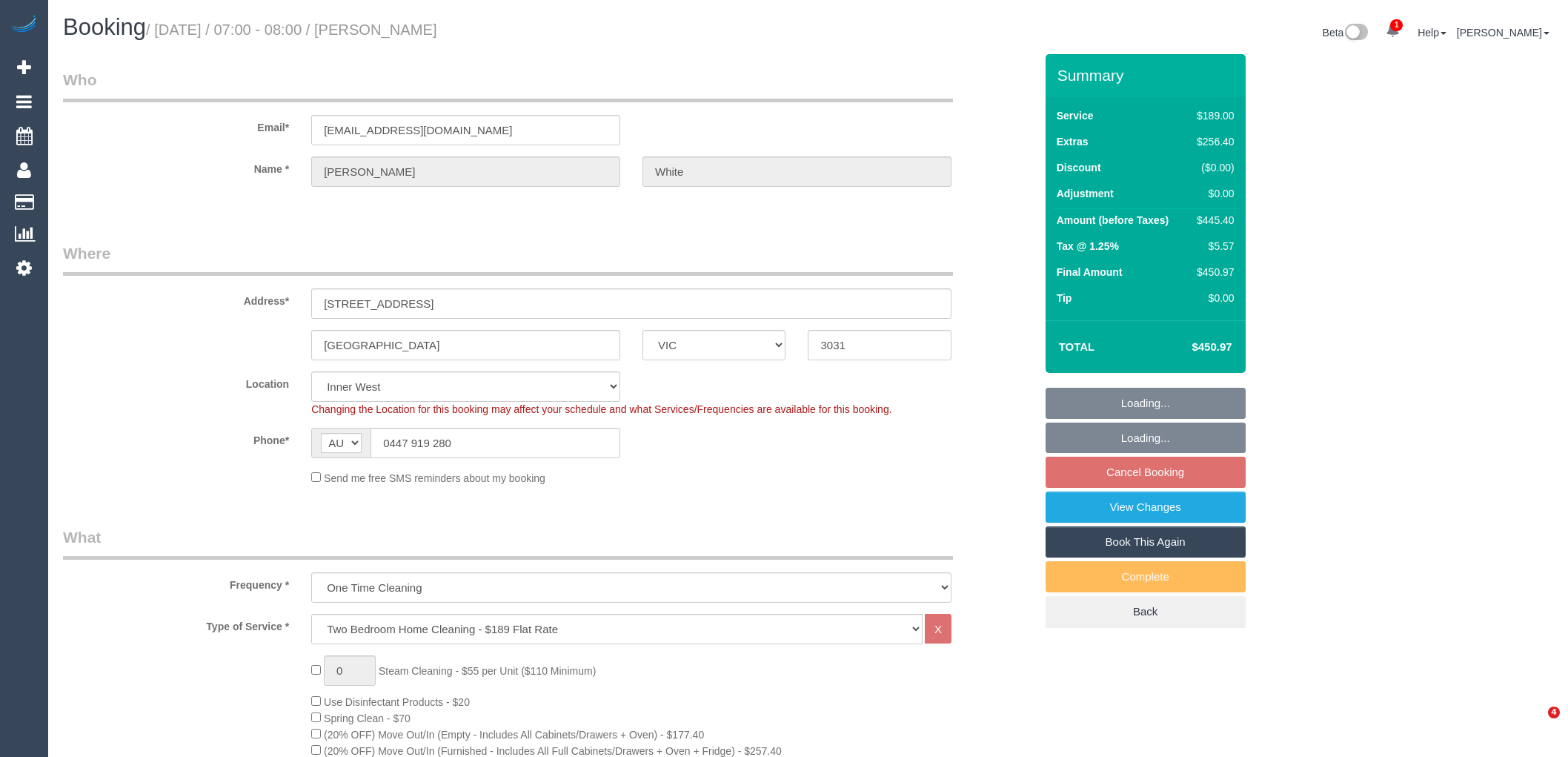
select select "number:19"
select select "number:25"
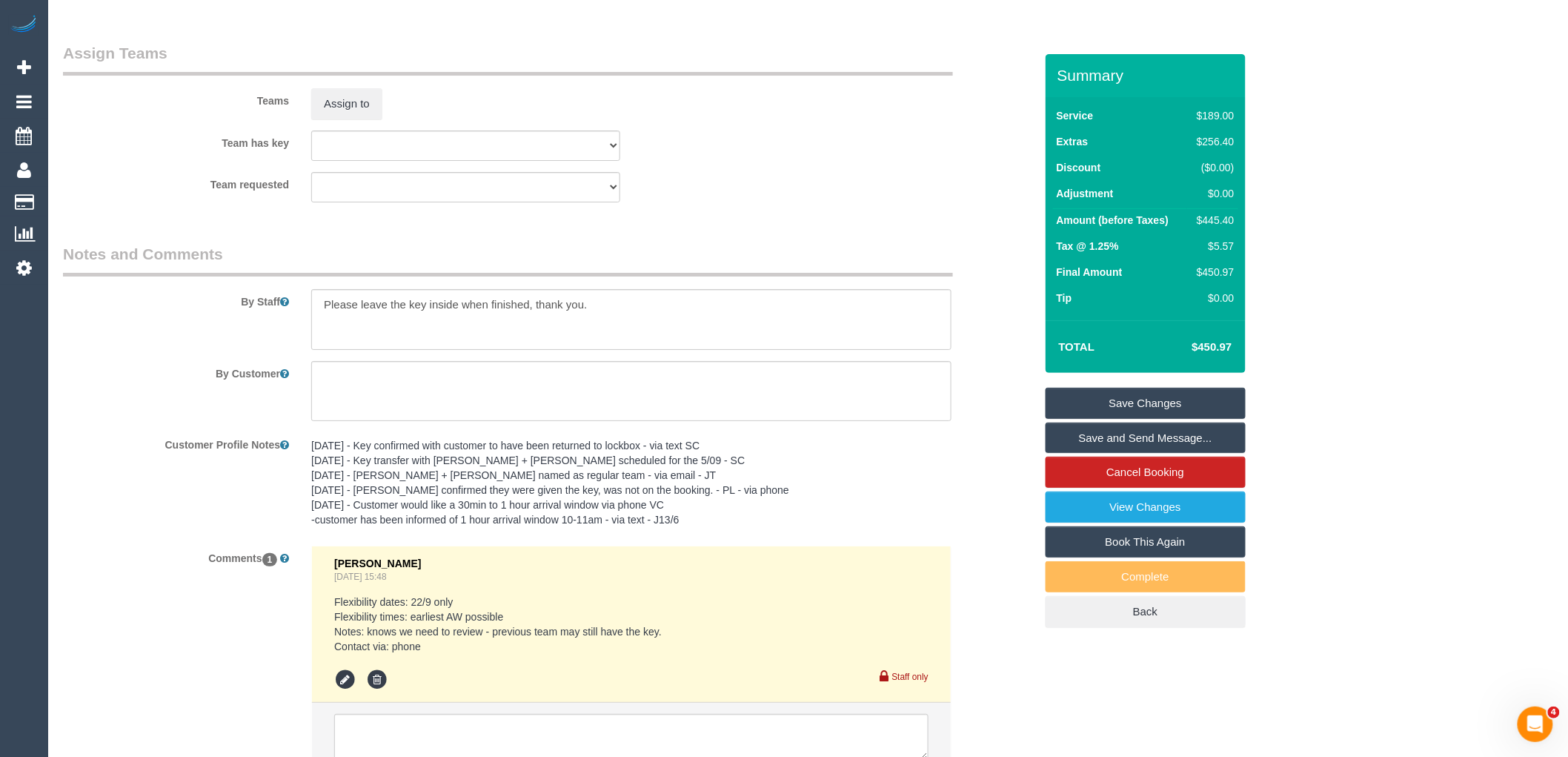
scroll to position [2314, 0]
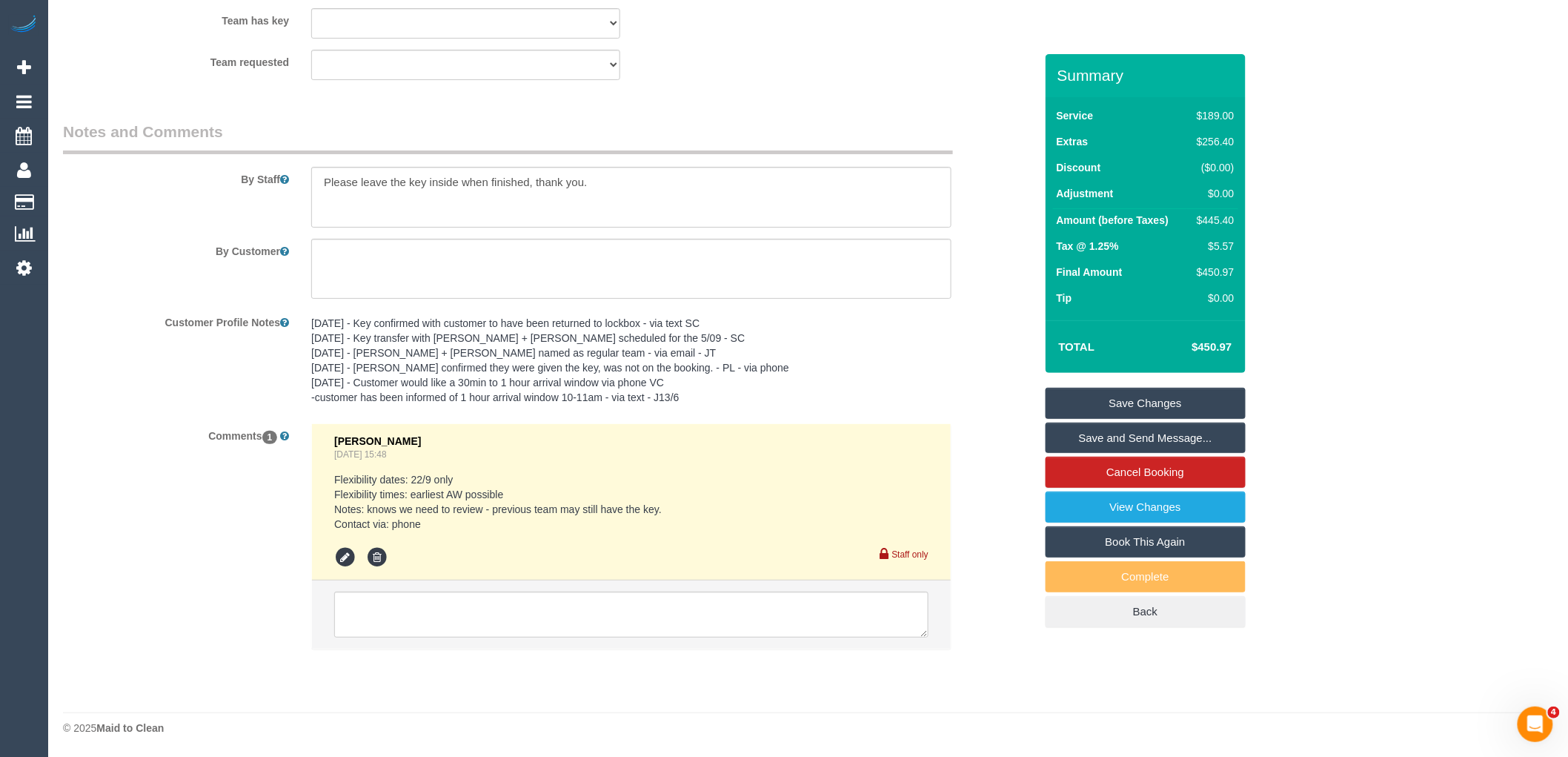
click at [731, 321] on pre "[DATE] - Key confirmed with customer to have been returned to lockbox - via tex…" at bounding box center [631, 360] width 640 height 89
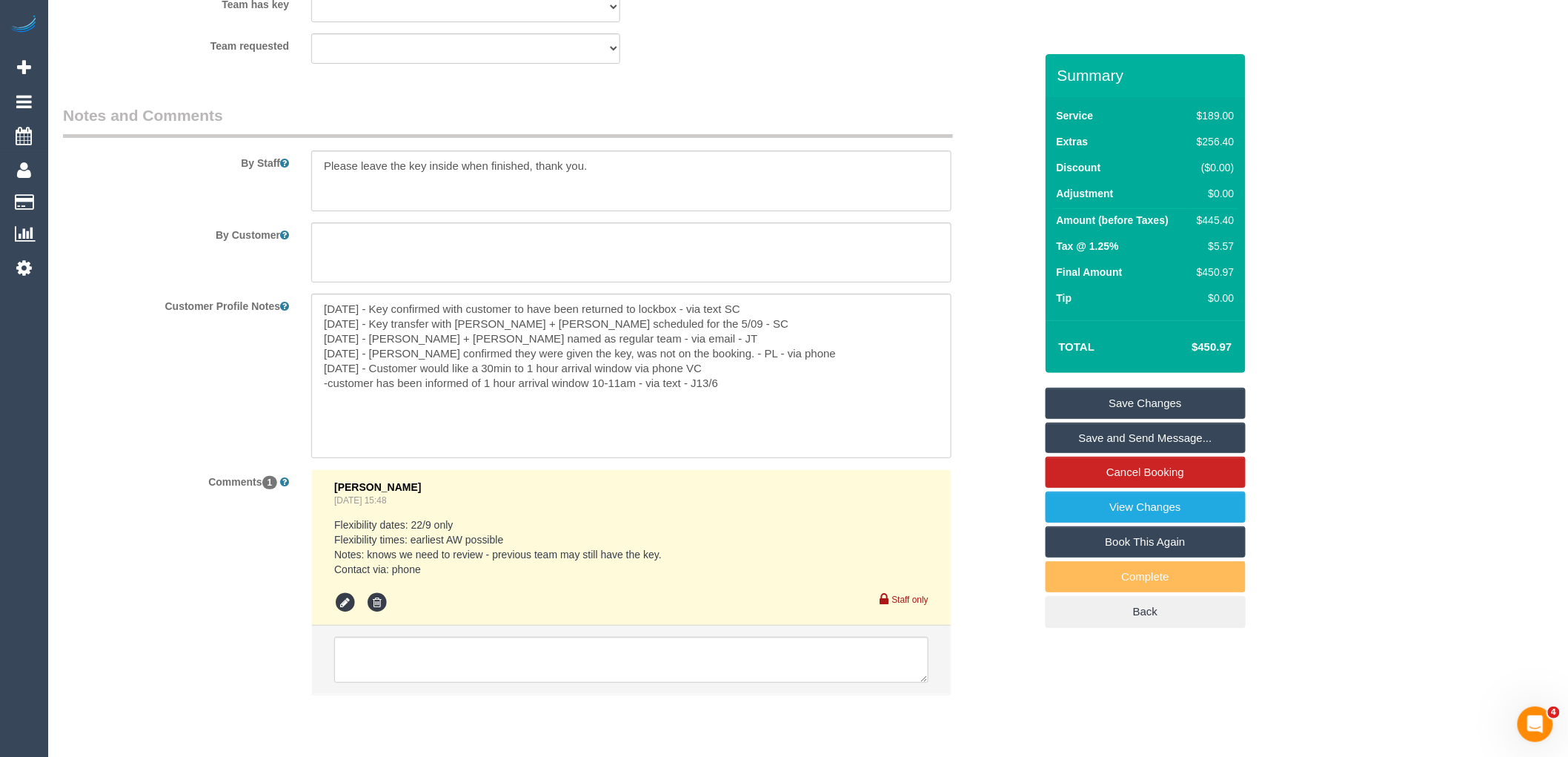
click at [963, 306] on sui-booking-comments "By Staff By Customer Customer Profile Notes [DATE] - Key confirmed with custome…" at bounding box center [548, 407] width 971 height 605
click at [996, 382] on div "Customer Profile Notes [DATE] - Key confirmed with customer to have been return…" at bounding box center [548, 376] width 993 height 164
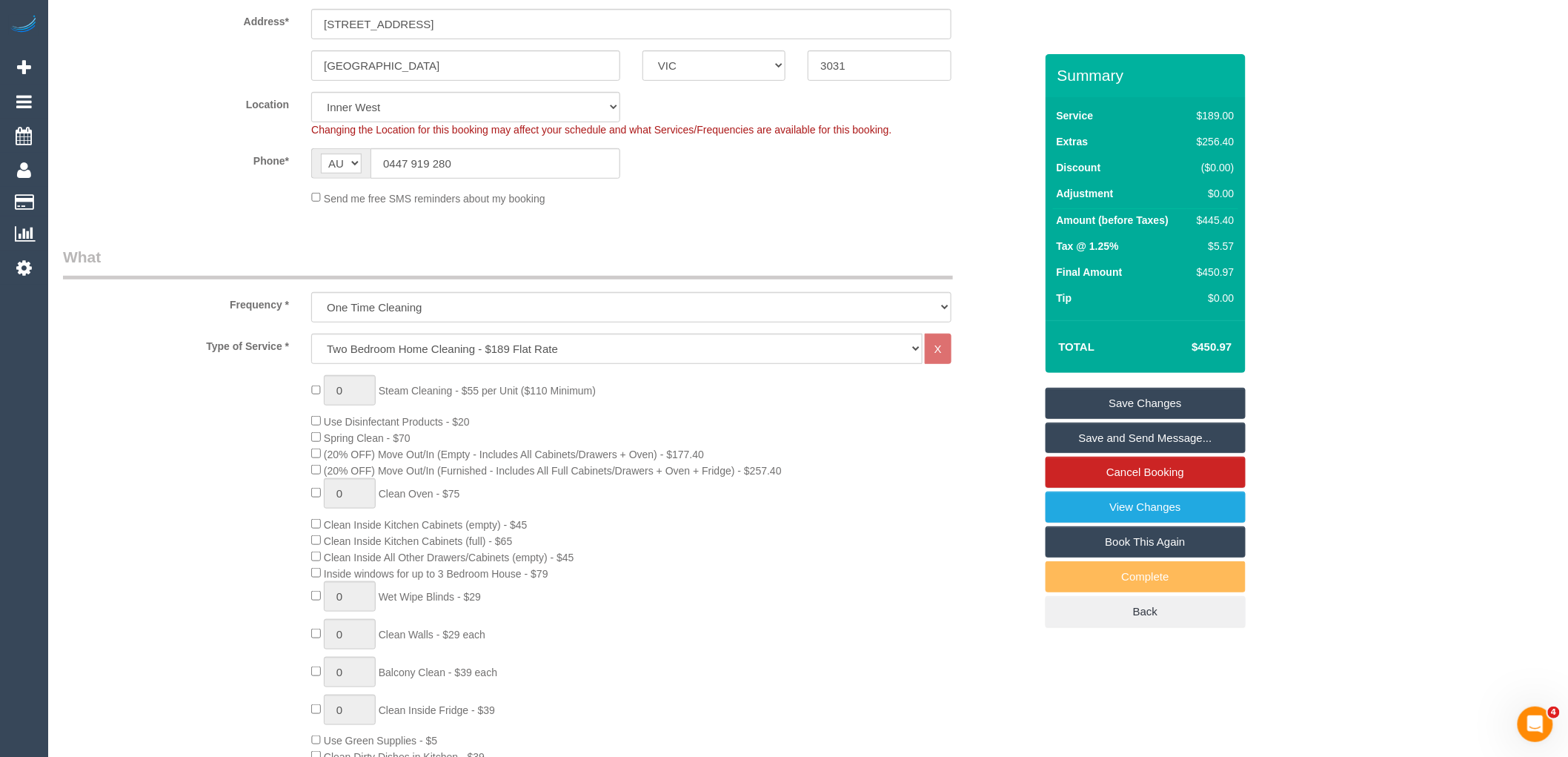
scroll to position [0, 0]
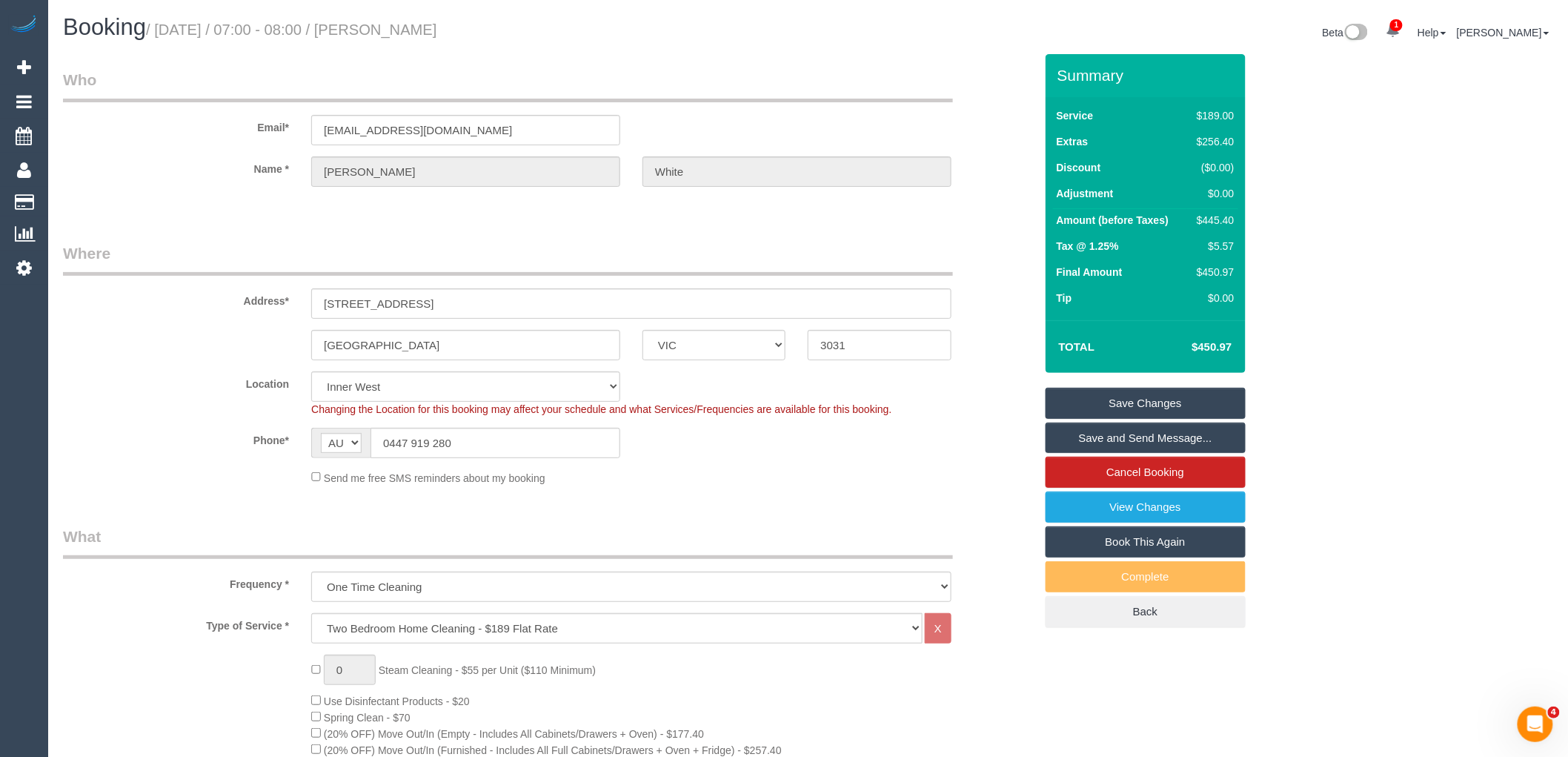
click at [676, 448] on div "Phone* AF AL DZ AD AO AI AQ AG AR AM AW AU AT AZ BS BH BD BB BY BE BZ BJ BM BT …" at bounding box center [548, 443] width 993 height 30
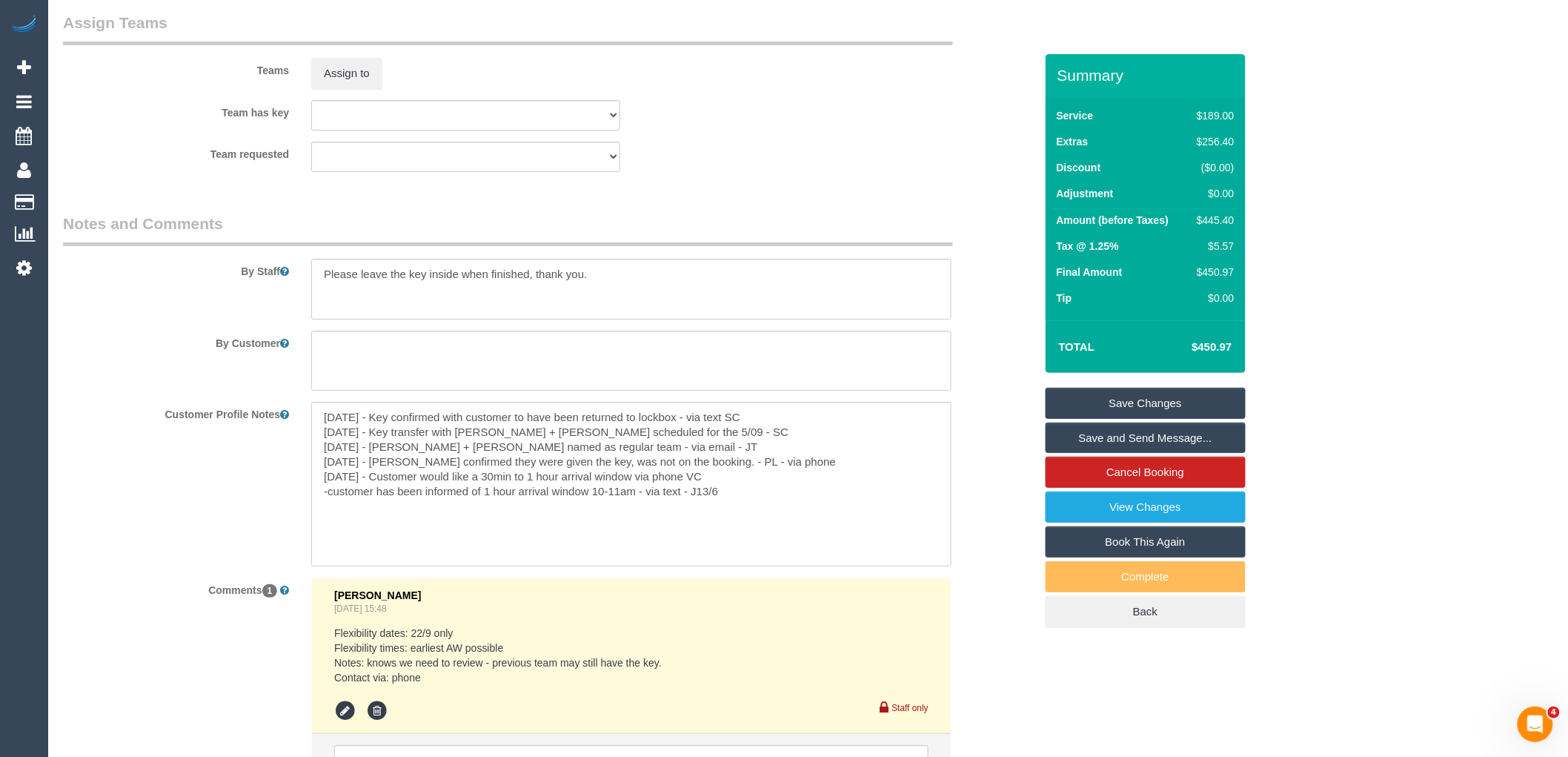
scroll to position [2376, 0]
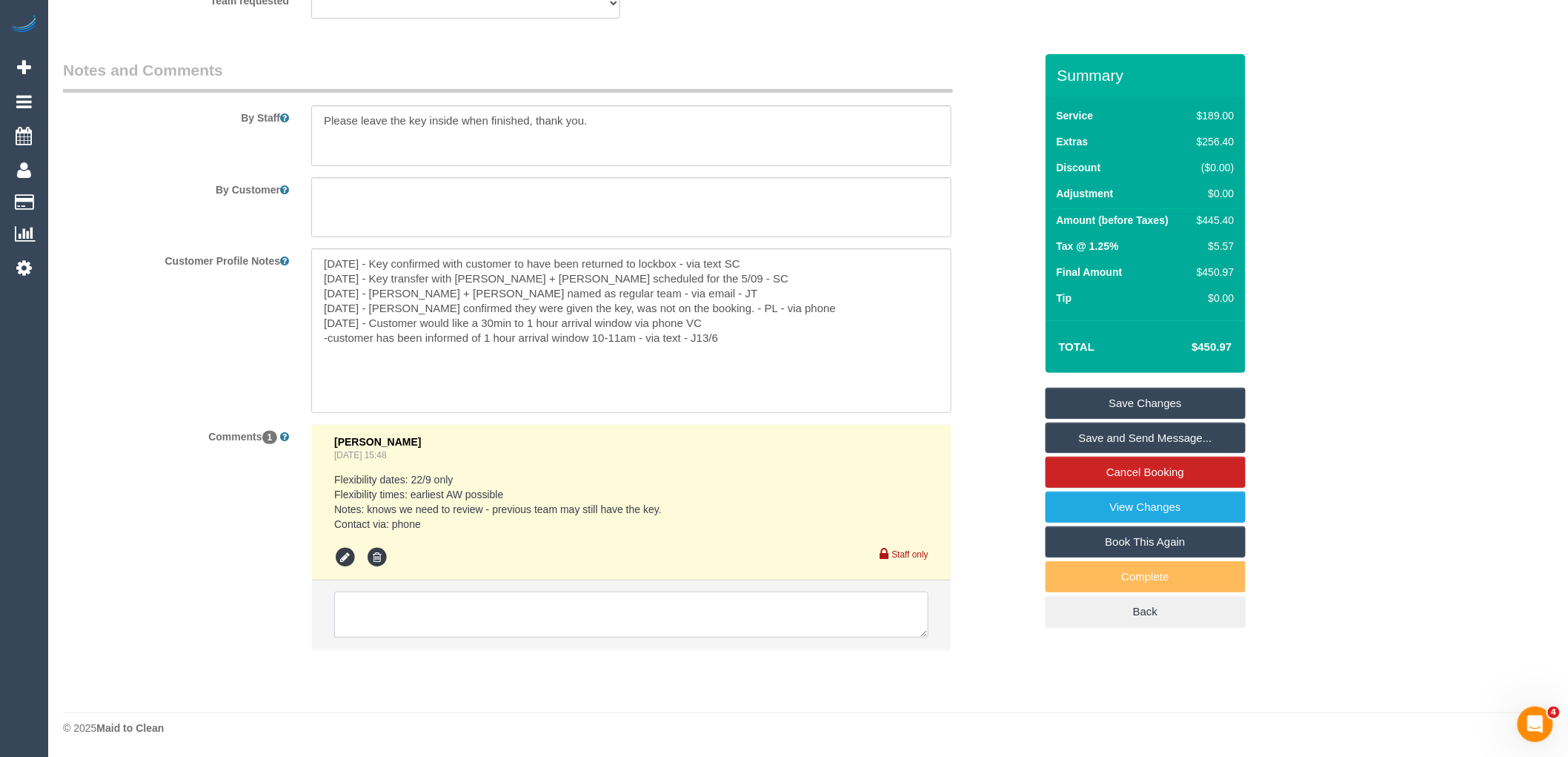
click at [445, 610] on textarea at bounding box center [631, 615] width 594 height 46
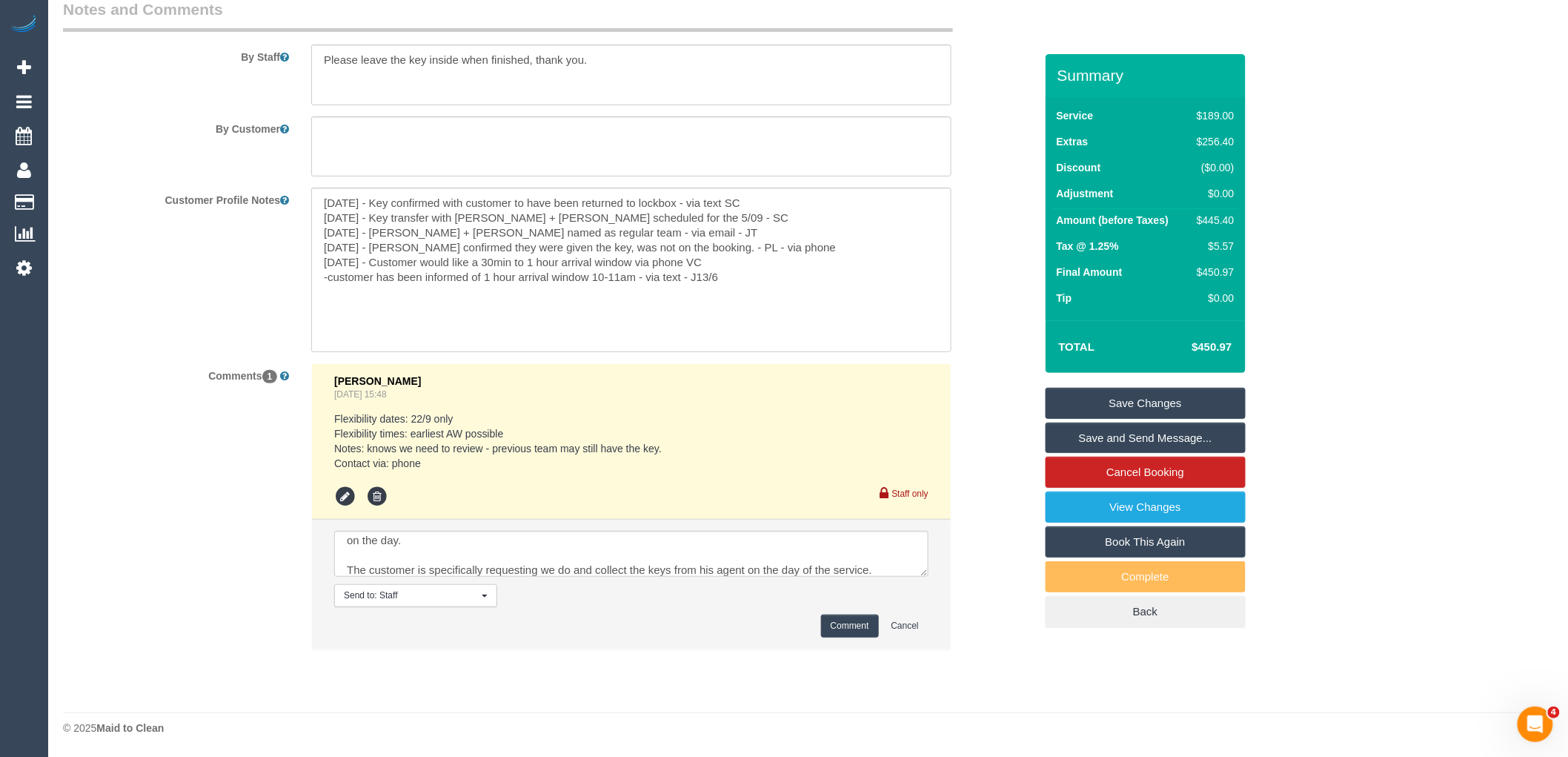
scroll to position [44, 0]
click at [885, 550] on textarea at bounding box center [631, 554] width 594 height 46
click at [885, 557] on textarea at bounding box center [631, 554] width 594 height 46
click at [581, 564] on textarea at bounding box center [631, 554] width 594 height 46
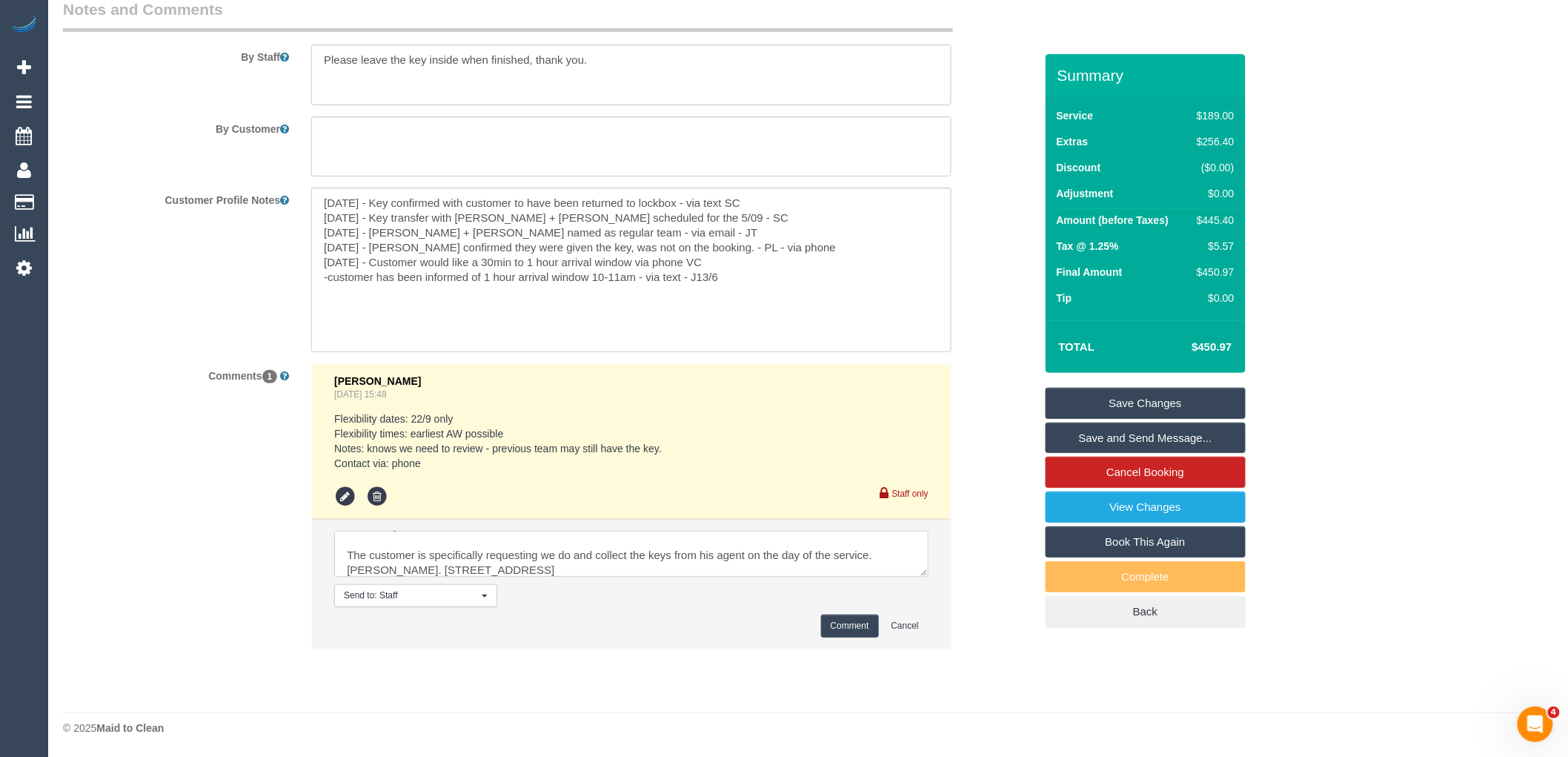
click at [568, 553] on textarea at bounding box center [631, 554] width 594 height 46
click at [720, 559] on textarea at bounding box center [631, 554] width 594 height 46
click at [716, 568] on textarea at bounding box center [631, 554] width 594 height 46
type textarea "Customer called and said he specifically requested the keys be kept as we would…"
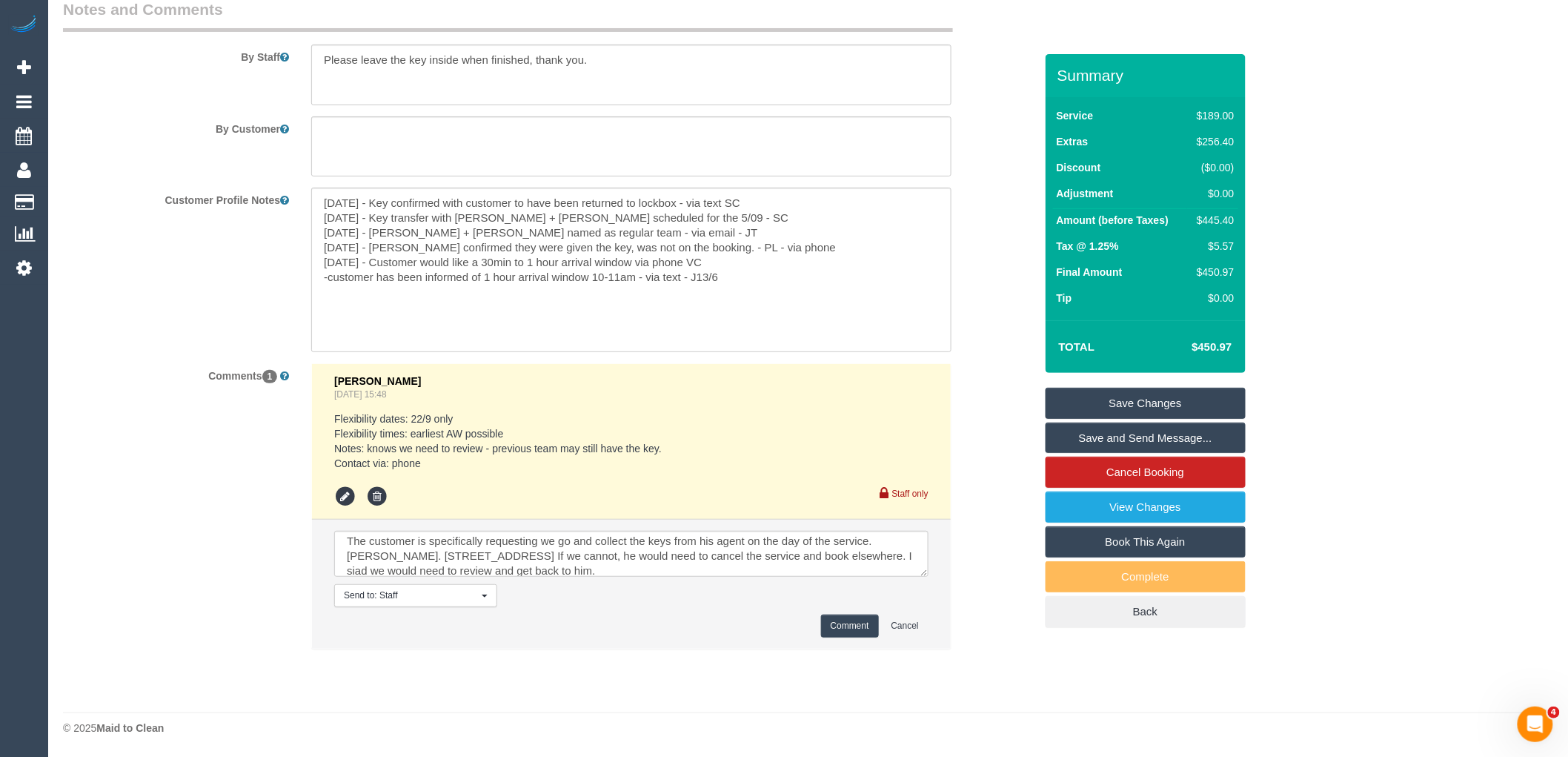
click at [848, 626] on button "Comment" at bounding box center [850, 627] width 58 height 23
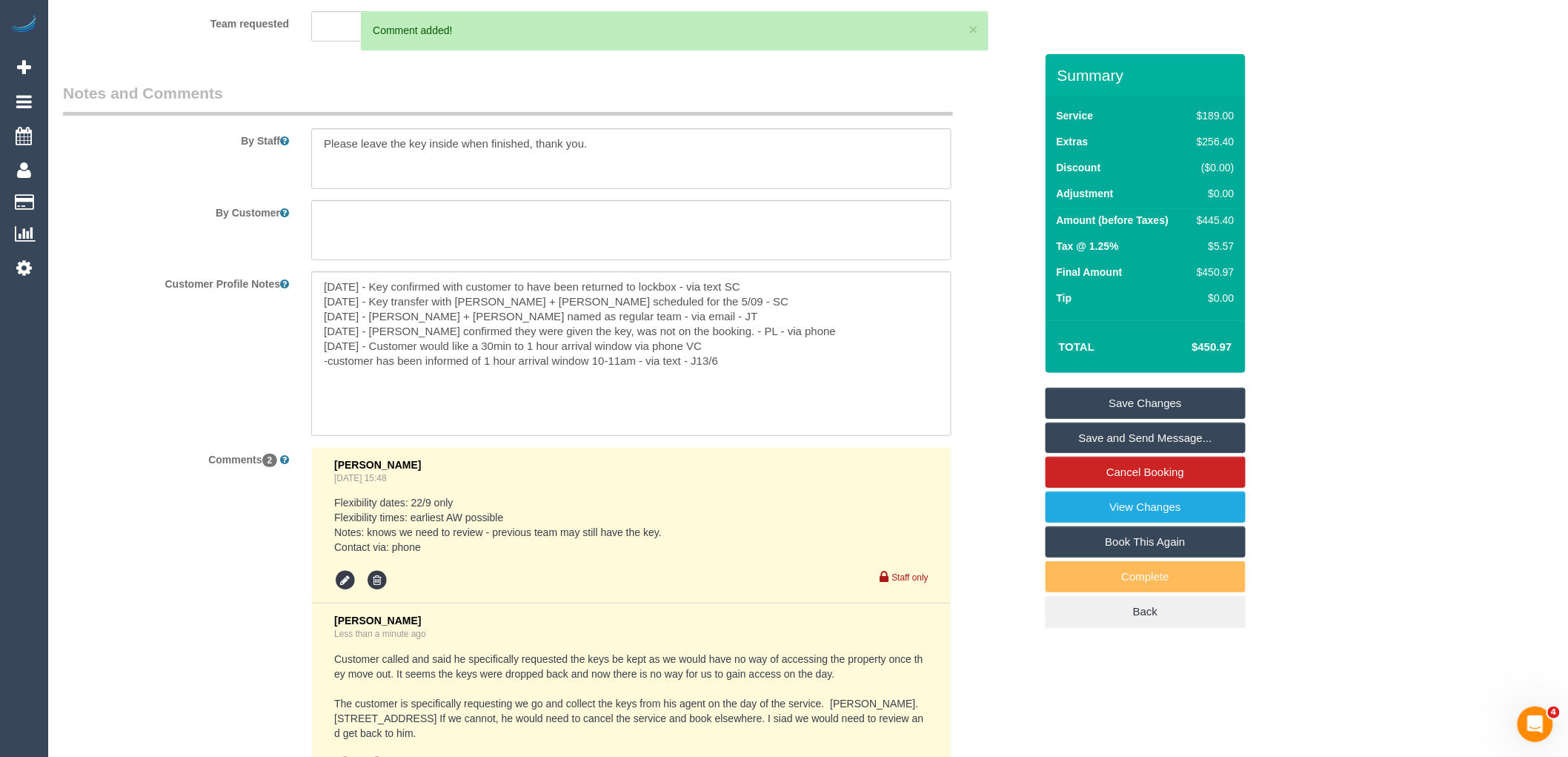
scroll to position [2026, 0]
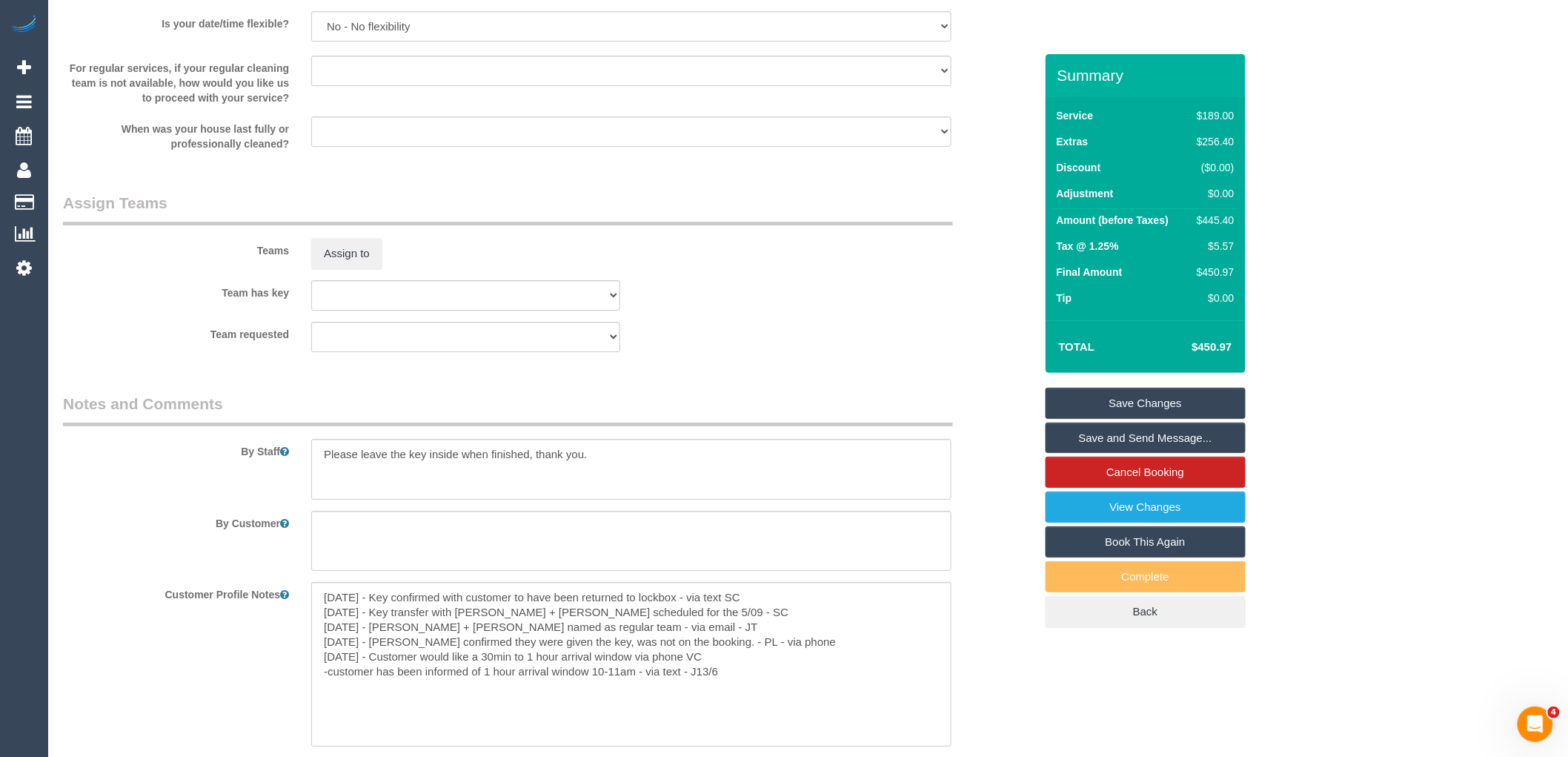
click at [1188, 406] on link "Save Changes" at bounding box center [1146, 404] width 200 height 31
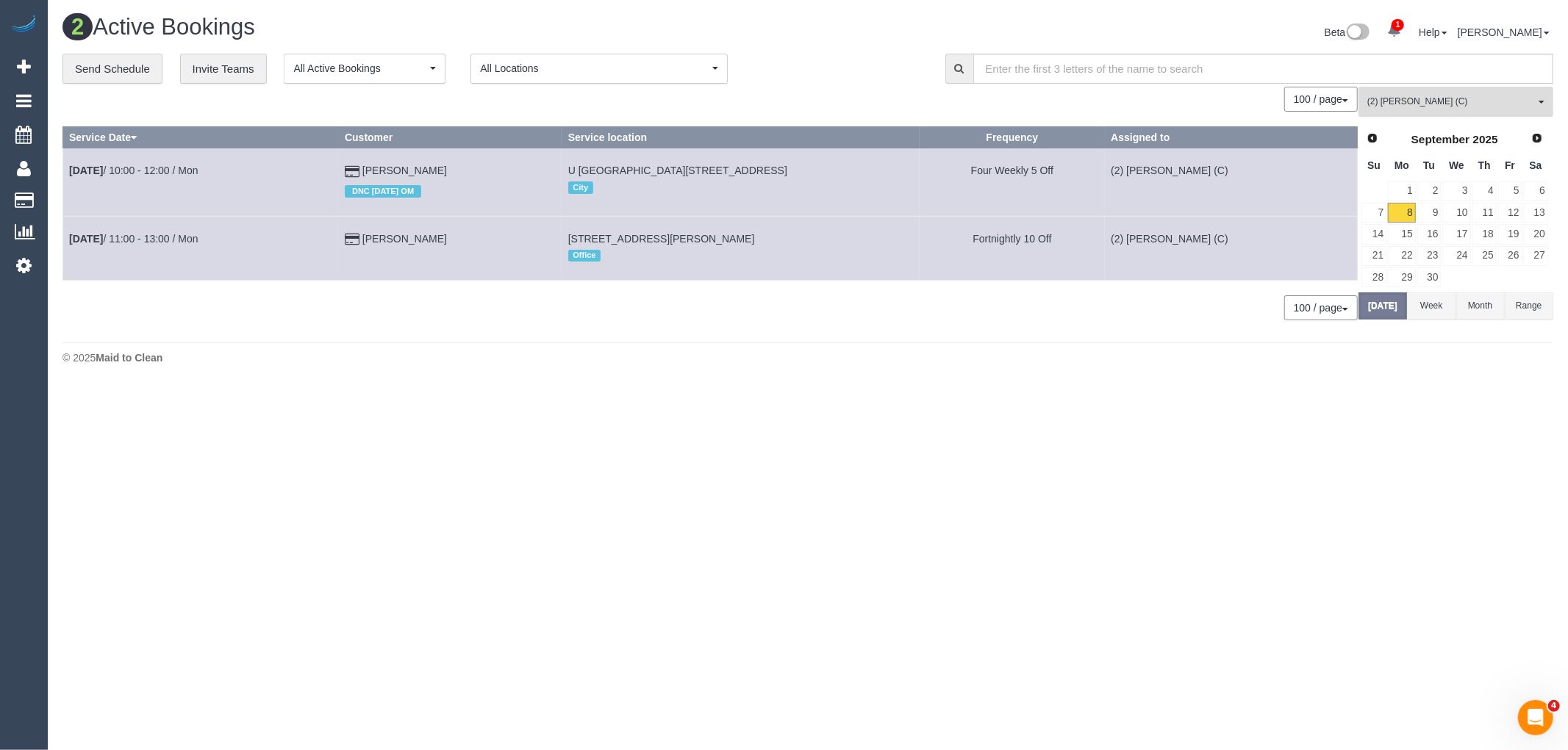
click at [1507, 103] on span "(2) Megan Kaewpinich (C)" at bounding box center [1451, 102] width 167 height 12
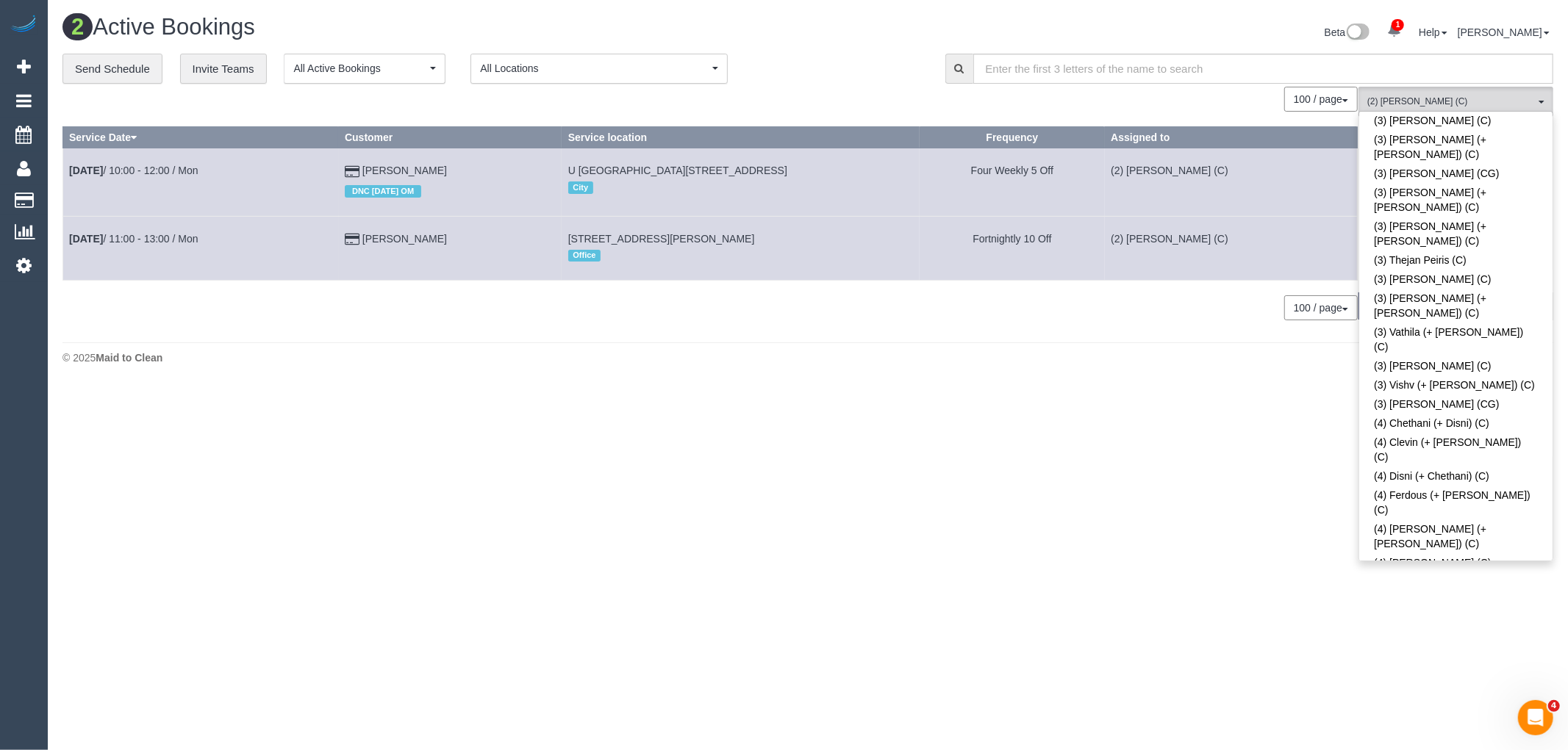
scroll to position [4450, 0]
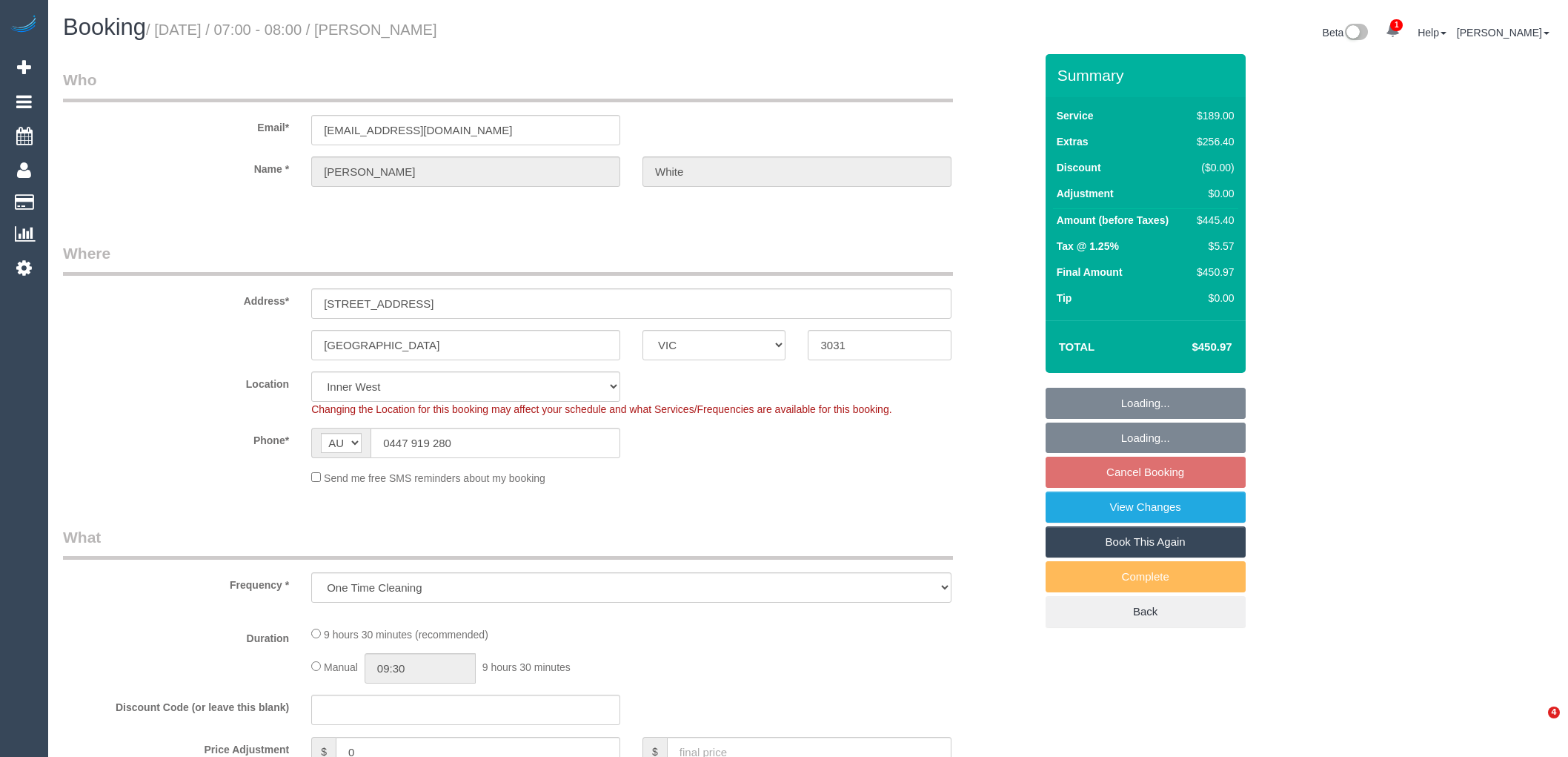
select select "VIC"
select select "object:723"
select select "string:stripe-pm_1NY0g42GScqysDRVFQgUVHiw"
select select "number:28"
select select "number:17"
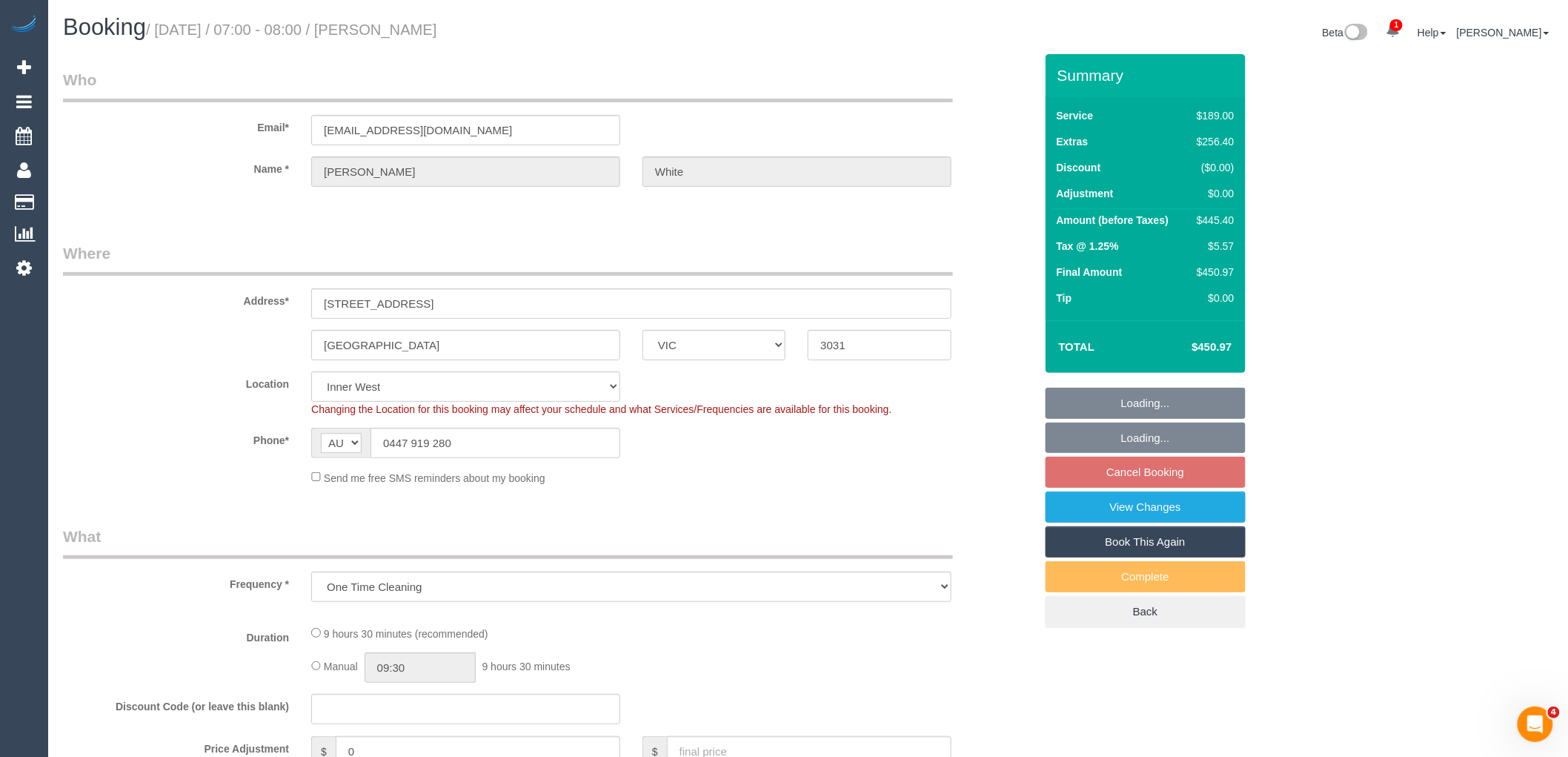
select select "number:19"
select select "number:25"
select select "spot1"
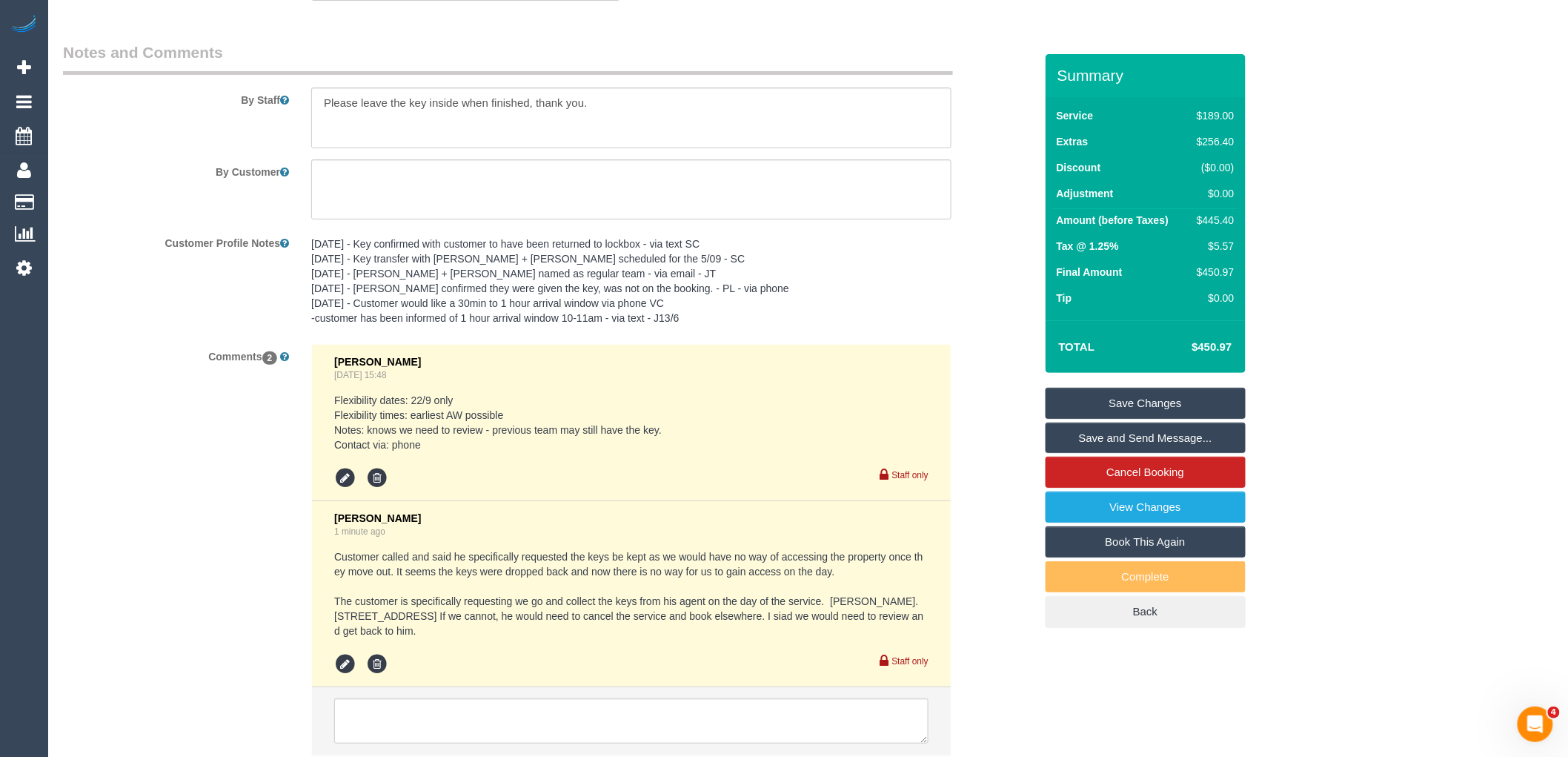
scroll to position [2499, 0]
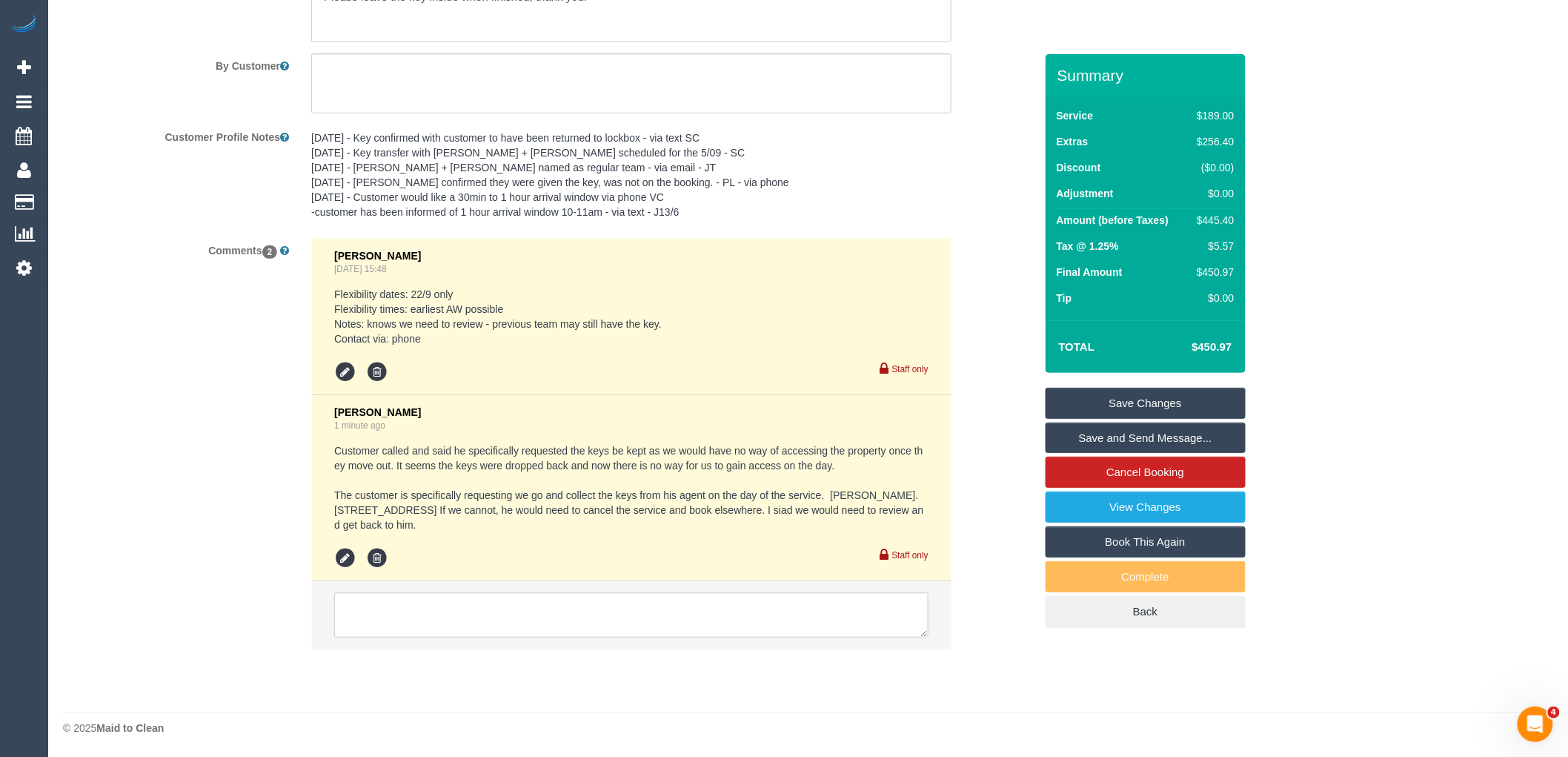
click at [312, 137] on pre "8/09/25 - Key confirmed with customer to have been returned to lockbox - via te…" at bounding box center [631, 175] width 640 height 89
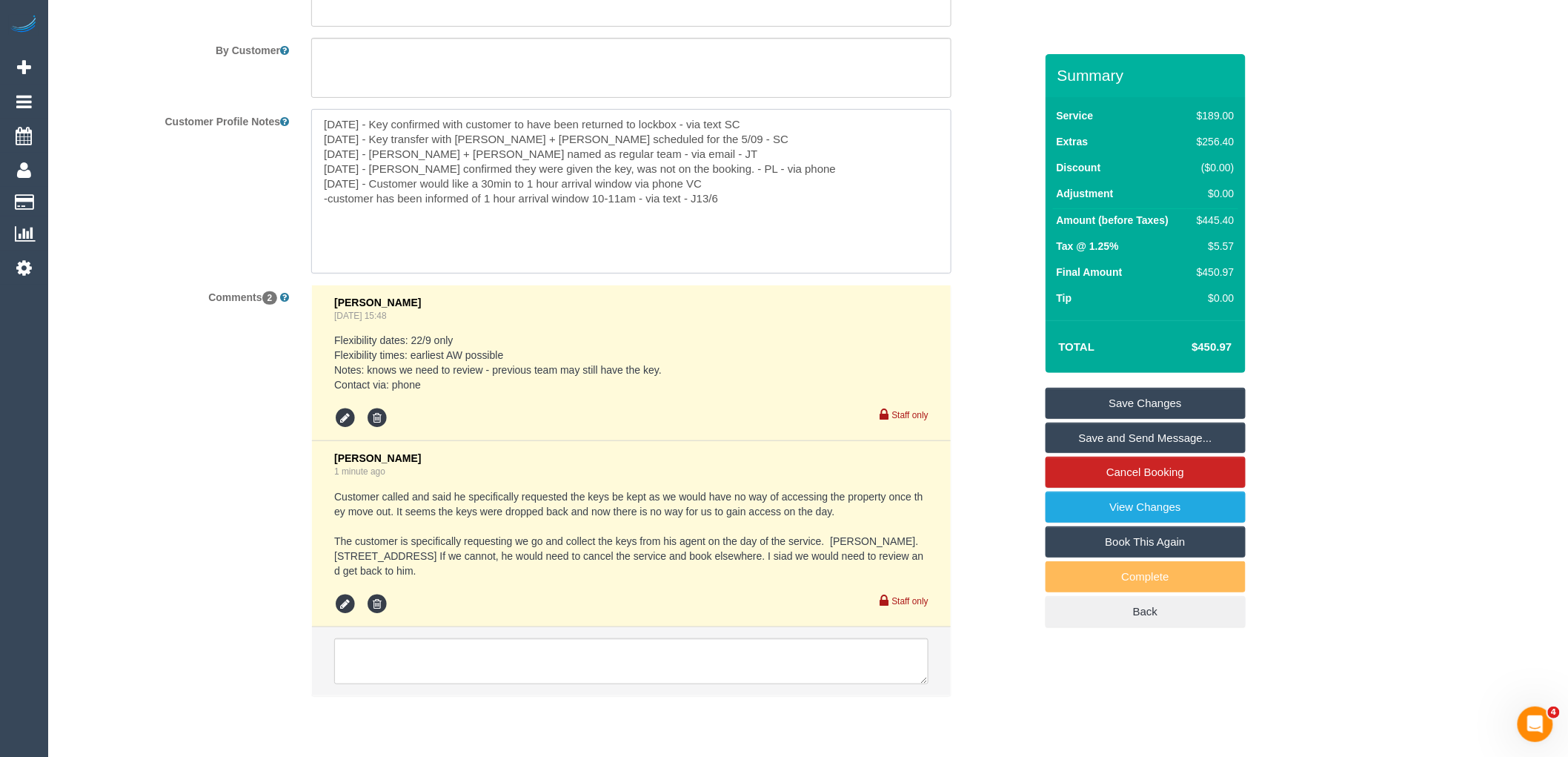
drag, startPoint x: 321, startPoint y: 152, endPoint x: 761, endPoint y: 151, distance: 440.0
click at [761, 151] on textarea "8/09/25 - Key confirmed with customer to have been returned to lockbox - via te…" at bounding box center [631, 191] width 640 height 164
click at [698, 149] on textarea "8/09/25 - Key confirmed with customer to have been returned to lockbox - via te…" at bounding box center [631, 191] width 640 height 164
drag, startPoint x: 657, startPoint y: 151, endPoint x: 292, endPoint y: 161, distance: 365.1
click at [292, 161] on div "Customer Profile Notes 8/09/25 - Key confirmed with customer to have been retur…" at bounding box center [548, 191] width 993 height 164
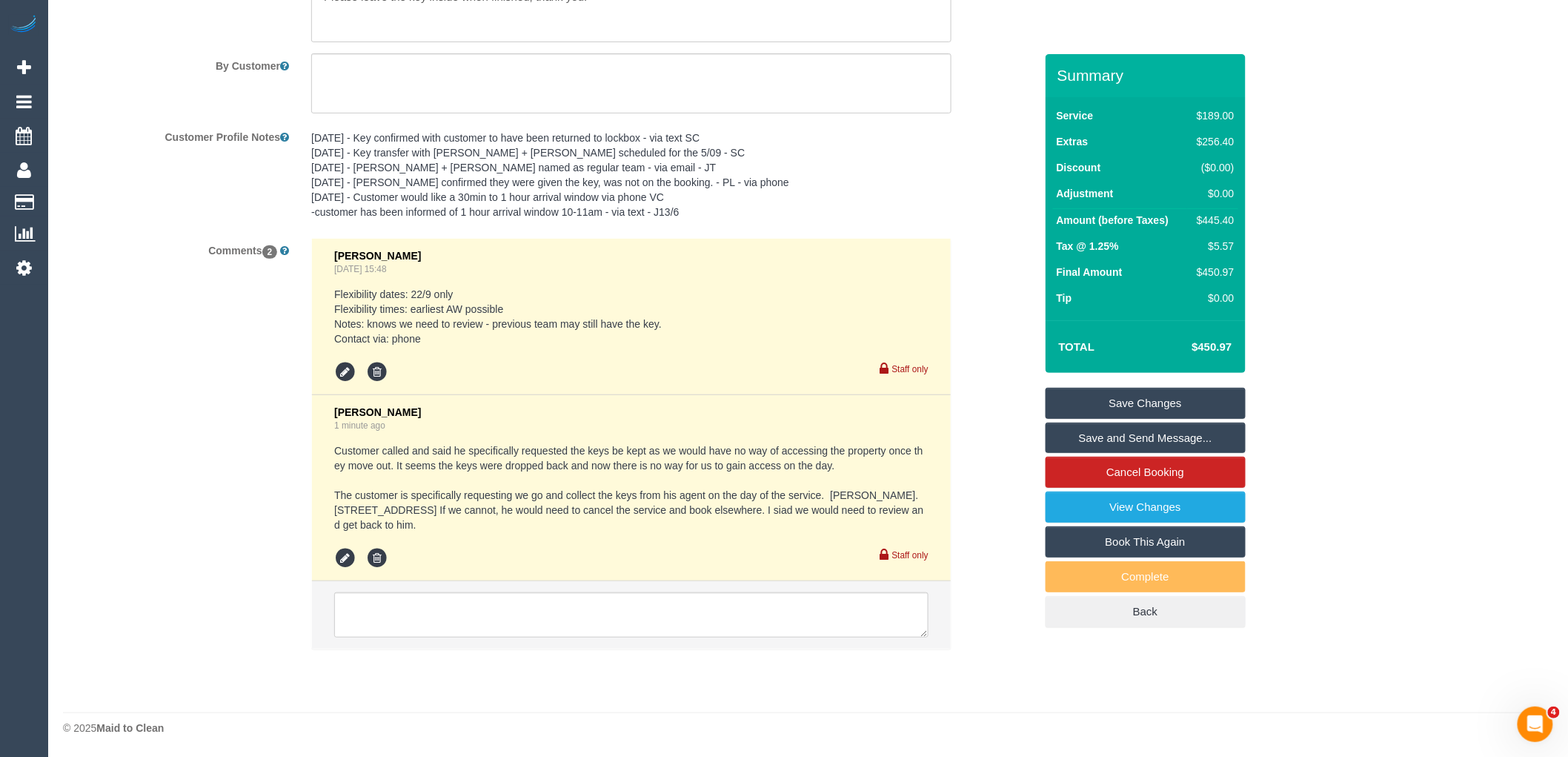
click at [989, 279] on sui-booking-comments "By Staff By Customer Customer Profile Notes 8/09/25 - Key confirmed with custom…" at bounding box center [548, 300] width 971 height 730
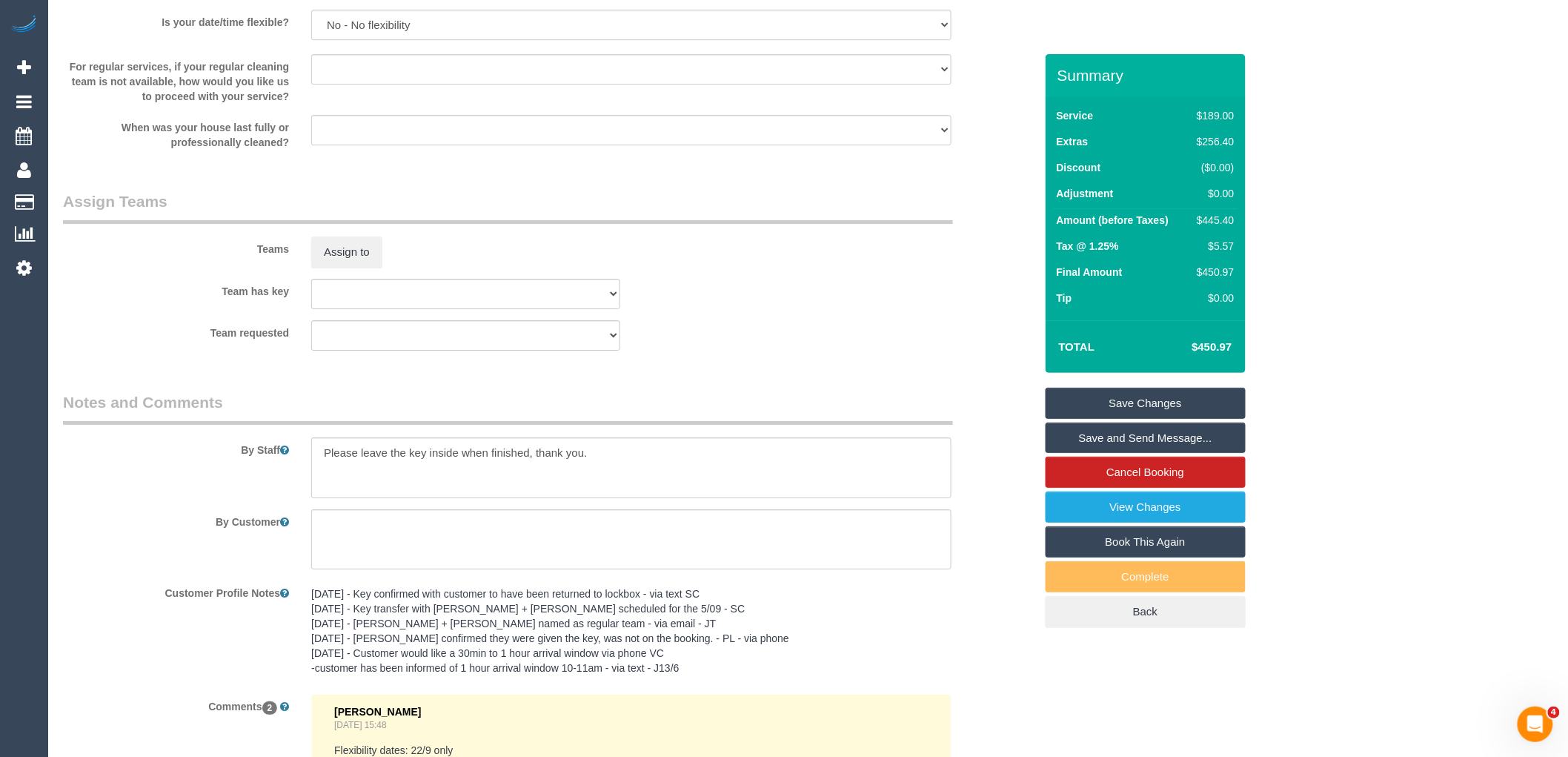
scroll to position [2004, 0]
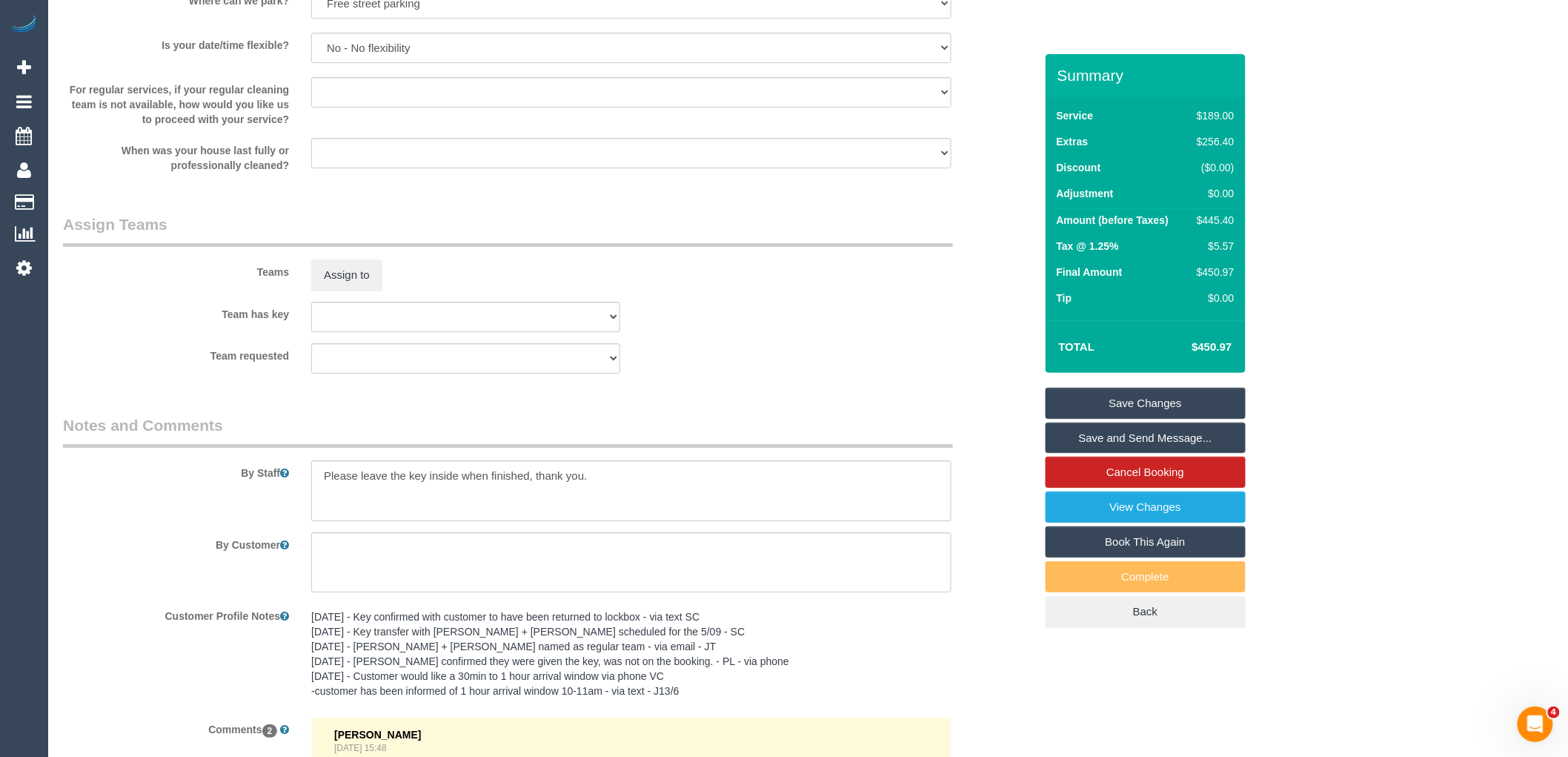
click at [1179, 399] on link "Save Changes" at bounding box center [1146, 404] width 200 height 31
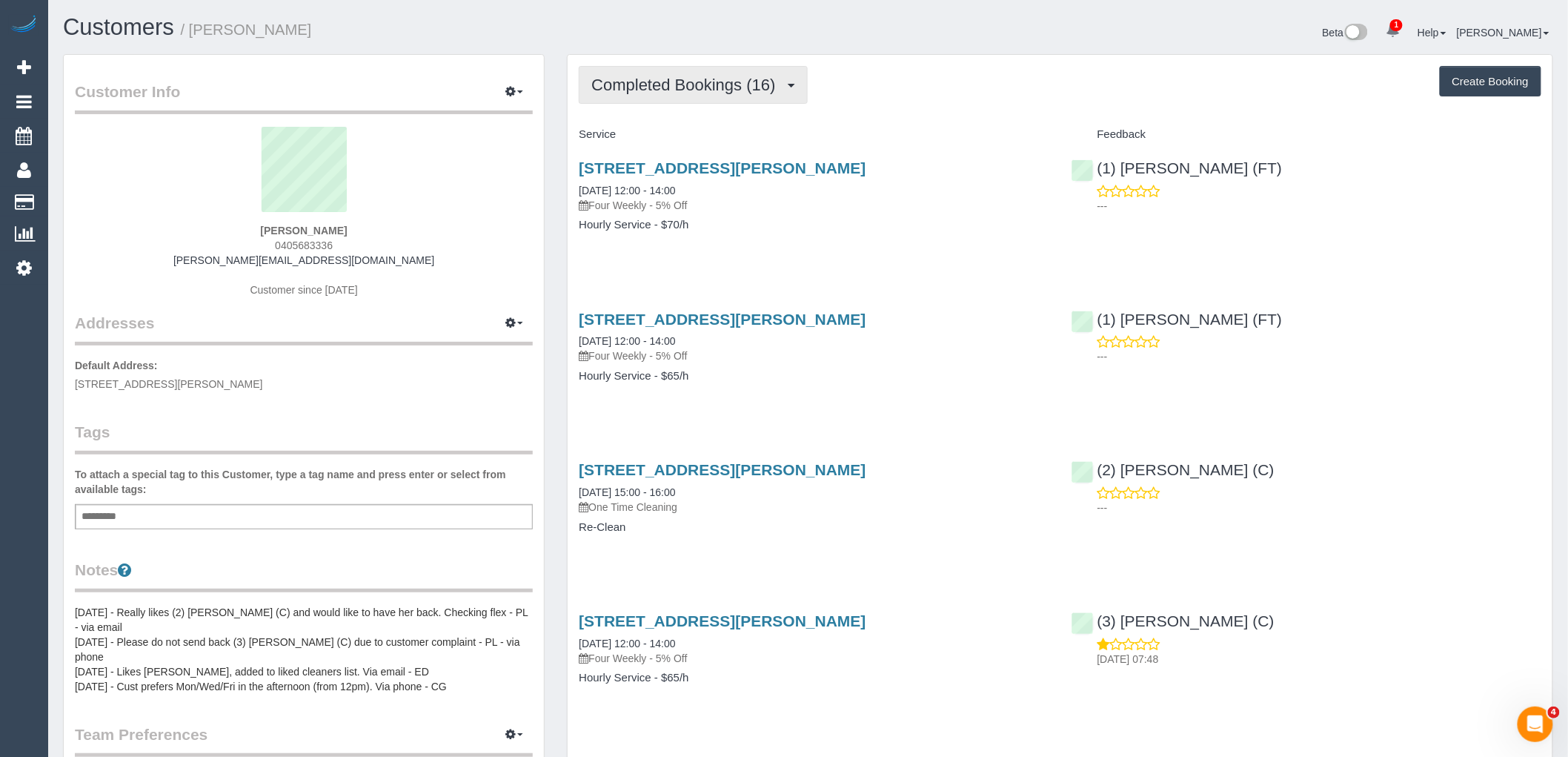
click at [720, 97] on button "Completed Bookings (16)" at bounding box center [693, 84] width 228 height 38
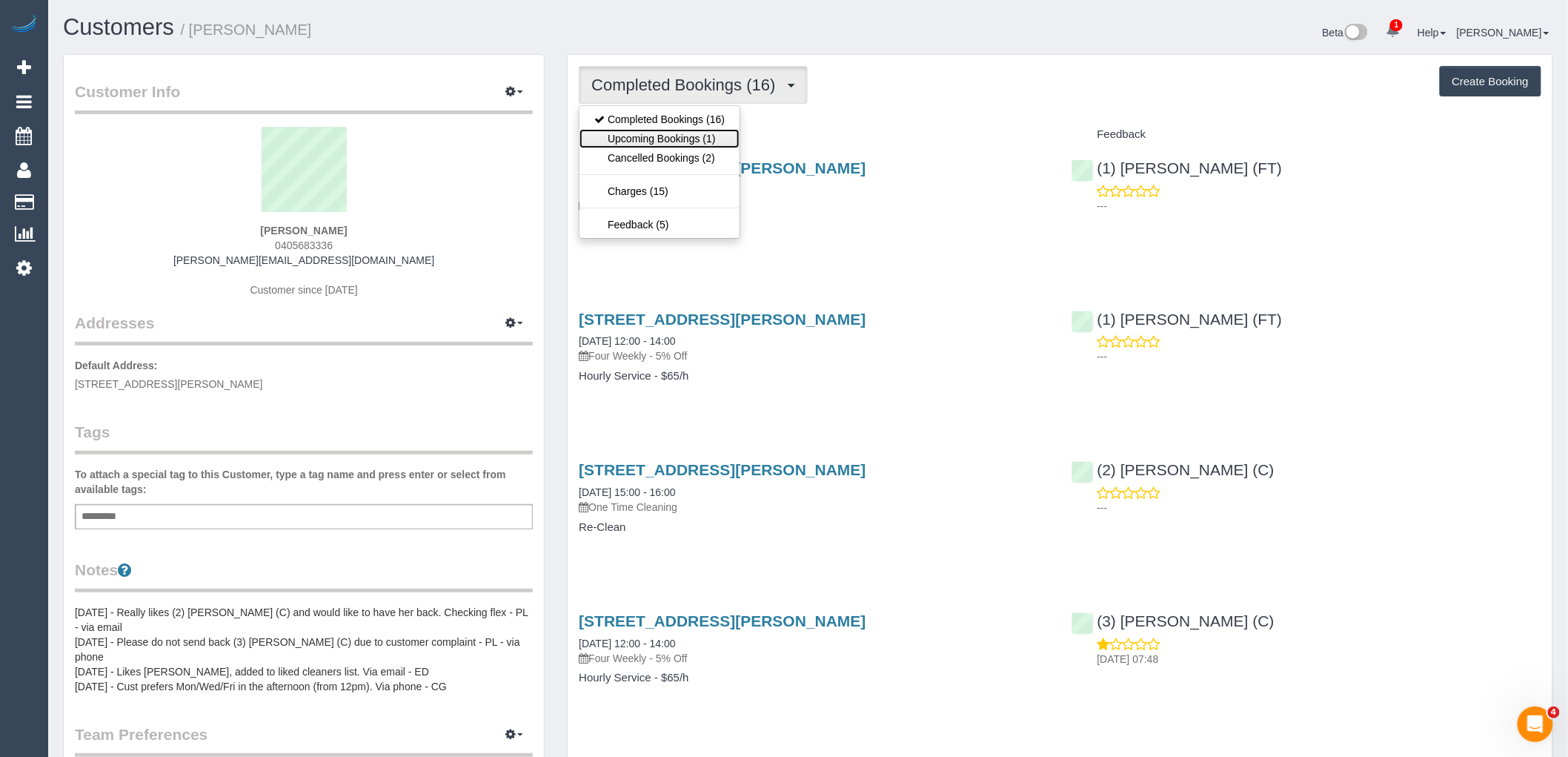
click at [716, 130] on link "Upcoming Bookings (1)" at bounding box center [659, 139] width 160 height 20
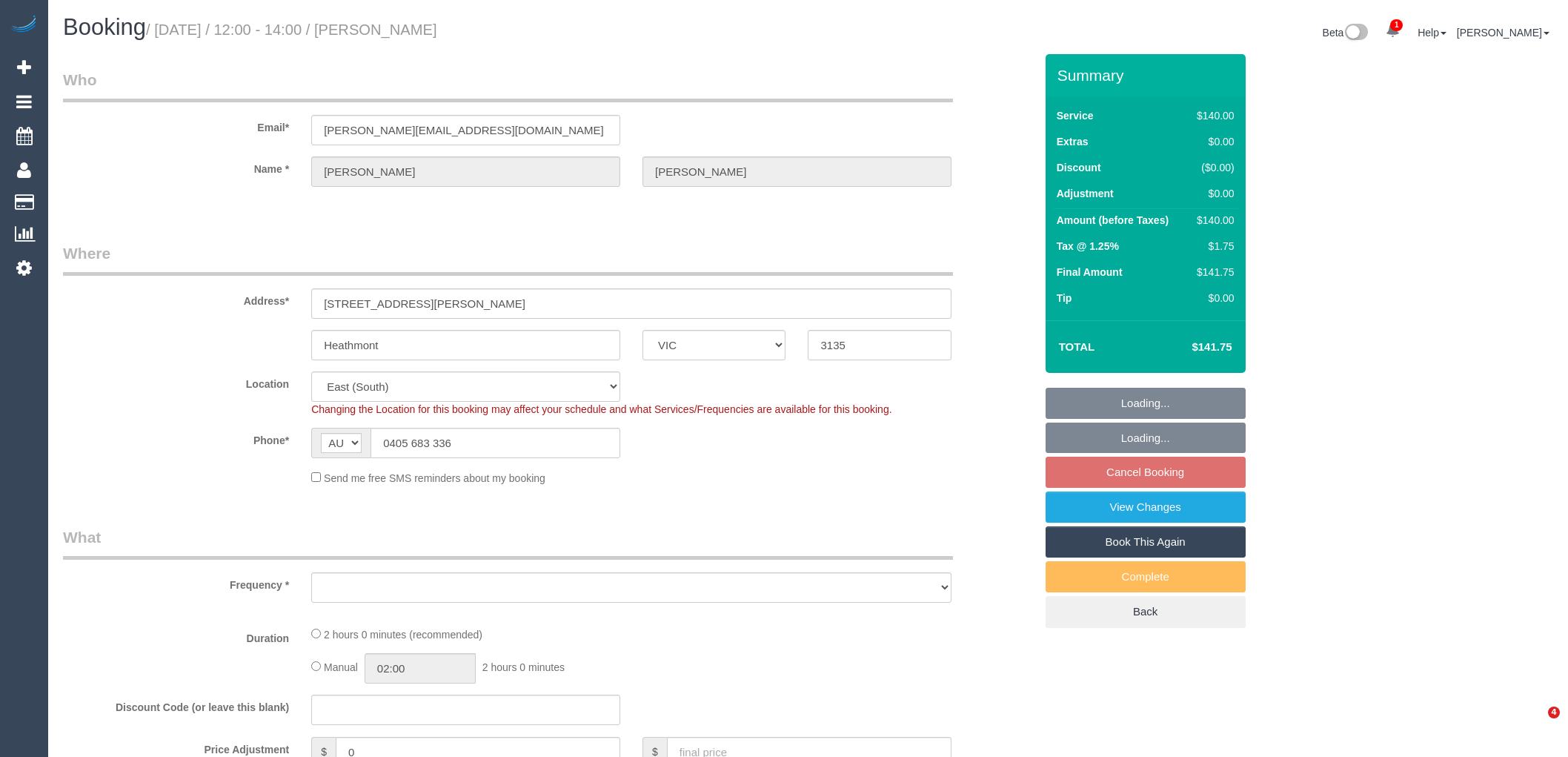
select select "VIC"
select select "string:stripe-pm_1OUi6Z2GScqysDRVlJAT4iIu"
select select "object:843"
select select "number:28"
select select "number:14"
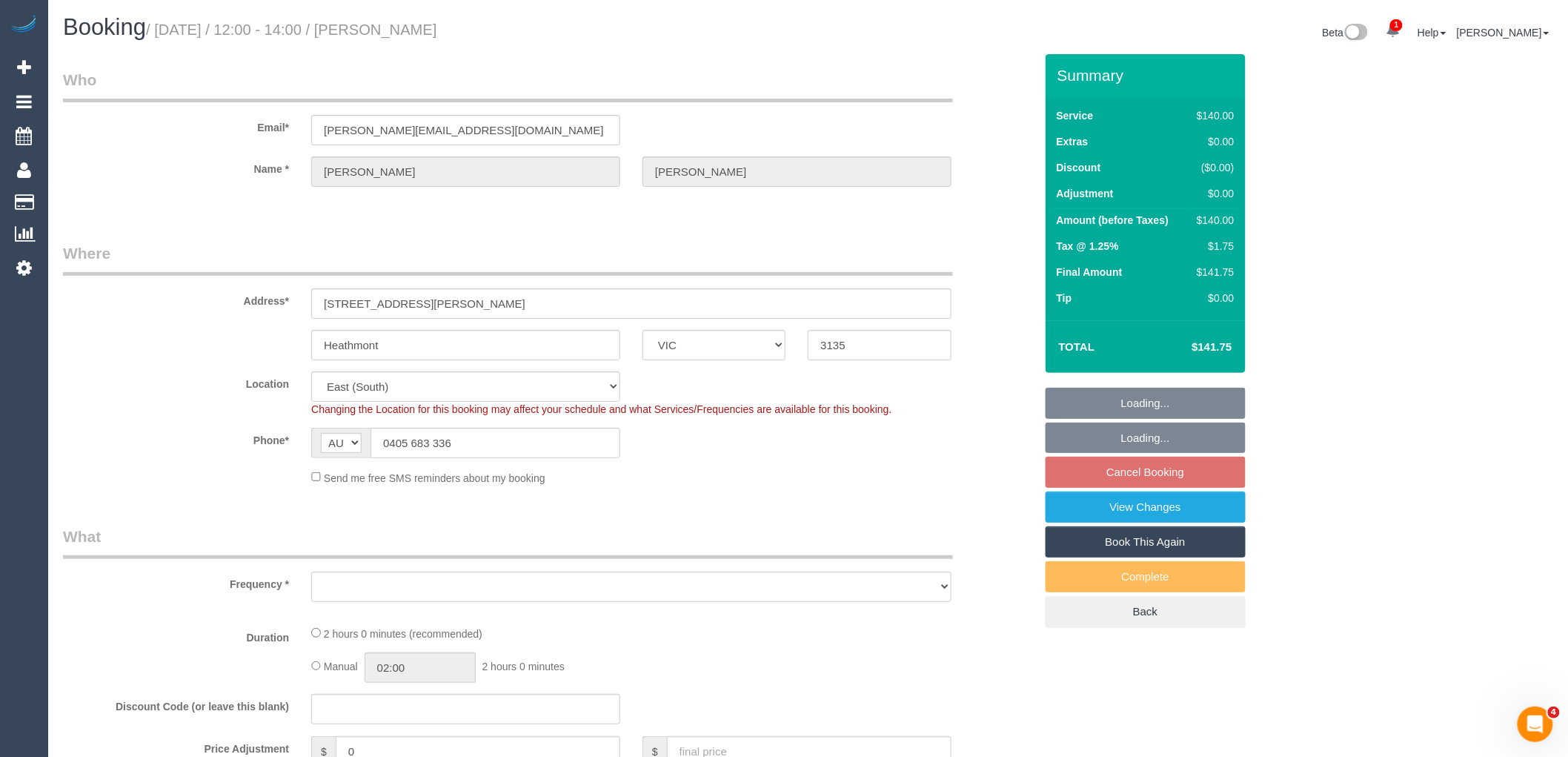
select select "number:18"
select select "number:25"
select select "number:12"
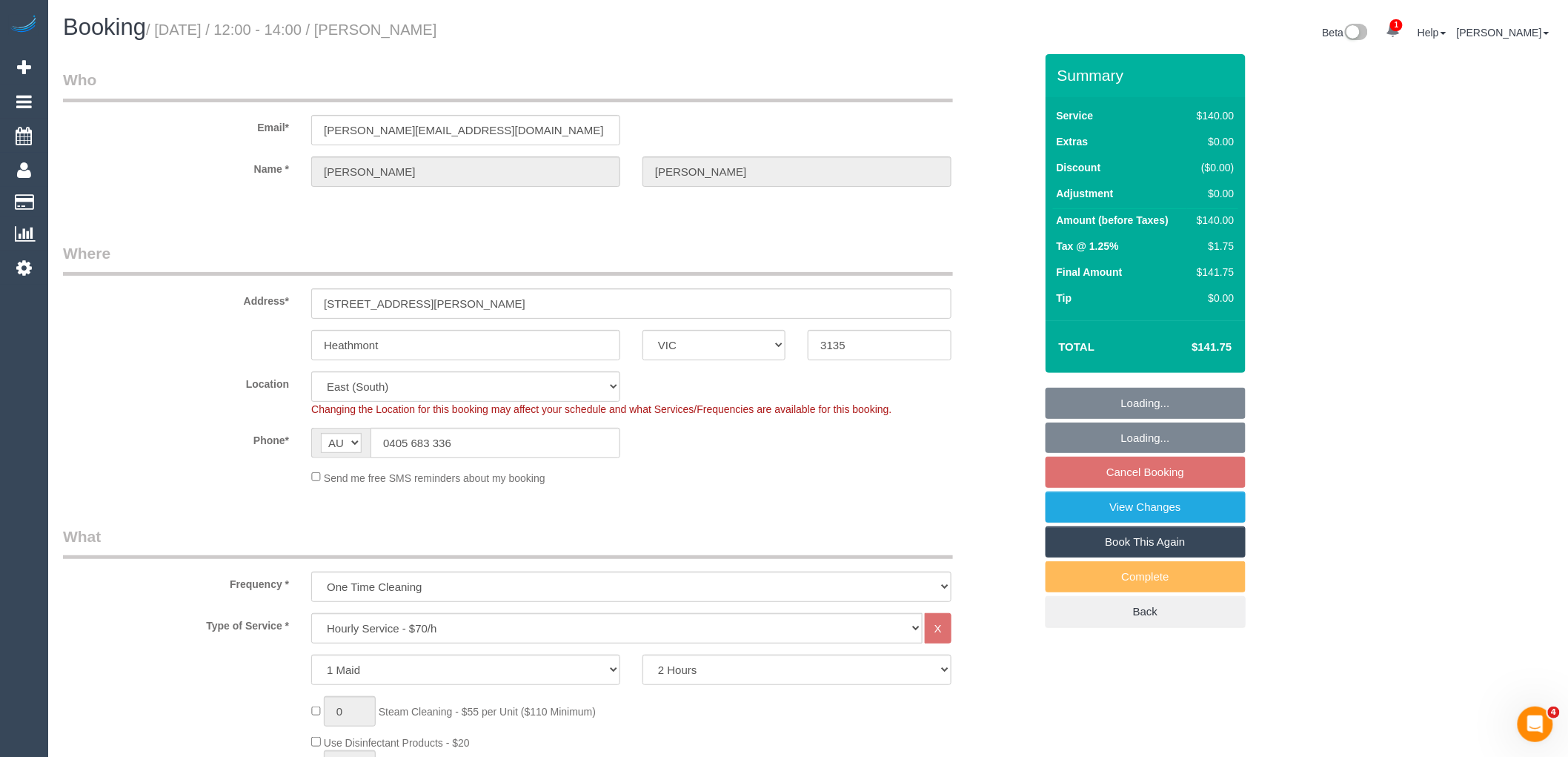
select select "object:848"
select select "spot4"
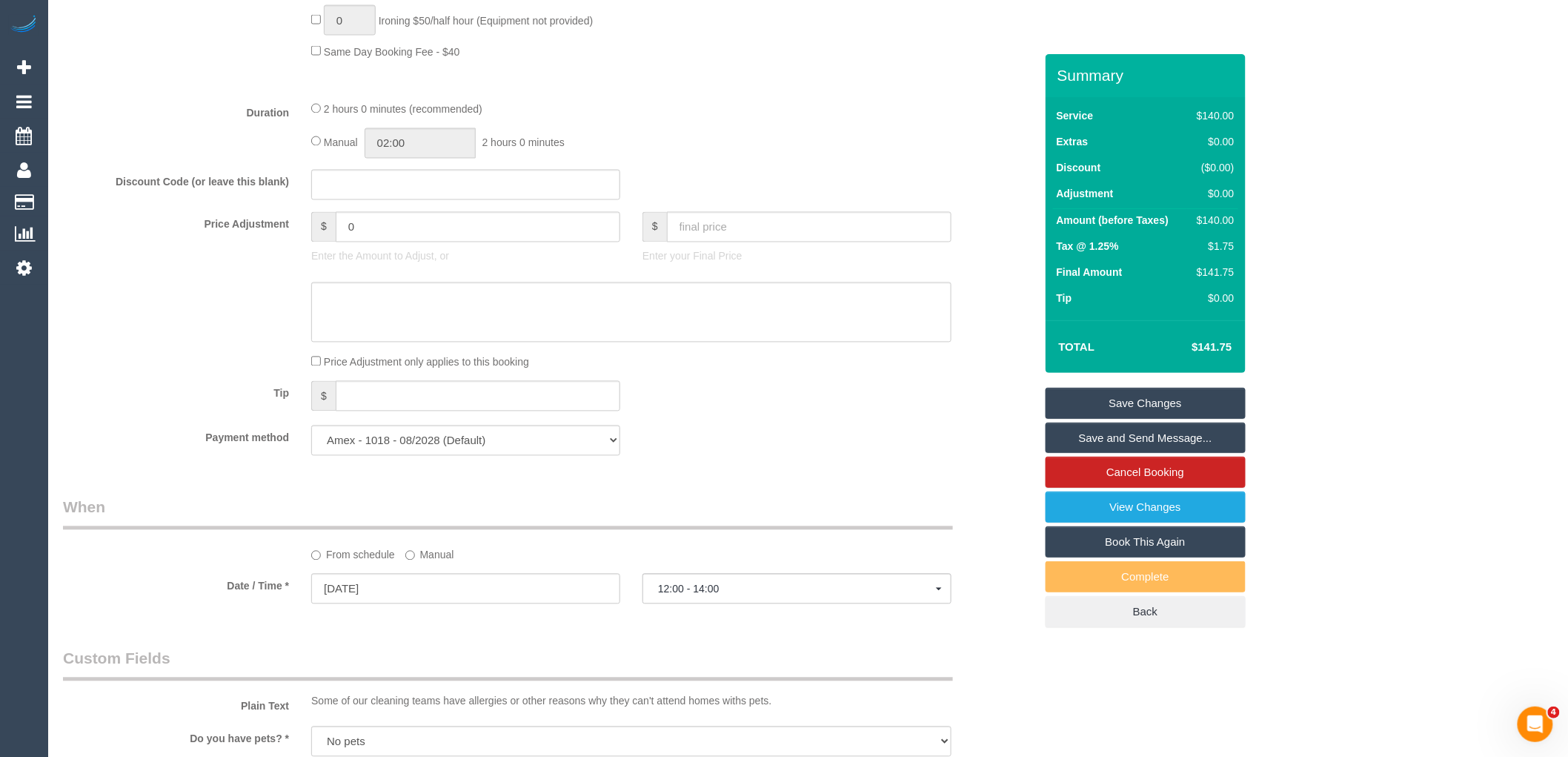
scroll to position [1071, 0]
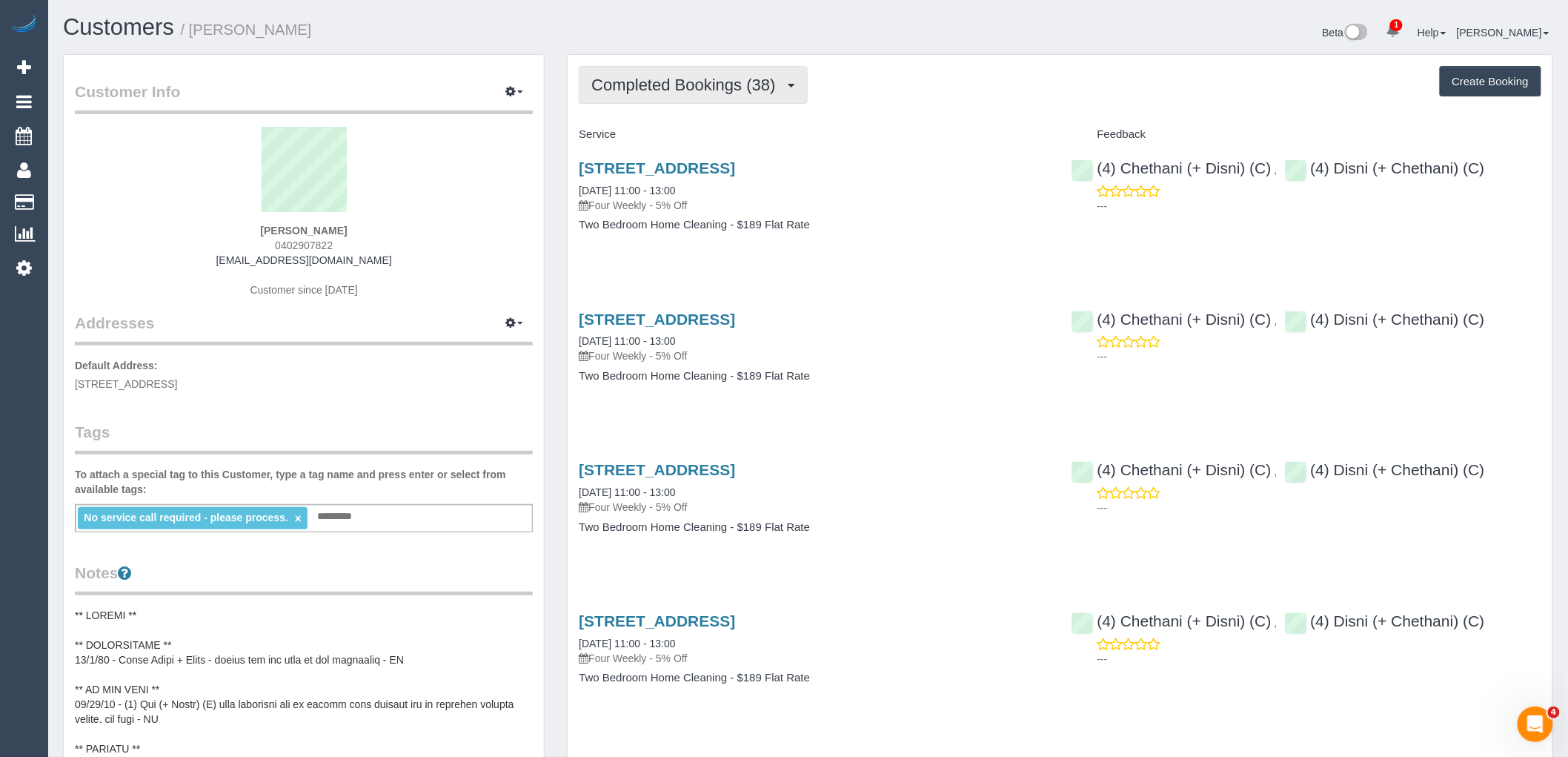
click at [676, 89] on span "Completed Bookings (38)" at bounding box center [687, 84] width 191 height 19
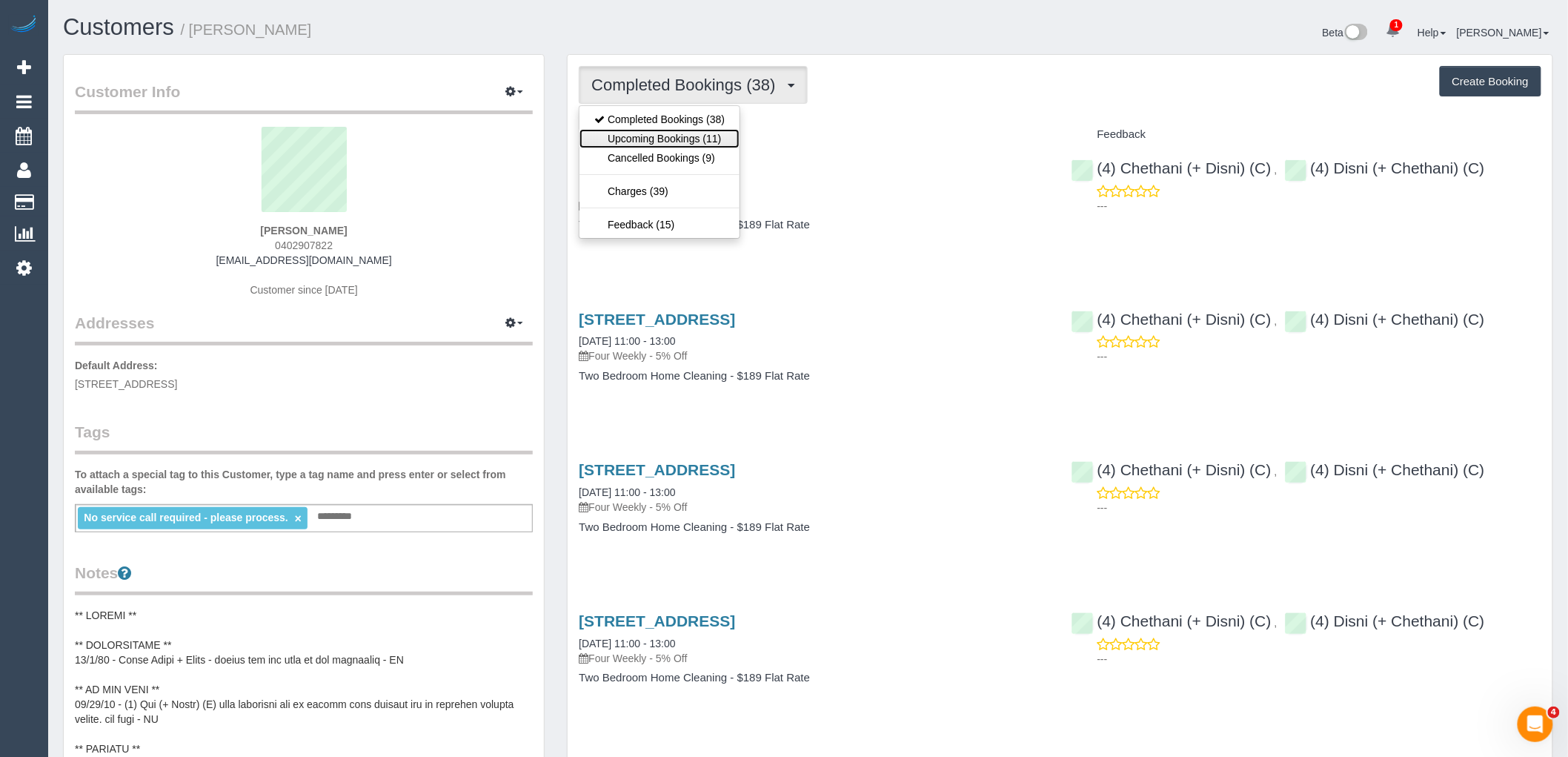
click at [677, 139] on link "Upcoming Bookings (11)" at bounding box center [659, 139] width 160 height 20
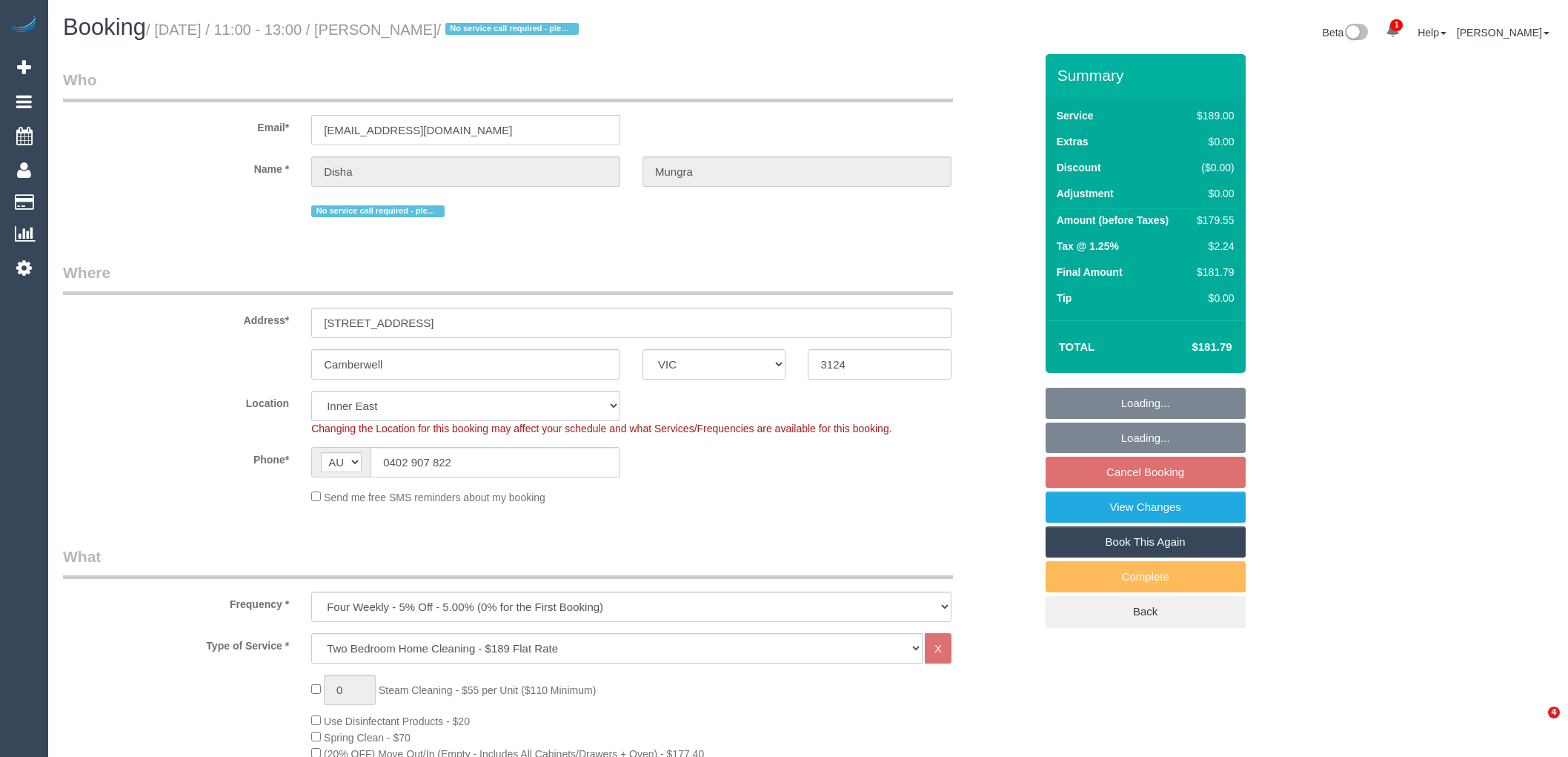
select select "VIC"
select select "string:stripe"
select select "number:28"
select select "number:14"
select select "number:19"
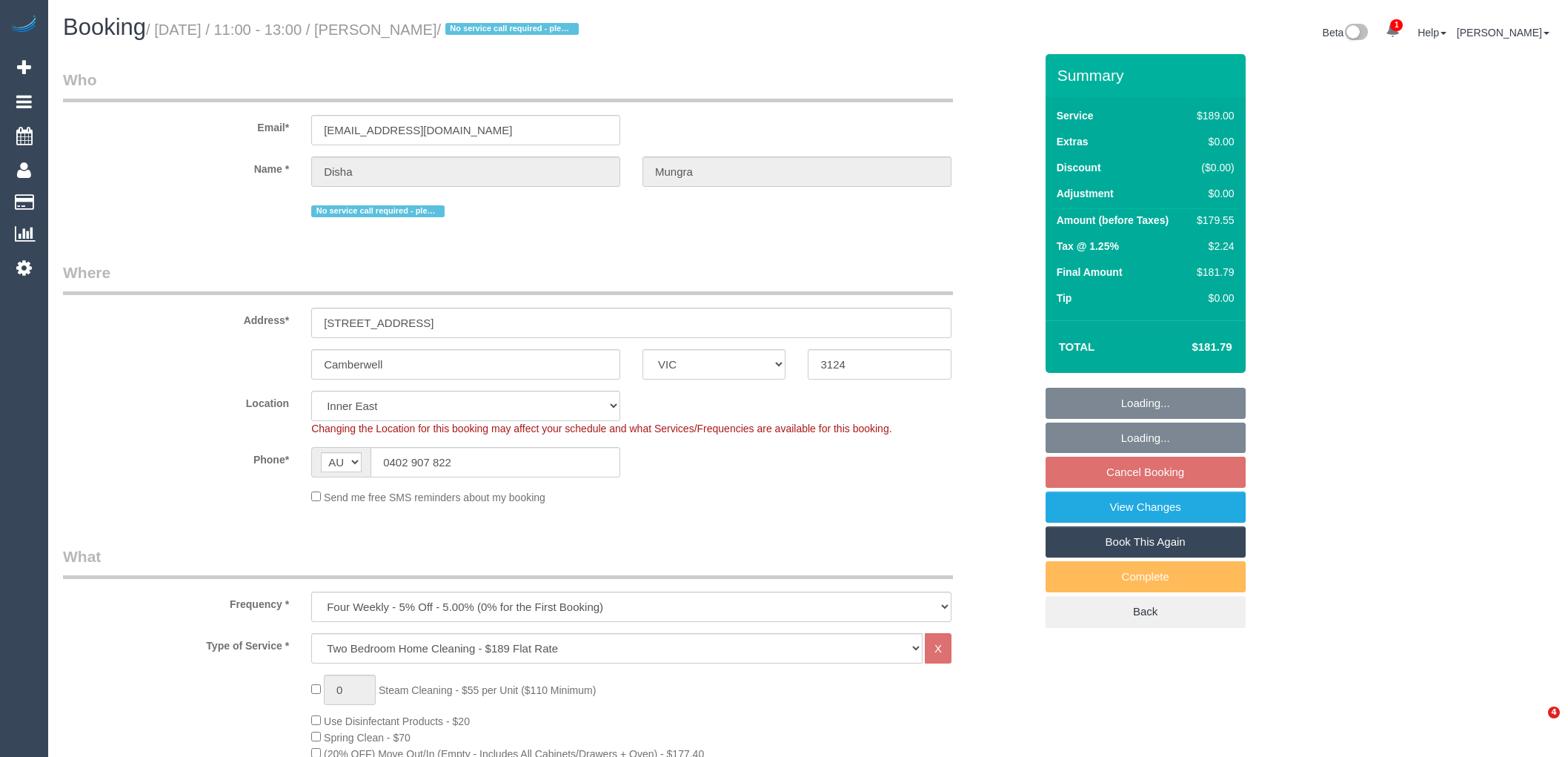
select select "number:22"
select select "number:35"
select select "number:12"
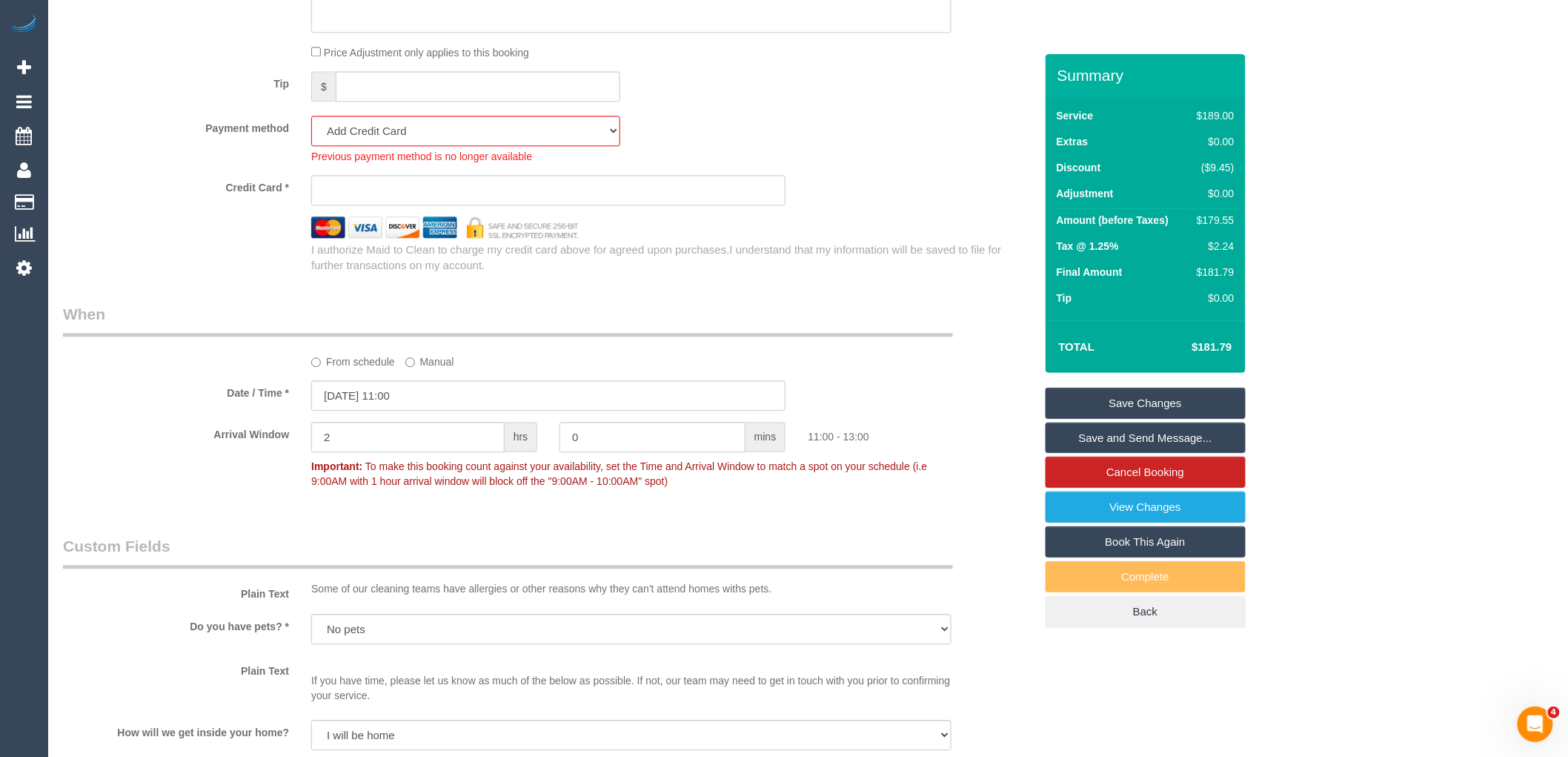
scroll to position [1235, 0]
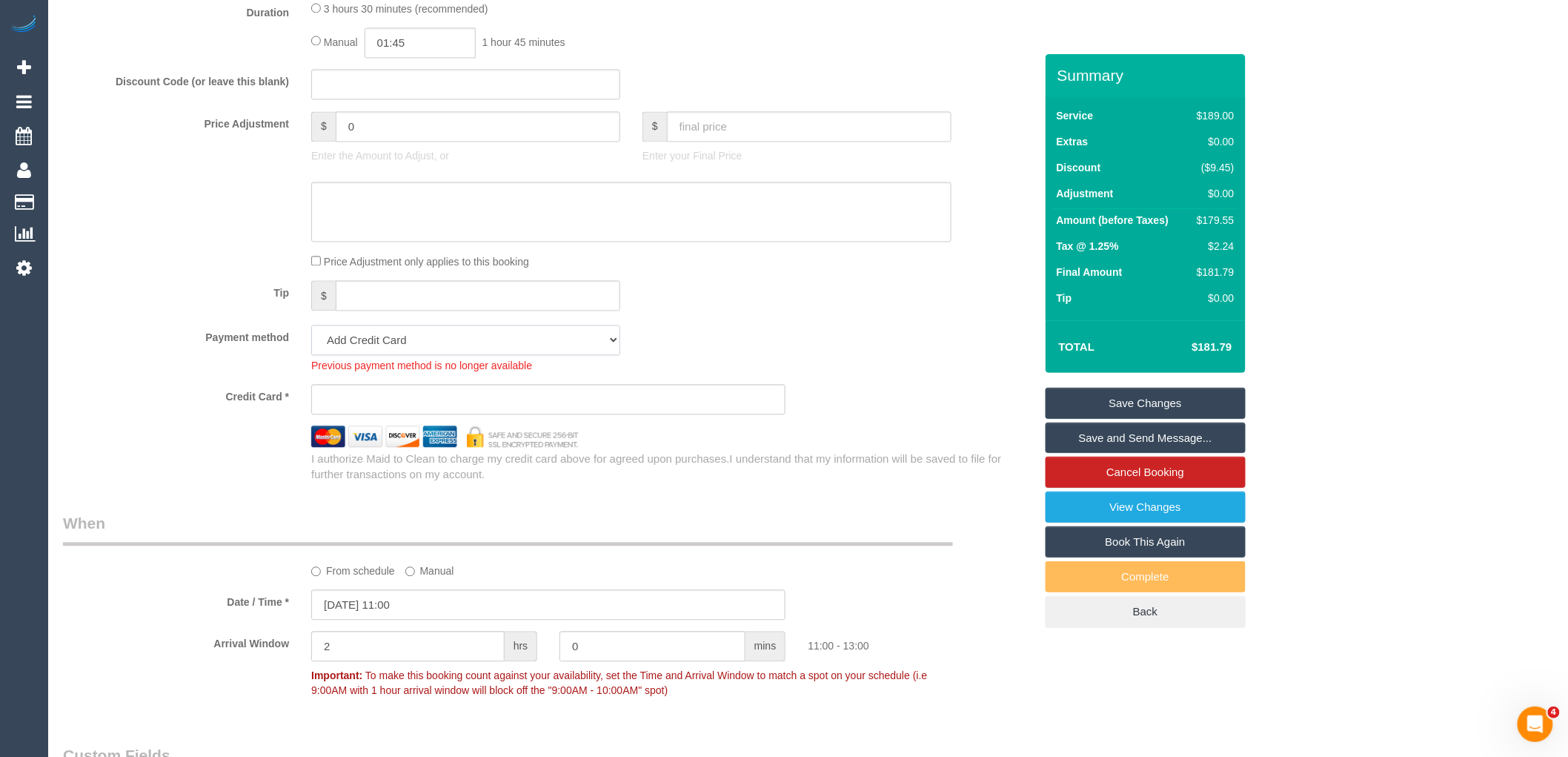
click at [433, 355] on select "Visa - 3337 - 06/2029 (Default) Add Credit Card ─────────────── Cash Check Payp…" at bounding box center [466, 340] width 309 height 30
select select "string:stripe-pm_1RgbCQ2GScqysDRV5j9Qnxrp"
click at [311, 344] on select "Visa - 3337 - 06/2029 (Default) Add Credit Card ─────────────── Cash Check Payp…" at bounding box center [466, 340] width 309 height 30
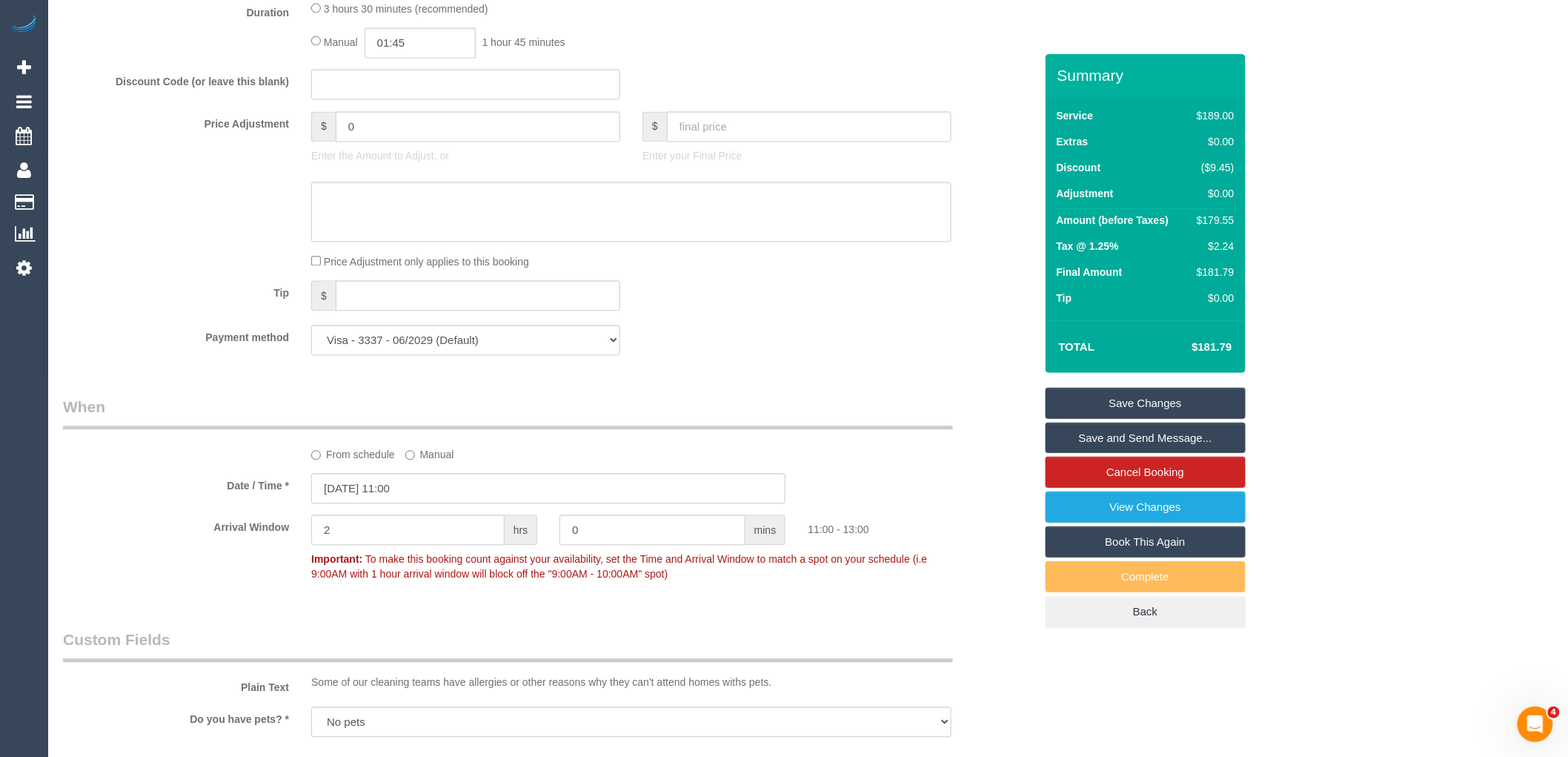
click at [752, 355] on div "Payment method Visa - 3337 - 06/2029 (Default) Add Credit Card ─────────────── …" at bounding box center [548, 340] width 993 height 30
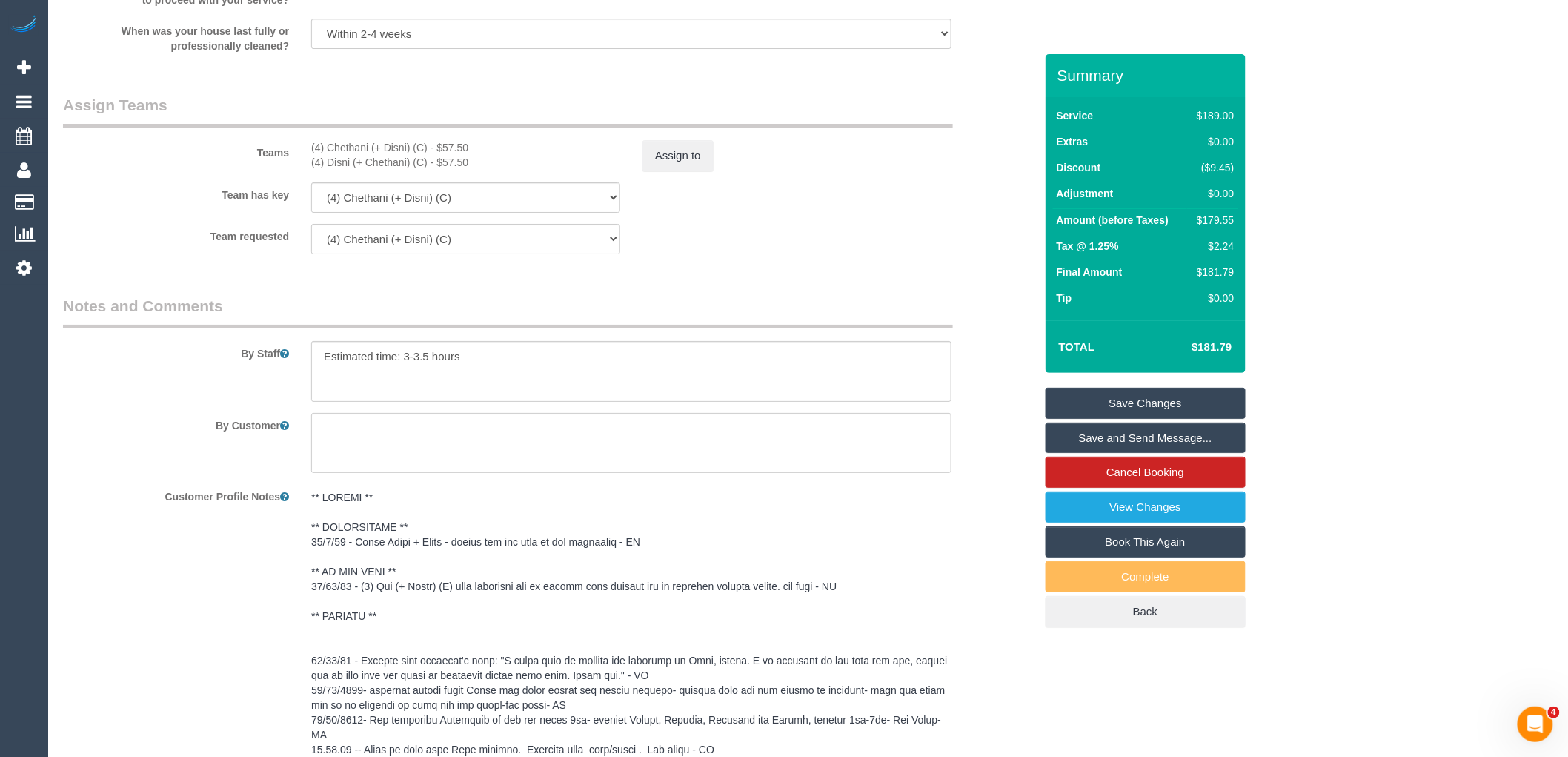
scroll to position [2512, 0]
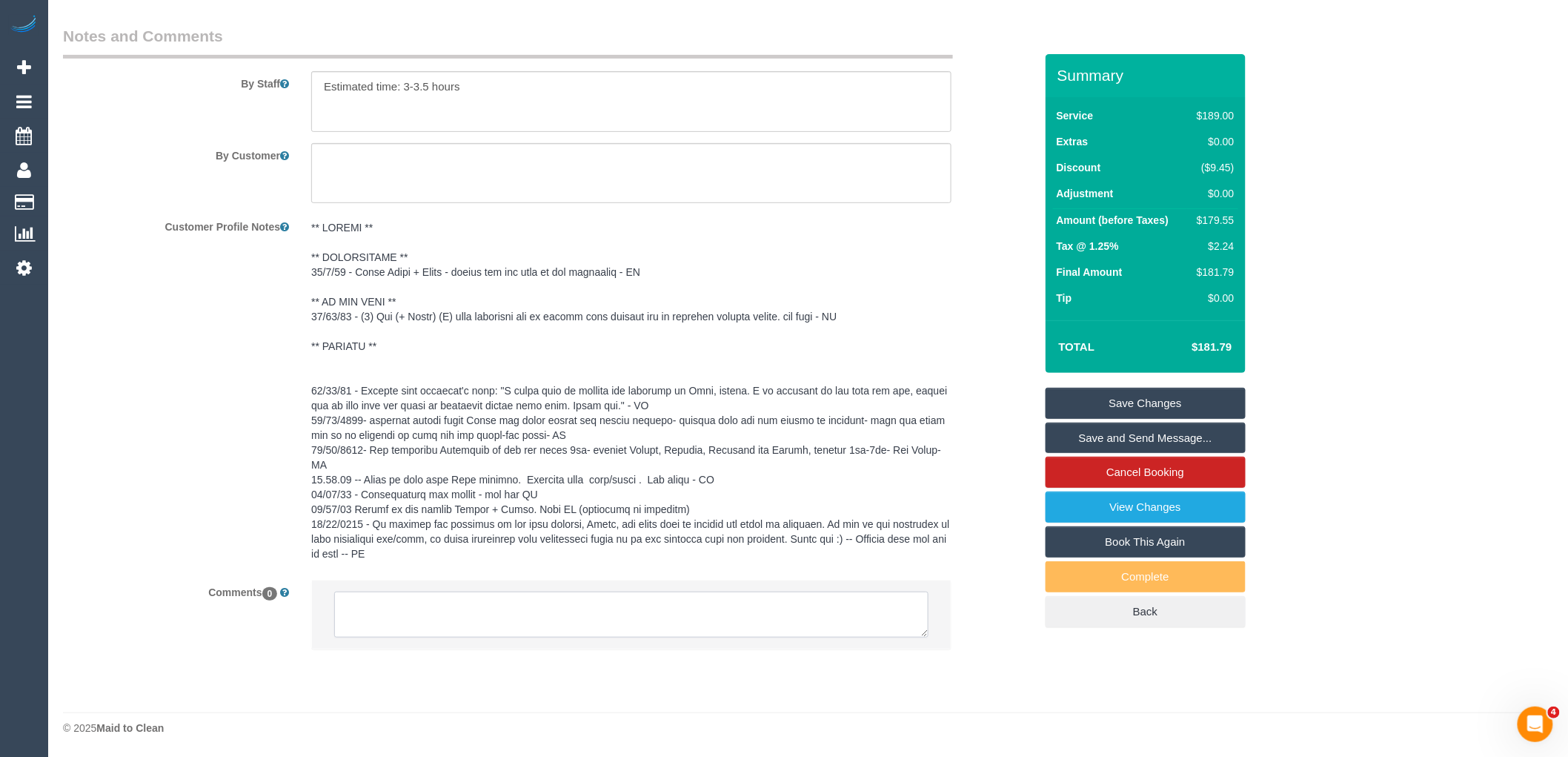
click at [529, 597] on textarea at bounding box center [631, 615] width 594 height 46
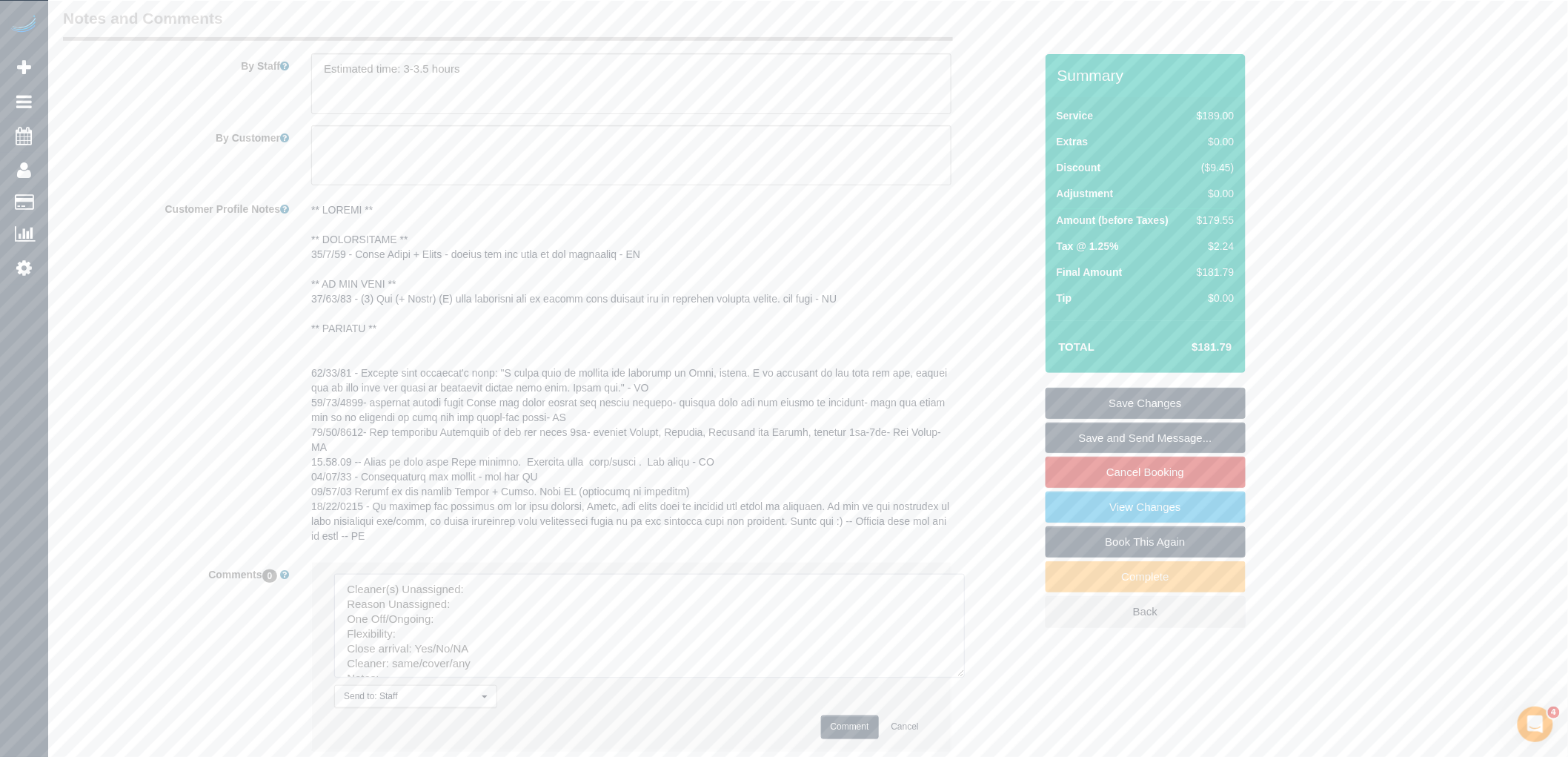
drag, startPoint x: 923, startPoint y: 636, endPoint x: 671, endPoint y: 545, distance: 267.9
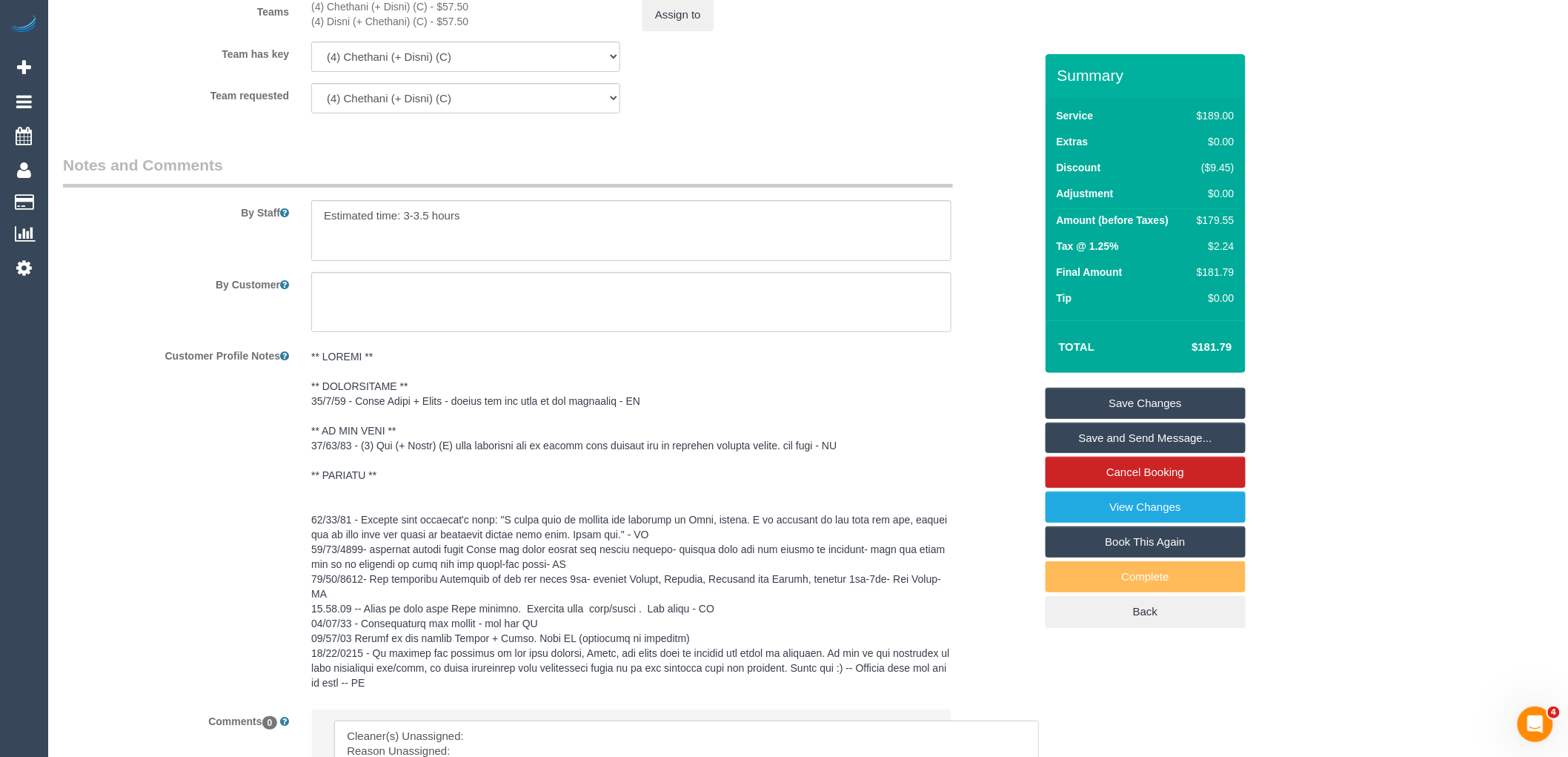
scroll to position [2183, 0]
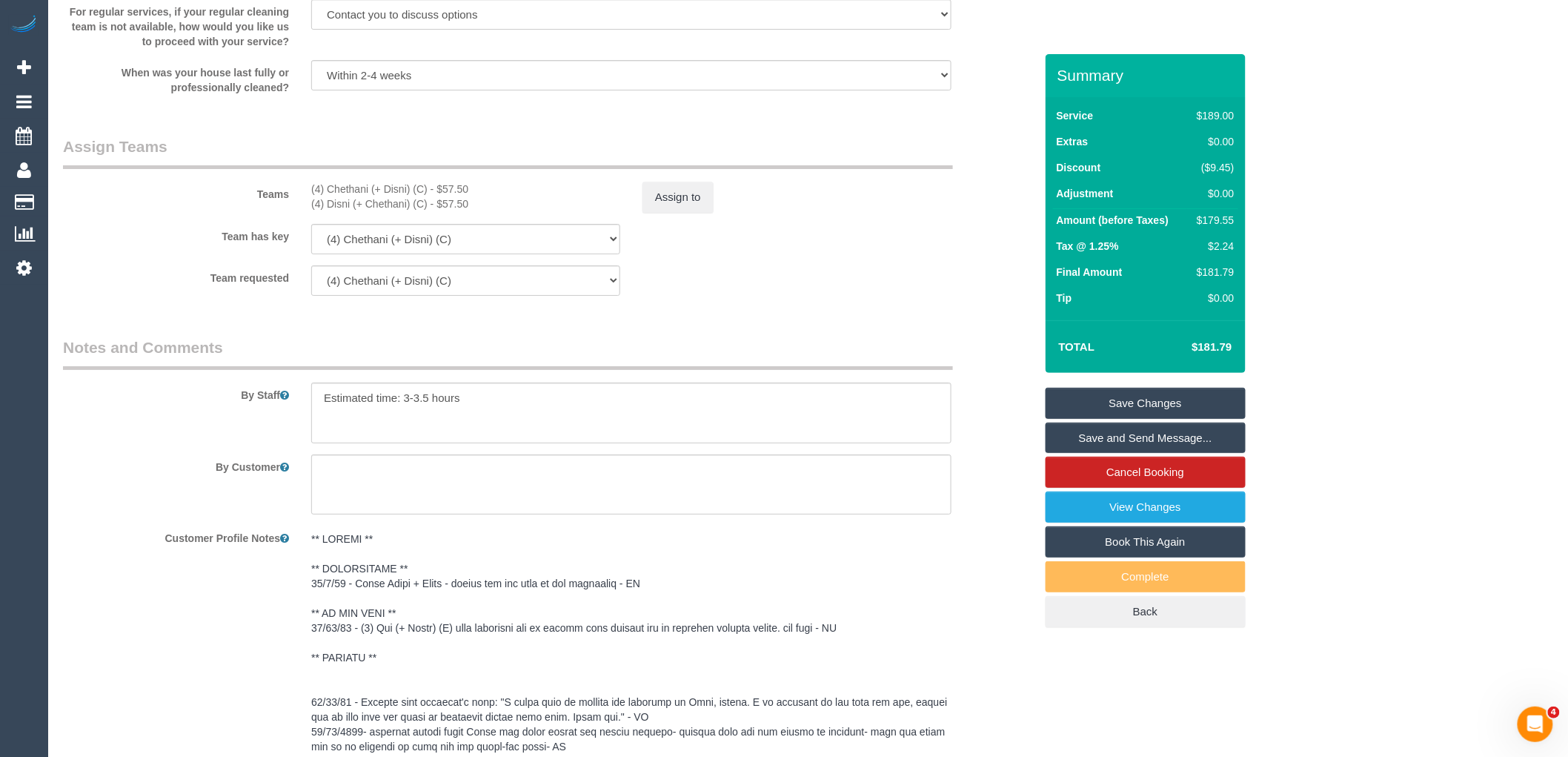
drag, startPoint x: 427, startPoint y: 206, endPoint x: 291, endPoint y: 211, distance: 136.1
click at [291, 211] on div "Teams (4) Chethani (+ Disni) (C) - $57.50 (4) Disni (+ Chethani) (C) - $57.50 A…" at bounding box center [548, 174] width 993 height 77
copy div "(4) Chethani (+ Disni) (C)"
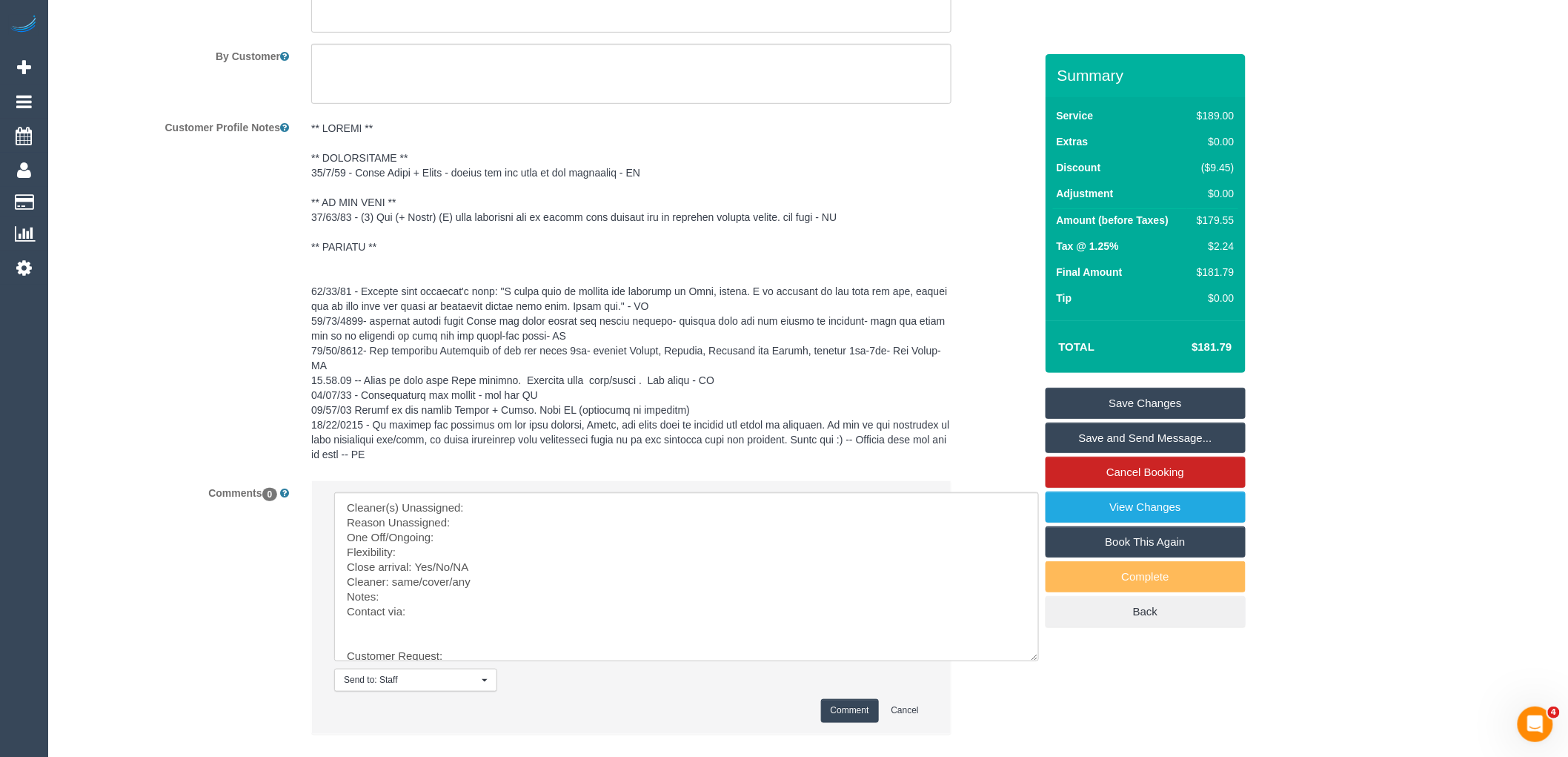
scroll to position [2697, 0]
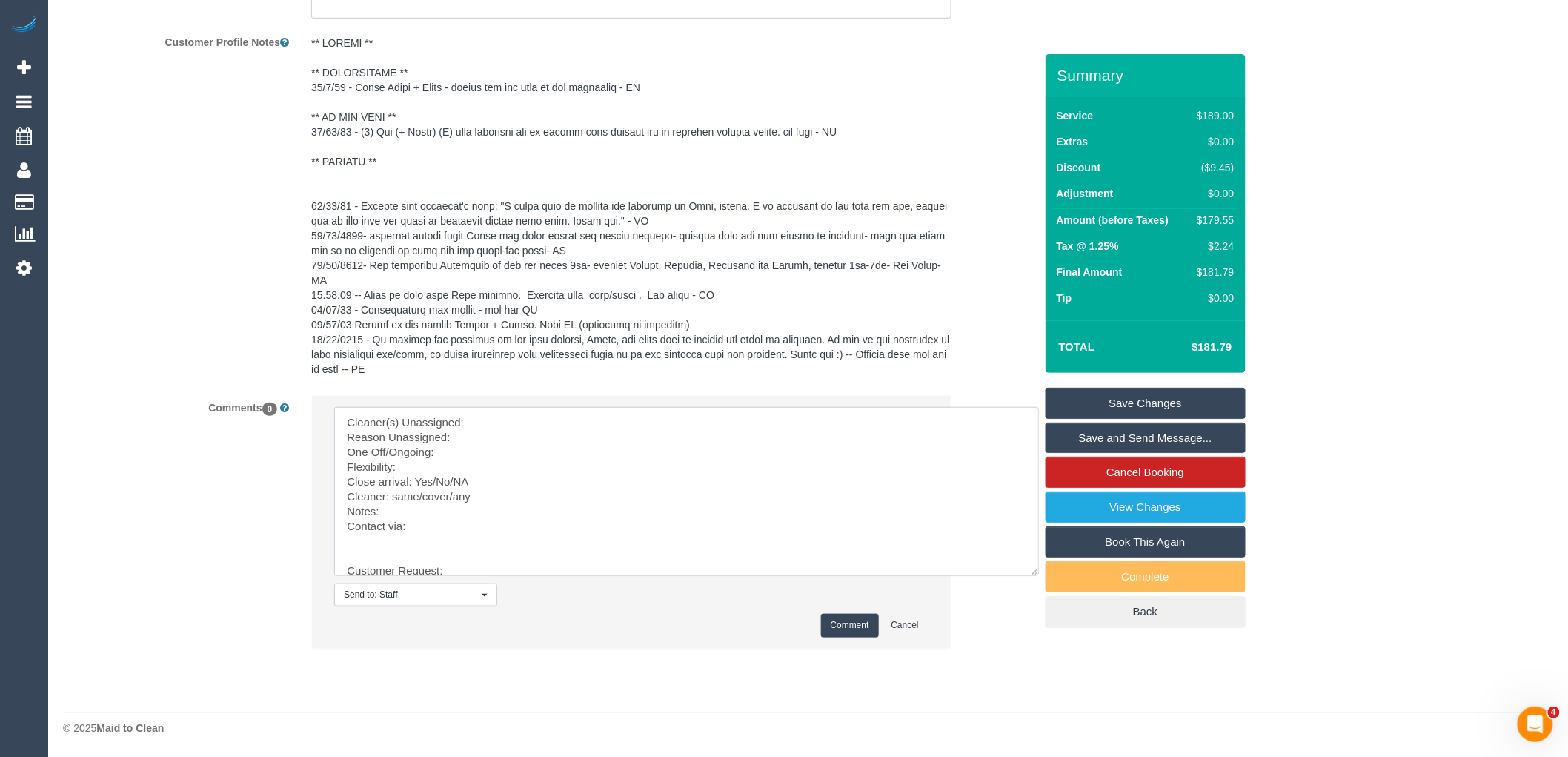
click at [510, 413] on textarea at bounding box center [687, 491] width 705 height 169
paste textarea "(4) Chethani (+ Disni) (C)"
drag, startPoint x: 371, startPoint y: 547, endPoint x: 486, endPoint y: 535, distance: 115.6
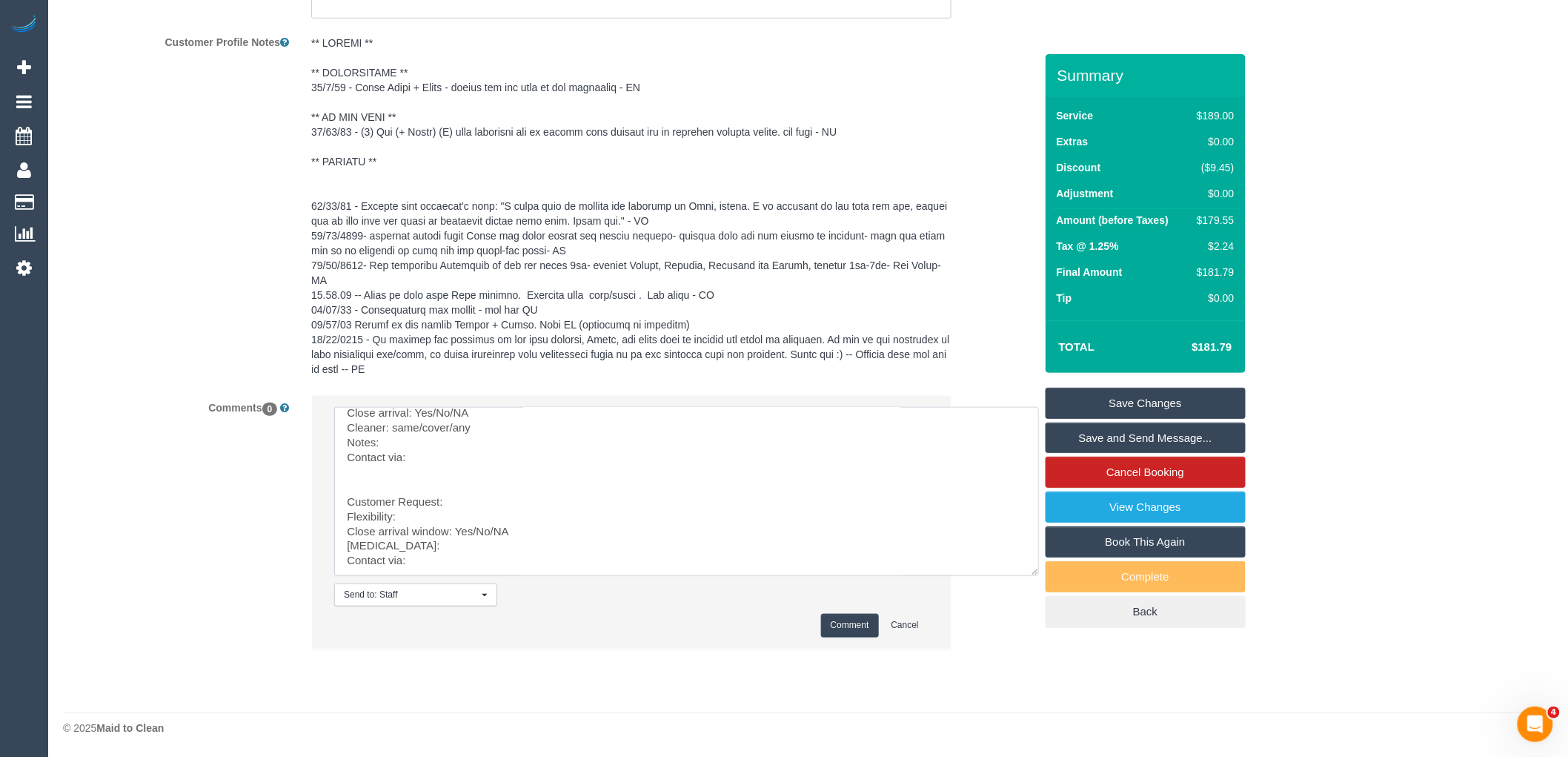
click at [475, 458] on textarea at bounding box center [687, 491] width 705 height 169
drag, startPoint x: 366, startPoint y: 470, endPoint x: 433, endPoint y: 568, distance: 118.7
click at [433, 568] on textarea at bounding box center [687, 491] width 705 height 169
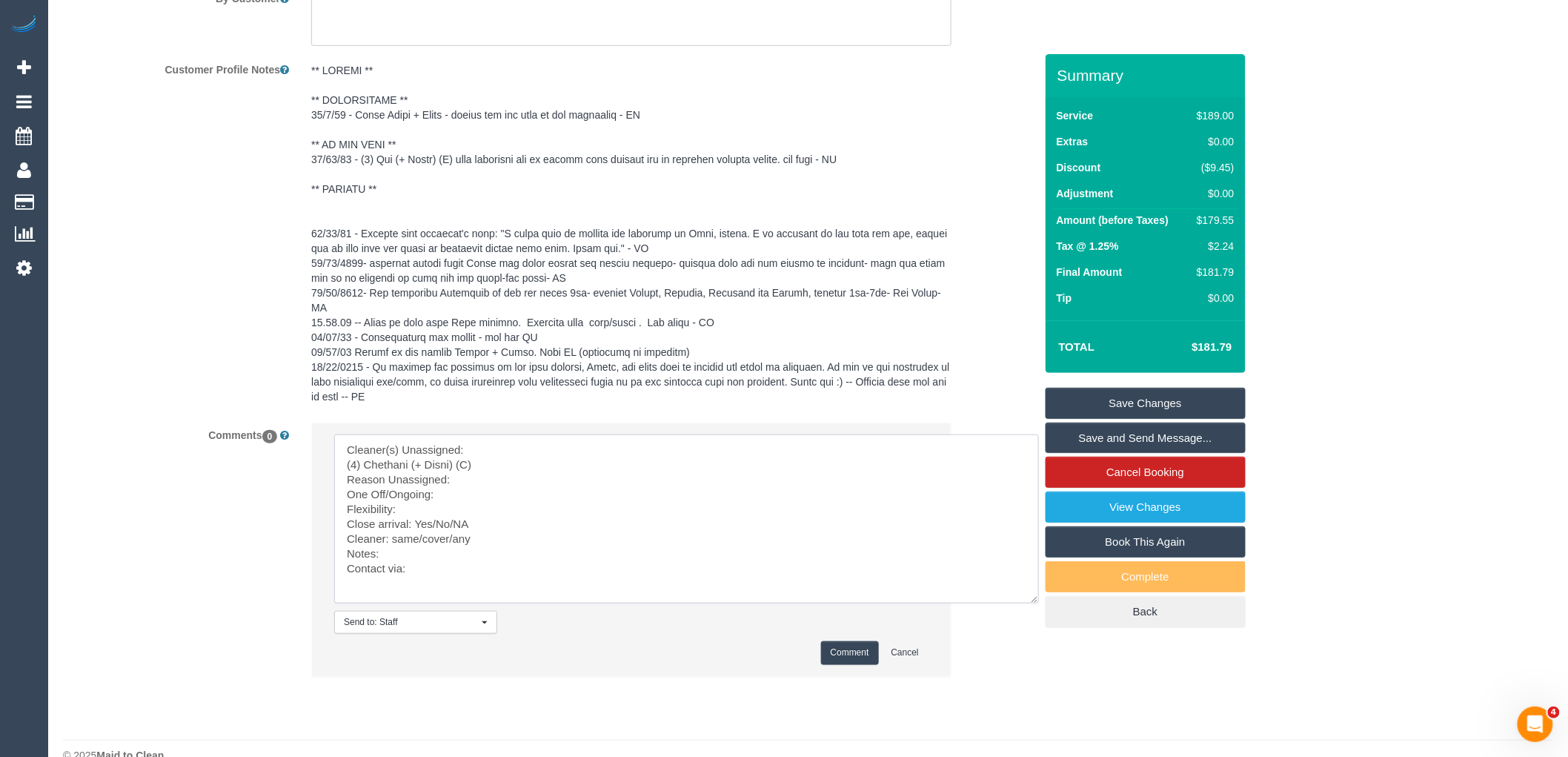
scroll to position [2614, 0]
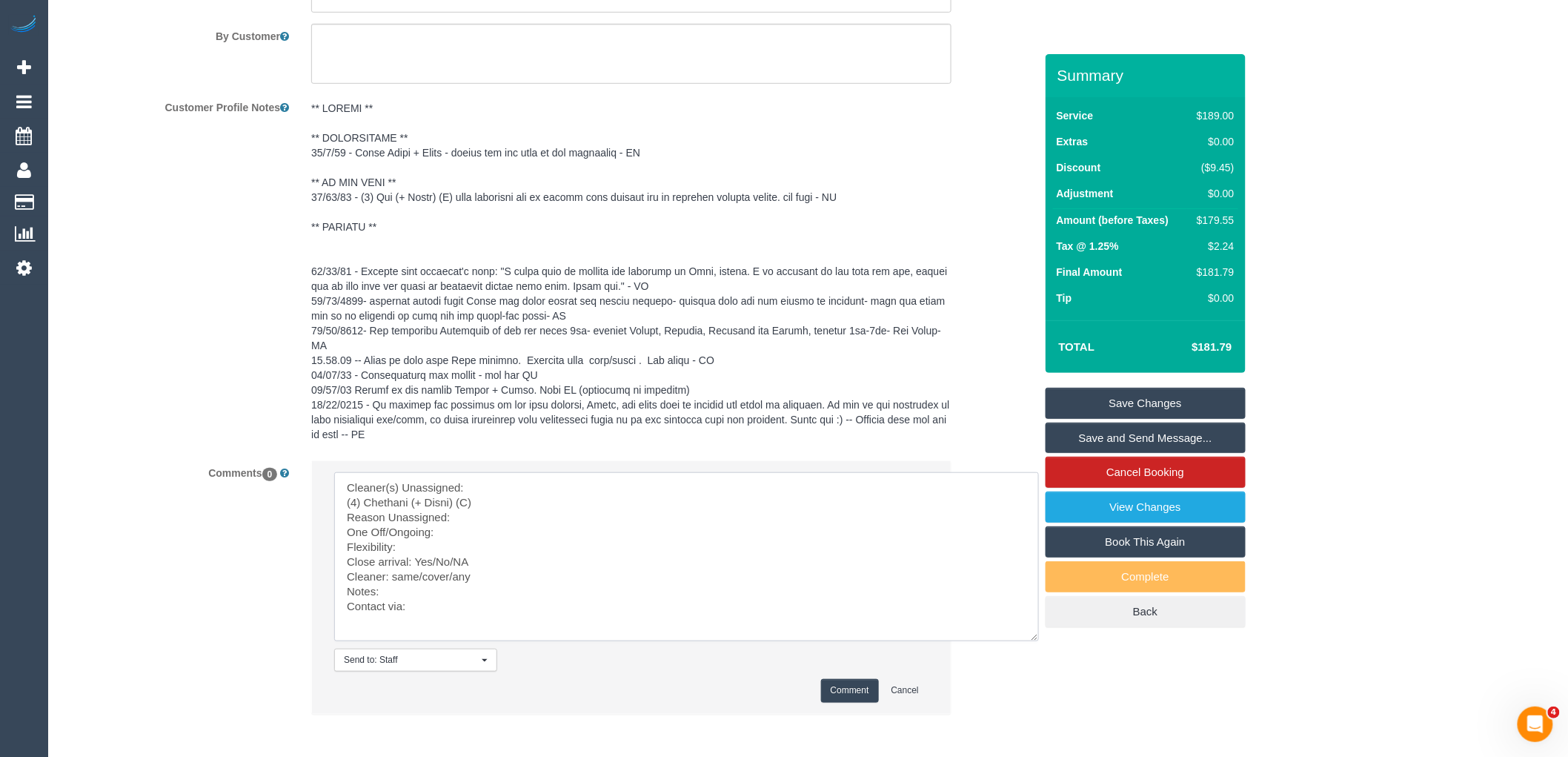
click at [342, 516] on textarea at bounding box center [687, 557] width 705 height 169
click at [514, 523] on textarea at bounding box center [687, 557] width 705 height 169
click at [468, 531] on textarea at bounding box center [687, 557] width 705 height 169
click at [424, 553] on textarea at bounding box center [687, 557] width 705 height 169
drag, startPoint x: 465, startPoint y: 572, endPoint x: 433, endPoint y: 559, distance: 34.5
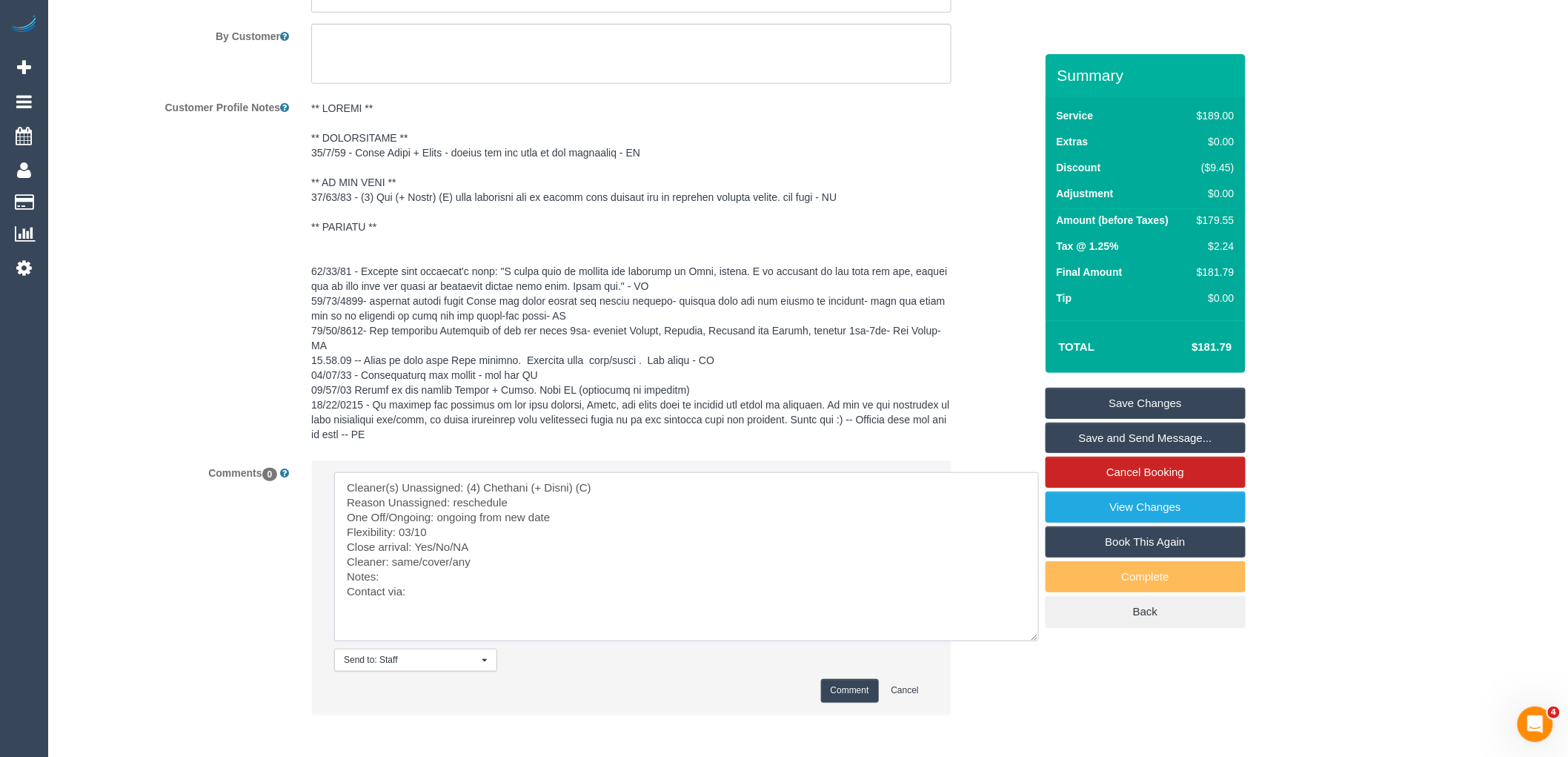
click at [433, 559] on textarea at bounding box center [687, 557] width 705 height 169
drag, startPoint x: 452, startPoint y: 574, endPoint x: 396, endPoint y: 577, distance: 56.1
click at [396, 577] on textarea at bounding box center [687, 557] width 705 height 169
click at [457, 581] on textarea at bounding box center [687, 557] width 705 height 169
click at [443, 613] on textarea at bounding box center [687, 557] width 705 height 169
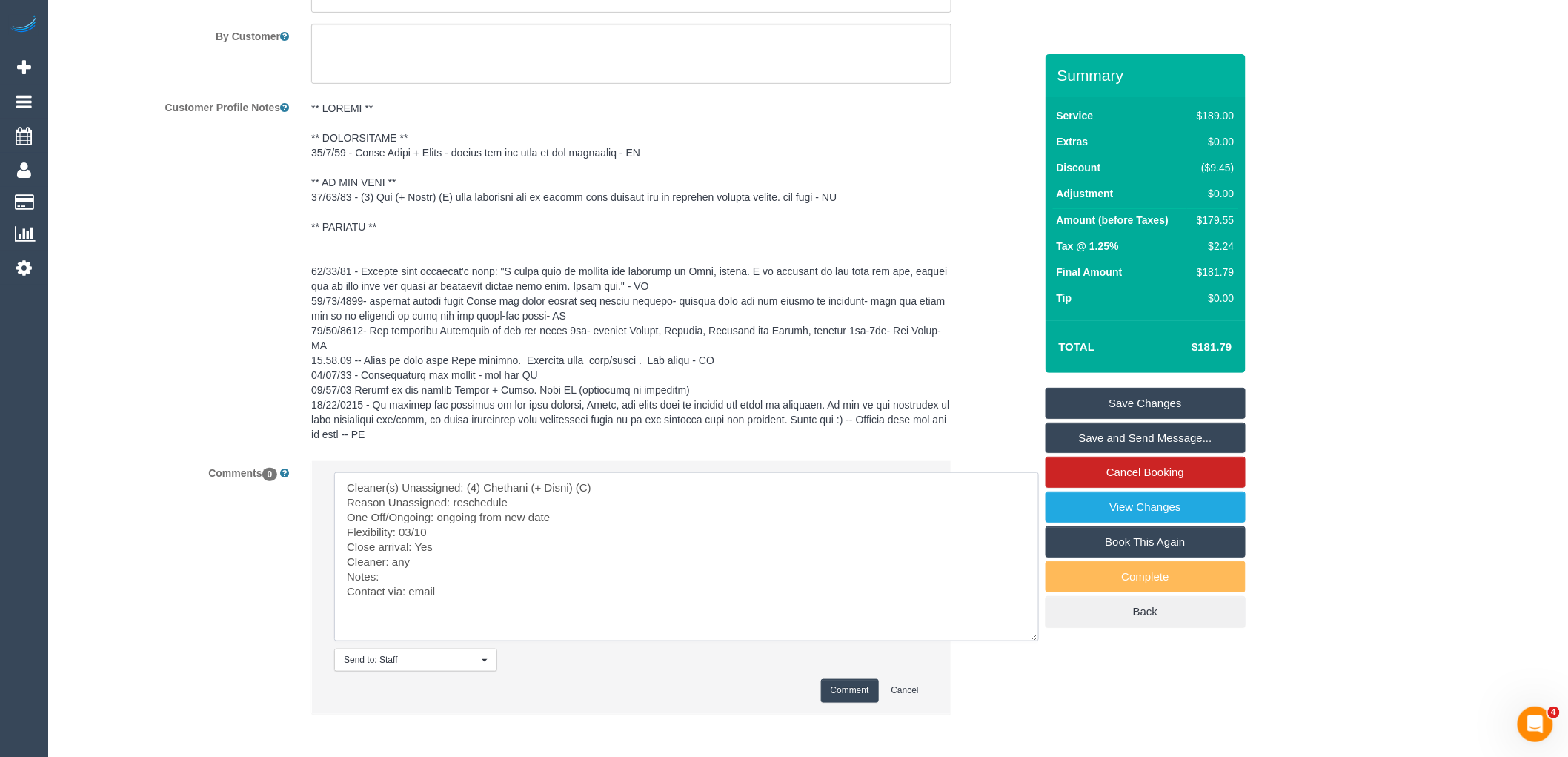
click at [417, 589] on textarea at bounding box center [687, 557] width 705 height 169
click at [420, 591] on textarea at bounding box center [687, 557] width 705 height 169
drag, startPoint x: 438, startPoint y: 586, endPoint x: 444, endPoint y: 591, distance: 7.8
click at [438, 586] on textarea at bounding box center [687, 557] width 705 height 169
click at [449, 595] on textarea at bounding box center [687, 557] width 705 height 169
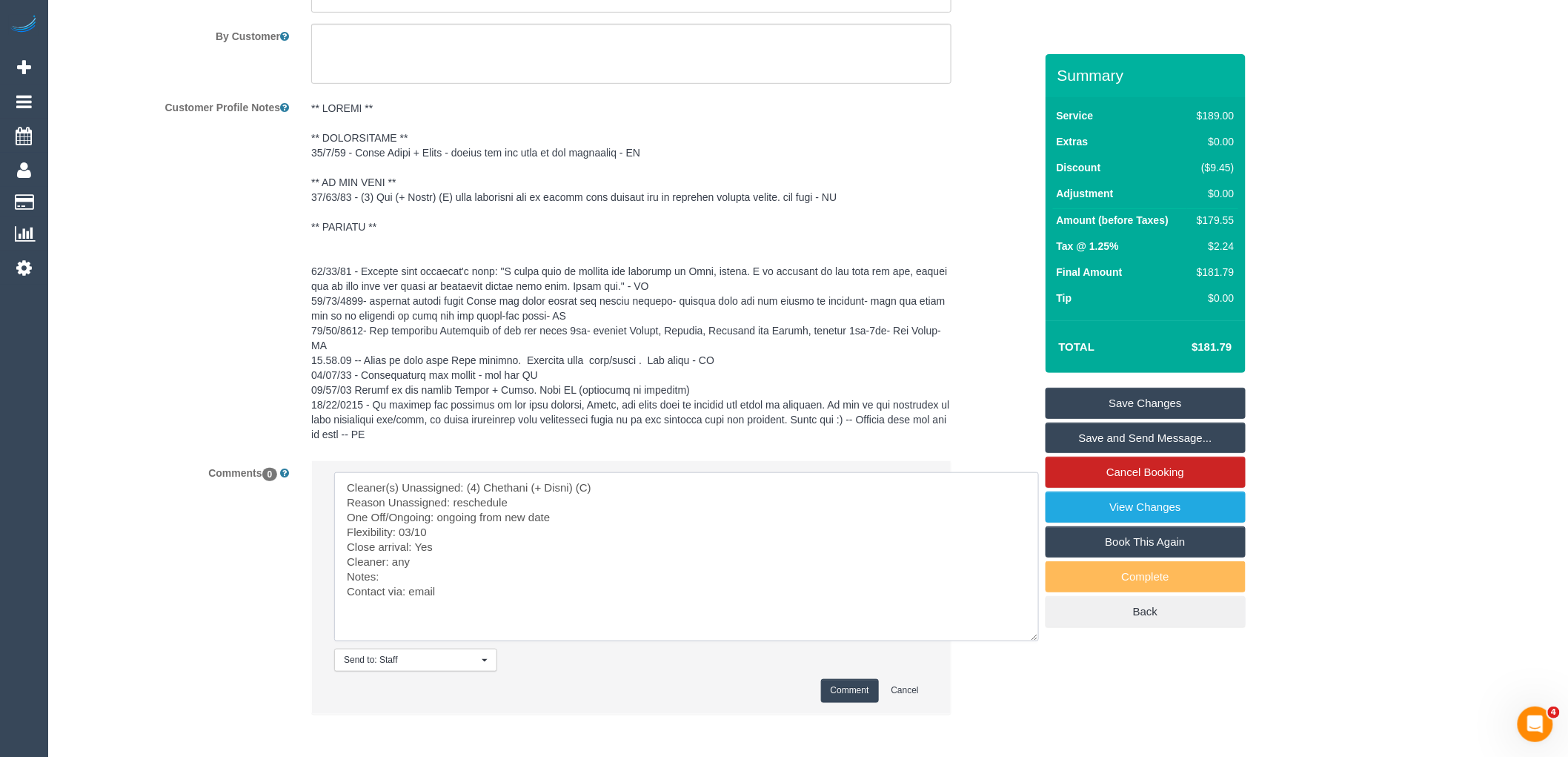
paste textarea "cnv_qcpv5vz"
type textarea "Cleaner(s) Unassigned: (4) Chethani (+ Disni) (C) Reason Unassigned: reschedule…"
click at [871, 702] on button "Comment" at bounding box center [850, 691] width 58 height 23
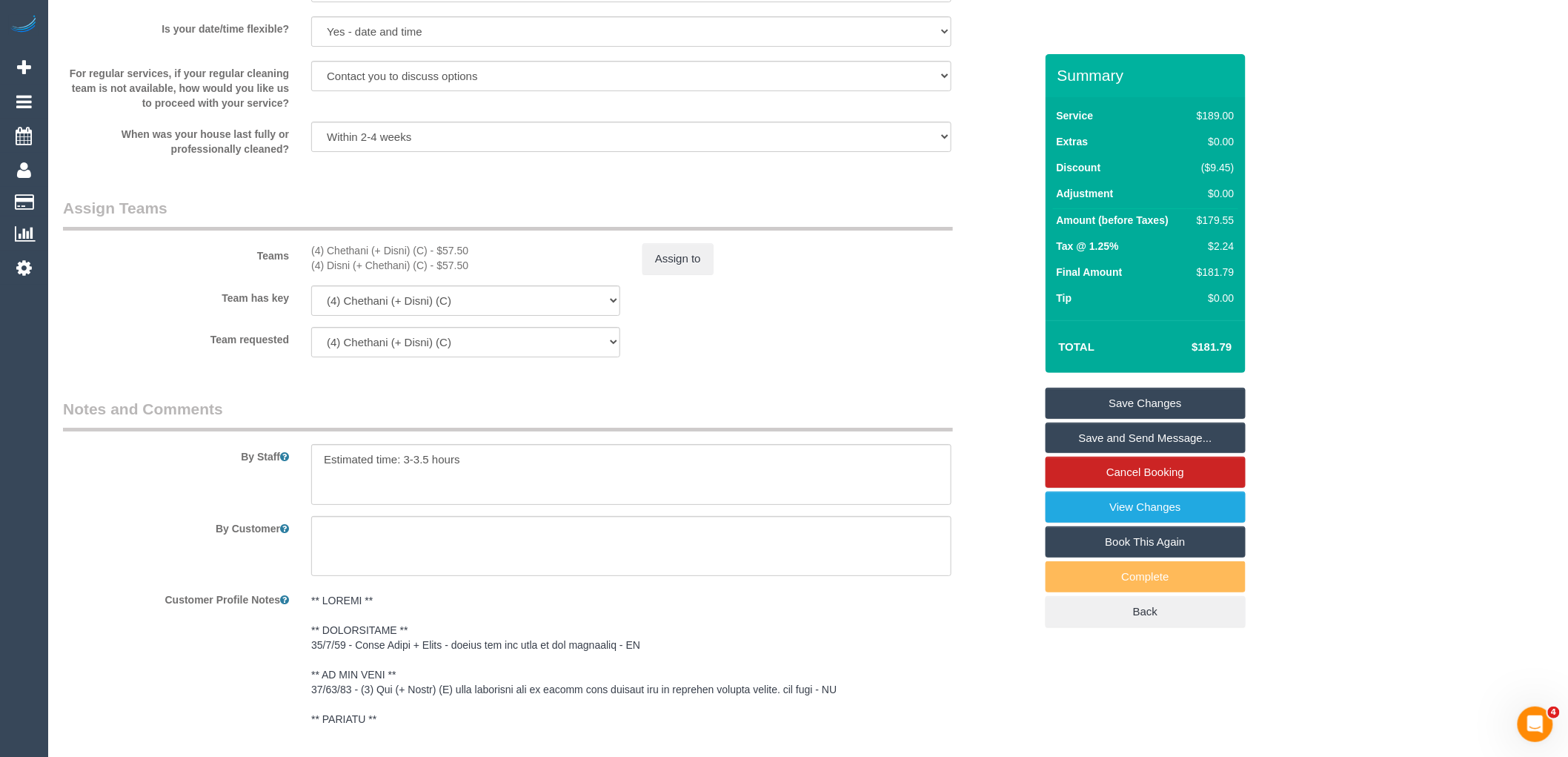
scroll to position [2119, 0]
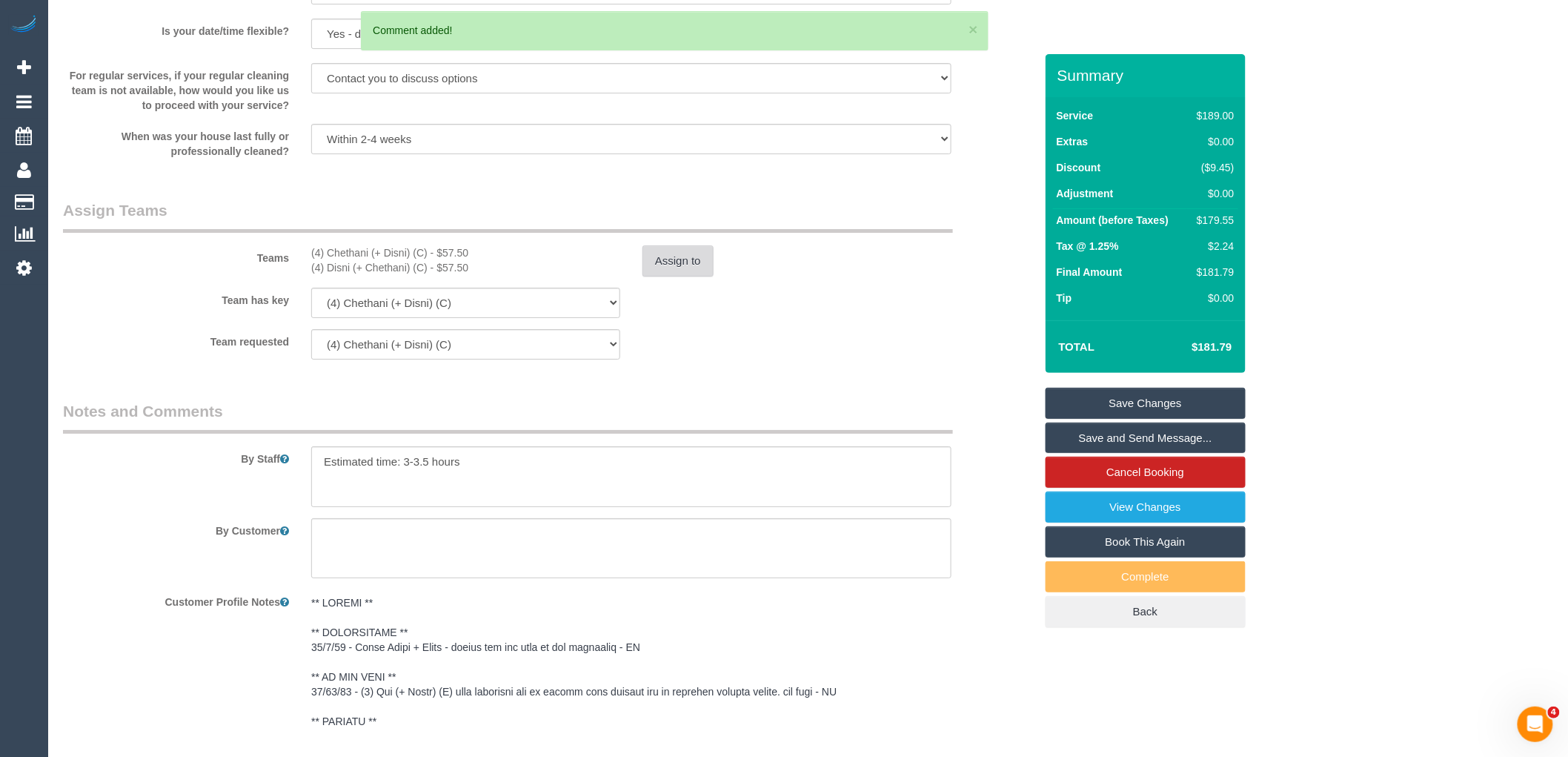
click at [695, 276] on button "Assign to" at bounding box center [678, 261] width 71 height 31
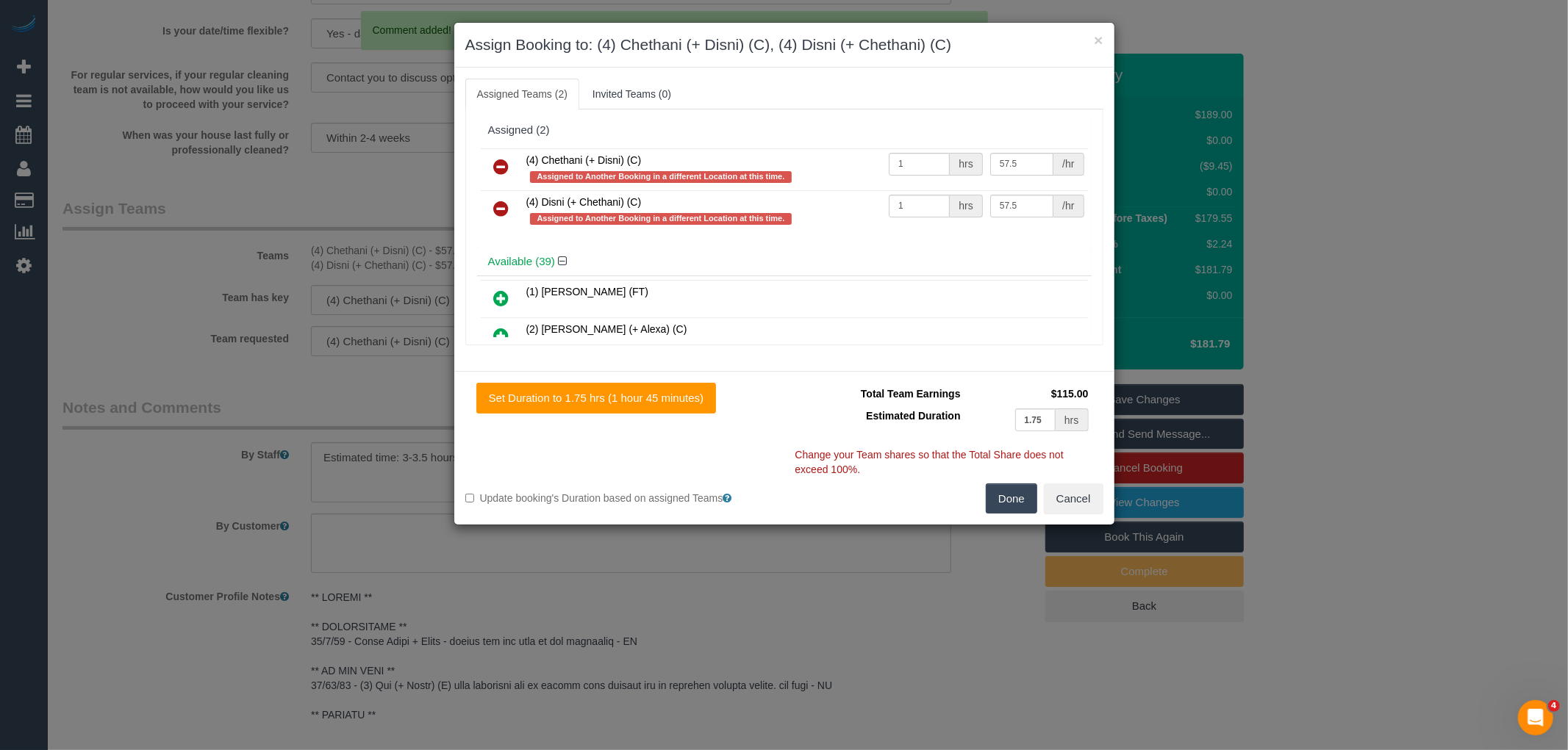
click at [508, 156] on link at bounding box center [502, 167] width 34 height 29
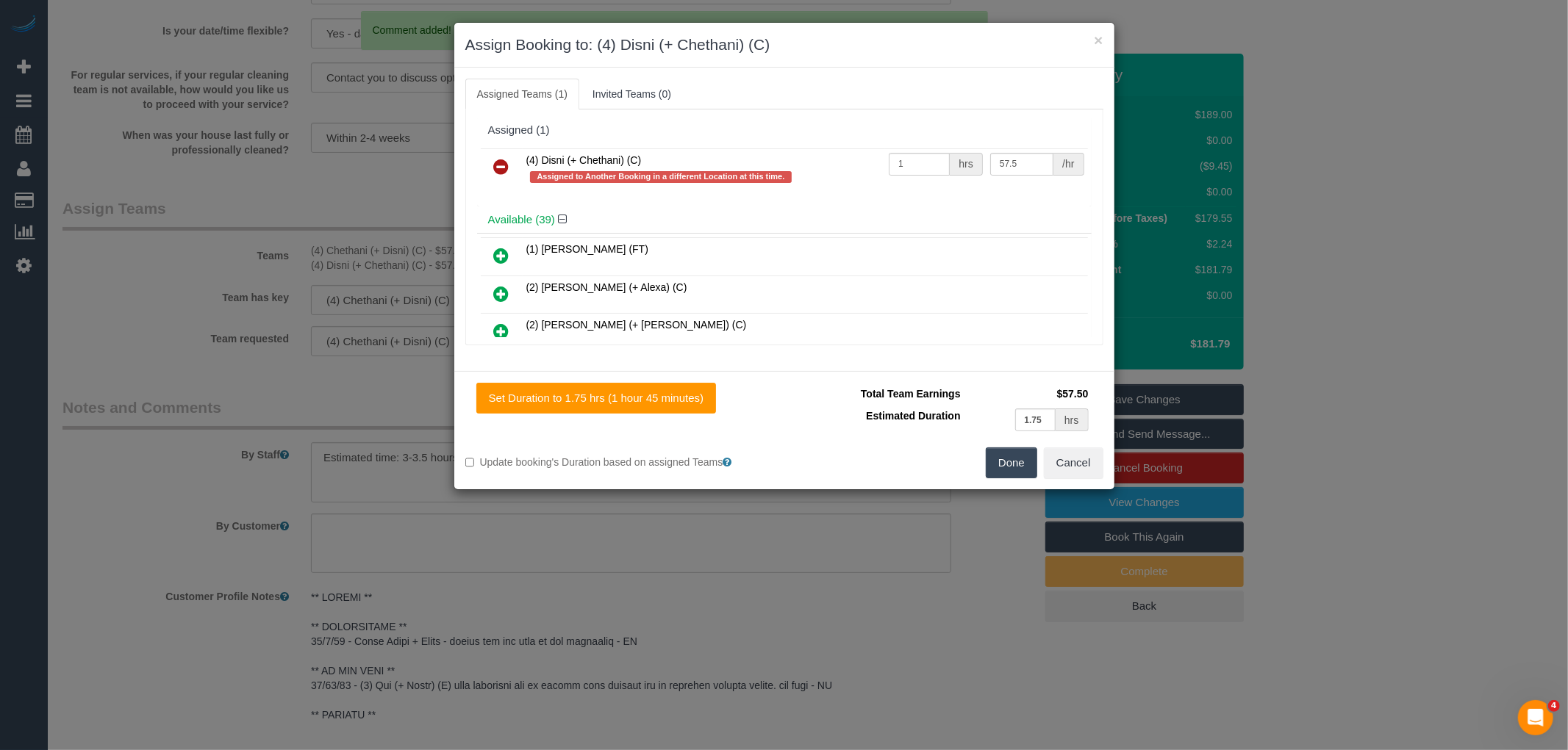
click at [508, 156] on link at bounding box center [502, 167] width 34 height 29
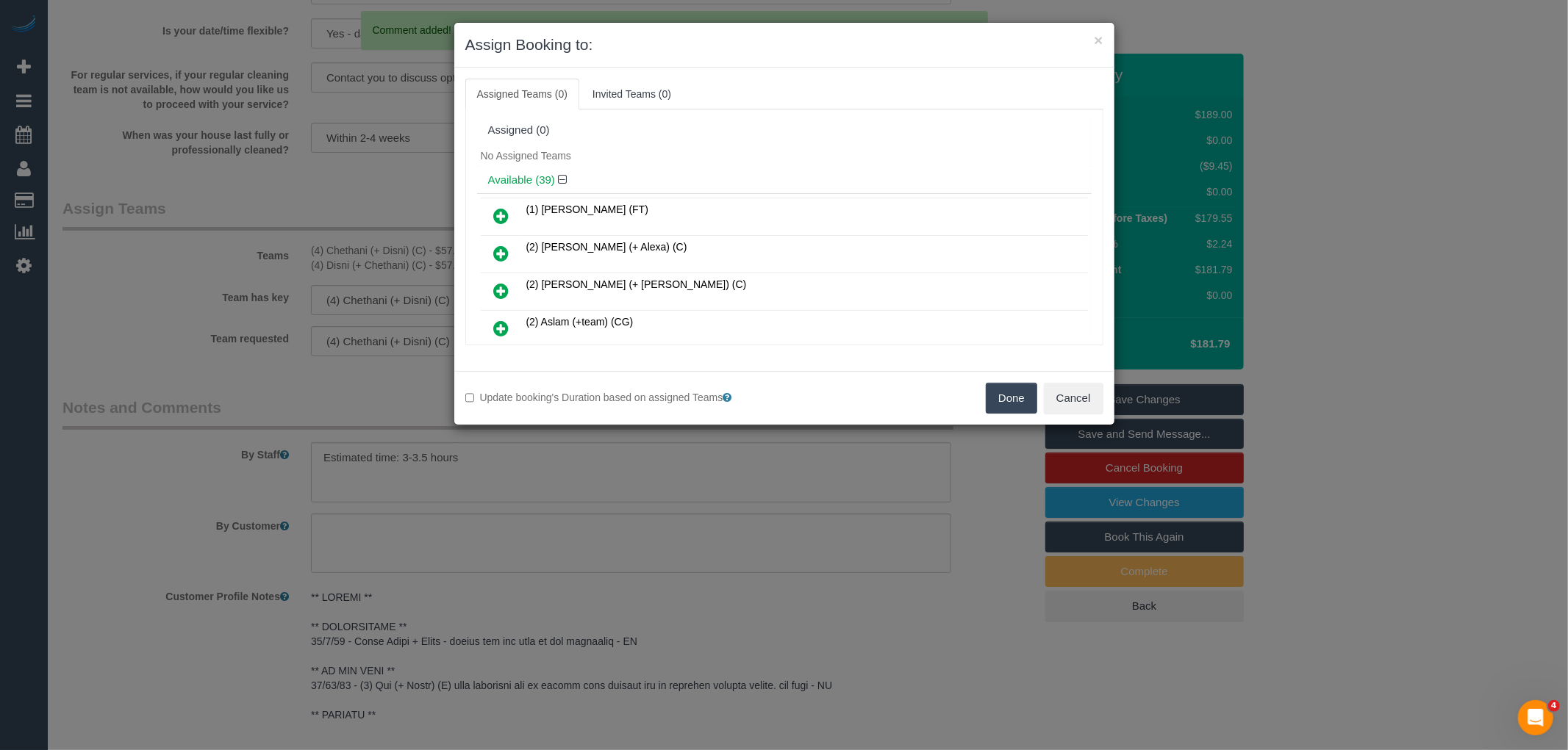
click at [991, 397] on button "Done" at bounding box center [1010, 398] width 51 height 31
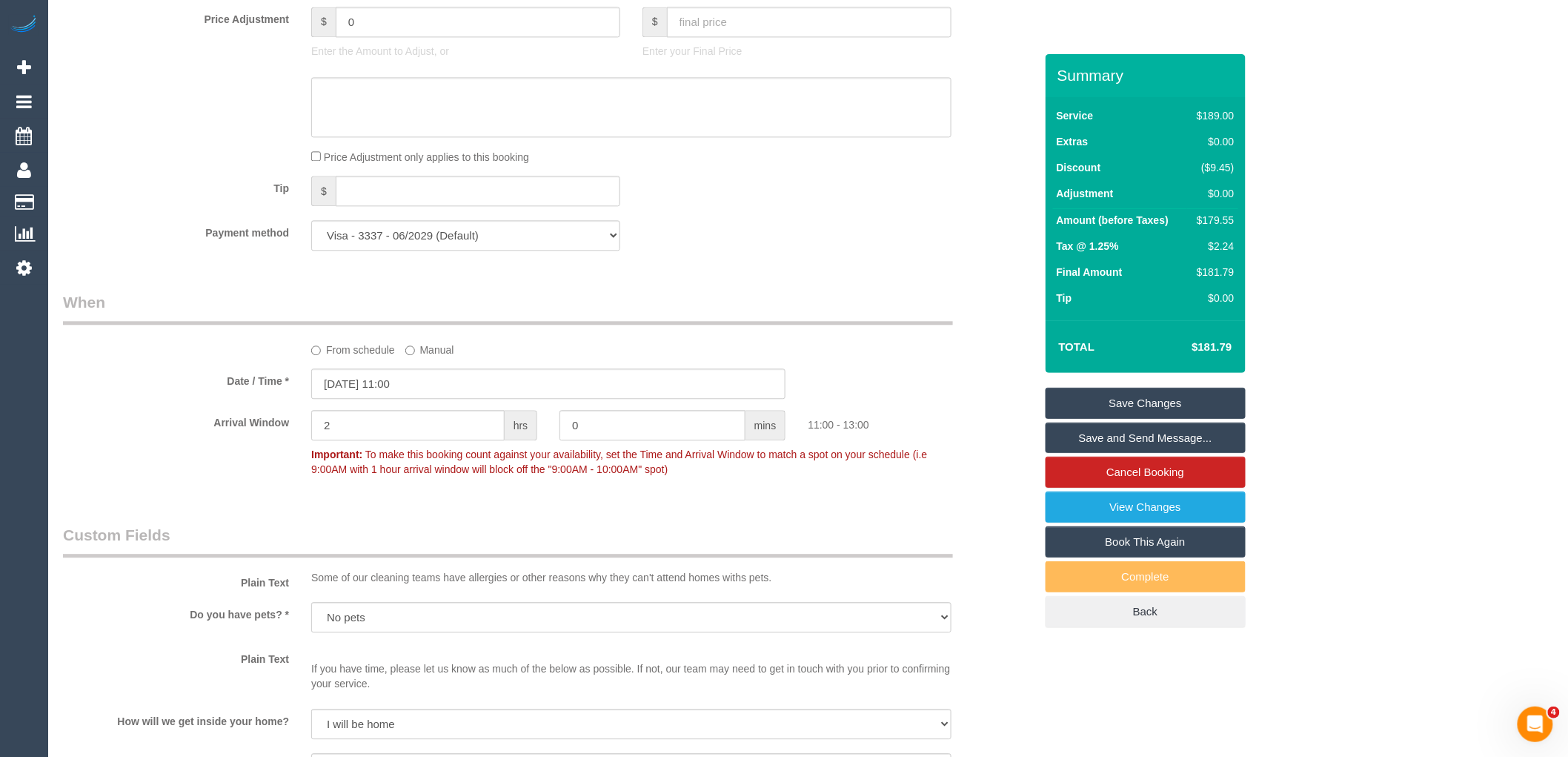
scroll to position [1532, 0]
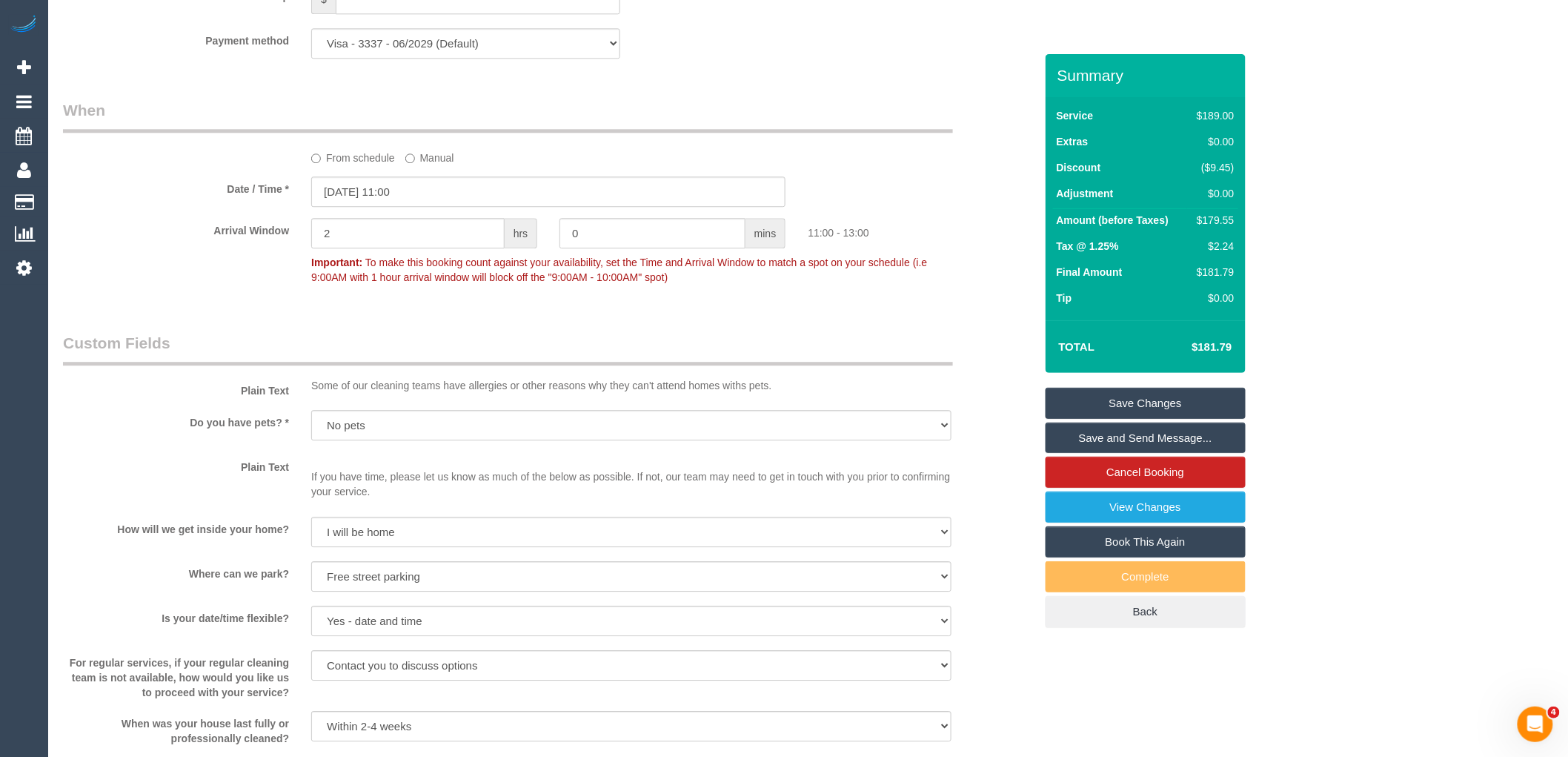
drag, startPoint x: 373, startPoint y: 174, endPoint x: 400, endPoint y: 189, distance: 30.9
click at [373, 166] on label "From schedule" at bounding box center [353, 155] width 84 height 20
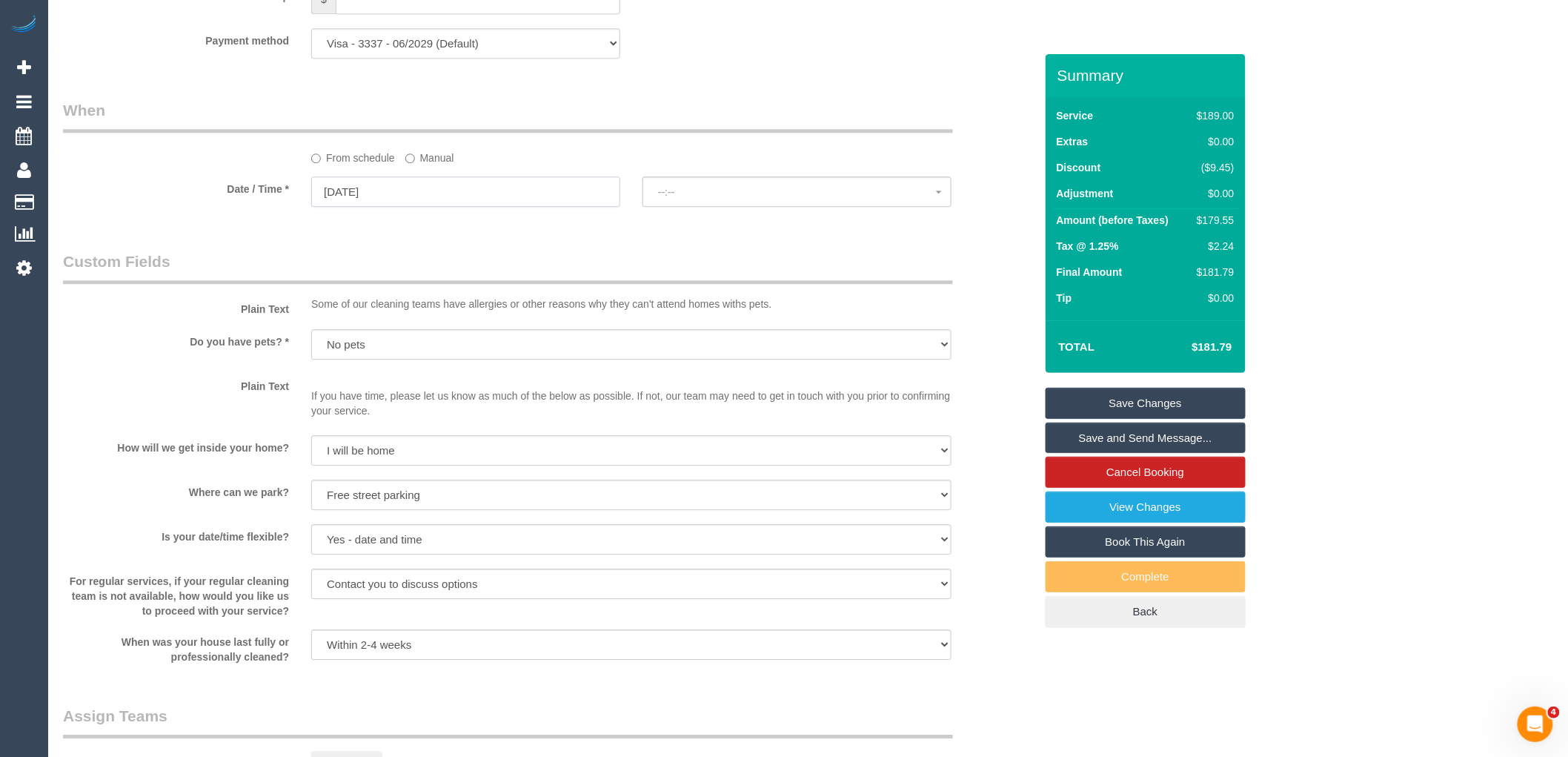
click at [449, 207] on input "26/09/2025" at bounding box center [466, 191] width 309 height 30
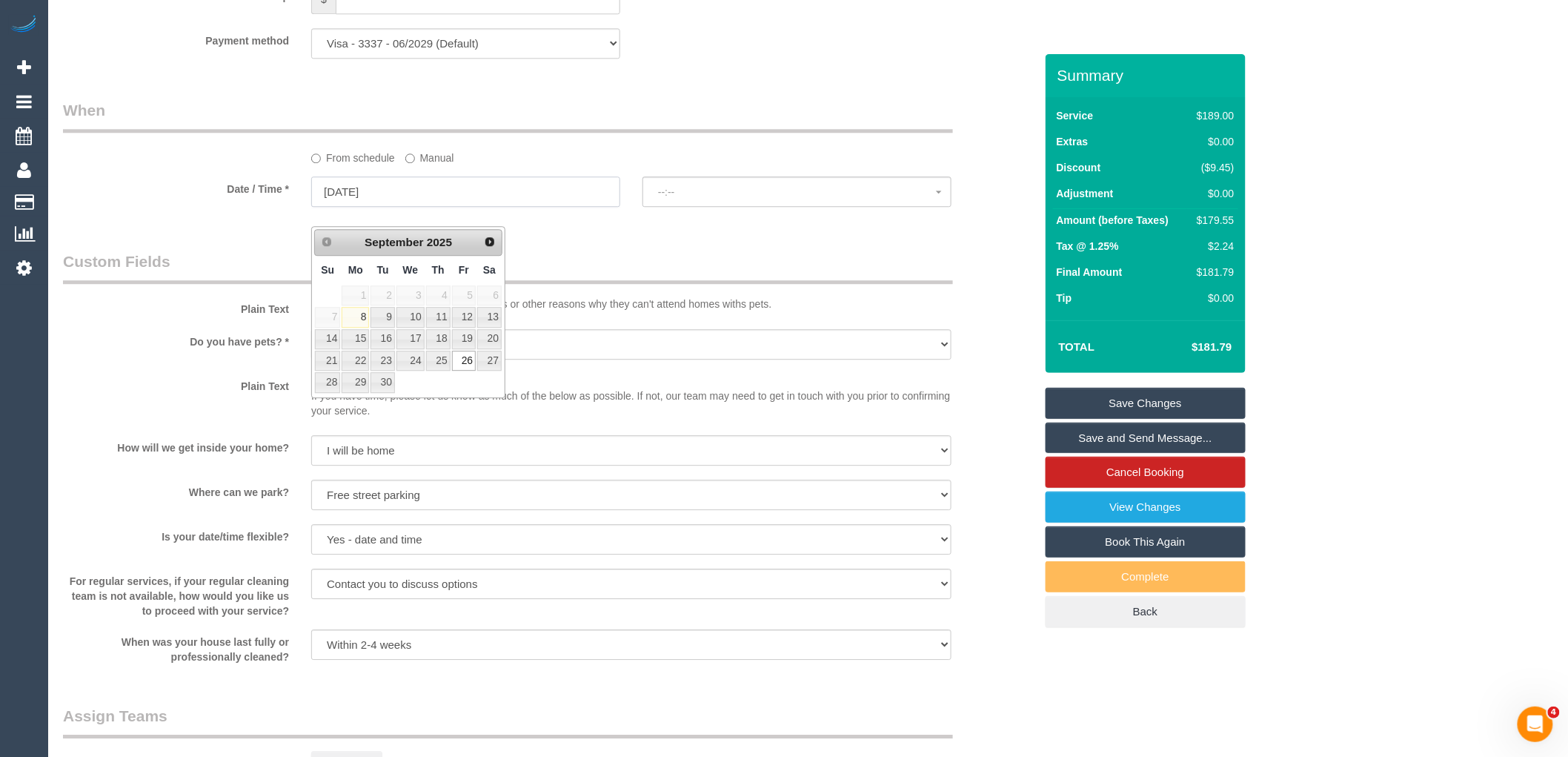
select select "spot18"
click at [488, 242] on span "Next" at bounding box center [490, 241] width 11 height 11
click at [469, 295] on link "3" at bounding box center [464, 295] width 24 height 20
type input "03/10/2025"
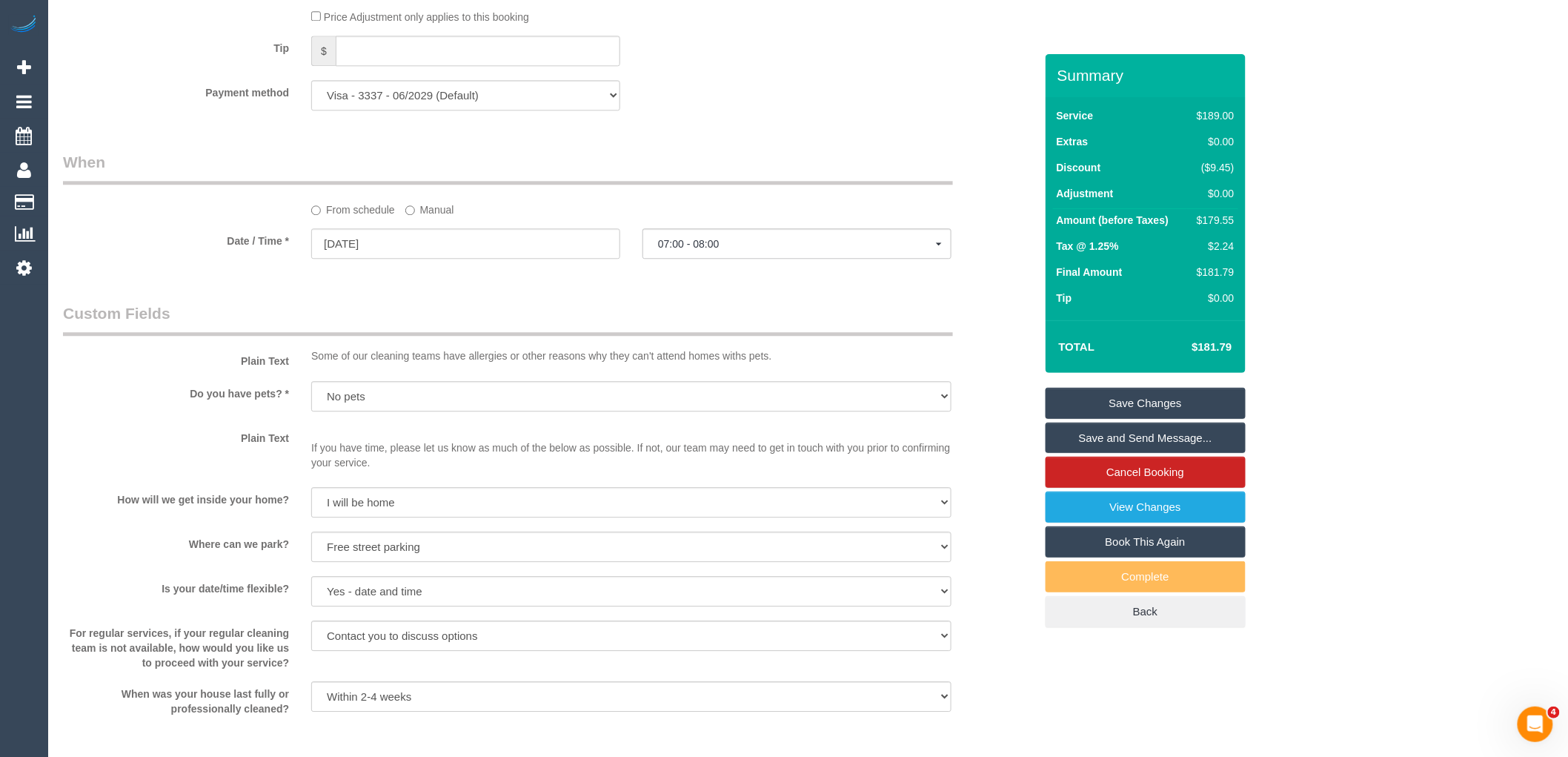
scroll to position [1483, 0]
click at [734, 247] on span "07:00 - 08:00" at bounding box center [797, 241] width 278 height 11
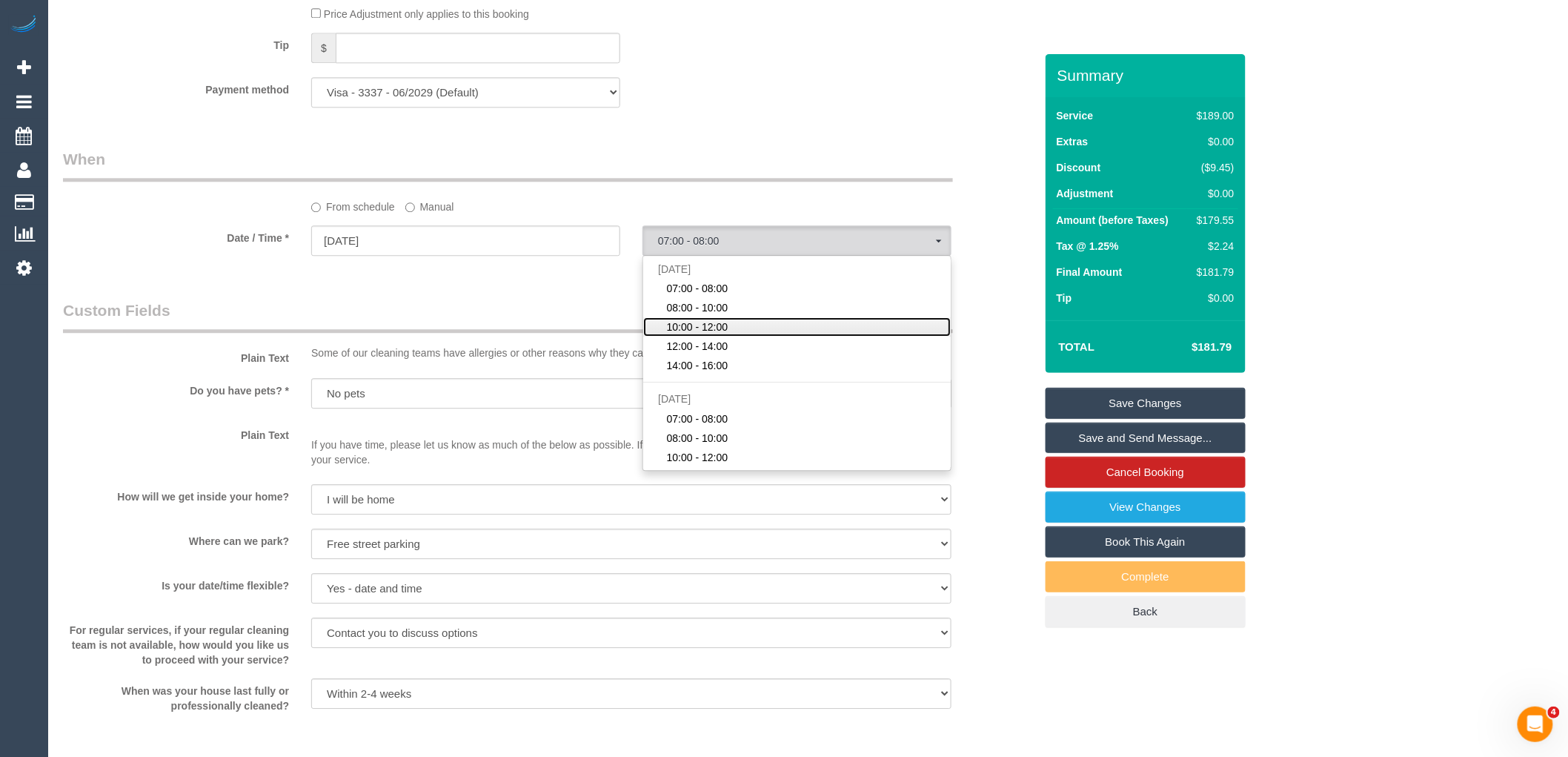
click at [722, 335] on span "10:00 - 12:00" at bounding box center [698, 327] width 61 height 15
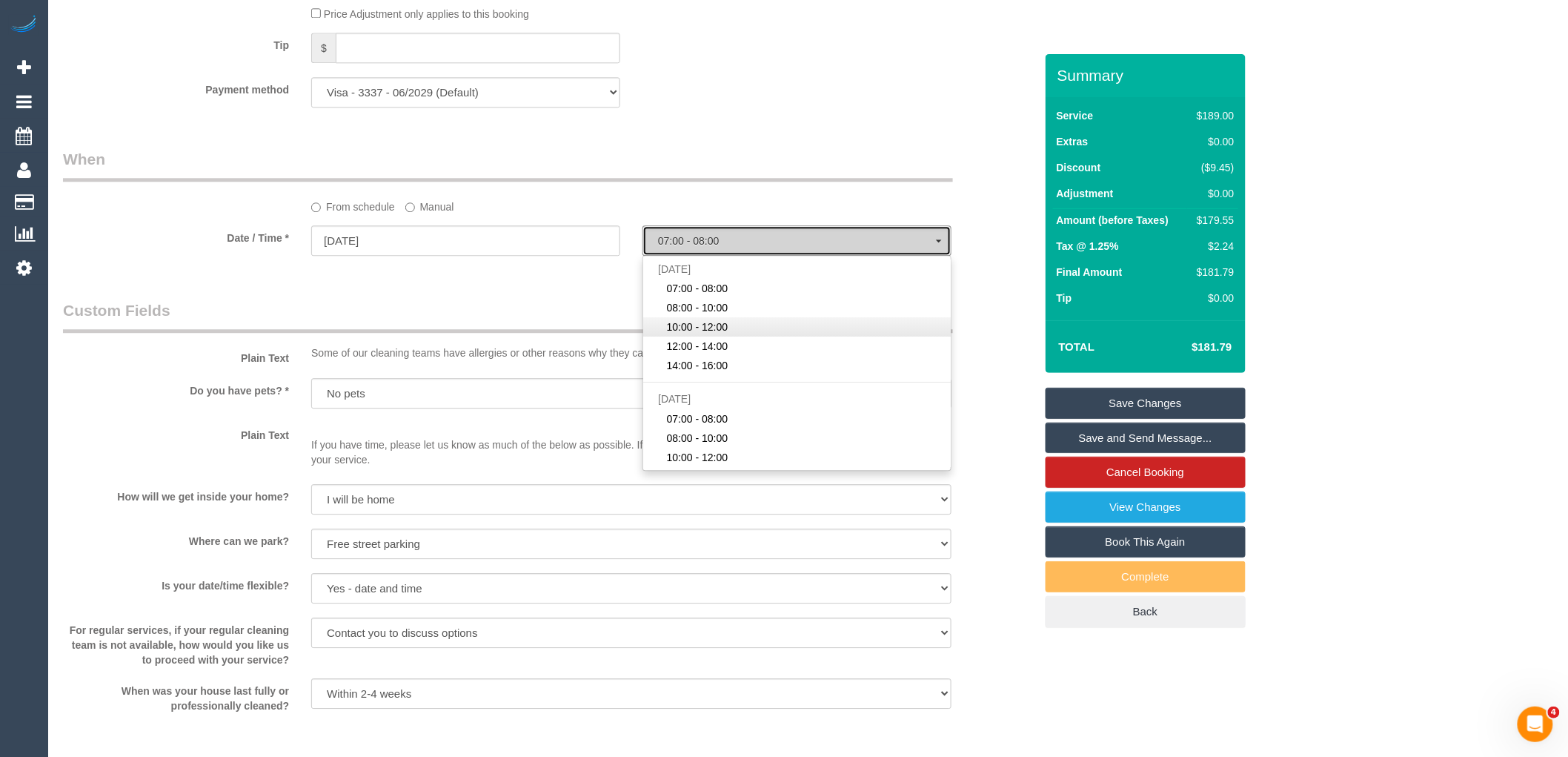
select select "spot37"
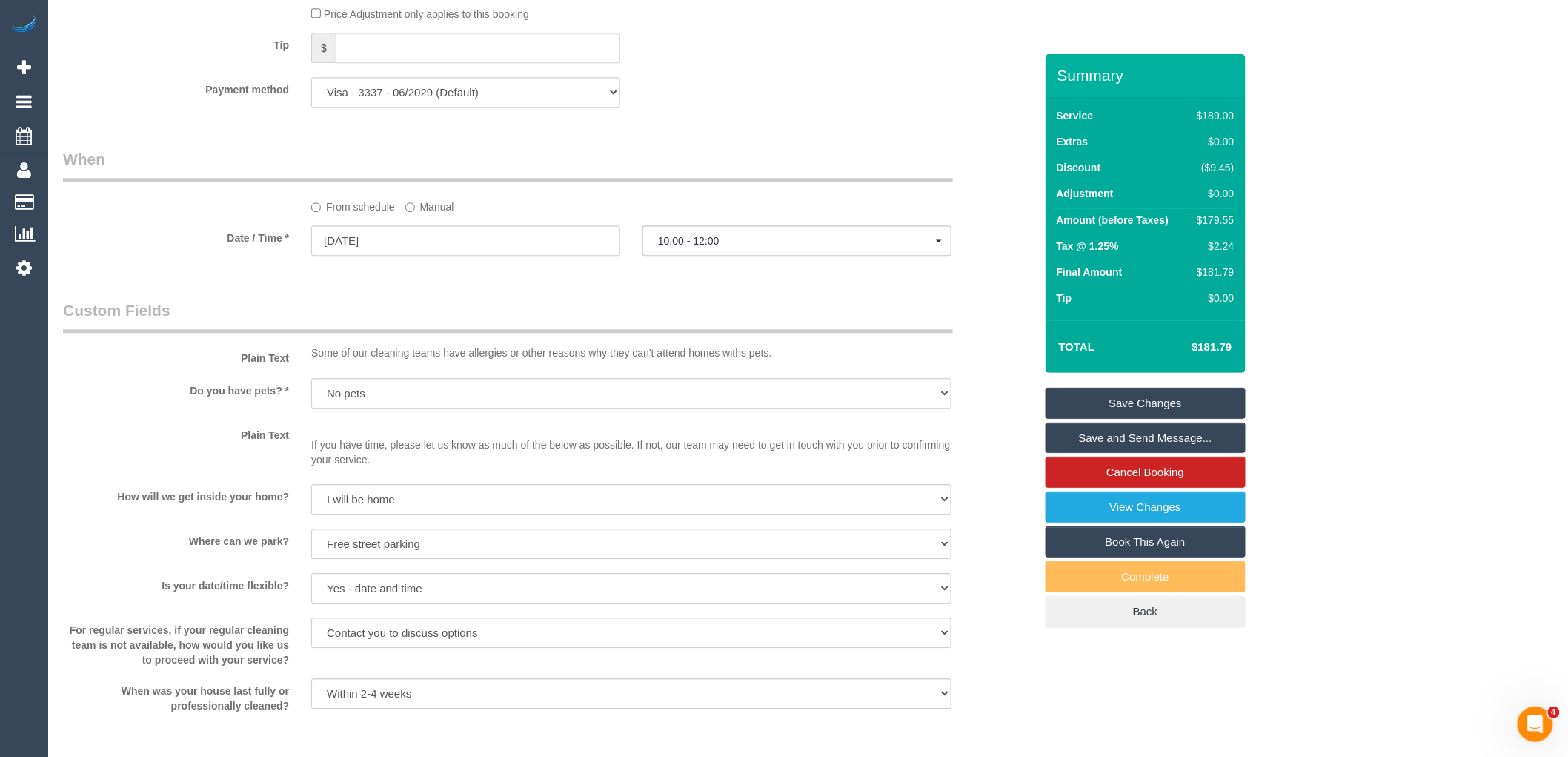
click at [420, 214] on label "Manual" at bounding box center [430, 204] width 49 height 20
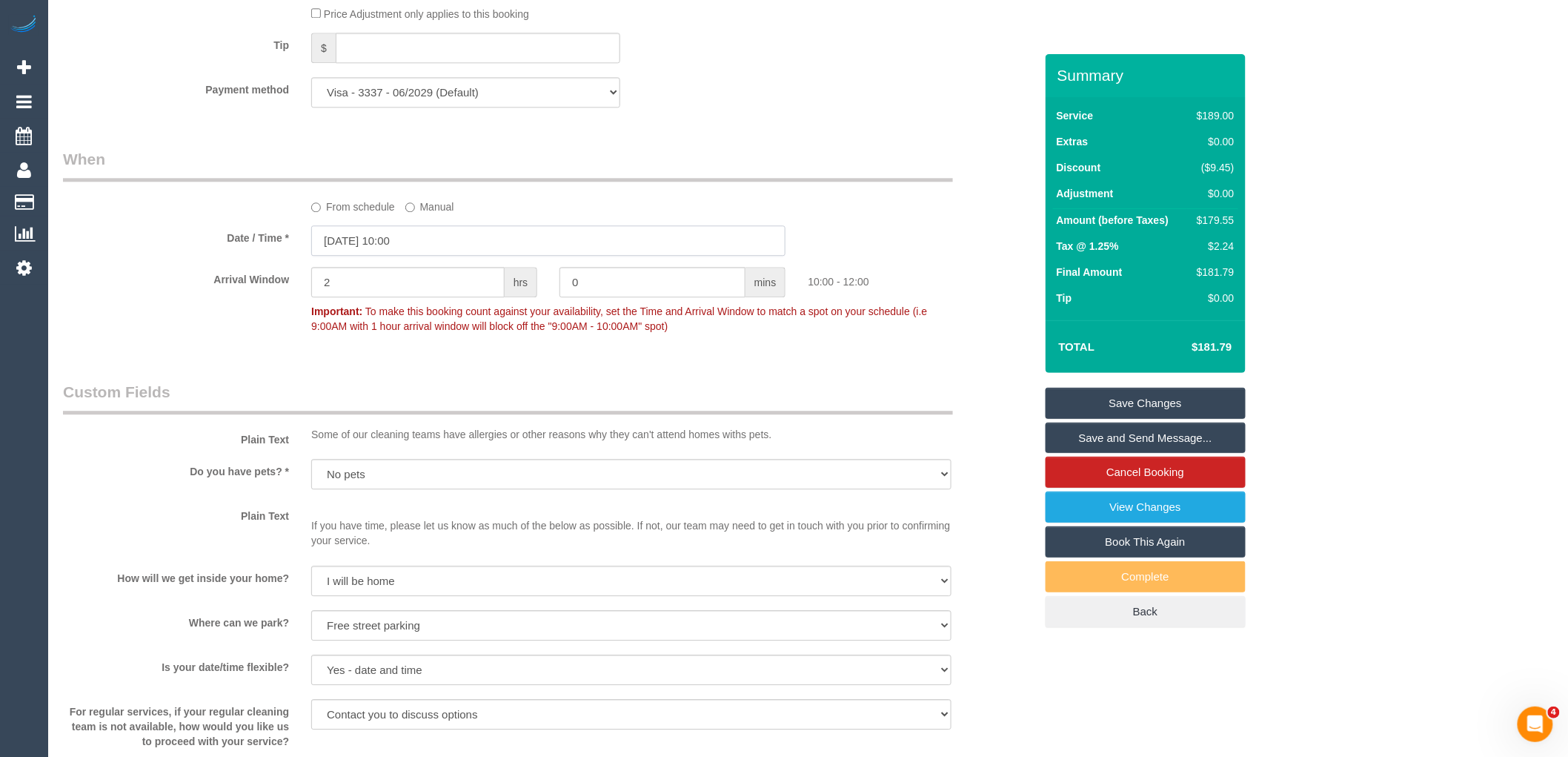
click at [443, 256] on input "03/10/2025 10:00" at bounding box center [548, 240] width 475 height 30
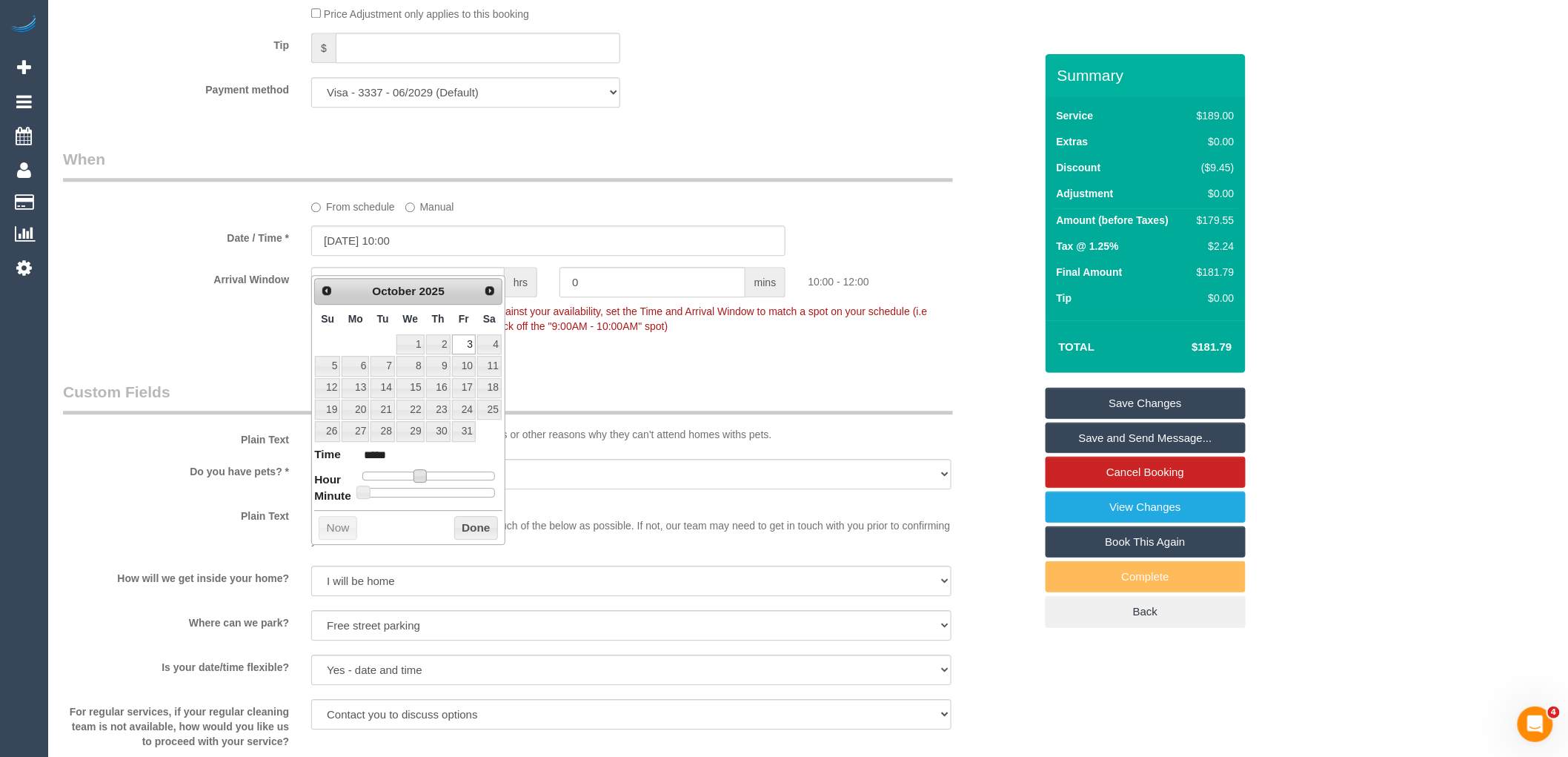
type input "03/10/2025 11:00"
type input "*****"
drag, startPoint x: 416, startPoint y: 473, endPoint x: 464, endPoint y: 527, distance: 72.2
click at [423, 473] on span at bounding box center [420, 476] width 13 height 13
click at [464, 527] on button "Done" at bounding box center [475, 527] width 43 height 24
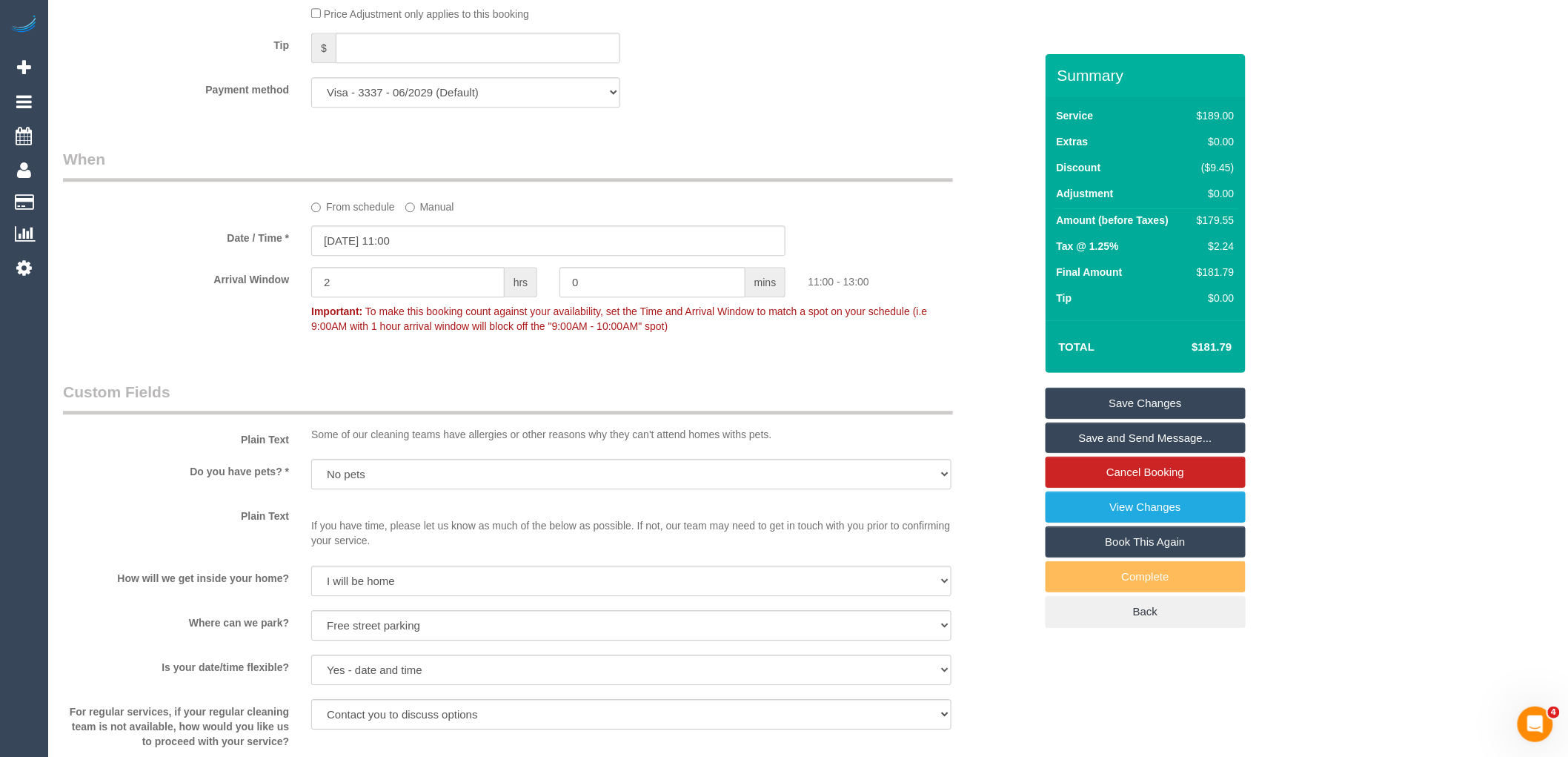
click at [1138, 401] on link "Save Changes" at bounding box center [1146, 404] width 200 height 31
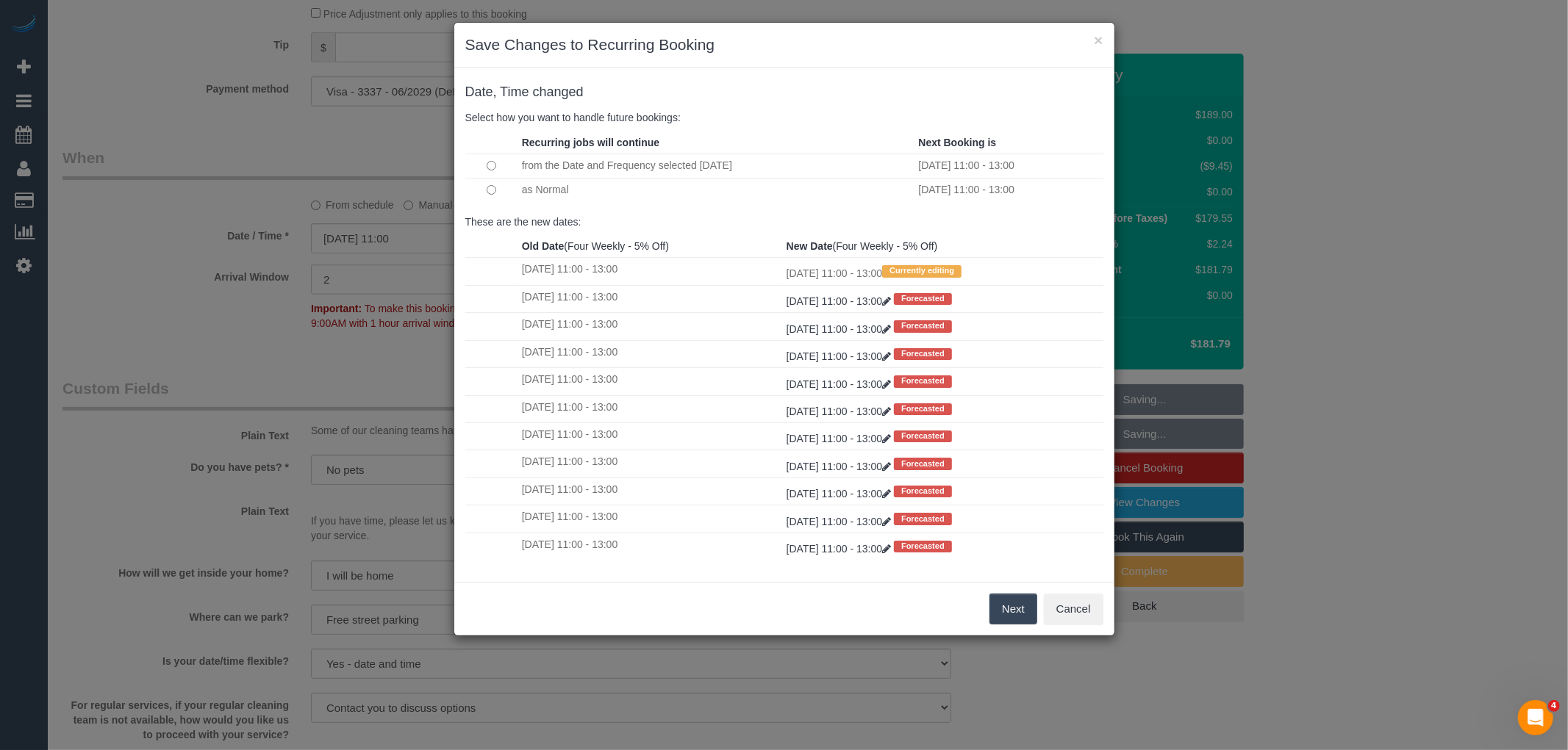
click at [1007, 609] on button "Next" at bounding box center [1013, 609] width 48 height 31
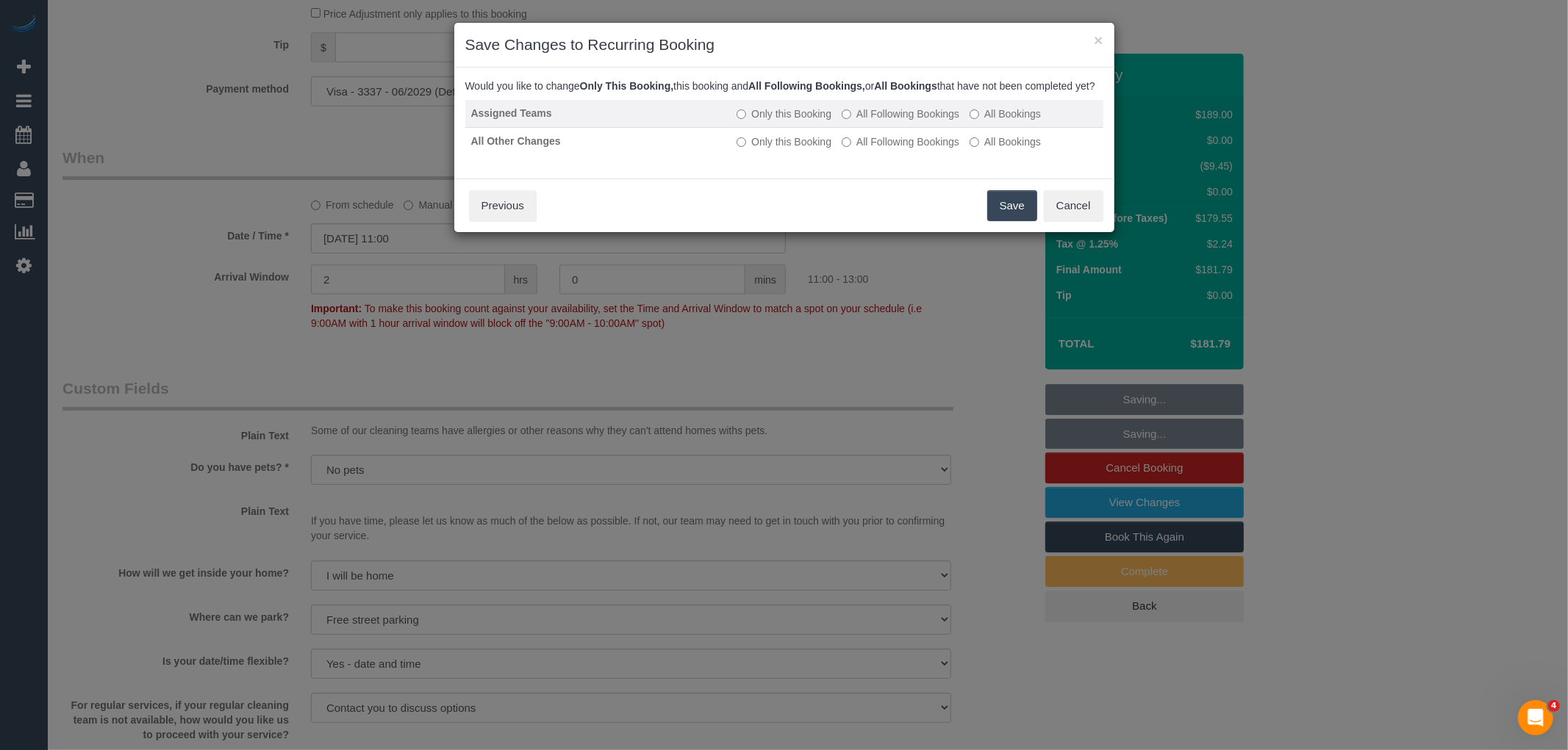
click at [893, 121] on label "All Following Bookings" at bounding box center [900, 114] width 118 height 15
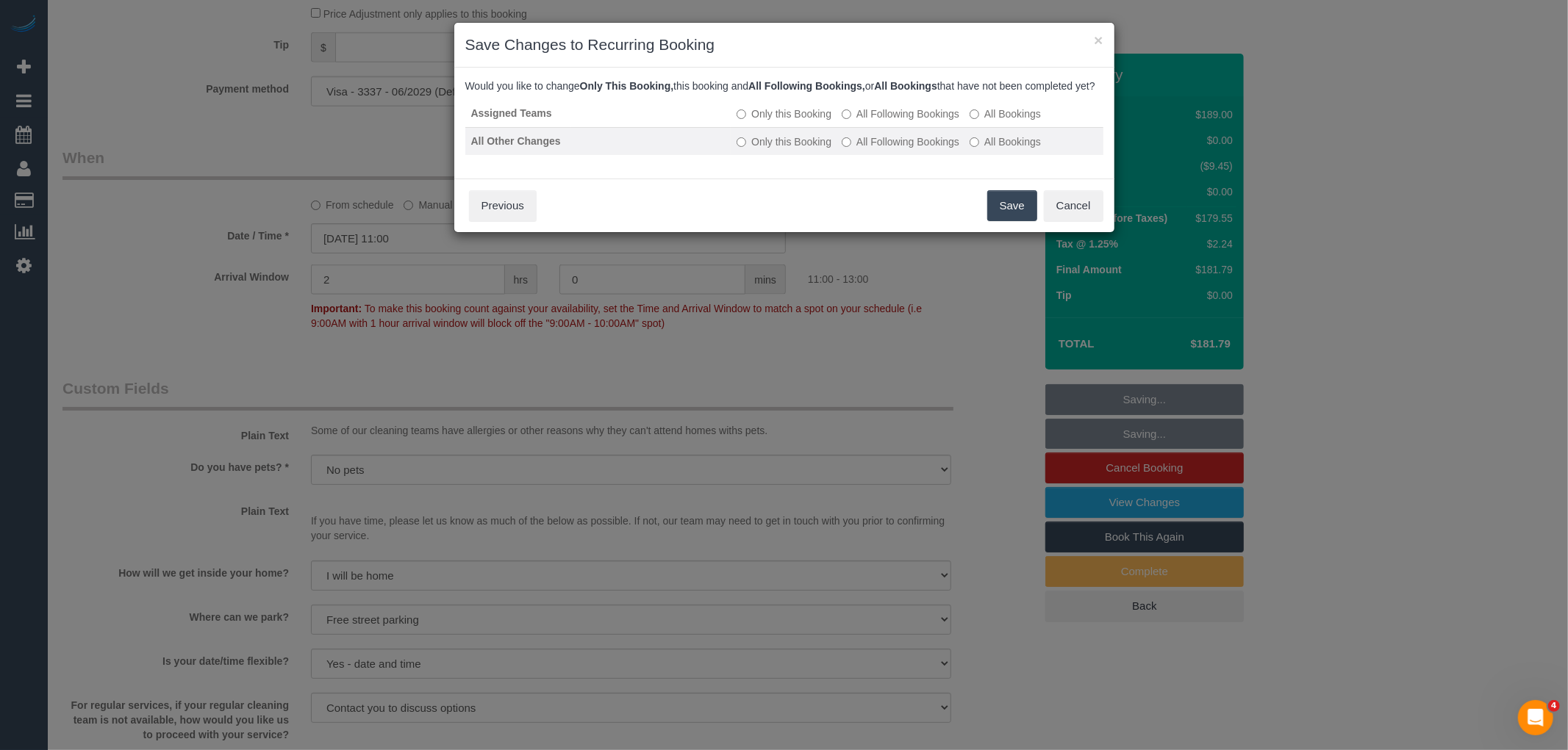
click at [893, 150] on label "All Following Bookings" at bounding box center [900, 141] width 118 height 15
click at [1011, 221] on button "Save" at bounding box center [1011, 206] width 50 height 31
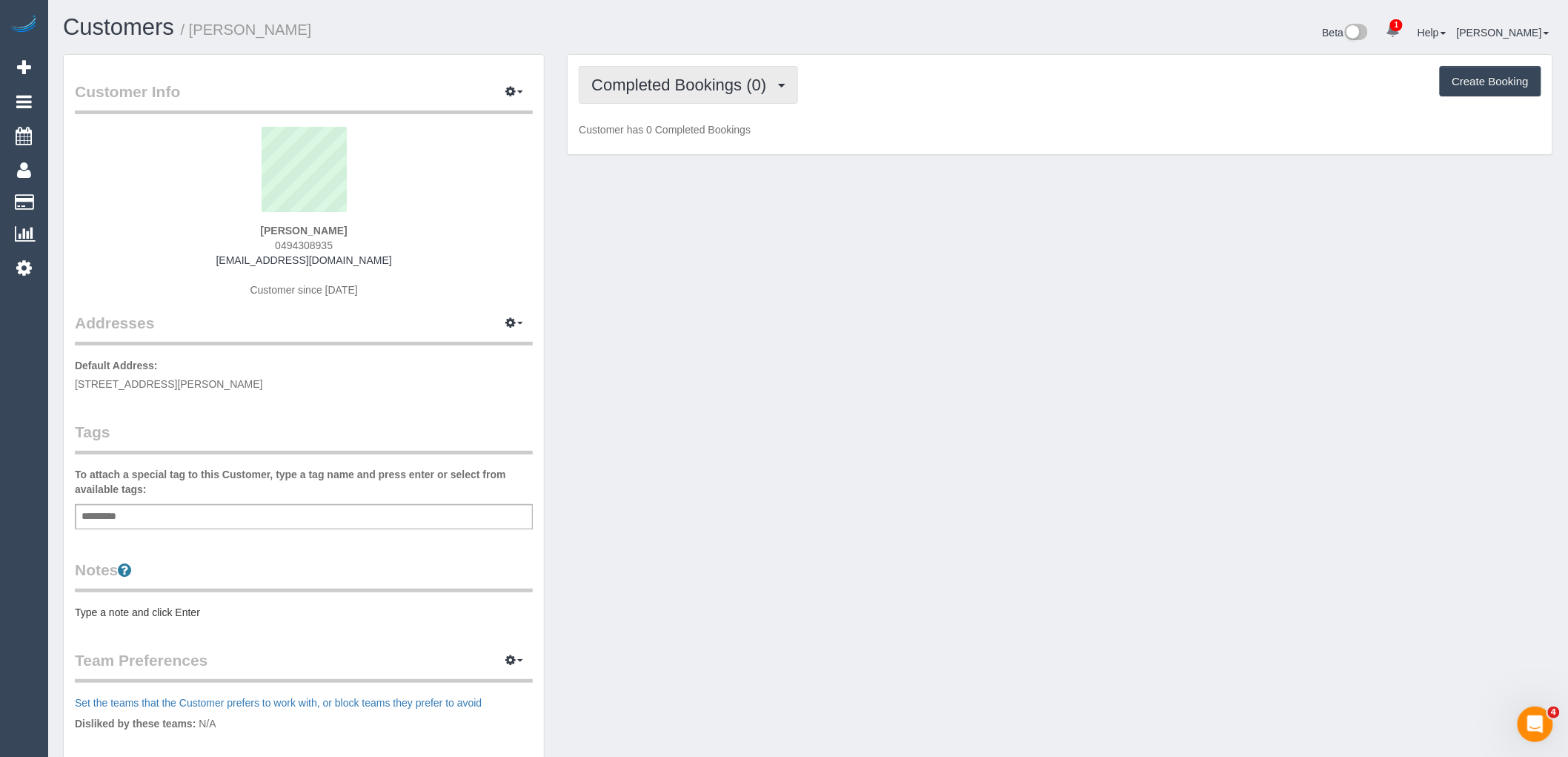
click at [682, 97] on button "Completed Bookings (0)" at bounding box center [689, 84] width 220 height 38
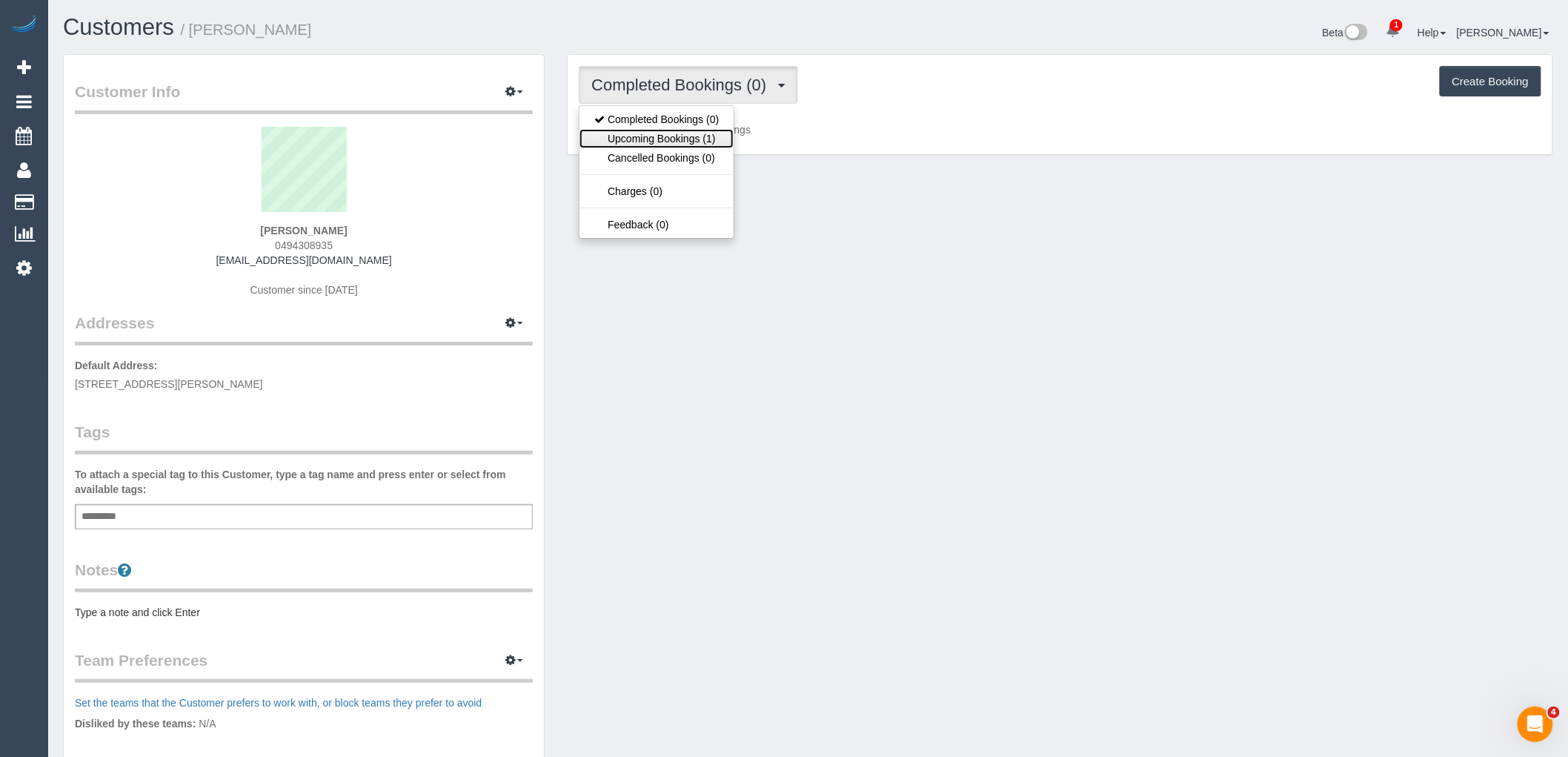
click at [702, 146] on link "Upcoming Bookings (1)" at bounding box center [657, 139] width 154 height 20
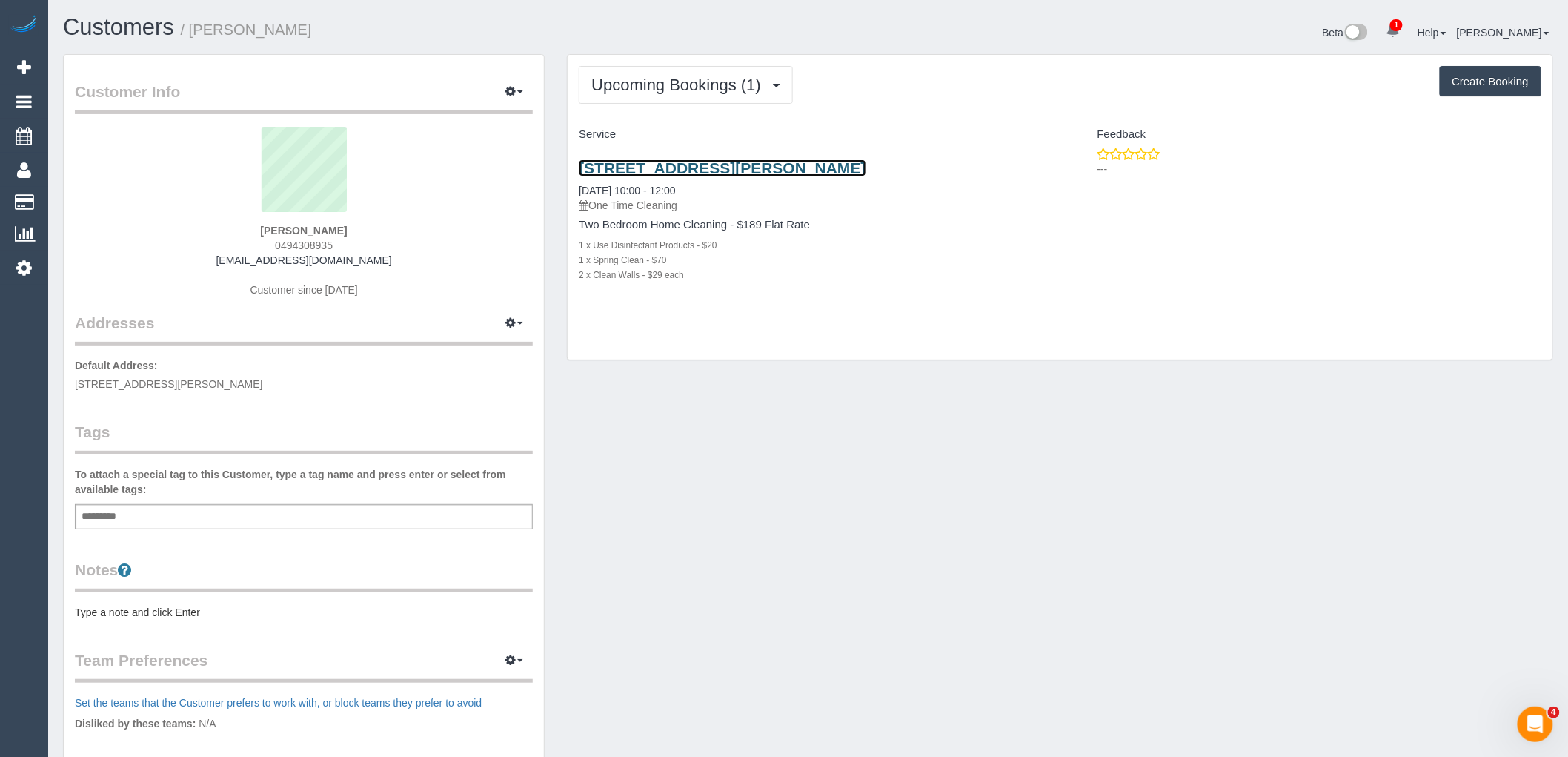
click at [760, 167] on link "5/46 Mccomas Street, Reservoir, VIC 3073" at bounding box center [722, 167] width 287 height 17
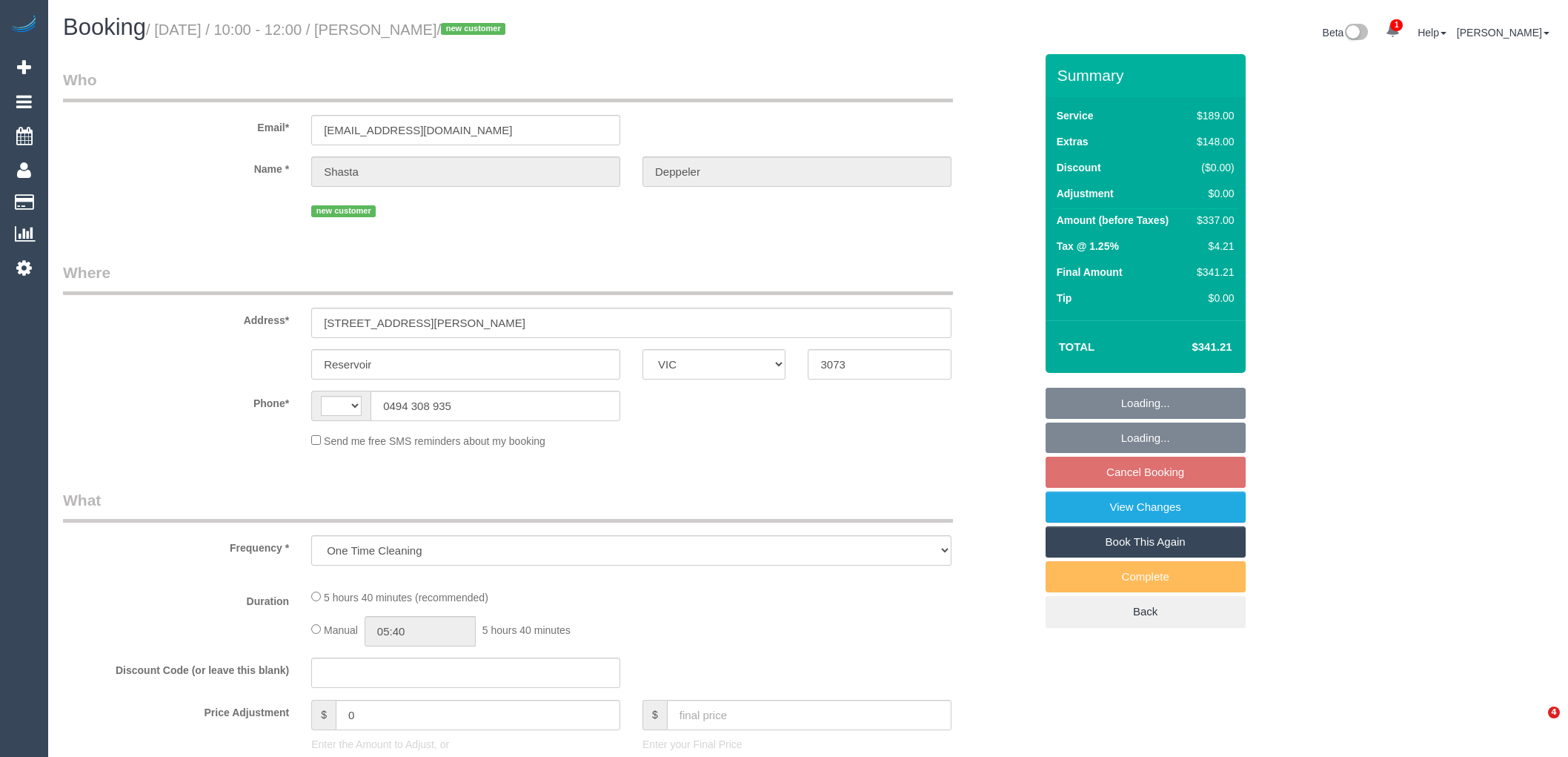
select select "VIC"
select select "number:27"
select select "number:15"
select select "number:19"
select select "number:24"
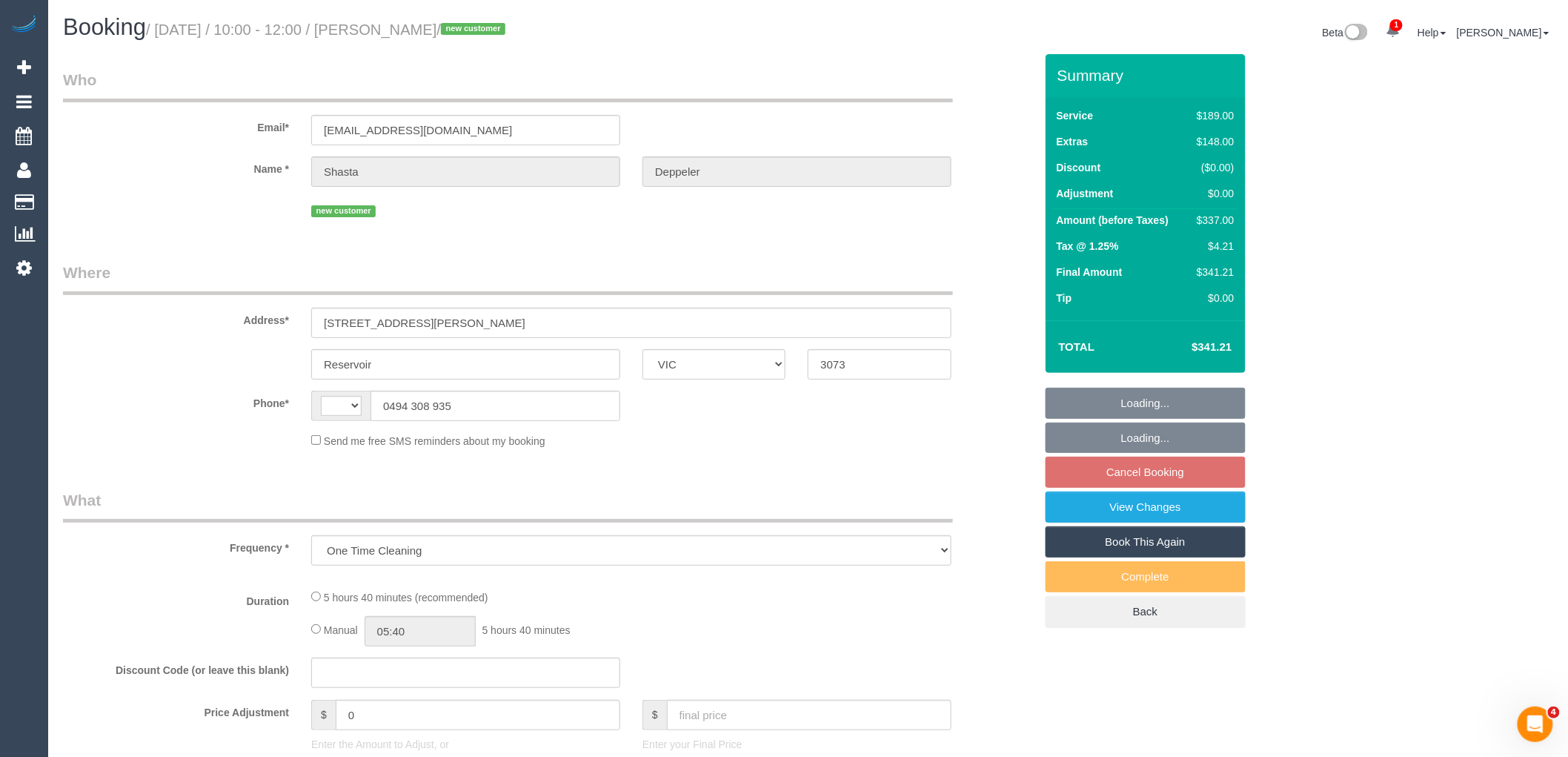
select select "number:26"
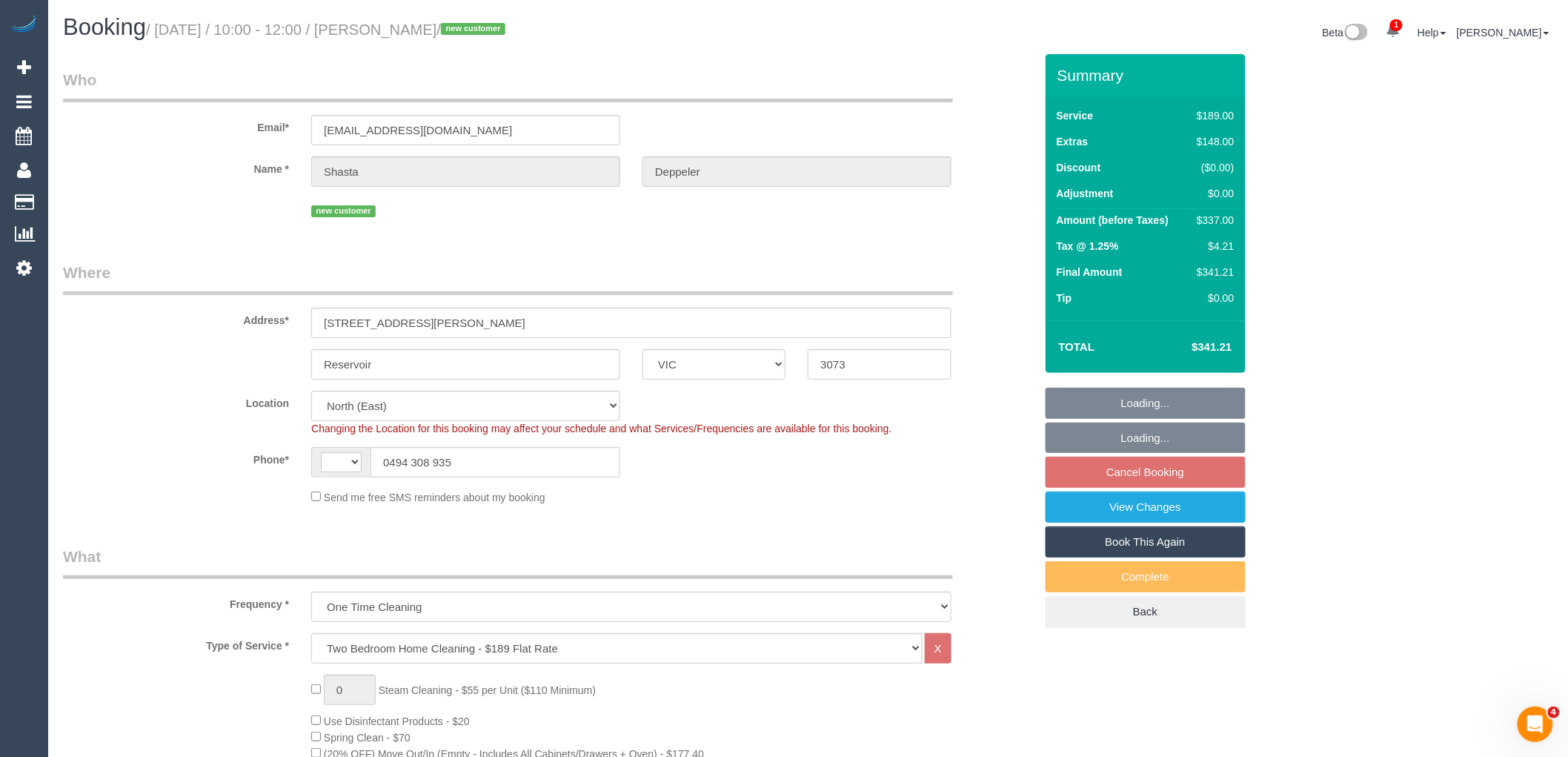
select select "object:789"
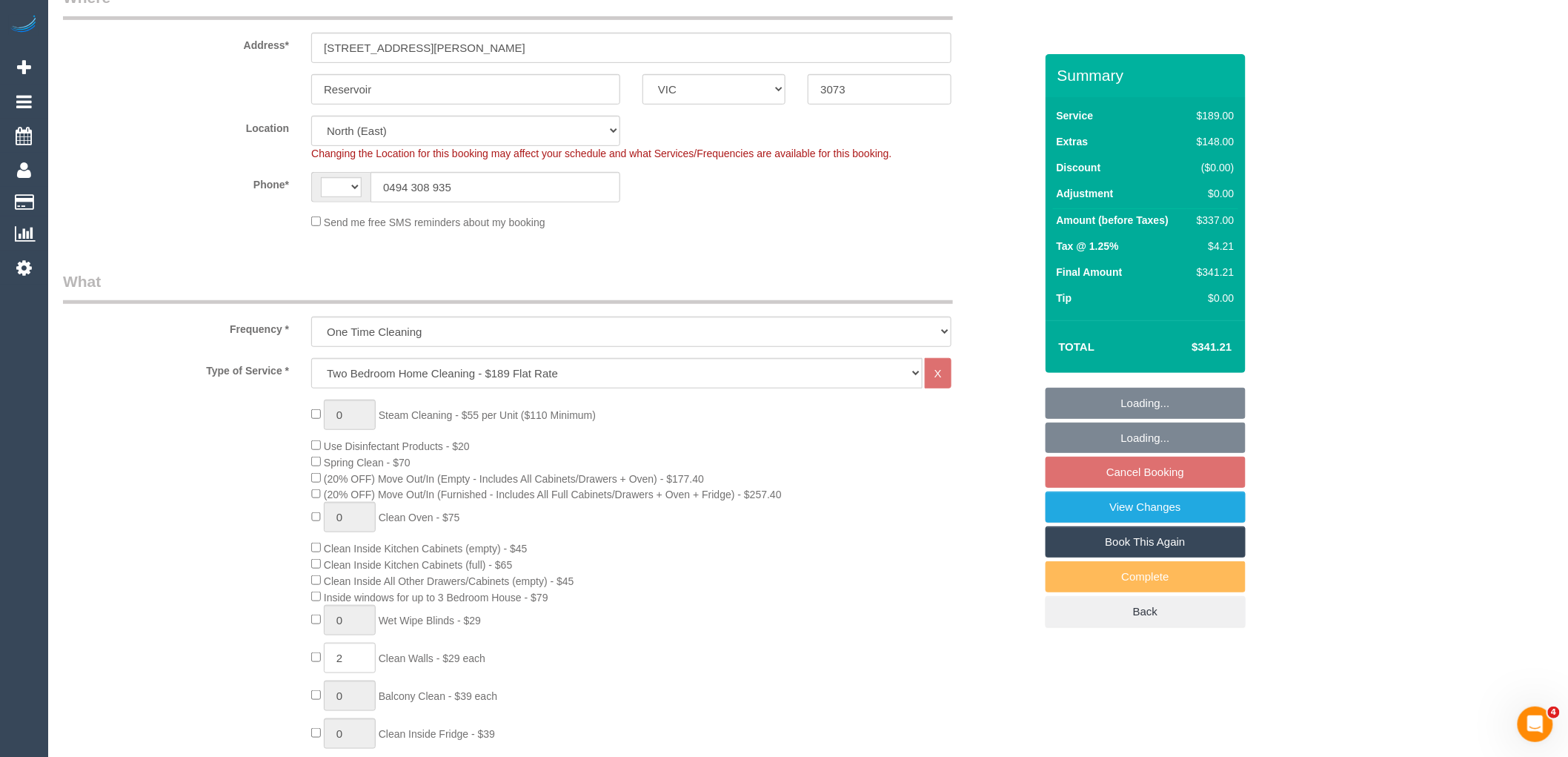
select select "string:AU"
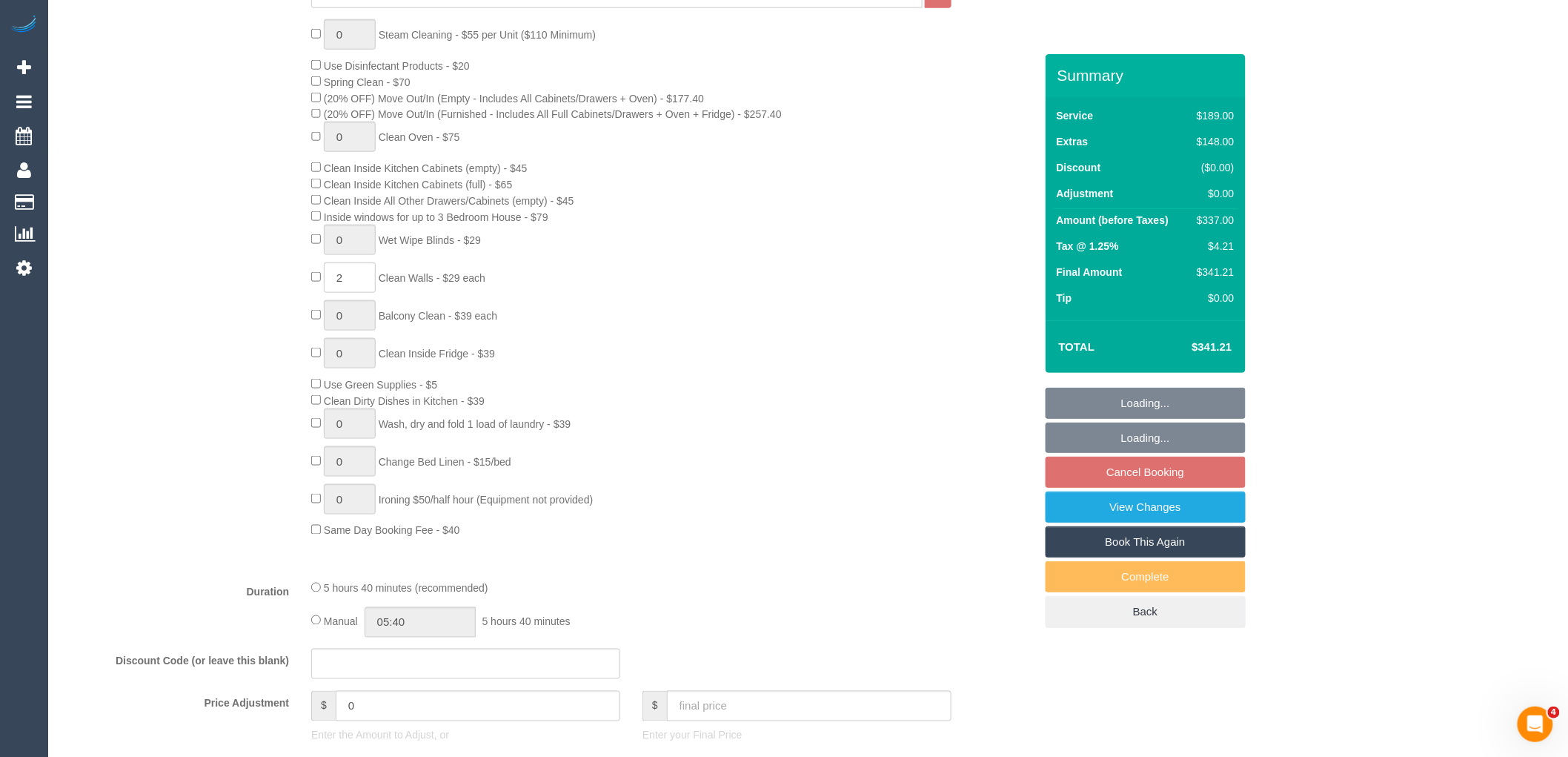
select select "string:stripe-pm_1S33XX2GScqysDRVeHb4Jnkr"
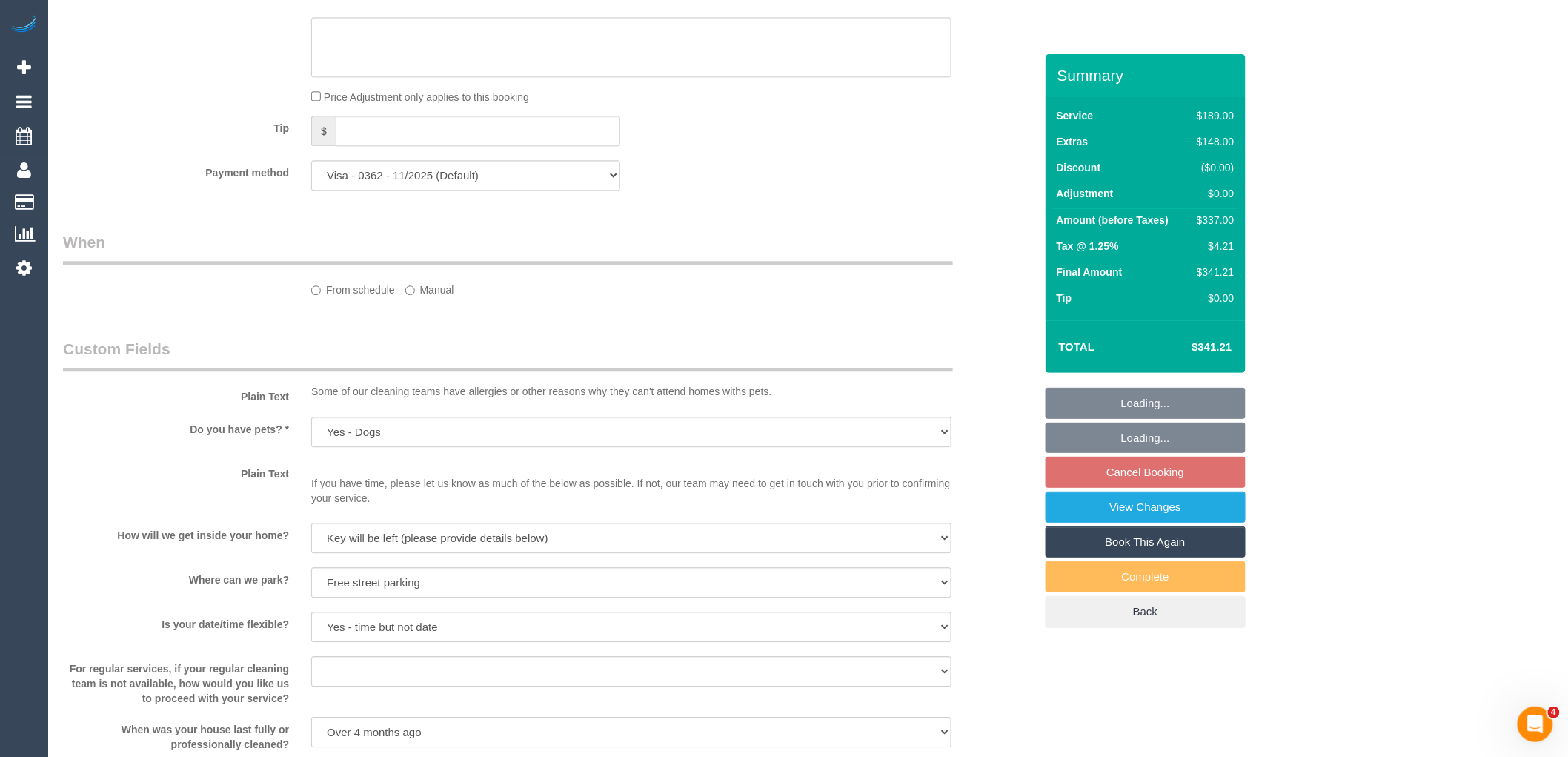
select select "spot3"
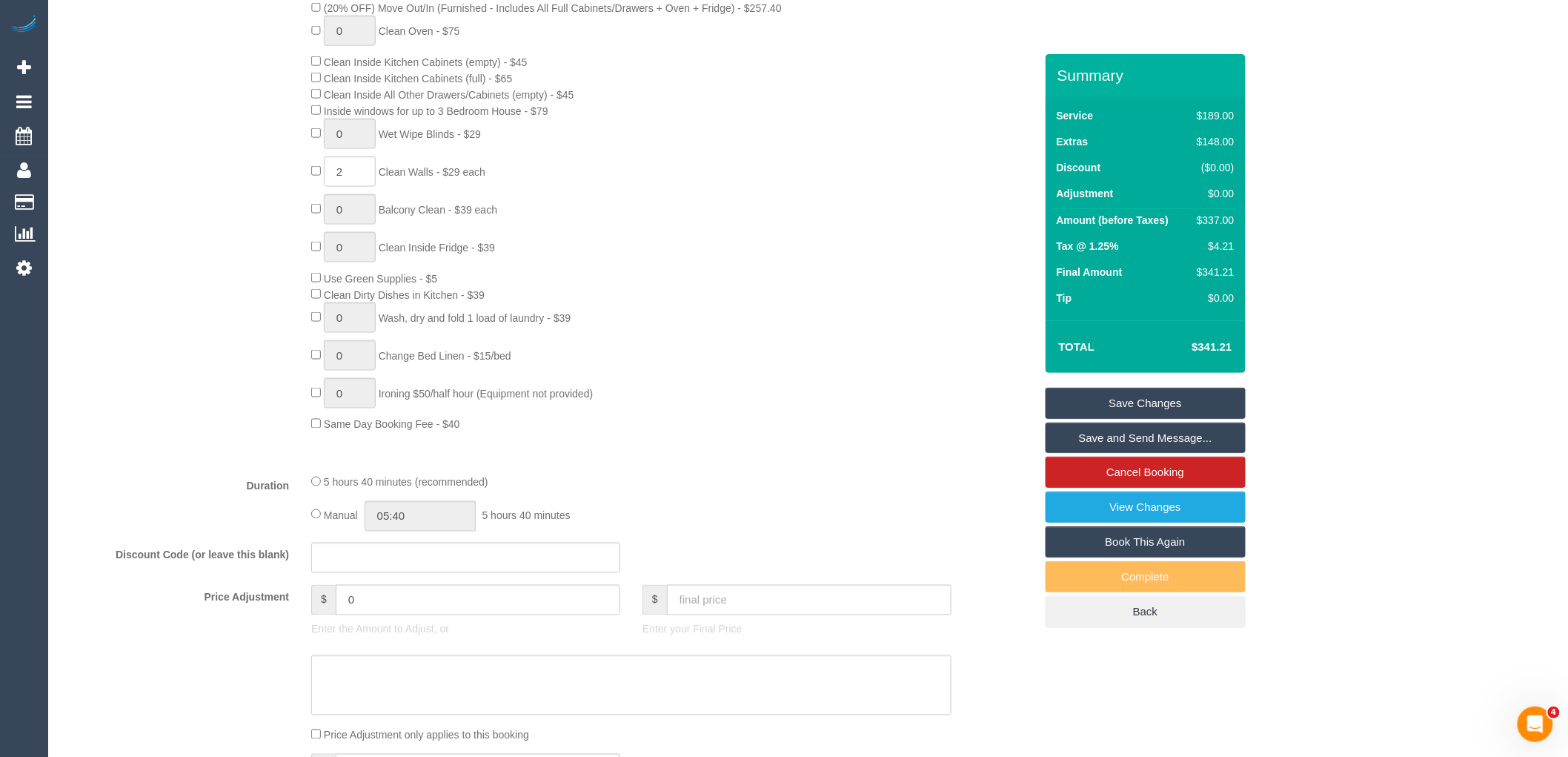
scroll to position [329, 0]
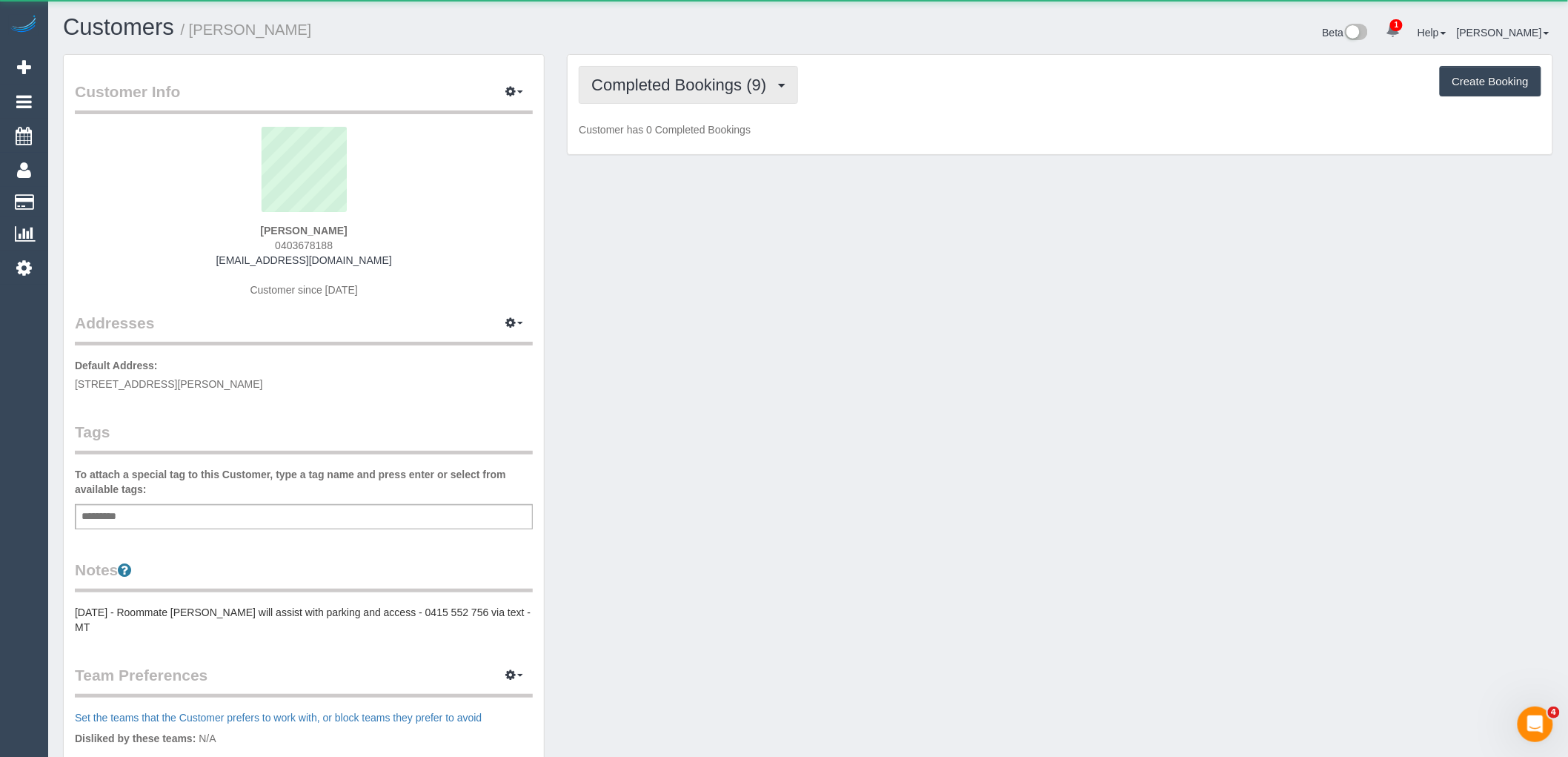
click at [720, 90] on span "Completed Bookings (9)" at bounding box center [683, 84] width 182 height 19
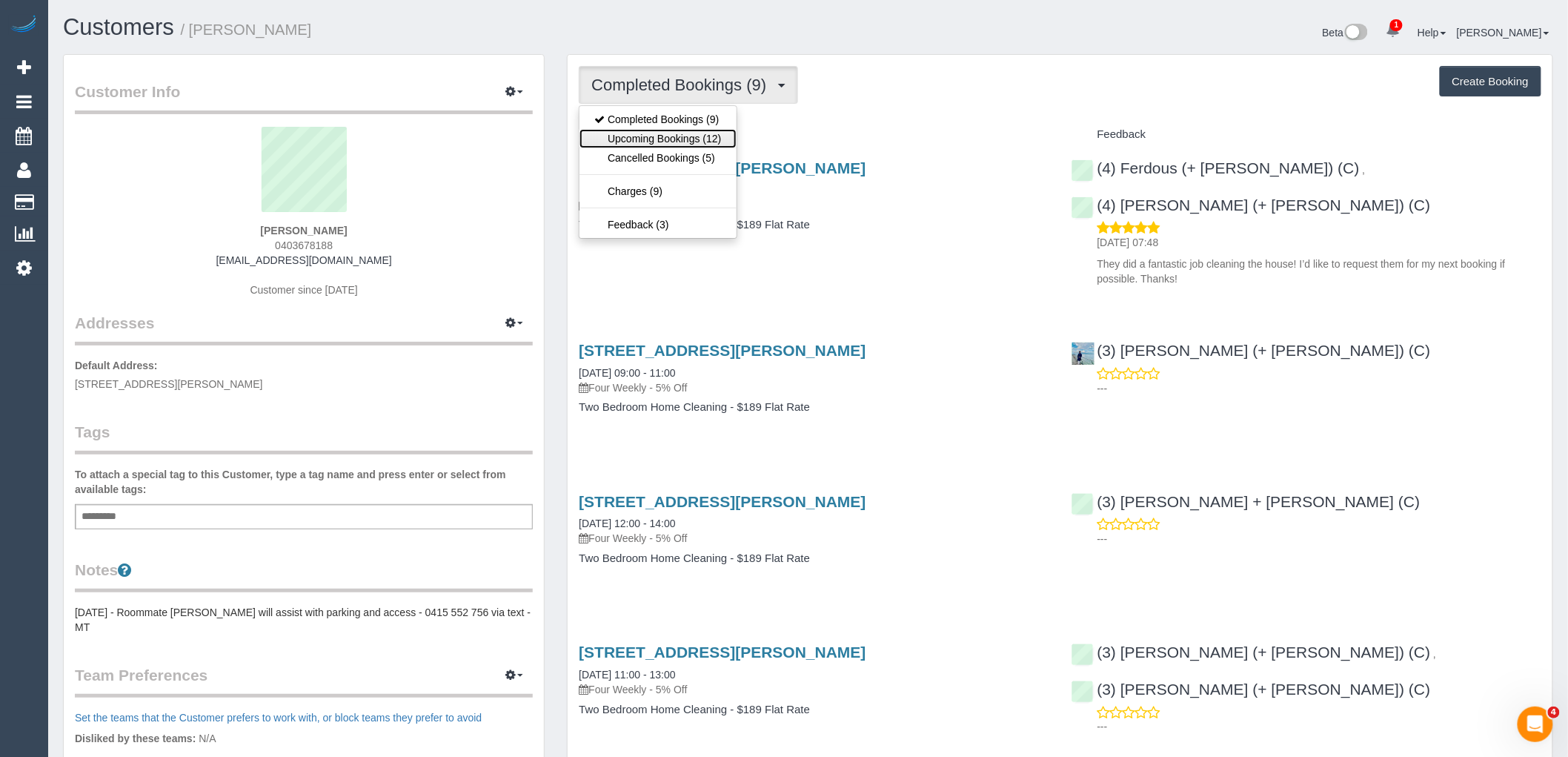
click at [717, 134] on link "Upcoming Bookings (12)" at bounding box center [657, 139] width 157 height 20
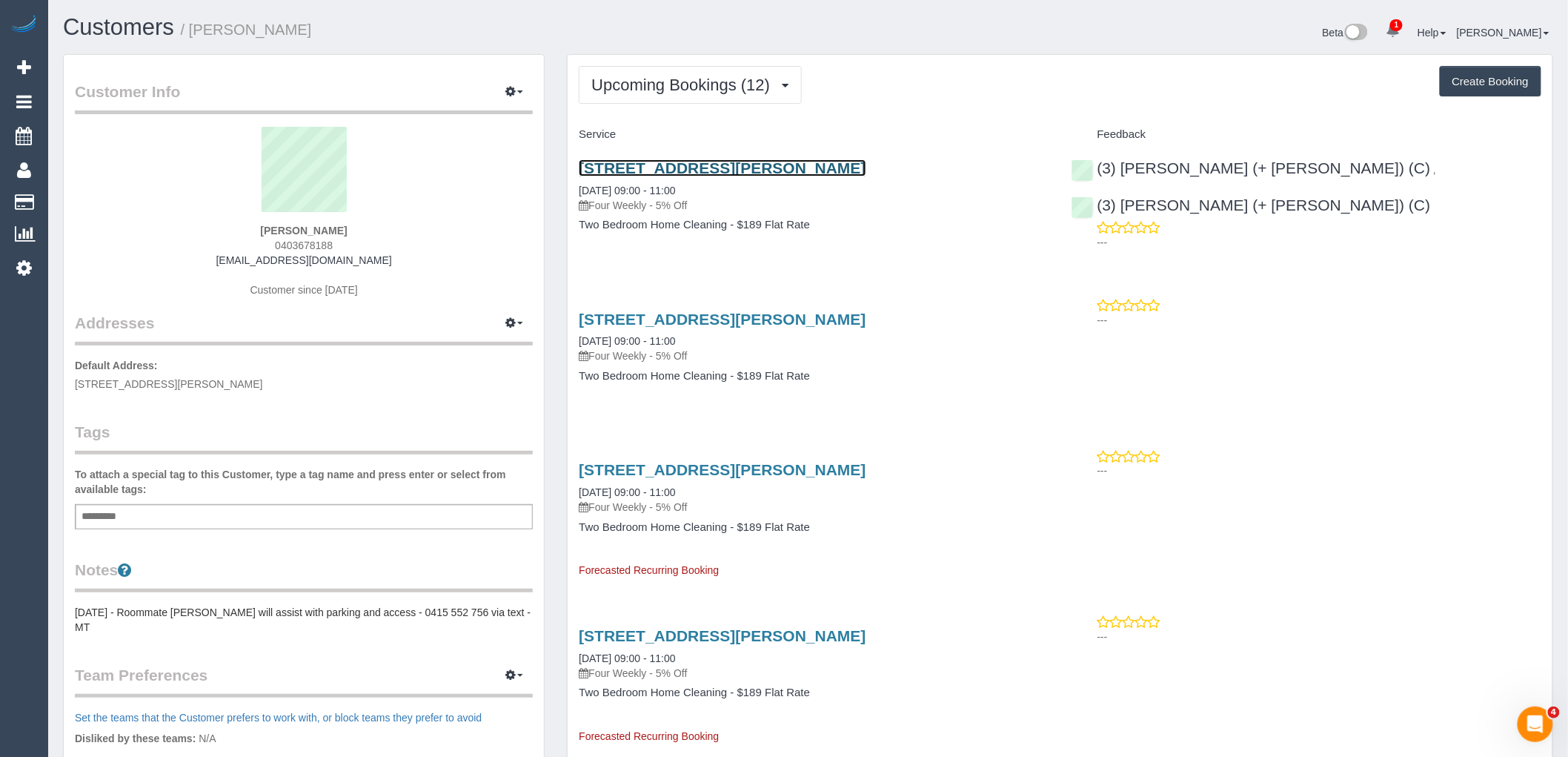
click at [709, 163] on link "[STREET_ADDRESS][PERSON_NAME]" at bounding box center [722, 167] width 287 height 17
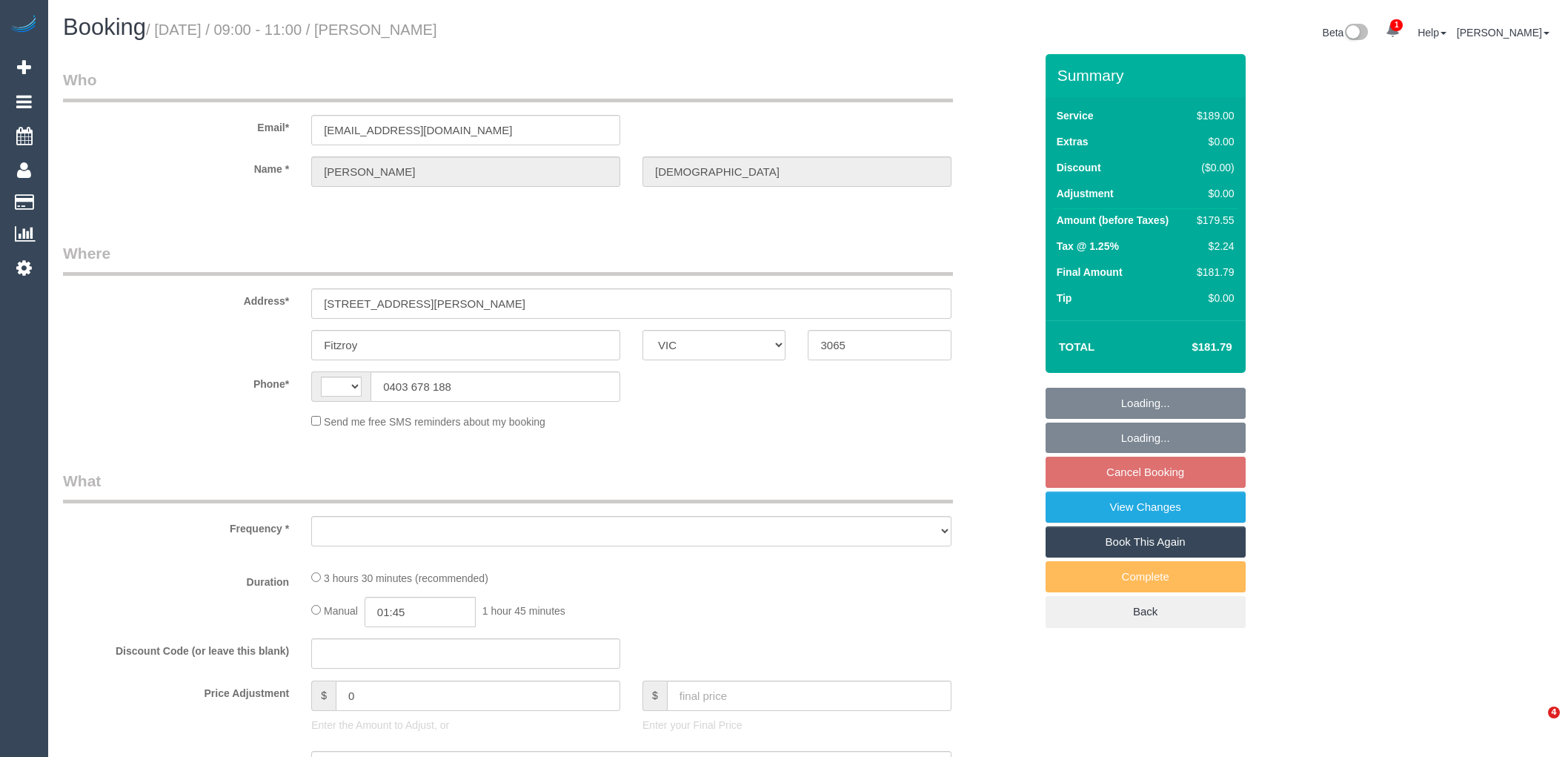
select select "VIC"
select select "string:AU"
select select "object:562"
select select "string:stripe-pm_1PXYyd2GScqysDRV1FPWkNYs"
select select "number:28"
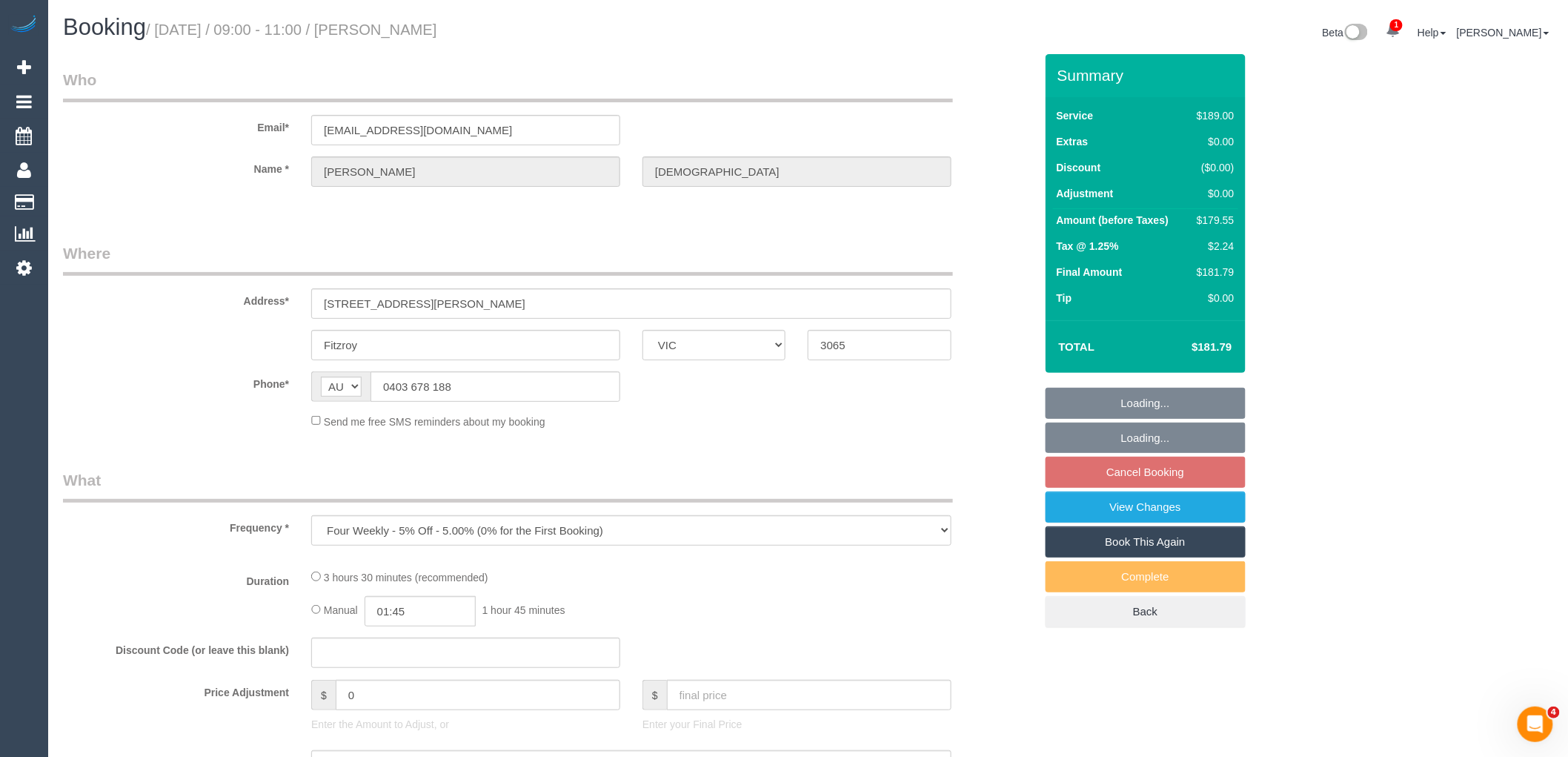
select select "number:14"
select select "number:18"
select select "number:22"
select select "number:34"
select select "number:13"
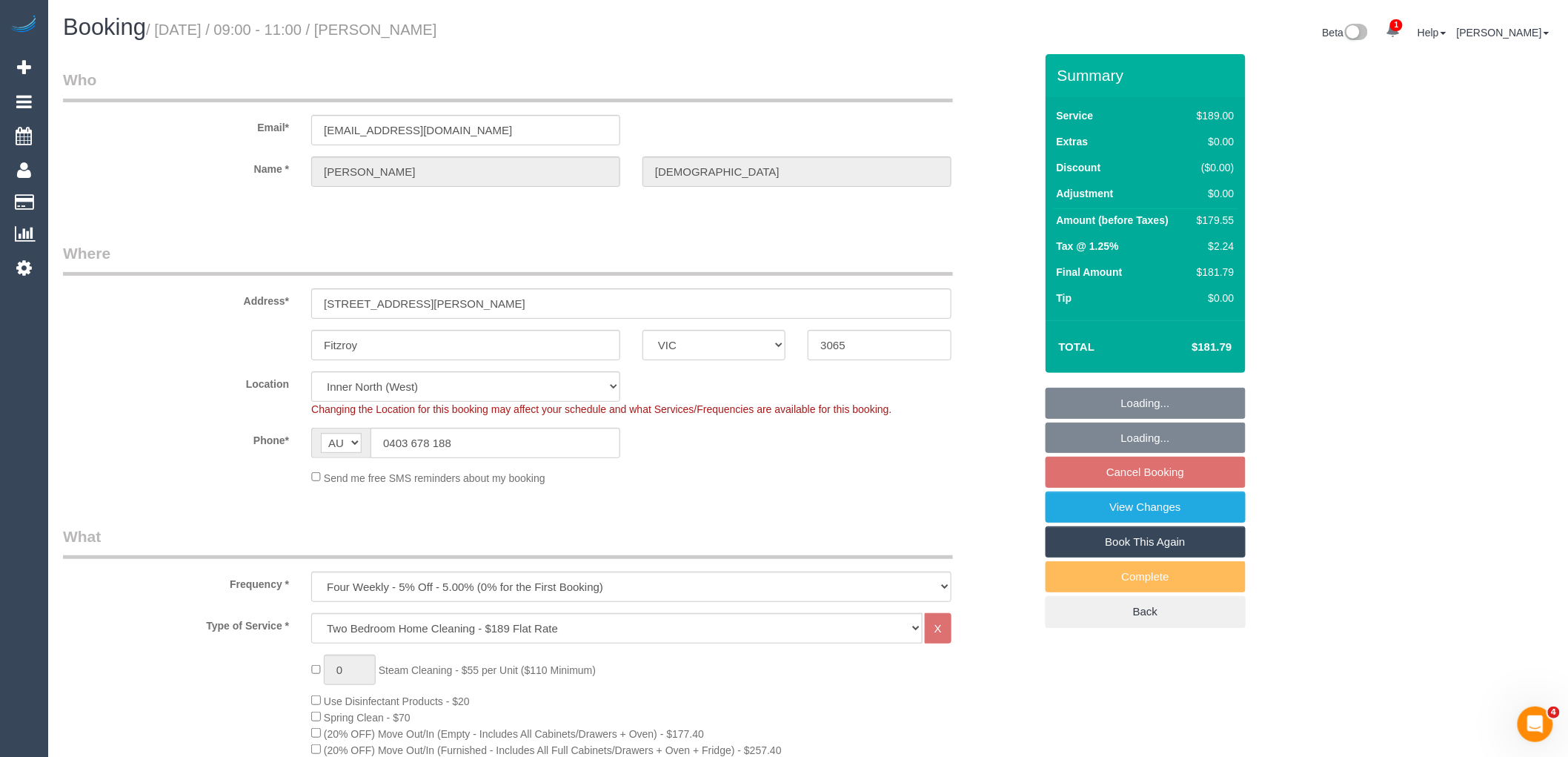
select select "object:811"
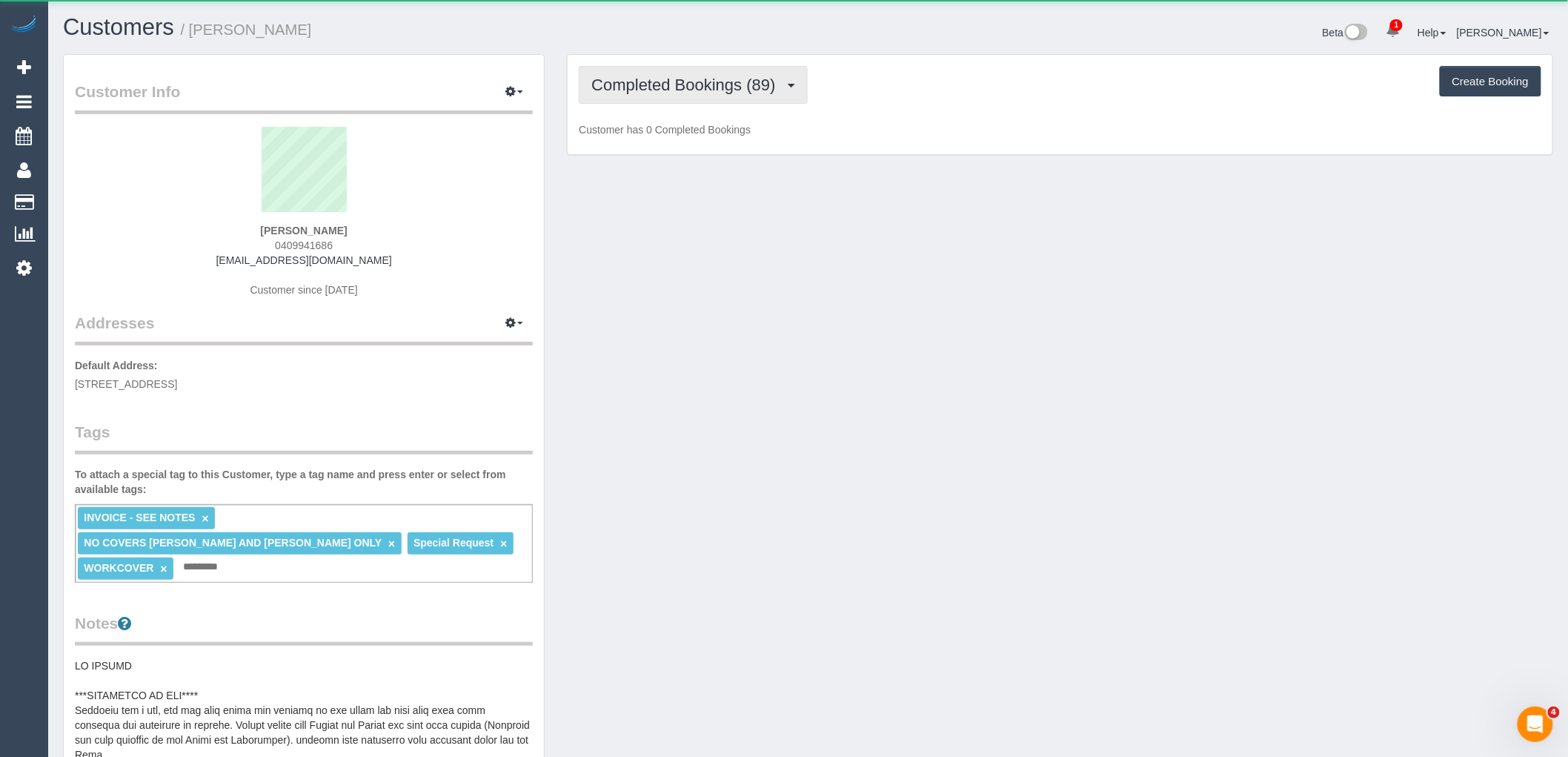
click at [709, 75] on button "Completed Bookings (89)" at bounding box center [693, 84] width 228 height 38
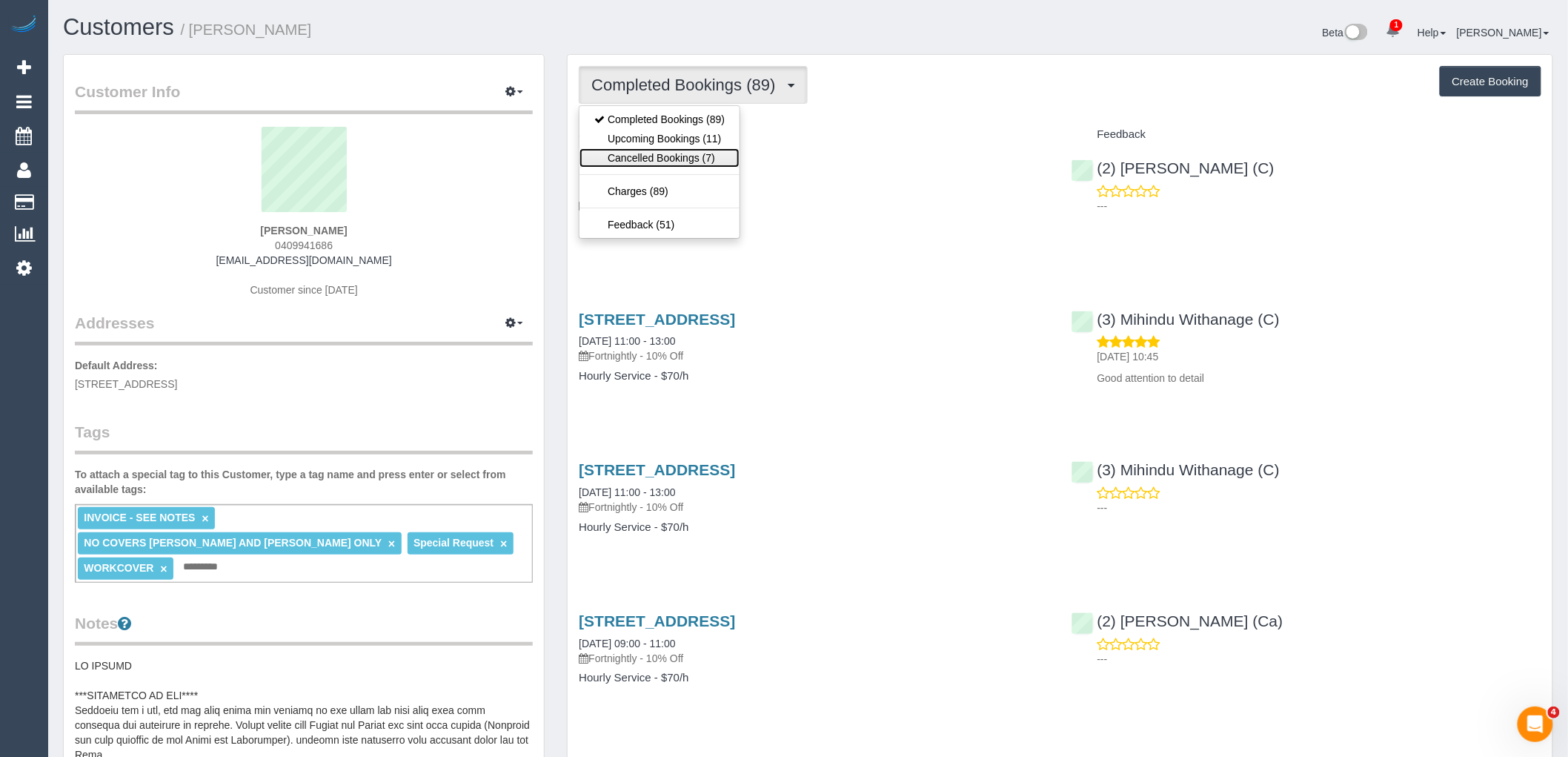
click at [713, 157] on link "Cancelled Bookings (7)" at bounding box center [659, 158] width 160 height 20
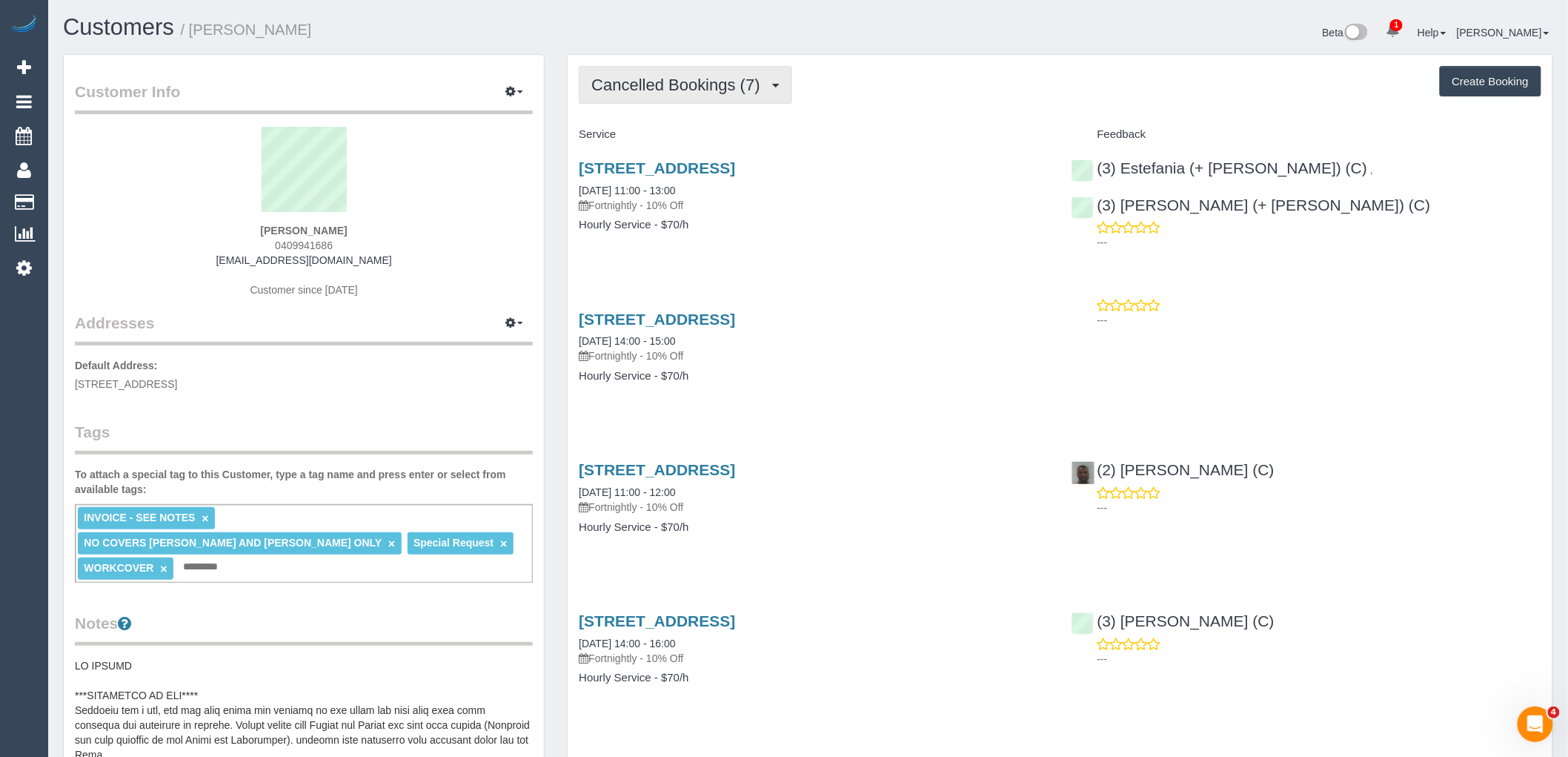
click at [706, 86] on span "Cancelled Bookings (7)" at bounding box center [679, 84] width 175 height 19
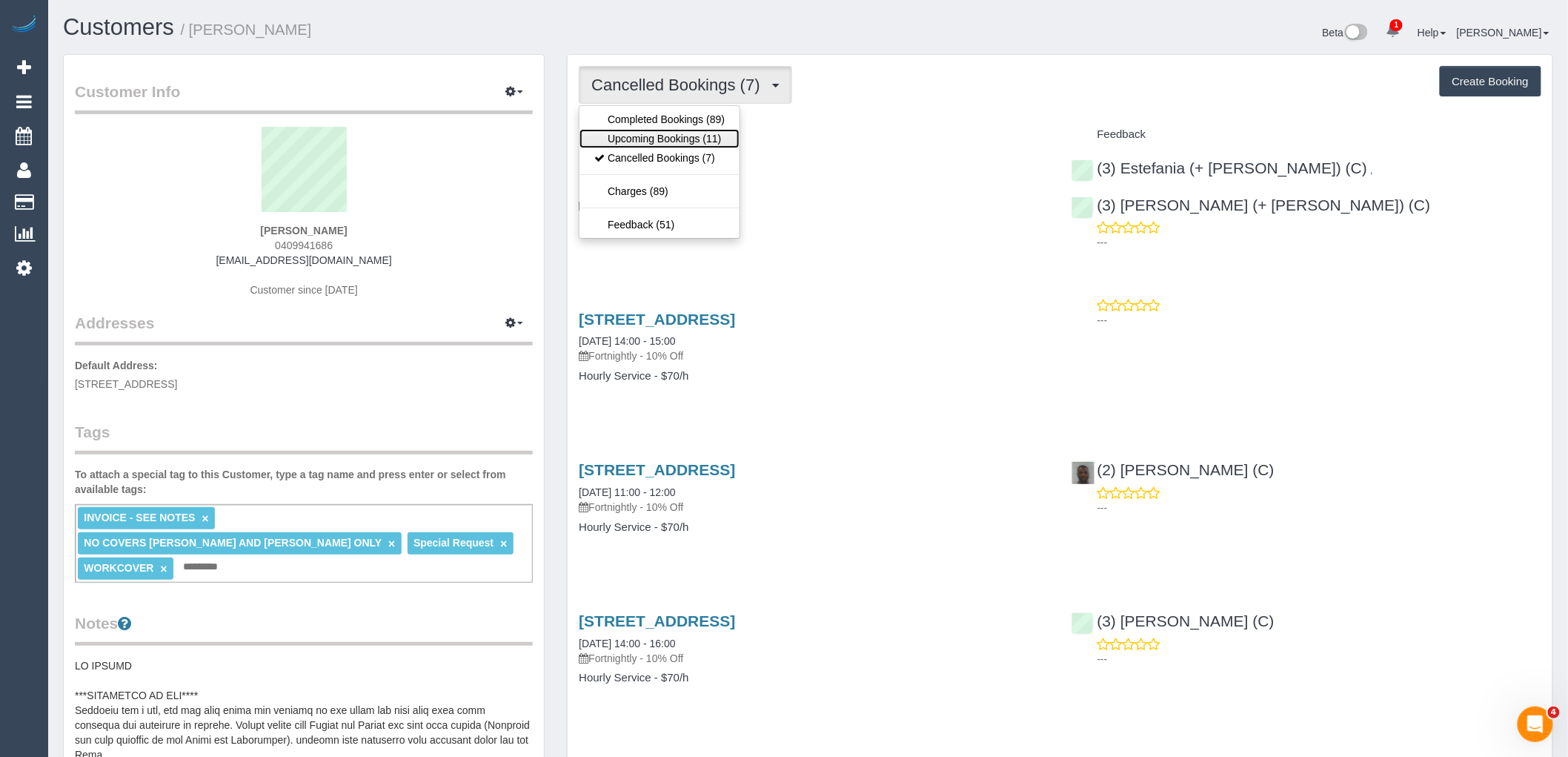
click at [707, 137] on link "Upcoming Bookings (11)" at bounding box center [659, 139] width 160 height 20
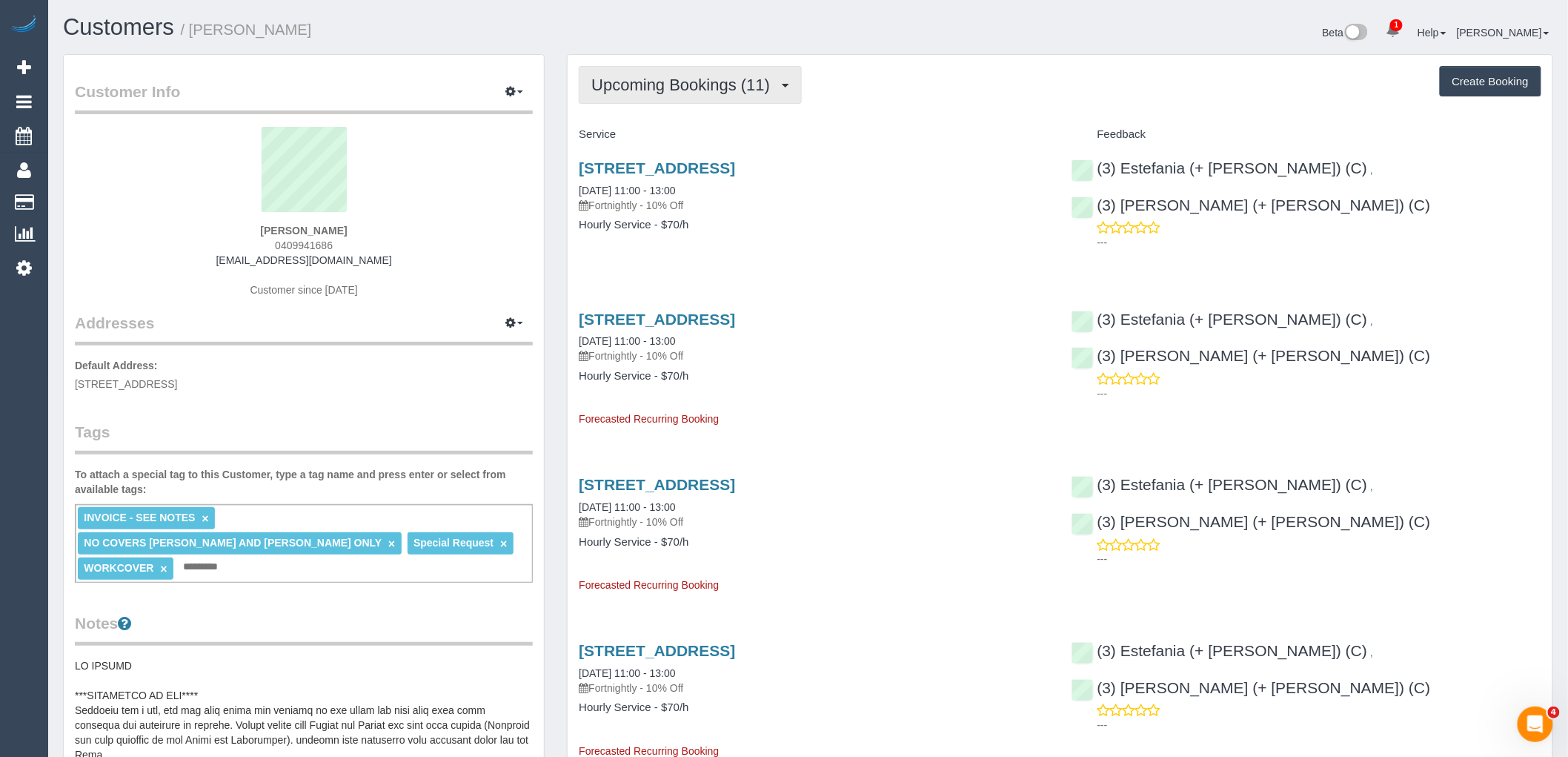
click at [710, 89] on span "Upcoming Bookings (11)" at bounding box center [684, 84] width 186 height 19
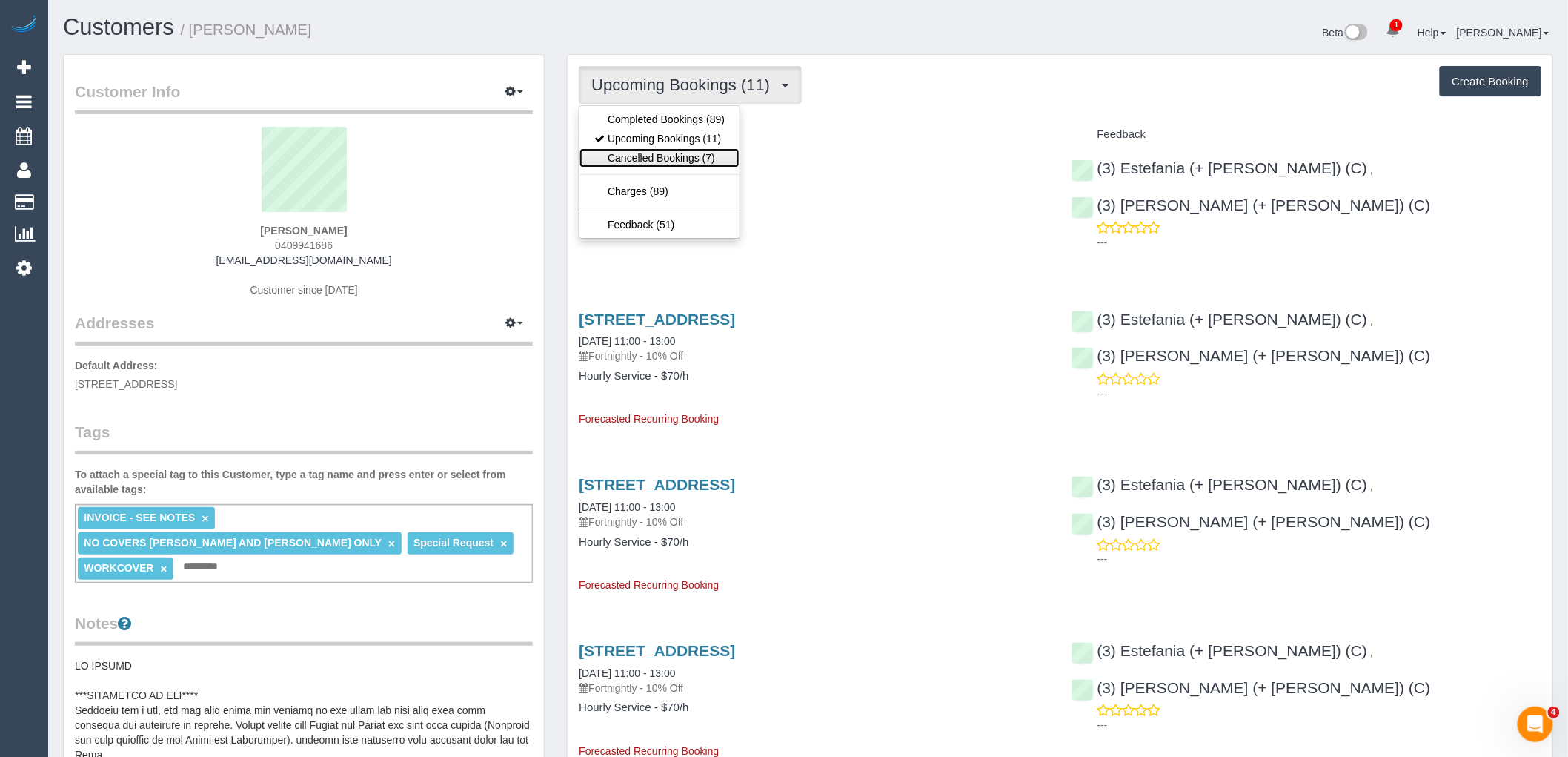
click at [706, 153] on link "Cancelled Bookings (7)" at bounding box center [659, 158] width 160 height 20
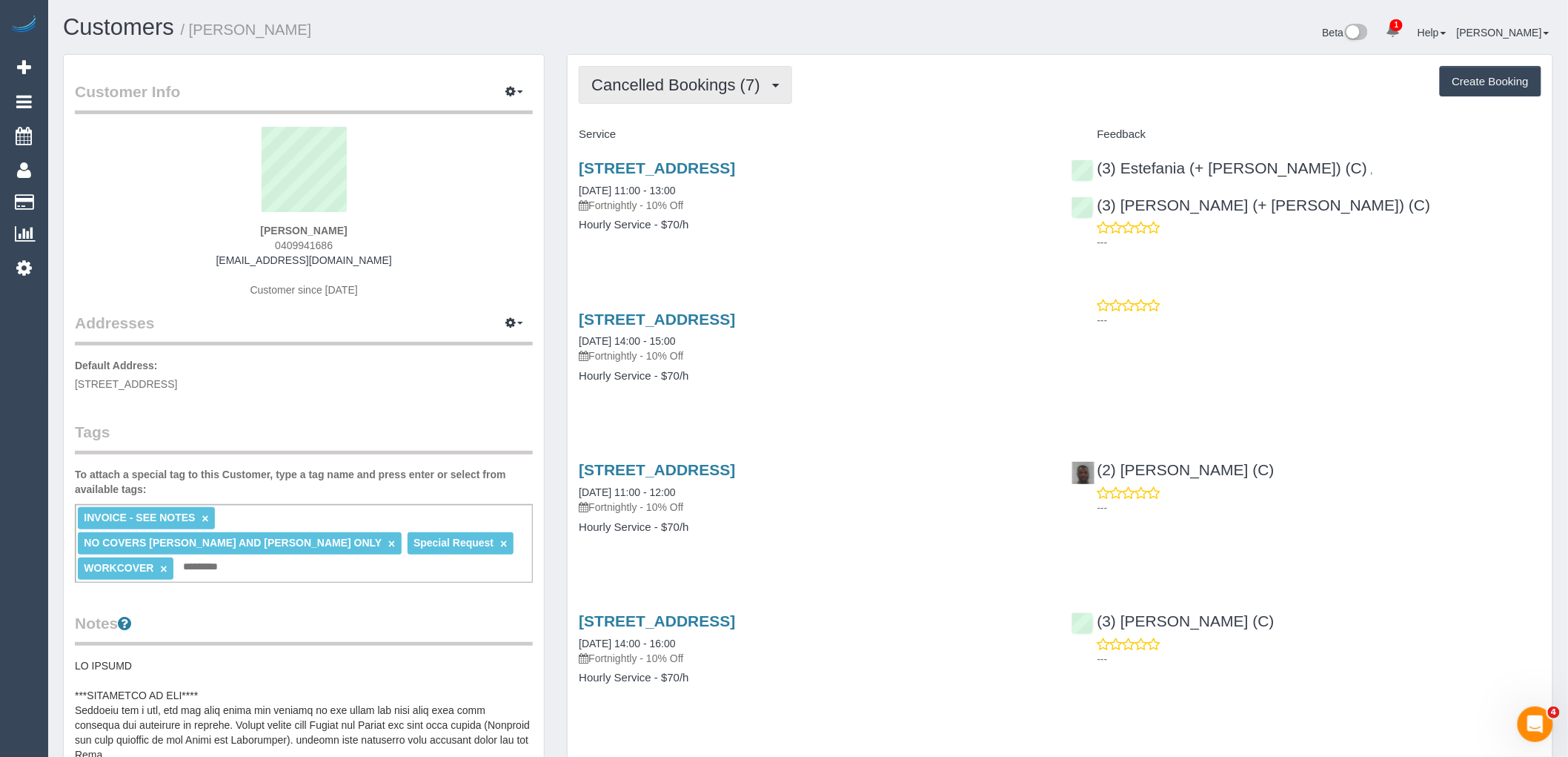
click at [727, 84] on span "Cancelled Bookings (7)" at bounding box center [679, 84] width 175 height 19
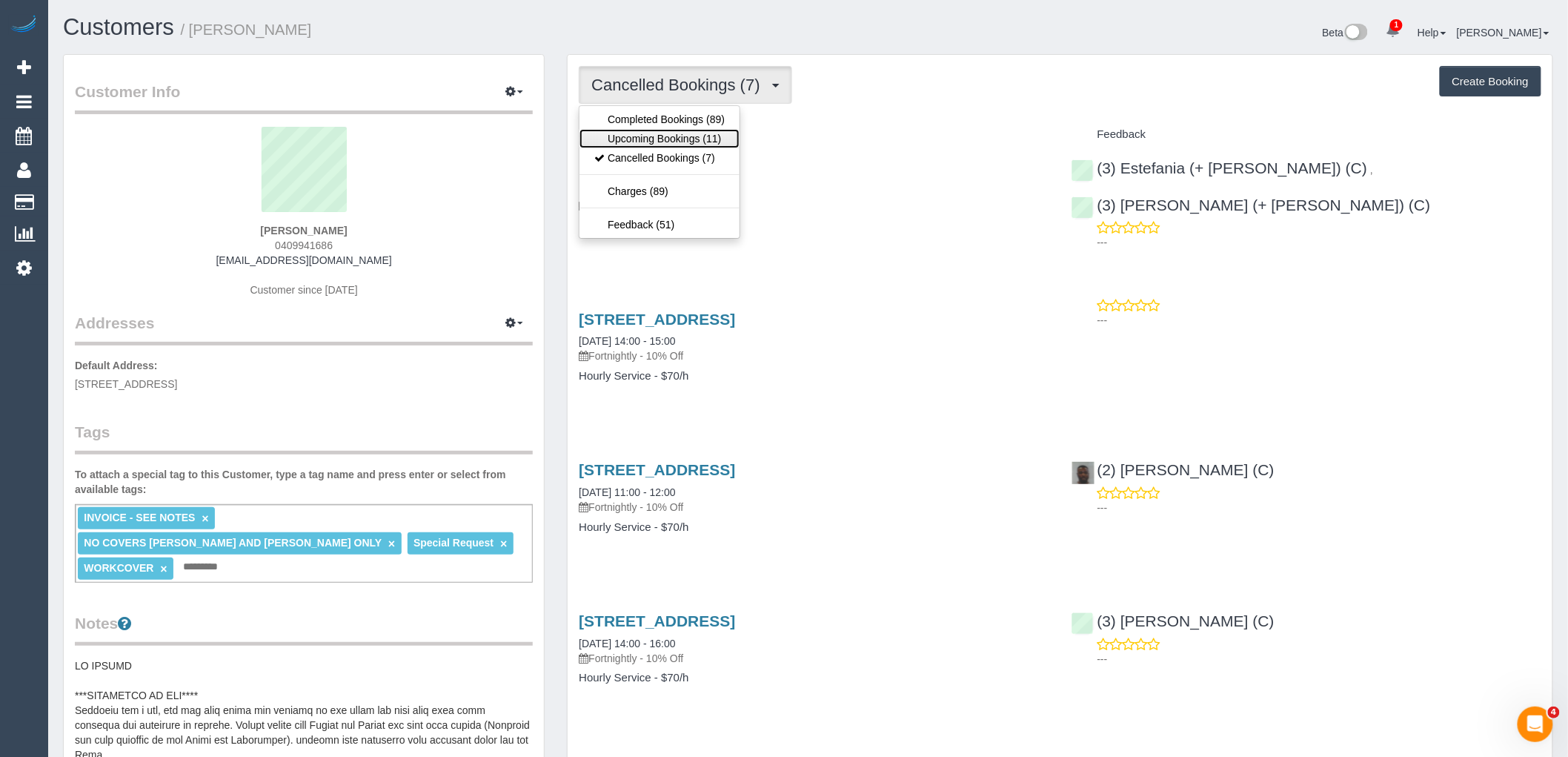
click at [725, 135] on link "Upcoming Bookings (11)" at bounding box center [659, 139] width 160 height 20
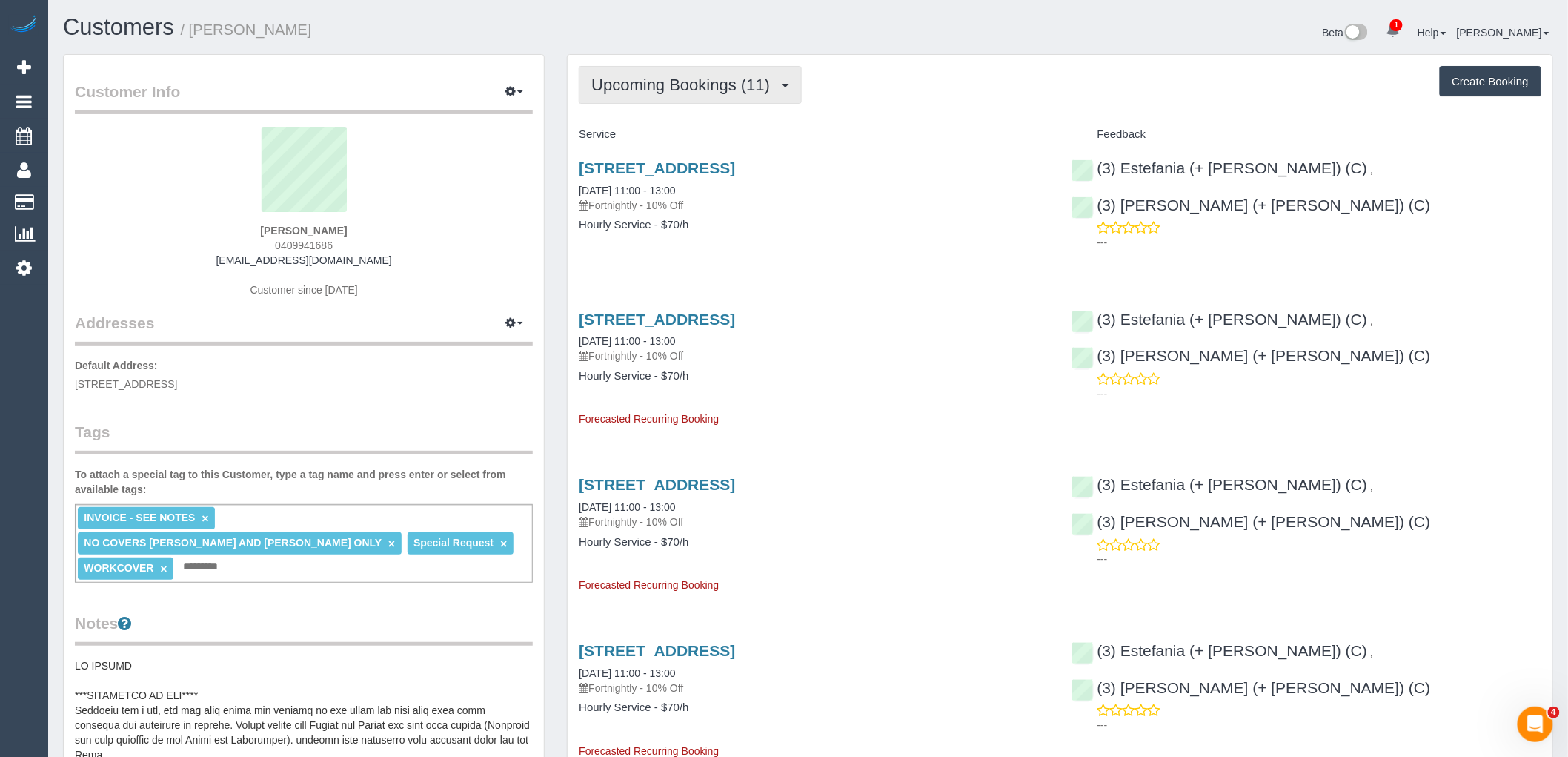
click at [716, 80] on span "Upcoming Bookings (11)" at bounding box center [684, 84] width 186 height 19
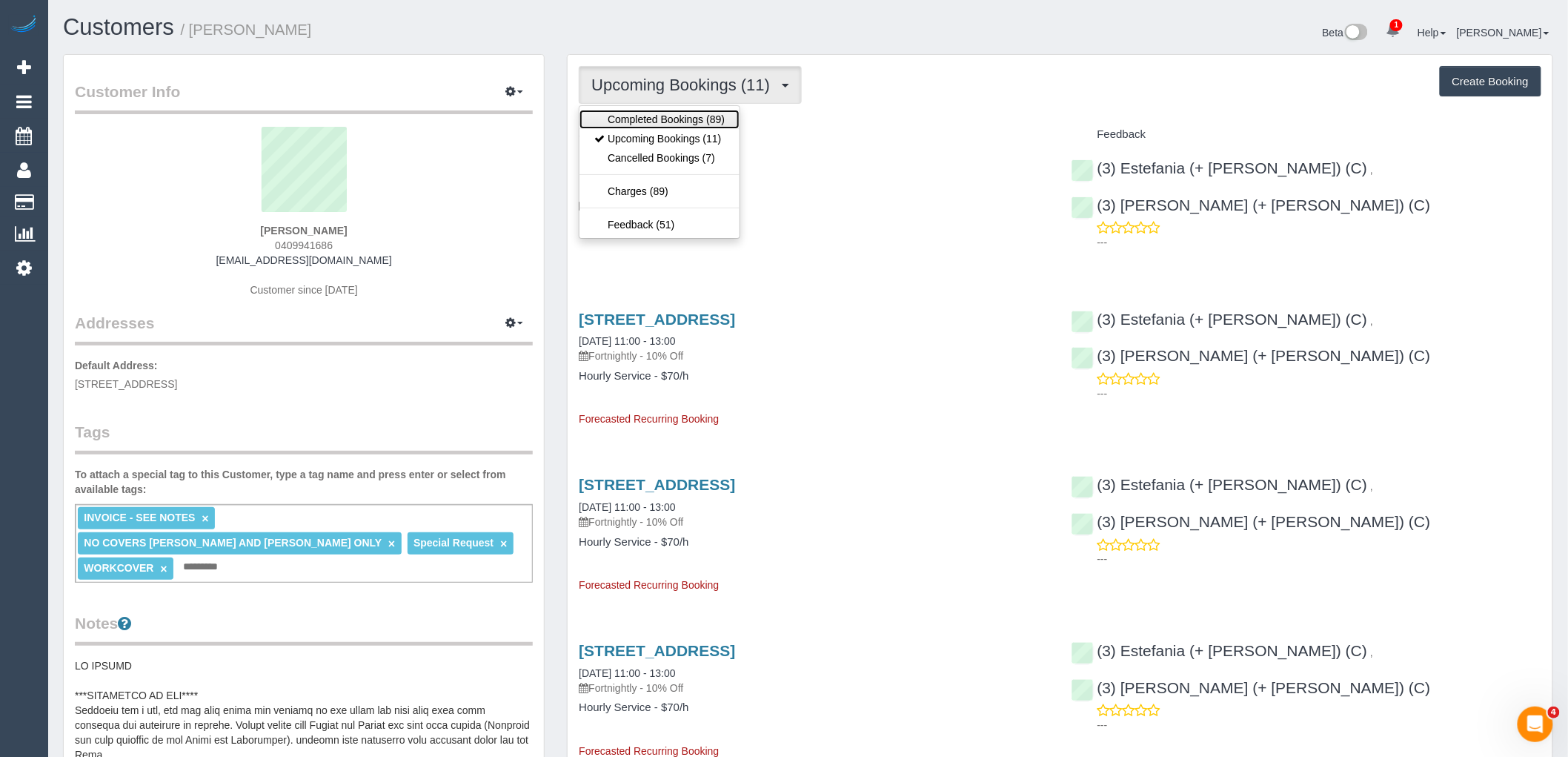
click at [712, 114] on link "Completed Bookings (89)" at bounding box center [659, 120] width 160 height 20
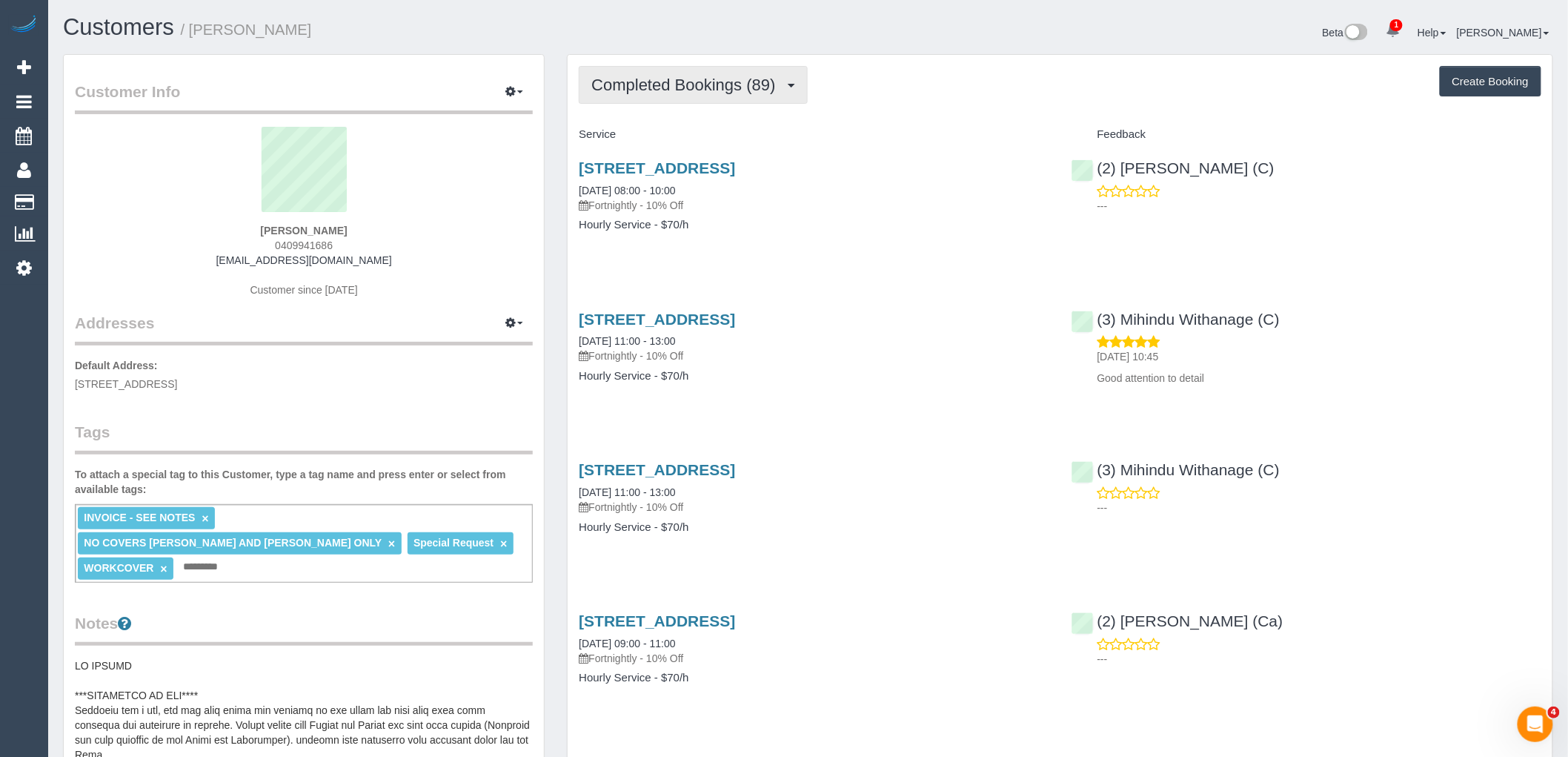
click at [675, 76] on span "Completed Bookings (89)" at bounding box center [687, 84] width 191 height 19
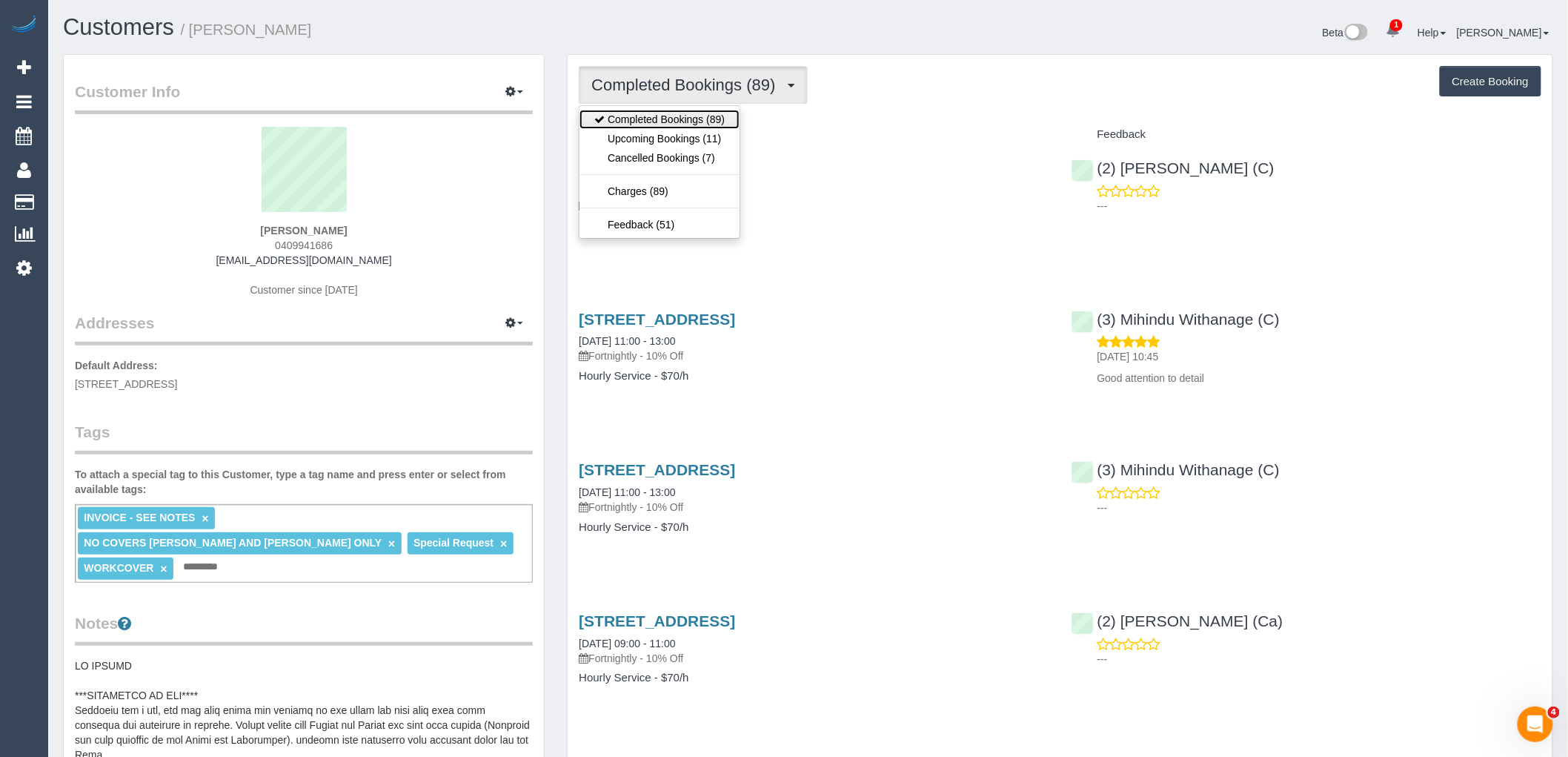
click at [698, 129] on link "Completed Bookings (89)" at bounding box center [659, 120] width 160 height 20
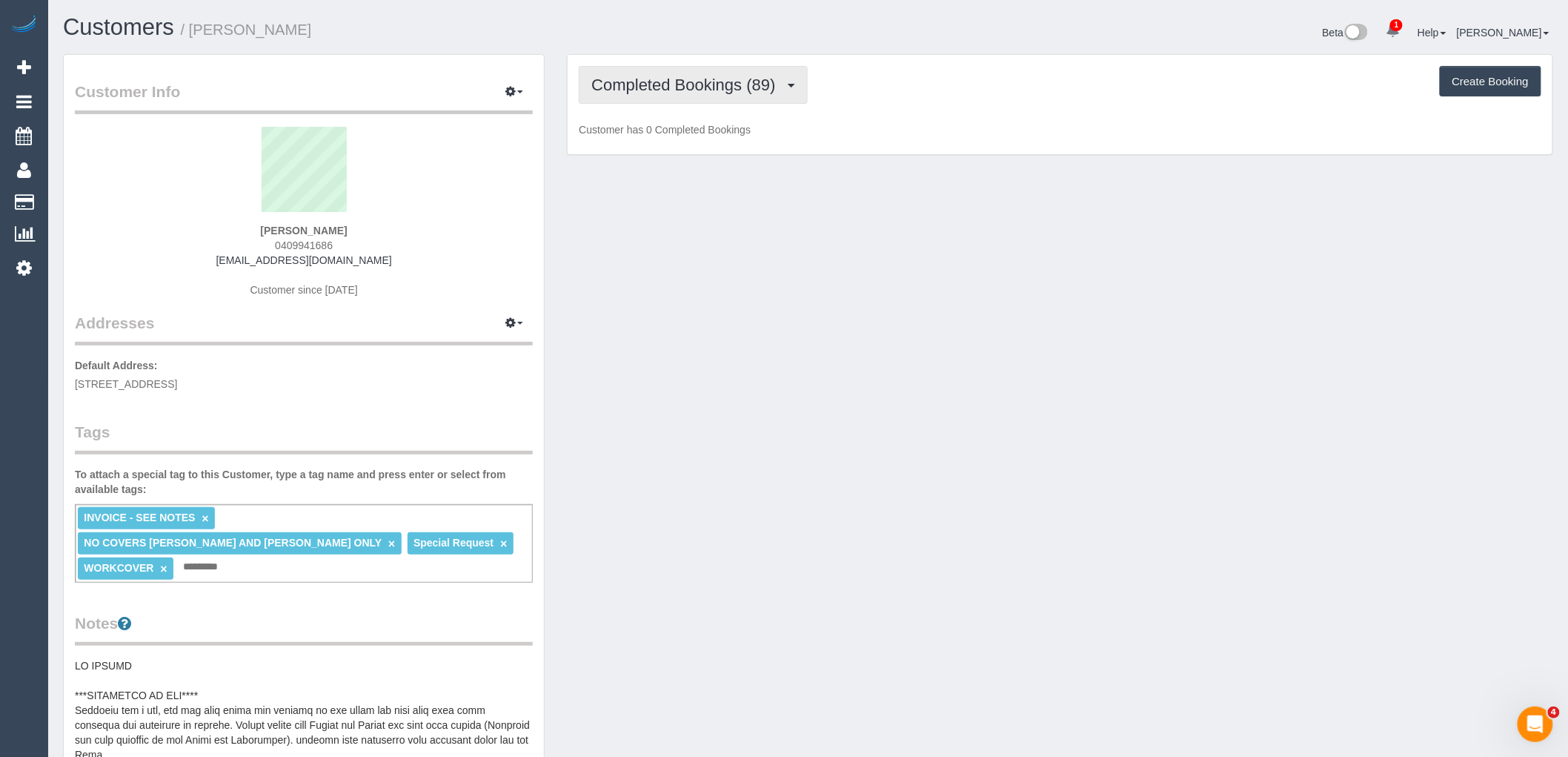
click at [700, 97] on button "Completed Bookings (89)" at bounding box center [693, 84] width 228 height 38
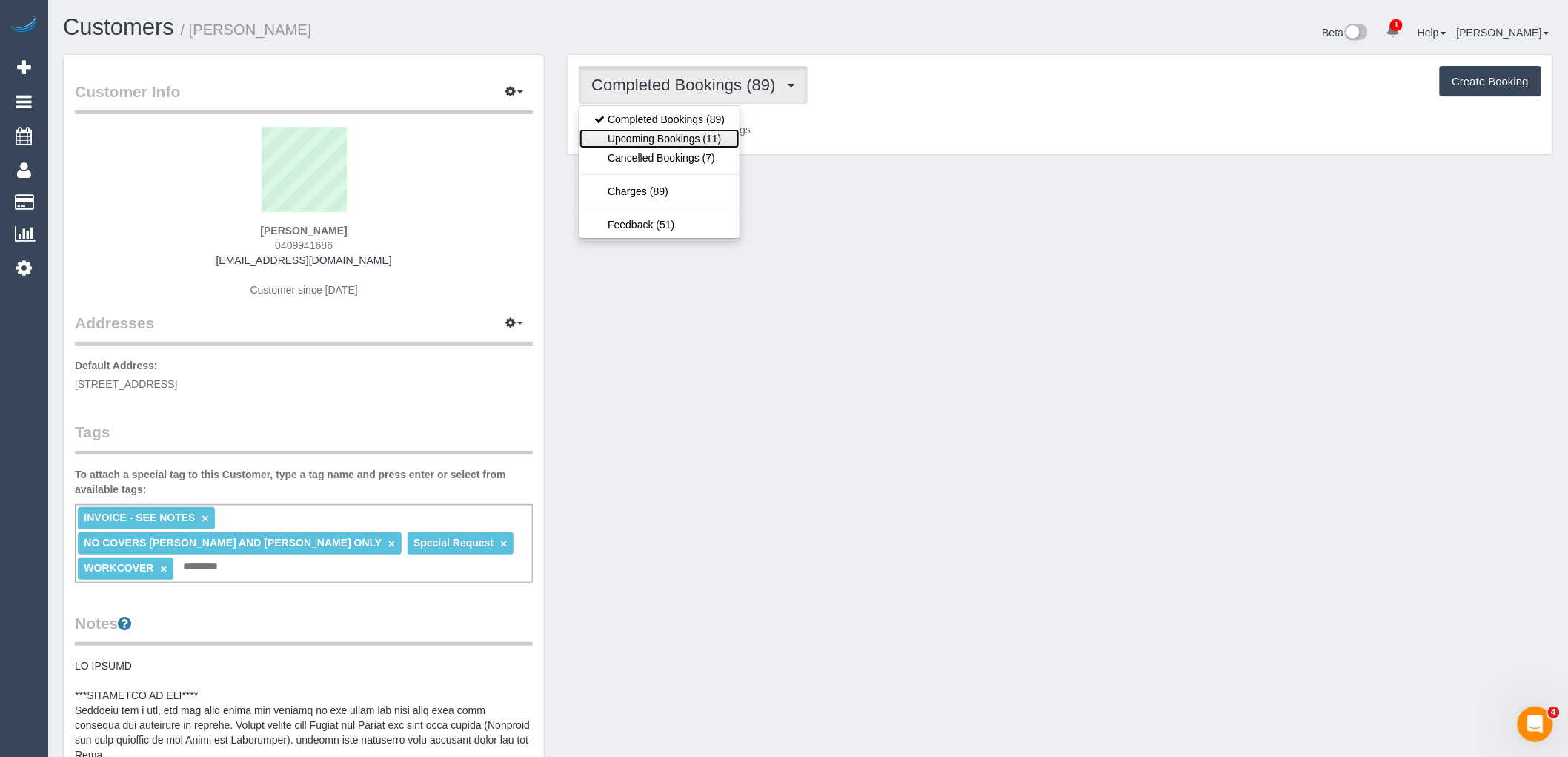
click at [697, 139] on link "Upcoming Bookings (11)" at bounding box center [659, 139] width 160 height 20
